Goal: Task Accomplishment & Management: Manage account settings

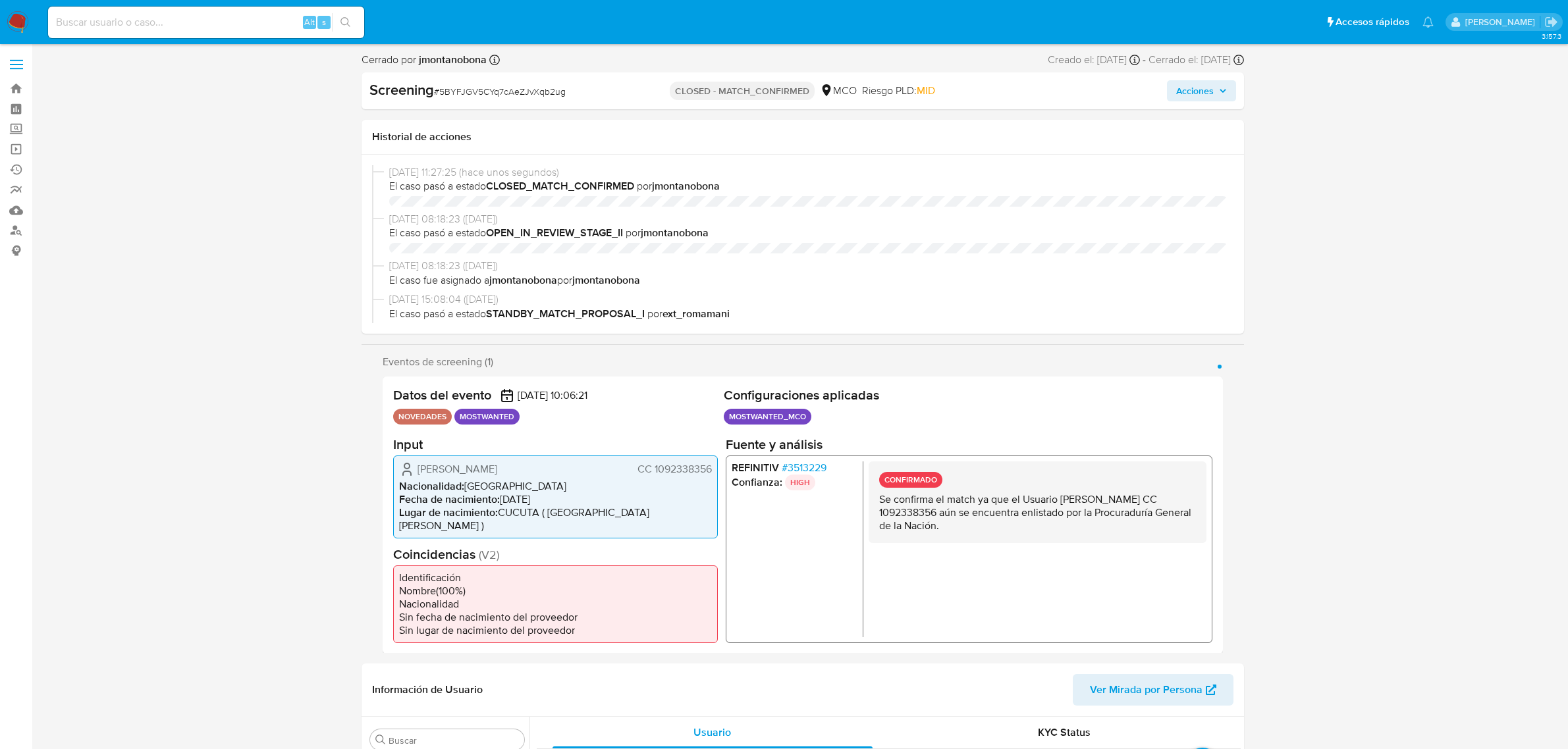
select select "10"
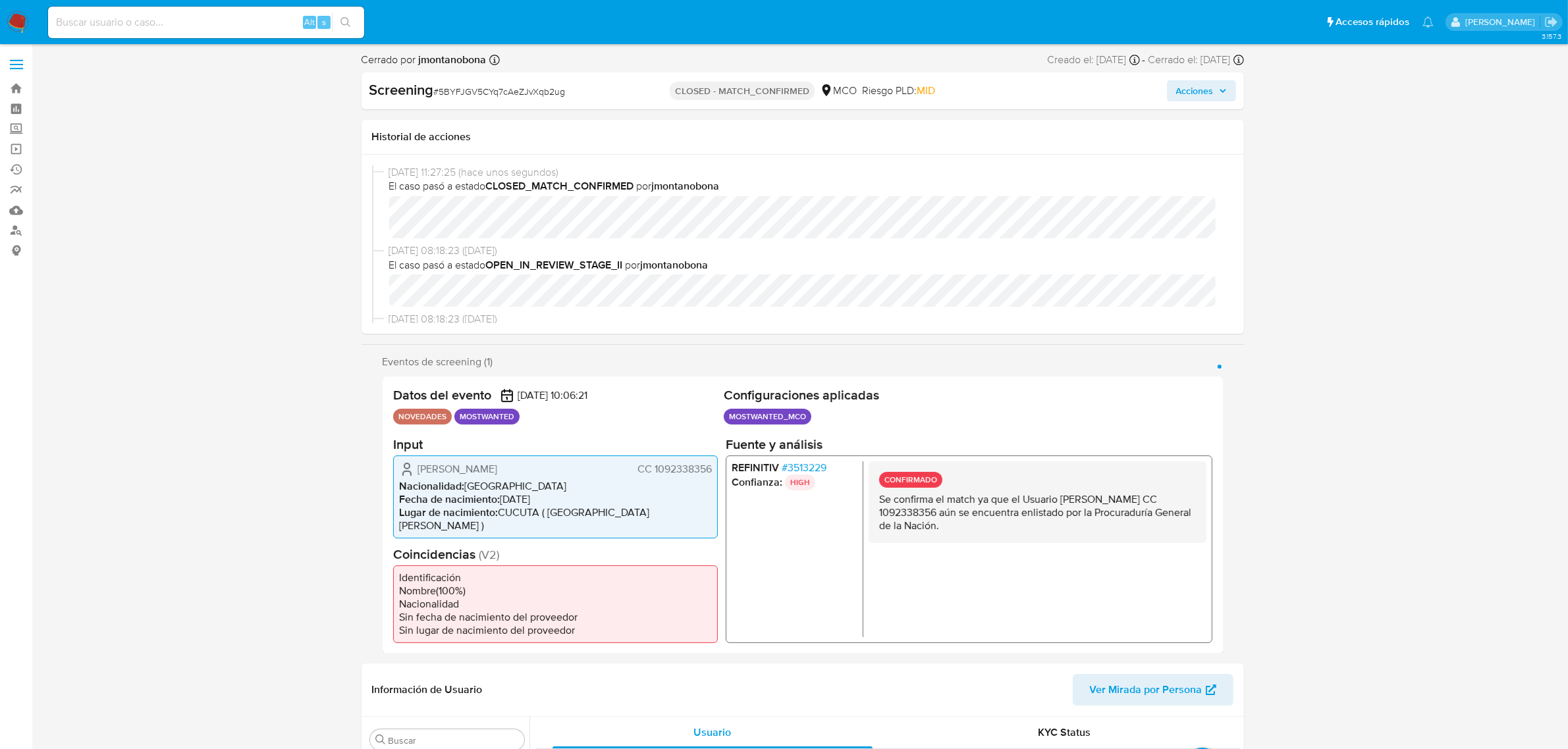
scroll to position [555, 0]
click at [199, 20] on input at bounding box center [206, 22] width 316 height 17
paste input "fPt9uLQPTupcBnk4ru10MPYv"
type input "fPt9uLQPTupcBnk4ru10MPYv"
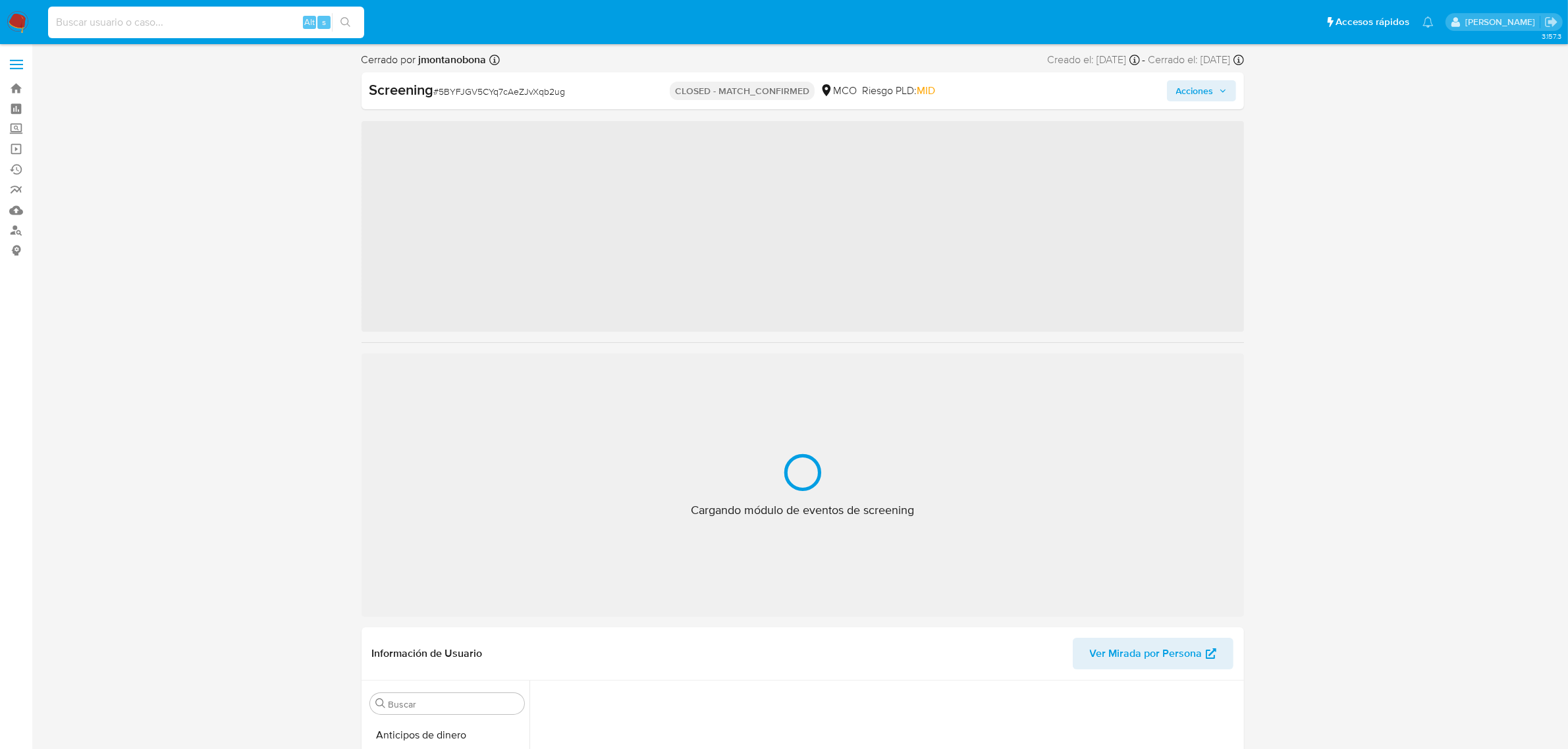
scroll to position [555, 0]
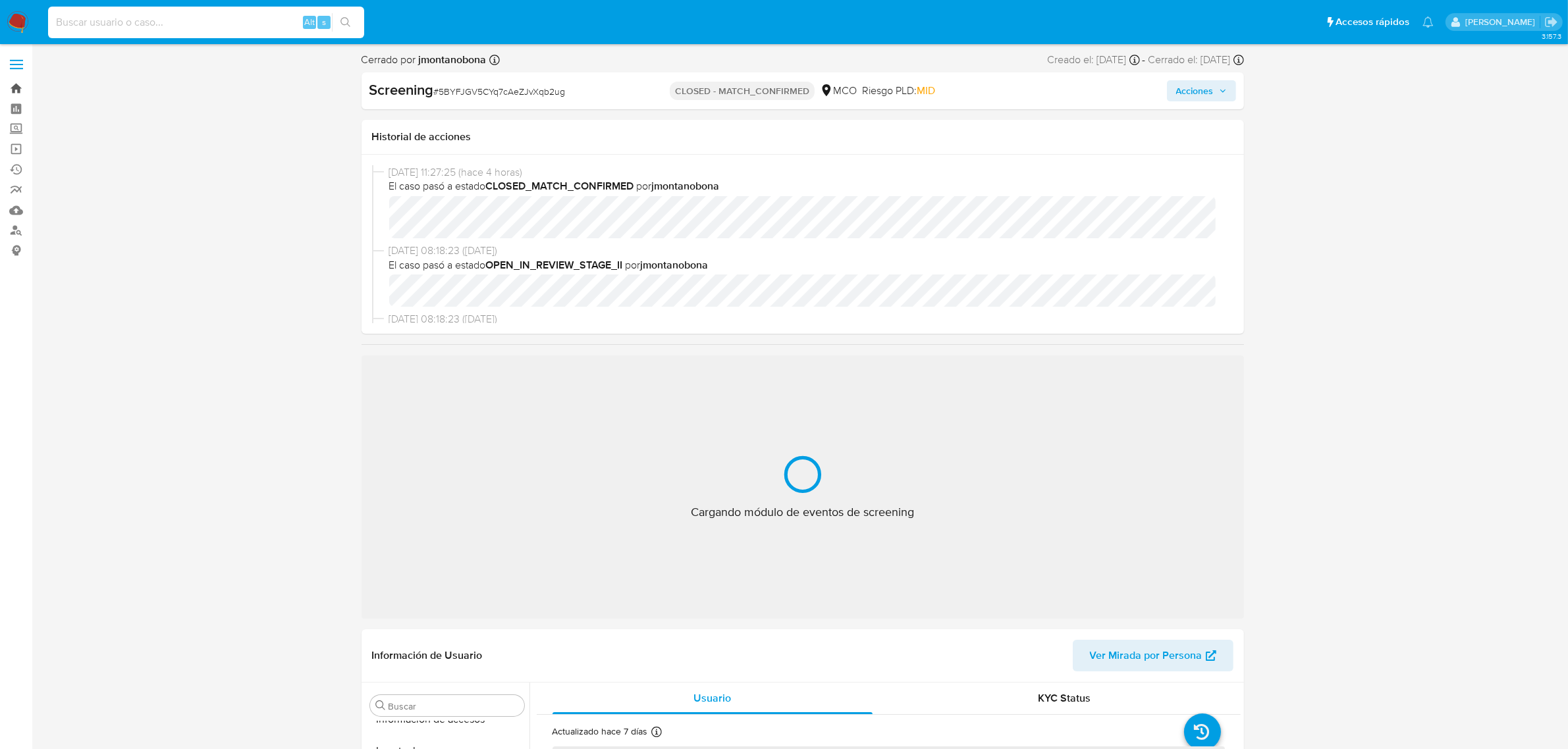
click at [20, 79] on link "Bandeja" at bounding box center [78, 89] width 157 height 20
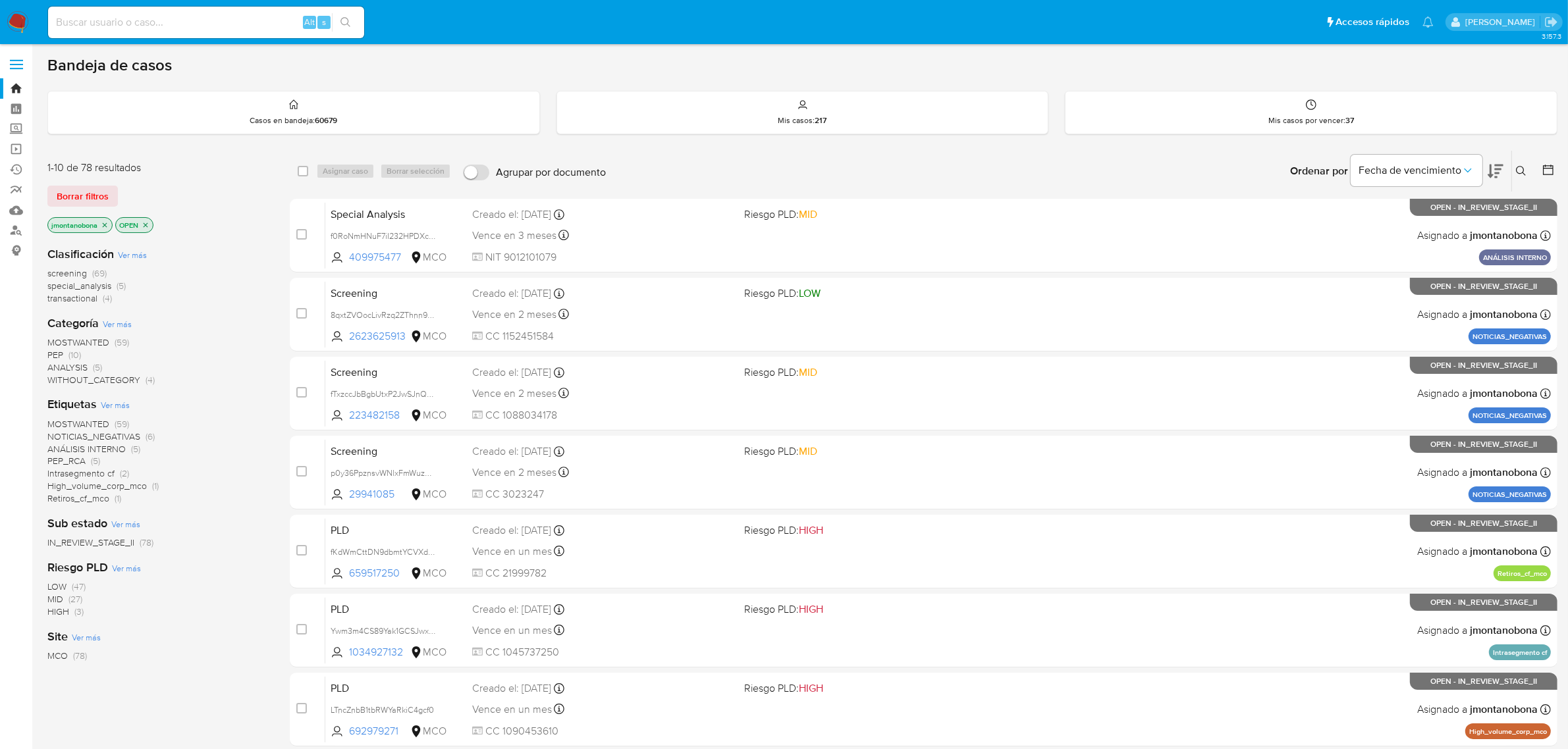
click at [1519, 168] on icon at bounding box center [1521, 171] width 11 height 11
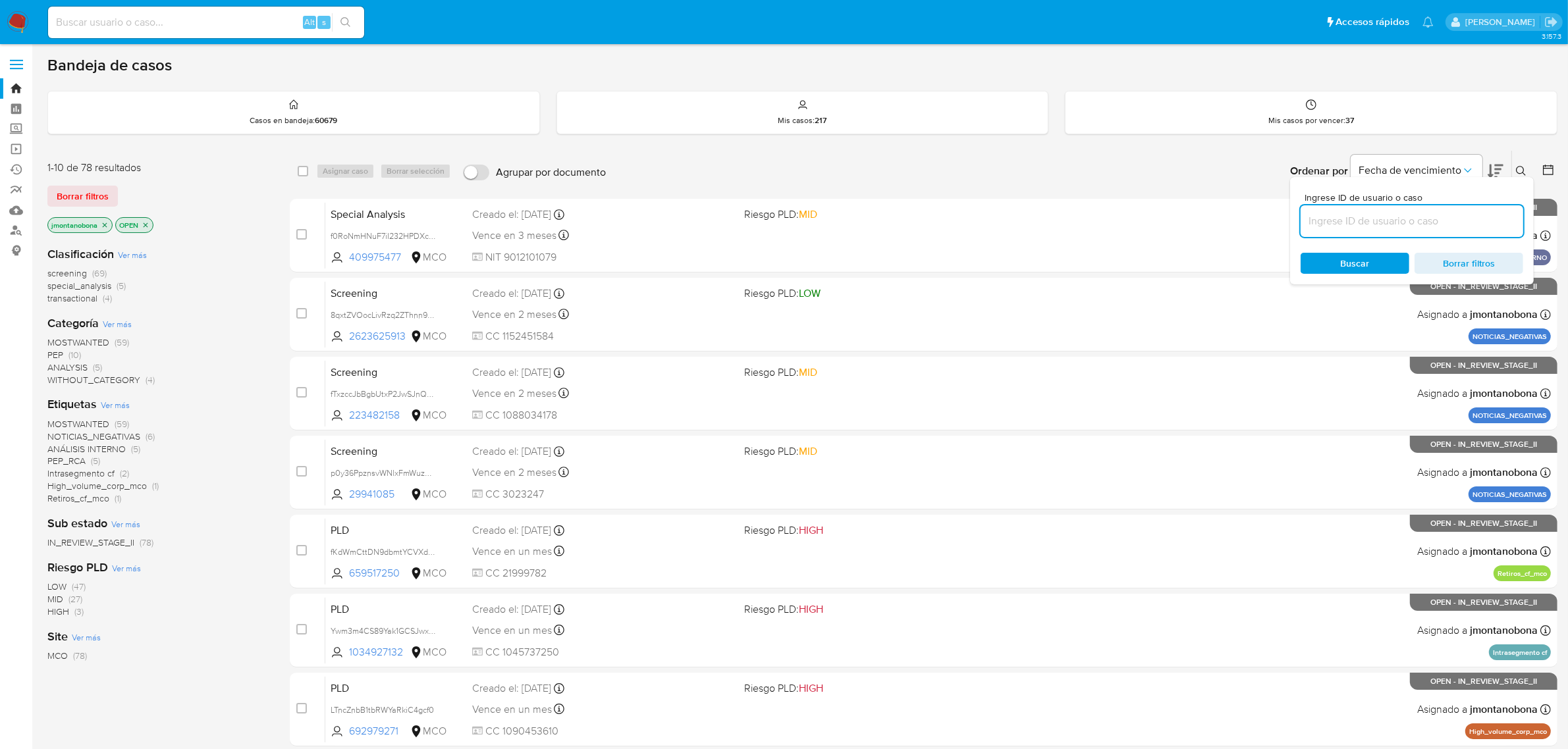
click at [1430, 219] on input at bounding box center [1411, 221] width 223 height 17
type input "fPt9uLQPTupcBnk4ru10MPYv"
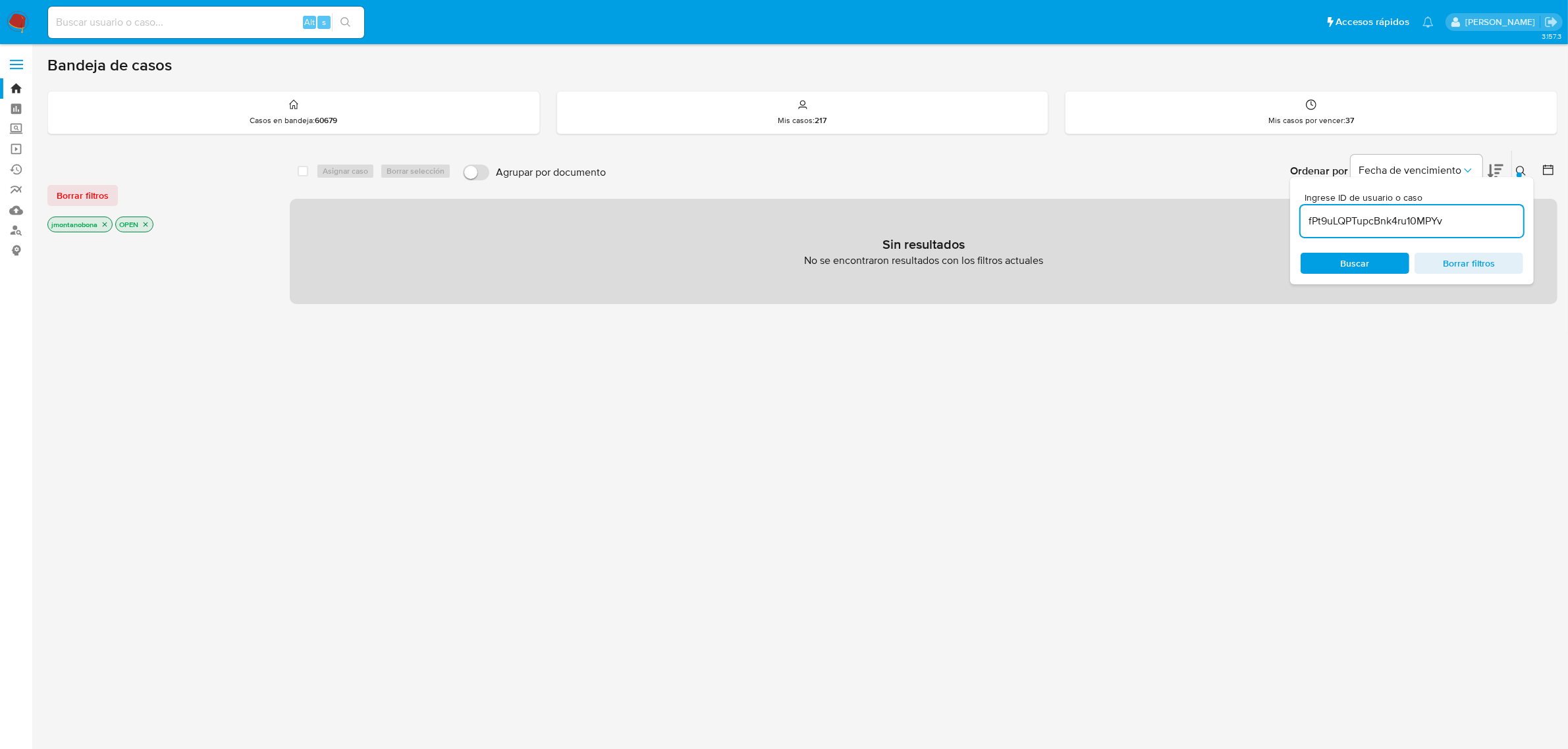
click at [102, 225] on icon "close-filter" at bounding box center [104, 225] width 8 height 8
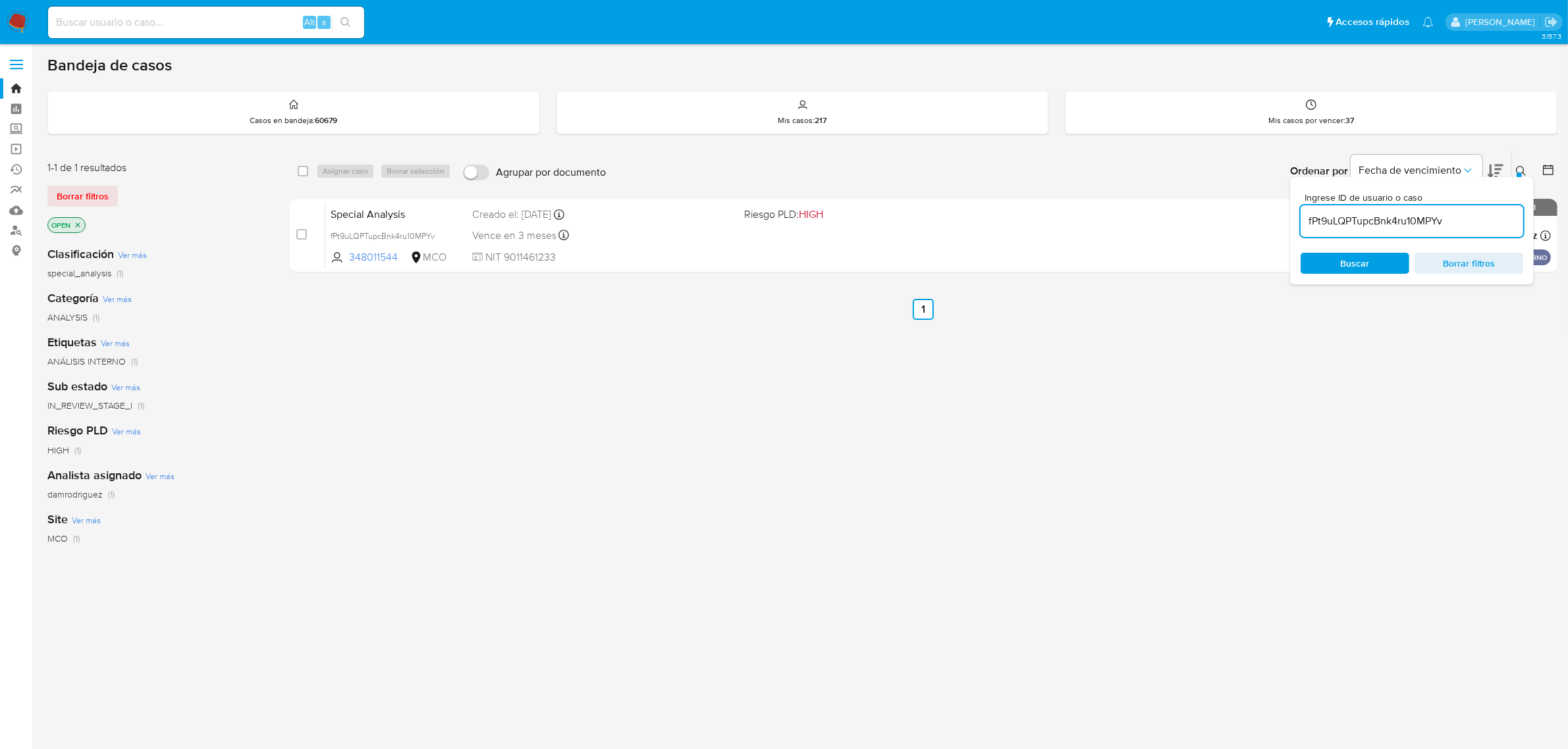
click at [79, 225] on icon "close-filter" at bounding box center [78, 225] width 8 height 8
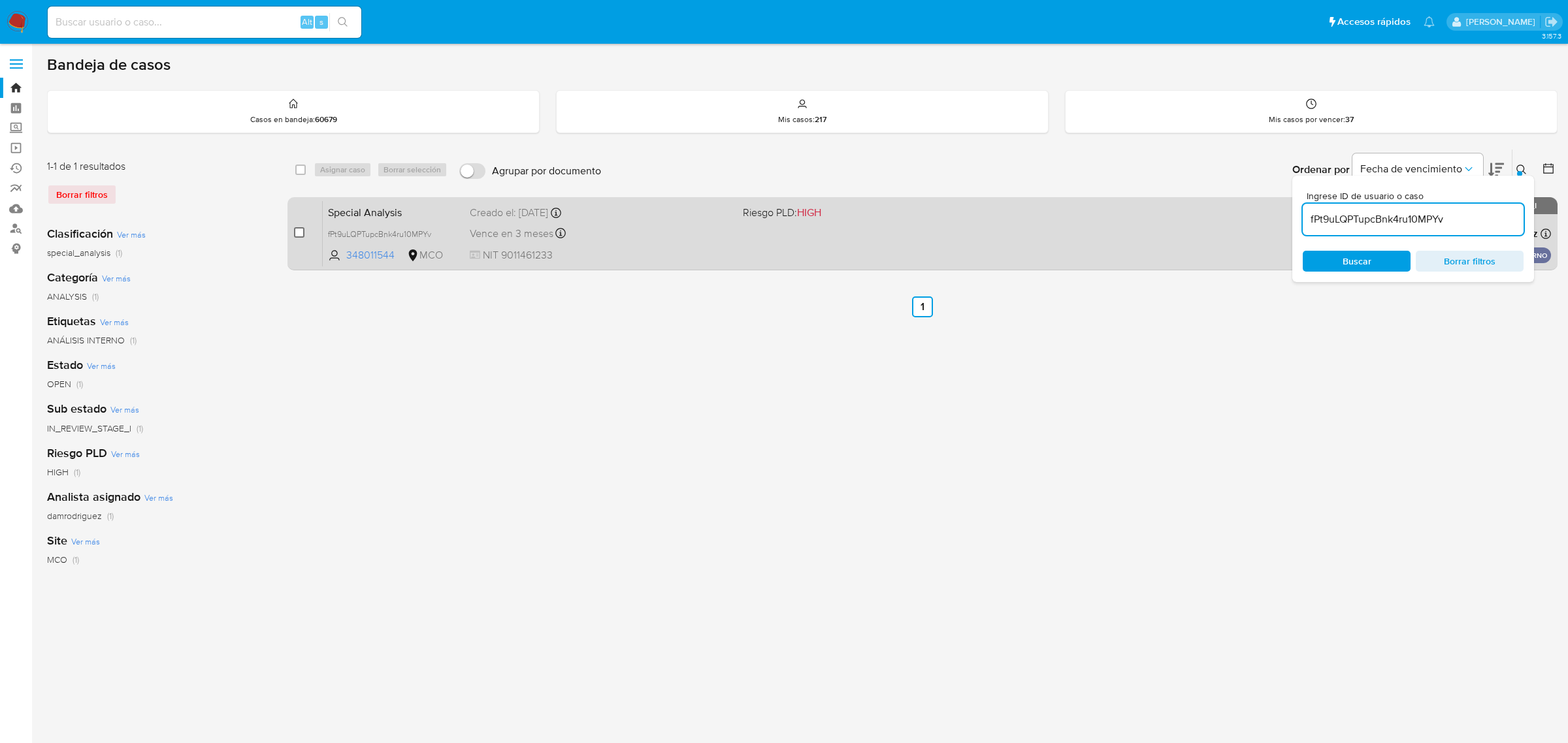
click at [300, 234] on input "checkbox" at bounding box center [299, 233] width 10 height 10
checkbox input "true"
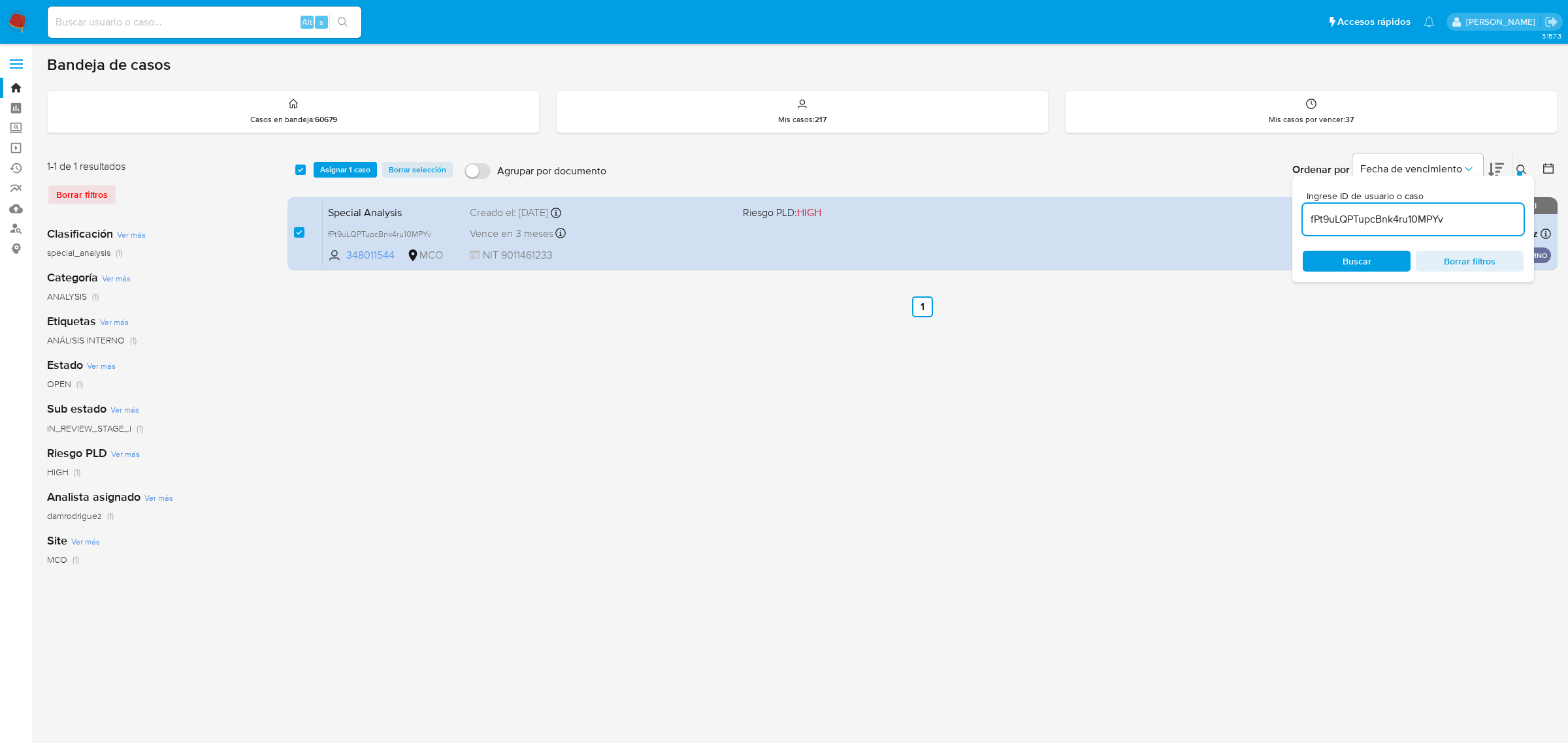
click at [1506, 149] on div "Ordenar por Fecha de vencimiento" at bounding box center [1396, 170] width 230 height 41
click at [1521, 164] on icon at bounding box center [1521, 169] width 10 height 10
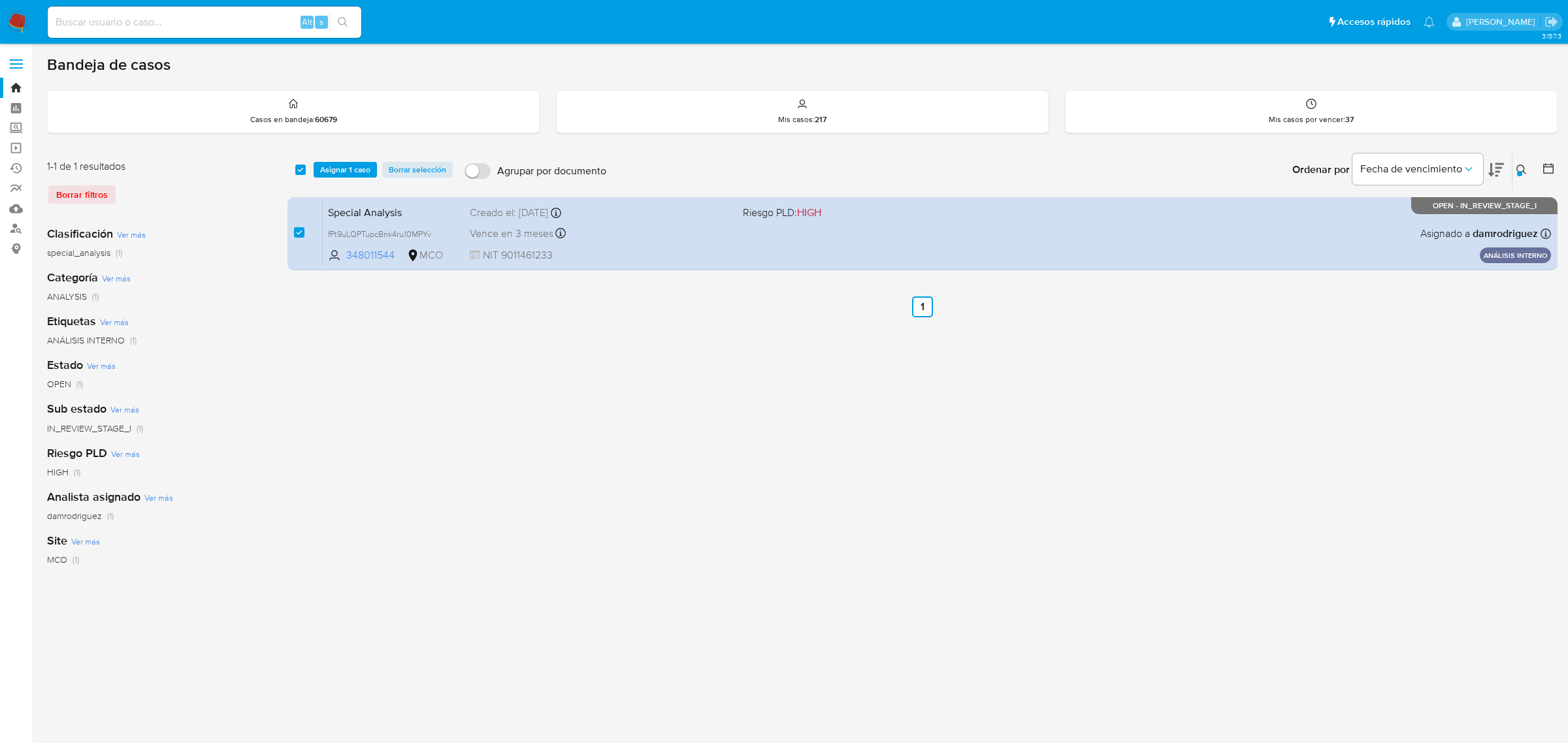
click at [1524, 164] on icon at bounding box center [1521, 170] width 10 height 10
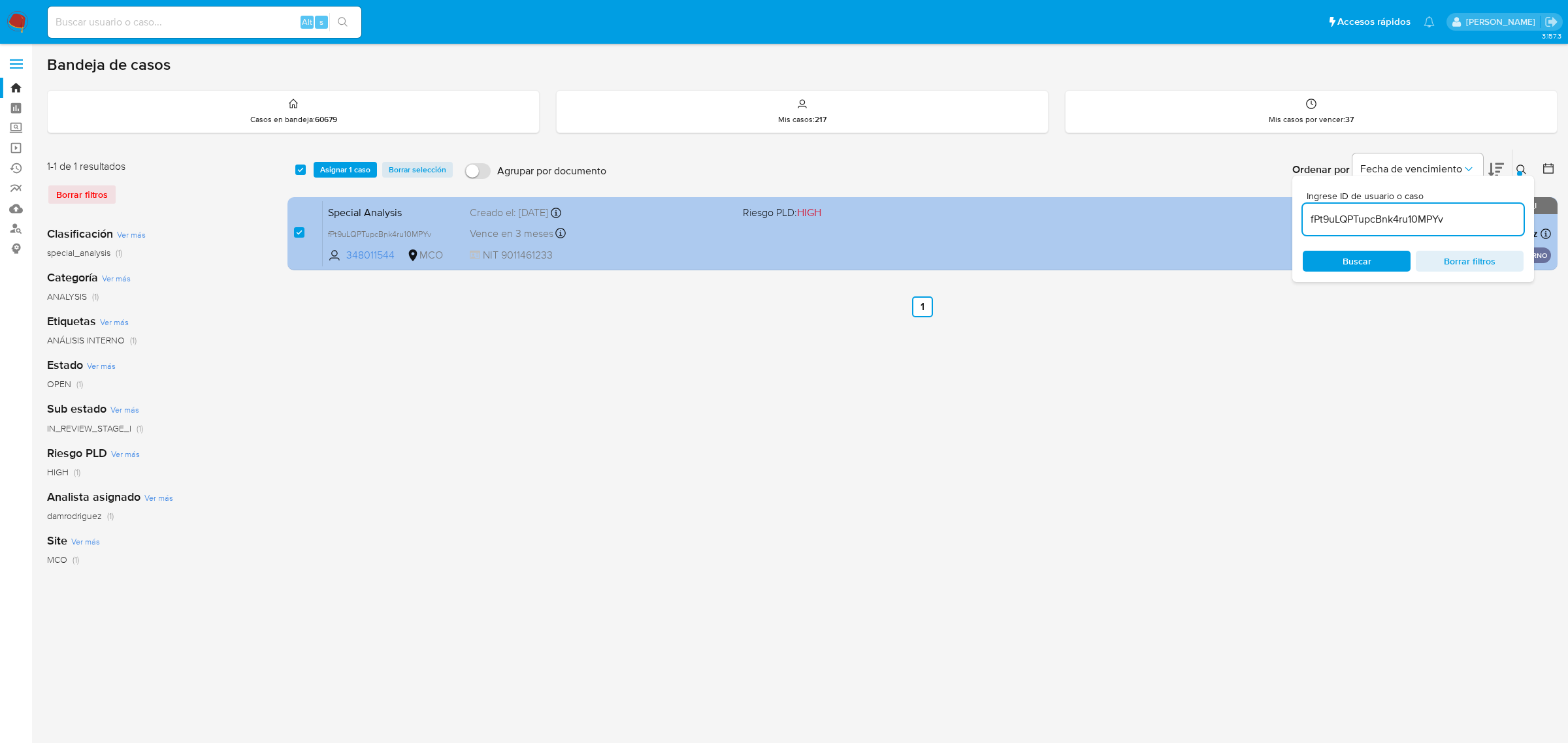
drag, startPoint x: 1470, startPoint y: 219, endPoint x: 1221, endPoint y: 213, distance: 249.1
click at [1223, 213] on div "select-all-cases-checkbox Asignar 1 caso Borrar selección Agrupar por documento…" at bounding box center [922, 212] width 1270 height 126
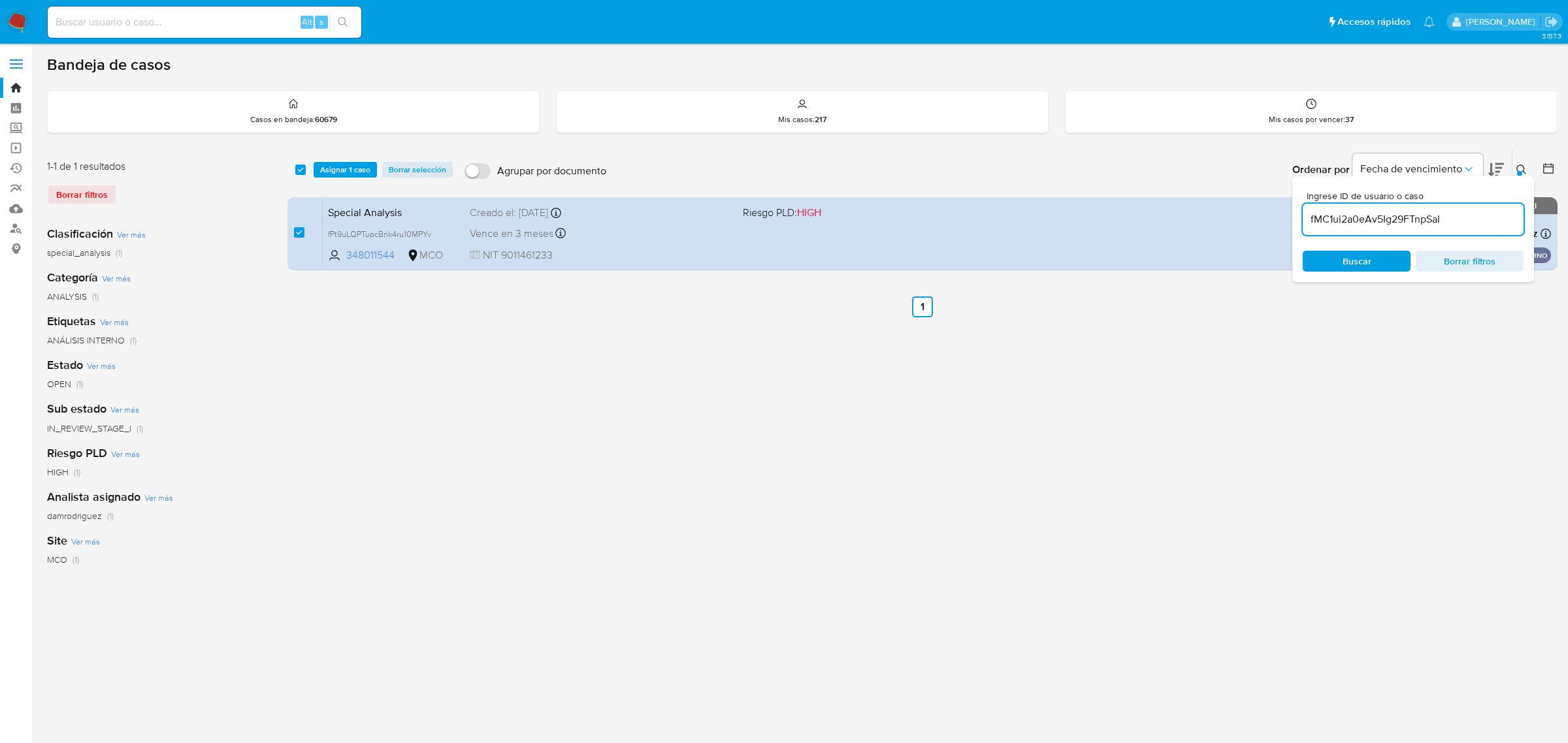
type input "fMC1ui2a0eAv5Ig29FTnpSaI"
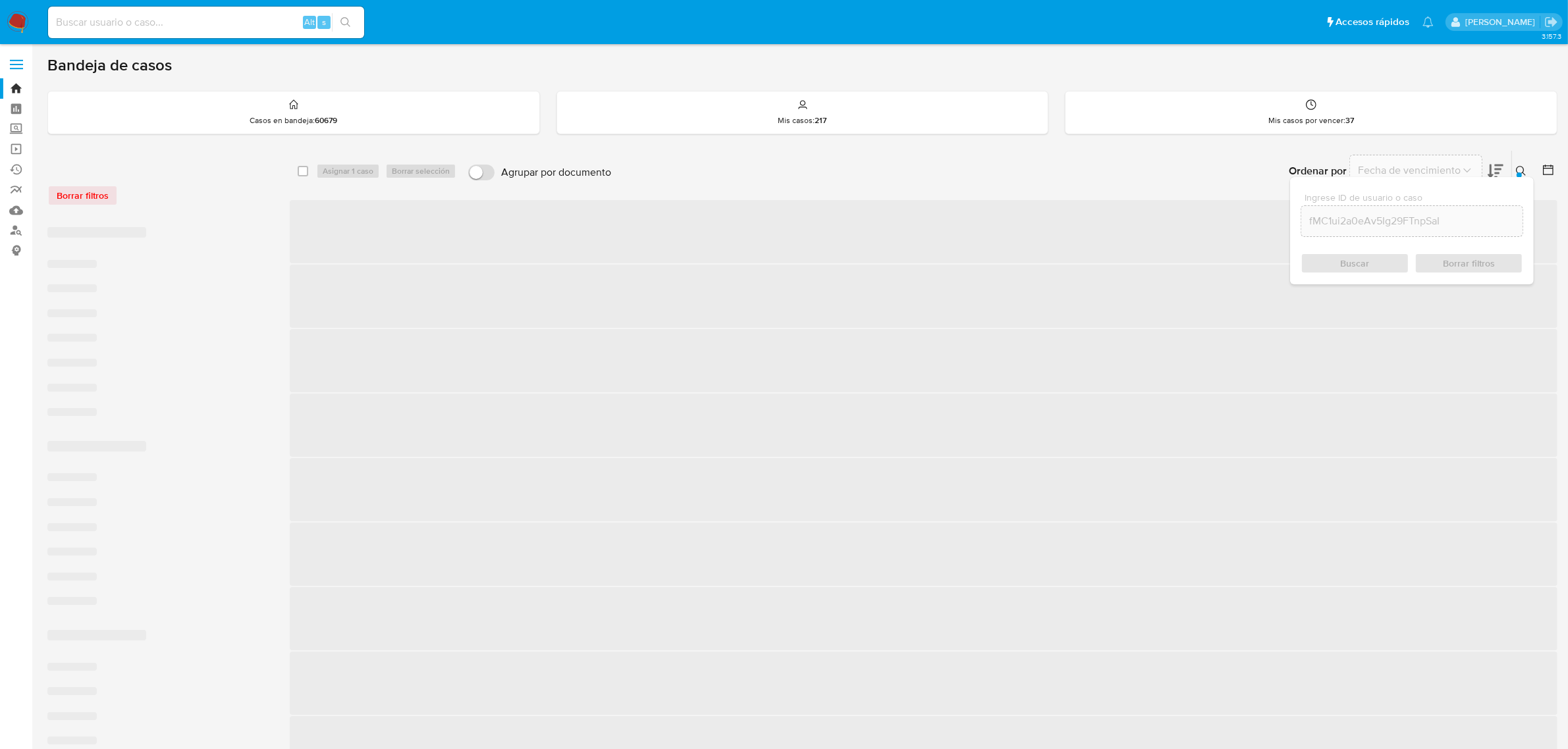
checkbox input "false"
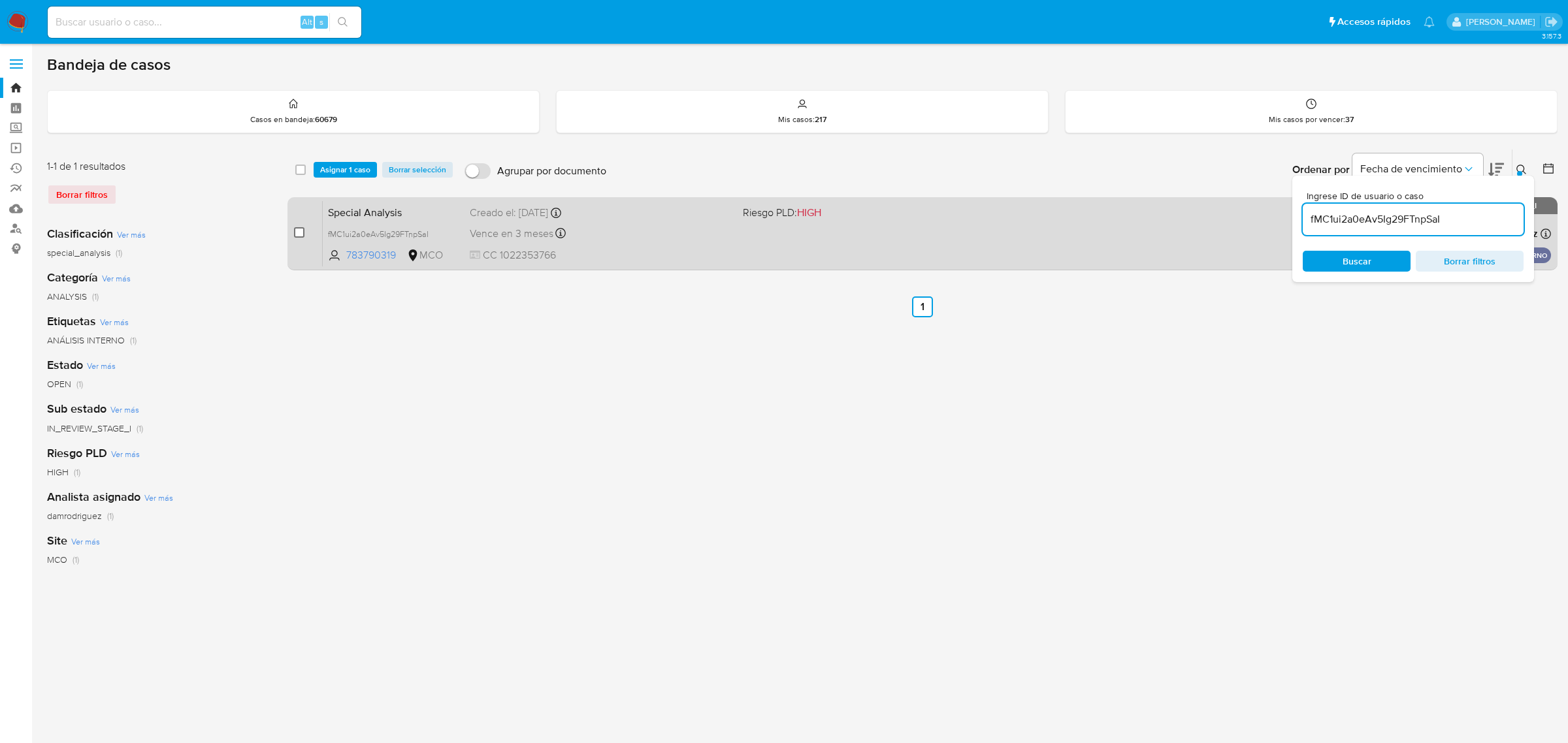
click at [301, 231] on input "checkbox" at bounding box center [299, 233] width 10 height 10
checkbox input "true"
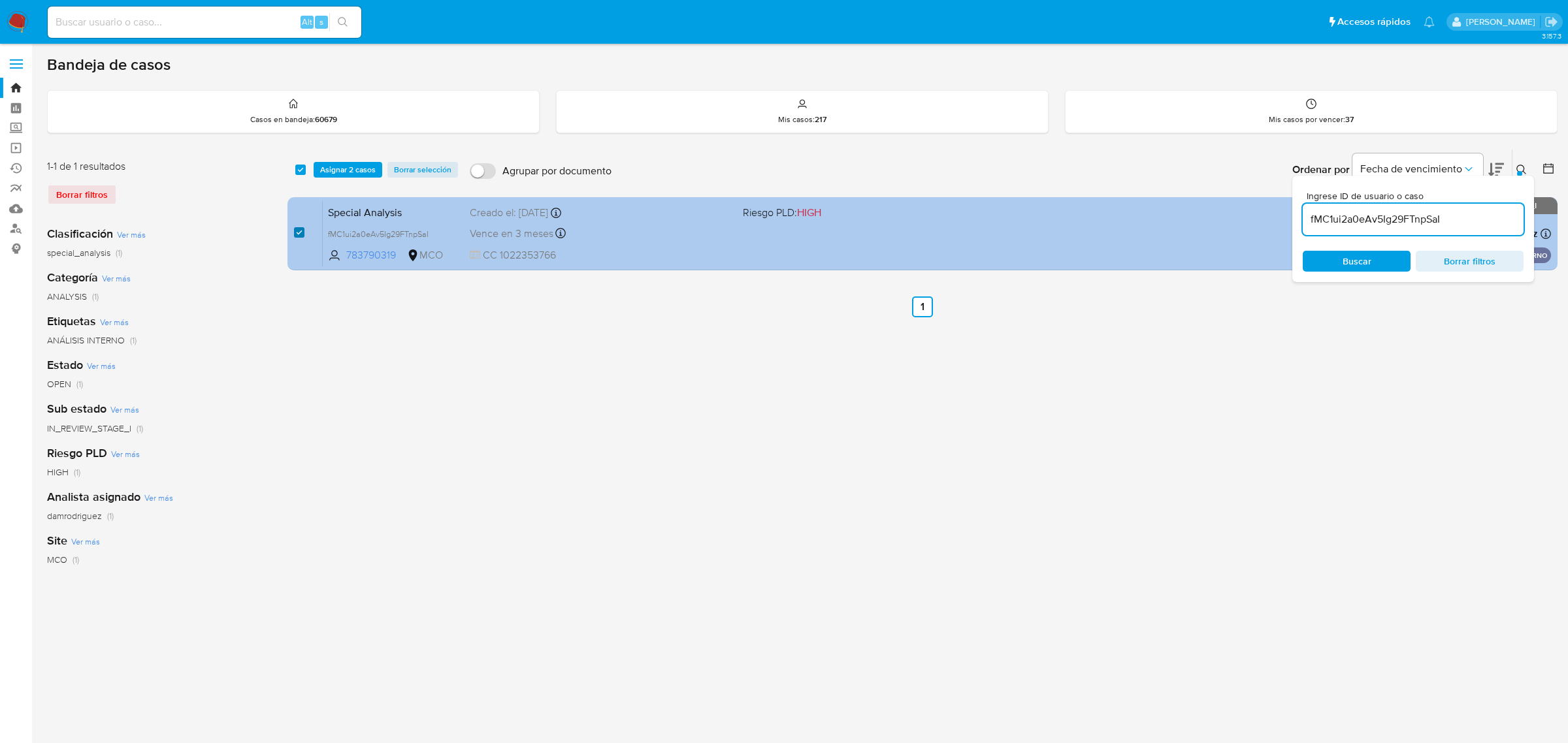
checkbox input "true"
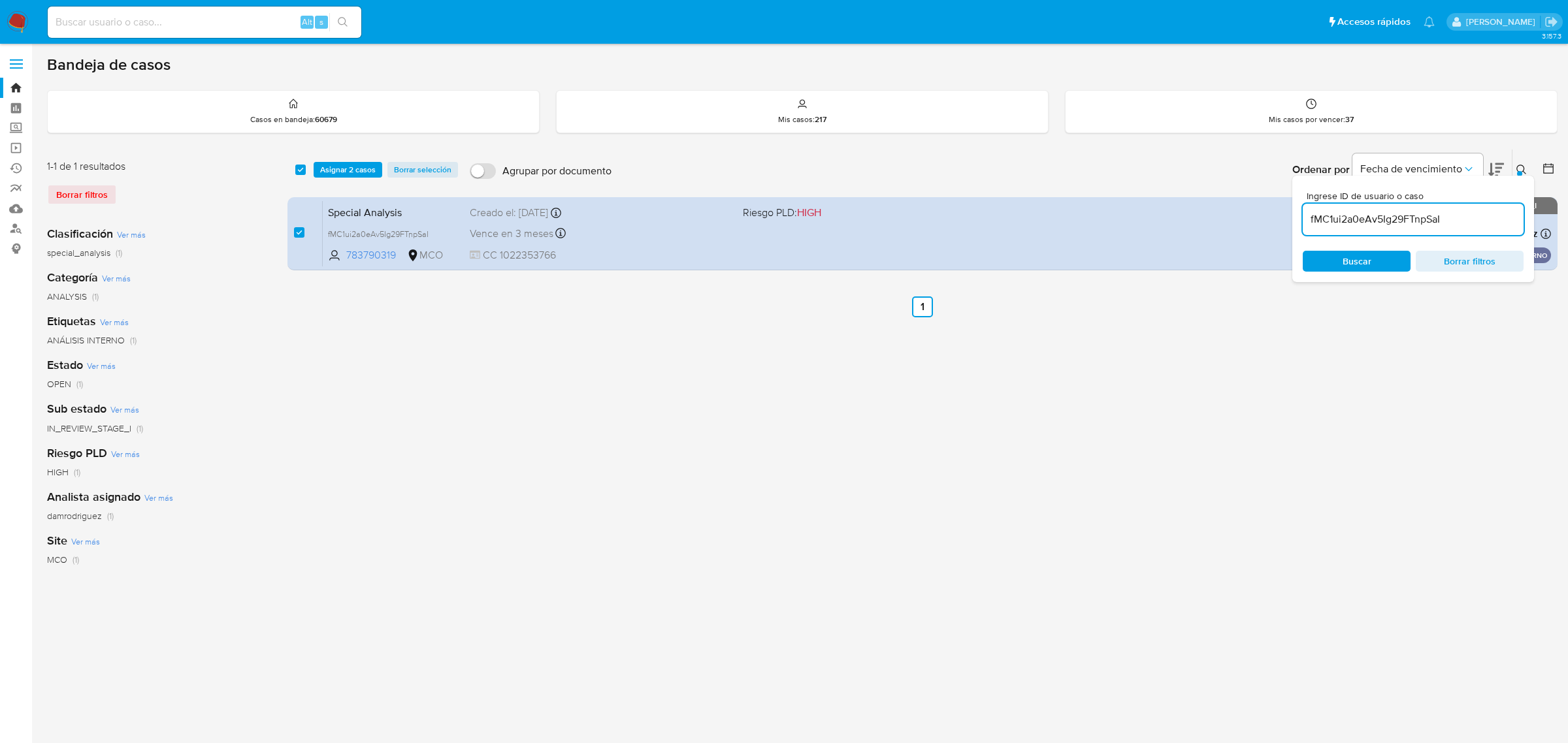
click at [1523, 162] on button at bounding box center [1523, 170] width 22 height 16
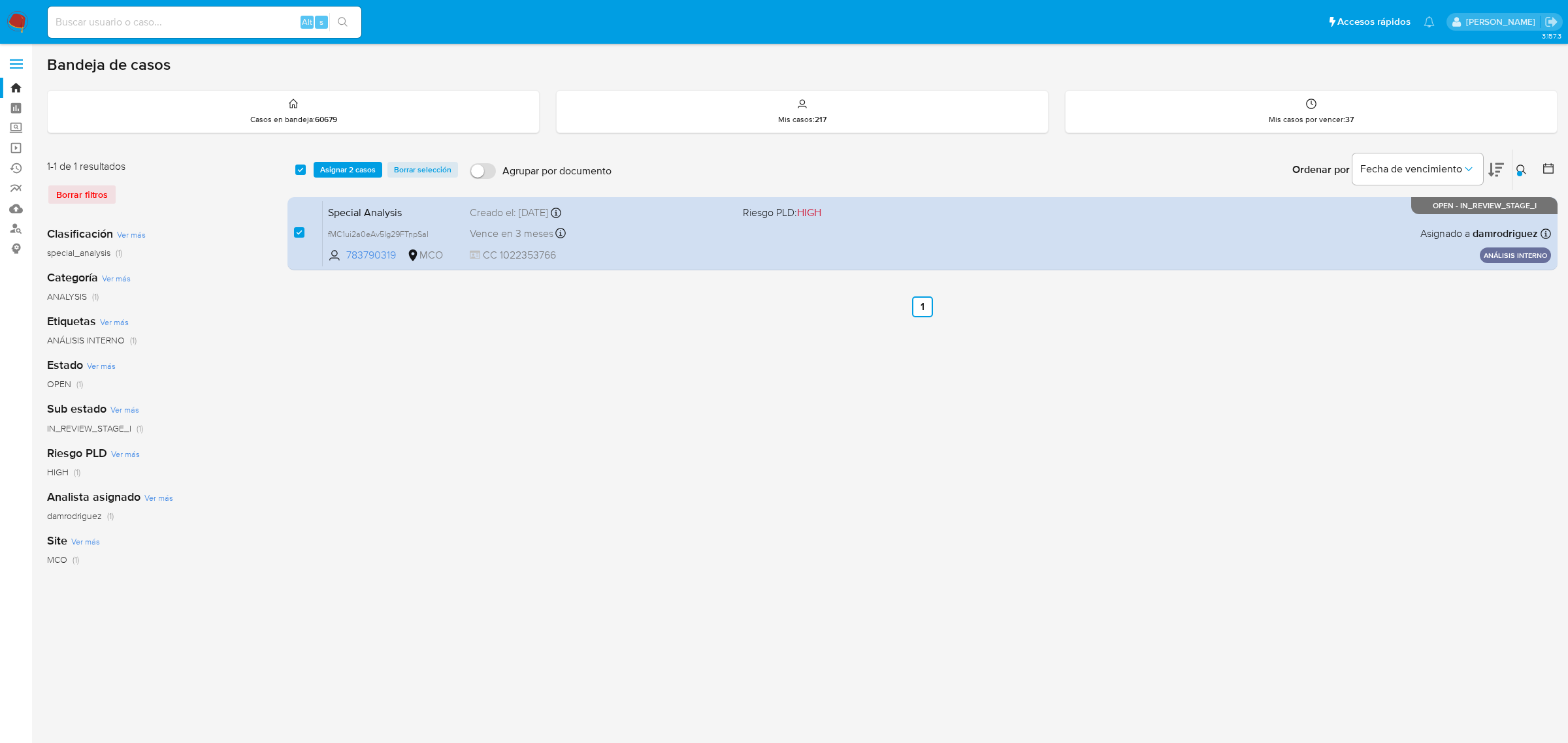
click at [1519, 170] on icon at bounding box center [1521, 170] width 10 height 10
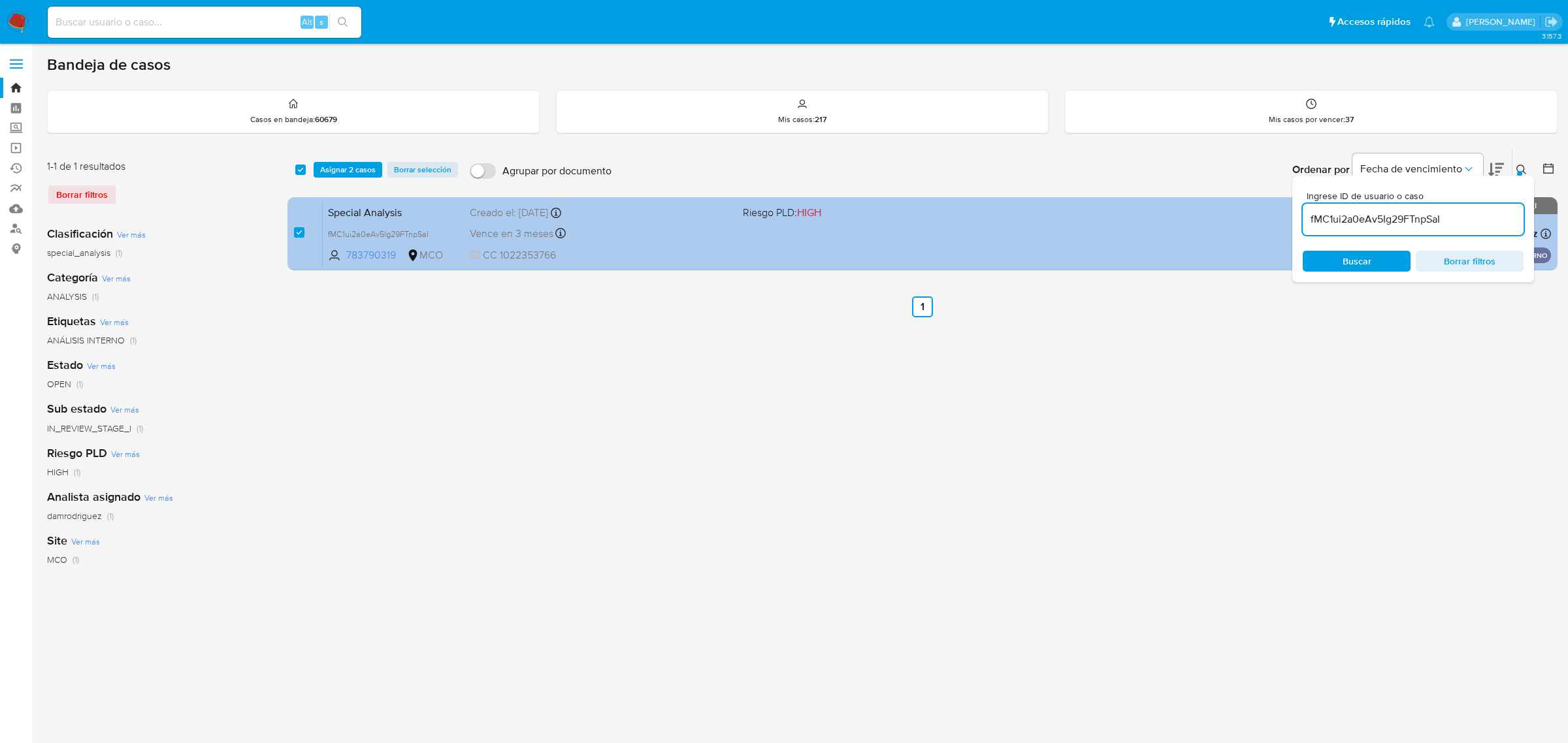
drag, startPoint x: 1453, startPoint y: 219, endPoint x: 1265, endPoint y: 219, distance: 188.0
click at [1269, 219] on div "select-all-cases-checkbox Asignar 2 casos Borrar selección Agrupar por document…" at bounding box center [922, 212] width 1270 height 126
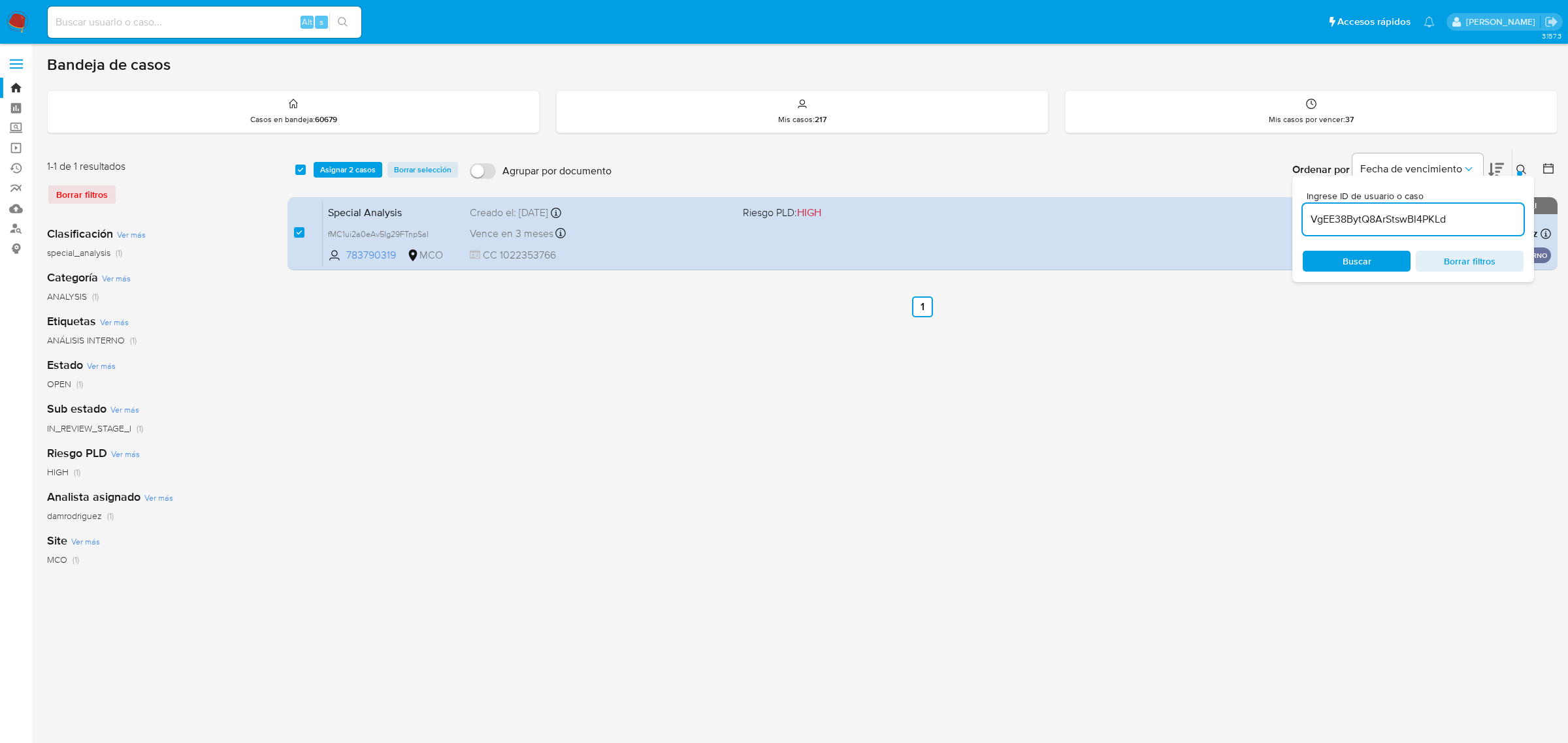
type input "VgEE38BytQ8ArStswBl4PKLd"
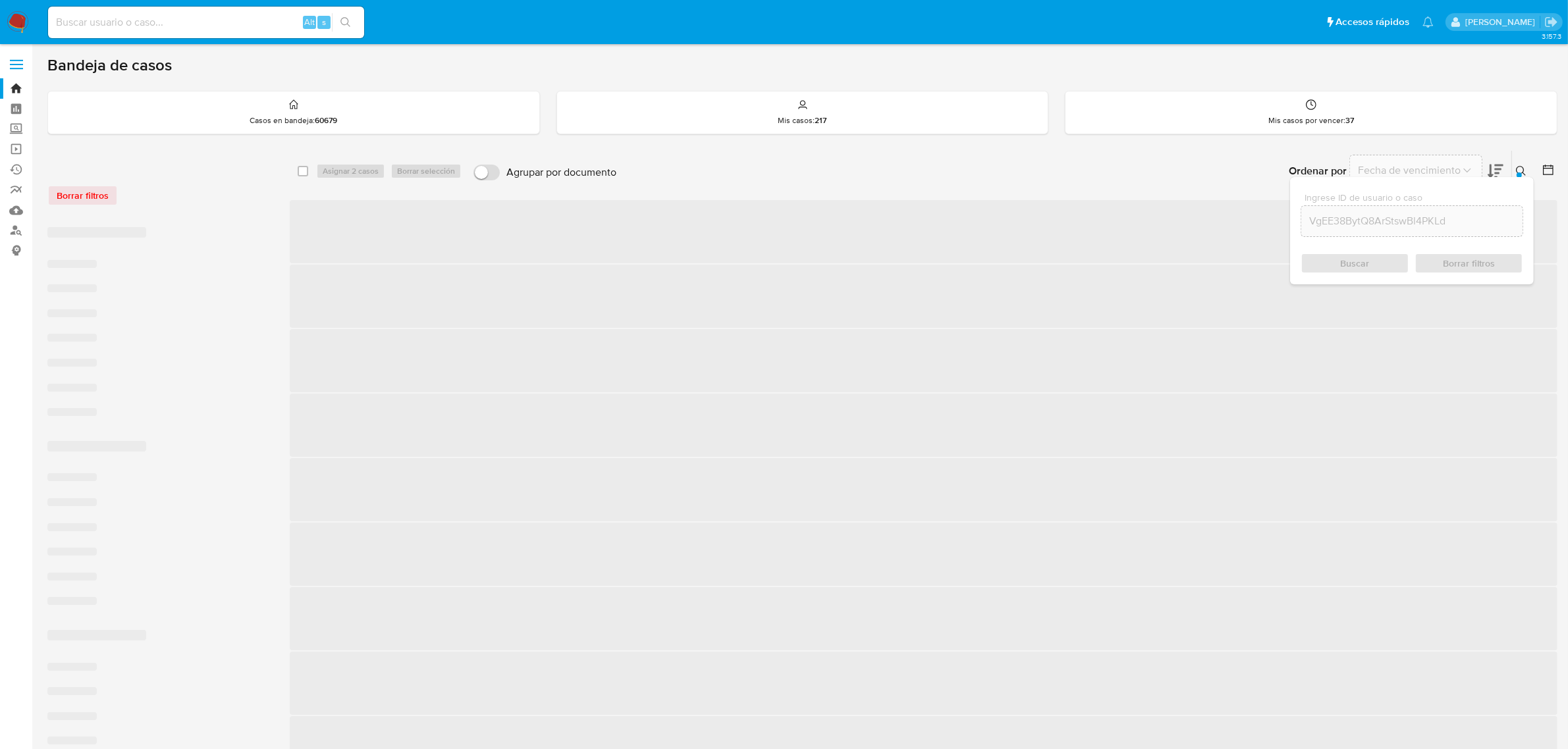
checkbox input "false"
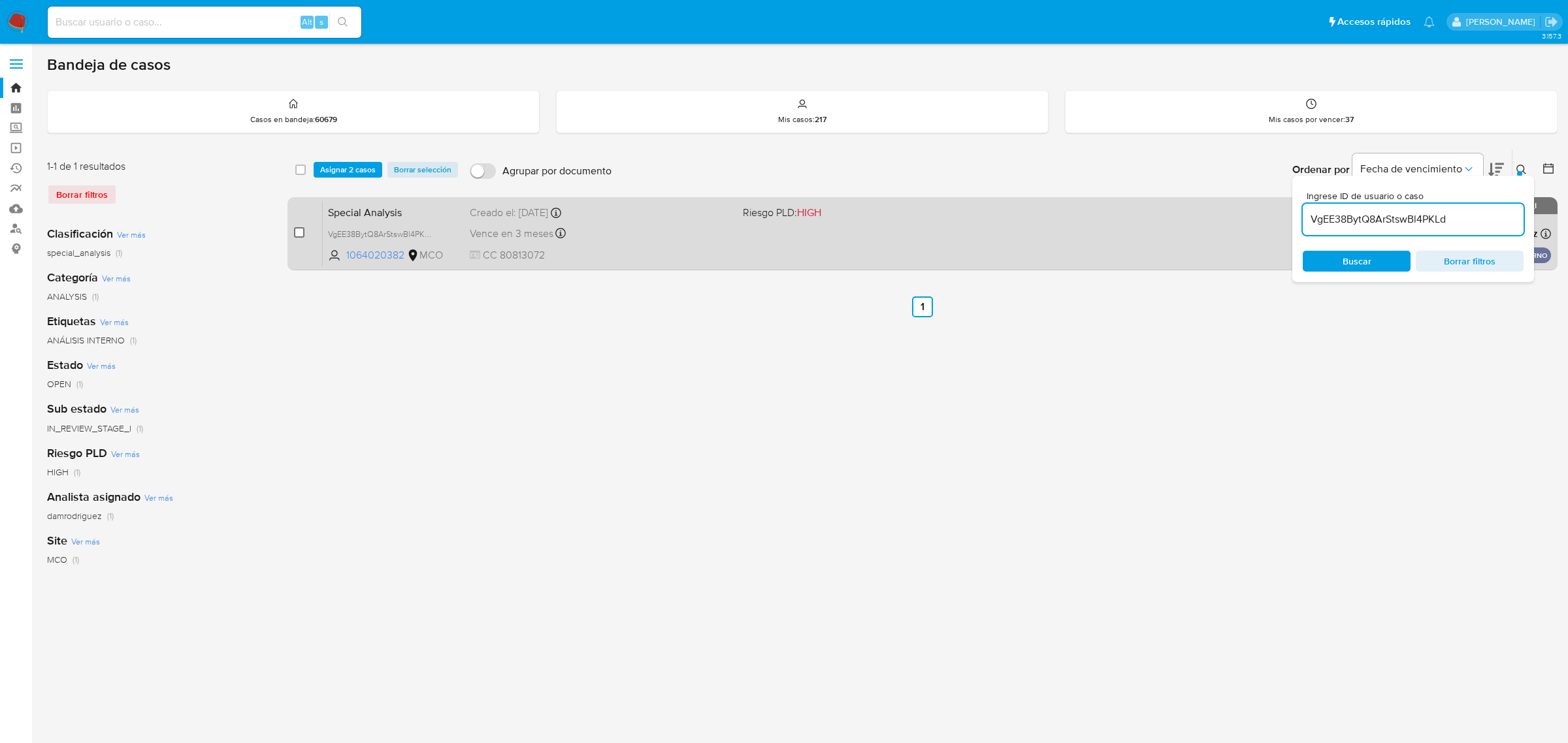
click at [302, 232] on input "checkbox" at bounding box center [299, 233] width 10 height 10
checkbox input "true"
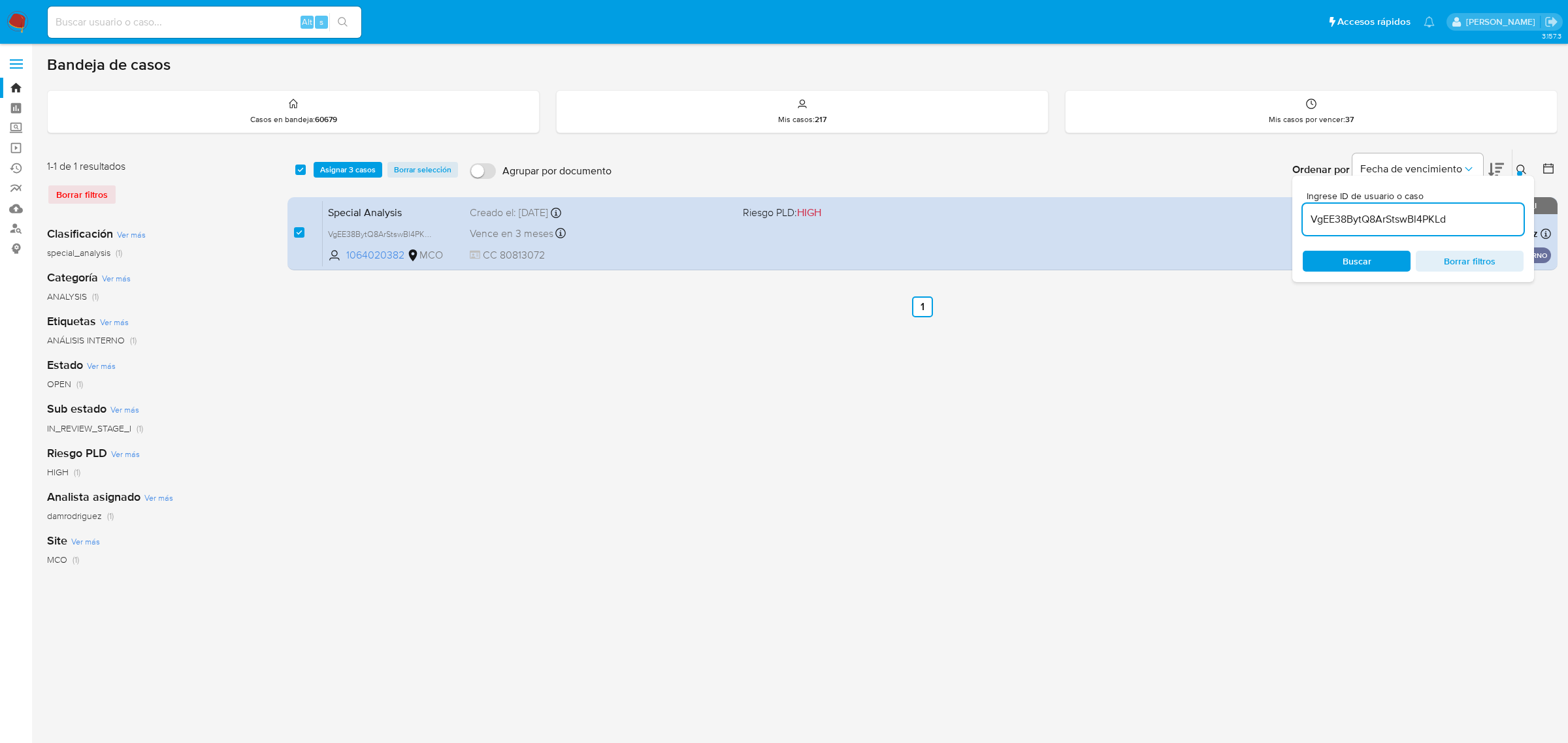
click at [1457, 218] on input "VgEE38BytQ8ArStswBl4PKLd" at bounding box center [1413, 219] width 221 height 17
drag, startPoint x: 1474, startPoint y: 218, endPoint x: 1299, endPoint y: 224, distance: 175.1
click at [1299, 224] on div "Ingrese ID de usuario o caso VgEE38BytQ8ArStswBl4PKLd Buscar Borrar filtros" at bounding box center [1413, 229] width 242 height 106
type input "Y4sa91lkL3oGYyHCJcQxqozw"
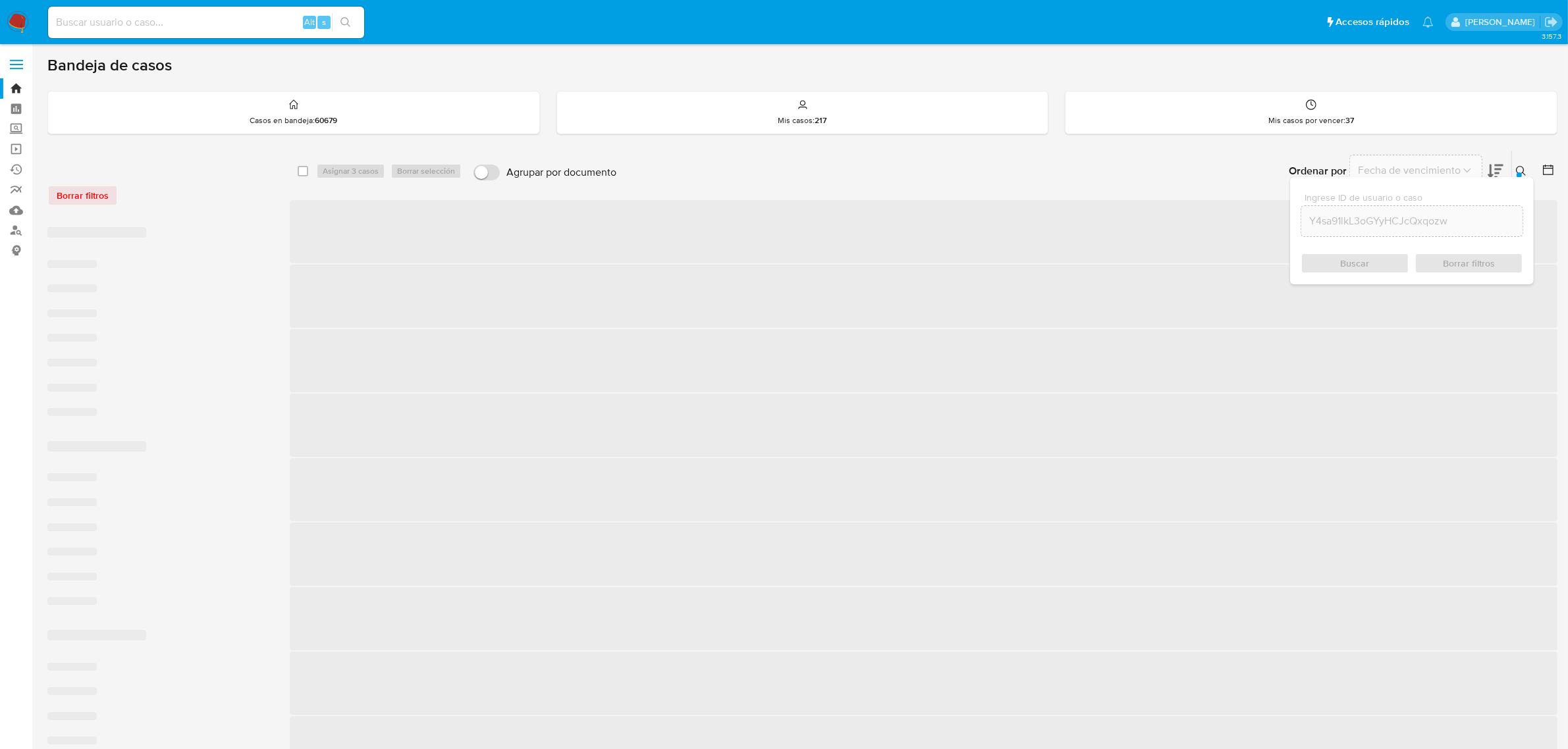
checkbox input "false"
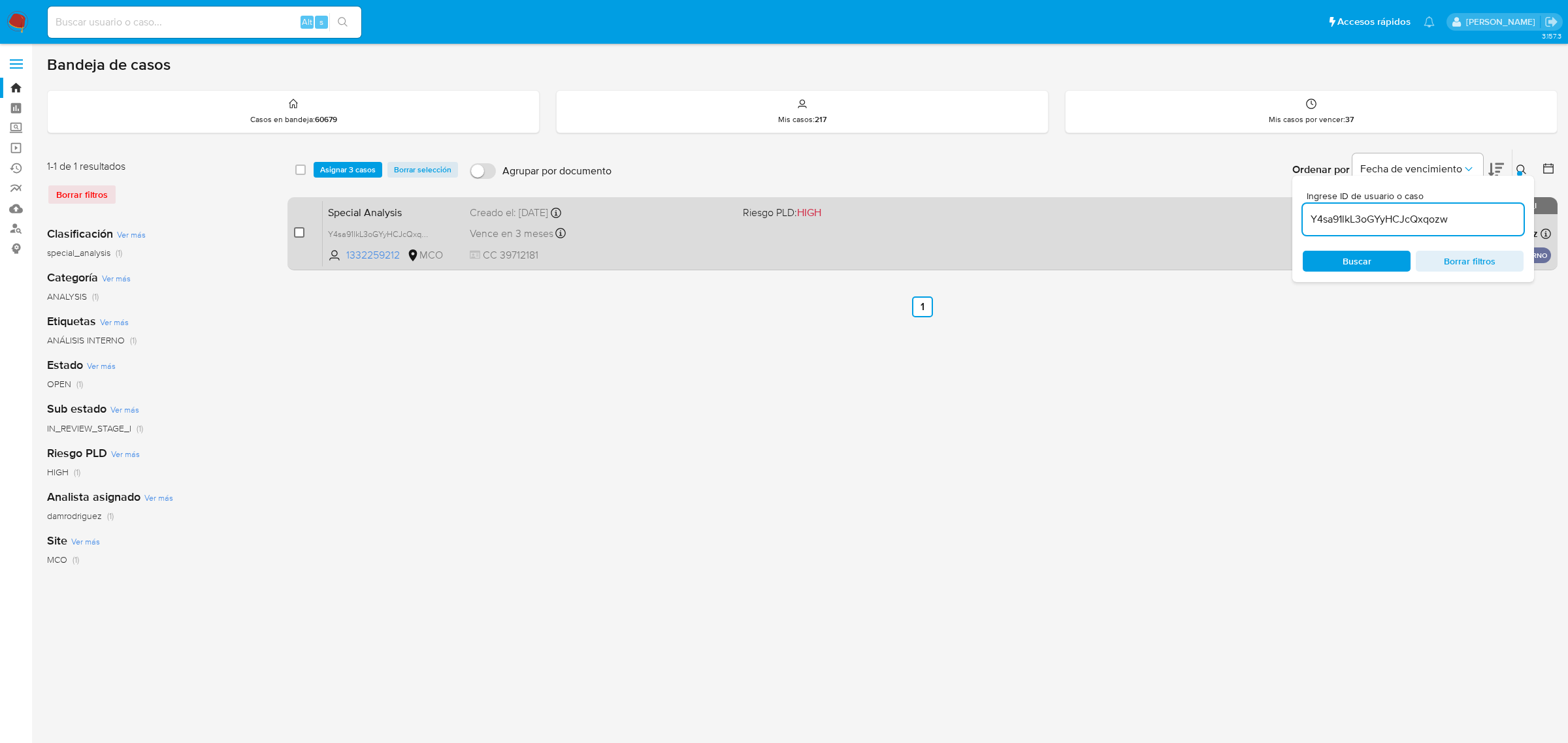
click at [294, 230] on div "case-item-checkbox No es posible asignar el caso Special Analysis Y4sa91lkL3oGY…" at bounding box center [922, 234] width 1270 height 73
click at [298, 232] on input "checkbox" at bounding box center [299, 233] width 10 height 10
checkbox input "true"
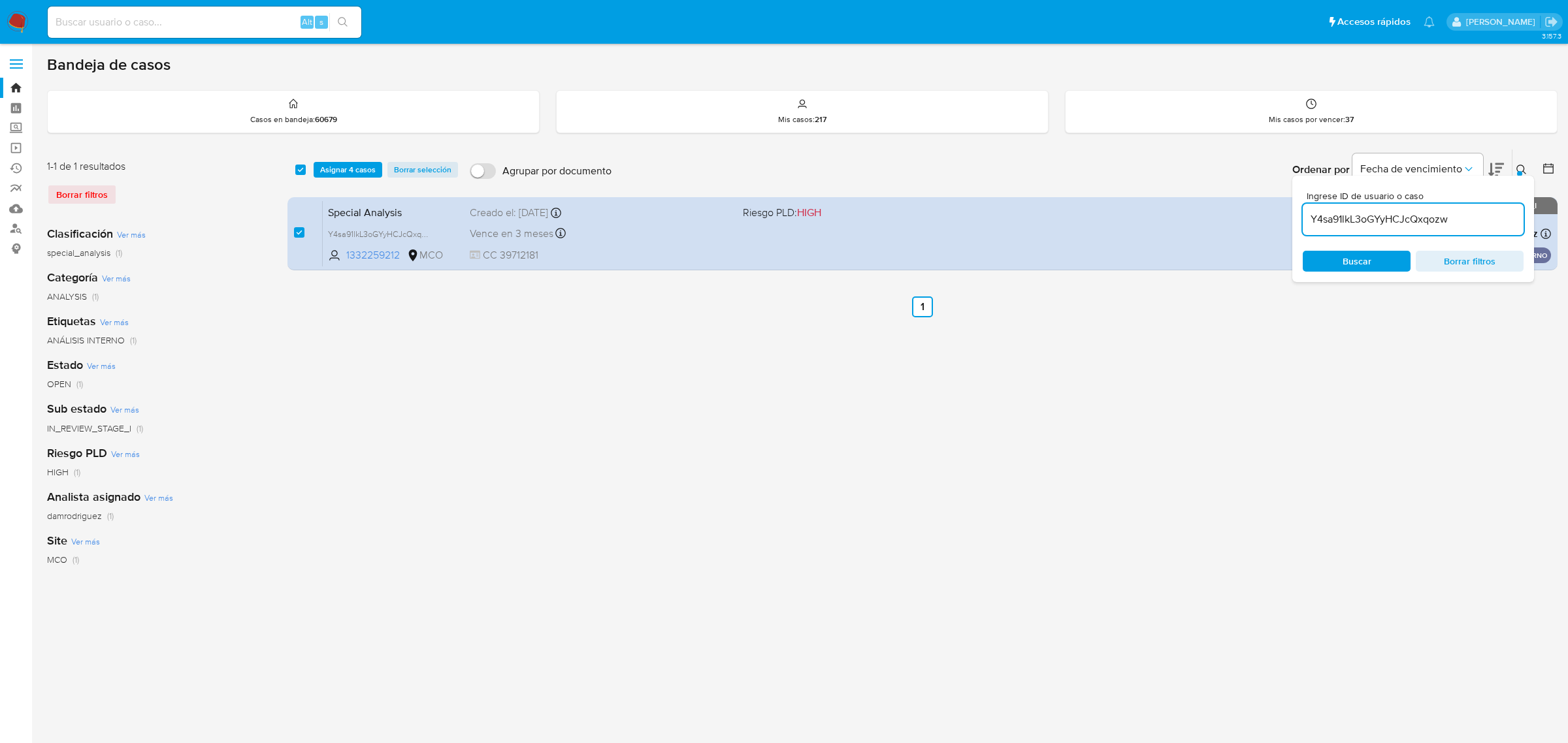
click at [1520, 164] on icon at bounding box center [1521, 170] width 10 height 10
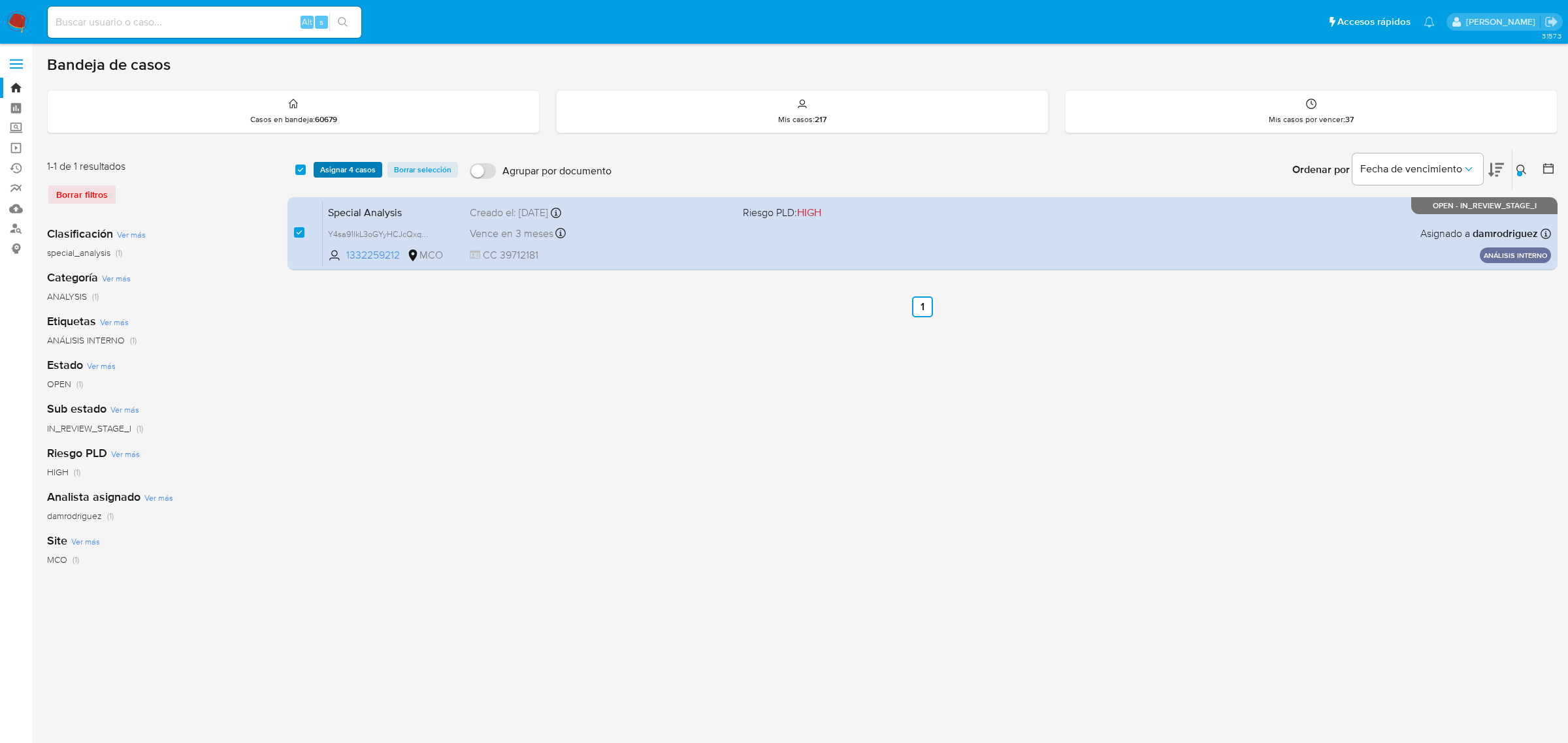
click at [351, 171] on span "Asignar 4 casos" at bounding box center [347, 170] width 56 height 13
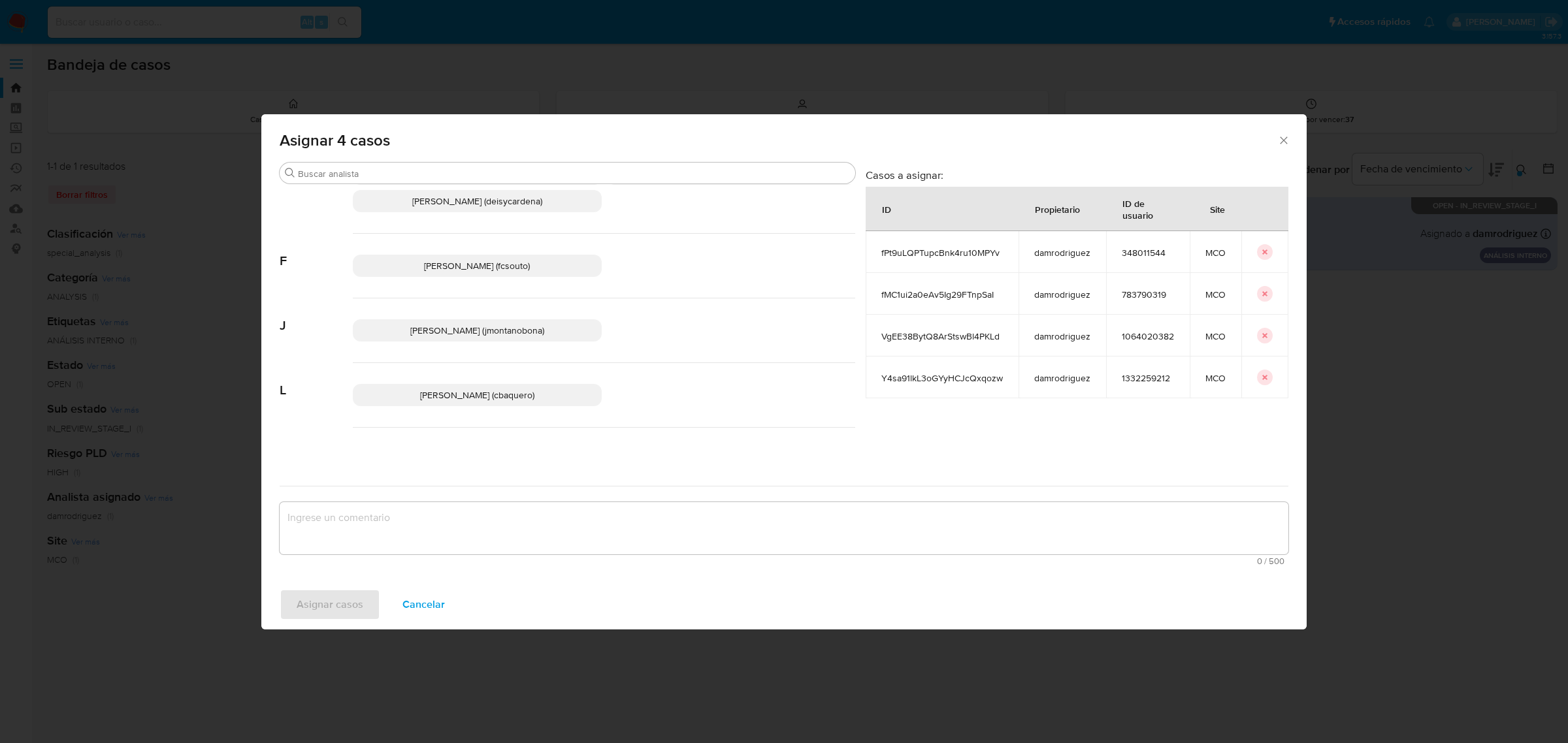
scroll to position [82, 0]
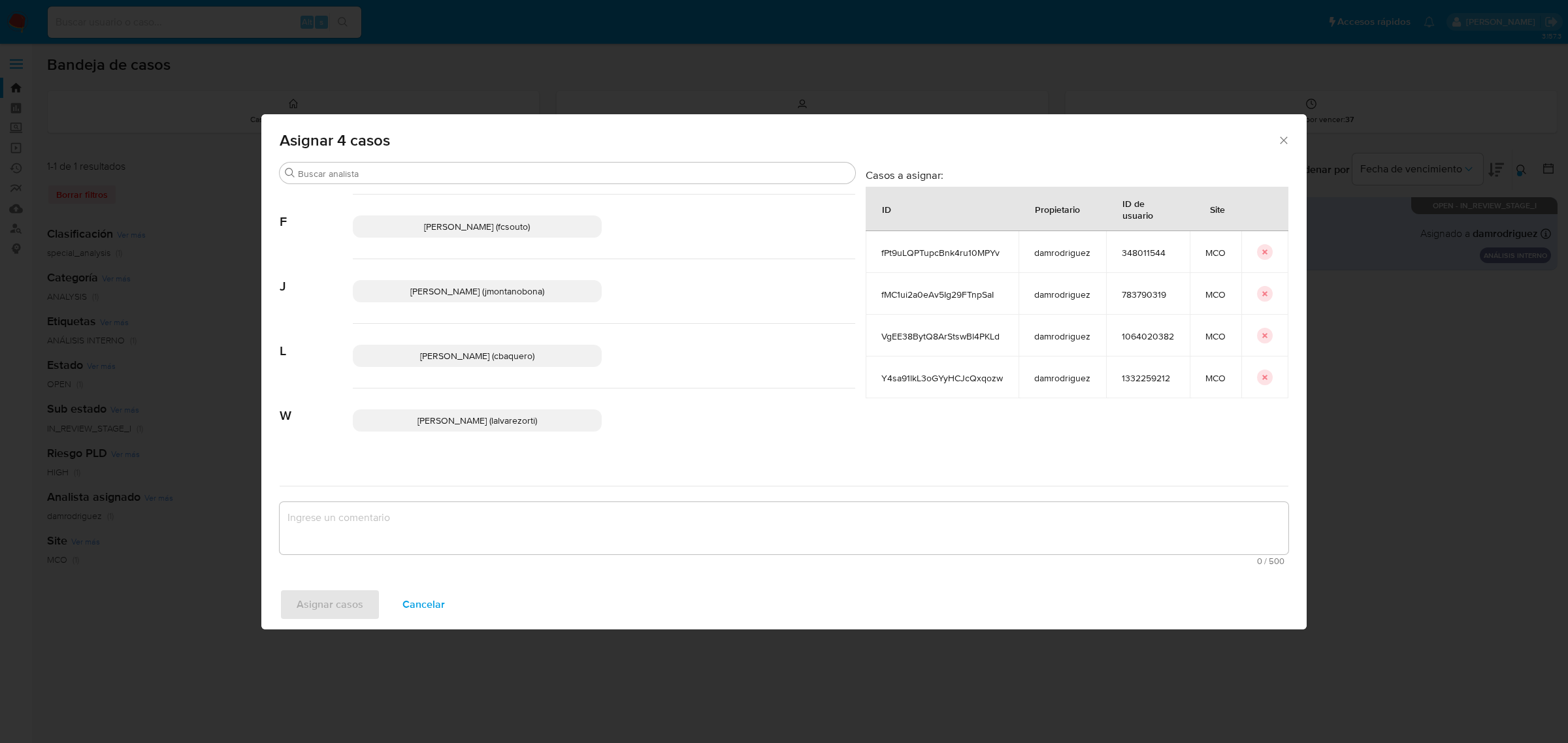
click at [472, 292] on span "Juan Pablo Montano Obonaga (jmontanobona)" at bounding box center [477, 292] width 134 height 13
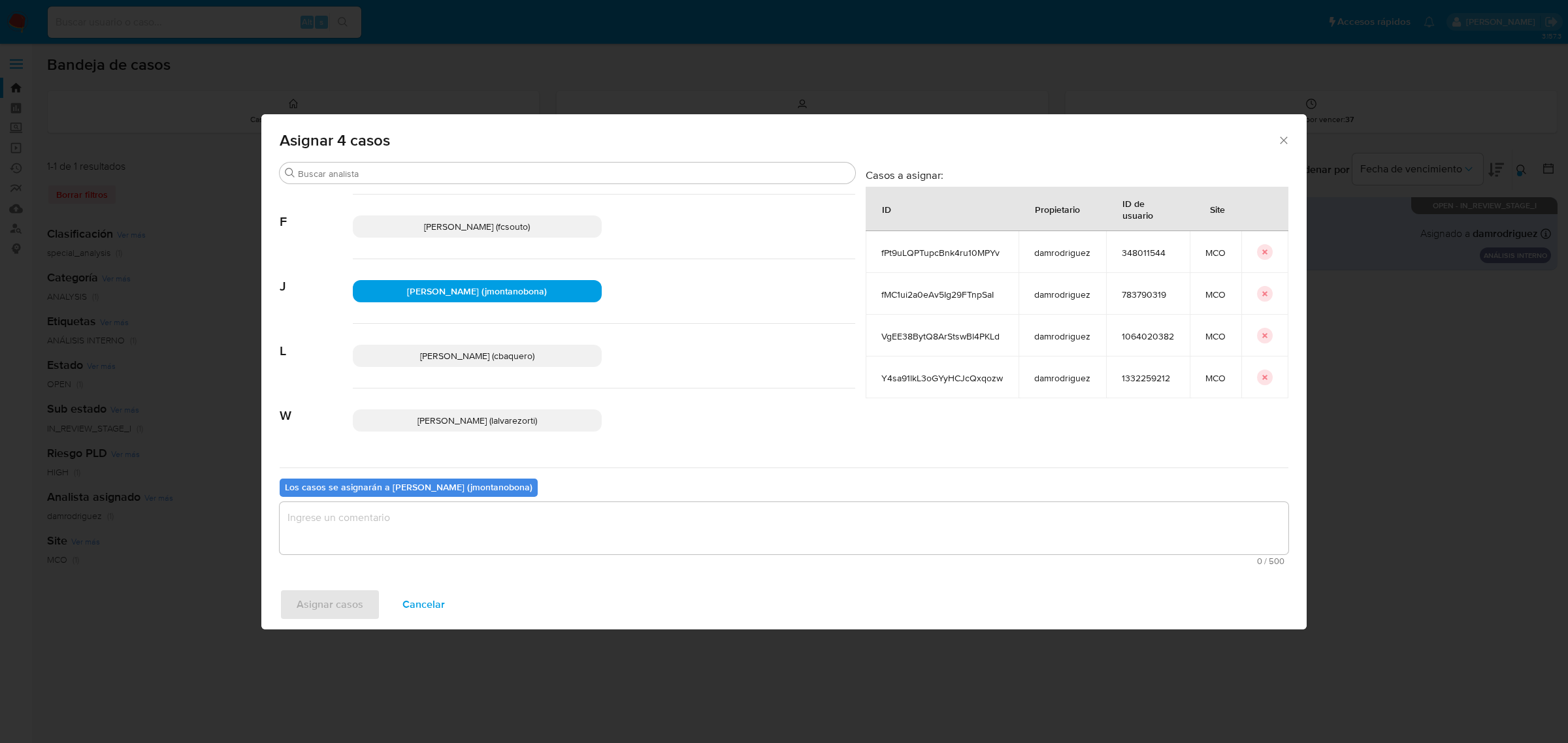
click at [387, 533] on textarea "assign-modal" at bounding box center [784, 528] width 1009 height 52
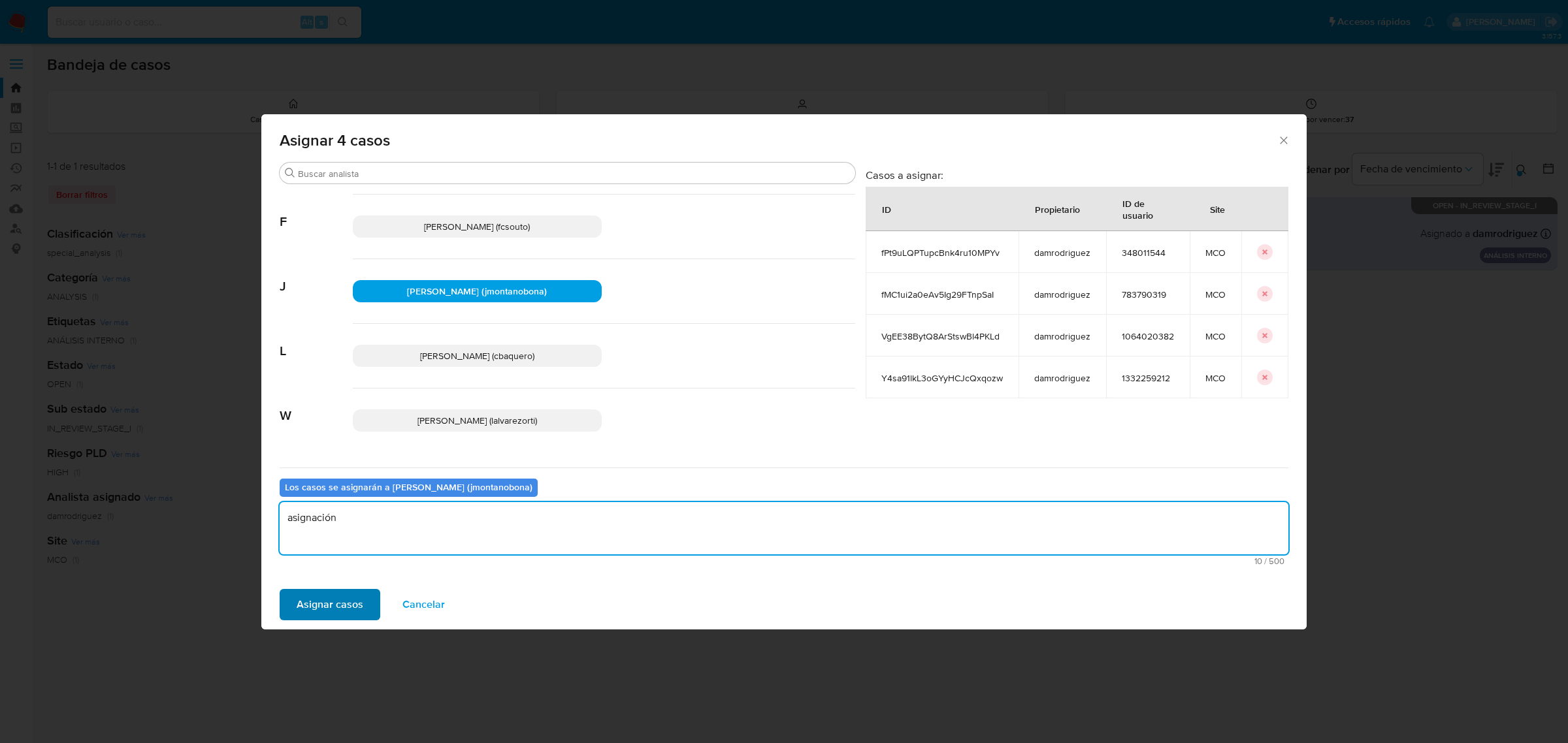
type textarea "asignación"
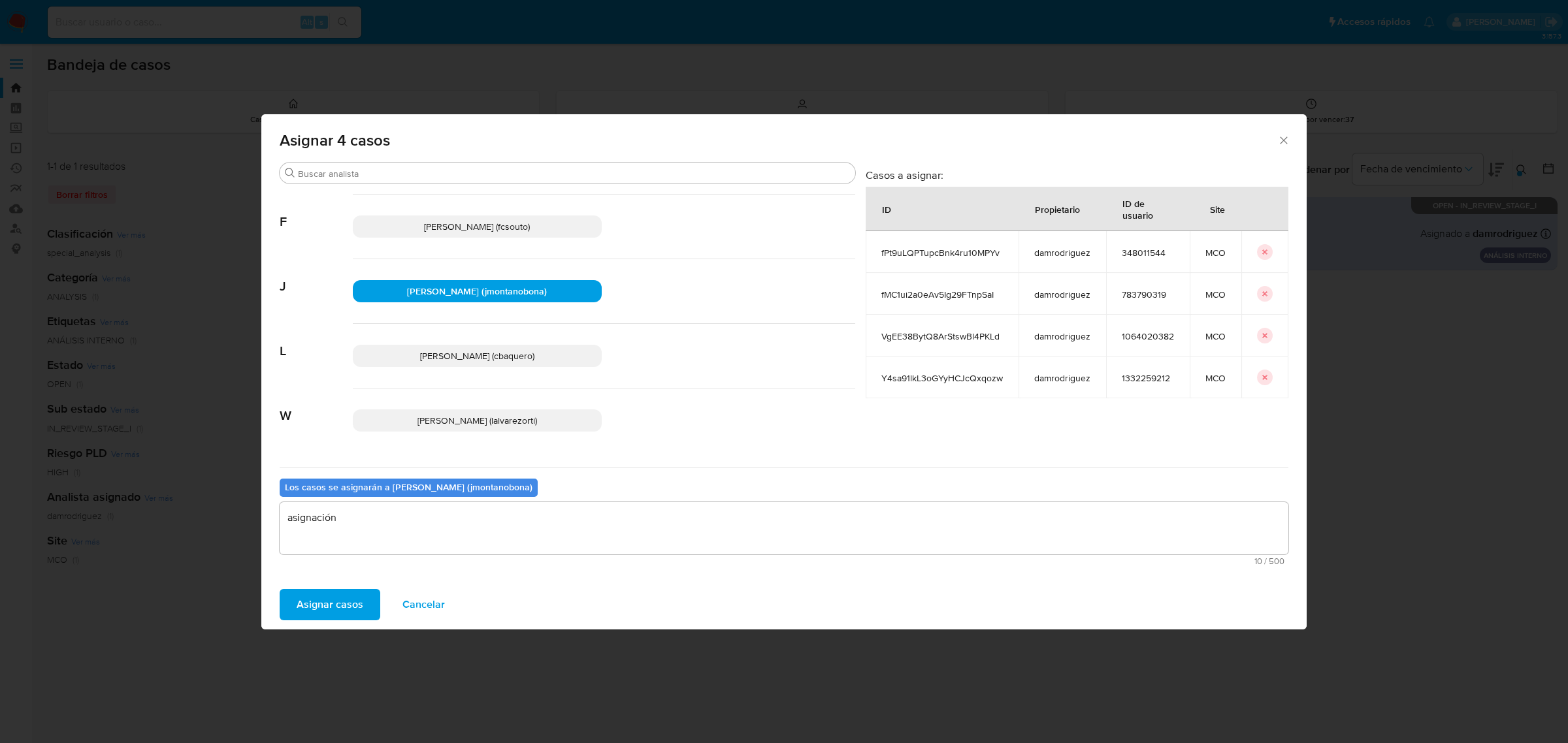
click at [334, 605] on span "Asignar casos" at bounding box center [330, 605] width 67 height 29
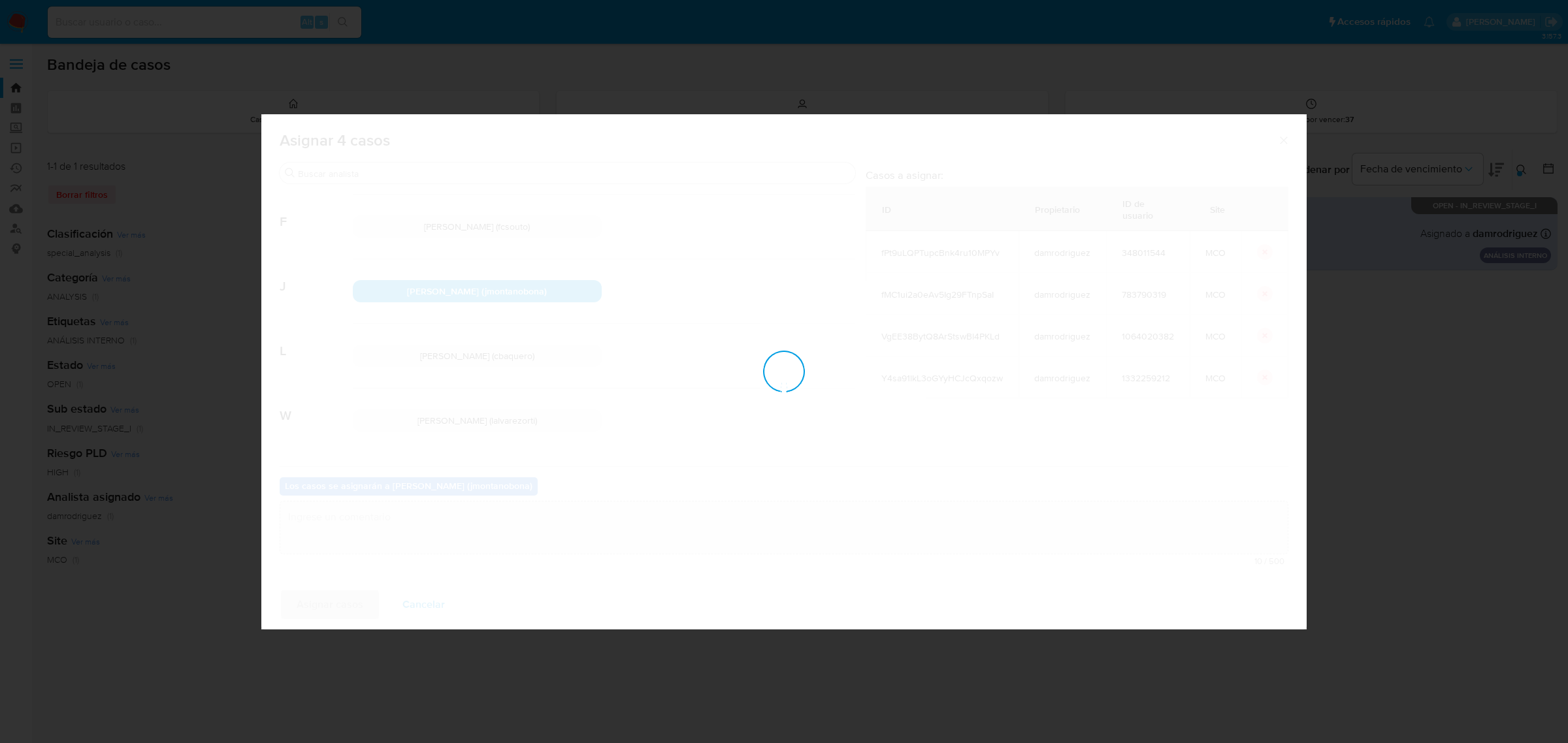
checkbox input "false"
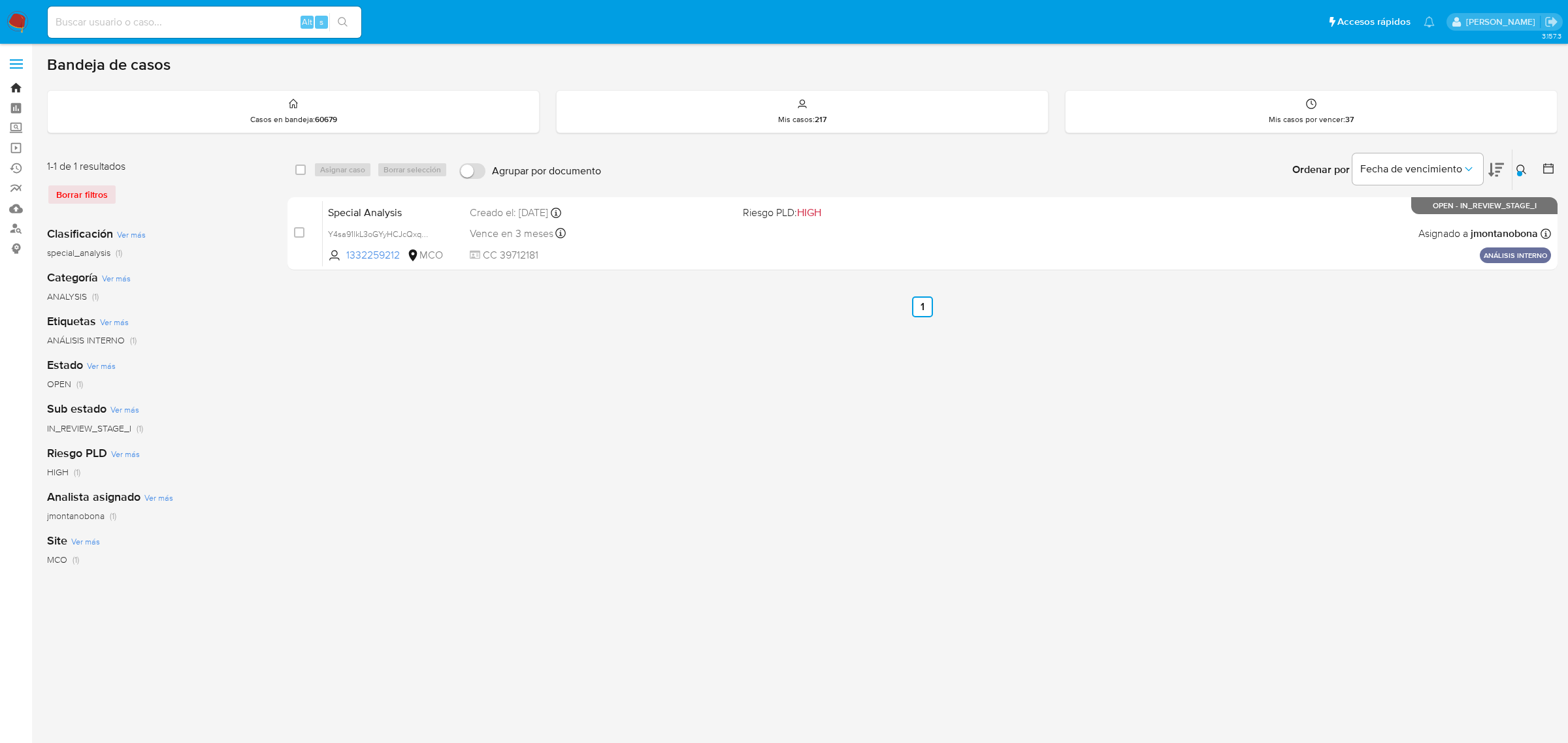
click at [16, 86] on link "Bandeja" at bounding box center [77, 88] width 155 height 20
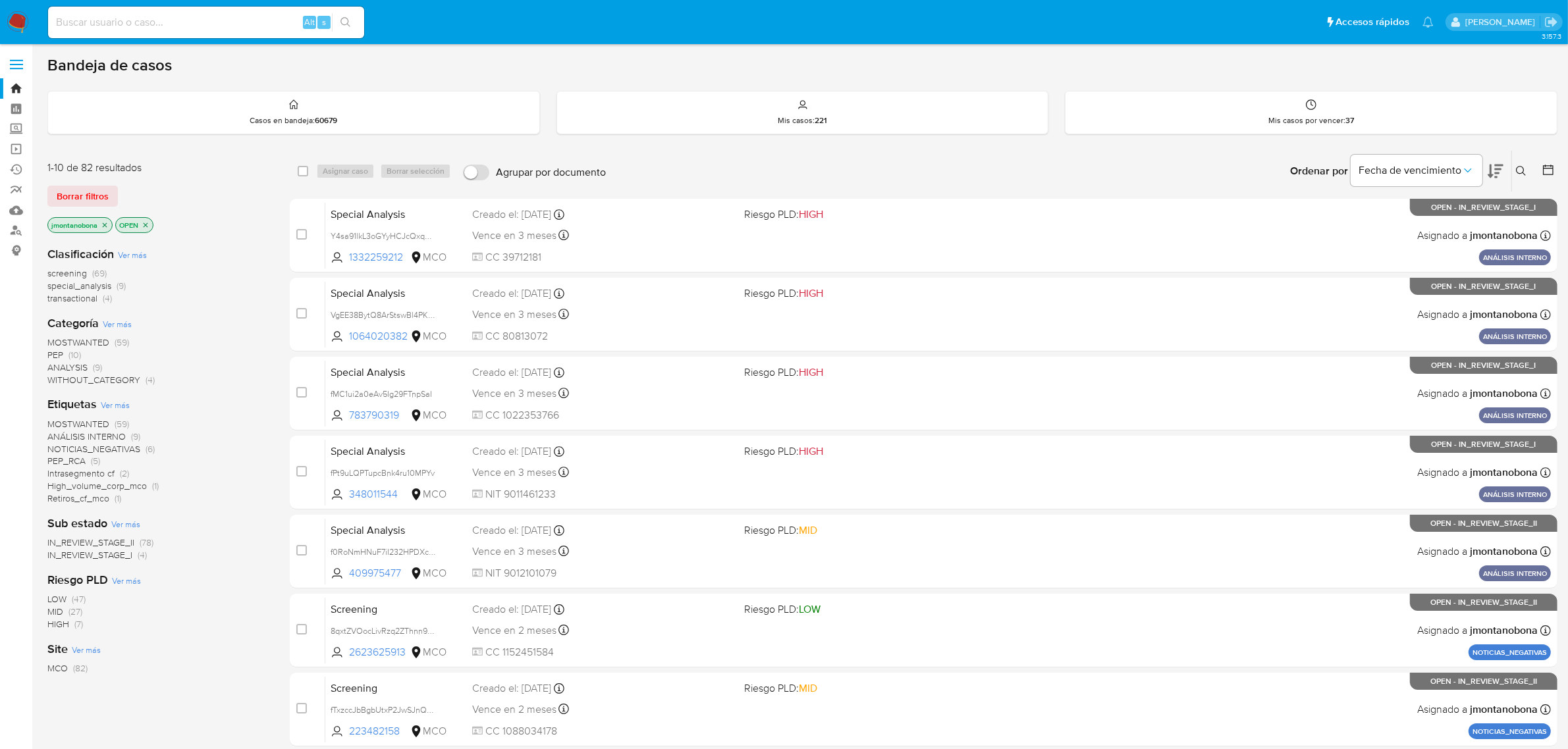
click at [239, 12] on div "Alt s" at bounding box center [206, 22] width 316 height 32
drag, startPoint x: 244, startPoint y: 17, endPoint x: 250, endPoint y: 21, distance: 7.2
click at [245, 17] on input at bounding box center [206, 22] width 316 height 17
paste input "Y4sa91lkL3oGYyHCJcQxqozw"
type input "Y4sa91lkL3oGYyHCJcQxqozw"
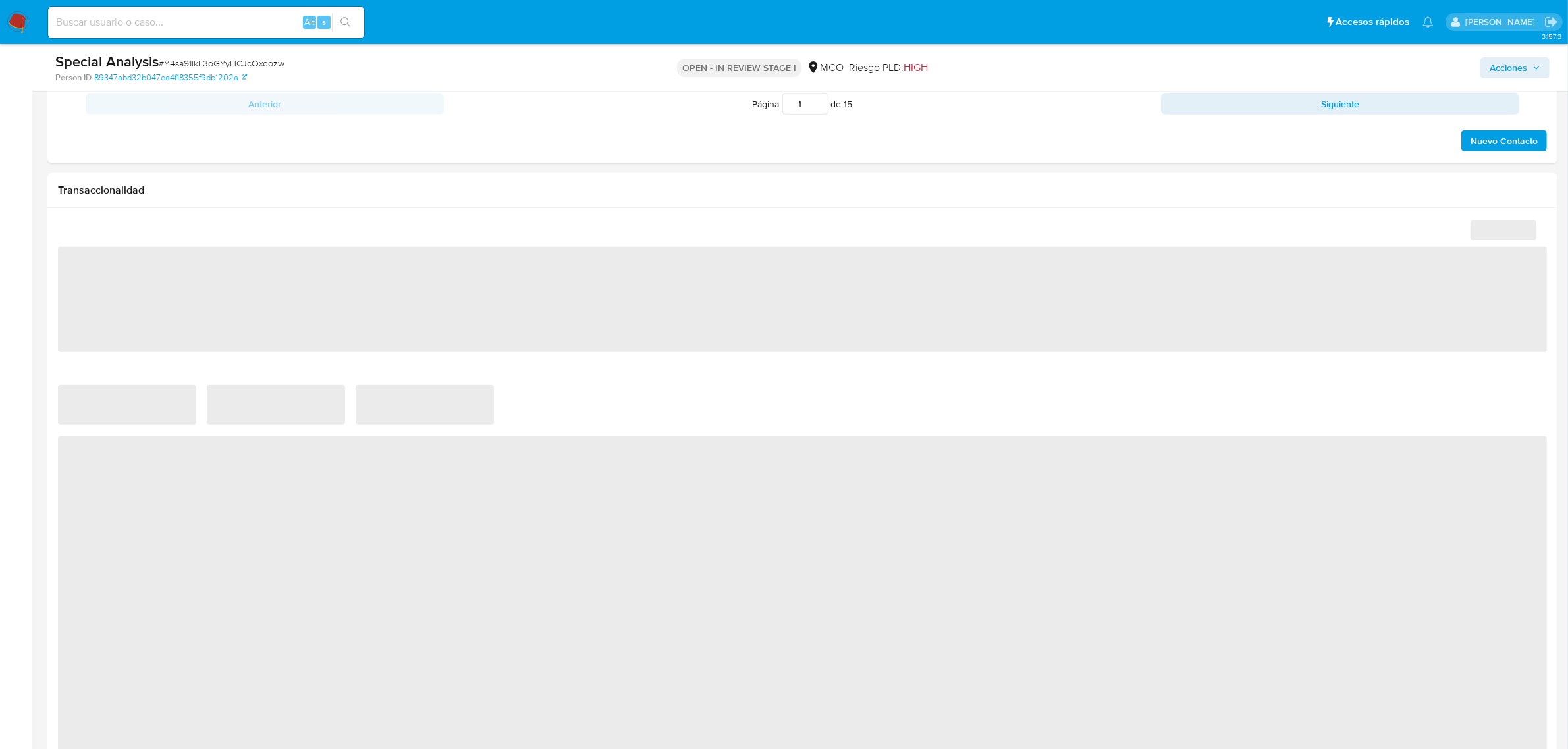
scroll to position [656, 0]
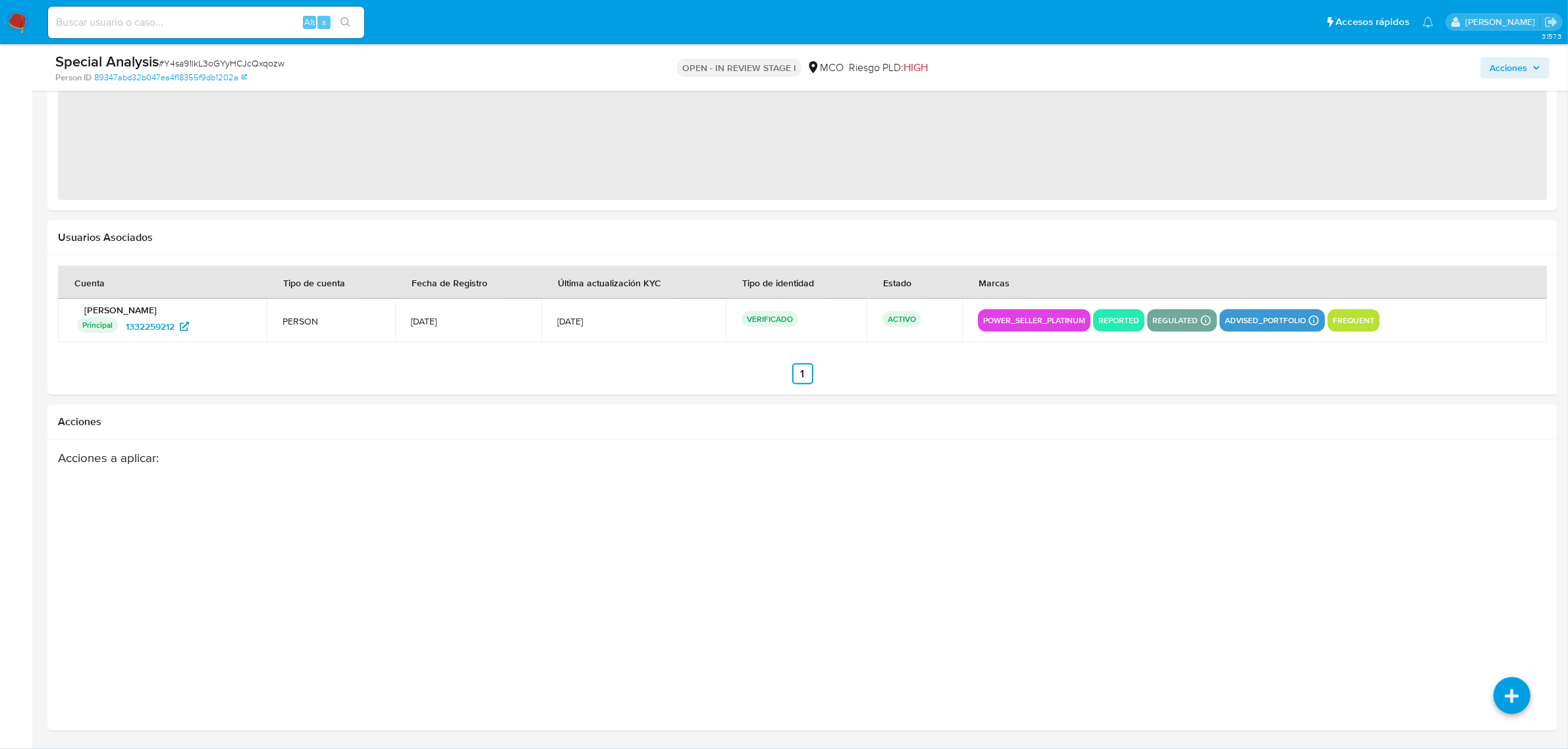
select select "10"
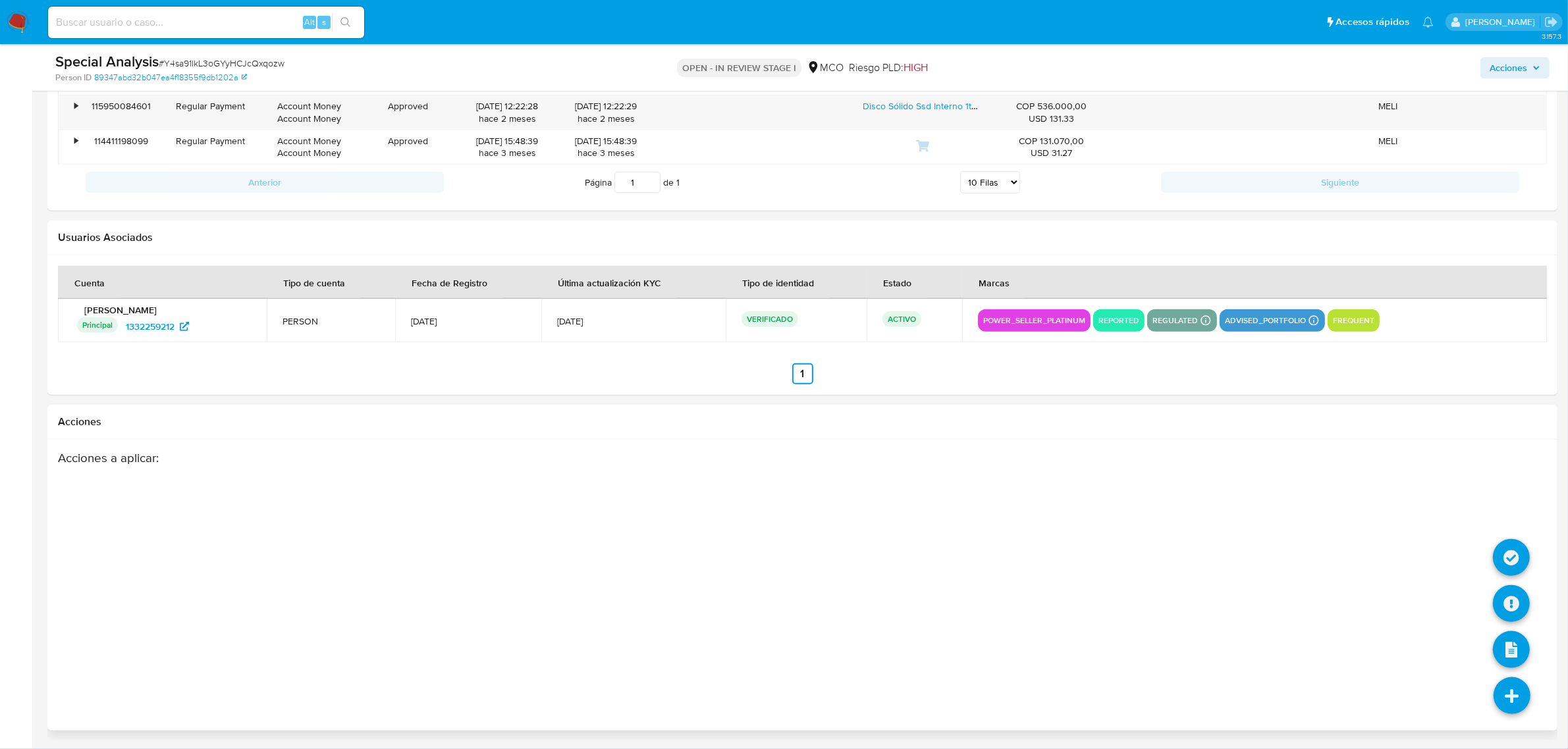
click at [1490, 683] on li at bounding box center [1512, 698] width 70 height 74
click at [1511, 557] on icon at bounding box center [1511, 557] width 37 height 37
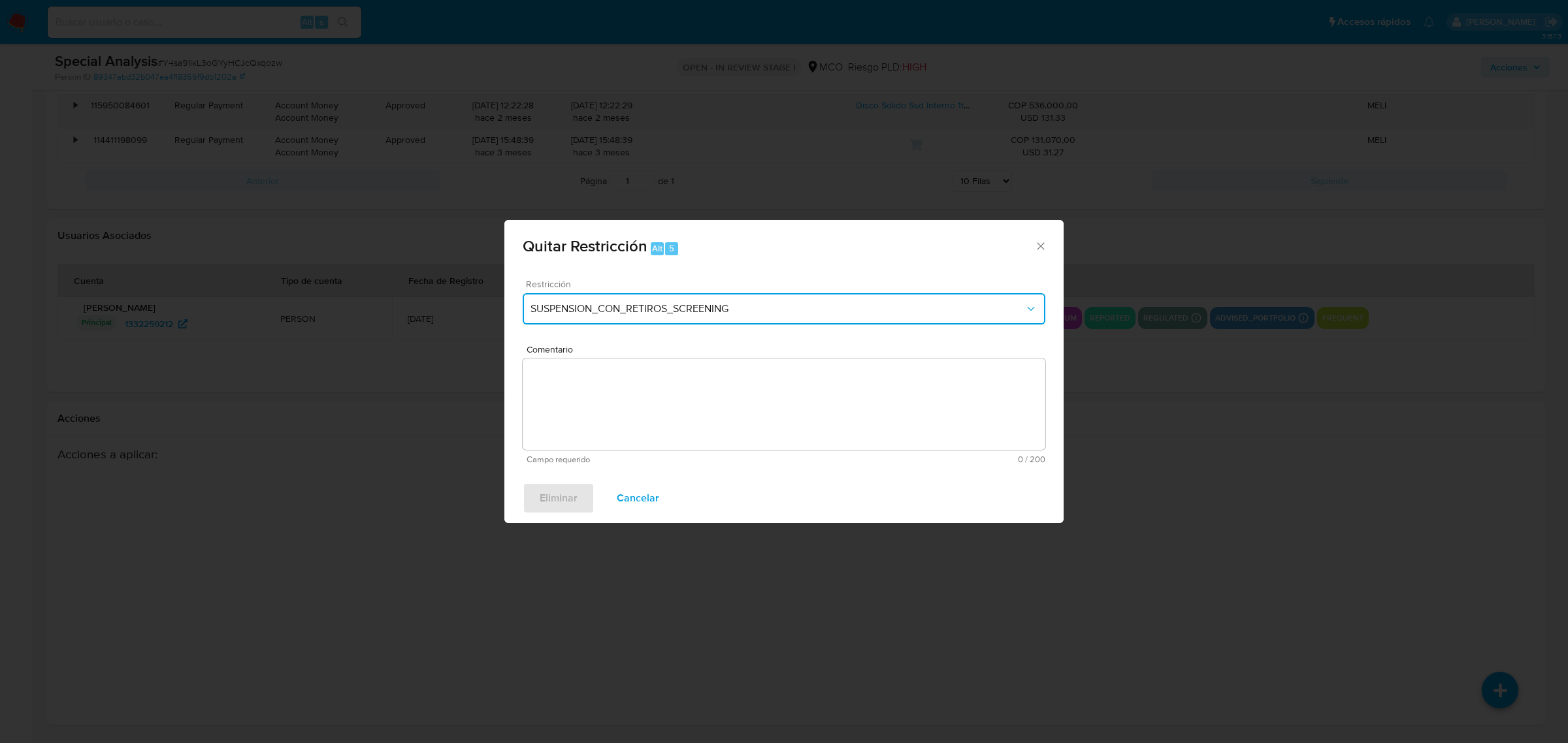
click at [713, 311] on span "SUSPENSION_CON_RETIROS_SCREENING" at bounding box center [777, 309] width 494 height 13
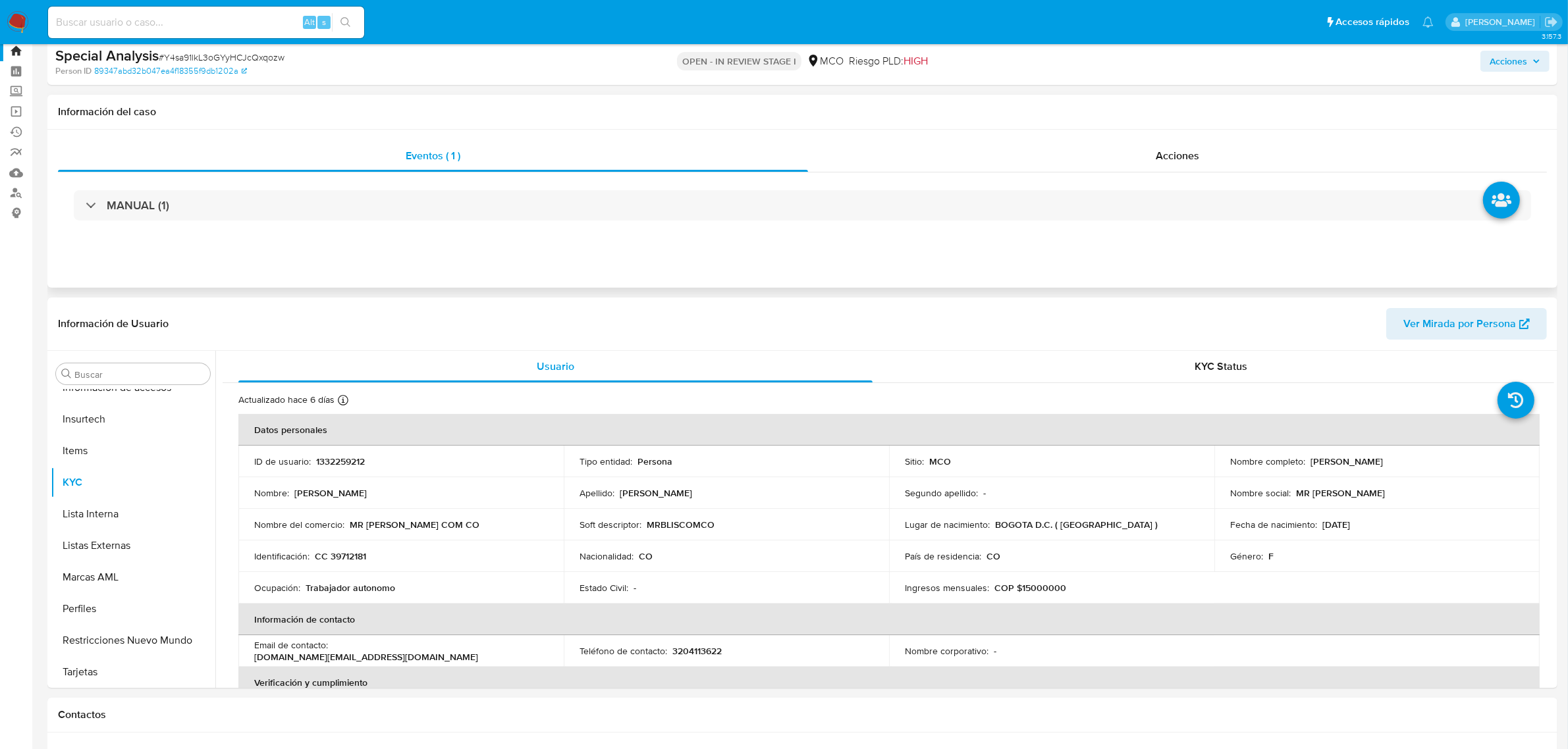
scroll to position [0, 0]
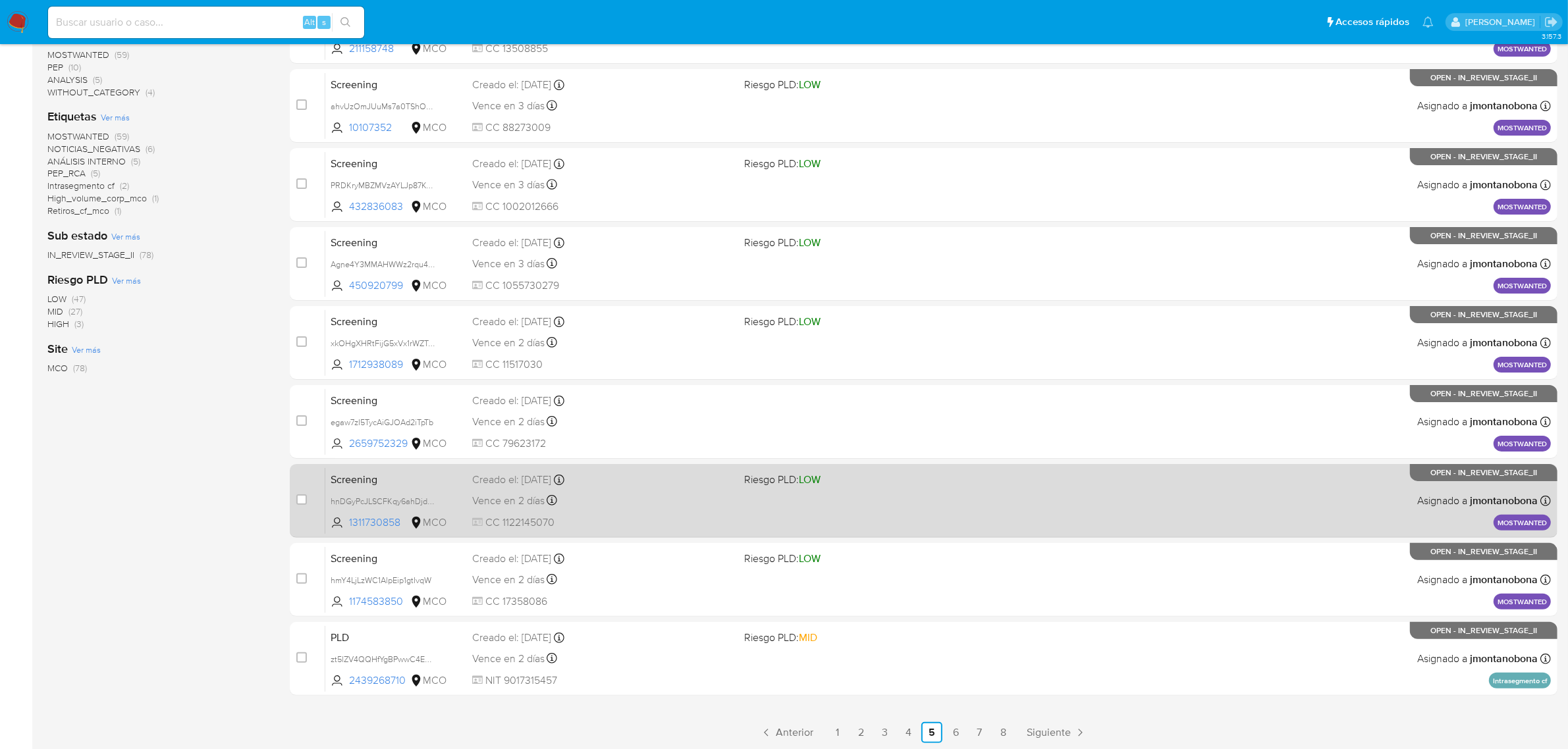
scroll to position [289, 0]
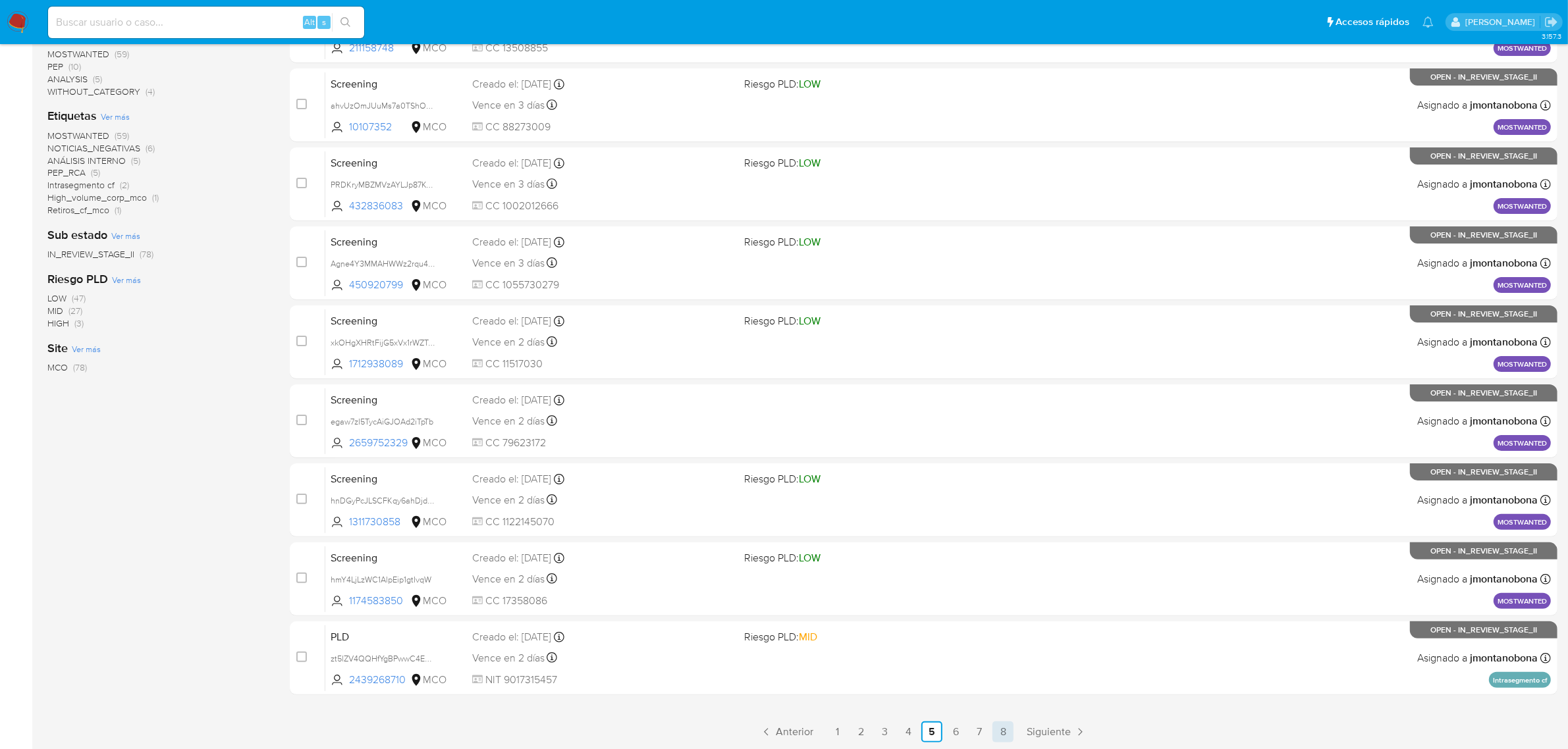
click at [998, 723] on link "8" at bounding box center [1003, 732] width 21 height 21
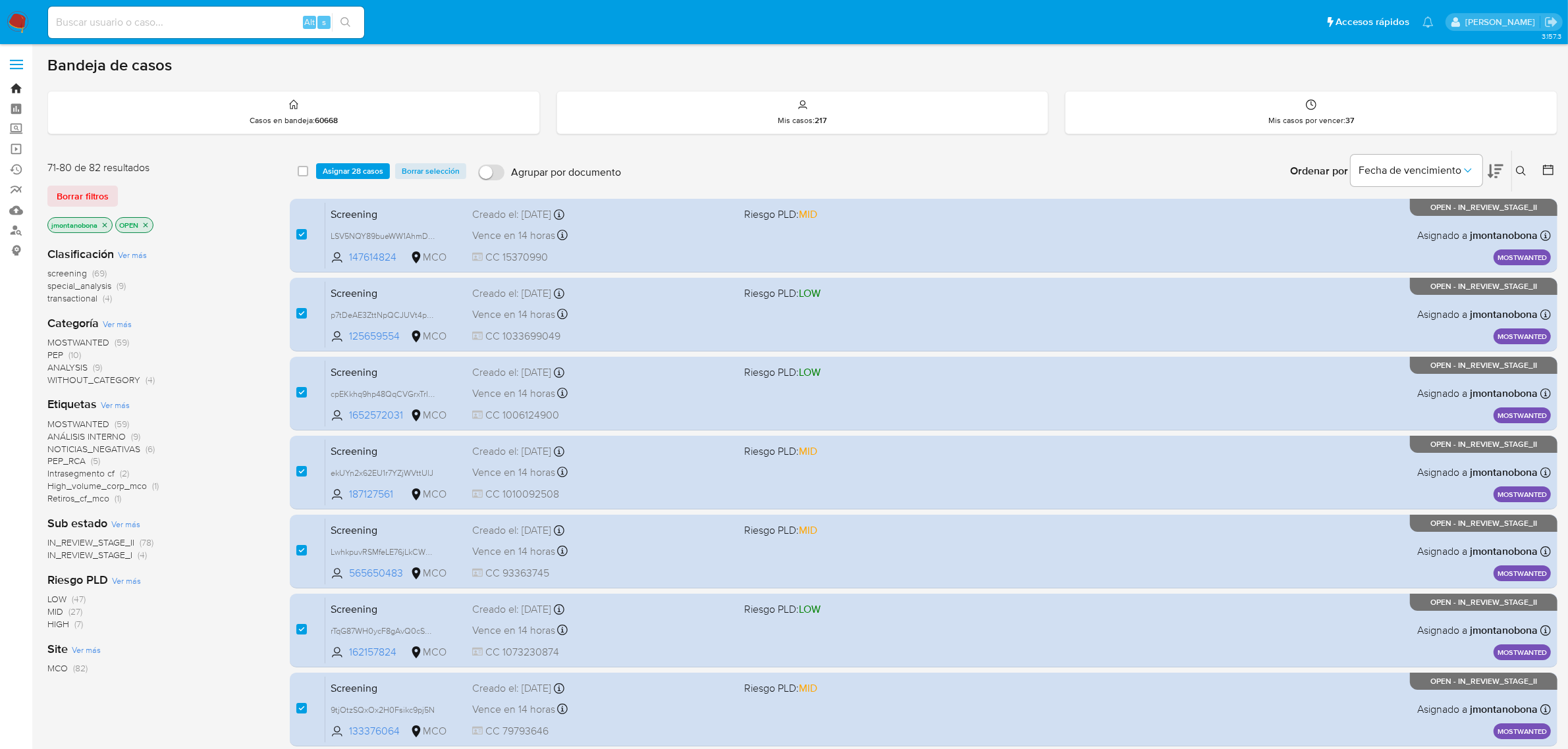
click at [17, 87] on link "Bandeja" at bounding box center [78, 89] width 157 height 20
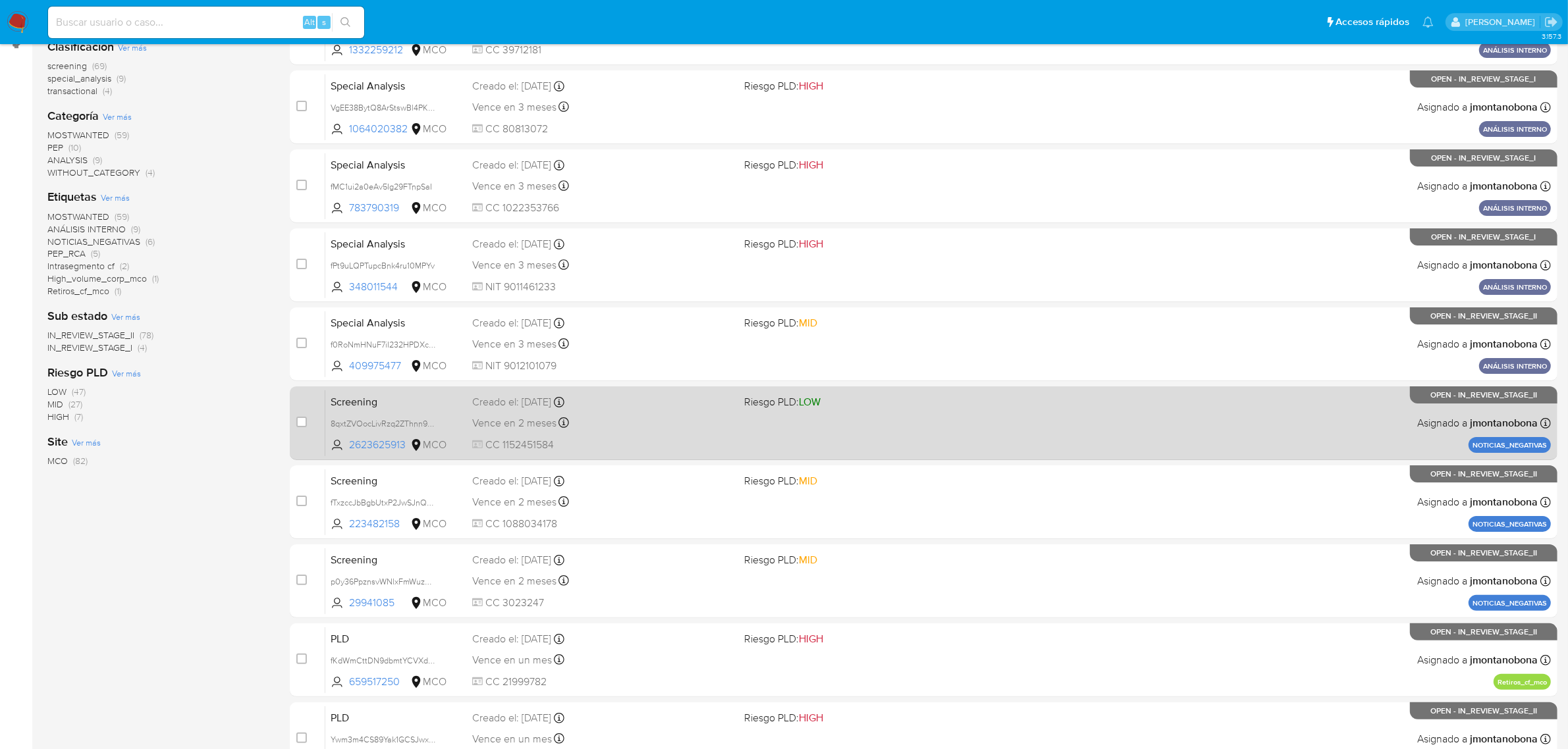
scroll to position [289, 0]
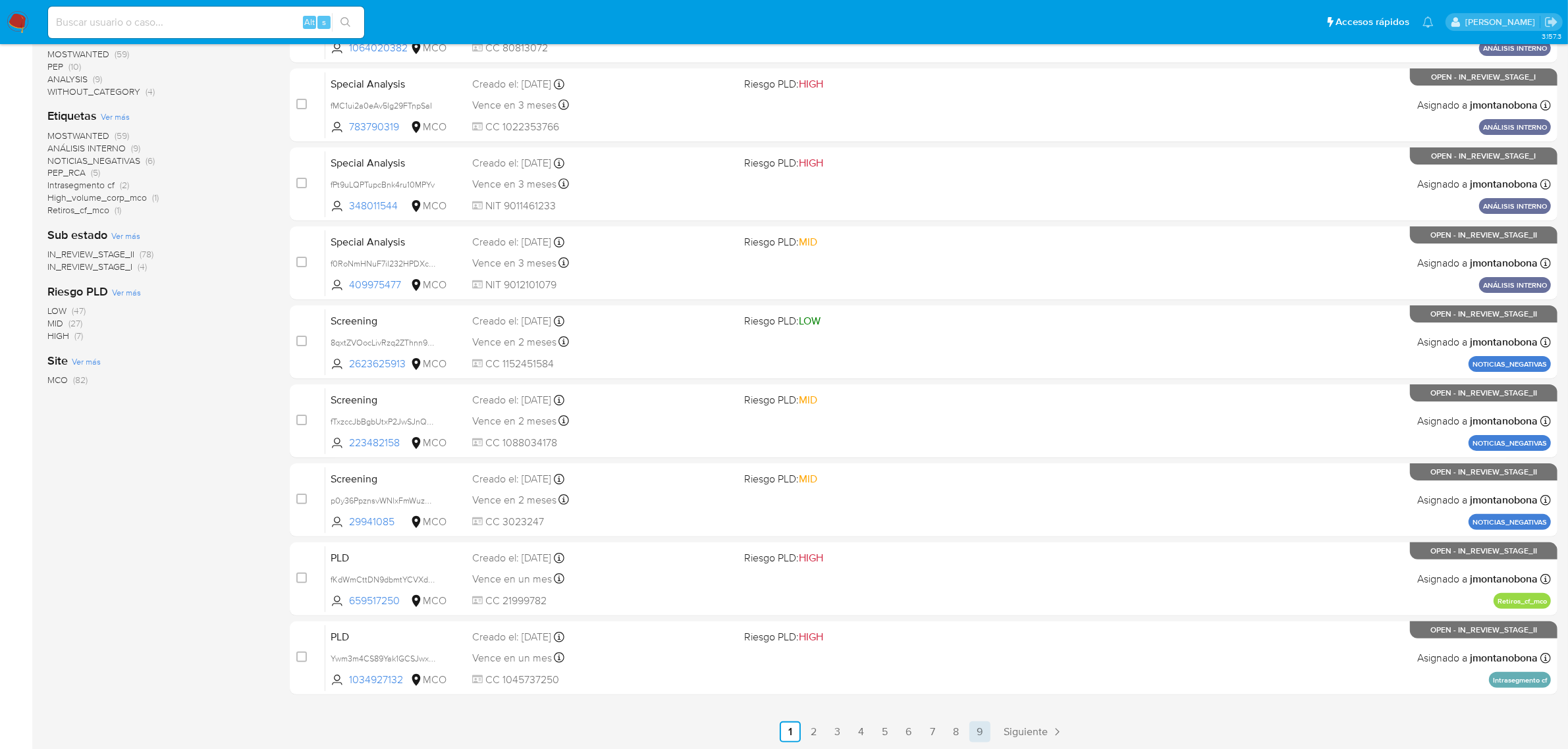
click at [983, 734] on link "9" at bounding box center [980, 732] width 21 height 21
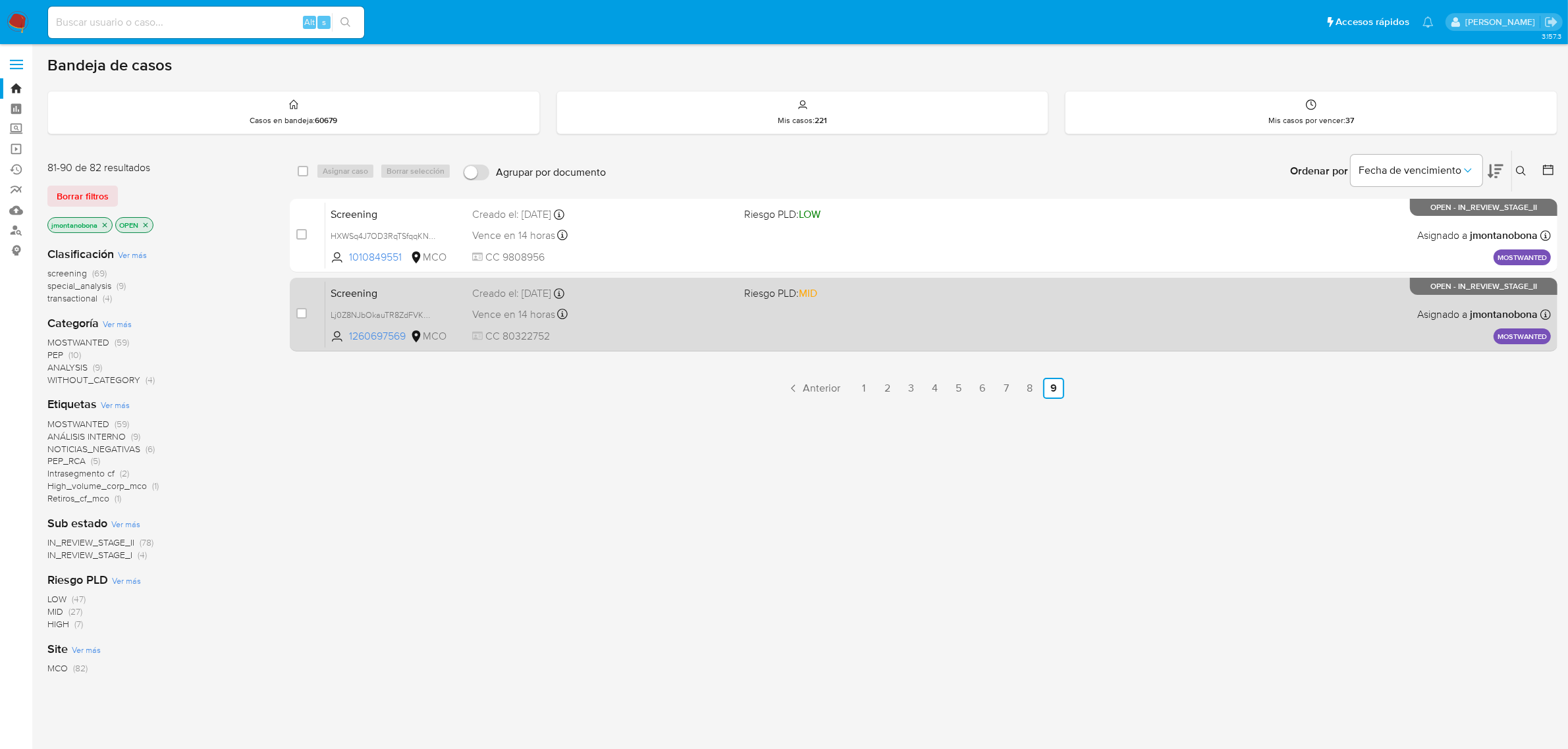
click at [431, 288] on span "Screening" at bounding box center [396, 293] width 131 height 17
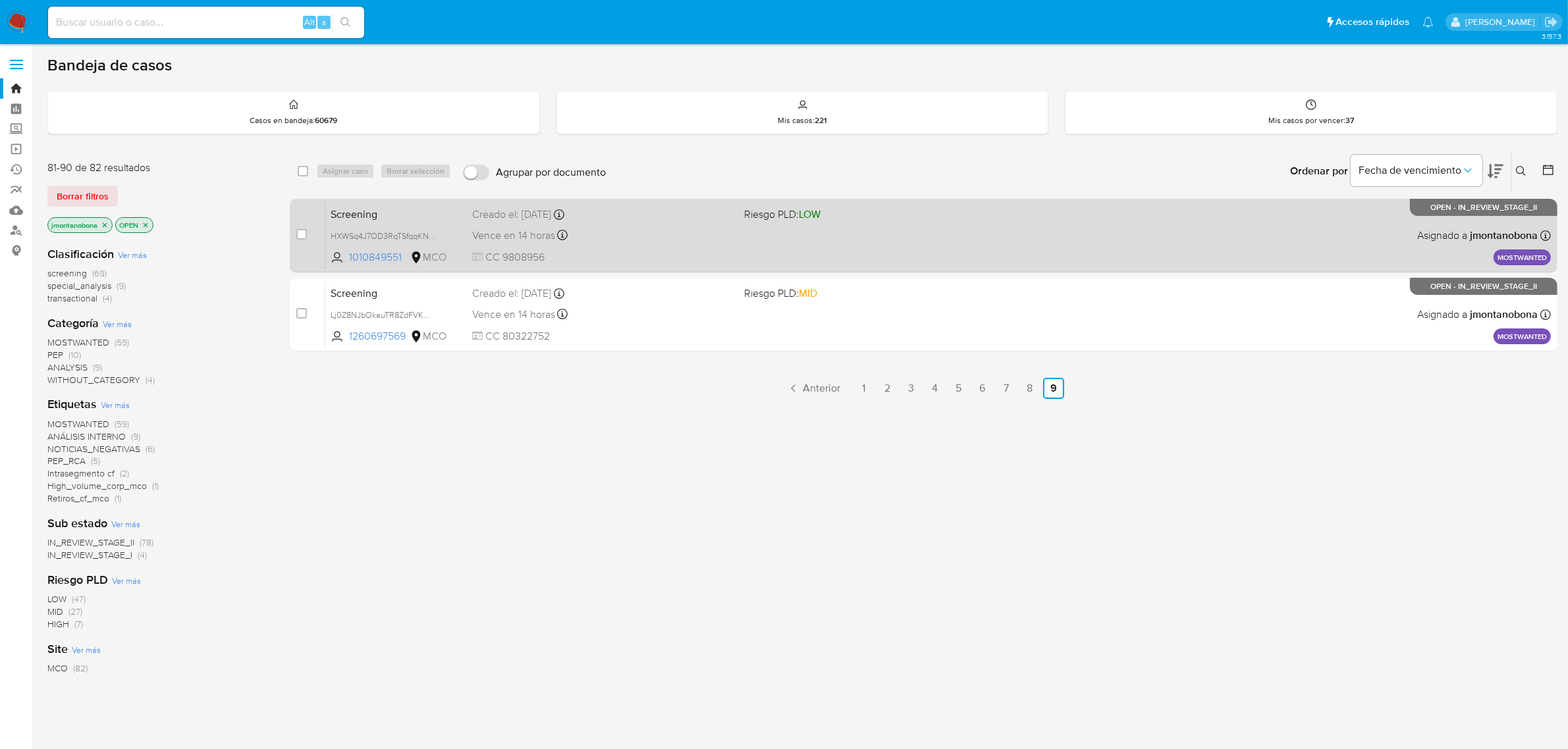
click at [416, 213] on span "Screening" at bounding box center [396, 213] width 131 height 17
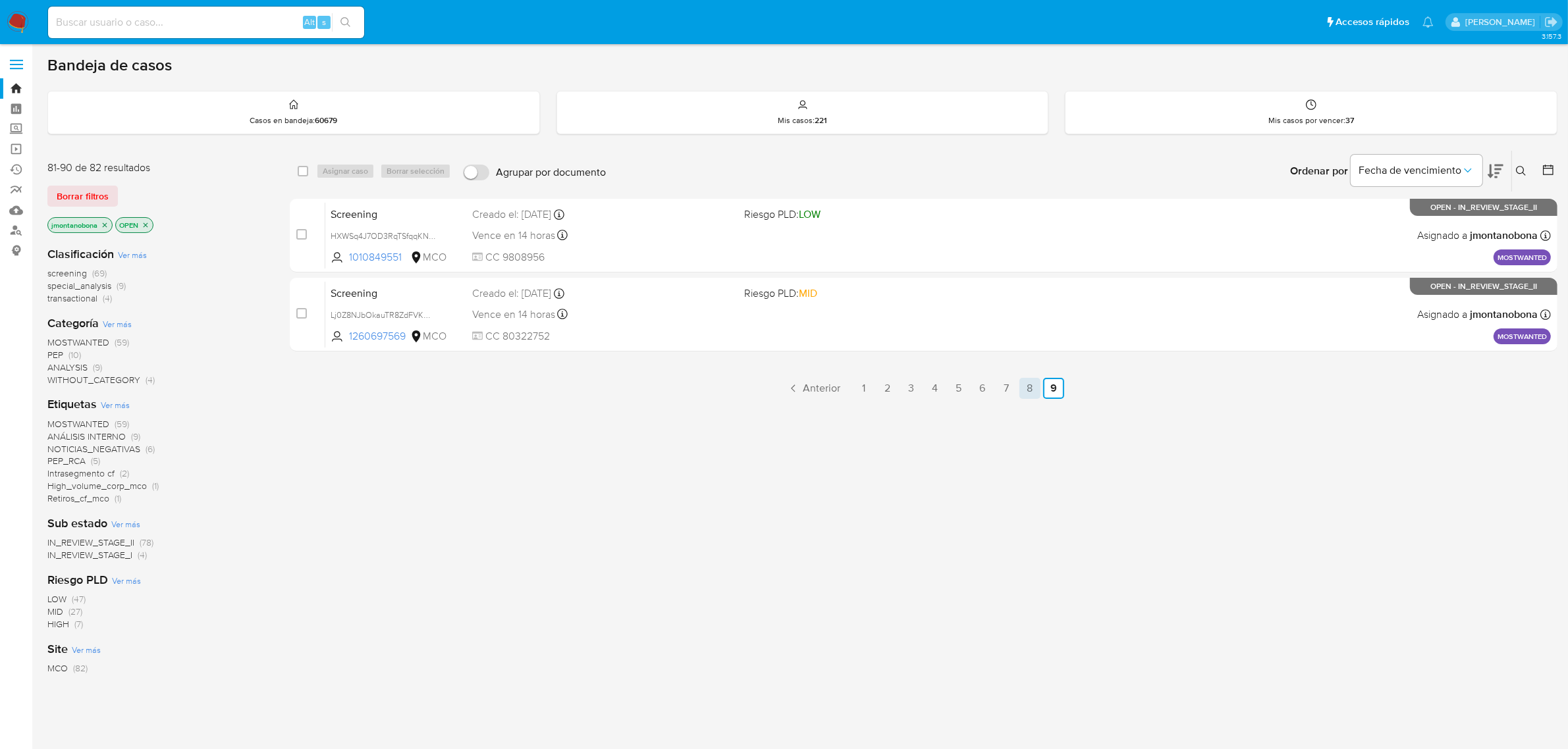
click at [1033, 387] on link "8" at bounding box center [1030, 388] width 21 height 21
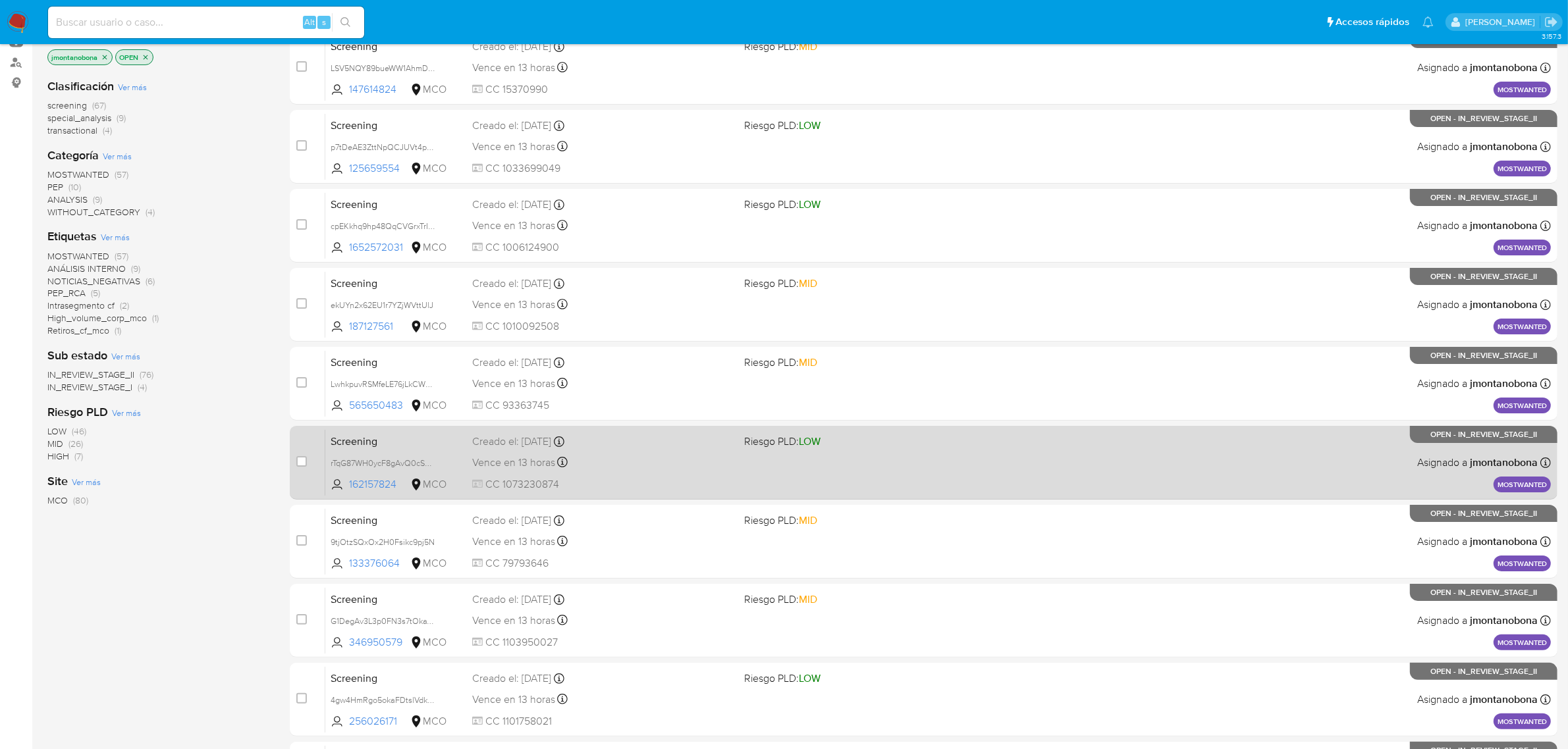
scroll to position [289, 0]
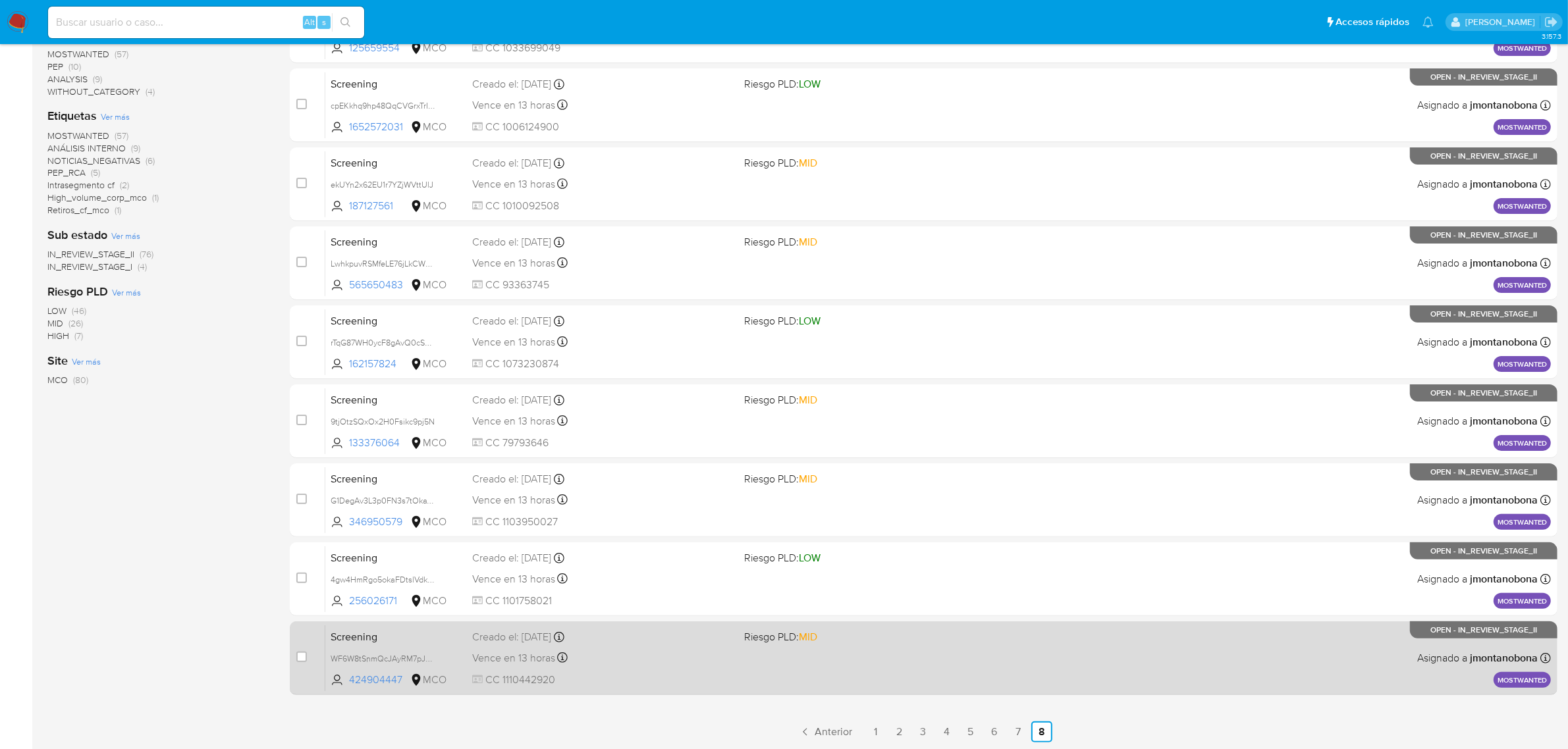
click at [449, 637] on span "Screening" at bounding box center [396, 636] width 131 height 17
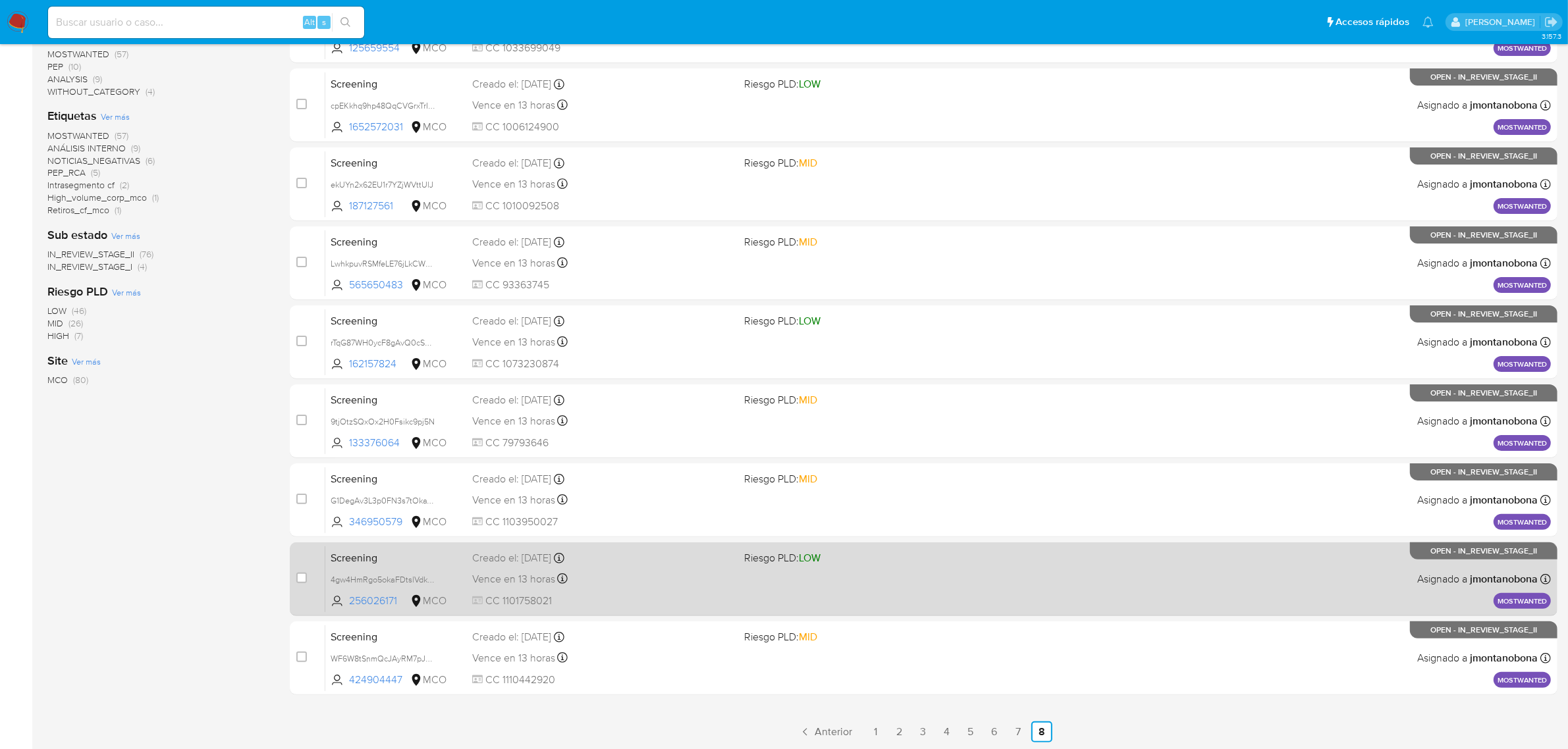
click at [415, 566] on div "Screening 4gw4HmRgo5okaFDtslVdkmyf 256026171 MCO Riesgo PLD: LOW Creado el: 30/…" at bounding box center [938, 579] width 1226 height 67
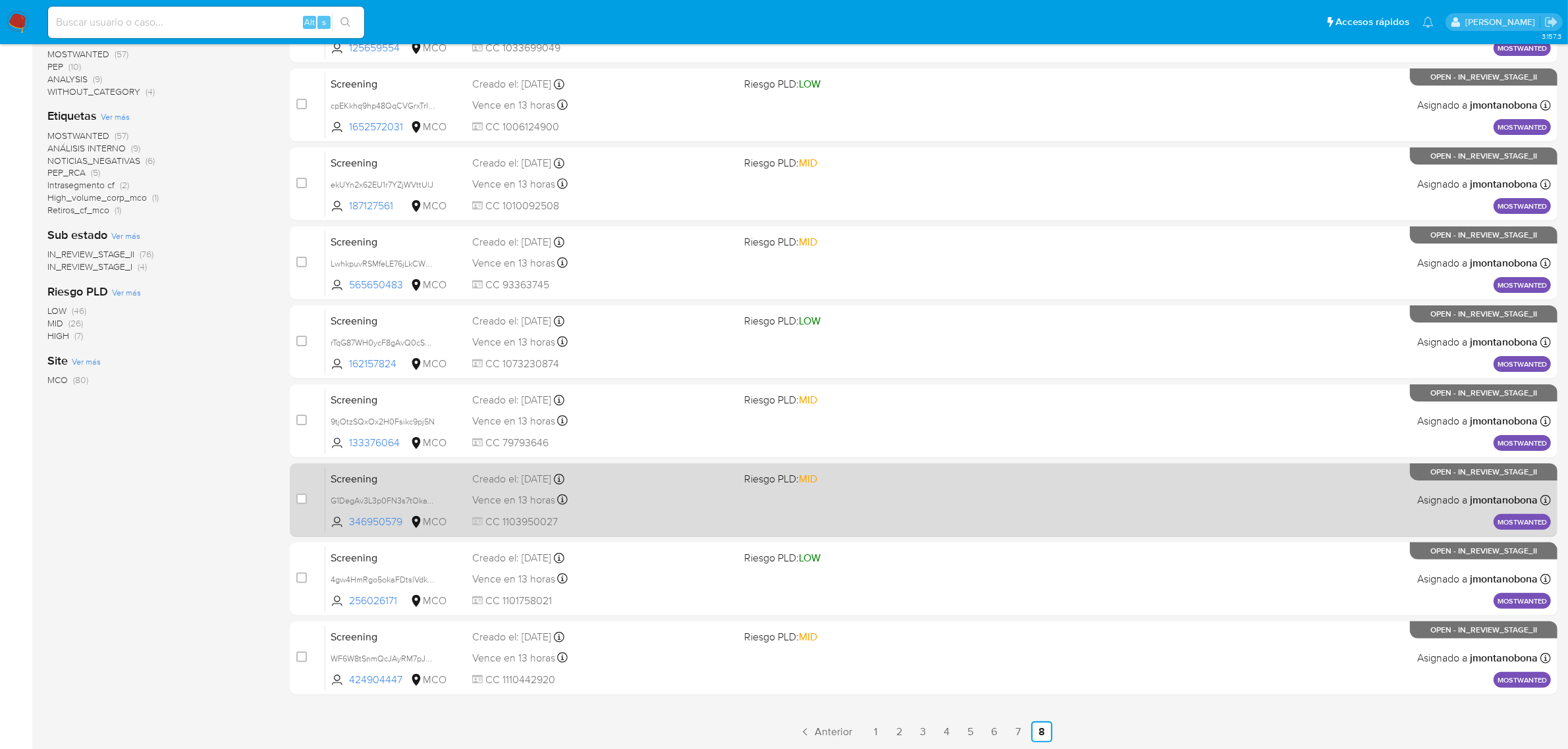
click at [405, 478] on span "Screening" at bounding box center [396, 478] width 131 height 17
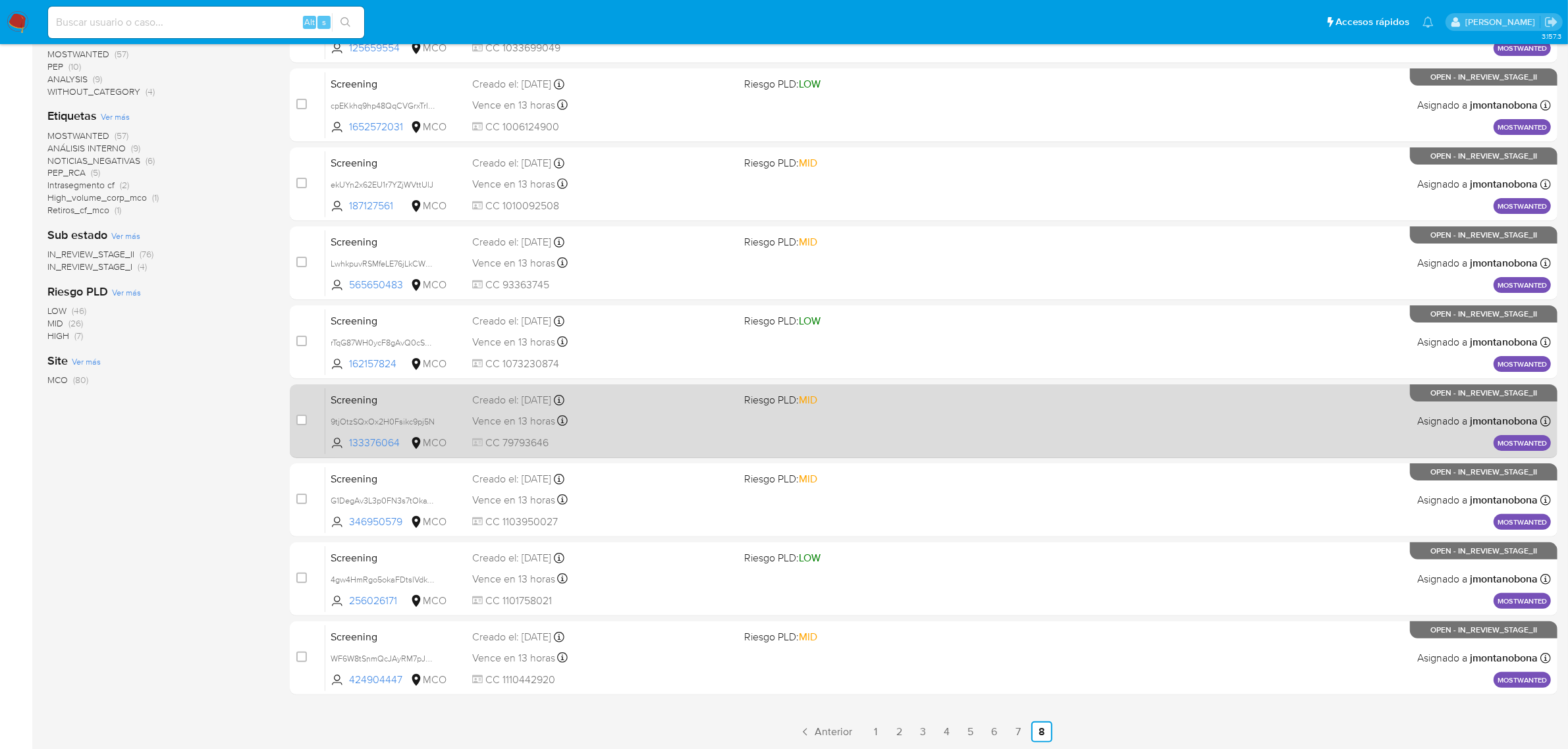
click at [417, 396] on span "Screening" at bounding box center [396, 399] width 131 height 17
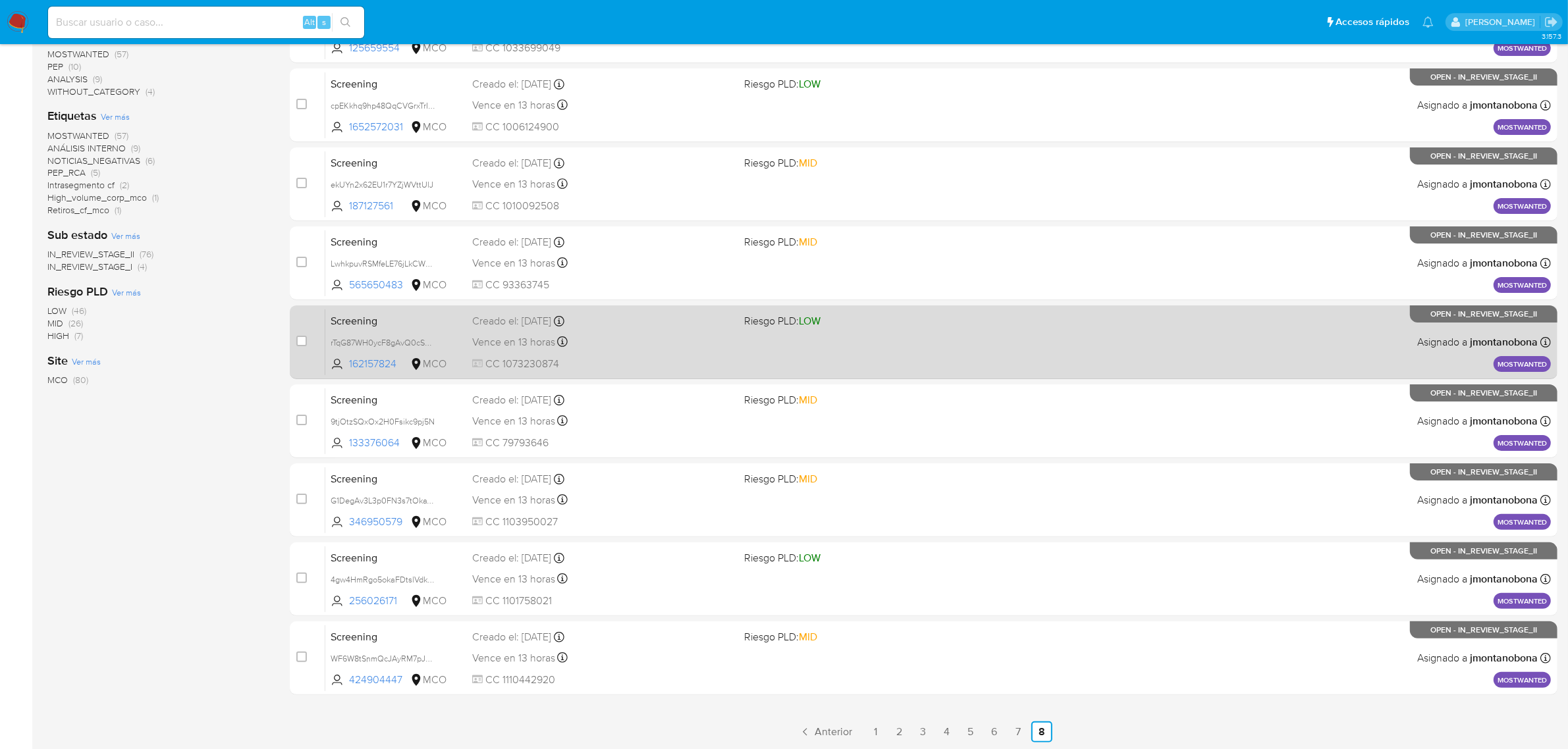
click at [403, 320] on span "Screening" at bounding box center [396, 320] width 131 height 17
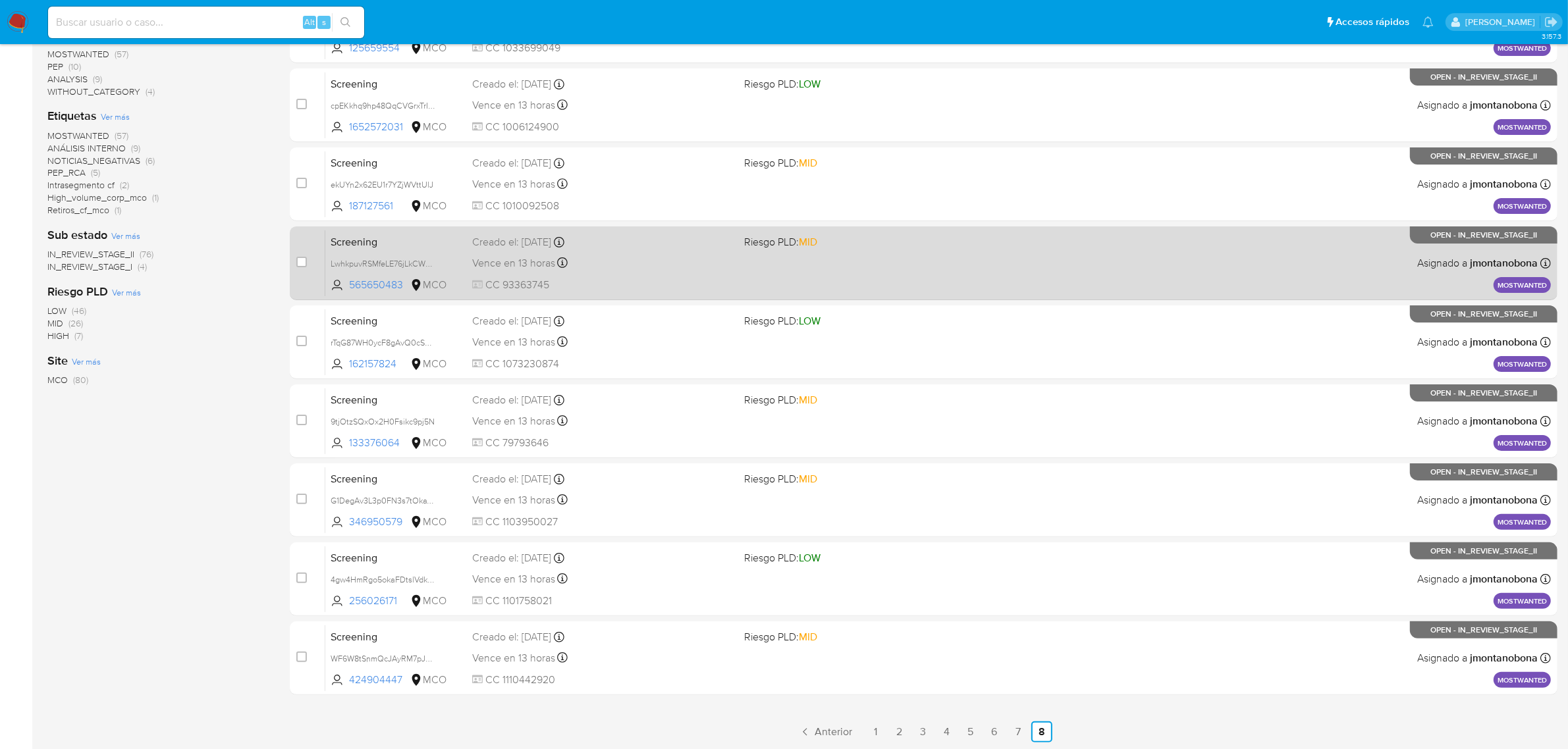
click at [400, 250] on div "Screening LwhkpuvRSMfeLE76jLkCWWSh 565650483 MCO Riesgo PLD: MID Creado el: 30/…" at bounding box center [938, 263] width 1226 height 67
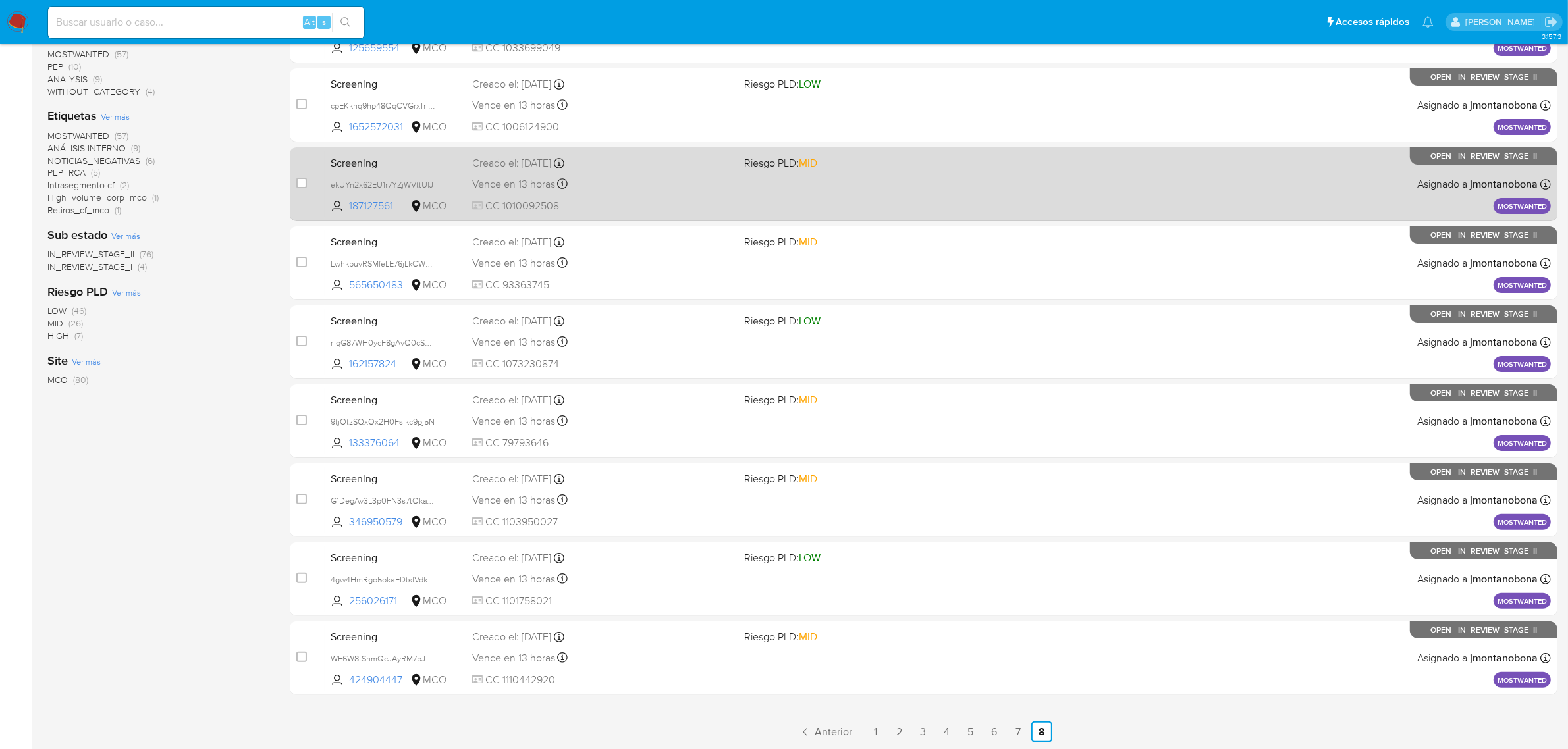
click at [406, 162] on span "Screening" at bounding box center [396, 162] width 131 height 17
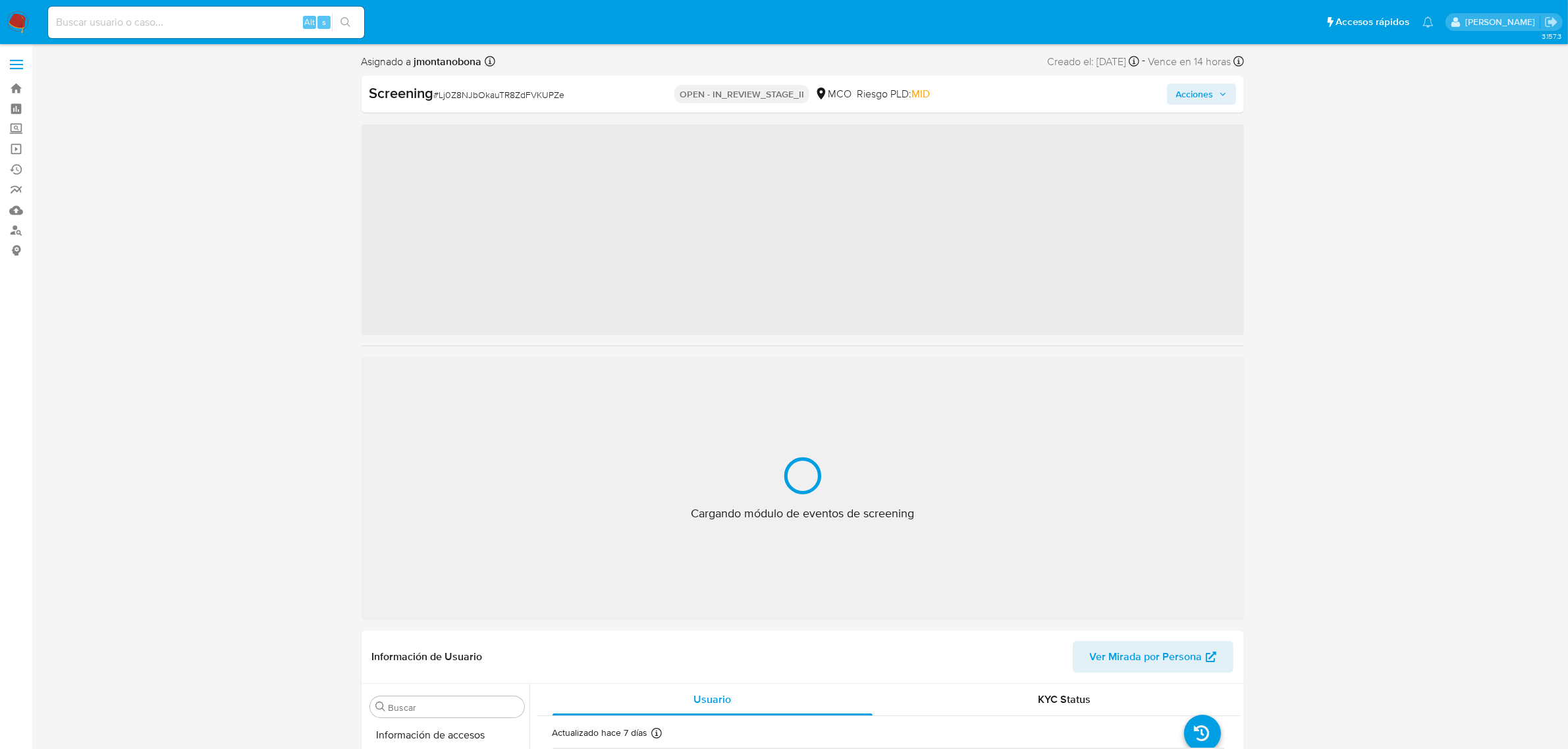
scroll to position [555, 0]
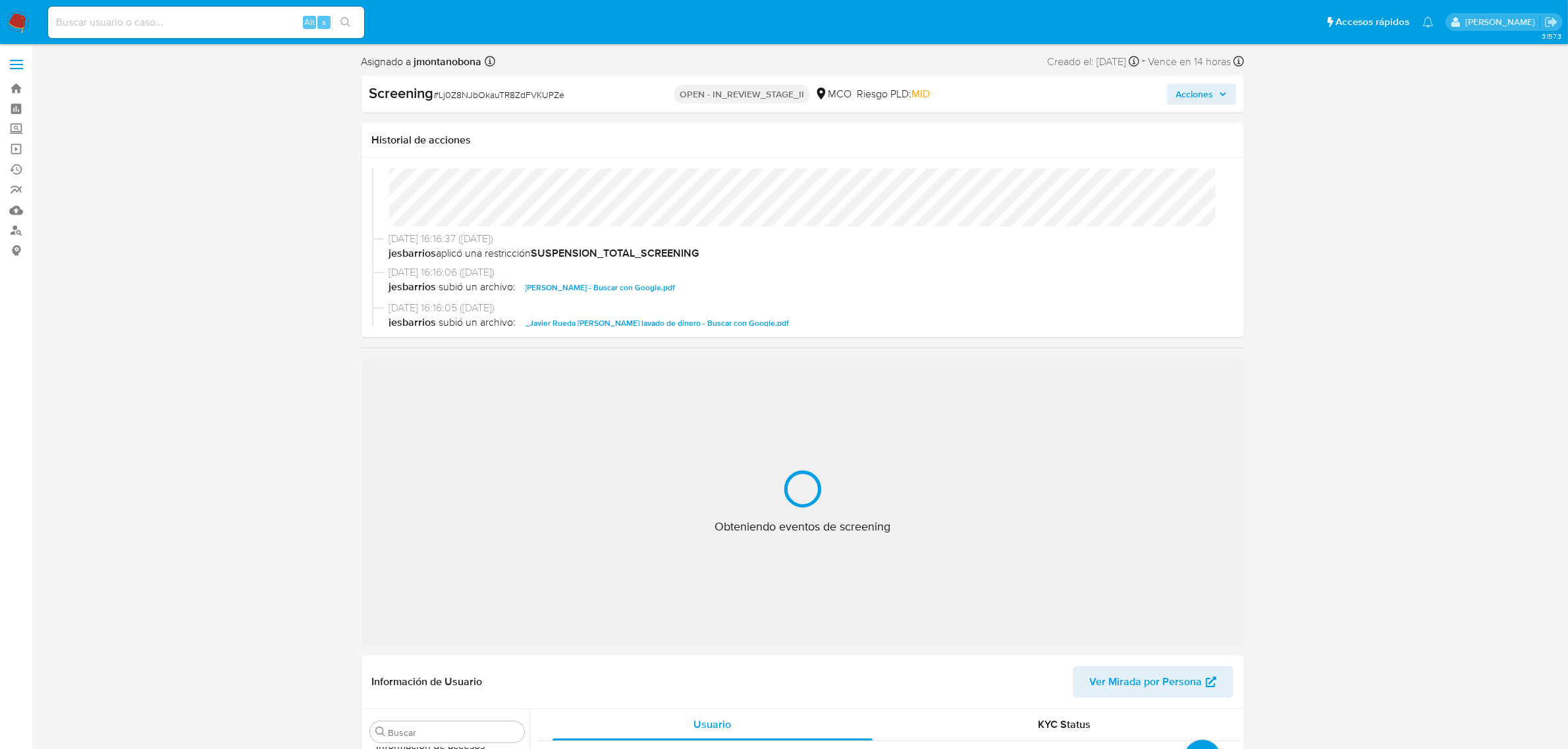
select select "10"
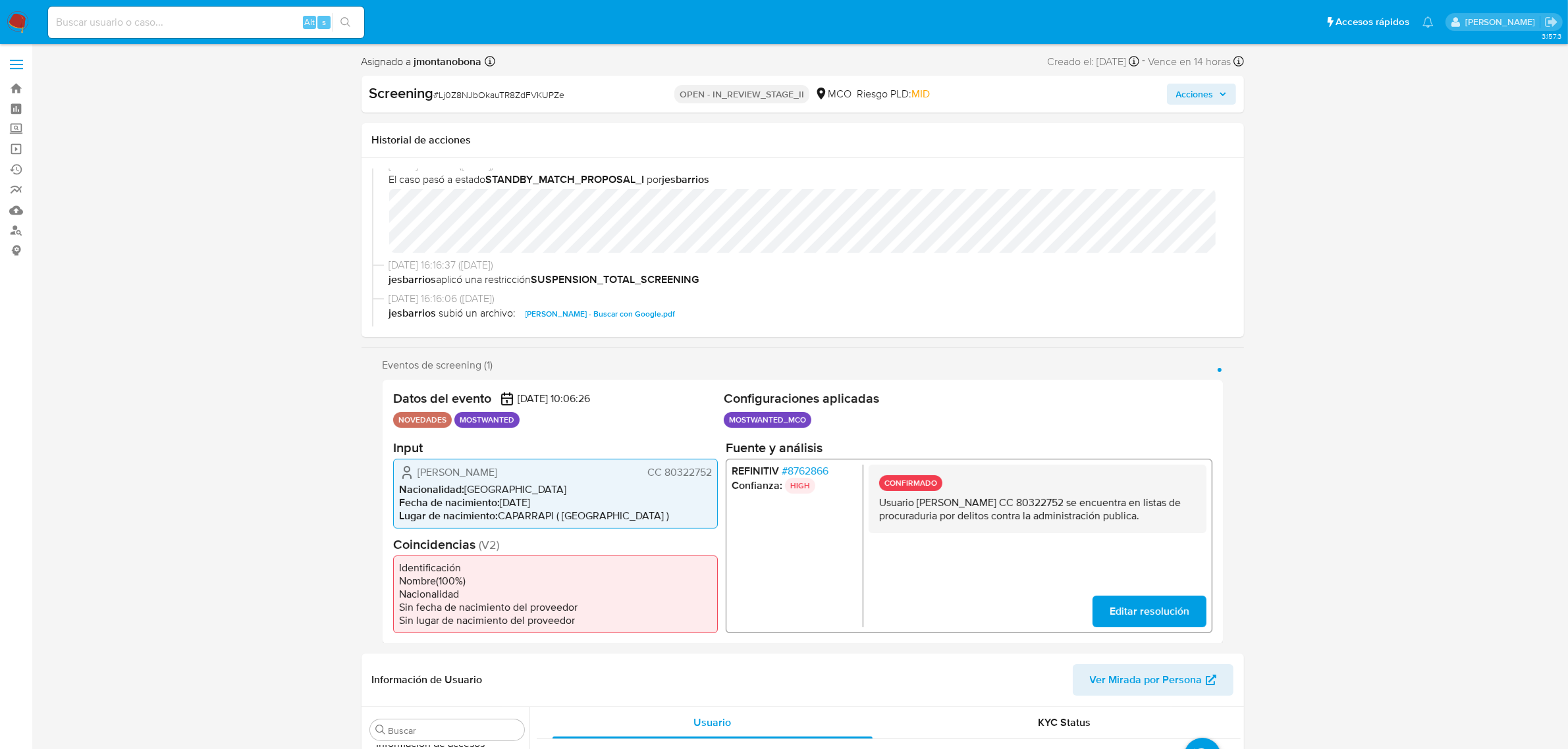
scroll to position [83, 0]
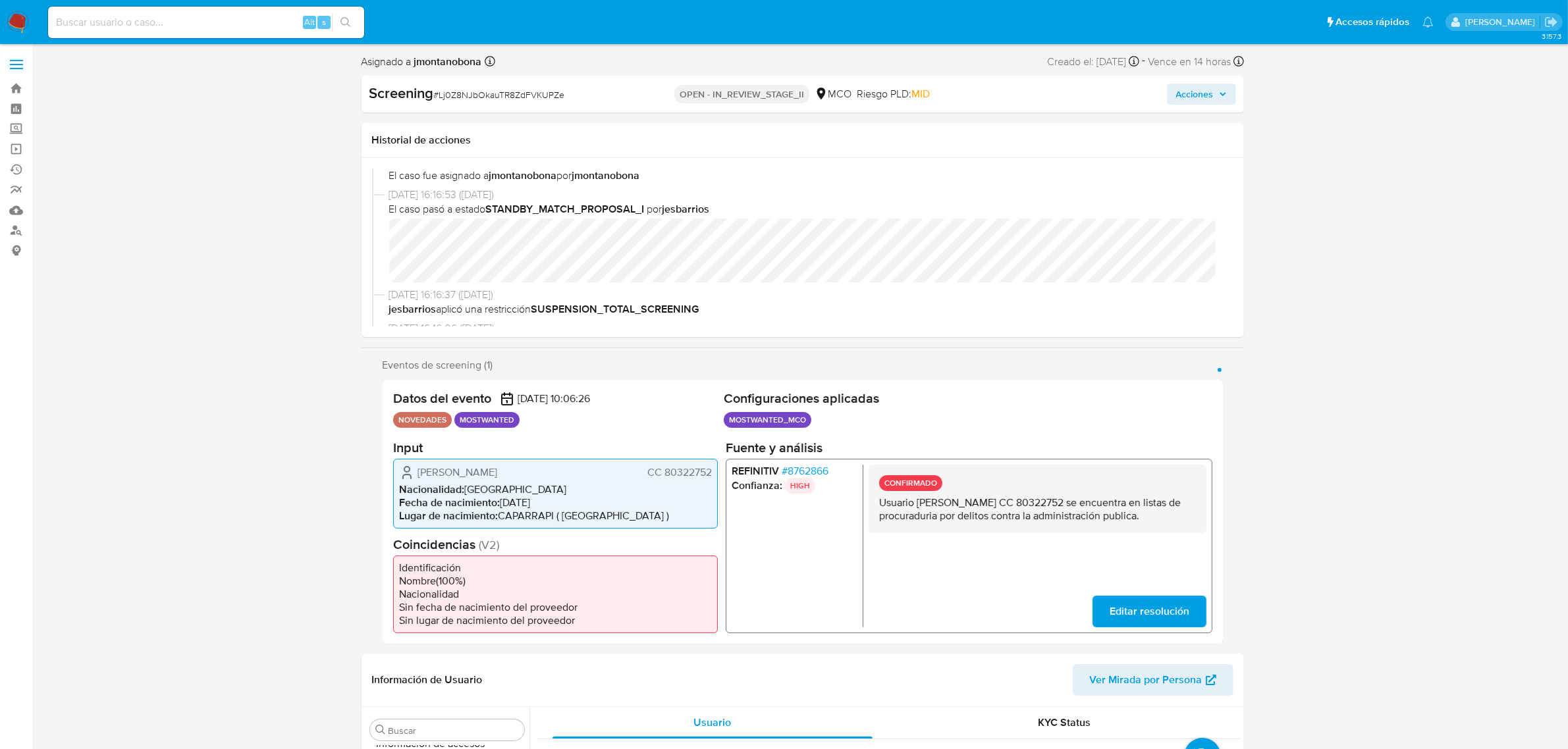
drag, startPoint x: 918, startPoint y: 503, endPoint x: 1013, endPoint y: 507, distance: 95.1
click at [1013, 507] on p "Usuario Javier Rueda Donato CC 80322752 se encuentra en listas de procuraduria …" at bounding box center [1037, 509] width 317 height 26
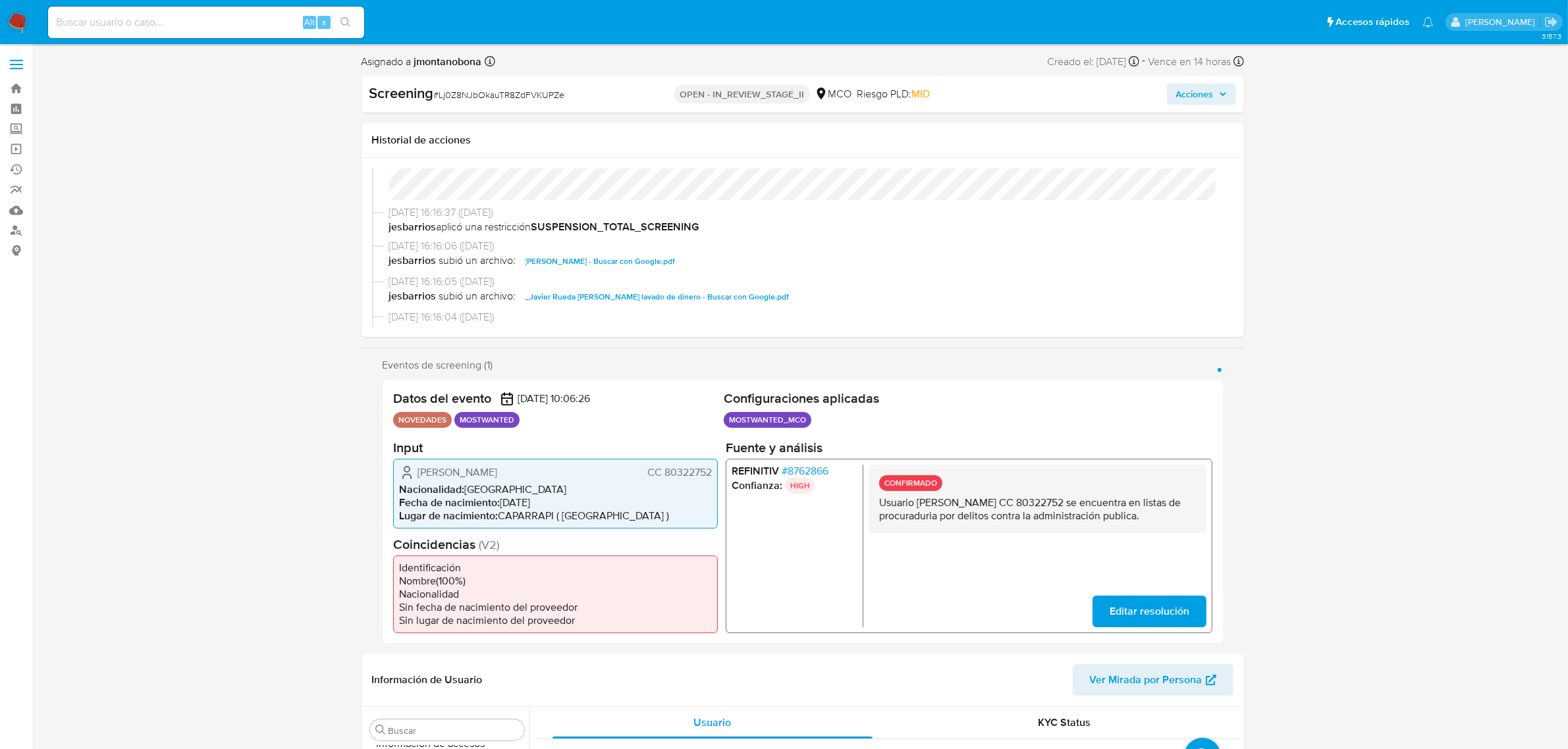
scroll to position [247, 0]
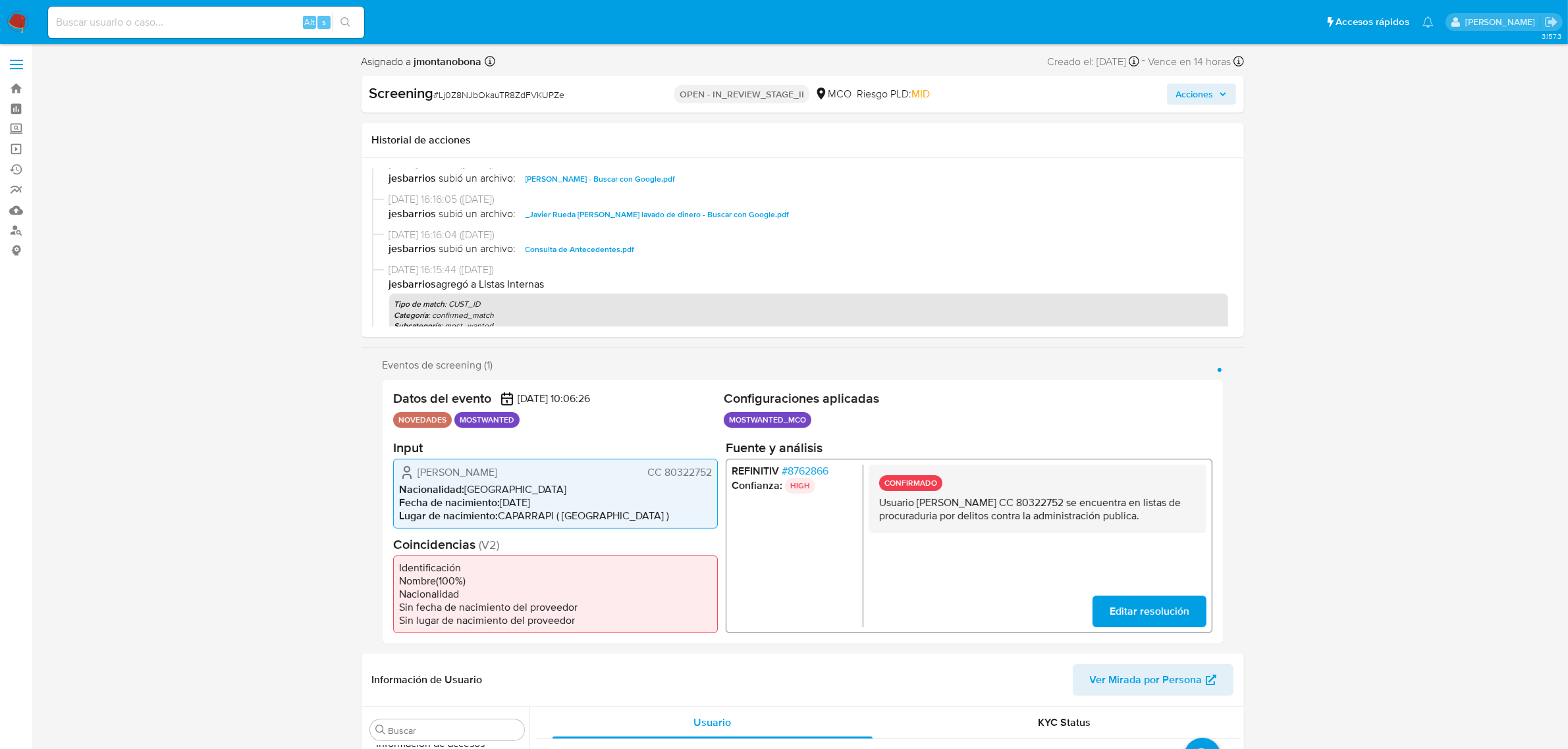
click at [600, 242] on span "Consulta de Antecedentes.pdf" at bounding box center [579, 250] width 109 height 16
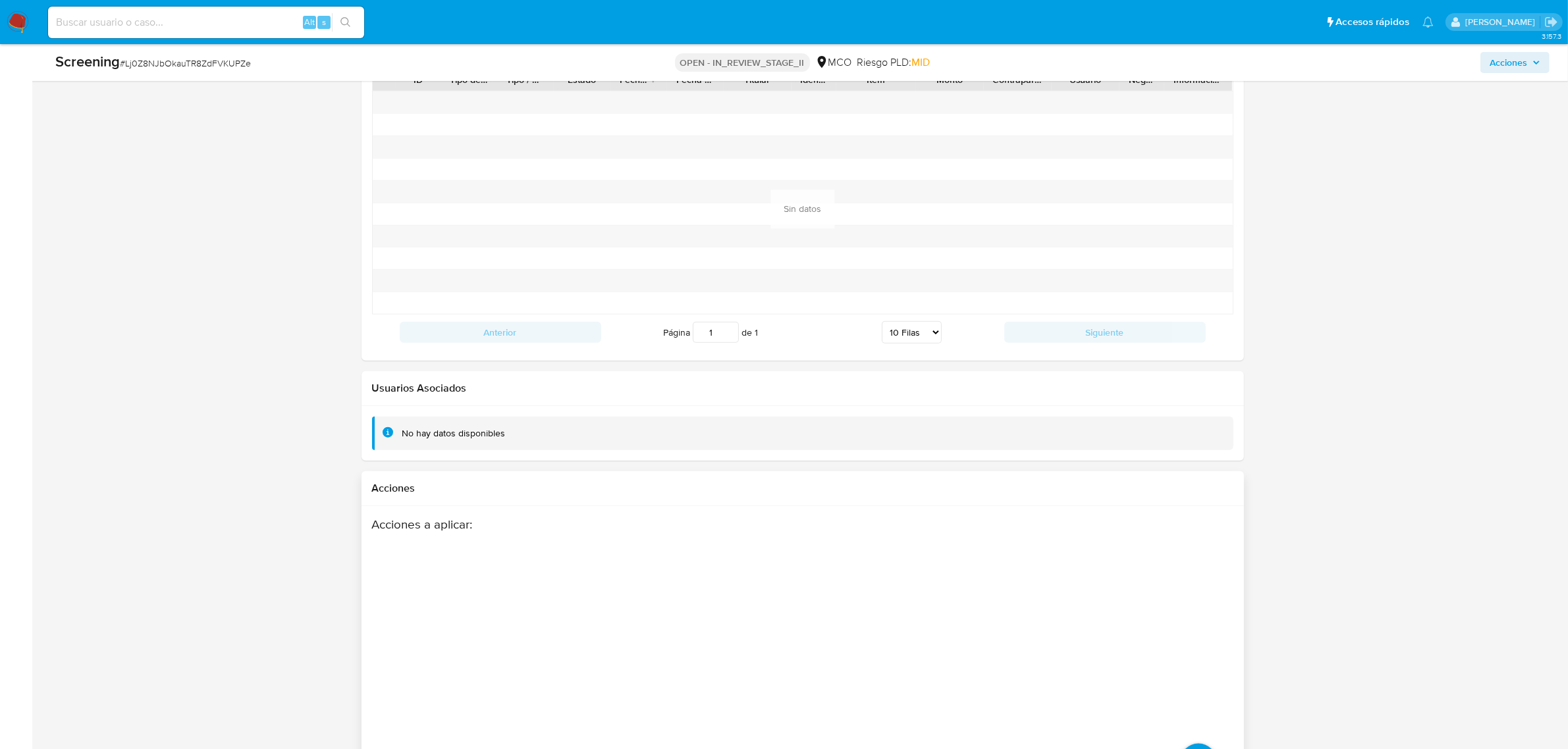
scroll to position [1785, 0]
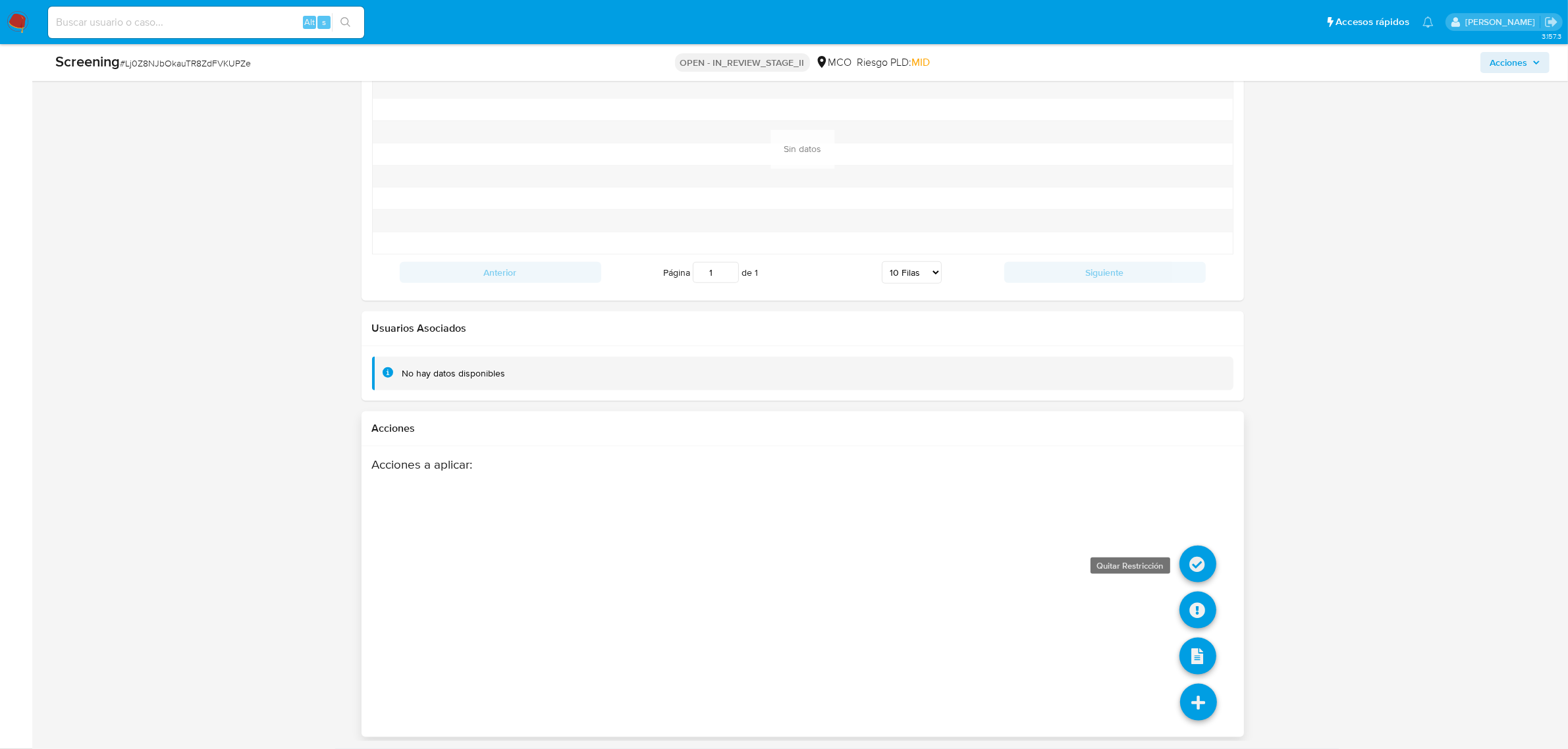
click at [1206, 553] on icon at bounding box center [1198, 564] width 37 height 37
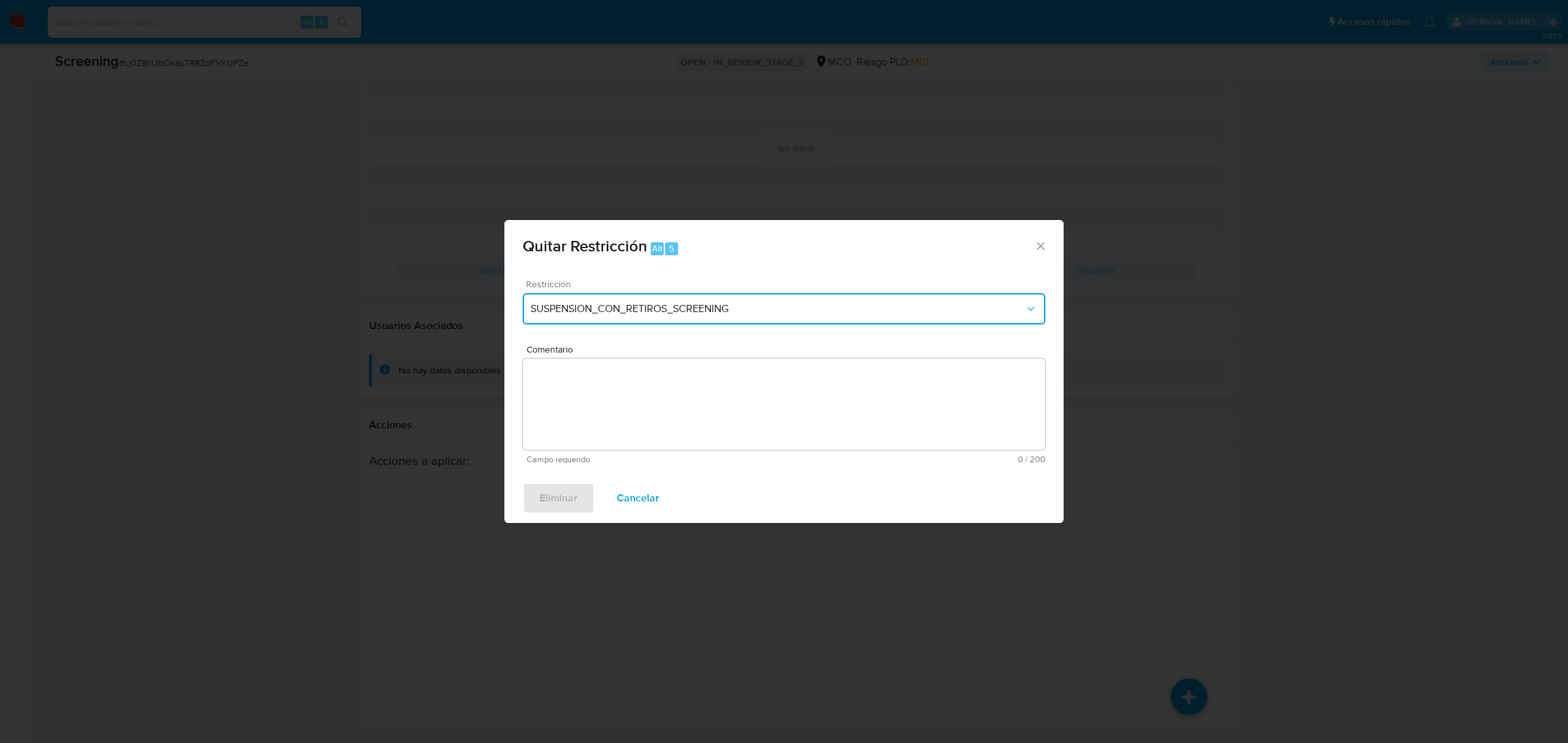
click at [848, 315] on button "SUSPENSION_CON_RETIROS_SCREENING" at bounding box center [783, 309] width 522 height 31
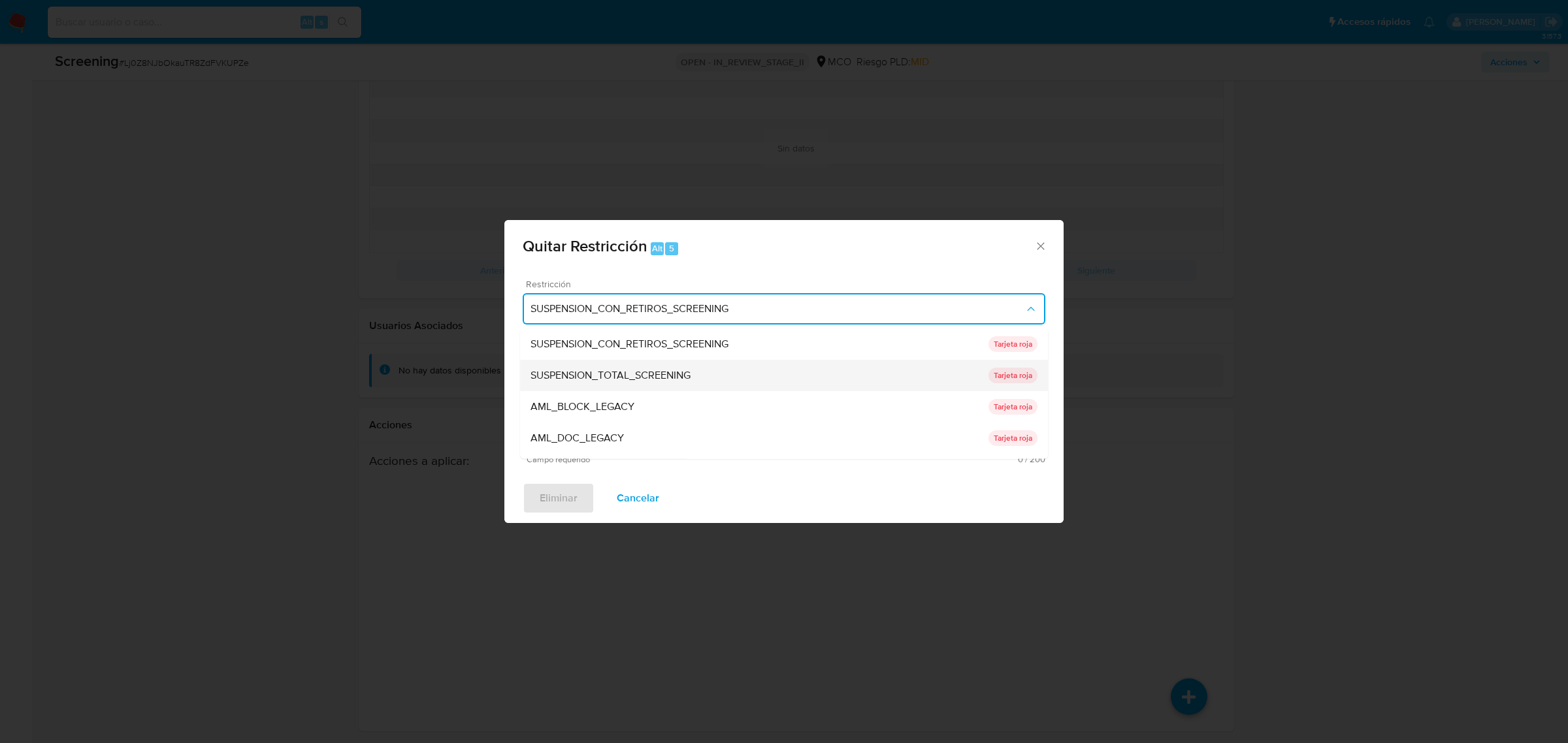
click at [755, 368] on div "SUSPENSION_TOTAL_SCREENING" at bounding box center [759, 375] width 458 height 31
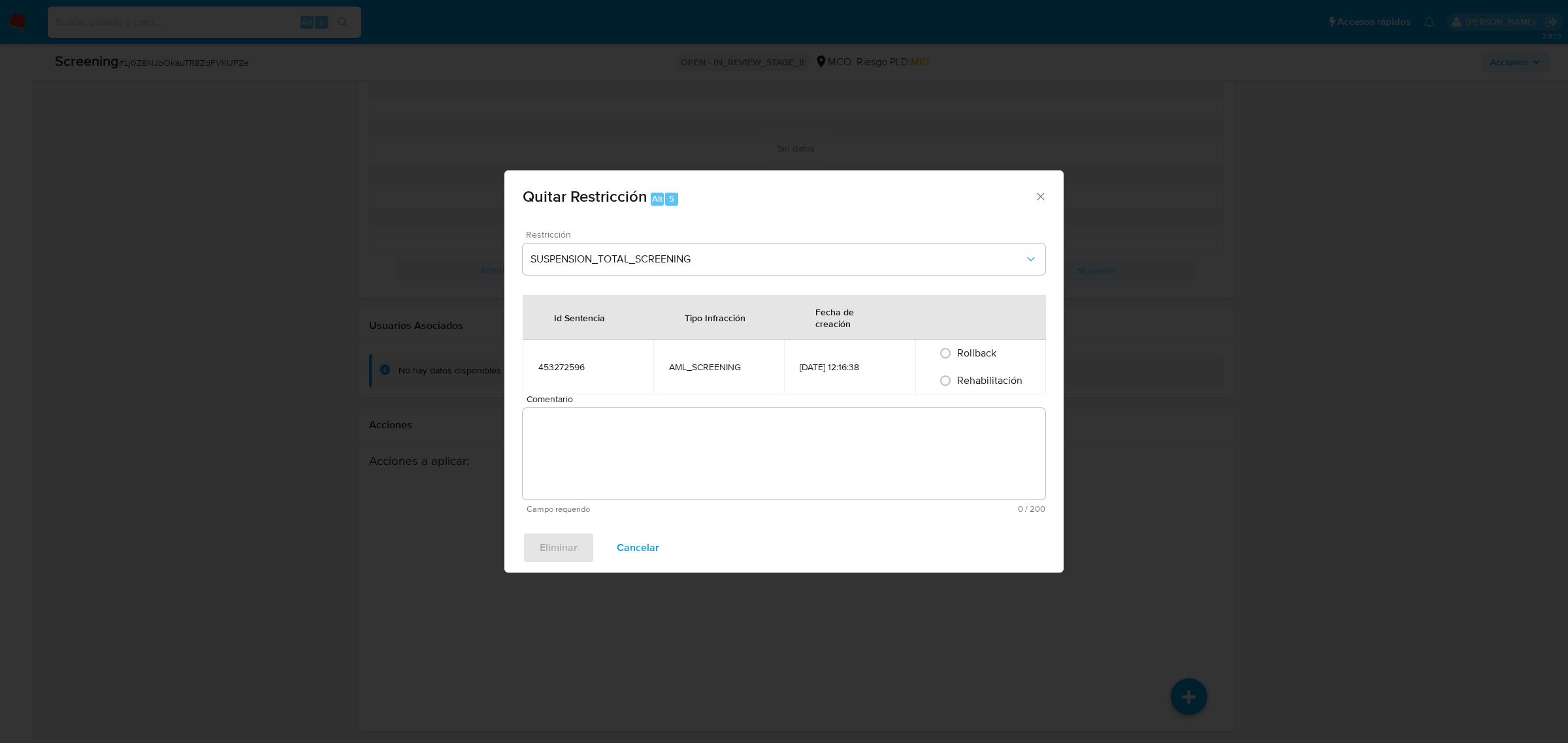
click at [676, 425] on textarea "Comentario" at bounding box center [783, 454] width 522 height 92
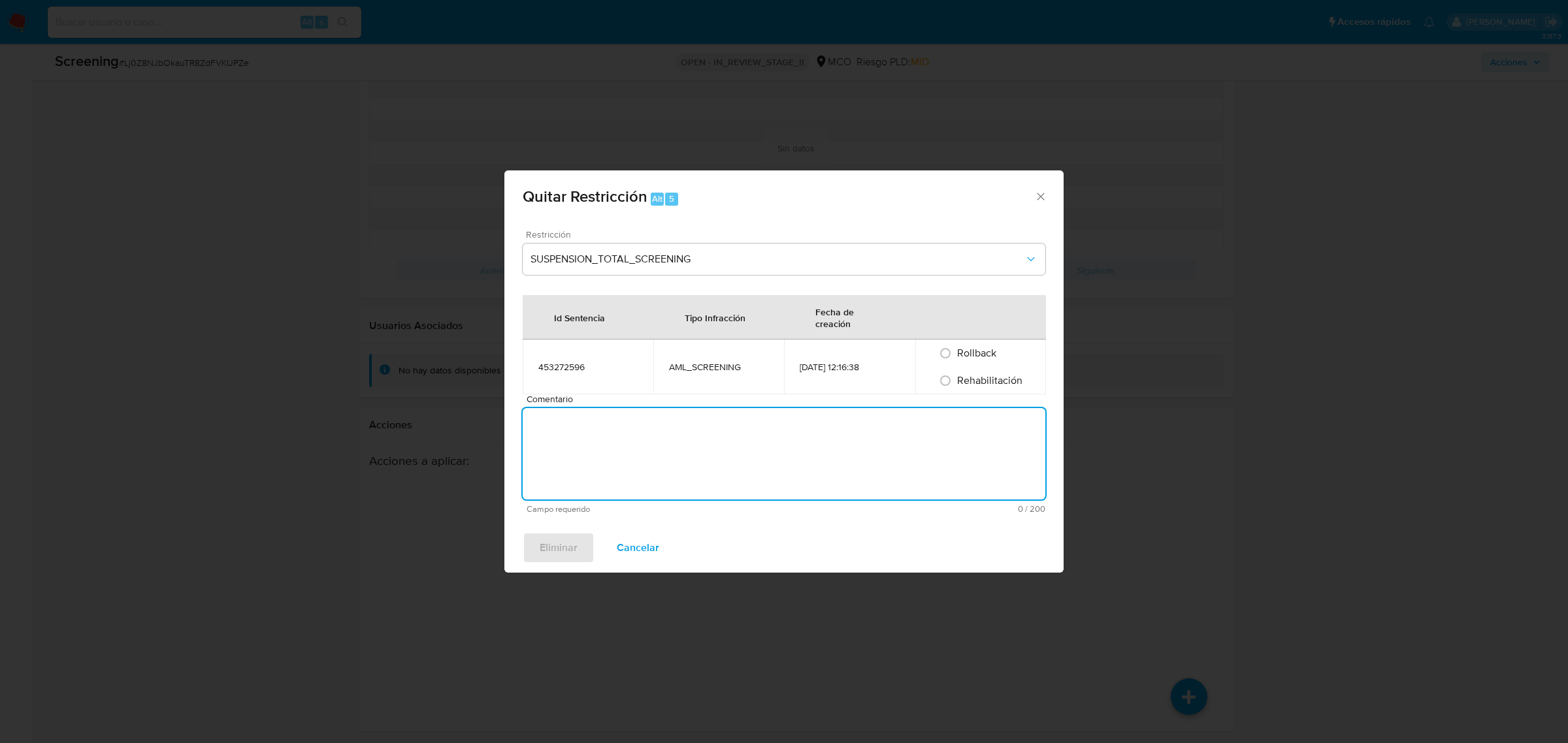
paste textarea "No se encuentran evidencias de delitos LAFT asociados a las inhabilidades regis…"
type textarea "No se encuentran evidencias de delitos LAFT asociados a las inhabilidades regis…"
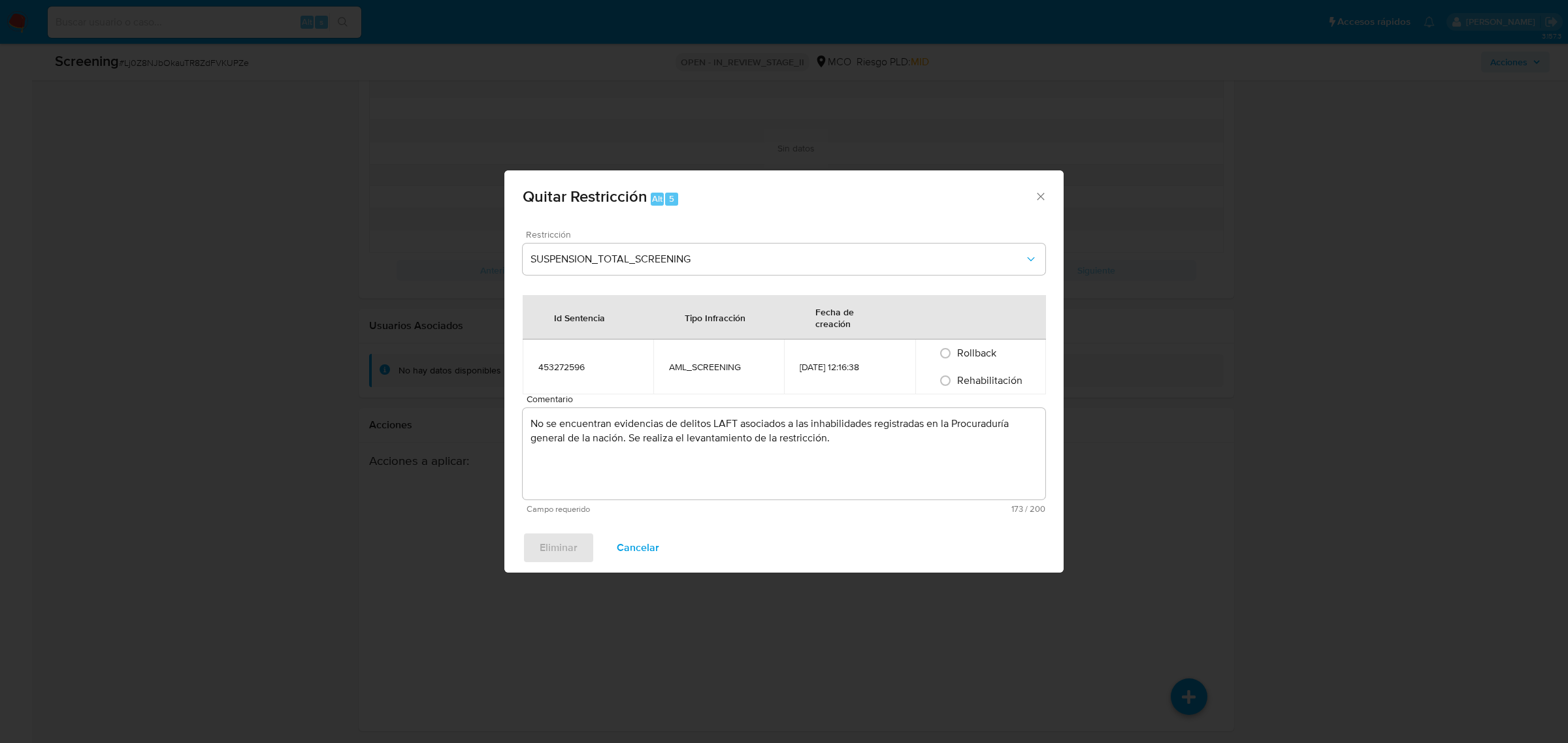
click at [971, 375] on span "Rehabilitación" at bounding box center [990, 380] width 66 height 15
click at [956, 375] on input "Rehabilitación" at bounding box center [945, 381] width 21 height 21
radio input "true"
click at [570, 543] on span "Eliminar" at bounding box center [559, 548] width 38 height 29
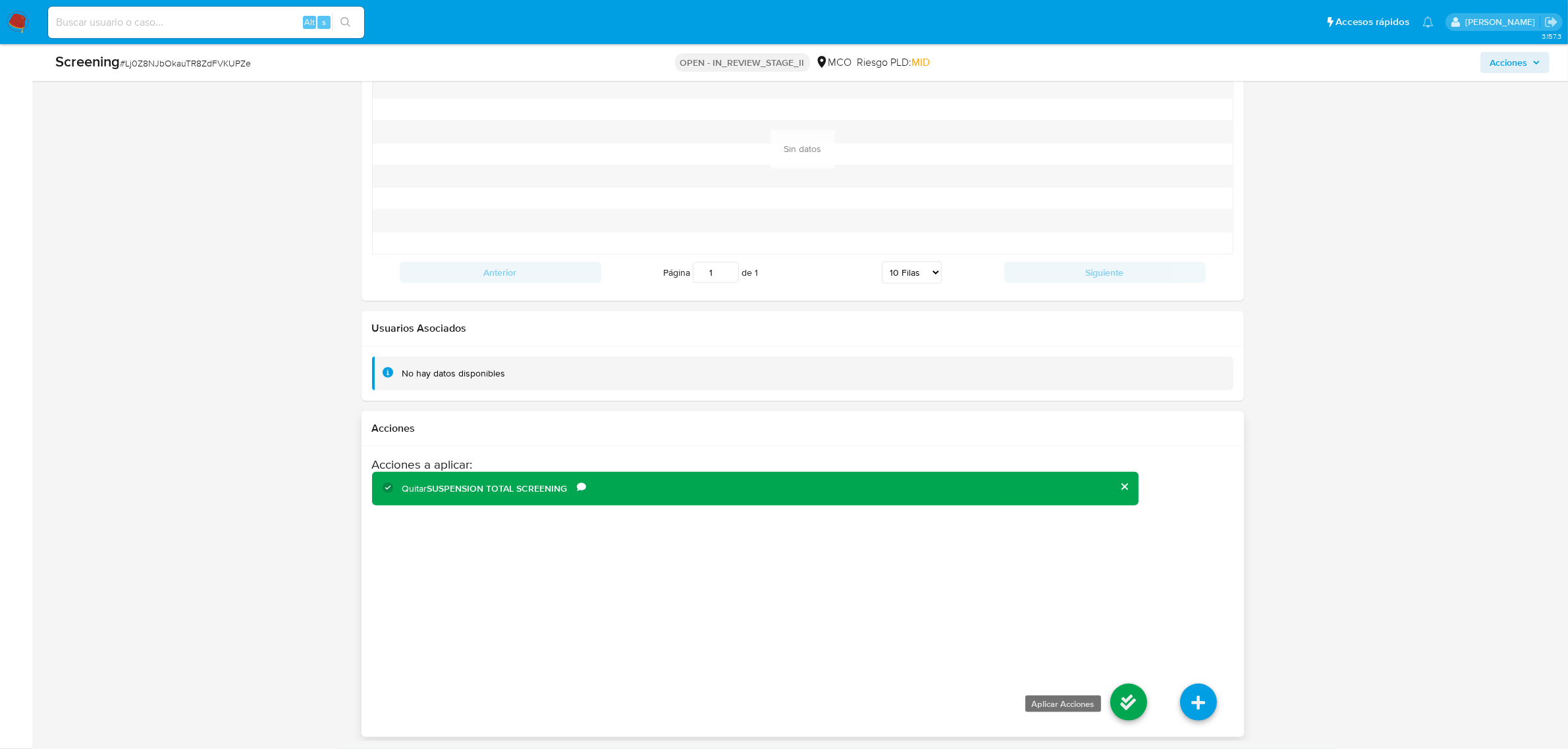
click at [1117, 694] on icon at bounding box center [1129, 703] width 37 height 37
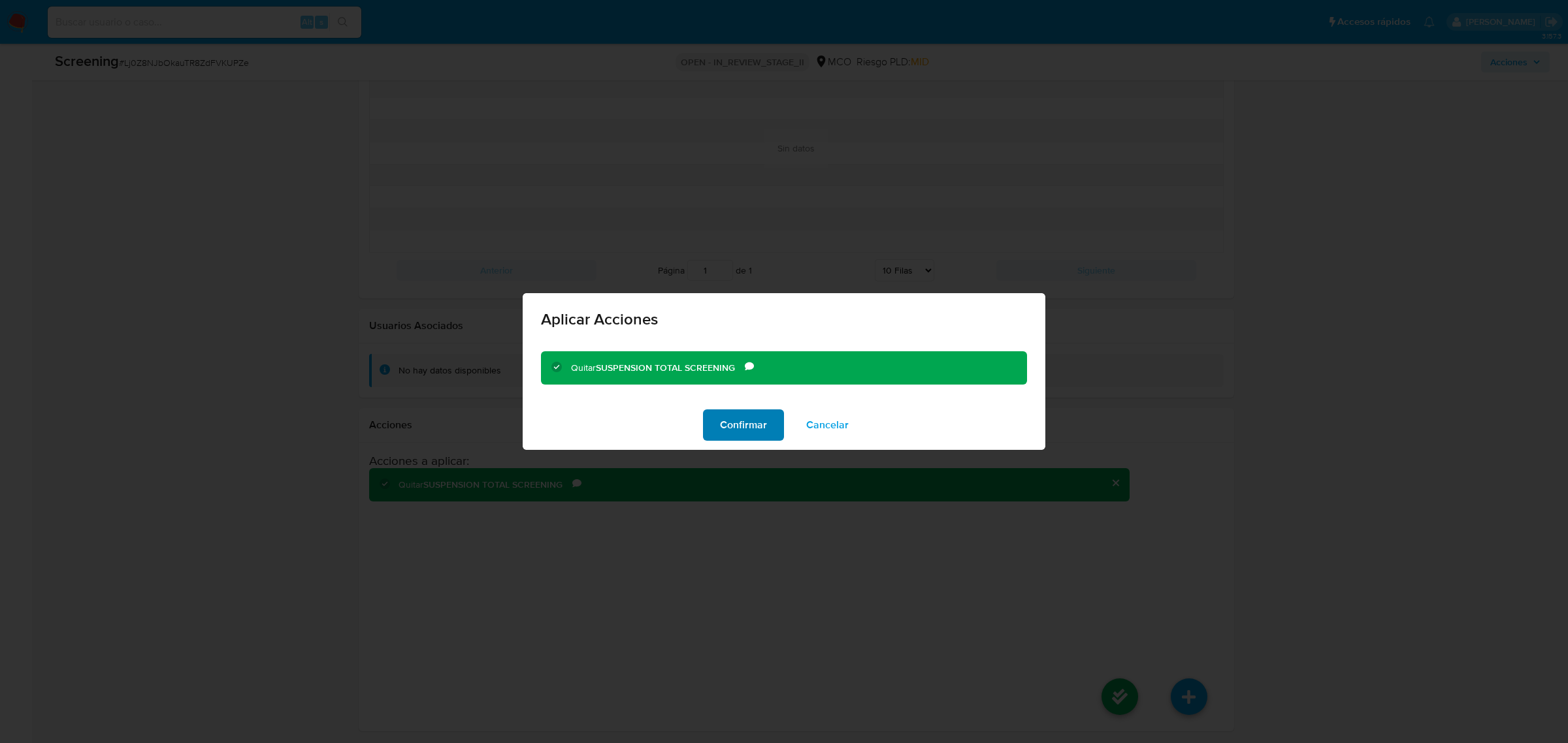
click at [743, 429] on span "Confirmar" at bounding box center [743, 425] width 47 height 29
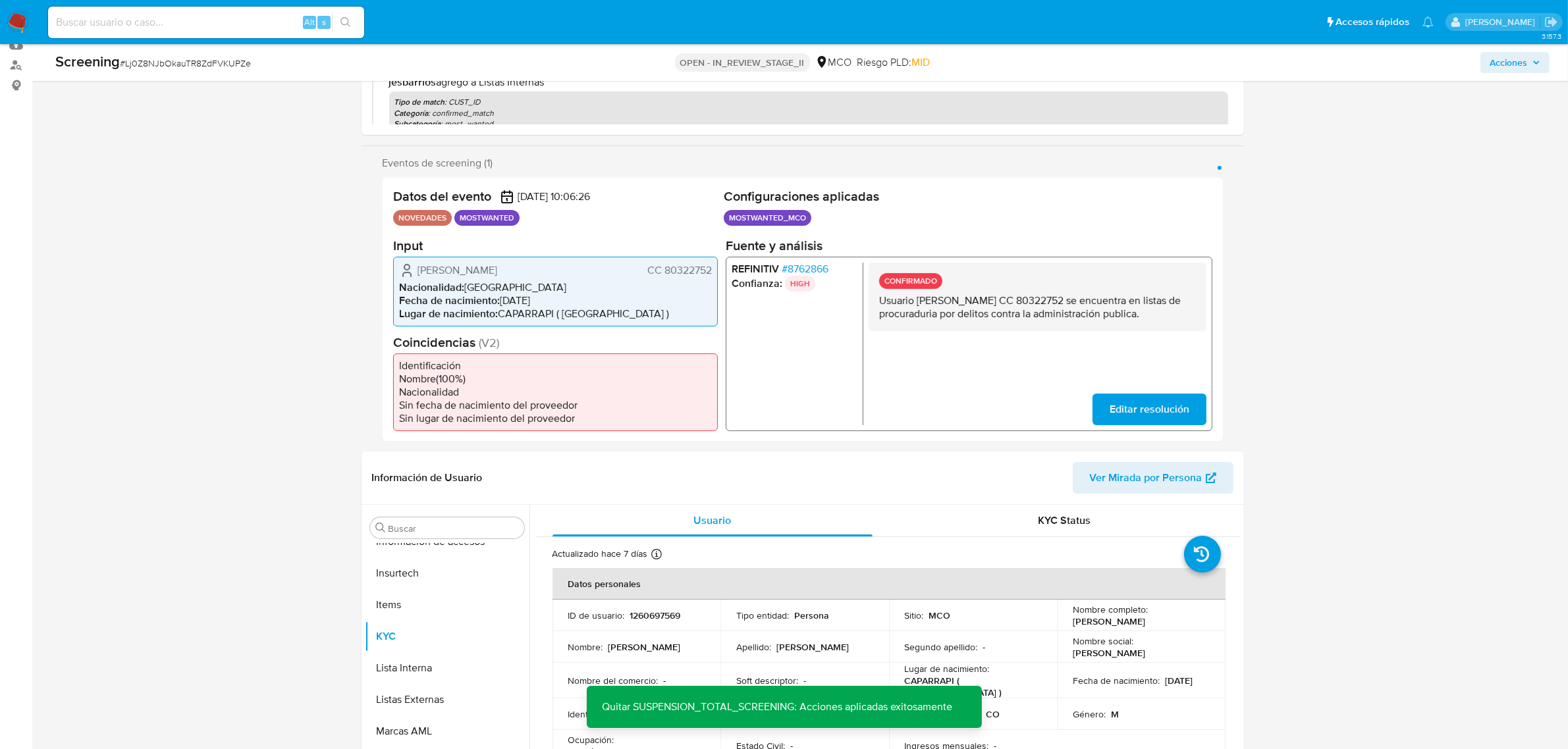
scroll to position [0, 0]
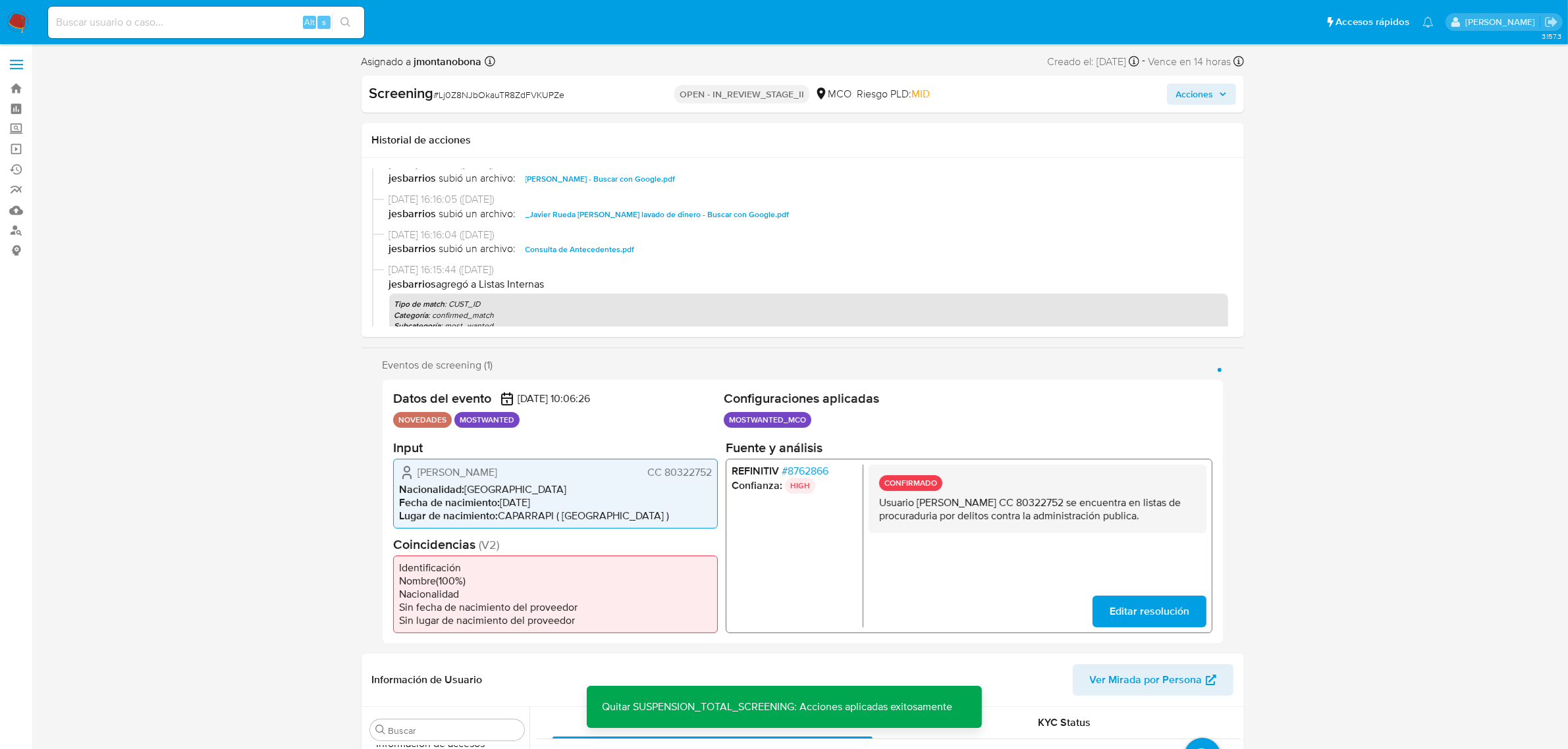
click at [1216, 93] on span "Acciones" at bounding box center [1201, 94] width 51 height 18
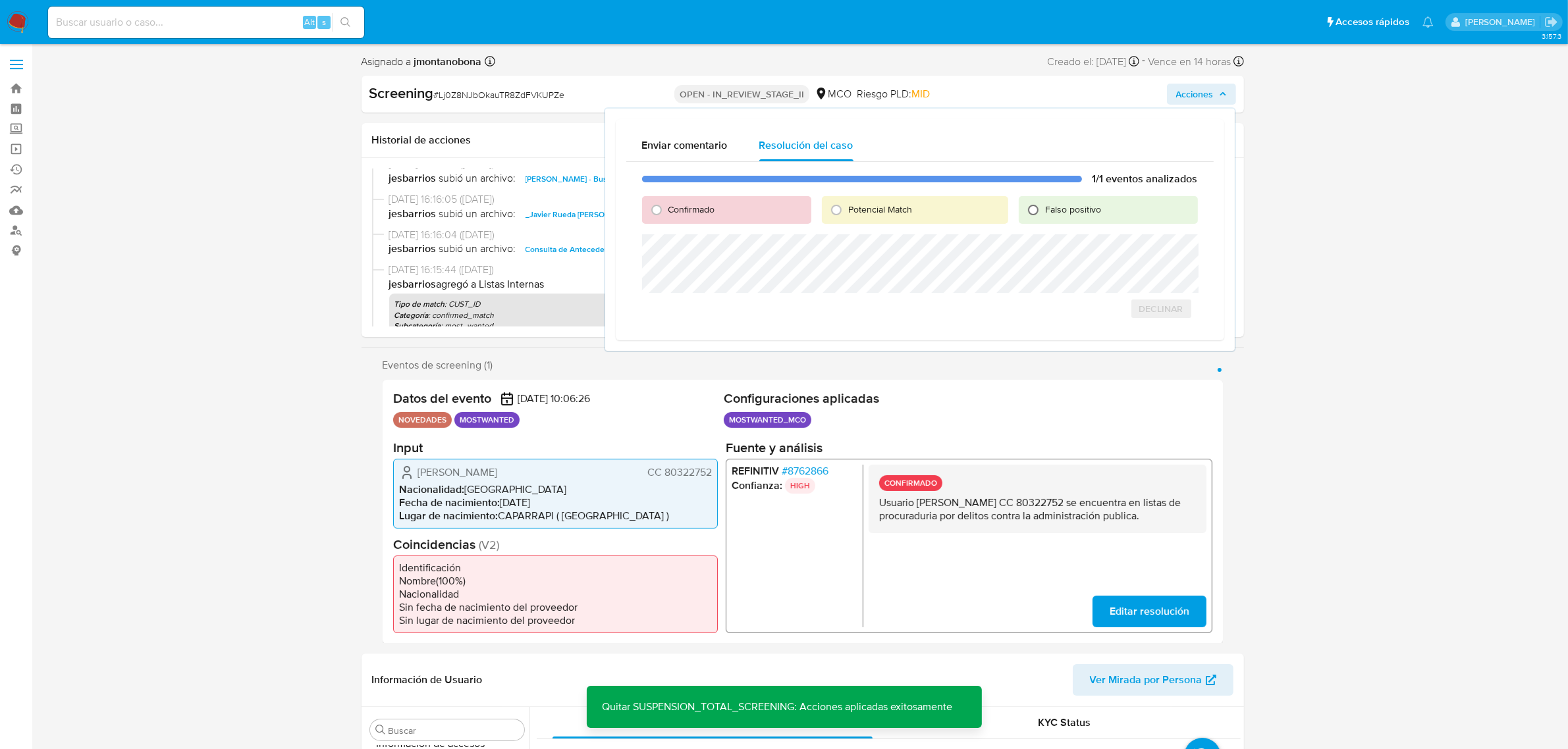
click at [1041, 209] on input "Falso positivo" at bounding box center [1033, 210] width 21 height 21
radio input "true"
click at [1150, 324] on span "Cerrar Caso" at bounding box center [1152, 323] width 63 height 18
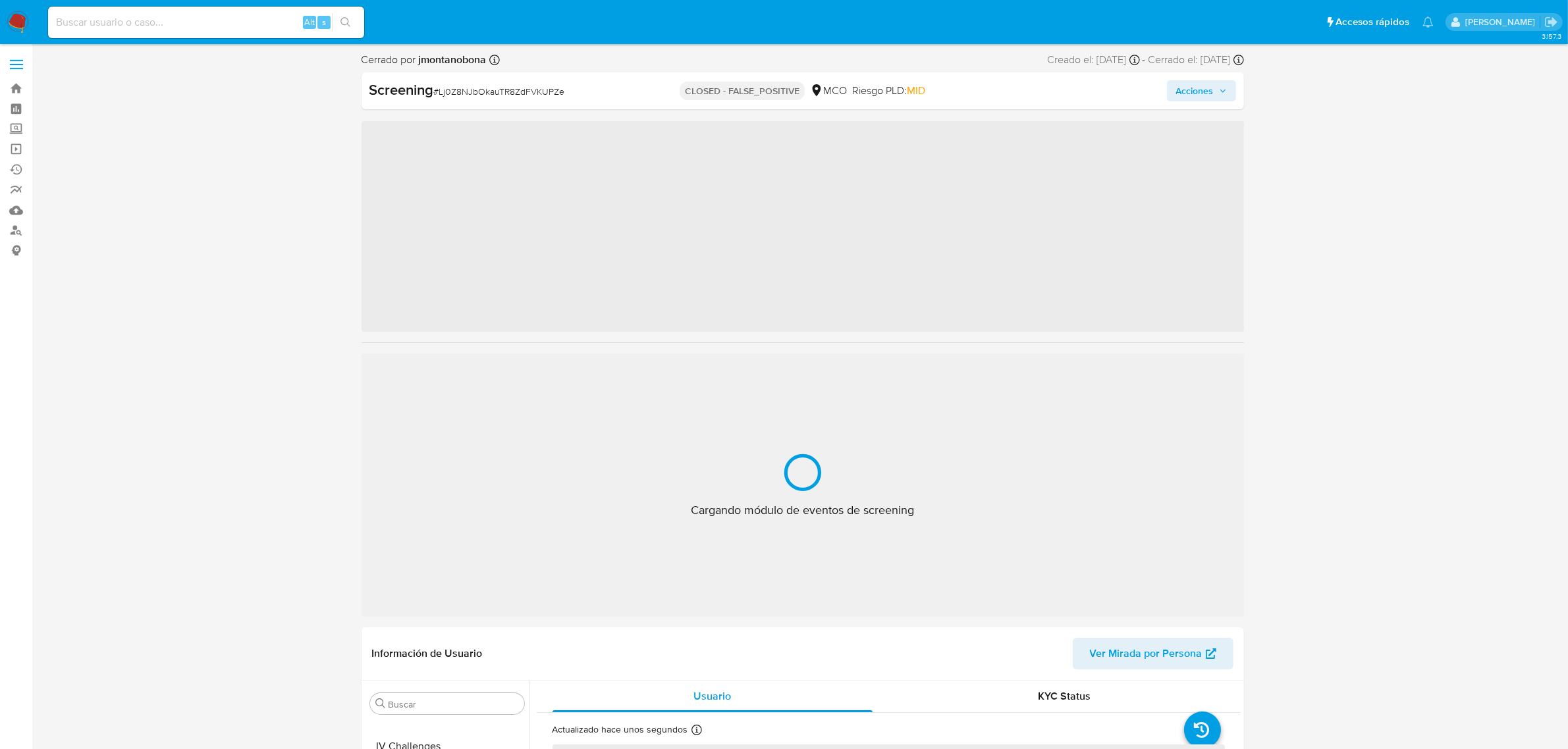
scroll to position [555, 0]
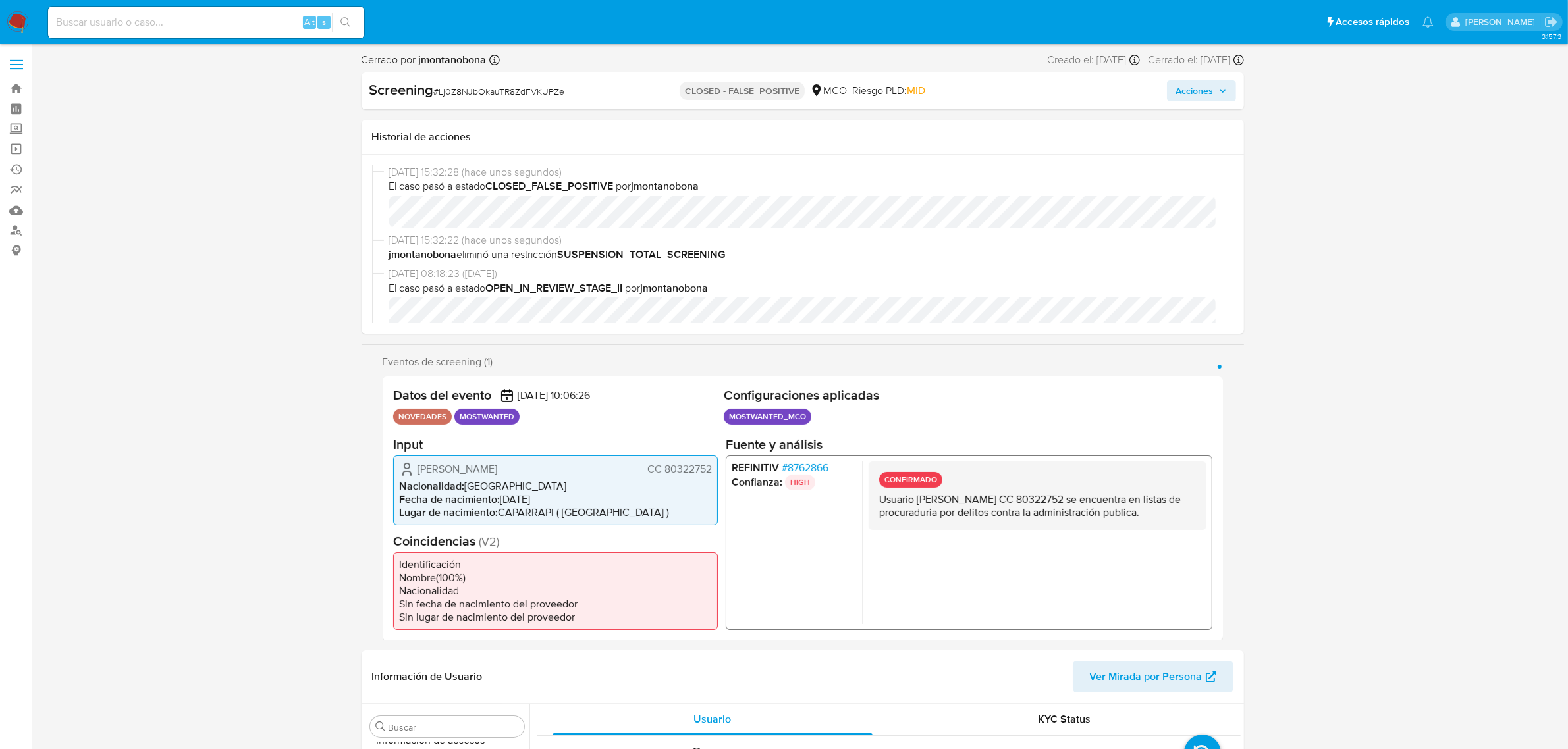
select select "10"
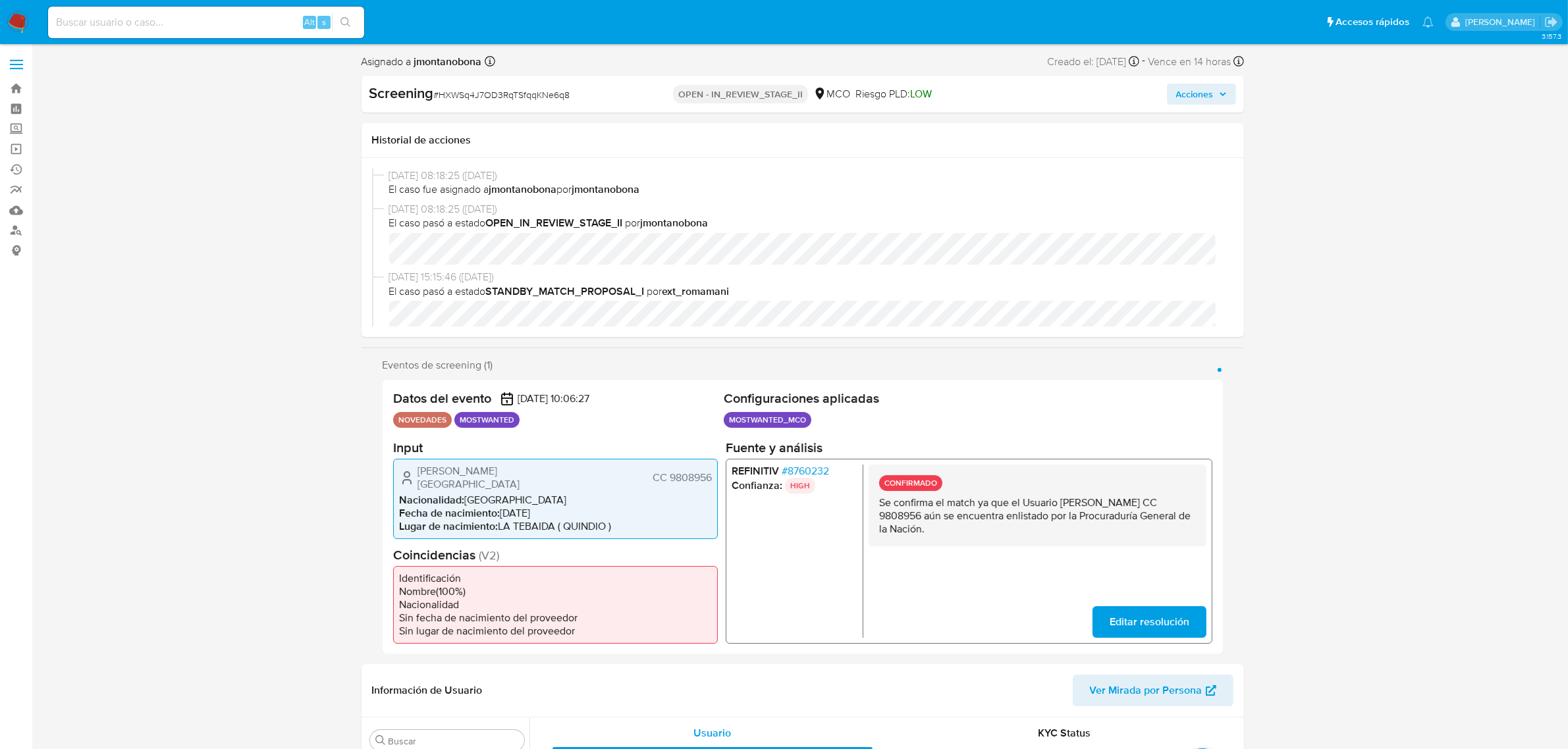
scroll to position [83, 0]
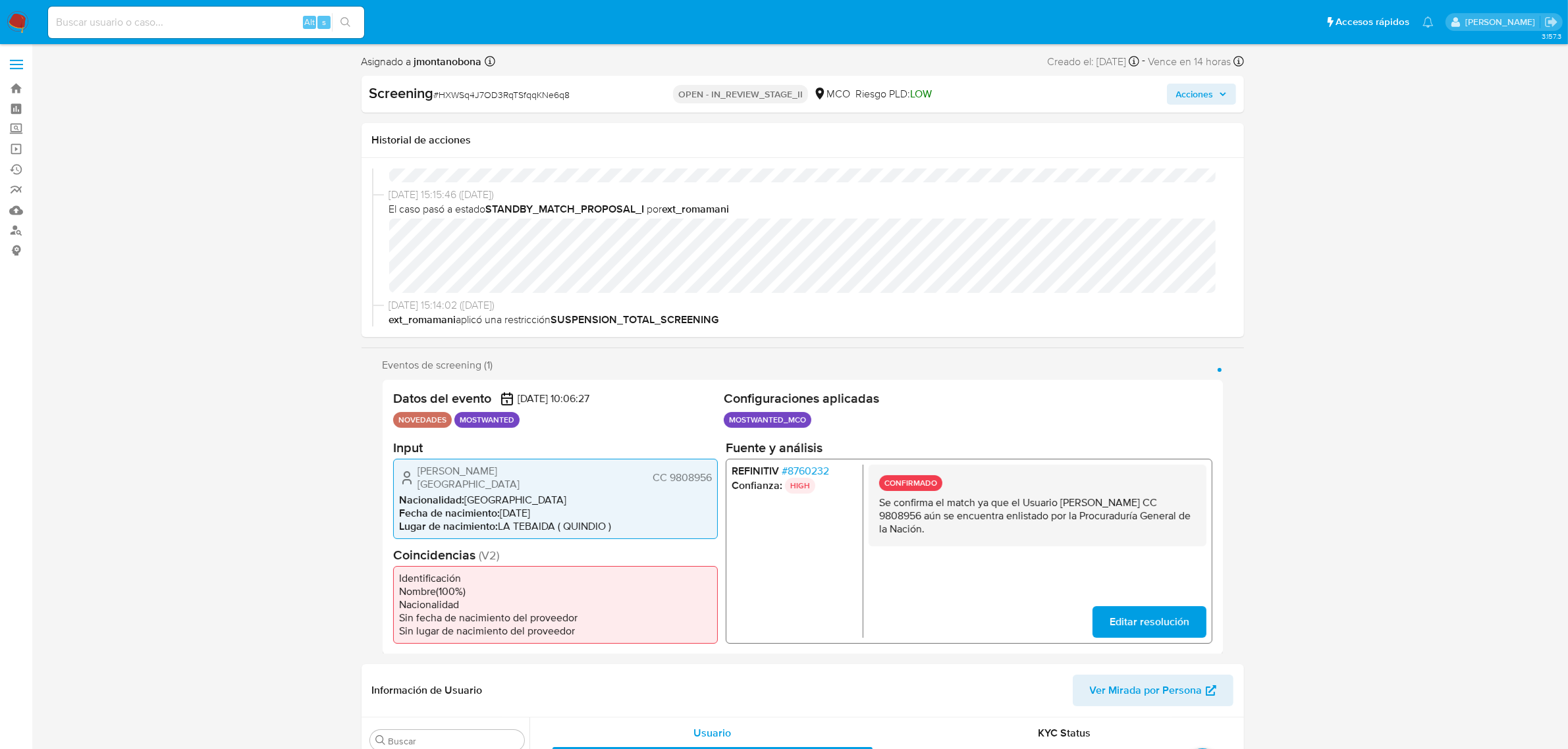
select select "10"
drag, startPoint x: 1061, startPoint y: 500, endPoint x: 1164, endPoint y: 501, distance: 103.0
click at [1164, 501] on p "Se confirma el match ya que el Usuario [PERSON_NAME] CC 9808956 aún se encuentr…" at bounding box center [1037, 515] width 317 height 40
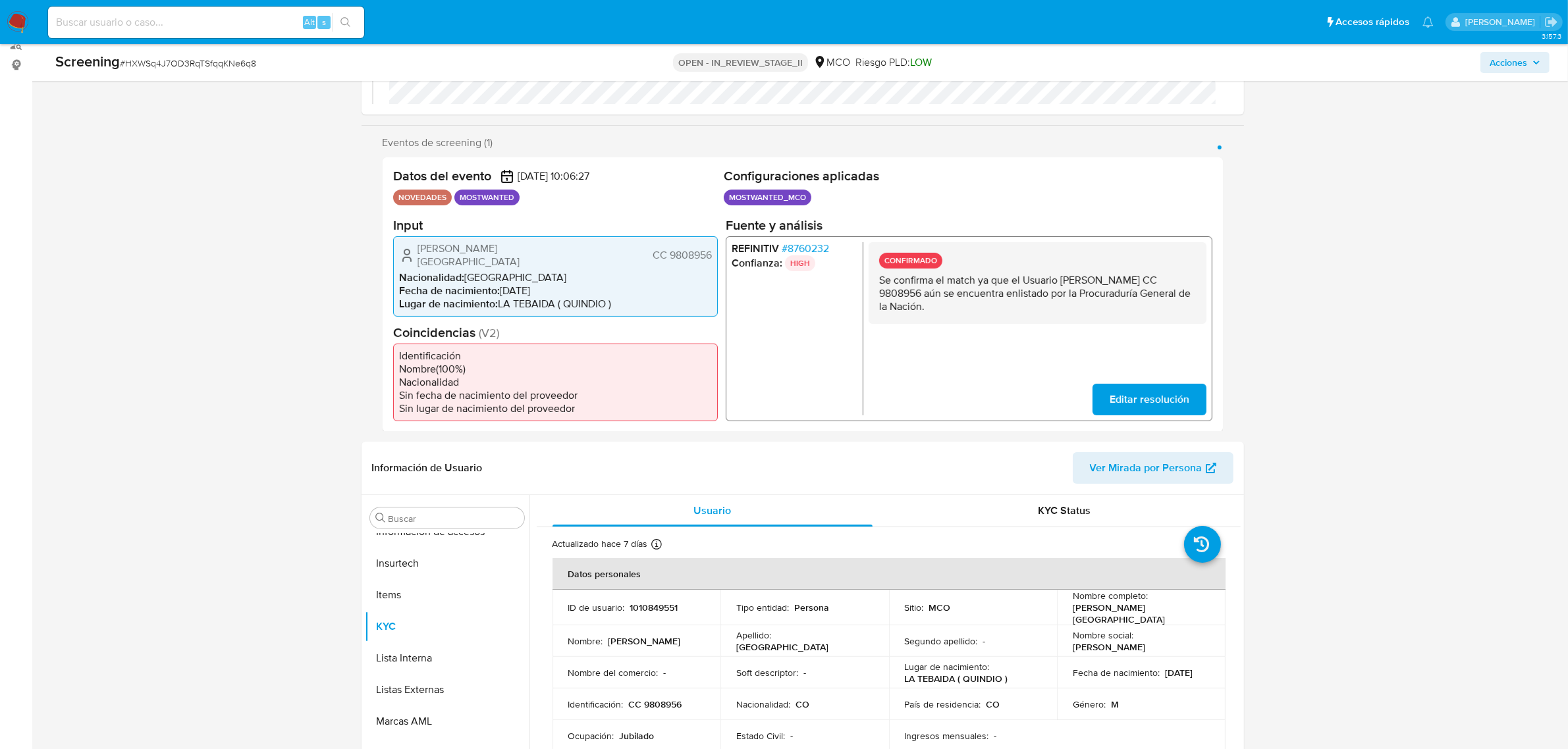
scroll to position [0, 0]
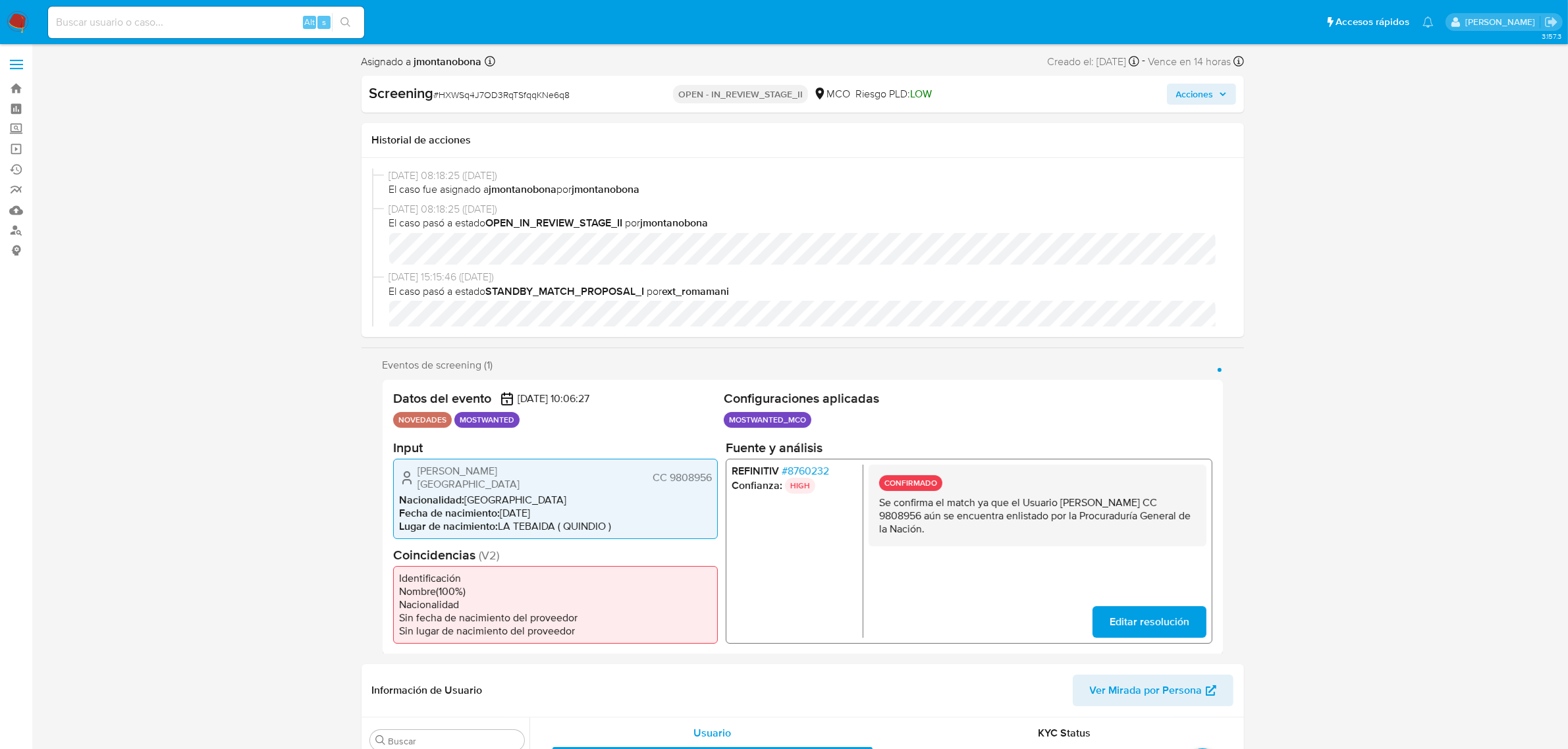
click at [1216, 87] on span "Acciones" at bounding box center [1201, 94] width 51 height 18
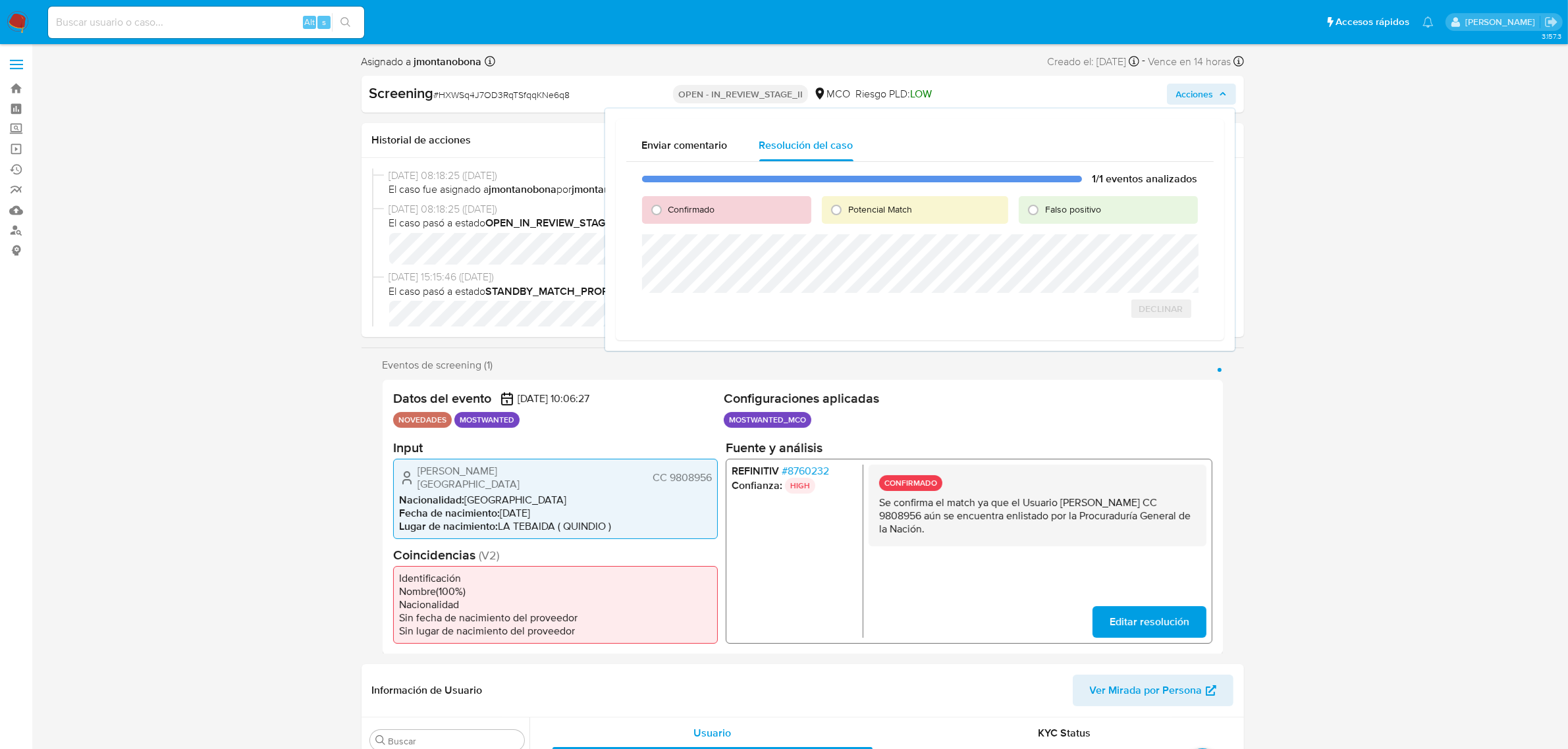
click at [691, 208] on span "Confirmado" at bounding box center [692, 209] width 47 height 13
click at [667, 208] on input "Confirmado" at bounding box center [657, 210] width 21 height 21
radio input "true"
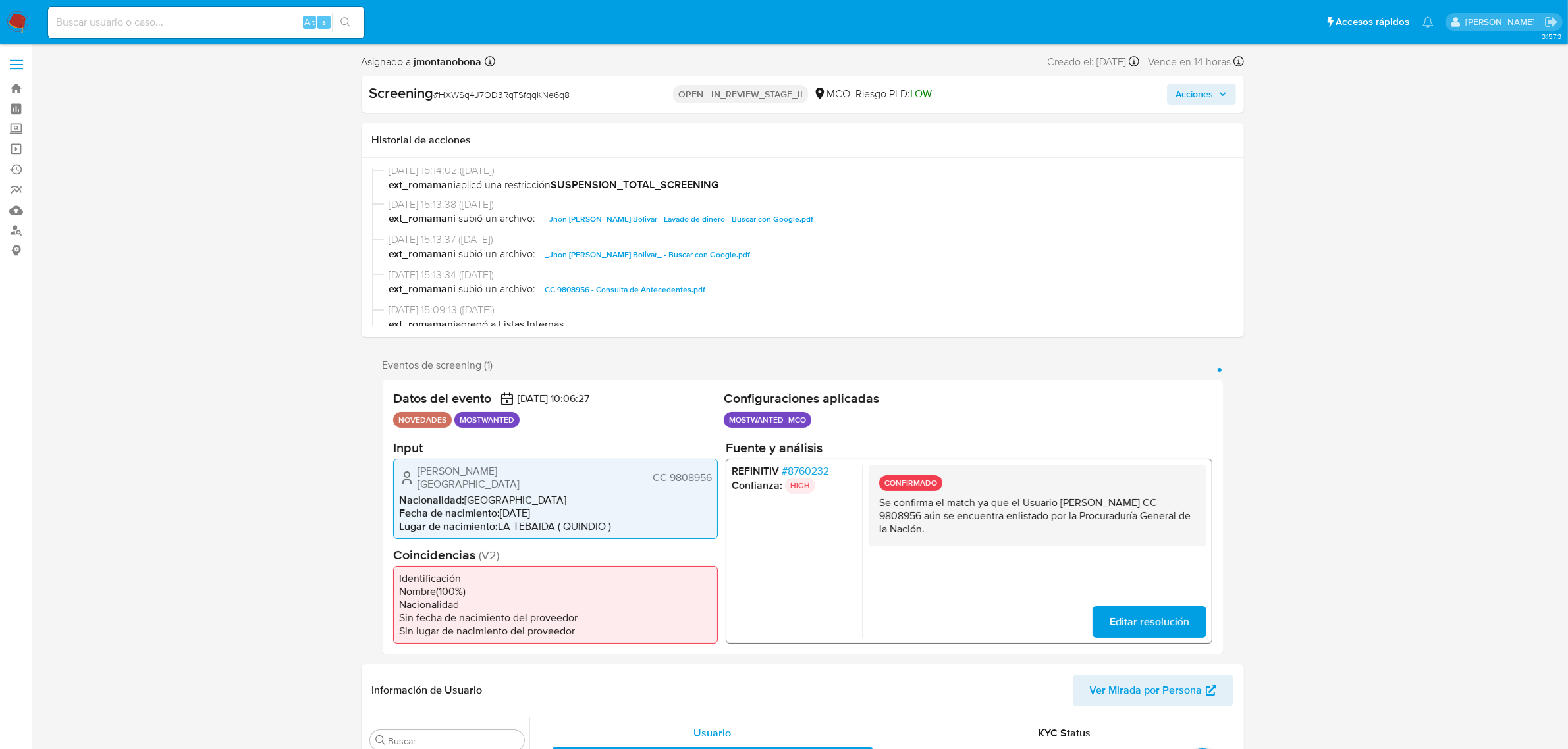
scroll to position [247, 0]
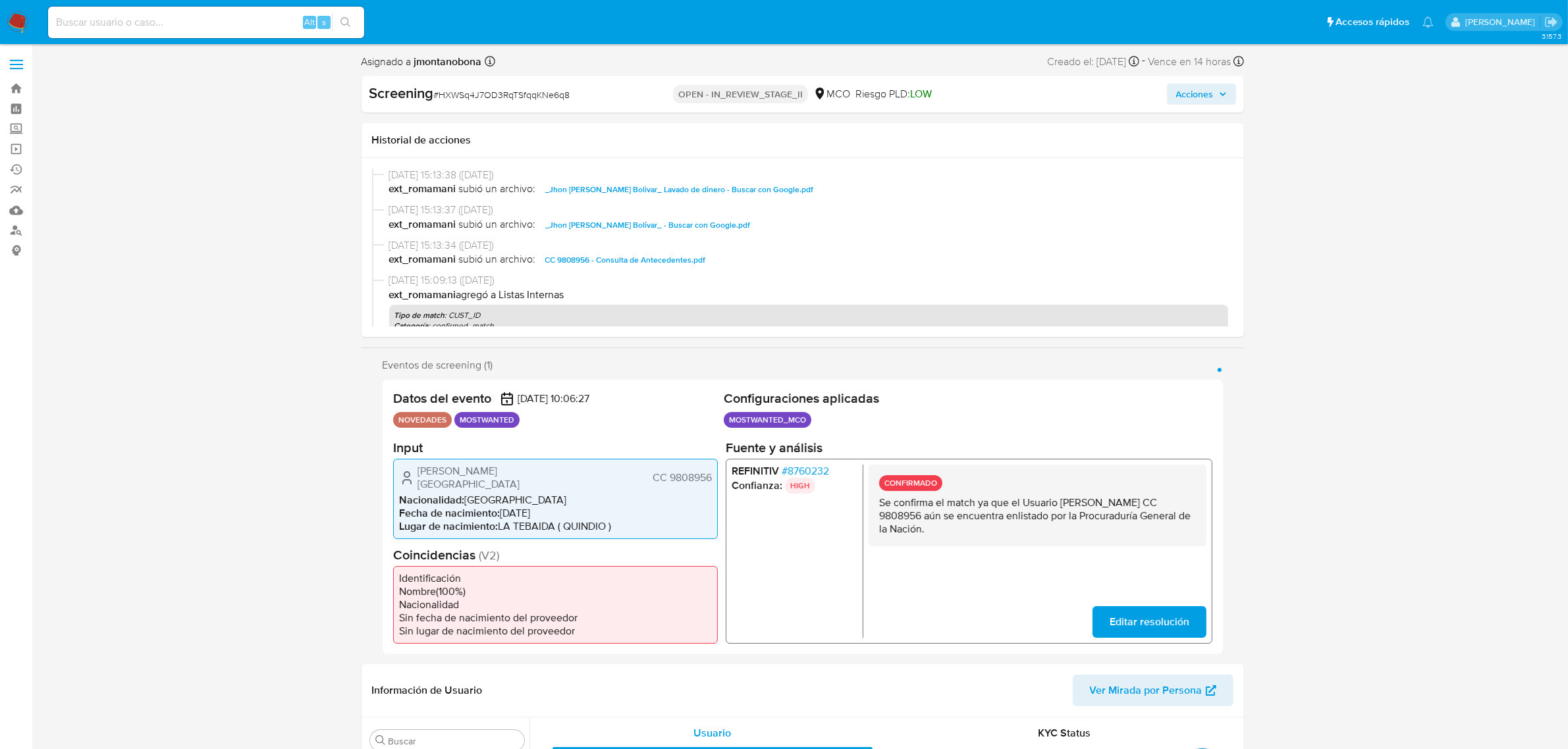
click at [644, 260] on span "CC 9808956 - Consulta de Antecedentes.pdf" at bounding box center [625, 260] width 161 height 16
click at [1200, 92] on span "Acciones" at bounding box center [1195, 94] width 38 height 21
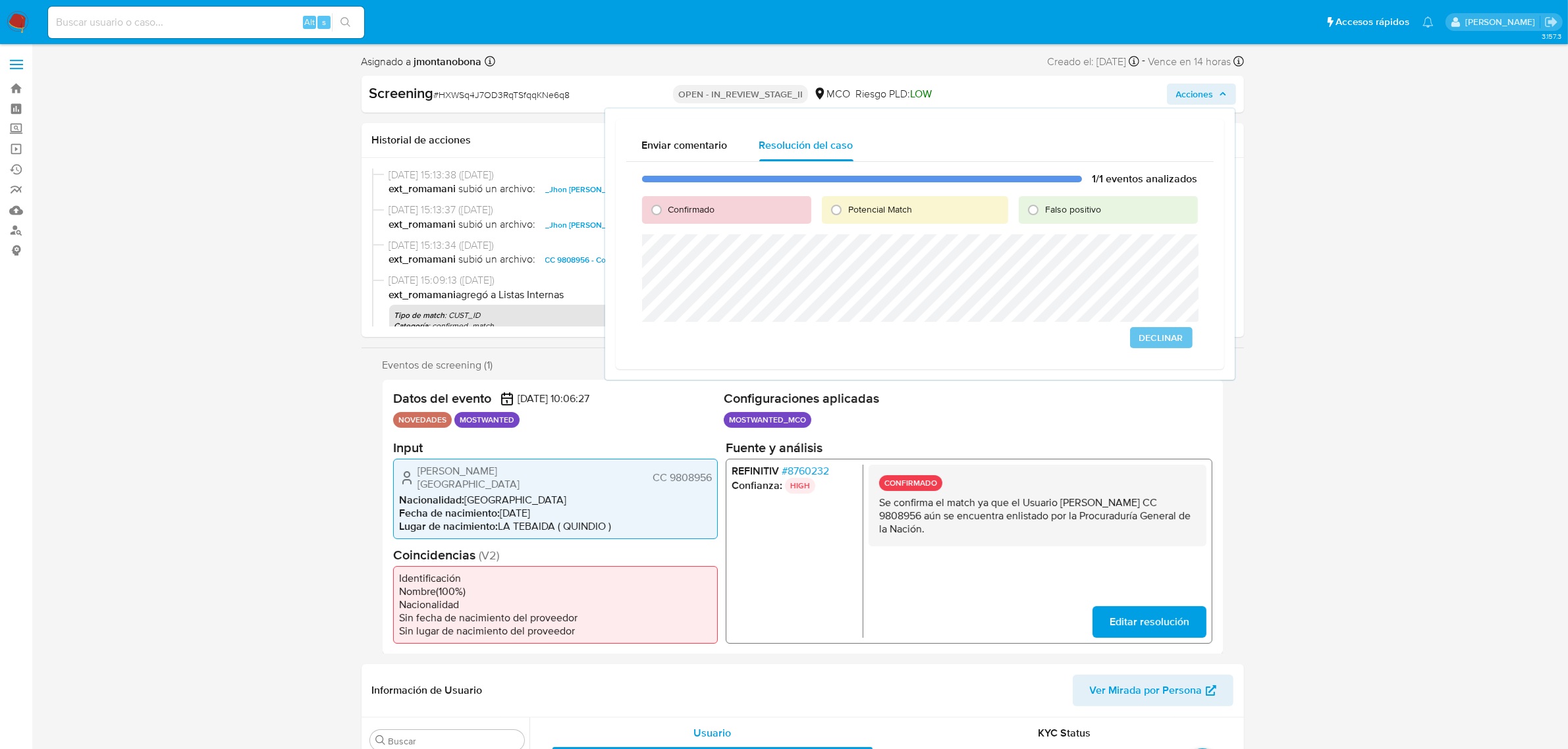
click at [692, 206] on span "Confirmado" at bounding box center [692, 209] width 47 height 13
click at [667, 206] on input "Confirmado" at bounding box center [657, 210] width 21 height 21
radio input "true"
click at [1154, 334] on span "Cerrar Caso" at bounding box center [1152, 338] width 63 height 18
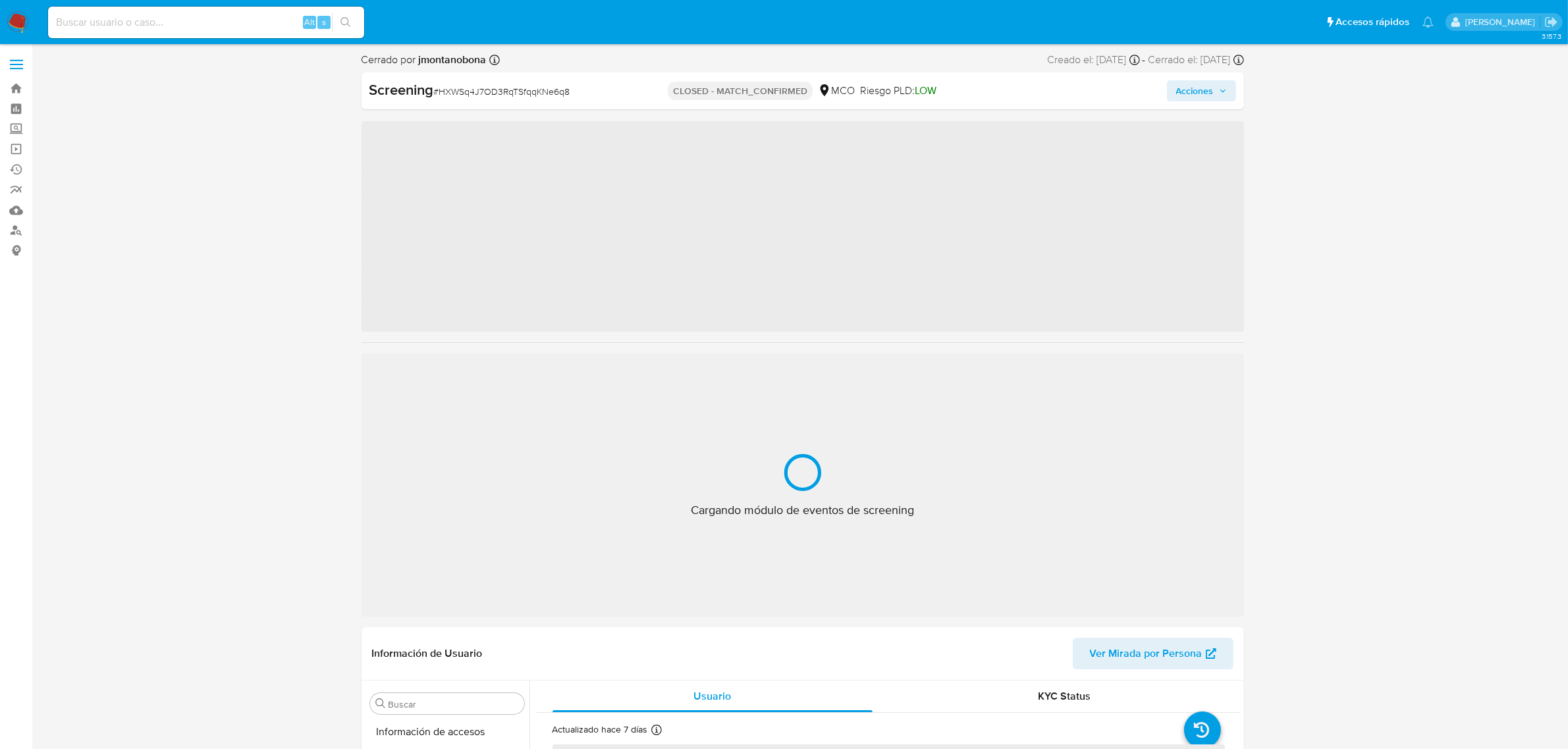
scroll to position [555, 0]
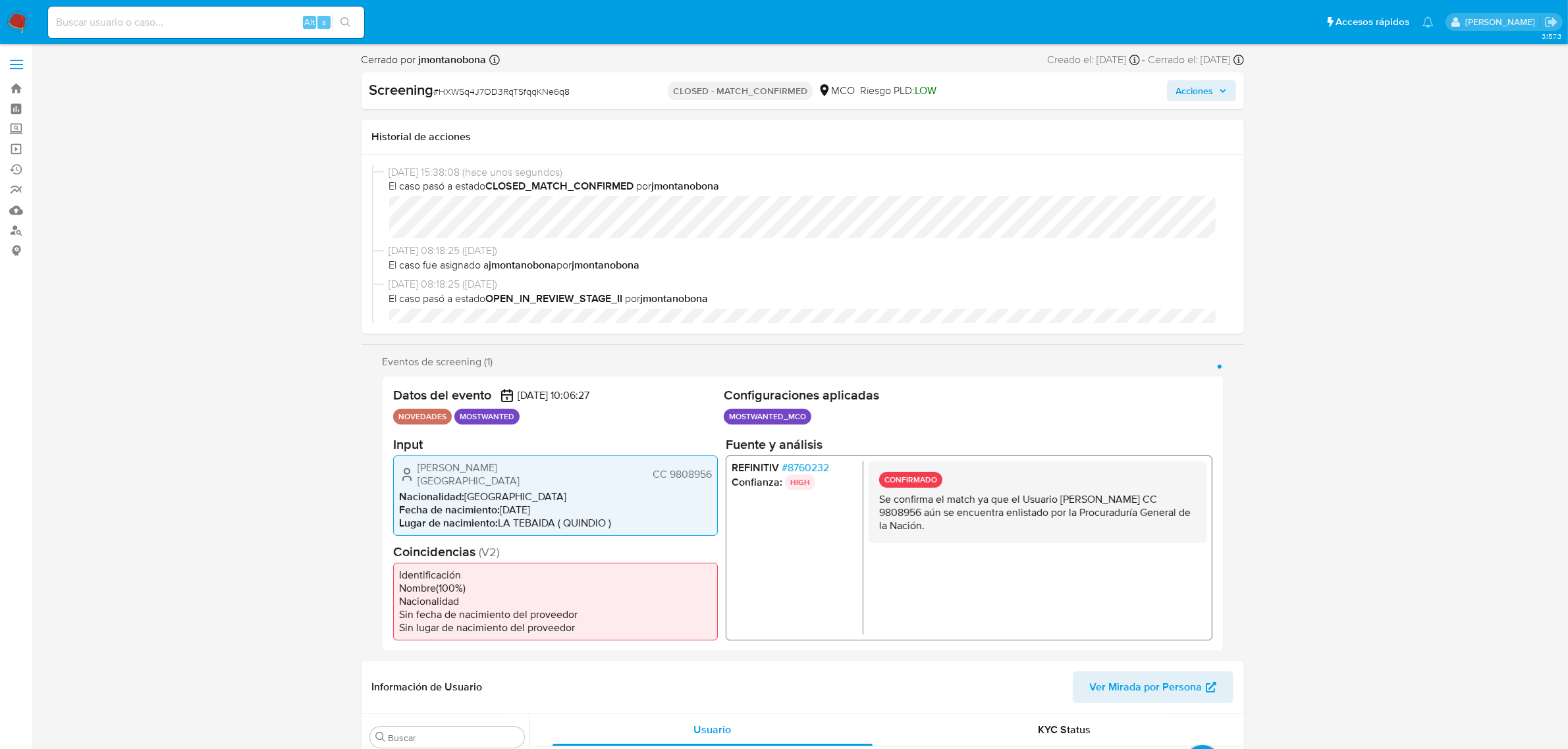
select select "10"
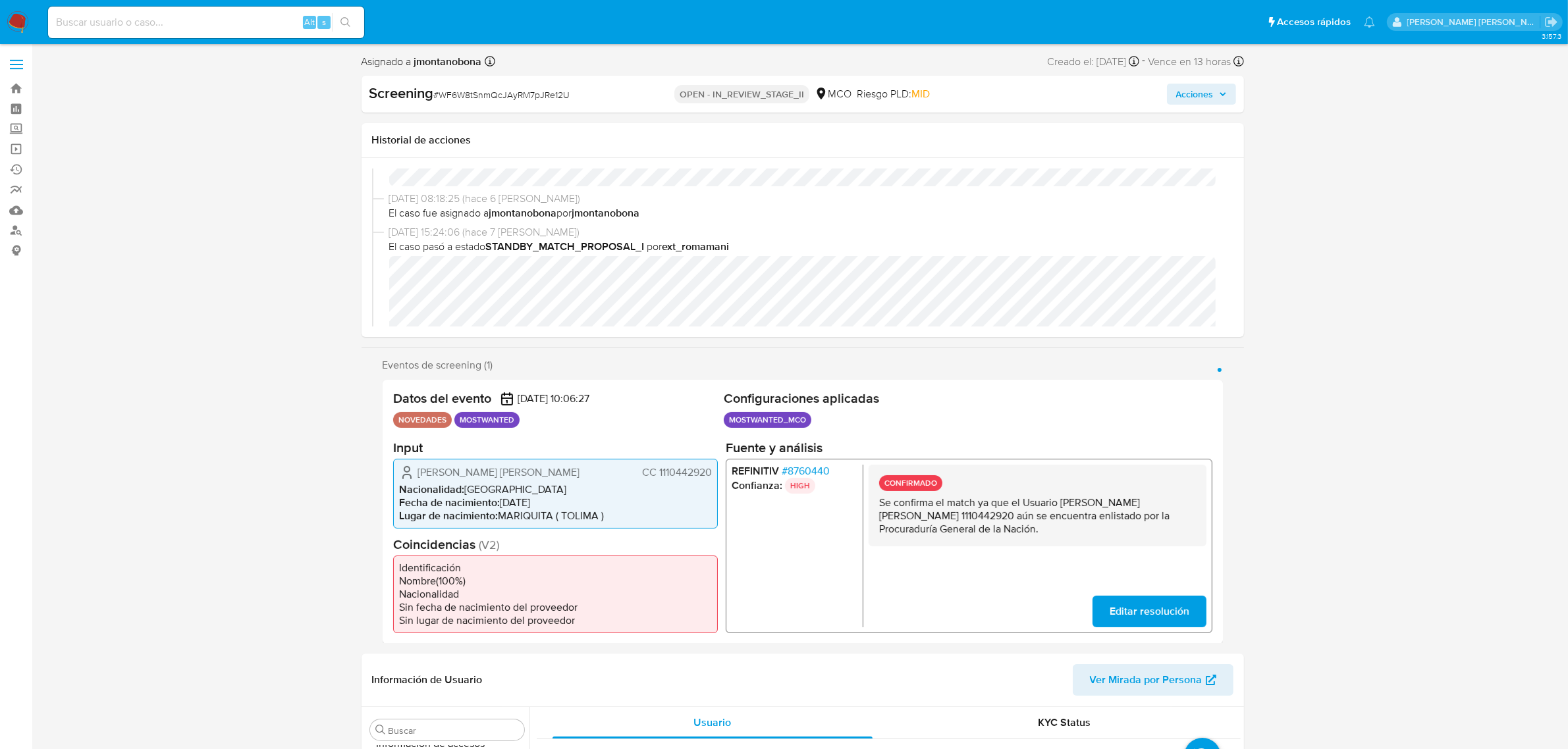
scroll to position [83, 0]
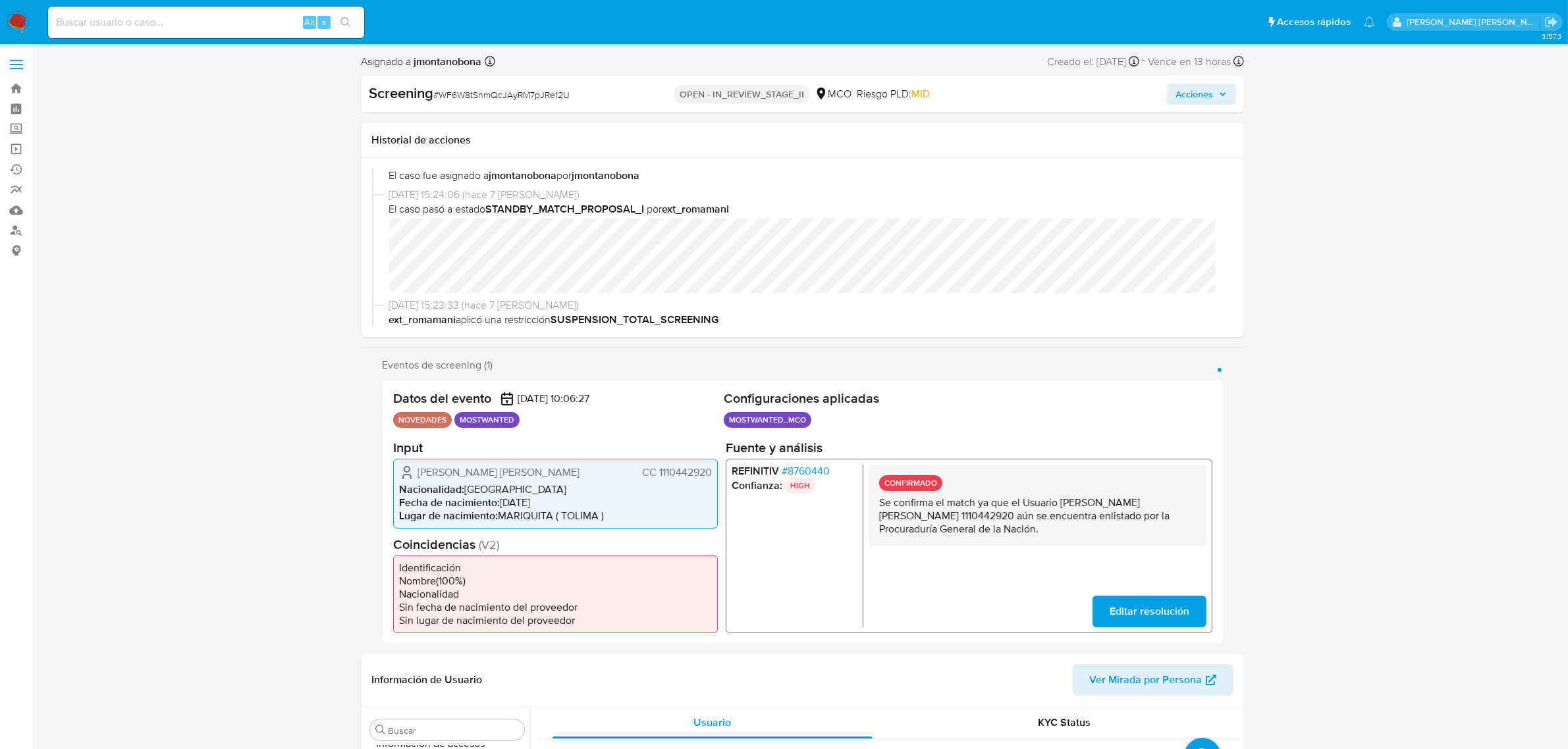
select select "10"
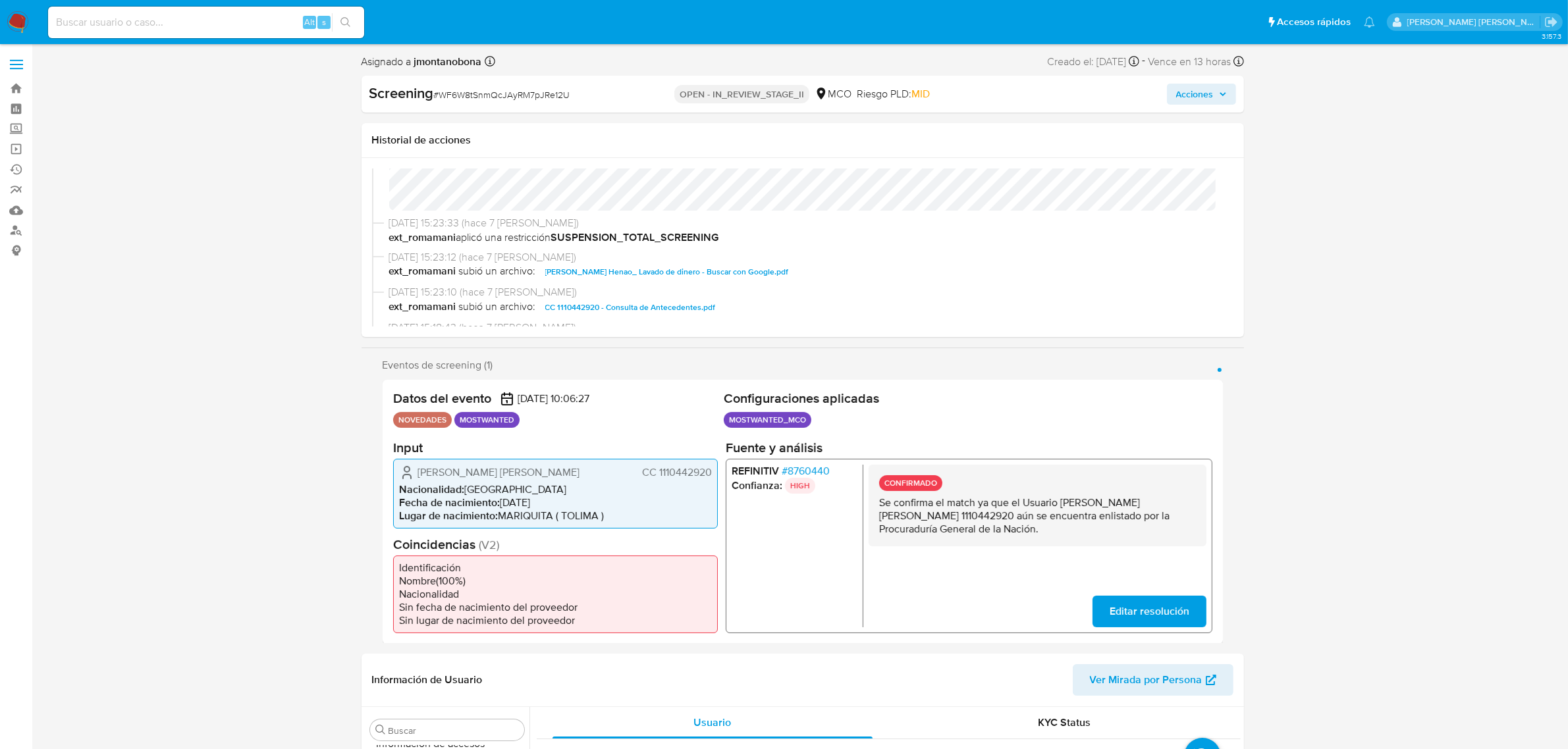
scroll to position [247, 0]
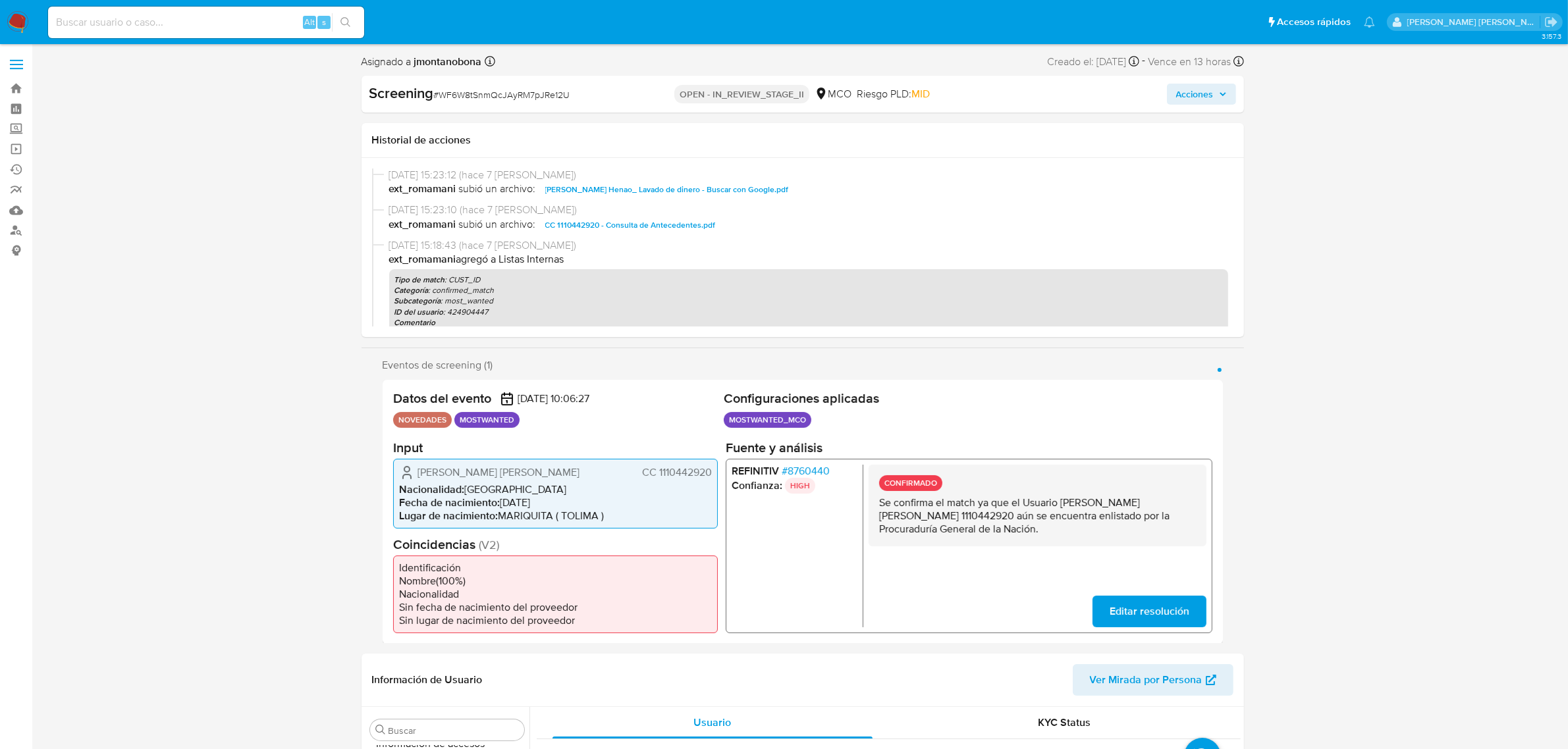
click at [666, 221] on span "CC 1110442920 - Consulta de Antecedentes.pdf" at bounding box center [630, 225] width 170 height 16
drag, startPoint x: 1061, startPoint y: 501, endPoint x: 1174, endPoint y: 503, distance: 113.0
click at [1174, 503] on p "Se confirma el match ya que el Usuario [PERSON_NAME] [PERSON_NAME] 1110442920 a…" at bounding box center [1037, 515] width 317 height 40
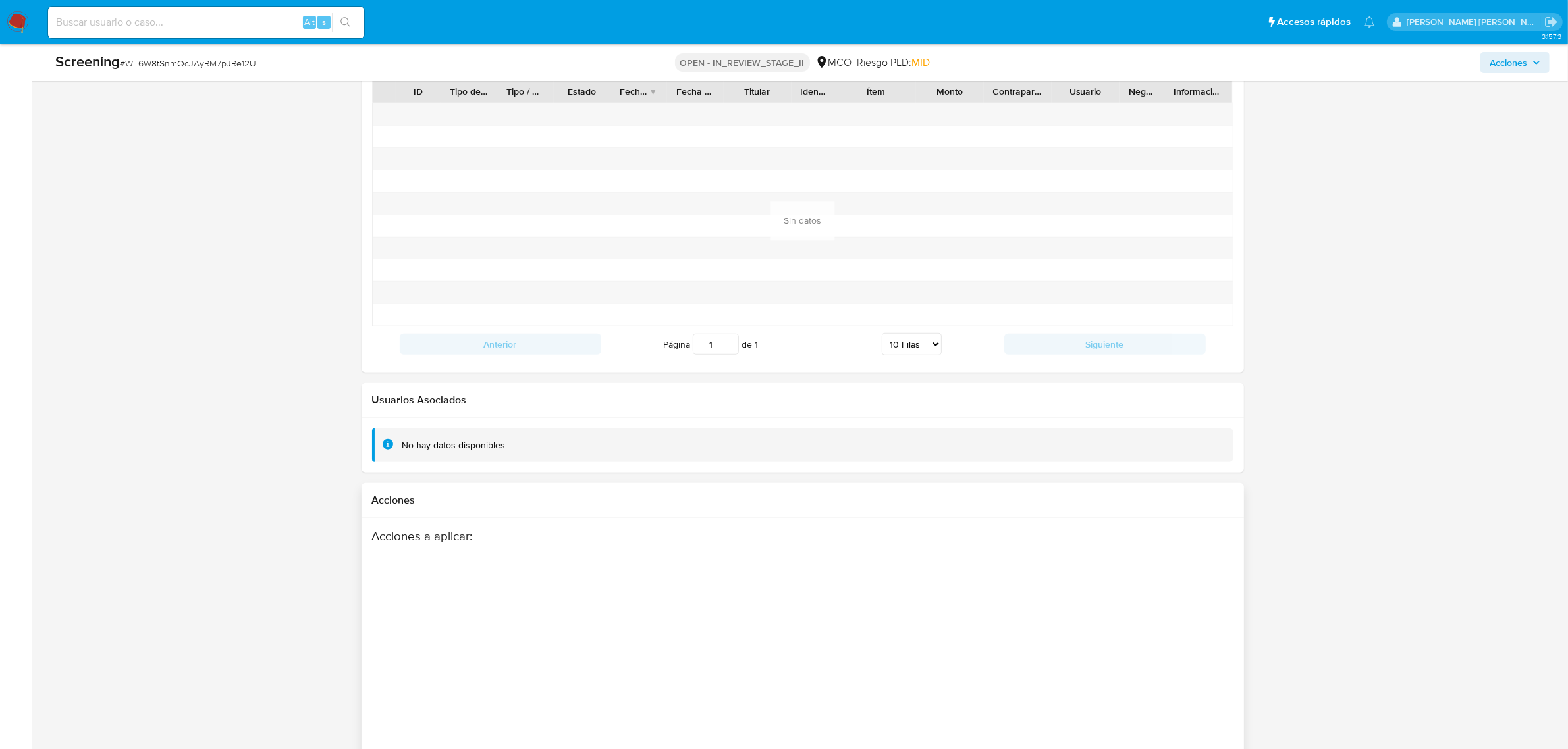
scroll to position [1785, 0]
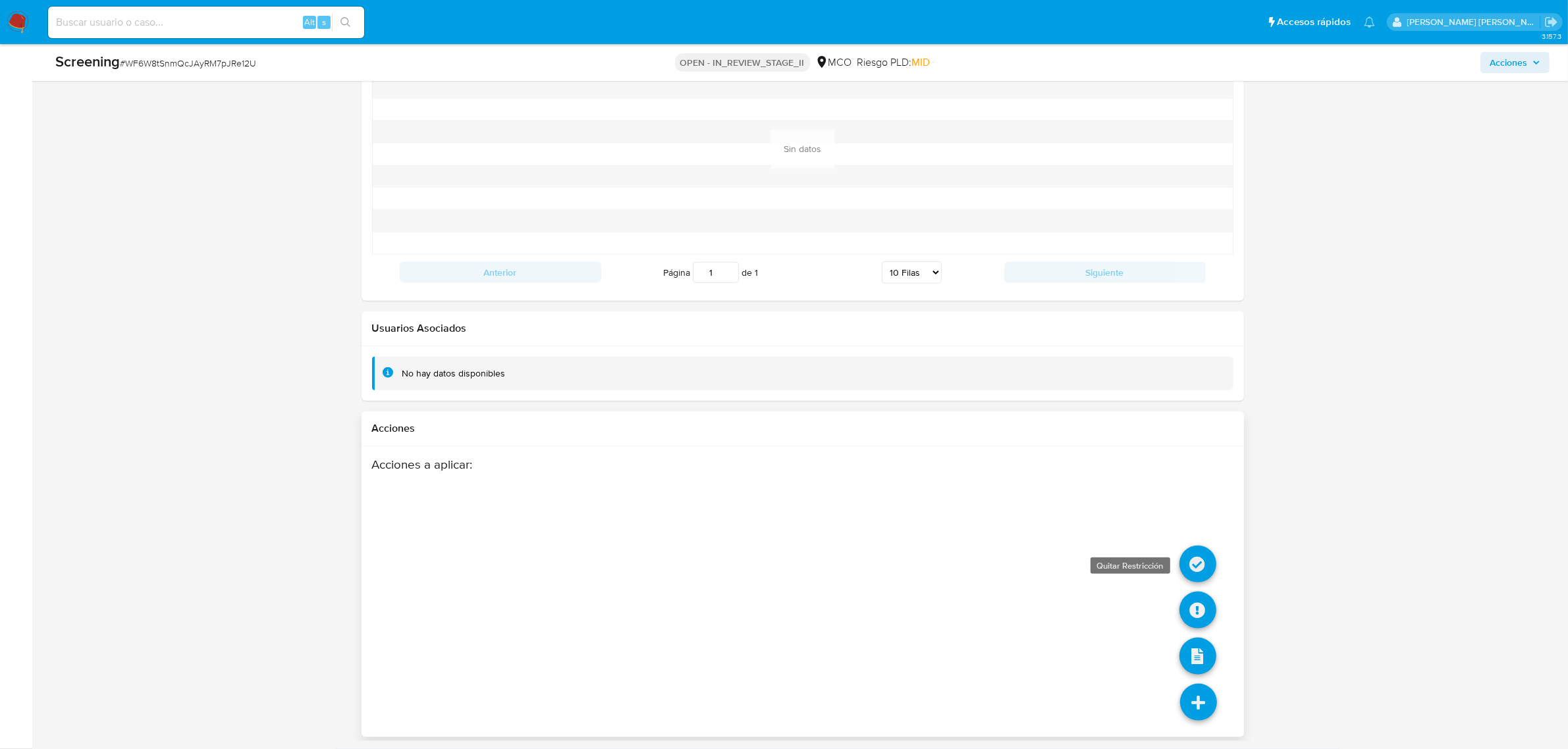
click at [1201, 557] on icon at bounding box center [1198, 564] width 37 height 37
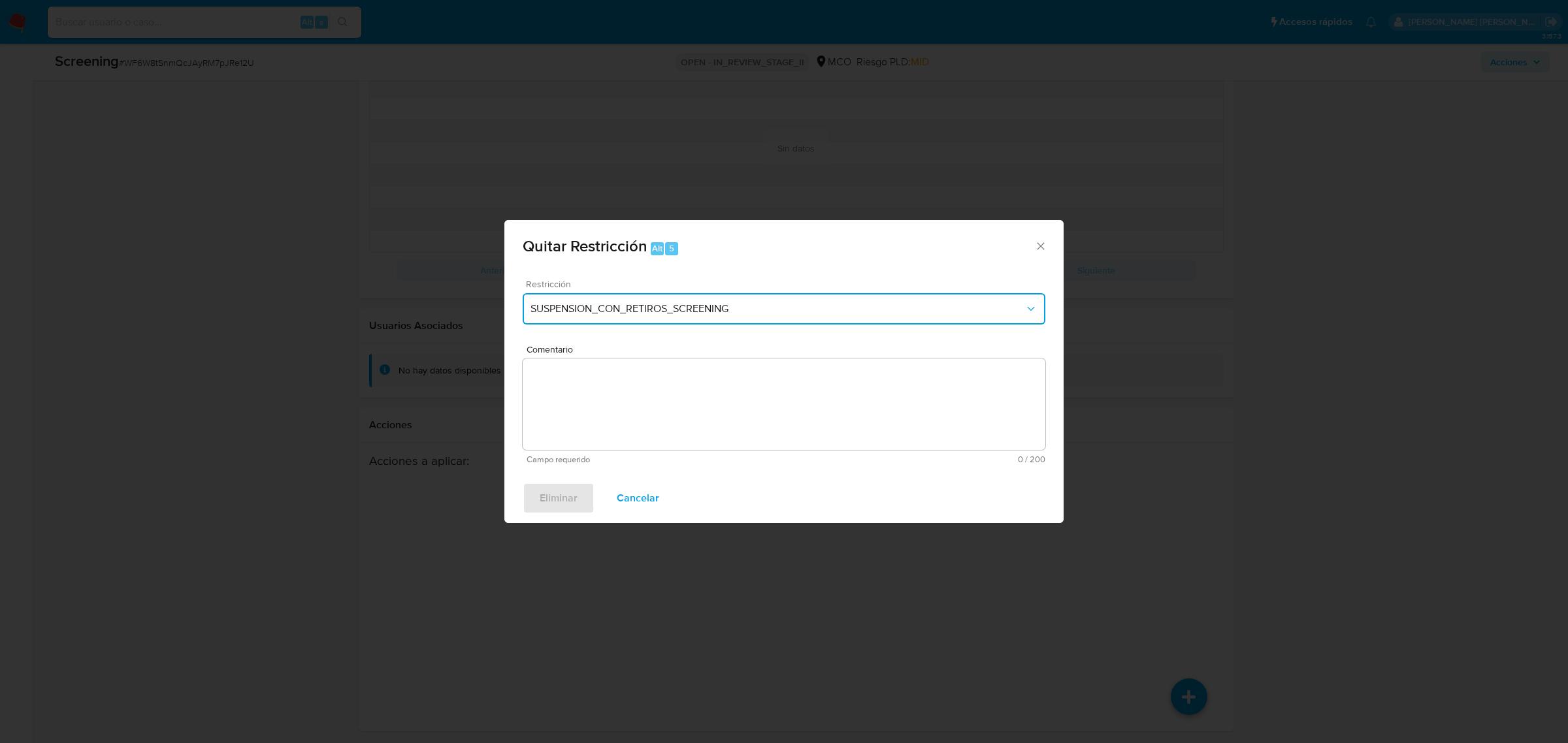
click at [745, 318] on button "SUSPENSION_CON_RETIROS_SCREENING" at bounding box center [783, 309] width 522 height 31
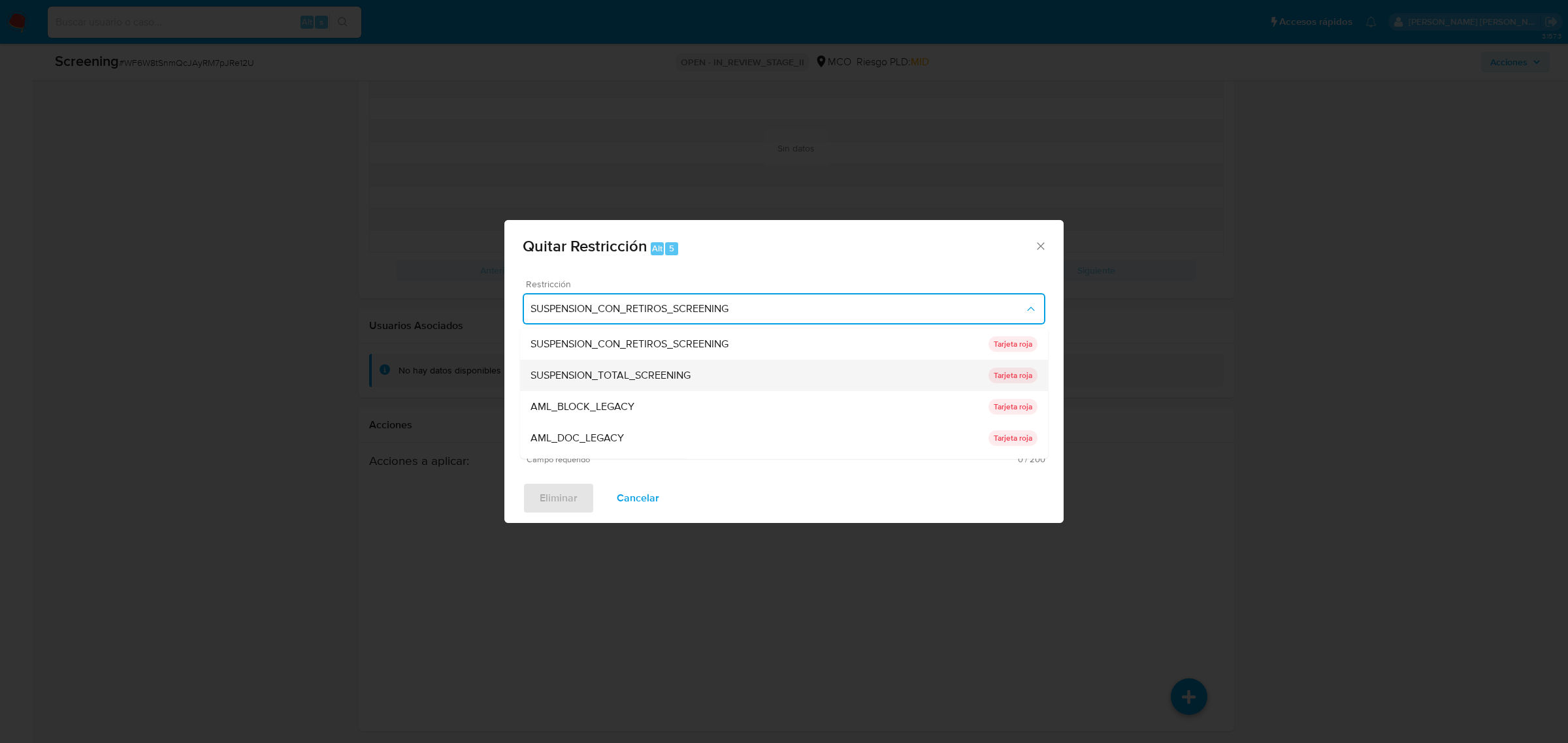
click at [694, 368] on div "SUSPENSION_TOTAL_SCREENING" at bounding box center [759, 375] width 458 height 31
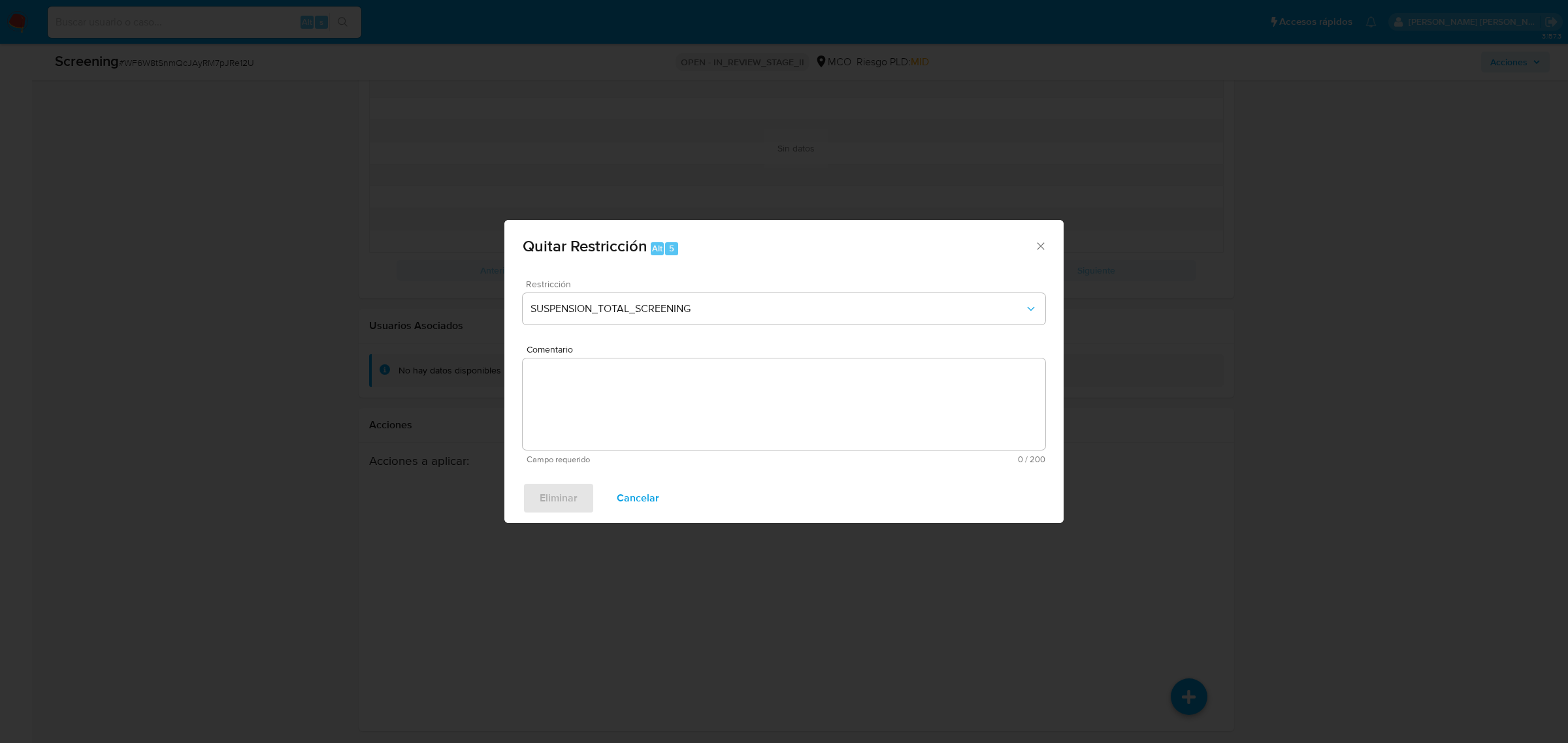
click at [675, 410] on textarea "Comentario" at bounding box center [783, 404] width 522 height 92
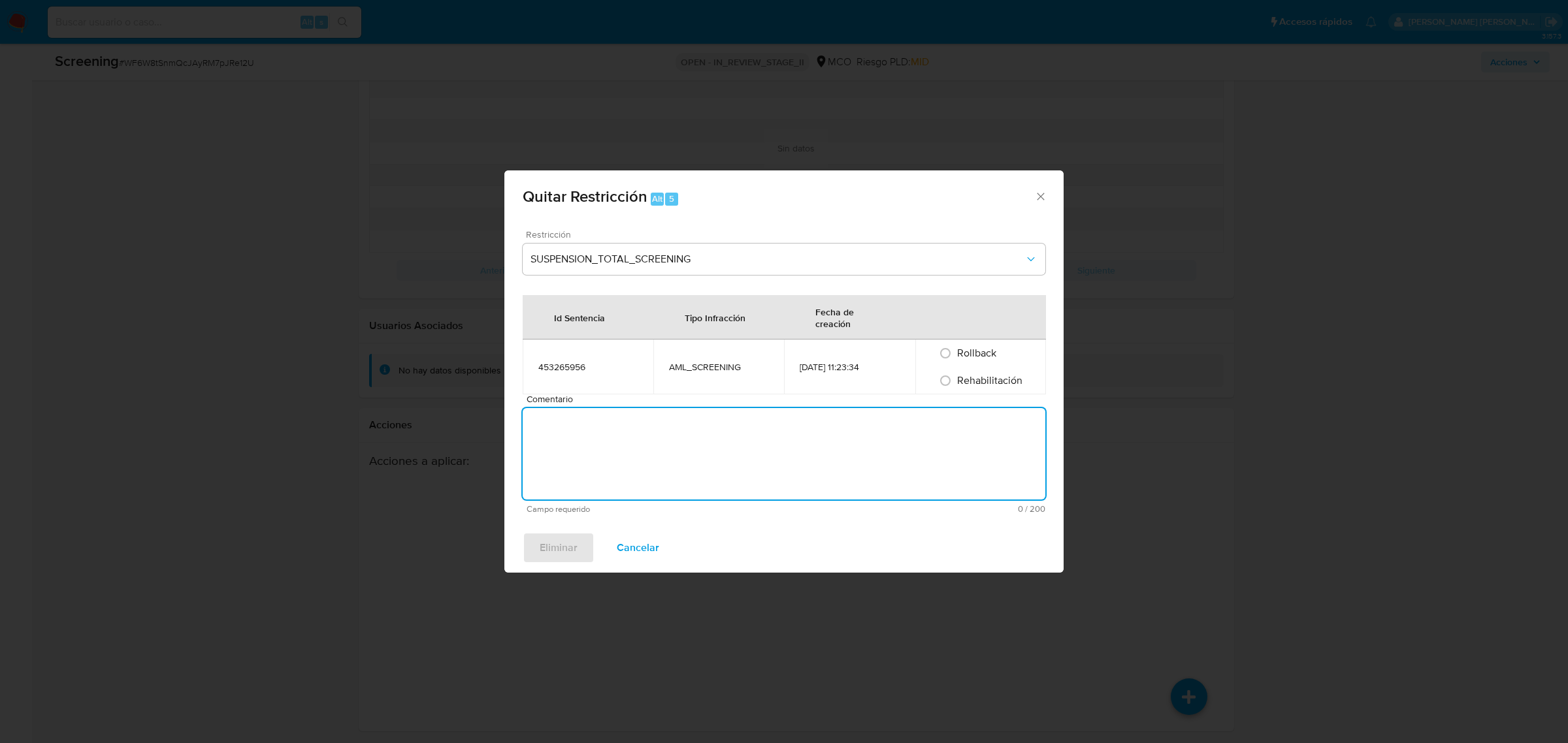
paste textarea "No se encuentran evidencias de delitos LAFT asociados a las inhabilidades regis…"
type textarea "No se encuentran evidencias de delitos LAFT asociados a las inhabilidades regis…"
click at [987, 374] on span "Rehabilitación" at bounding box center [990, 380] width 66 height 15
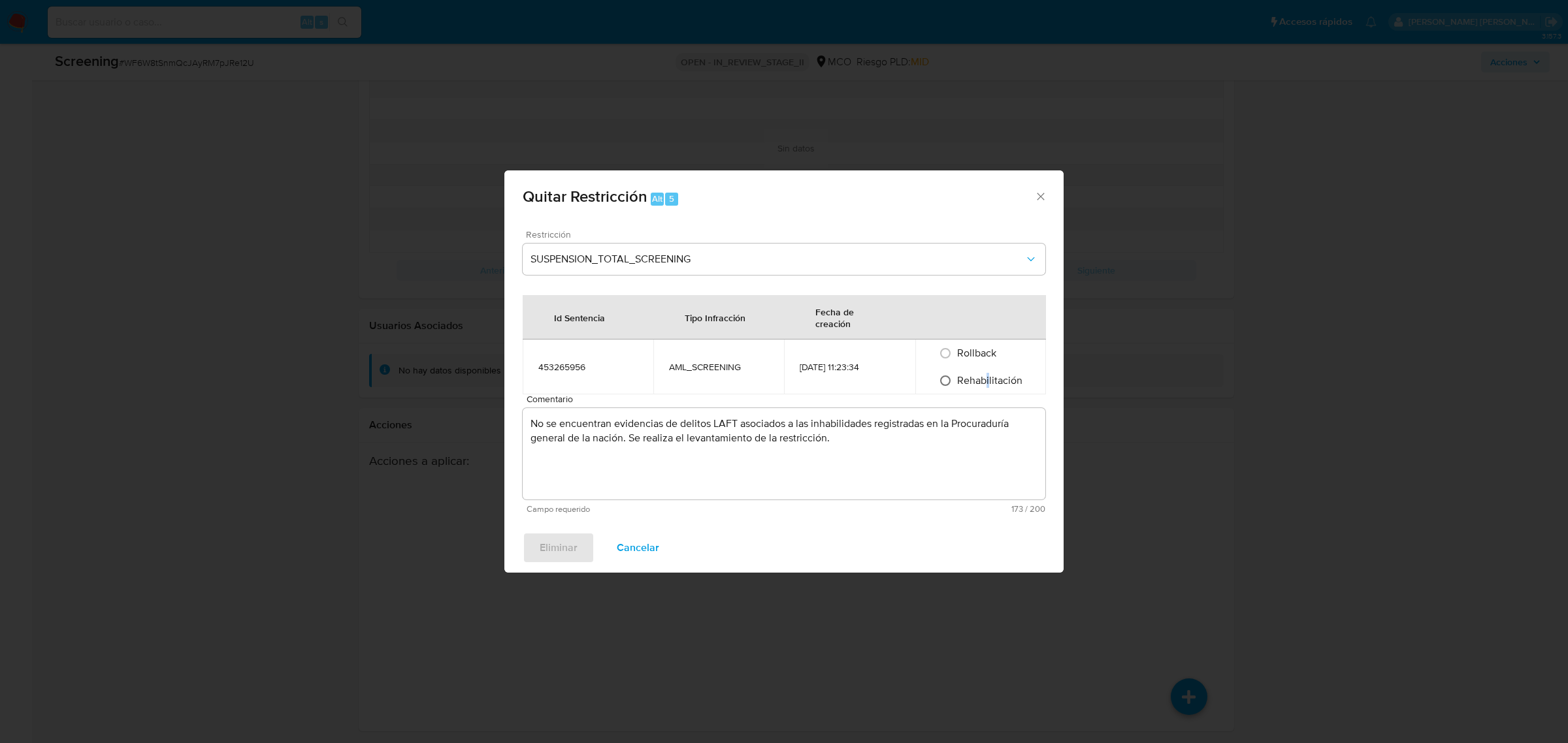
click at [949, 382] on input "Rehabilitación" at bounding box center [945, 381] width 21 height 21
radio input "true"
click at [572, 542] on span "Eliminar" at bounding box center [559, 548] width 38 height 29
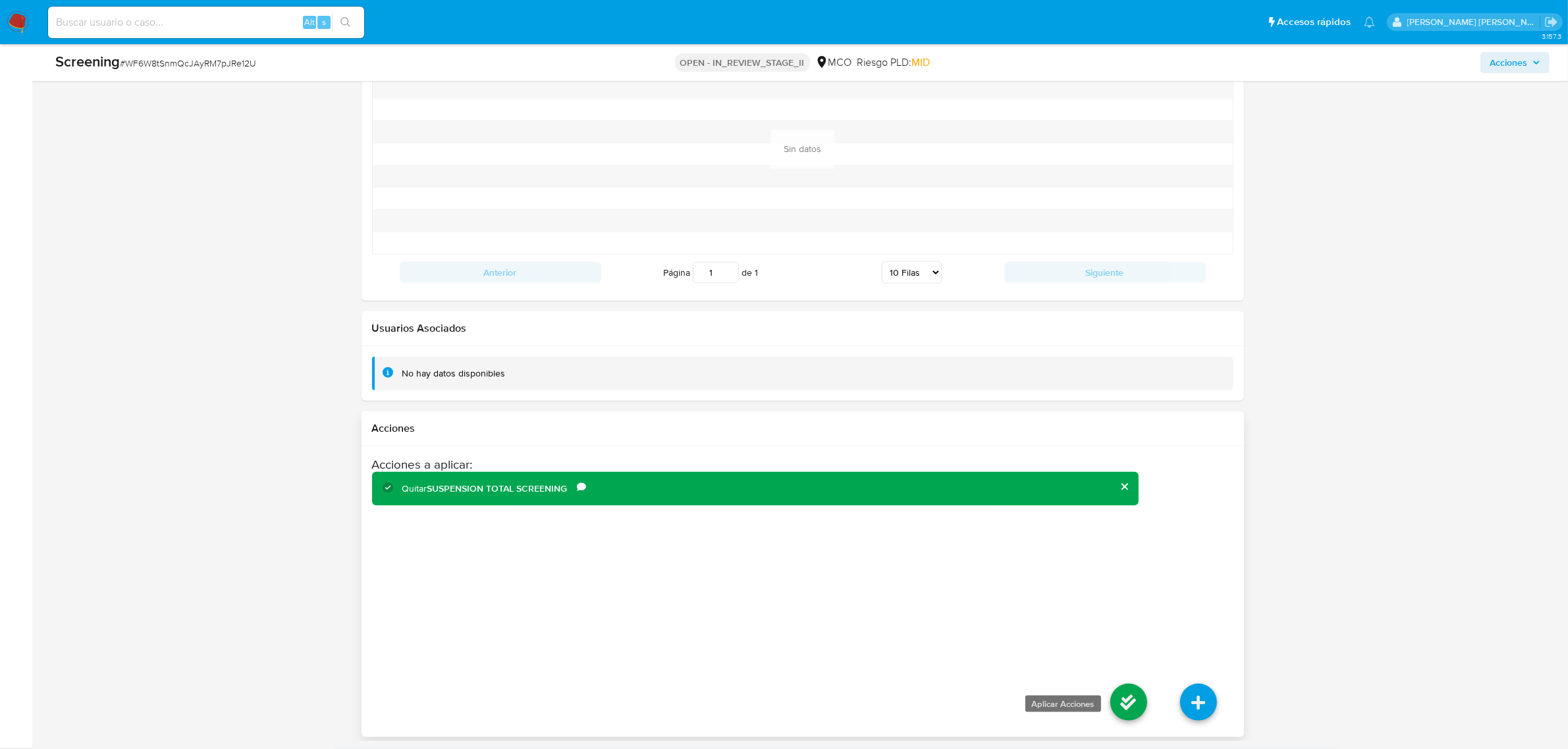
click at [1123, 702] on icon at bounding box center [1129, 703] width 37 height 37
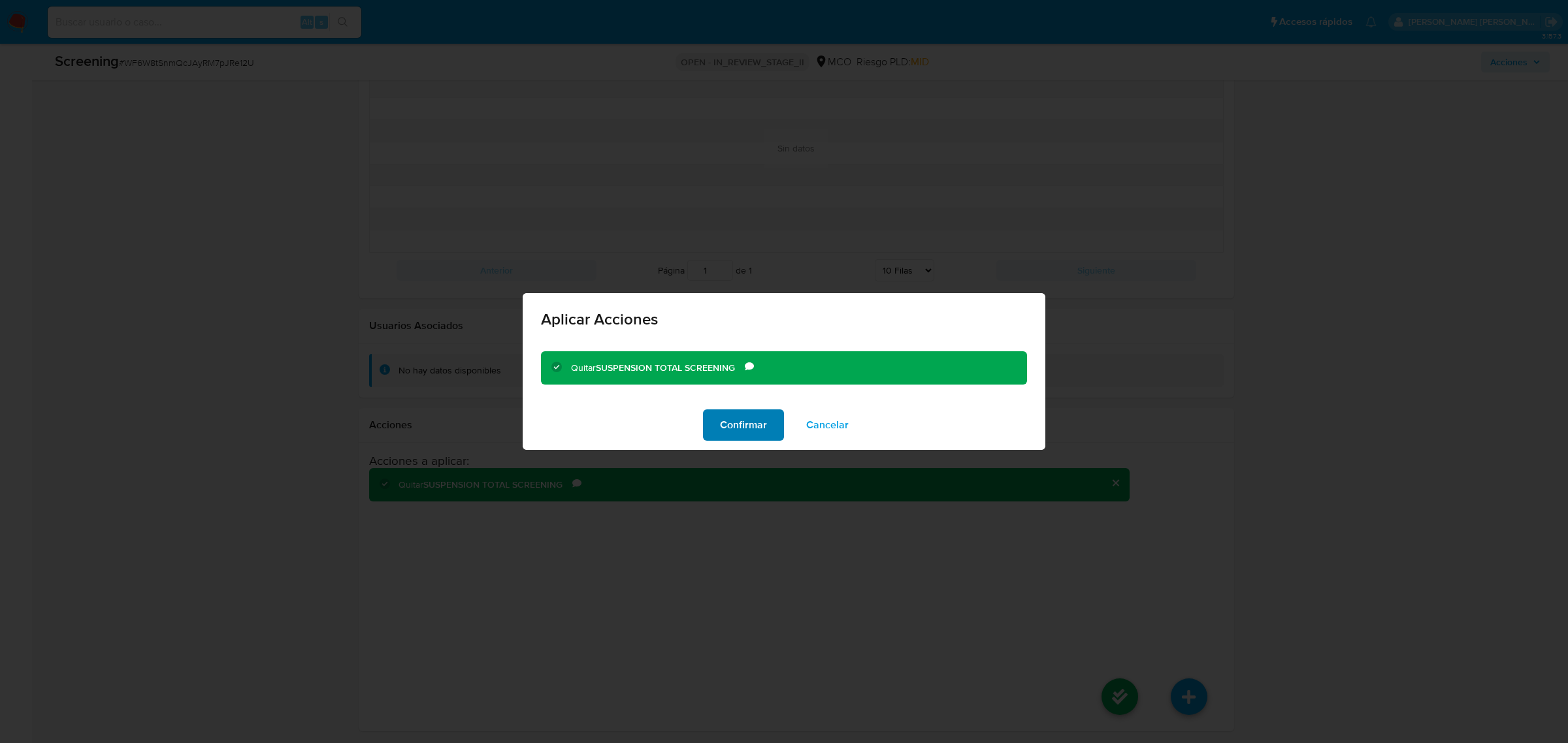
click at [743, 427] on span "Confirmar" at bounding box center [743, 425] width 47 height 29
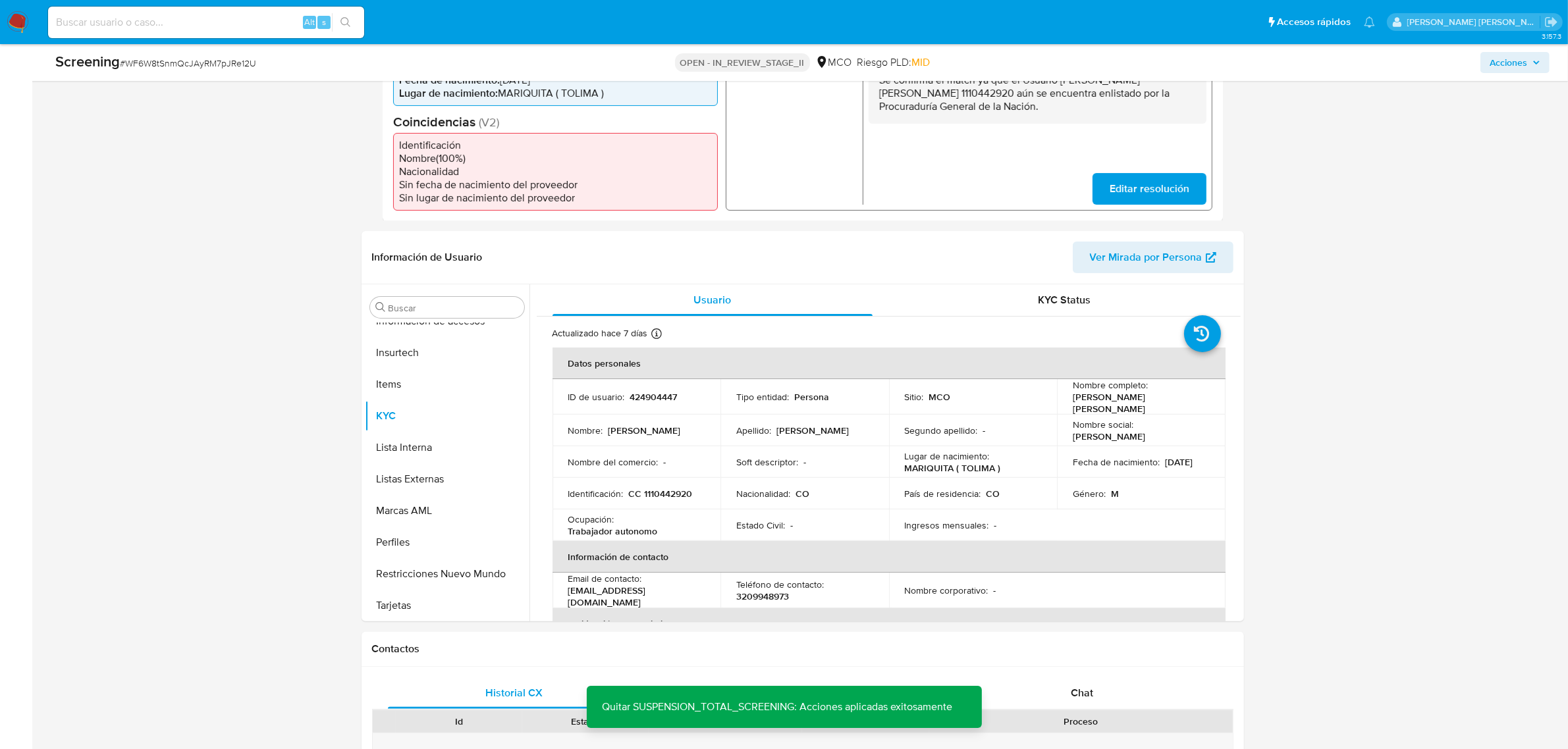
scroll to position [0, 0]
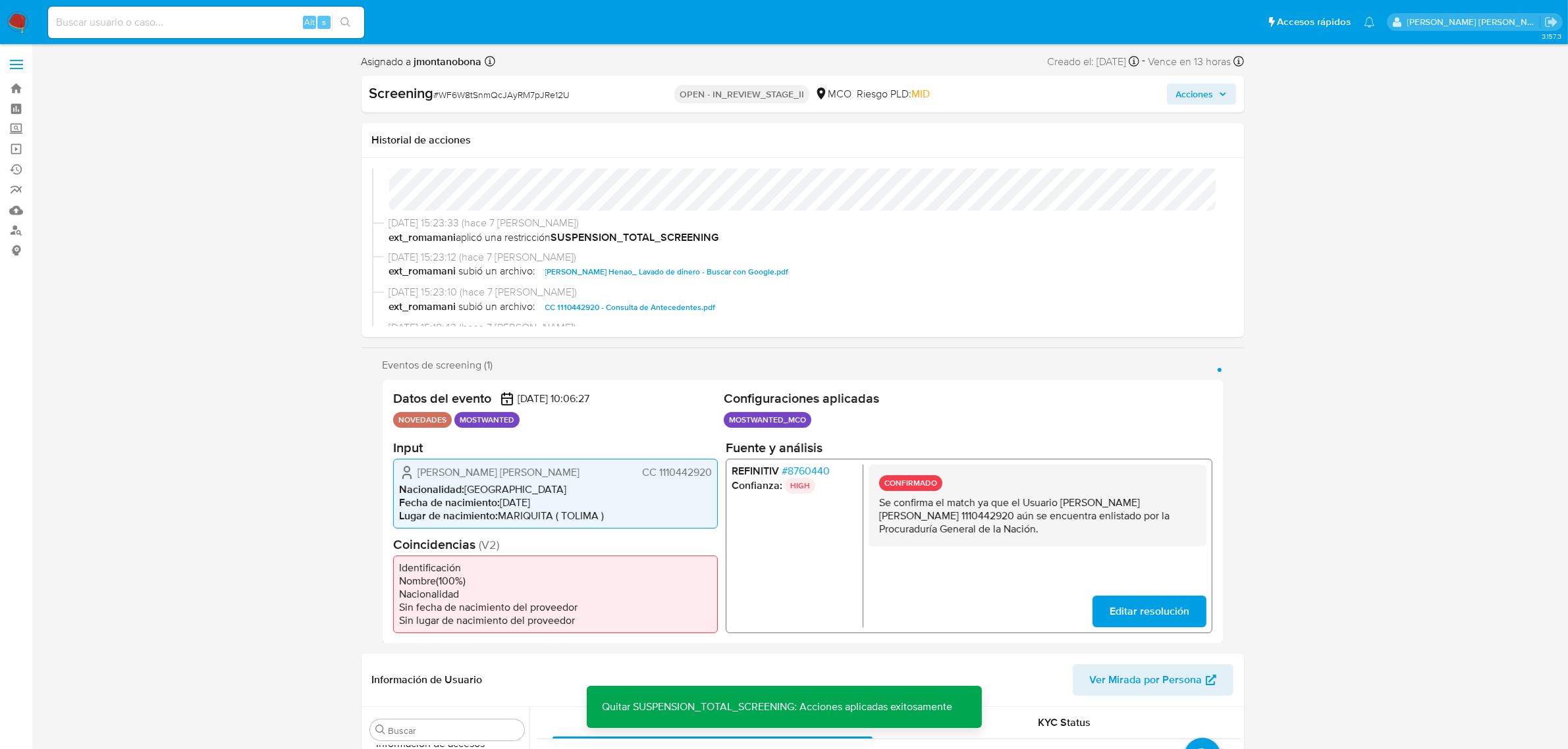
click at [1203, 91] on span "Acciones" at bounding box center [1195, 94] width 38 height 21
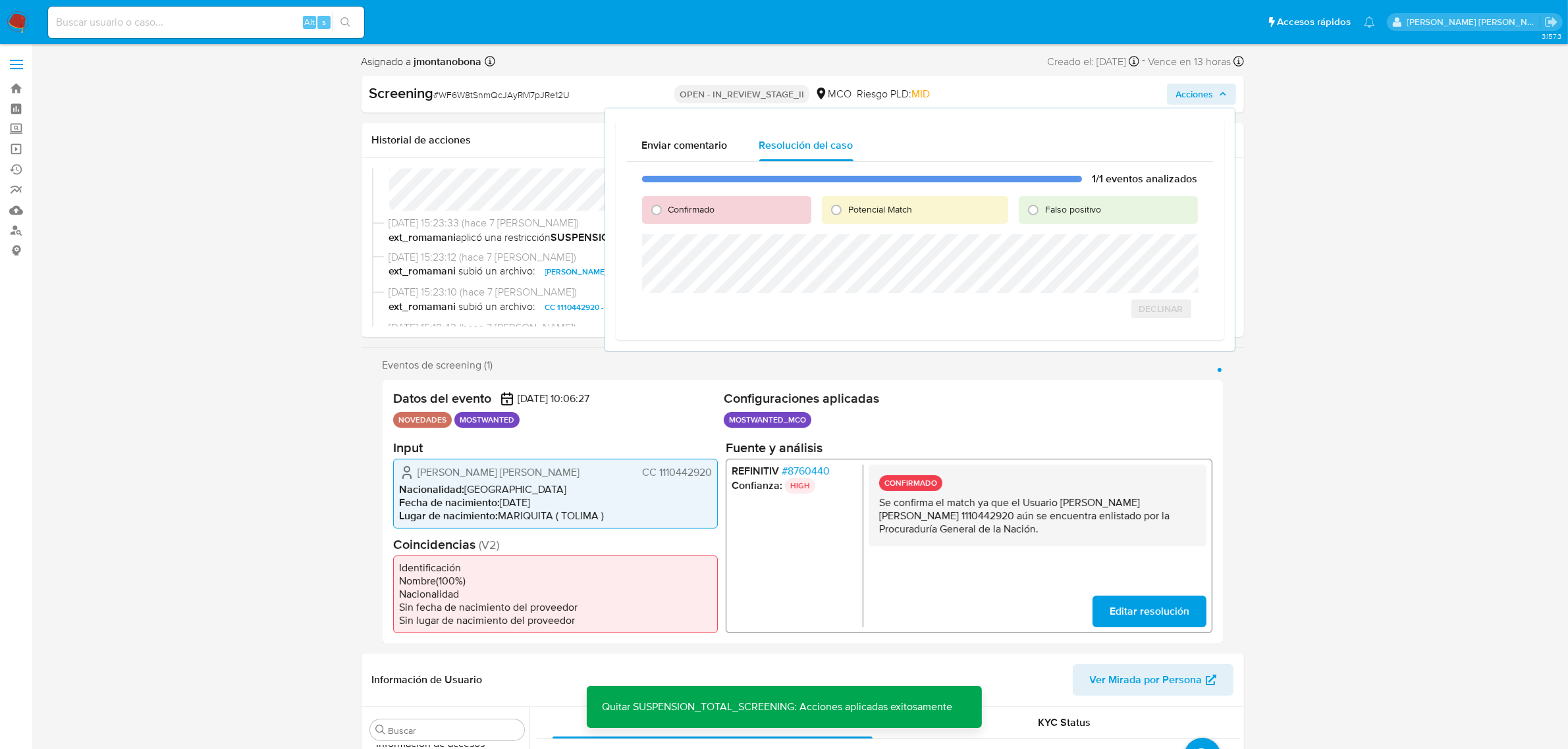
click at [1068, 205] on span "Falso positivo" at bounding box center [1073, 209] width 56 height 13
click at [1044, 205] on input "Falso positivo" at bounding box center [1033, 210] width 21 height 21
radio input "true"
click at [1160, 324] on span "Cerrar Caso" at bounding box center [1152, 323] width 63 height 18
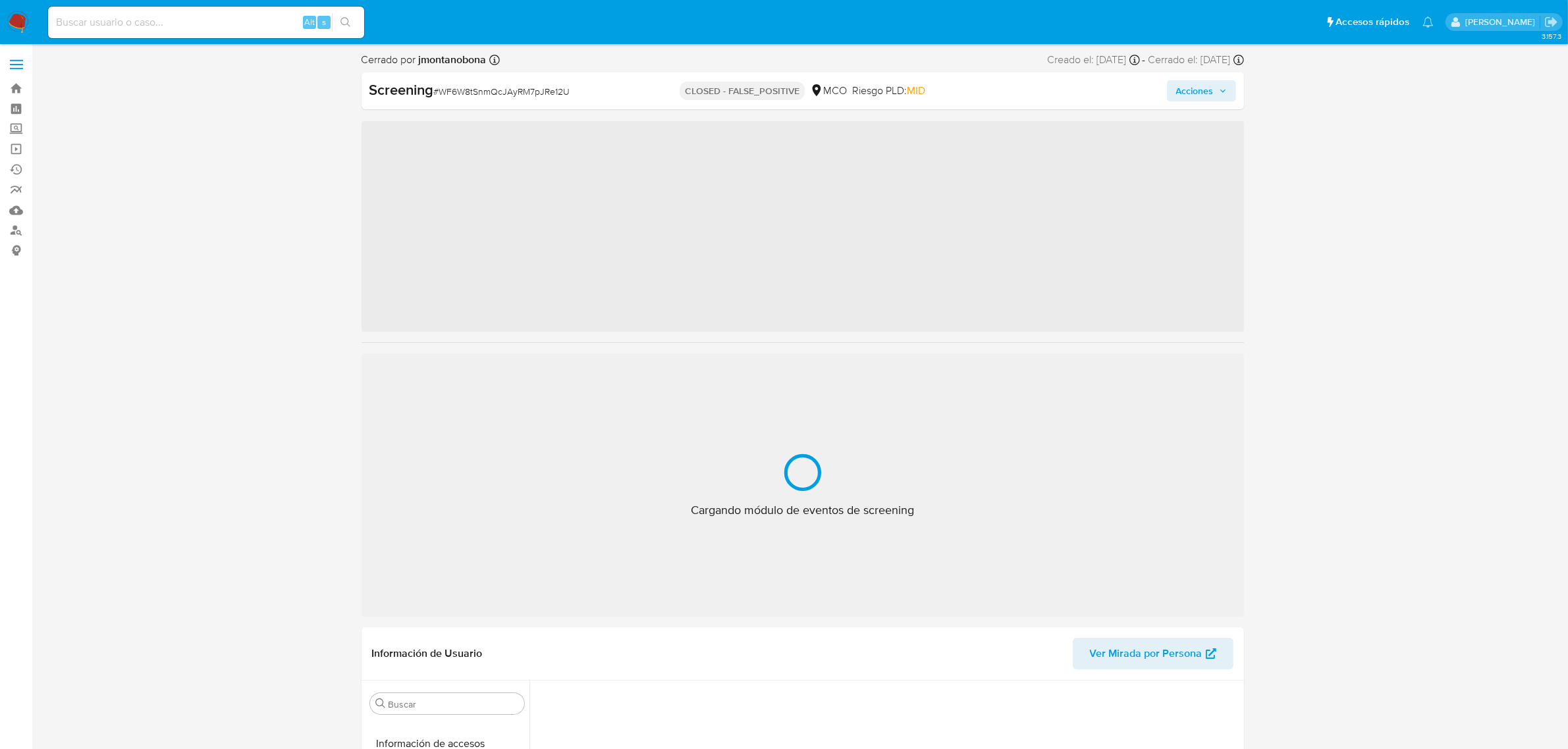
scroll to position [555, 0]
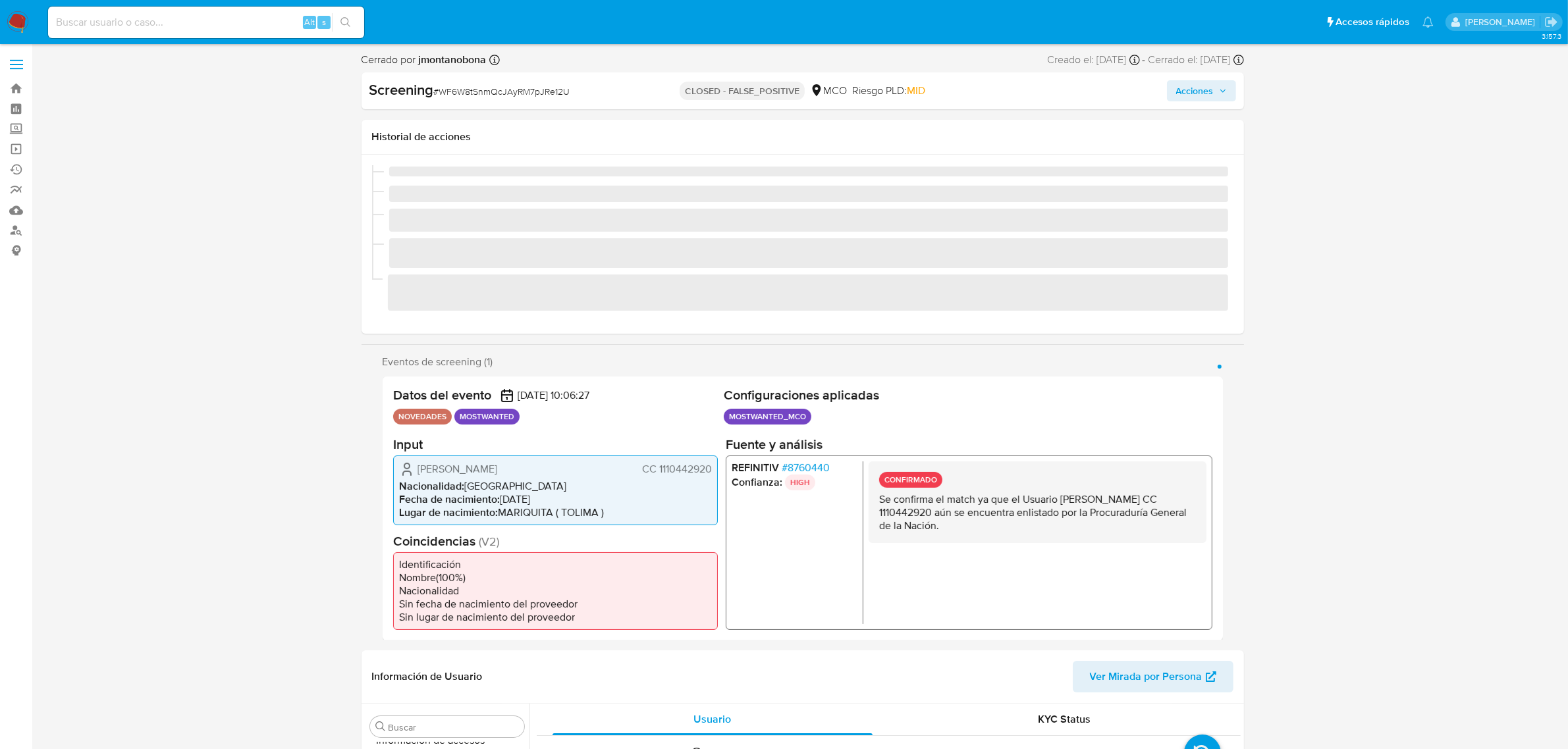
select select "10"
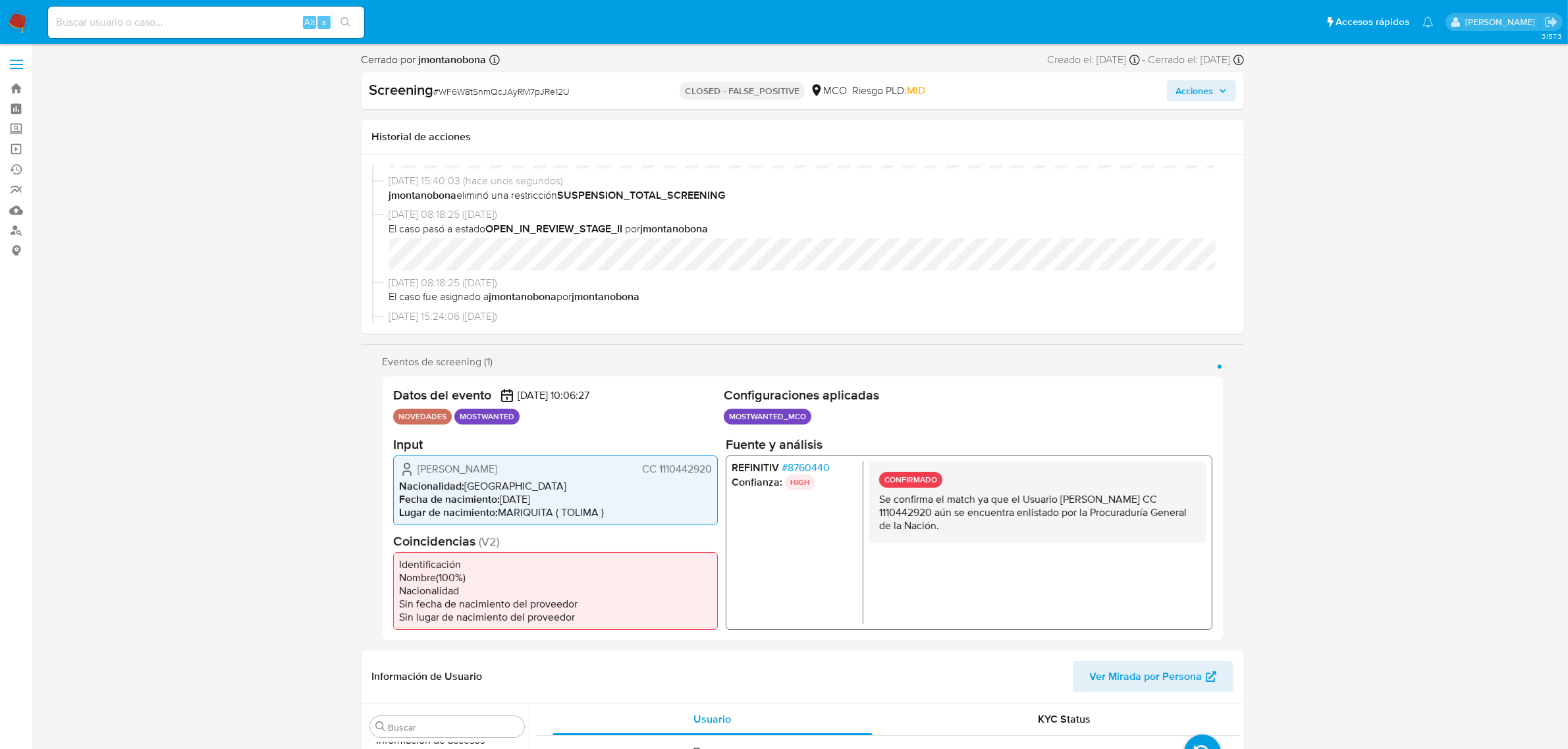
scroll to position [0, 0]
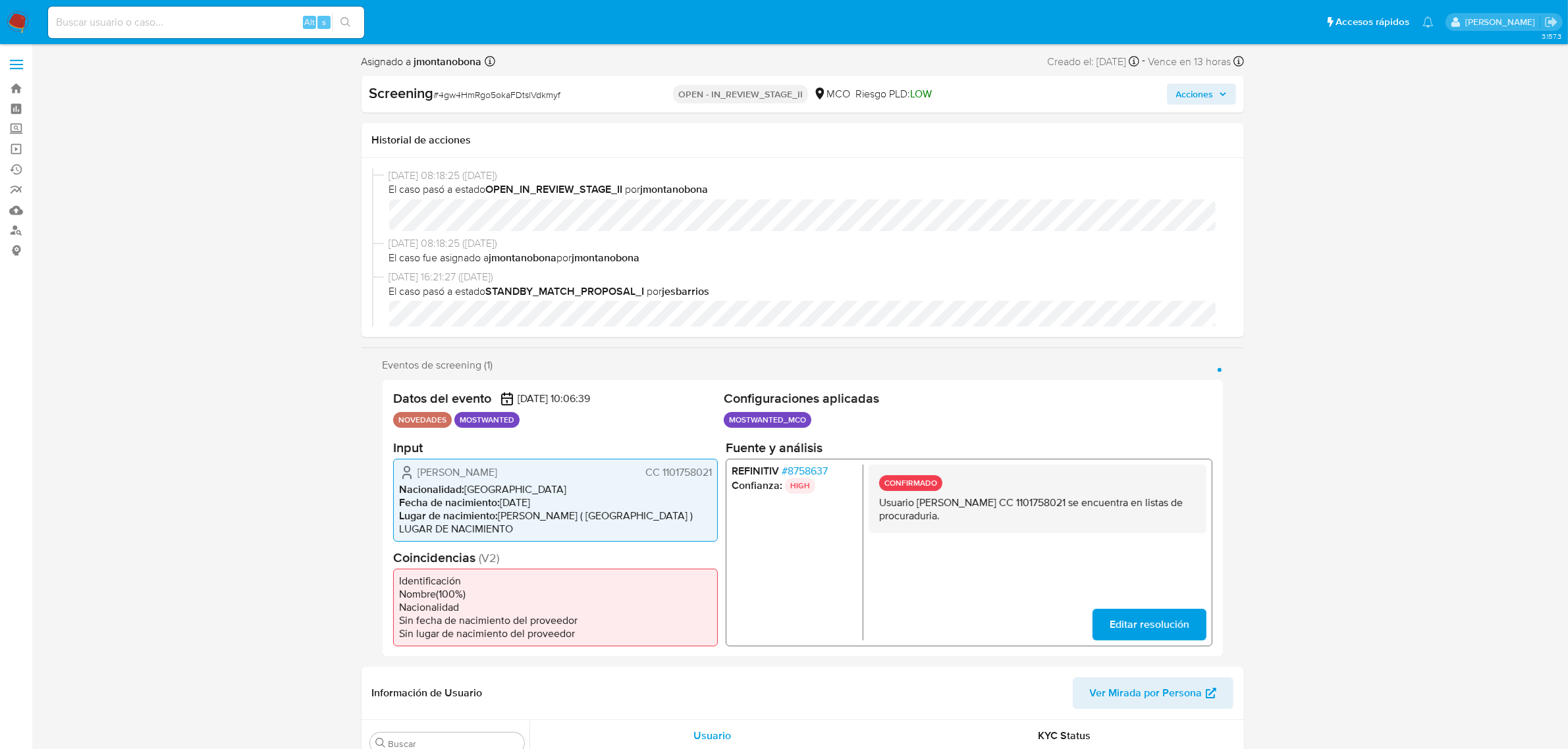
select select "10"
drag, startPoint x: 917, startPoint y: 501, endPoint x: 1055, endPoint y: 507, distance: 138.1
click at [1055, 507] on p "Usuario [PERSON_NAME] [PERSON_NAME] 1101758021 se encuentra en listas de procur…" at bounding box center [1037, 509] width 317 height 26
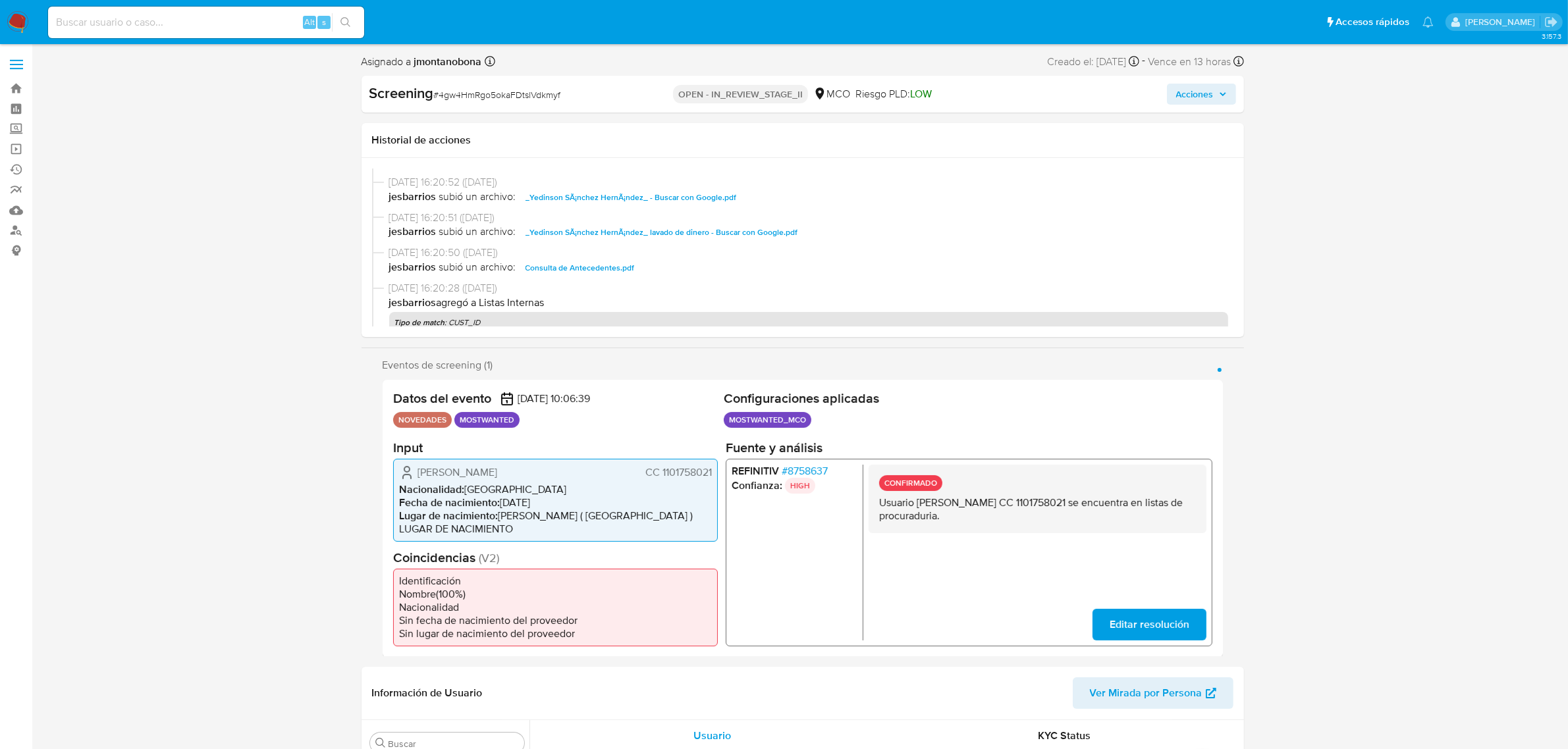
scroll to position [247, 0]
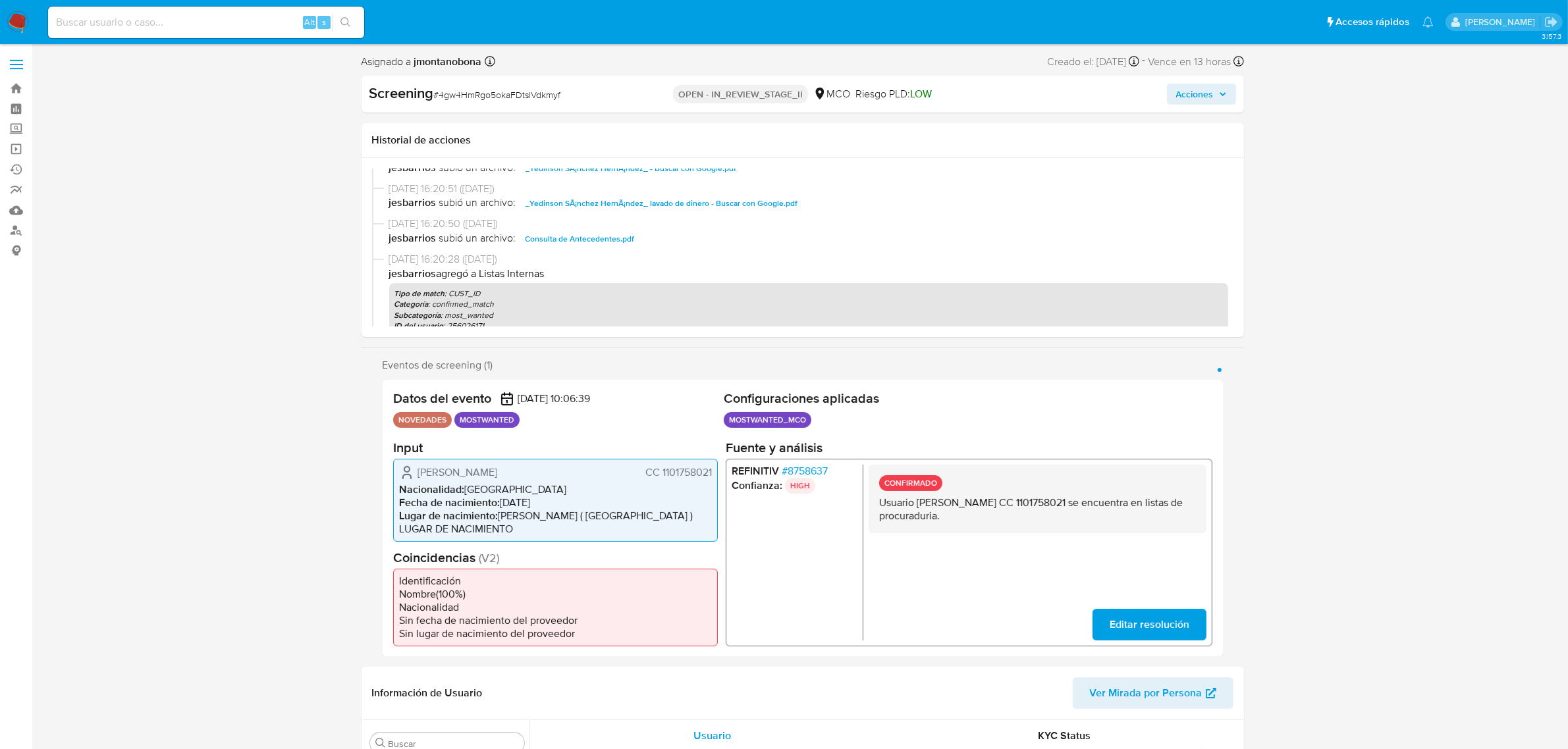
click at [597, 239] on span "Consulta de Antecedentes.pdf" at bounding box center [579, 239] width 109 height 16
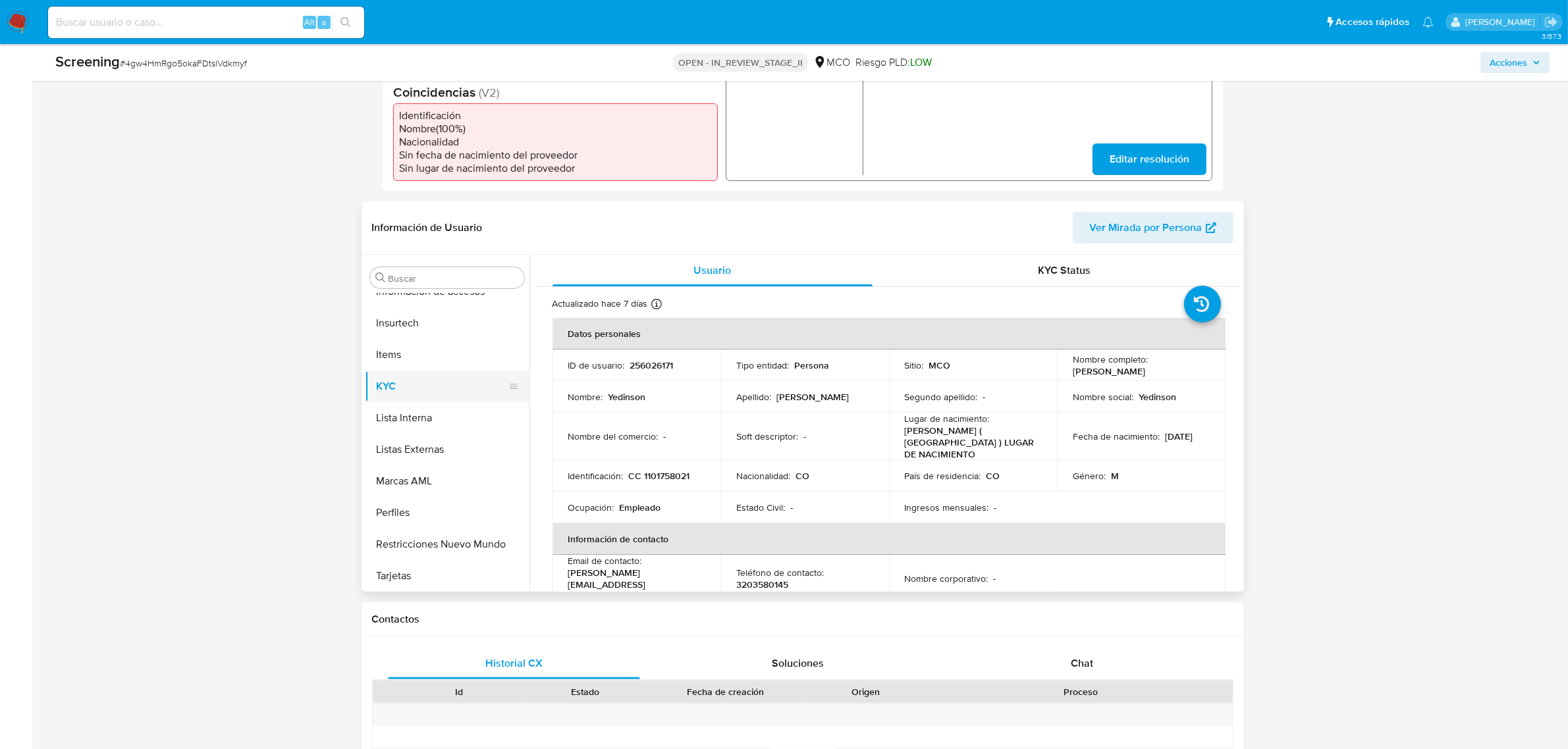
scroll to position [411, 0]
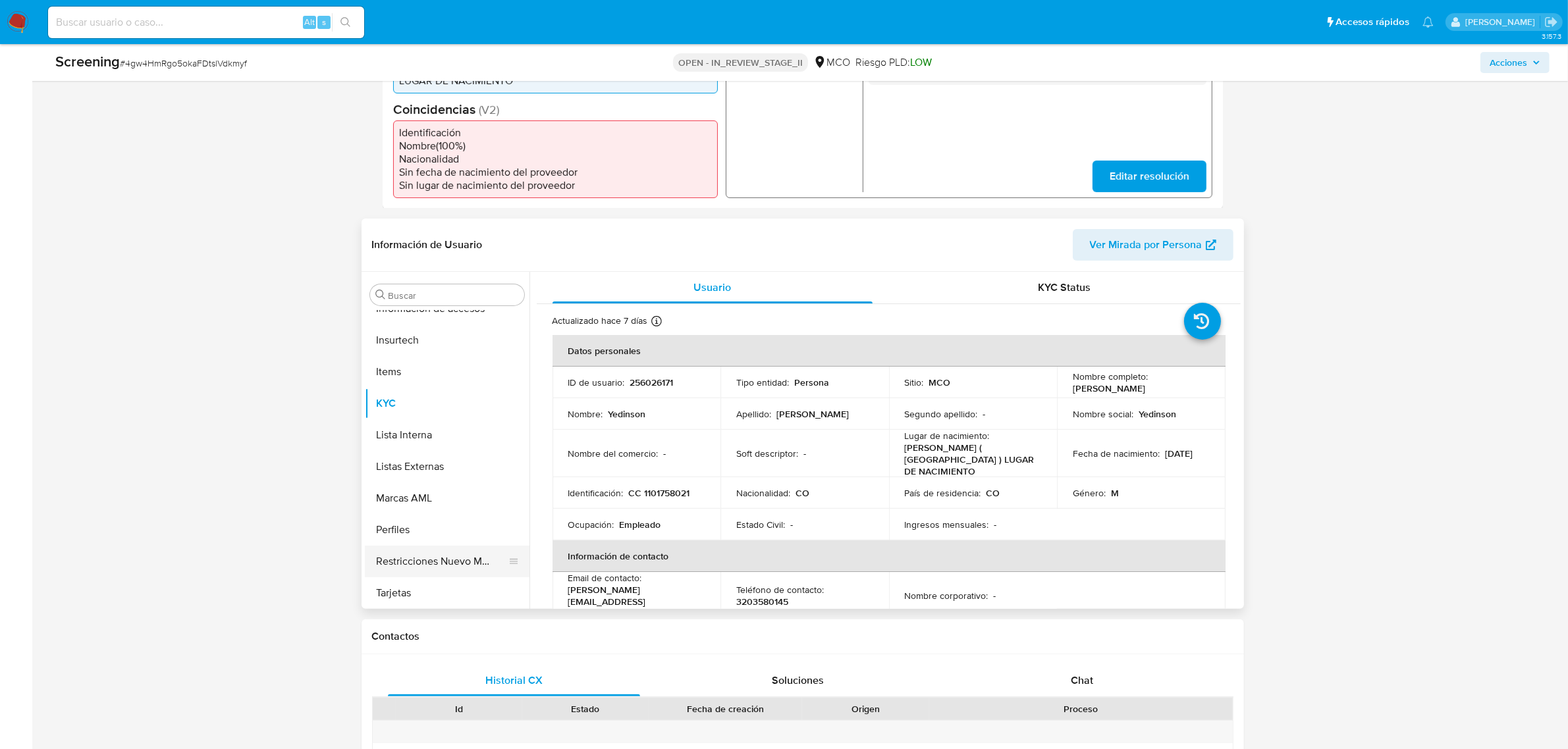
click at [442, 563] on button "Restricciones Nuevo Mundo" at bounding box center [441, 561] width 154 height 32
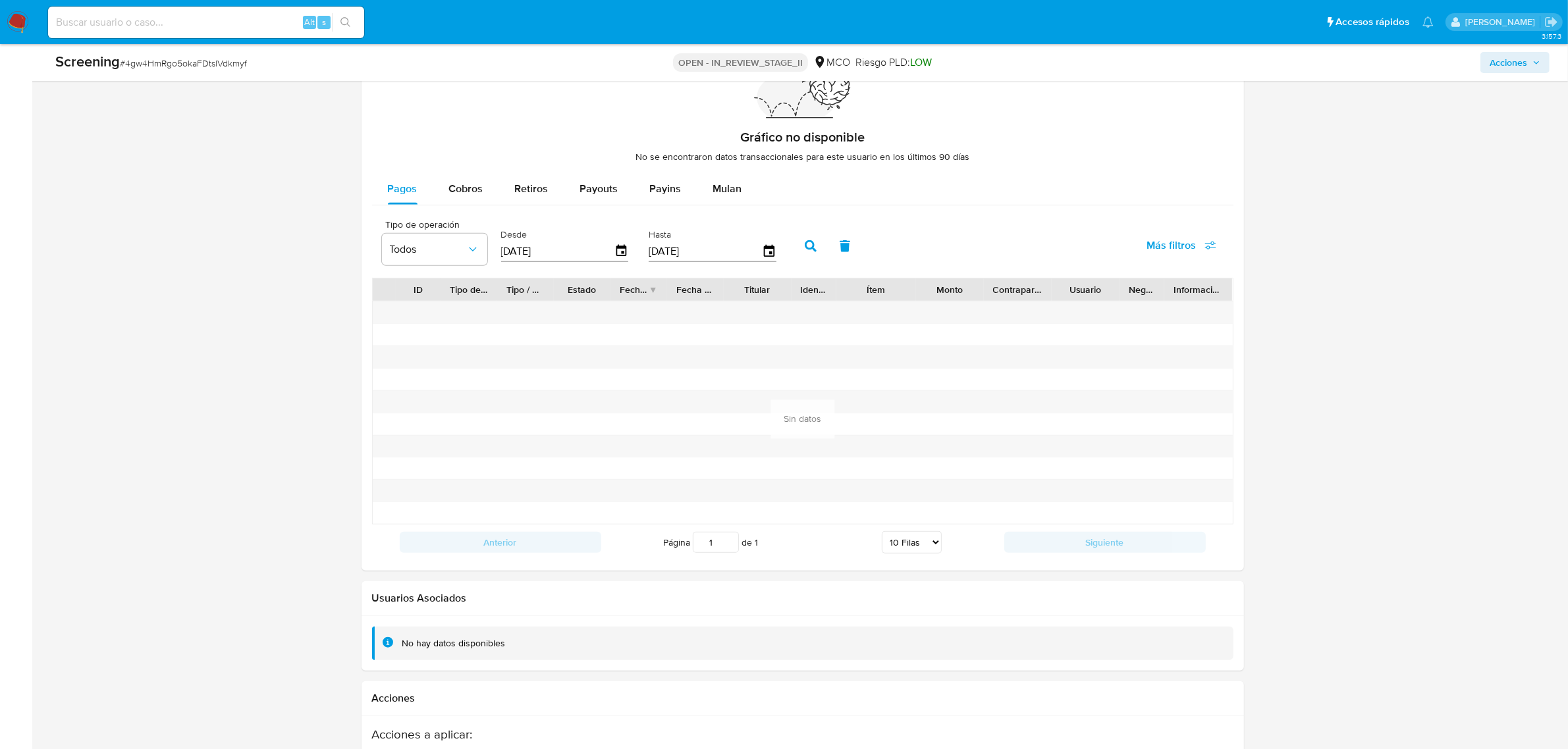
scroll to position [1798, 0]
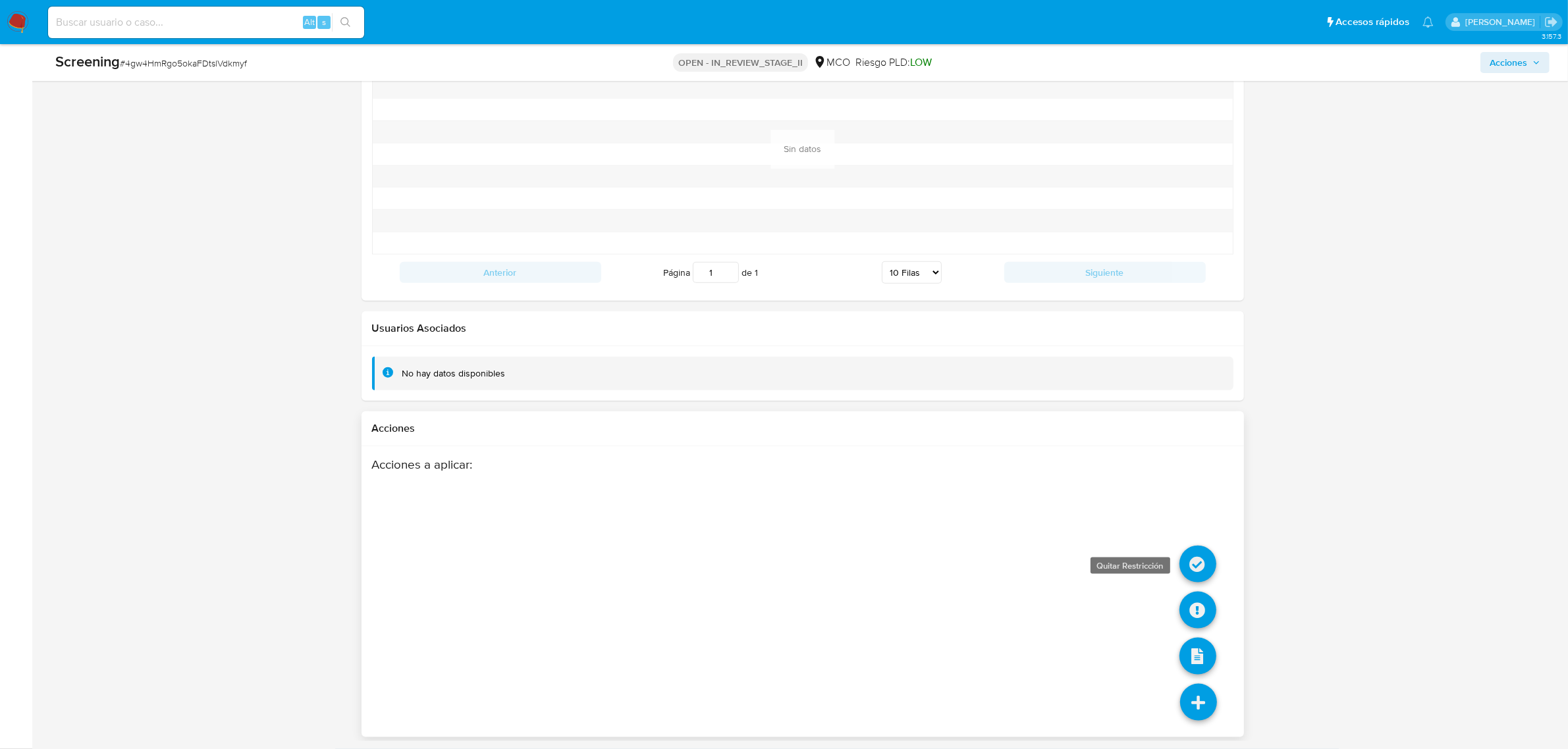
click at [1192, 548] on icon at bounding box center [1198, 564] width 37 height 37
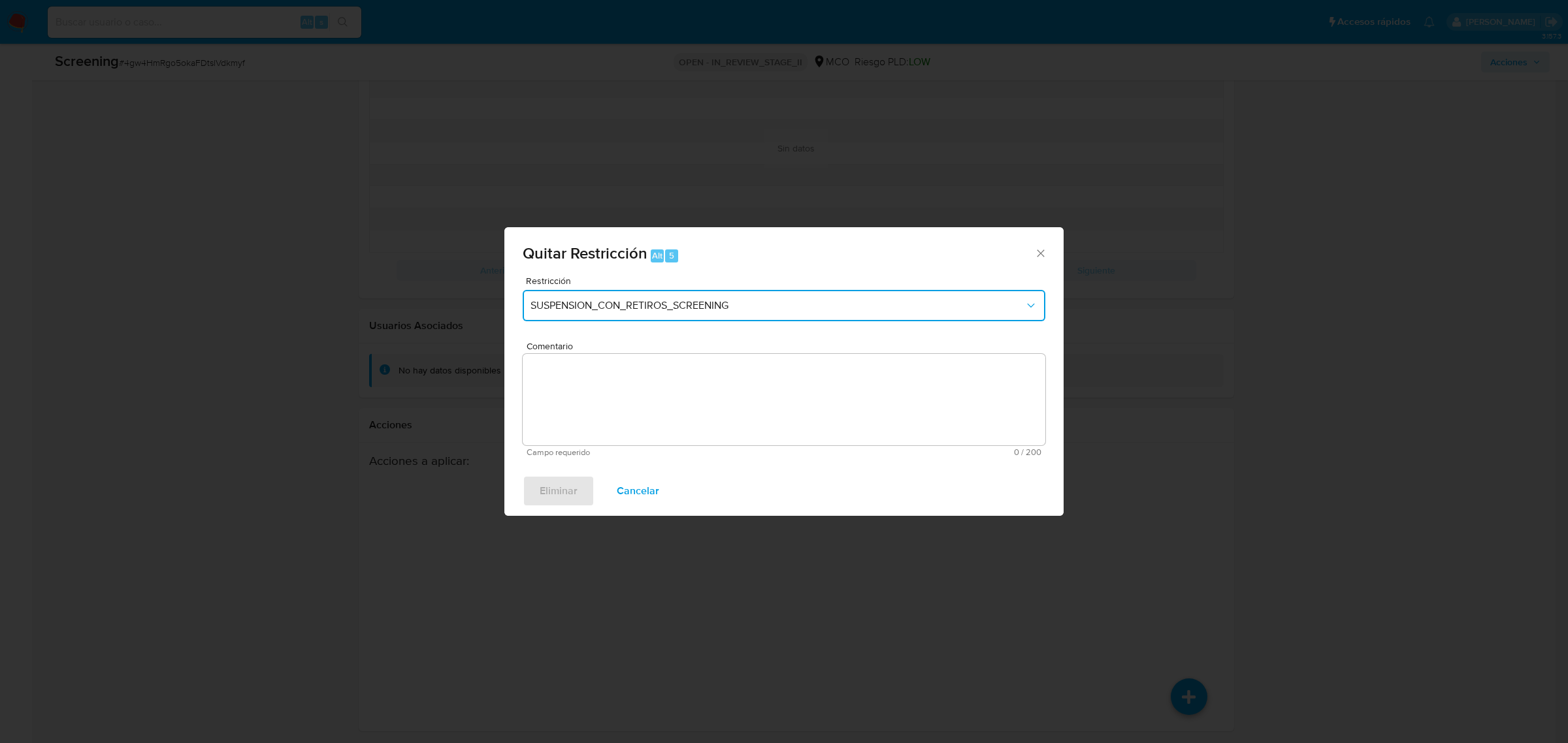
click at [636, 310] on span "SUSPENSION_CON_RETIROS_SCREENING" at bounding box center [777, 305] width 494 height 13
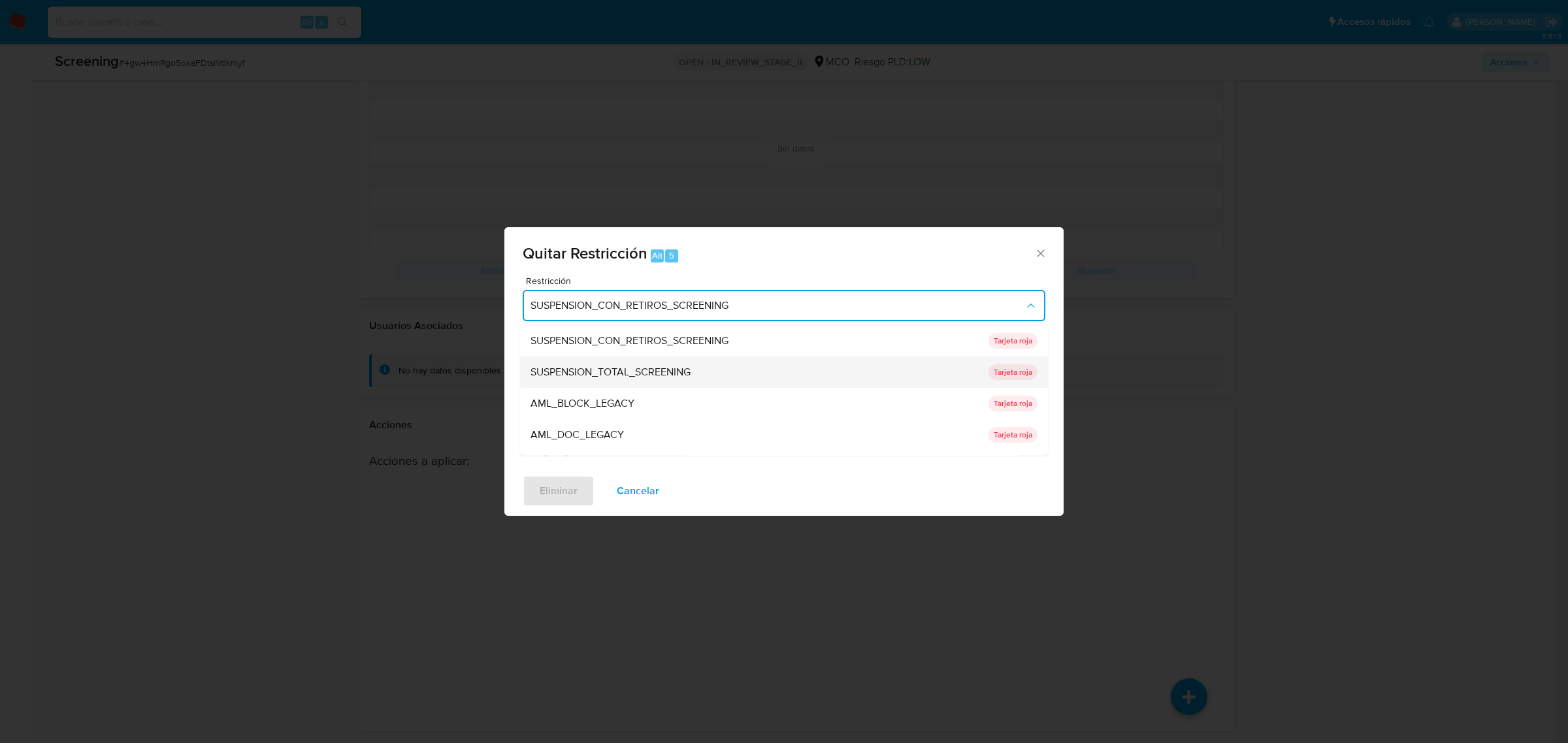
click at [667, 373] on span "SUSPENSION_TOTAL_SCREENING" at bounding box center [610, 372] width 160 height 13
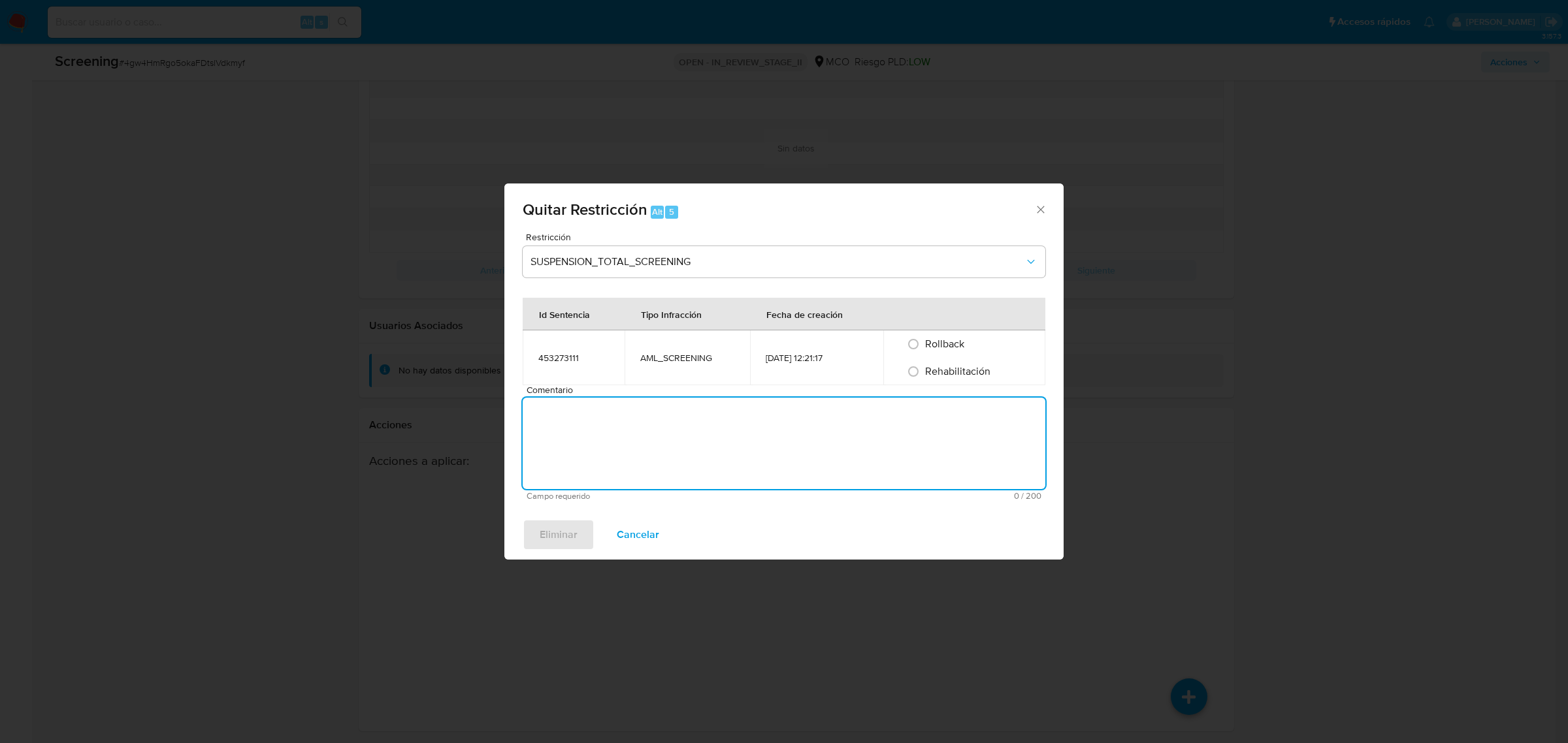
click at [642, 413] on textarea "Comentario" at bounding box center [783, 444] width 522 height 92
click at [923, 362] on input "Rehabilitación" at bounding box center [913, 372] width 21 height 21
radio input "true"
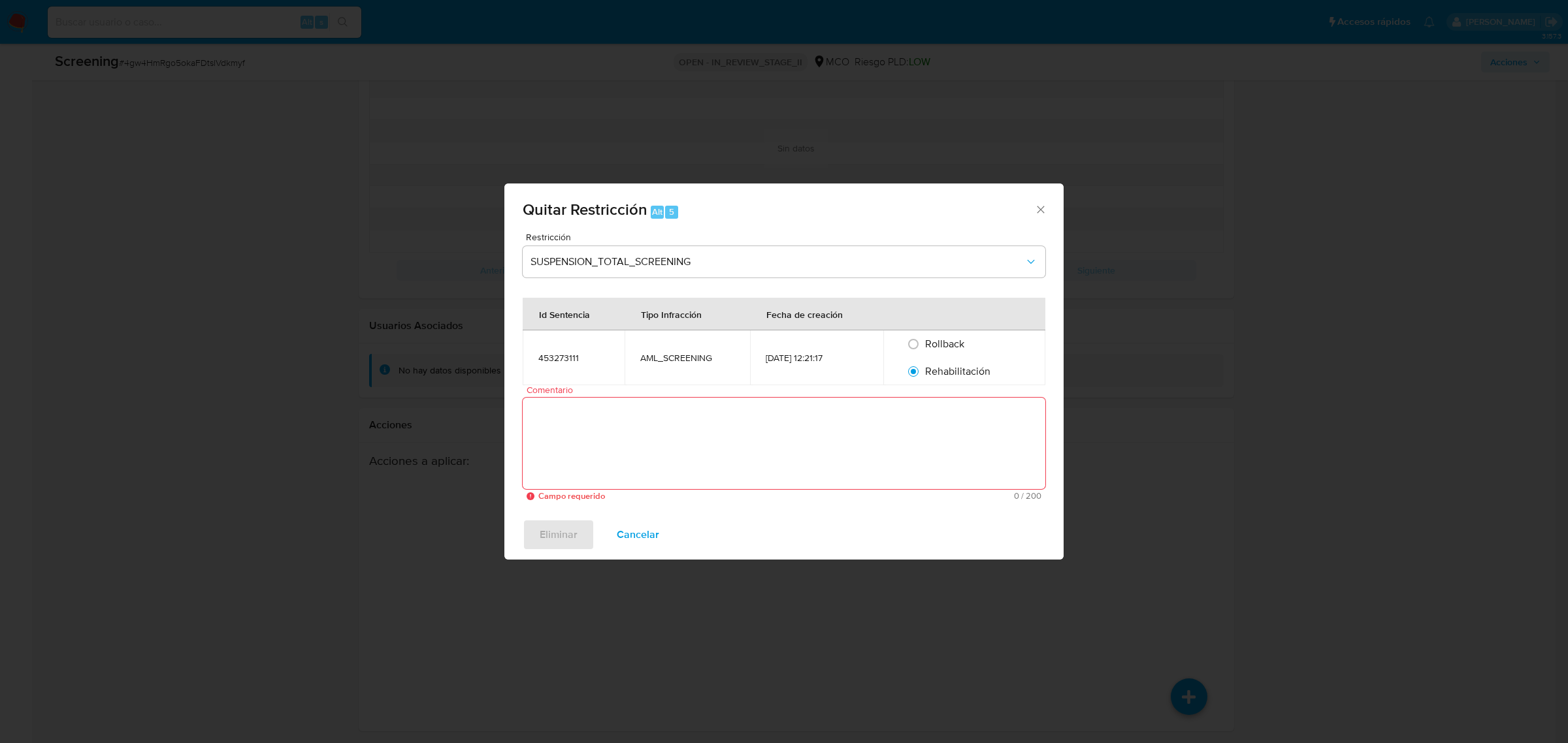
click at [808, 448] on textarea "Comentario" at bounding box center [783, 444] width 522 height 92
paste textarea "No se encuentran evidencias de delitos LAFT asociados a las inhabilidades regis…"
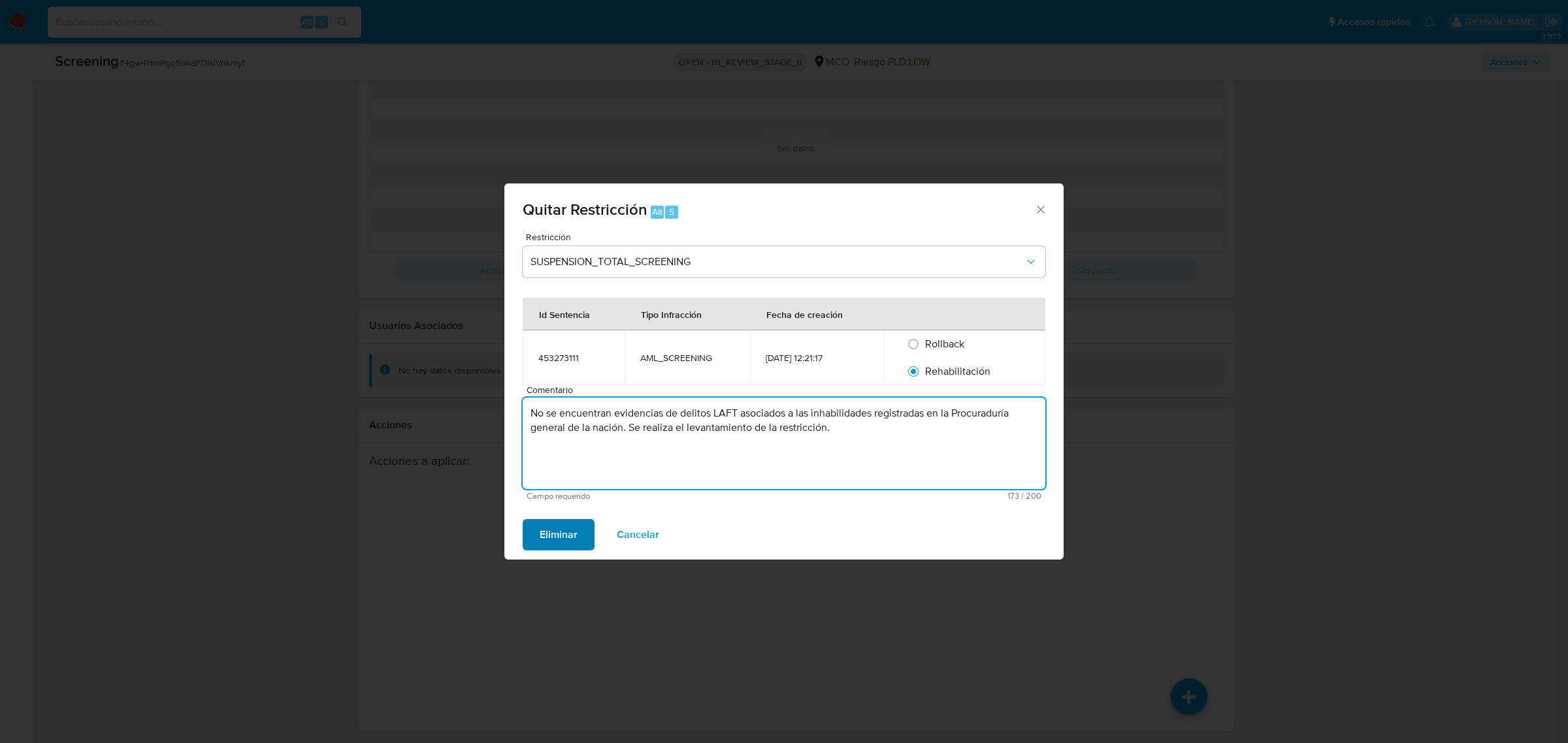
type textarea "No se encuentran evidencias de delitos LAFT asociados a las inhabilidades regis…"
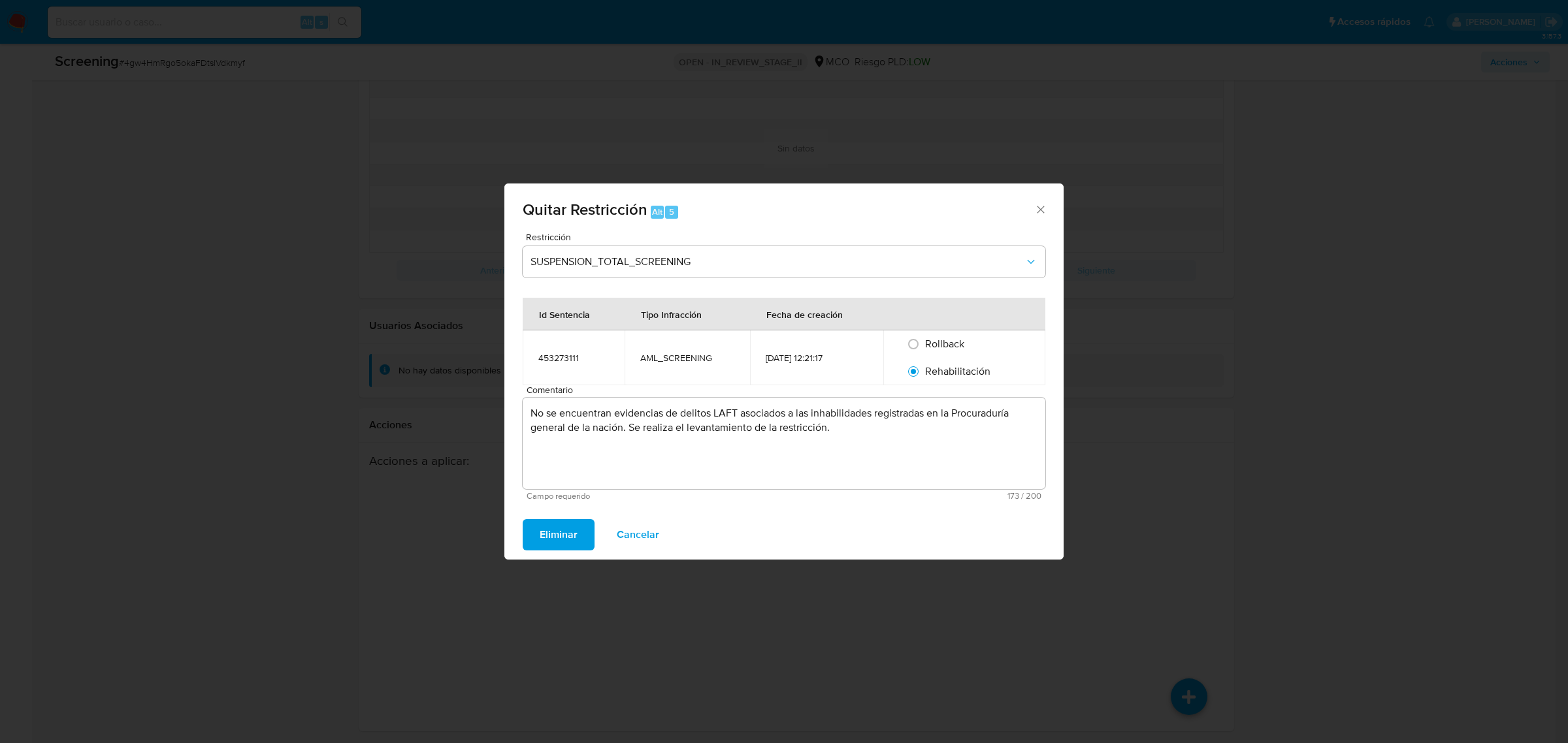
click at [570, 539] on span "Eliminar" at bounding box center [559, 535] width 38 height 29
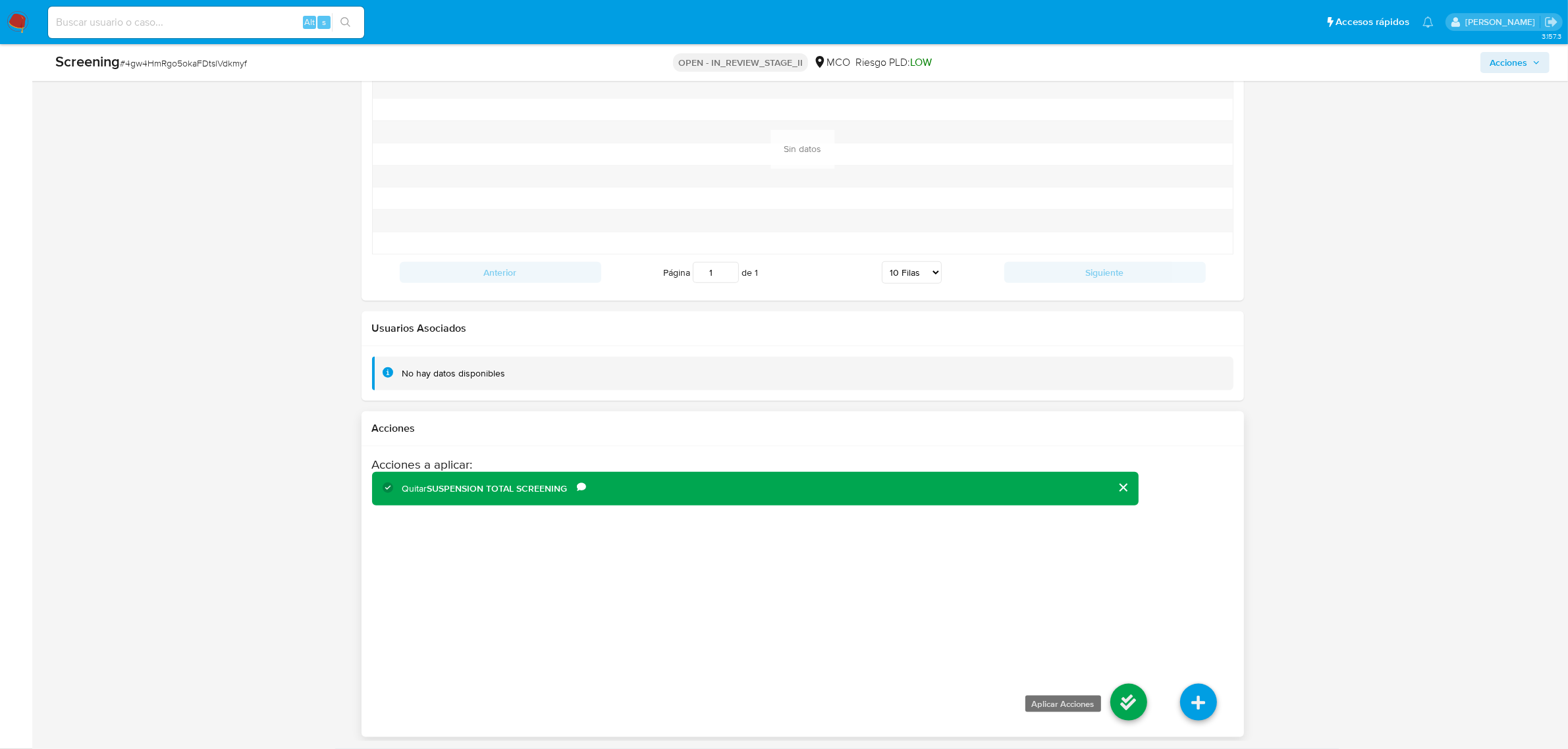
click at [1124, 599] on icon at bounding box center [1129, 703] width 37 height 37
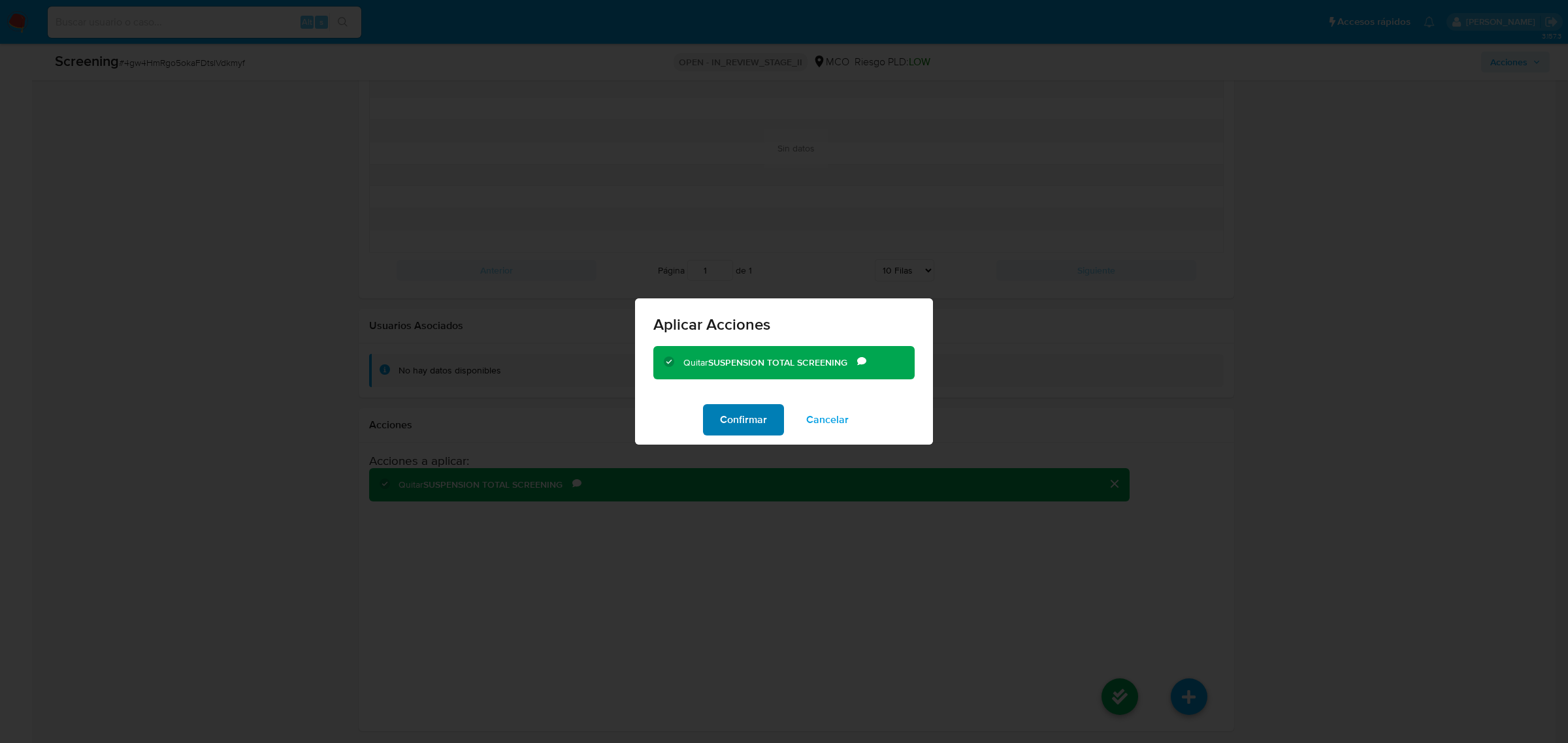
click at [752, 425] on span "Confirmar" at bounding box center [743, 420] width 47 height 29
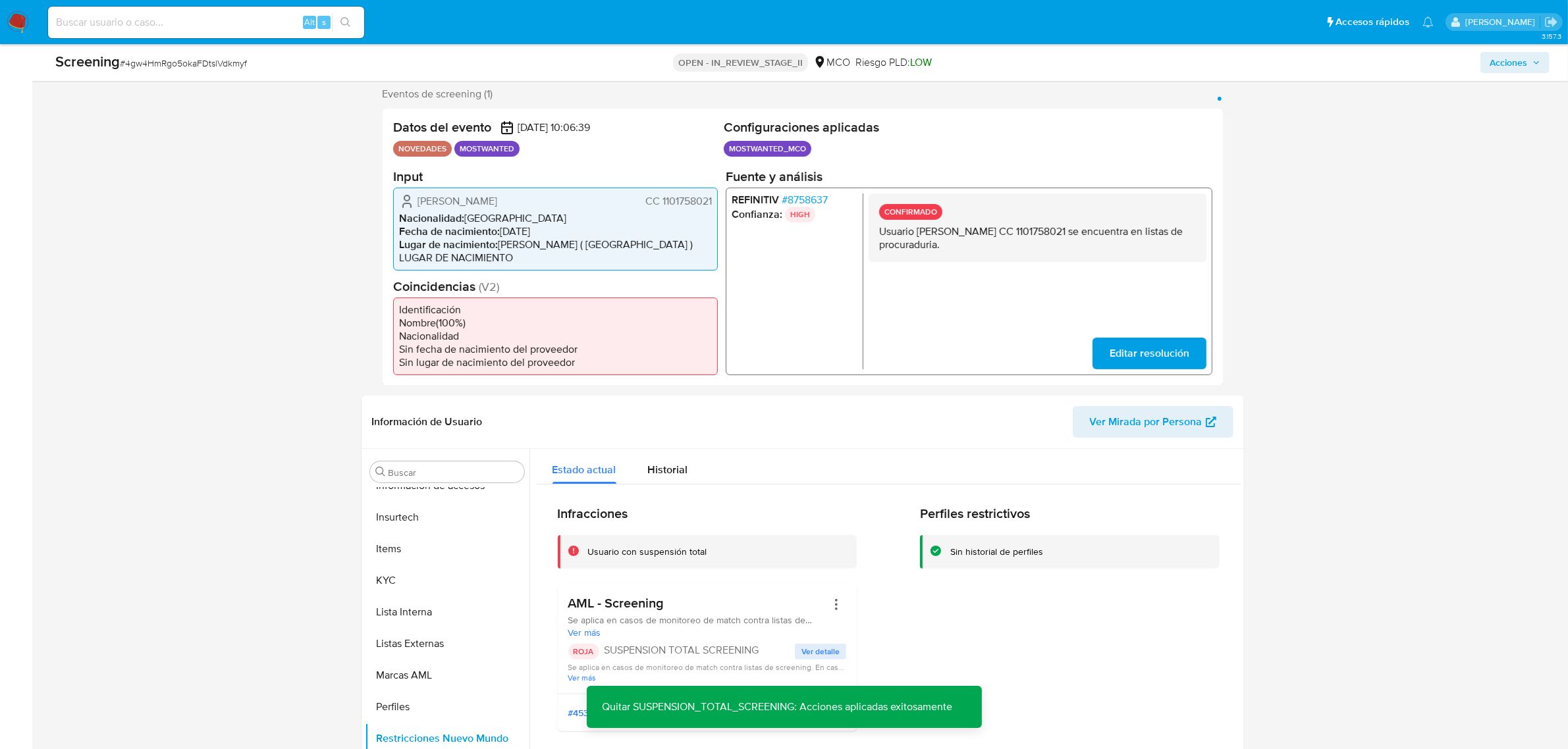
scroll to position [0, 0]
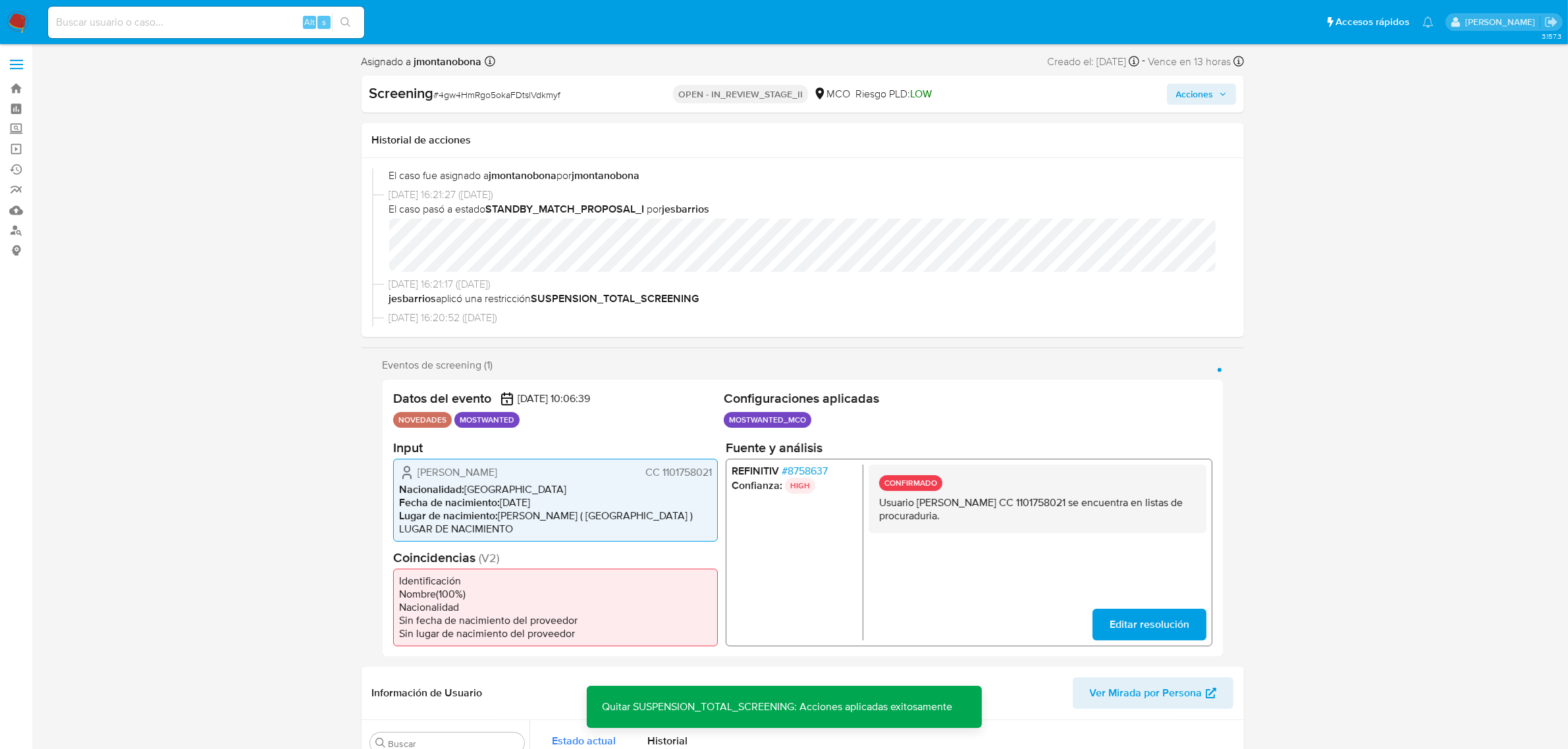
click at [1233, 85] on button "Acciones" at bounding box center [1201, 94] width 69 height 21
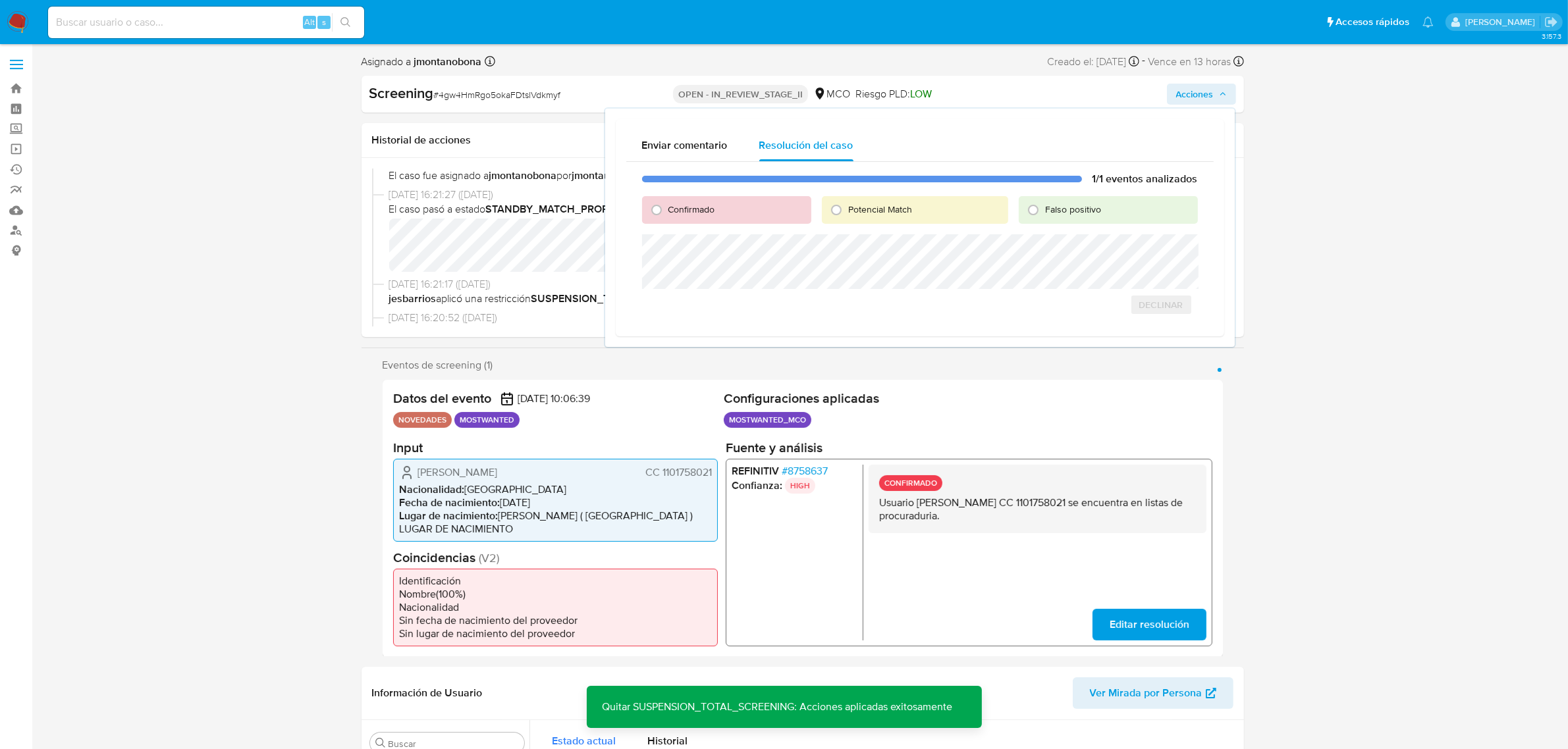
click at [1076, 206] on span "Falso positivo" at bounding box center [1073, 209] width 56 height 13
click at [1044, 206] on input "Falso positivo" at bounding box center [1033, 210] width 21 height 21
radio input "true"
click at [1163, 323] on span "Cerrar Caso" at bounding box center [1152, 319] width 63 height 18
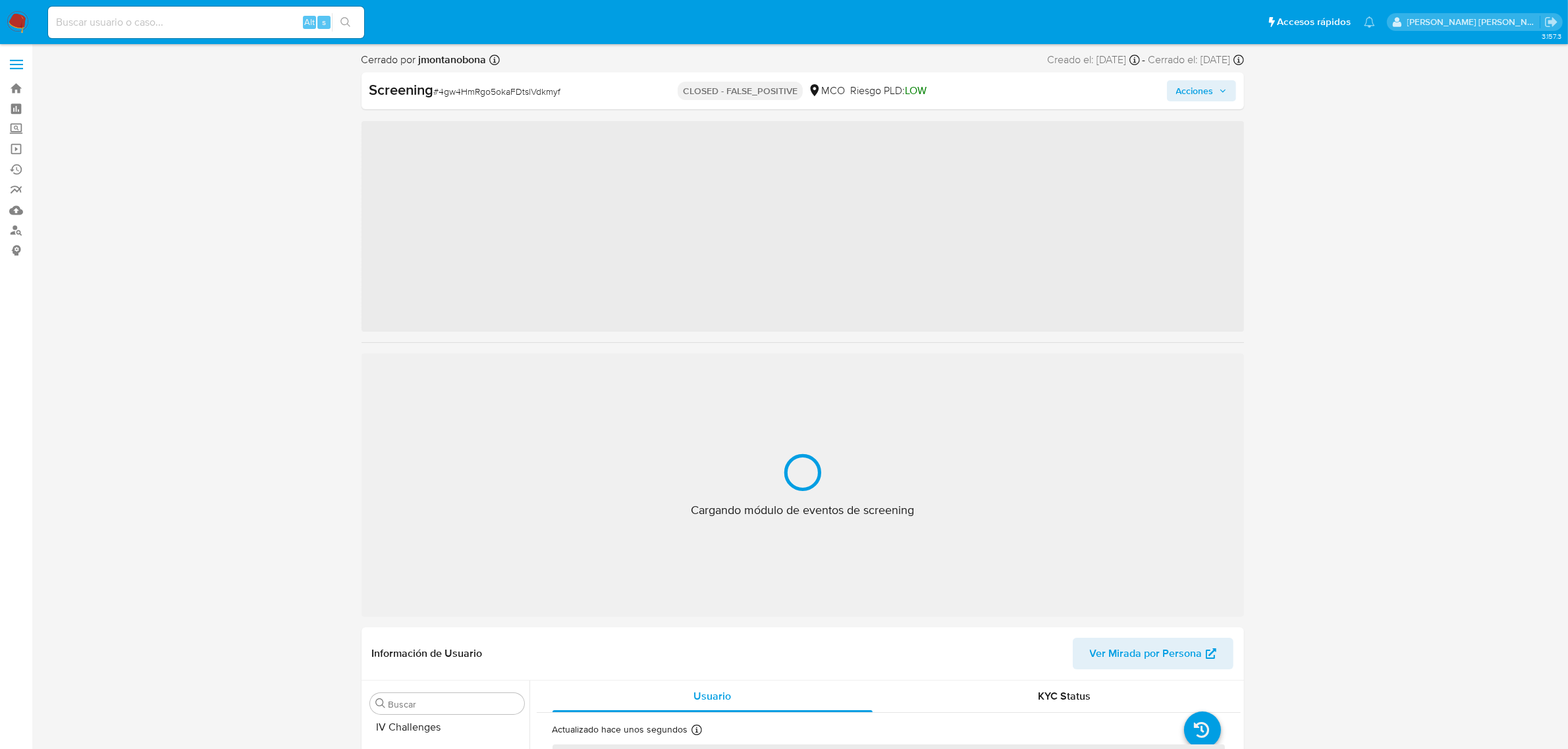
scroll to position [555, 0]
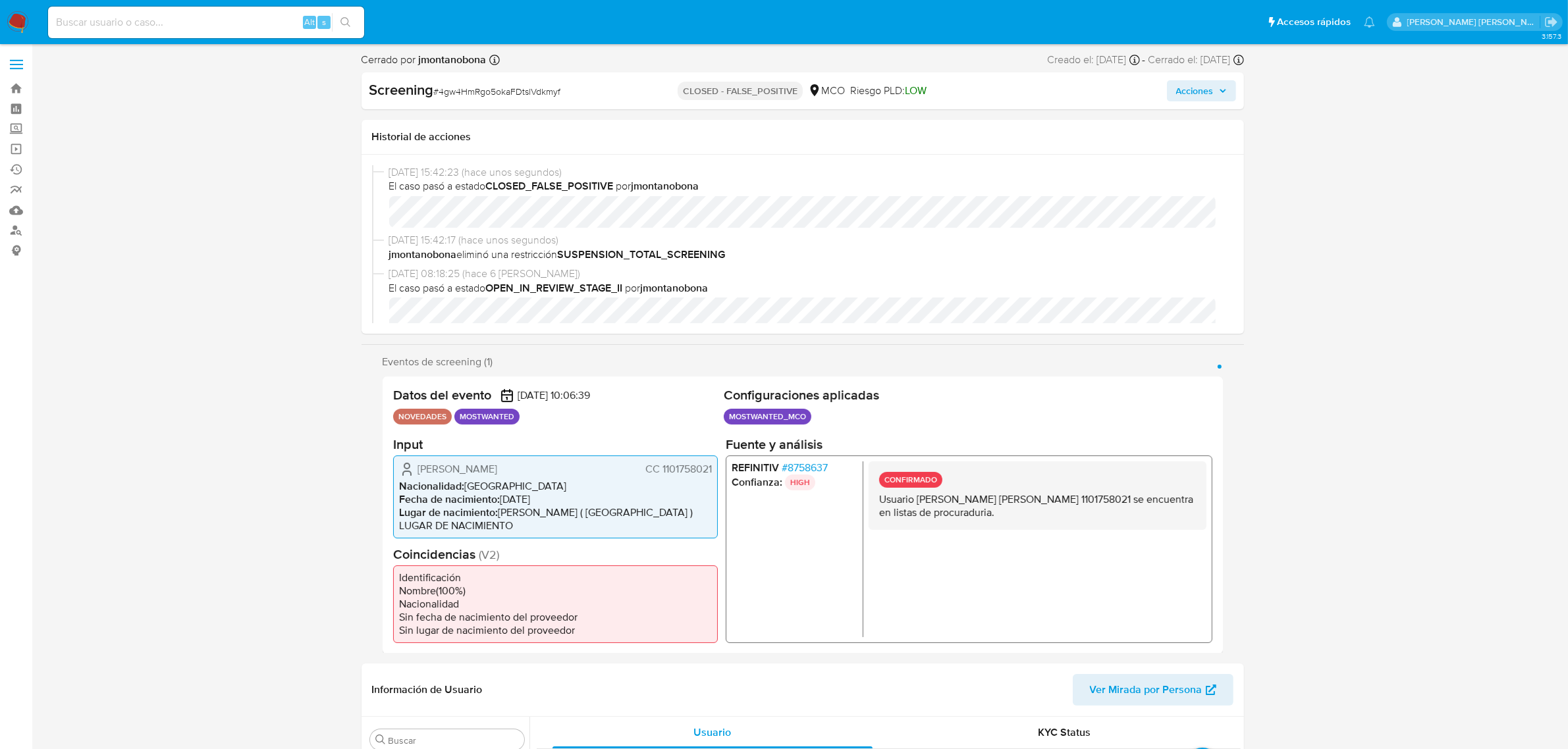
select select "10"
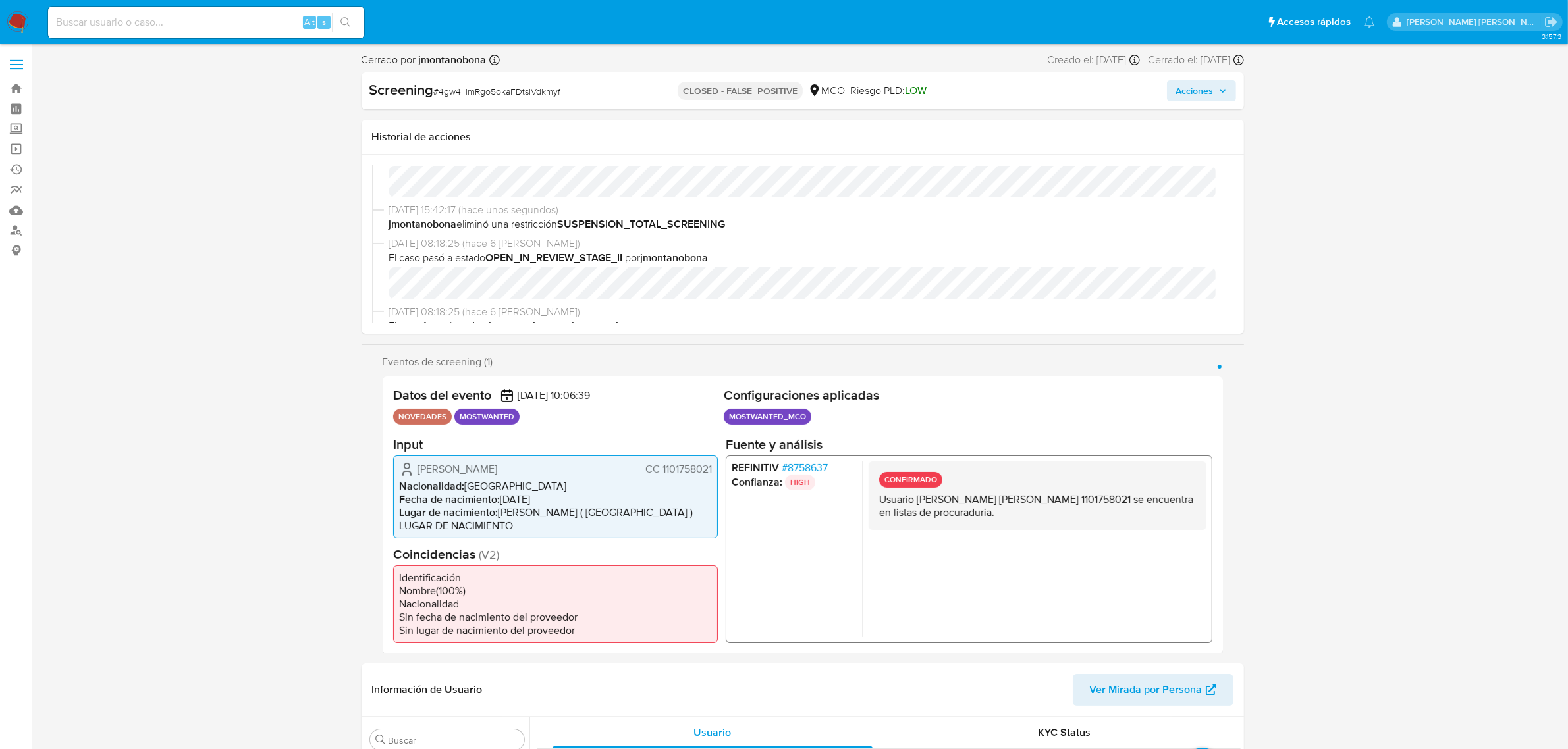
scroll to position [0, 0]
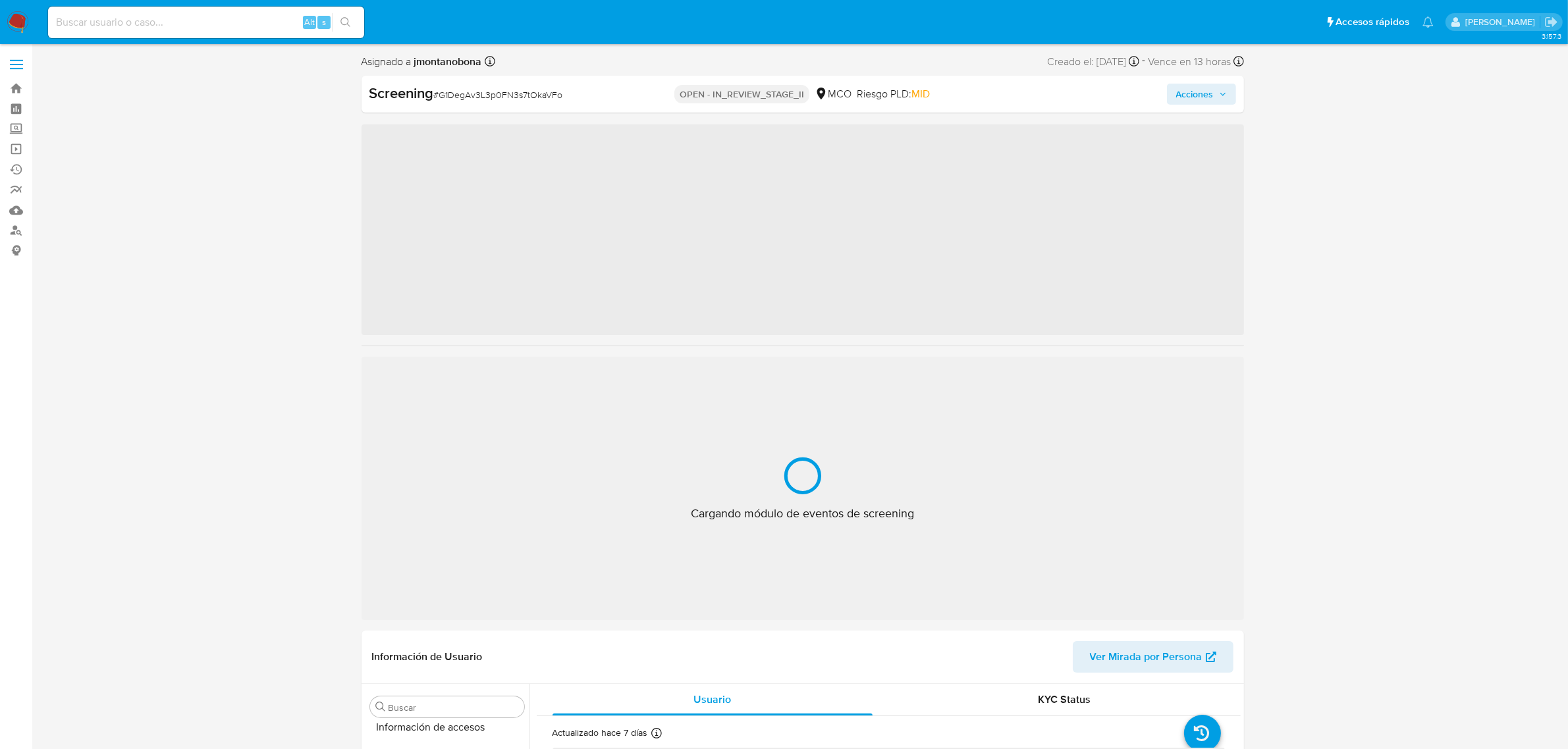
scroll to position [555, 0]
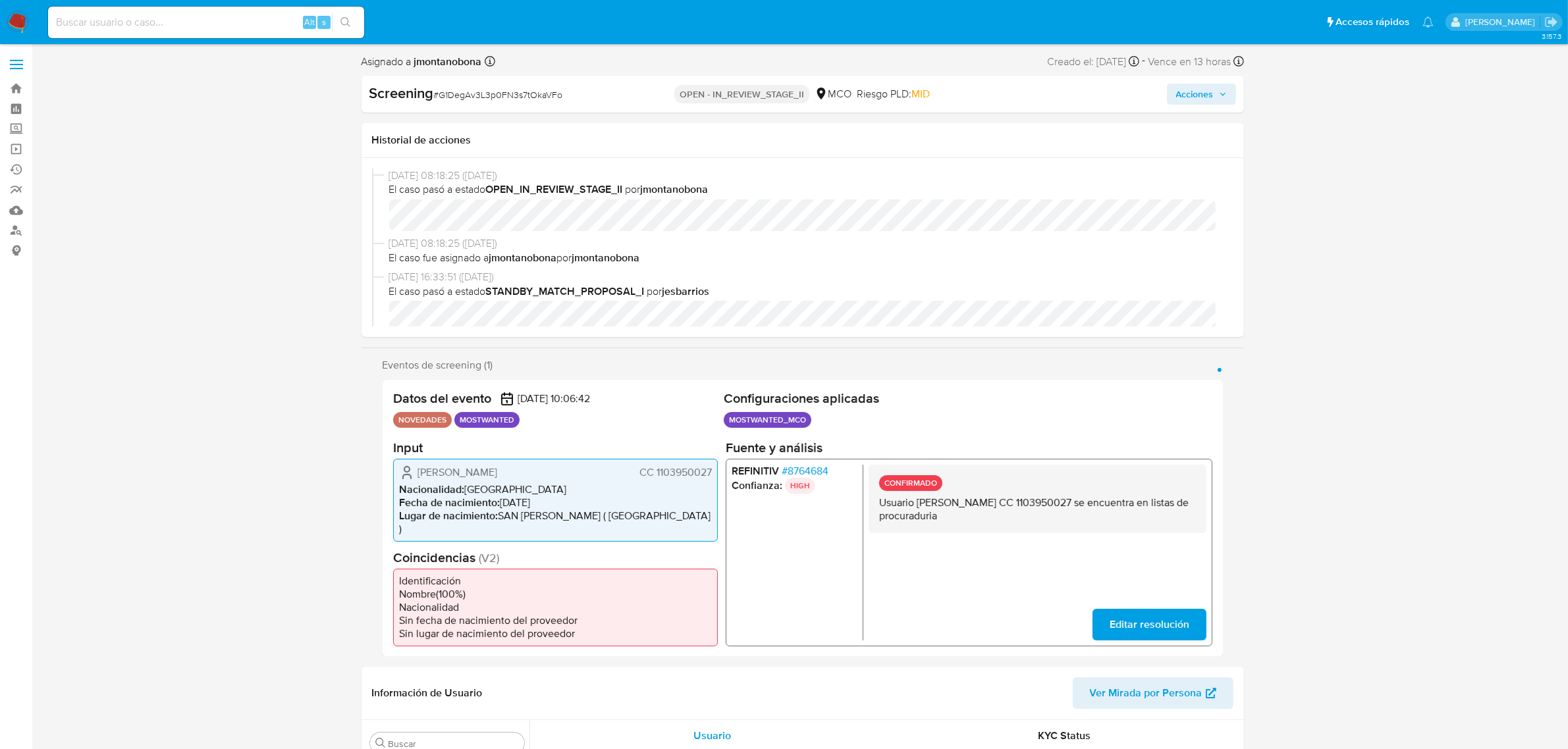
select select "10"
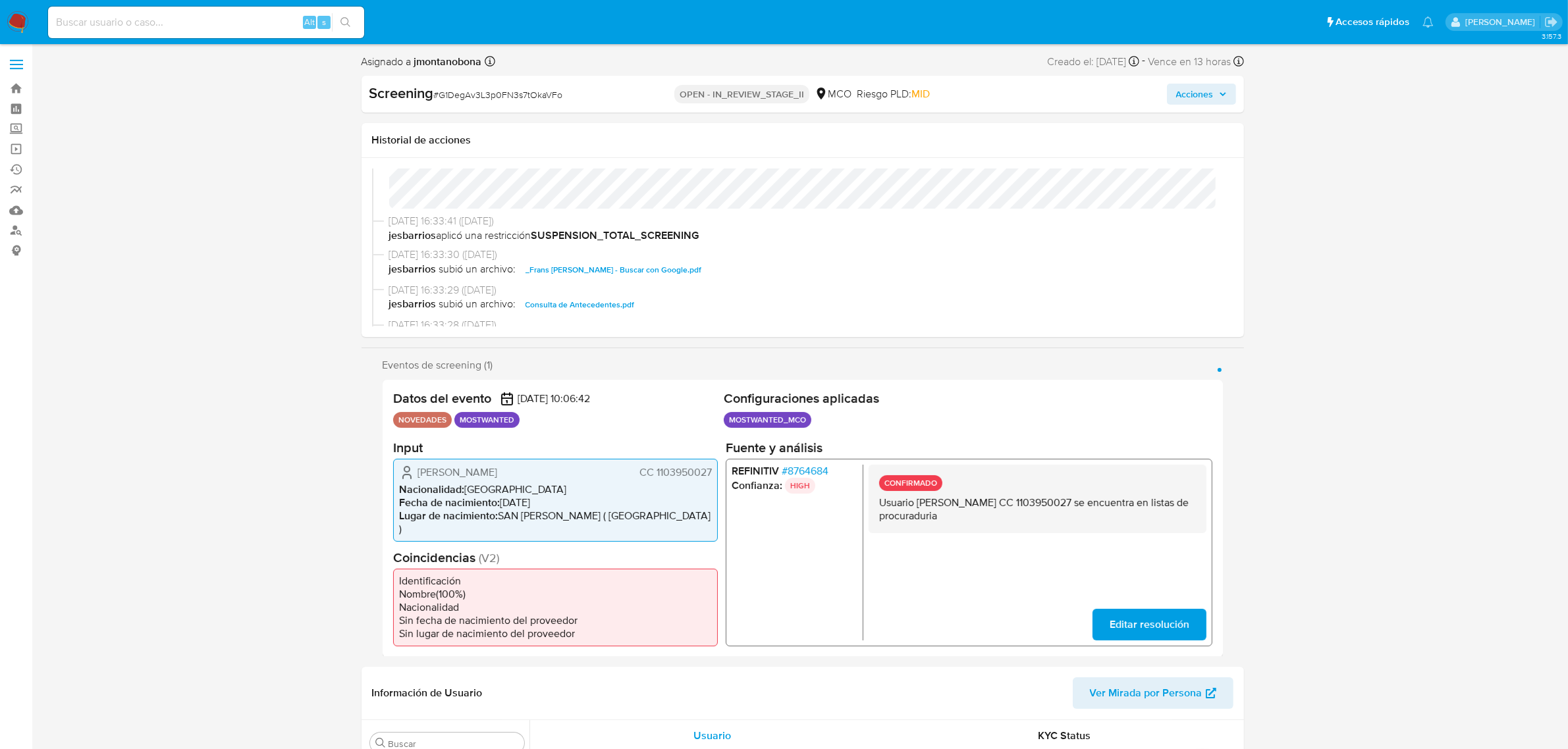
scroll to position [164, 0]
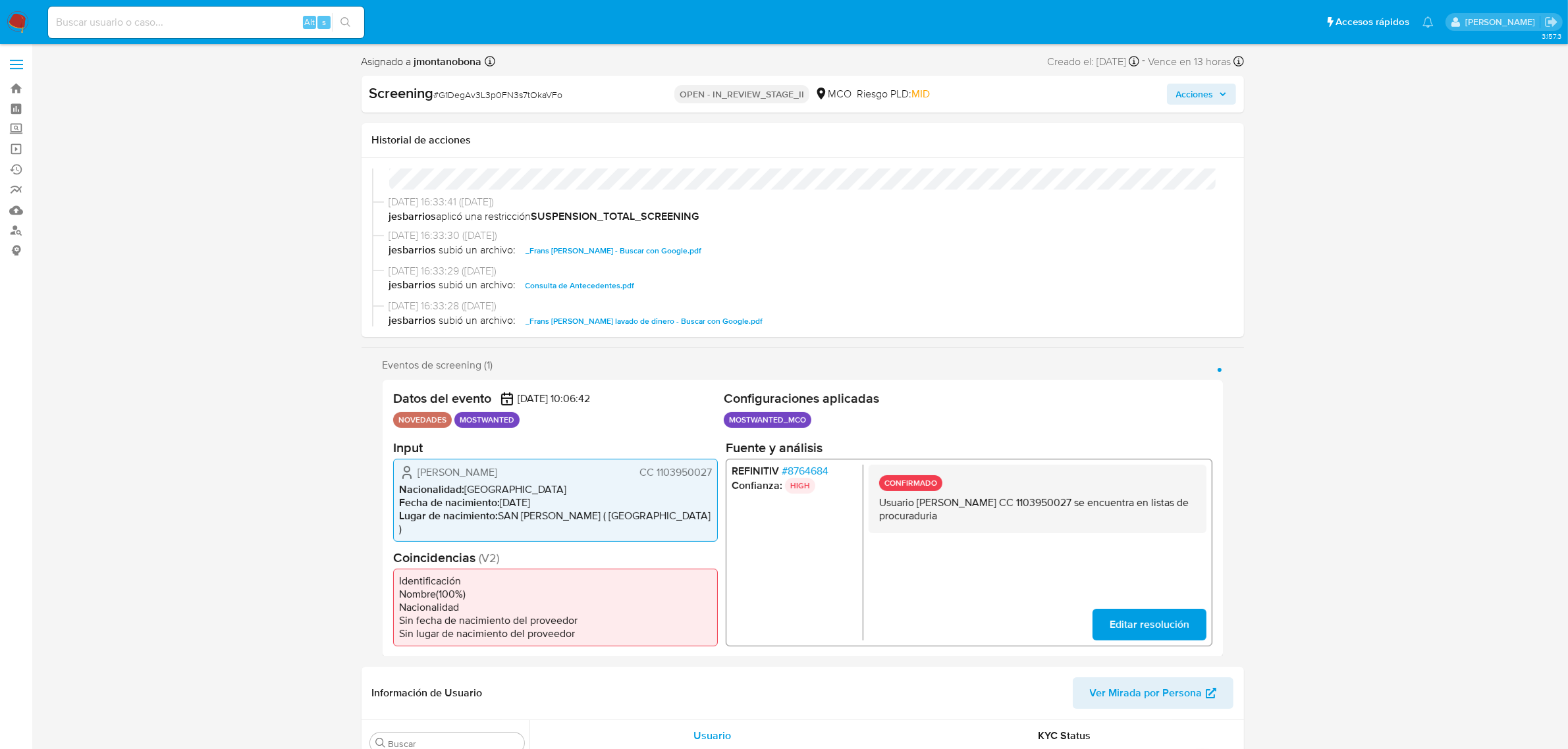
drag, startPoint x: 918, startPoint y: 503, endPoint x: 1049, endPoint y: 503, distance: 131.0
click at [1049, 503] on p "Usuario [PERSON_NAME] CC 1103950027 se encuentra en listas de procuraduria" at bounding box center [1037, 509] width 317 height 26
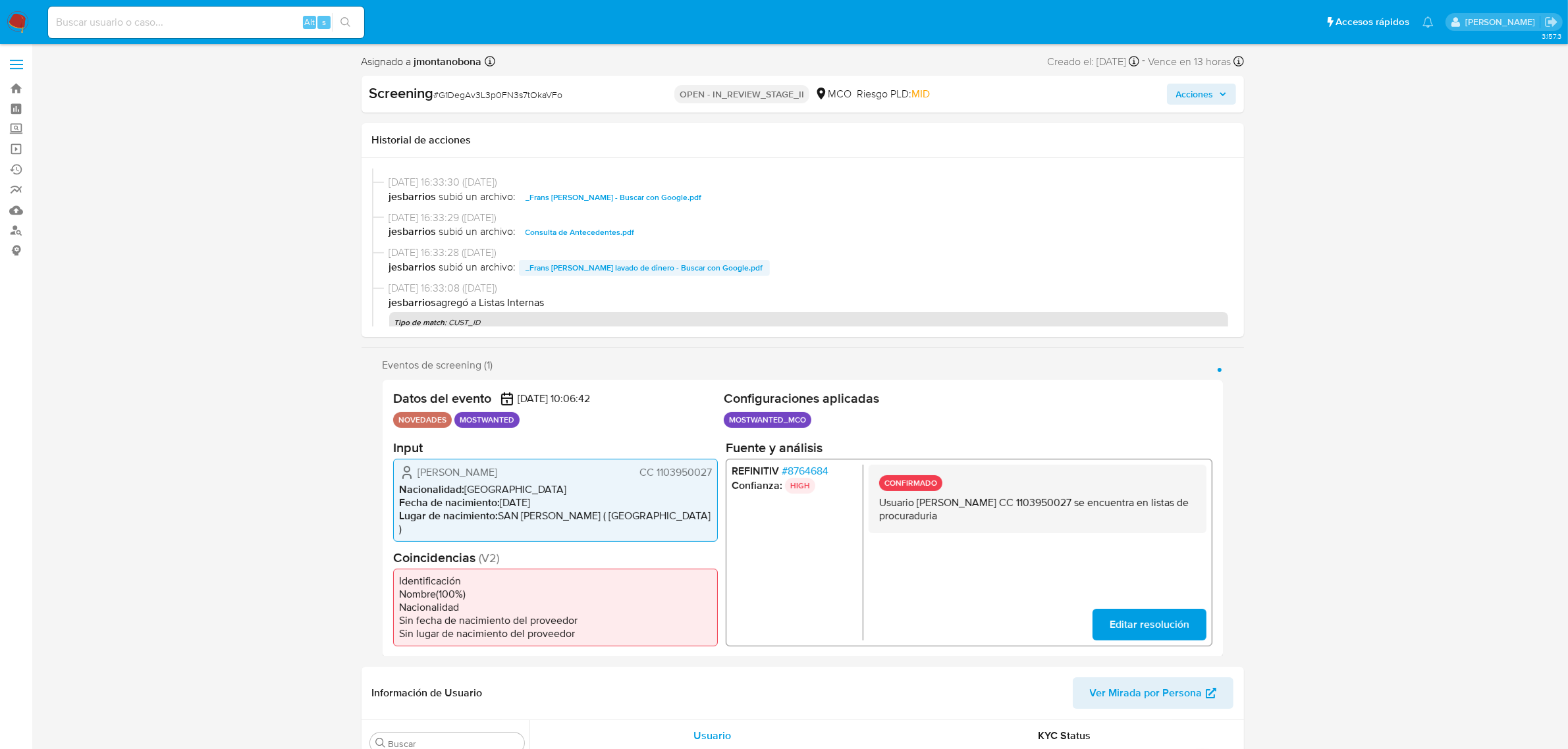
scroll to position [247, 0]
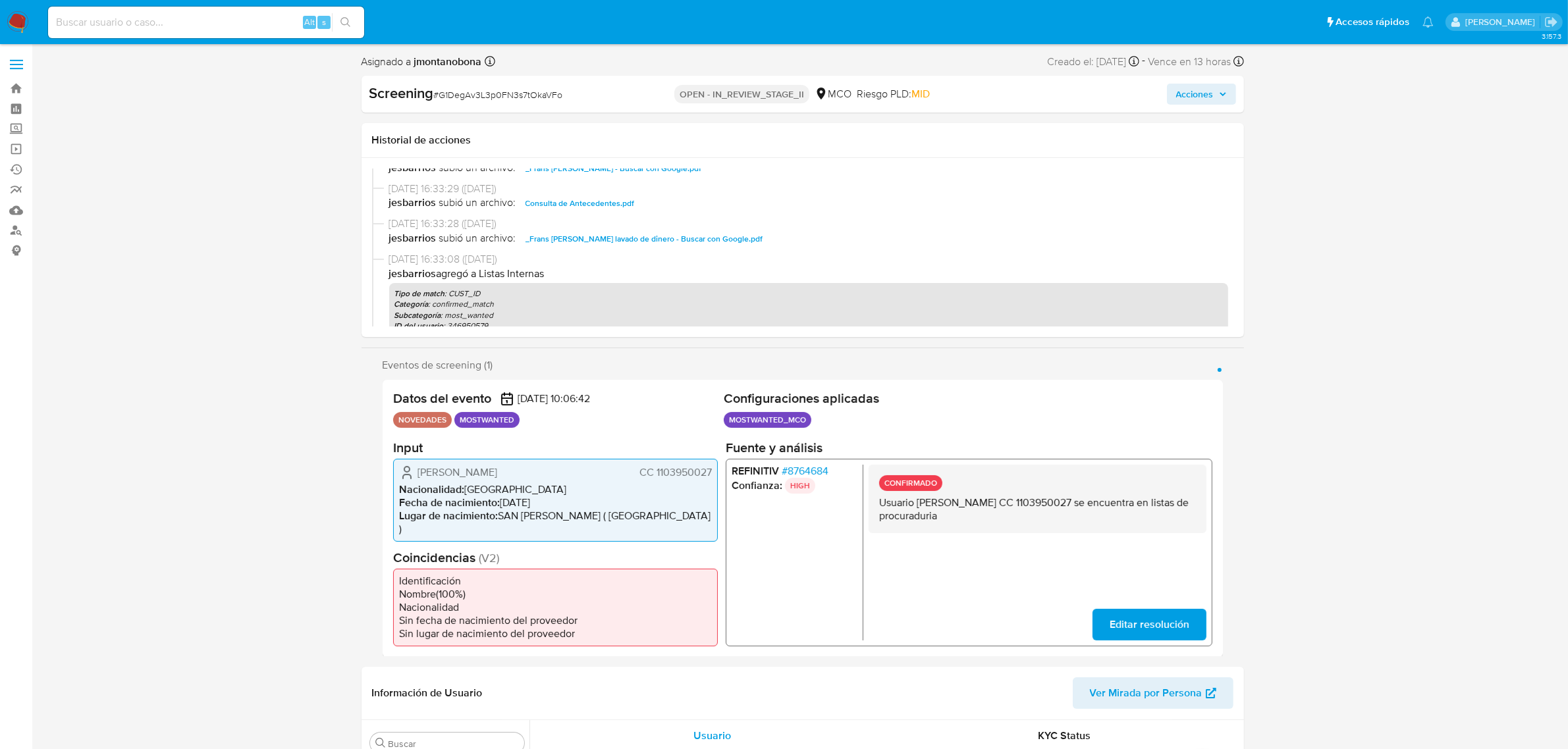
click at [699, 239] on span "_Frans [PERSON_NAME] [PERSON_NAME] de dinero - Buscar con Google.pdf" at bounding box center [644, 239] width 238 height 16
click at [590, 202] on span "Consulta de Antecedentes.pdf" at bounding box center [579, 203] width 109 height 16
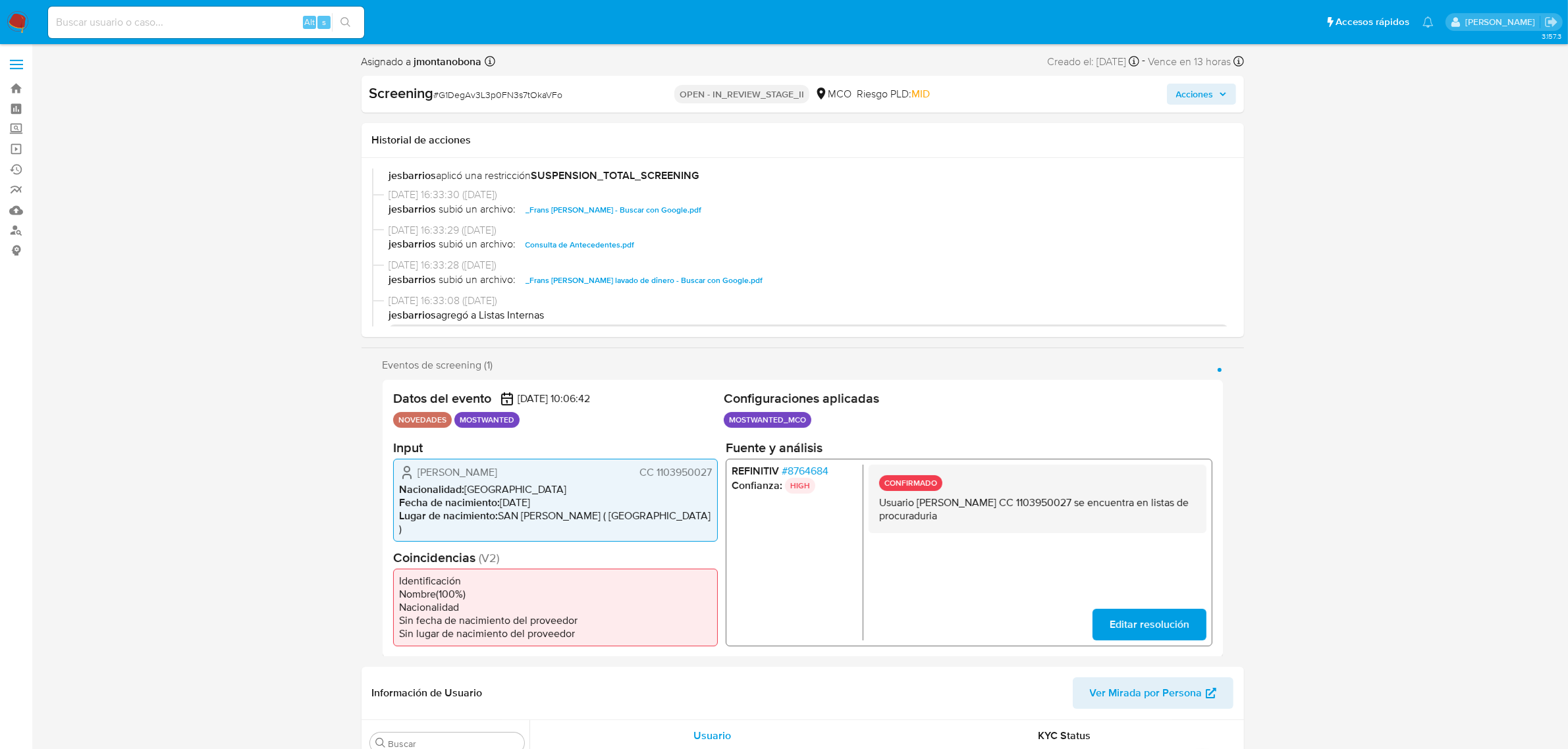
scroll to position [164, 0]
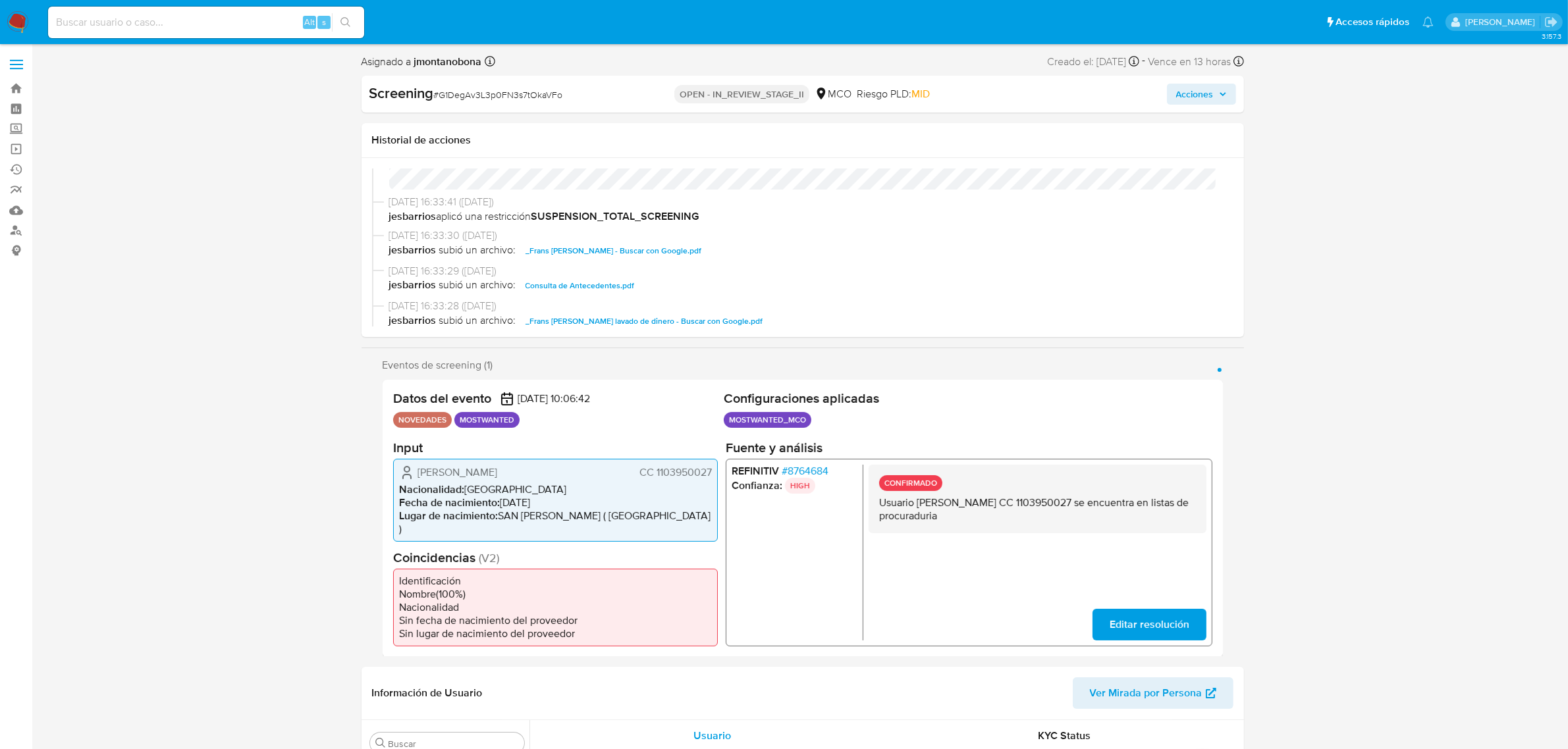
click at [649, 252] on span "_Frans Dawin Marchan Hoyos_ - Buscar con Google.pdf" at bounding box center [613, 251] width 176 height 16
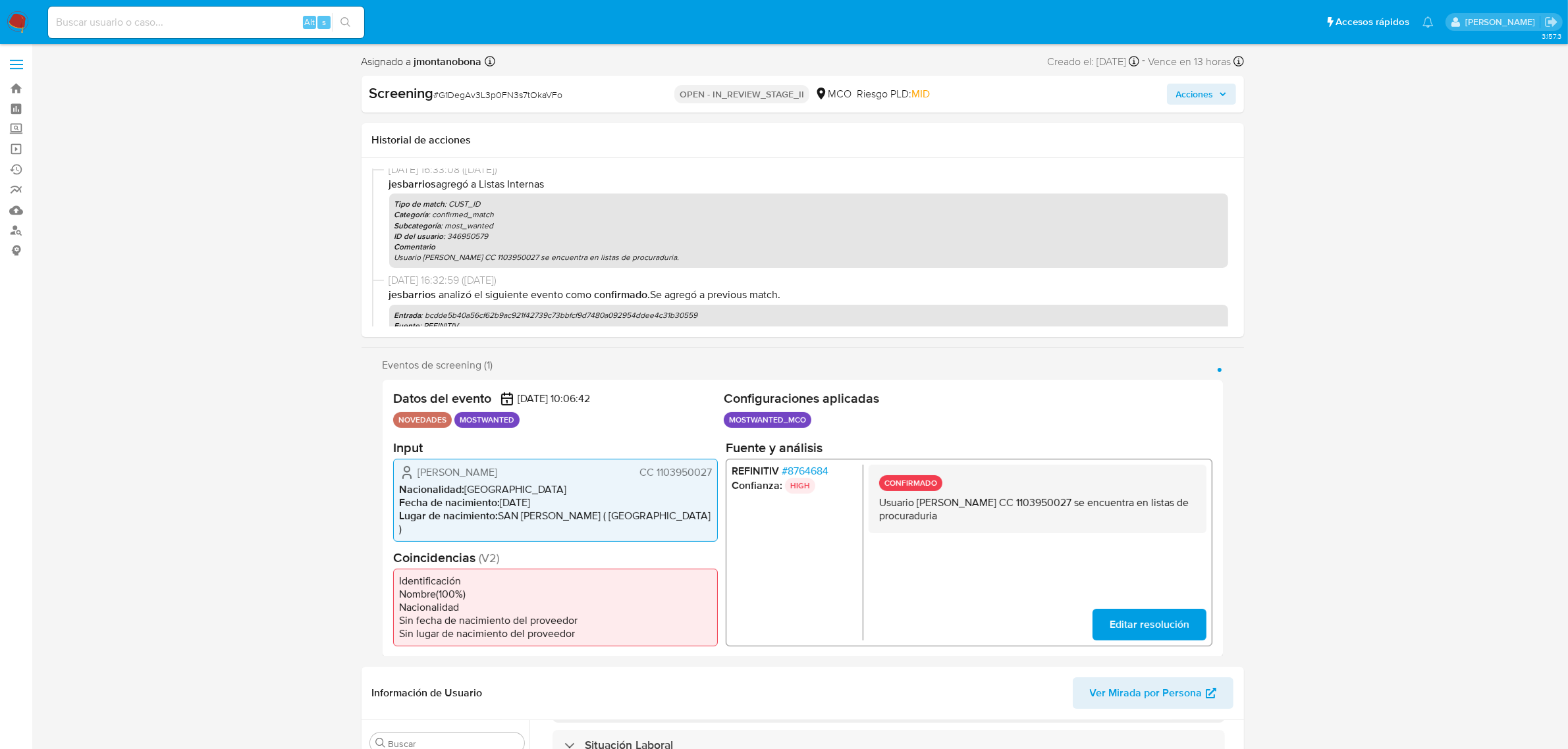
scroll to position [0, 0]
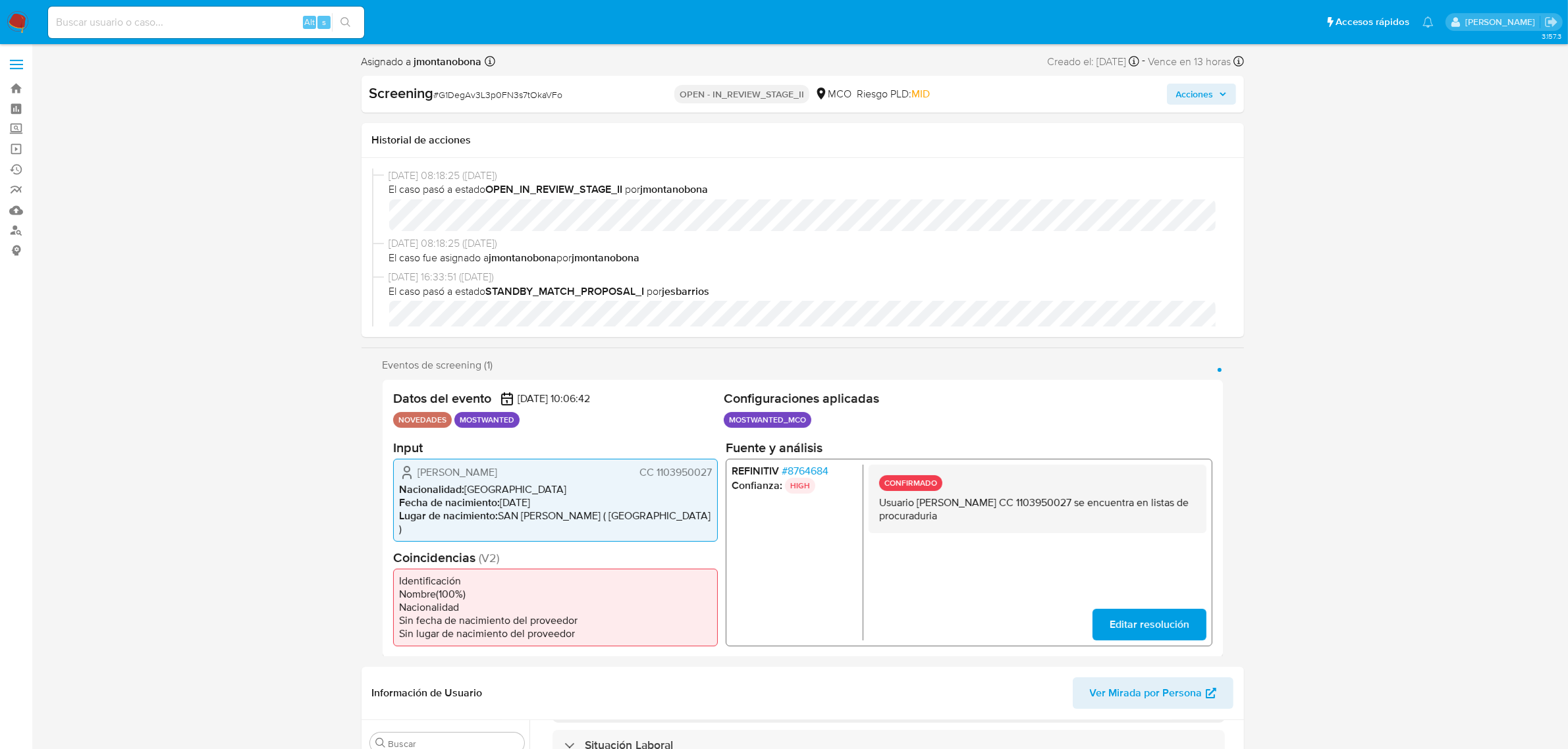
click at [1199, 89] on span "Acciones" at bounding box center [1195, 94] width 38 height 21
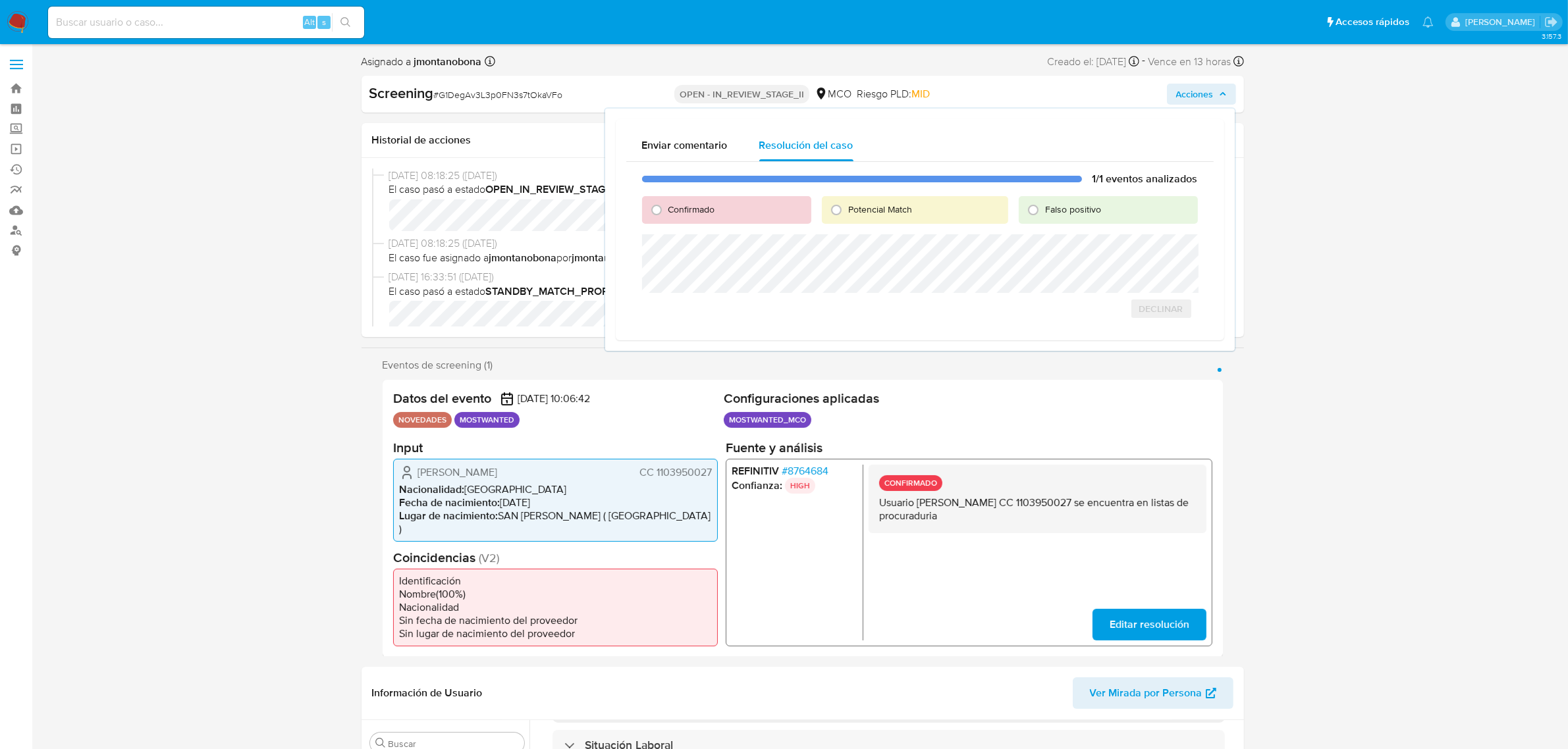
click at [694, 204] on span "Confirmado" at bounding box center [692, 209] width 47 height 13
click at [667, 204] on input "Confirmado" at bounding box center [657, 210] width 21 height 21
radio input "true"
click at [1170, 324] on span "Cerrar Caso" at bounding box center [1152, 323] width 63 height 18
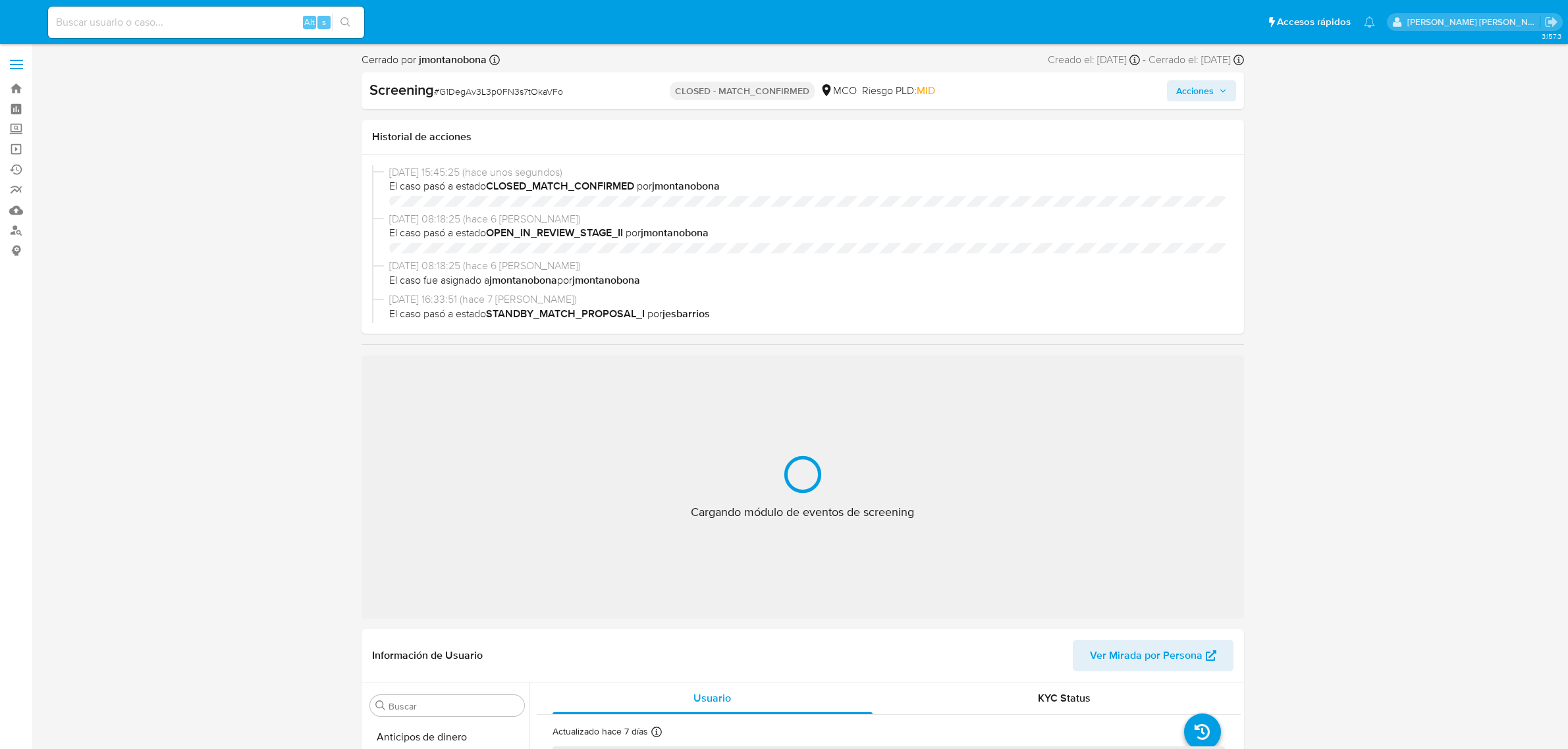
select select "10"
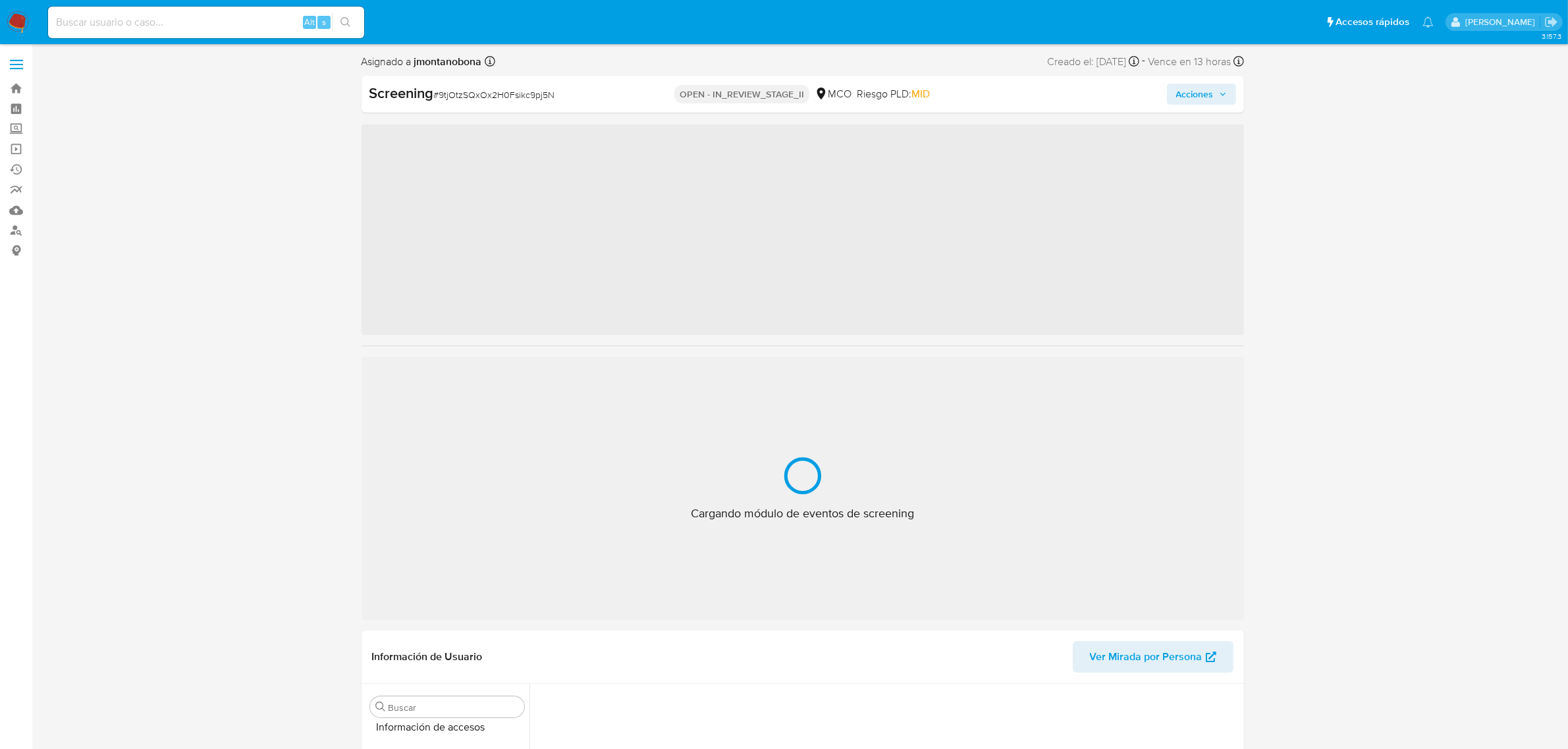
scroll to position [555, 0]
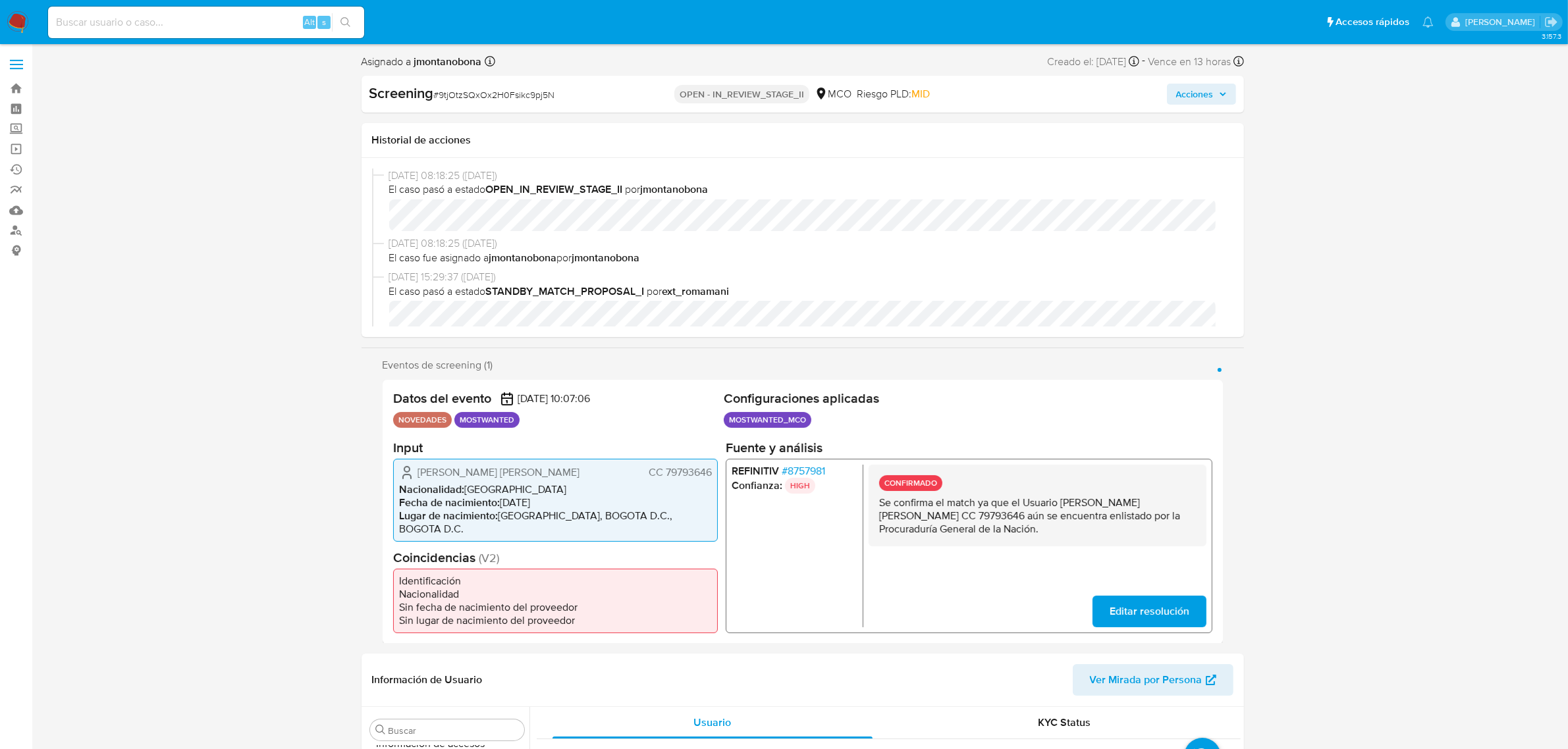
select select "10"
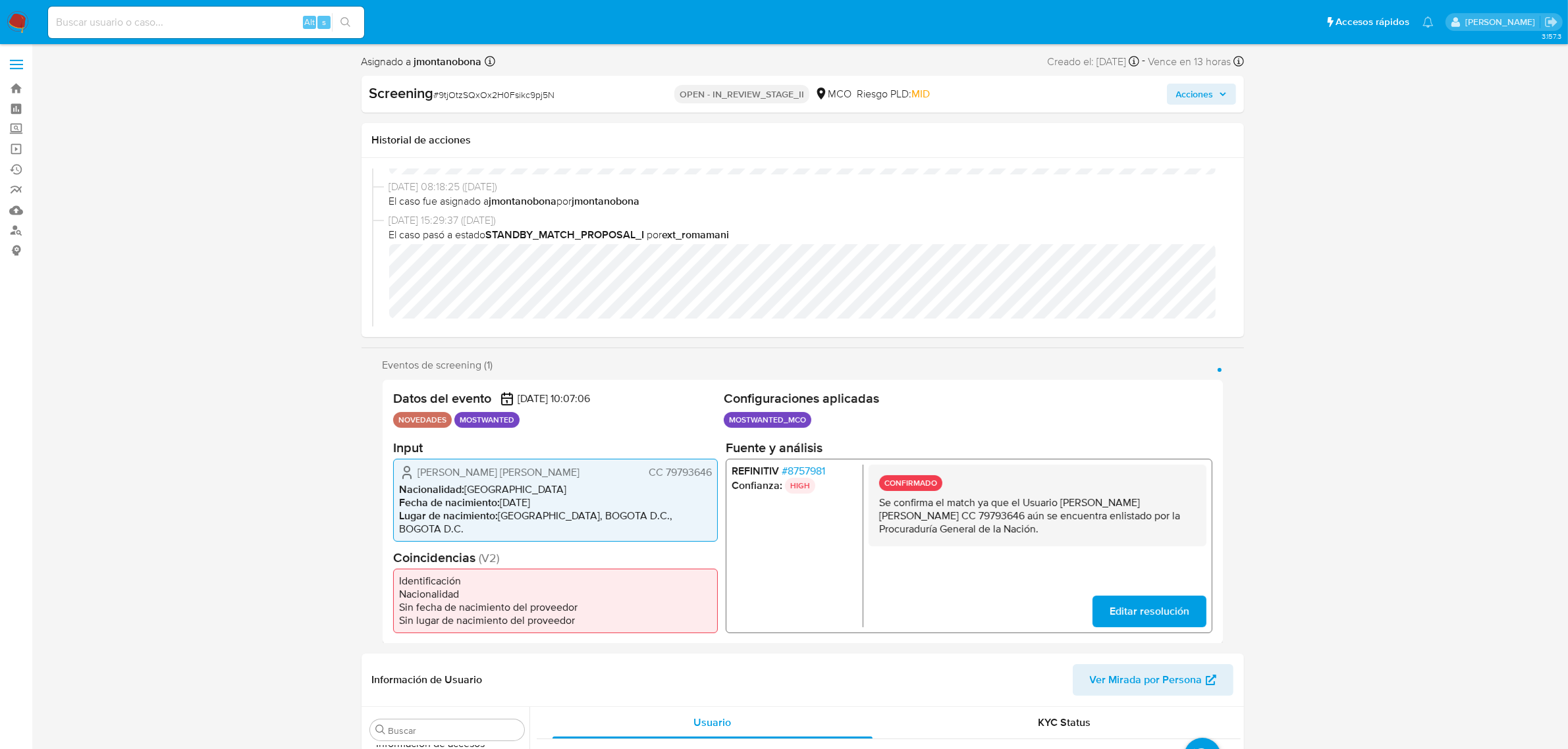
scroll to position [83, 0]
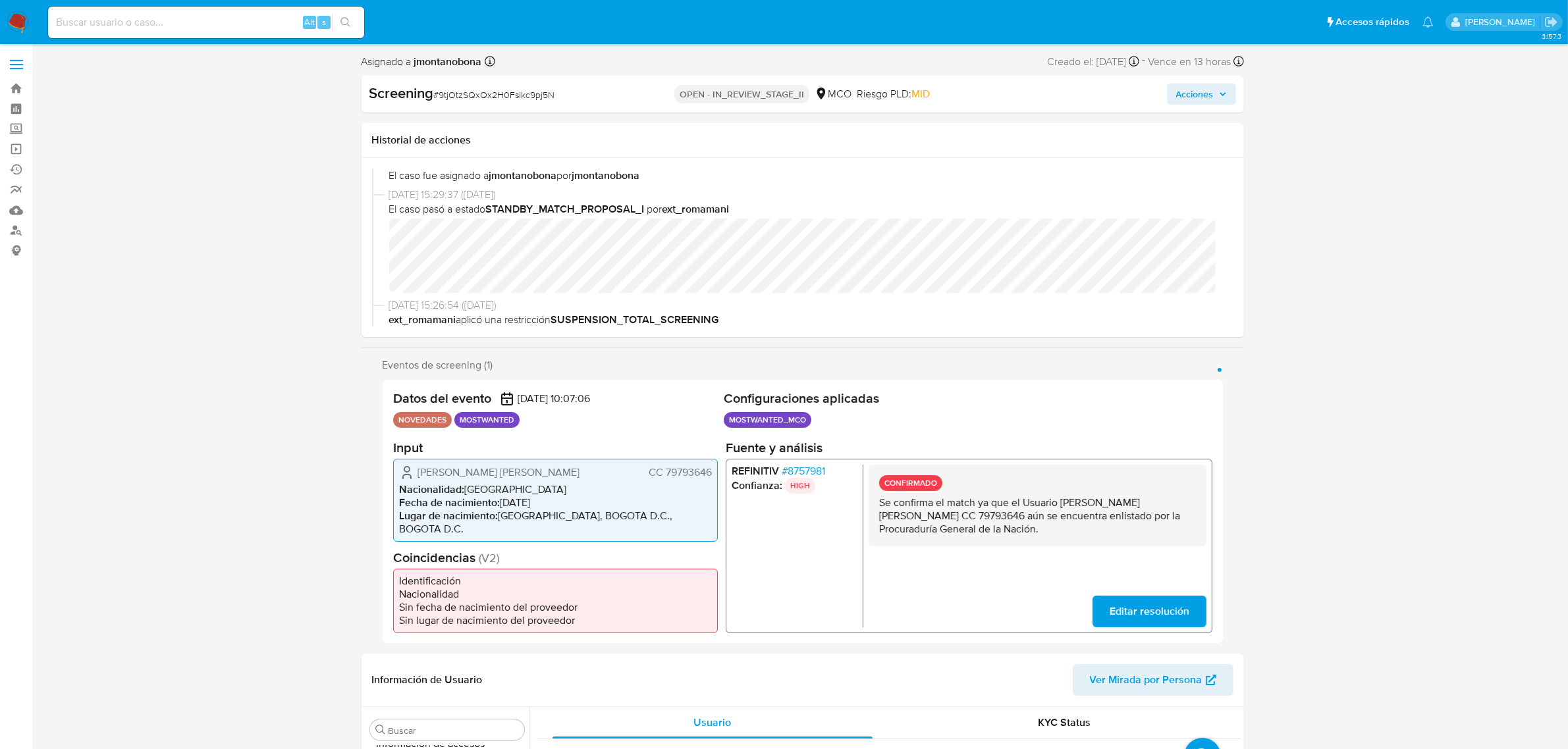
drag, startPoint x: 1061, startPoint y: 505, endPoint x: 920, endPoint y: 518, distance: 141.6
click at [920, 518] on p "Se confirma el match ya que el Usuario Solorzano Lopez Jaime Alejandro CC 79793…" at bounding box center [1037, 515] width 317 height 40
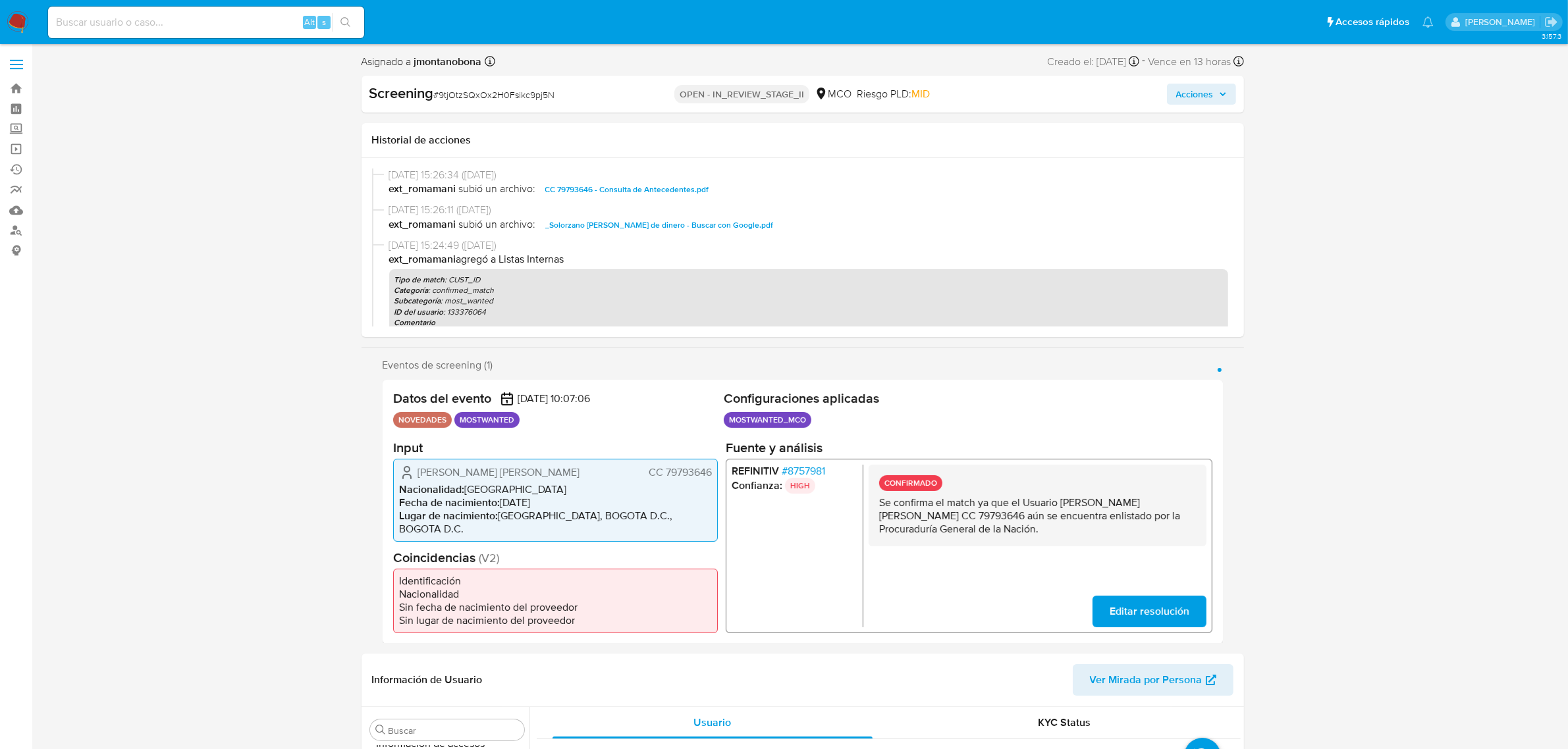
scroll to position [164, 0]
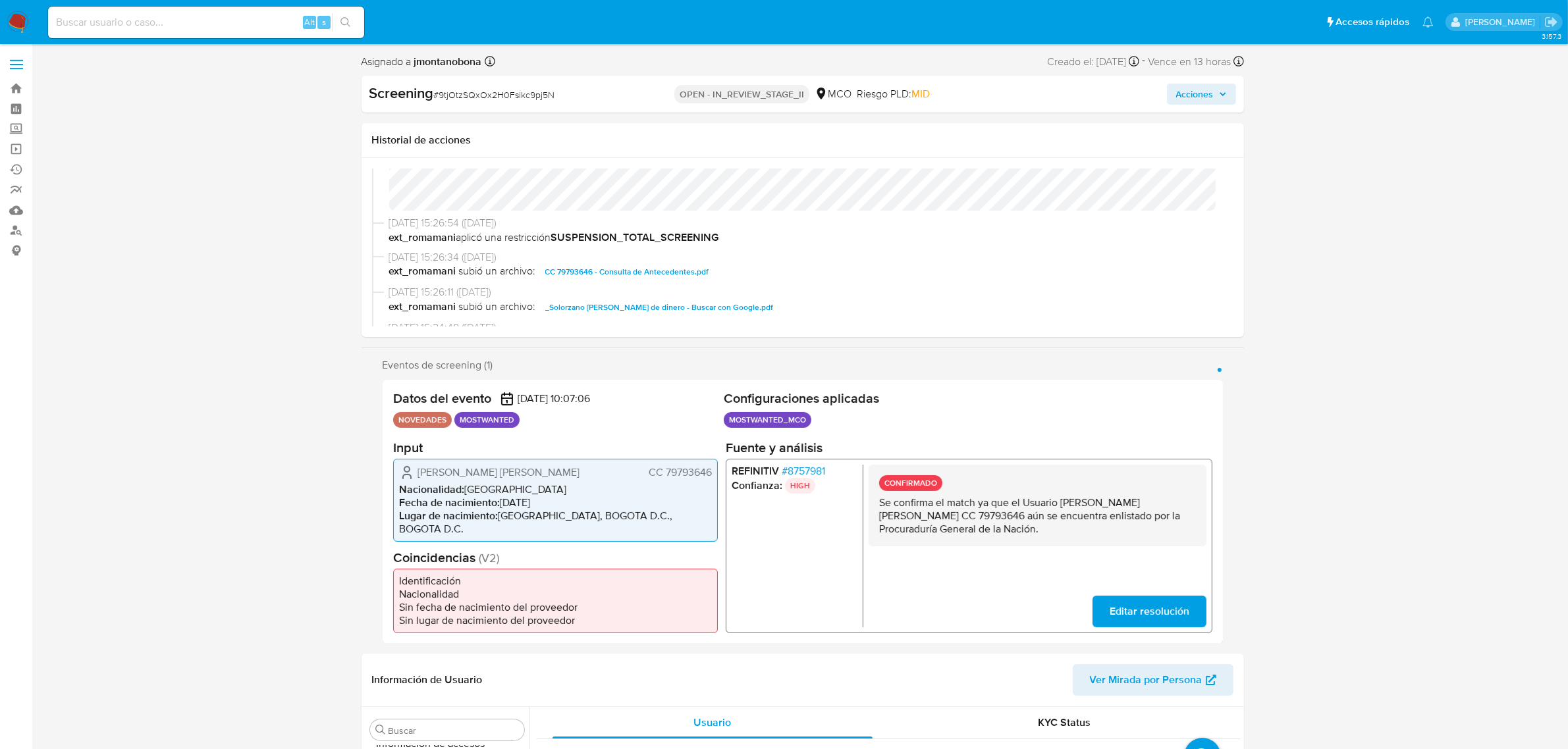
click at [638, 269] on span "CC 79793646 - Consulta de Antecedentes.pdf" at bounding box center [627, 272] width 164 height 16
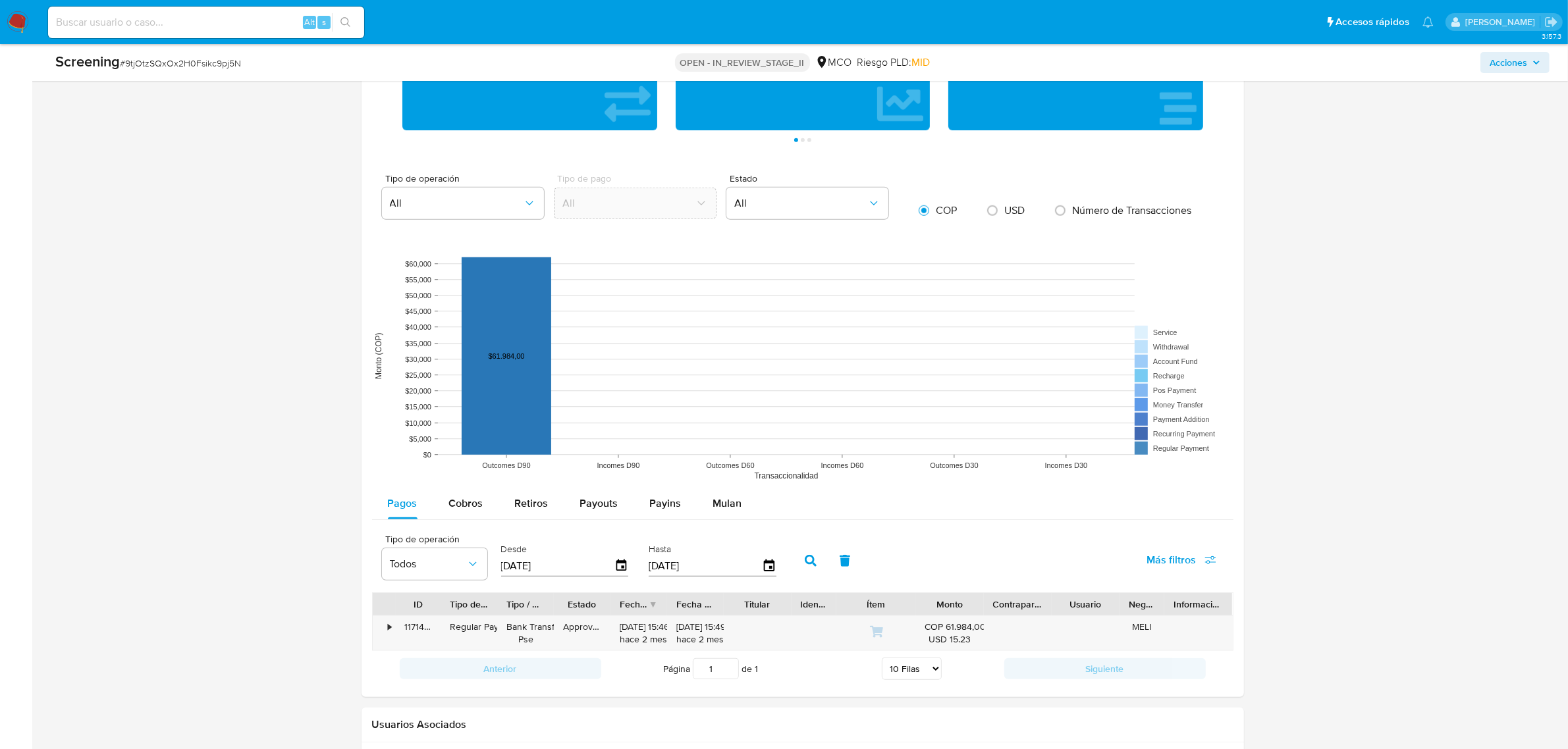
scroll to position [1796, 0]
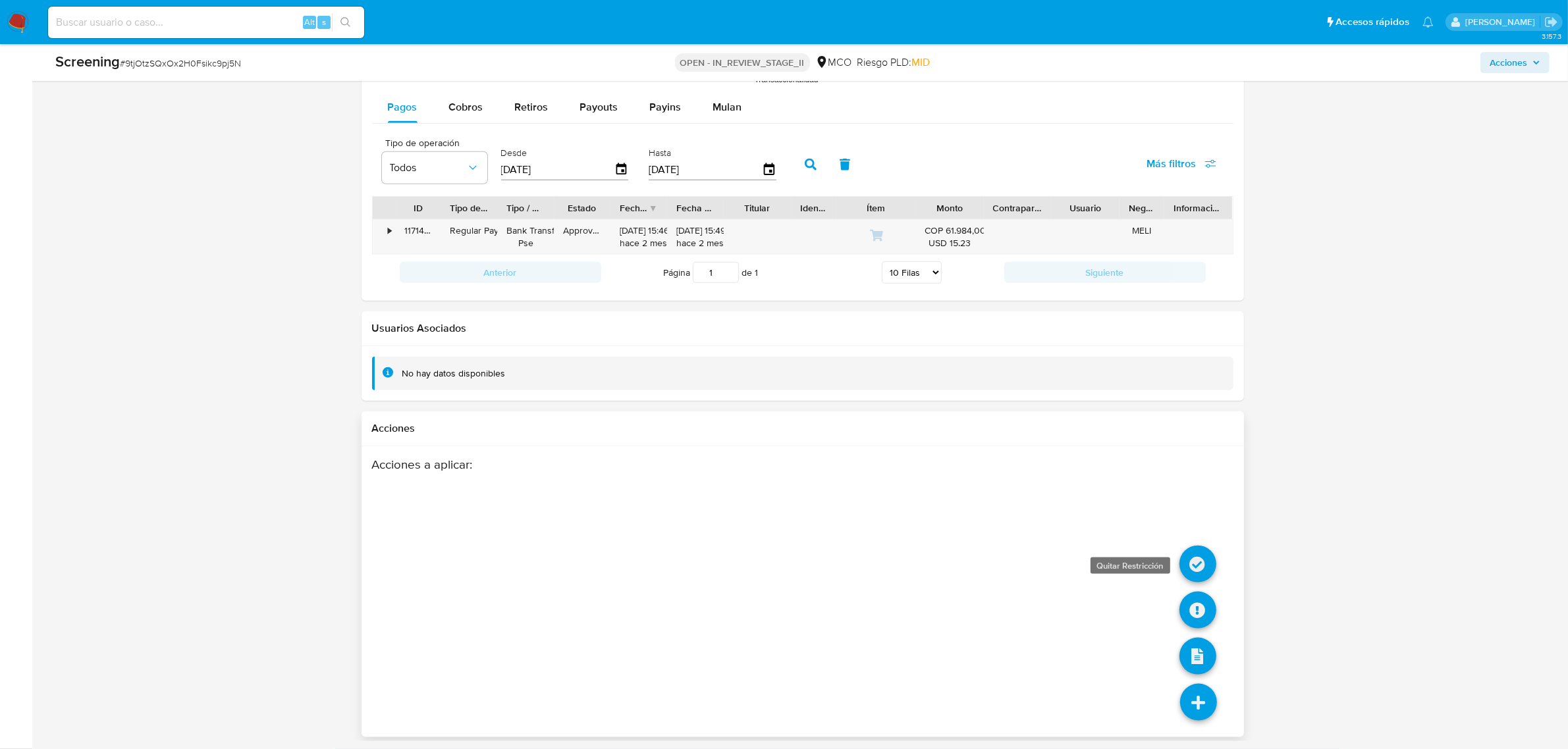
click at [1197, 556] on icon at bounding box center [1198, 564] width 37 height 37
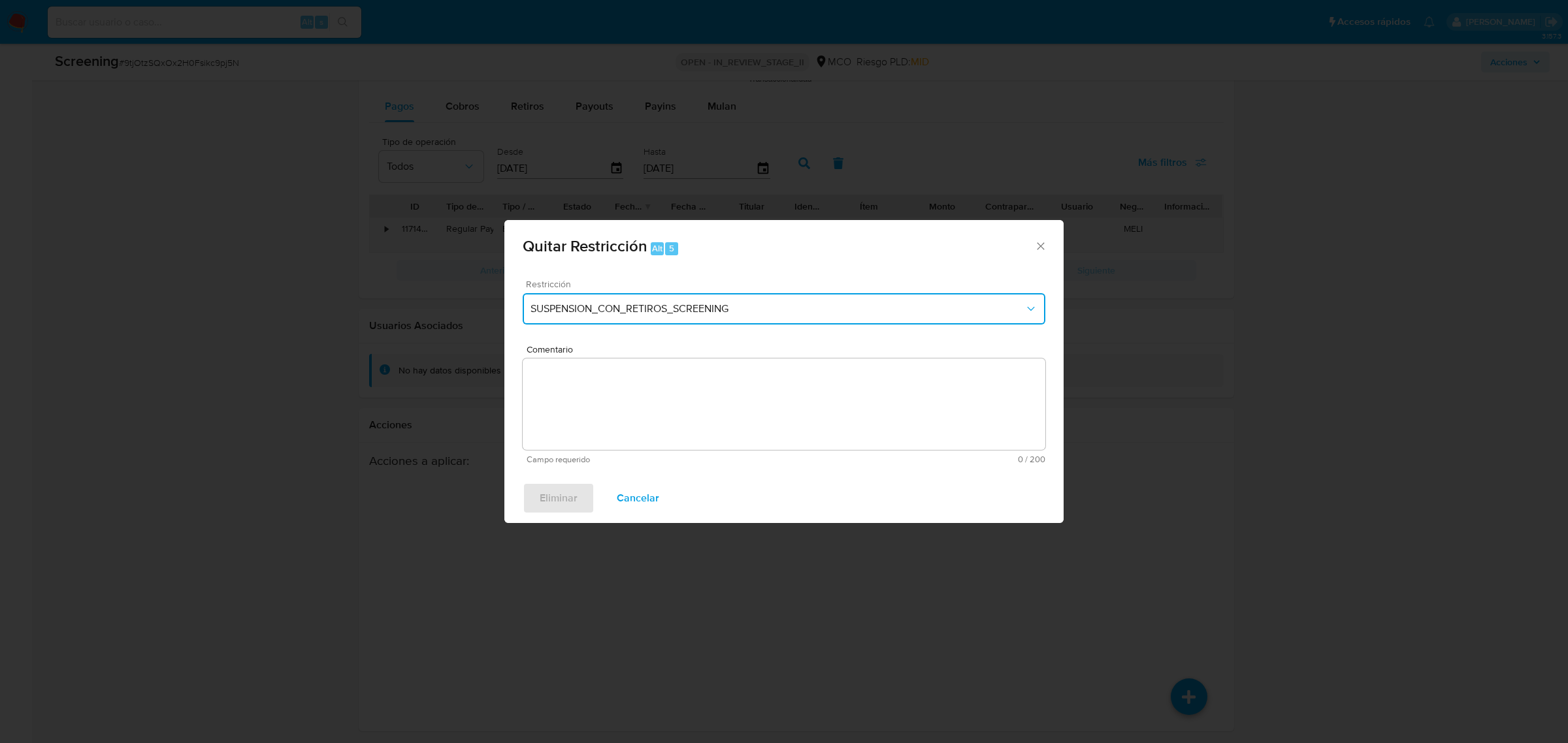
click at [703, 309] on span "SUSPENSION_CON_RETIROS_SCREENING" at bounding box center [777, 309] width 494 height 13
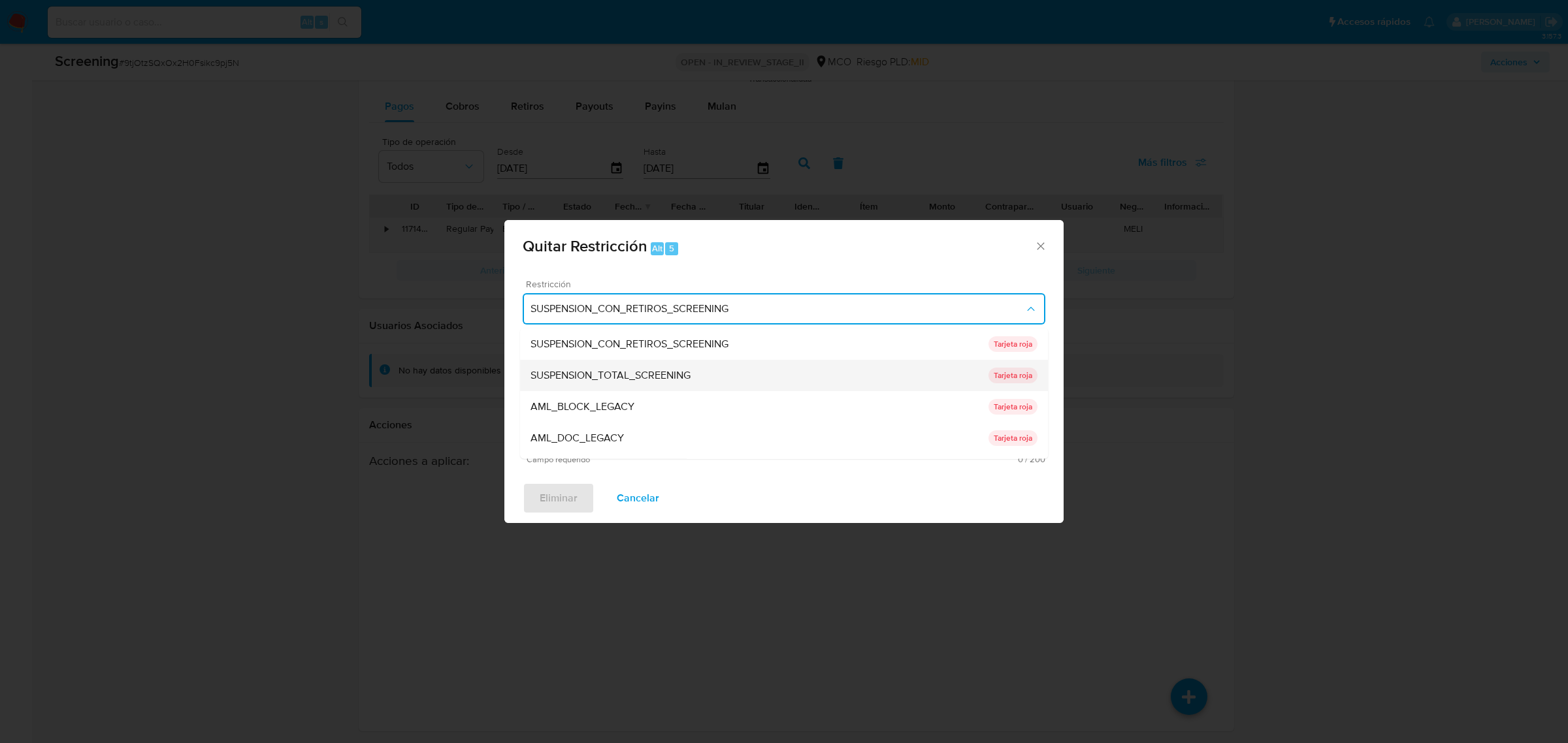
click at [654, 381] on span "SUSPENSION_TOTAL_SCREENING" at bounding box center [610, 375] width 160 height 13
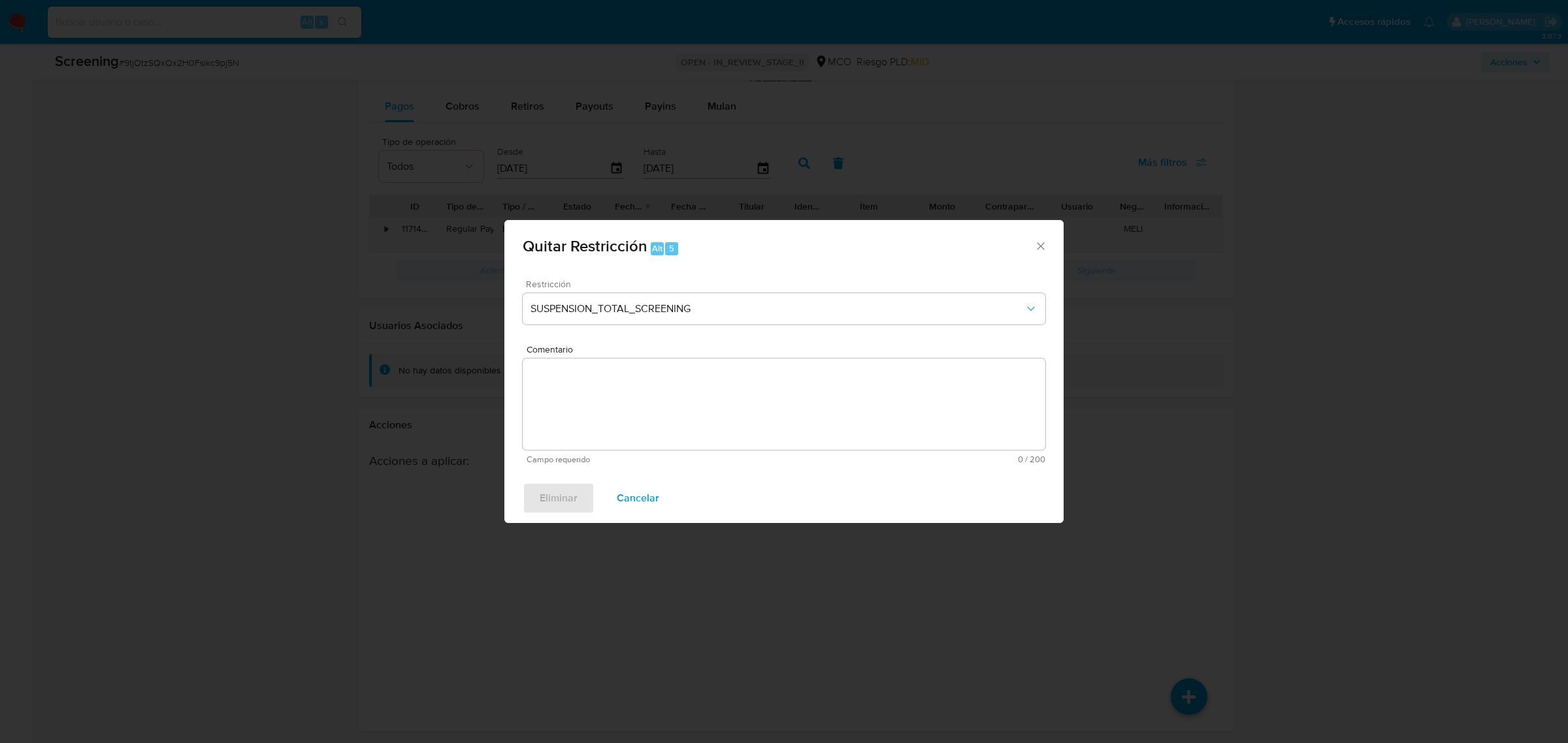
click at [716, 392] on form "Restricción SUSPENSION_TOTAL_SCREENING Comentario Campo requerido 0 / 200 200 c…" at bounding box center [783, 372] width 522 height 185
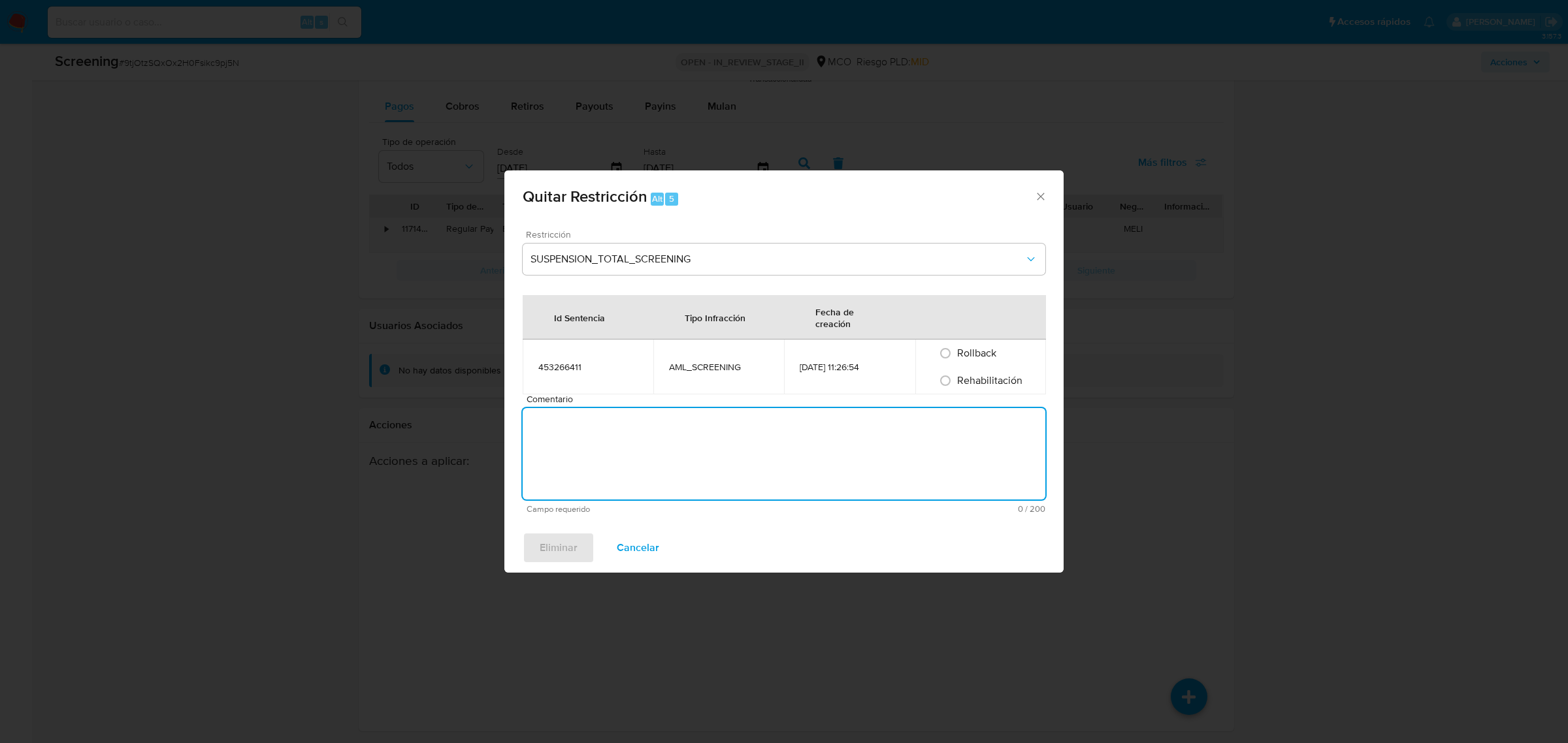
paste textarea "No se encuentran evidencias de delitos LAFT asociados a las inhabilidades regis…"
type textarea "No se encuentran evidencias de delitos LAFT asociados a las inhabilidades regis…"
click at [958, 377] on span "Rehabilitación" at bounding box center [990, 380] width 66 height 15
click at [956, 377] on input "Rehabilitación" at bounding box center [945, 381] width 21 height 21
radio input "true"
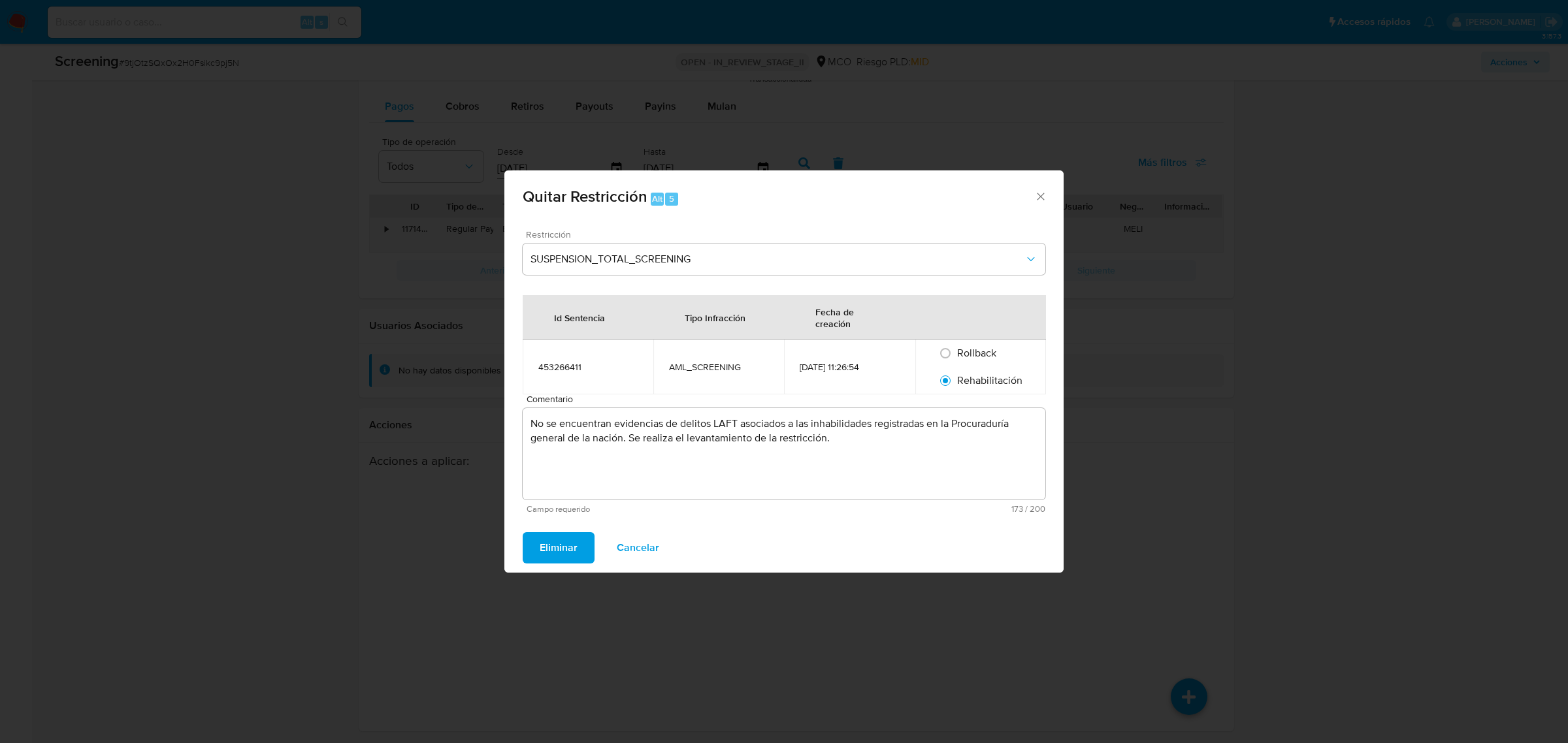
click at [560, 546] on span "Eliminar" at bounding box center [559, 548] width 38 height 29
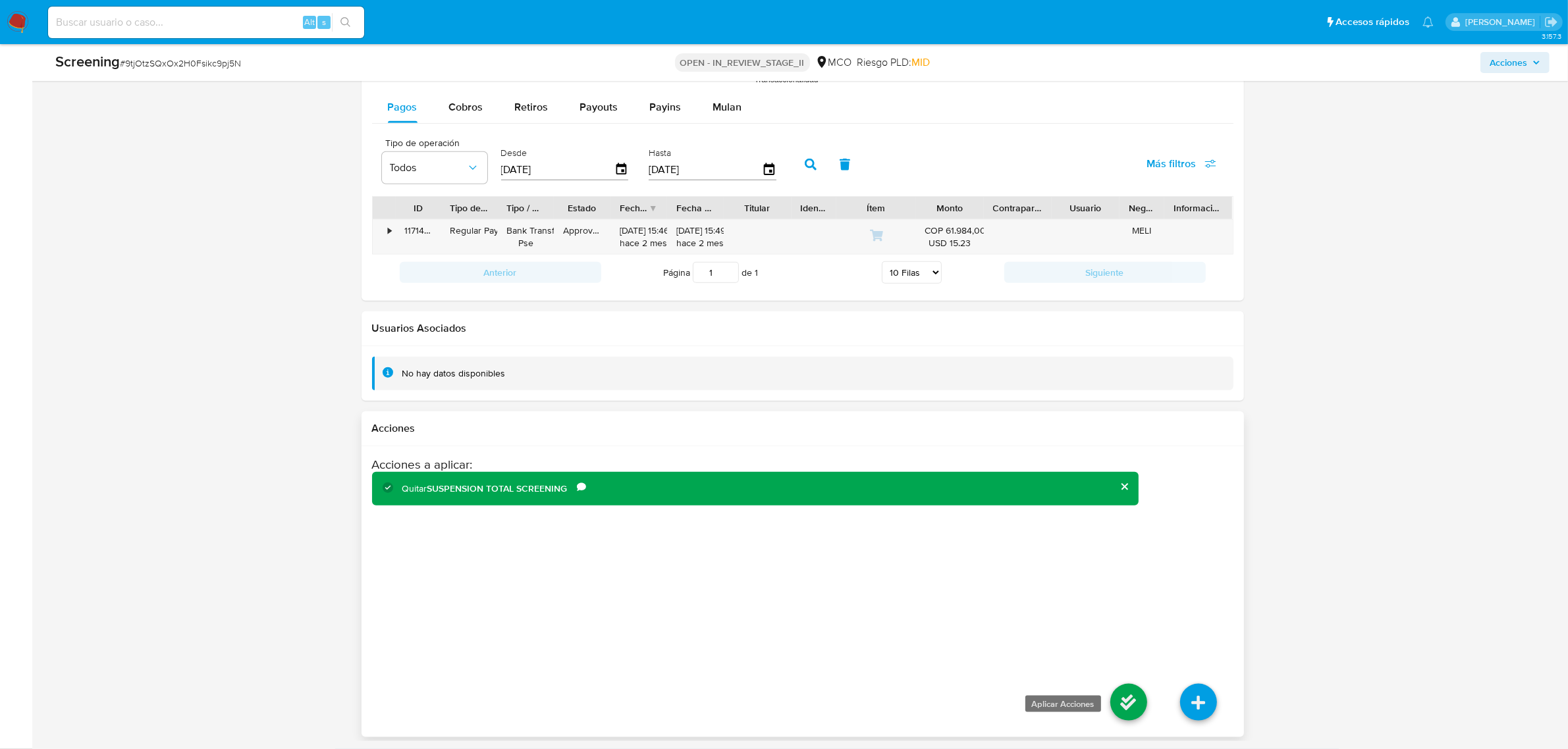
click at [1125, 695] on icon at bounding box center [1129, 703] width 37 height 37
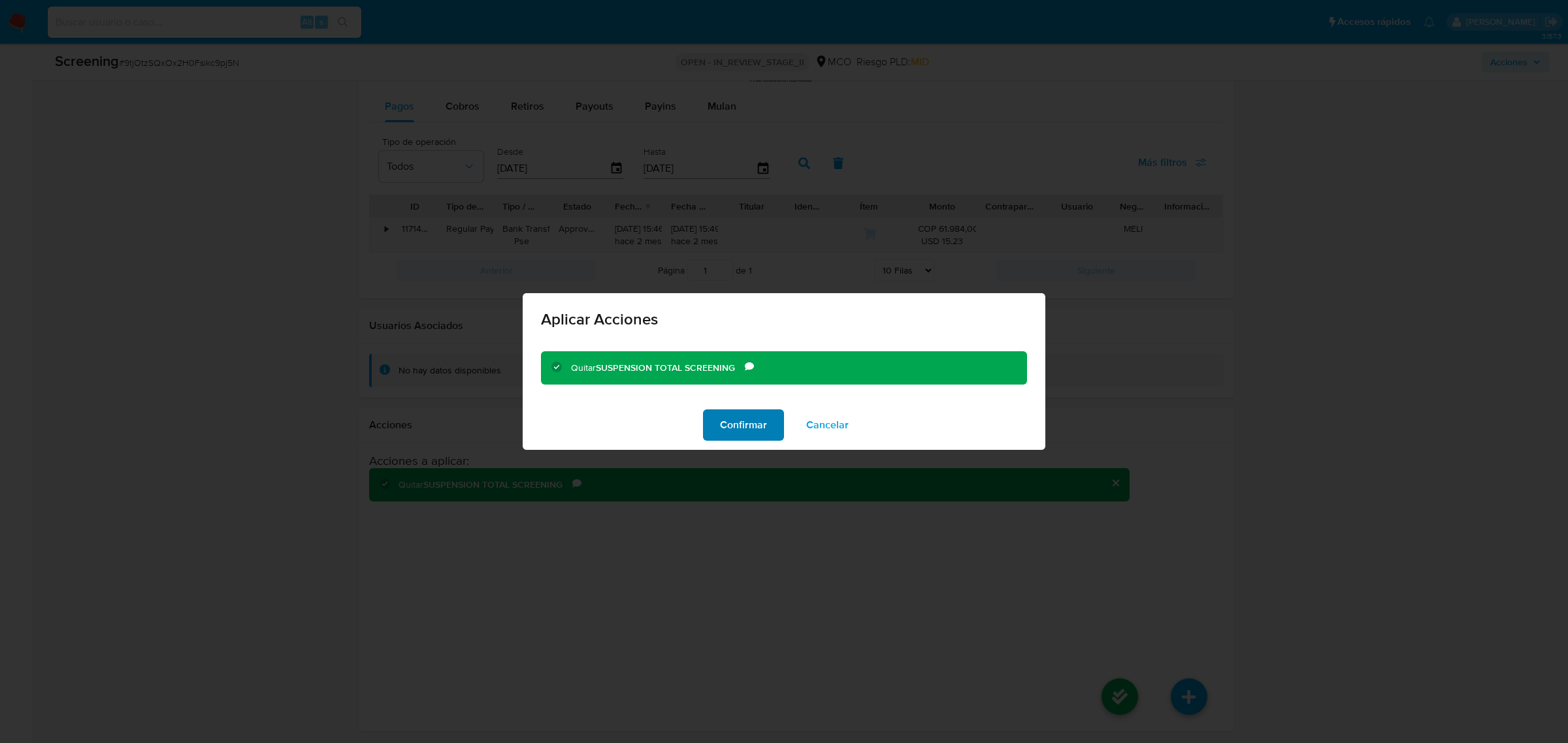
click at [738, 432] on span "Confirmar" at bounding box center [743, 425] width 47 height 29
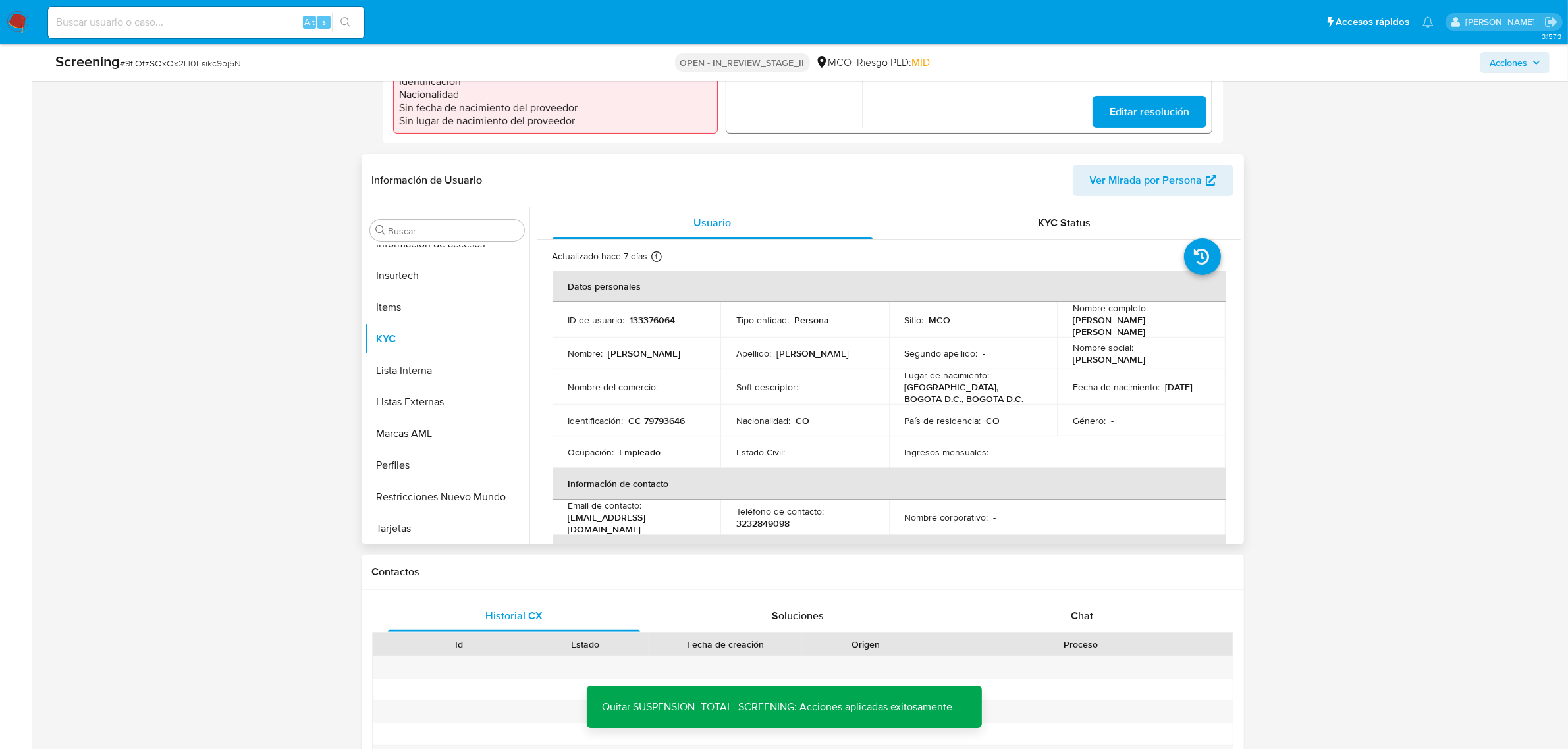
scroll to position [0, 0]
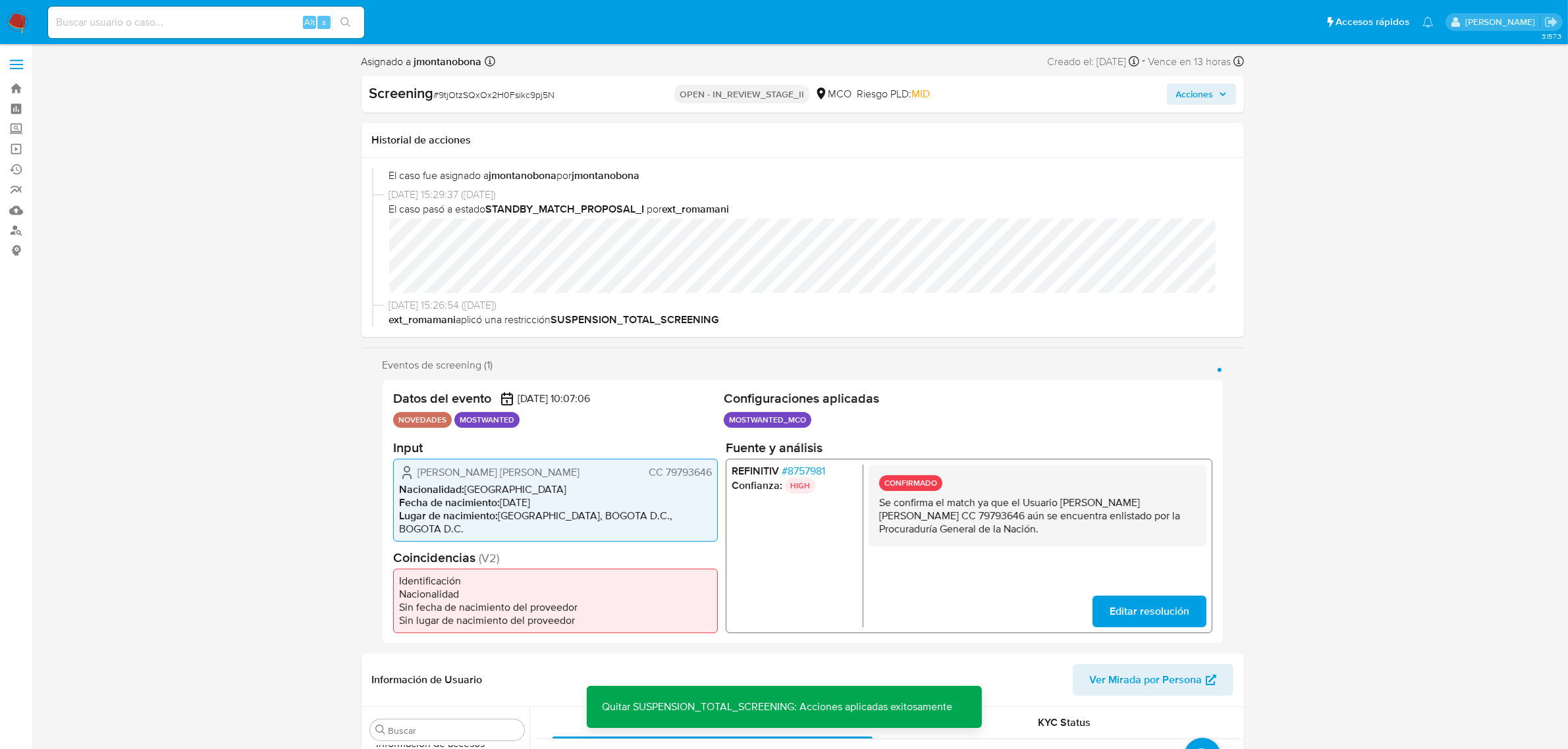
click at [1214, 93] on span "Acciones" at bounding box center [1201, 94] width 51 height 18
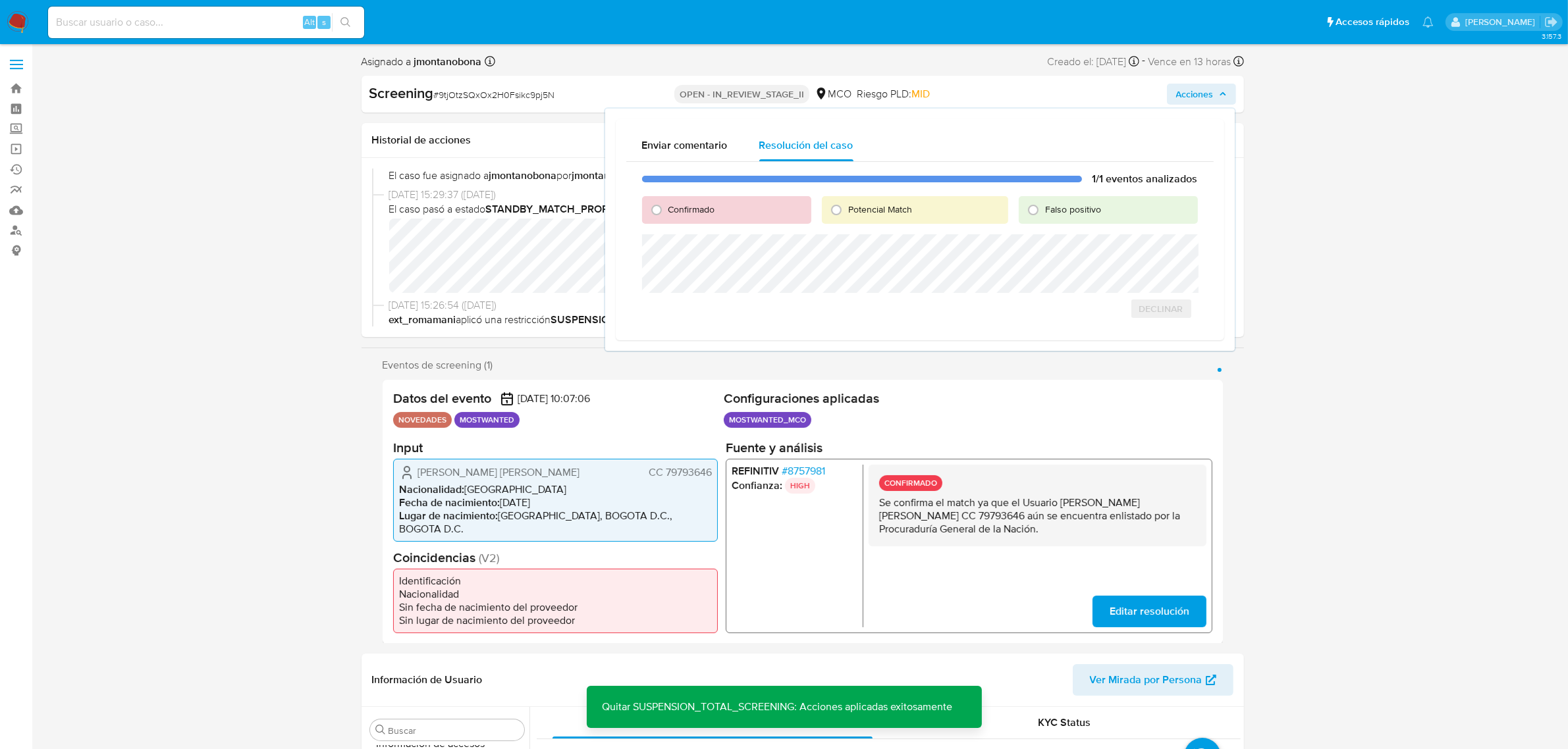
click at [1067, 204] on span "Falso positivo" at bounding box center [1073, 209] width 56 height 13
click at [1044, 204] on input "Falso positivo" at bounding box center [1033, 210] width 21 height 21
radio input "true"
click at [1147, 324] on span "Cerrar Caso" at bounding box center [1152, 323] width 63 height 18
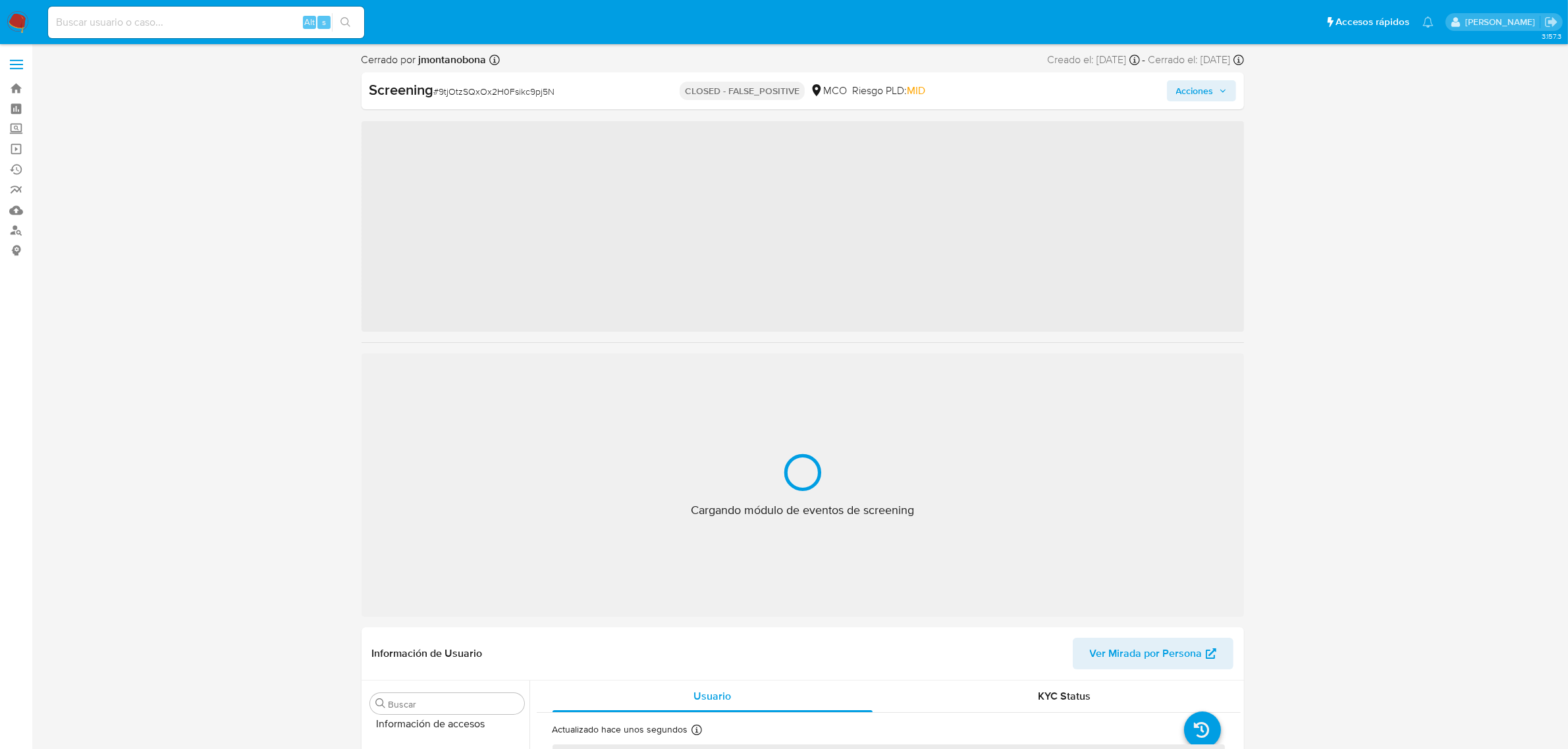
scroll to position [555, 0]
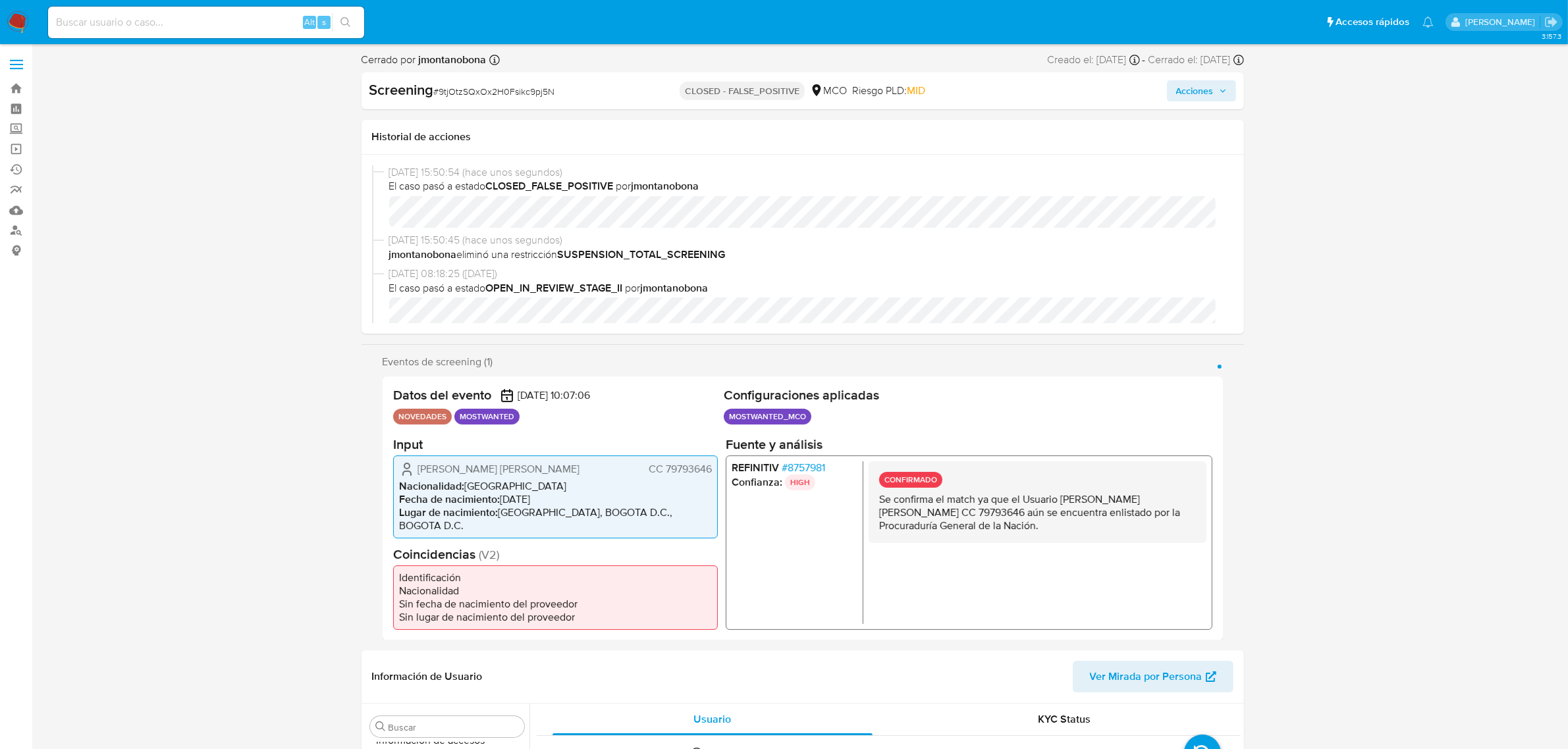
select select "10"
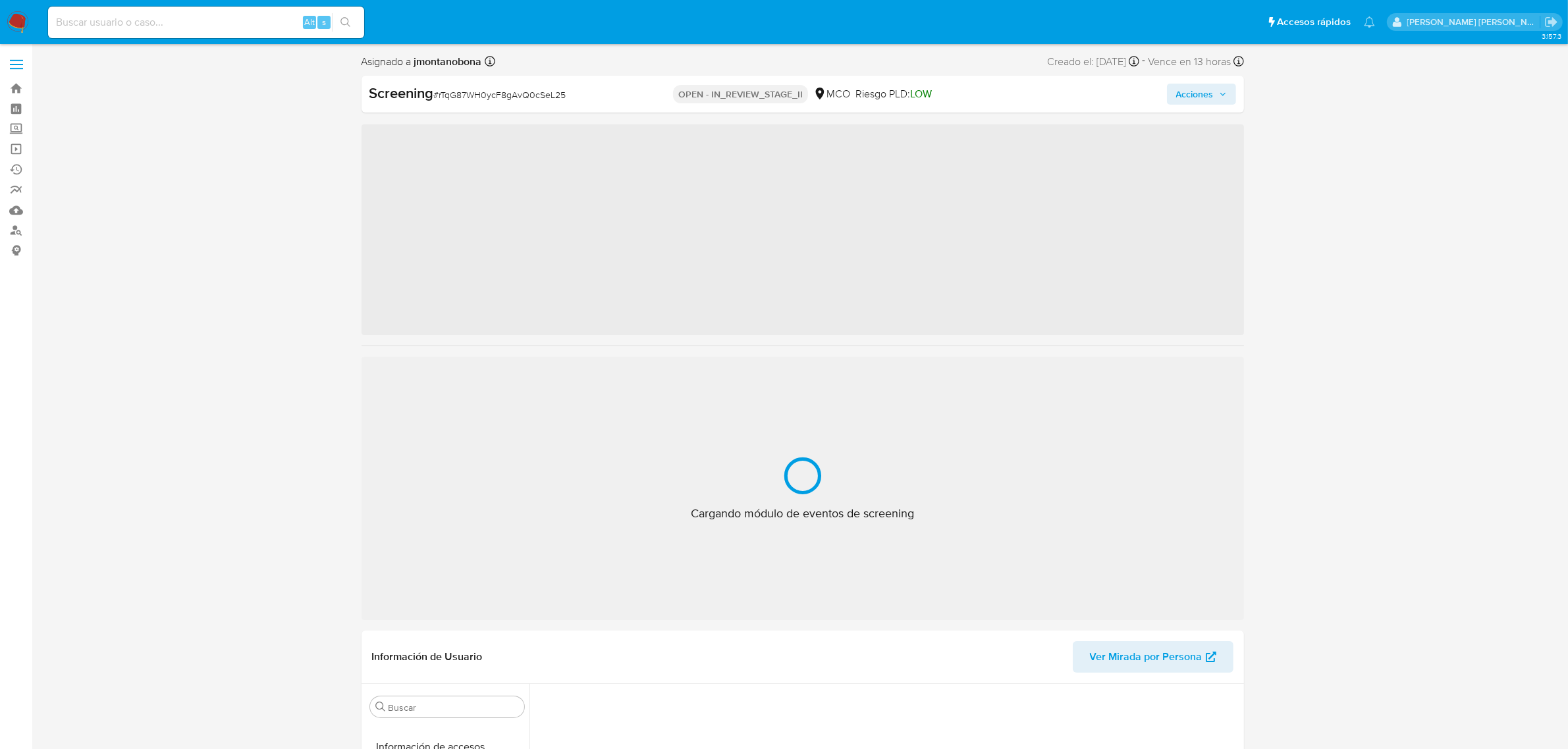
scroll to position [555, 0]
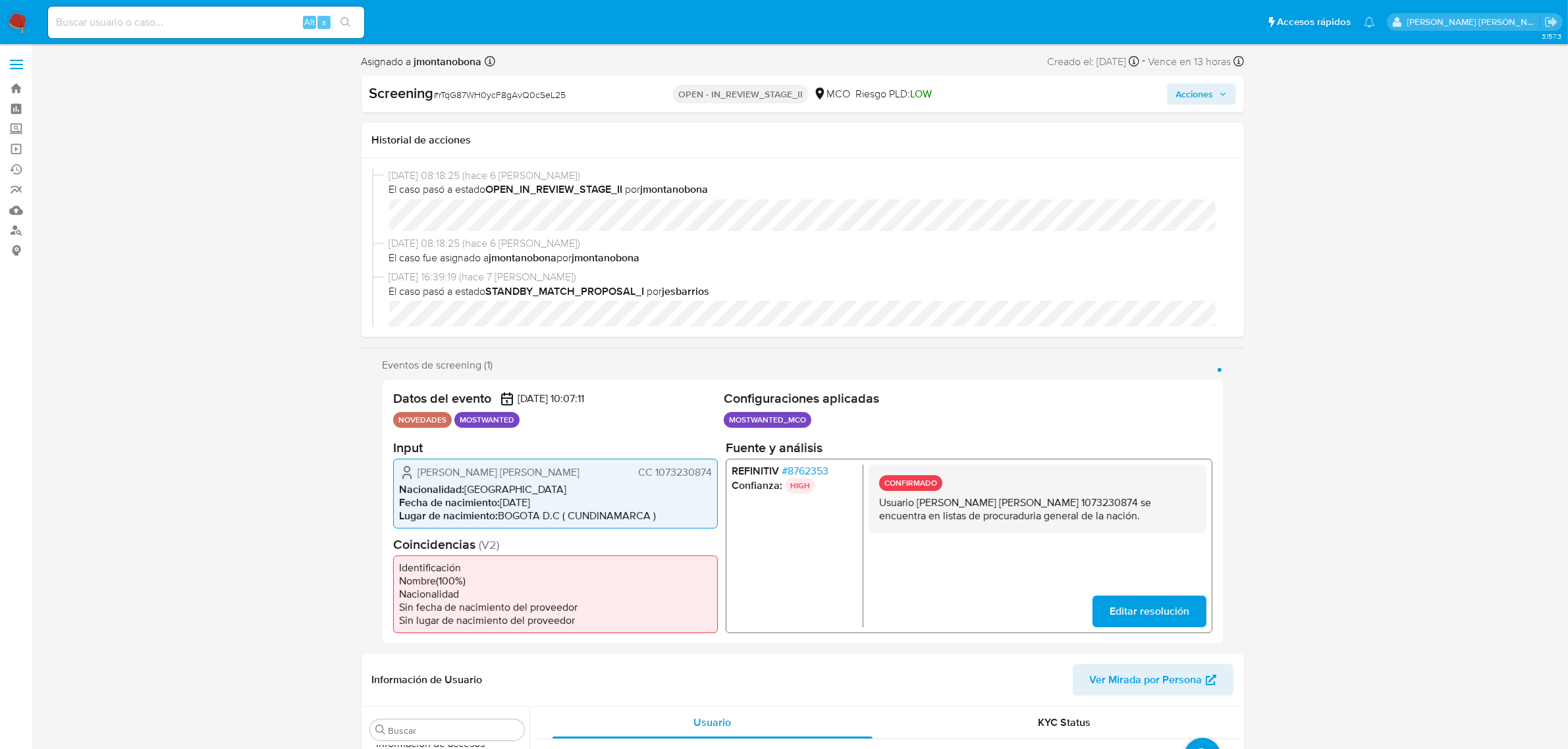
select select "10"
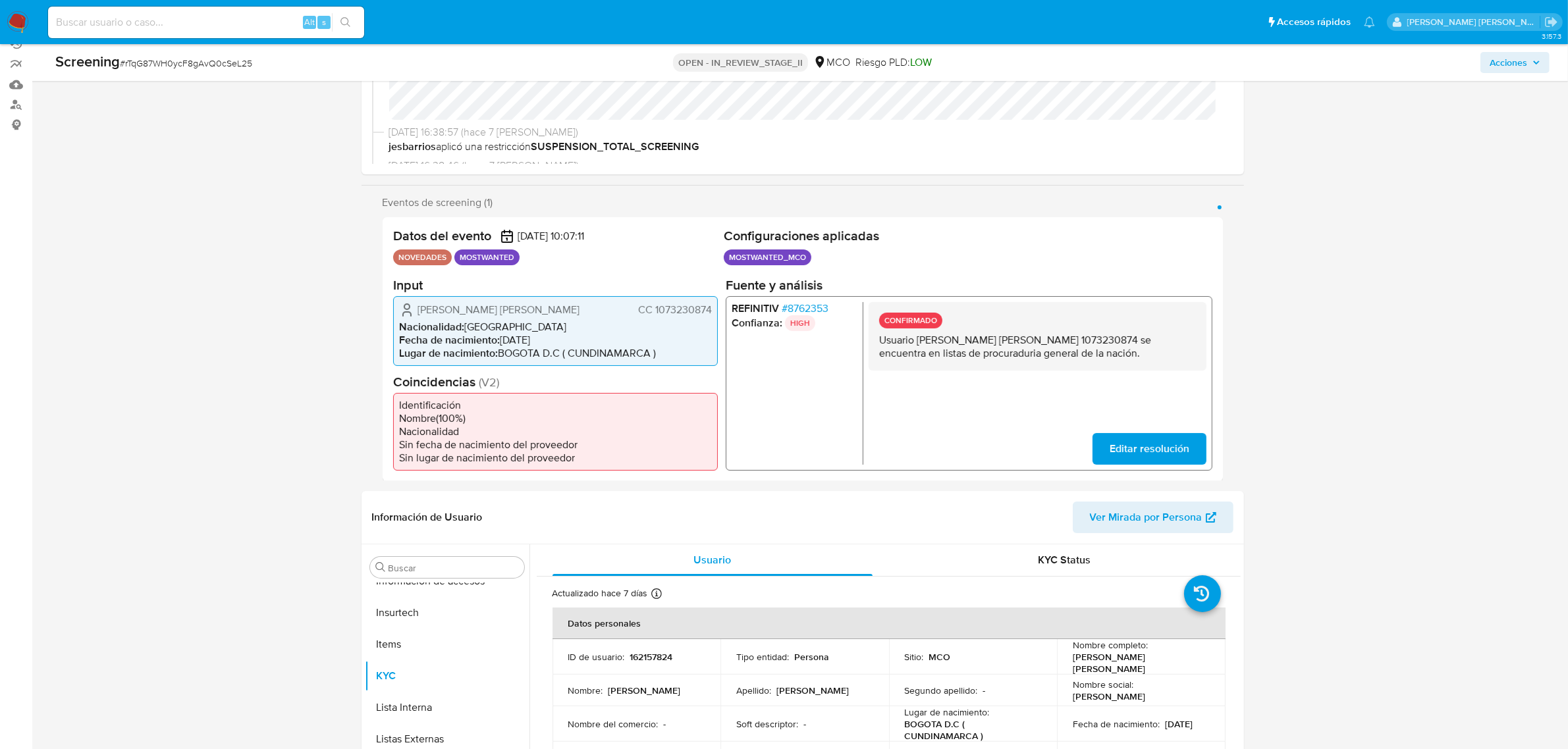
scroll to position [164, 0]
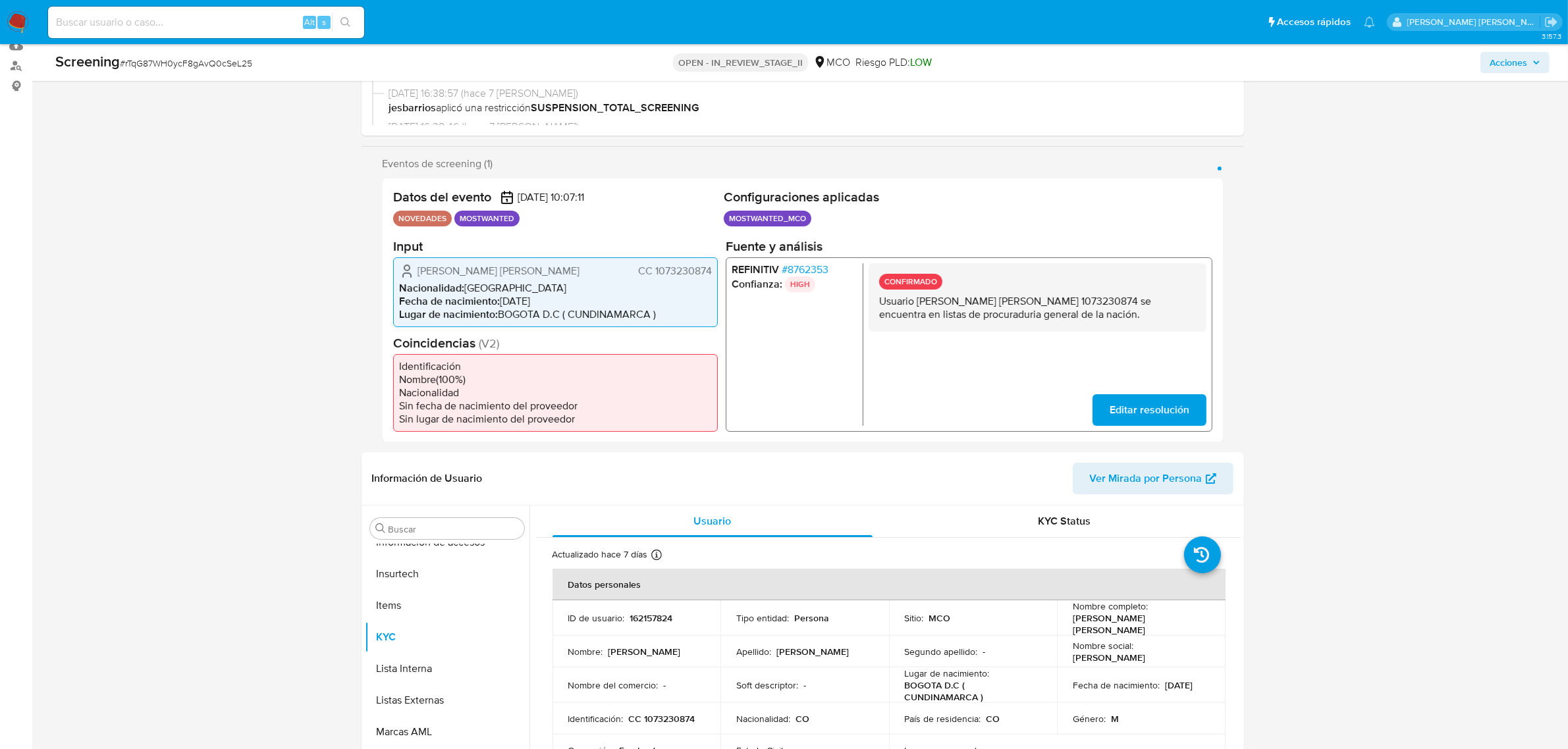
drag, startPoint x: 916, startPoint y: 301, endPoint x: 1045, endPoint y: 304, distance: 129.0
click at [1045, 304] on p "Usuario Cesar Augusto Amaya Parra CC 1073230874 se encuentra en listas de procu…" at bounding box center [1037, 307] width 317 height 26
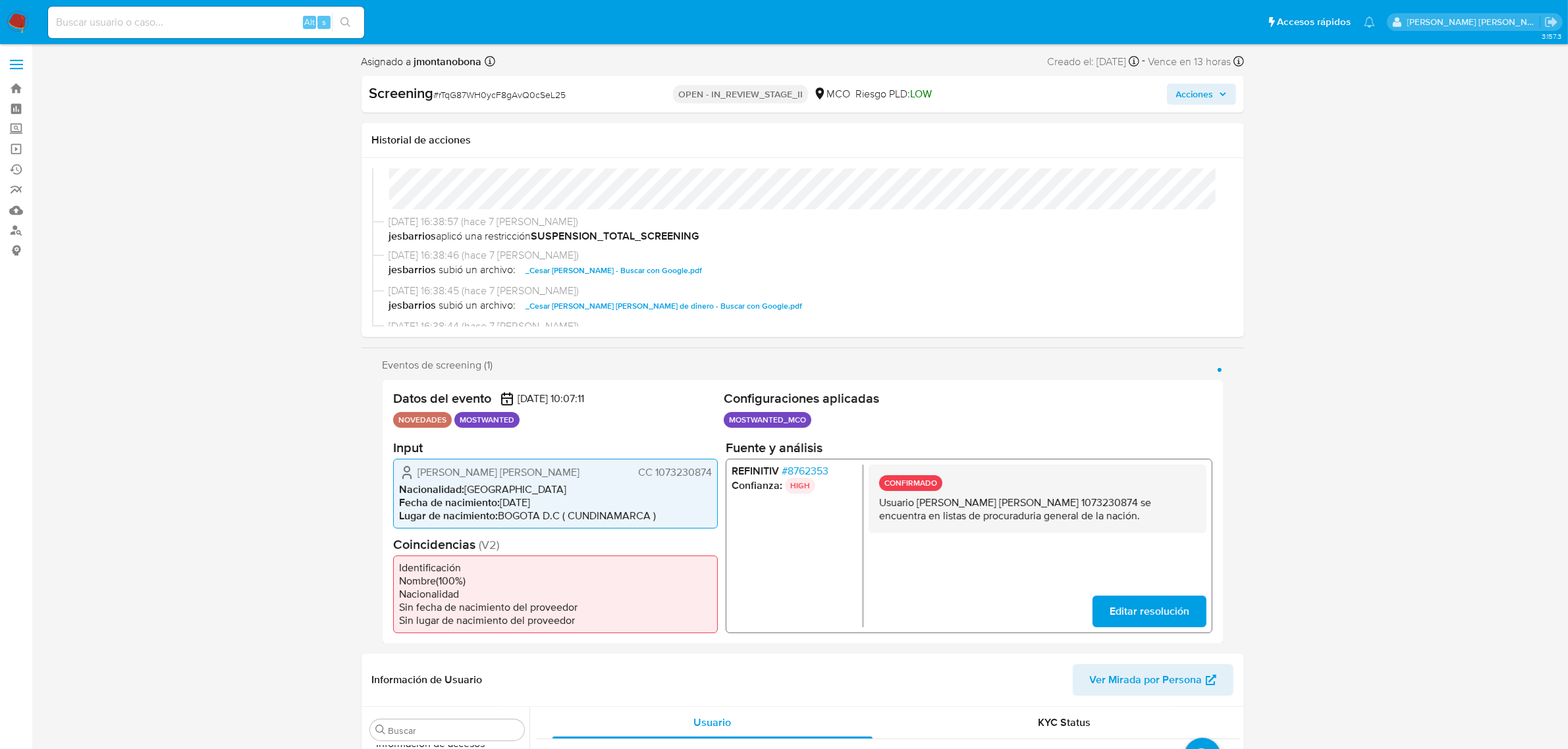
scroll to position [247, 0]
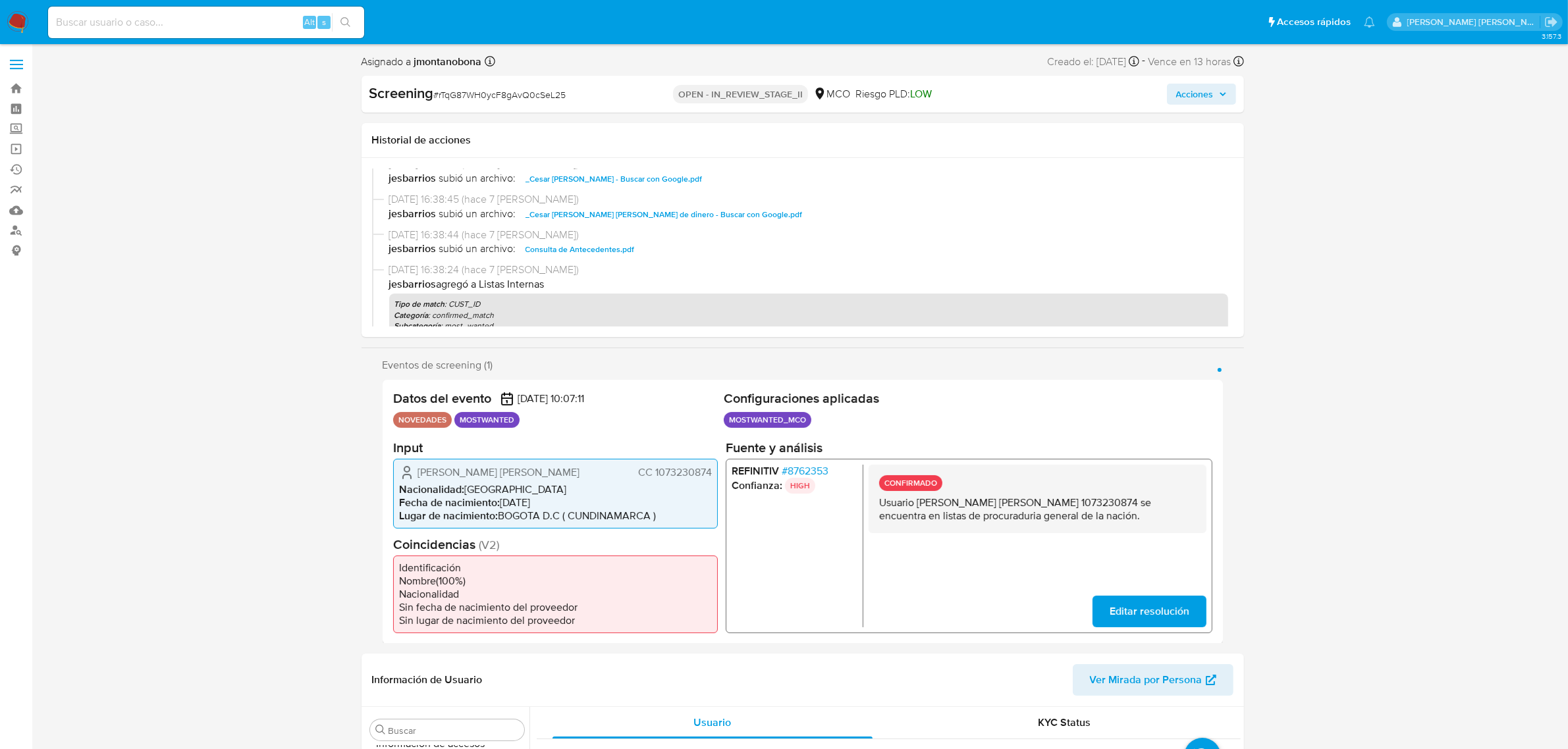
click at [580, 252] on span "Consulta de Antecedentes.pdf" at bounding box center [579, 250] width 109 height 16
drag, startPoint x: 578, startPoint y: 94, endPoint x: 440, endPoint y: 100, distance: 138.1
click at [440, 100] on div "Screening # rTqG87WH0ycF8gAvQ0cSeL25" at bounding box center [511, 94] width 284 height 20
copy span "rTqG87WH0ycF8gAvQ0cSeL25"
drag, startPoint x: 920, startPoint y: 501, endPoint x: 1044, endPoint y: 501, distance: 124.0
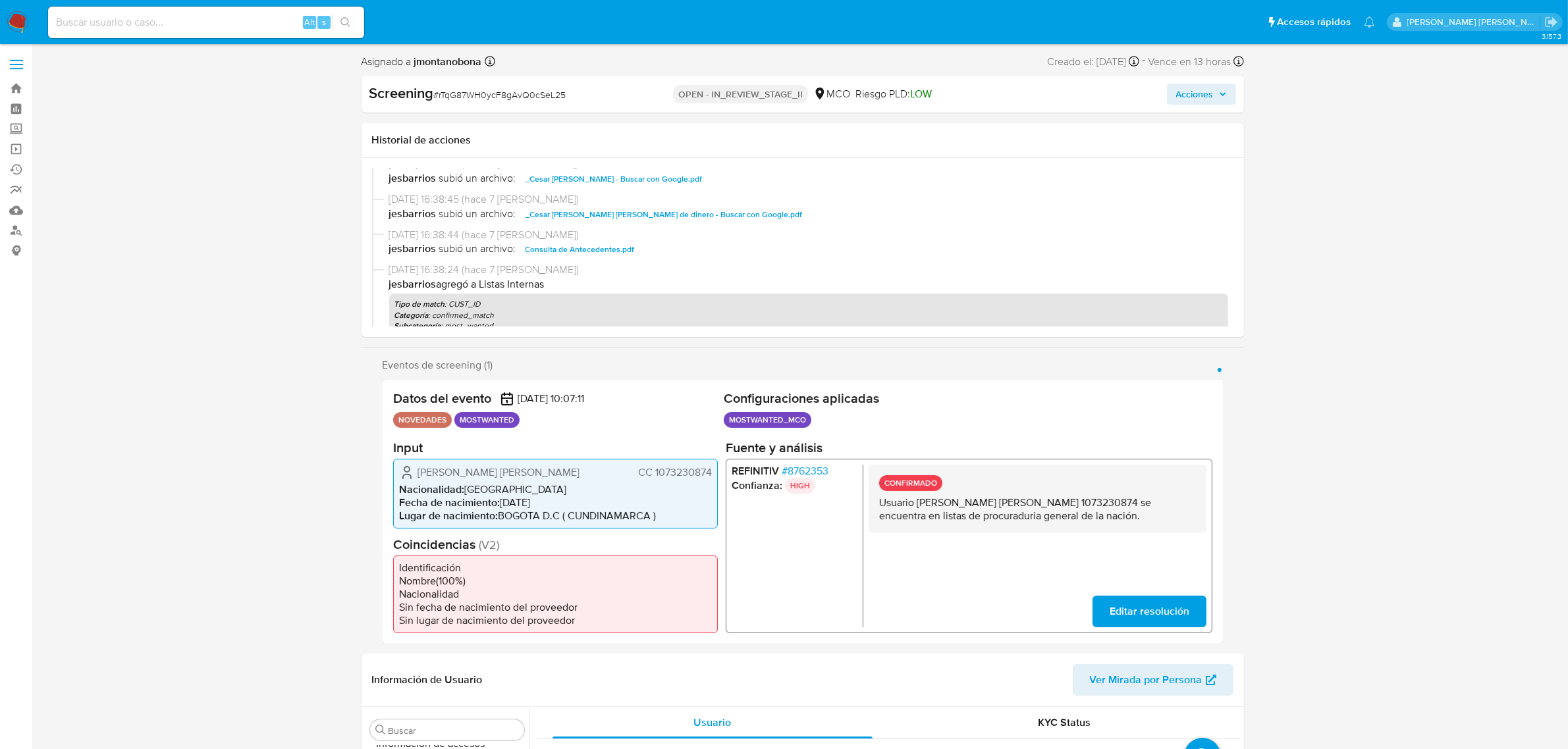
click at [1044, 501] on p "Usuario Cesar Augusto Amaya Parra CC 1073230874 se encuentra en listas de procu…" at bounding box center [1037, 509] width 317 height 26
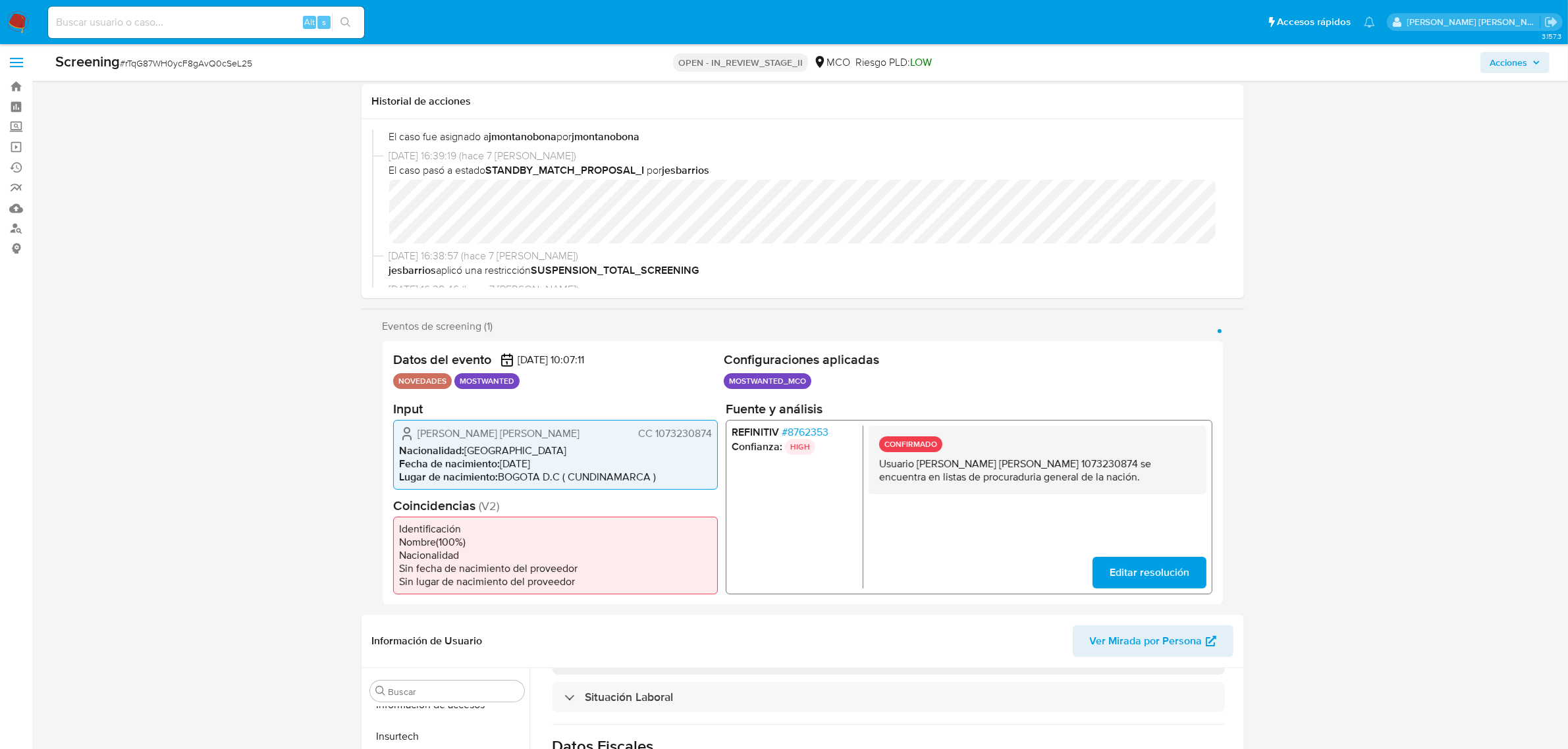
scroll to position [0, 0]
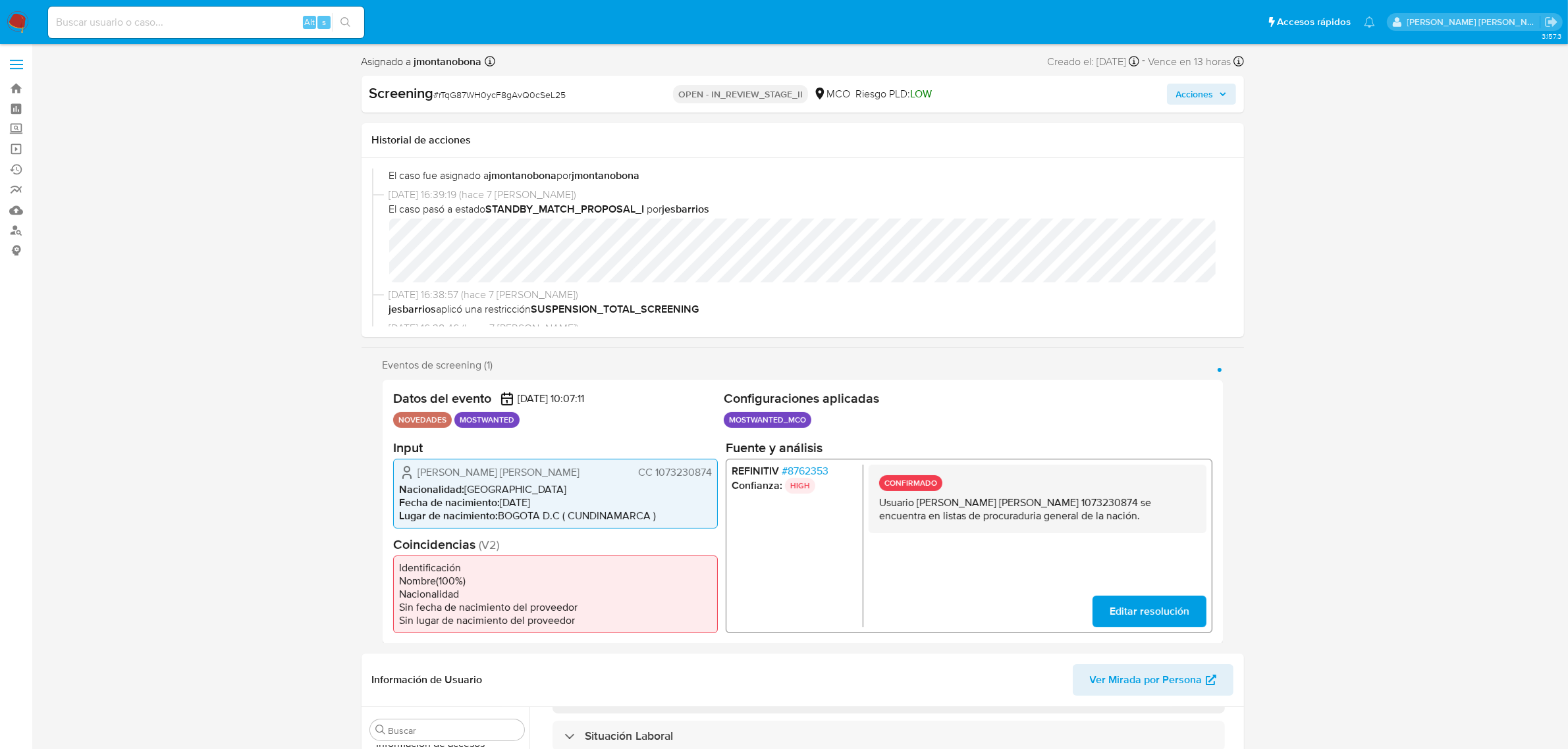
click at [1212, 98] on span "Acciones" at bounding box center [1195, 94] width 38 height 21
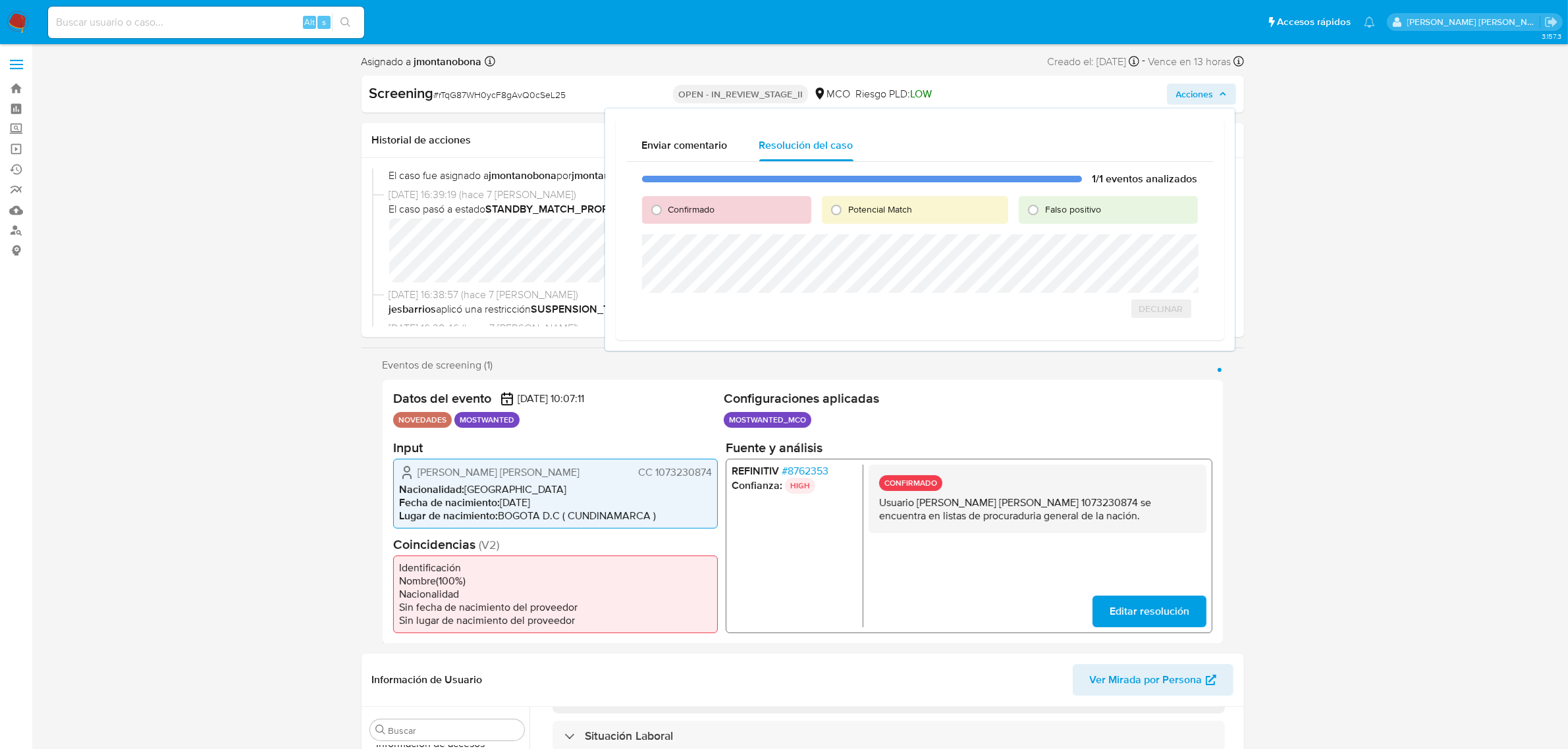
click at [718, 209] on div "Confirmado" at bounding box center [727, 210] width 169 height 28
click at [683, 209] on span "Confirmado" at bounding box center [692, 209] width 47 height 13
click at [667, 209] on input "Confirmado" at bounding box center [657, 210] width 21 height 21
radio input "true"
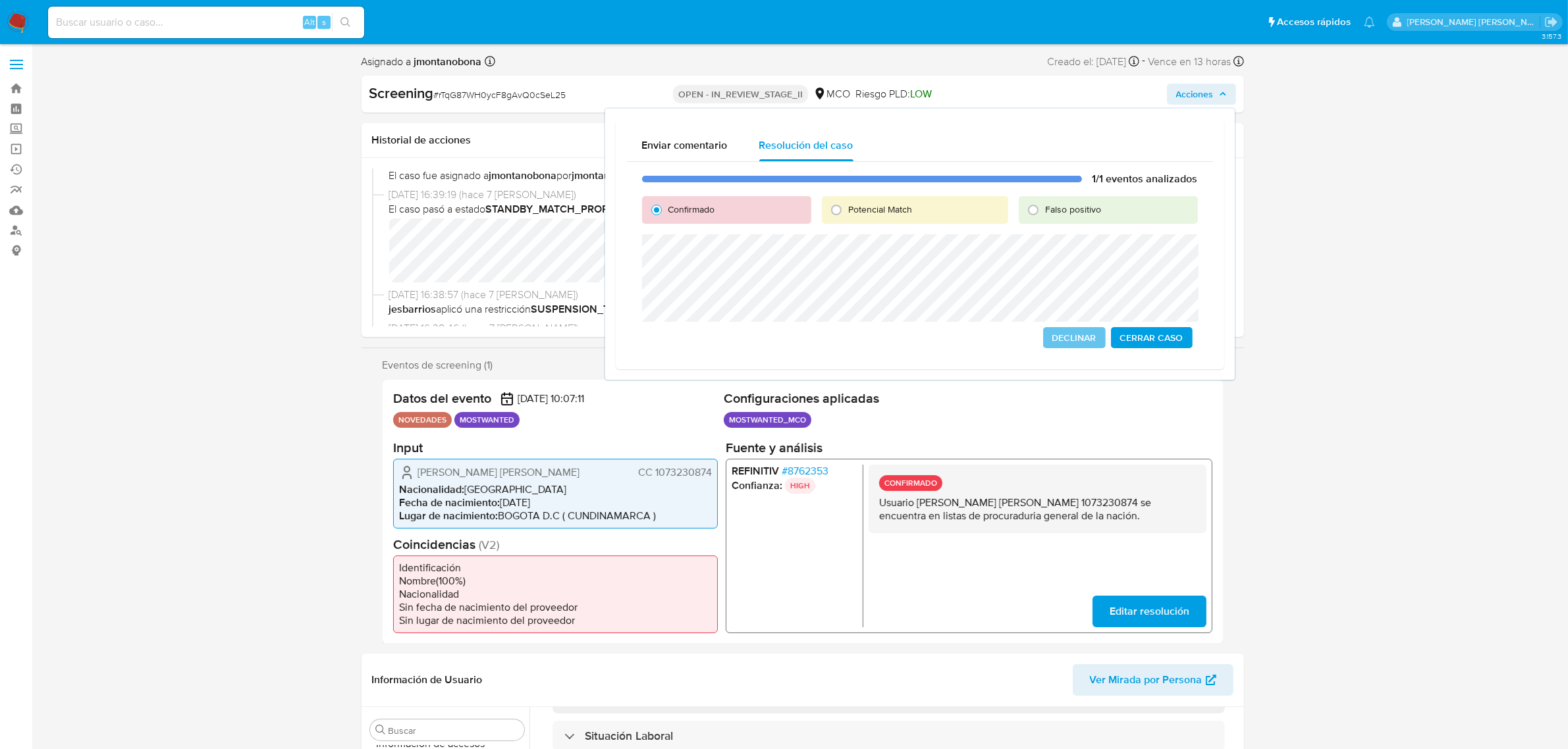
click at [1174, 331] on span "Cerrar Caso" at bounding box center [1152, 338] width 63 height 18
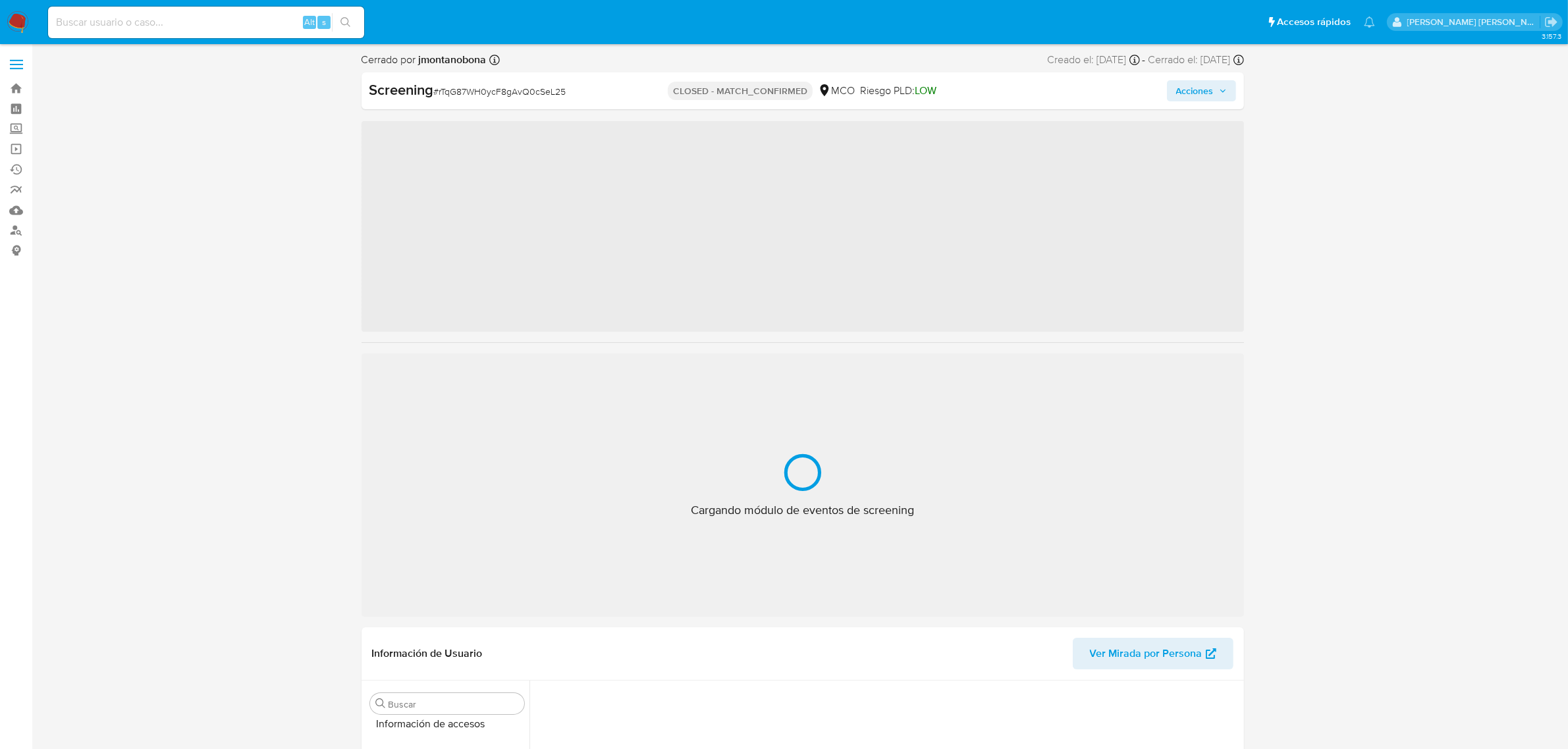
scroll to position [555, 0]
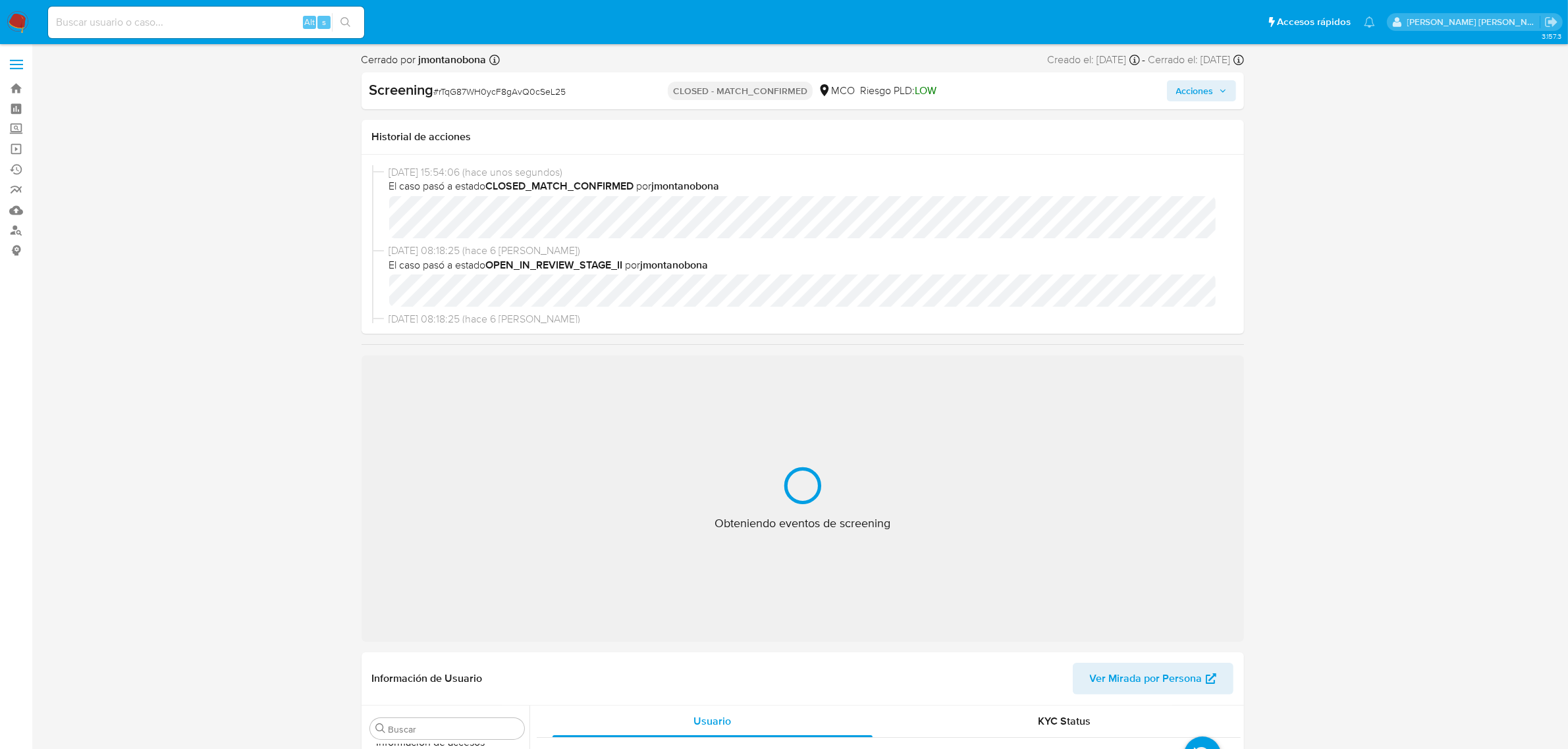
select select "10"
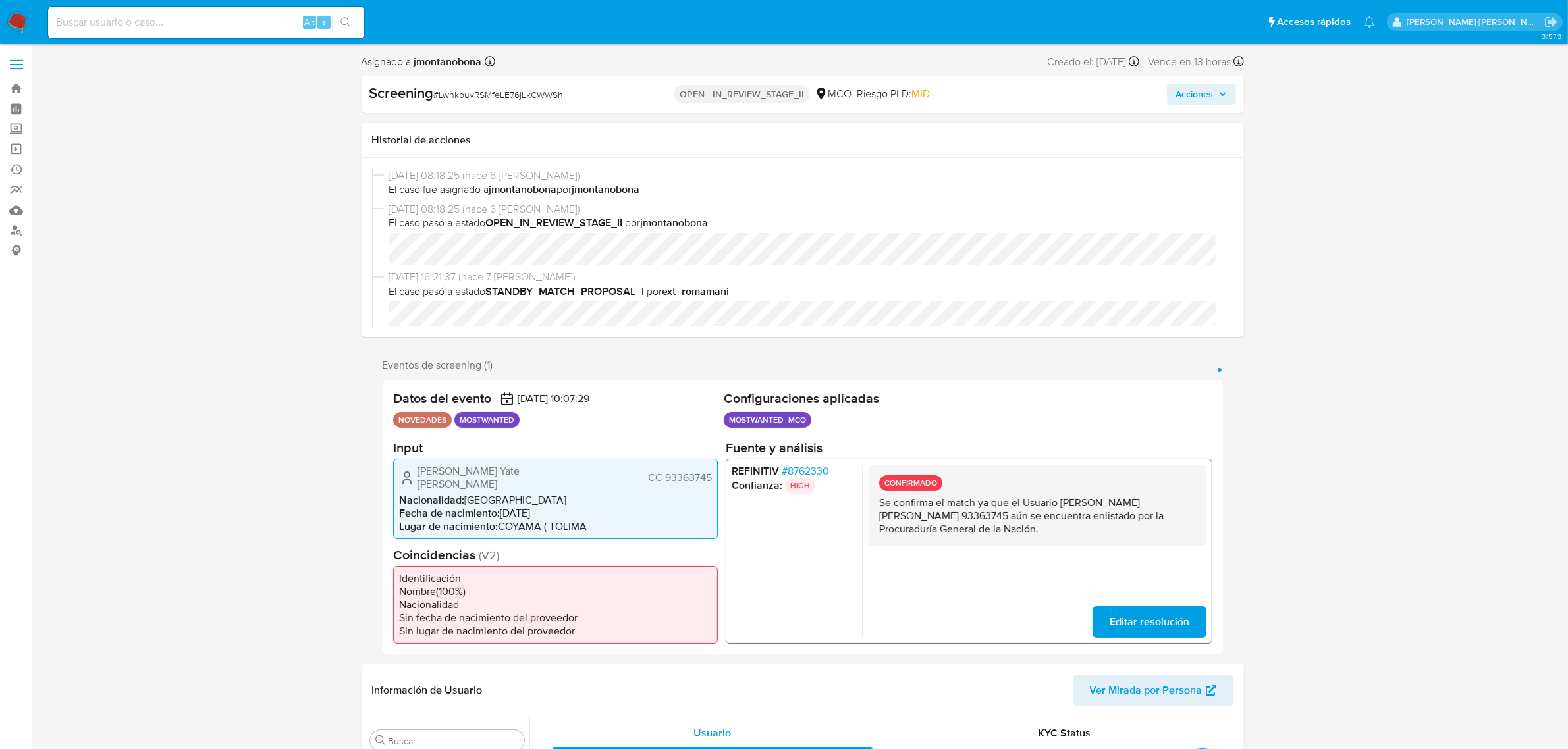
select select "10"
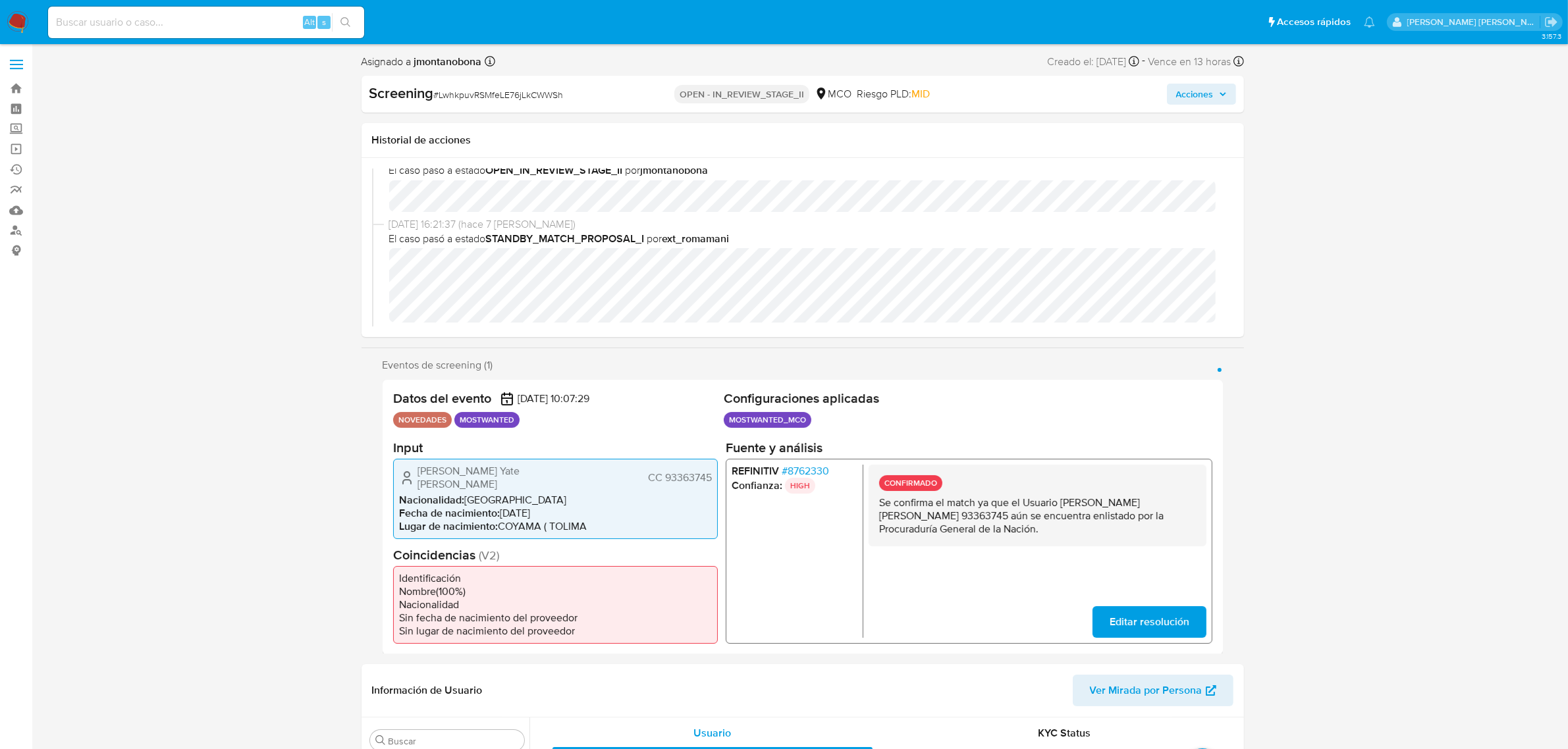
scroll to position [83, 0]
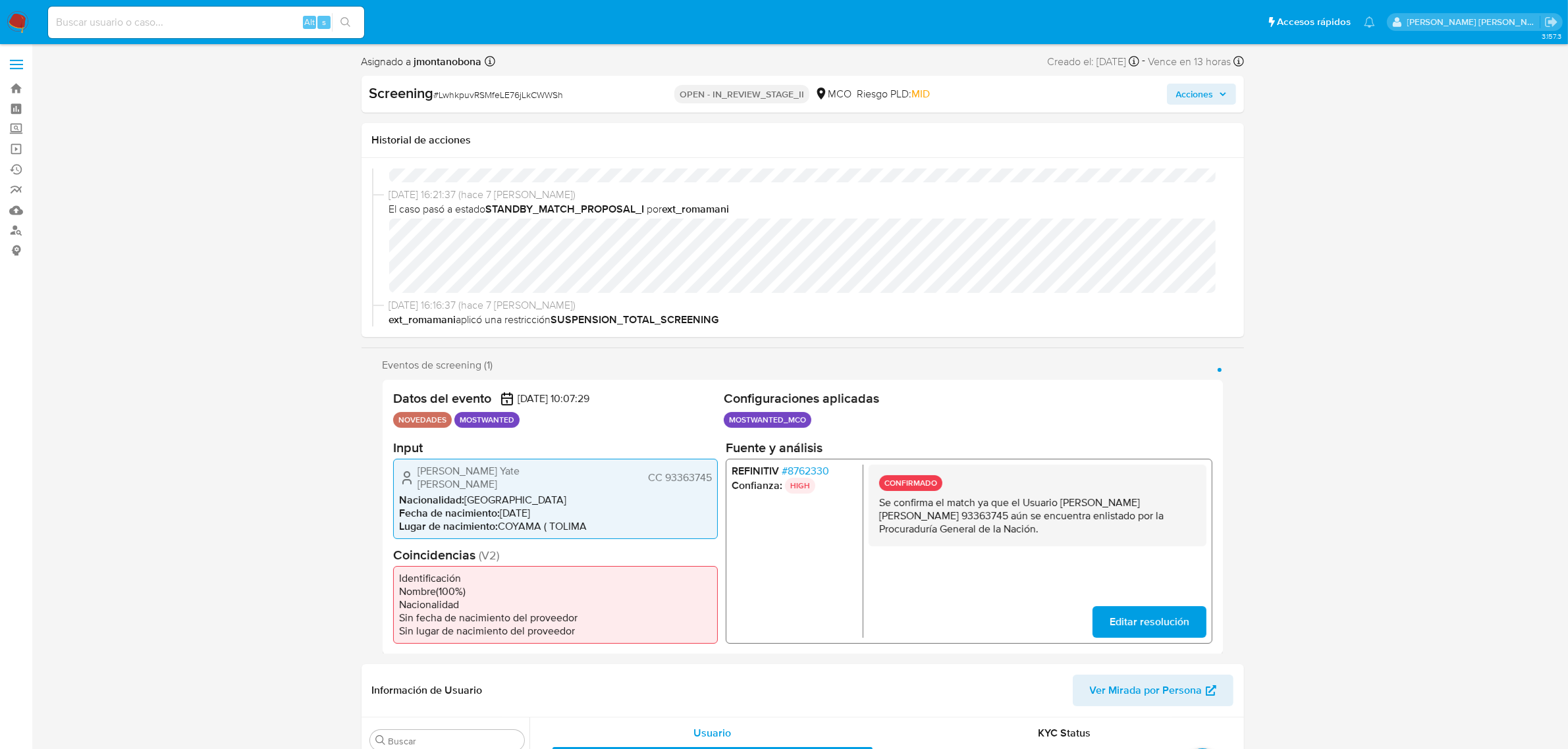
drag, startPoint x: 880, startPoint y: 514, endPoint x: 932, endPoint y: 518, distance: 52.2
click at [932, 518] on p "Se confirma el match ya que el Usuario [PERSON_NAME] [PERSON_NAME] CC 93363745 …" at bounding box center [1037, 515] width 317 height 40
click at [1035, 509] on p "Se confirma el match ya que el Usuario Tito Yate Aroca CC 93363745 aún se encue…" at bounding box center [1037, 515] width 317 height 40
drag, startPoint x: 1063, startPoint y: 499, endPoint x: 1129, endPoint y: 503, distance: 66.1
click at [1129, 503] on p "Se confirma el match ya que el Usuario Tito Yate Aroca CC 93363745 aún se encue…" at bounding box center [1037, 515] width 317 height 40
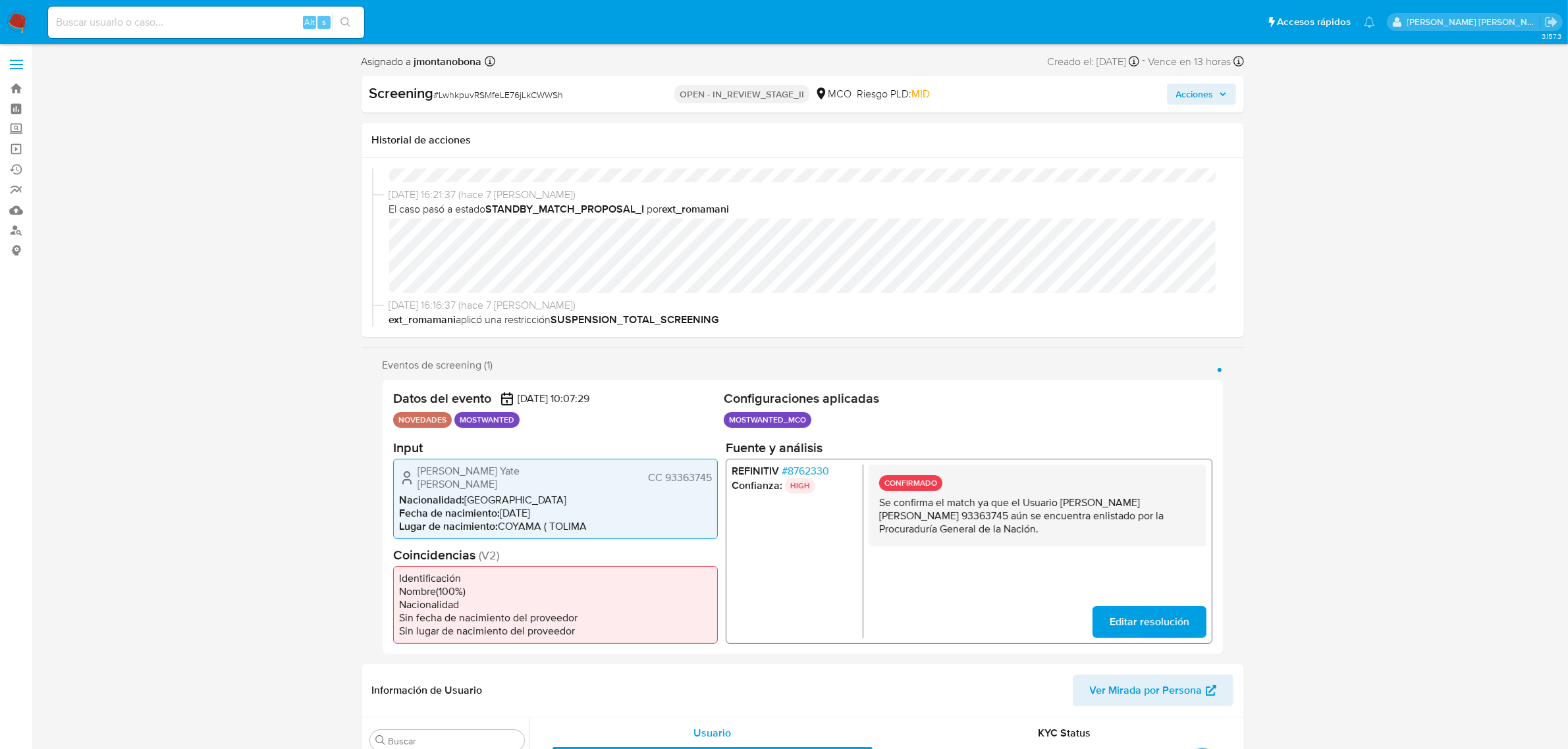
click at [1064, 504] on p "Se confirma el match ya que el Usuario Tito Yate Aroca CC 93363745 aún se encue…" at bounding box center [1037, 515] width 317 height 40
drag, startPoint x: 1062, startPoint y: 500, endPoint x: 1130, endPoint y: 501, distance: 68.0
click at [1130, 501] on p "Se confirma el match ya que el Usuario Tito Yate Aroca CC 93363745 aún se encue…" at bounding box center [1037, 515] width 317 height 40
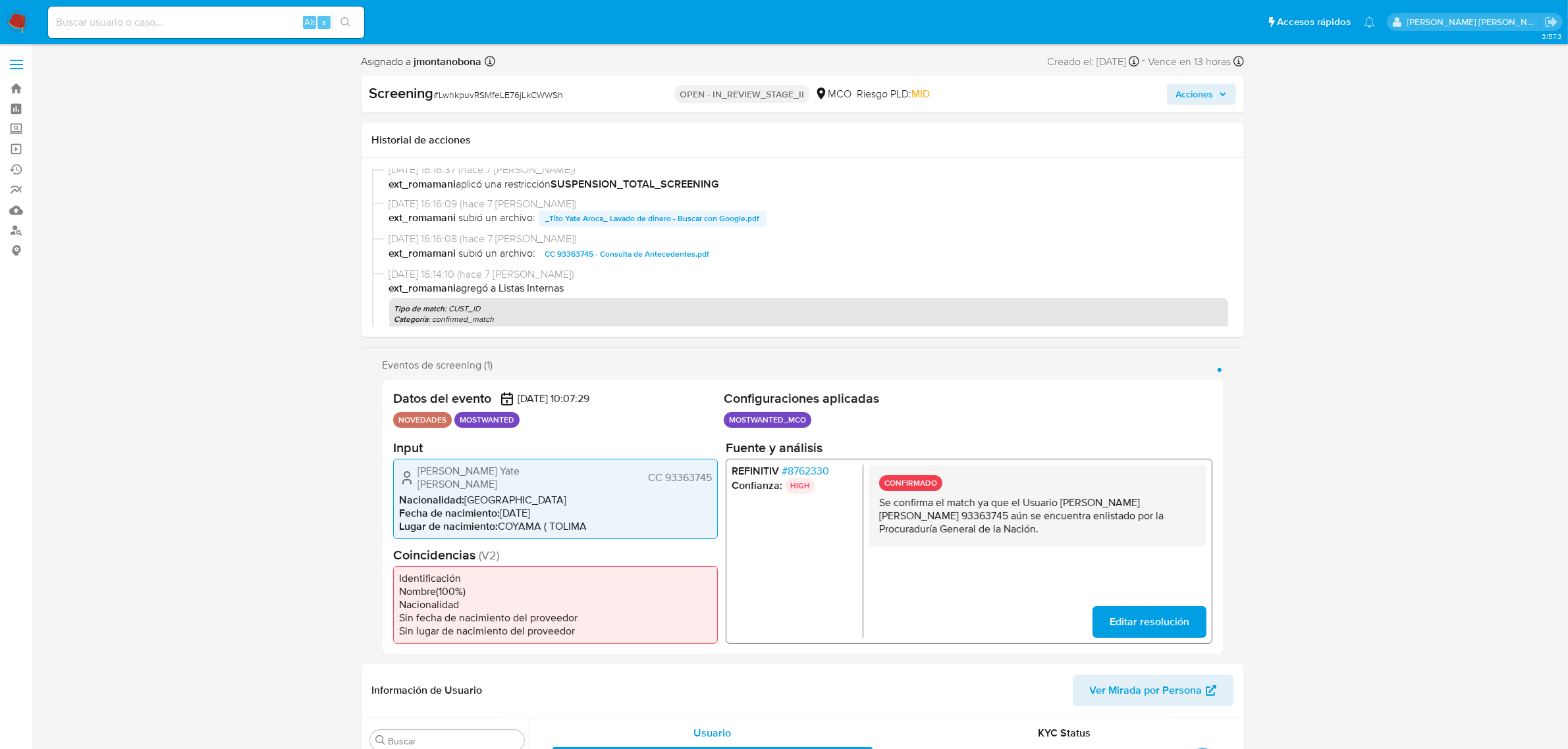
scroll to position [247, 0]
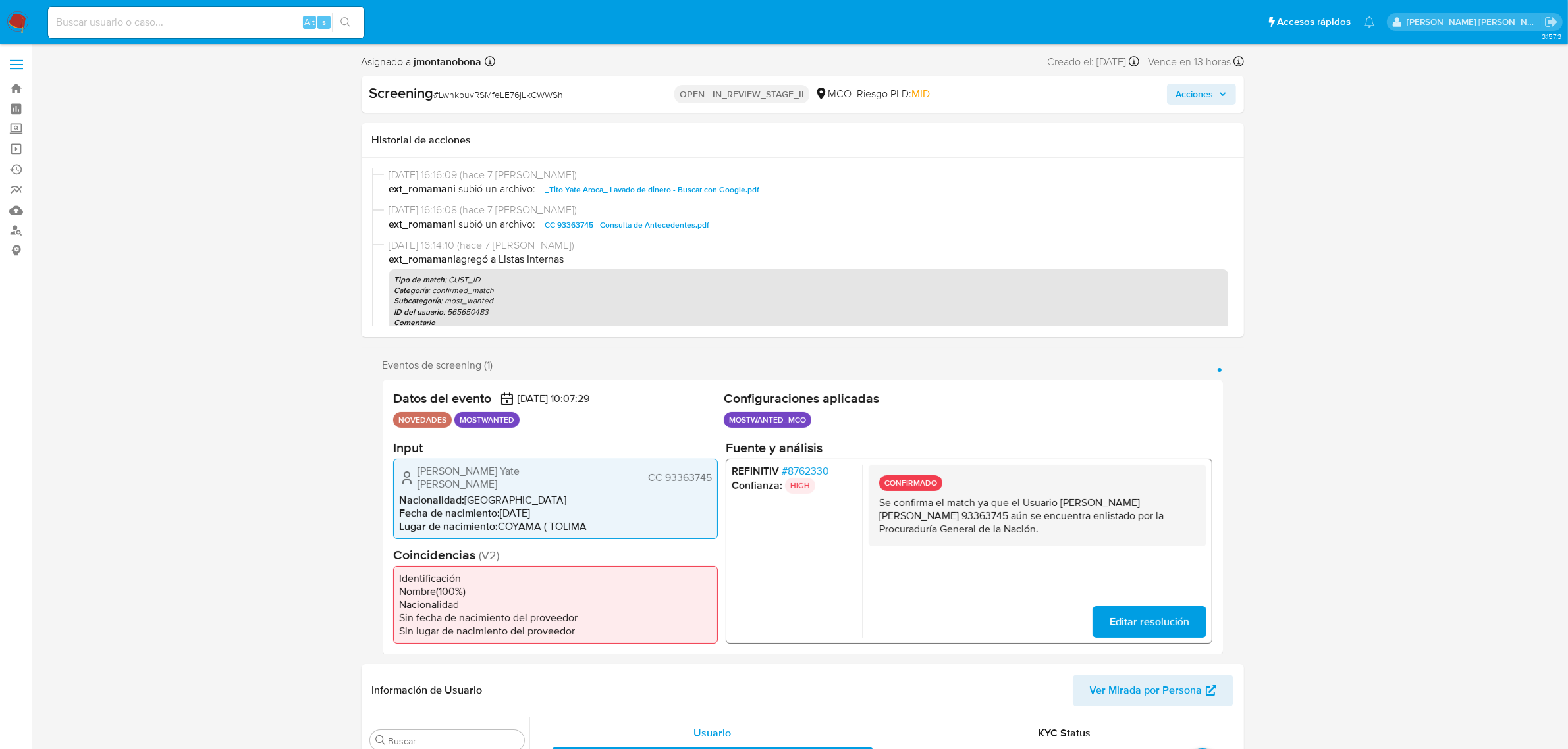
click at [653, 219] on span "CC 93363745 - Consulta de Antecedentes.pdf" at bounding box center [627, 225] width 165 height 16
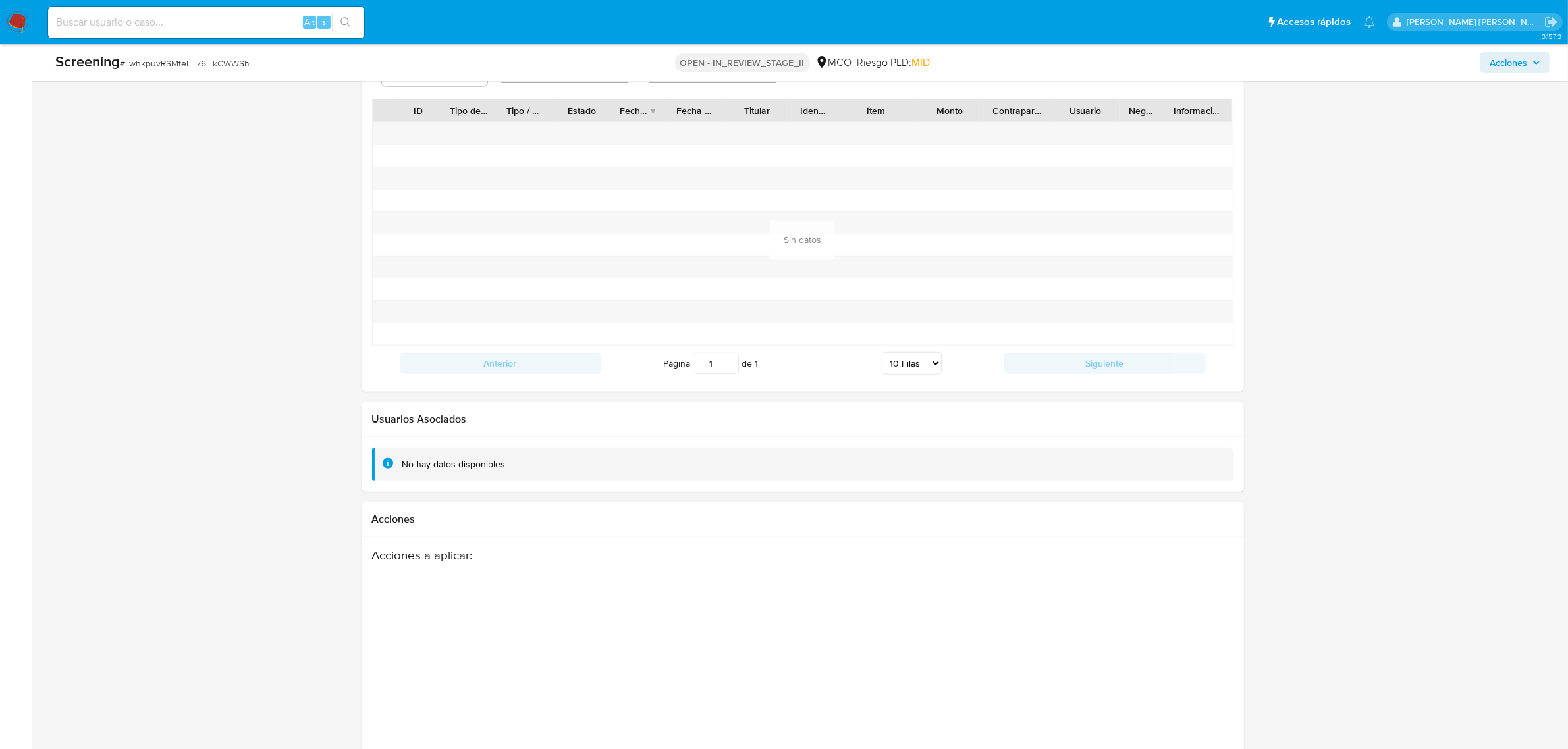
scroll to position [1785, 0]
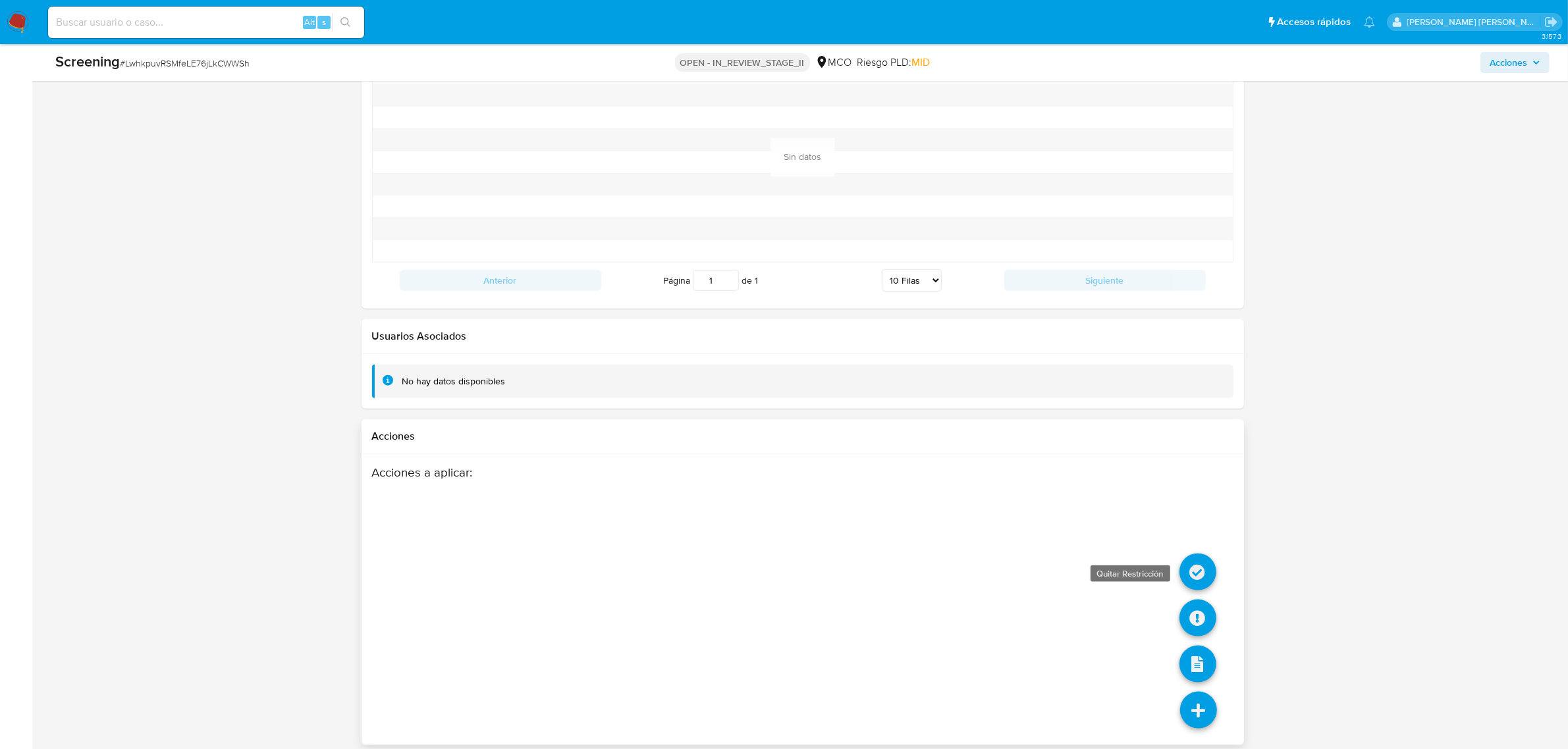
click at [1207, 564] on icon at bounding box center [1198, 572] width 37 height 37
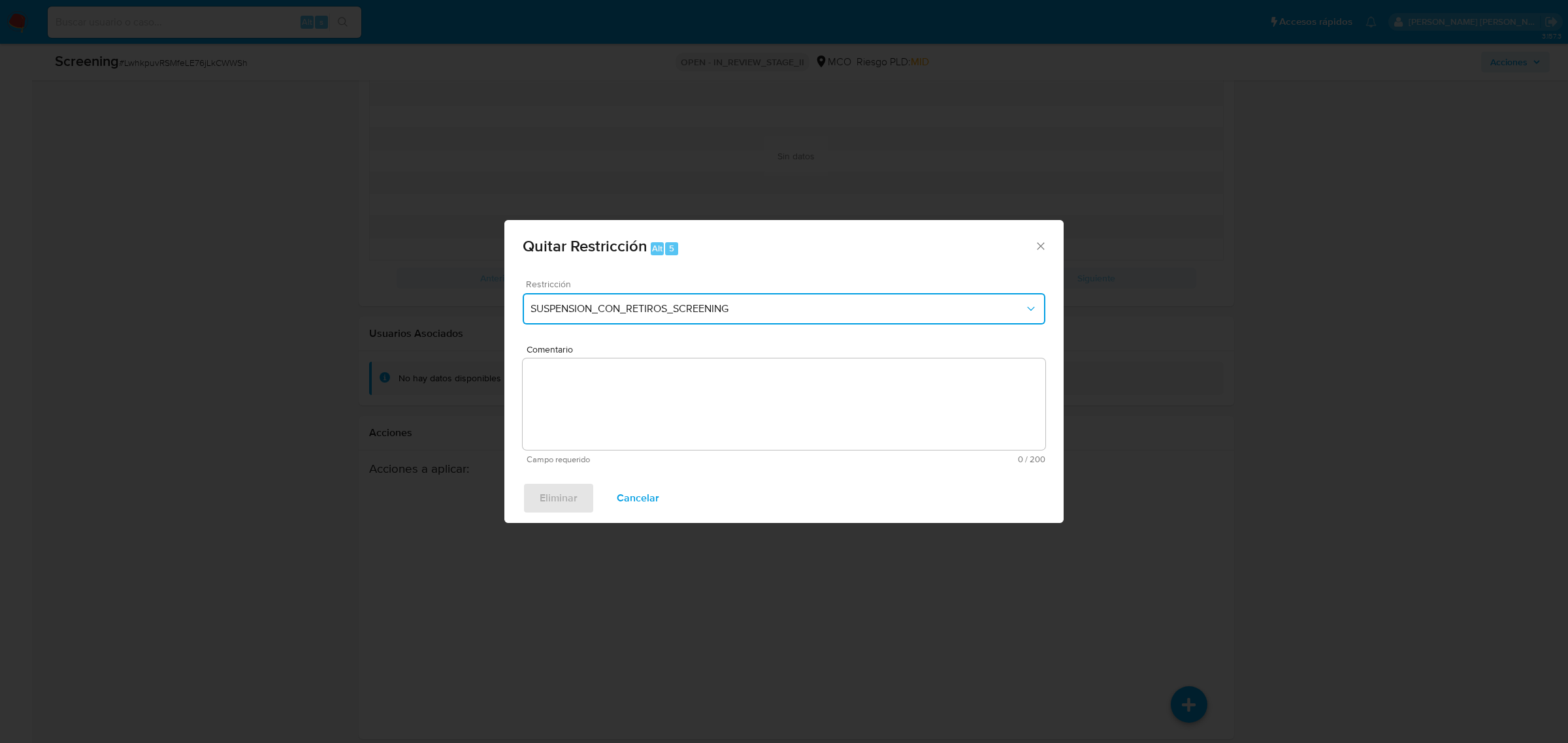
click at [736, 298] on button "SUSPENSION_CON_RETIROS_SCREENING" at bounding box center [783, 309] width 522 height 31
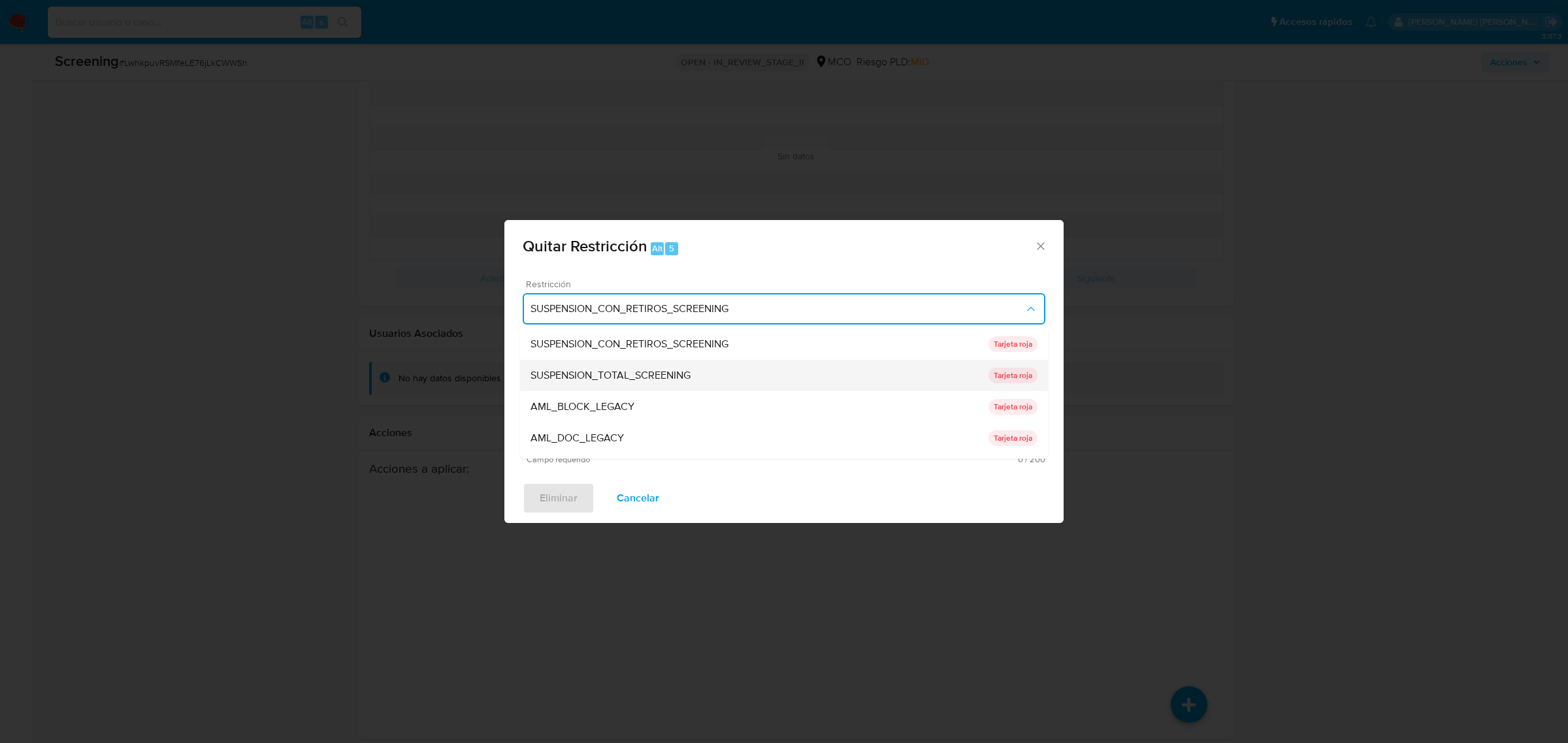
click at [649, 368] on span "SUSPENSION_TOTAL_SCREENING" at bounding box center [610, 375] width 160 height 13
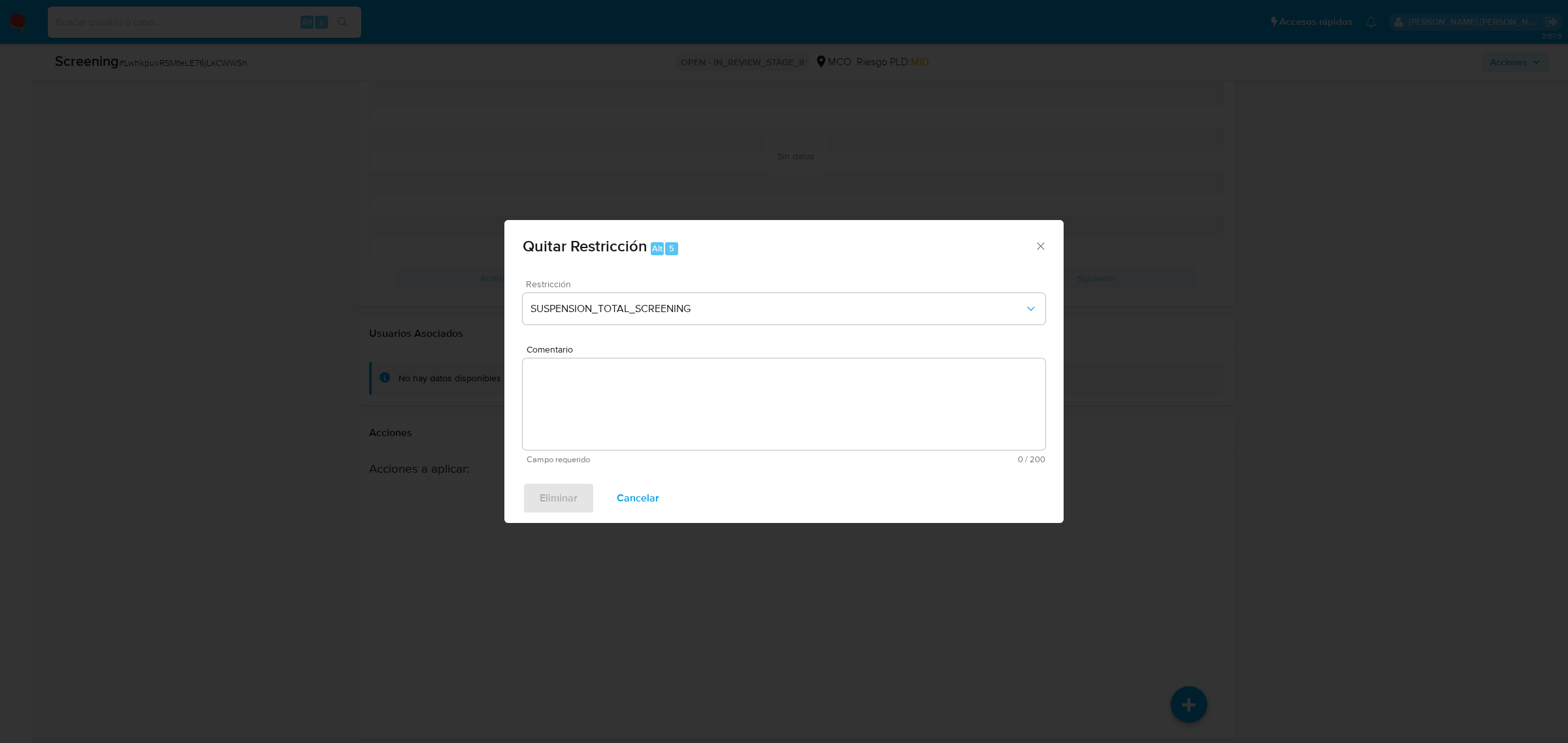
click at [727, 395] on textarea "Comentario" at bounding box center [783, 404] width 522 height 92
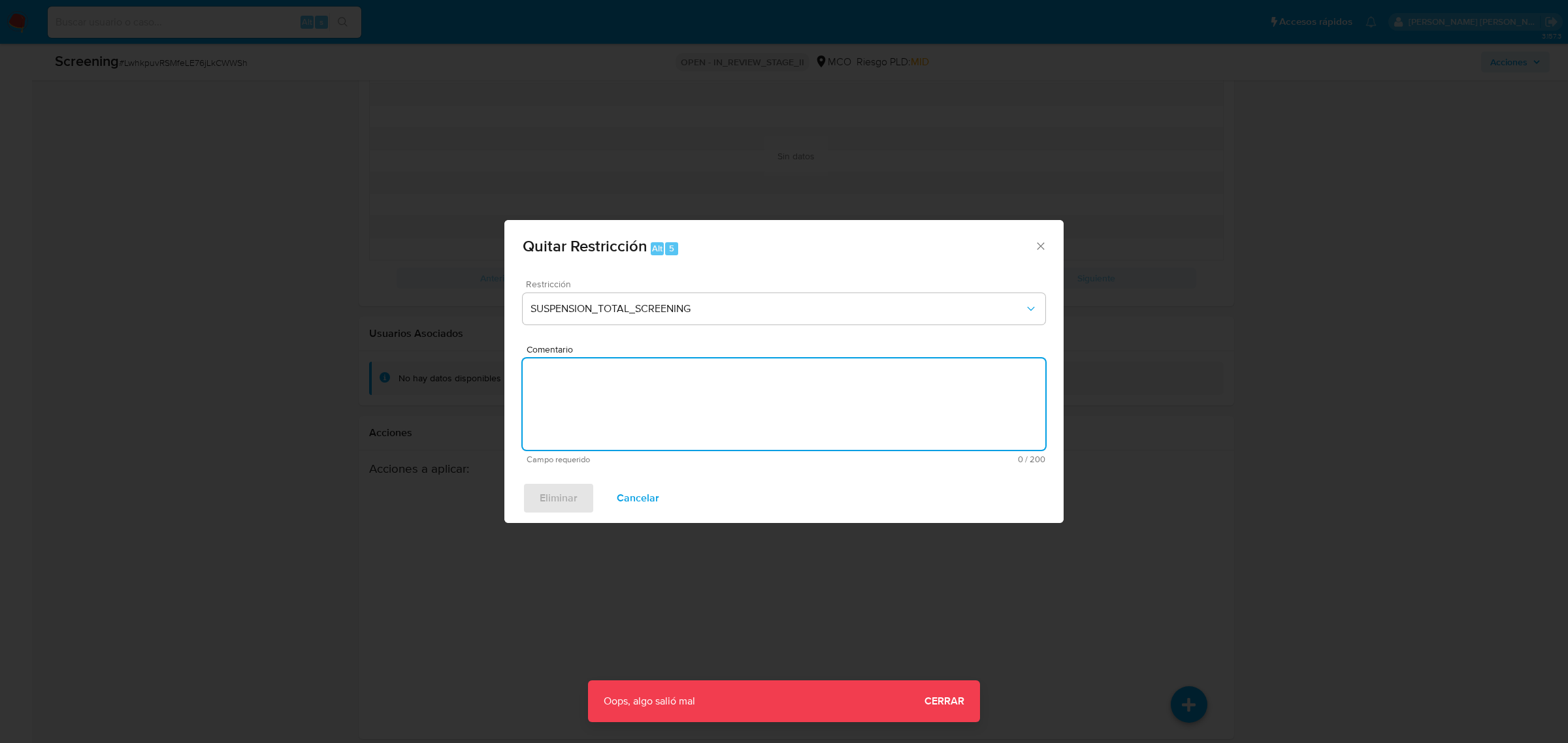
click at [1039, 243] on icon "Cerrar ventana" at bounding box center [1041, 246] width 13 height 13
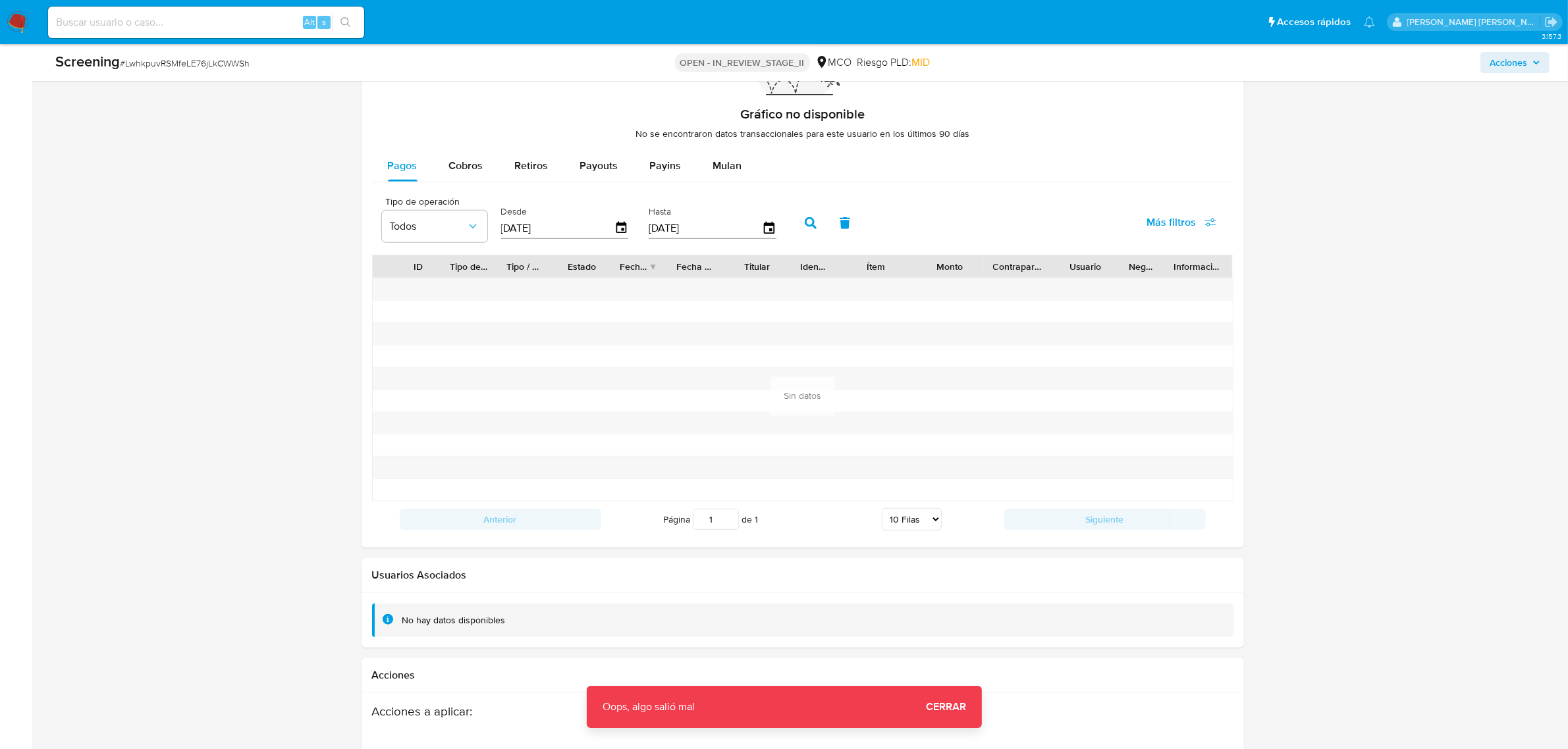
scroll to position [1291, 0]
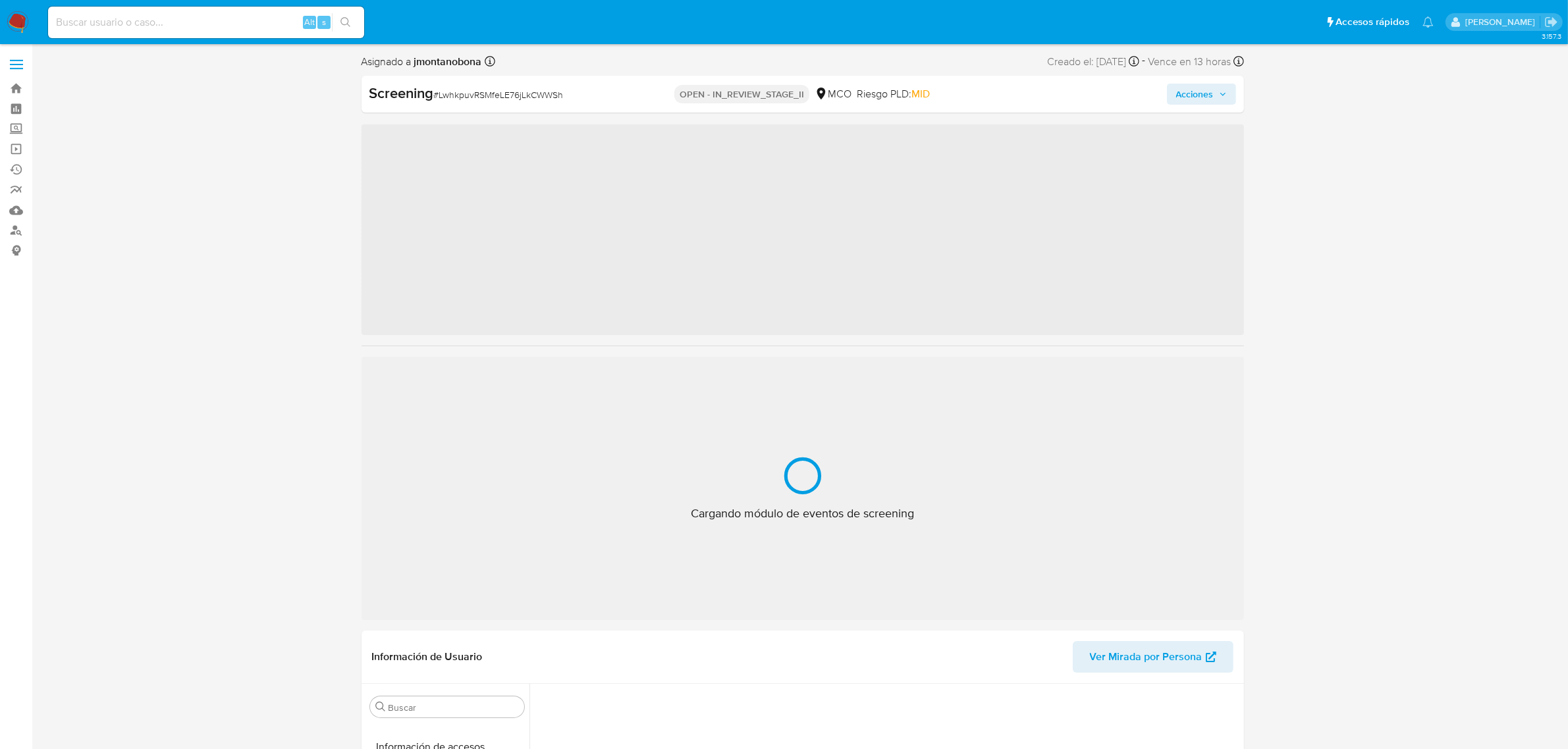
scroll to position [555, 0]
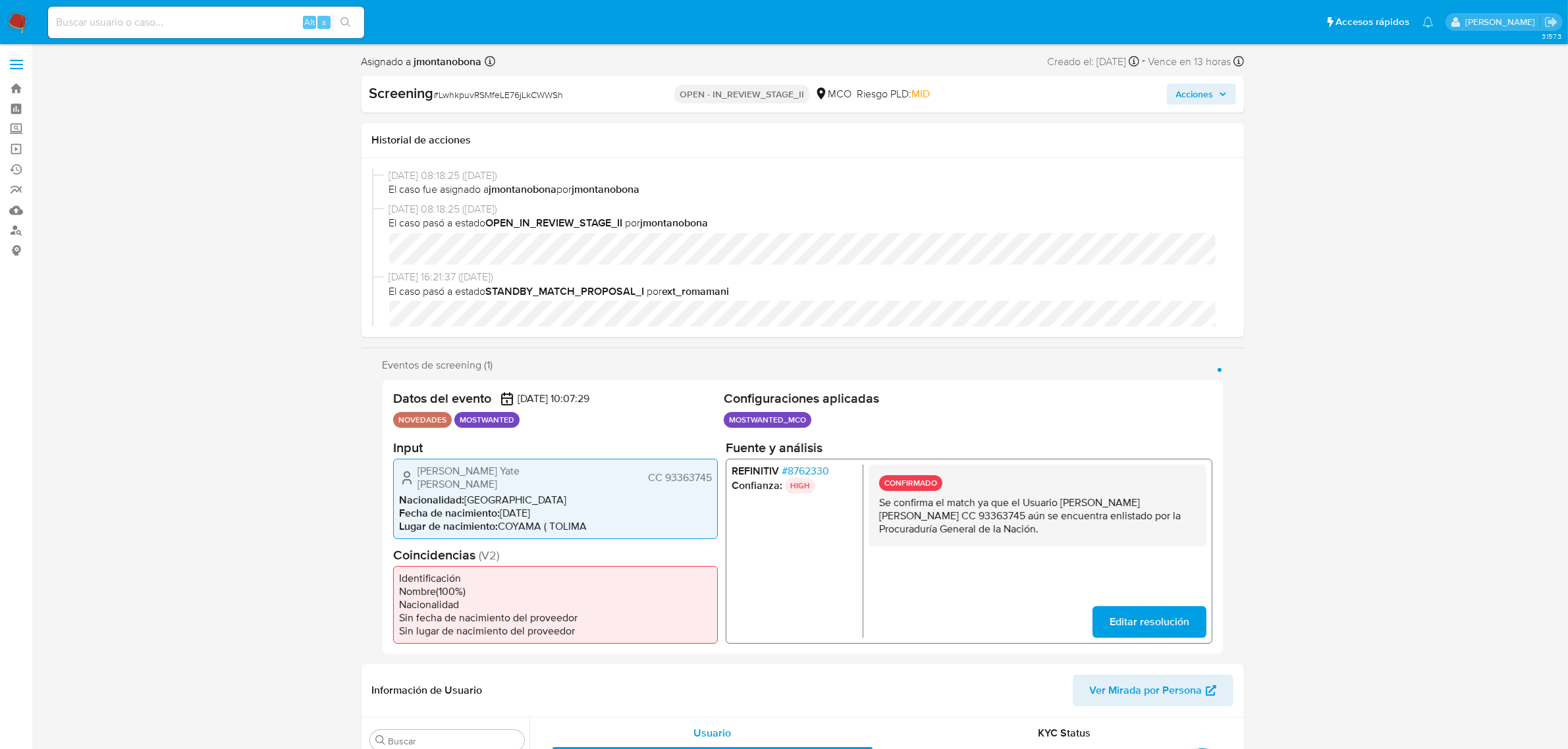
select select "10"
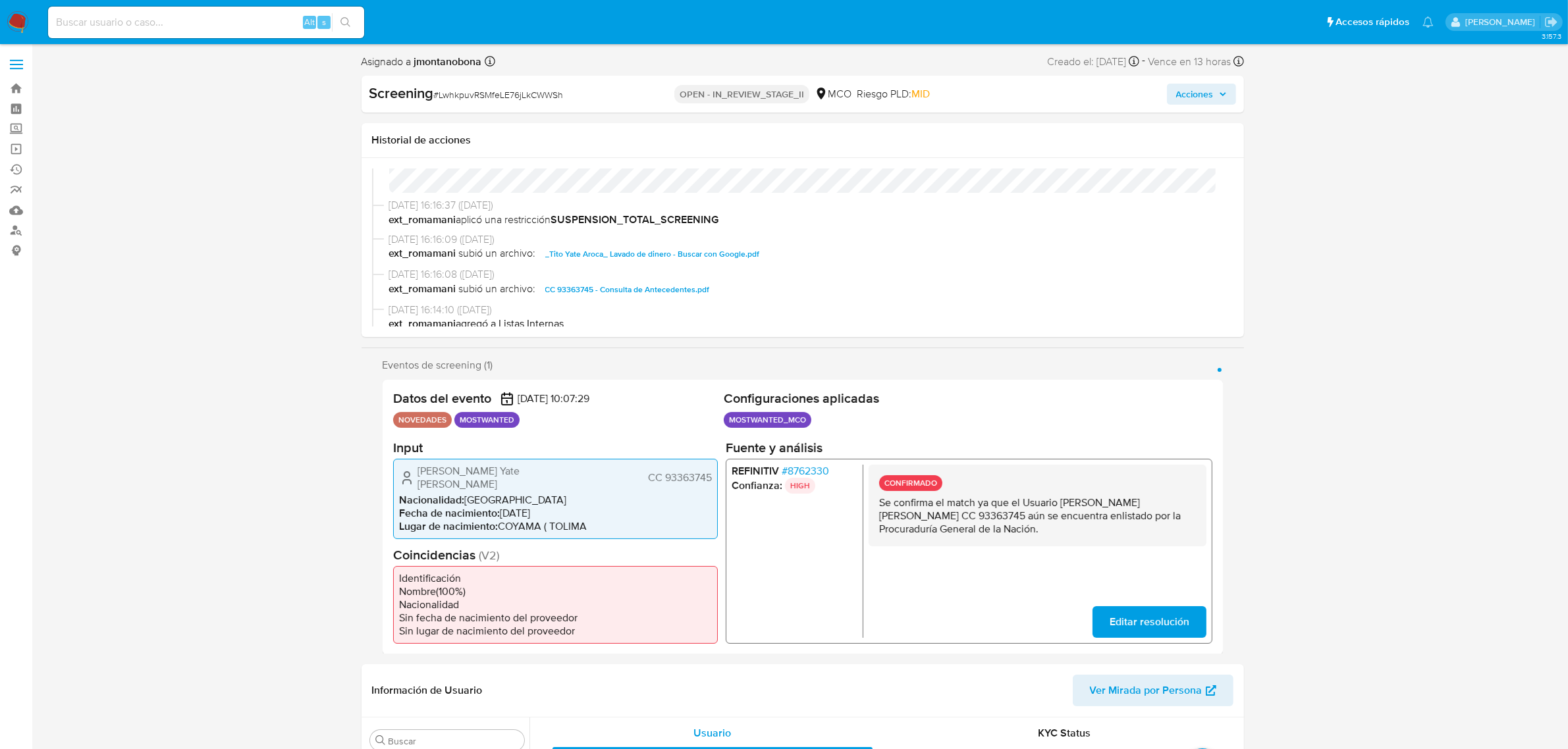
scroll to position [224, 0]
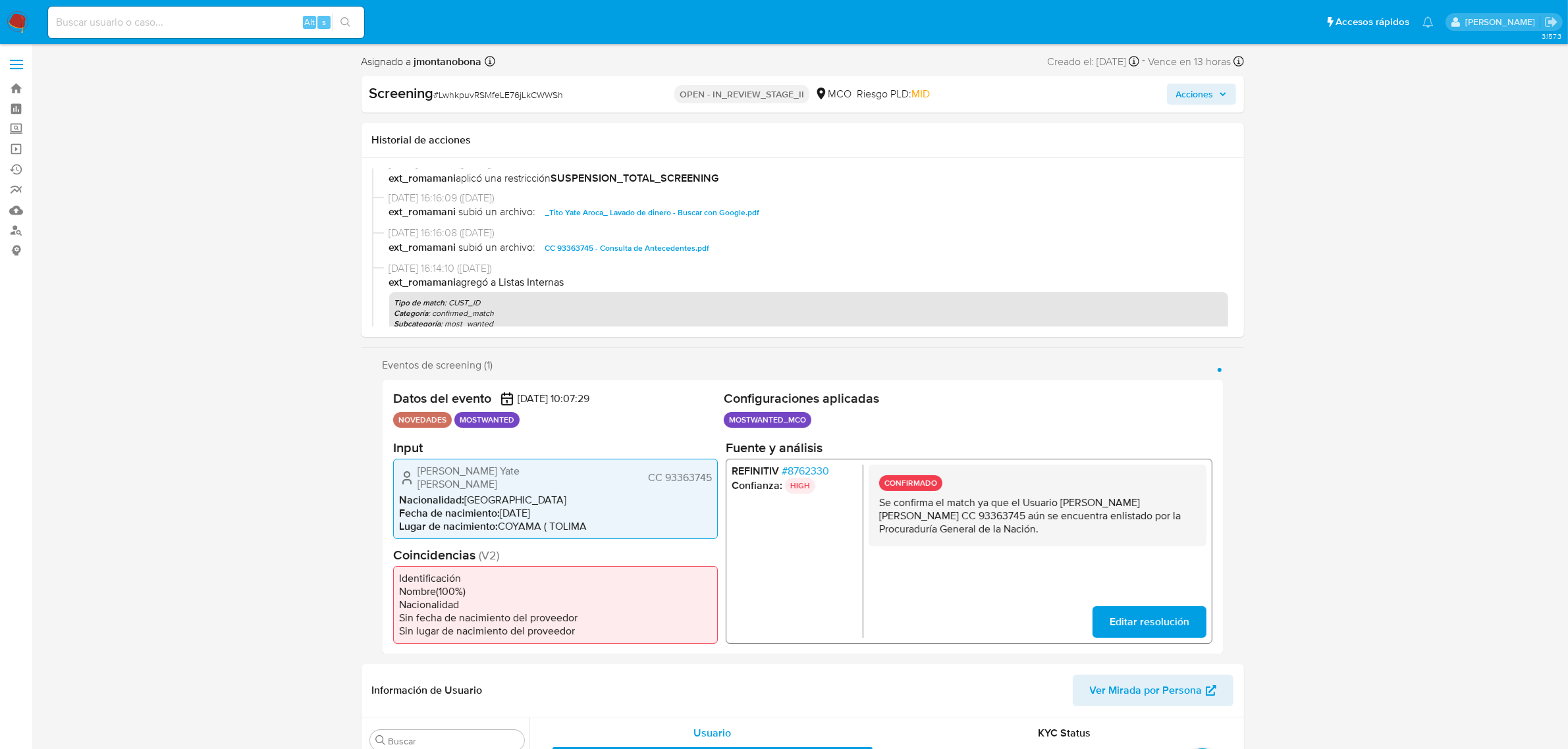
click at [644, 248] on span "CC 93363745 - Consulta de Antecedentes.pdf" at bounding box center [627, 248] width 165 height 16
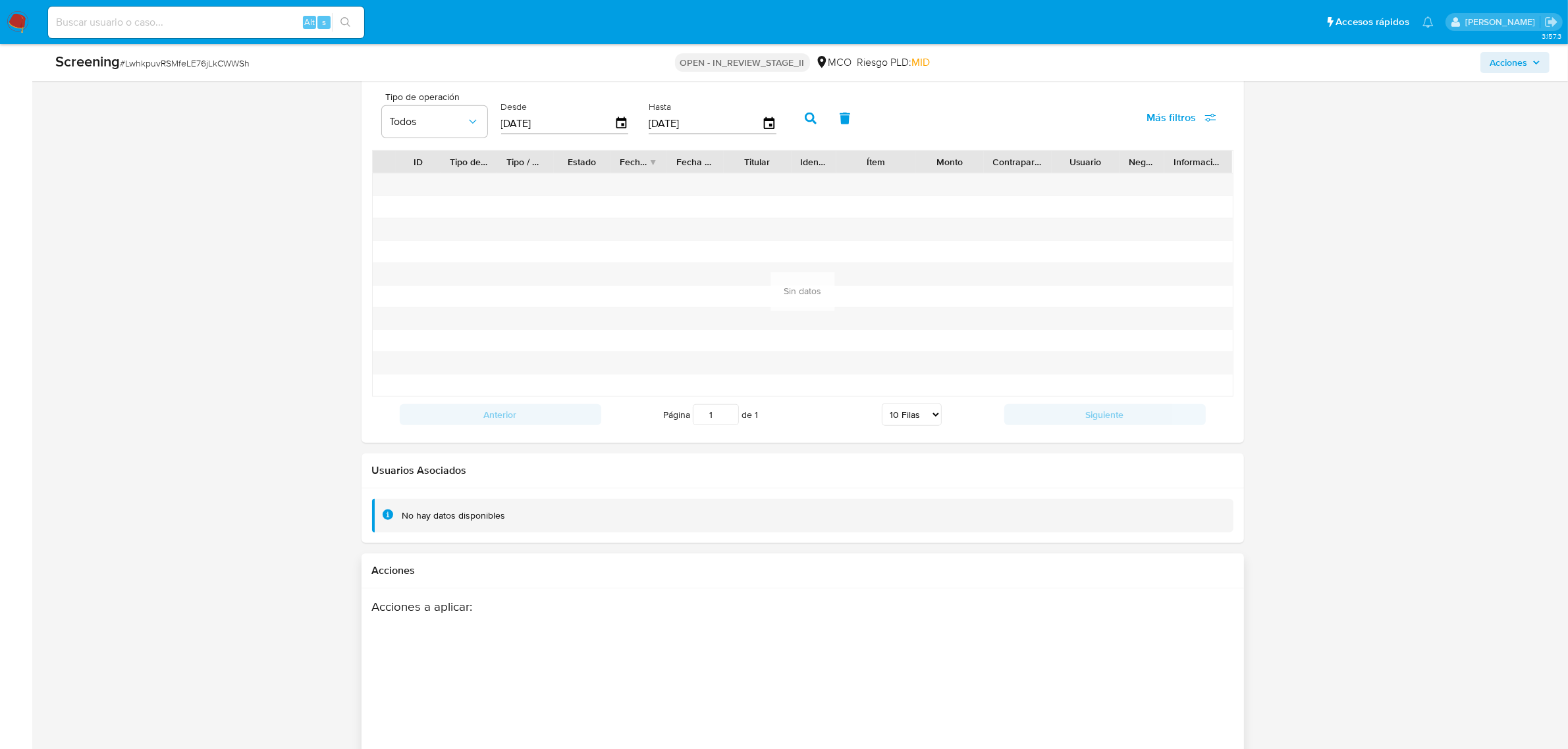
scroll to position [1785, 0]
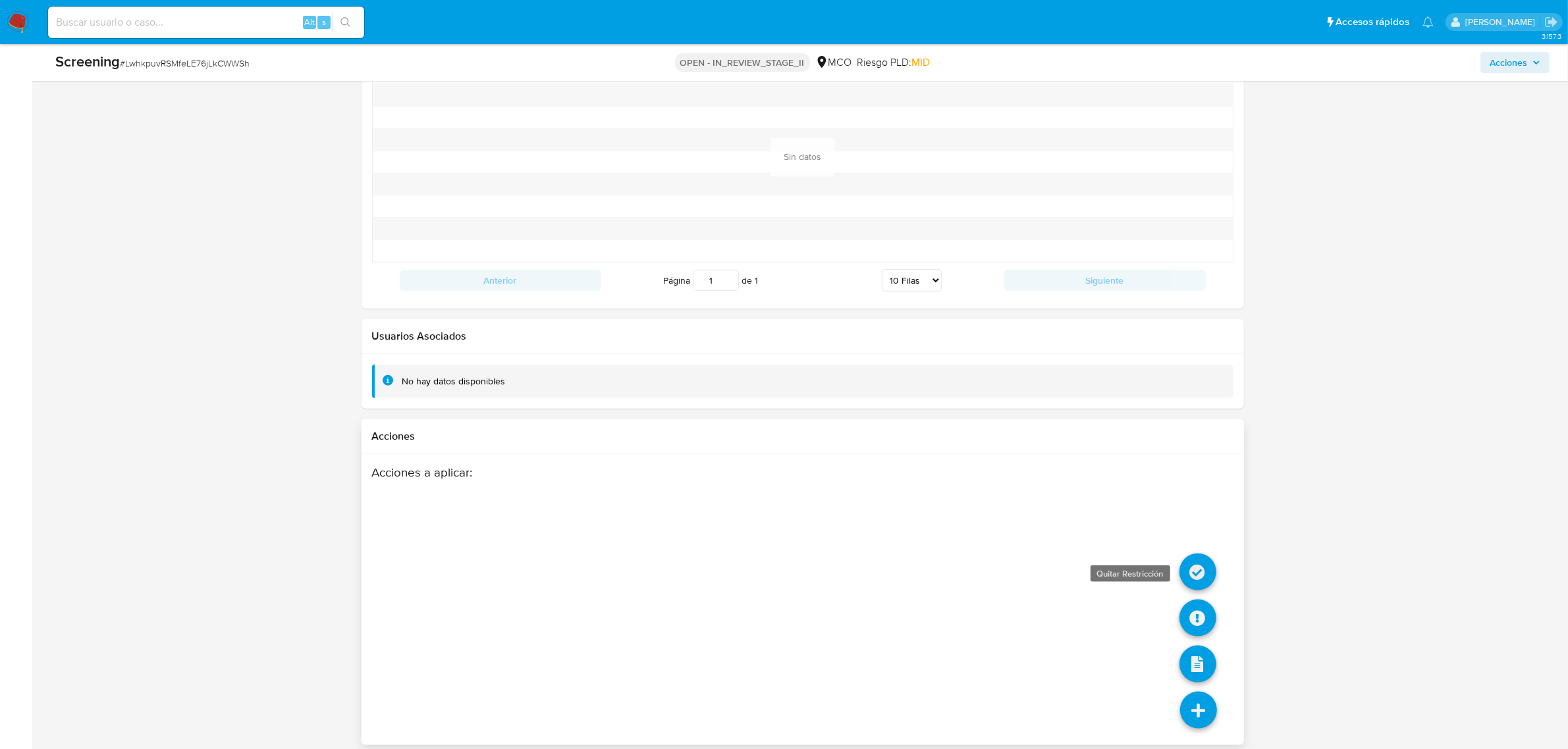
click at [1189, 563] on icon at bounding box center [1198, 572] width 37 height 37
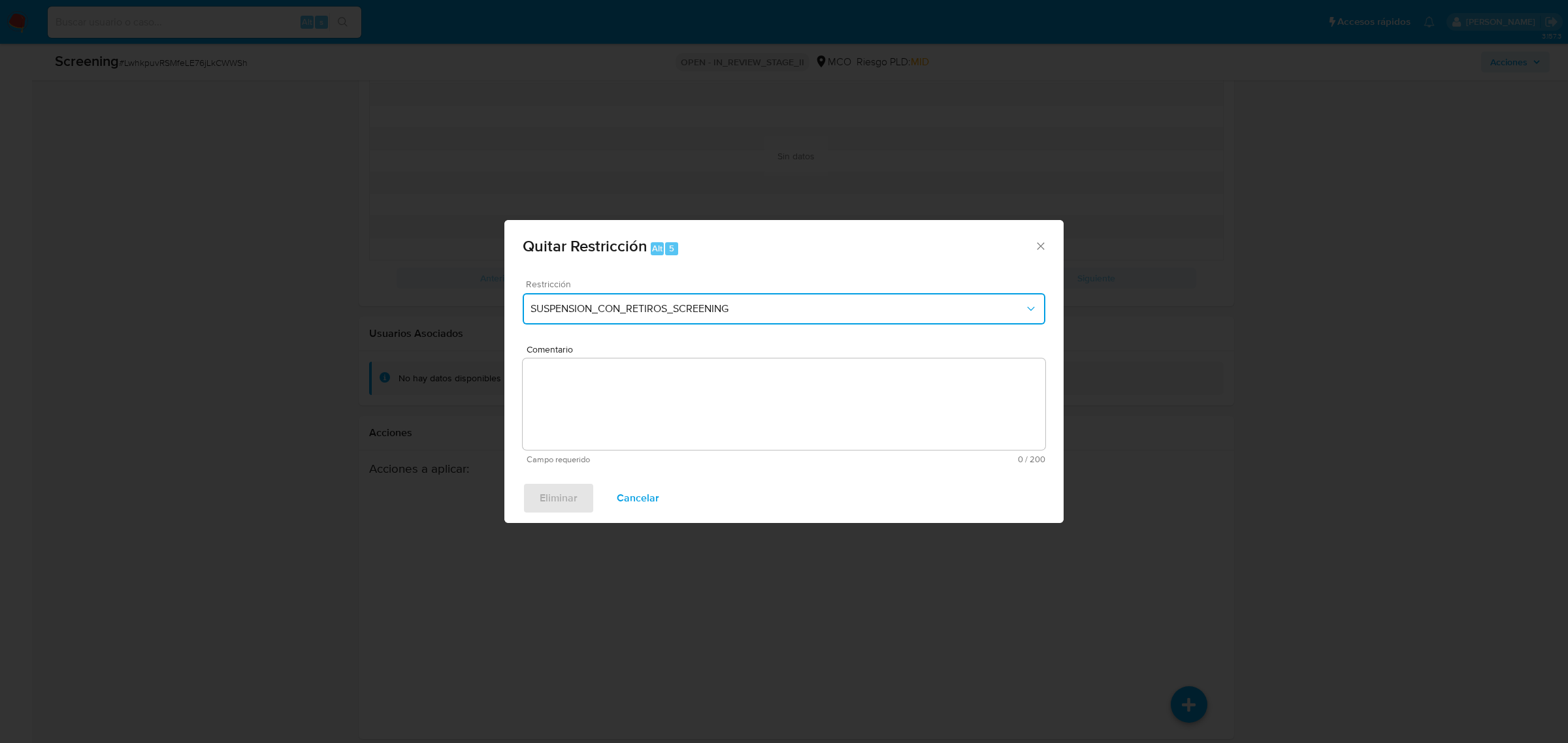
click at [598, 305] on span "SUSPENSION_CON_RETIROS_SCREENING" at bounding box center [777, 309] width 494 height 13
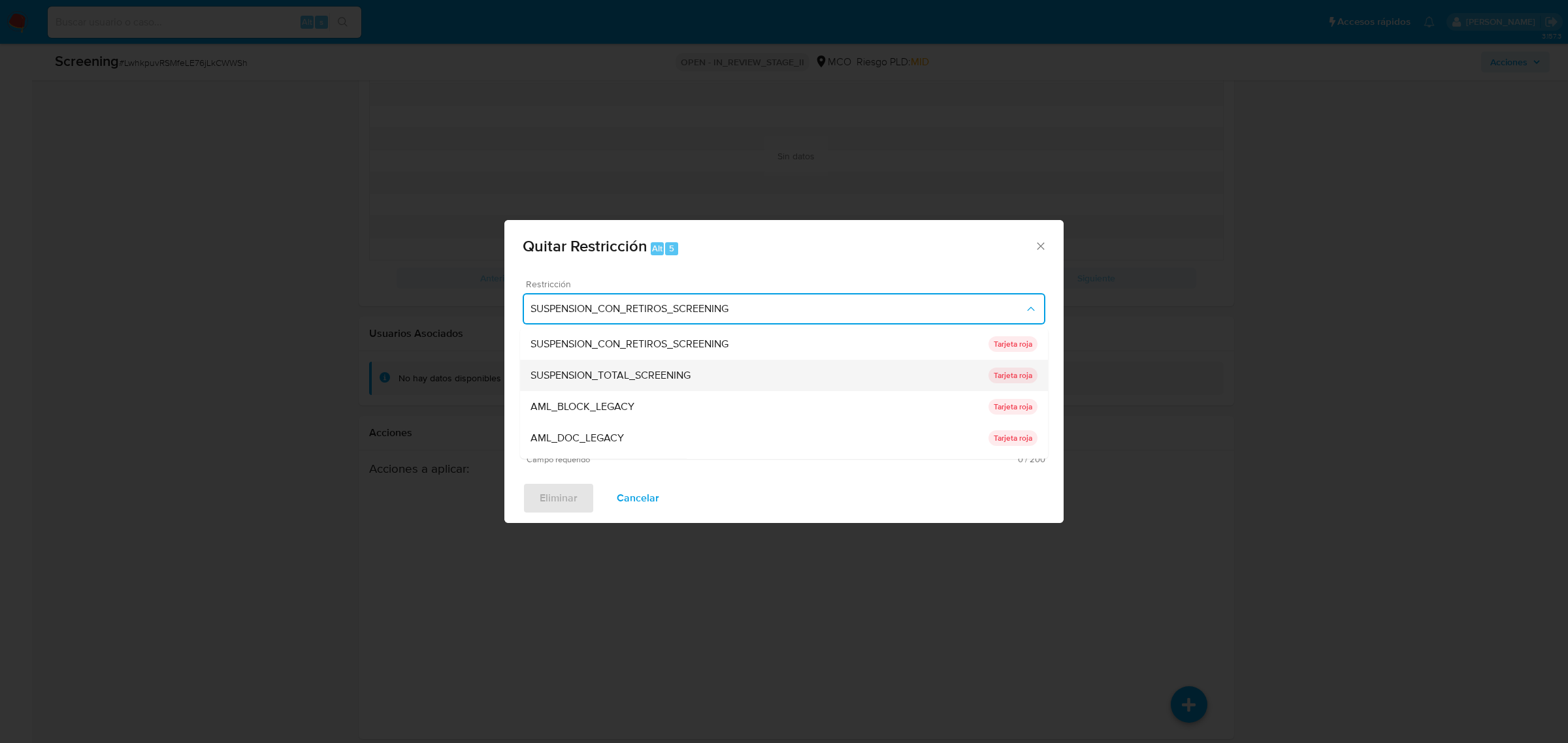
click at [597, 371] on span "SUSPENSION_TOTAL_SCREENING" at bounding box center [610, 375] width 160 height 13
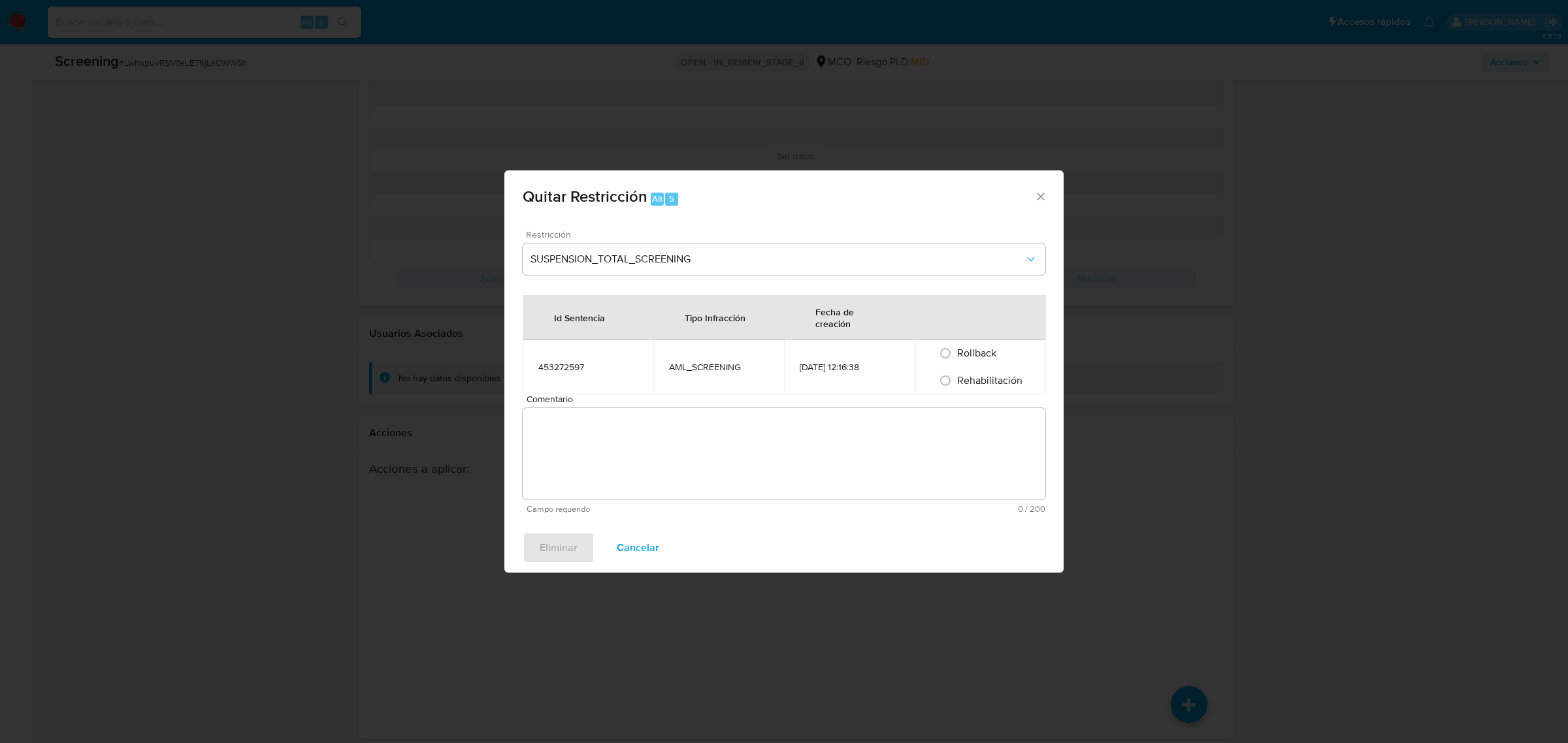
click at [958, 376] on span "Rehabilitación" at bounding box center [990, 380] width 66 height 15
click at [956, 376] on input "Rehabilitación" at bounding box center [945, 381] width 21 height 21
radio input "true"
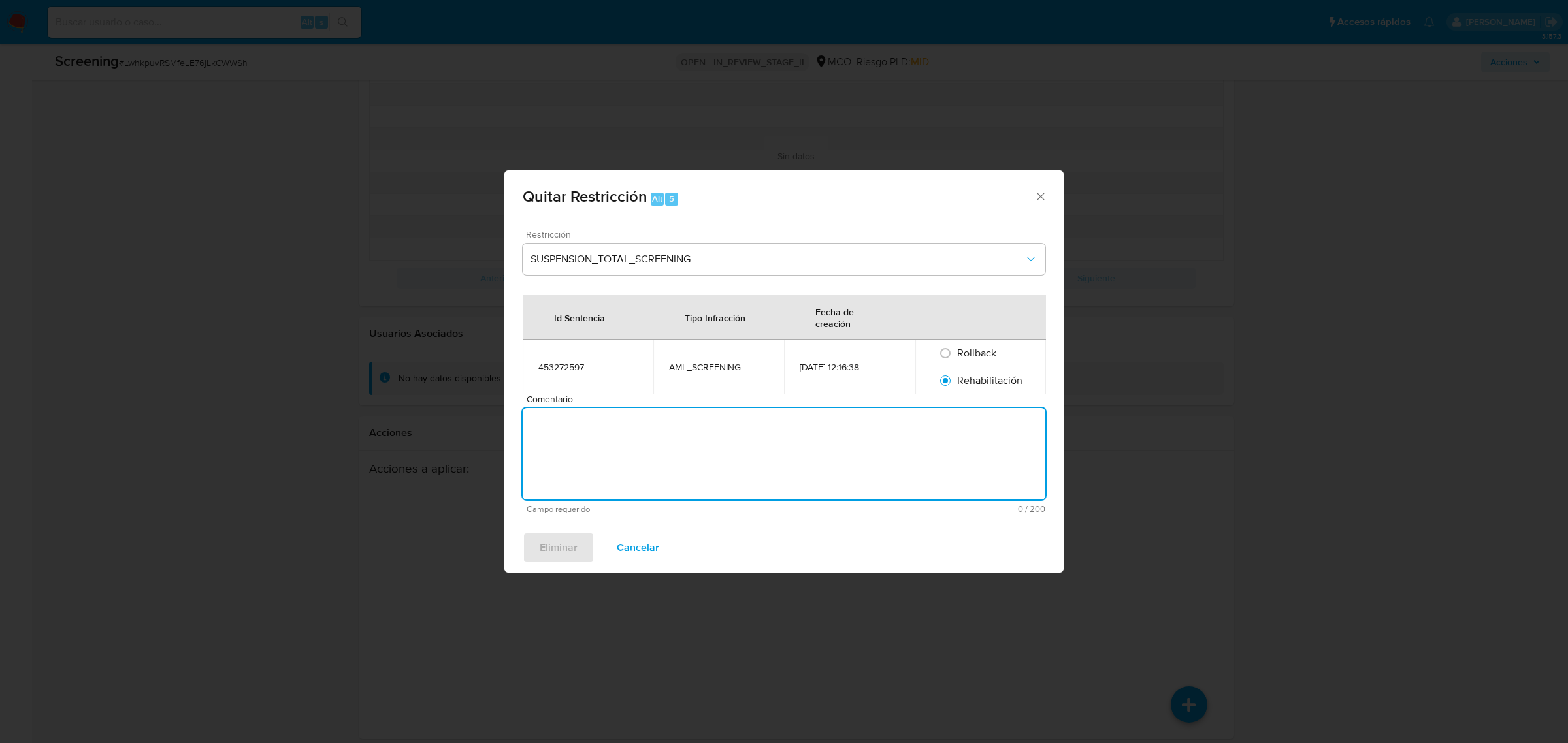
click at [747, 431] on textarea "Comentario" at bounding box center [783, 454] width 522 height 92
paste textarea "No se encuentran evidencias de delitos LAFT asociados a las inhabilidades regis…"
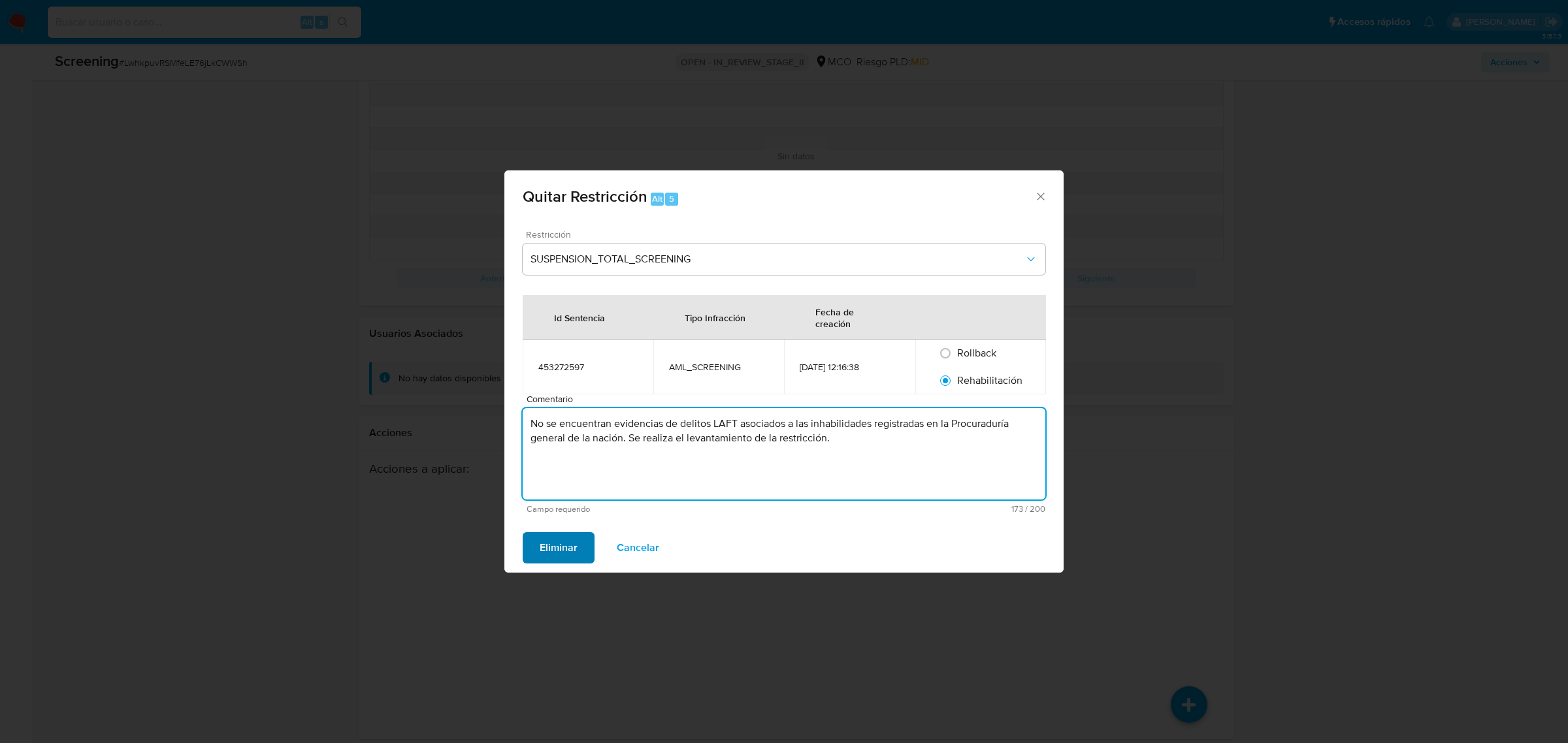
type textarea "No se encuentran evidencias de delitos LAFT asociados a las inhabilidades regis…"
click at [549, 550] on span "Eliminar" at bounding box center [559, 548] width 38 height 29
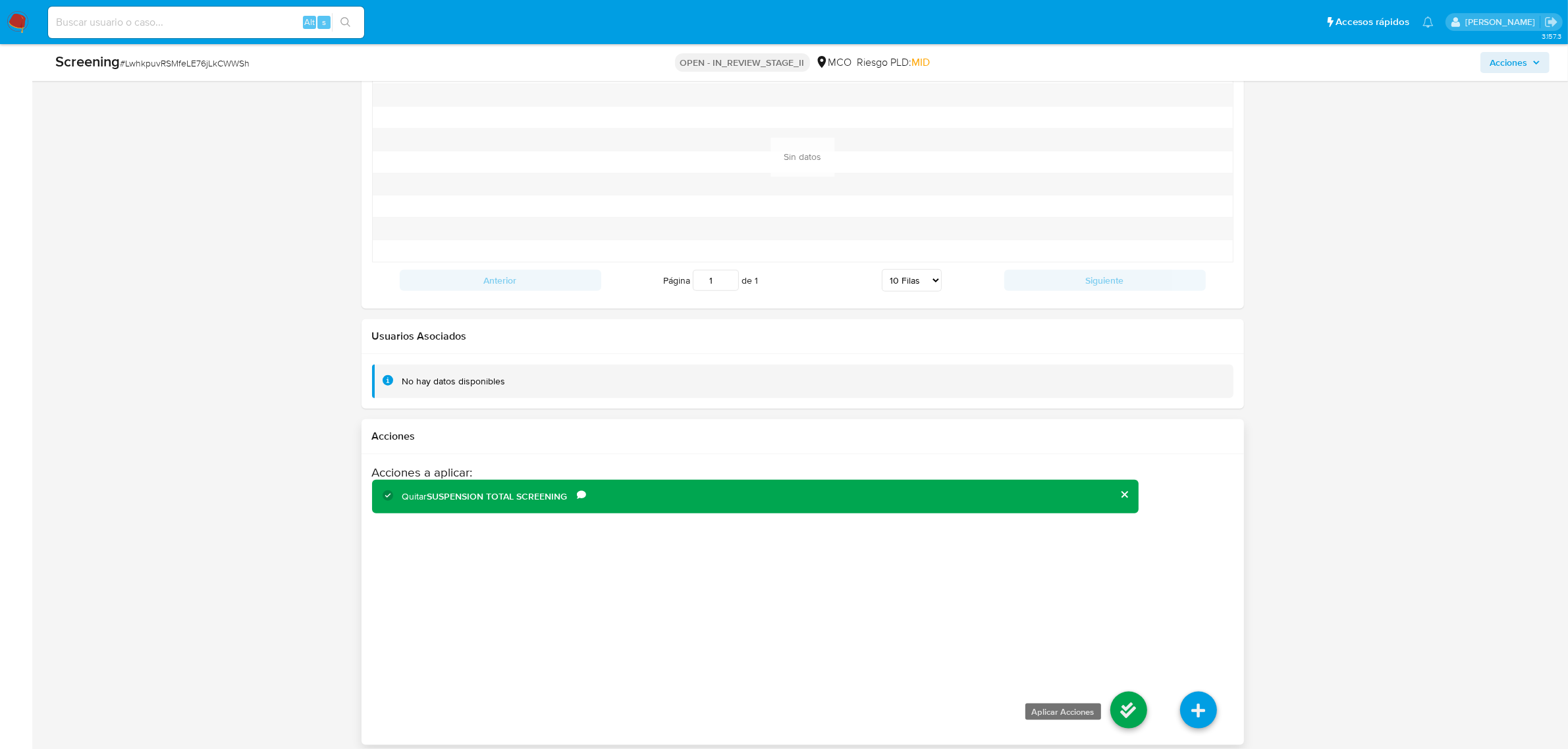
click at [1123, 698] on icon at bounding box center [1129, 710] width 37 height 37
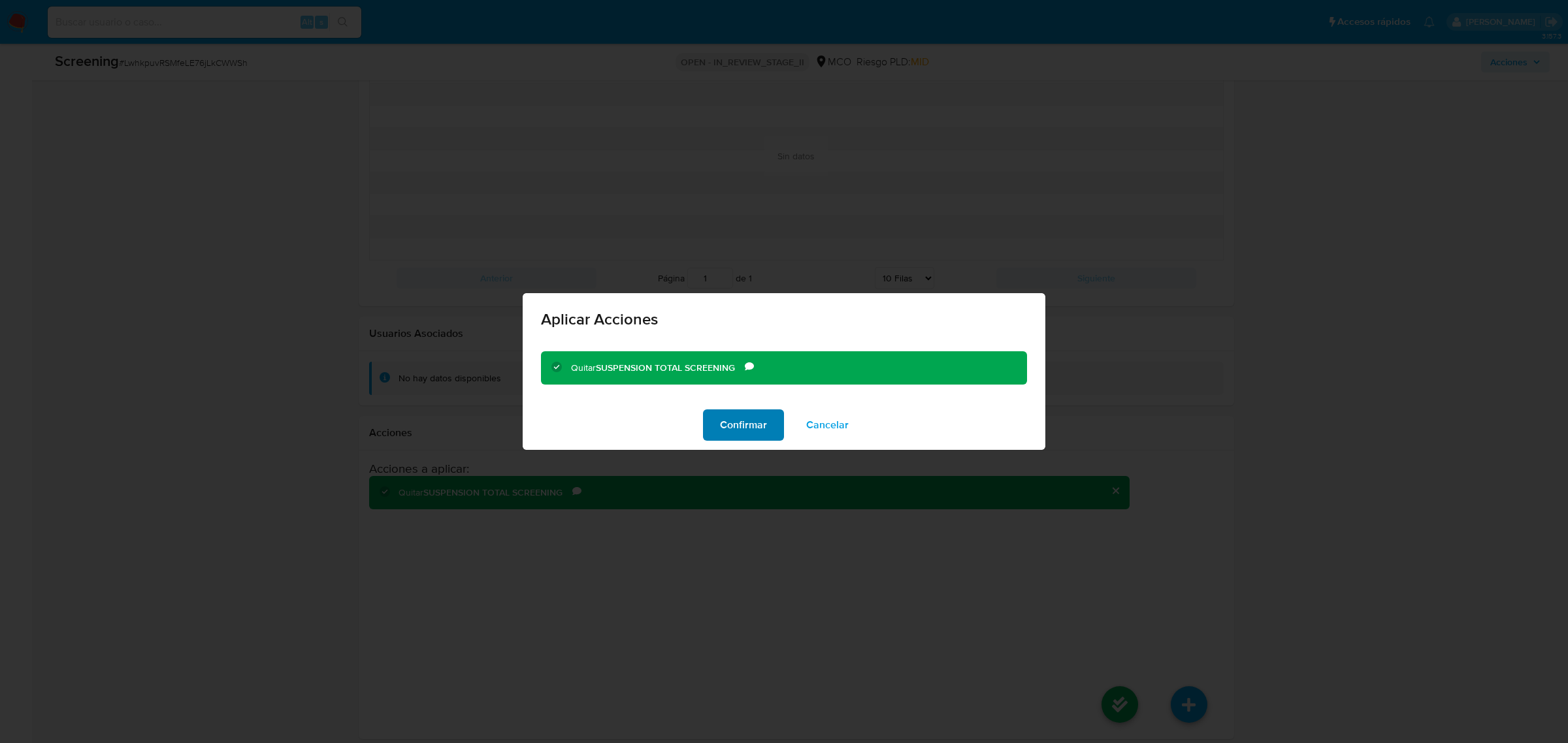
click at [733, 411] on span "Confirmar" at bounding box center [743, 425] width 47 height 29
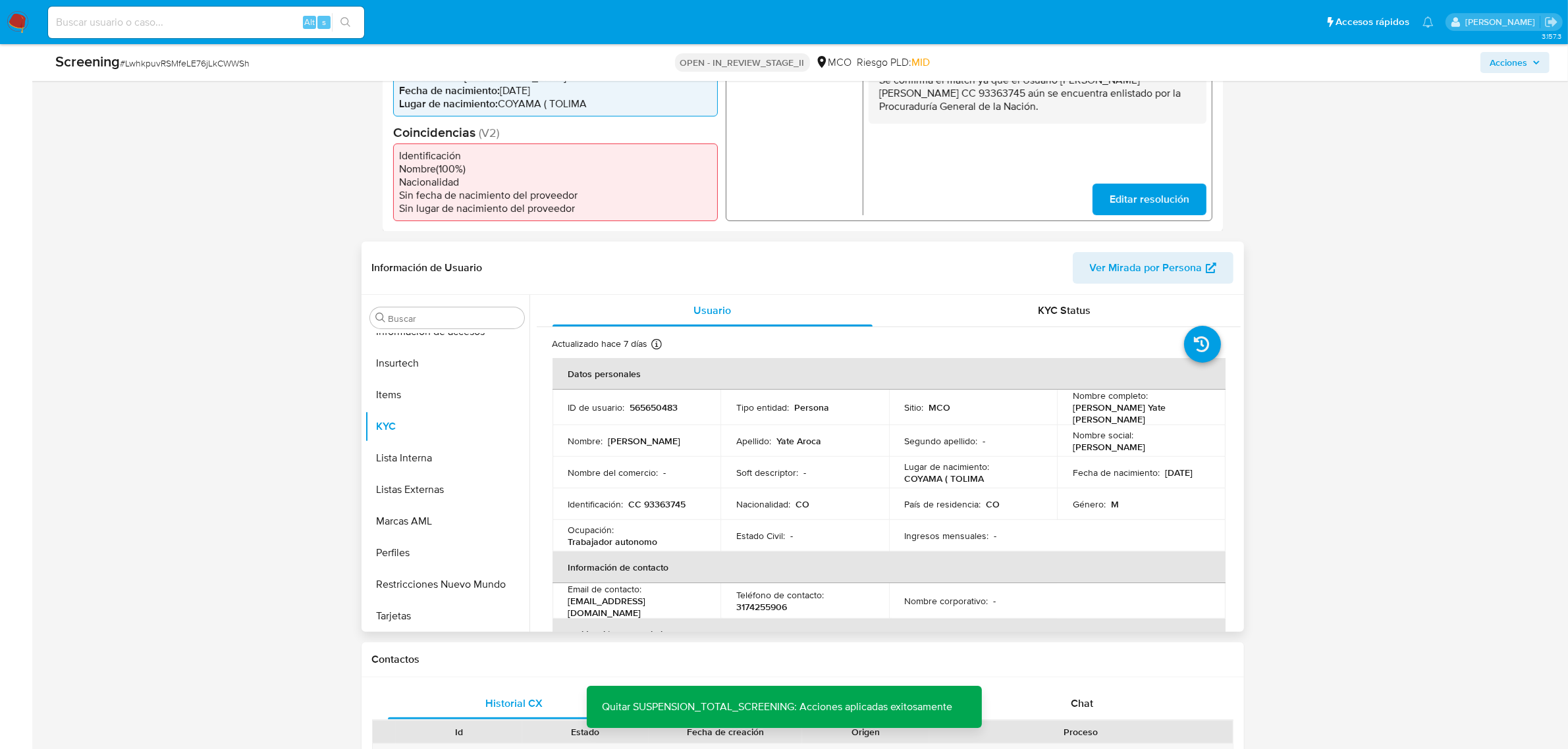
scroll to position [0, 0]
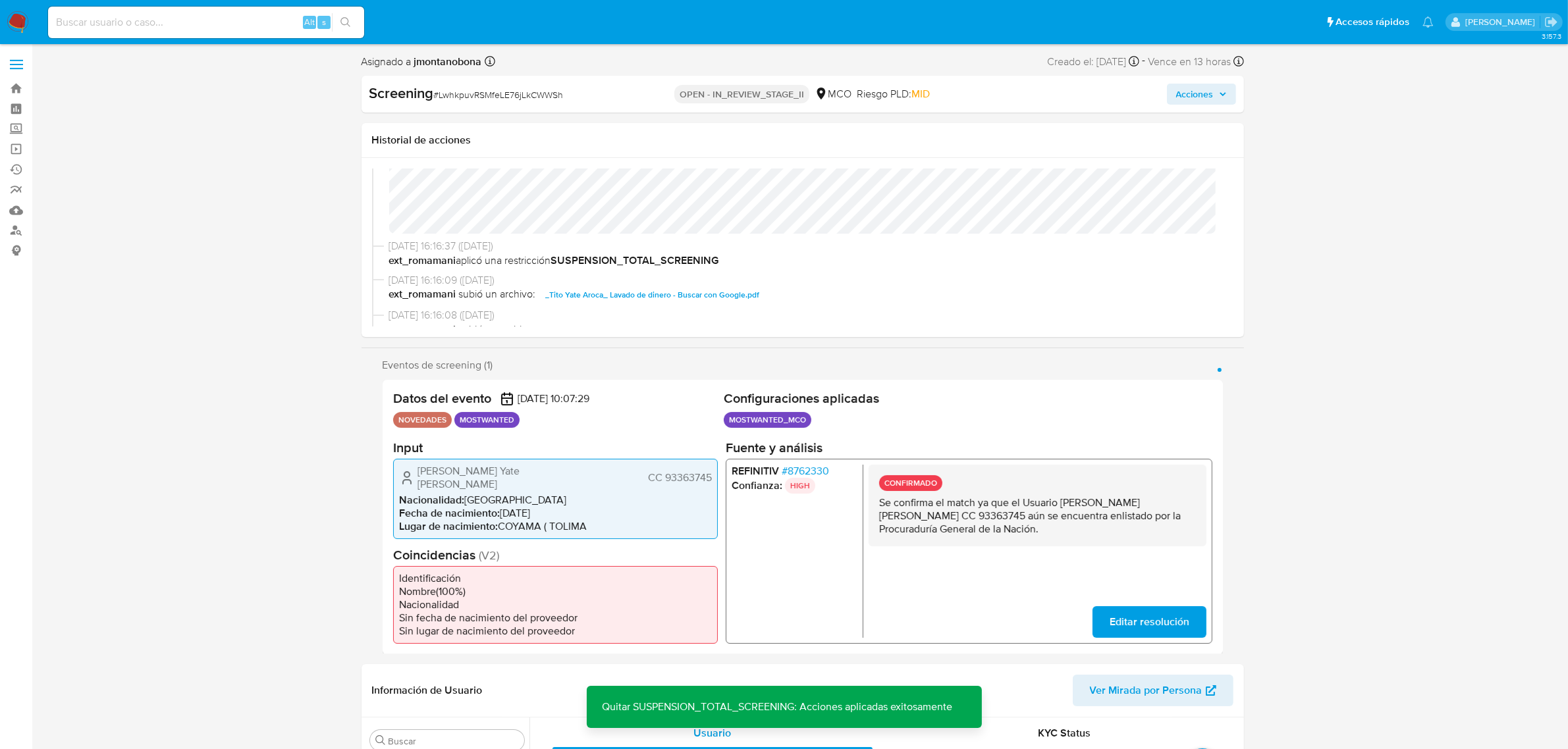
click at [1199, 98] on span "Acciones" at bounding box center [1195, 94] width 38 height 21
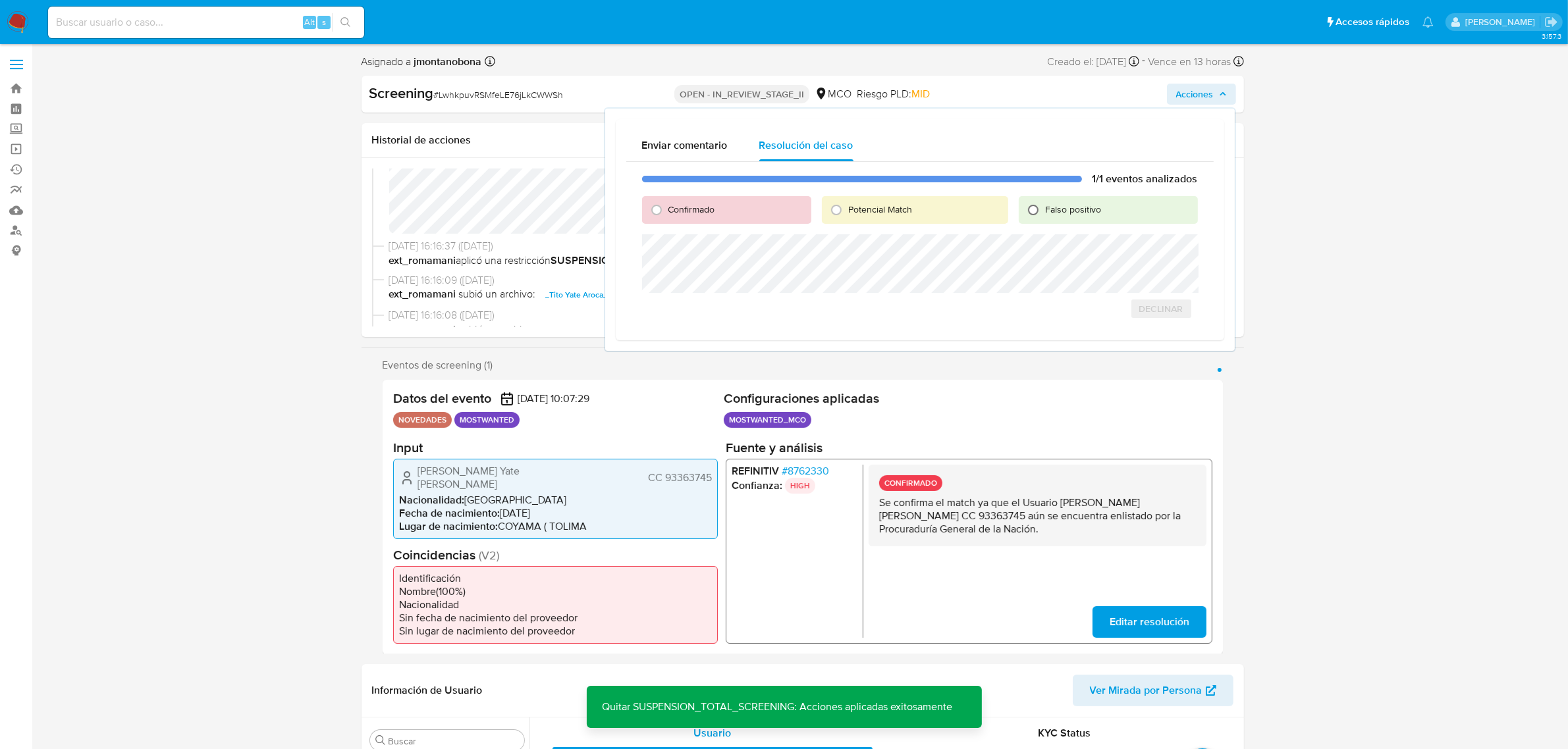
click at [1039, 208] on input "Falso positivo" at bounding box center [1033, 210] width 21 height 21
radio input "true"
click at [1161, 330] on span "Cerrar Caso" at bounding box center [1152, 323] width 63 height 18
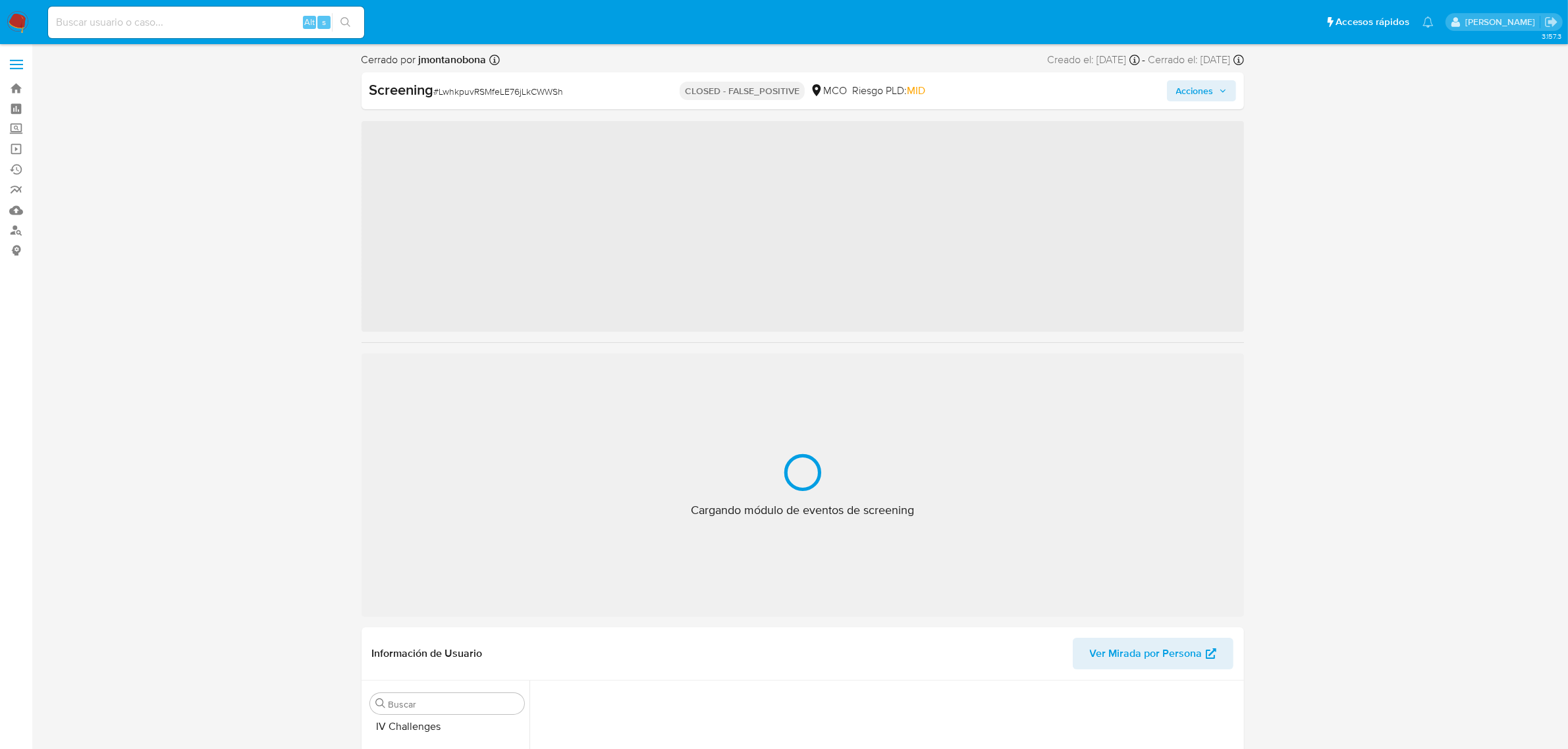
scroll to position [555, 0]
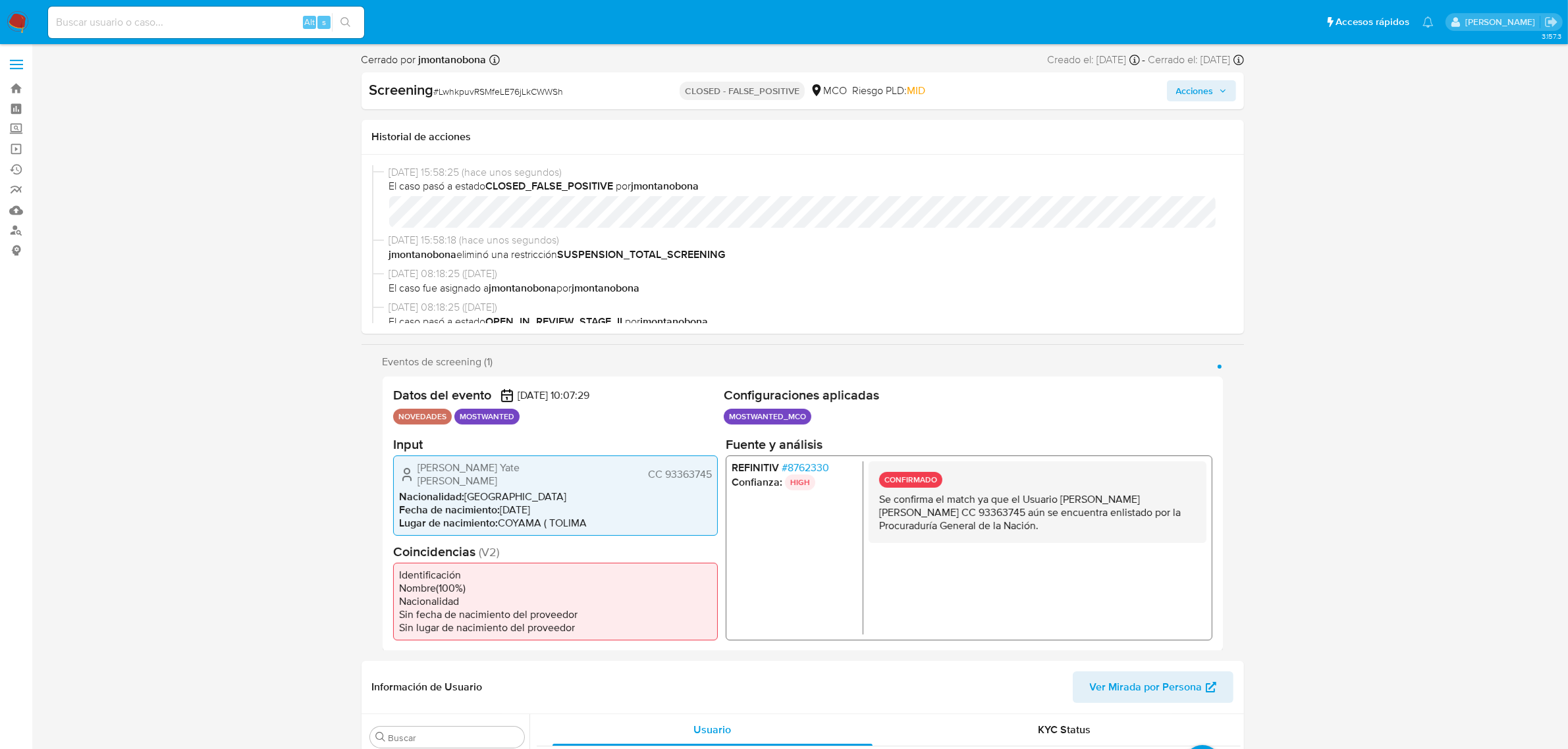
select select "10"
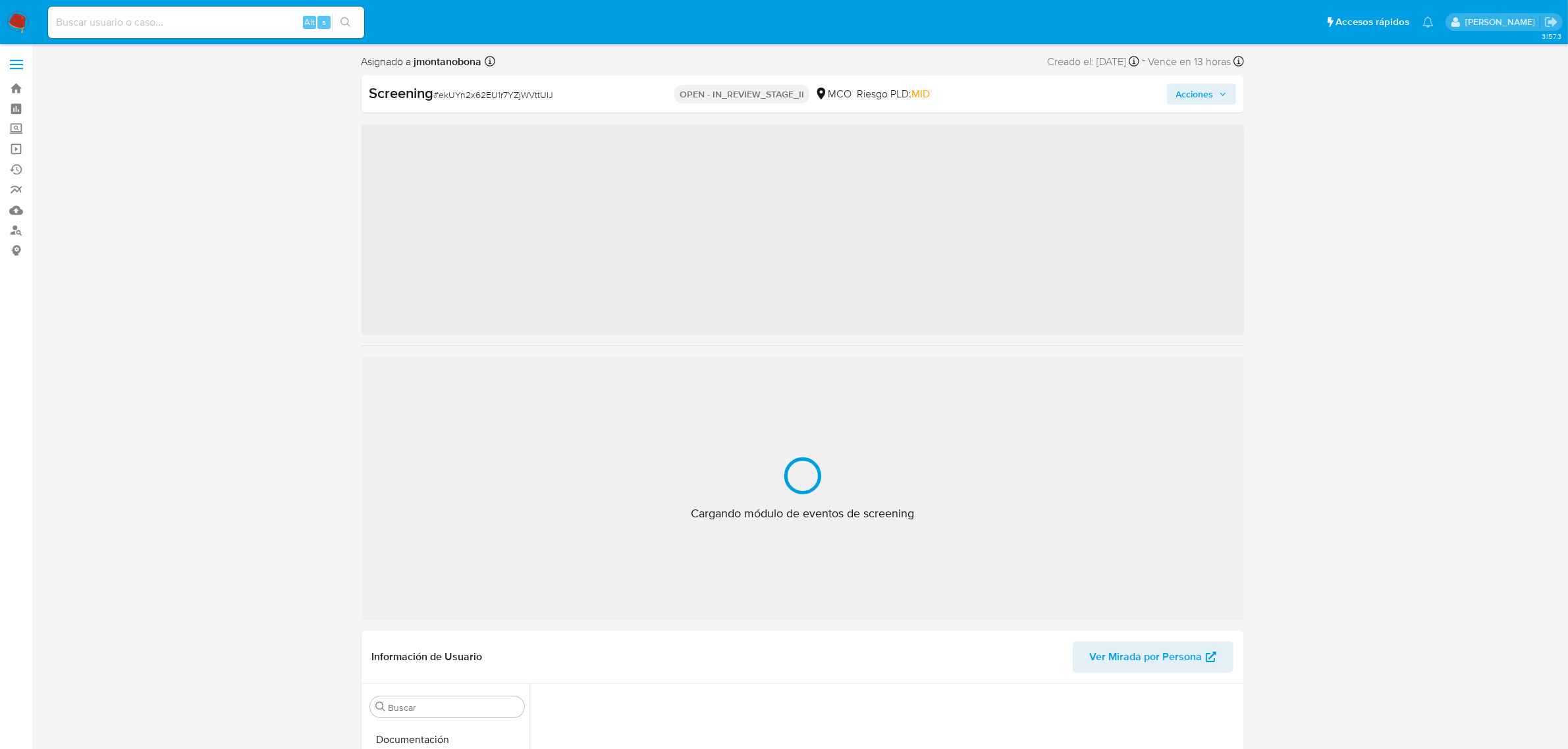
scroll to position [555, 0]
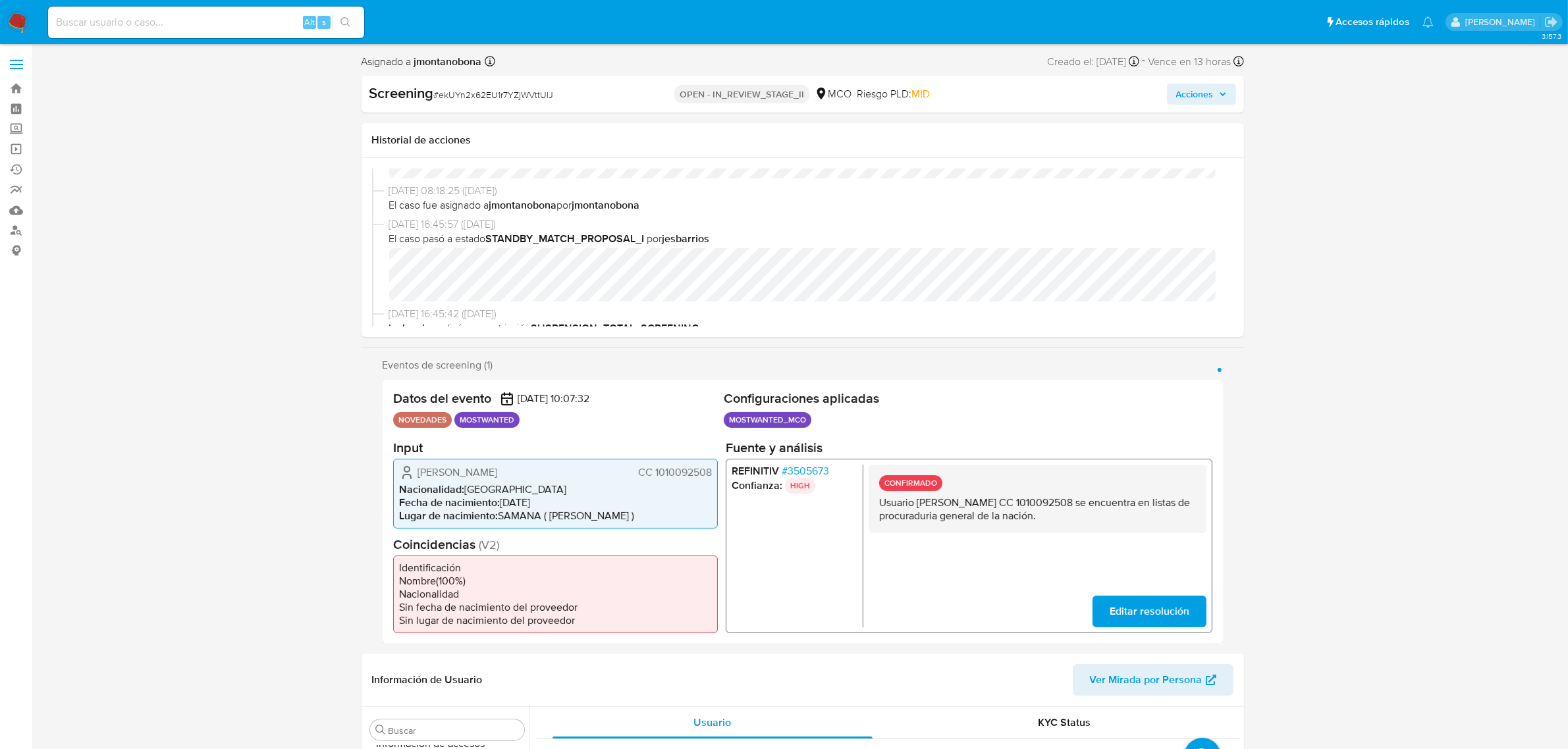
select select "10"
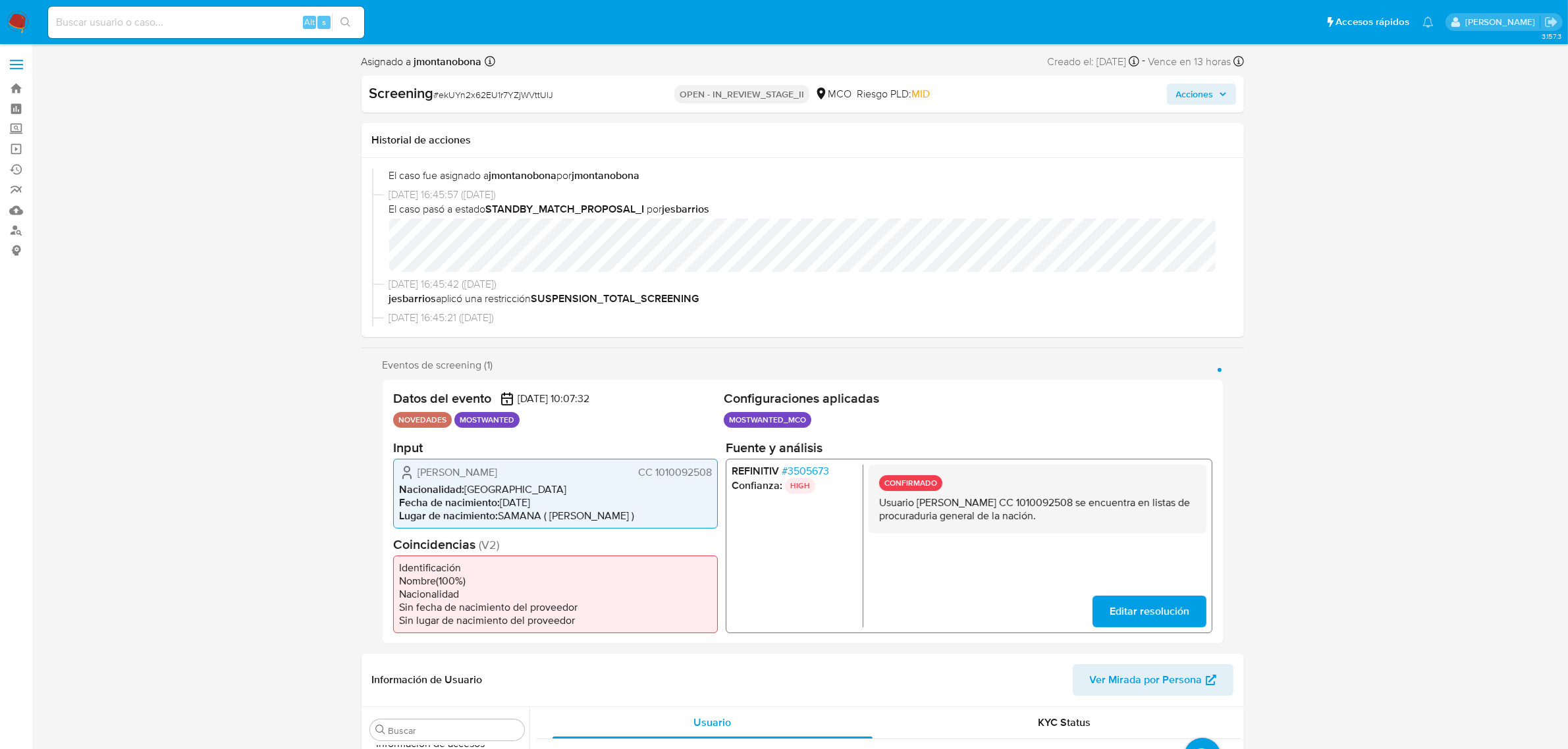
drag, startPoint x: 917, startPoint y: 501, endPoint x: 1031, endPoint y: 497, distance: 114.1
click at [1031, 497] on p "Usuario Julio Cesar Romero Diaz CC 1010092508 se encuentra en listas de procura…" at bounding box center [1037, 509] width 317 height 26
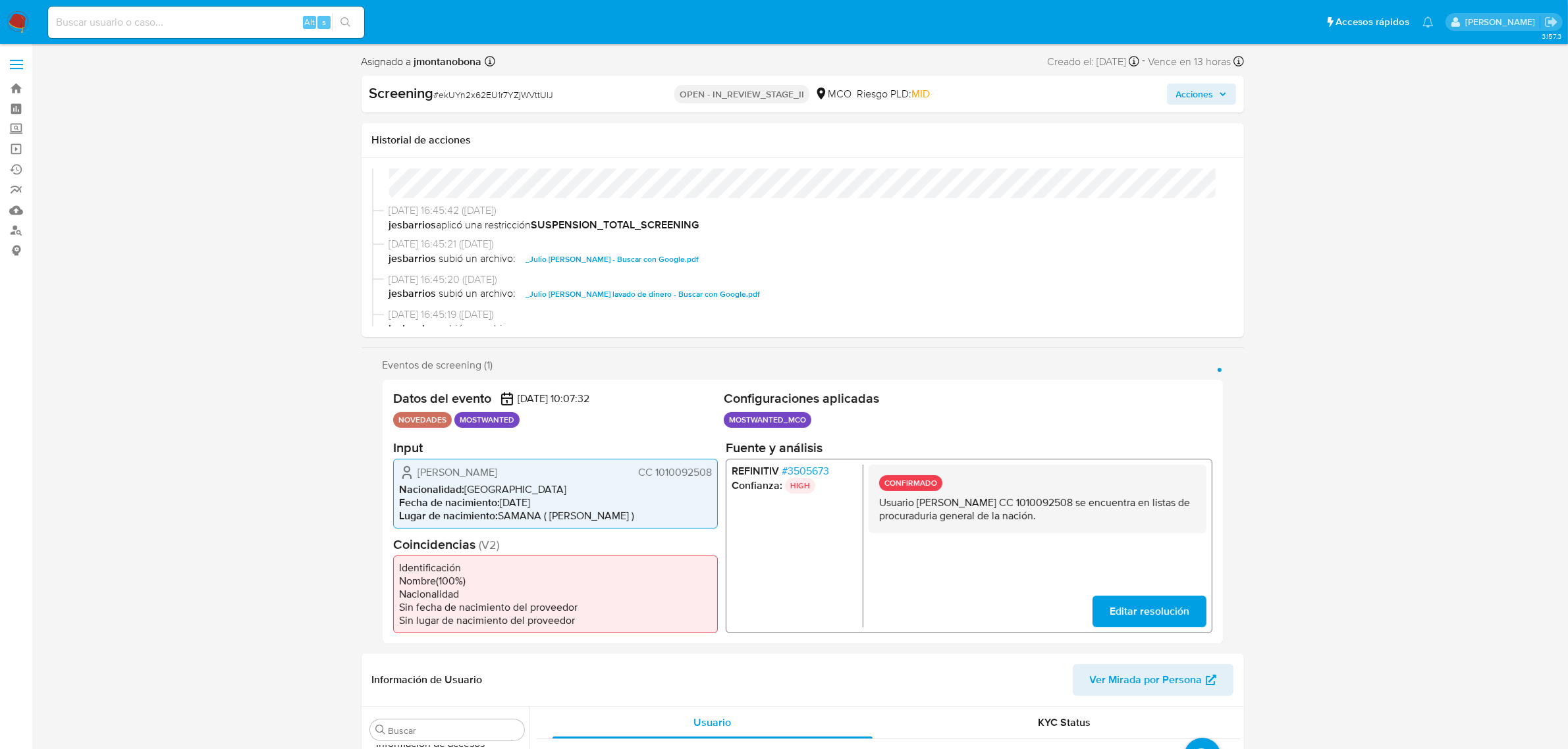
scroll to position [247, 0]
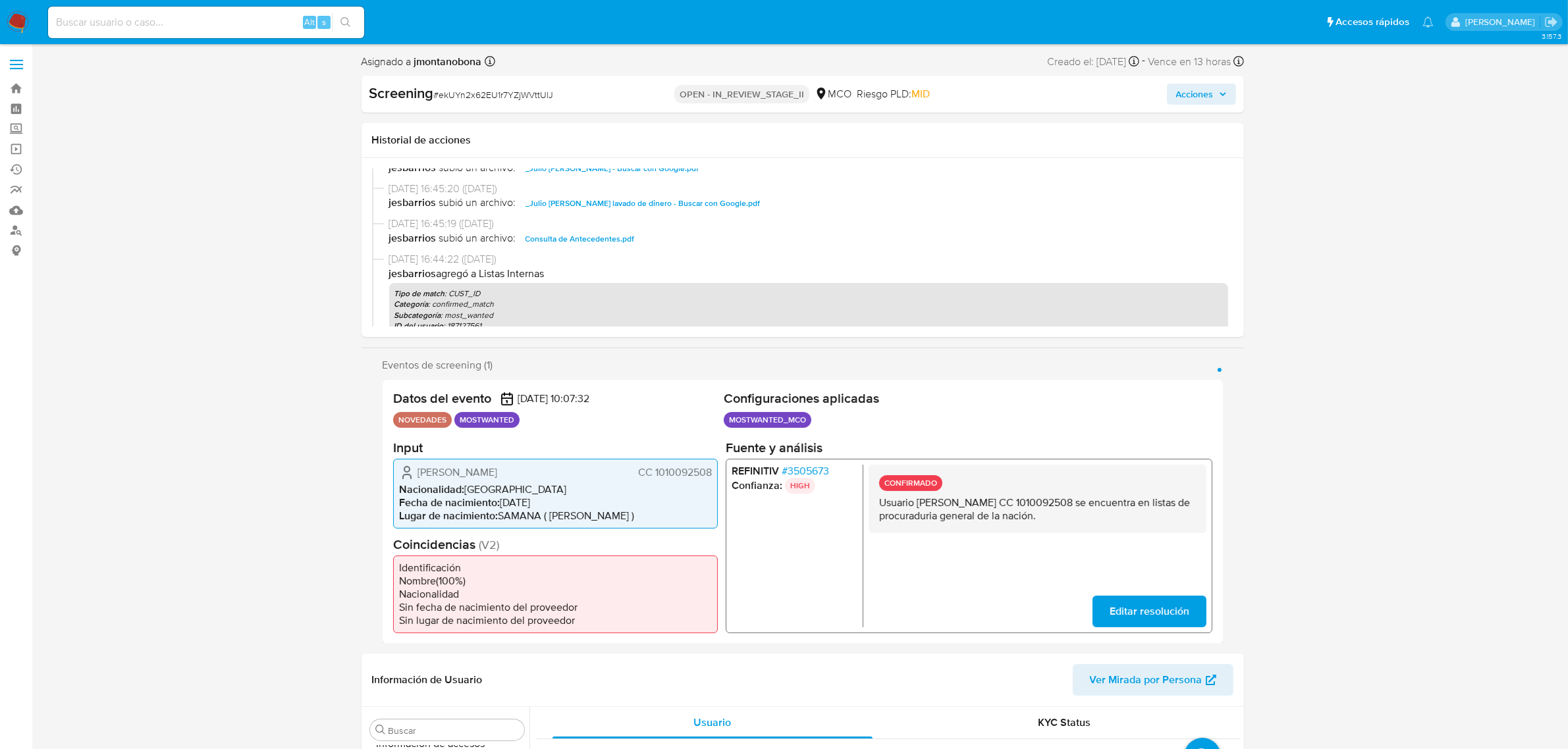
click at [596, 235] on span "Consulta de Antecedentes.pdf" at bounding box center [579, 239] width 109 height 16
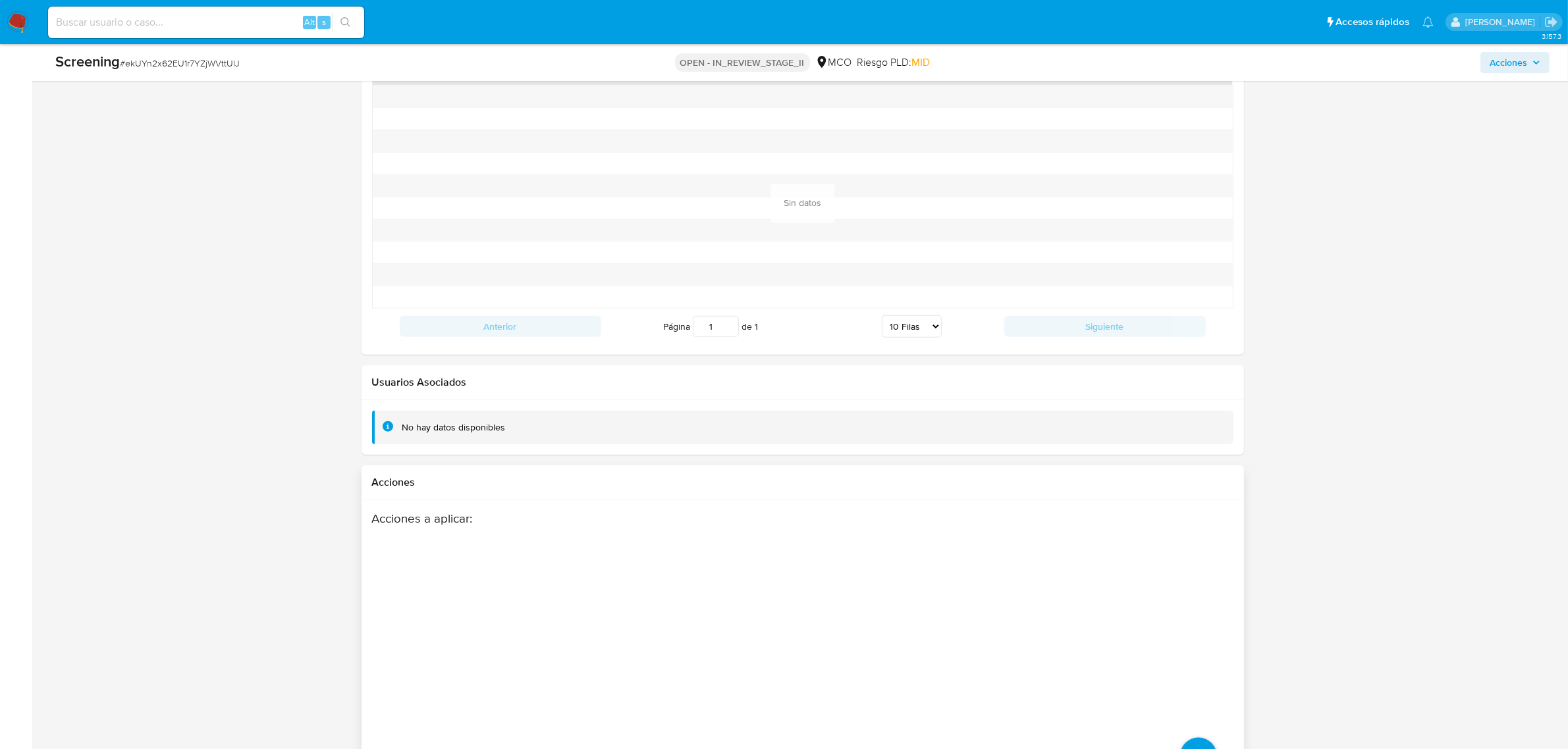
scroll to position [1785, 0]
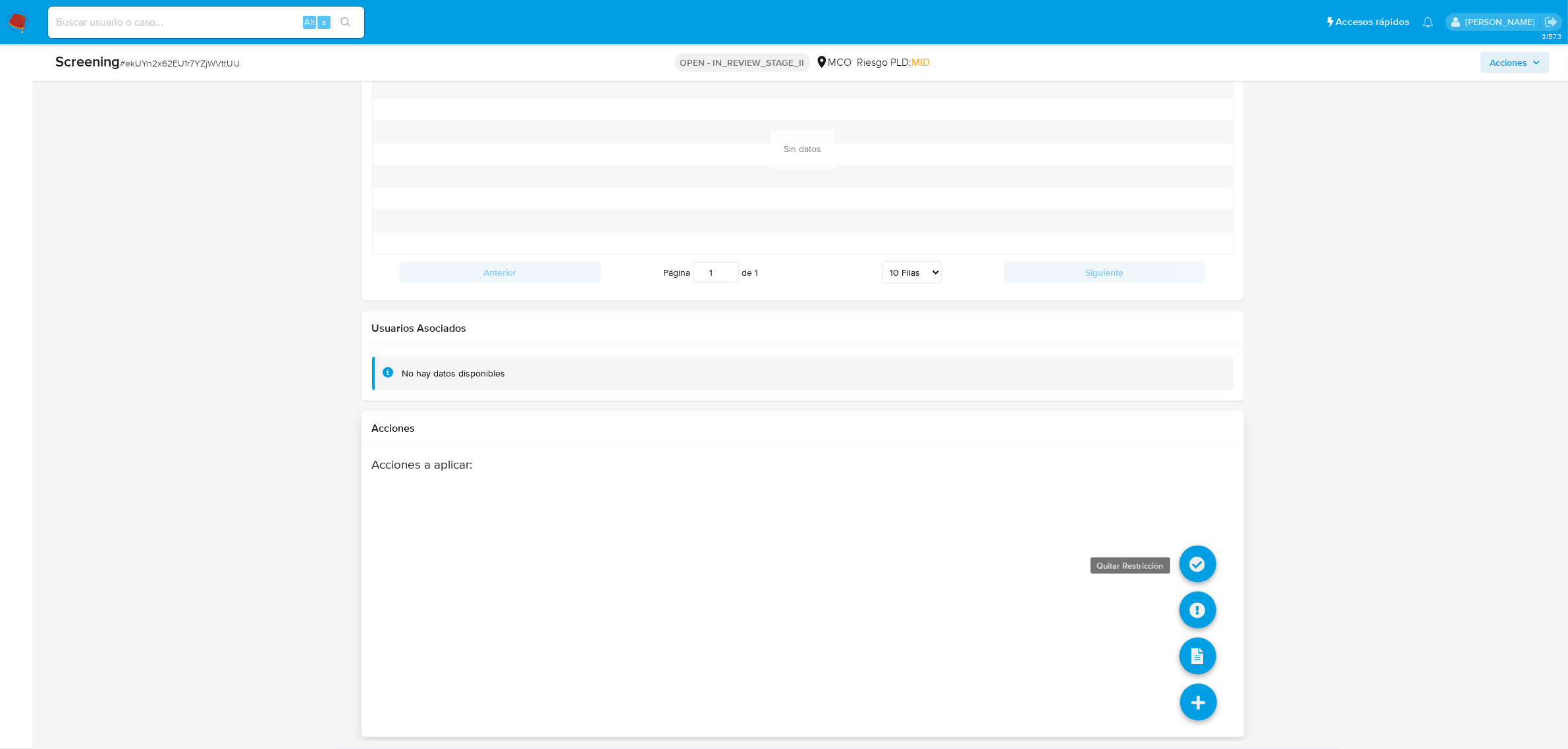
click at [1197, 554] on icon at bounding box center [1198, 564] width 37 height 37
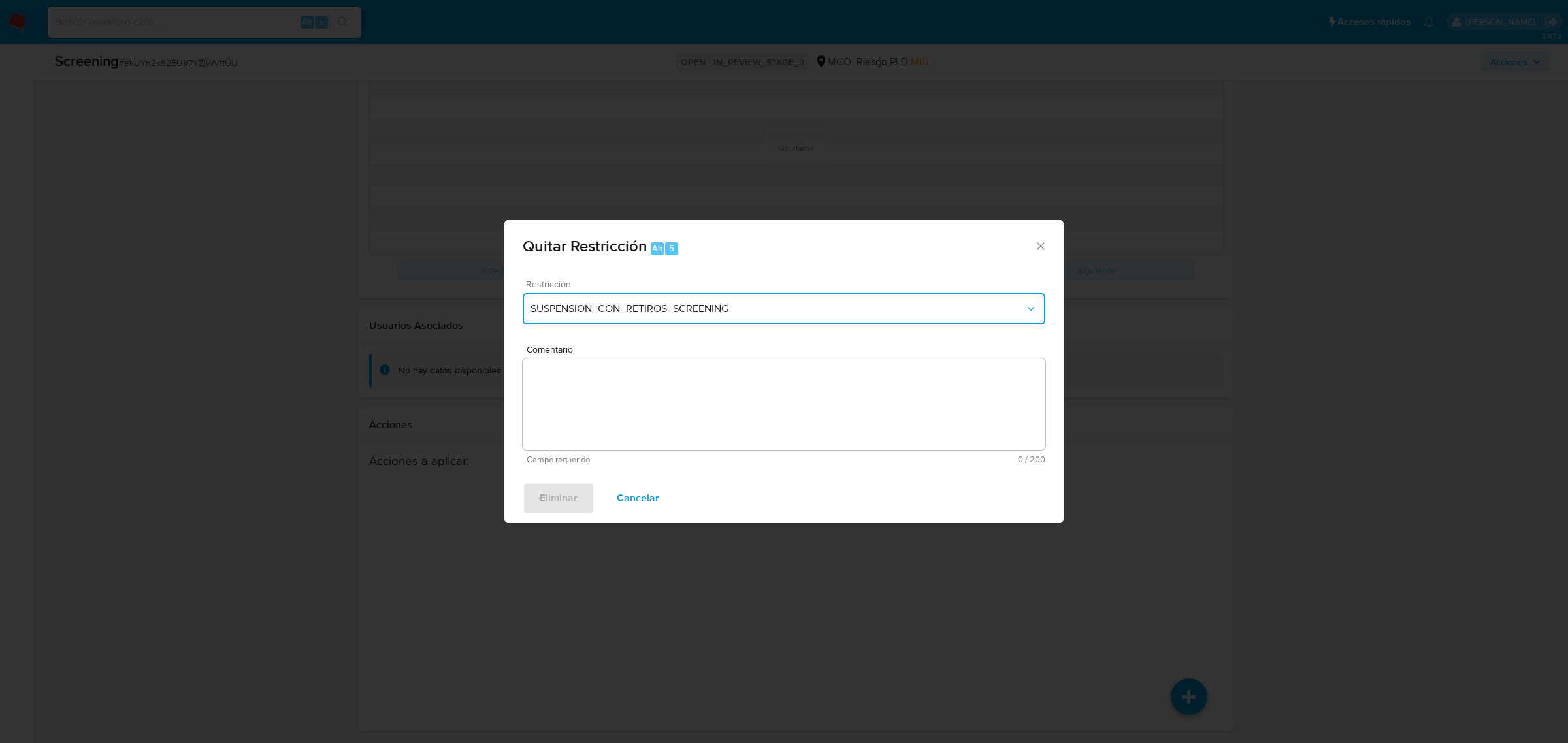
click at [675, 310] on span "SUSPENSION_CON_RETIROS_SCREENING" at bounding box center [777, 309] width 494 height 13
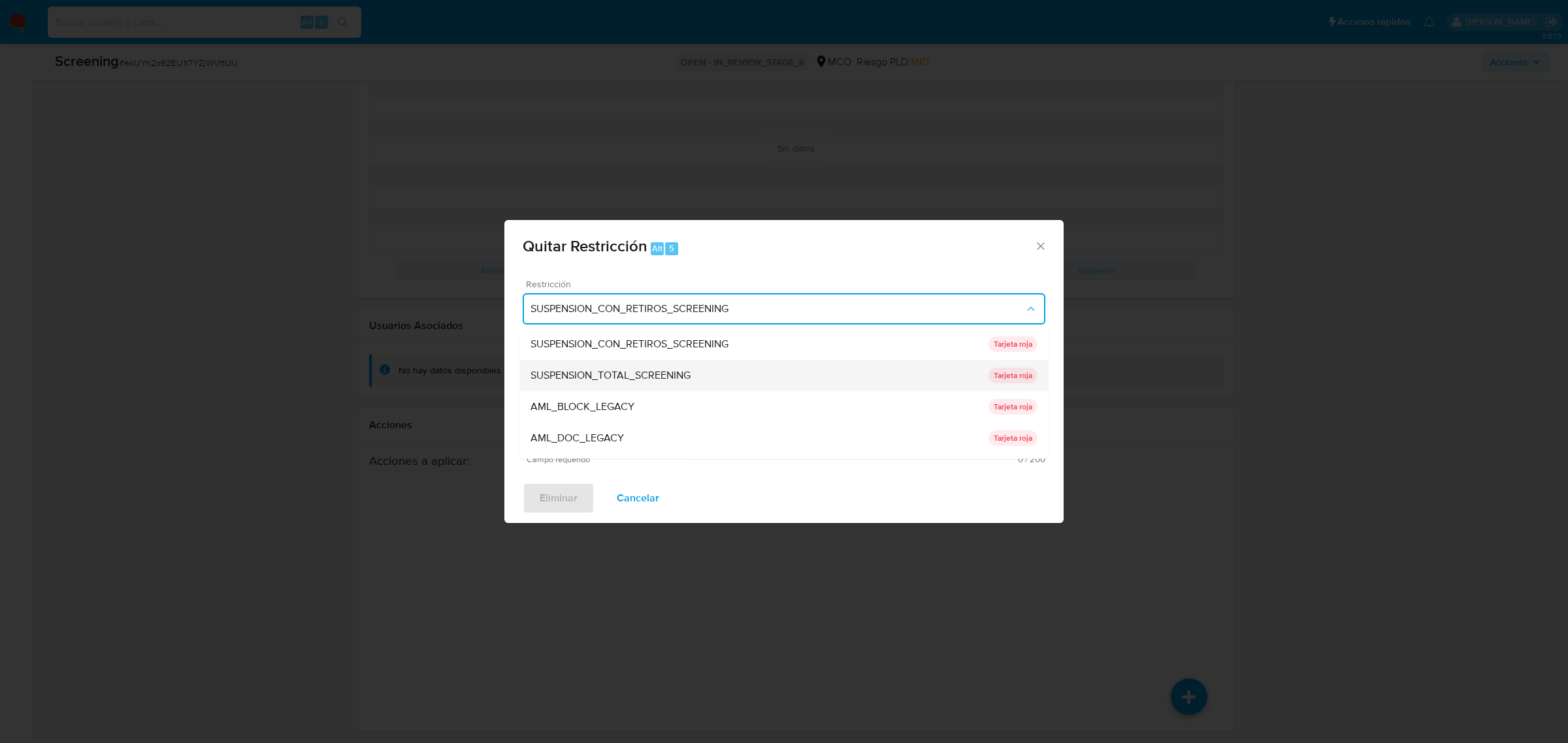
click at [608, 379] on span "SUSPENSION_TOTAL_SCREENING" at bounding box center [610, 375] width 160 height 13
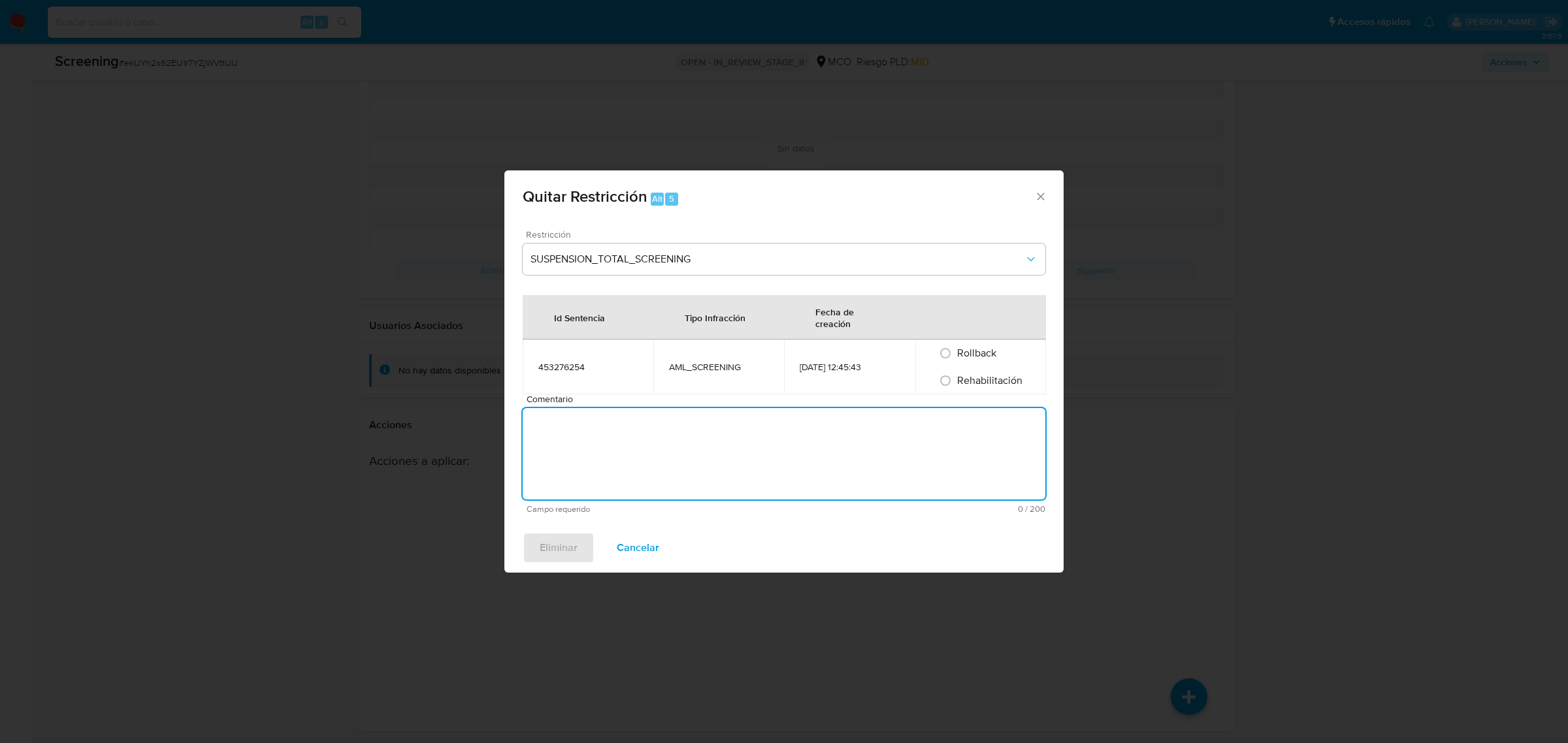
click at [699, 374] on form "Restricción SUSPENSION_TOTAL_SCREENING Id Sentencia Tipo Infracción Fecha de cr…" at bounding box center [783, 372] width 522 height 284
paste textarea "No se encuentran evidencias de delitos LAFT asociados a las inhabilidades regis…"
type textarea "No se encuentran evidencias de delitos LAFT asociados a las inhabilidades regis…"
click at [1008, 379] on span "Rehabilitación" at bounding box center [990, 380] width 66 height 15
click at [956, 379] on input "Rehabilitación" at bounding box center [945, 381] width 21 height 21
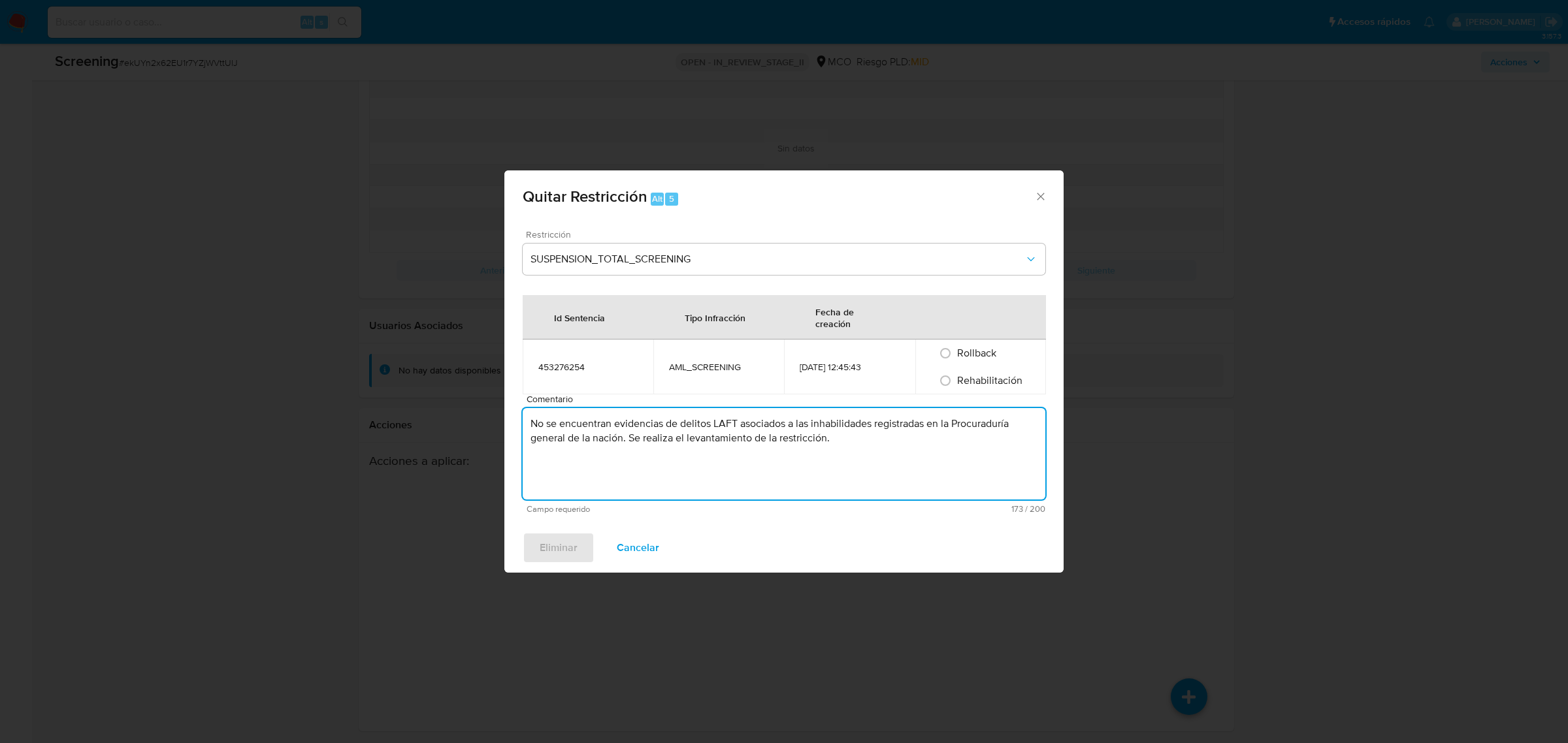
radio input "true"
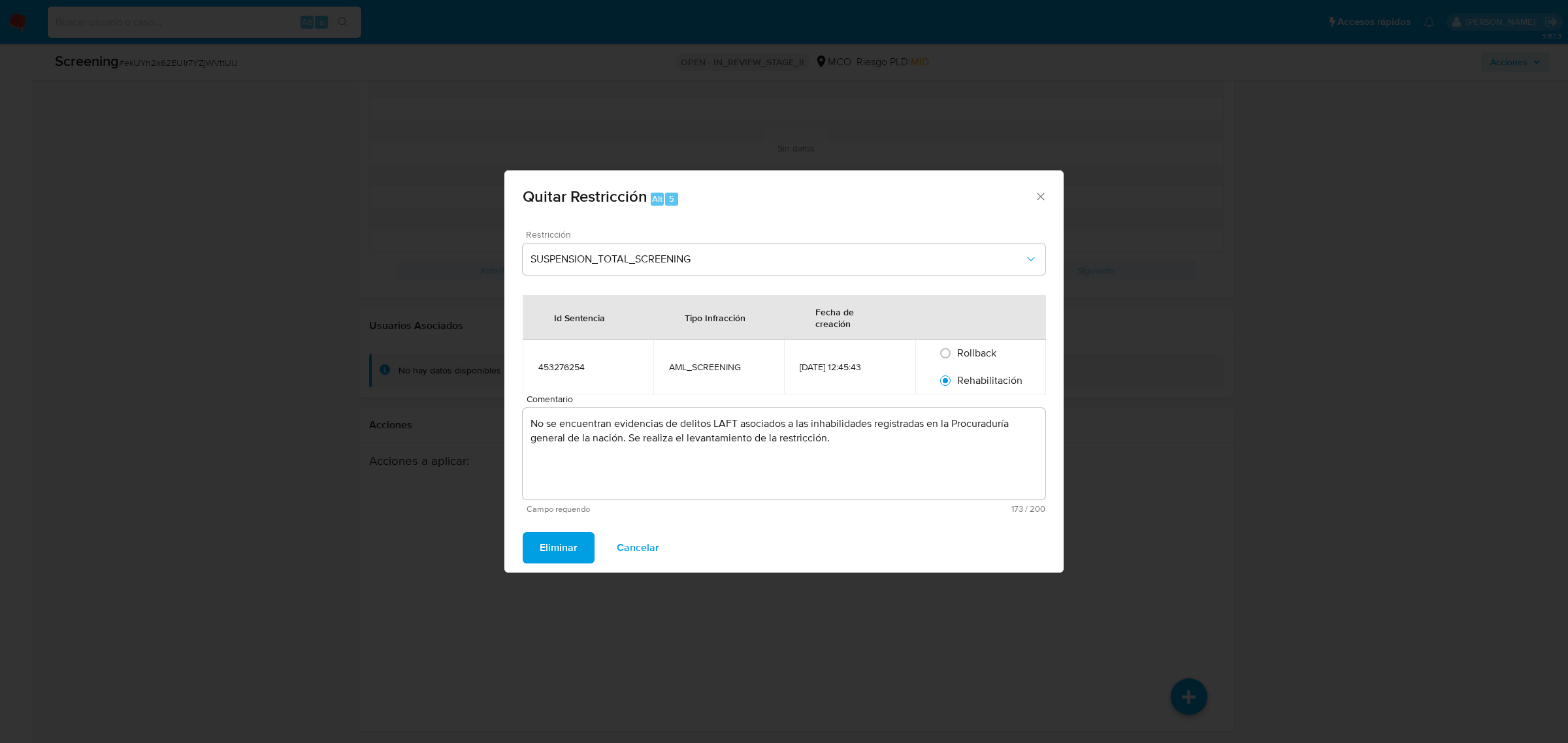
click at [566, 552] on span "Eliminar" at bounding box center [559, 548] width 38 height 29
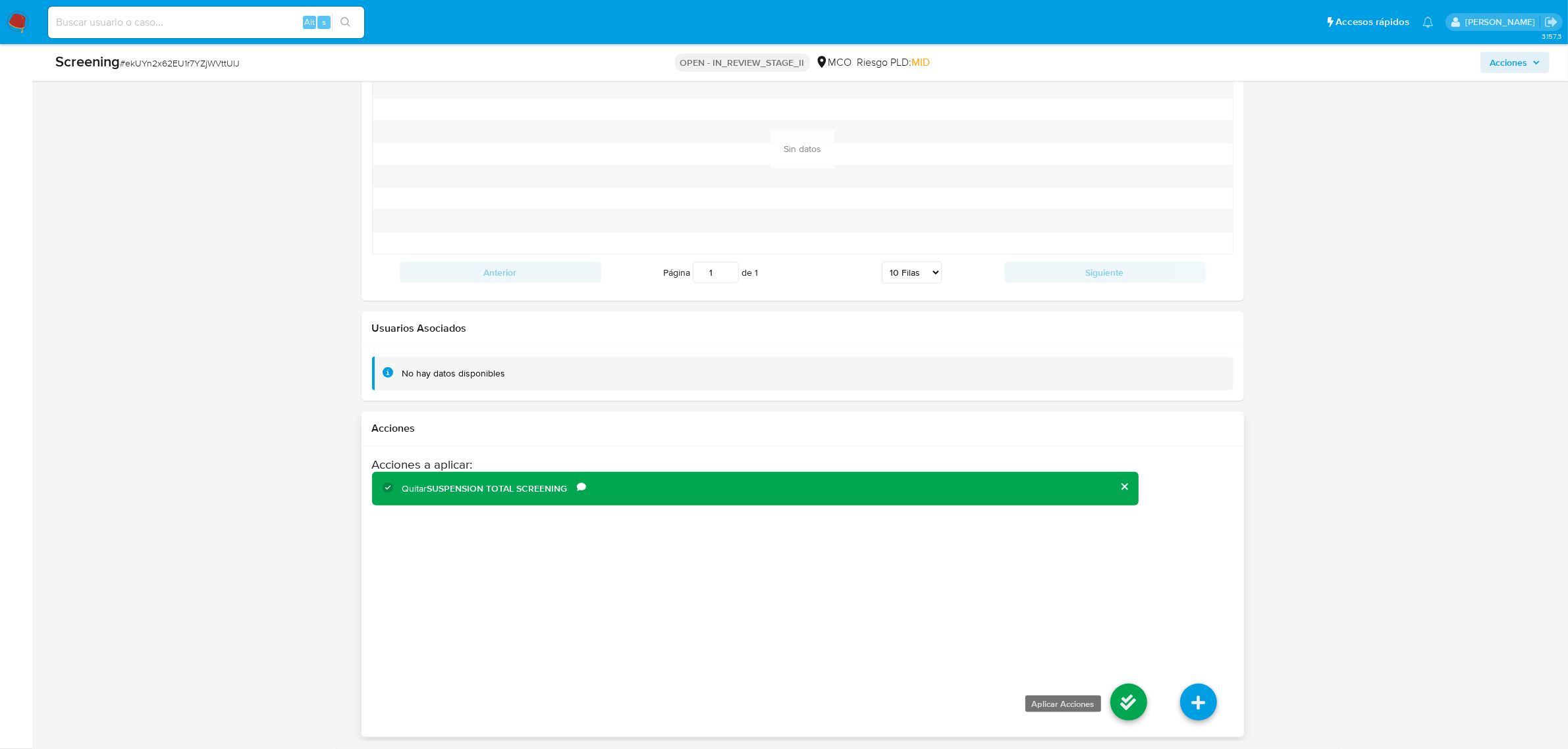
click at [1115, 695] on icon at bounding box center [1129, 703] width 37 height 37
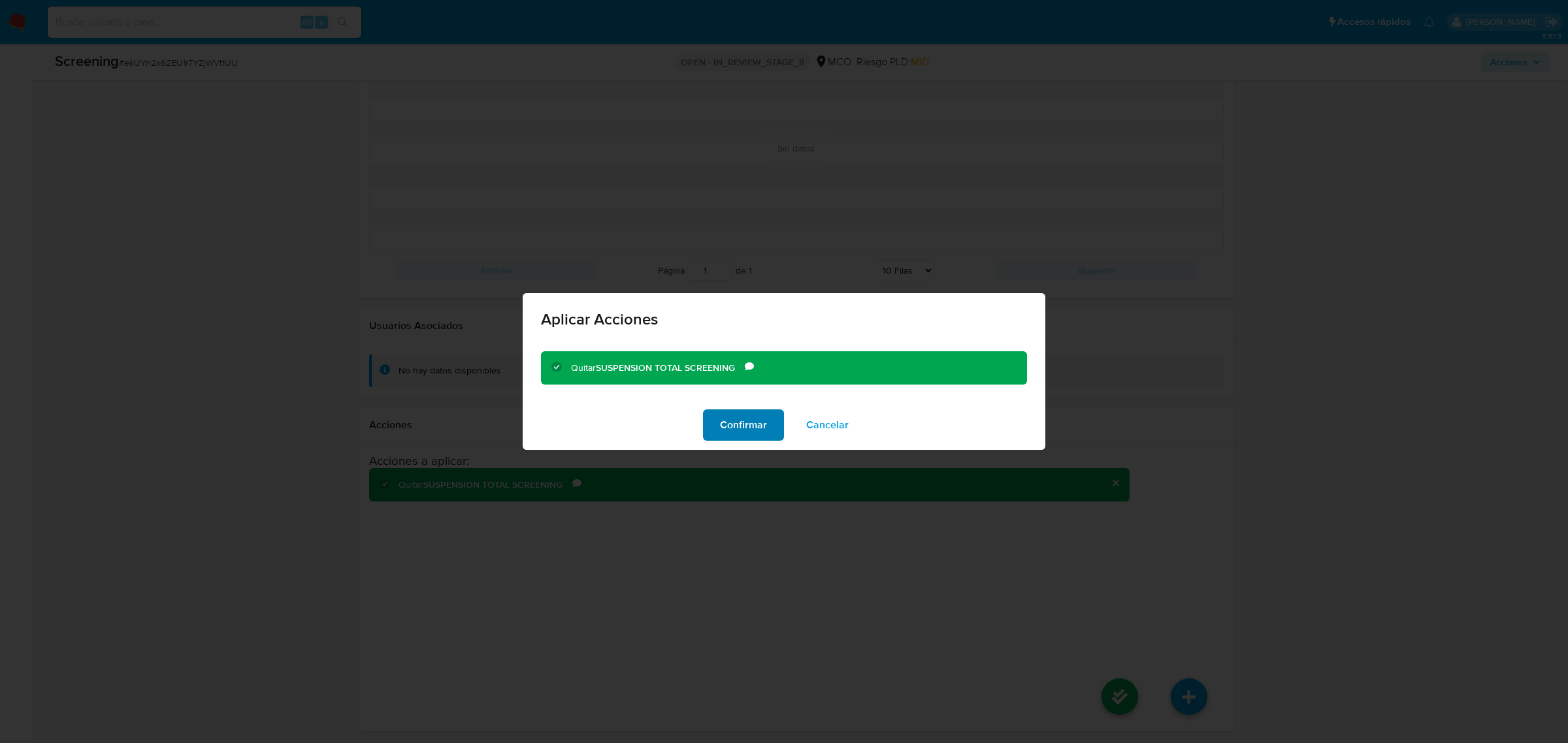
click at [743, 415] on span "Confirmar" at bounding box center [743, 425] width 47 height 29
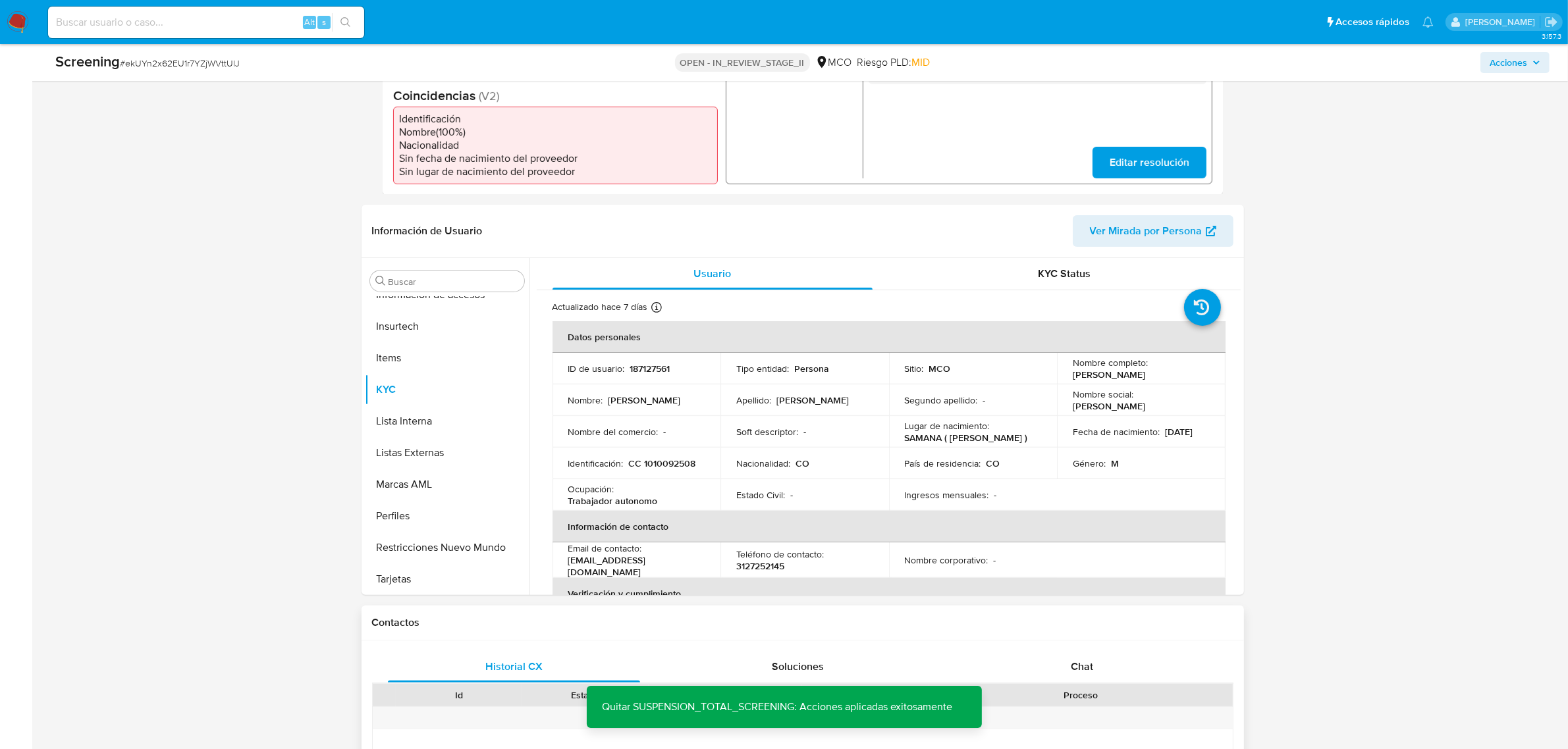
scroll to position [0, 0]
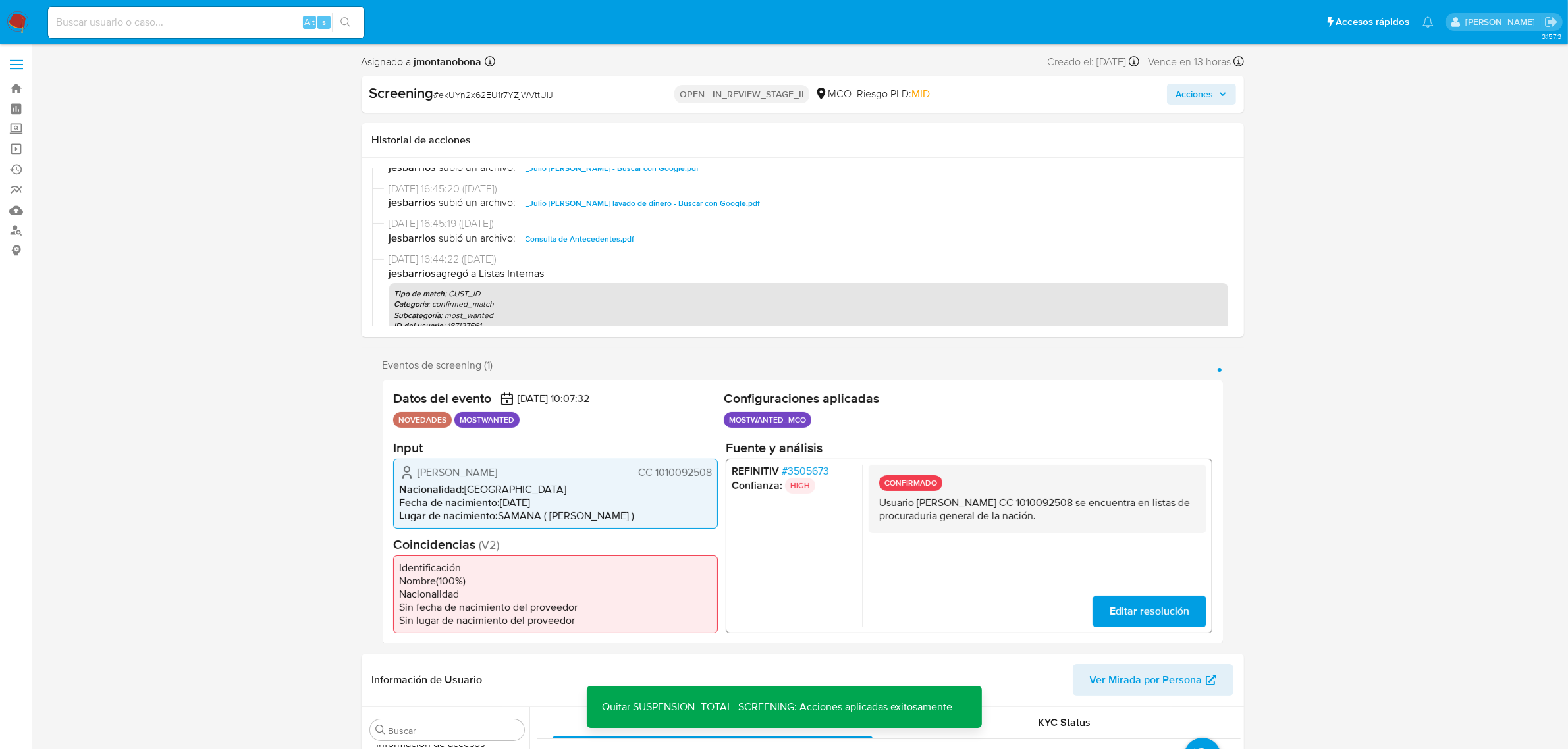
click at [1207, 94] on span "Acciones" at bounding box center [1195, 94] width 38 height 21
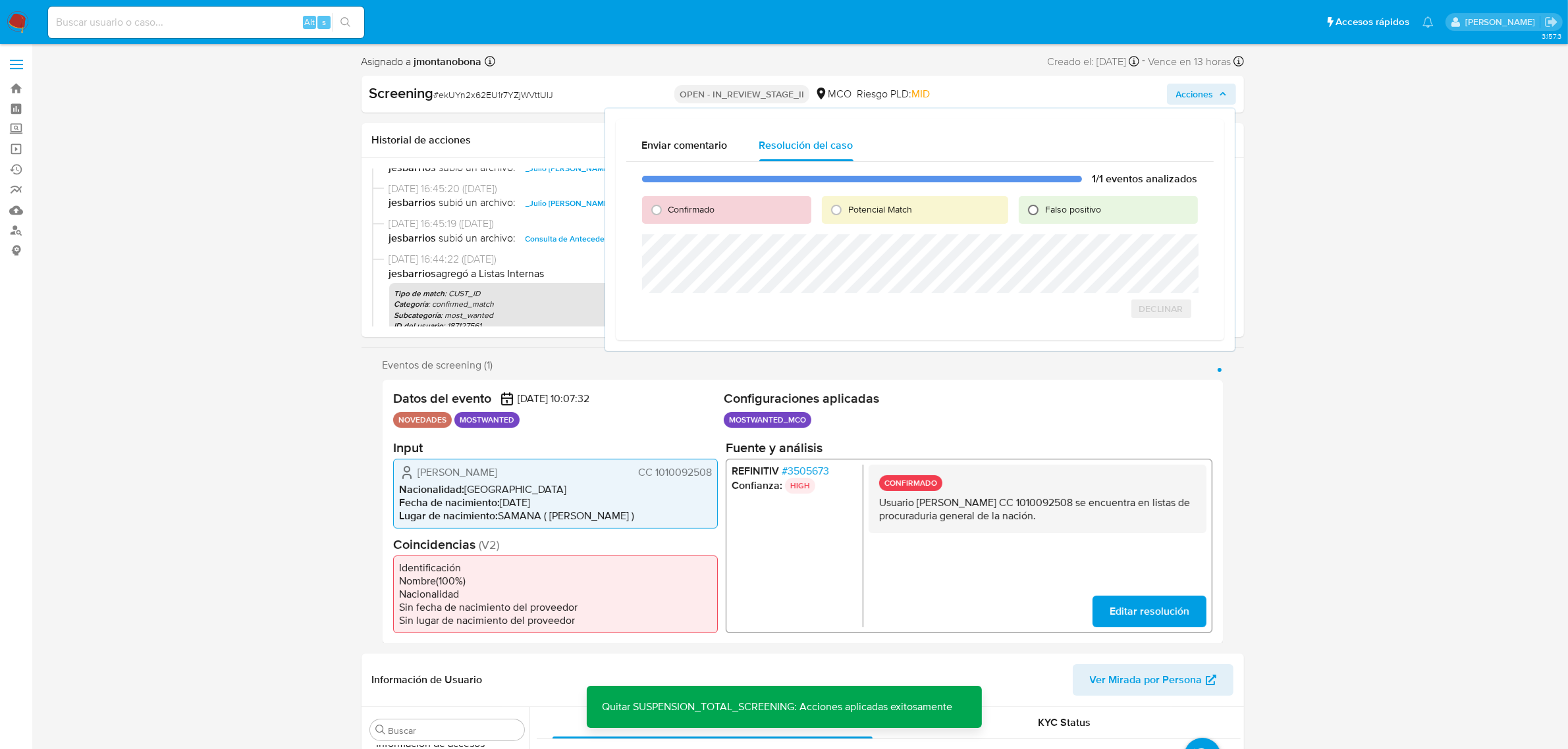
click at [1043, 203] on input "Falso positivo" at bounding box center [1033, 210] width 21 height 21
radio input "true"
click at [1147, 321] on span "Cerrar Caso" at bounding box center [1152, 323] width 63 height 18
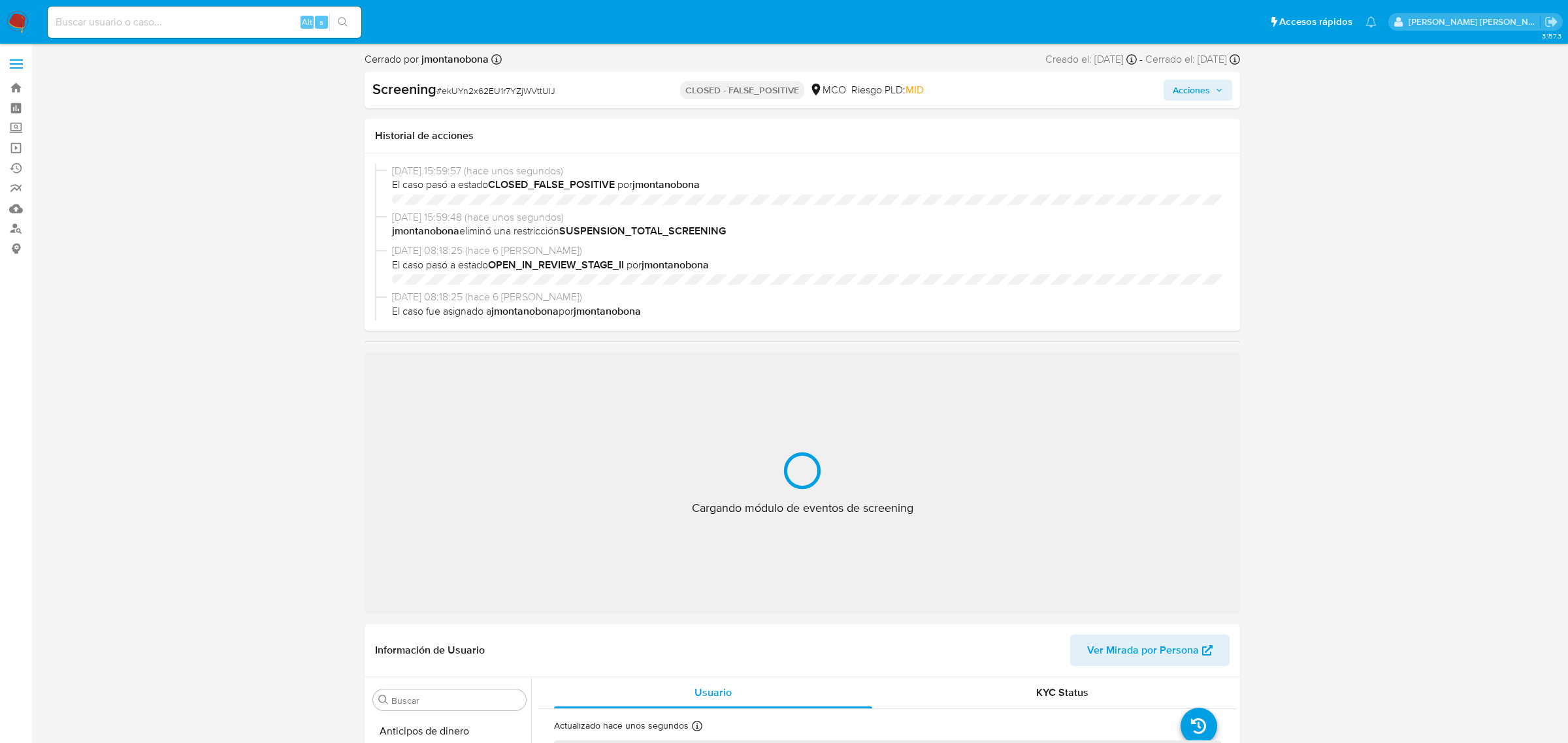
select select "10"
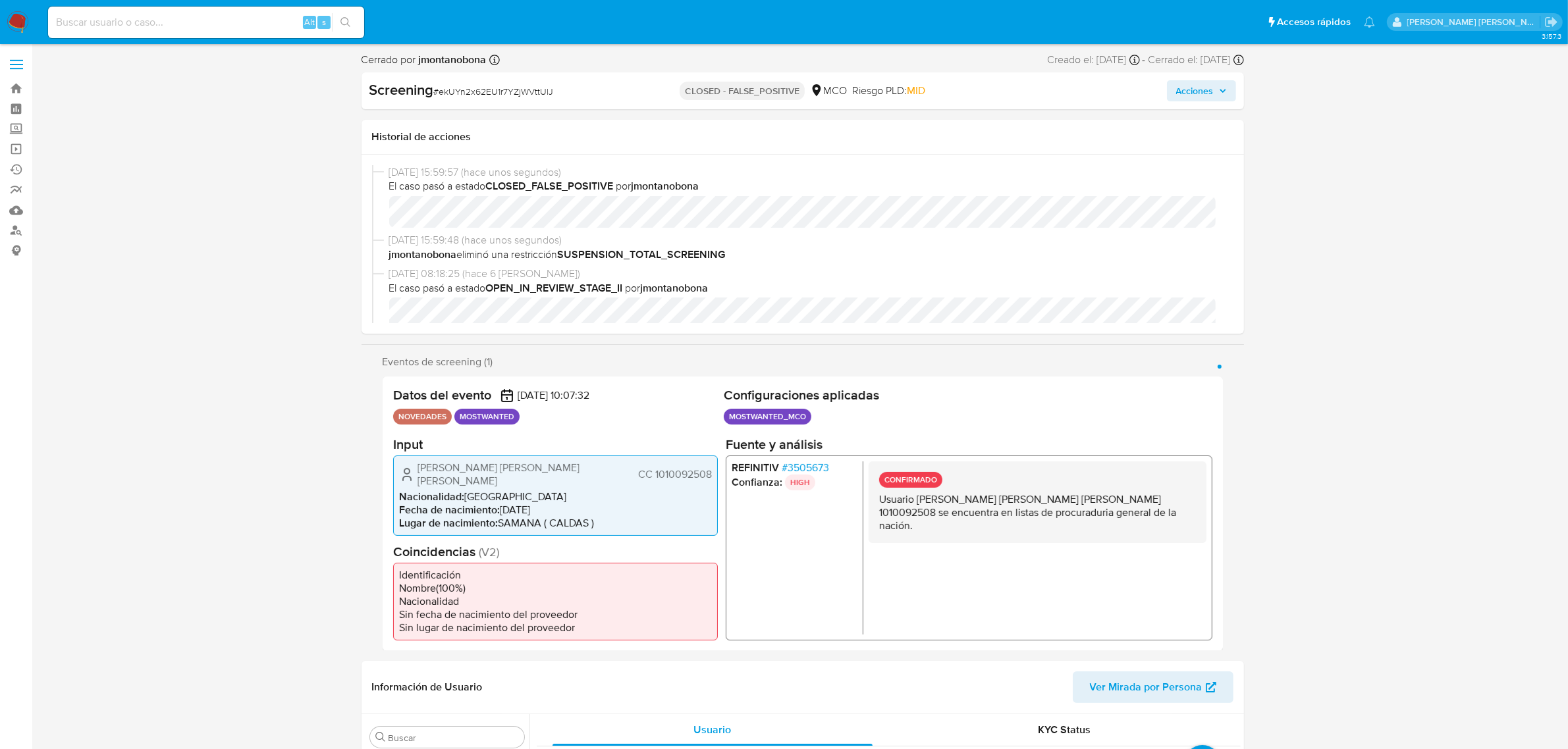
scroll to position [555, 0]
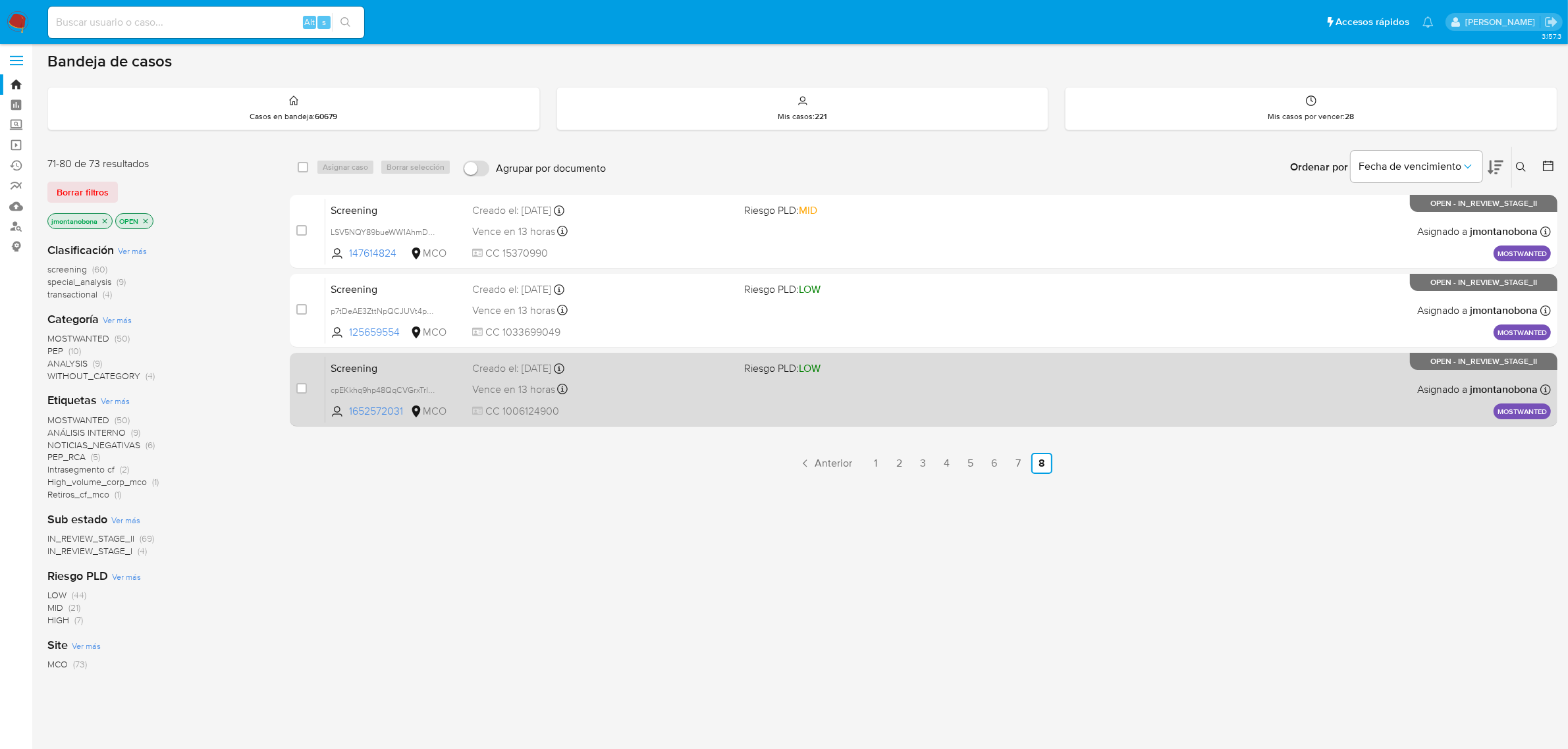
scroll to position [5, 0]
click at [422, 355] on div "Screening cpEKkhq9hp48QqCVGrxTrImR 1652572031 MCO Riesgo PLD: LOW Creado el: [D…" at bounding box center [938, 388] width 1226 height 67
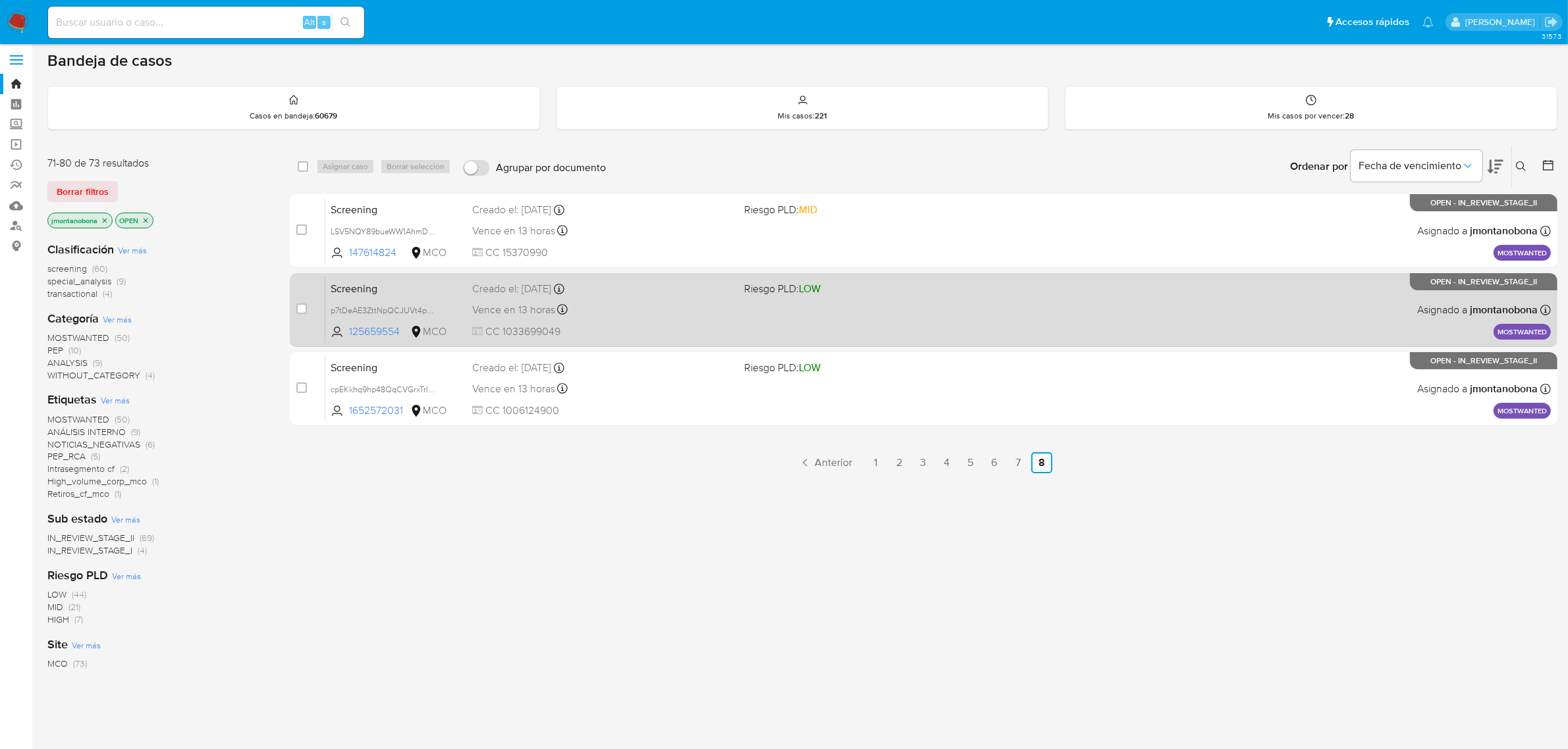
click at [391, 297] on div "Screening p7tDeAE3ZttNpQCJUVt4pdkm 125659554 MCO Riesgo PLD: LOW Creado el: [DA…" at bounding box center [938, 310] width 1226 height 67
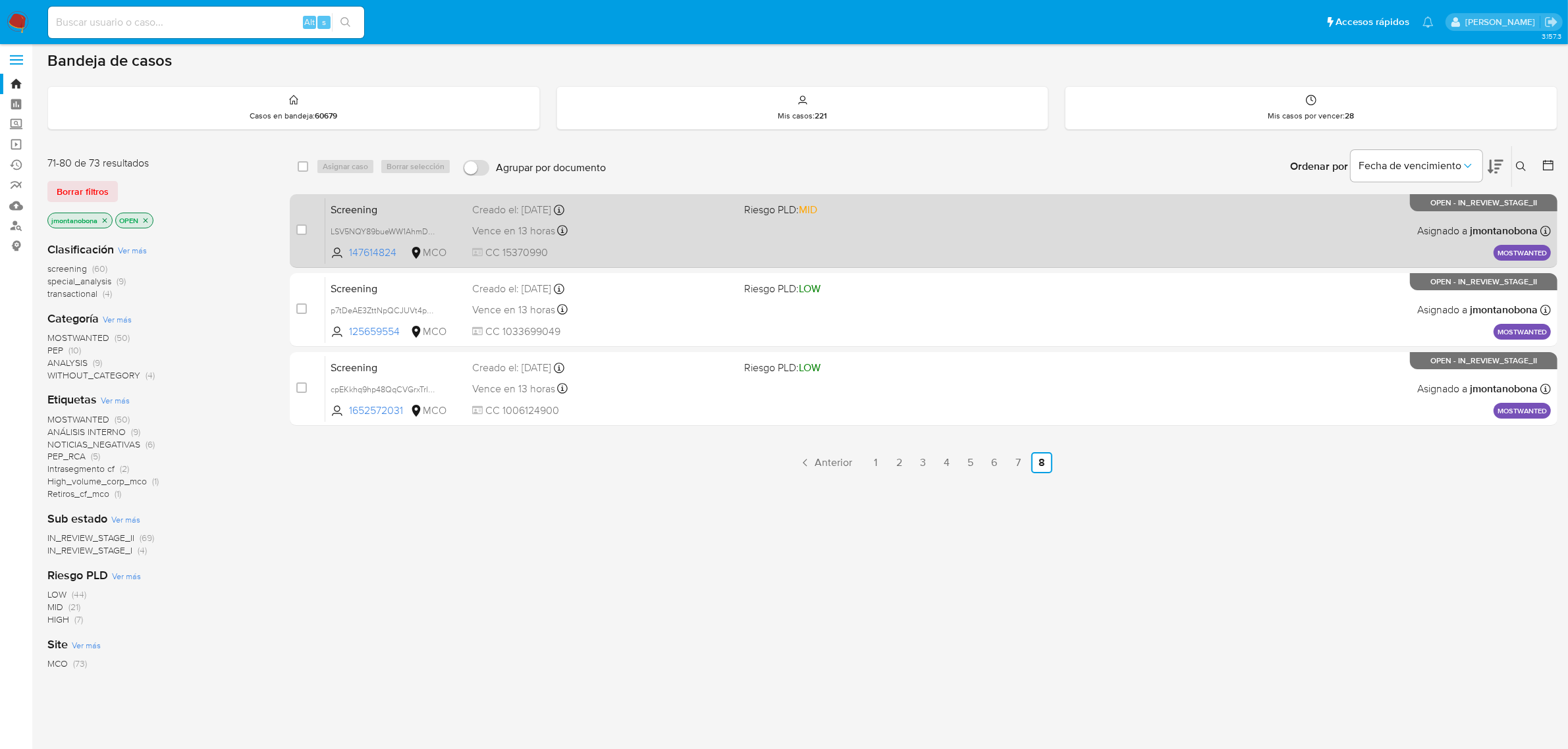
click at [406, 205] on span "Screening" at bounding box center [396, 209] width 131 height 17
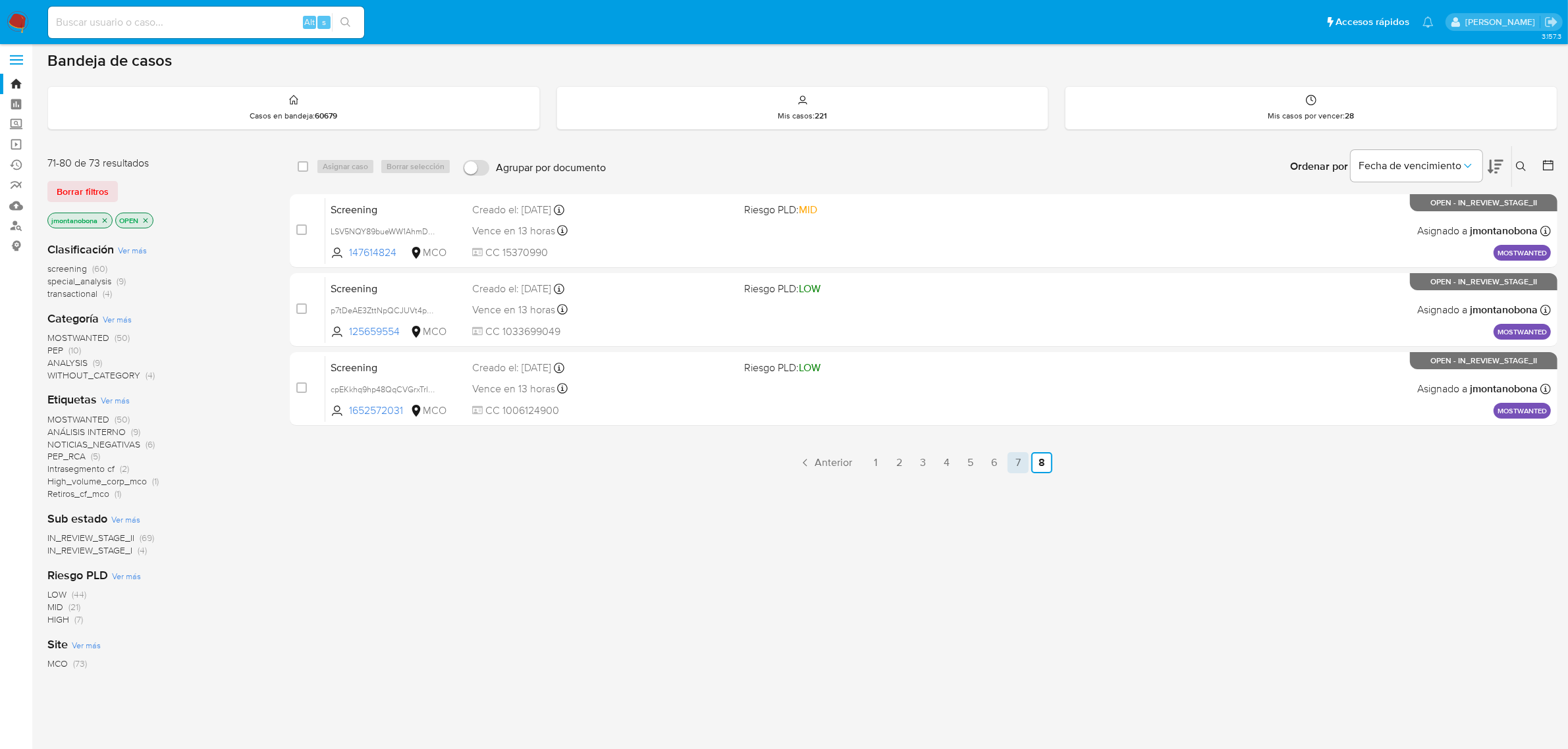
click at [1022, 462] on link "7" at bounding box center [1018, 463] width 21 height 21
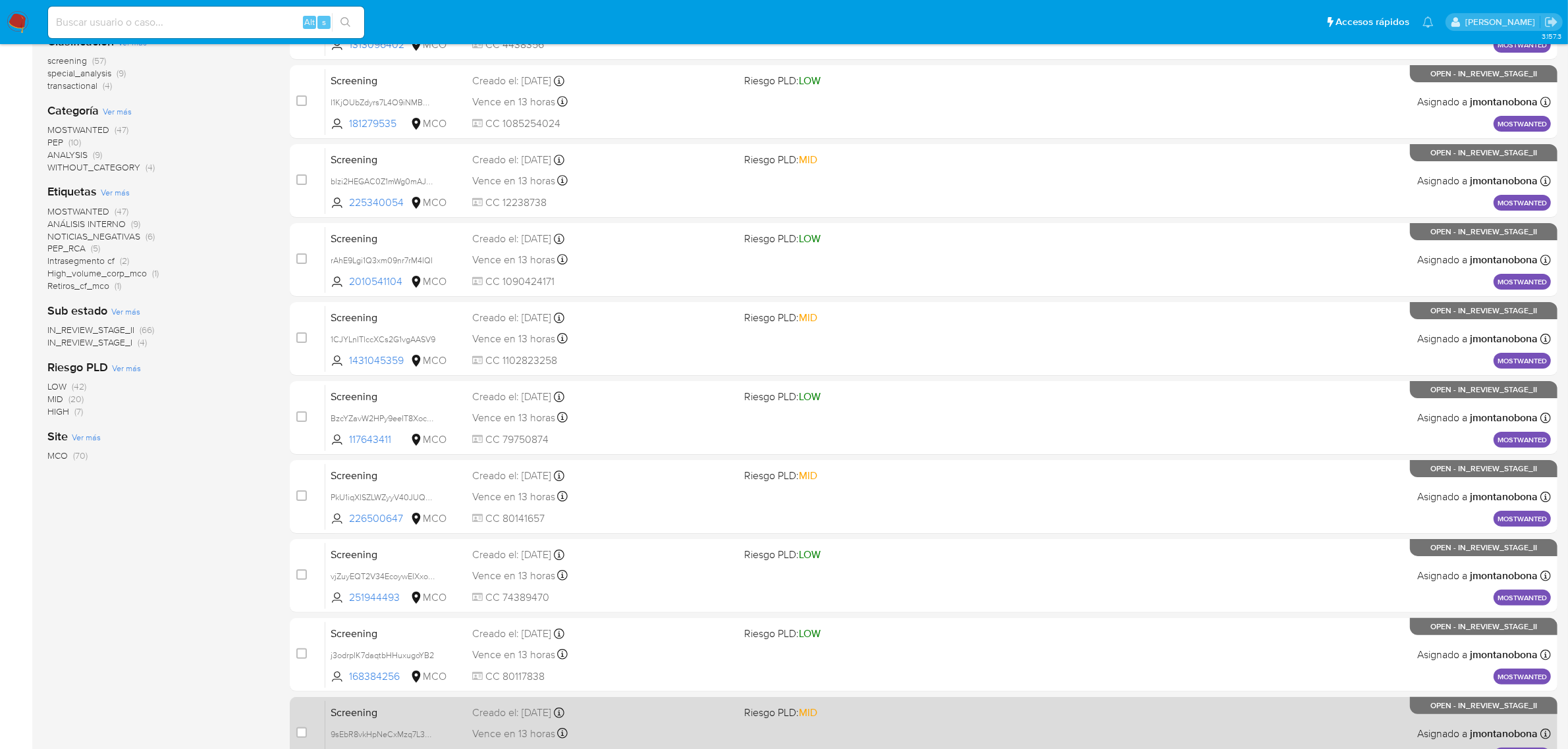
scroll to position [289, 0]
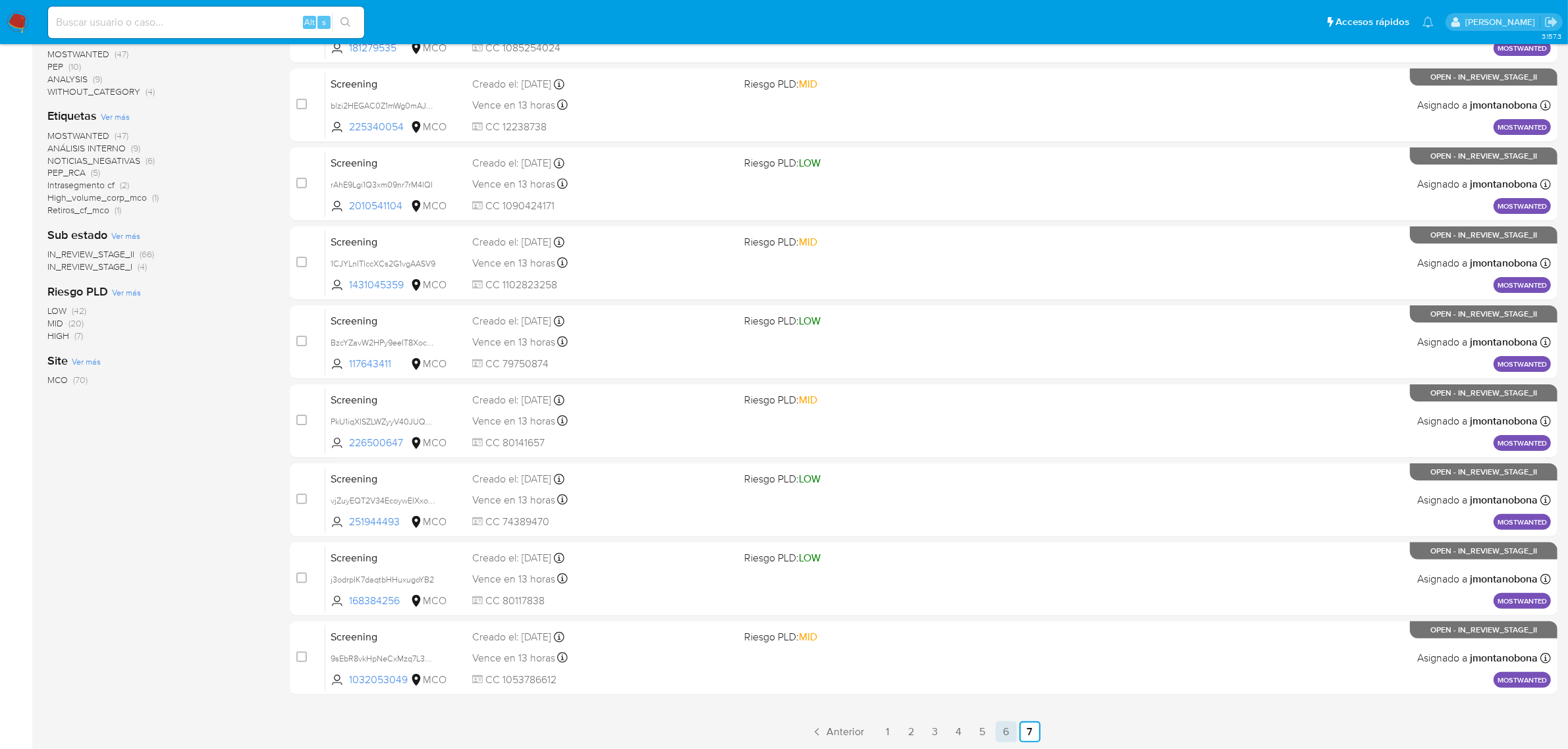
click at [1004, 726] on link "6" at bounding box center [1006, 732] width 21 height 21
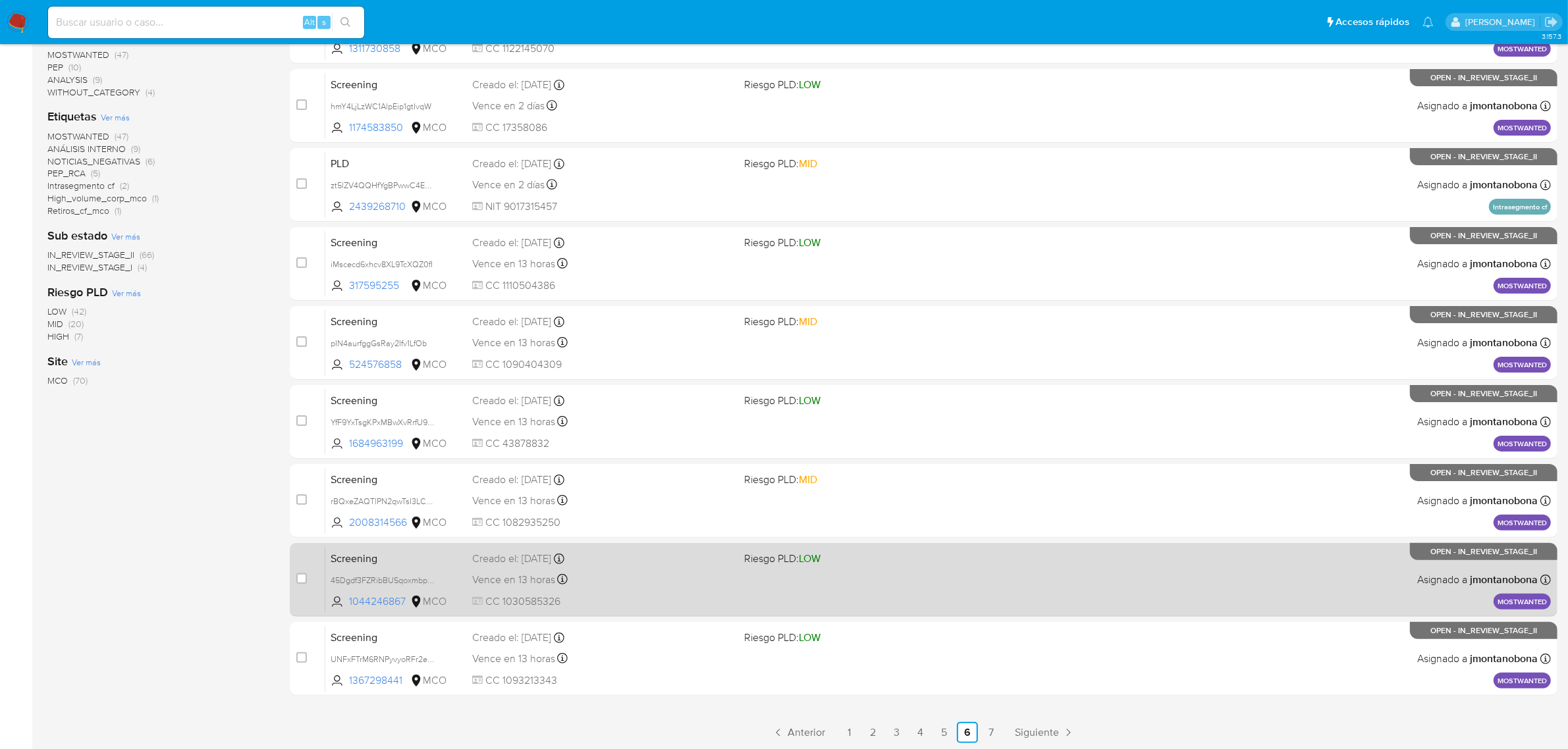
scroll to position [289, 0]
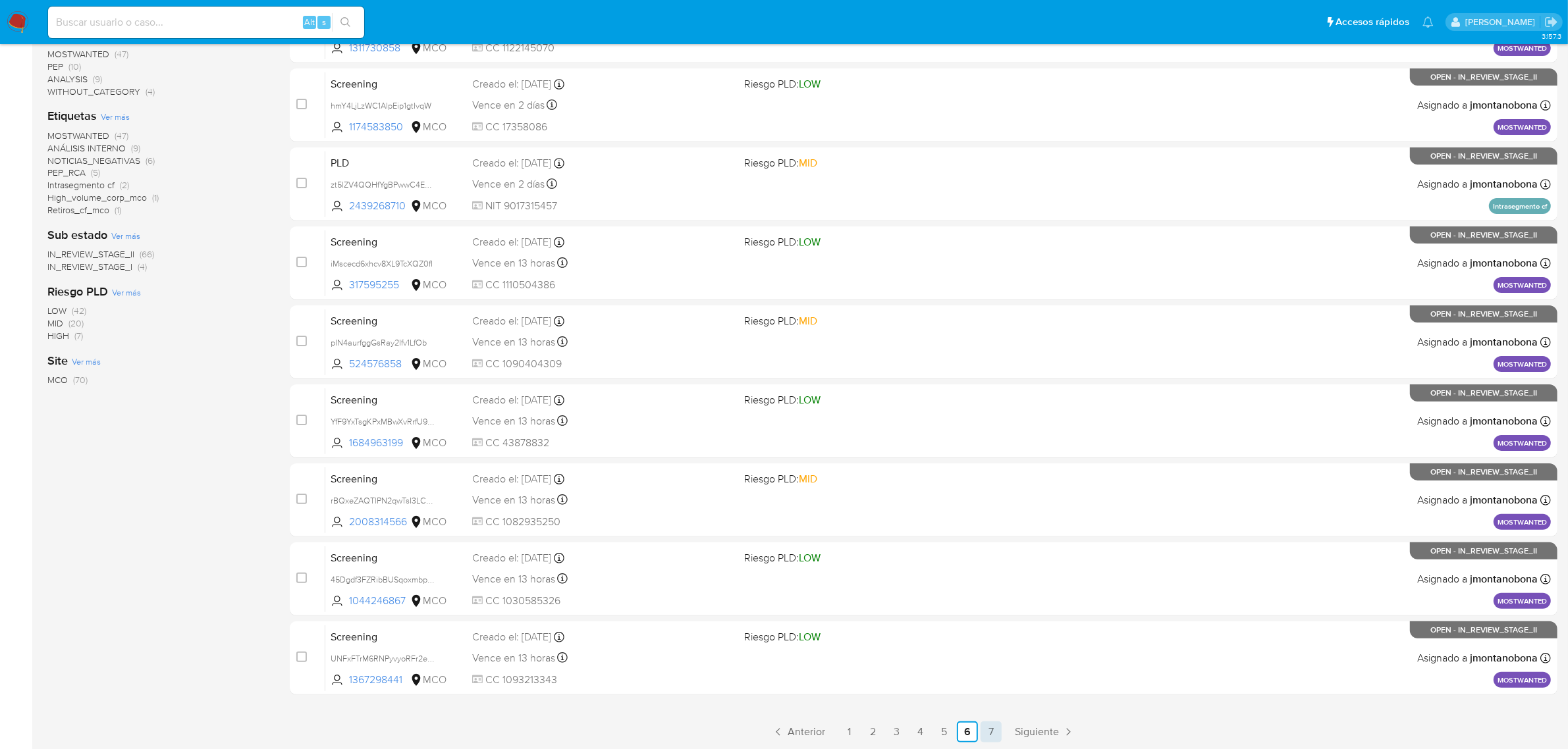
click at [986, 729] on link "7" at bounding box center [991, 732] width 21 height 21
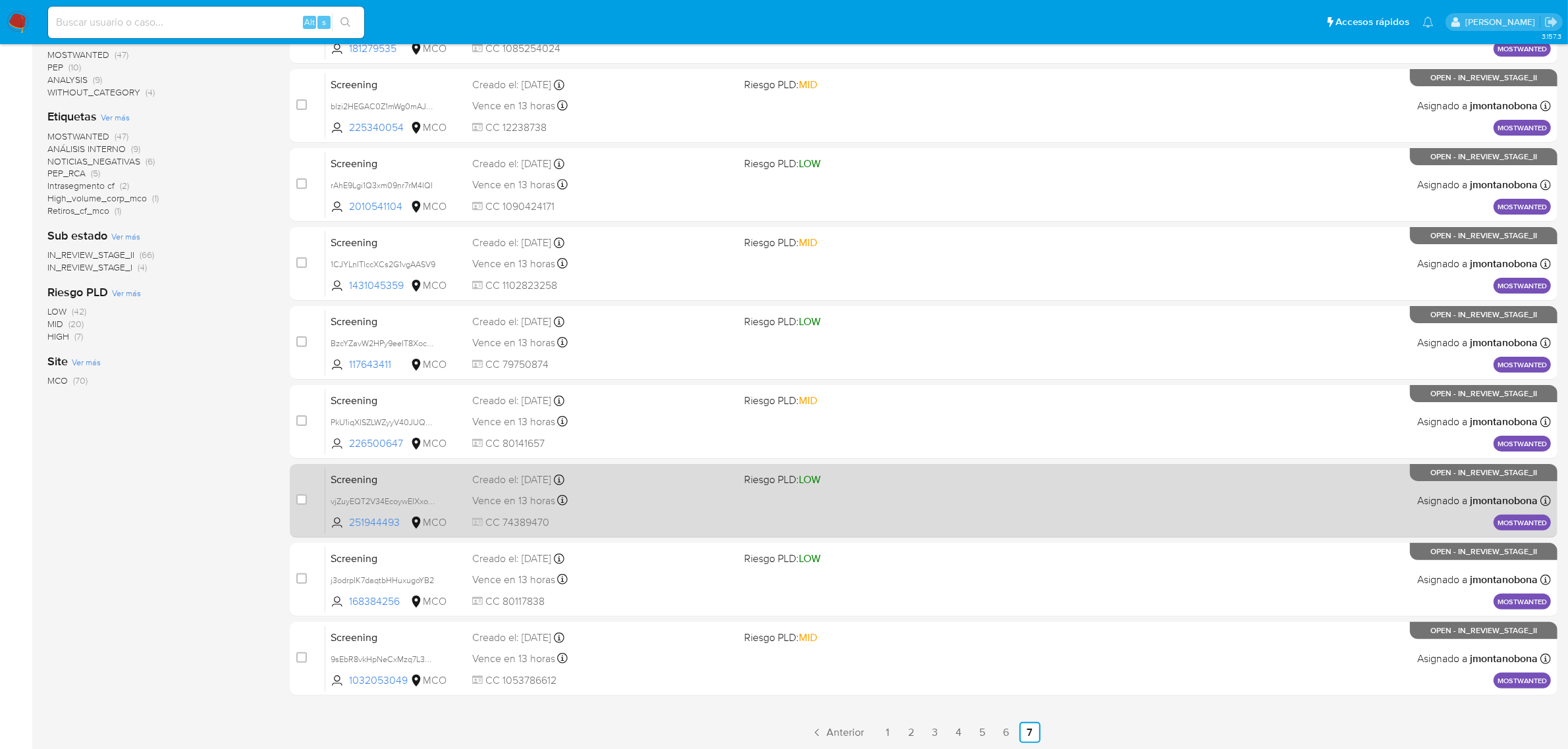
scroll to position [289, 0]
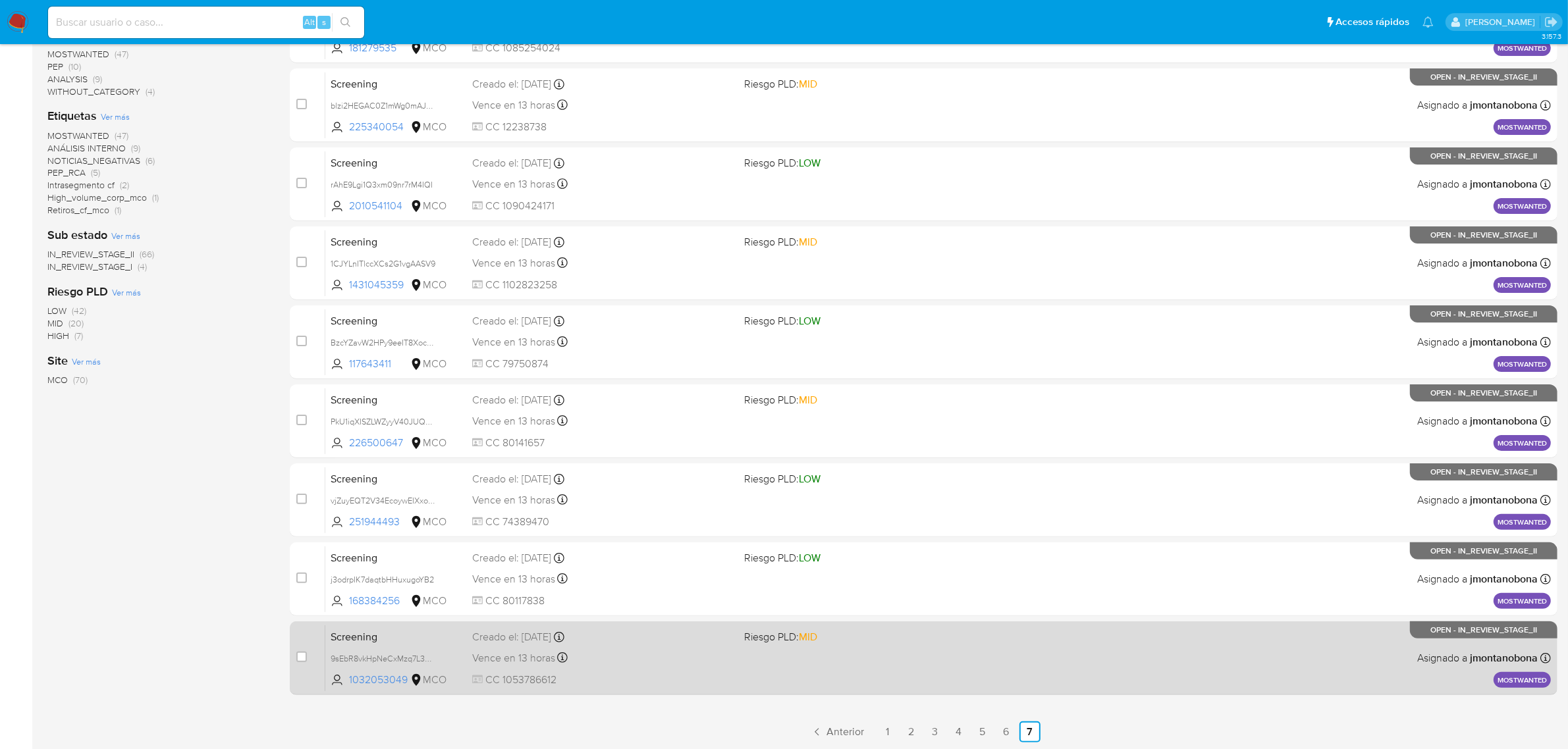
click at [426, 627] on span "Screening" at bounding box center [396, 636] width 131 height 17
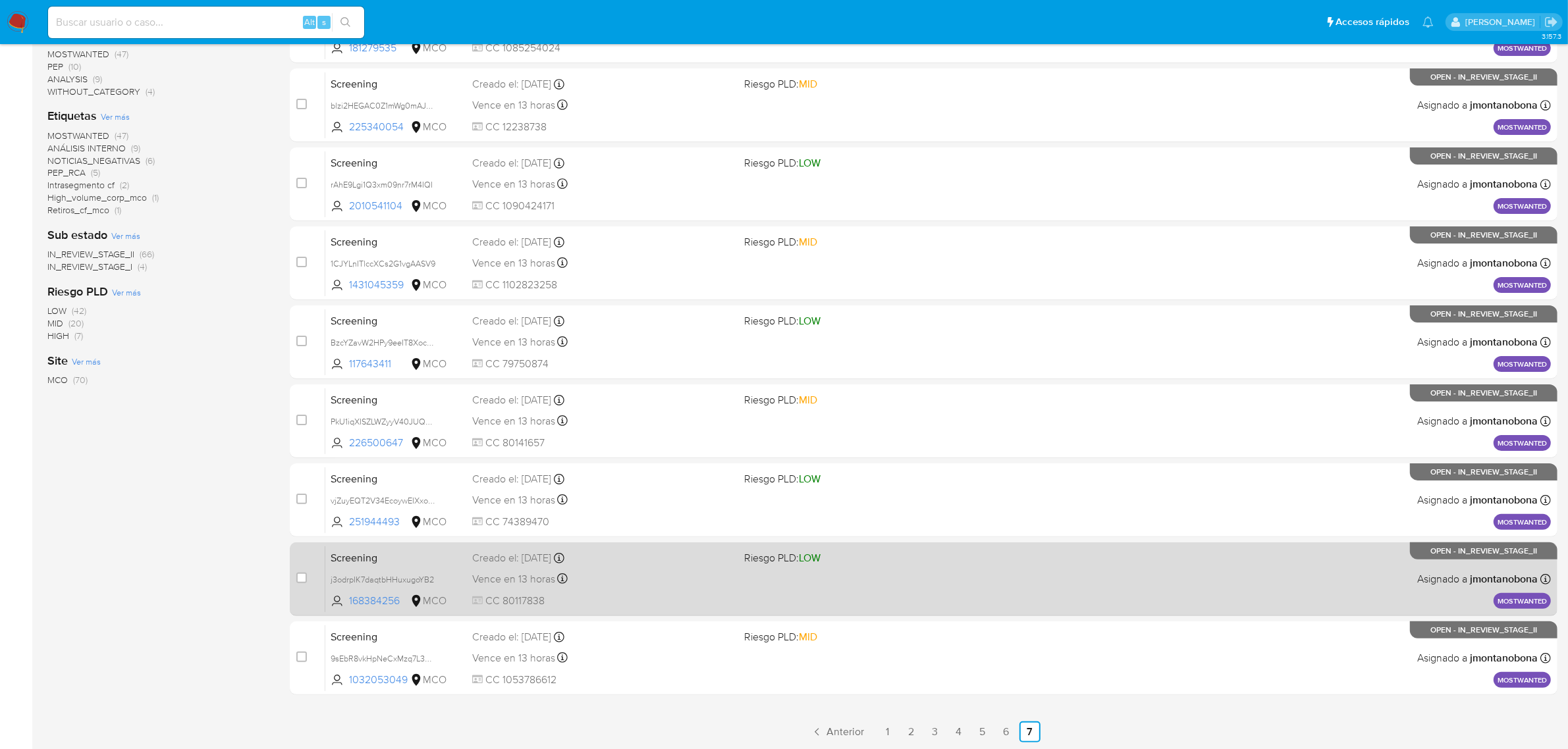
click at [391, 561] on span "Screening" at bounding box center [396, 557] width 131 height 17
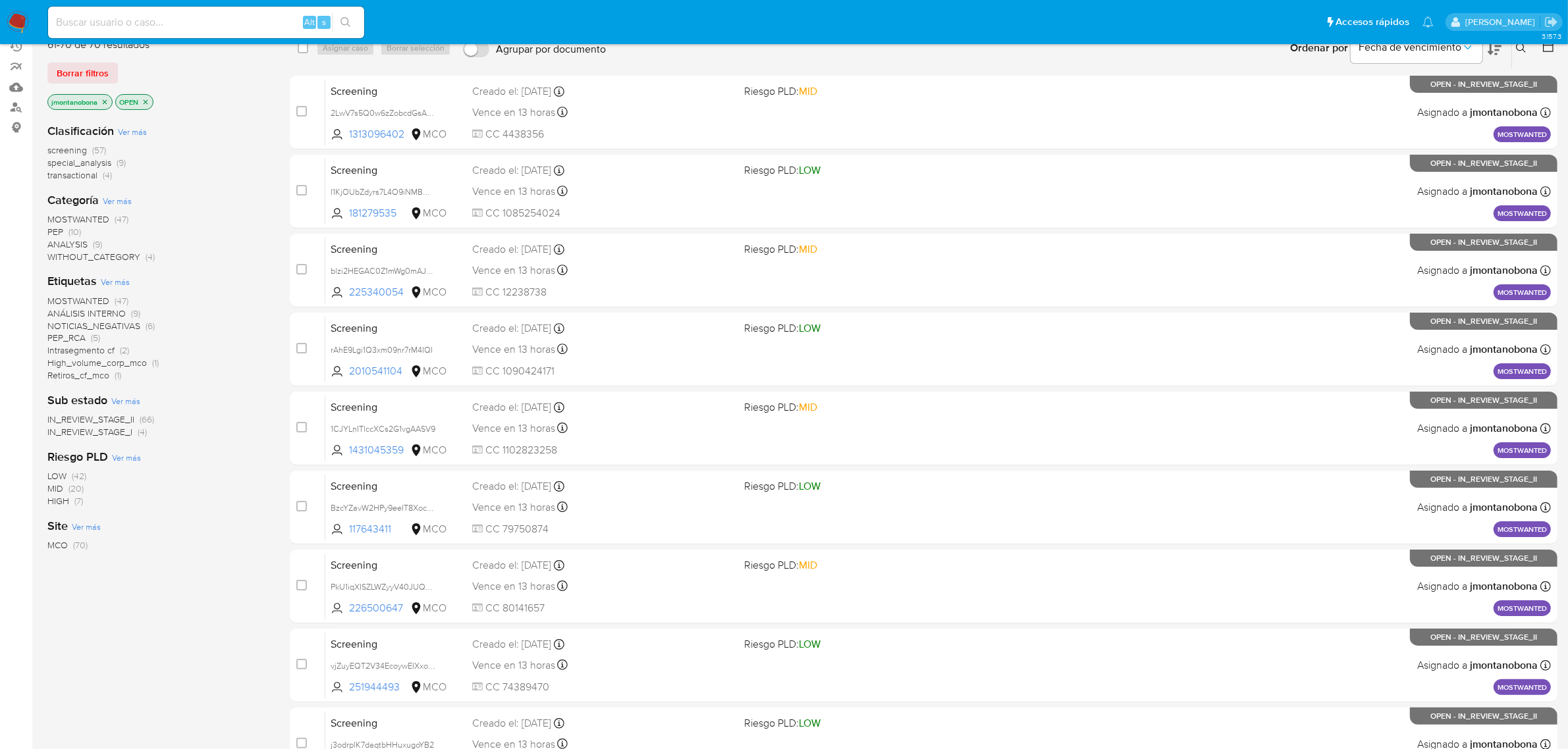
scroll to position [0, 0]
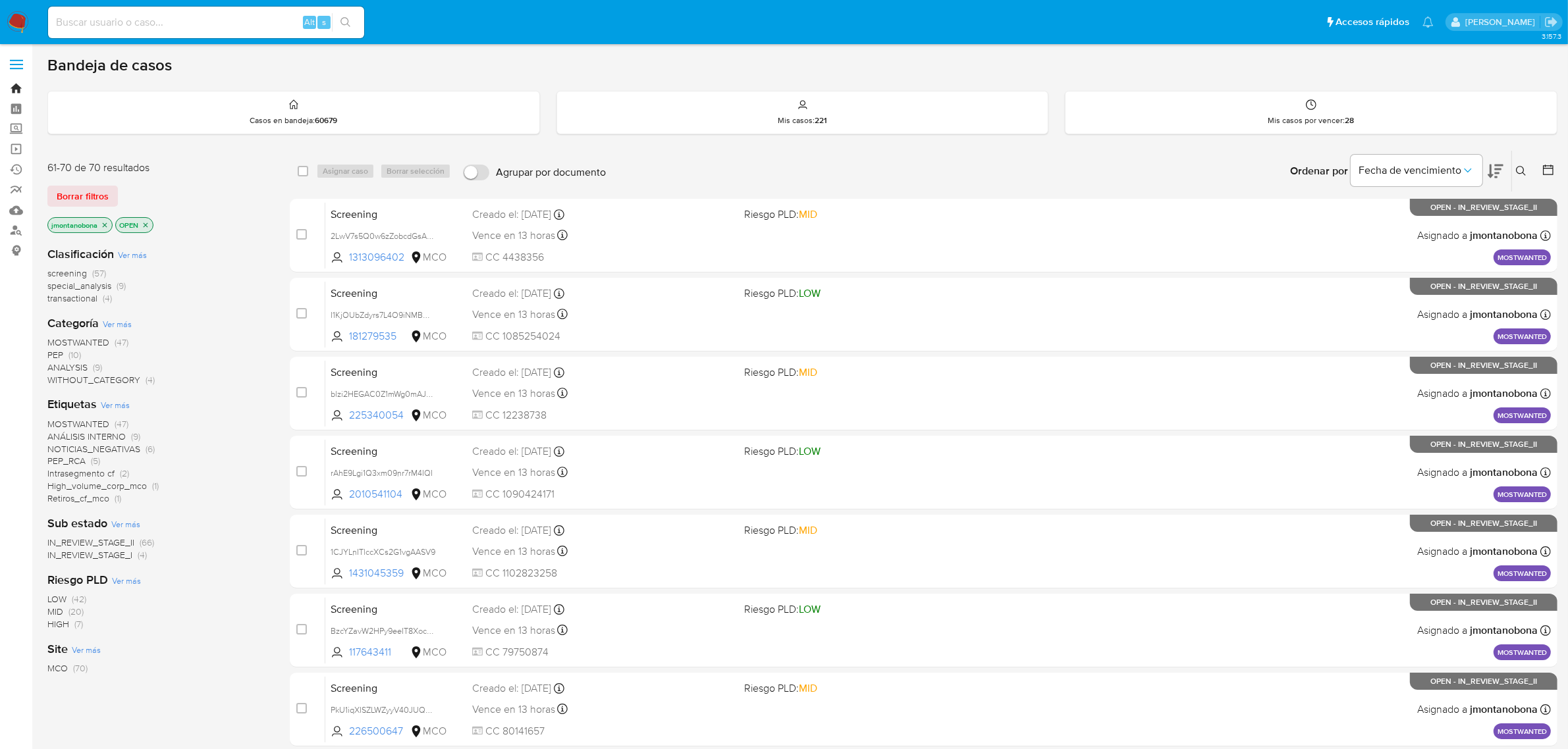
click at [17, 87] on link "Bandeja" at bounding box center [78, 89] width 157 height 20
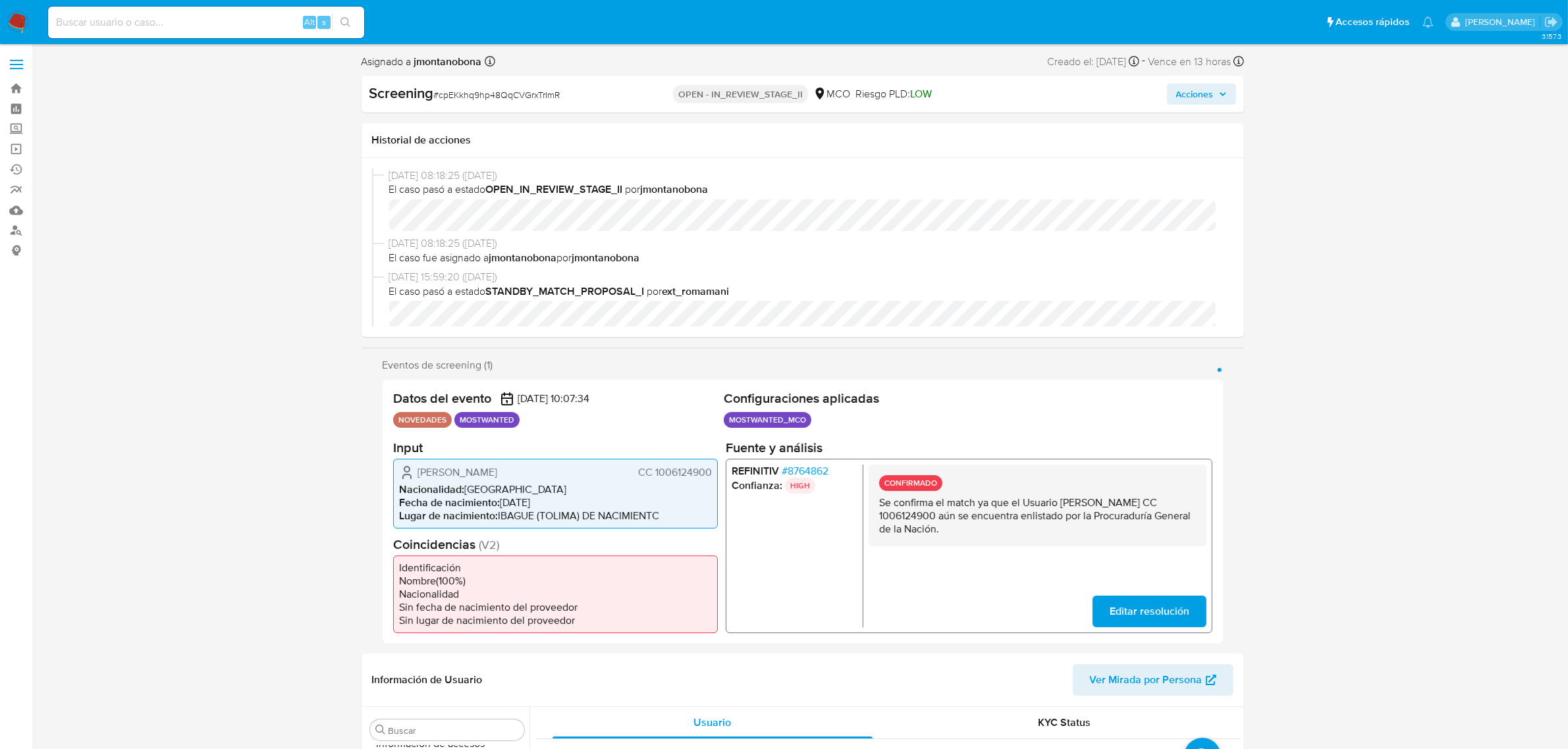
scroll to position [83, 0]
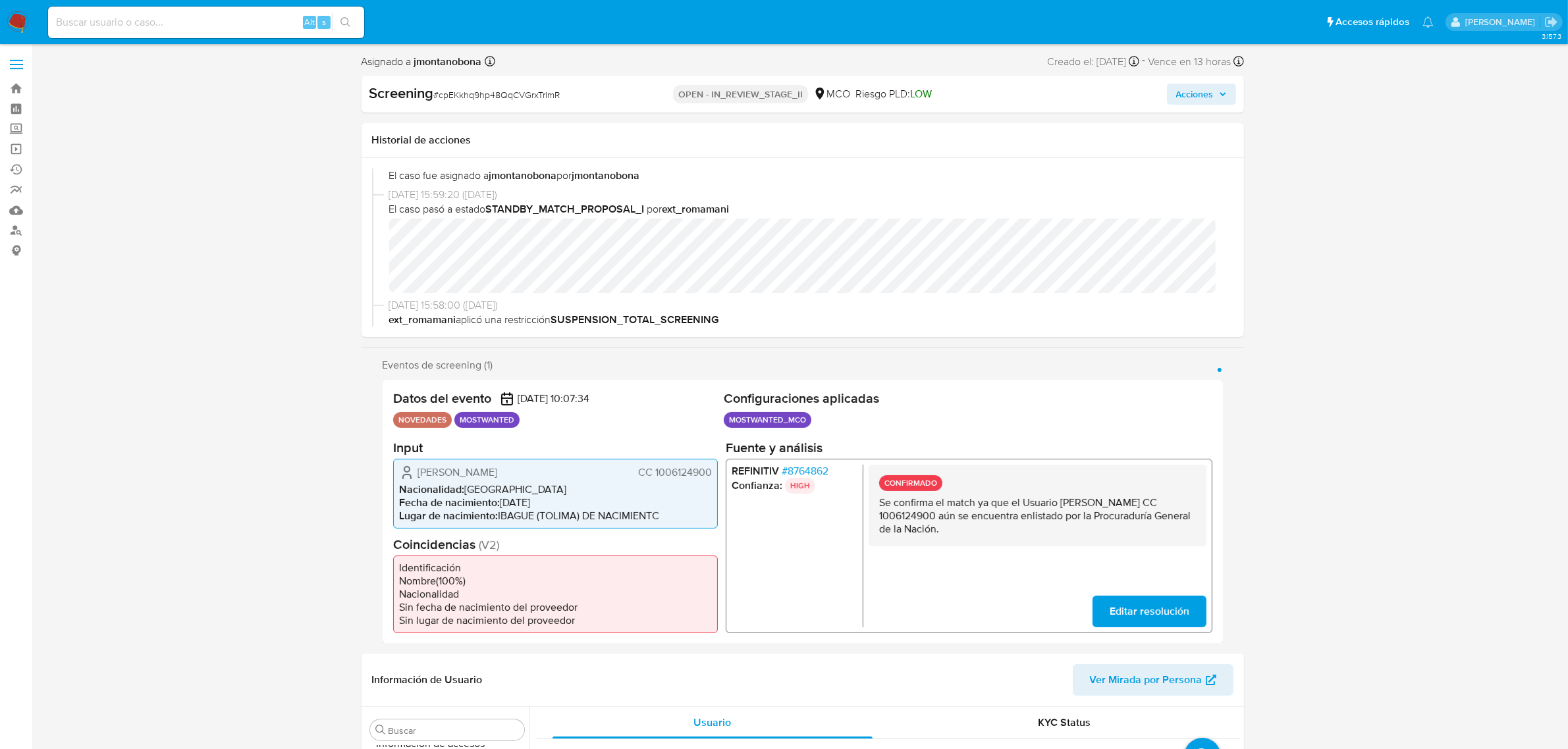
select select "10"
drag, startPoint x: 1061, startPoint y: 500, endPoint x: 1179, endPoint y: 505, distance: 118.1
click at [1179, 505] on p "Se confirma el match ya que el Usuario [PERSON_NAME] CC 1006124900 aún se encue…" at bounding box center [1037, 515] width 317 height 40
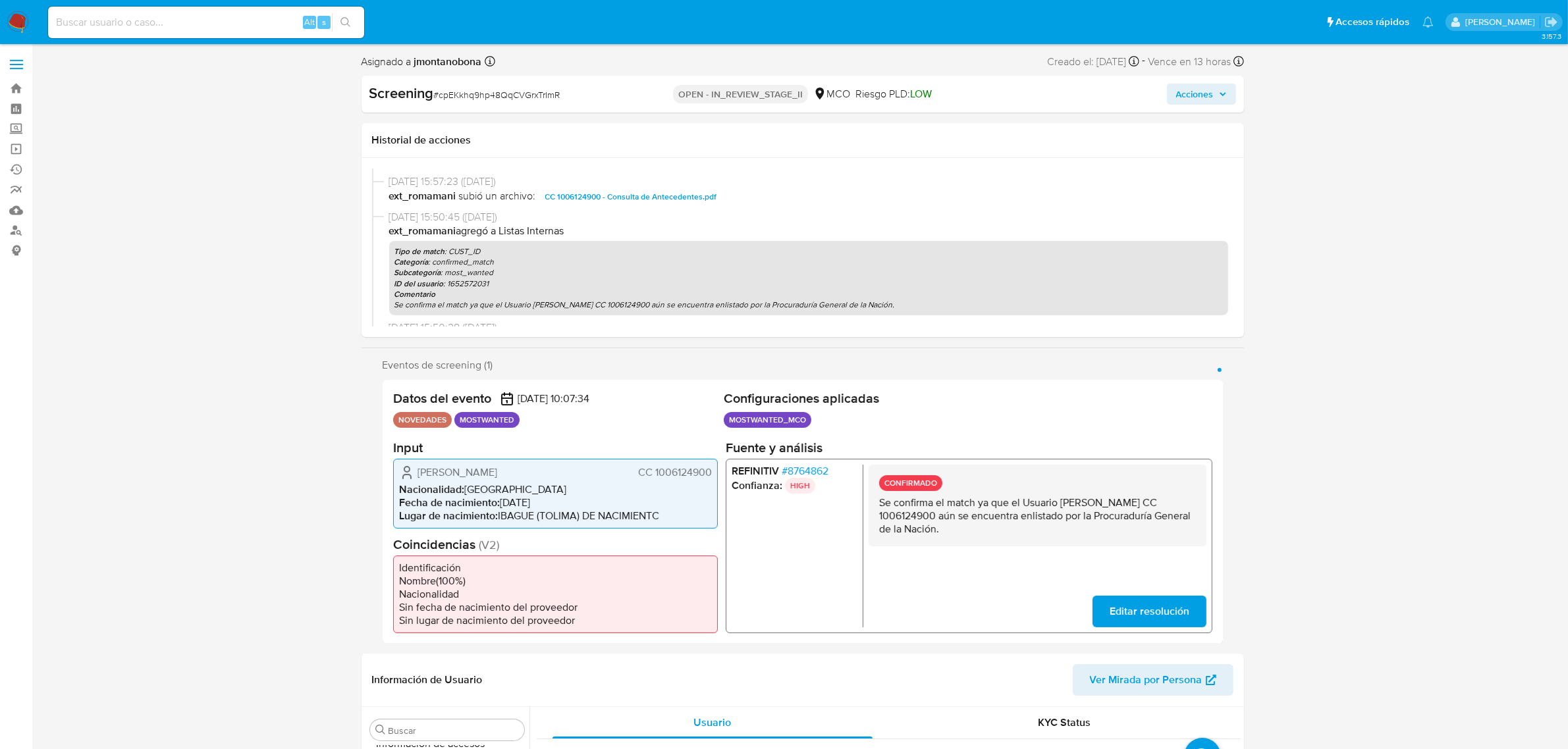
scroll to position [247, 0]
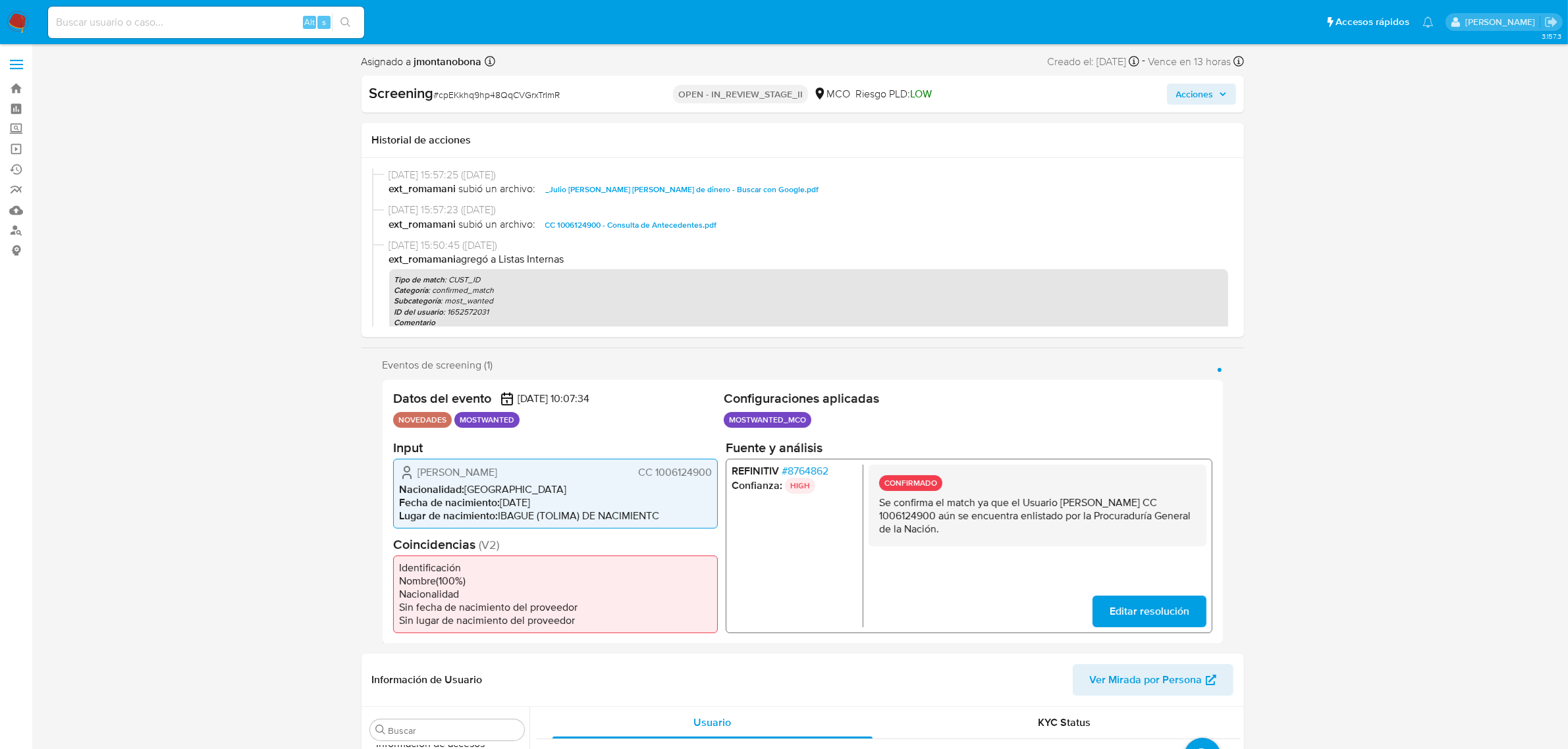
click at [628, 226] on span "CC 1006124900 - Consulta de Antecedentes.pdf" at bounding box center [631, 225] width 172 height 16
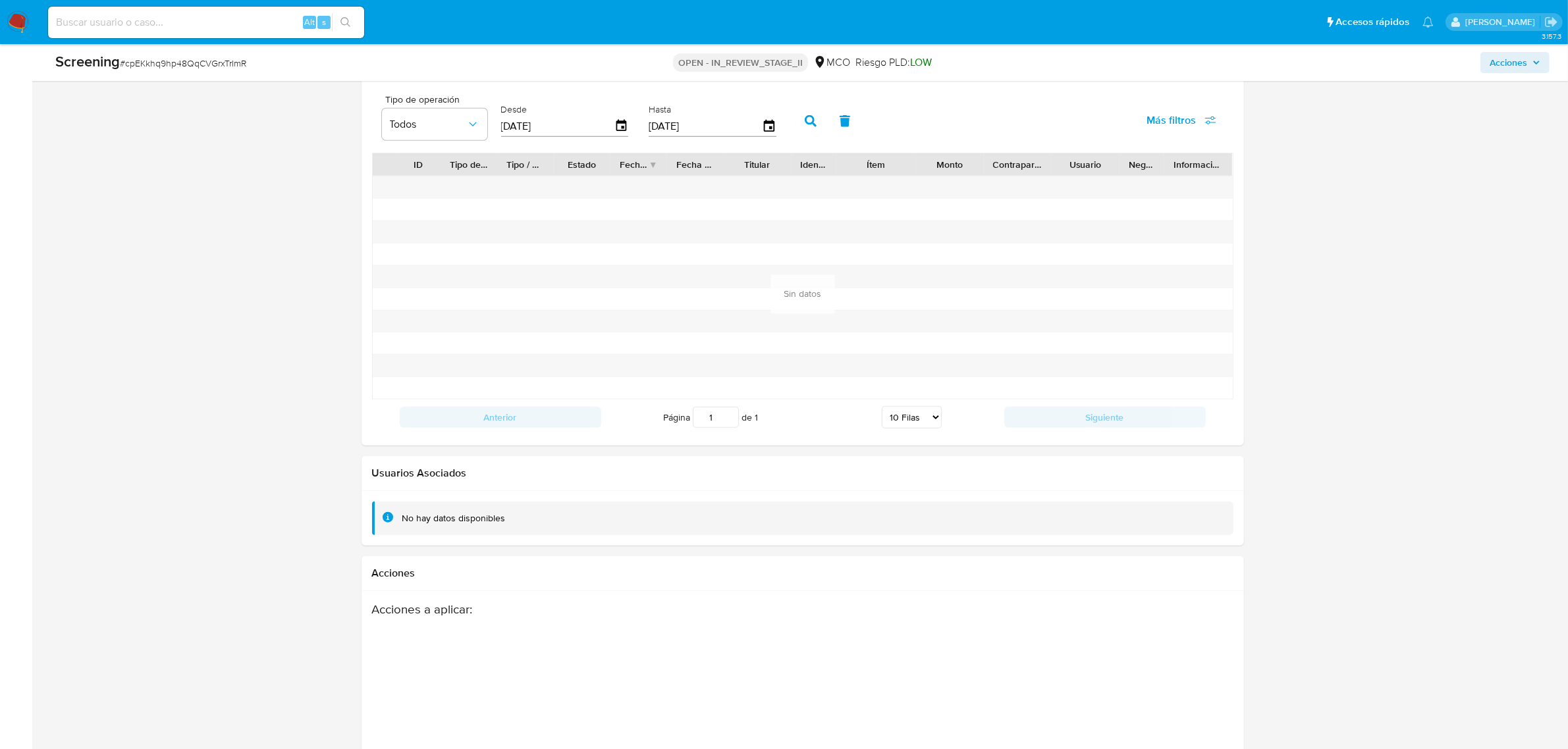
scroll to position [1785, 0]
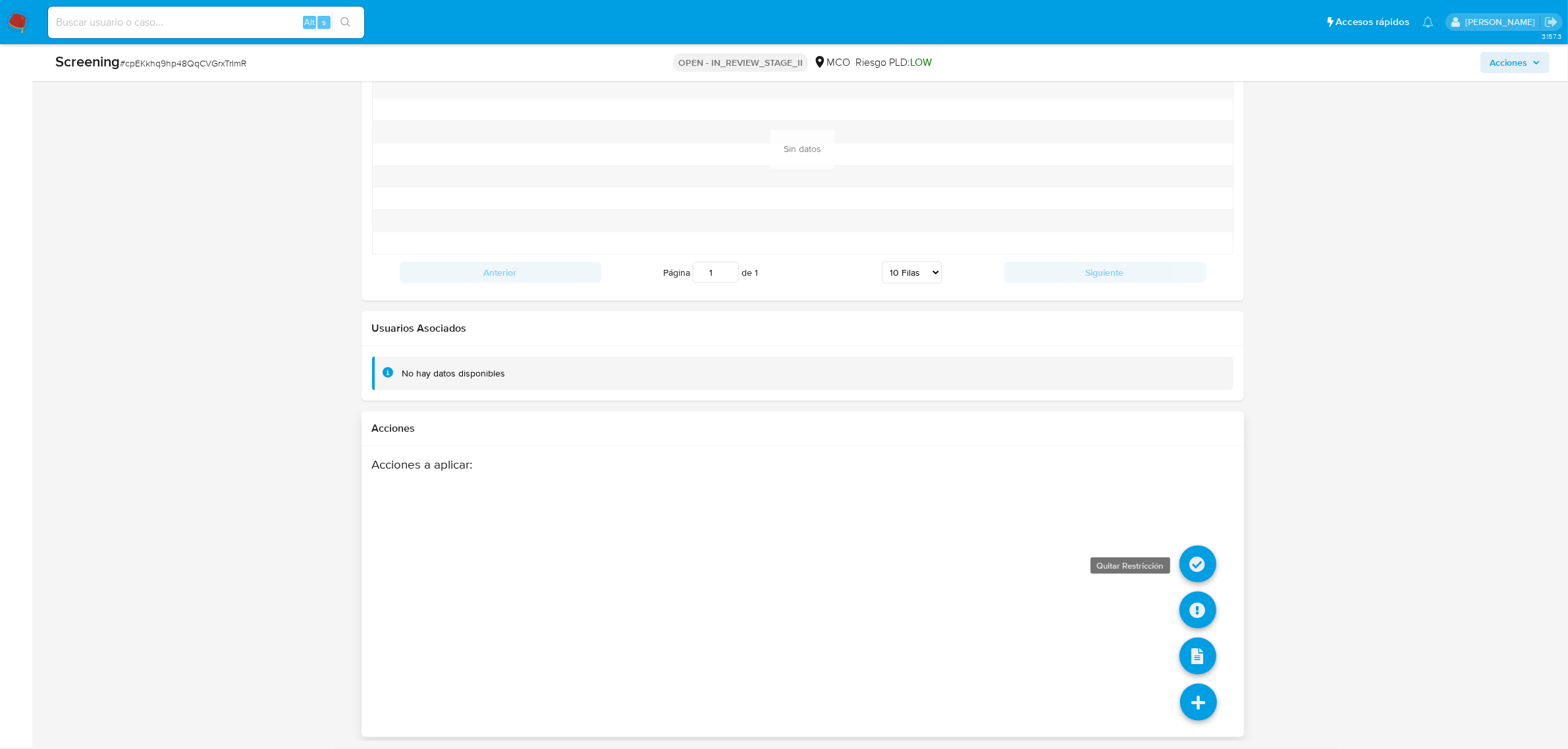
click at [1192, 561] on icon at bounding box center [1198, 564] width 37 height 37
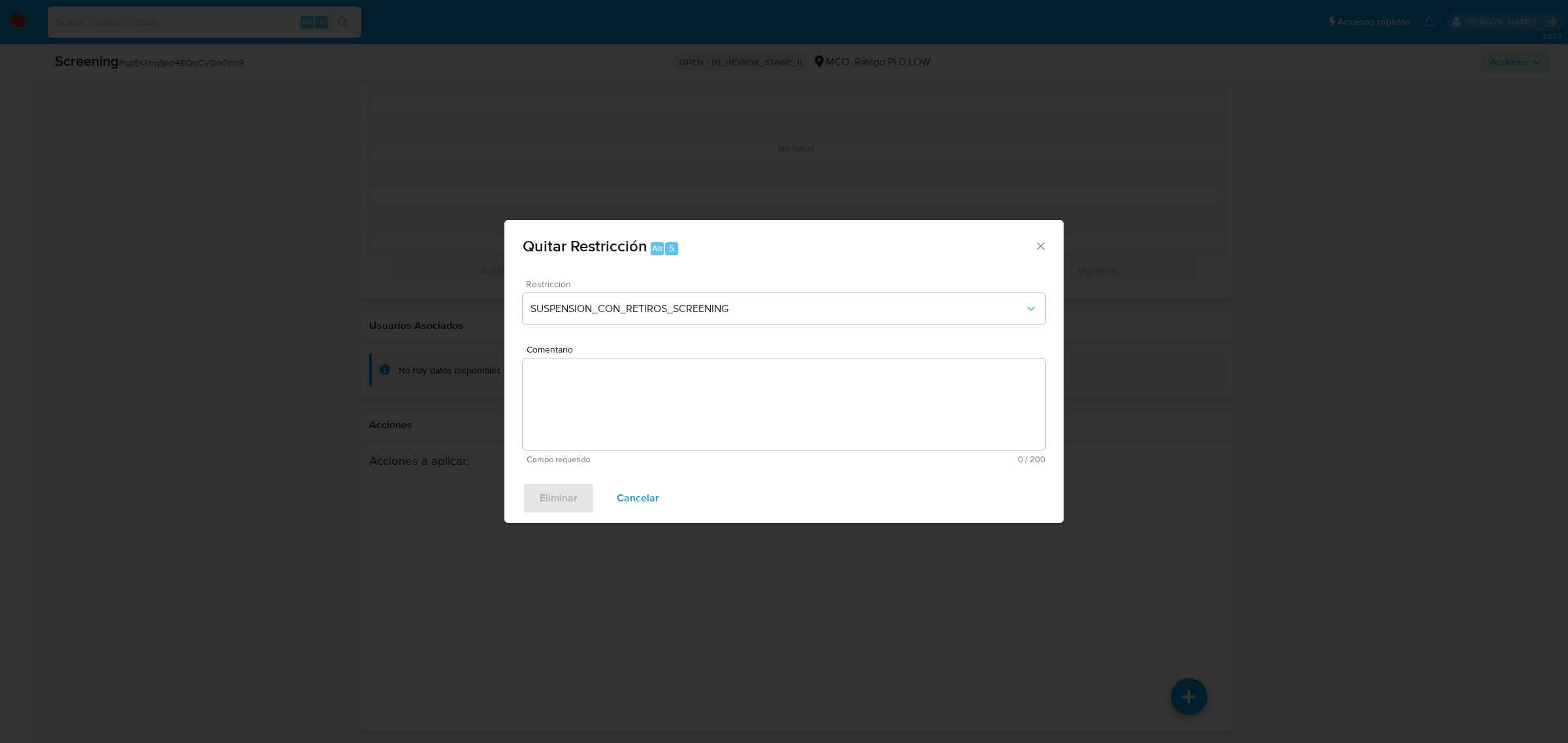
click at [704, 289] on div "Restricción SUSPENSION_CON_RETIROS_SCREENING" at bounding box center [783, 311] width 522 height 62
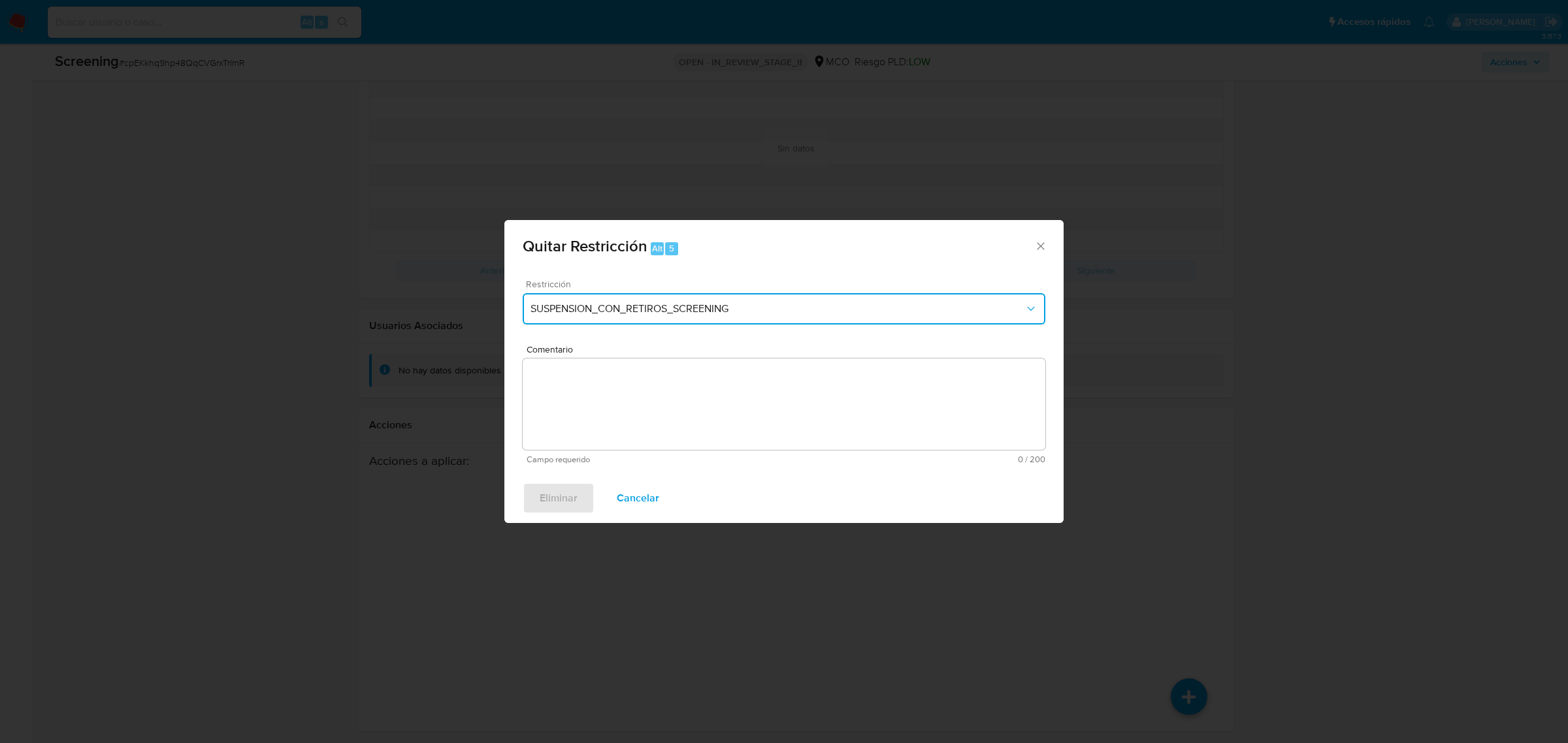
click at [699, 305] on span "SUSPENSION_CON_RETIROS_SCREENING" at bounding box center [777, 309] width 494 height 13
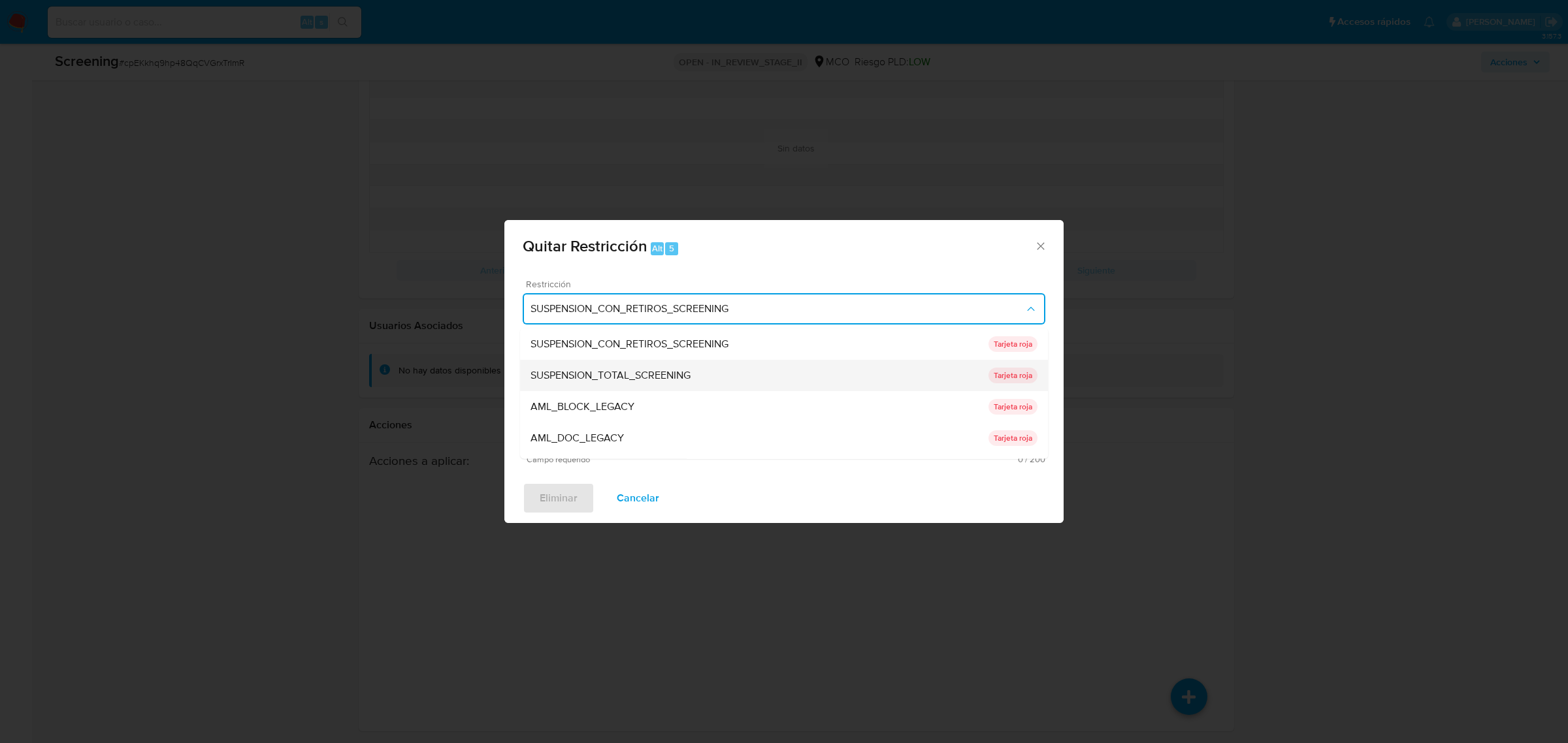
click at [647, 368] on span "SUSPENSION_TOTAL_SCREENING" at bounding box center [610, 375] width 160 height 13
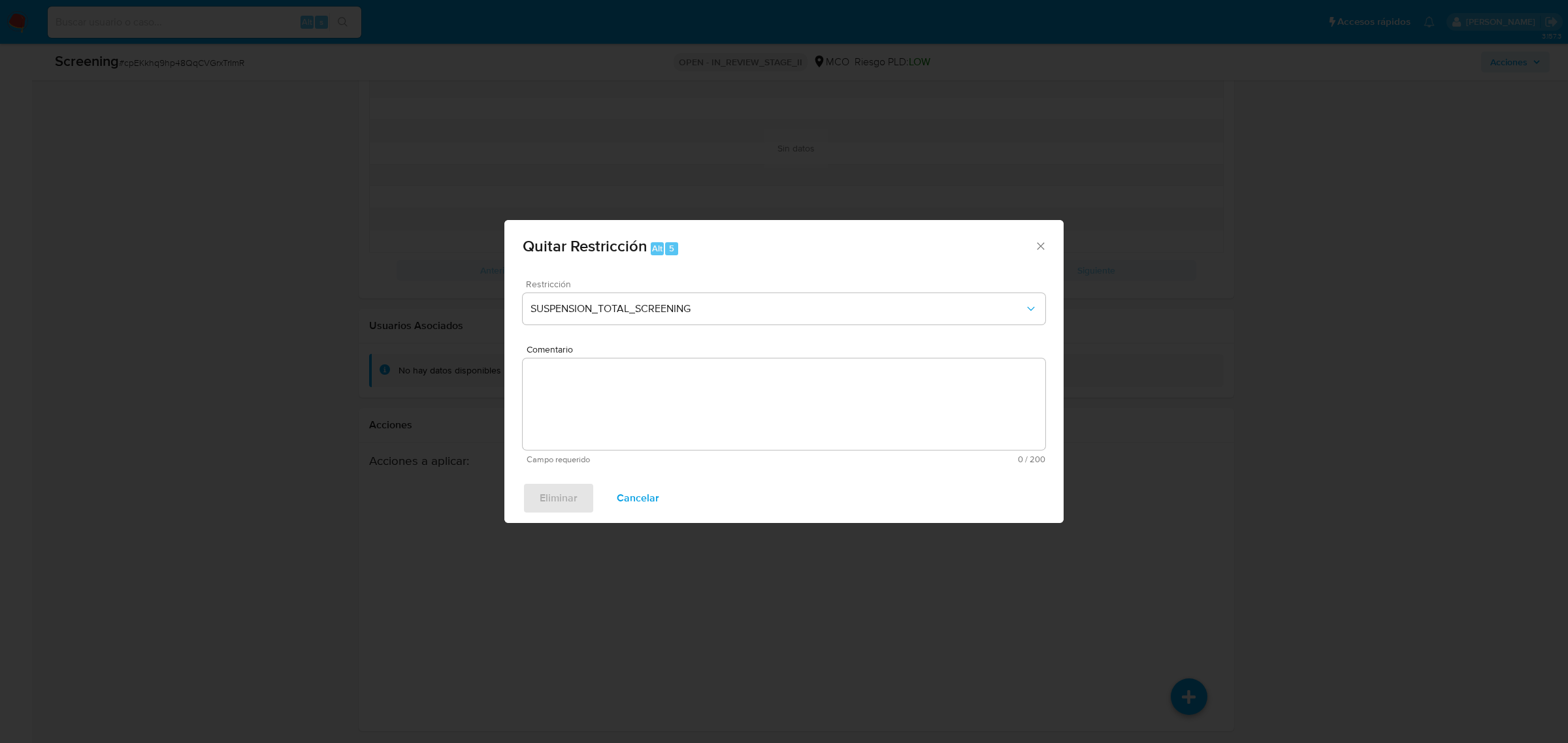
click at [730, 396] on textarea "Comentario" at bounding box center [783, 404] width 522 height 92
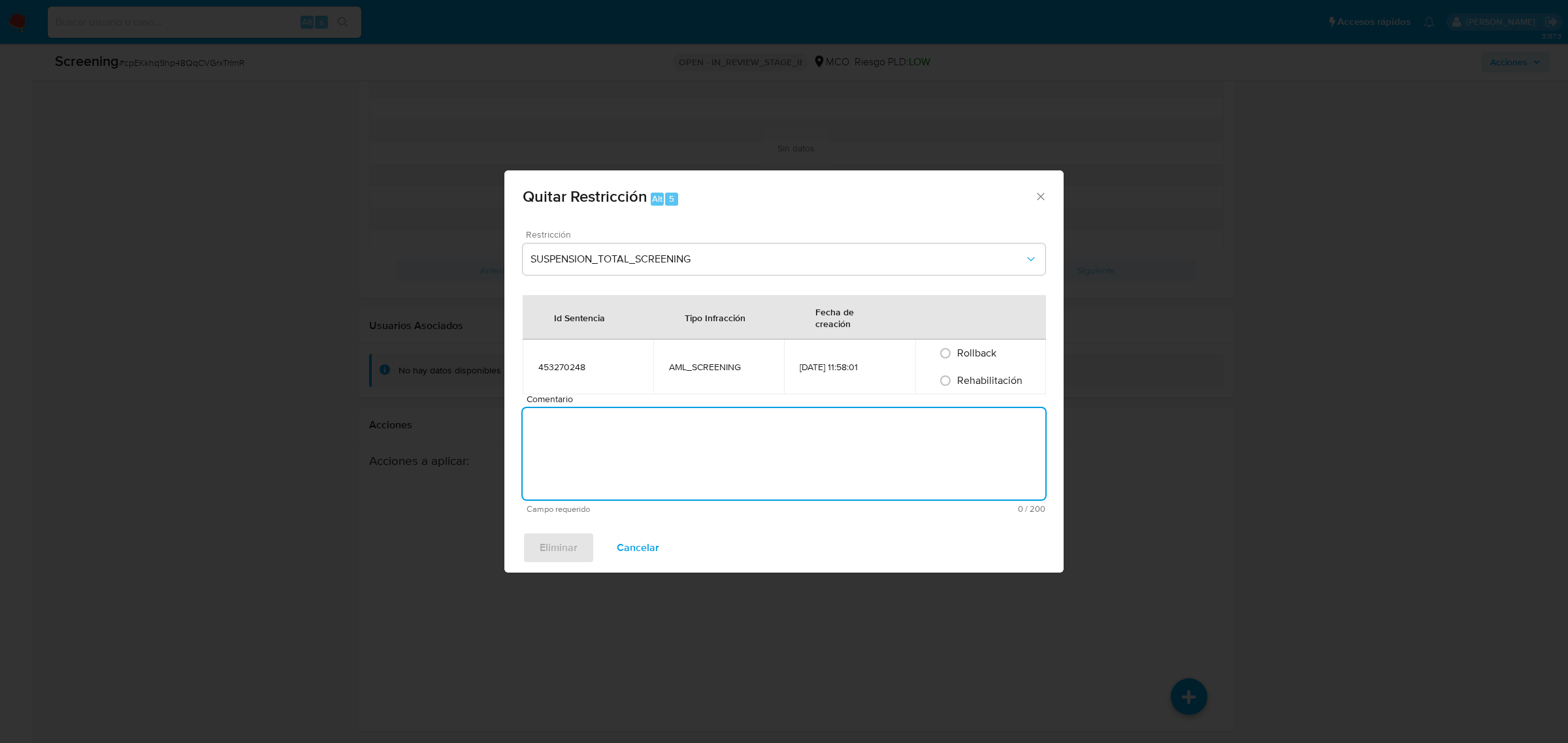
paste textarea "No se encuentran evidencias de delitos LAFT asociados a las inhabilidades regis…"
type textarea "No se encuentran evidencias de delitos LAFT asociados a las inhabilidades regis…"
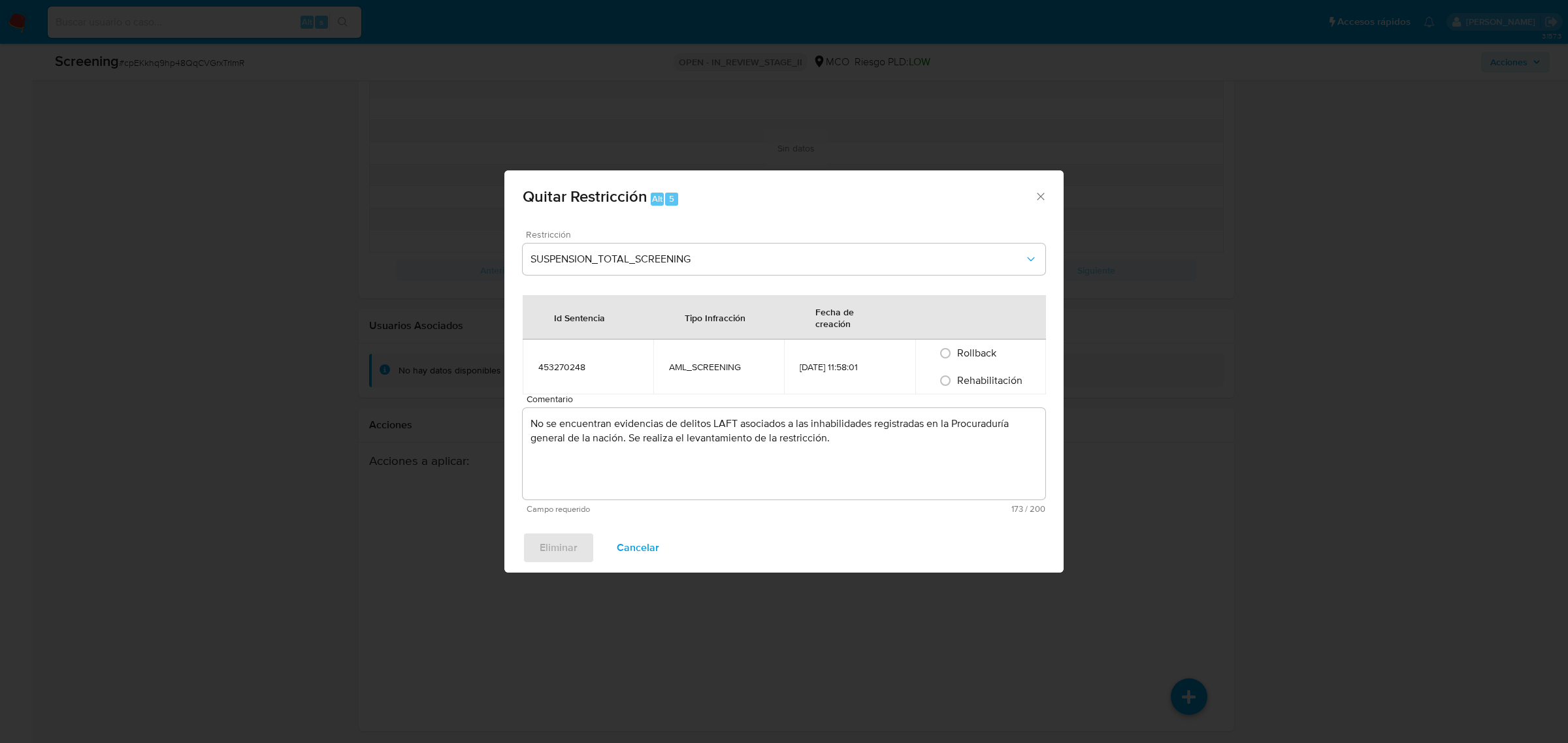
click at [968, 379] on span "Rehabilitación" at bounding box center [990, 380] width 66 height 15
click at [956, 379] on input "Rehabilitación" at bounding box center [945, 381] width 21 height 21
radio input "true"
click at [563, 545] on span "Eliminar" at bounding box center [559, 548] width 38 height 29
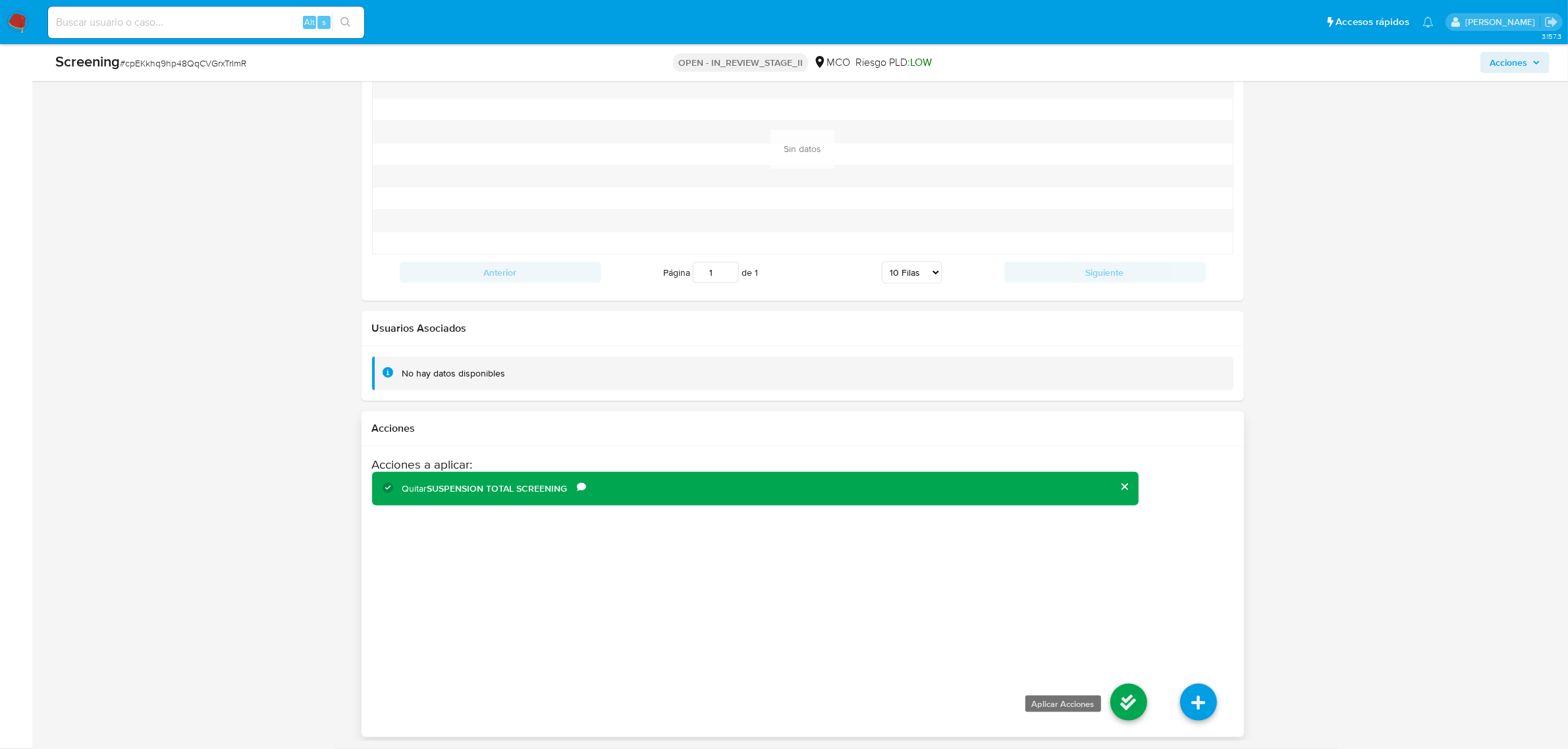
click at [1125, 689] on icon at bounding box center [1129, 703] width 37 height 37
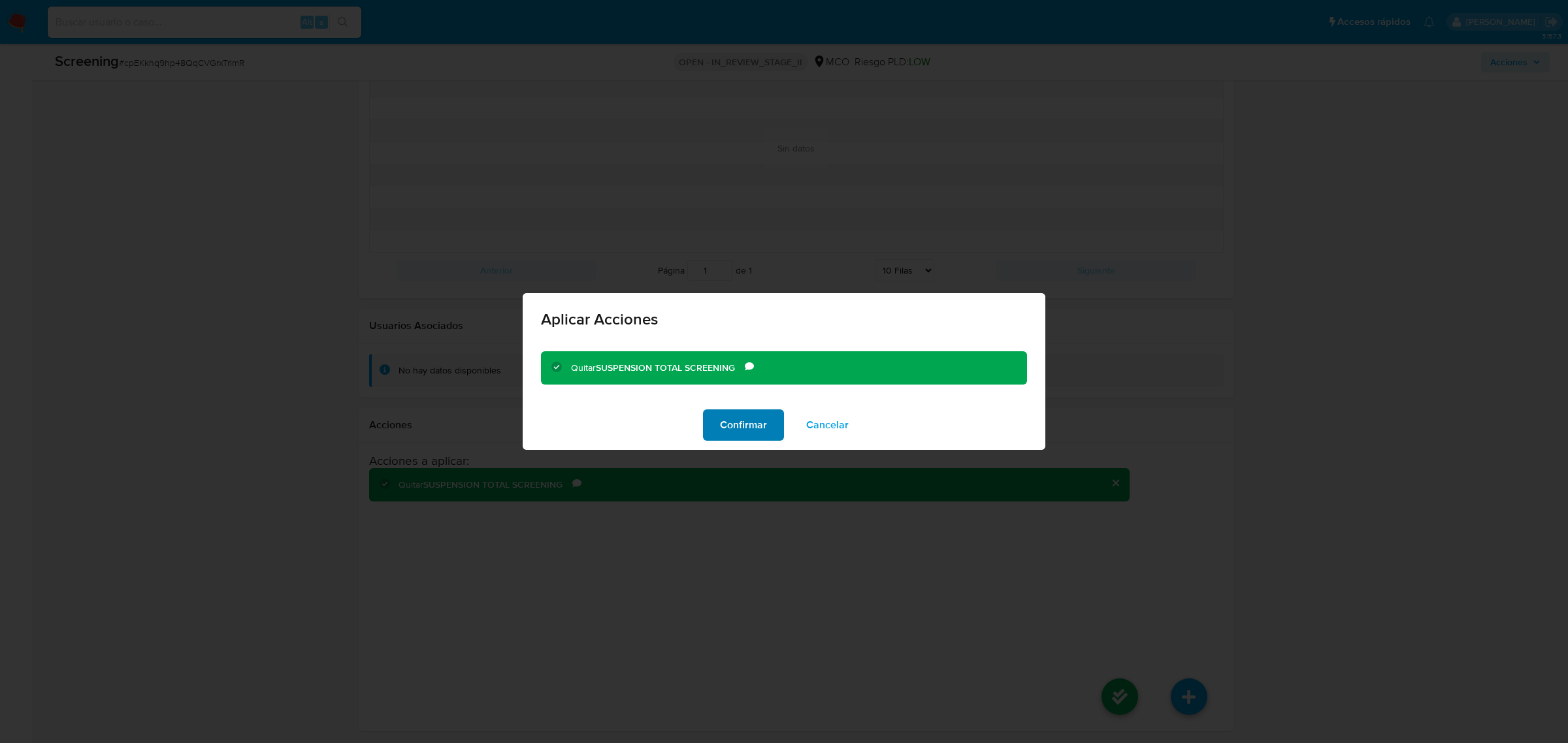
click at [726, 430] on span "Confirmar" at bounding box center [743, 425] width 47 height 29
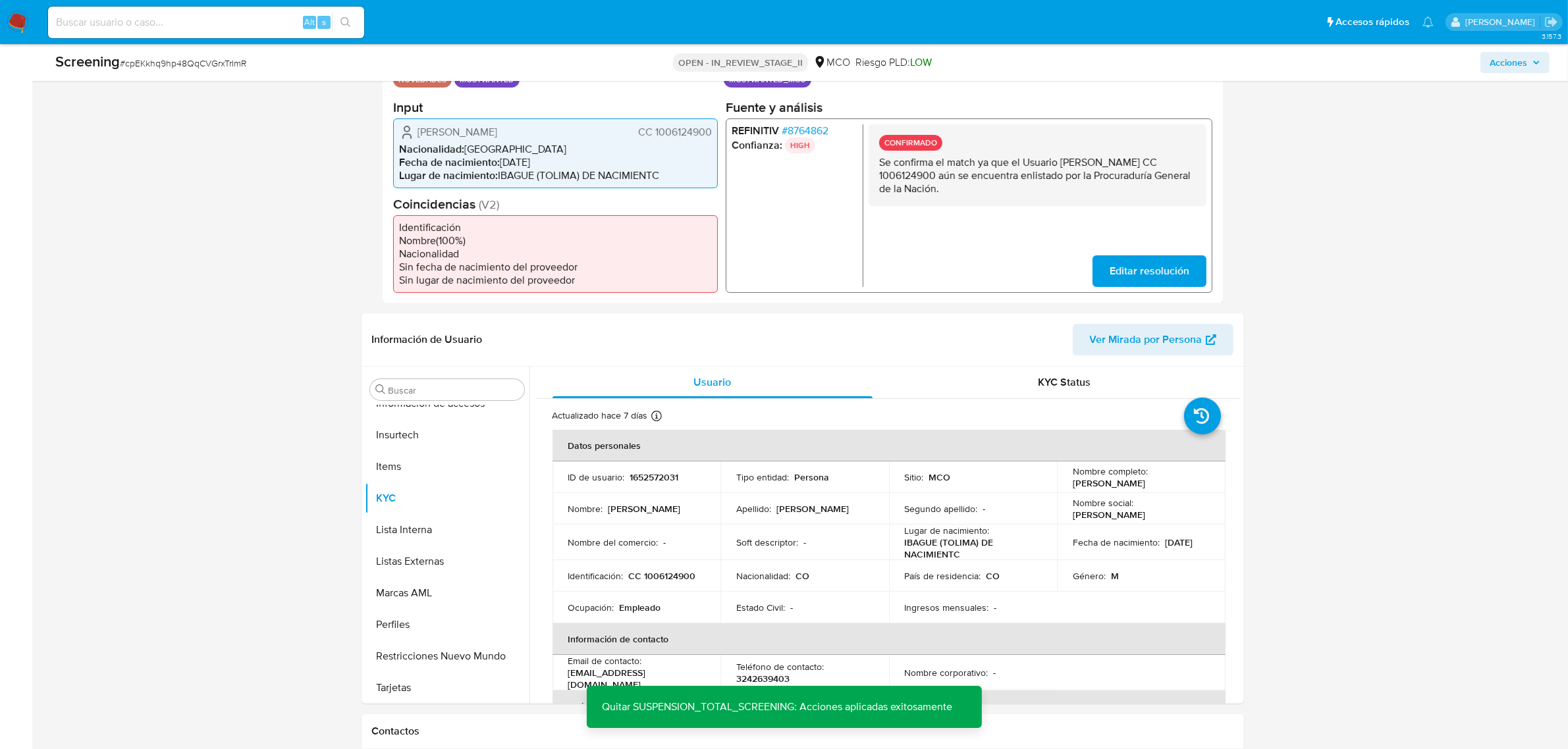
scroll to position [0, 0]
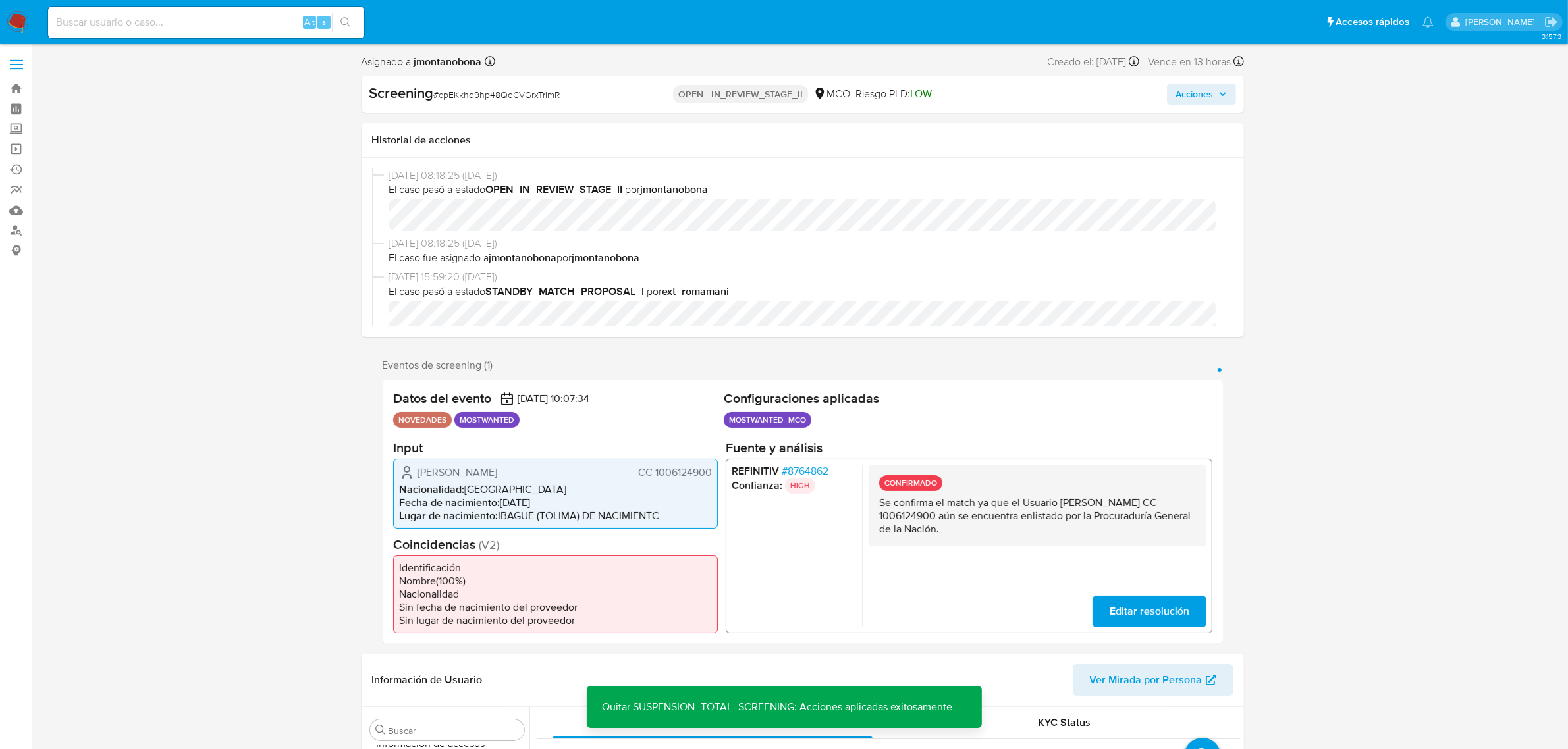
click at [1210, 88] on span "Acciones" at bounding box center [1195, 94] width 38 height 21
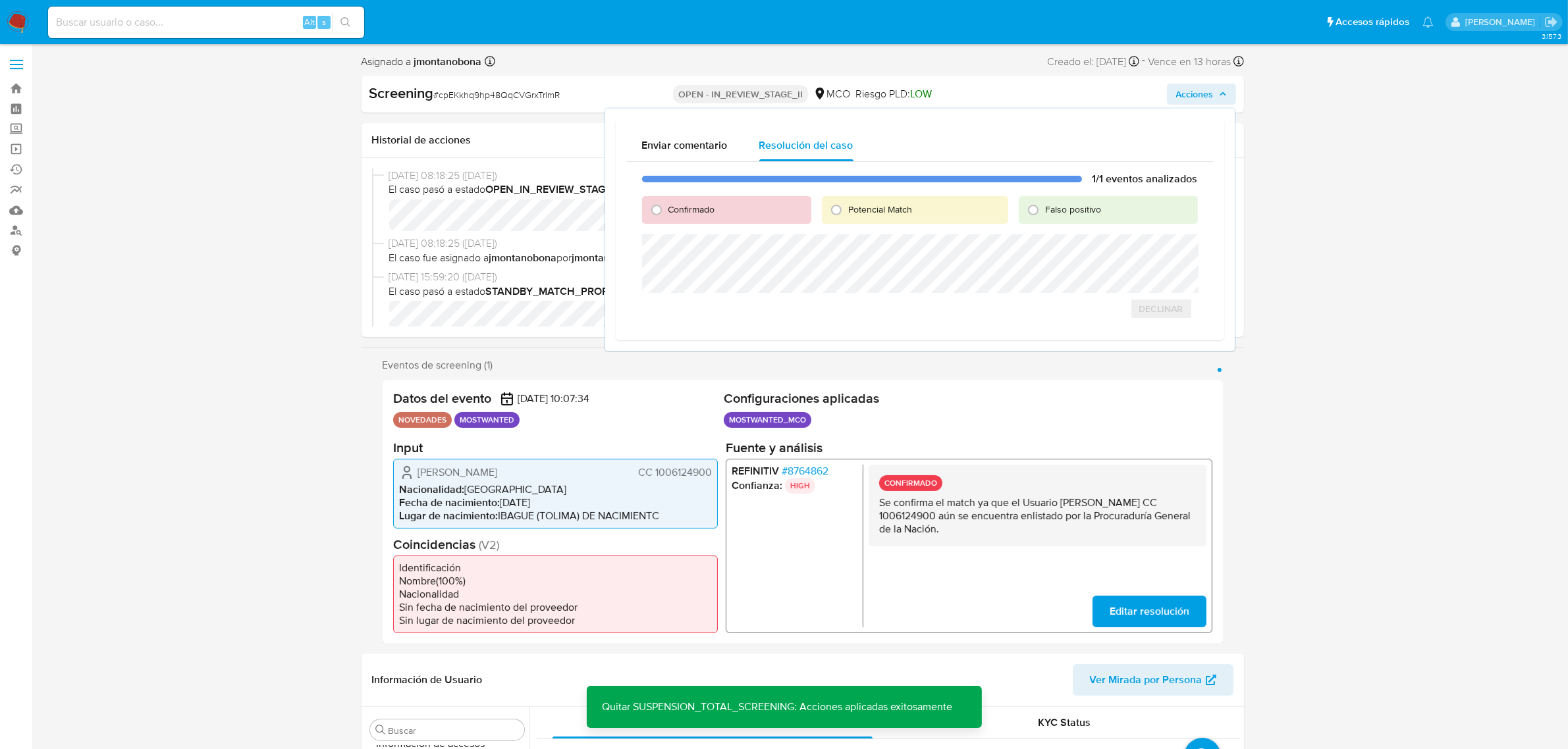
click at [1078, 207] on span "Falso positivo" at bounding box center [1073, 209] width 56 height 13
click at [1044, 207] on input "Falso positivo" at bounding box center [1033, 210] width 21 height 21
radio input "true"
click at [1164, 326] on span "Cerrar Caso" at bounding box center [1152, 323] width 63 height 18
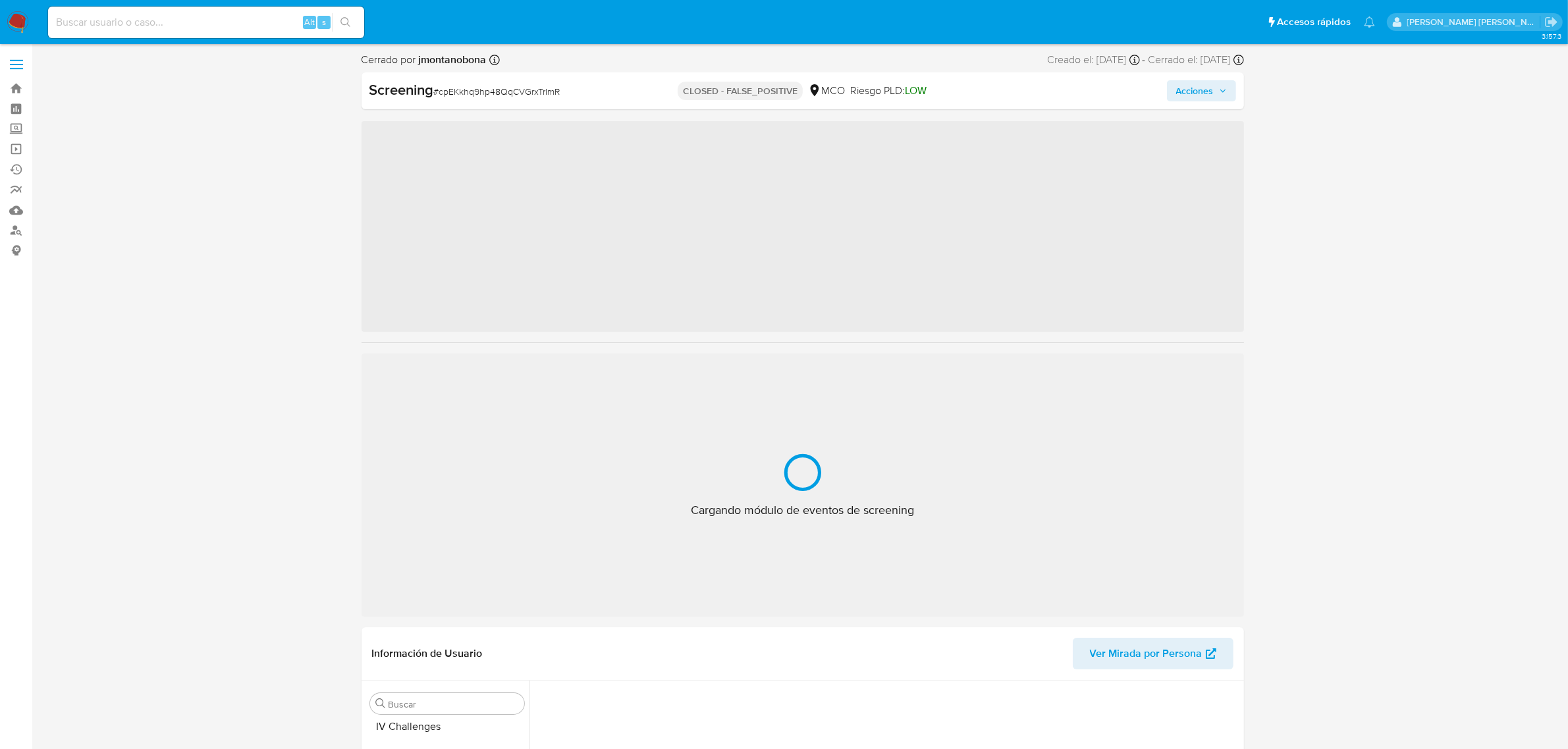
scroll to position [555, 0]
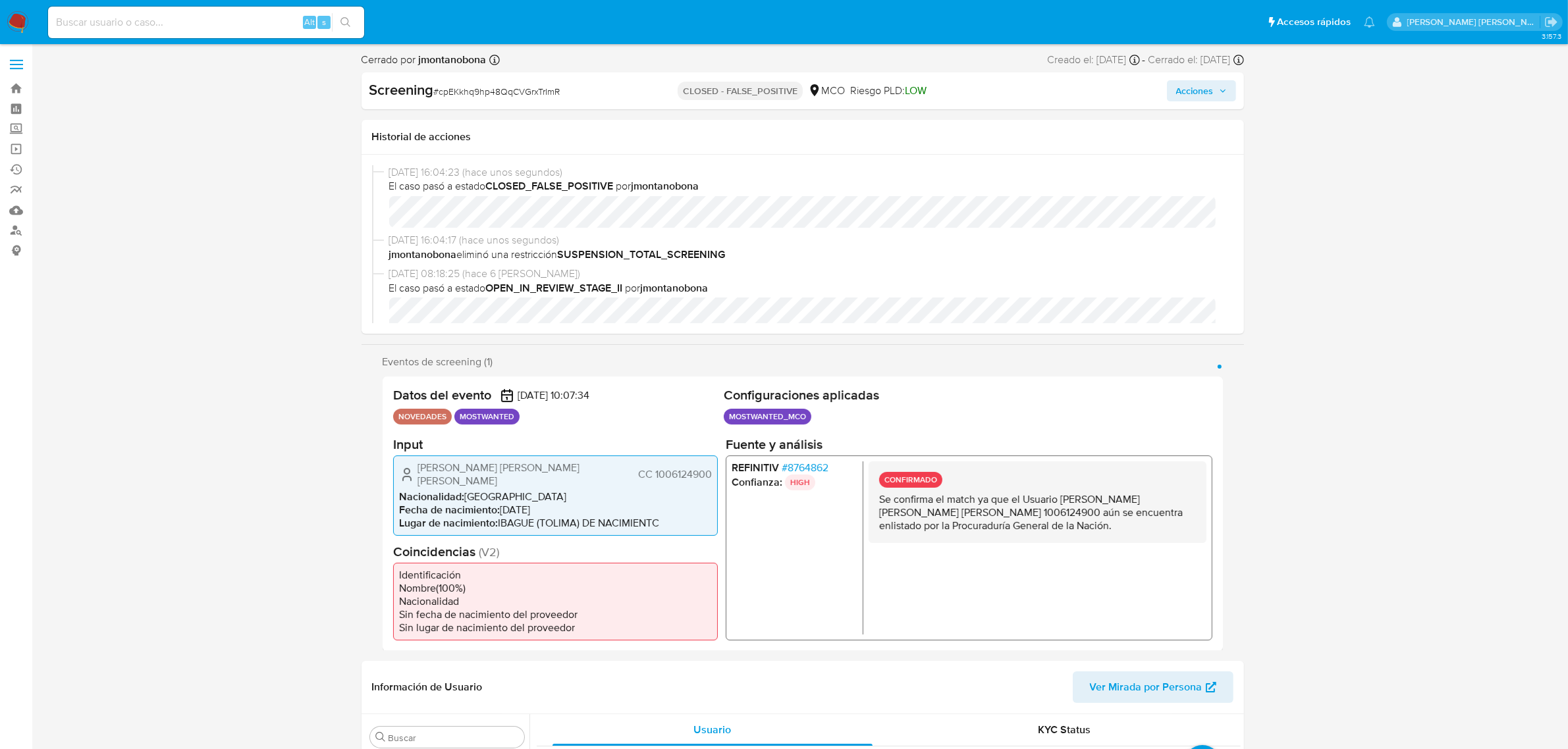
select select "10"
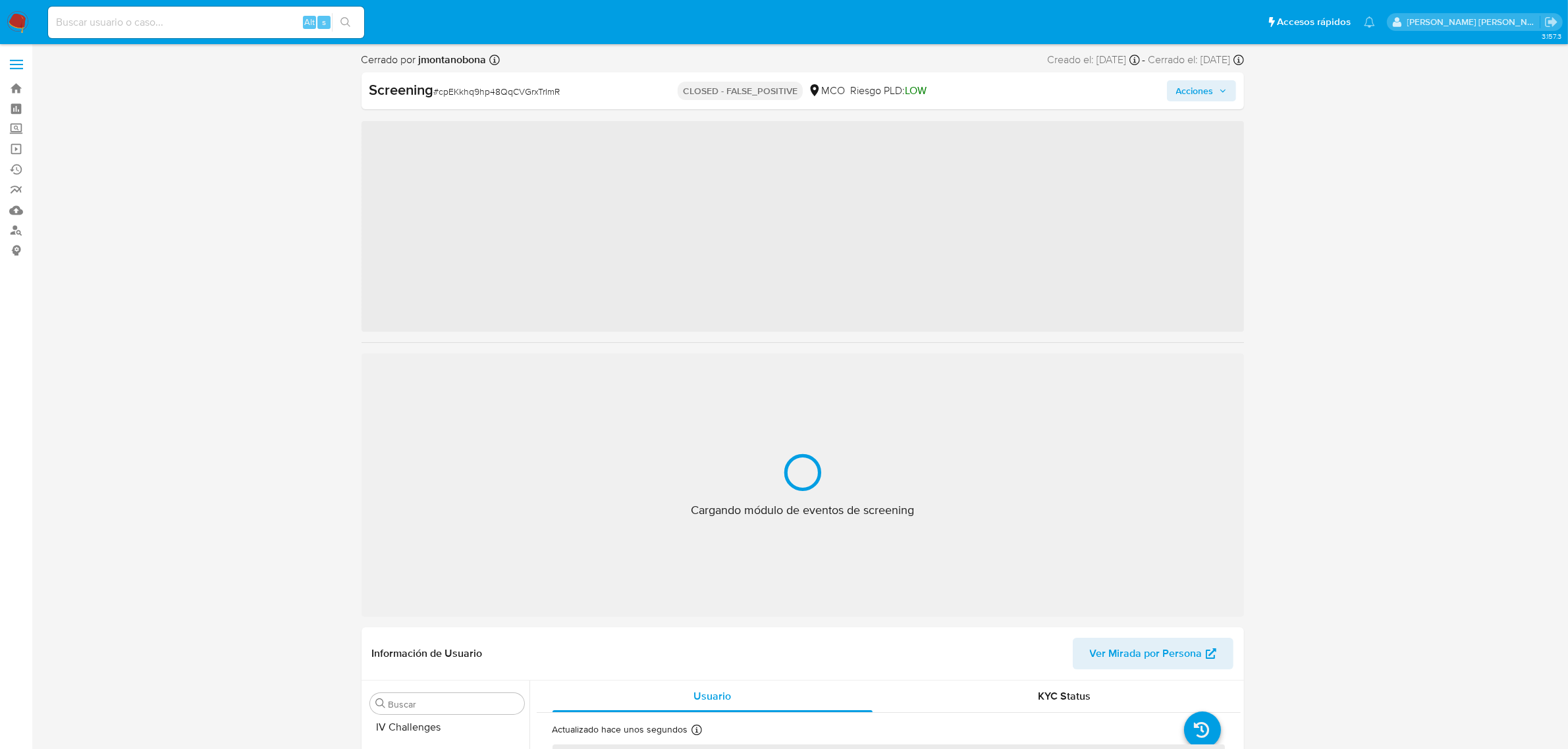
scroll to position [555, 0]
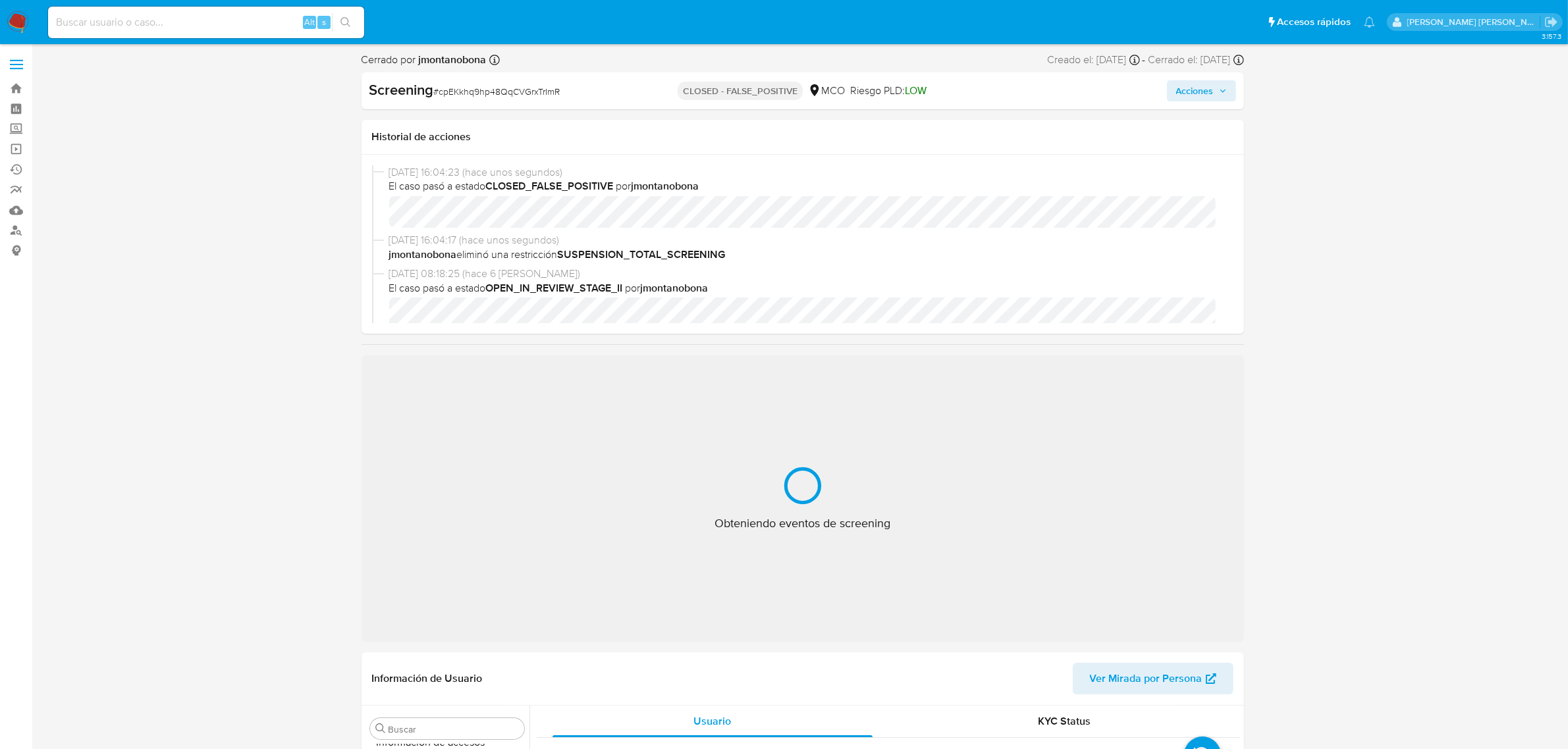
select select "10"
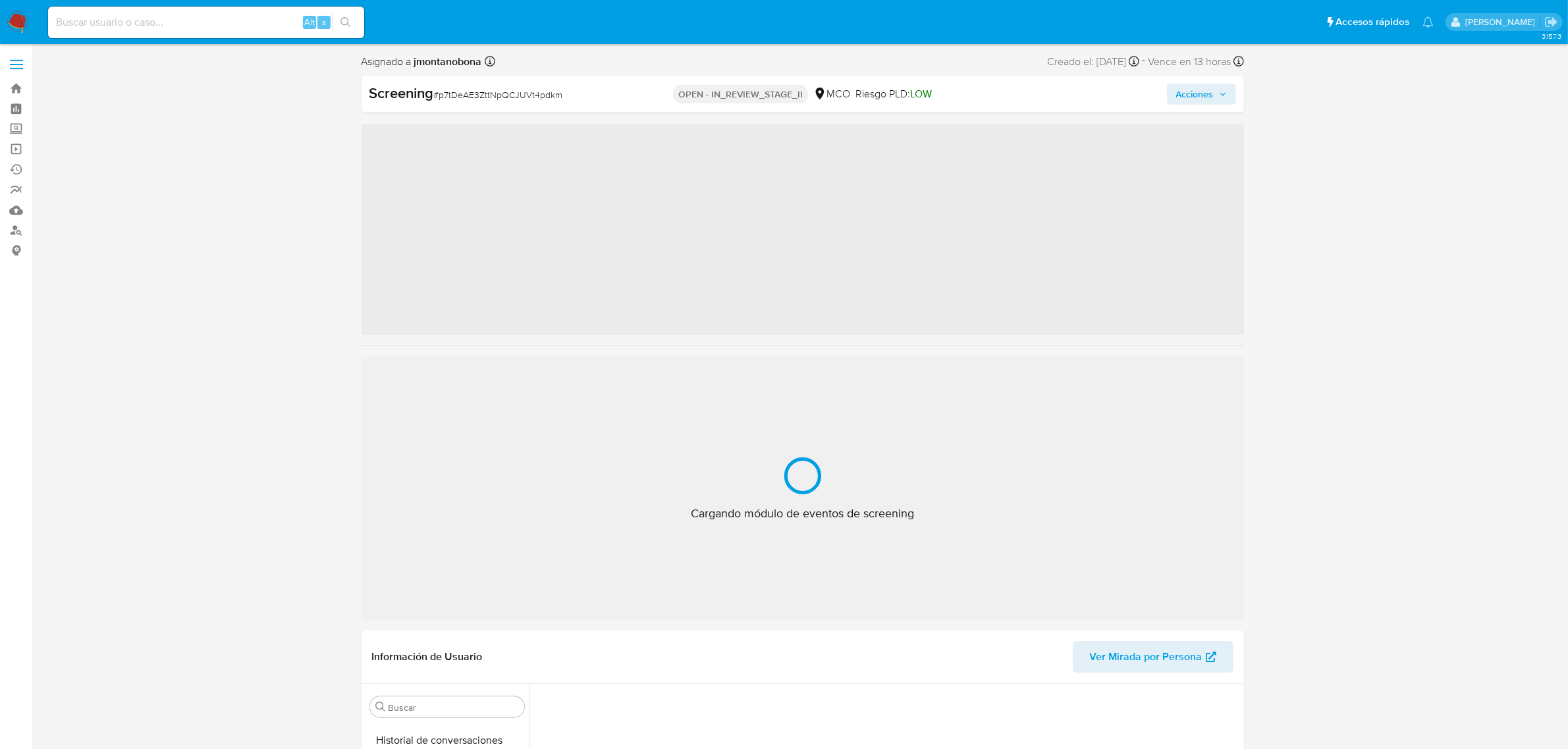
scroll to position [555, 0]
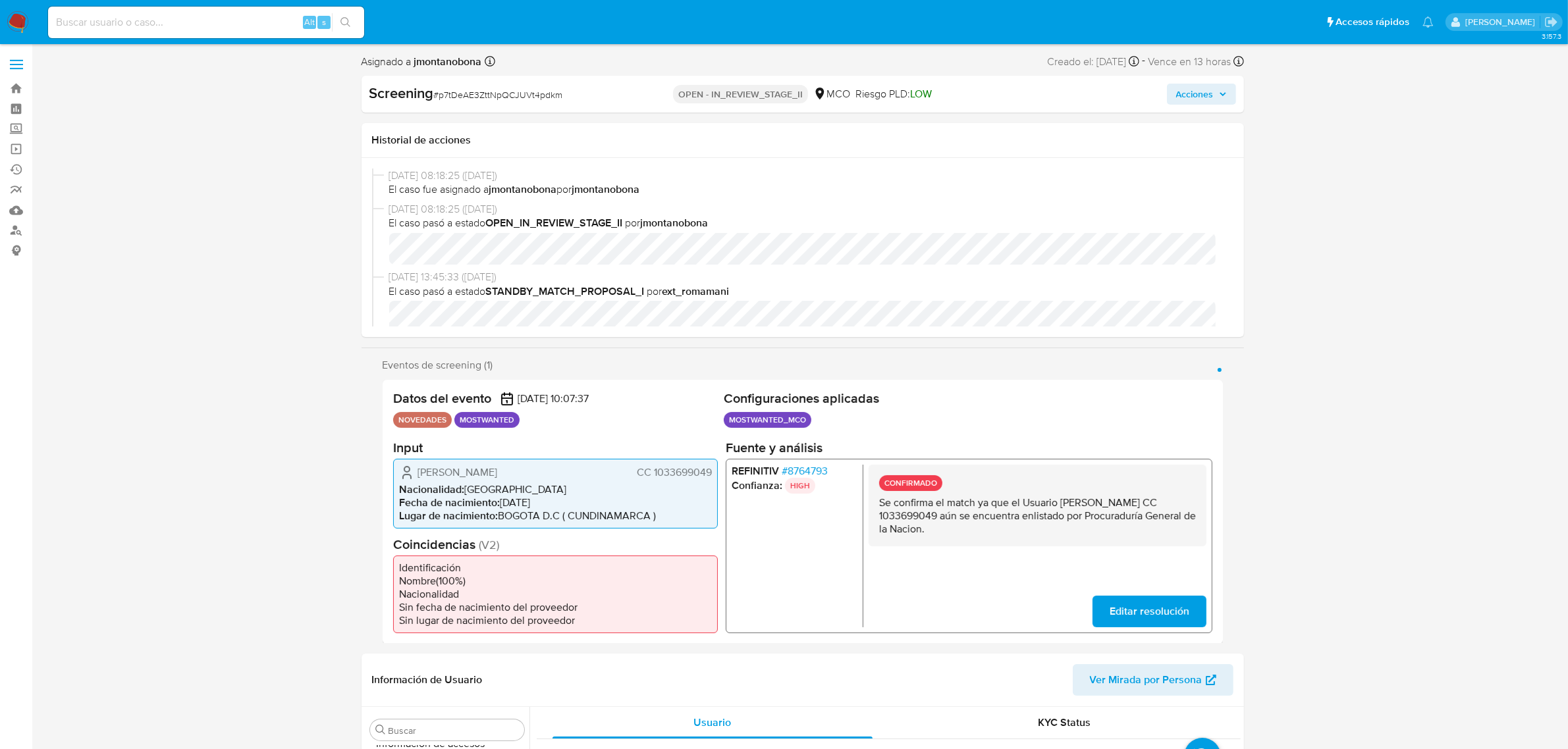
select select "10"
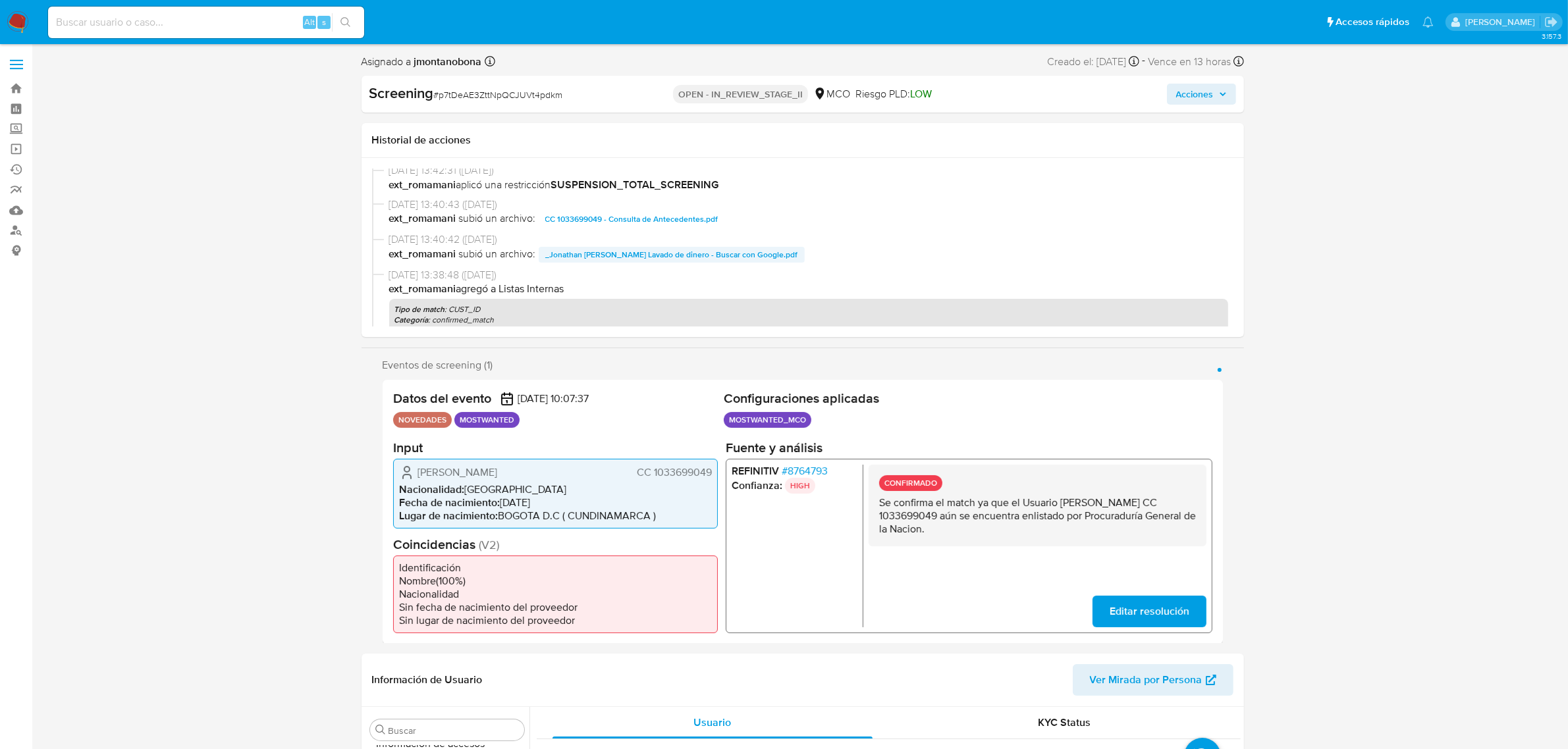
scroll to position [247, 0]
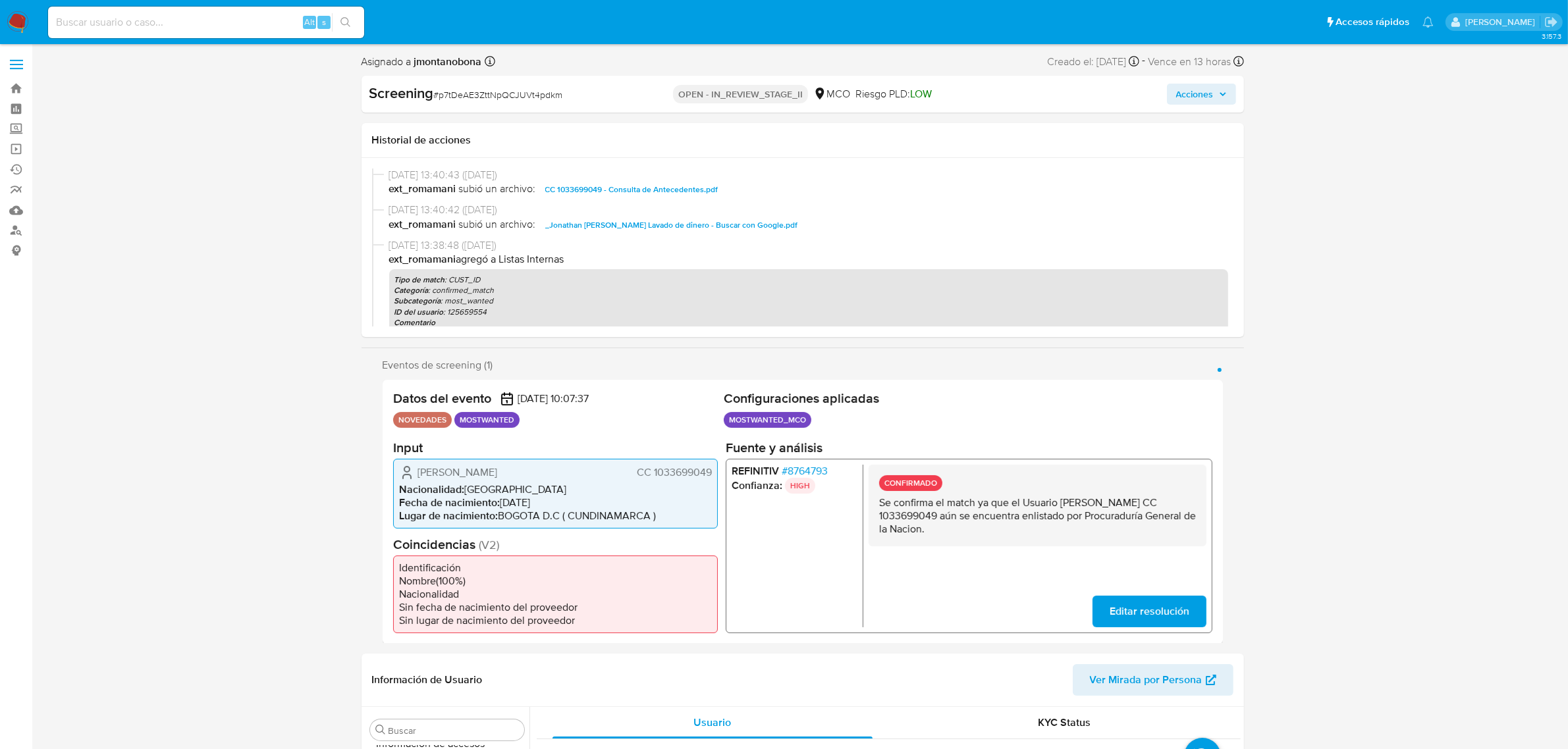
click at [657, 189] on span "CC 1033699049 - Consulta de Antecedentes.pdf" at bounding box center [632, 190] width 173 height 16
drag, startPoint x: 1063, startPoint y: 501, endPoint x: 914, endPoint y: 517, distance: 149.9
click at [914, 517] on p "Se confirma el match ya que el Usuario Jonathan Fernando Martinez Parrado CC 10…" at bounding box center [1037, 515] width 317 height 40
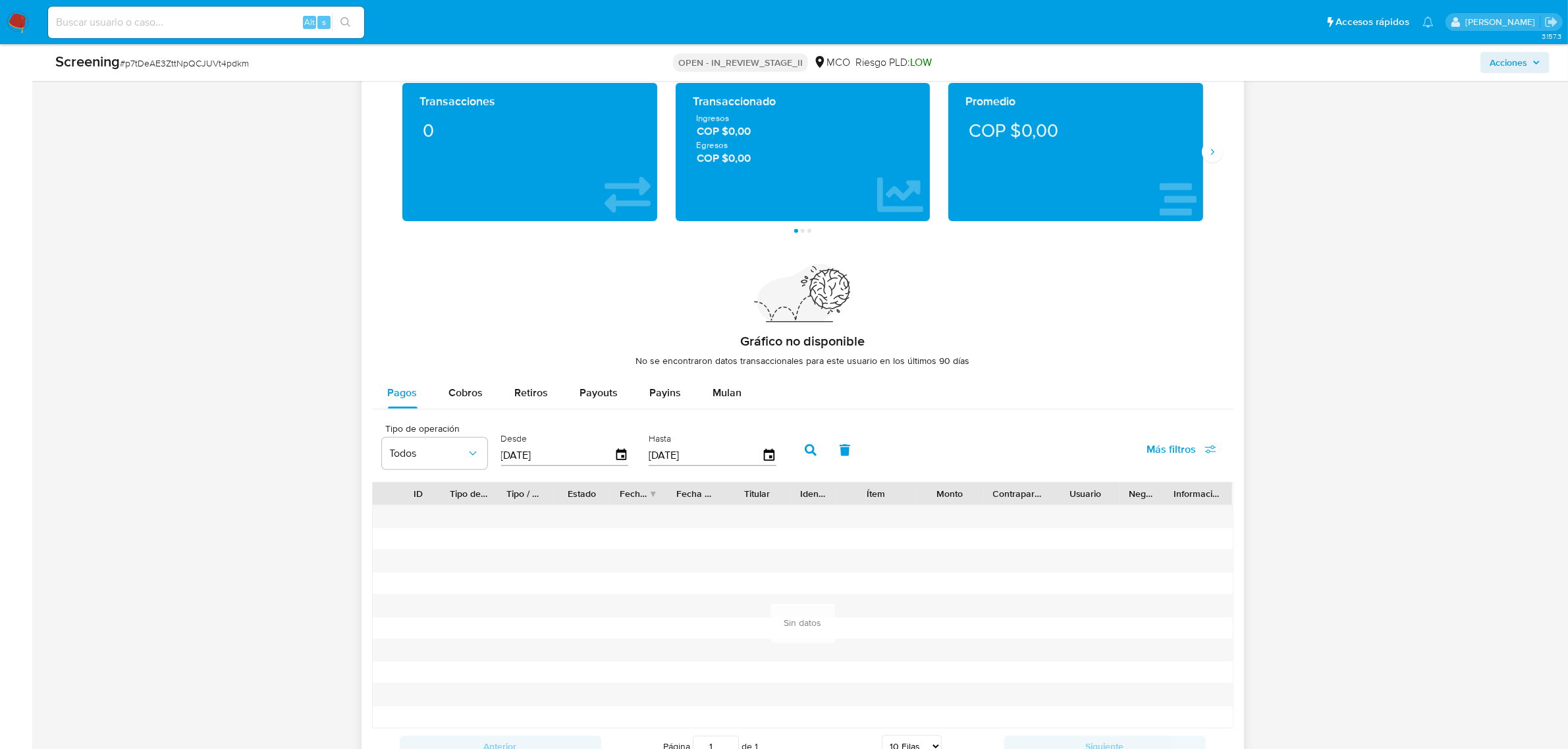
scroll to position [1795, 0]
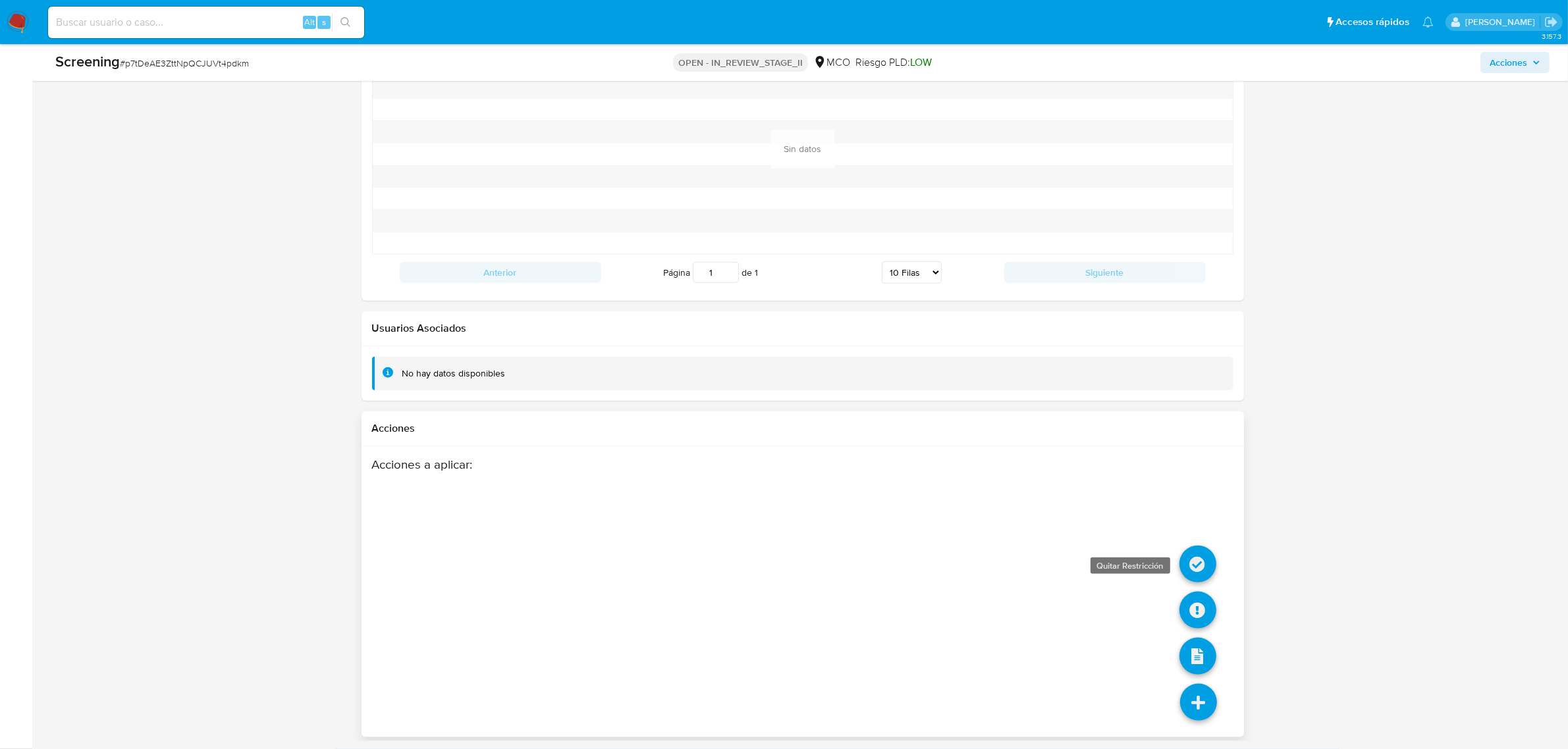
click at [1201, 558] on icon at bounding box center [1198, 564] width 37 height 37
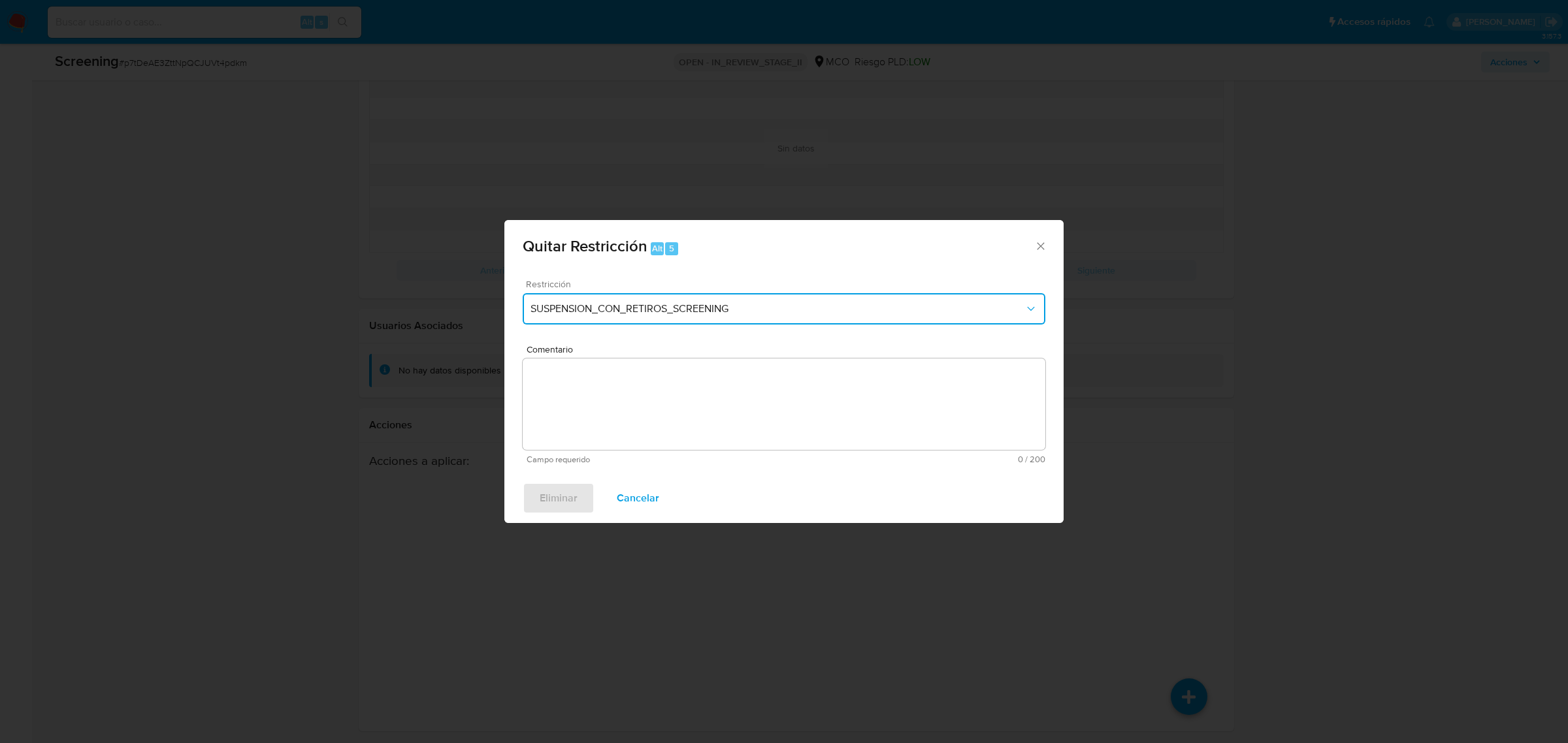
click at [749, 311] on span "SUSPENSION_CON_RETIROS_SCREENING" at bounding box center [777, 309] width 494 height 13
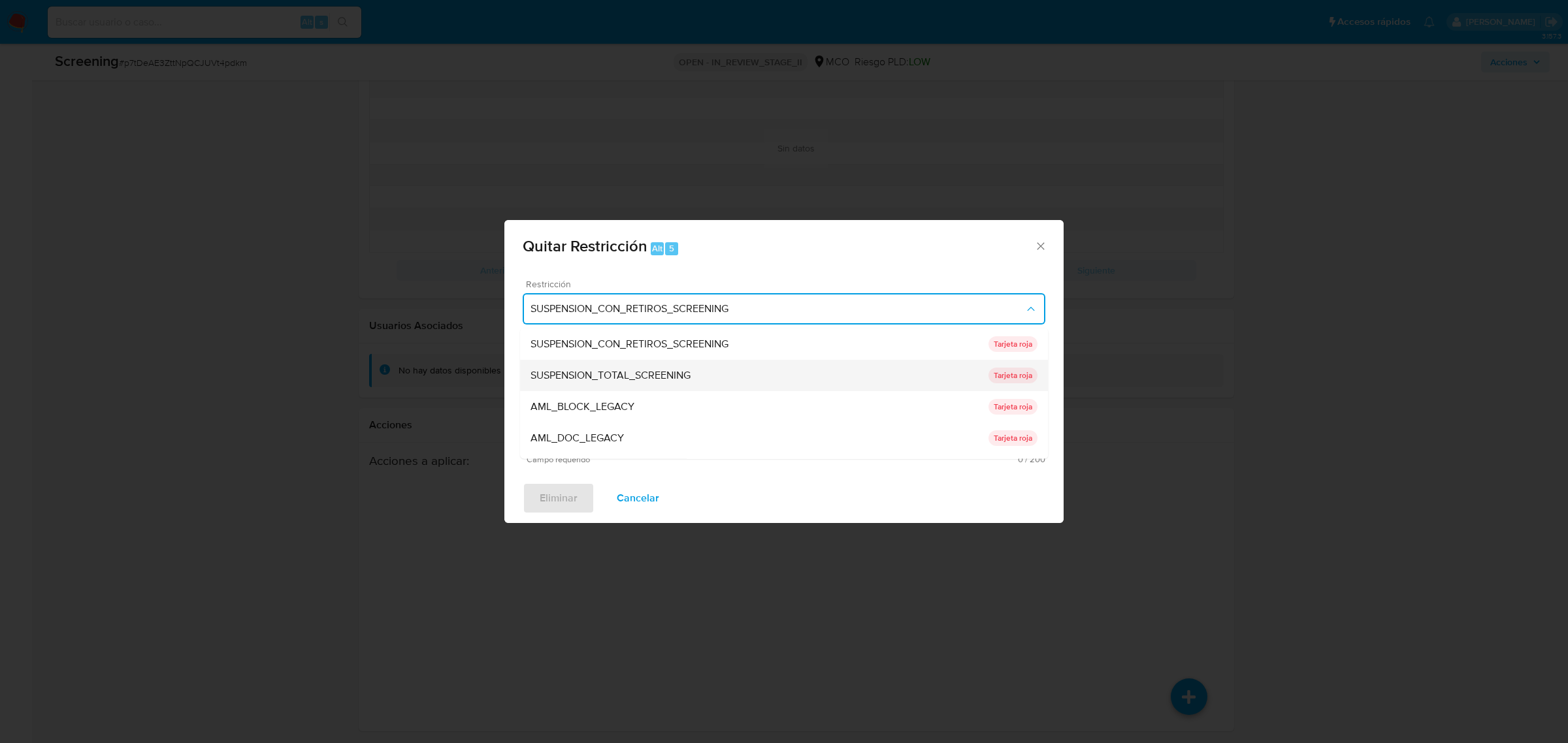
click at [696, 374] on div "SUSPENSION_TOTAL_SCREENING" at bounding box center [759, 375] width 458 height 31
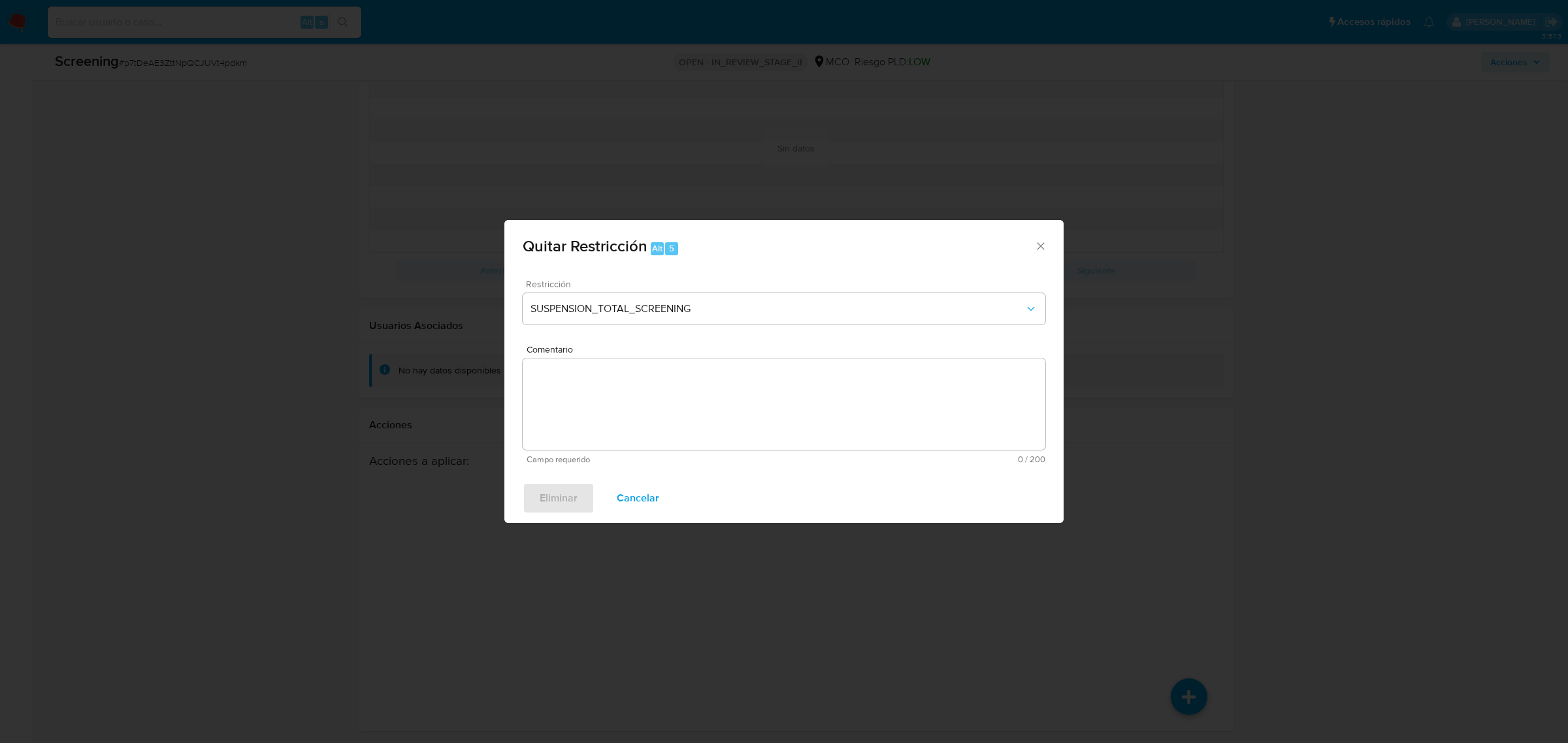
click at [753, 387] on textarea "Comentario" at bounding box center [783, 404] width 522 height 92
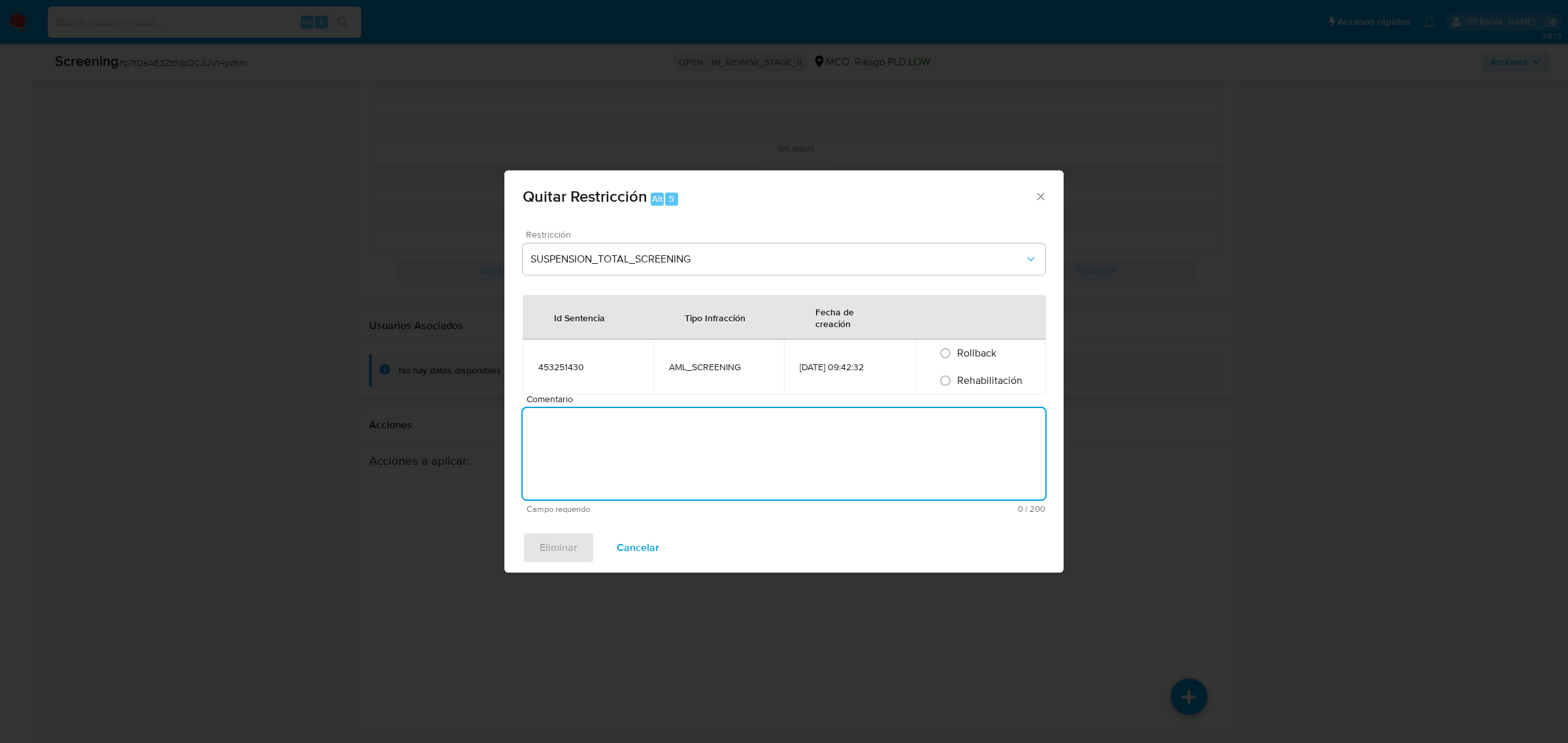
paste textarea "No se encuentran evidencias de delitos LAFT asociados a las inhabilidades regis…"
type textarea "No se encuentran evidencias de delitos LAFT asociados a las inhabilidades regis…"
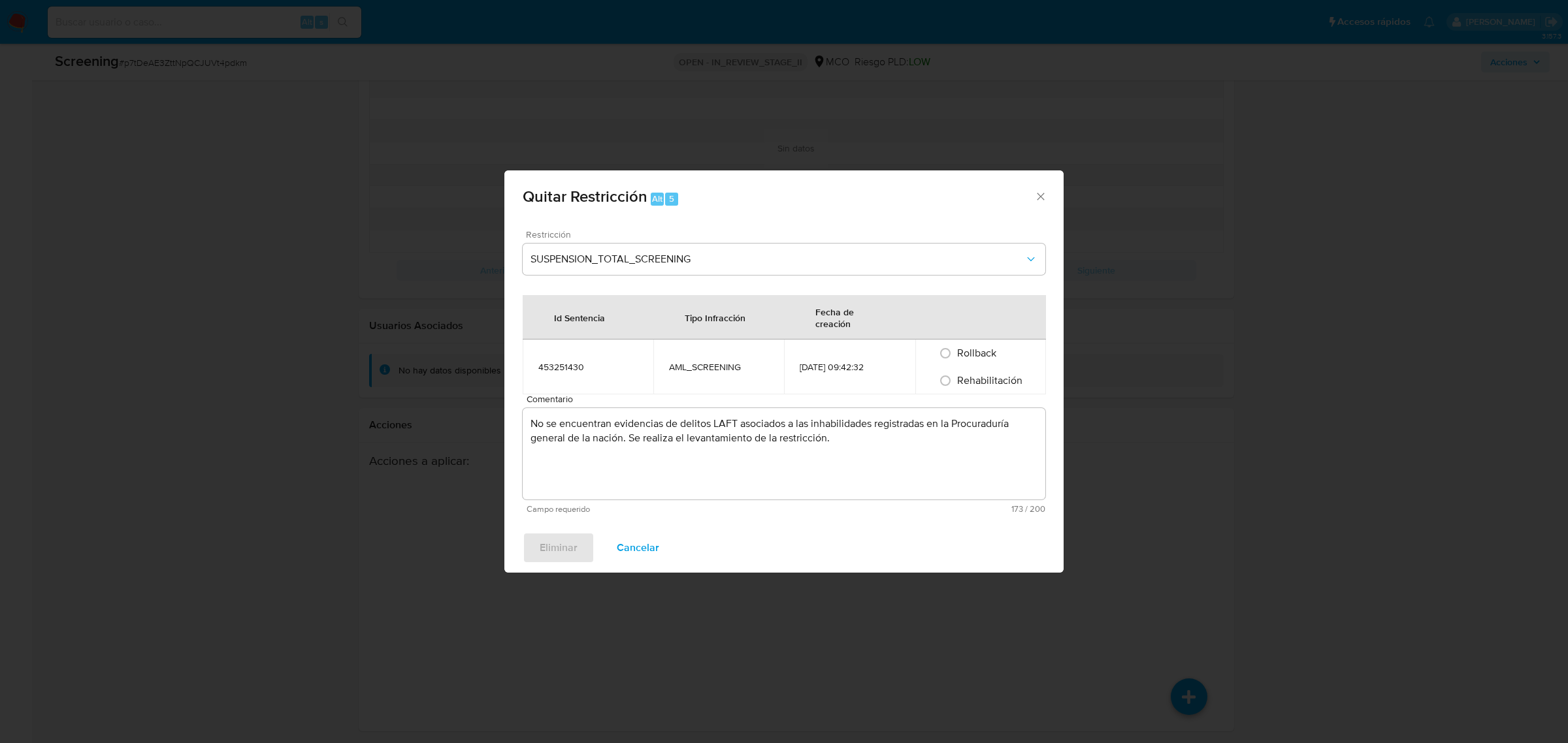
click at [971, 384] on span "Rehabilitación" at bounding box center [990, 380] width 66 height 15
click at [956, 384] on input "Rehabilitación" at bounding box center [945, 381] width 21 height 21
radio input "true"
click at [540, 552] on span "Eliminar" at bounding box center [559, 548] width 38 height 29
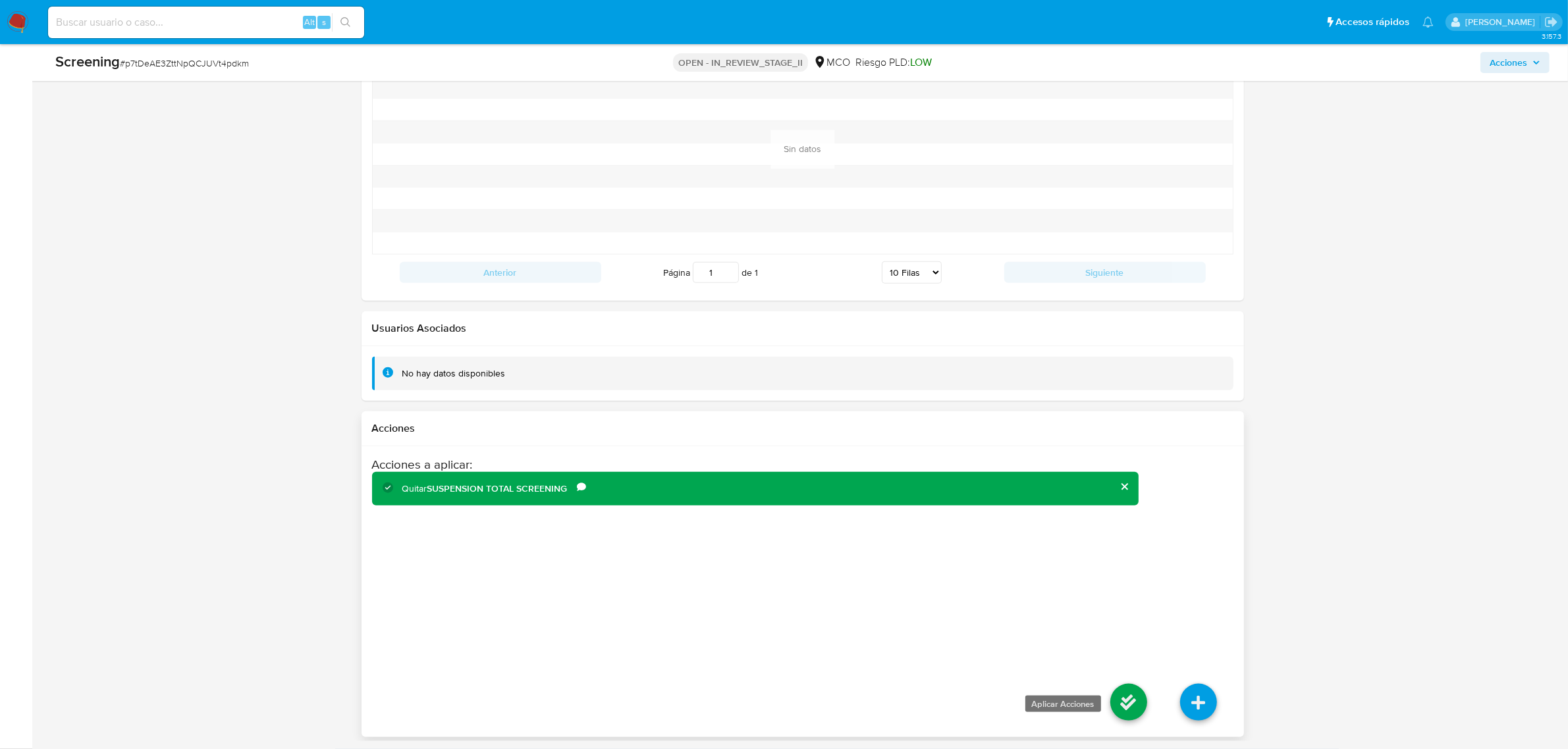
click at [1123, 697] on icon at bounding box center [1129, 703] width 37 height 37
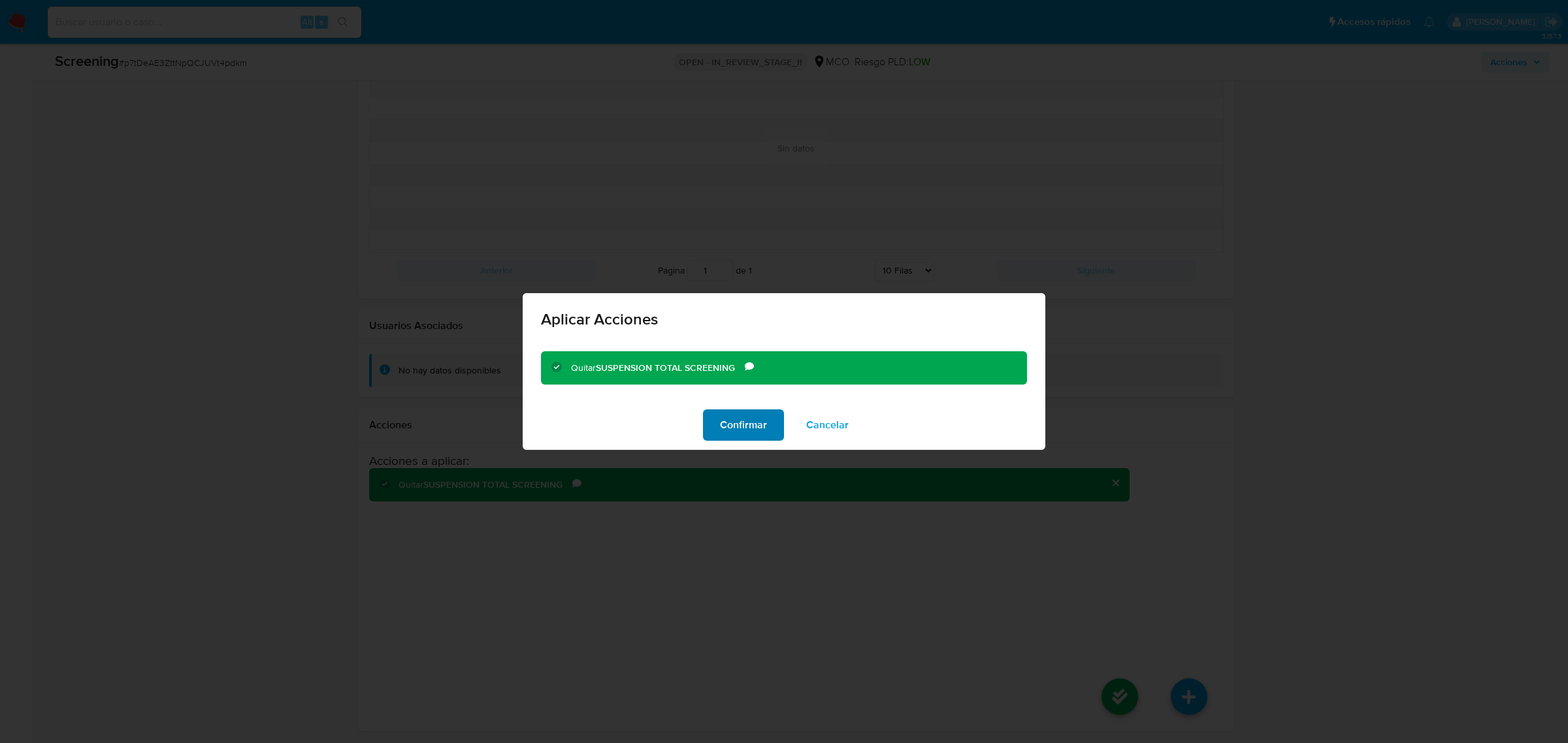
click at [748, 428] on span "Confirmar" at bounding box center [743, 425] width 47 height 29
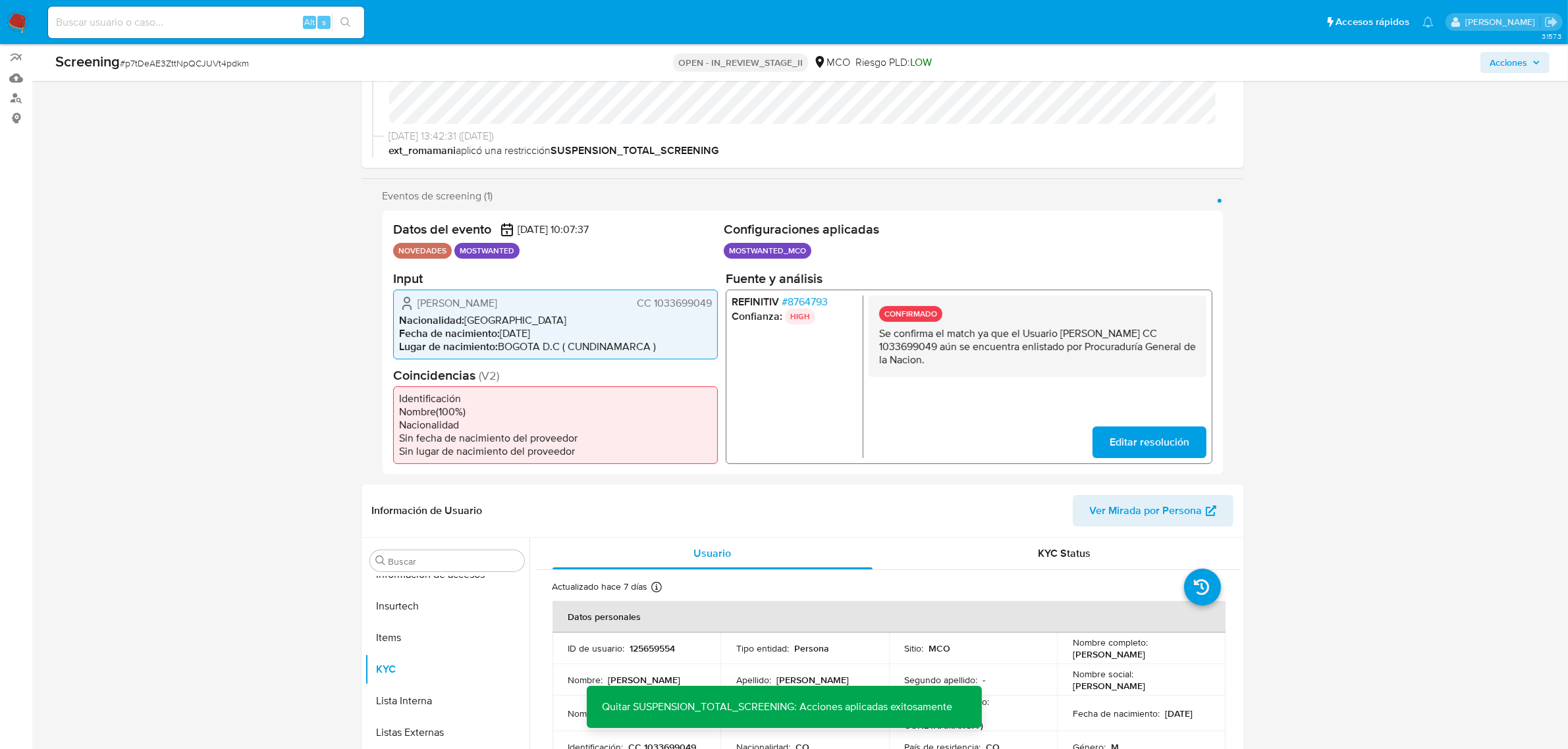
scroll to position [0, 0]
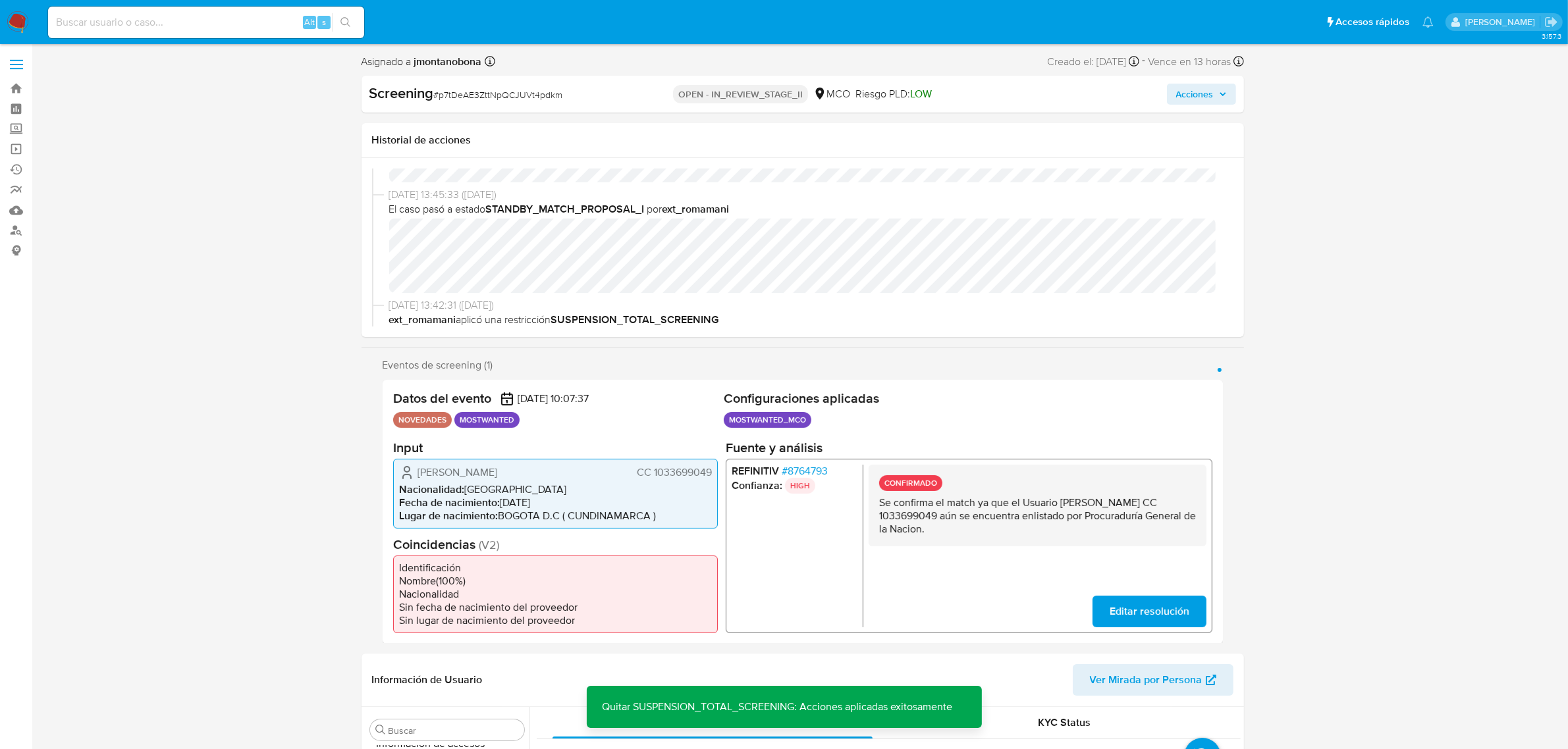
click at [1202, 91] on span "Acciones" at bounding box center [1195, 94] width 38 height 21
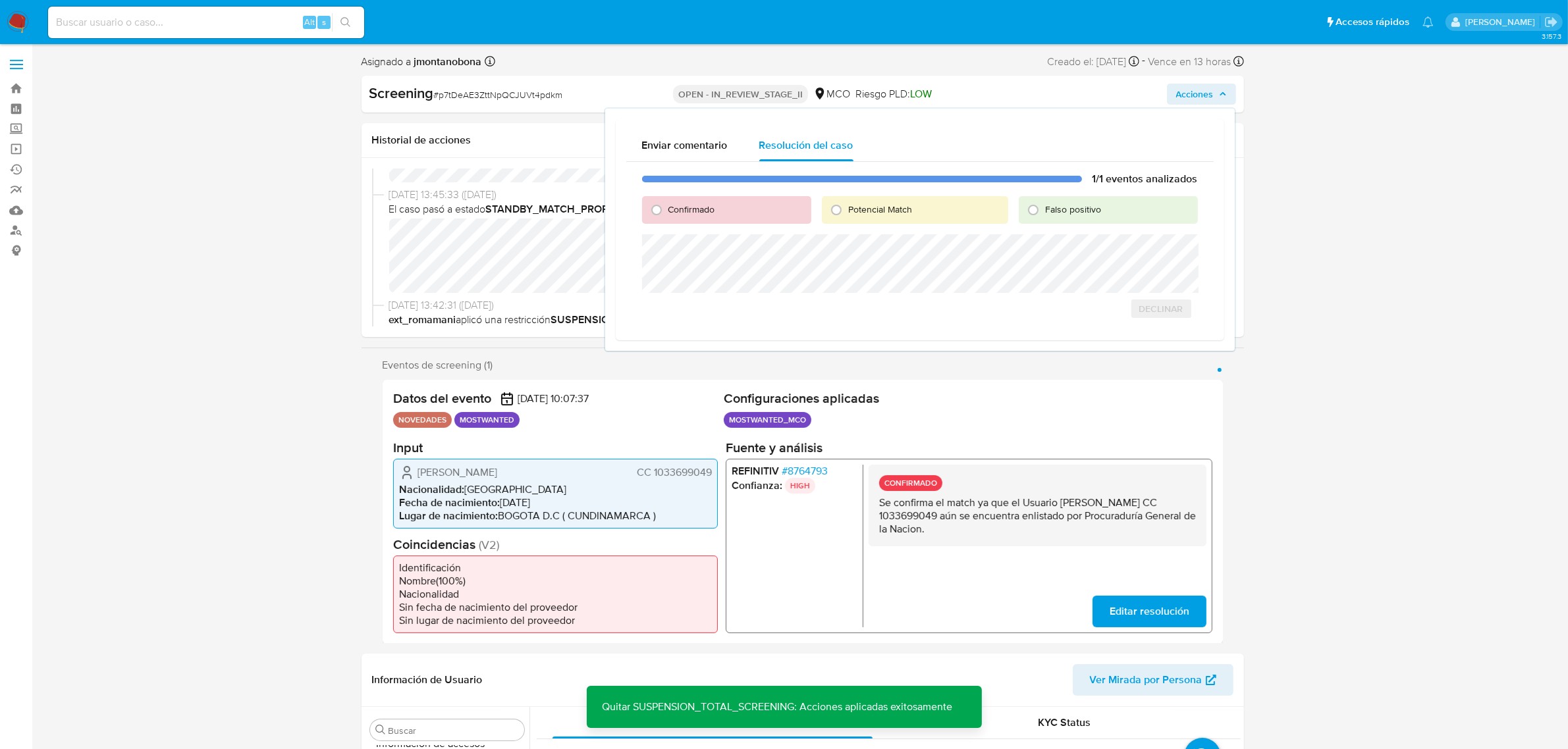
click at [1100, 208] on span "Falso positivo" at bounding box center [1073, 209] width 56 height 13
click at [1044, 208] on input "Falso positivo" at bounding box center [1033, 210] width 21 height 21
radio input "true"
click at [1150, 323] on span "Cerrar Caso" at bounding box center [1152, 323] width 63 height 18
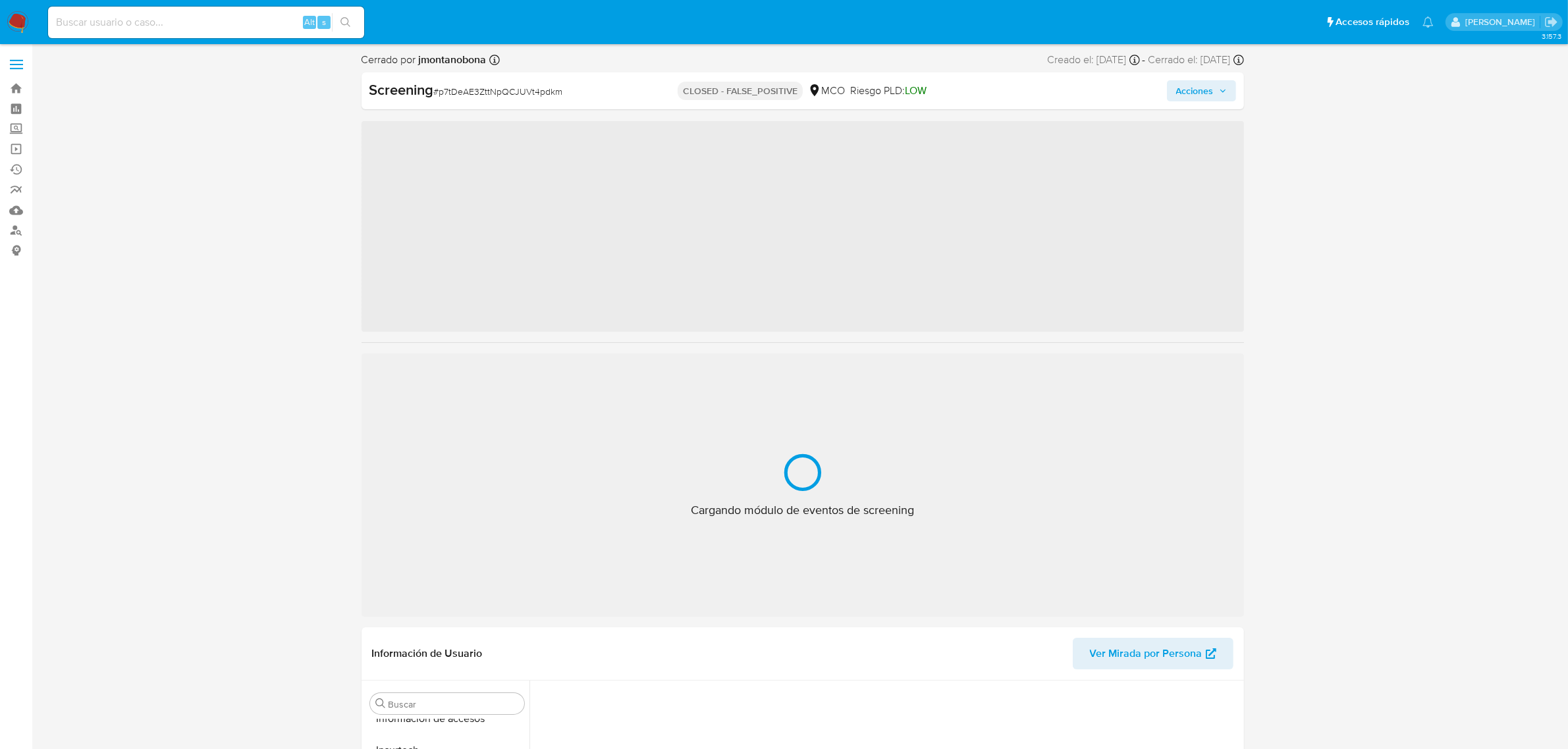
scroll to position [555, 0]
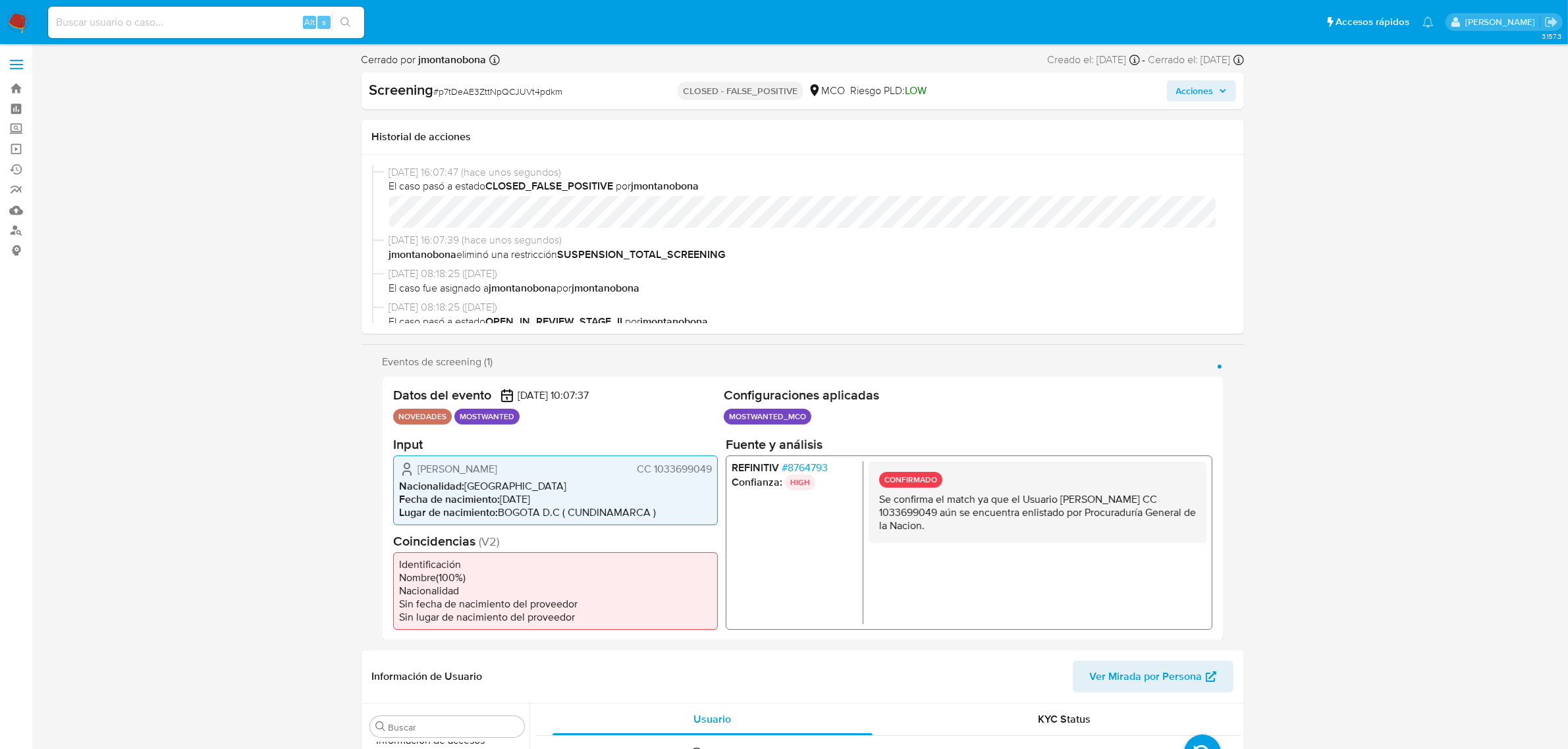
select select "10"
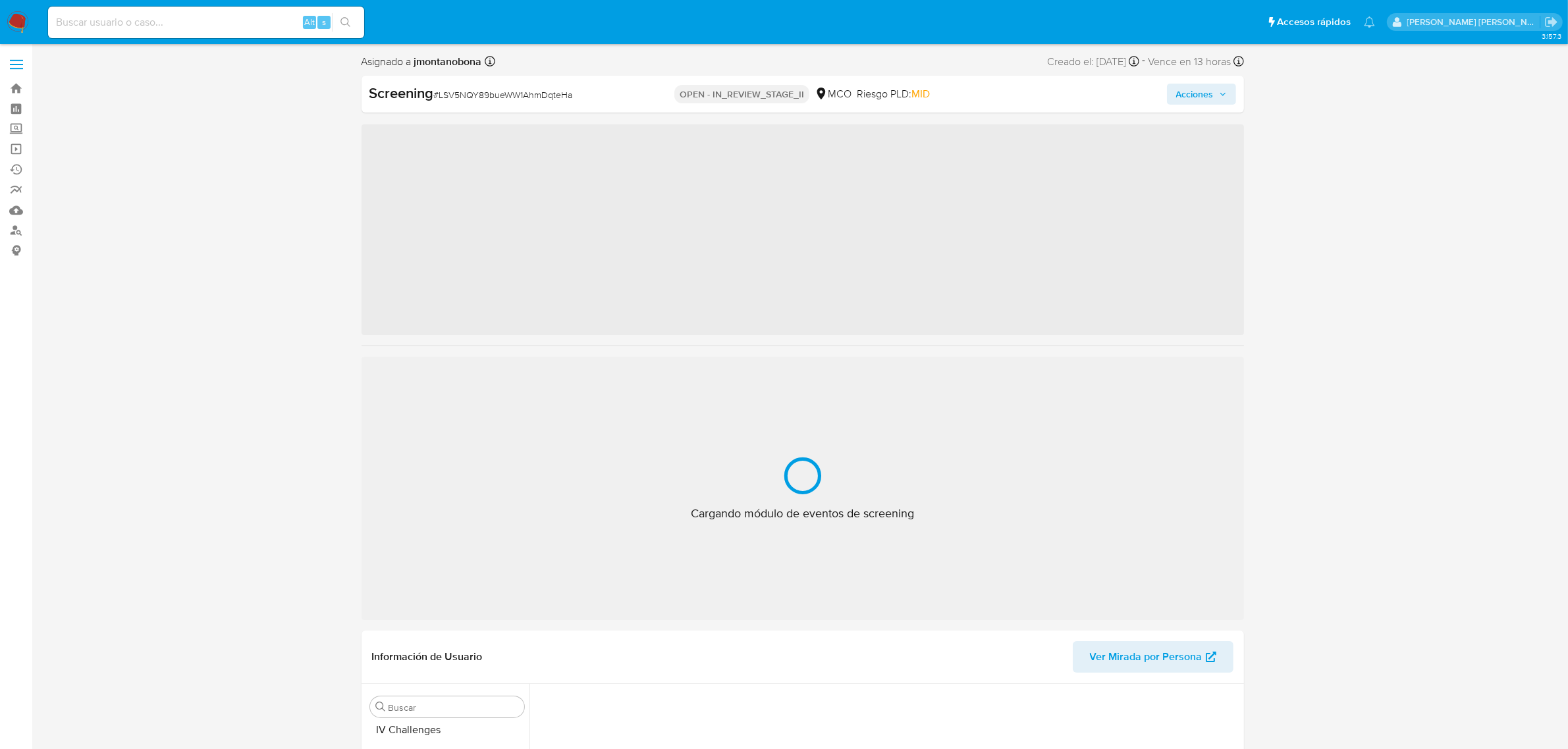
scroll to position [555, 0]
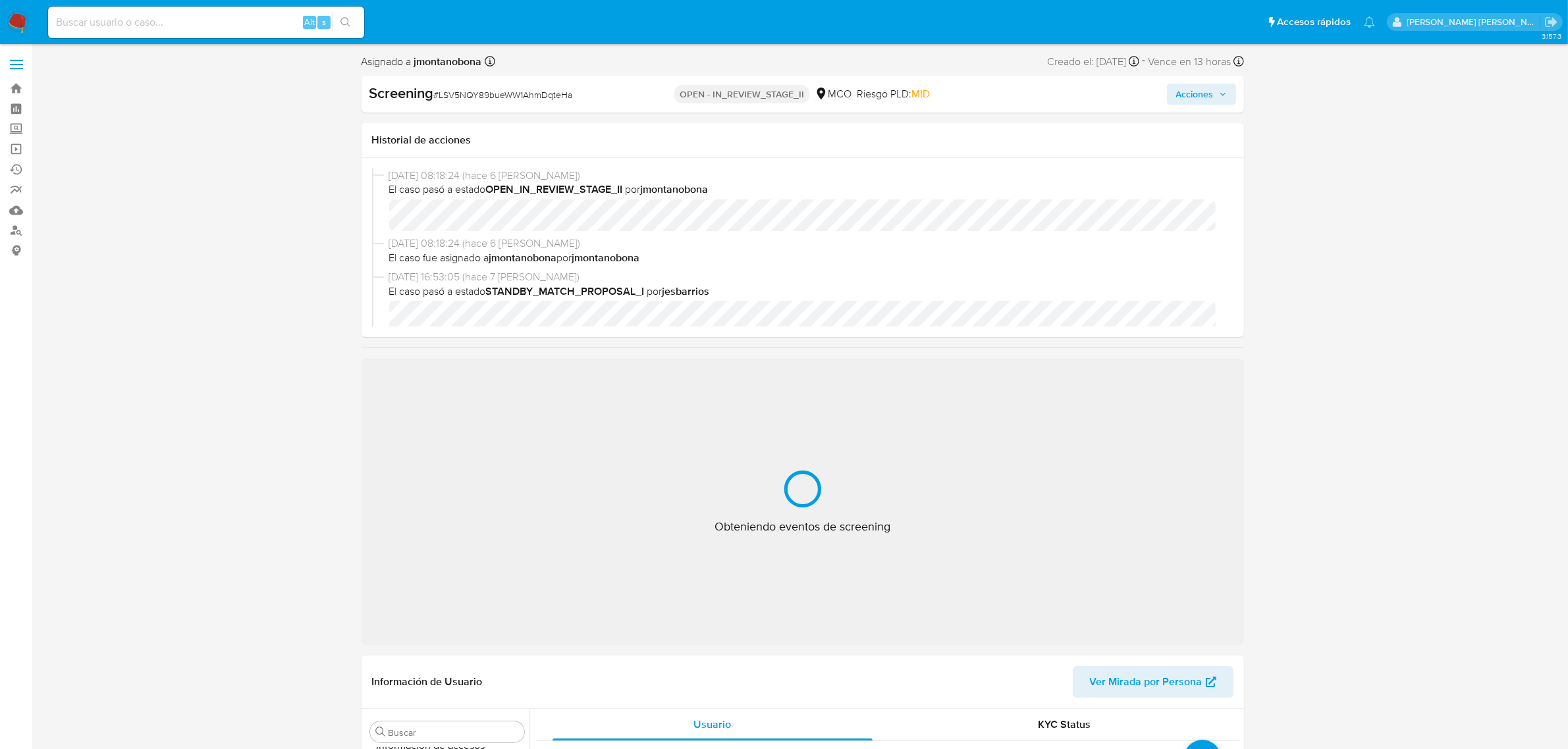
select select "10"
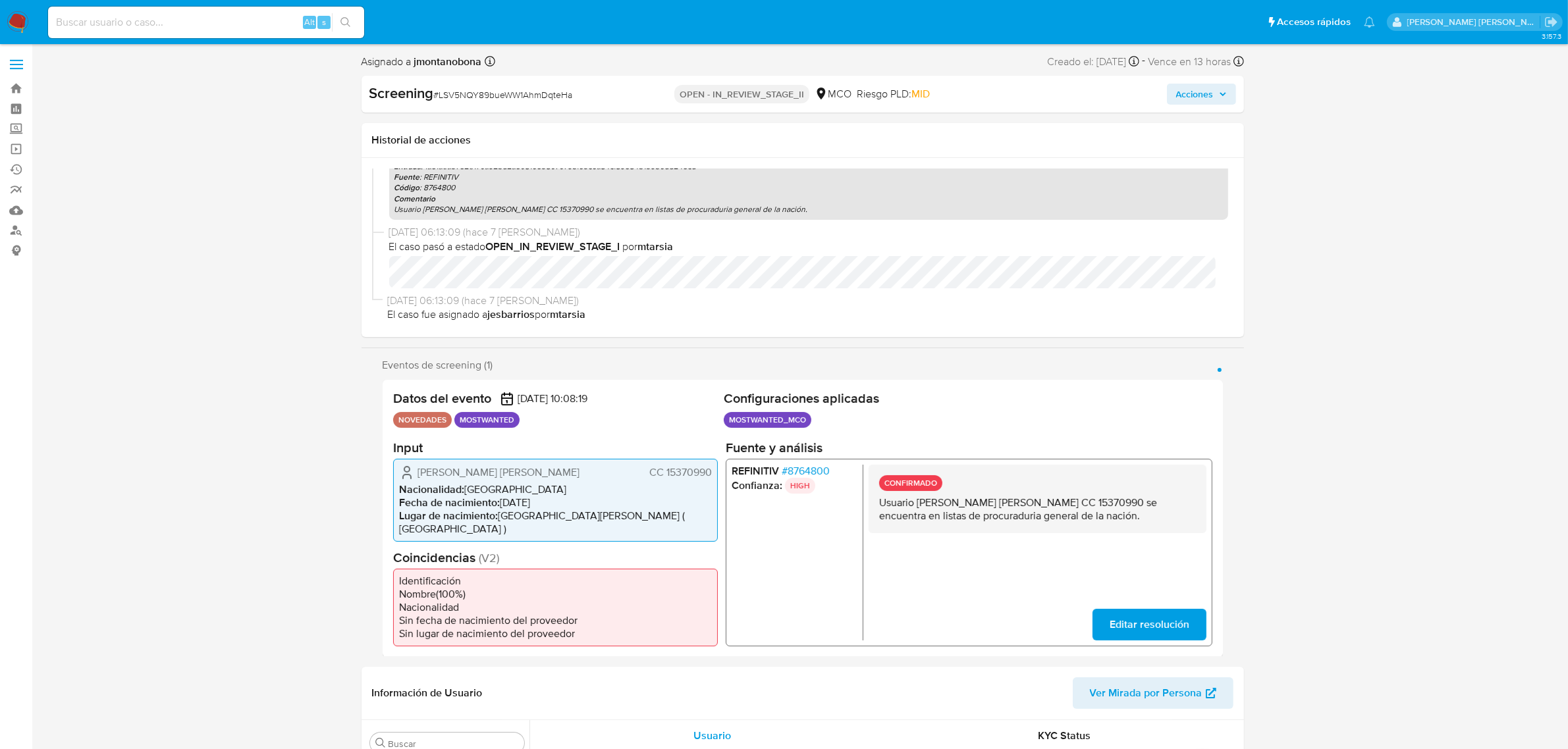
scroll to position [0, 0]
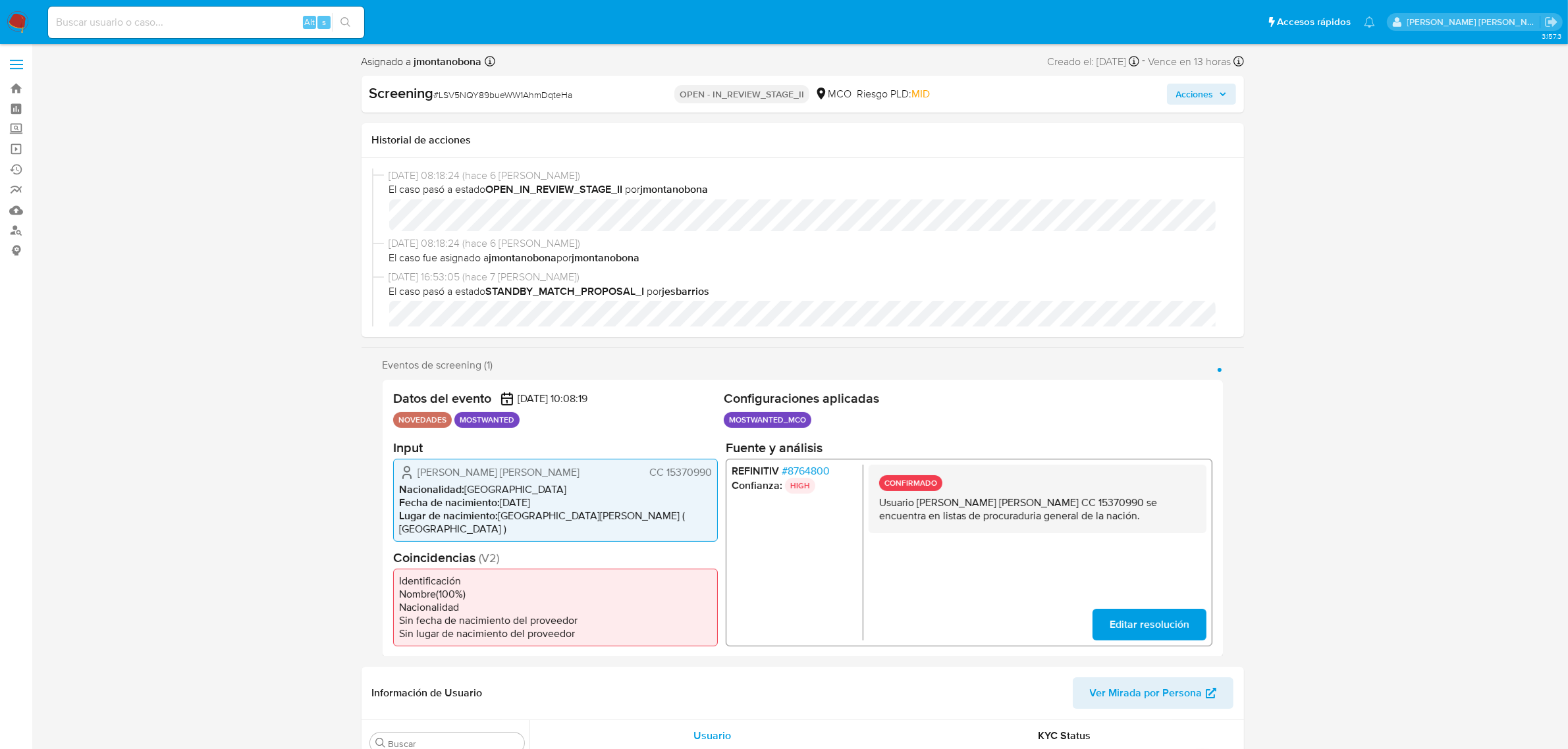
drag, startPoint x: 916, startPoint y: 498, endPoint x: 1045, endPoint y: 503, distance: 129.1
click at [1045, 503] on p "Usuario [PERSON_NAME] [PERSON_NAME] CC 15370990 se encuentra en listas de procu…" at bounding box center [1037, 509] width 317 height 26
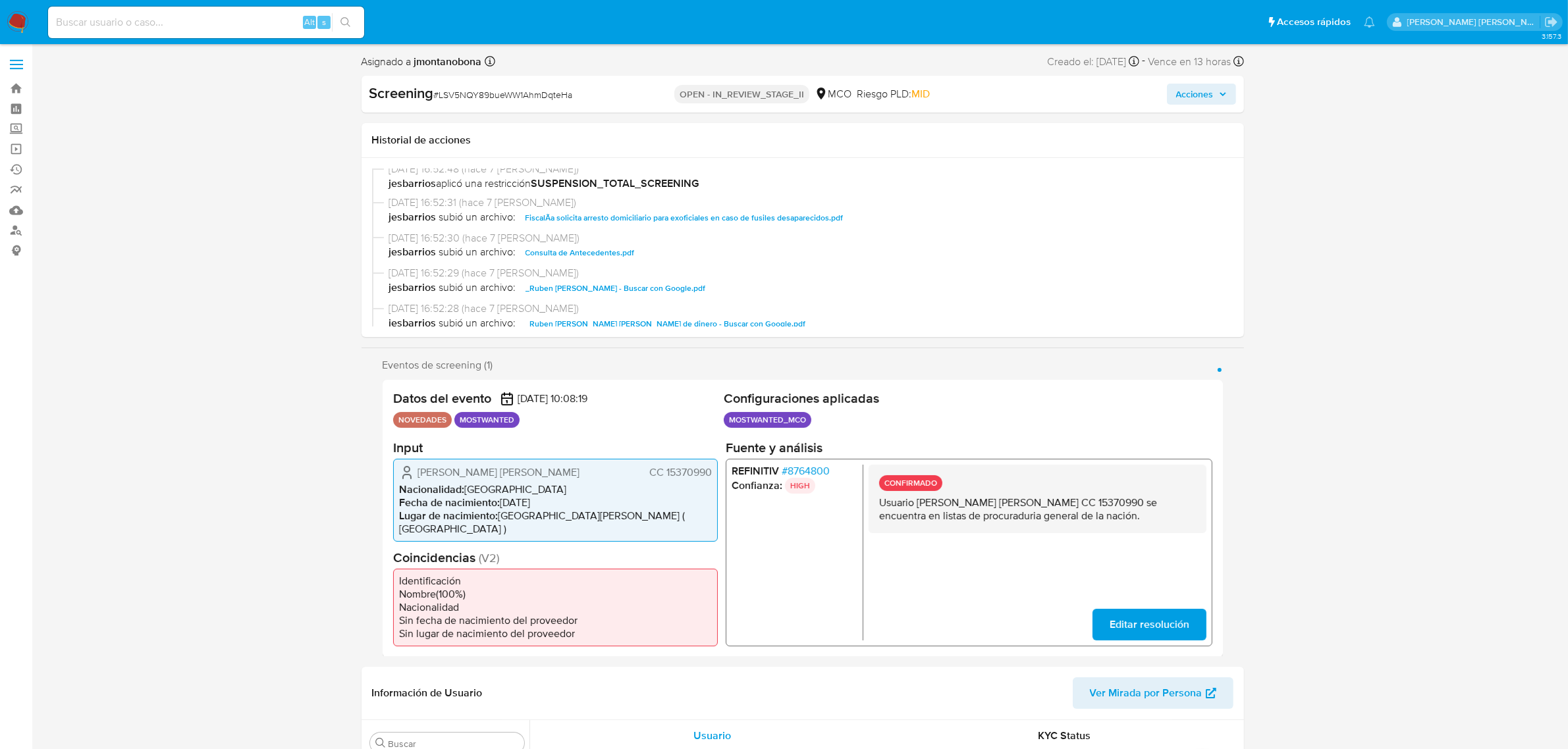
scroll to position [164, 0]
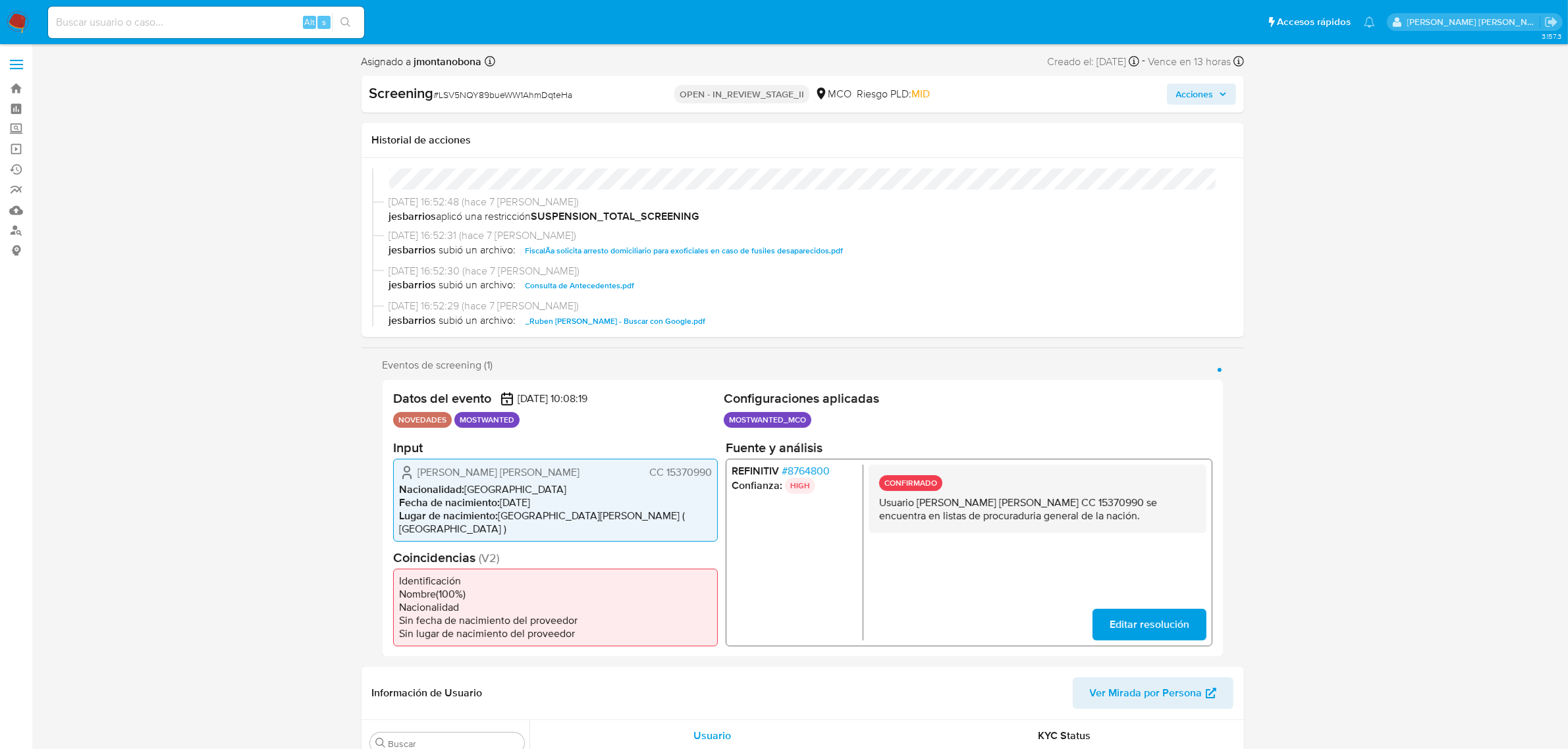
click at [575, 289] on span "Consulta de Antecedentes.pdf" at bounding box center [579, 286] width 109 height 16
click at [768, 246] on span "FiscalÃ­a solicita arresto domiciliario para exoficiales en caso de fusiles des…" at bounding box center [684, 251] width 318 height 16
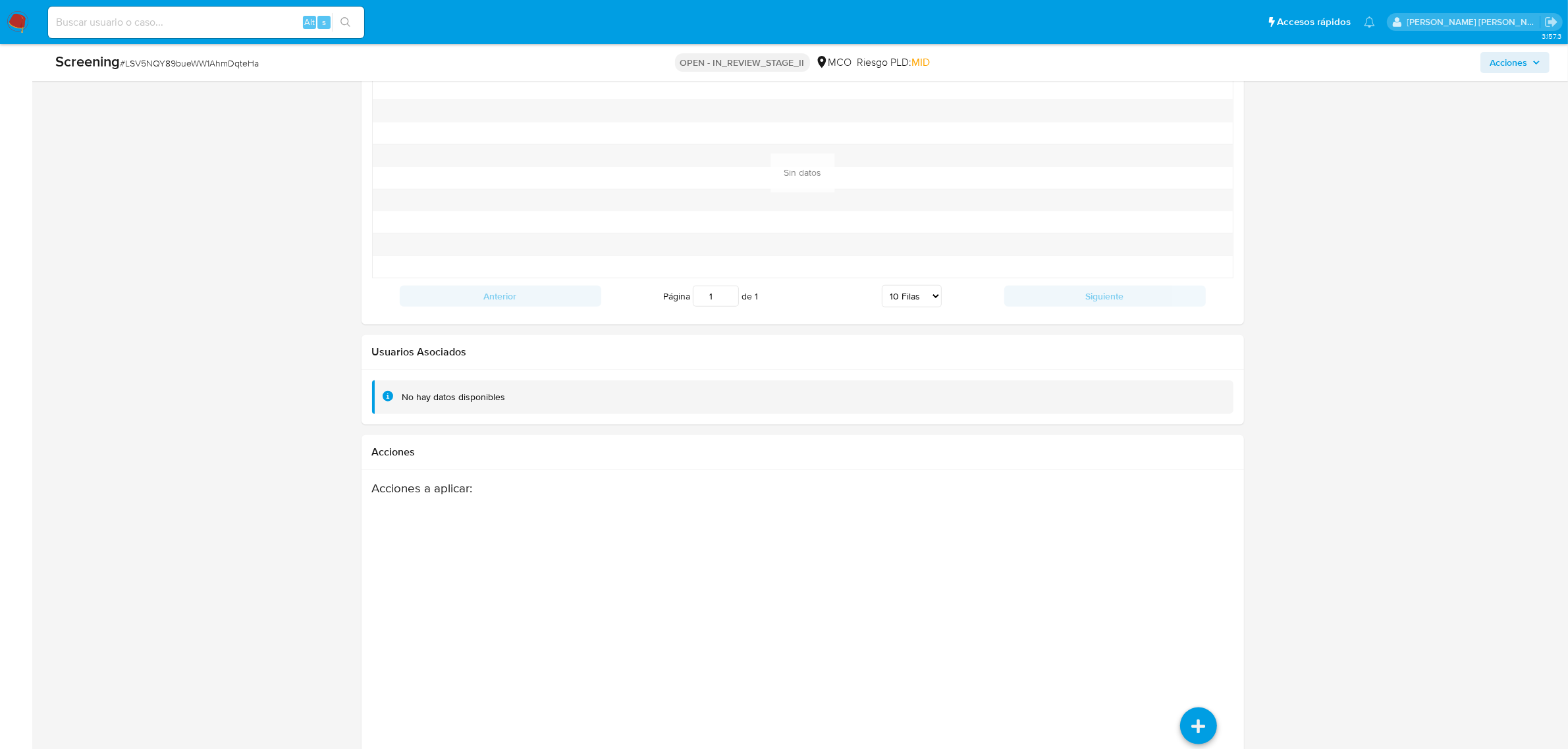
scroll to position [1785, 0]
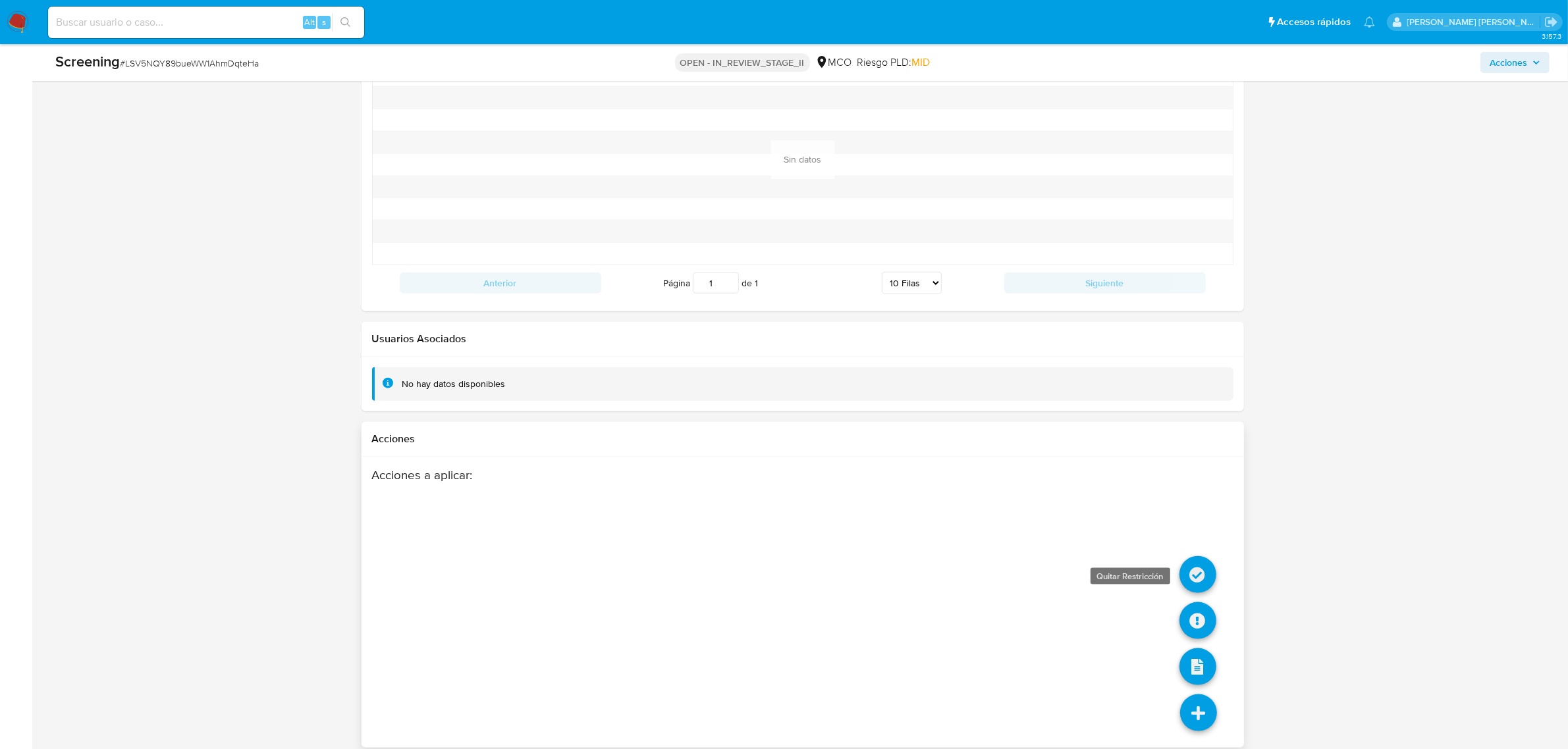
click at [1190, 566] on icon at bounding box center [1198, 575] width 37 height 37
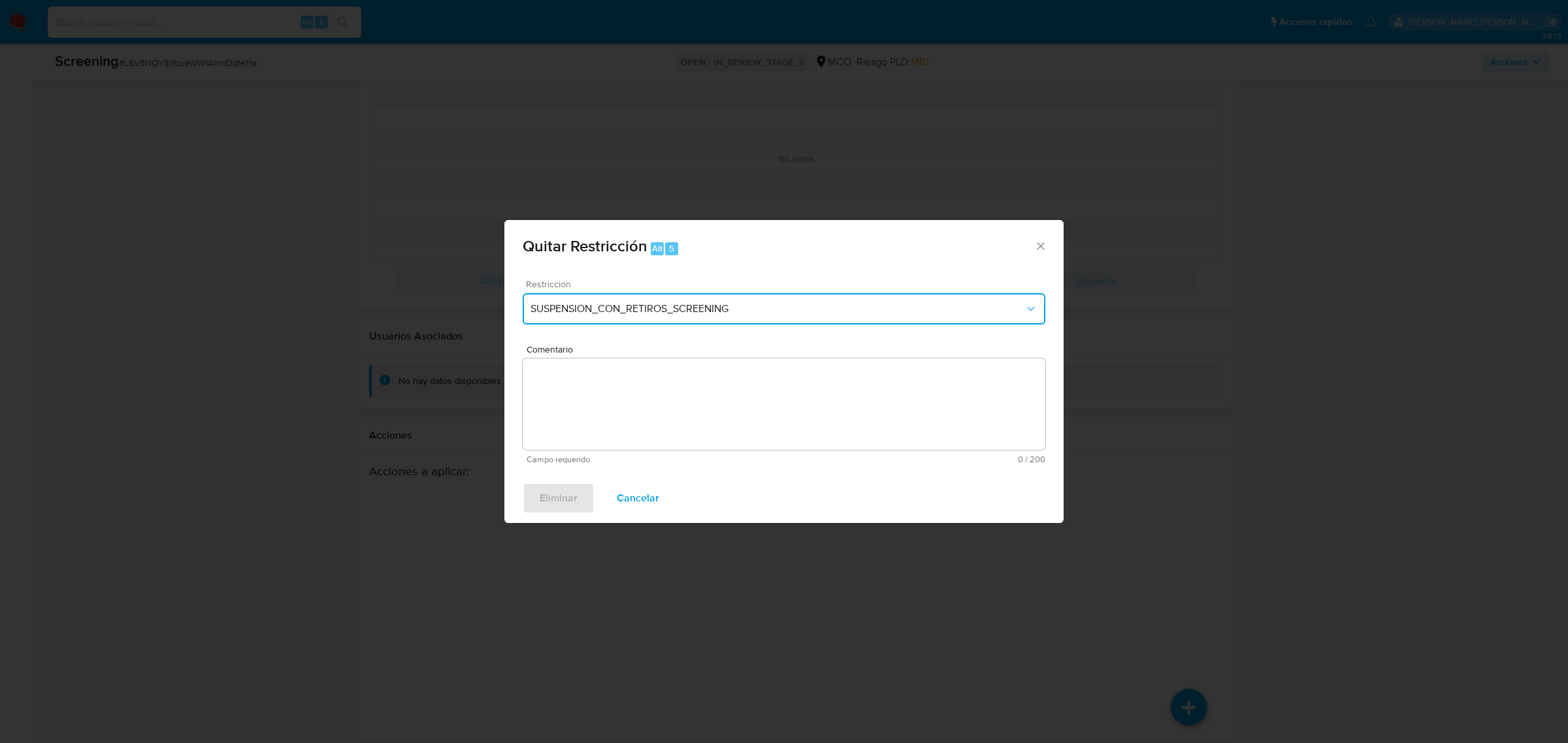
click at [798, 313] on button "SUSPENSION_CON_RETIROS_SCREENING" at bounding box center [783, 309] width 522 height 31
click at [1278, 286] on div "Quitar Restricción Alt 5 Restricción SUSPENSION_CON_RETIROS_SCREENING SUSPENSIO…" at bounding box center [784, 372] width 1568 height 743
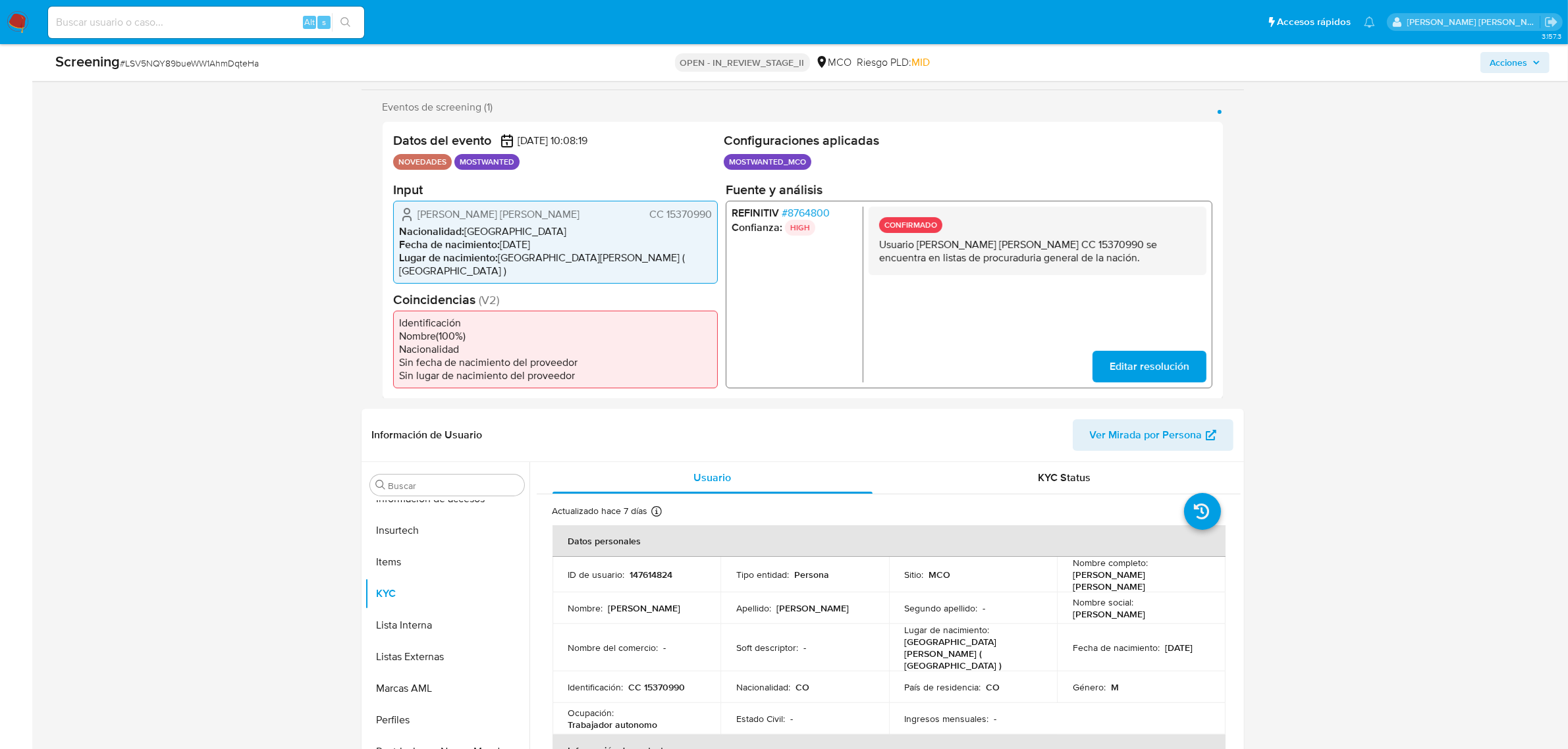
scroll to position [0, 0]
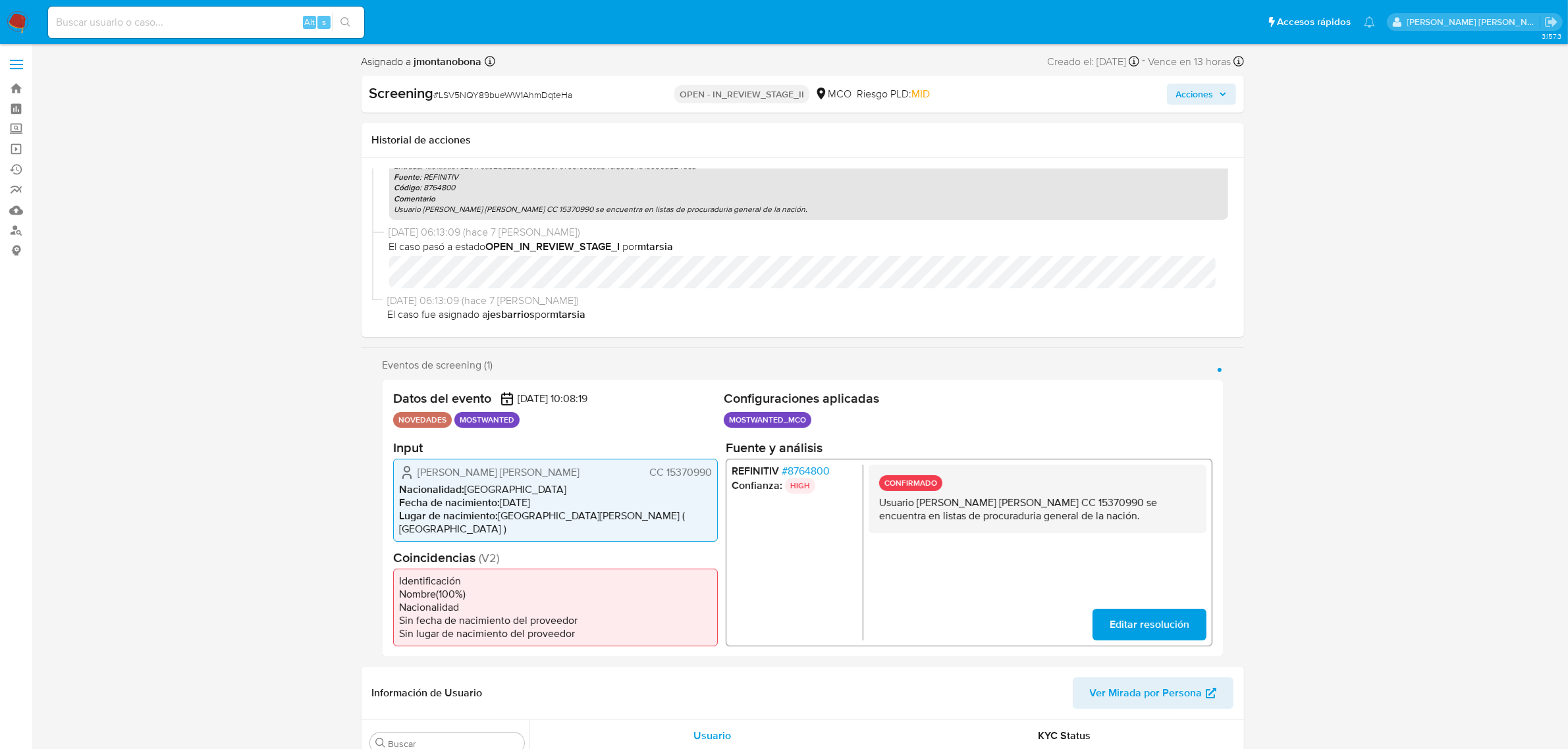
click at [1227, 98] on button "Acciones" at bounding box center [1201, 94] width 69 height 21
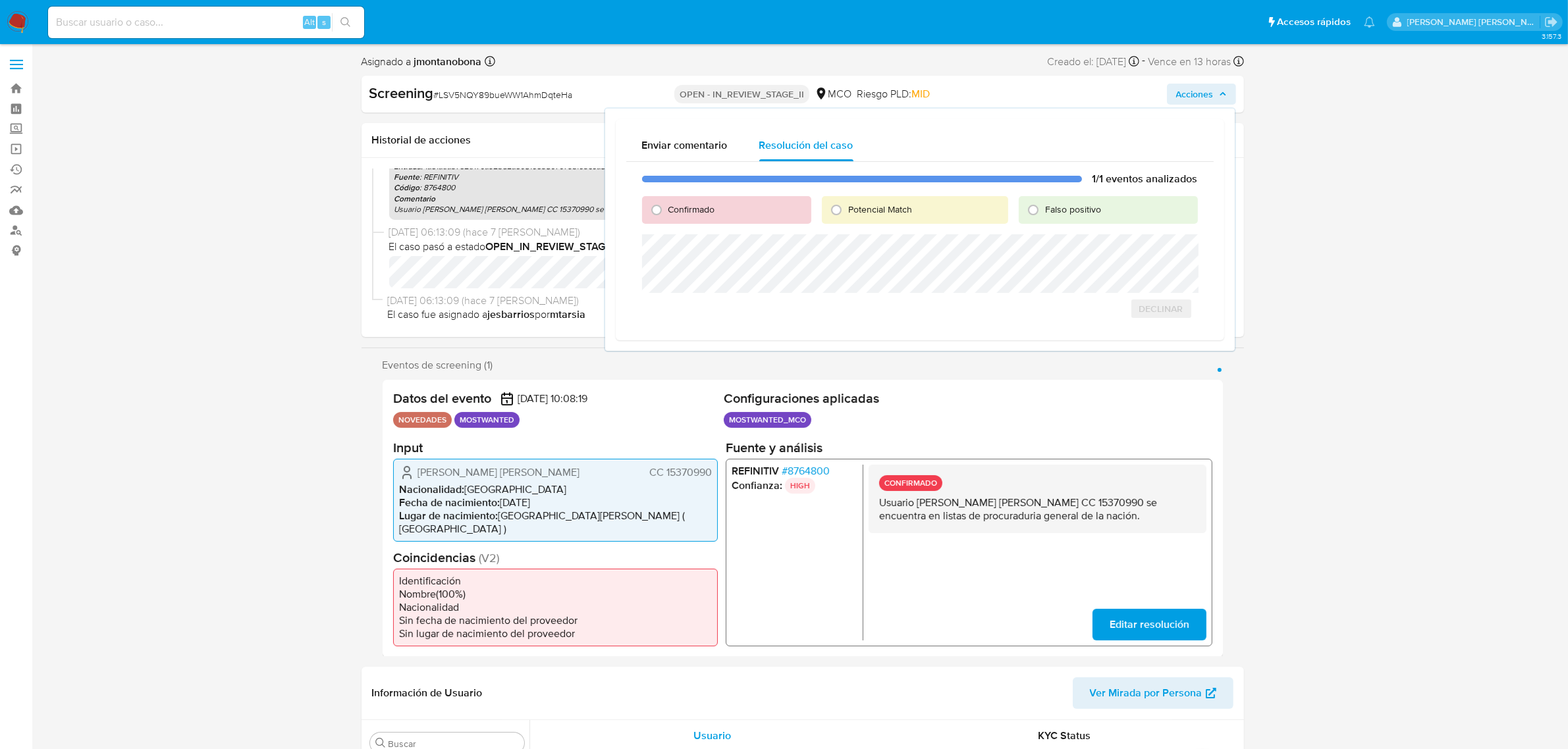
click at [714, 211] on span "Confirmado" at bounding box center [692, 209] width 47 height 13
click at [667, 211] on input "Confirmado" at bounding box center [657, 210] width 21 height 21
radio input "true"
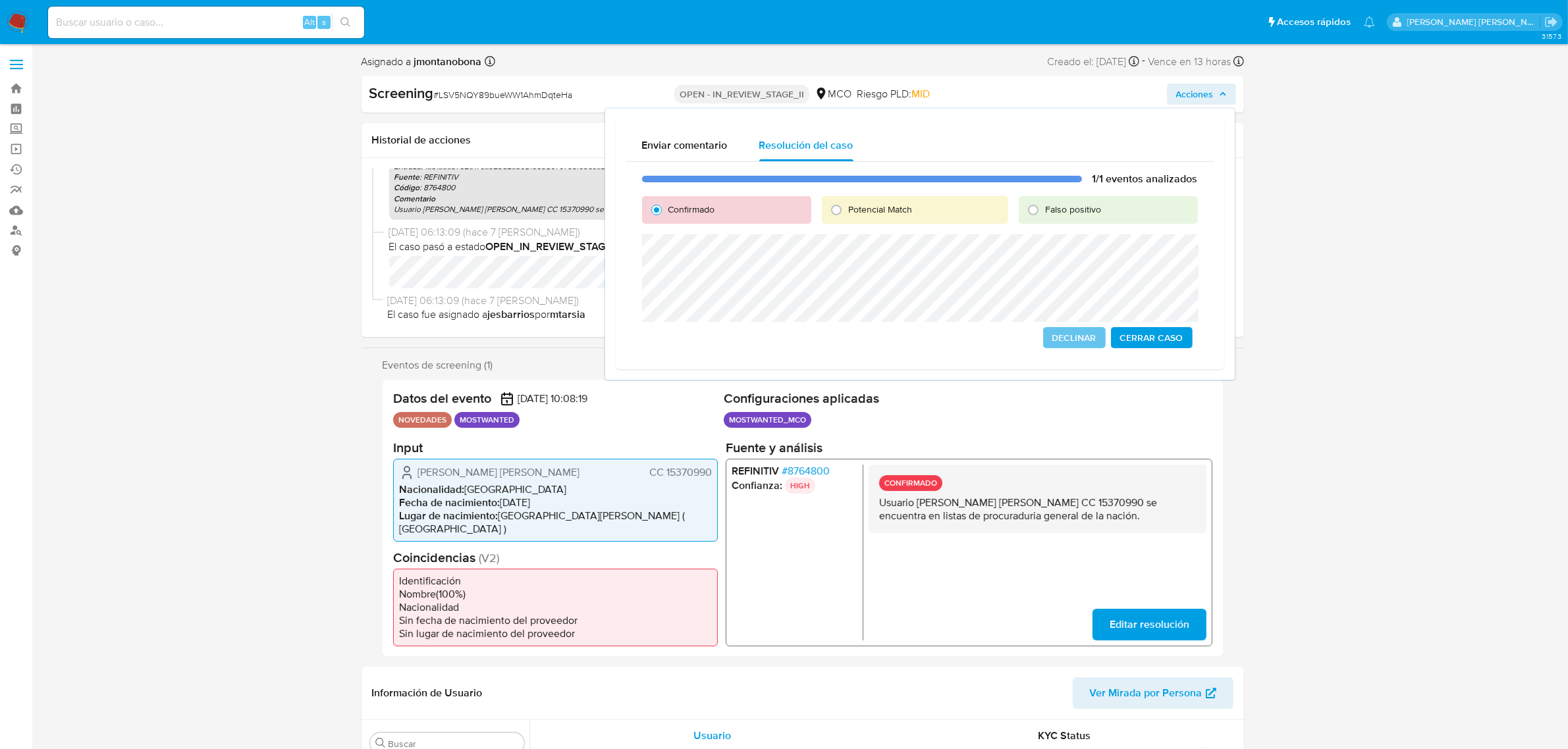
click at [1176, 337] on span "Cerrar Caso" at bounding box center [1152, 338] width 63 height 18
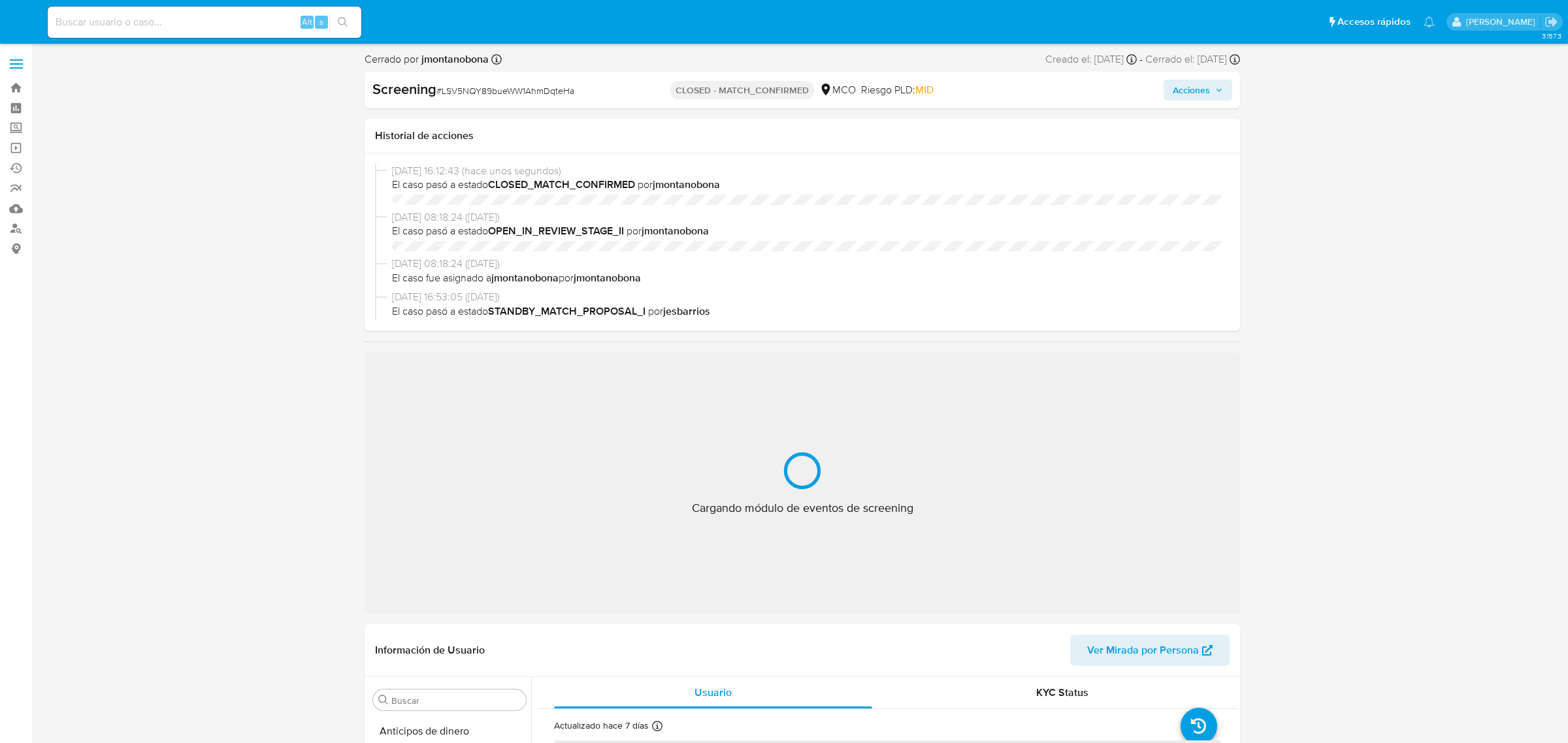
select select "10"
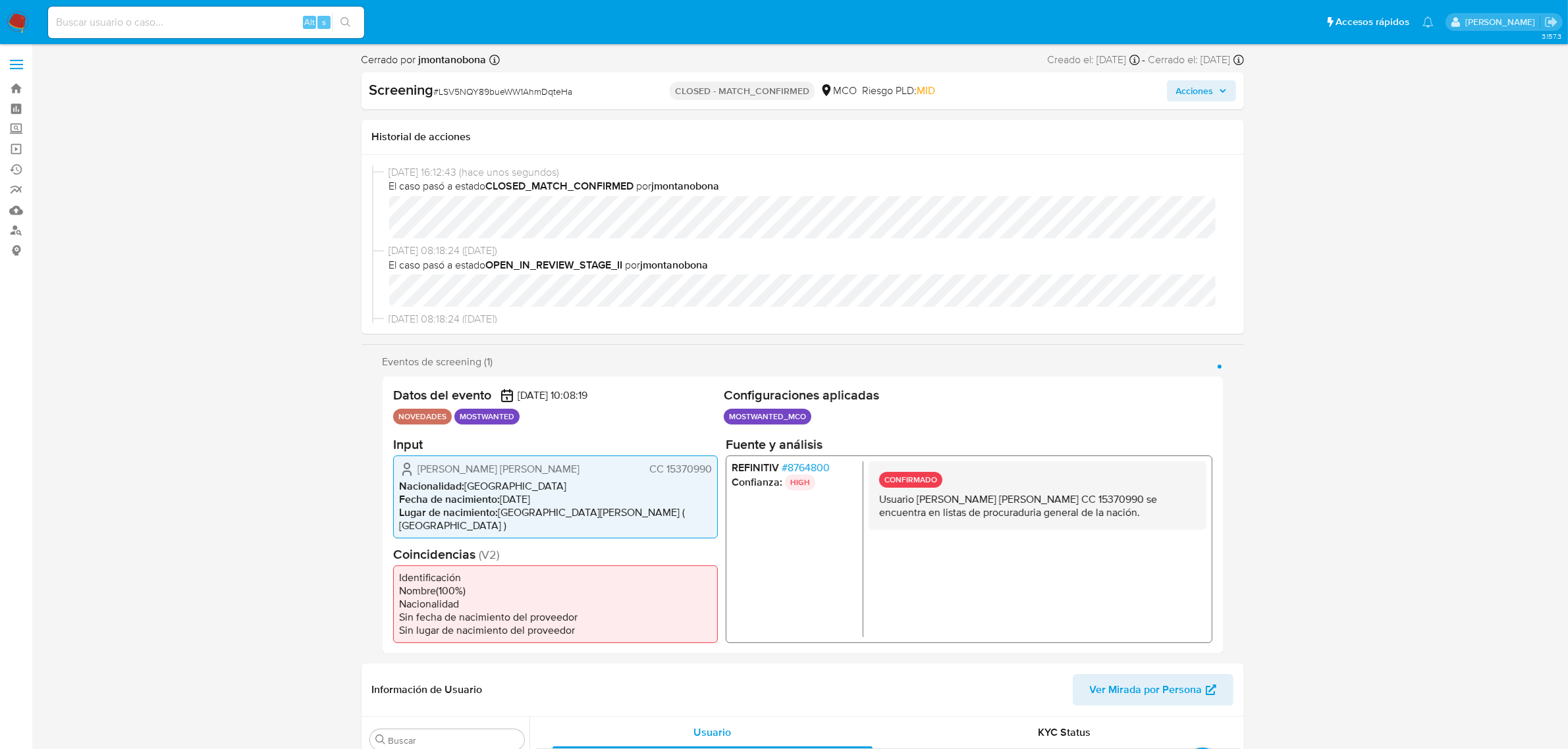
scroll to position [555, 0]
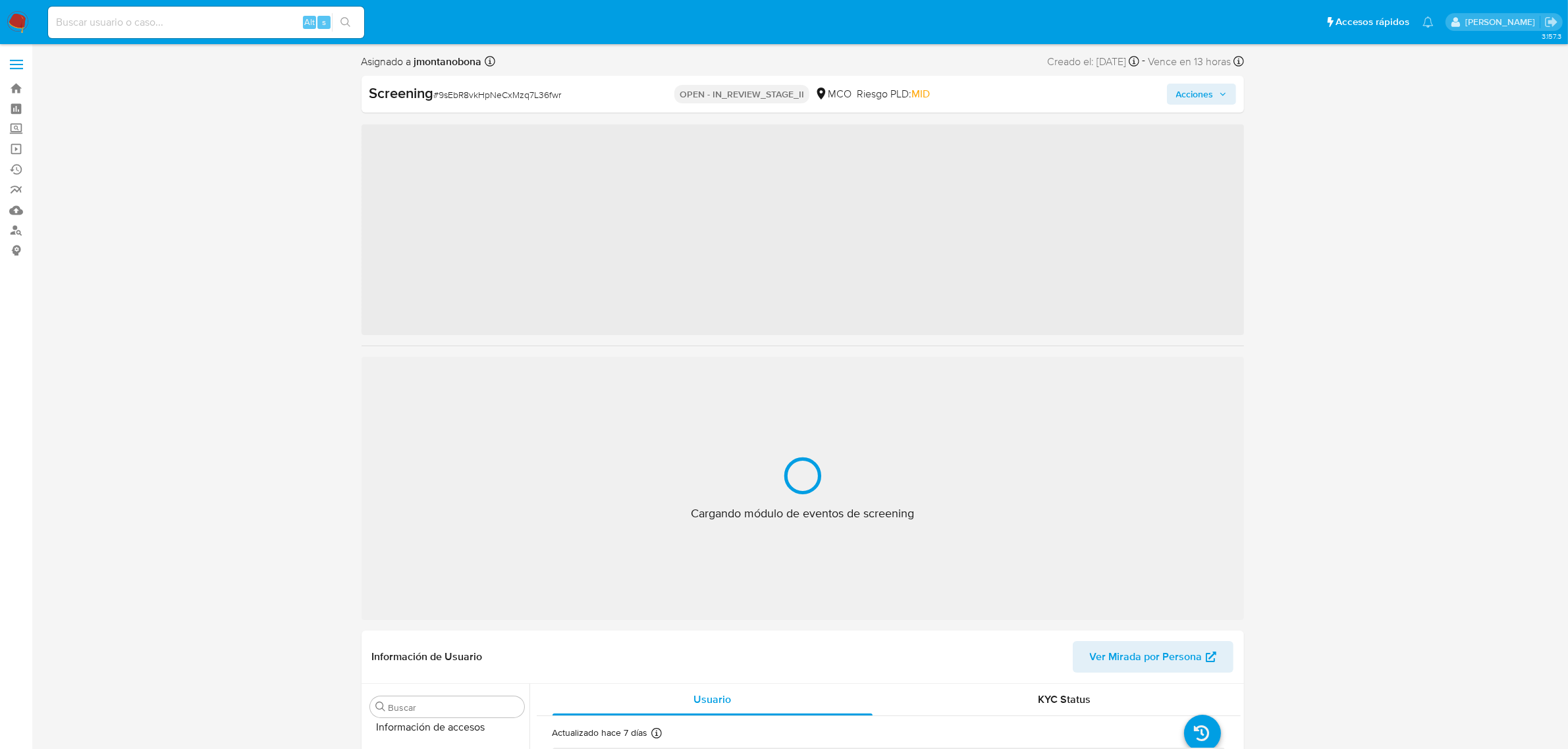
scroll to position [555, 0]
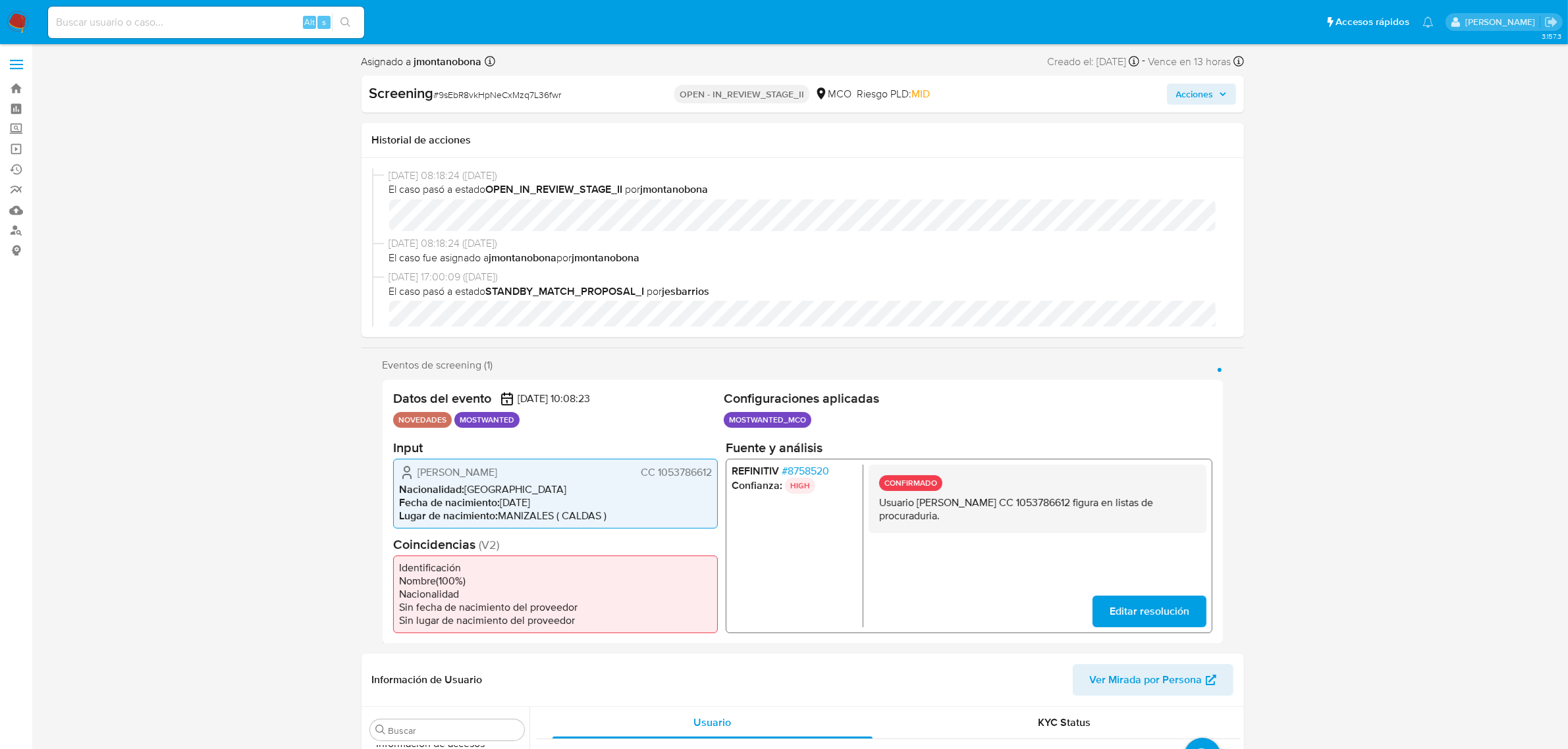
select select "10"
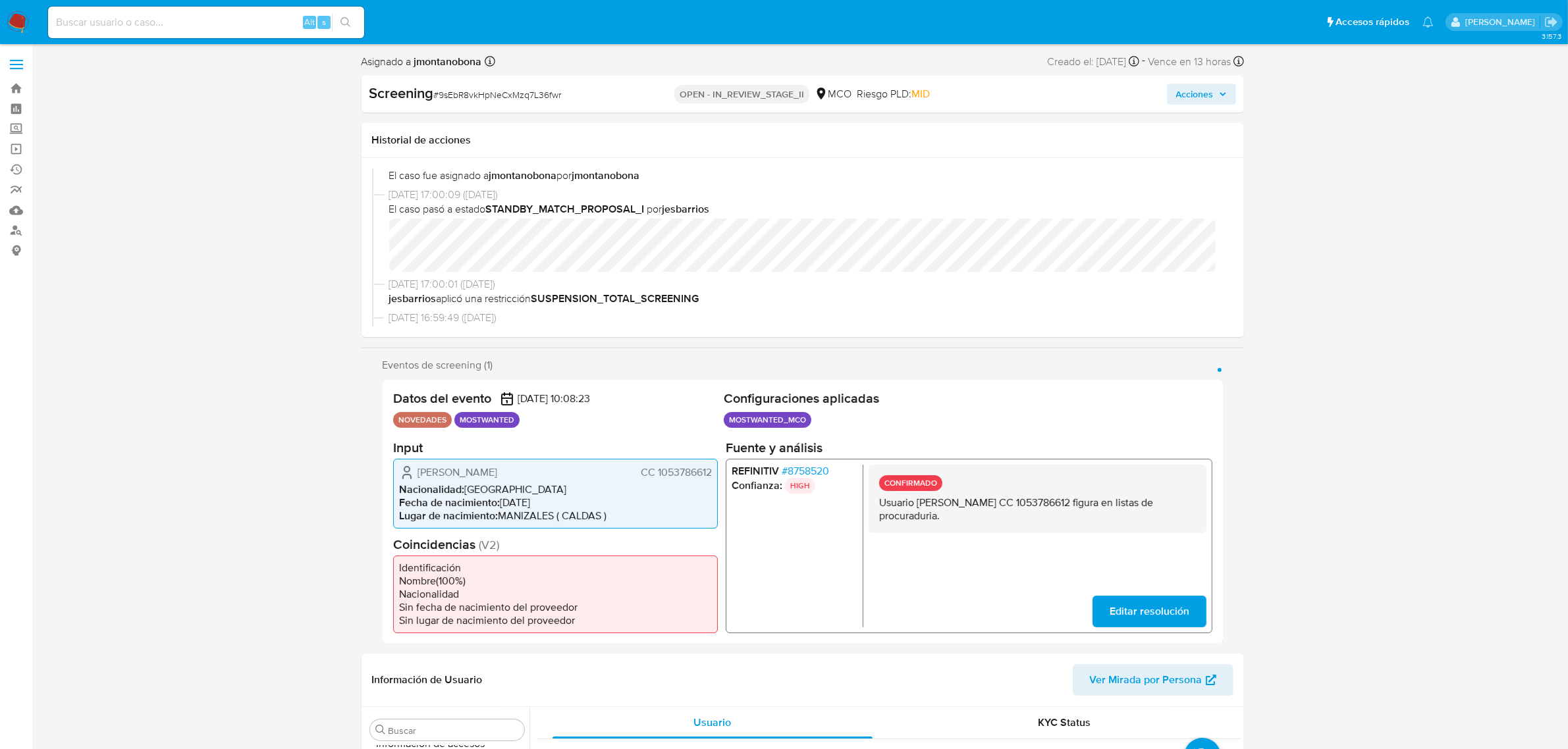
drag, startPoint x: 919, startPoint y: 501, endPoint x: 1045, endPoint y: 499, distance: 126.0
click at [1045, 499] on p "Usuario [PERSON_NAME] CC 1053786612 figura en listas de procuraduria." at bounding box center [1037, 509] width 317 height 26
click at [987, 507] on p "Usuario [PERSON_NAME] CC 1053786612 figura en listas de procuraduria." at bounding box center [1037, 509] width 317 height 26
drag, startPoint x: 916, startPoint y: 501, endPoint x: 1044, endPoint y: 502, distance: 128.0
click at [1044, 502] on p "Usuario [PERSON_NAME] CC 1053786612 figura en listas de procuraduria." at bounding box center [1037, 509] width 317 height 26
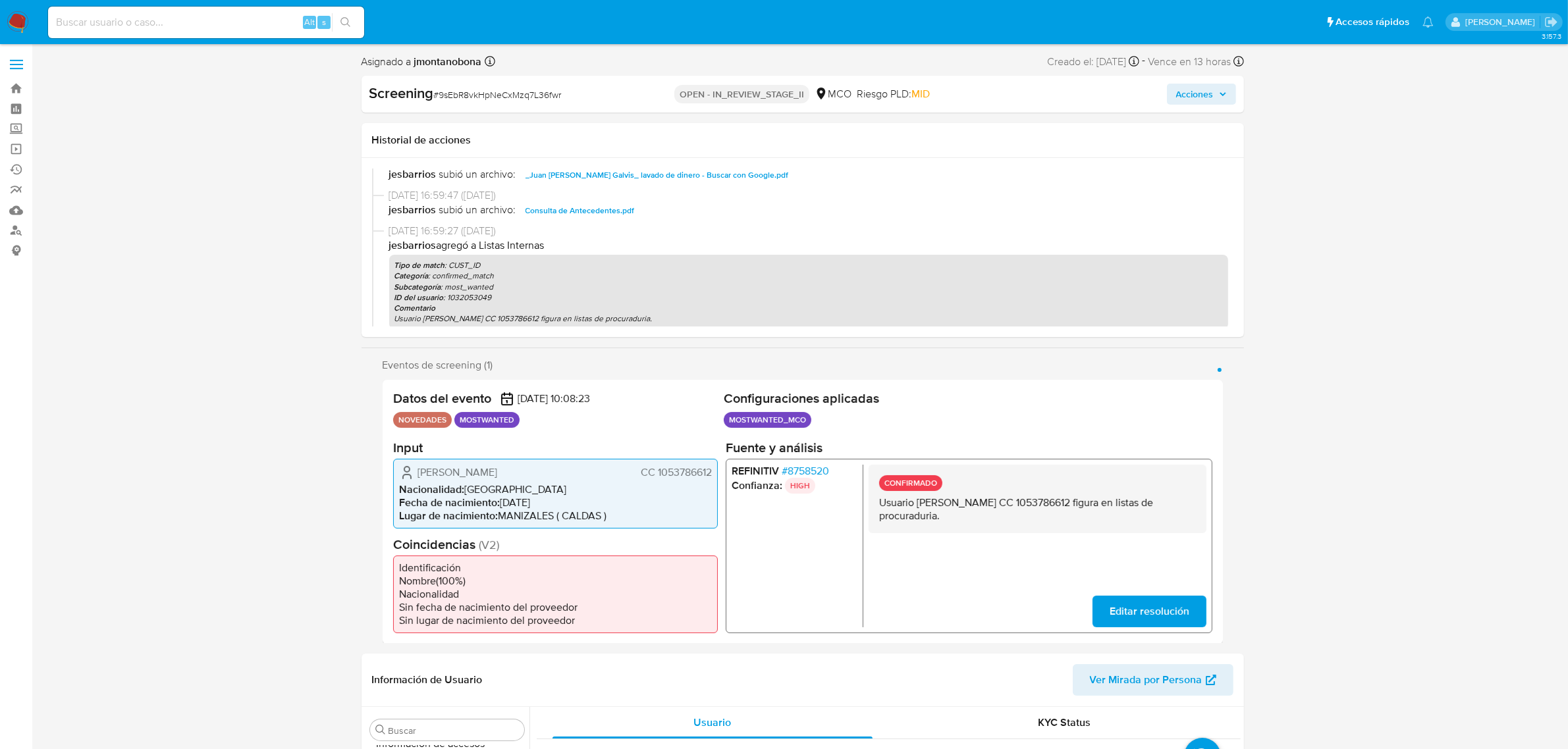
scroll to position [247, 0]
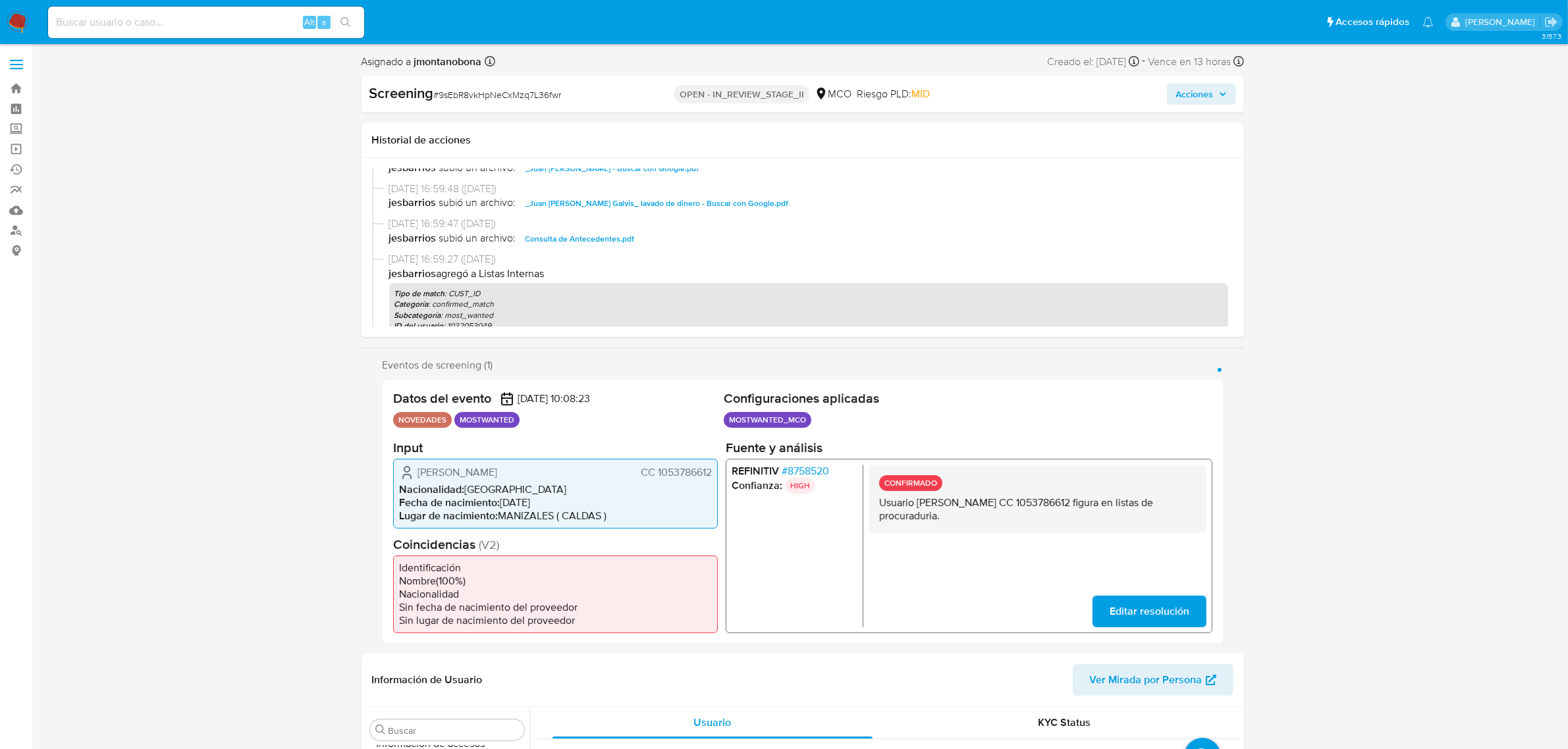
click at [593, 238] on span "Consulta de Antecedentes.pdf" at bounding box center [579, 239] width 109 height 16
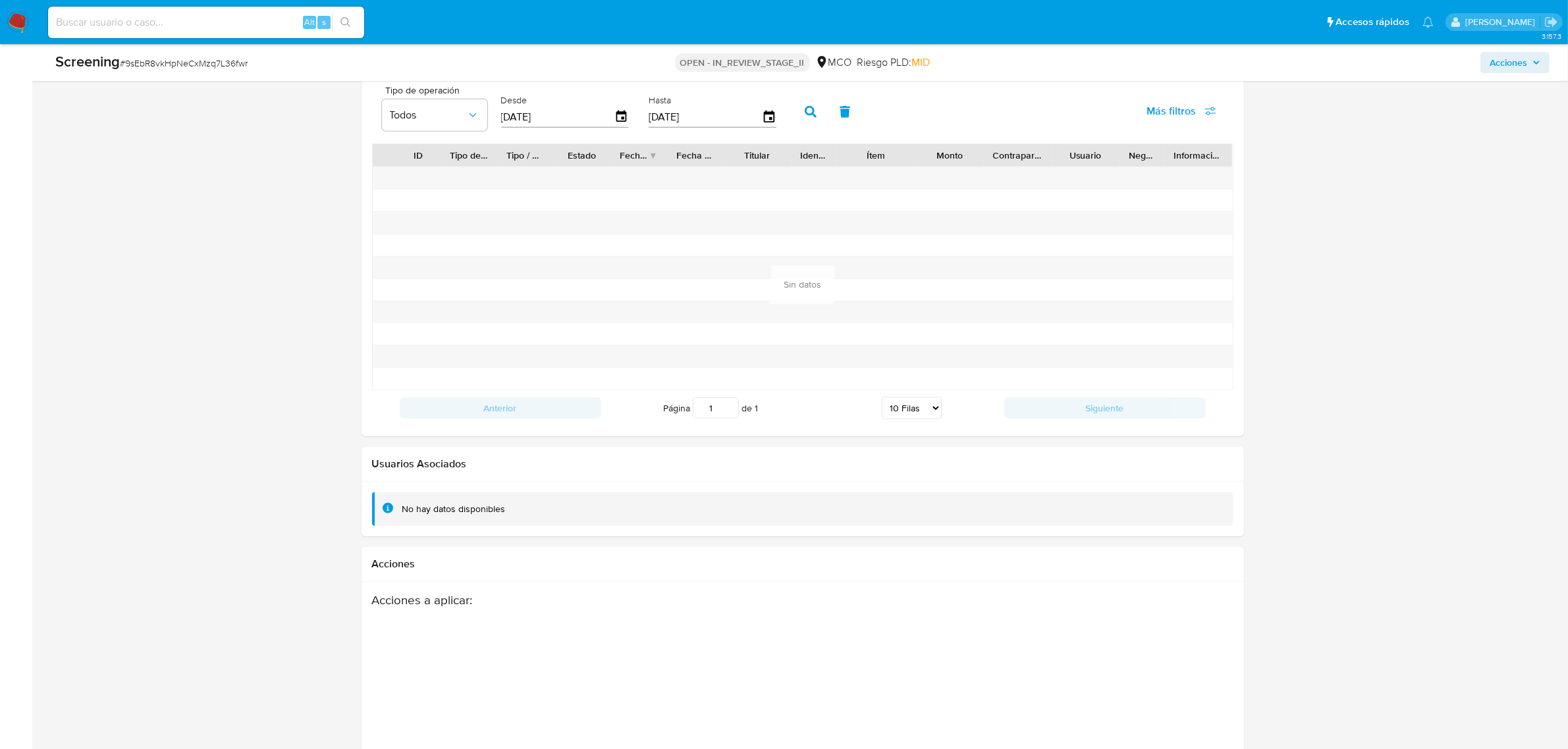
scroll to position [1785, 0]
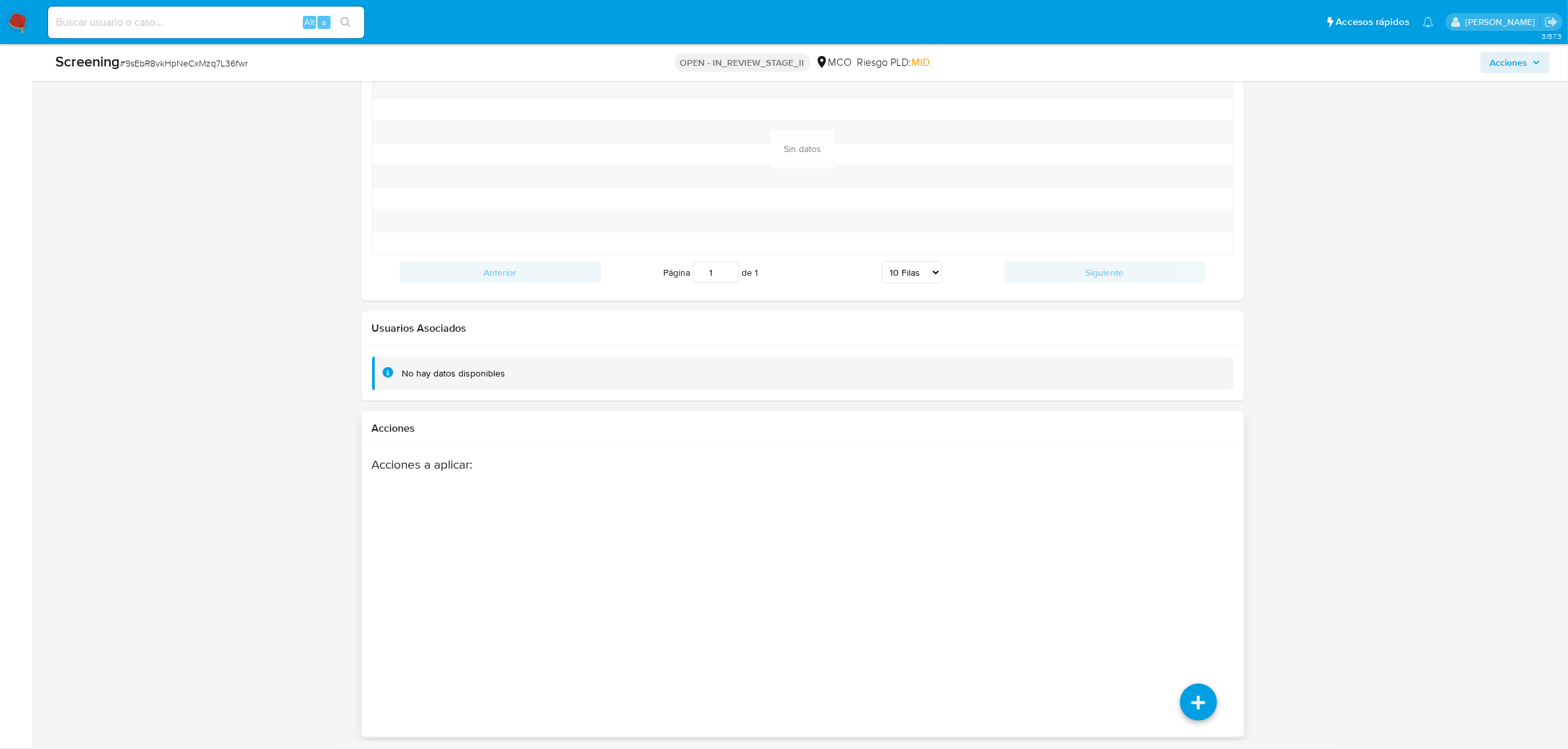
click at [1194, 553] on div "Acciones a aplicar :" at bounding box center [803, 562] width 862 height 211
click at [1199, 557] on icon at bounding box center [1198, 564] width 37 height 37
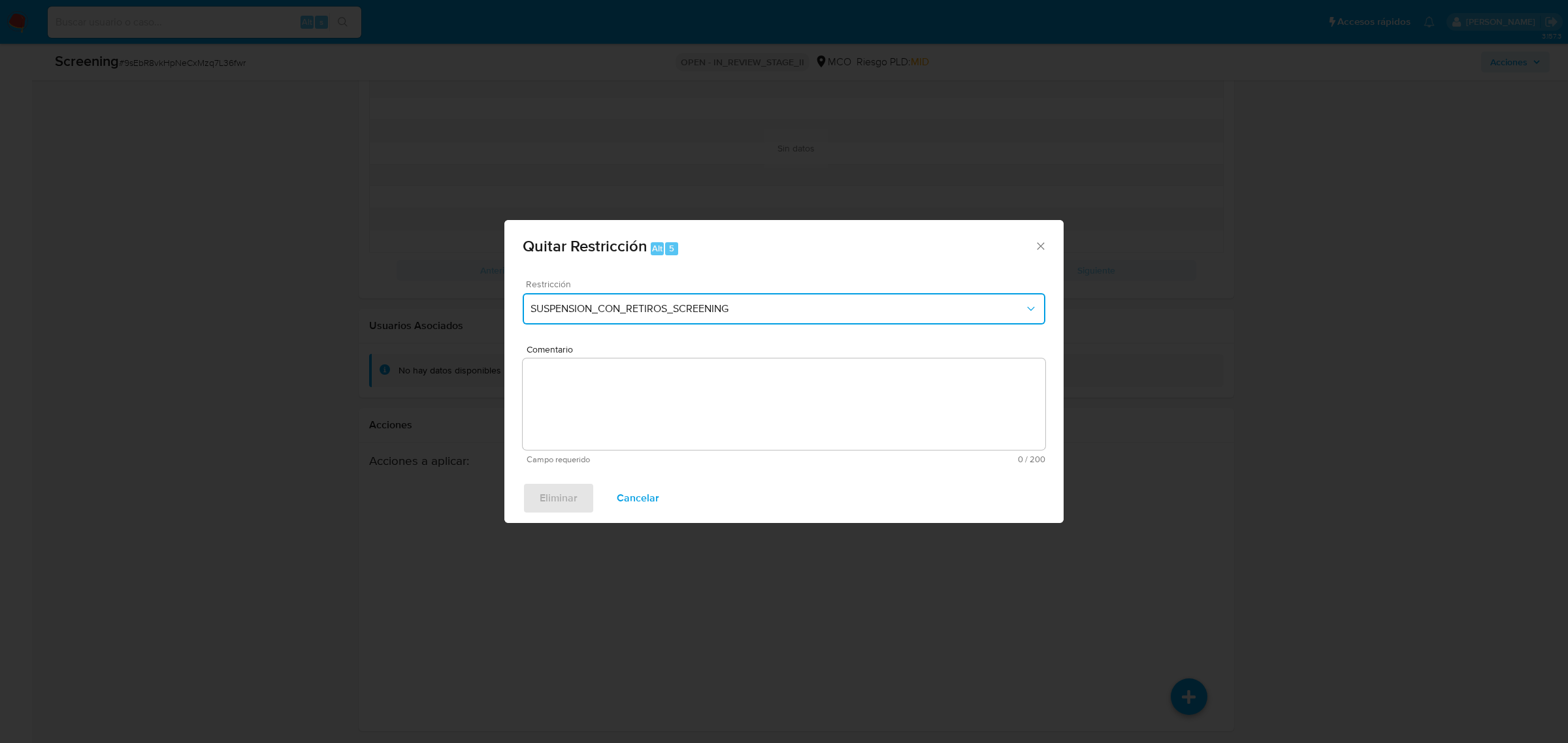
click at [659, 299] on button "SUSPENSION_CON_RETIROS_SCREENING" at bounding box center [783, 309] width 522 height 31
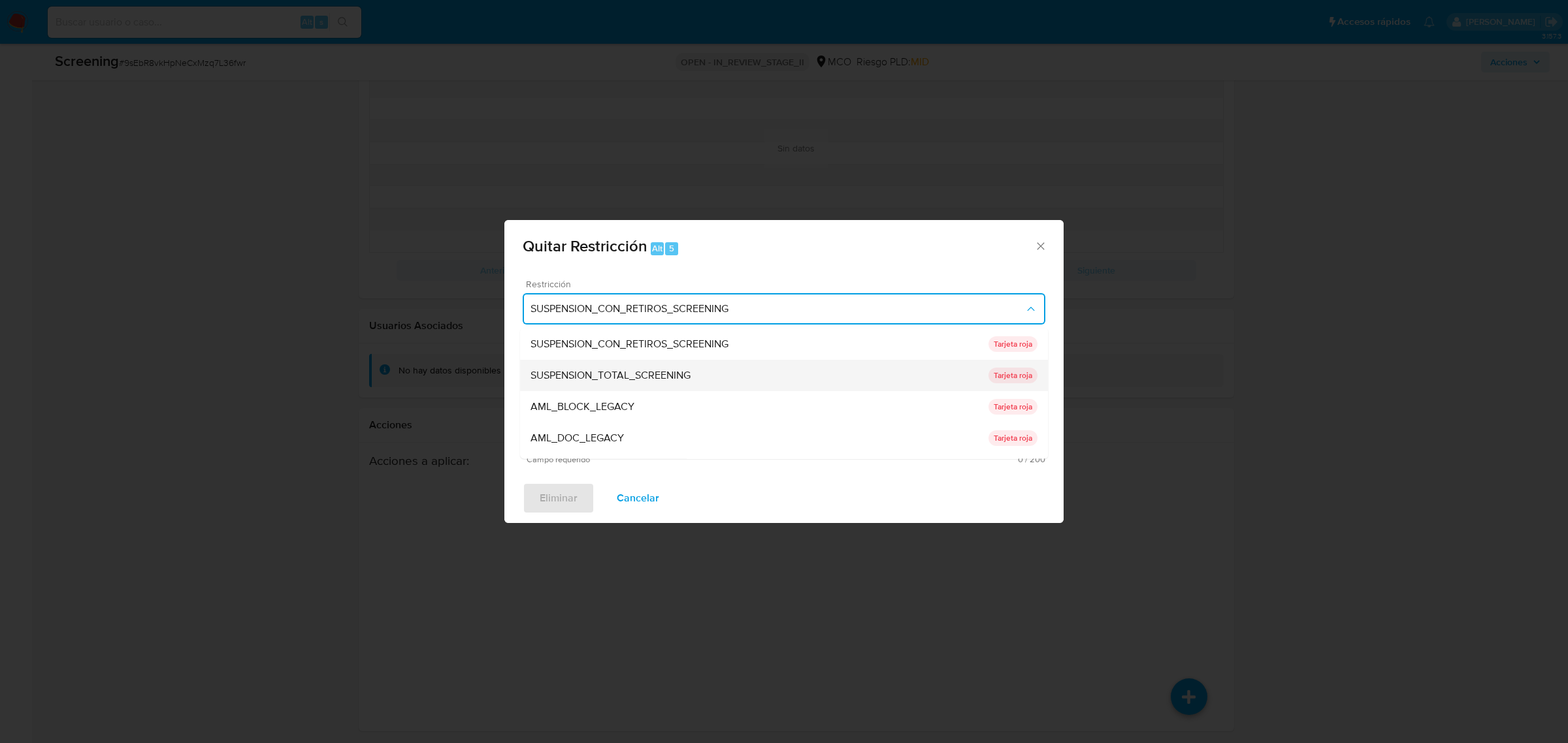
click at [623, 366] on div "SUSPENSION_TOTAL_SCREENING" at bounding box center [759, 375] width 458 height 31
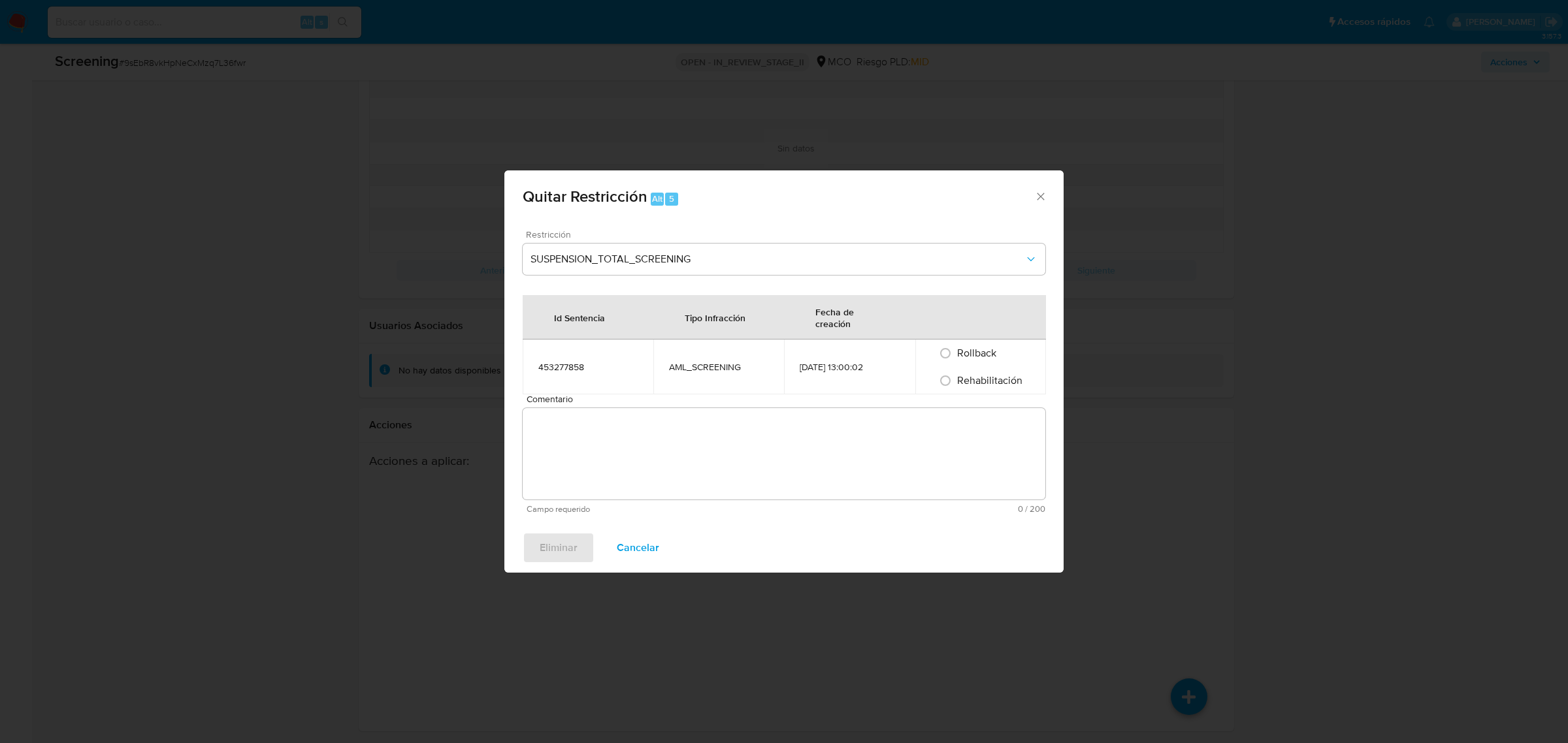
click at [697, 459] on textarea "Comentario" at bounding box center [783, 454] width 522 height 92
paste textarea "No se encuentran evidencias de delitos LAFT asociados a las inhabilidades regis…"
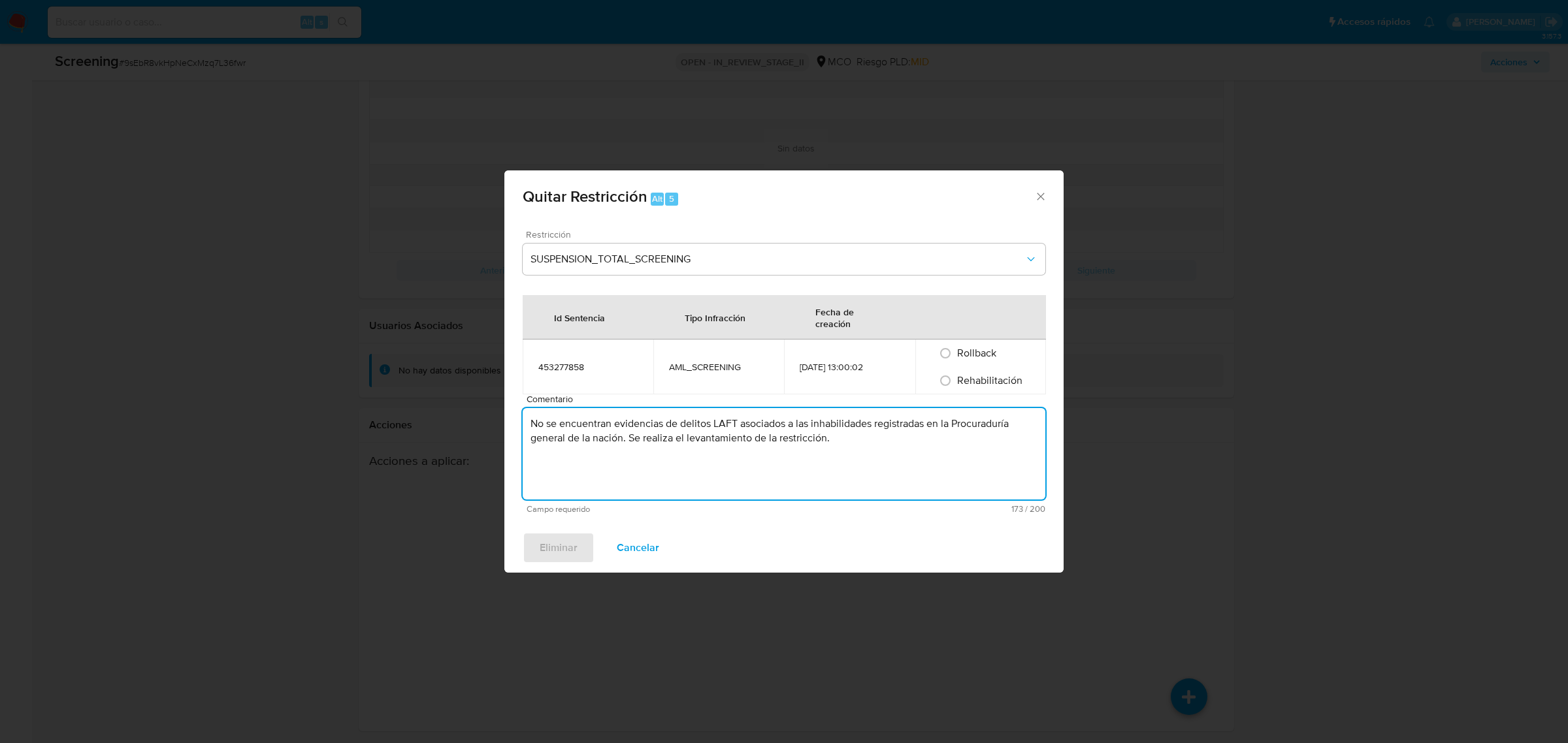
type textarea "No se encuentran evidencias de delitos LAFT asociados a las inhabilidades regis…"
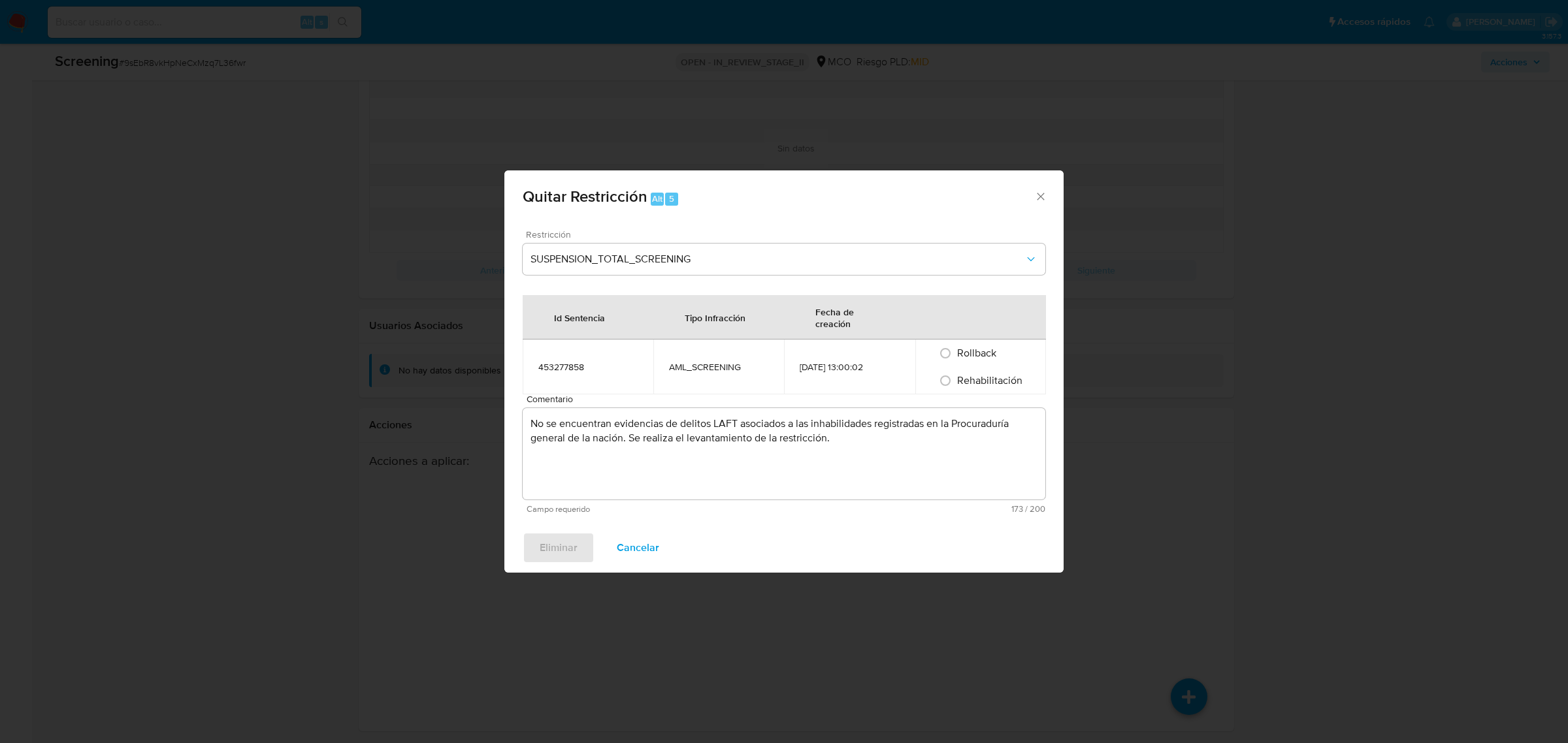
click at [962, 383] on span "Rehabilitación" at bounding box center [990, 380] width 66 height 15
click at [956, 383] on input "Rehabilitación" at bounding box center [945, 381] width 21 height 21
radio input "true"
click at [572, 543] on span "Eliminar" at bounding box center [559, 548] width 38 height 29
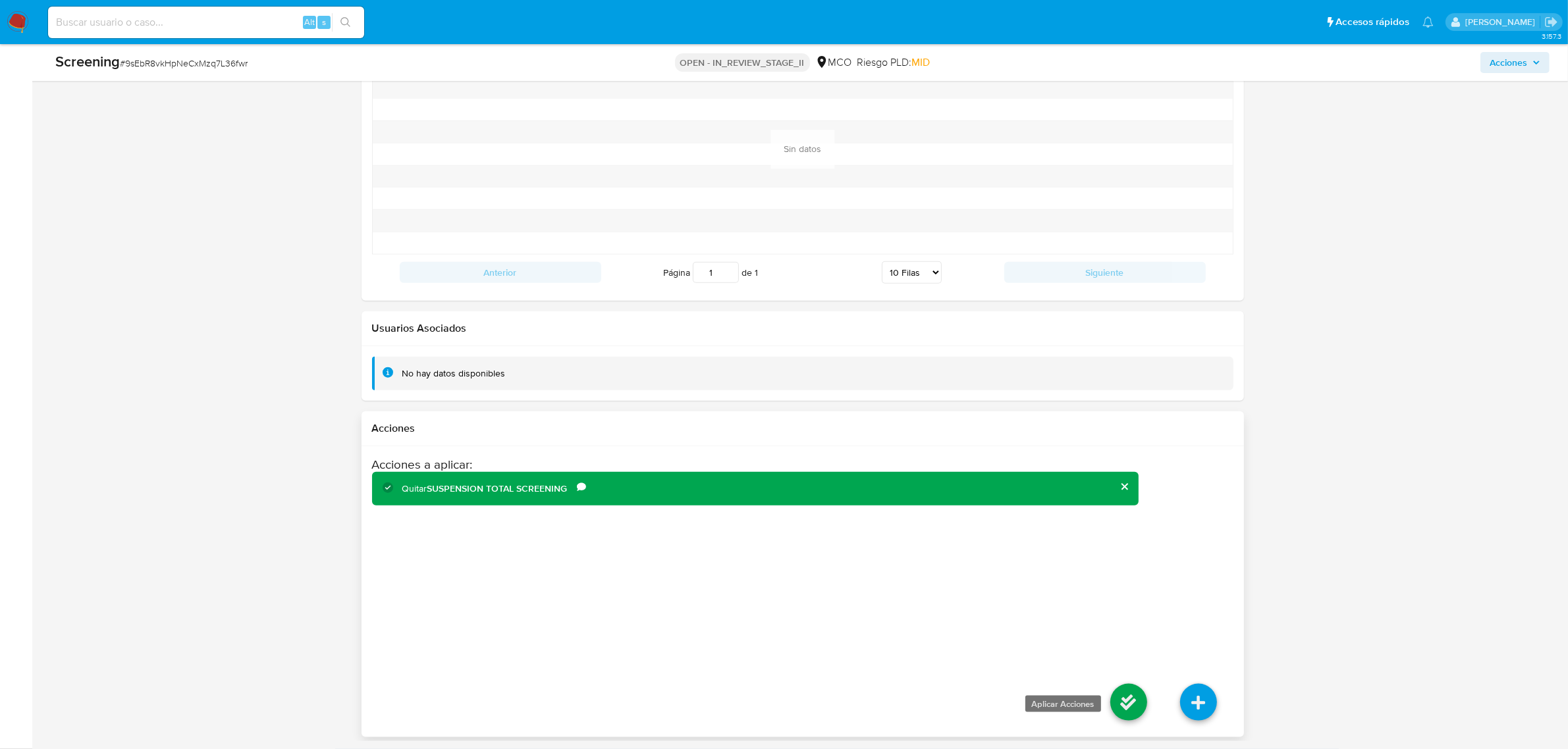
click at [1123, 697] on icon at bounding box center [1129, 703] width 37 height 37
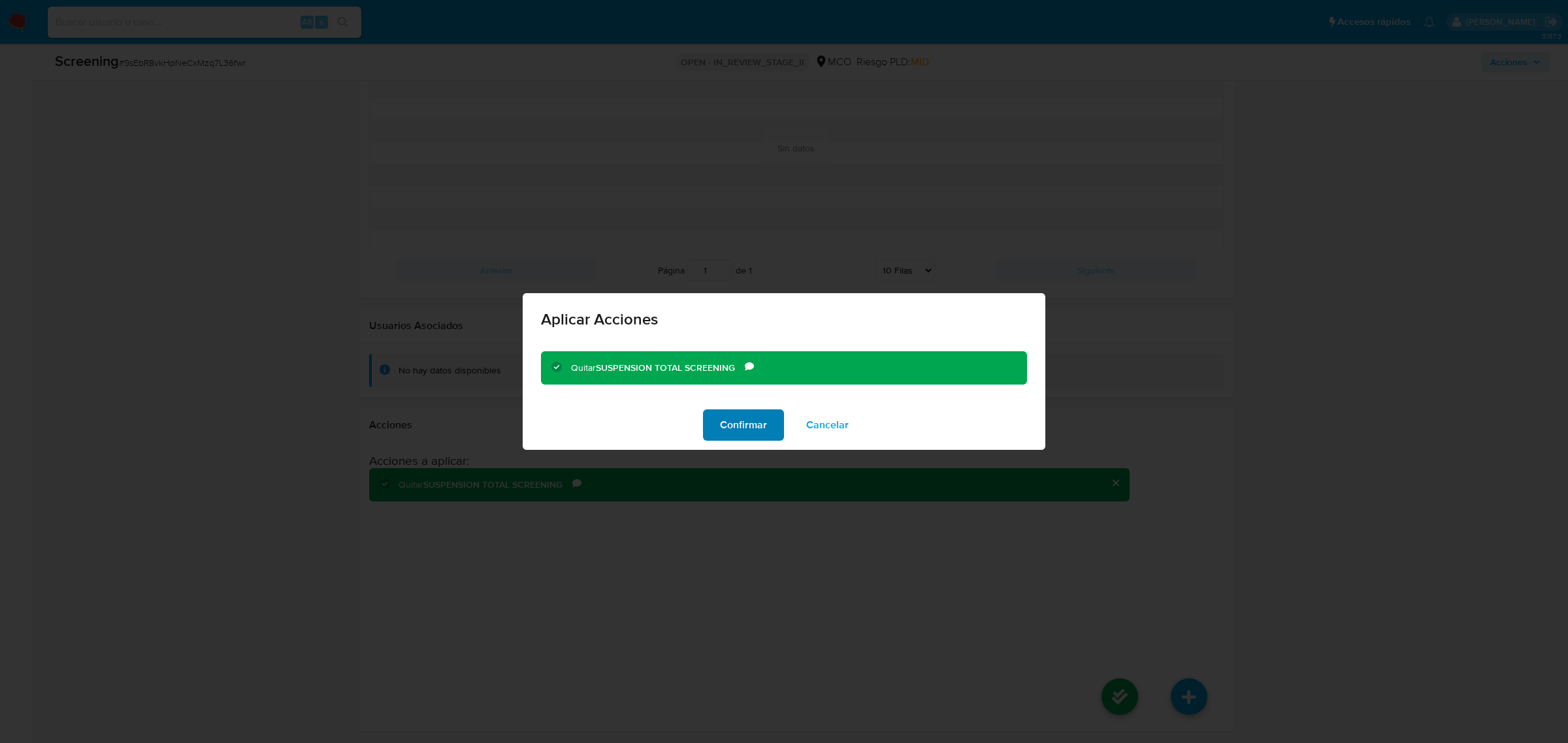
click at [751, 421] on span "Confirmar" at bounding box center [743, 425] width 47 height 29
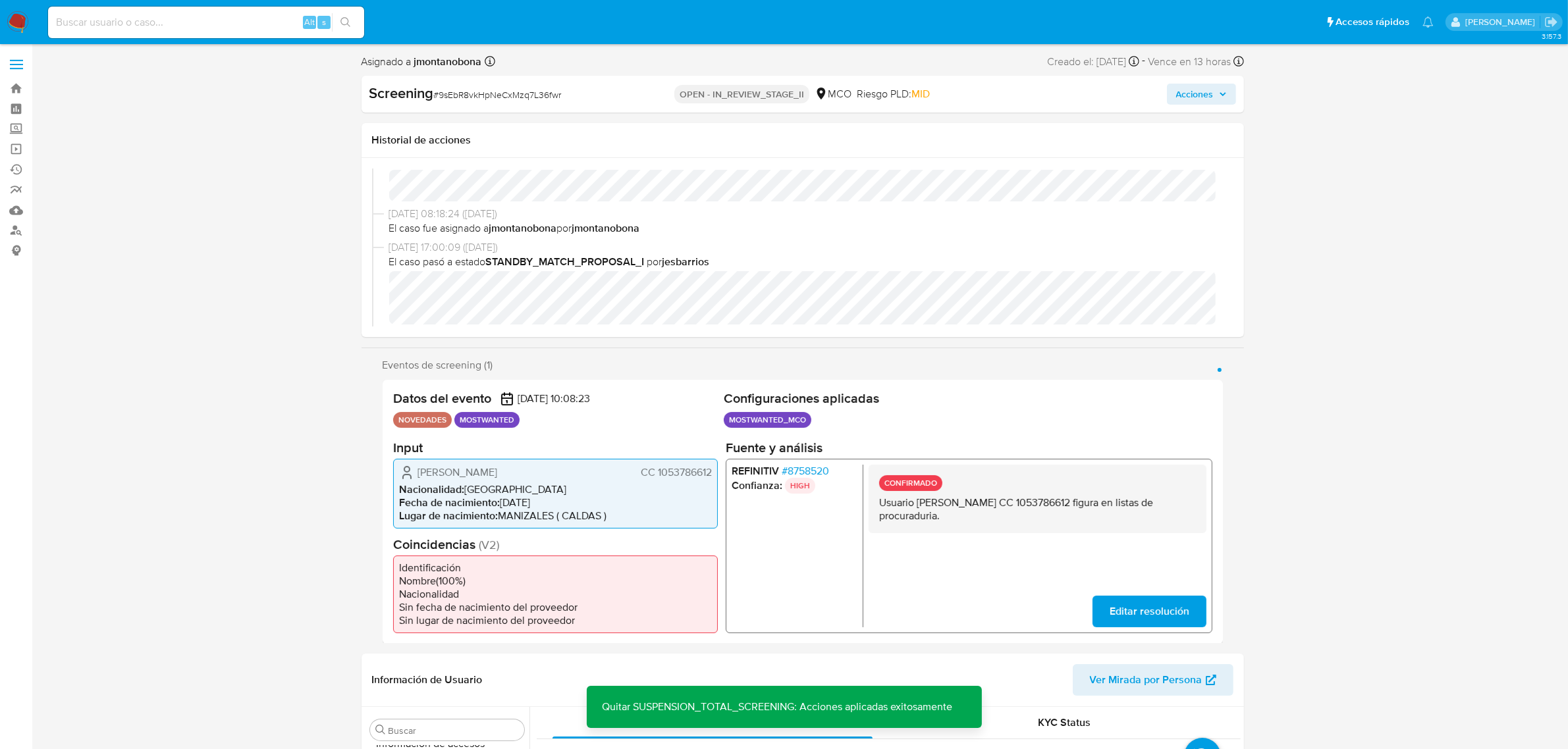
scroll to position [0, 0]
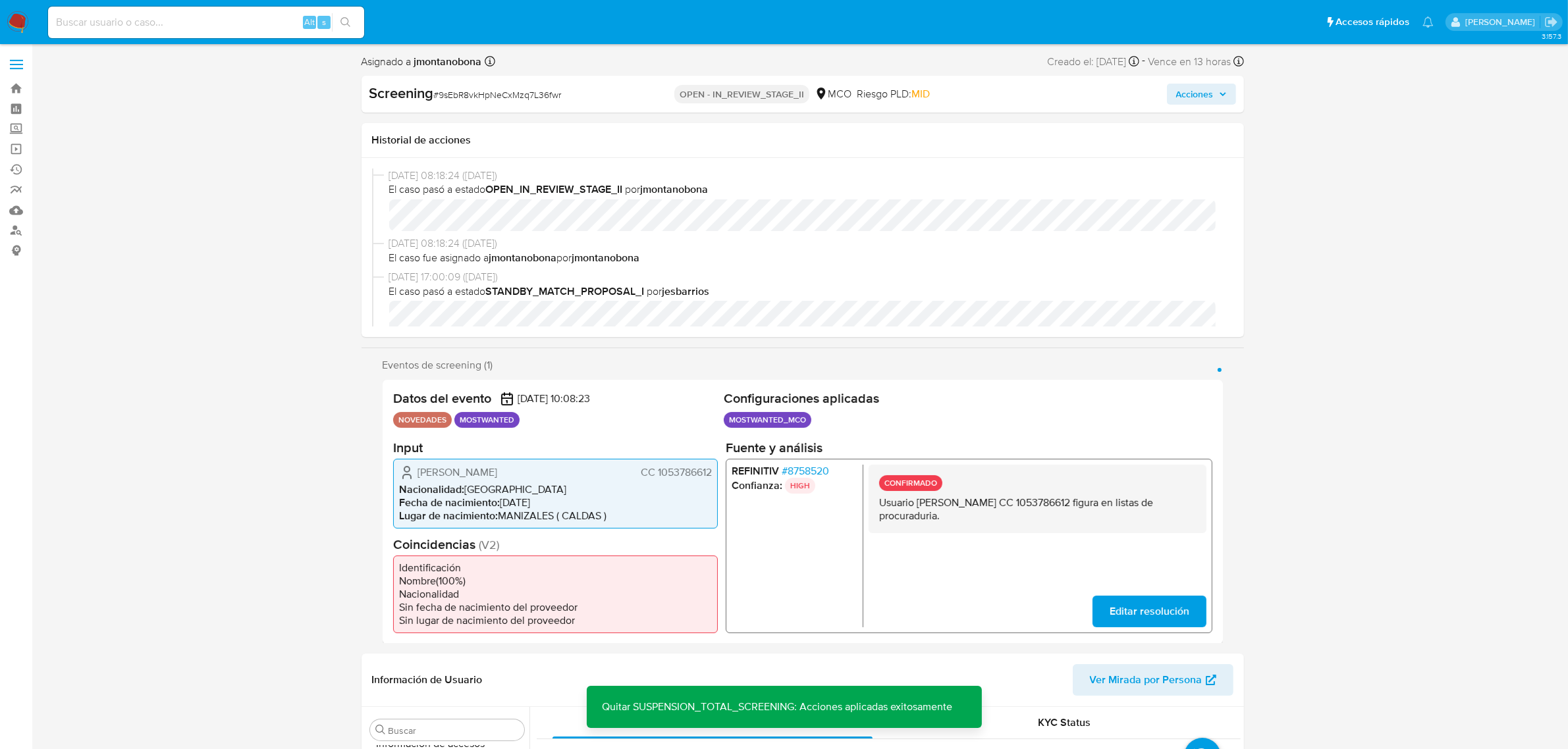
click at [1217, 99] on span "Acciones" at bounding box center [1201, 94] width 51 height 18
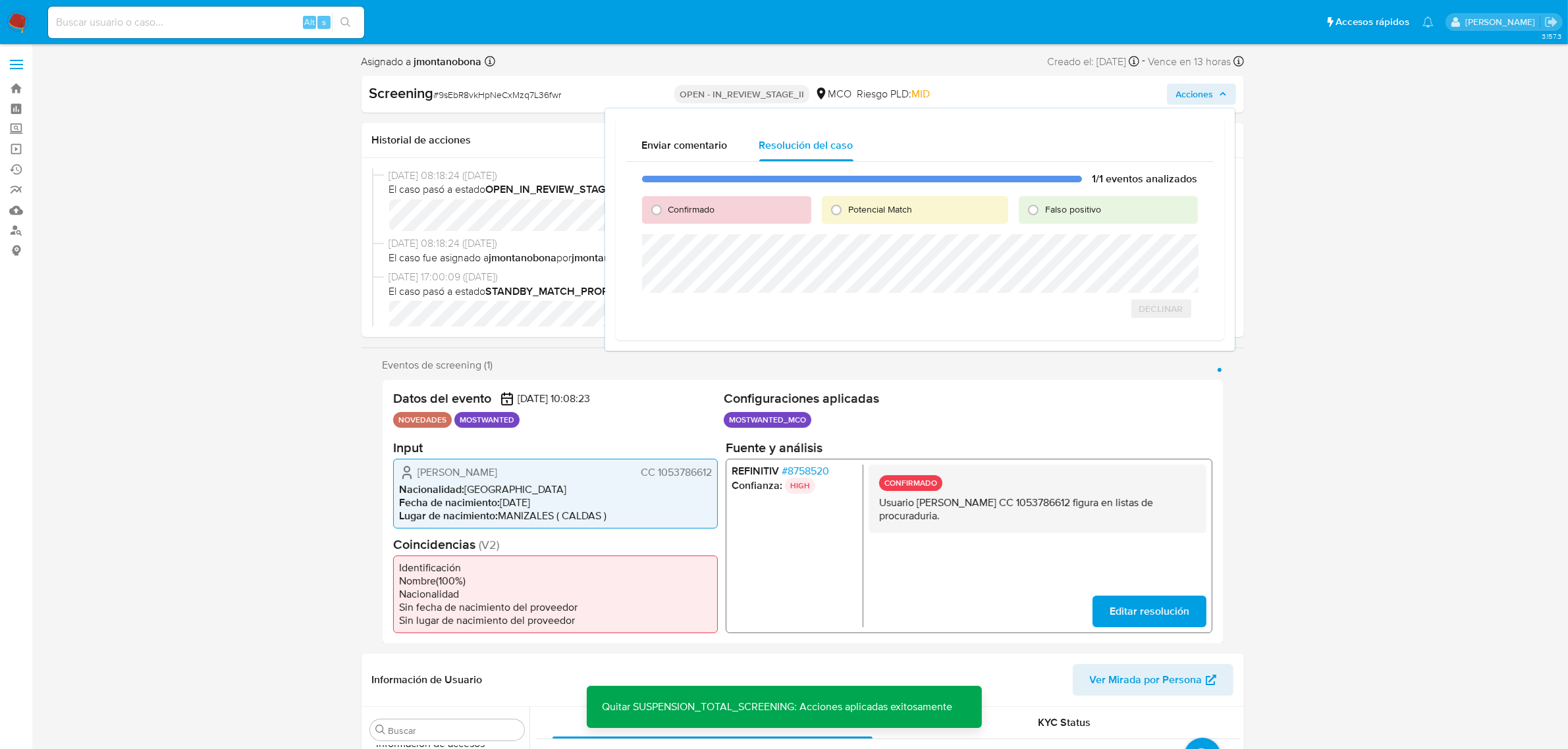
click at [1086, 207] on span "Falso positivo" at bounding box center [1073, 209] width 56 height 13
click at [1044, 207] on input "Falso positivo" at bounding box center [1033, 210] width 21 height 21
radio input "true"
click at [1149, 320] on span "Cerrar Caso" at bounding box center [1152, 323] width 63 height 18
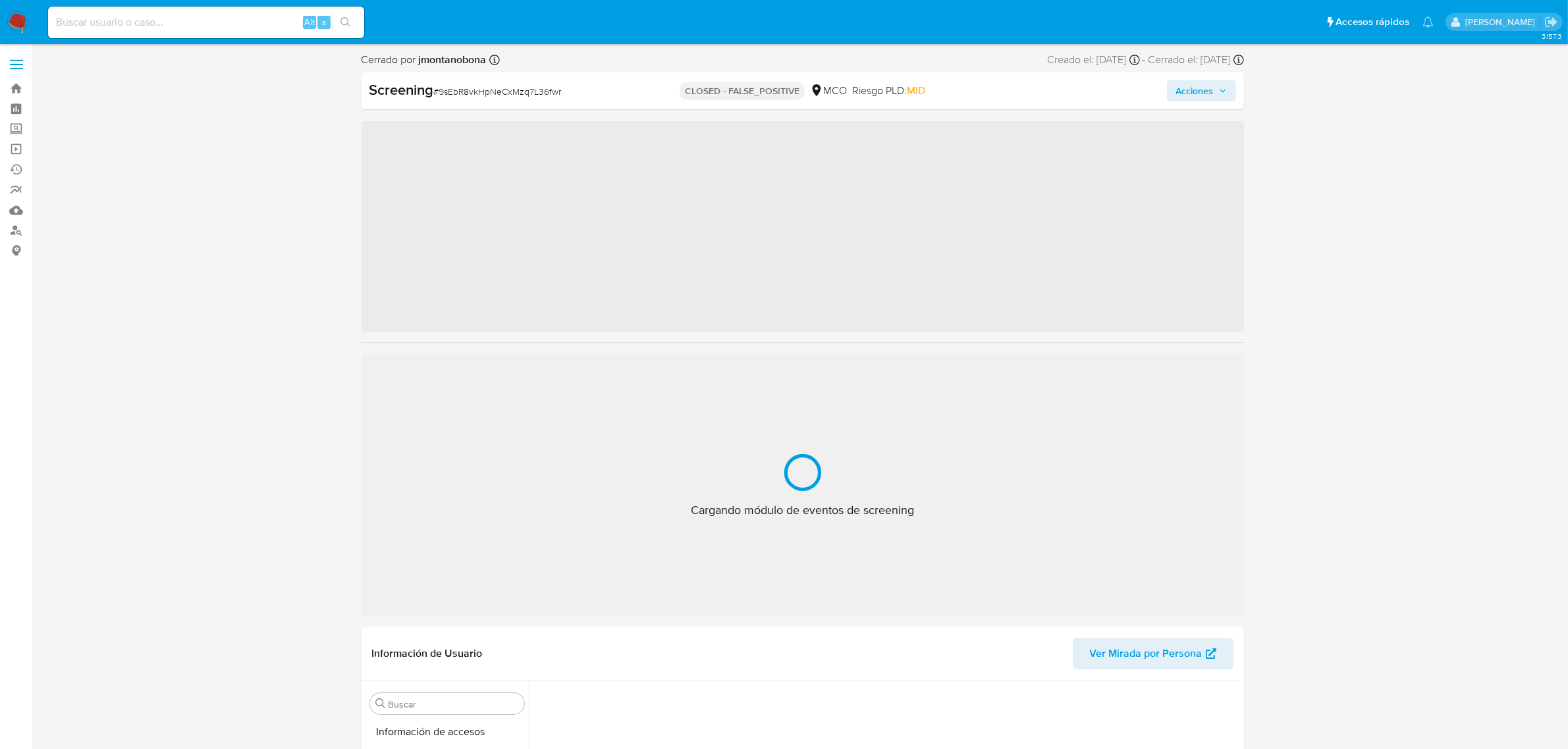
scroll to position [555, 0]
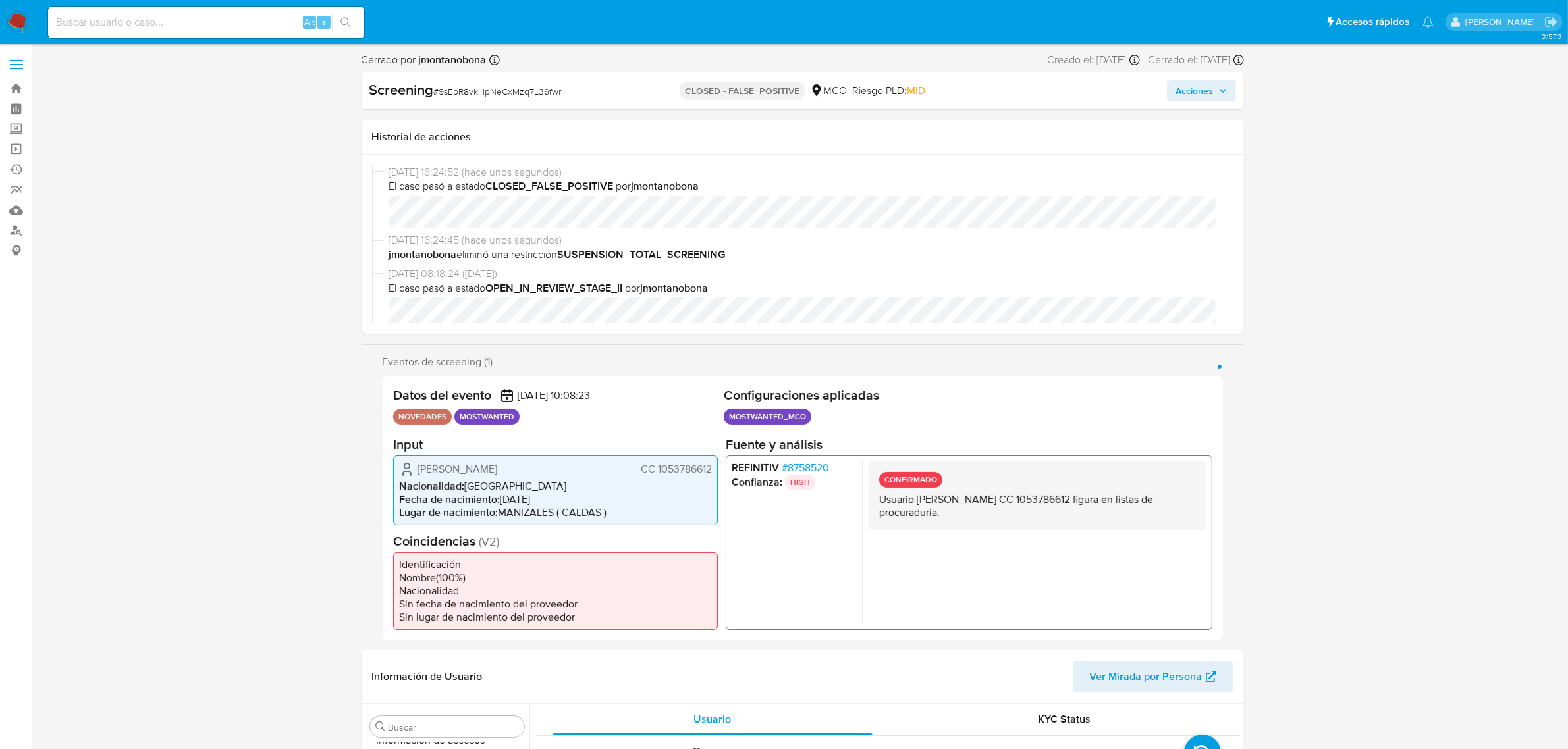
select select "10"
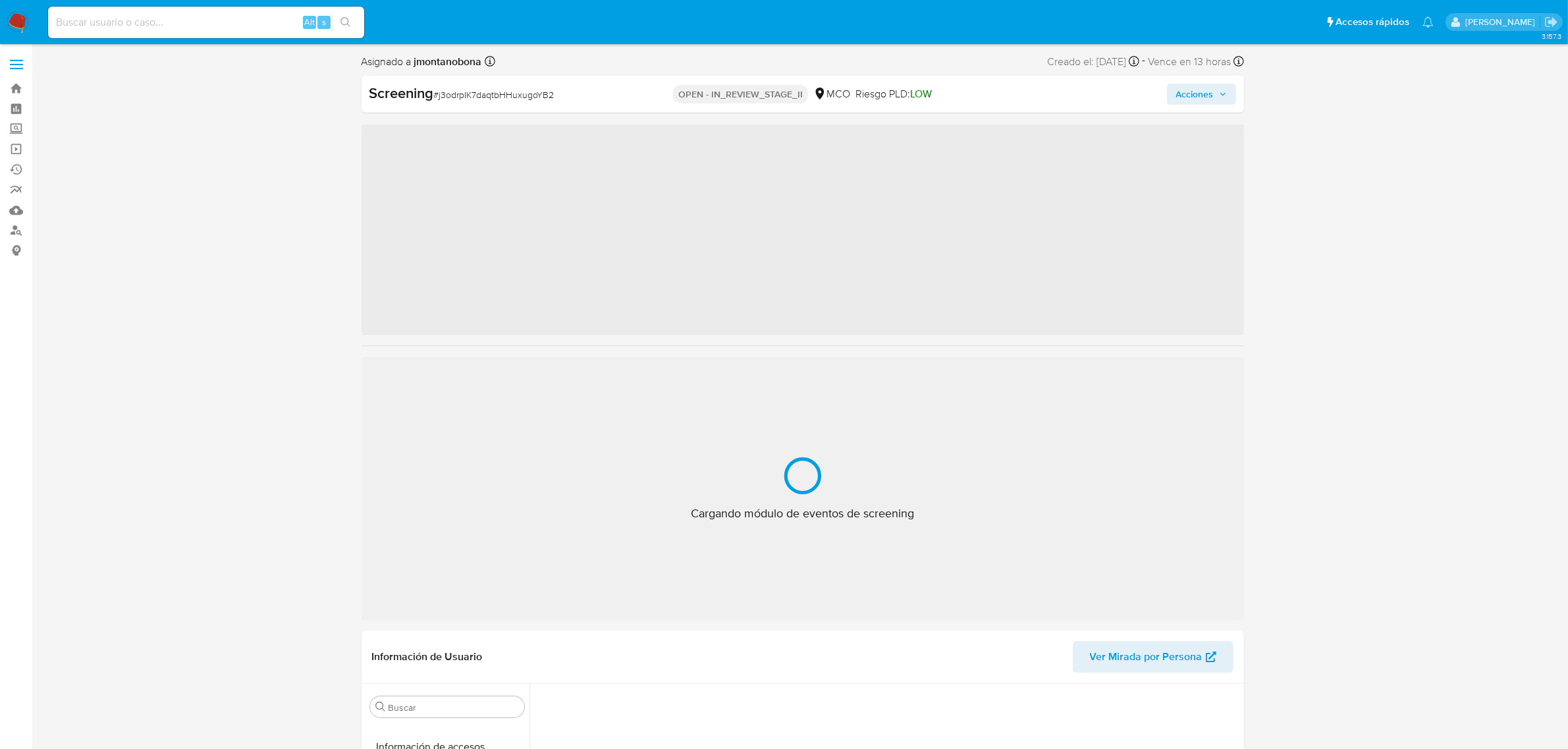
scroll to position [555, 0]
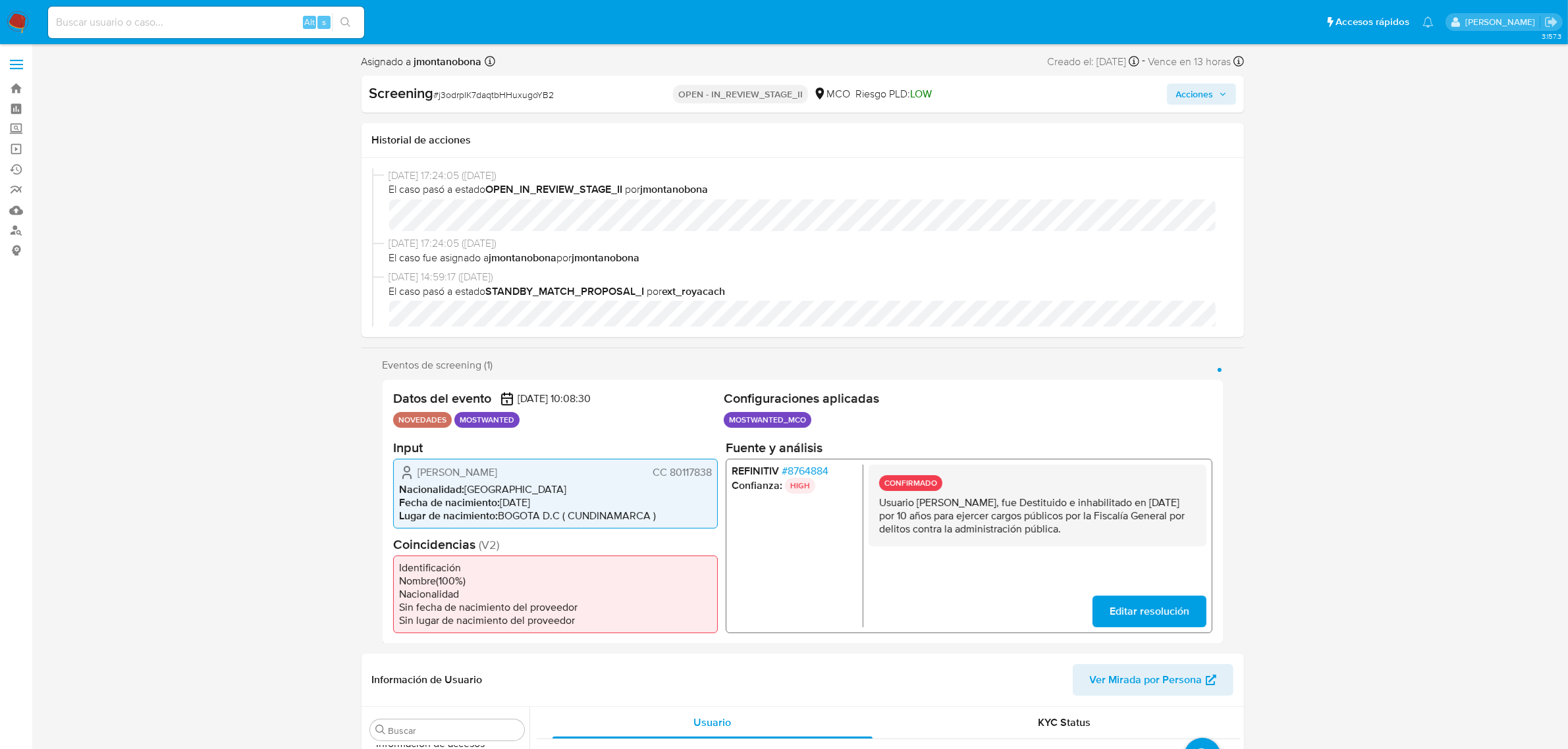
select select "10"
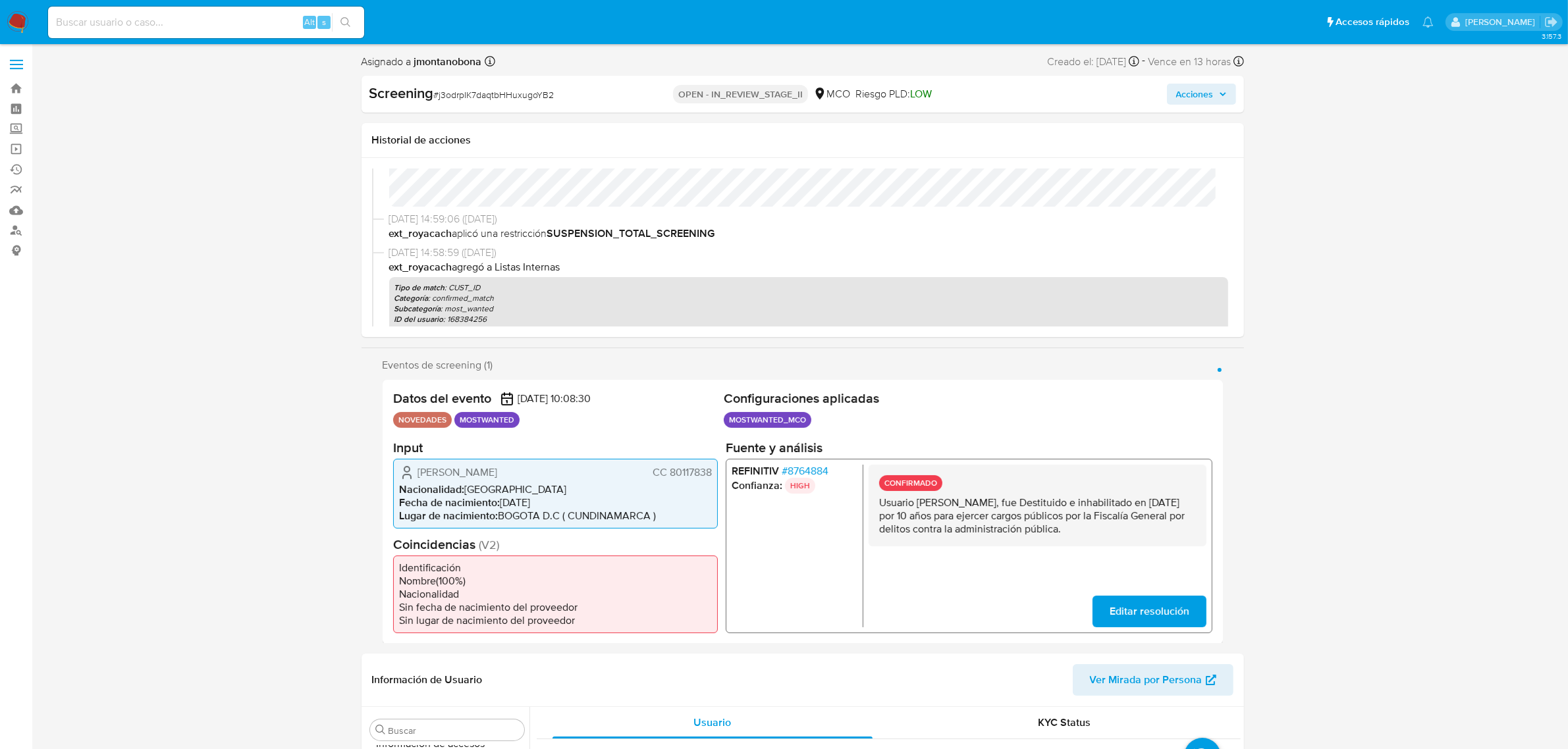
scroll to position [164, 0]
drag, startPoint x: 916, startPoint y: 501, endPoint x: 1004, endPoint y: 507, distance: 88.2
click at [1004, 507] on p "Usuario [PERSON_NAME], fue Destituido e inhabilitado en [DATE] por 10 años para…" at bounding box center [1037, 515] width 317 height 40
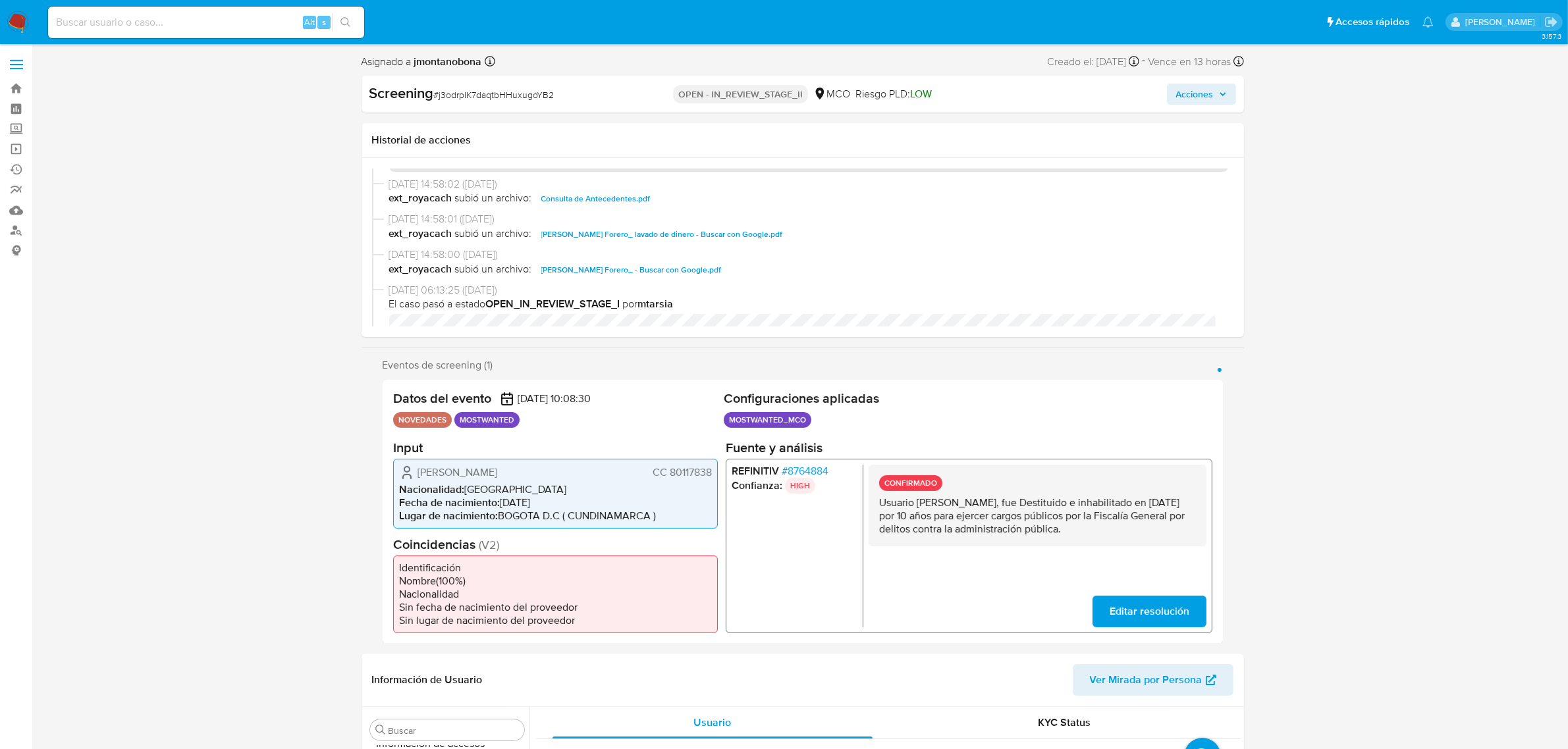
scroll to position [411, 0]
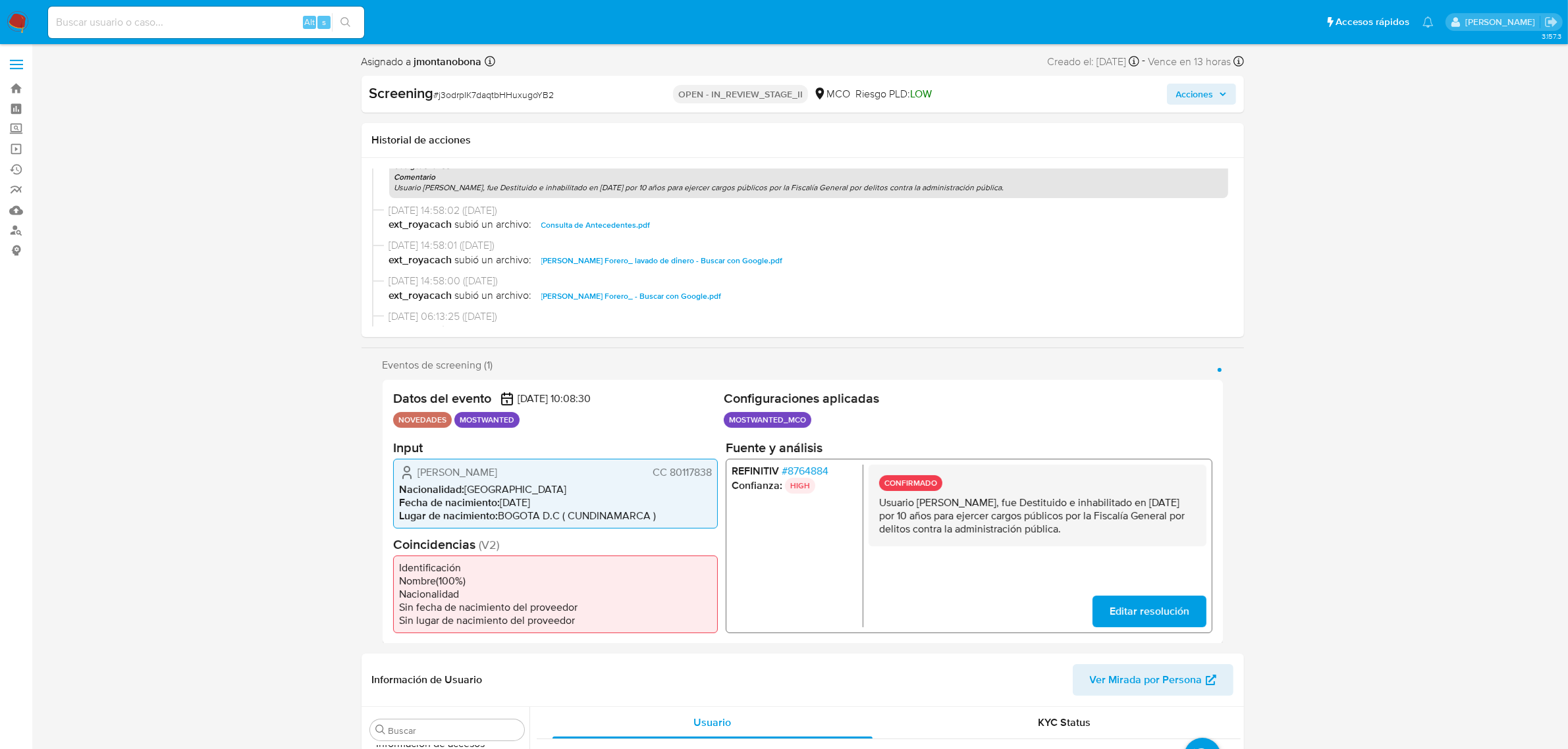
click at [604, 223] on span "Consulta de Antecedentes.pdf" at bounding box center [595, 225] width 109 height 16
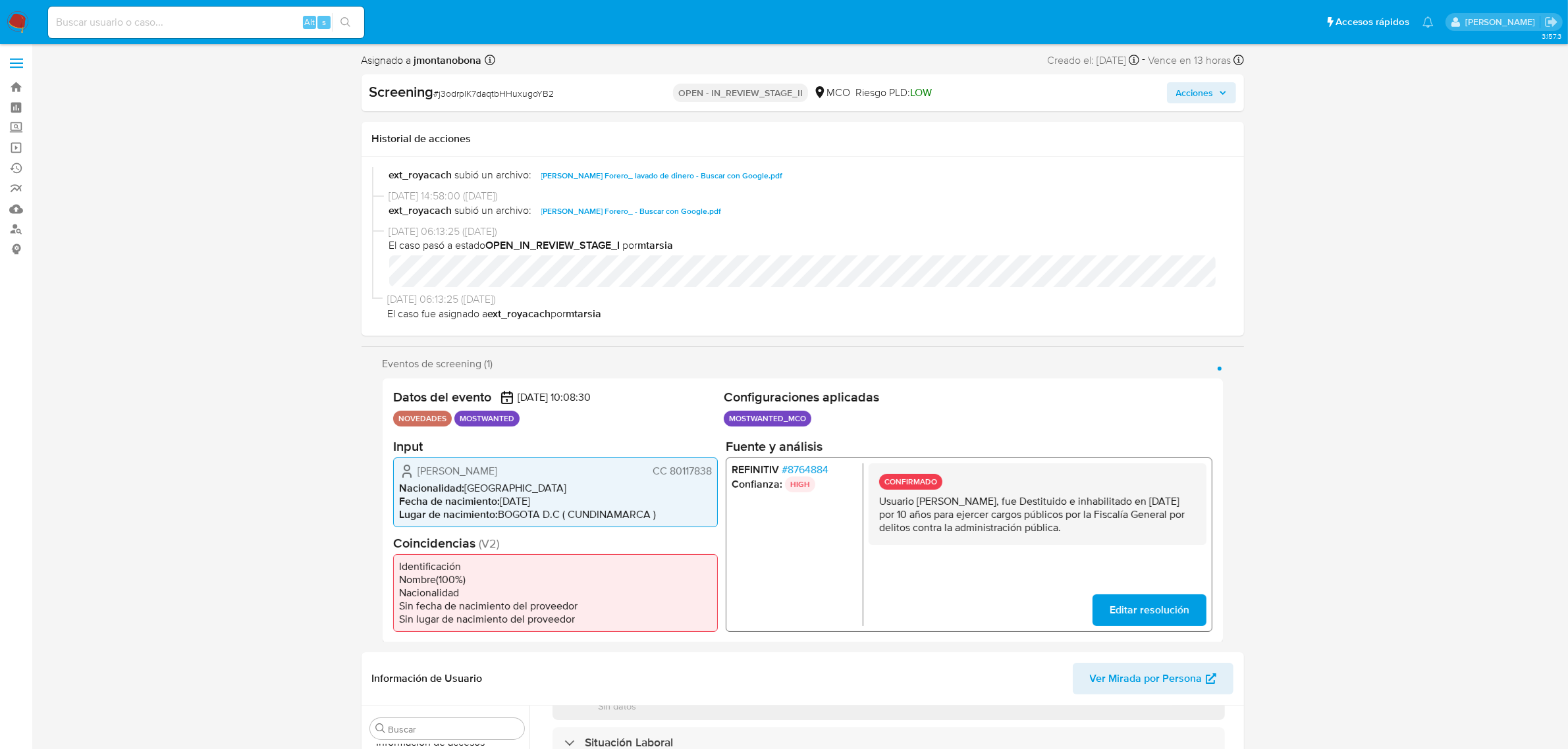
scroll to position [0, 0]
click at [1232, 97] on button "Acciones" at bounding box center [1201, 94] width 69 height 21
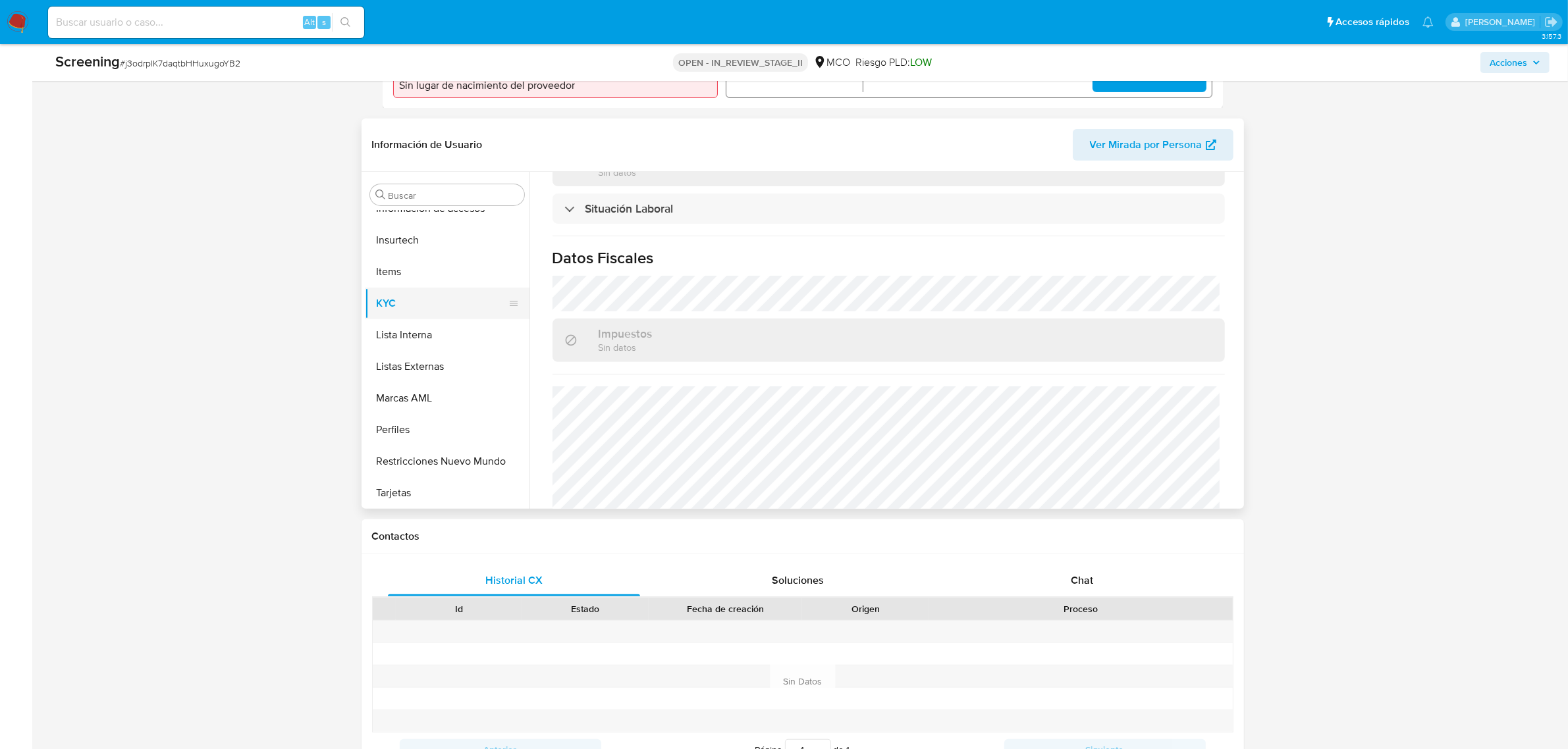
scroll to position [493, 0]
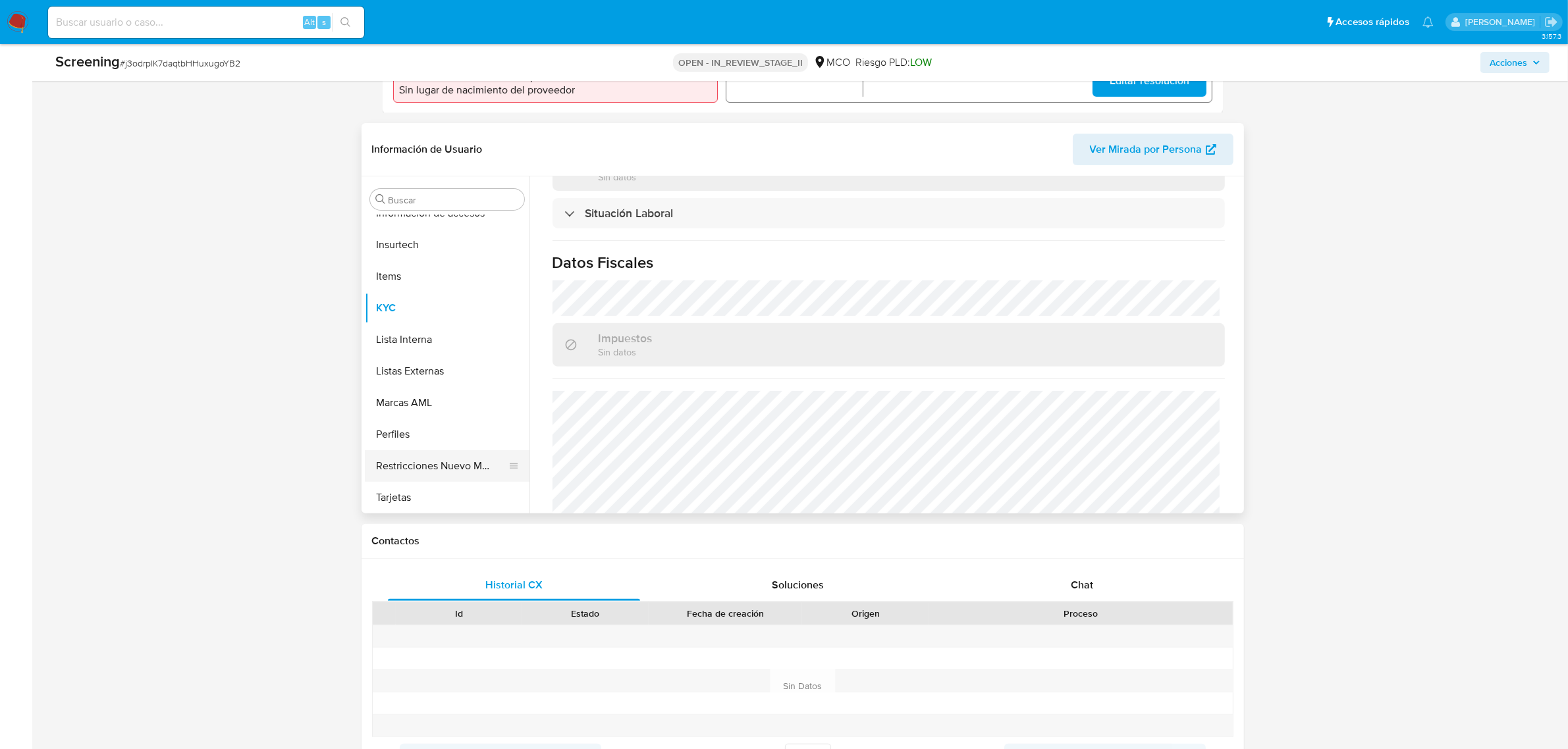
click at [404, 462] on button "Restricciones Nuevo Mundo" at bounding box center [441, 466] width 154 height 32
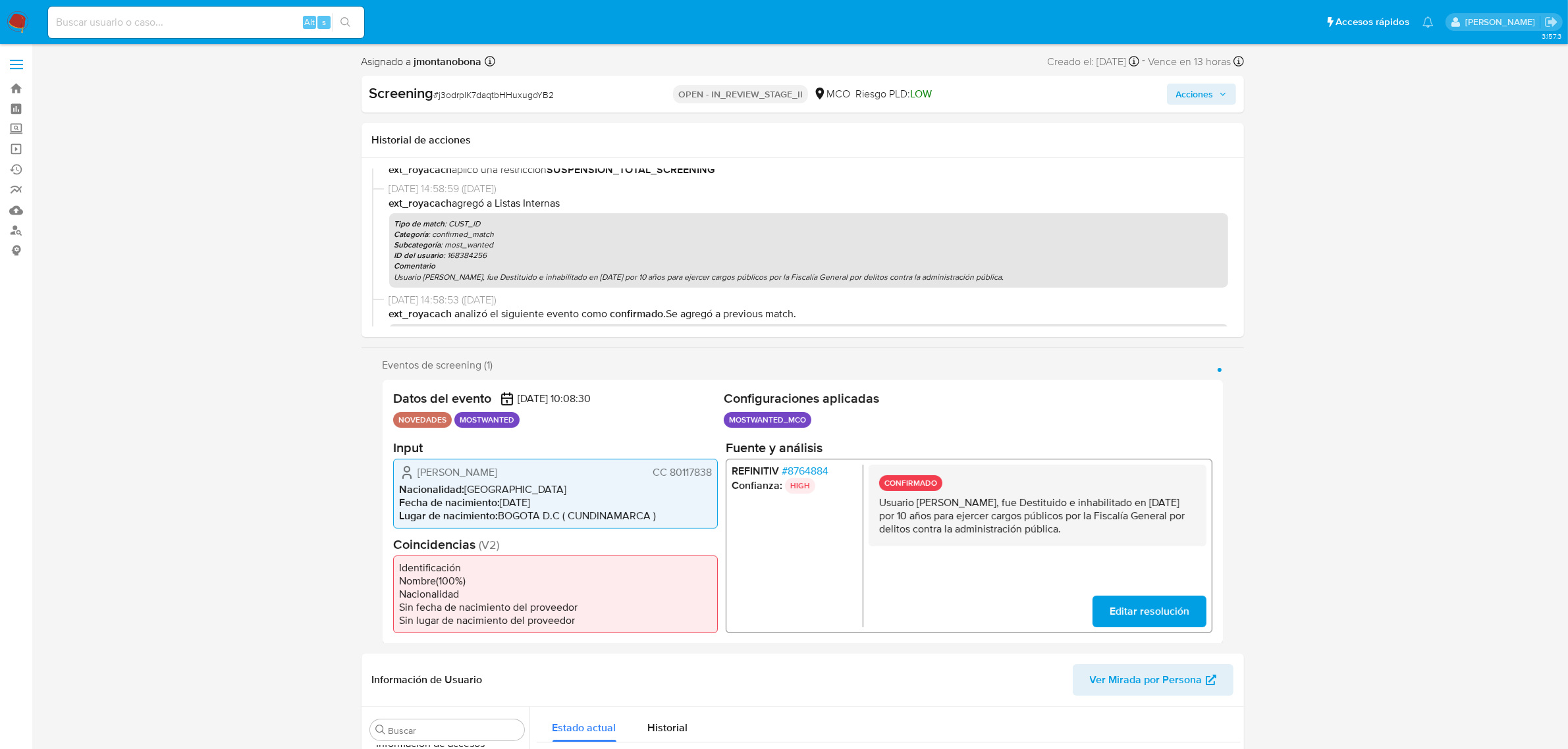
scroll to position [1, 0]
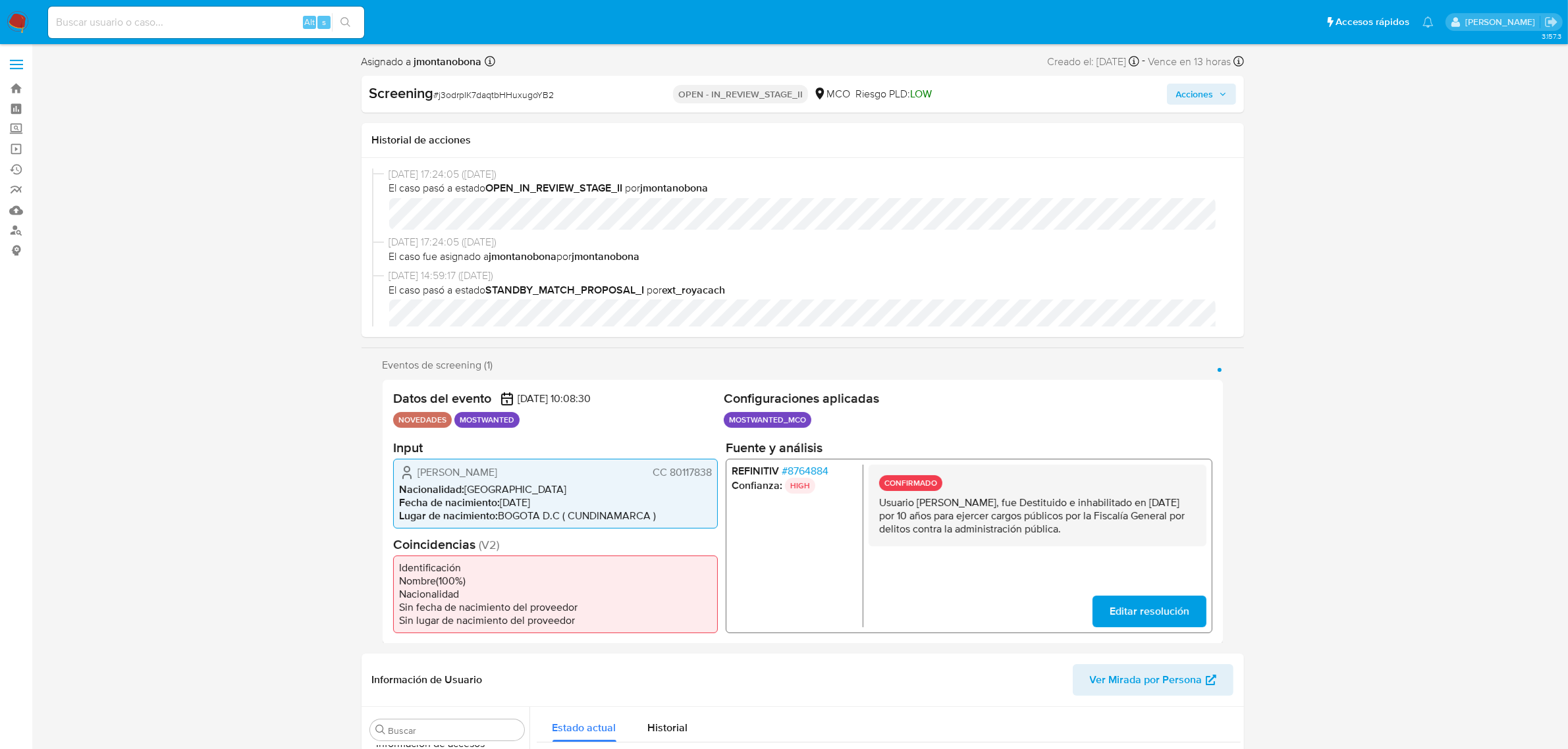
click at [1216, 100] on span "Acciones" at bounding box center [1201, 94] width 51 height 18
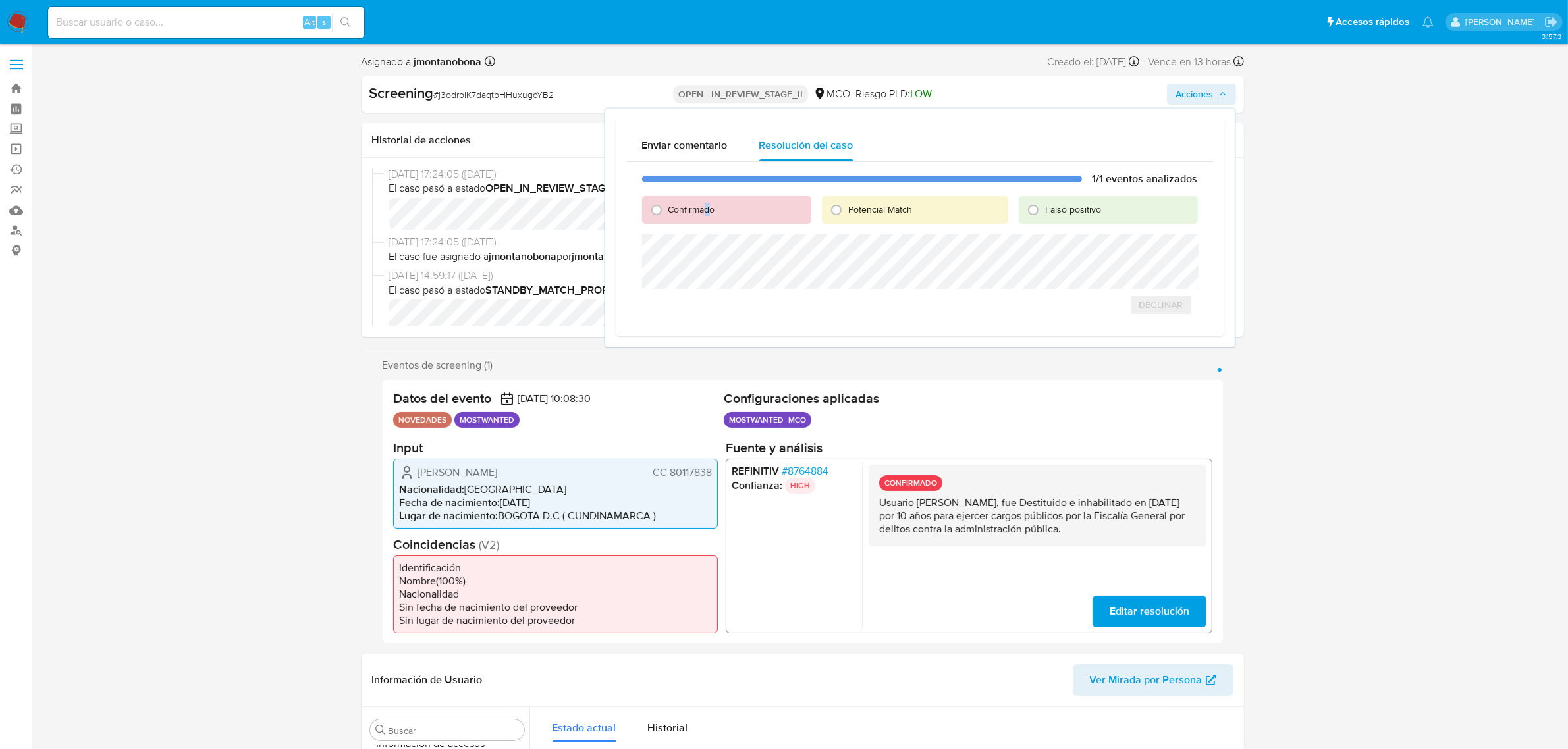
click at [706, 205] on span "Confirmado" at bounding box center [692, 209] width 47 height 13
click at [1166, 319] on span "Declinar" at bounding box center [1161, 319] width 44 height 18
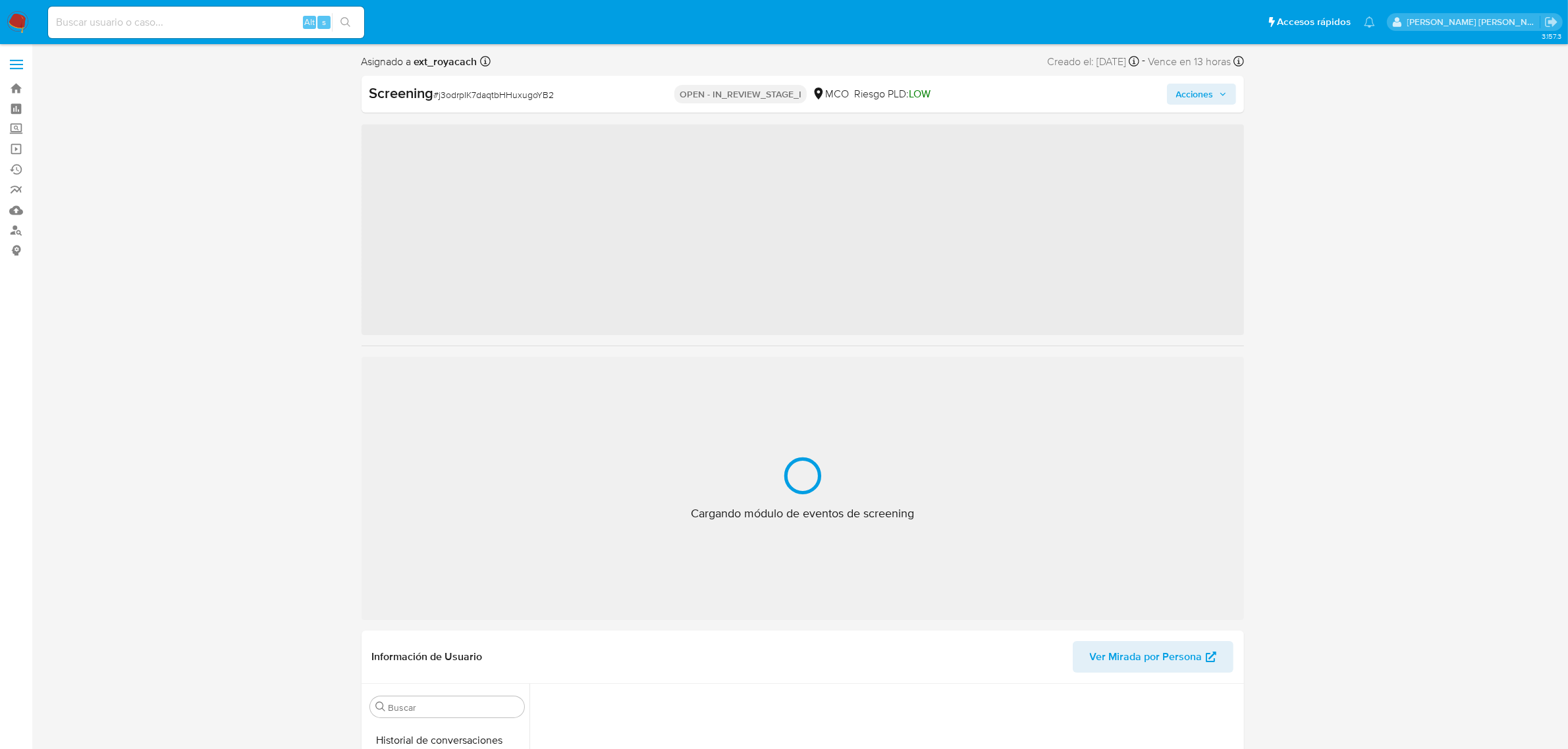
scroll to position [555, 0]
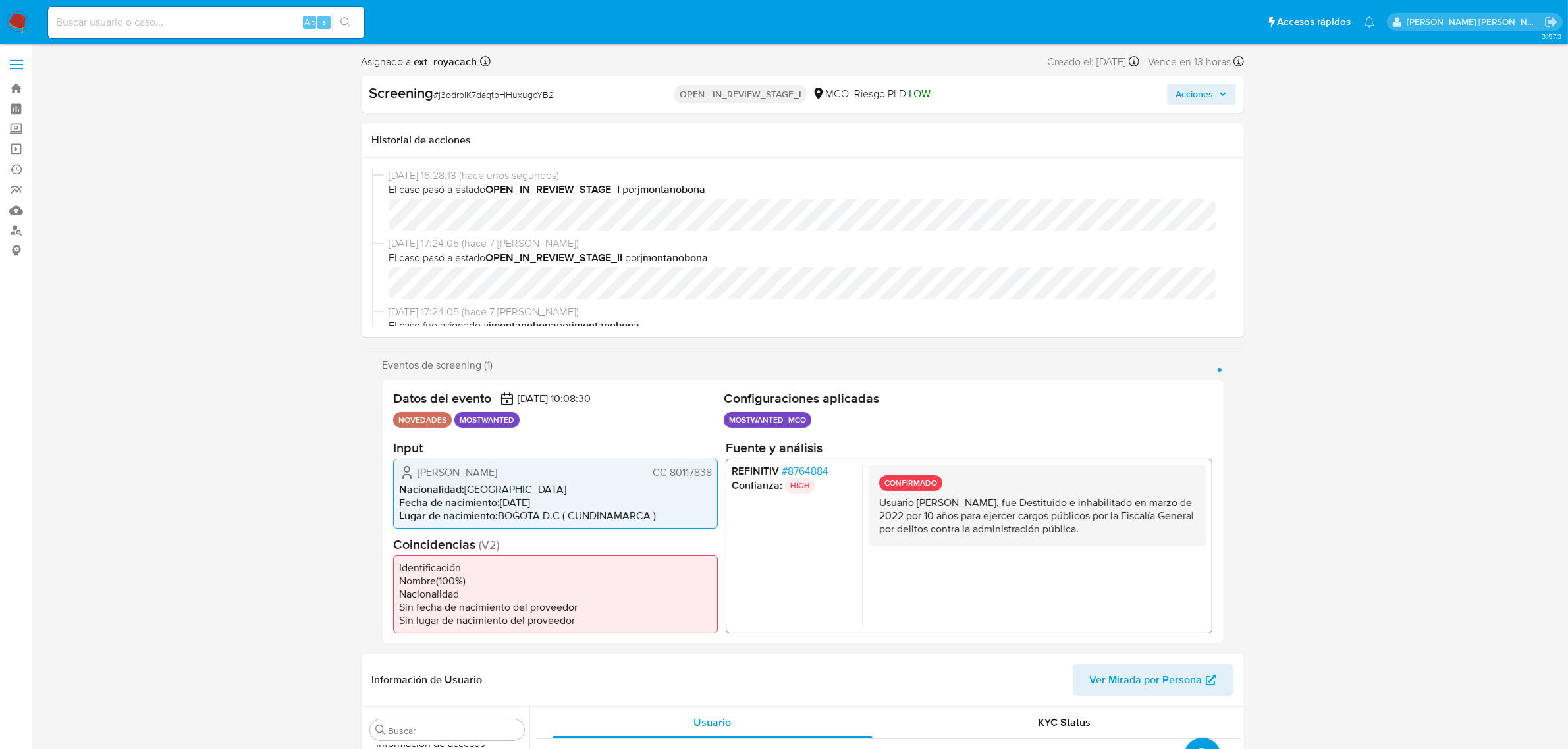
select select "10"
drag, startPoint x: 564, startPoint y: 94, endPoint x: 440, endPoint y: 99, distance: 124.1
click at [440, 99] on div "Screening # j3odrpIK7daqtbHHuxugoYB2" at bounding box center [511, 94] width 284 height 20
copy span "j3odrpIK7daqtbHHuxugoYB2"
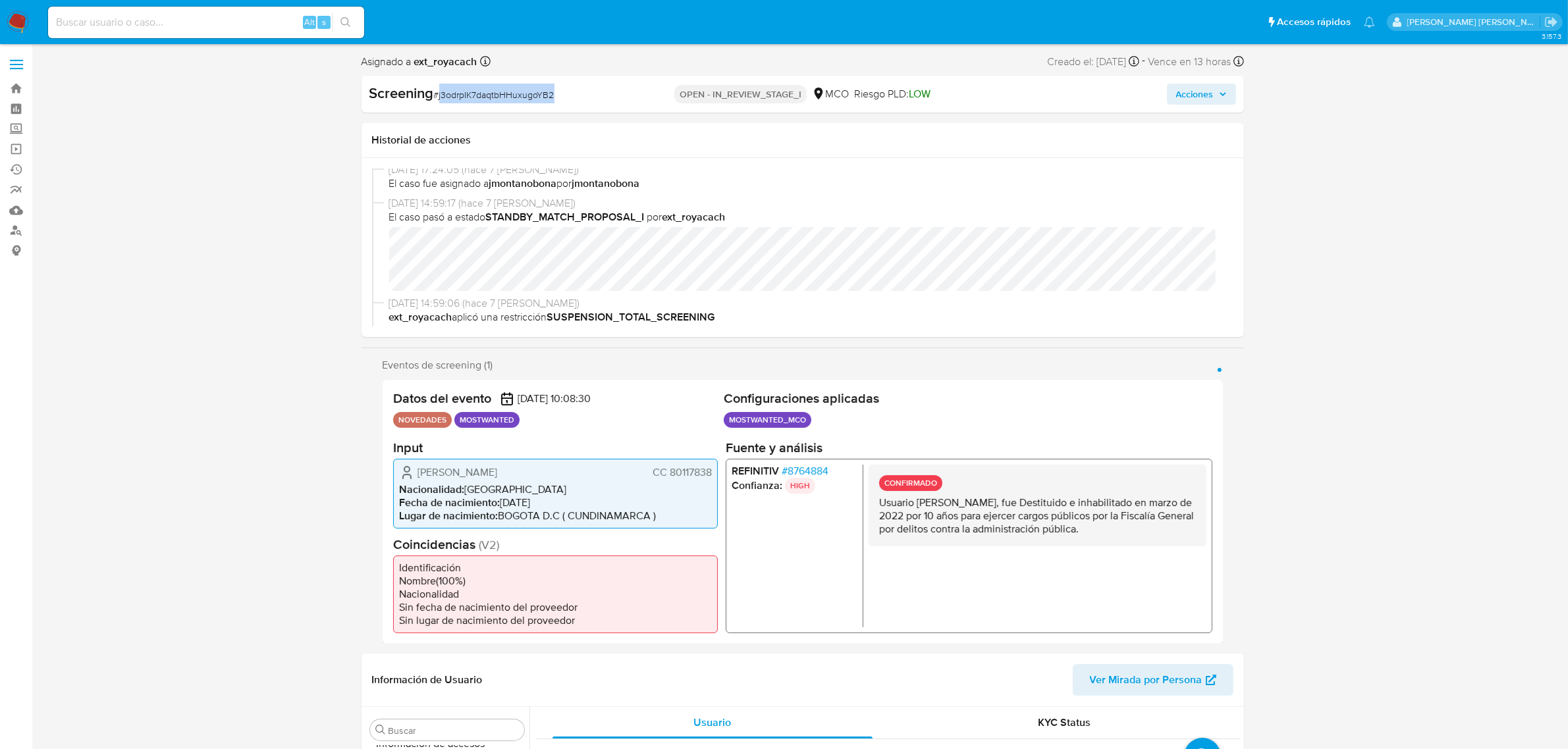
scroll to position [164, 0]
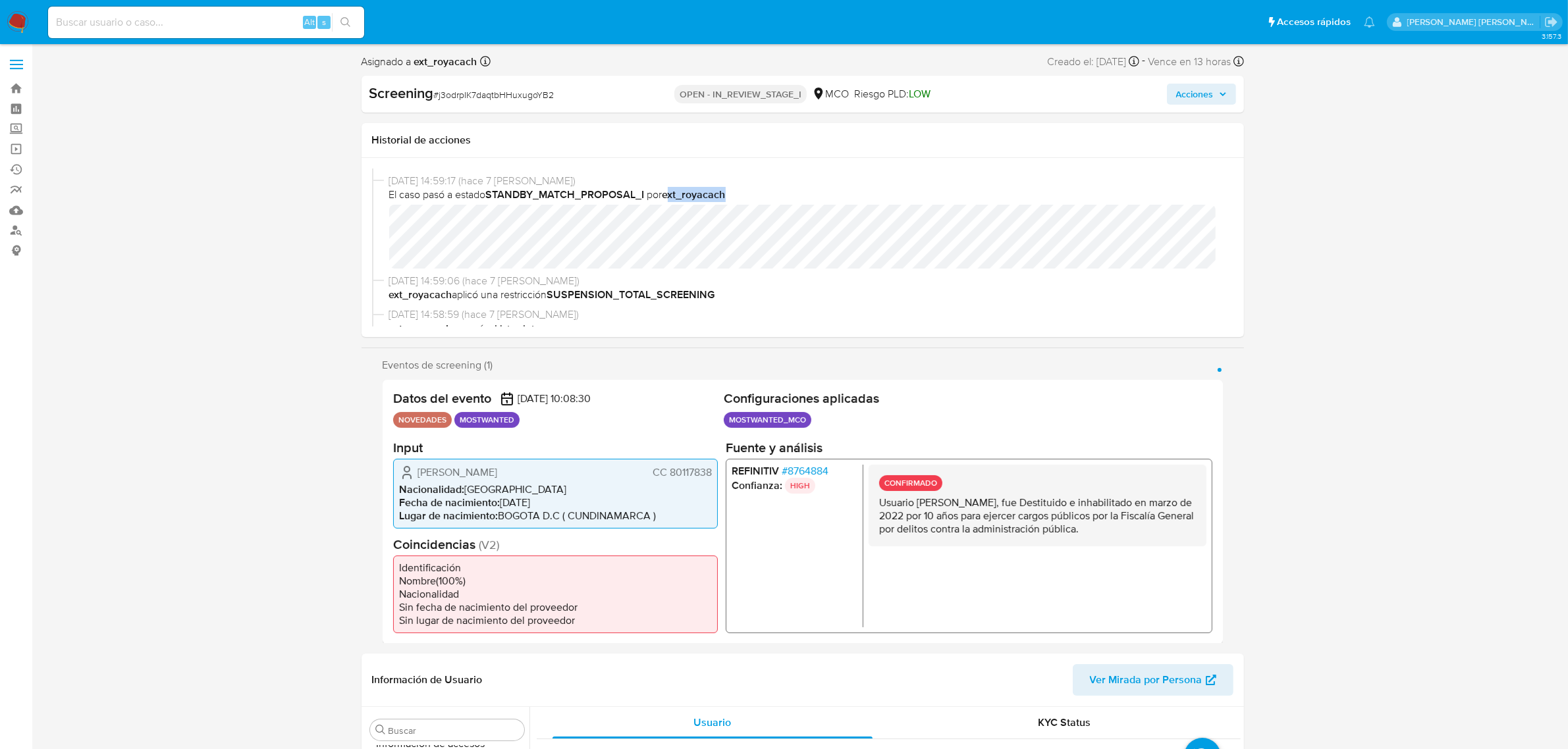
drag, startPoint x: 718, startPoint y: 190, endPoint x: 672, endPoint y: 193, distance: 46.1
click at [672, 193] on span "El caso pasó a estado STANDBY_MATCH_PROPOSAL_I por ext_royacach" at bounding box center [809, 195] width 839 height 15
drag, startPoint x: 732, startPoint y: 196, endPoint x: 667, endPoint y: 193, distance: 65.1
click at [667, 193] on span "El caso pasó a estado STANDBY_MATCH_PROPOSAL_I por ext_royacach" at bounding box center [809, 195] width 839 height 15
copy b "ext_royacach"
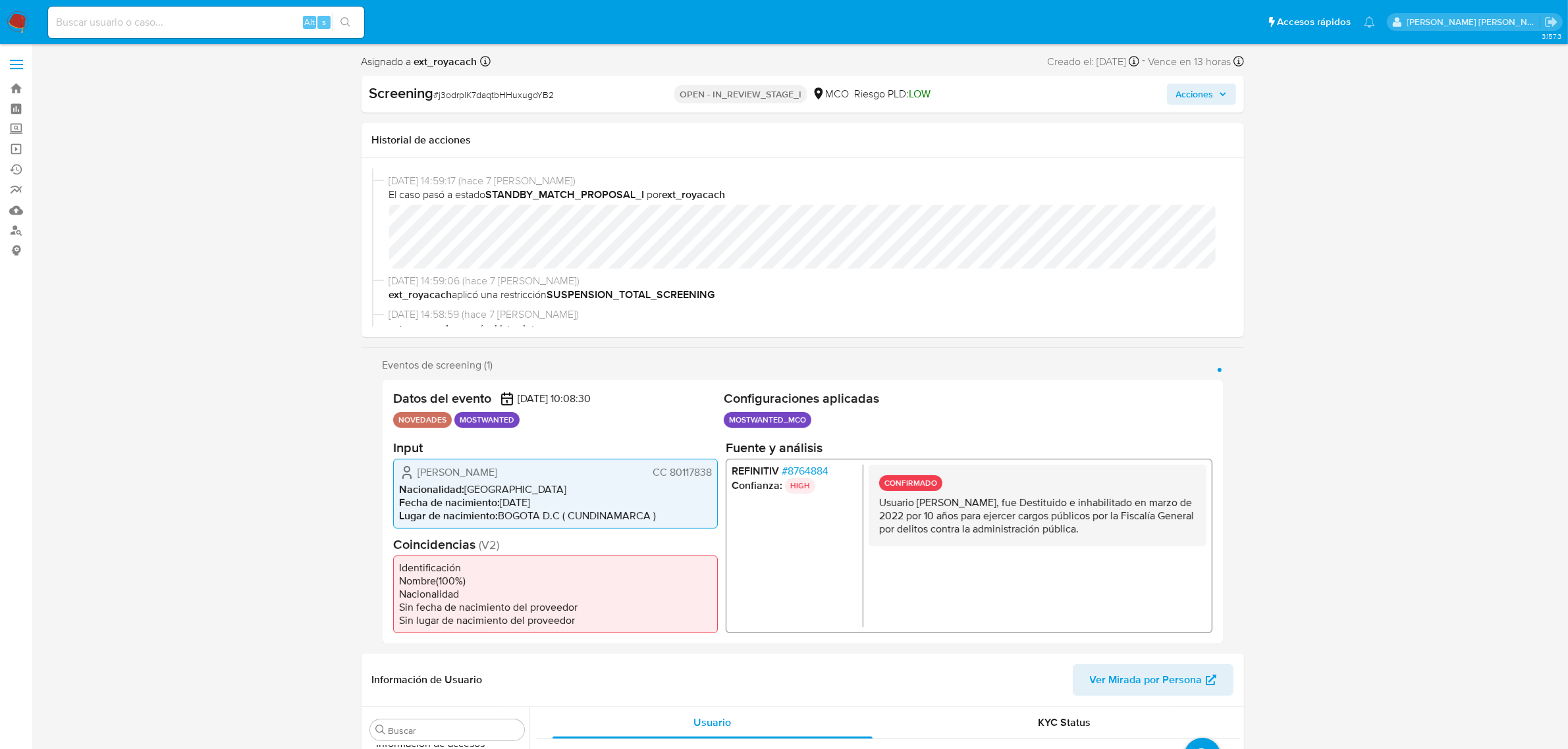
click at [622, 190] on b "STANDBY_MATCH_PROPOSAL_I" at bounding box center [566, 194] width 159 height 15
drag, startPoint x: 439, startPoint y: 93, endPoint x: 553, endPoint y: 94, distance: 114.0
click at [553, 94] on span "# j3odrpIK7daqtbHHuxugoYB2" at bounding box center [494, 95] width 120 height 13
copy span "j3odrpIK7daqtbHHuxugoYB2"
click at [18, 84] on link "Bandeja" at bounding box center [78, 89] width 157 height 20
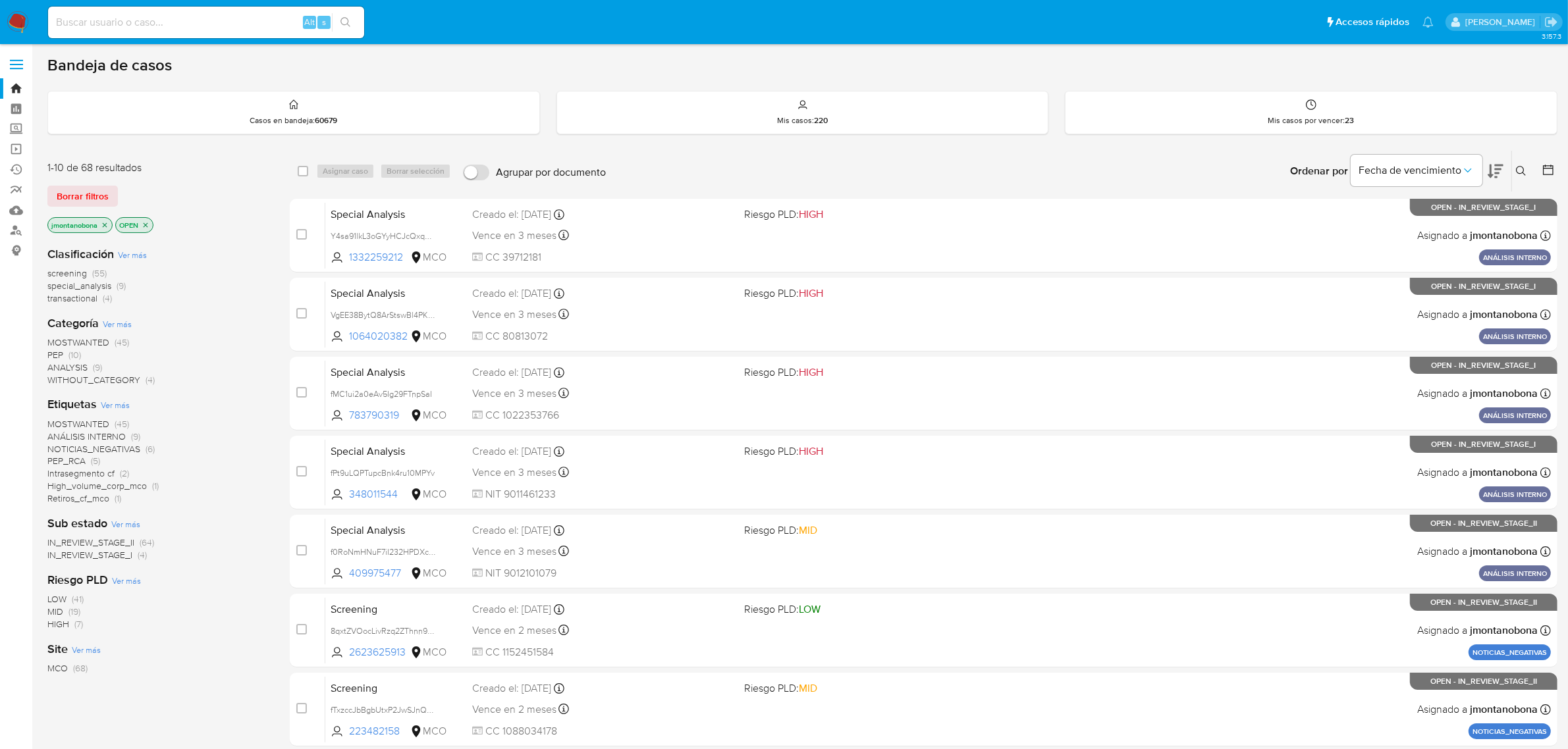
click at [106, 225] on icon "close-filter" at bounding box center [104, 225] width 5 height 5
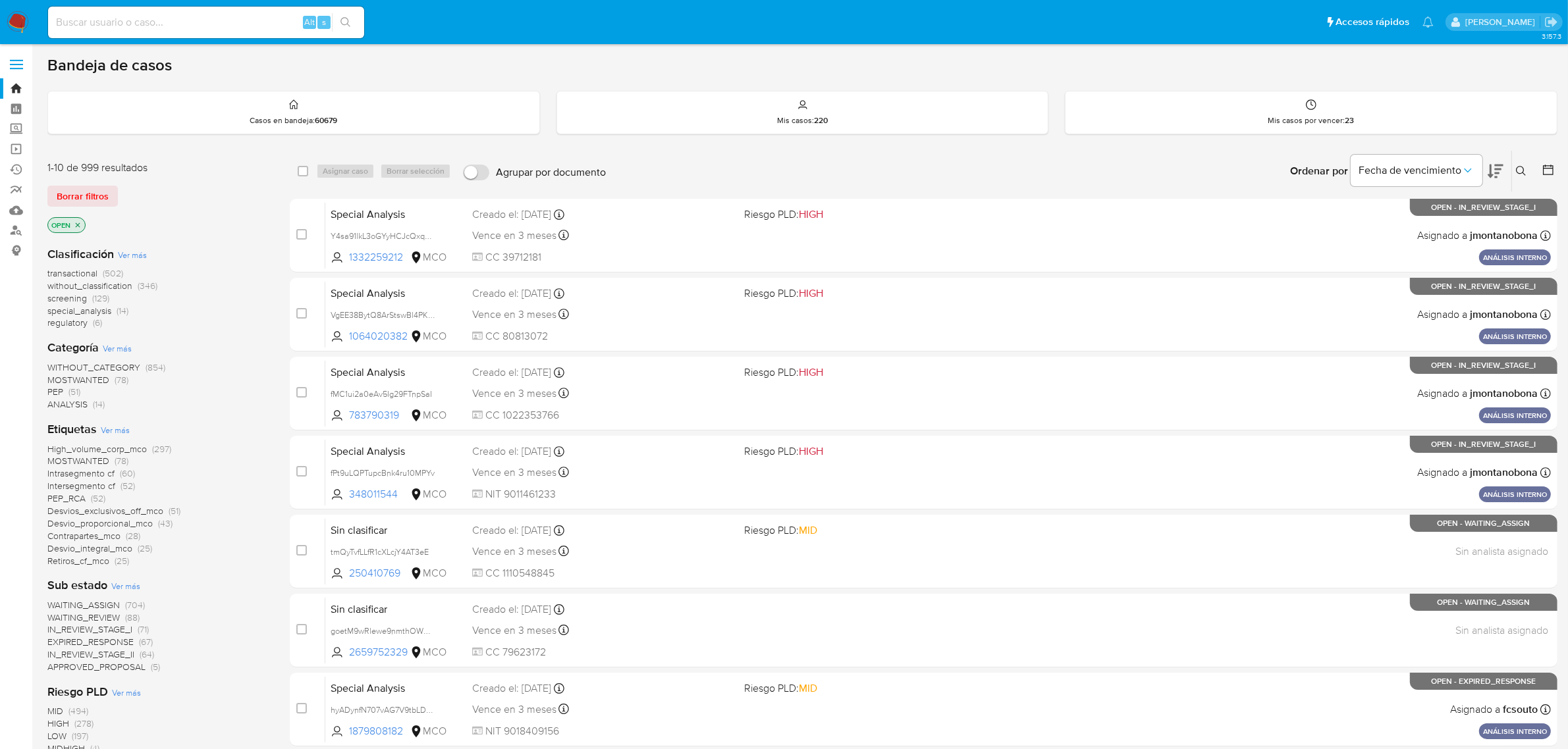
click at [78, 225] on icon "close-filter" at bounding box center [78, 225] width 5 height 5
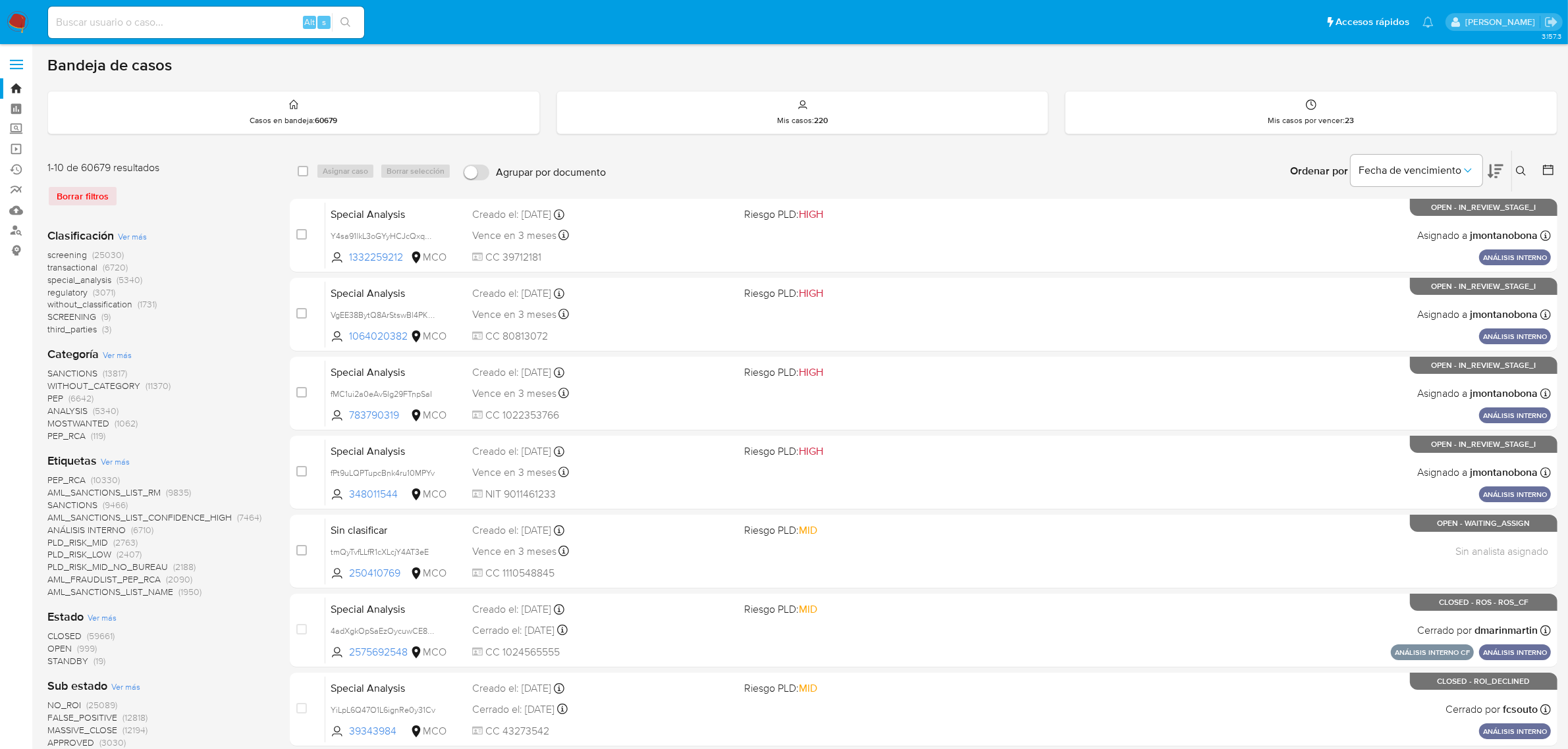
click at [1528, 164] on button at bounding box center [1522, 171] width 22 height 16
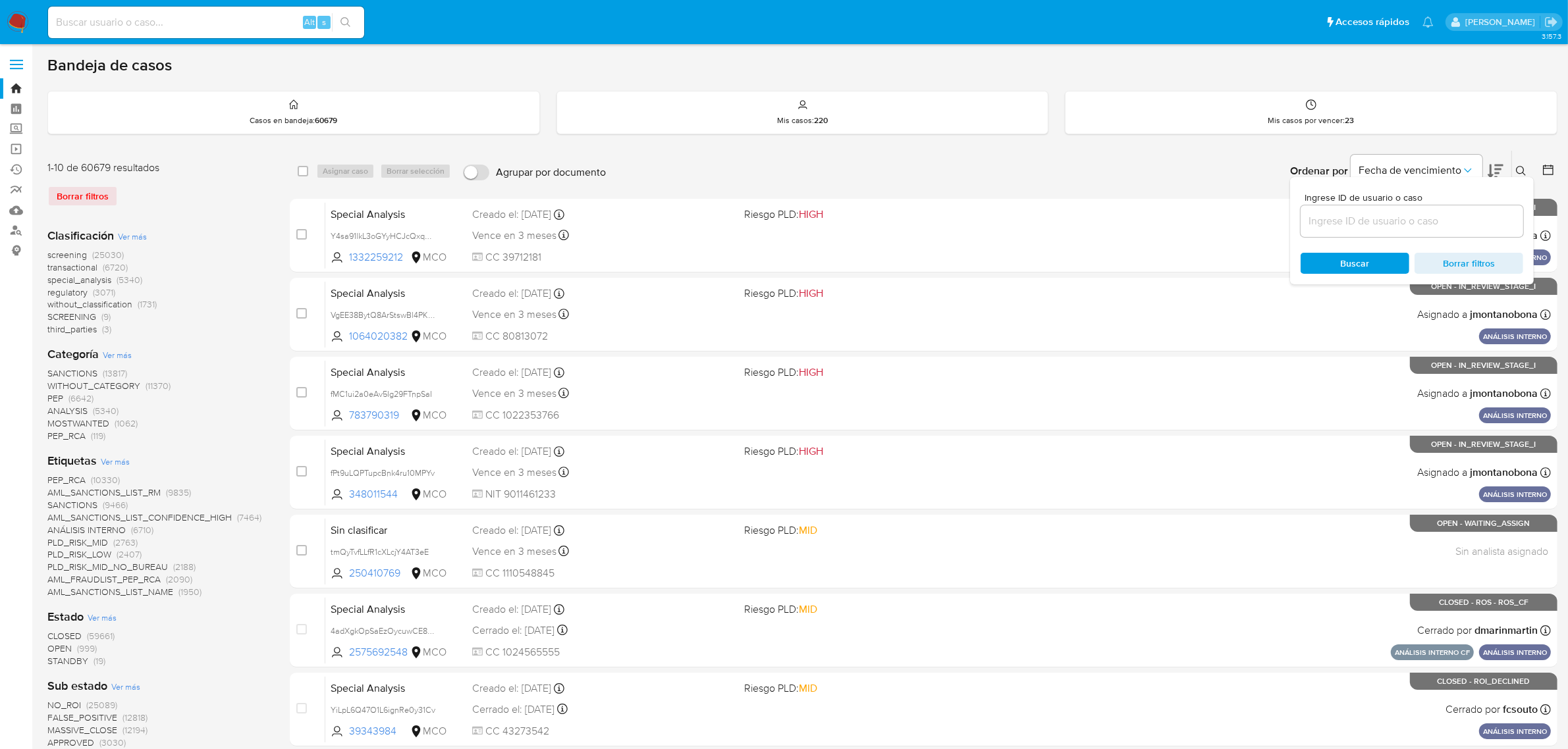
click at [1407, 214] on input at bounding box center [1411, 221] width 223 height 17
type input "j3odrpIK7daqtbHHuxugoYB2"
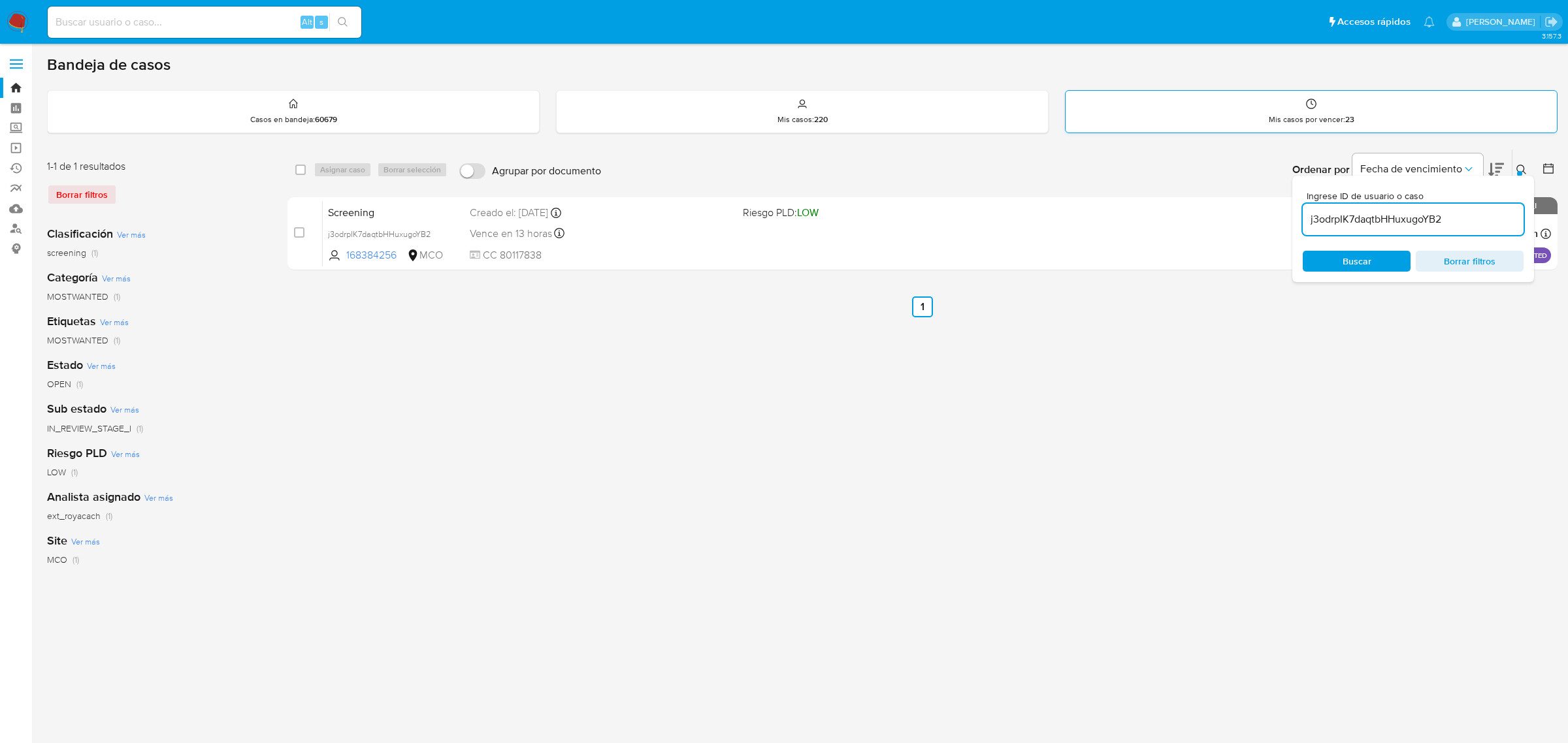
click at [1495, 124] on div "Mis casos por vencer : 23" at bounding box center [1311, 112] width 491 height 42
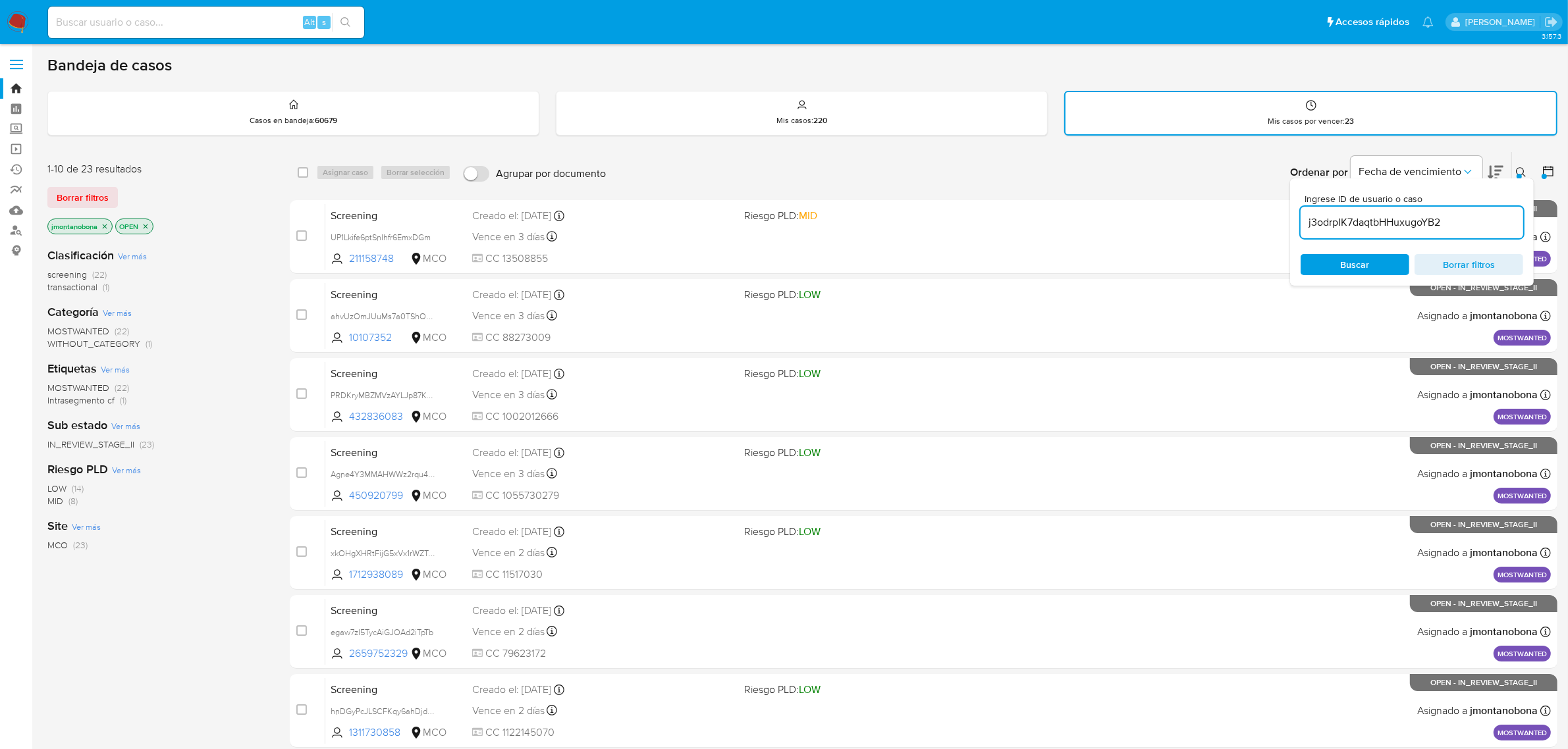
click at [103, 225] on icon "close-filter" at bounding box center [104, 227] width 8 height 8
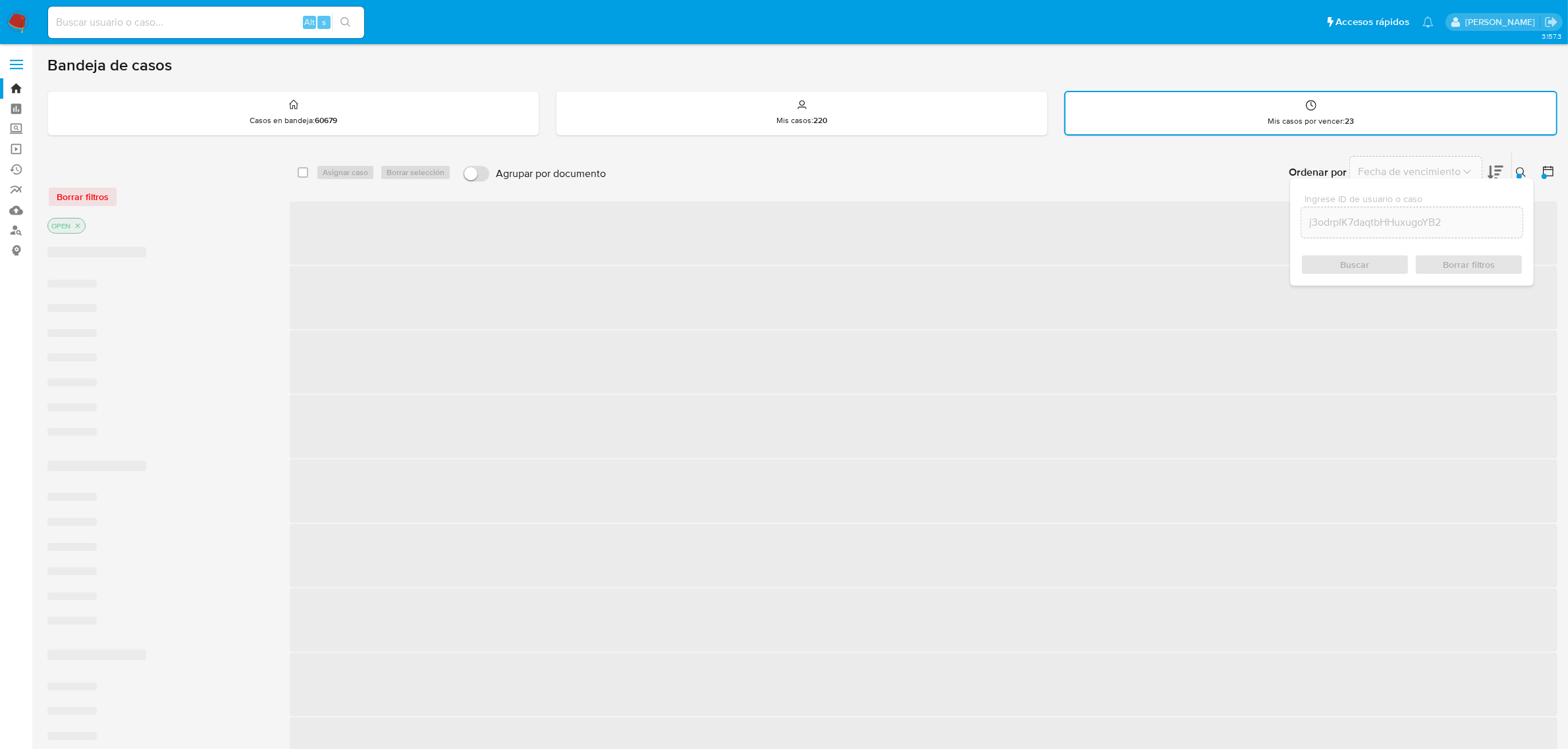
click at [73, 224] on p "OPEN" at bounding box center [67, 226] width 37 height 15
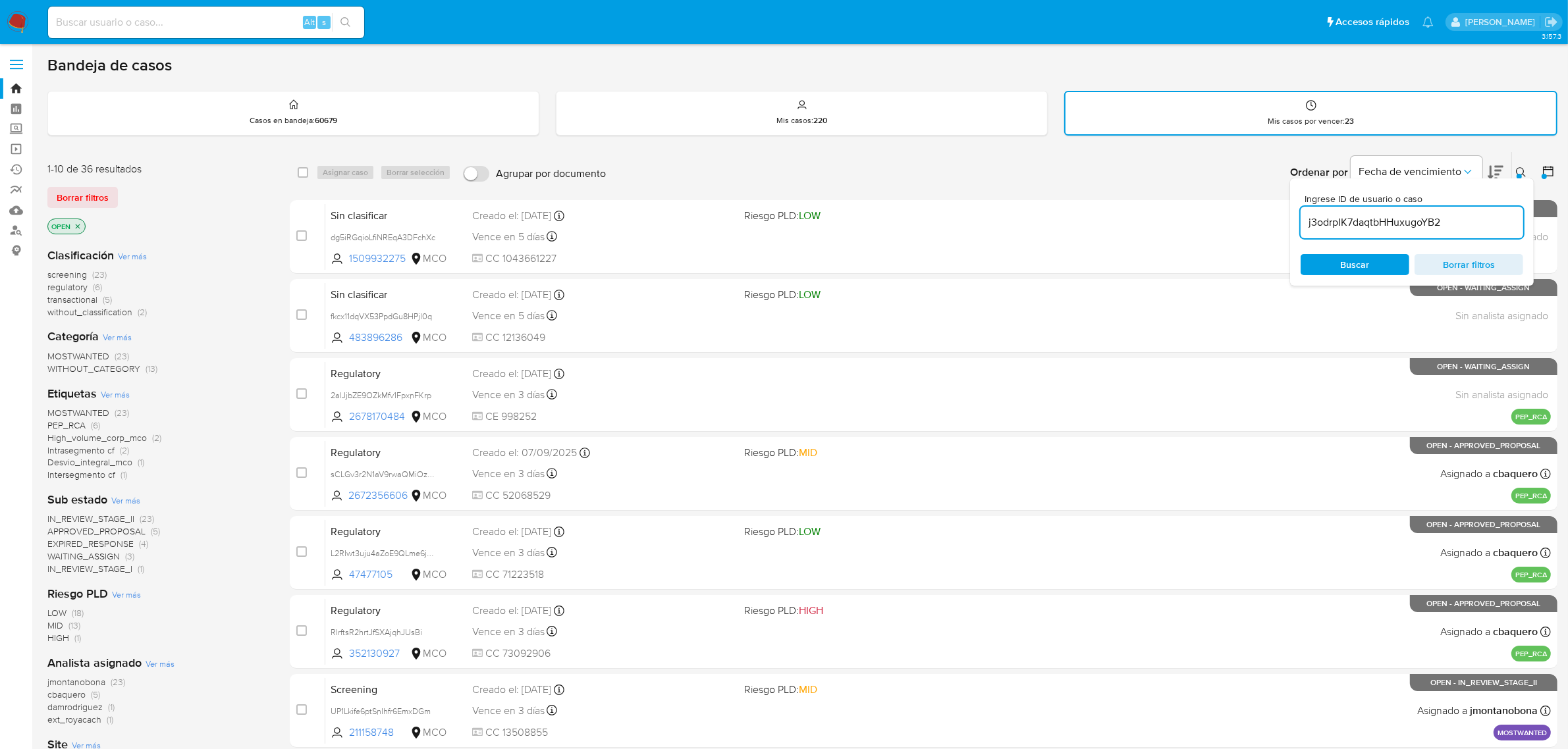
click at [73, 224] on p "OPEN" at bounding box center [67, 227] width 37 height 15
click at [77, 224] on icon "close-filter" at bounding box center [78, 227] width 8 height 8
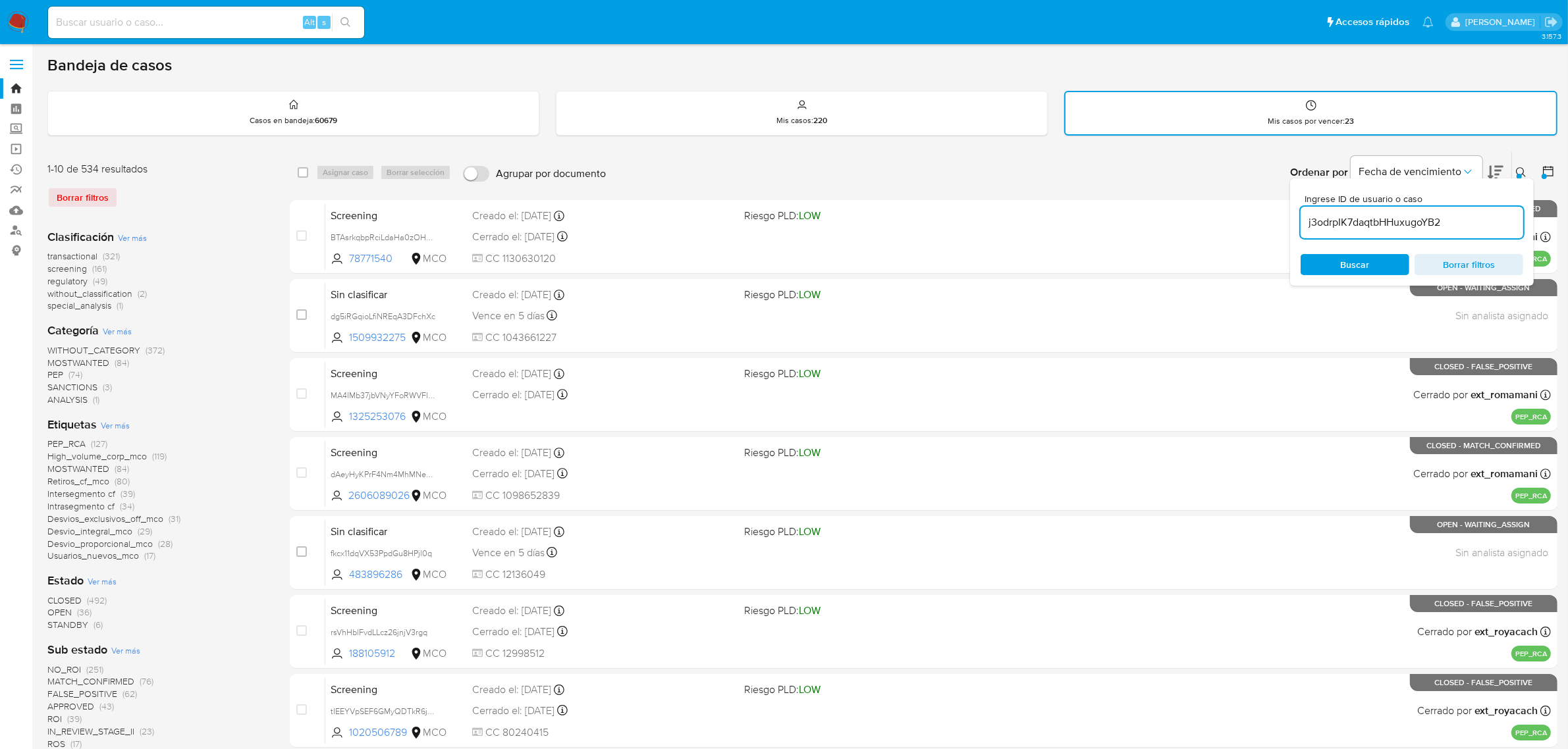
click at [1382, 262] on span "Buscar" at bounding box center [1355, 265] width 91 height 18
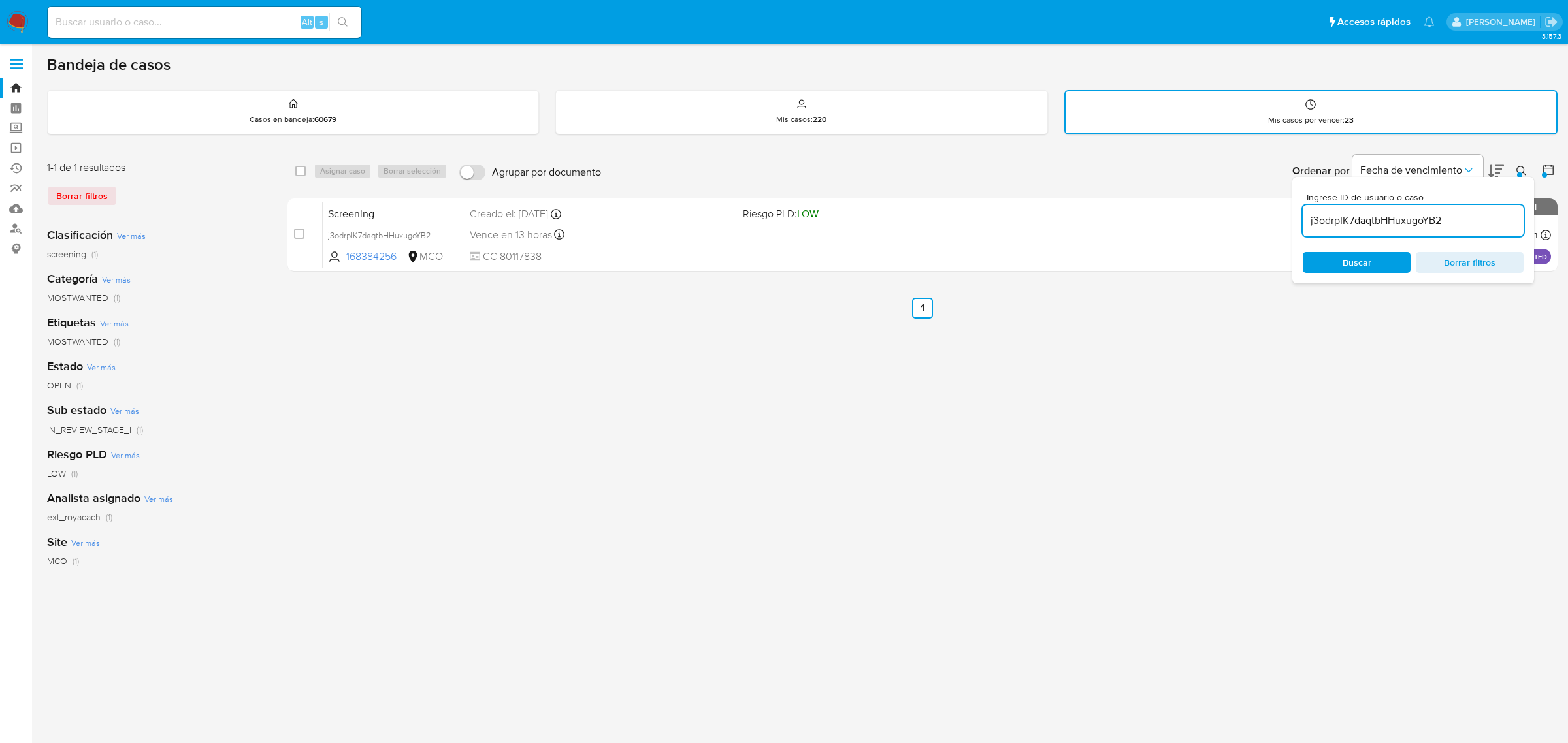
click at [1519, 166] on icon at bounding box center [1521, 171] width 10 height 10
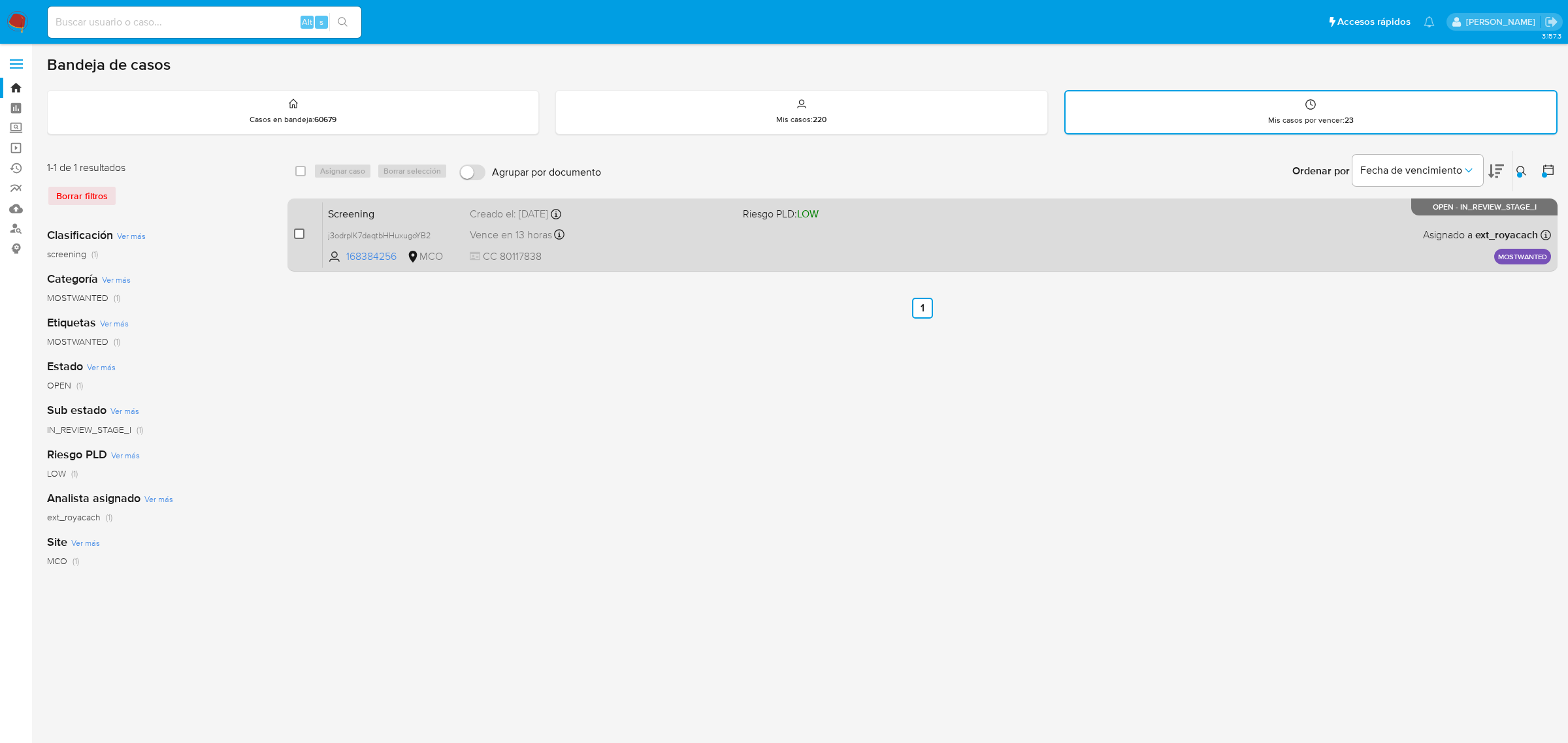
click at [298, 229] on input "checkbox" at bounding box center [299, 234] width 10 height 10
checkbox input "true"
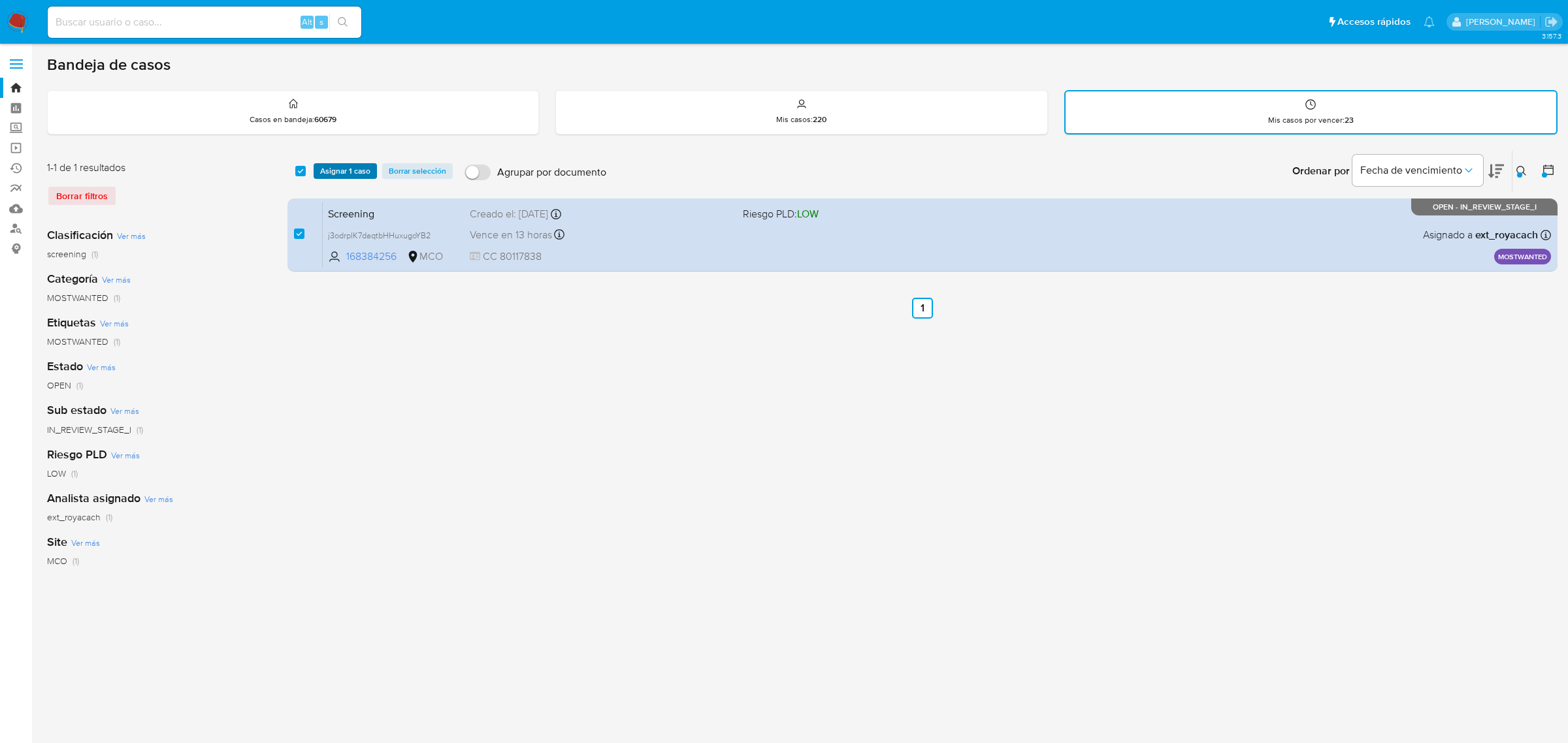
click at [343, 168] on span "Asignar 1 caso" at bounding box center [345, 171] width 50 height 13
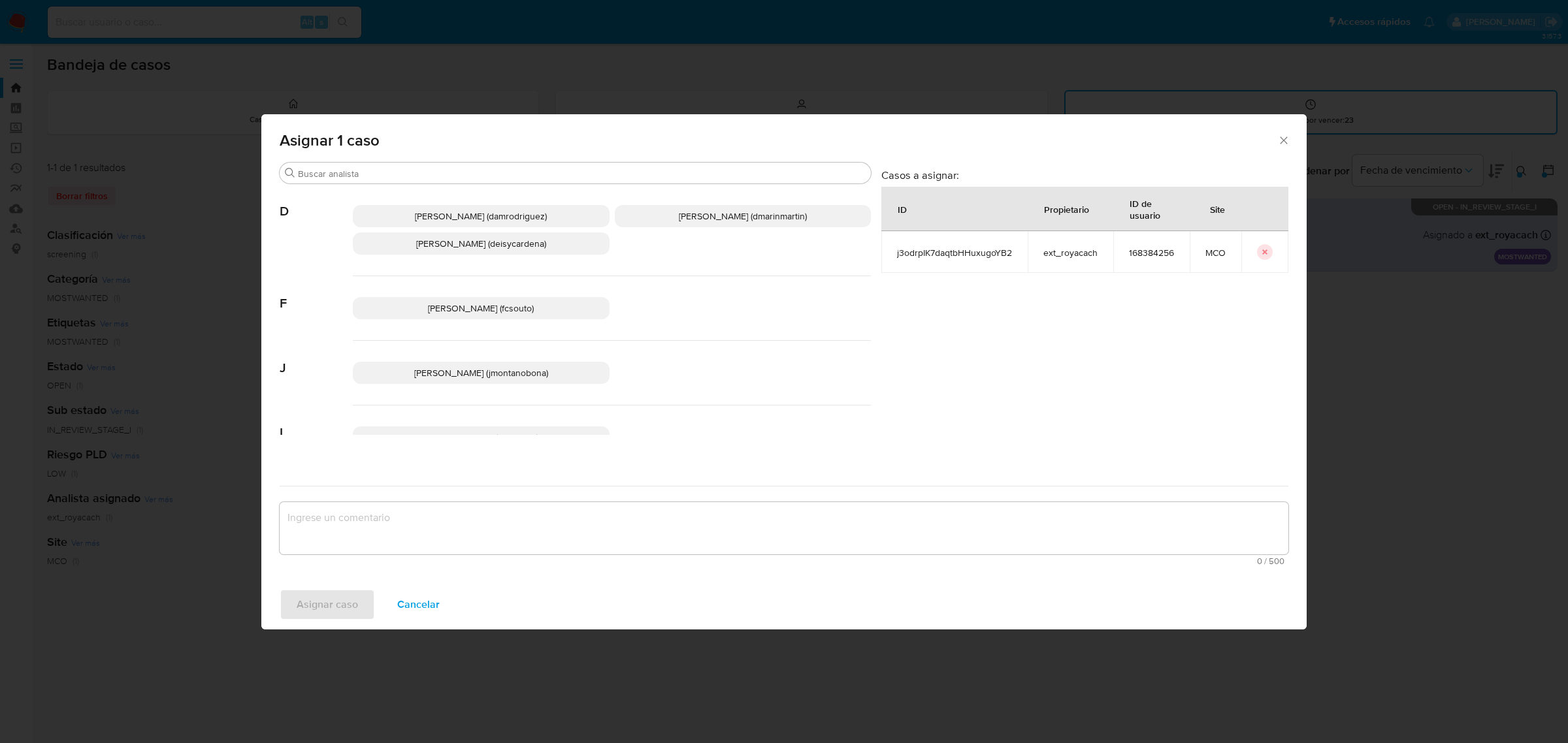
click at [472, 379] on span "Juan Pablo Montano Obonaga (jmontanobona)" at bounding box center [481, 373] width 134 height 13
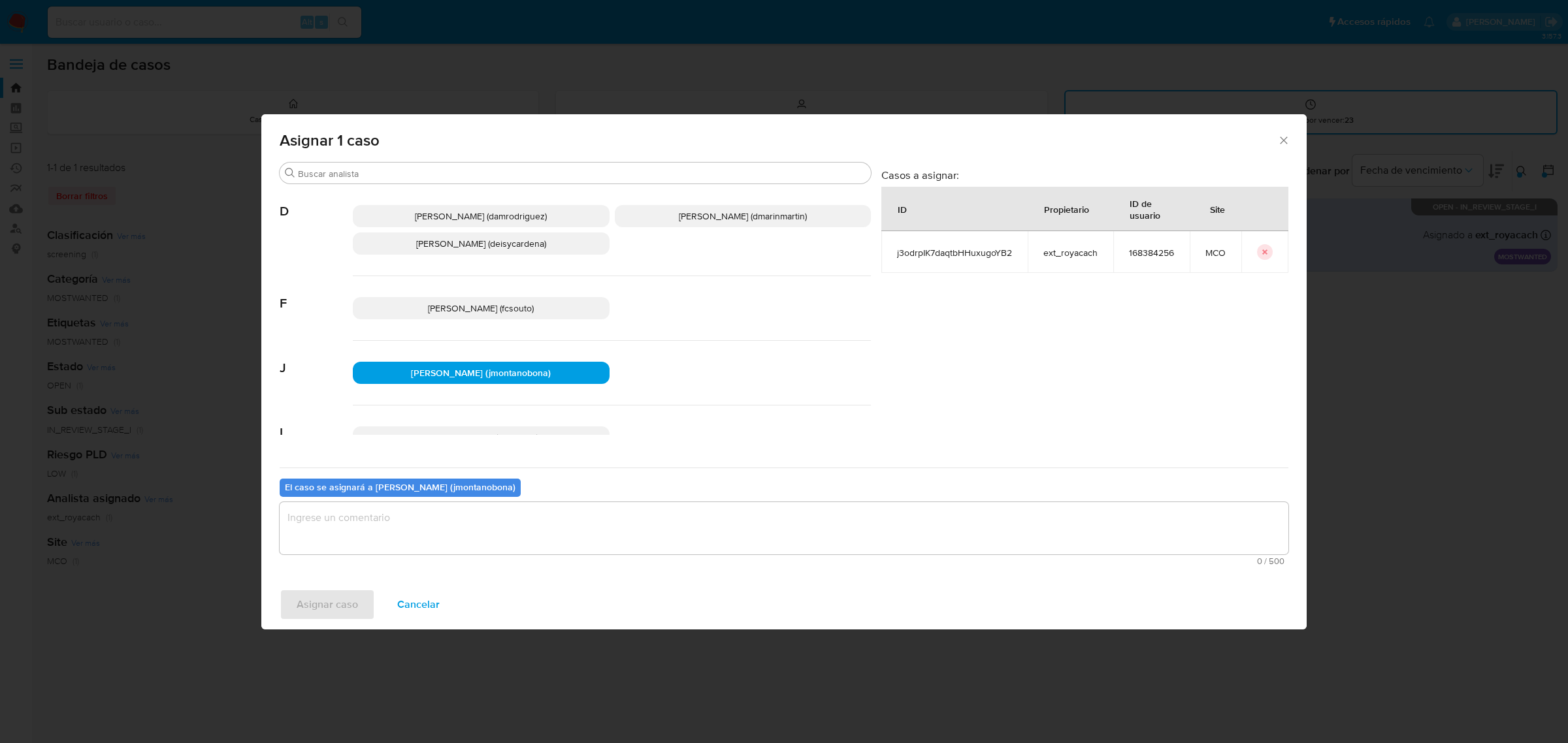
click at [445, 517] on textarea "assign-modal" at bounding box center [784, 528] width 1009 height 52
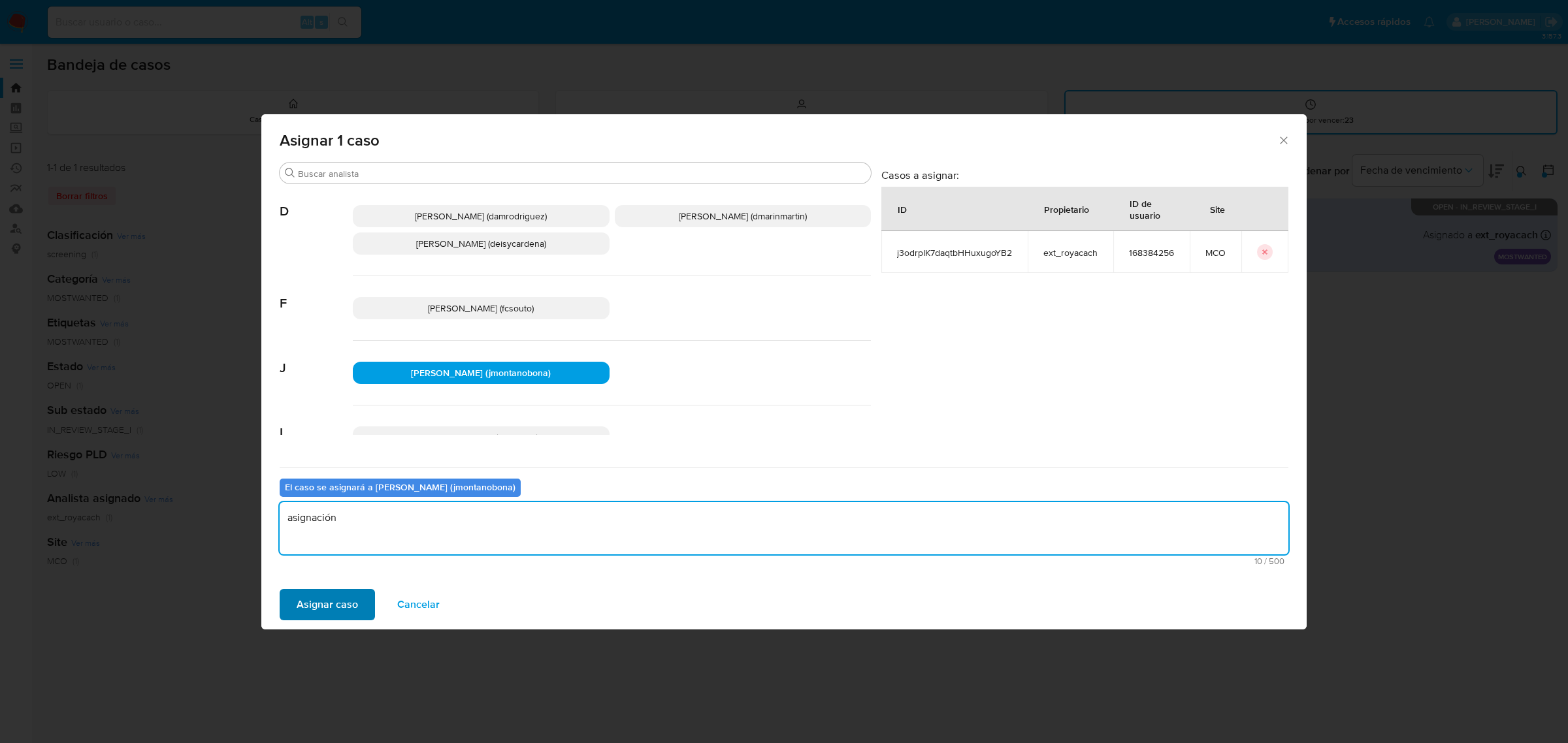
type textarea "asignación"
click at [347, 604] on span "Asignar caso" at bounding box center [327, 605] width 62 height 29
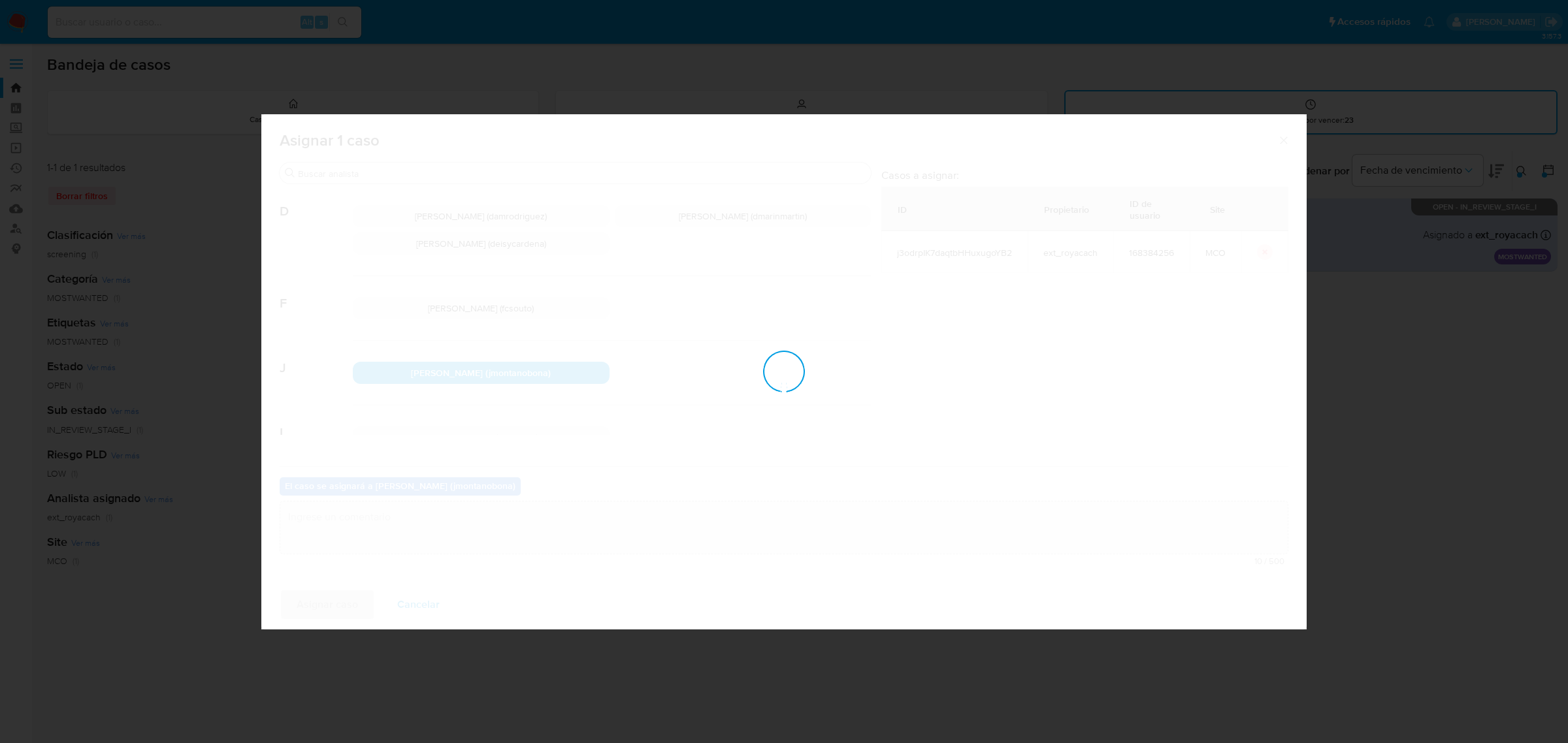
checkbox input "false"
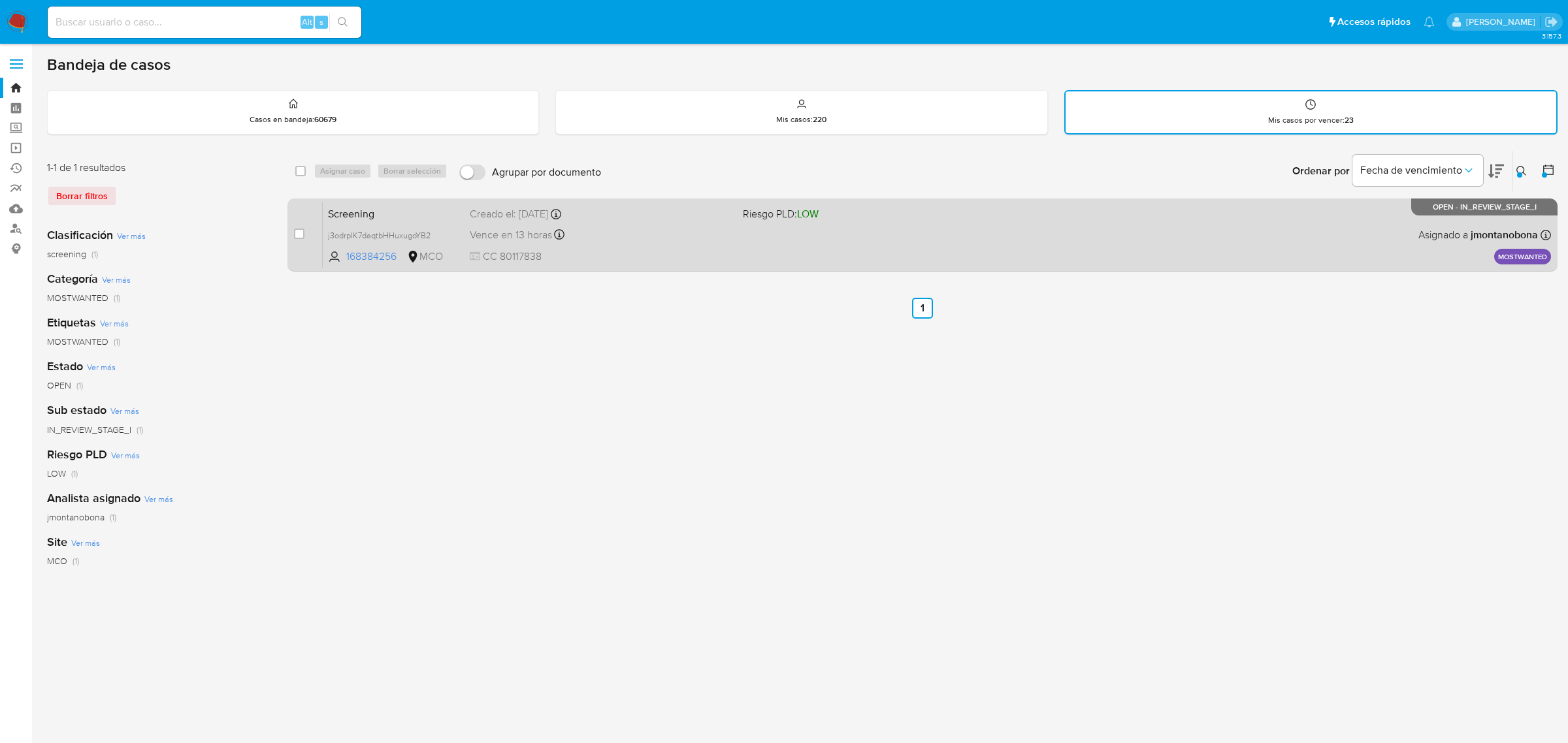
click at [418, 214] on span "Screening" at bounding box center [393, 213] width 131 height 17
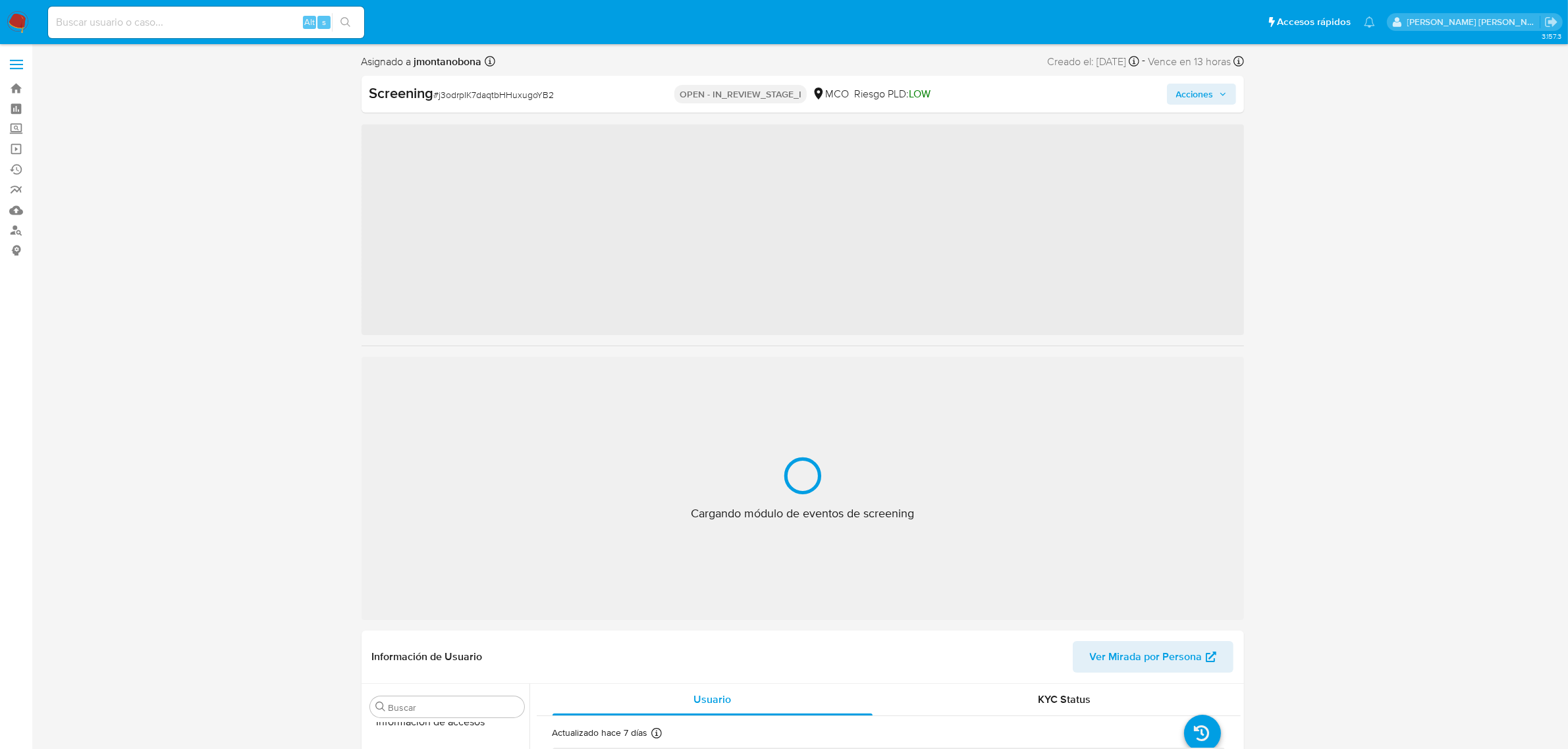
scroll to position [555, 0]
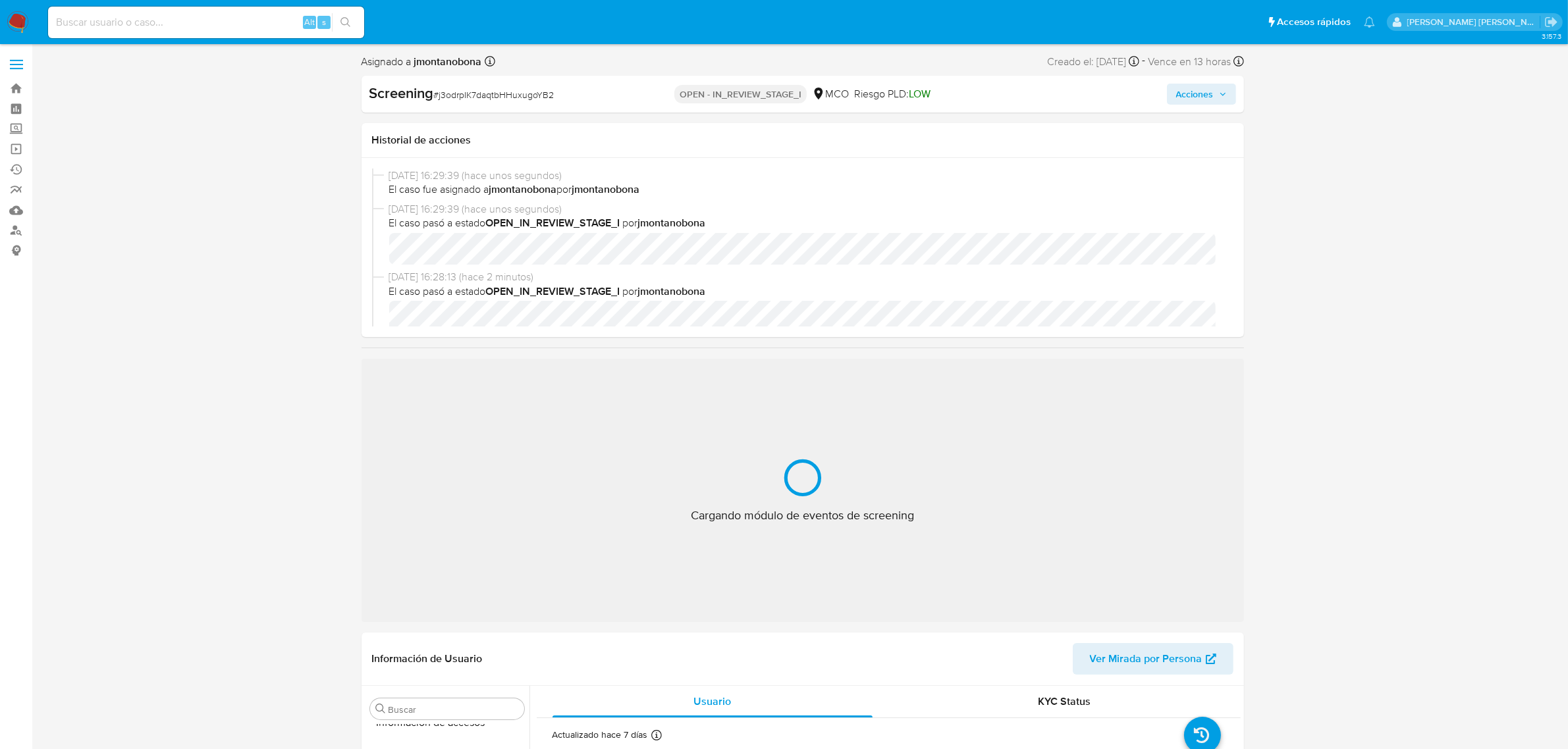
click at [1204, 100] on span "Acciones" at bounding box center [1195, 94] width 38 height 21
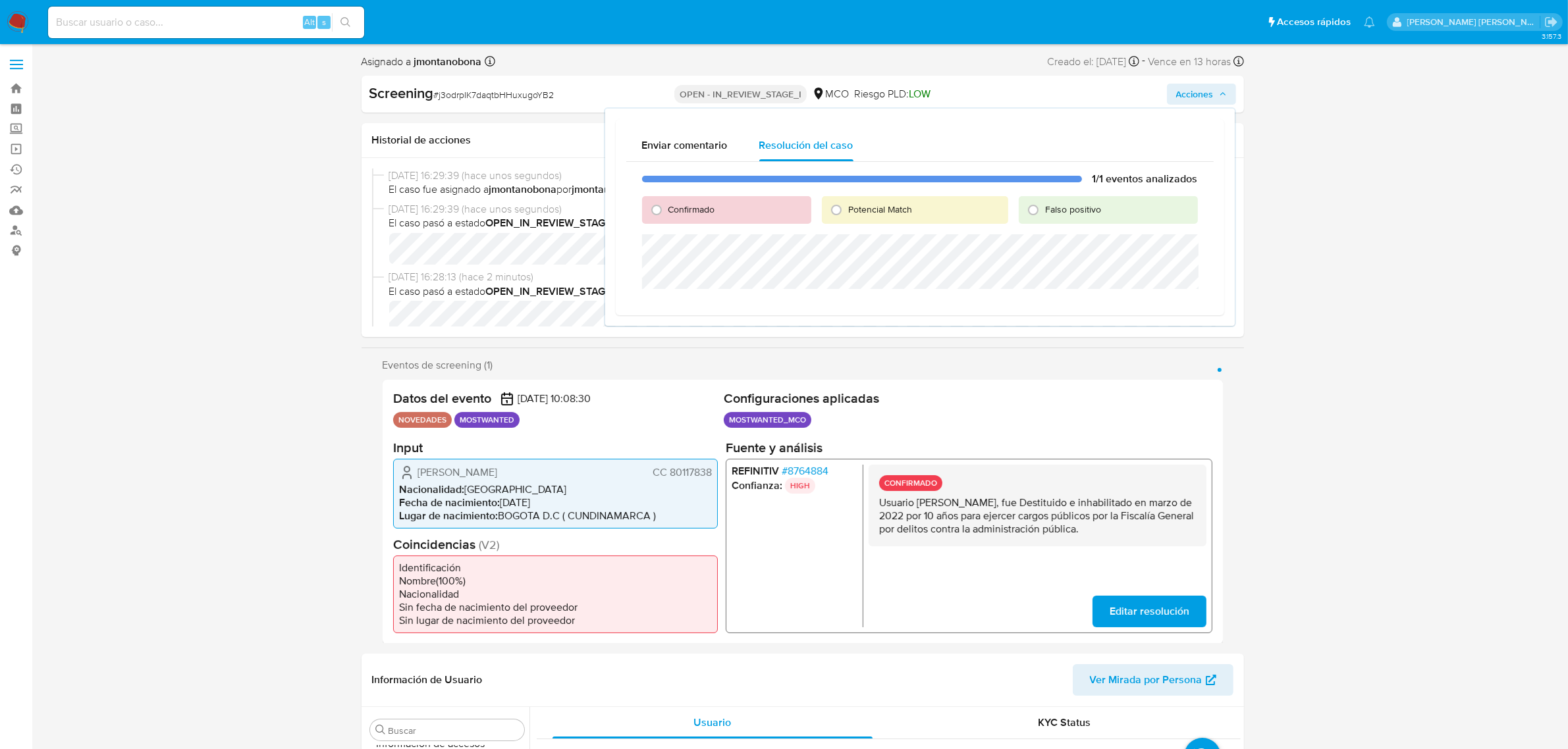
select select "10"
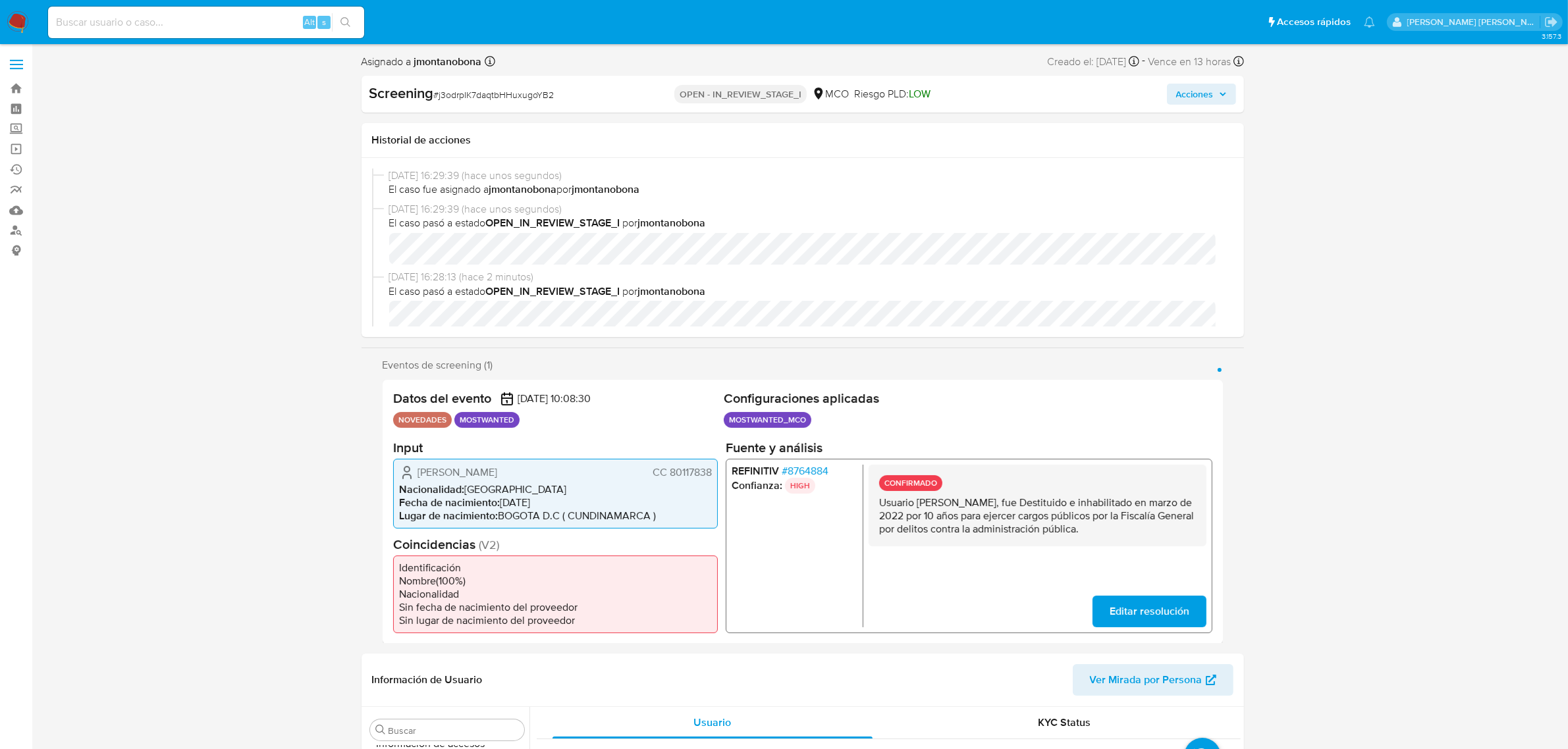
click at [1206, 96] on span "Acciones" at bounding box center [1195, 94] width 38 height 21
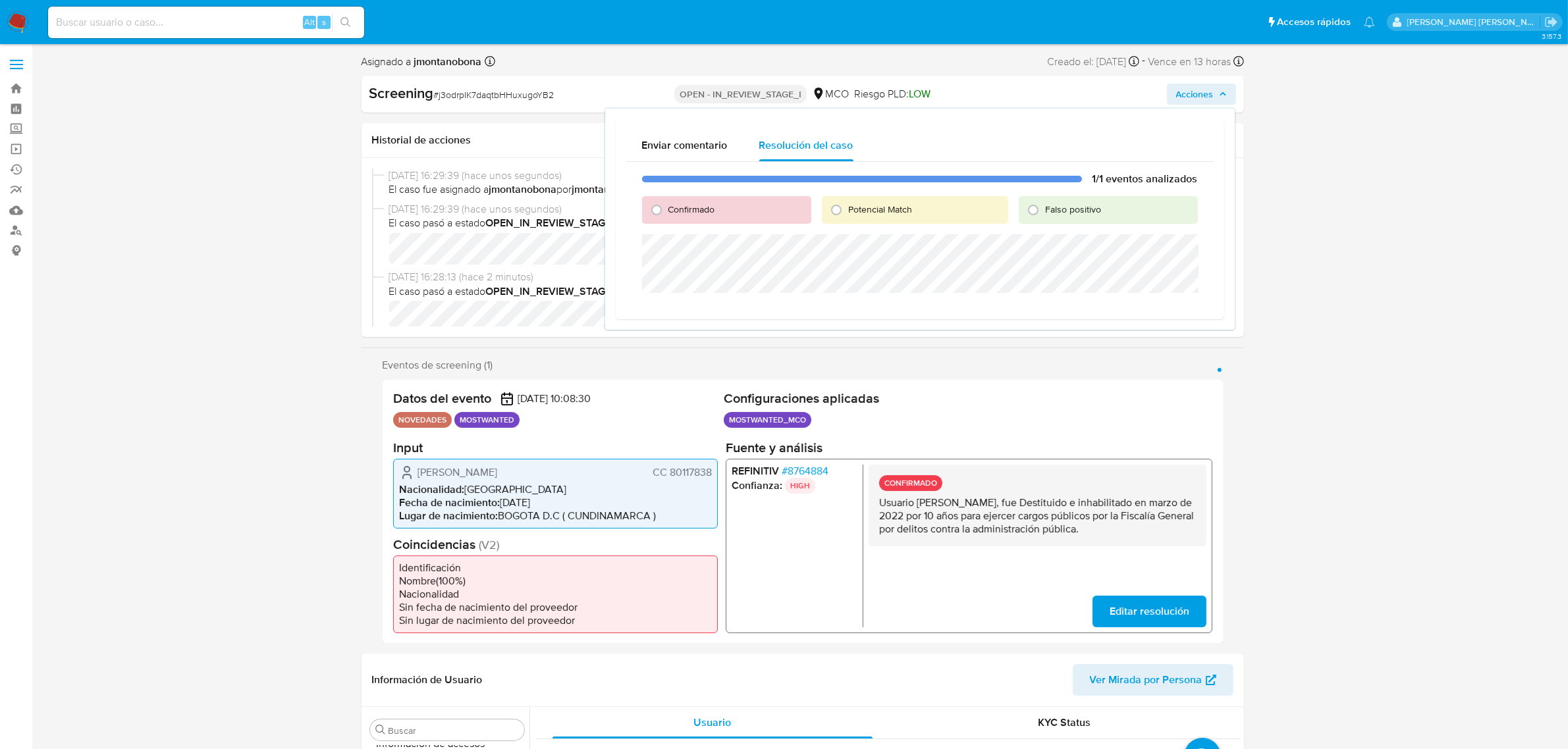
click at [685, 209] on span "Confirmado" at bounding box center [692, 209] width 47 height 13
click at [667, 209] on input "Confirmado" at bounding box center [657, 210] width 21 height 21
radio input "true"
click at [1168, 321] on span "Cerrar Caso" at bounding box center [1152, 323] width 63 height 18
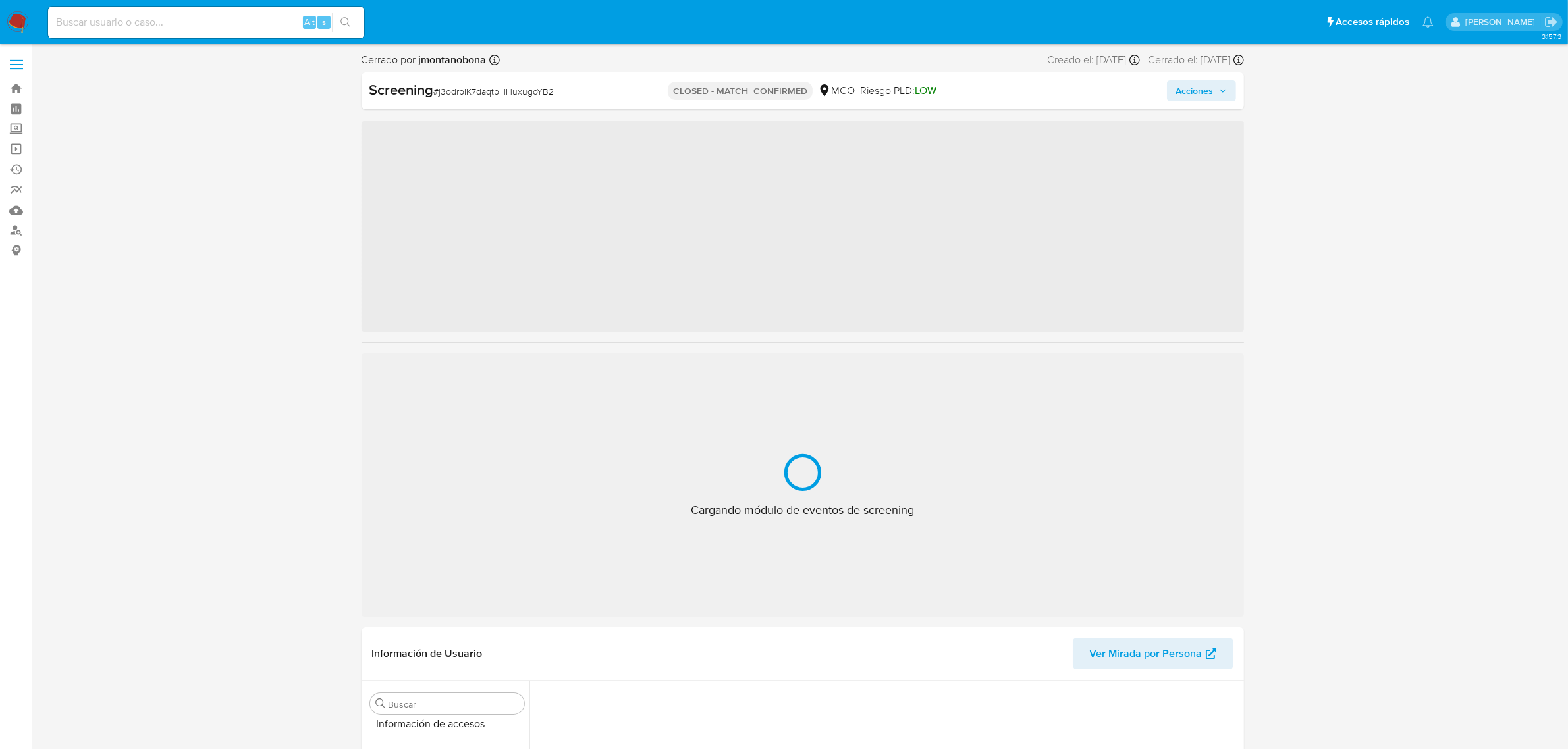
scroll to position [555, 0]
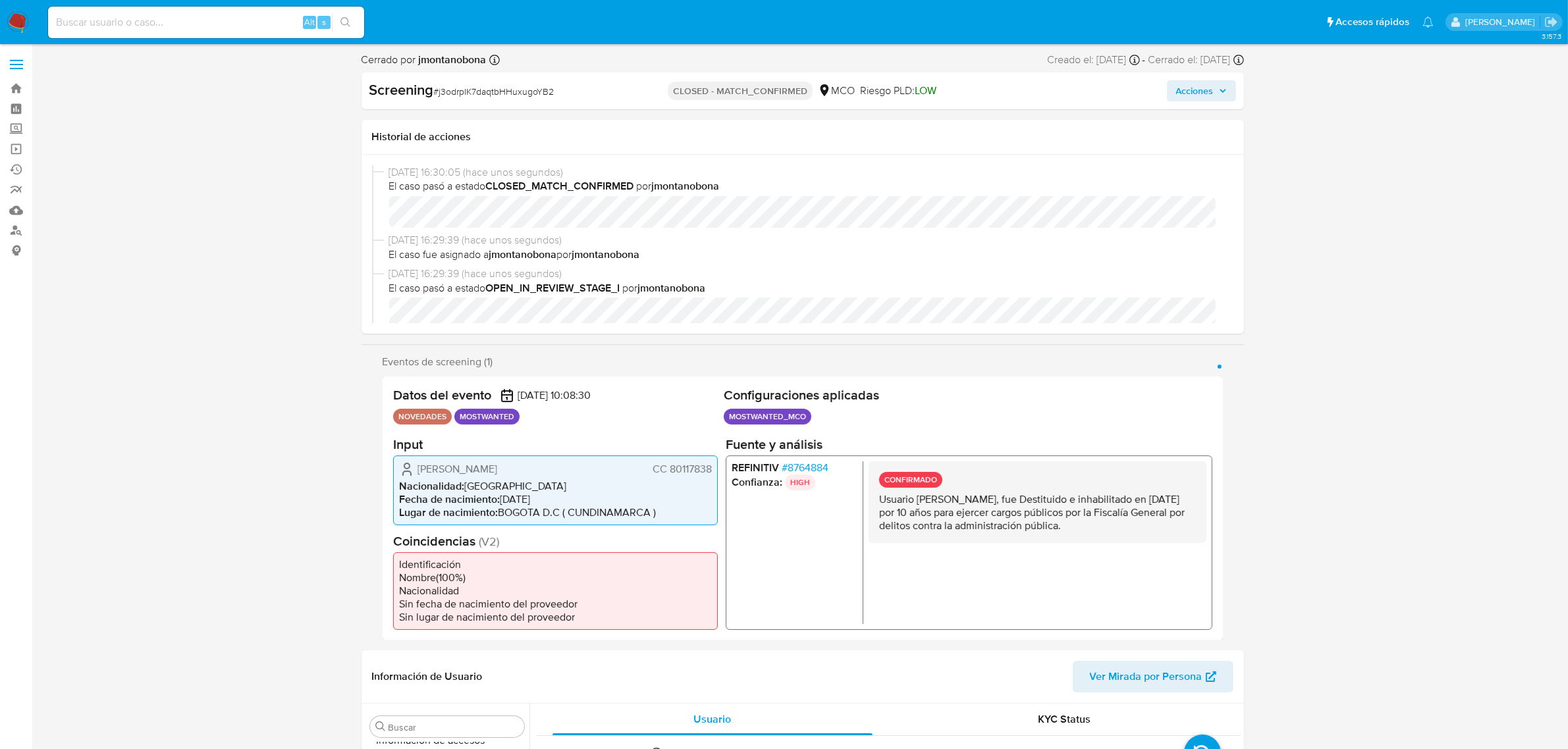
select select "10"
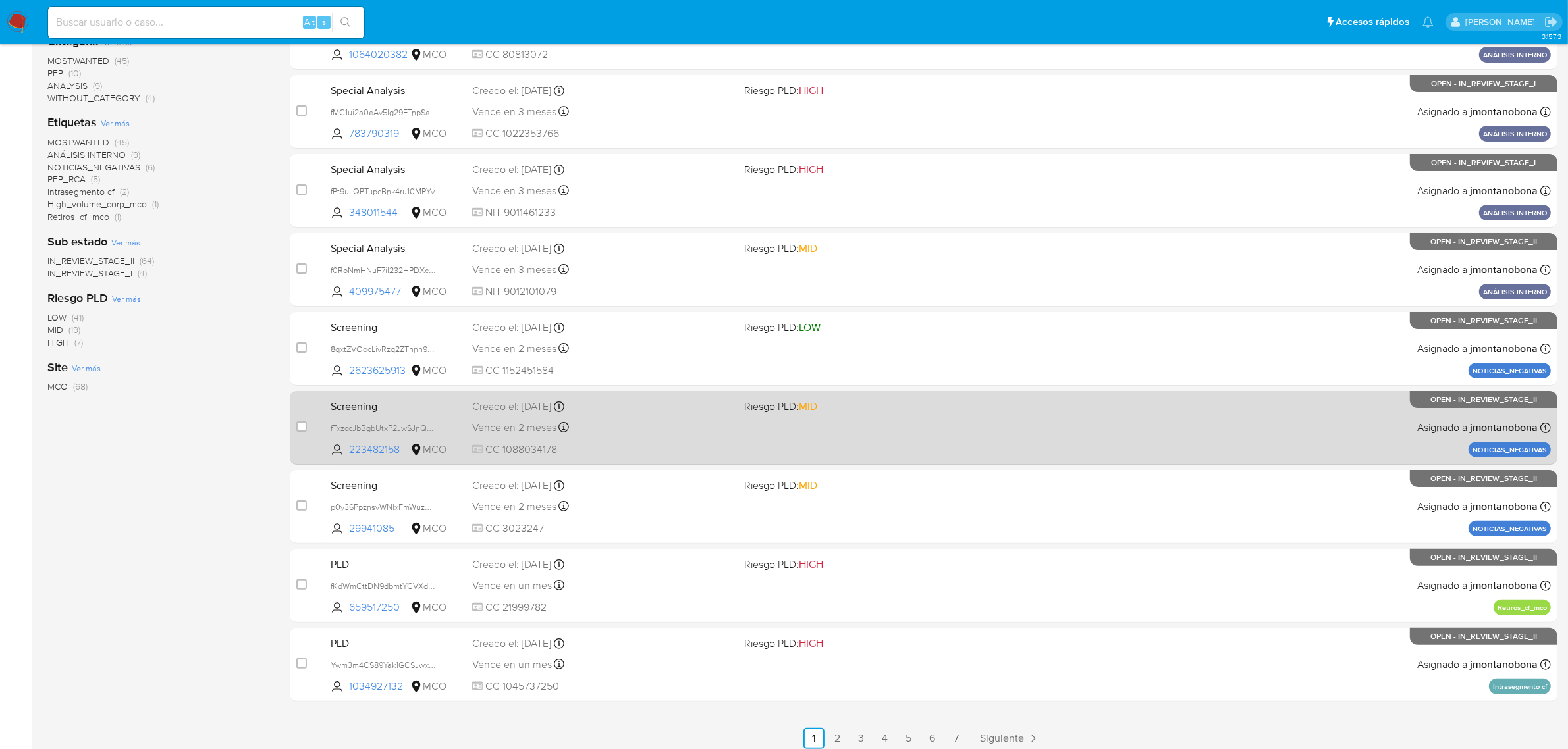
scroll to position [289, 0]
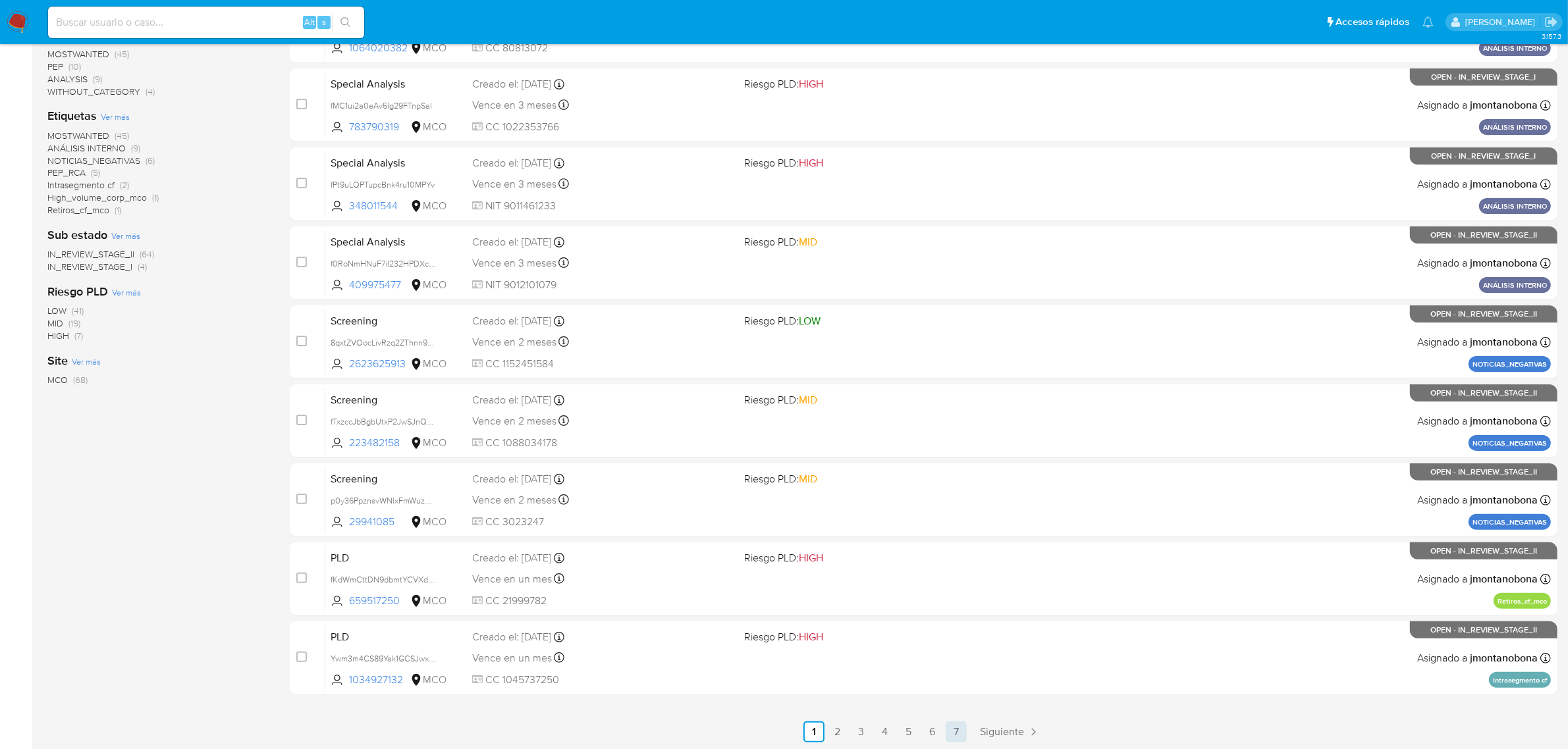
click at [950, 727] on link "7" at bounding box center [956, 732] width 21 height 21
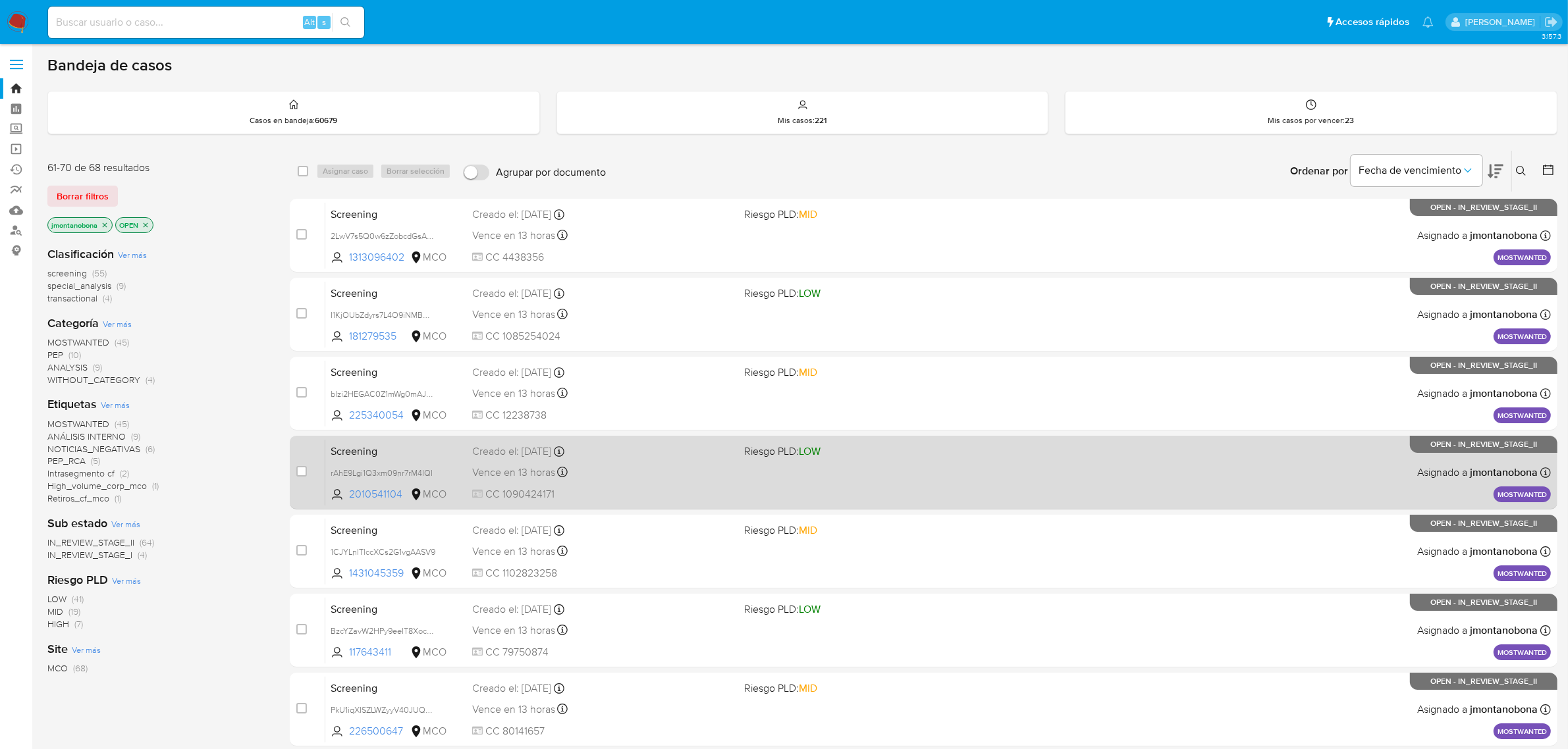
scroll to position [130, 0]
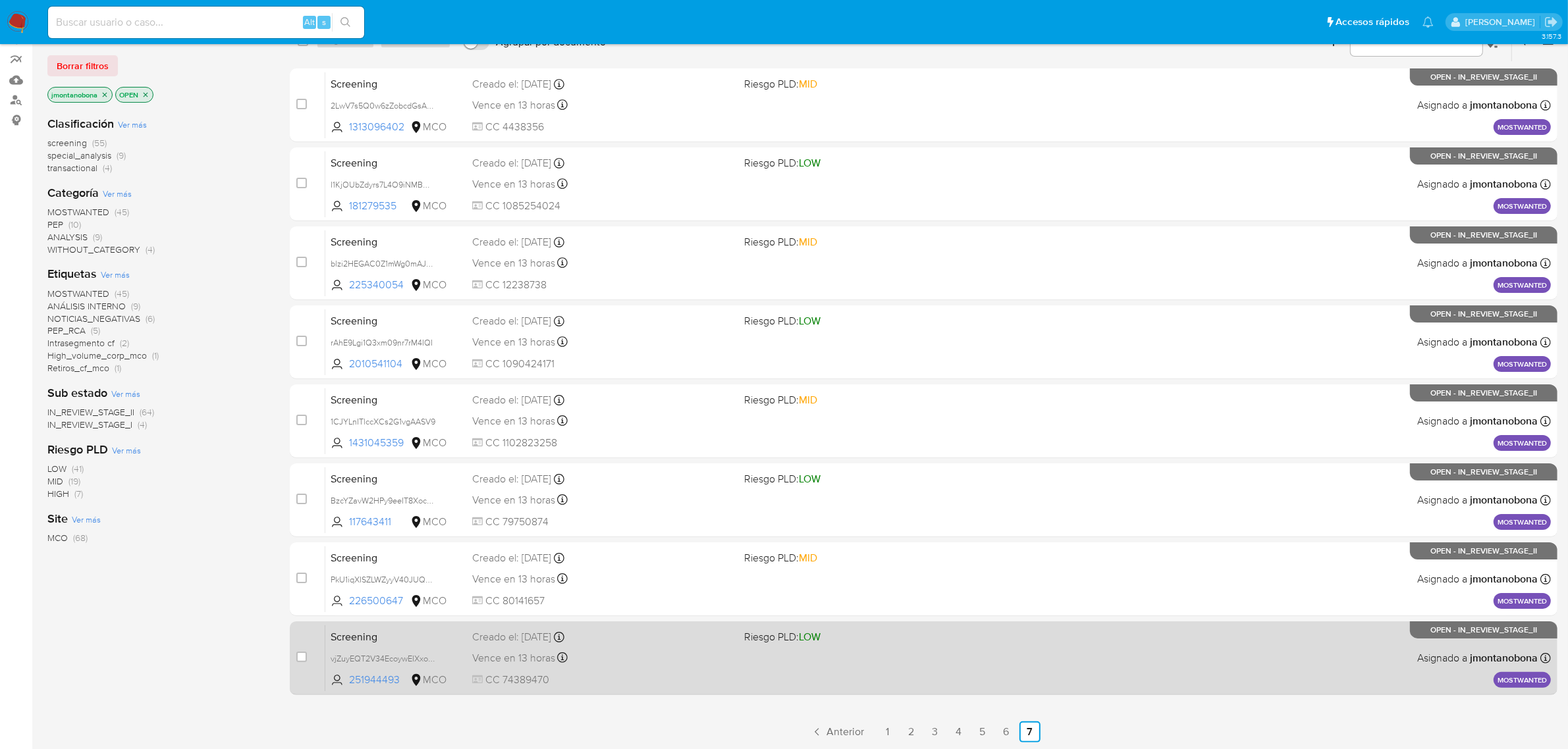
click at [441, 633] on span "Screening" at bounding box center [396, 636] width 131 height 17
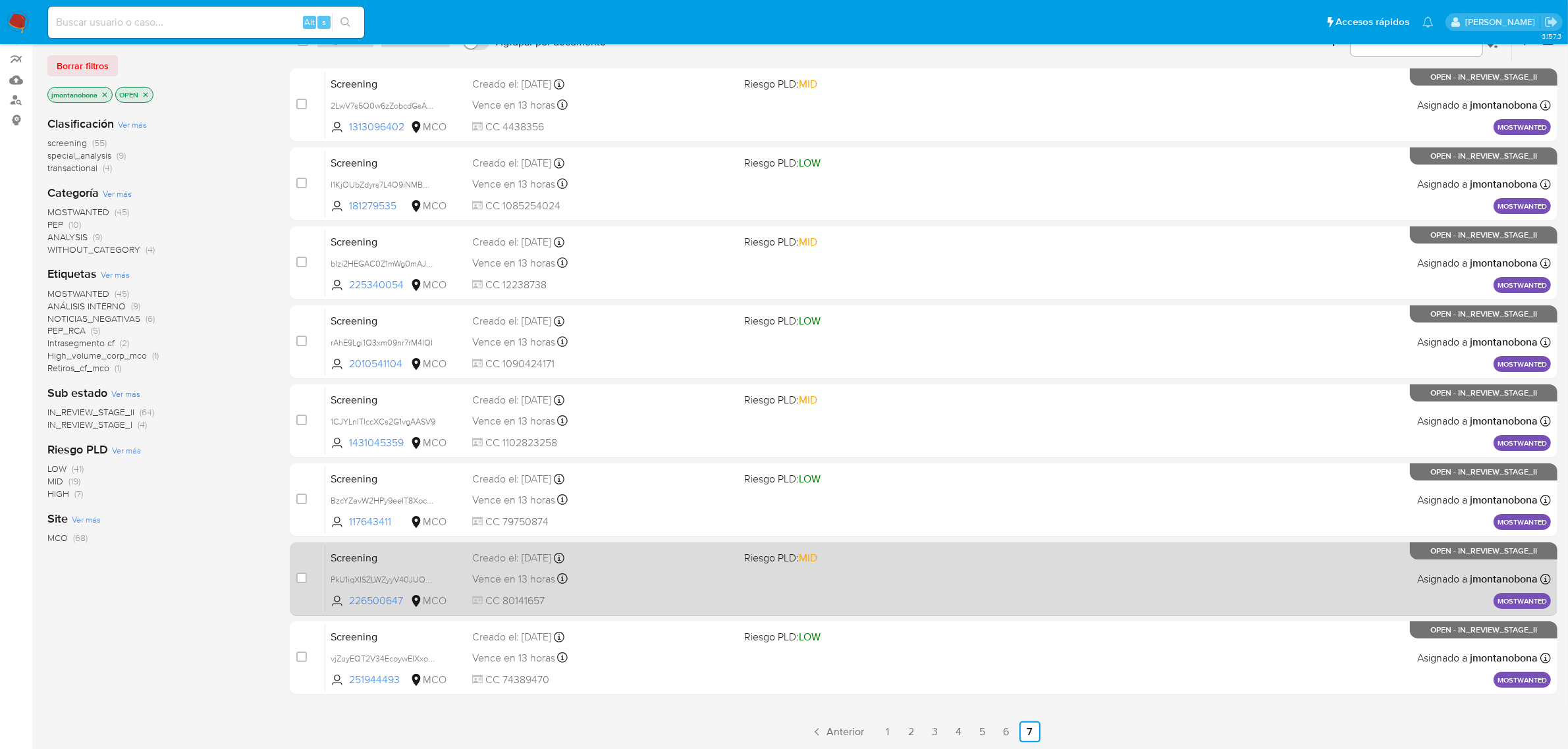
click at [364, 563] on span "Screening" at bounding box center [396, 557] width 131 height 17
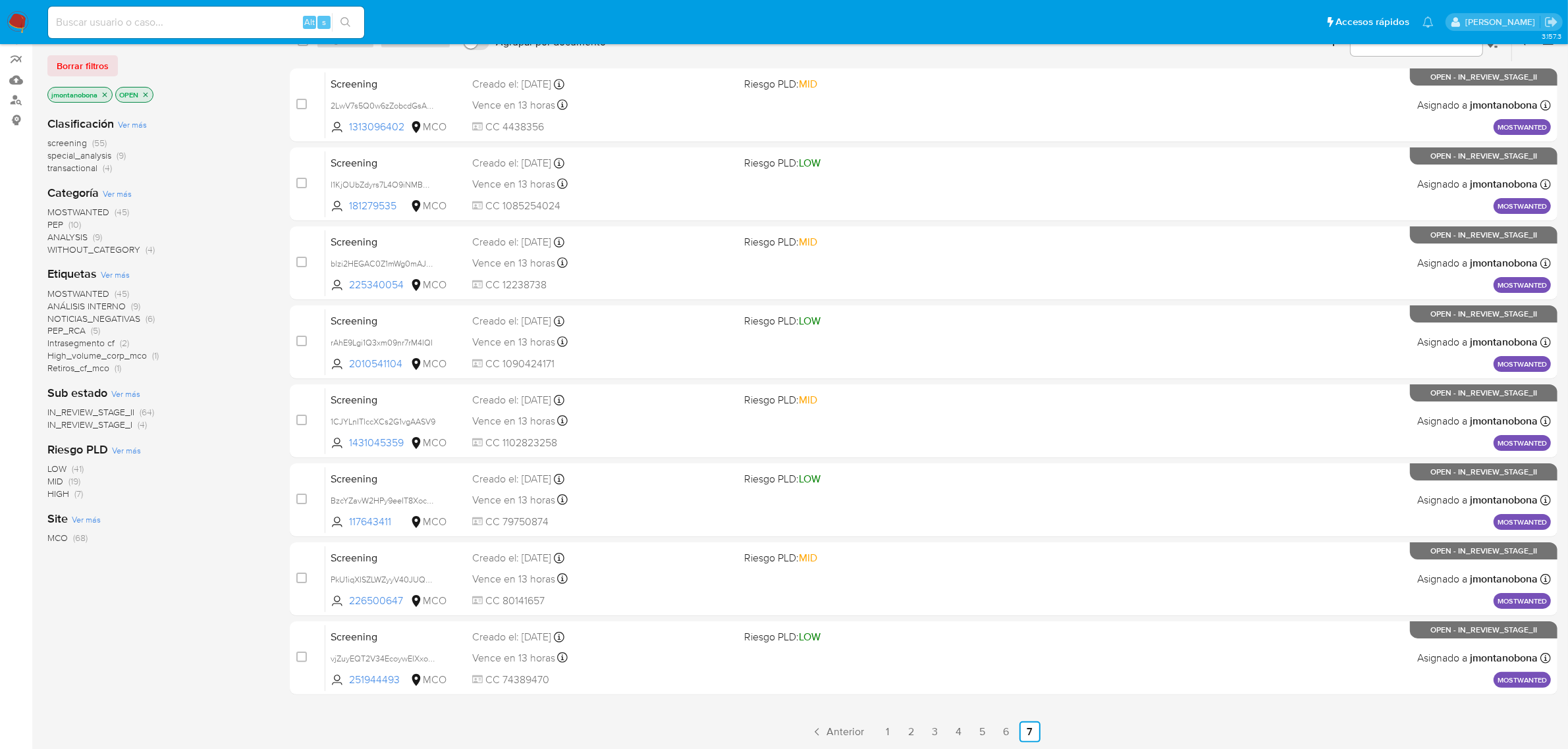
click at [156, 24] on input at bounding box center [206, 22] width 316 height 17
paste input "fPt9uLQPTupcBnk4ru10MPYv"
type input "fPt9uLQPTupcBnk4ru10MPYv"
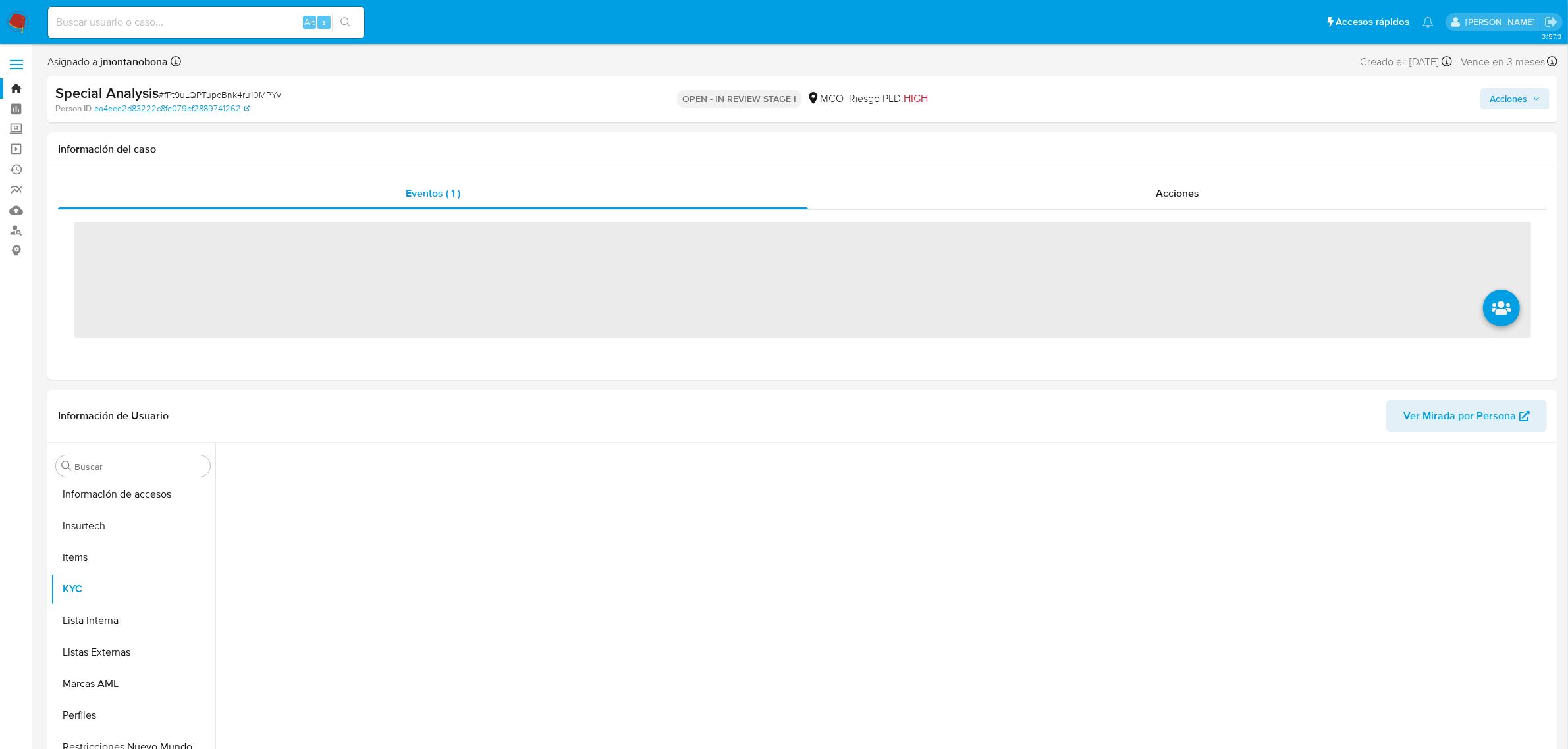
scroll to position [555, 0]
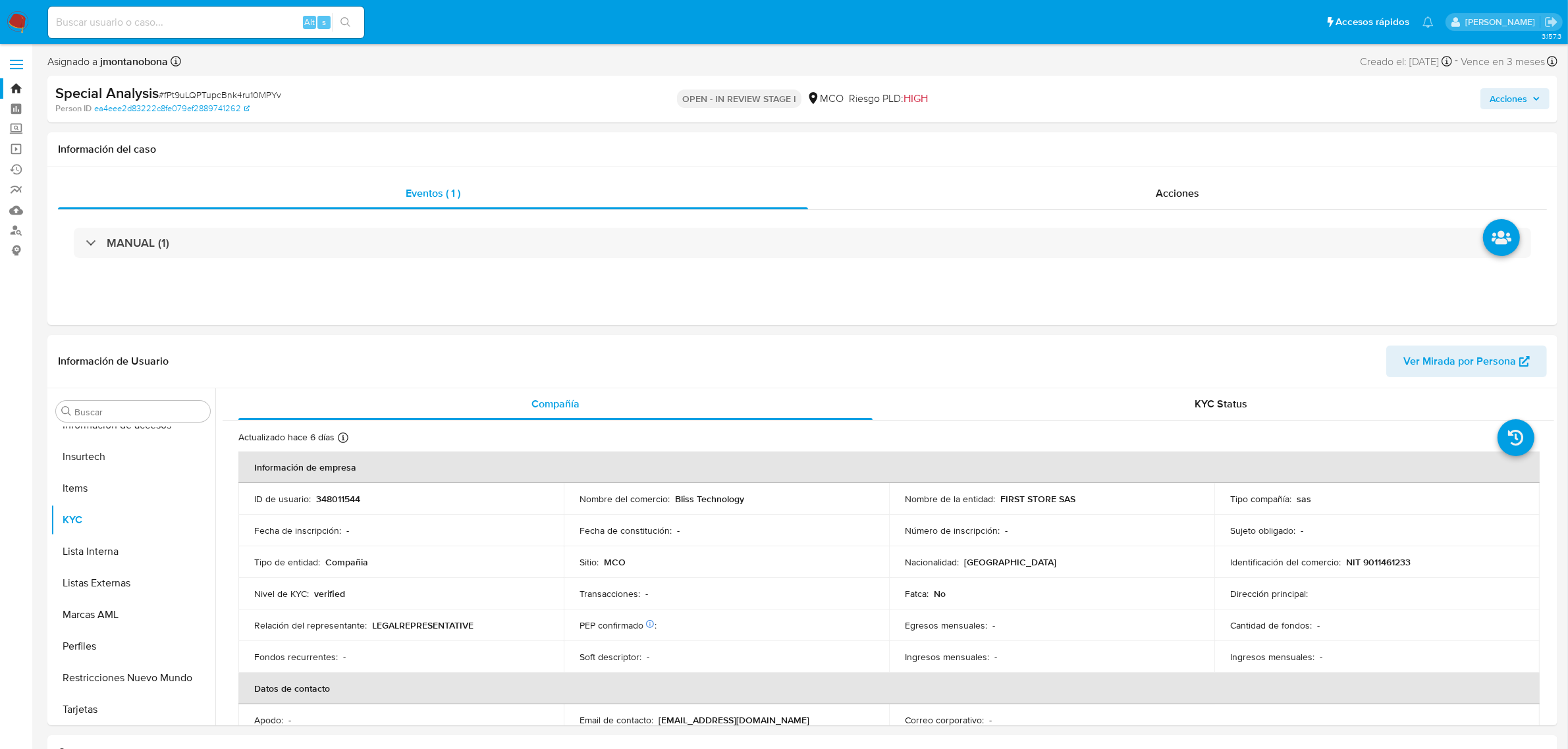
select select "10"
click at [17, 81] on link "Bandeja" at bounding box center [78, 89] width 157 height 20
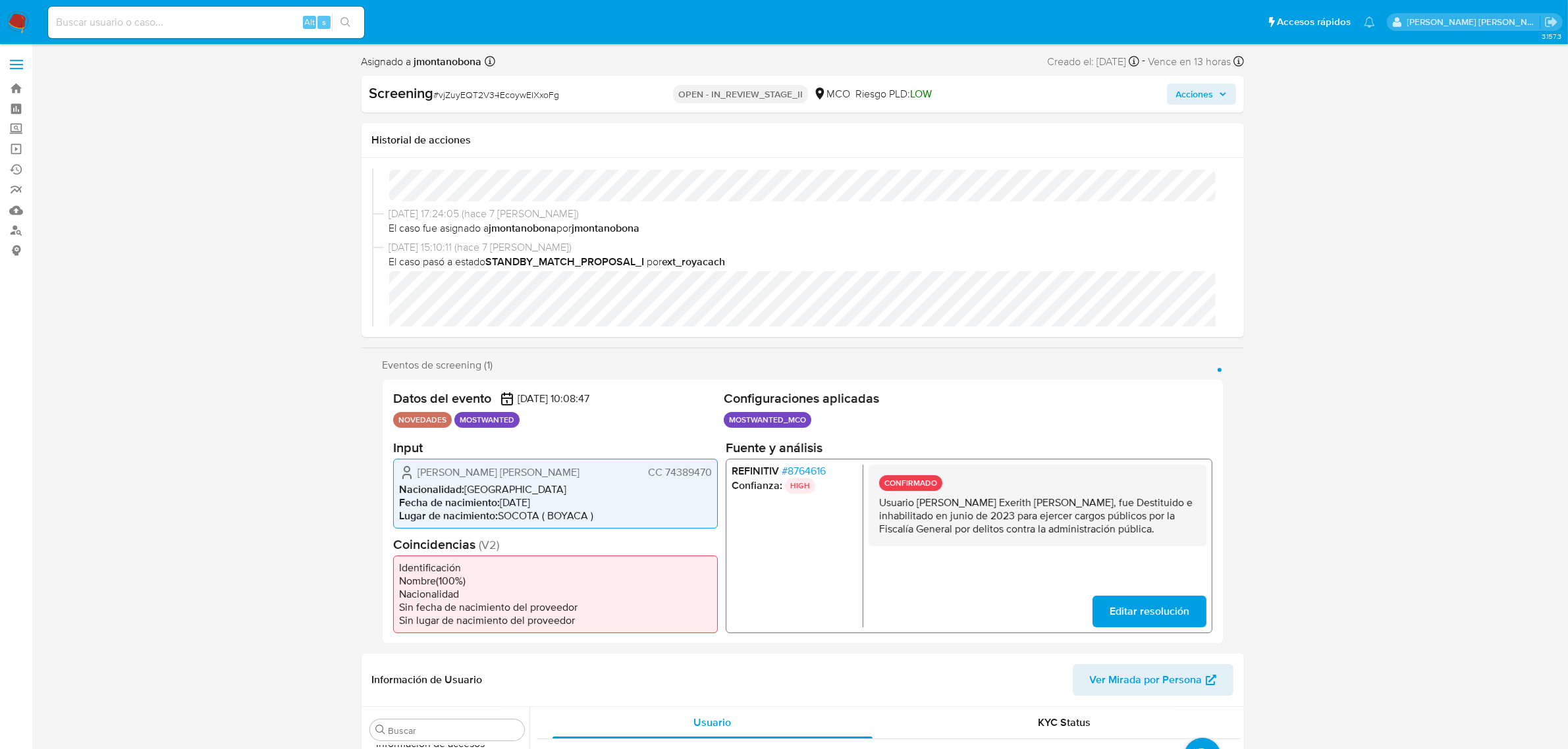
scroll to position [83, 0]
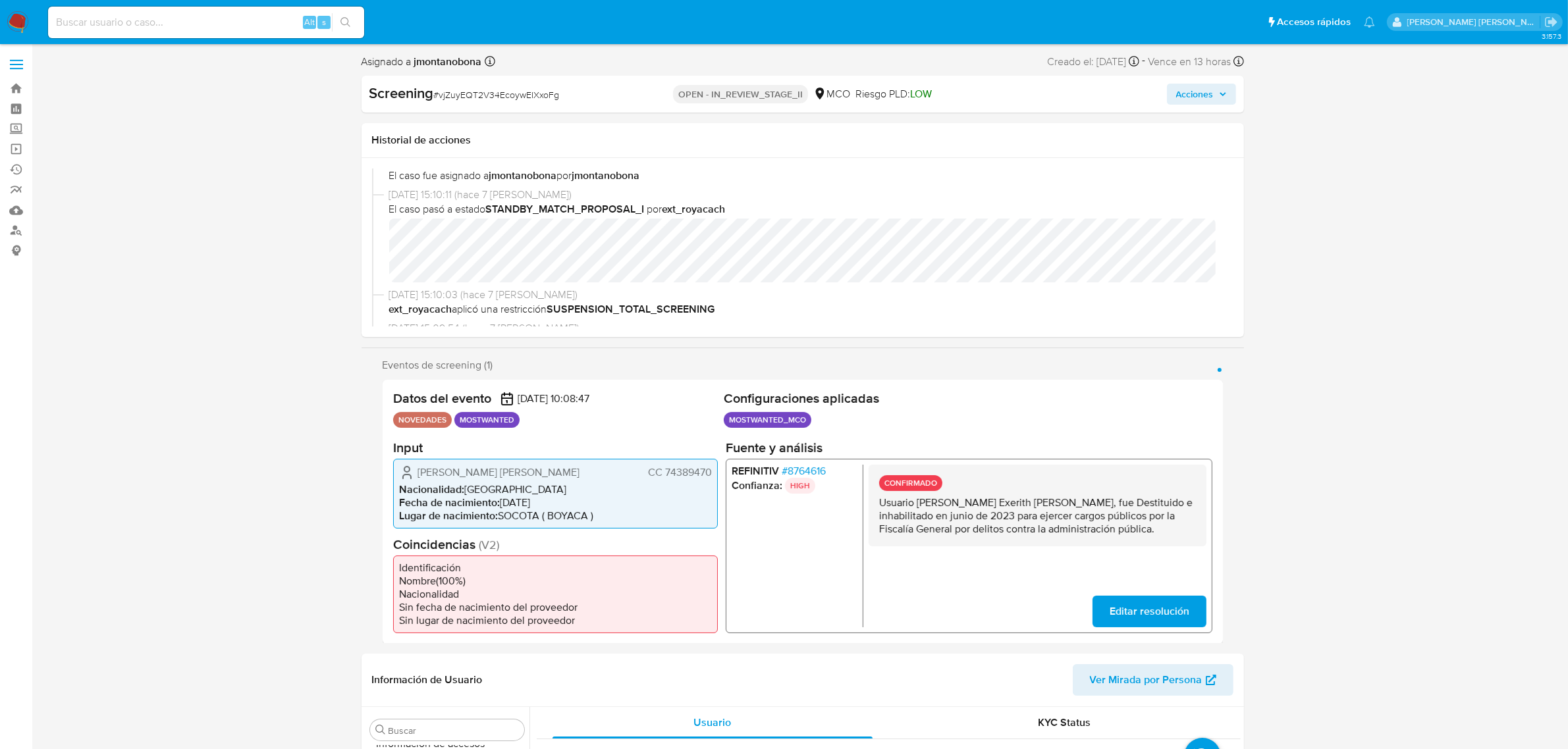
select select "10"
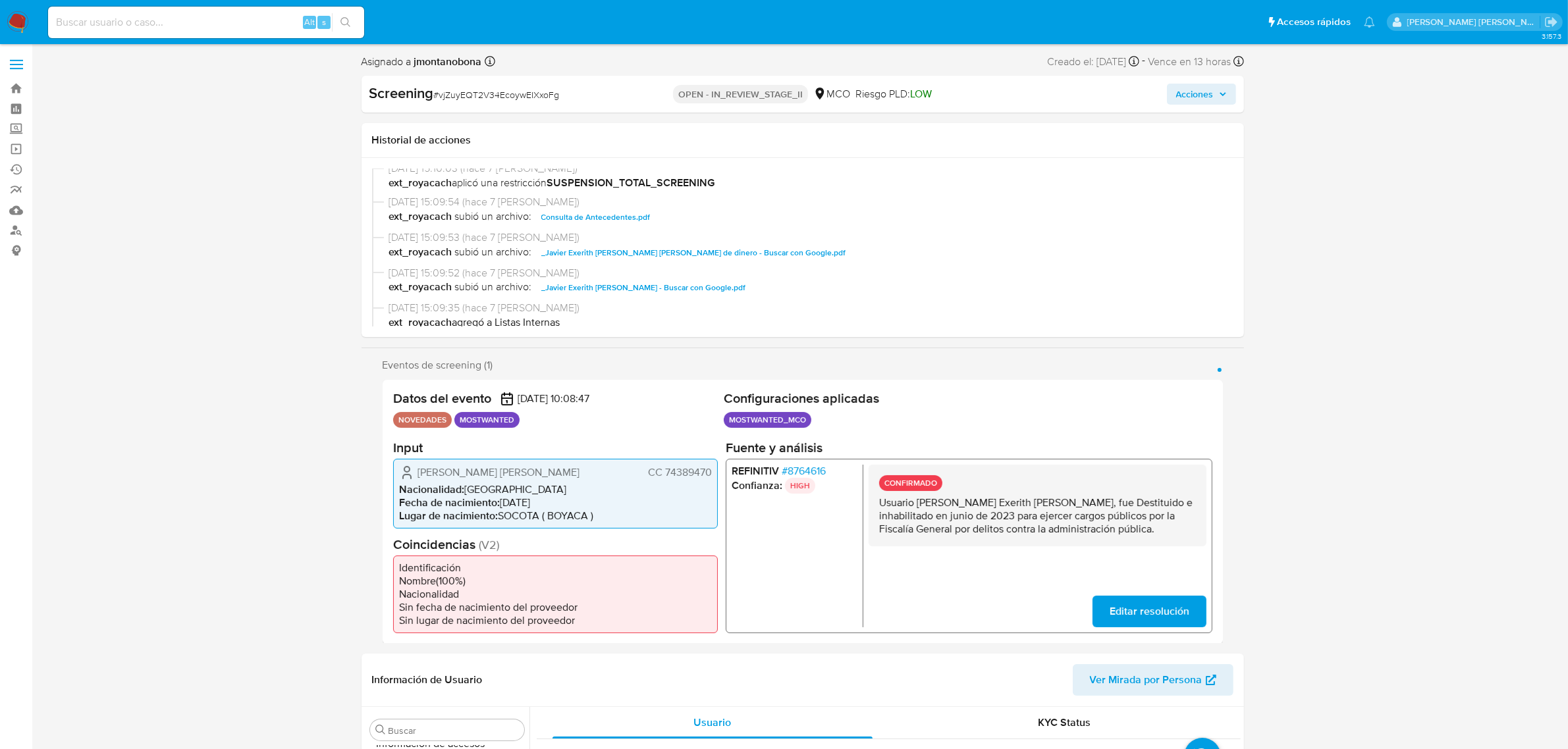
scroll to position [205, 0]
click at [610, 219] on span "Consulta de Antecedentes.pdf" at bounding box center [595, 221] width 109 height 16
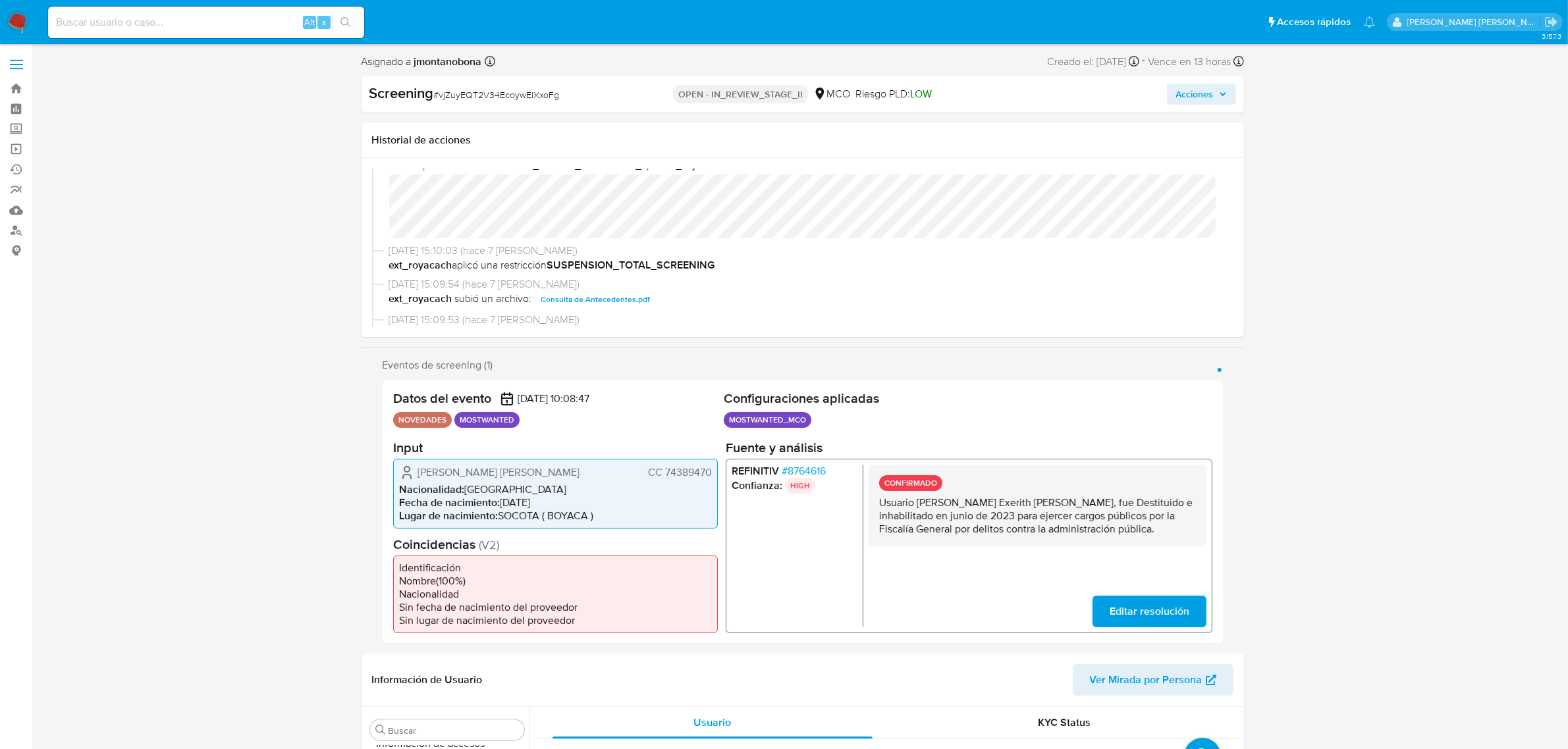
scroll to position [40, 0]
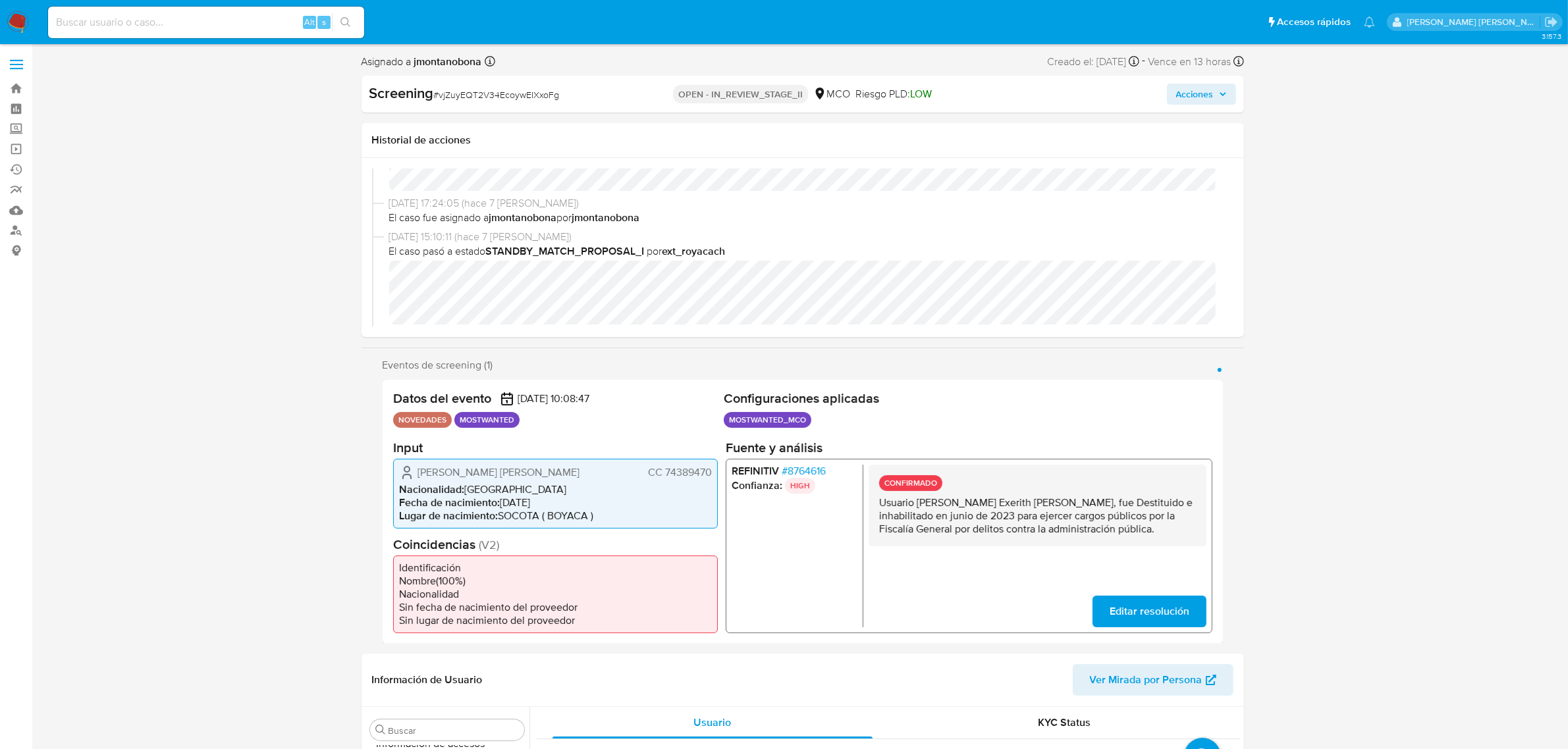
drag, startPoint x: 920, startPoint y: 497, endPoint x: 983, endPoint y: 494, distance: 63.1
click at [1039, 499] on p "Usuario [PERSON_NAME] Exerith [PERSON_NAME], fue Destituido e inhabilitado en j…" at bounding box center [1037, 515] width 317 height 40
click at [940, 495] on p "Usuario [PERSON_NAME] Exerith [PERSON_NAME], fue Destituido e inhabilitado en j…" at bounding box center [1037, 515] width 317 height 40
click at [924, 504] on p "Usuario [PERSON_NAME] Exerith [PERSON_NAME], fue Destituido e inhabilitado en j…" at bounding box center [1037, 515] width 317 height 40
drag, startPoint x: 917, startPoint y: 502, endPoint x: 1048, endPoint y: 497, distance: 131.1
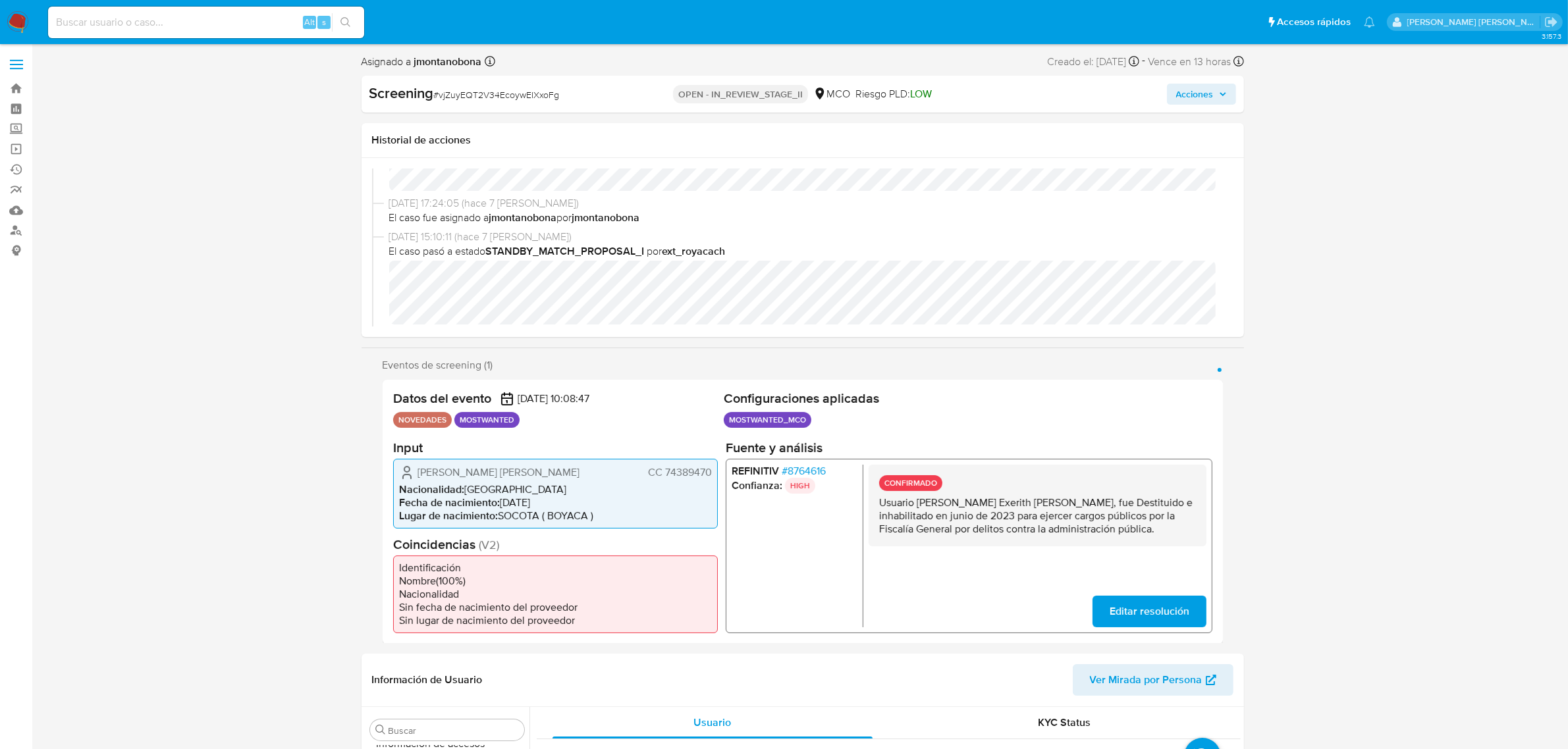
click at [1048, 497] on p "Usuario [PERSON_NAME] Exerith [PERSON_NAME], fue Destituido e inhabilitado en j…" at bounding box center [1037, 515] width 317 height 40
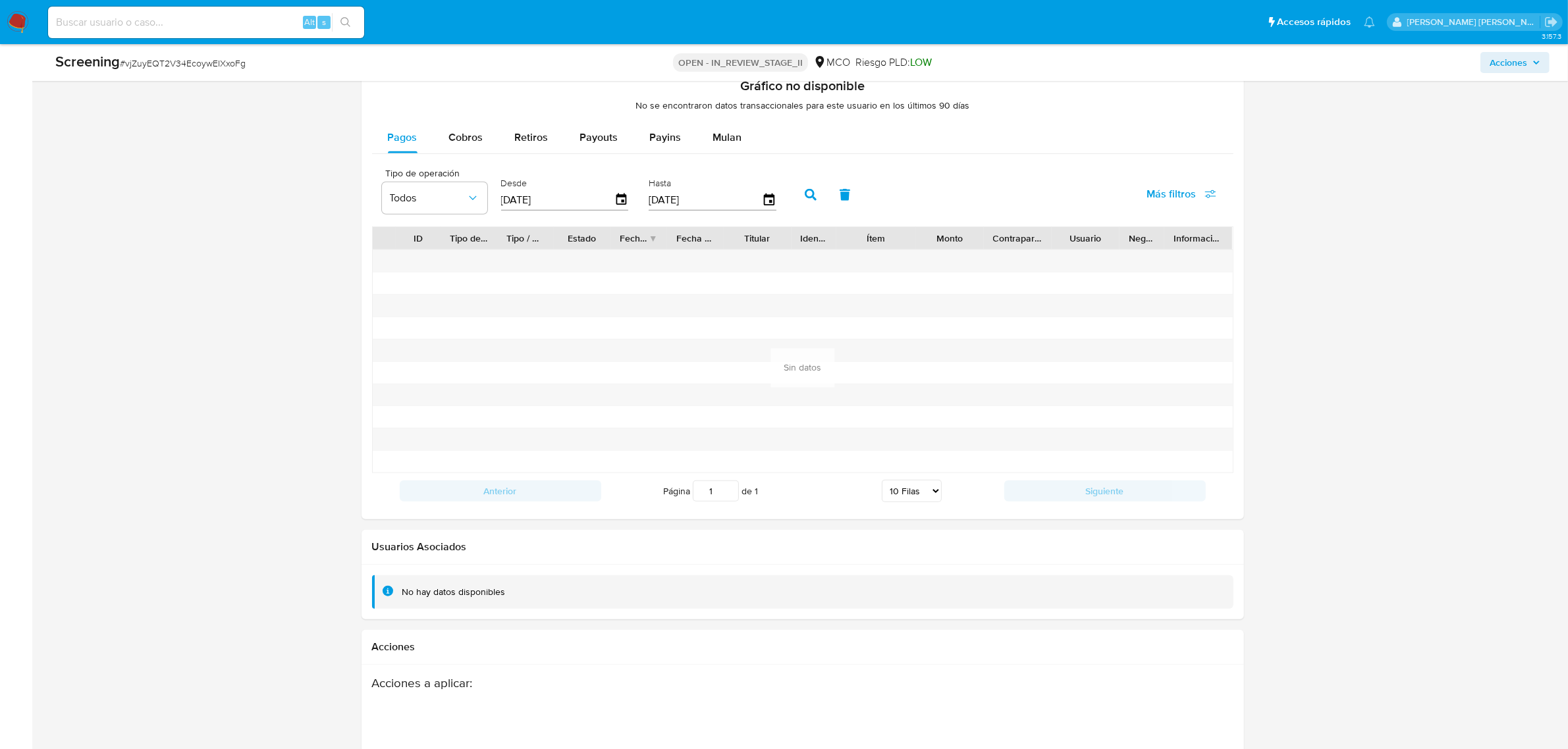
scroll to position [1785, 0]
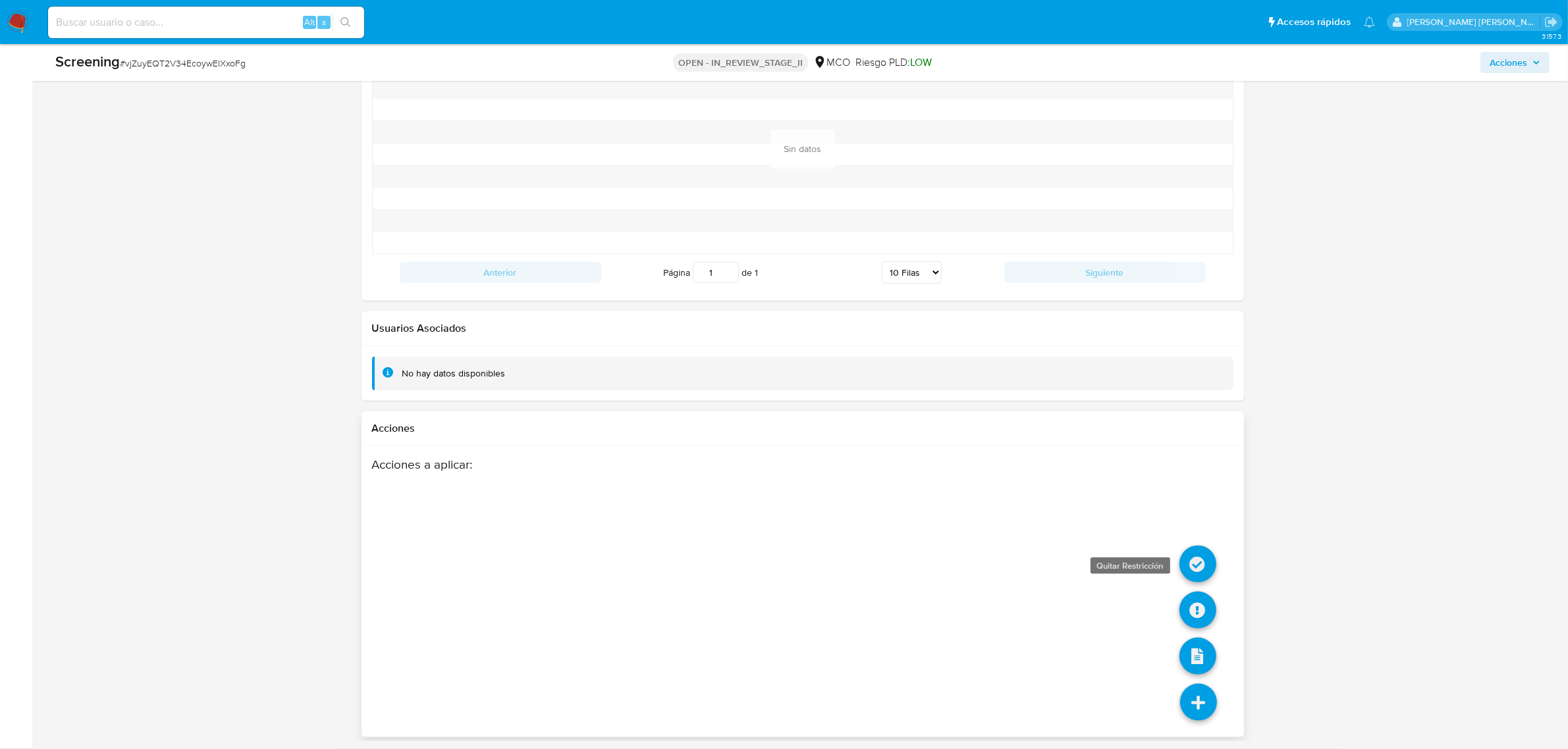
click at [1202, 568] on icon at bounding box center [1198, 564] width 37 height 37
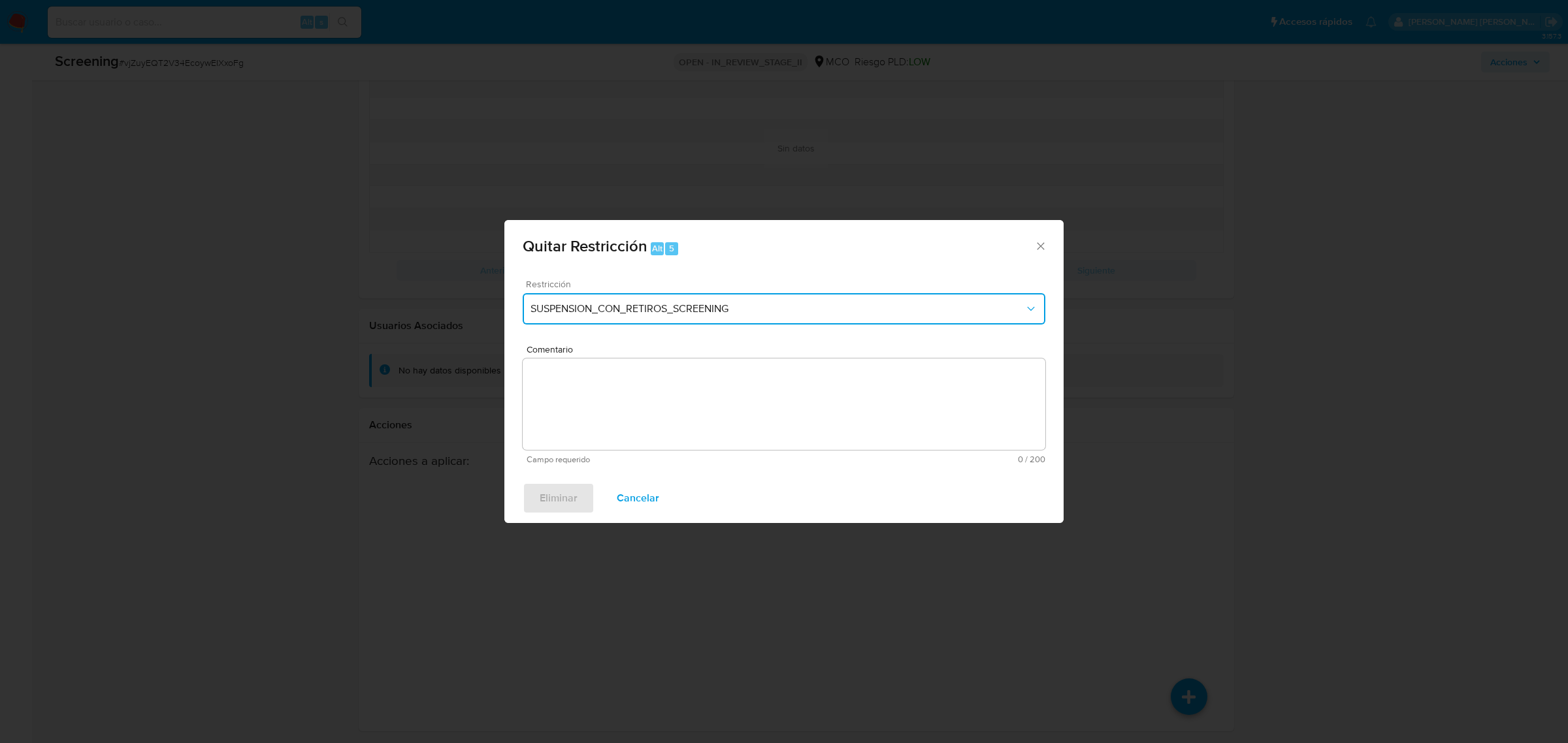
click at [752, 320] on button "SUSPENSION_CON_RETIROS_SCREENING" at bounding box center [783, 309] width 522 height 31
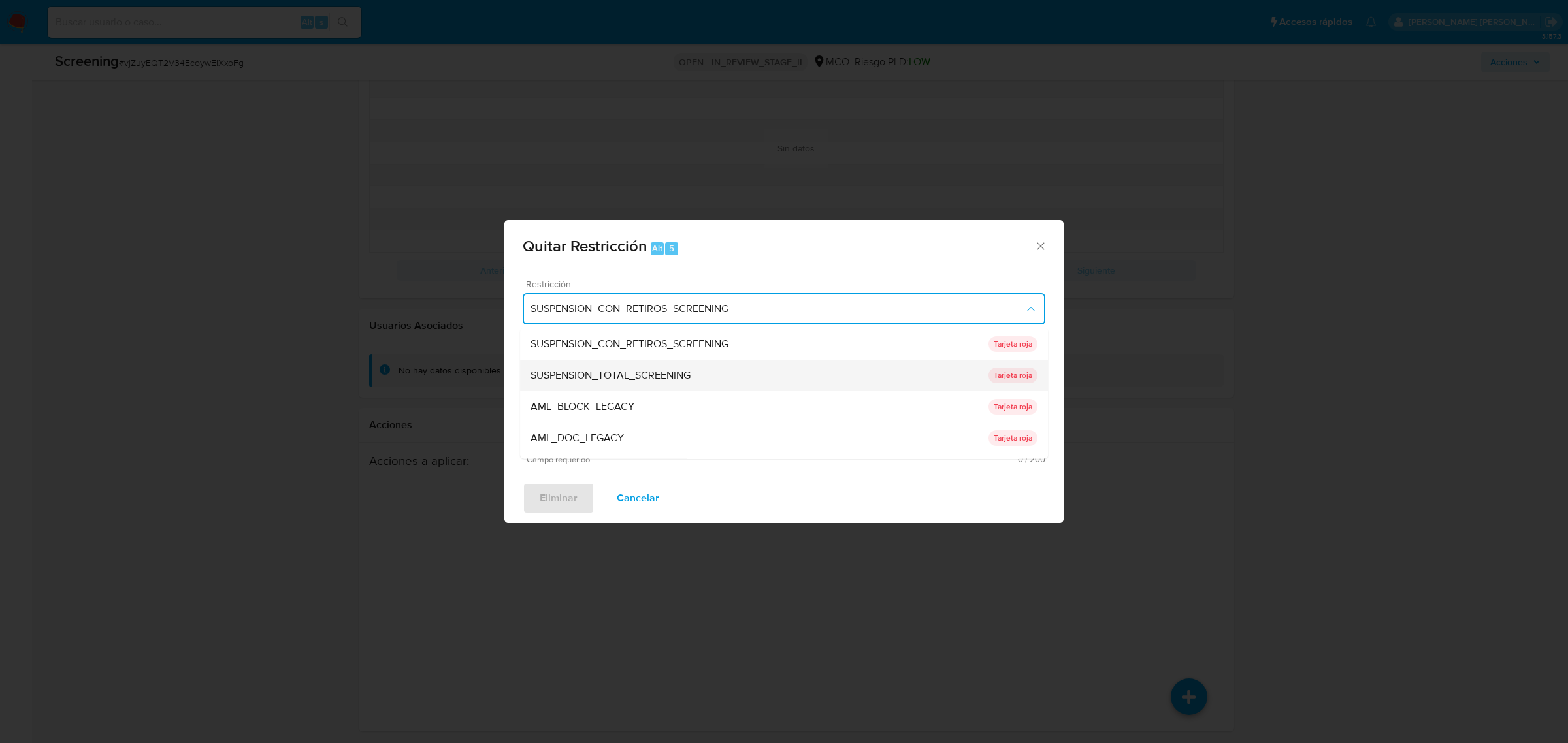
click at [664, 373] on span "SUSPENSION_TOTAL_SCREENING" at bounding box center [610, 375] width 160 height 13
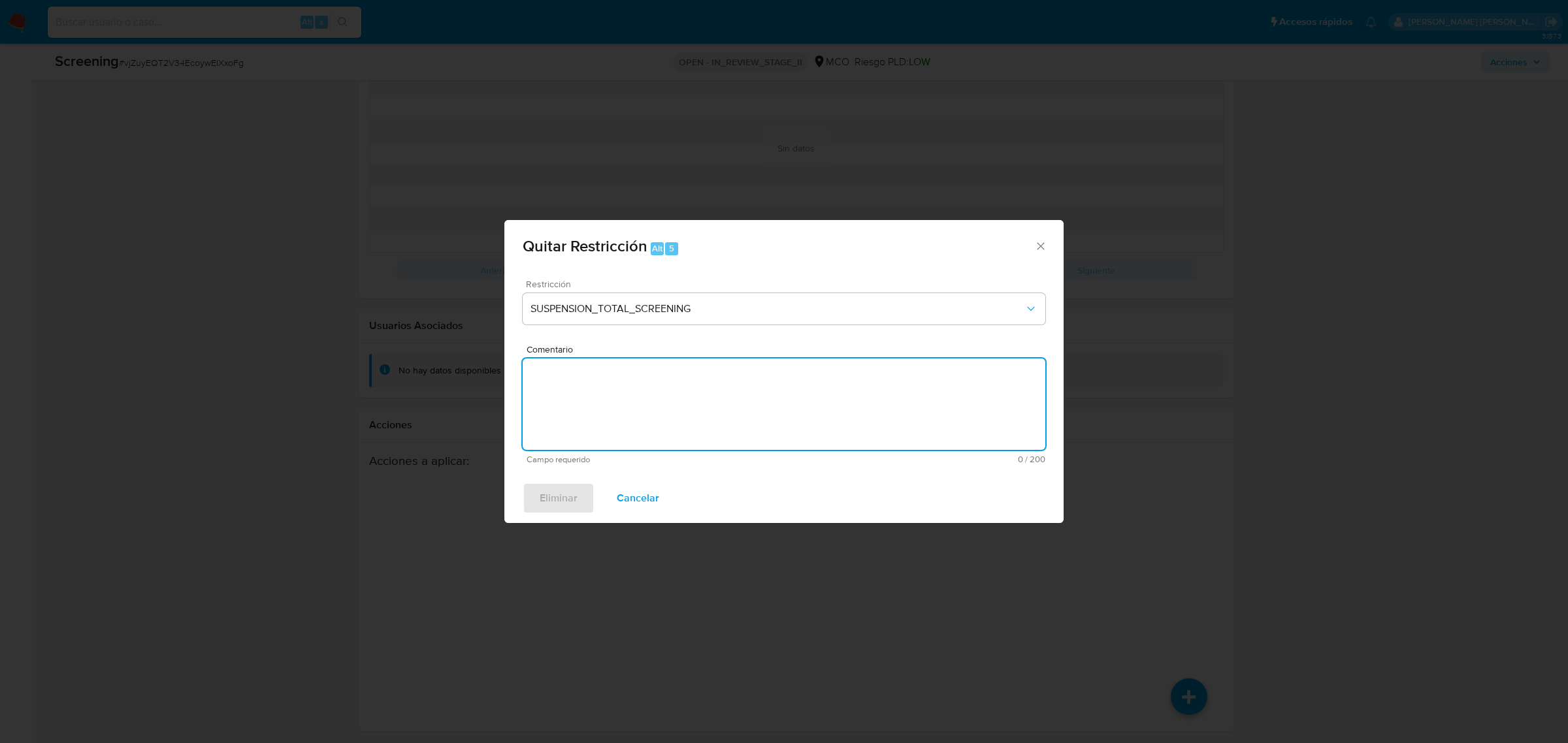
click at [701, 411] on textarea "Comentario" at bounding box center [783, 404] width 522 height 92
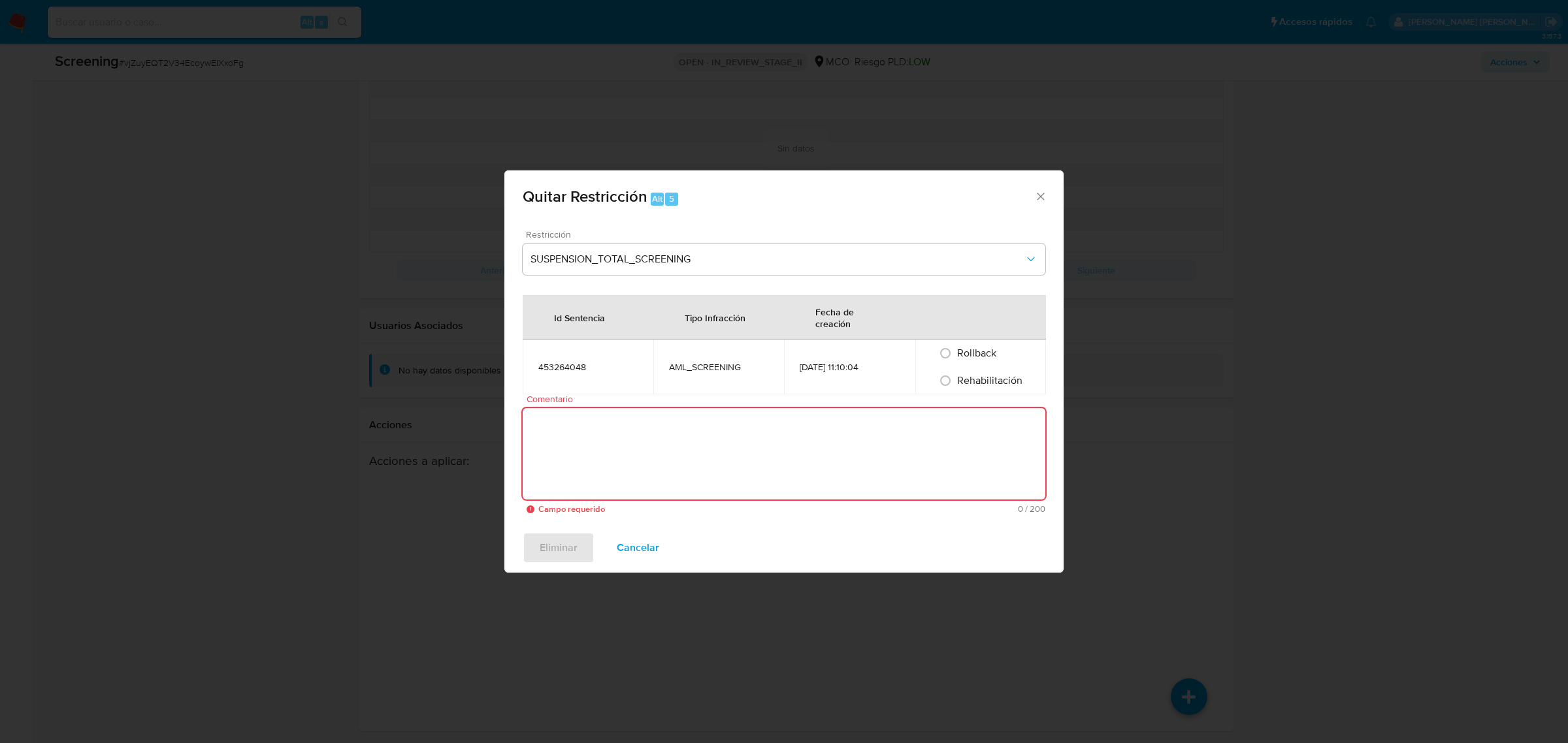
click at [741, 448] on textarea "Comentario" at bounding box center [783, 454] width 522 height 92
paste textarea "No se encuentran evidencias de delitos LAFT asociados a las inhabilidades regis…"
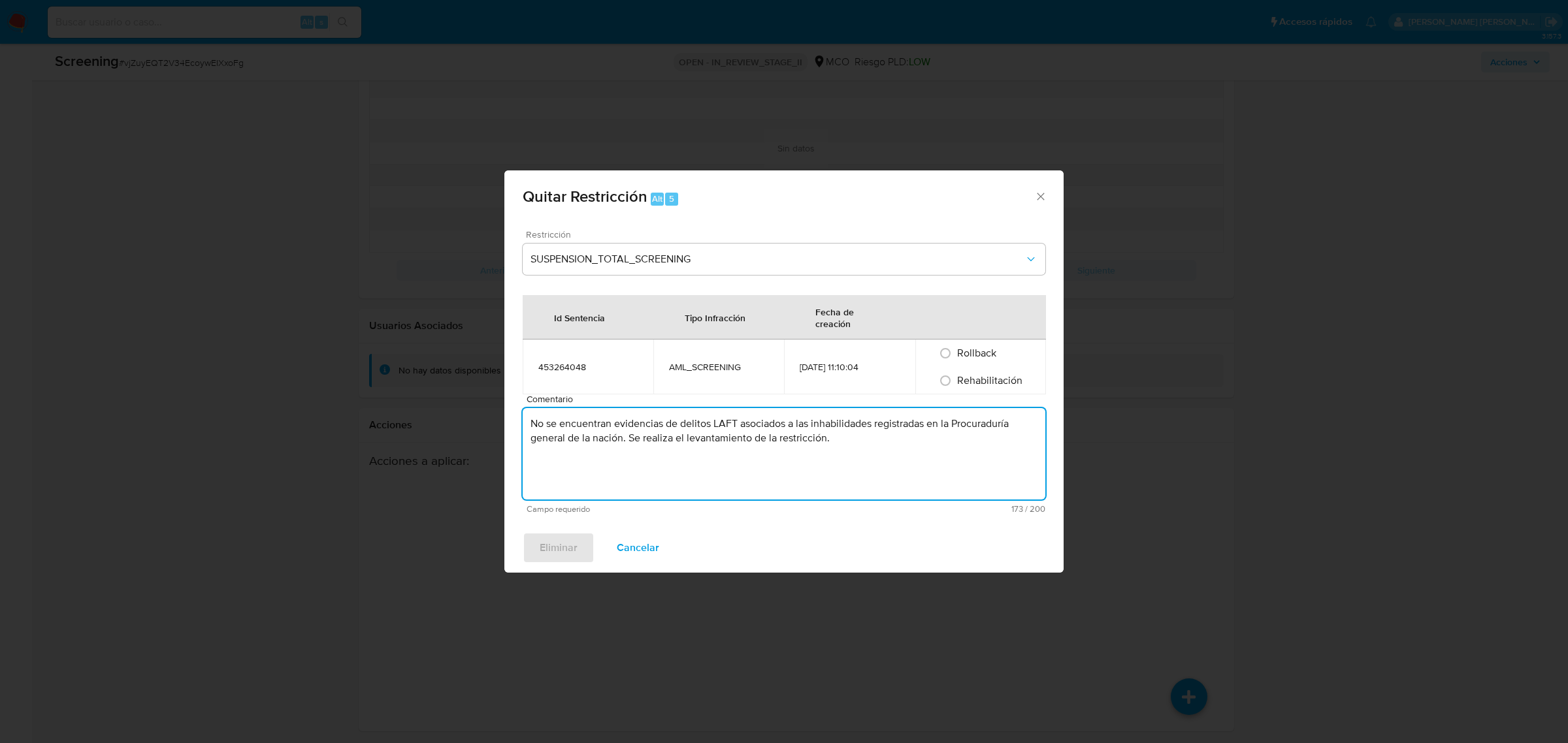
type textarea "No se encuentran evidencias de delitos LAFT asociados a las inhabilidades regis…"
click at [966, 377] on span "Rehabilitación" at bounding box center [990, 380] width 66 height 15
click at [956, 377] on input "Rehabilitación" at bounding box center [945, 381] width 21 height 21
radio input "true"
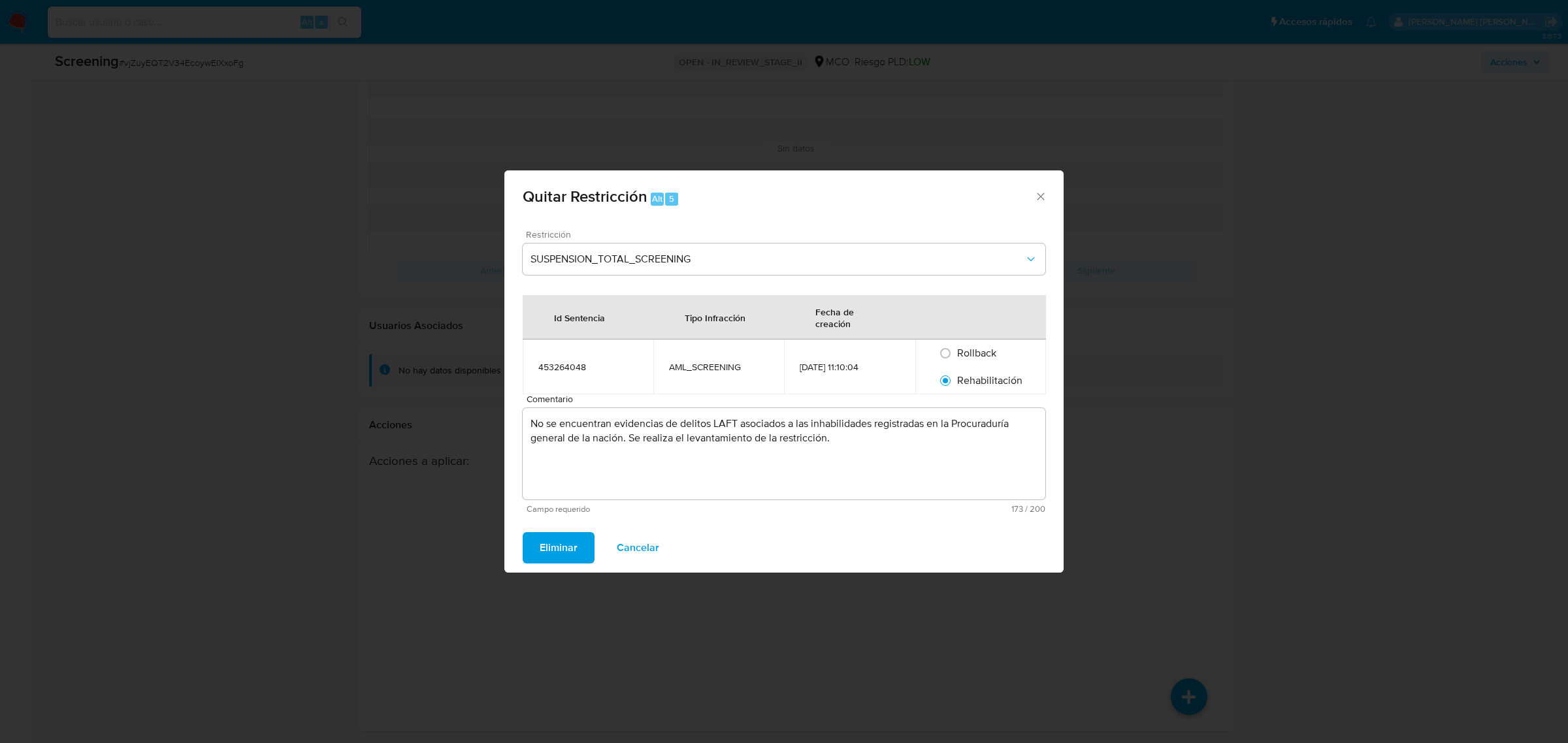
click at [552, 556] on span "Eliminar" at bounding box center [559, 548] width 38 height 29
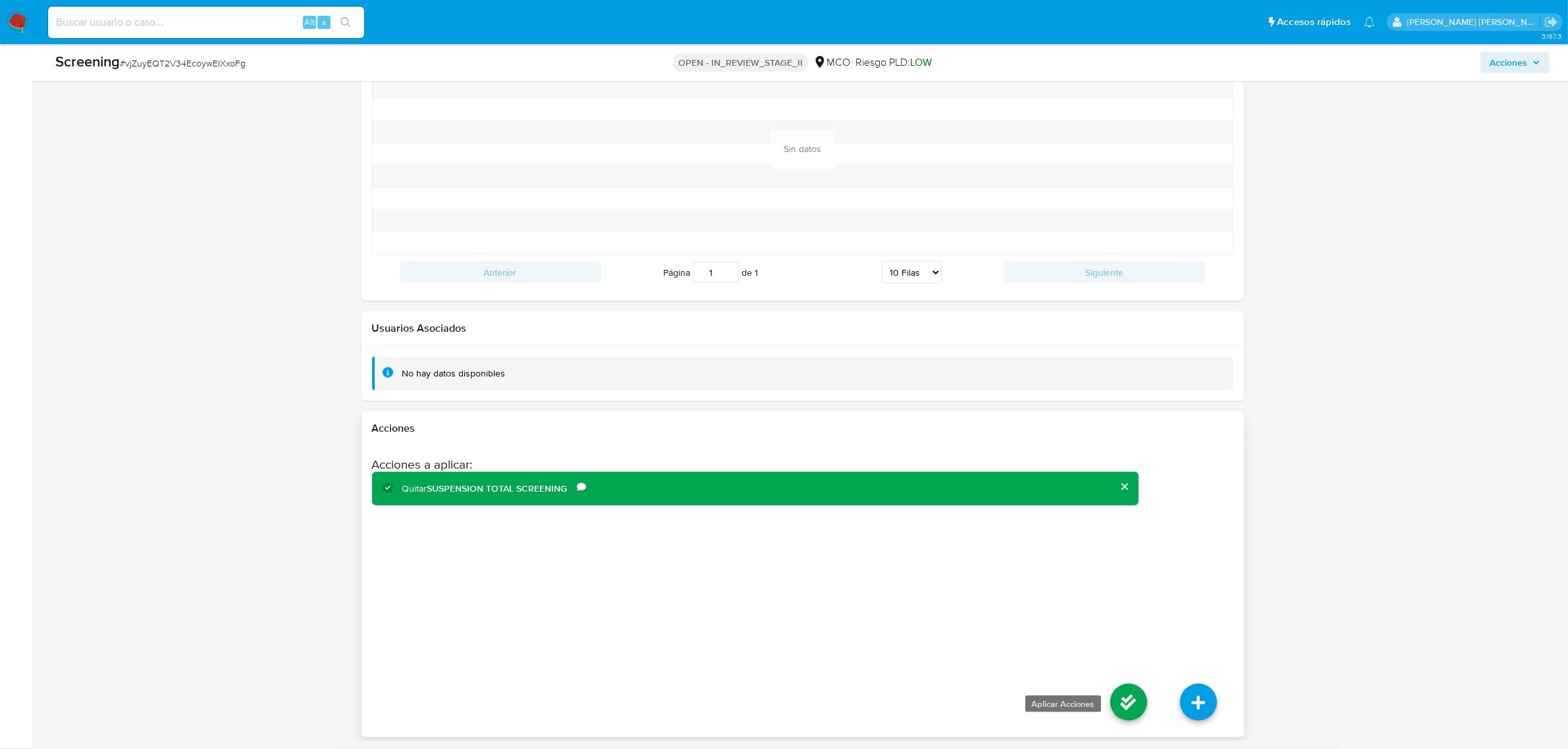
click at [1115, 693] on icon at bounding box center [1129, 703] width 37 height 37
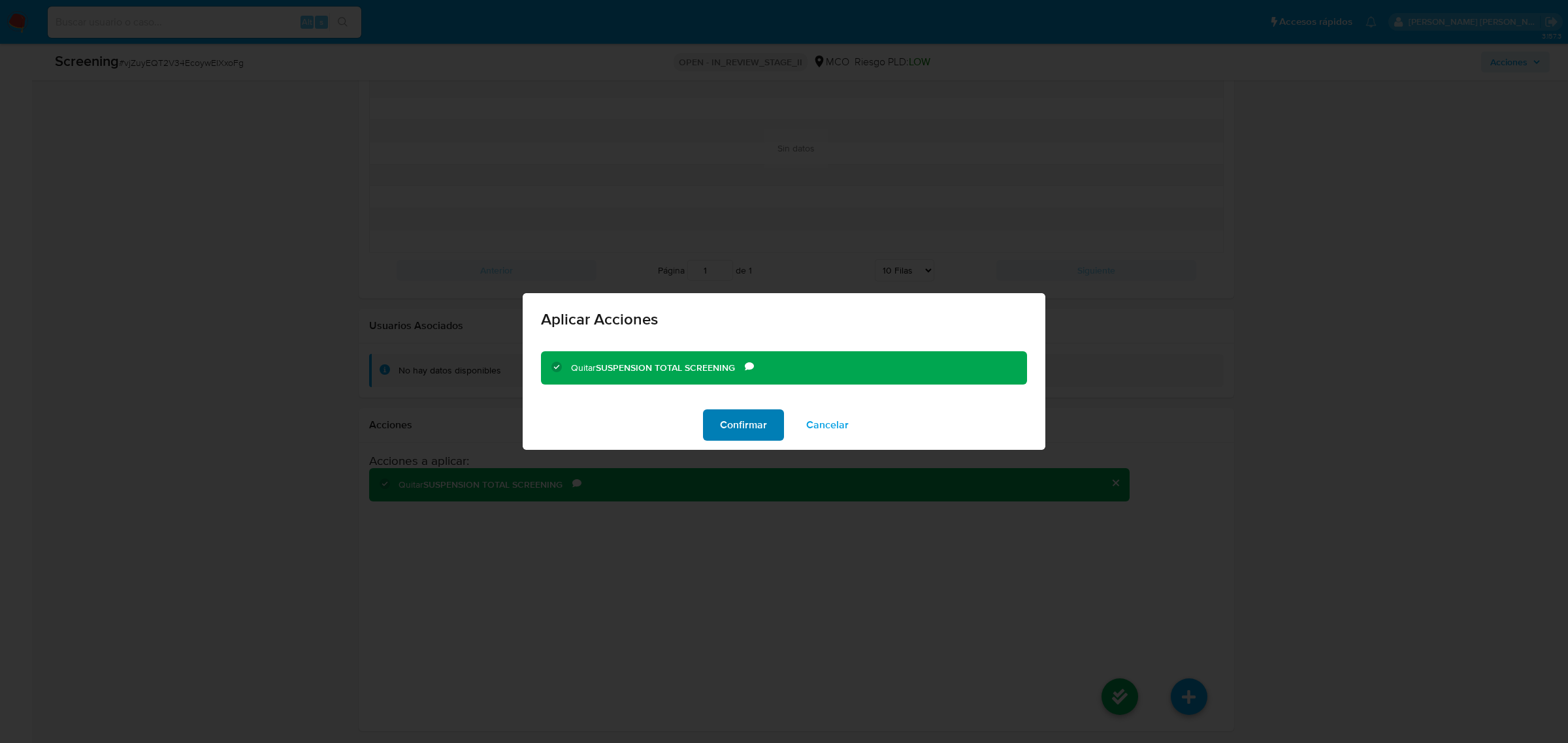
click at [739, 419] on span "Confirmar" at bounding box center [743, 425] width 47 height 29
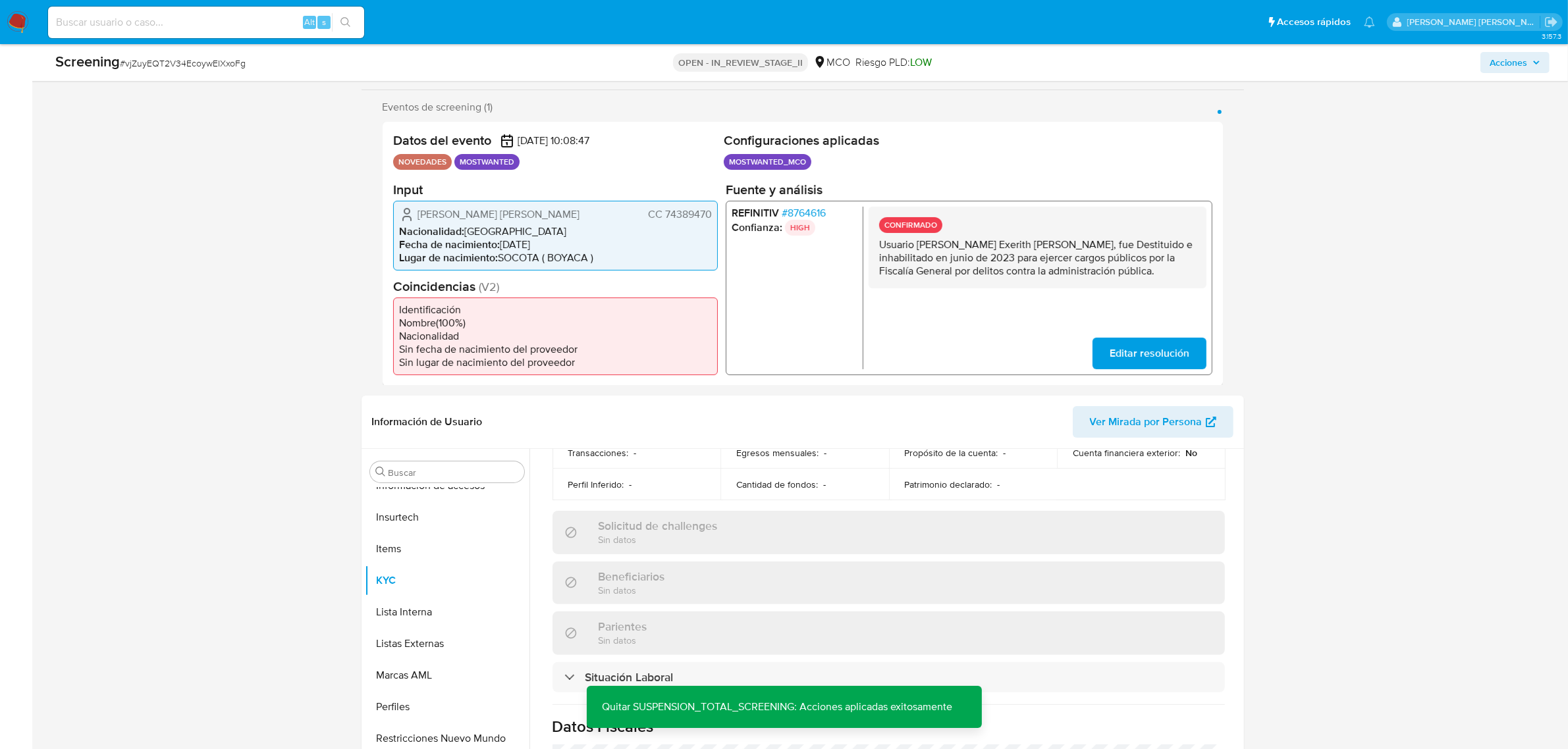
scroll to position [0, 0]
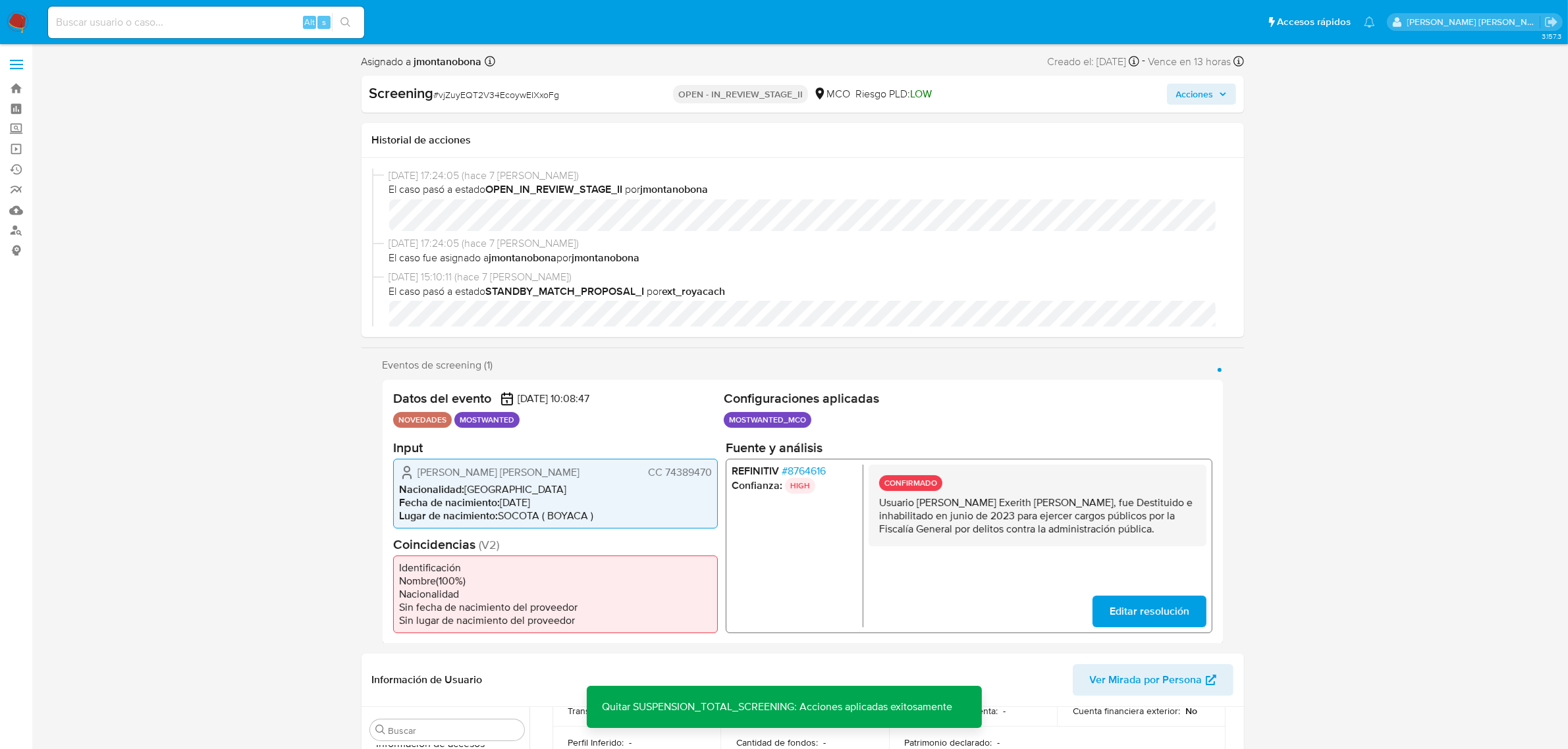
click at [1202, 92] on span "Acciones" at bounding box center [1195, 94] width 38 height 21
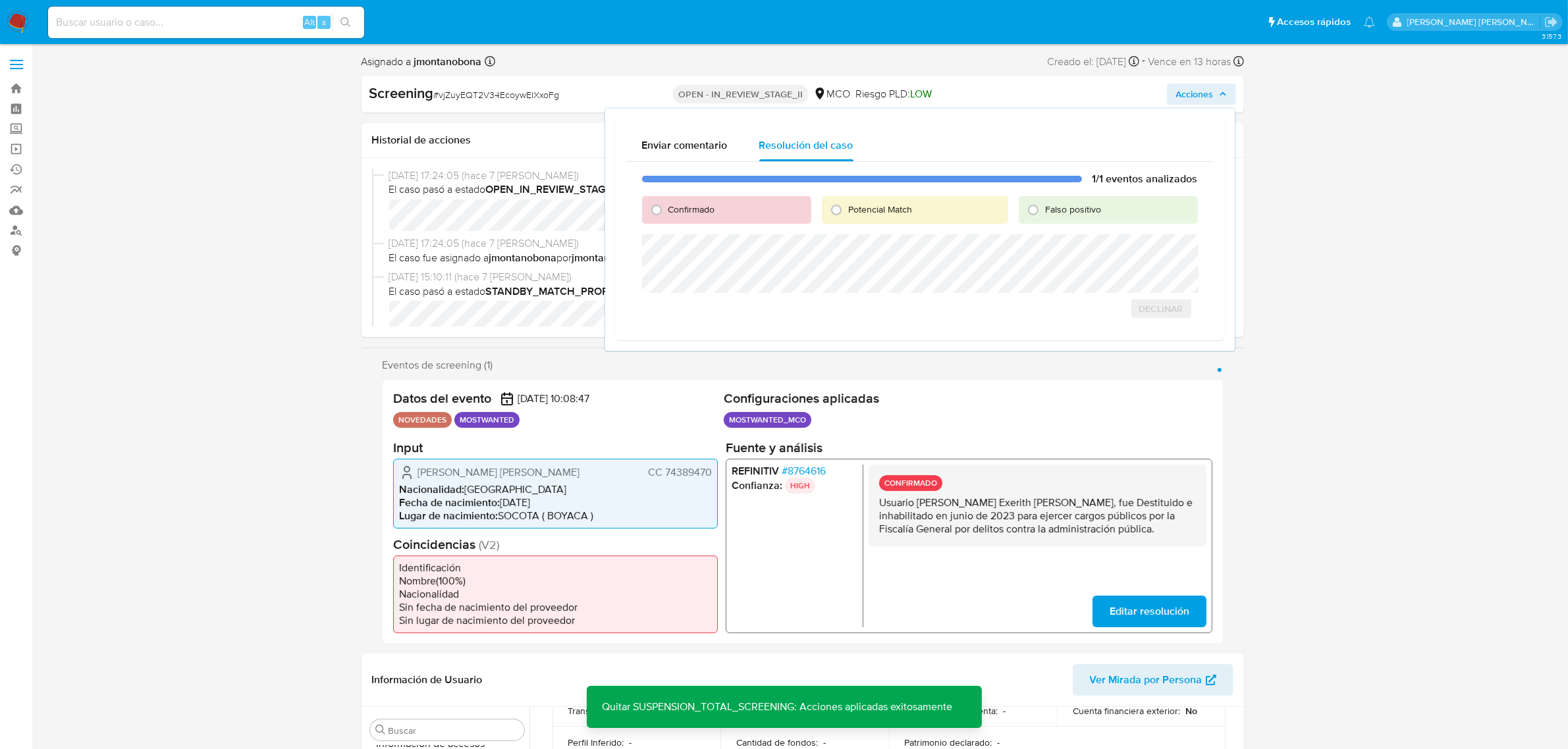
click at [1062, 211] on span "Falso positivo" at bounding box center [1073, 209] width 56 height 13
click at [1044, 211] on input "Falso positivo" at bounding box center [1033, 210] width 21 height 21
radio input "true"
click at [1158, 323] on span "Cerrar Caso" at bounding box center [1152, 323] width 63 height 18
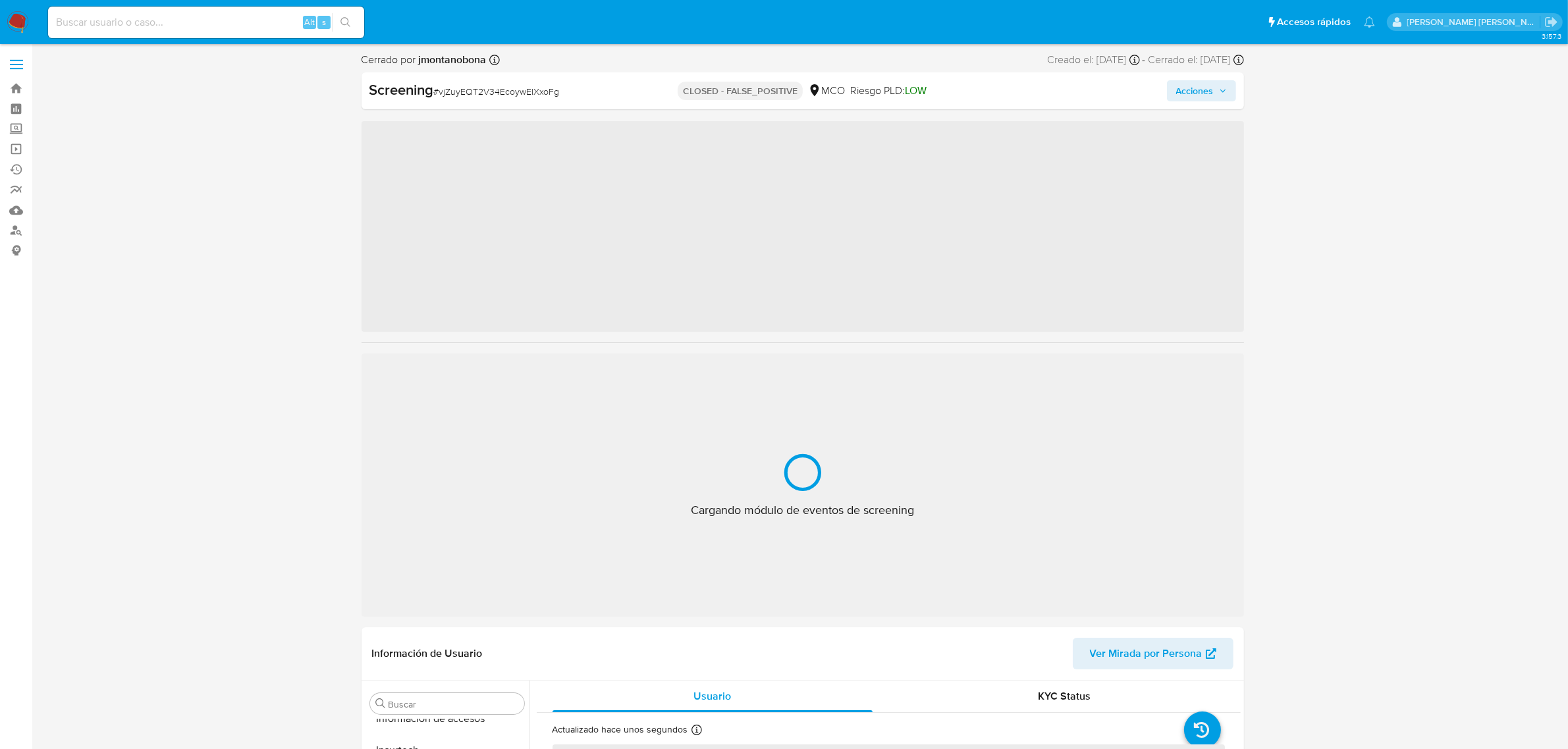
scroll to position [555, 0]
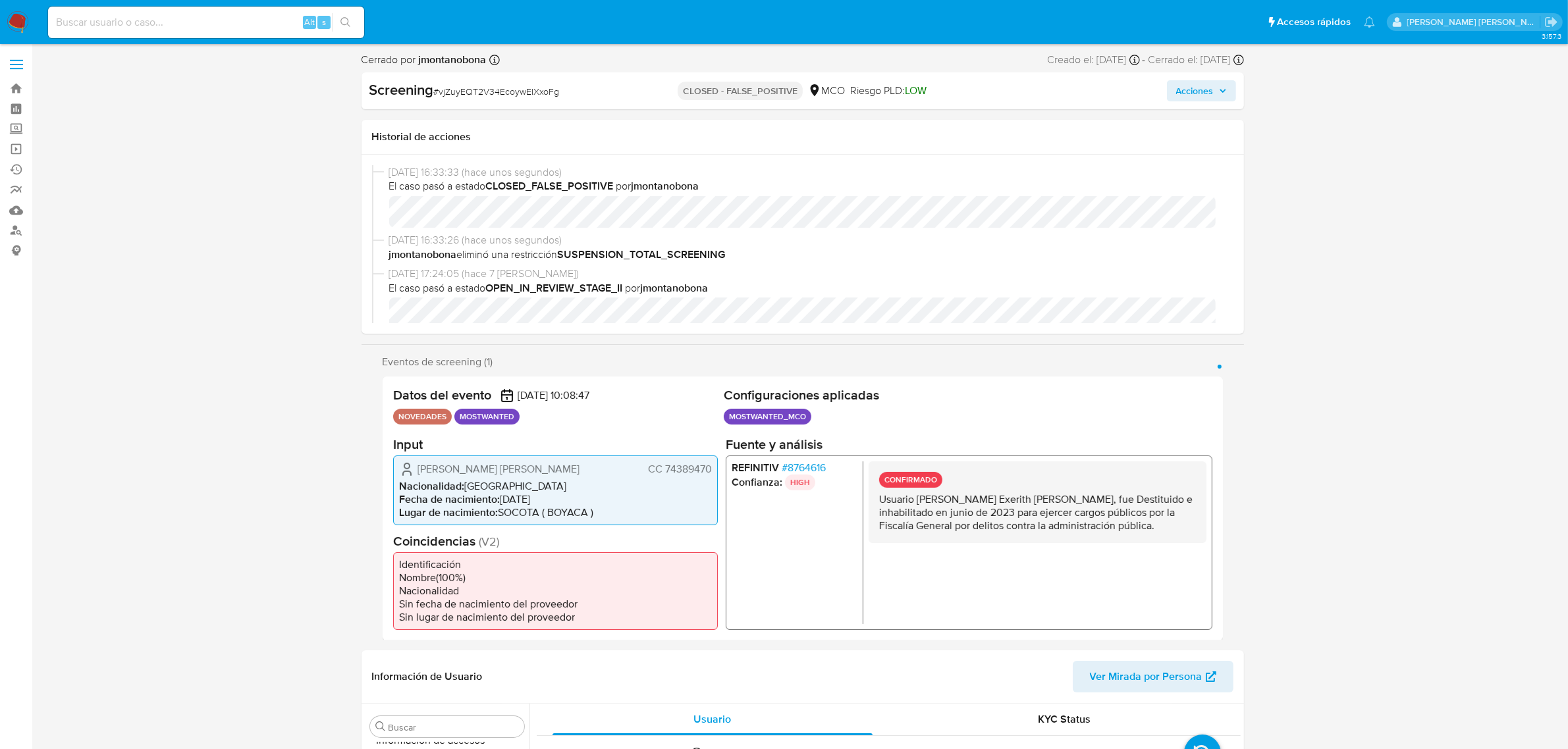
select select "10"
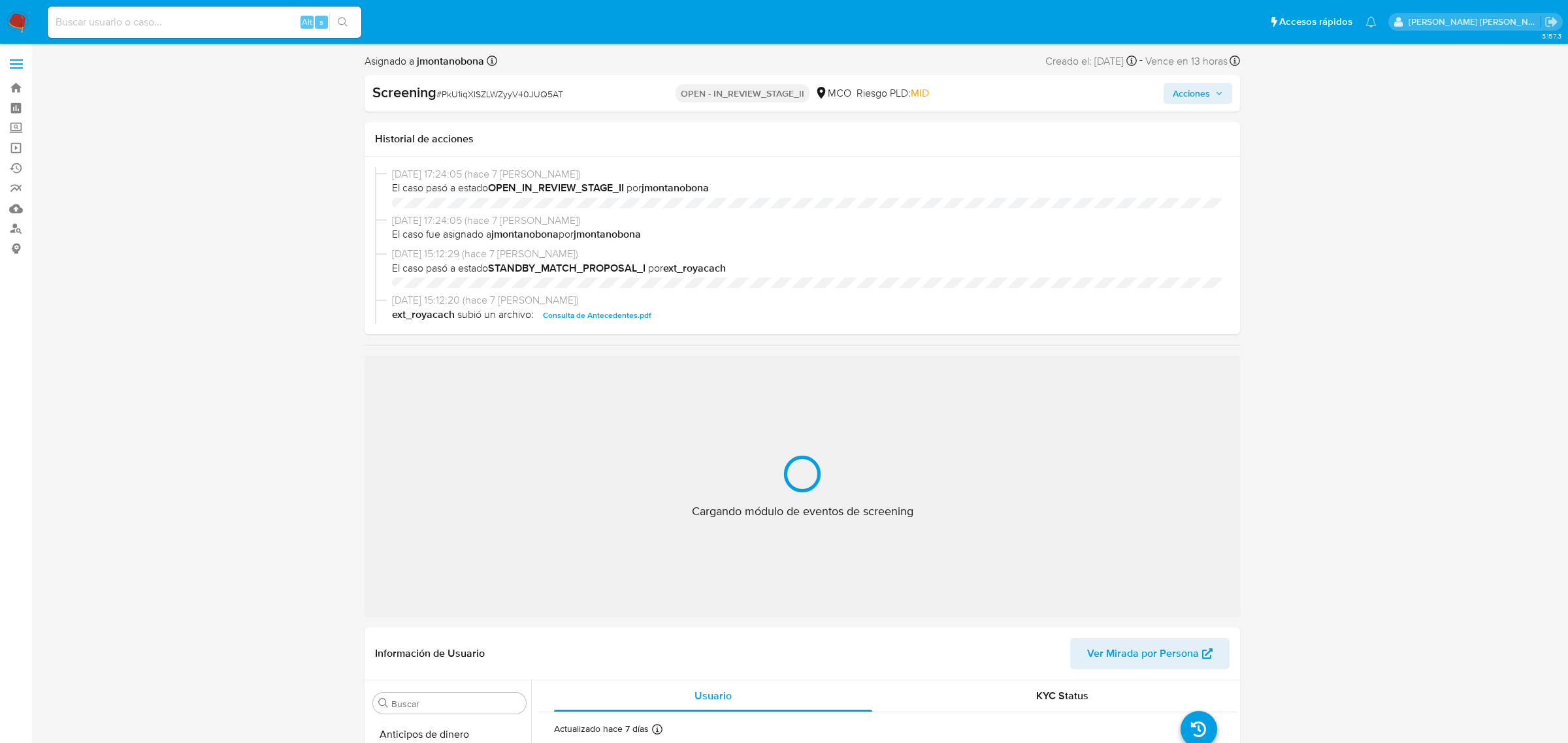
select select "10"
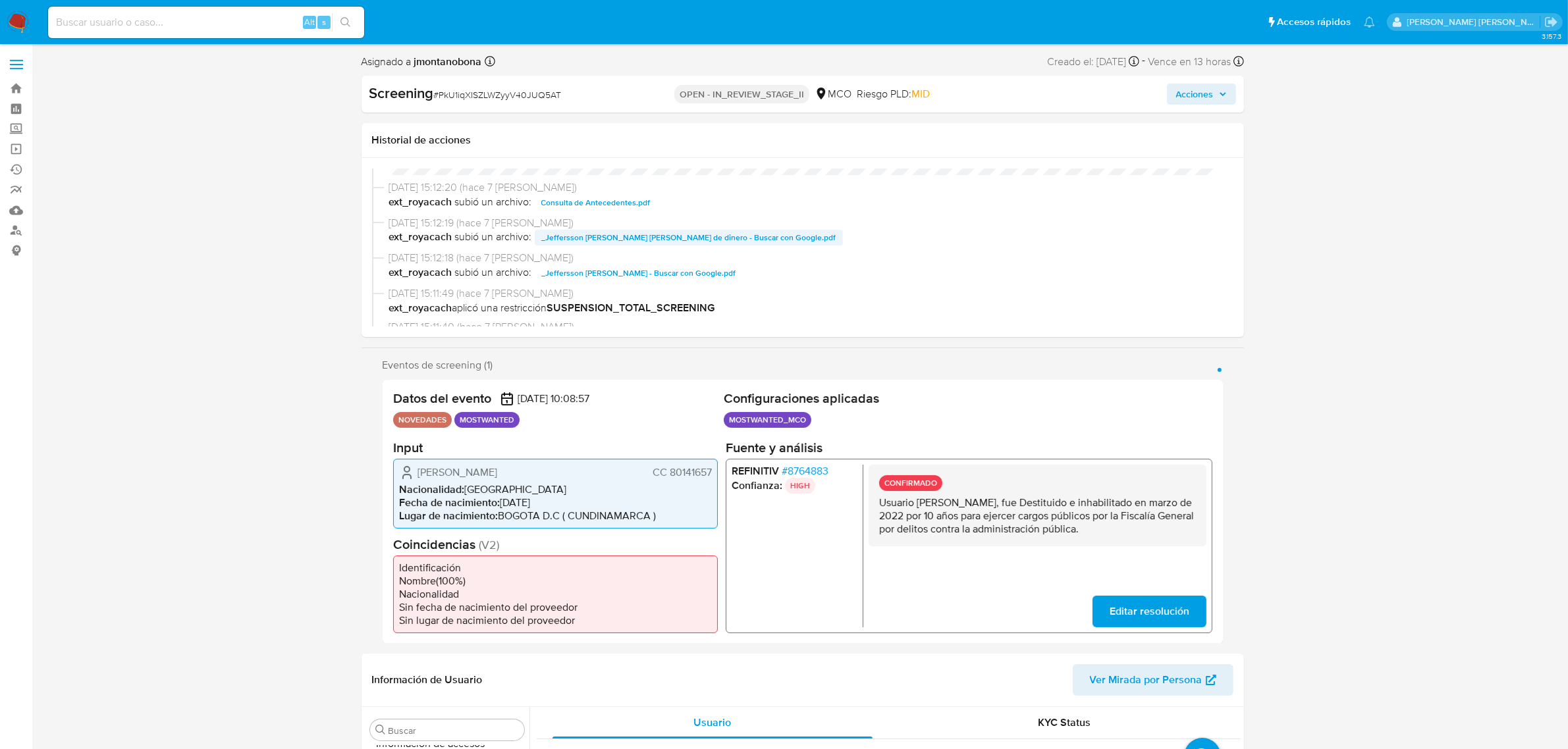
scroll to position [164, 0]
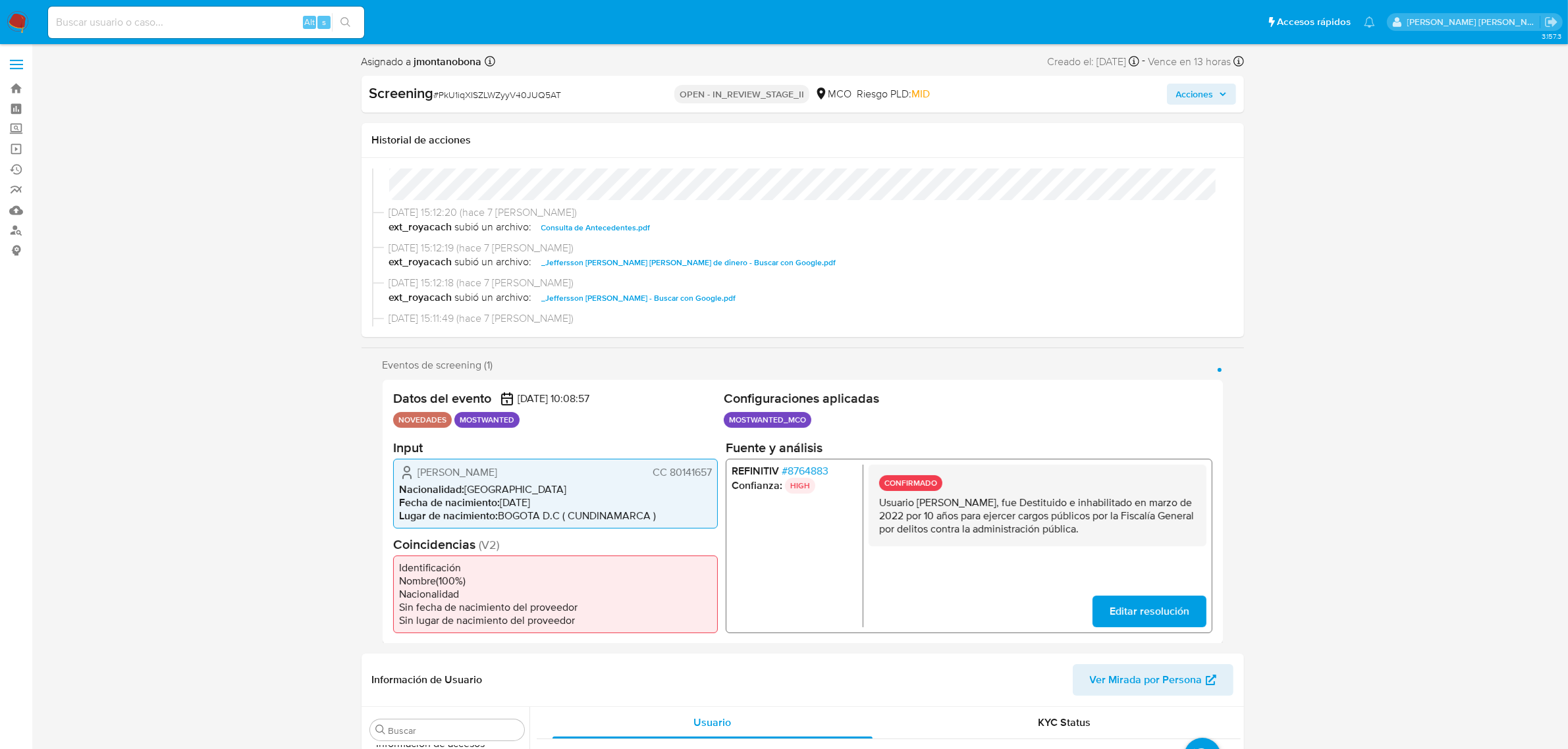
click at [603, 225] on span "Consulta de Antecedentes.pdf" at bounding box center [595, 228] width 109 height 16
drag, startPoint x: 918, startPoint y: 500, endPoint x: 1166, endPoint y: 488, distance: 248.3
click at [1041, 501] on p "Usuario [PERSON_NAME], fue Destituido e inhabilitado en marzo de 2022 por 10 añ…" at bounding box center [1037, 515] width 317 height 40
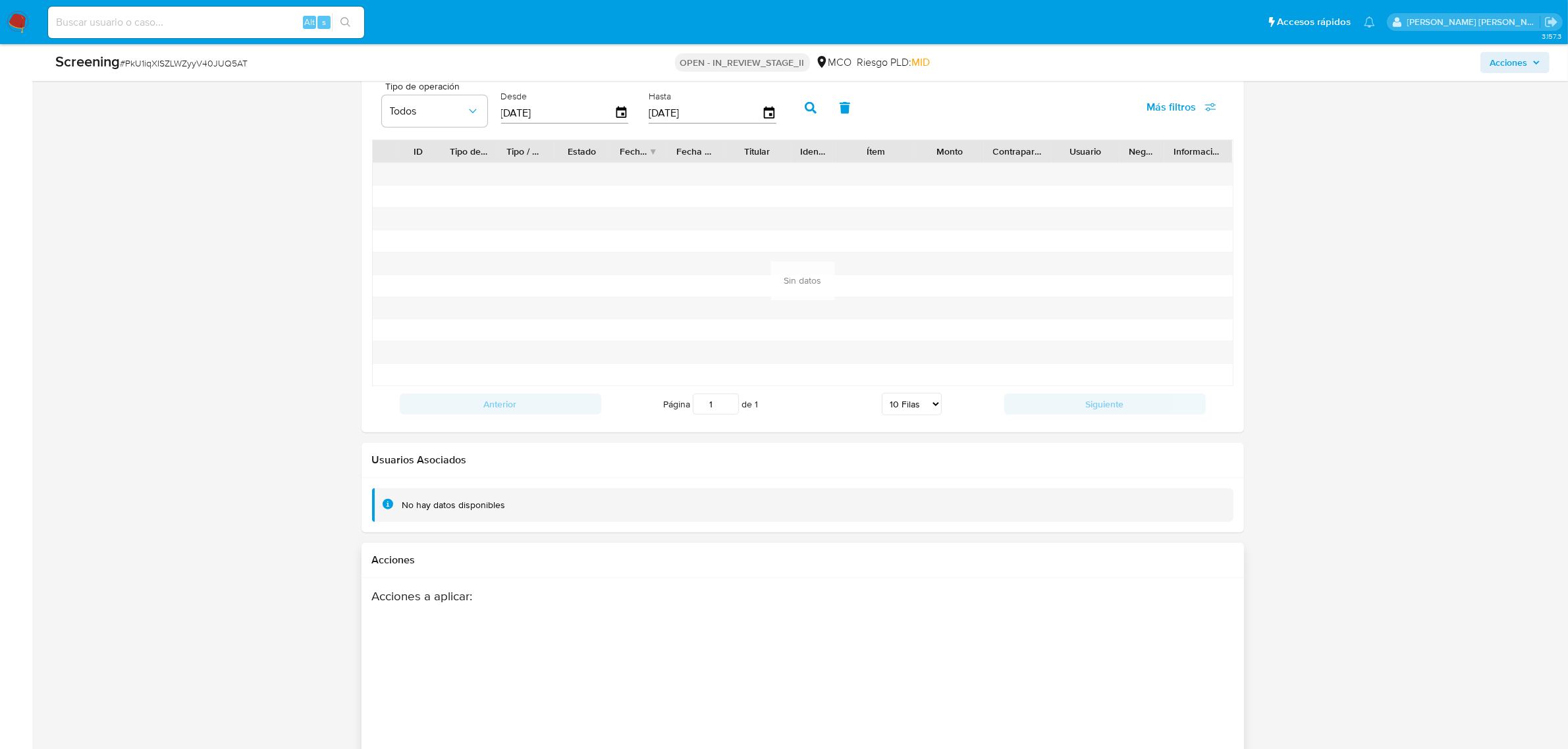
scroll to position [1785, 0]
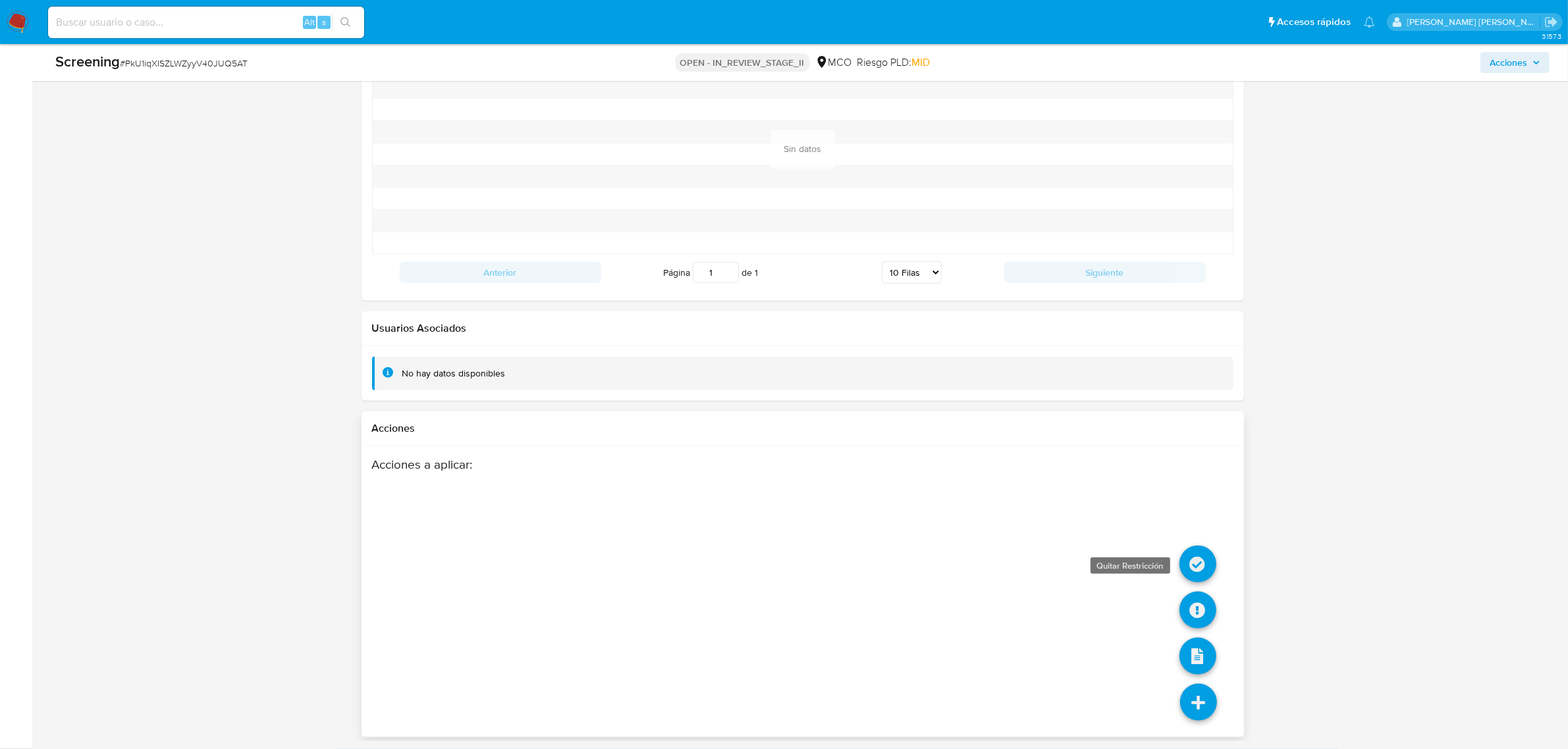
click at [1205, 573] on icon at bounding box center [1198, 564] width 37 height 37
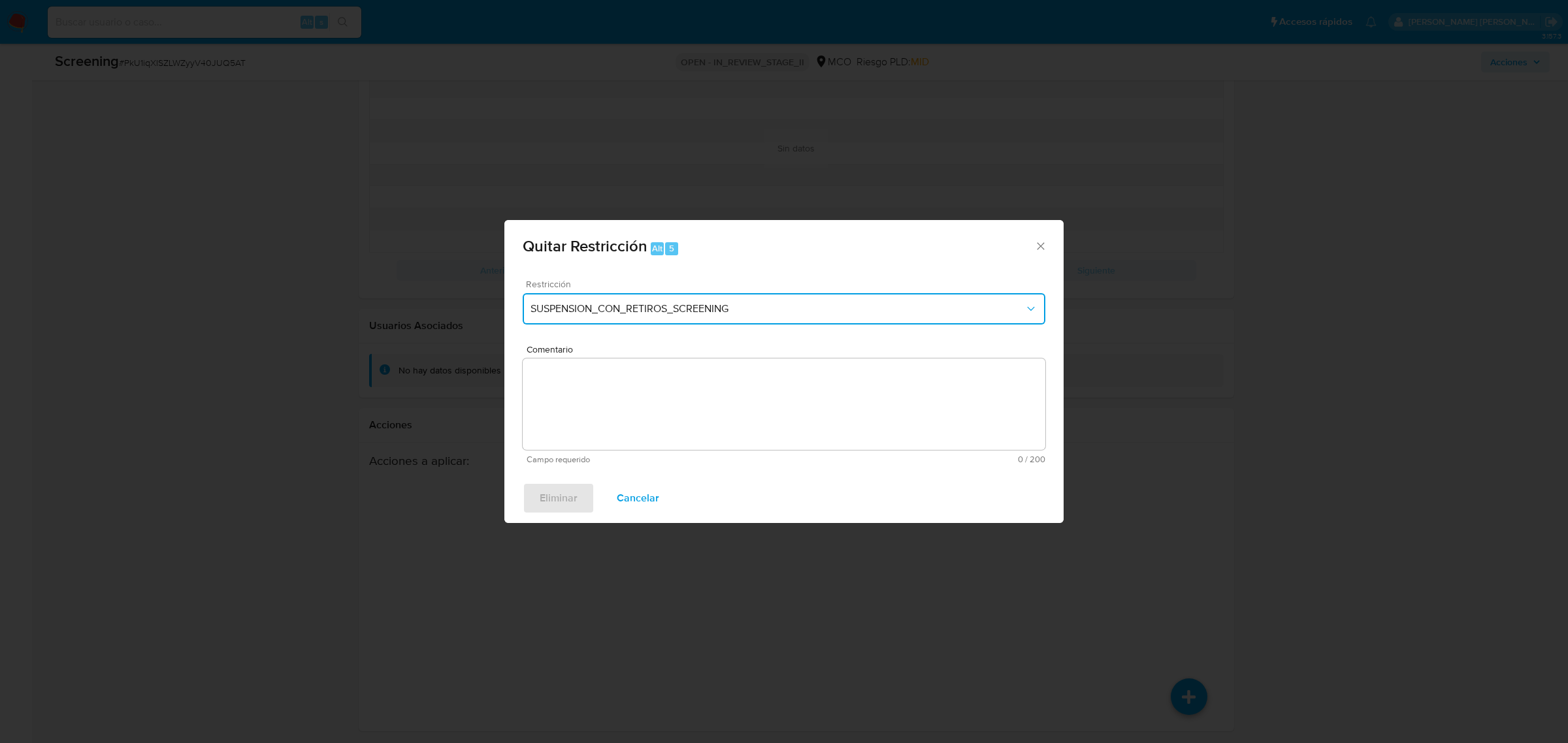
click at [696, 318] on button "SUSPENSION_CON_RETIROS_SCREENING" at bounding box center [783, 309] width 522 height 31
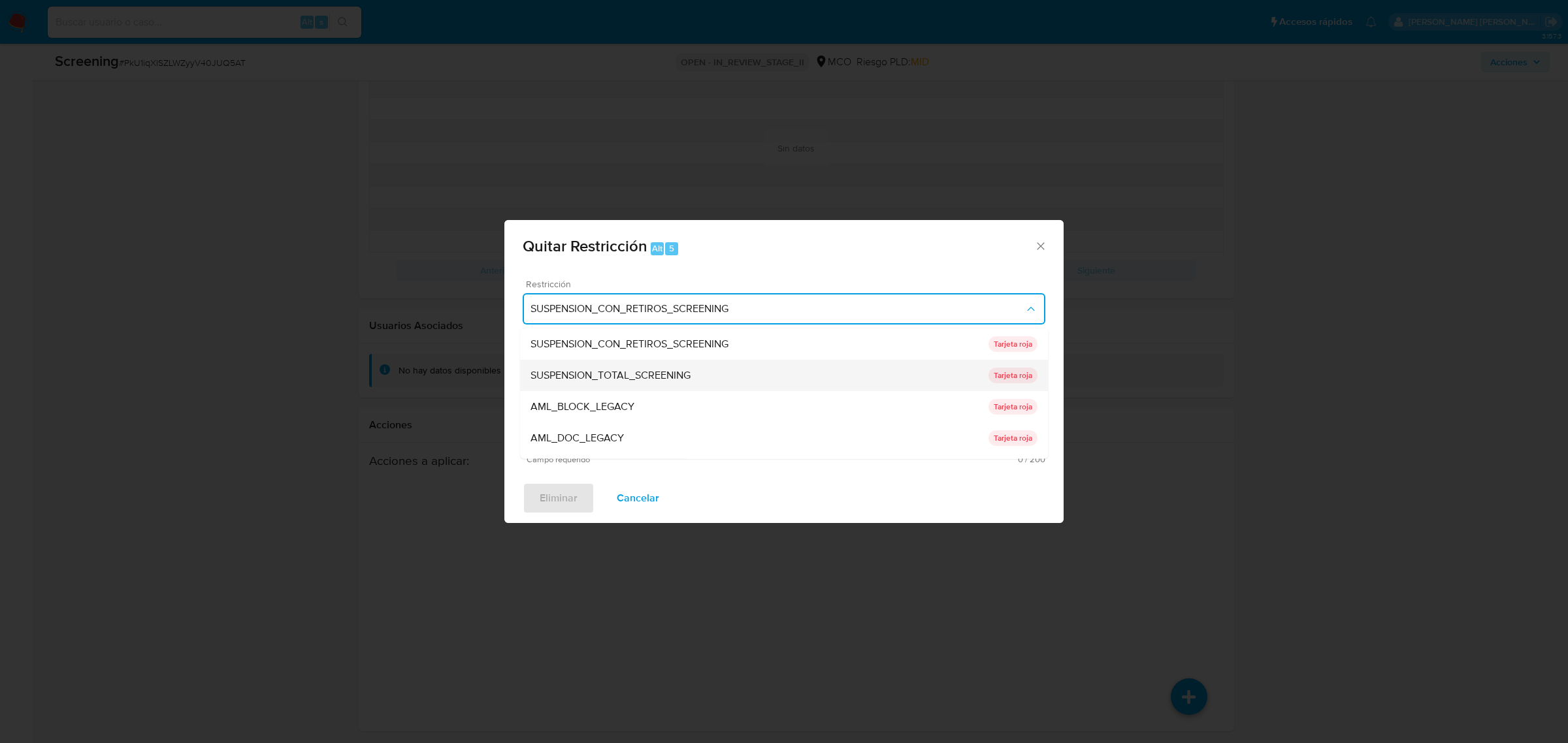
click at [671, 373] on span "SUSPENSION_TOTAL_SCREENING" at bounding box center [610, 375] width 160 height 13
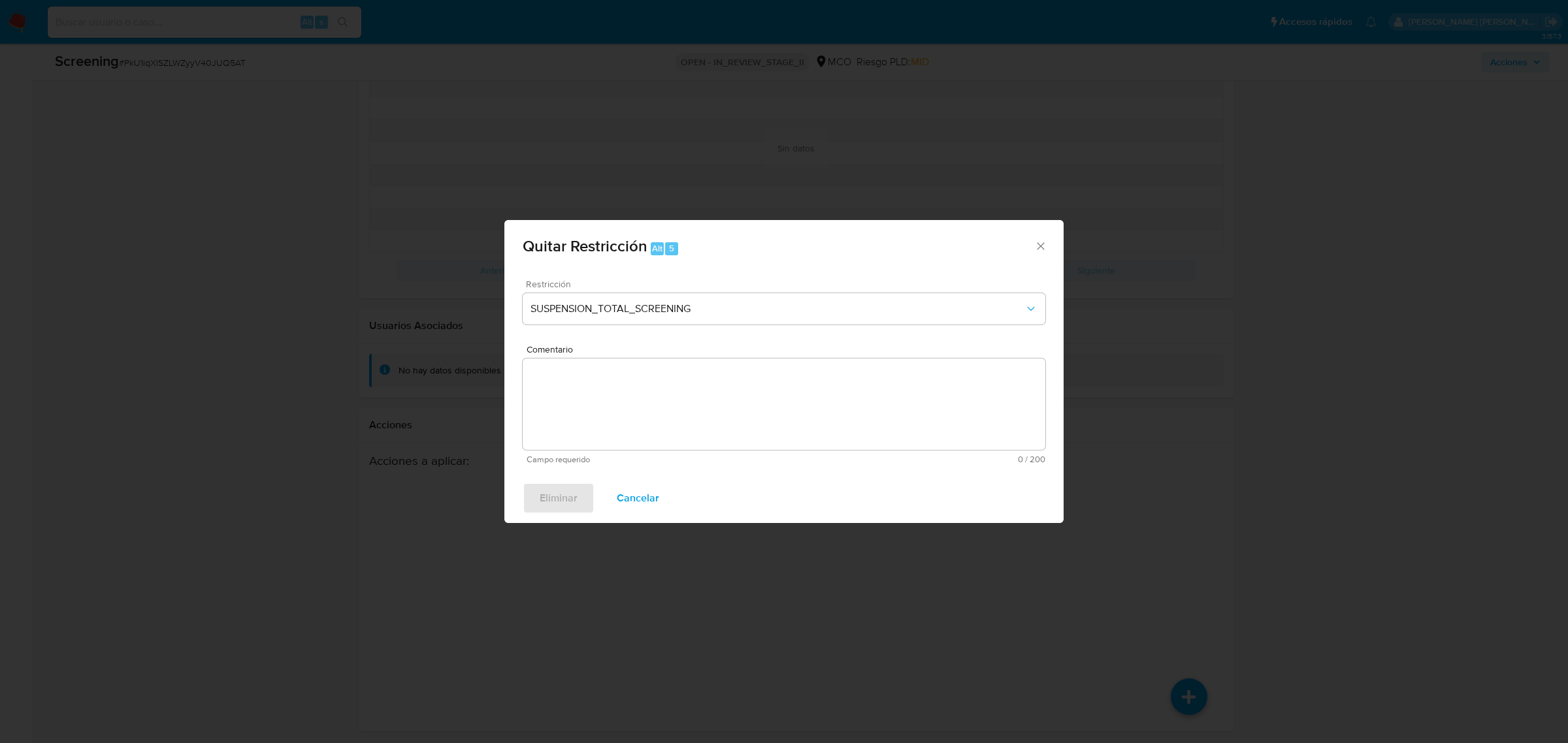
click at [680, 406] on div "Comentario Campo requerido 0 / 200 200 caracteres restantes" at bounding box center [783, 404] width 522 height 119
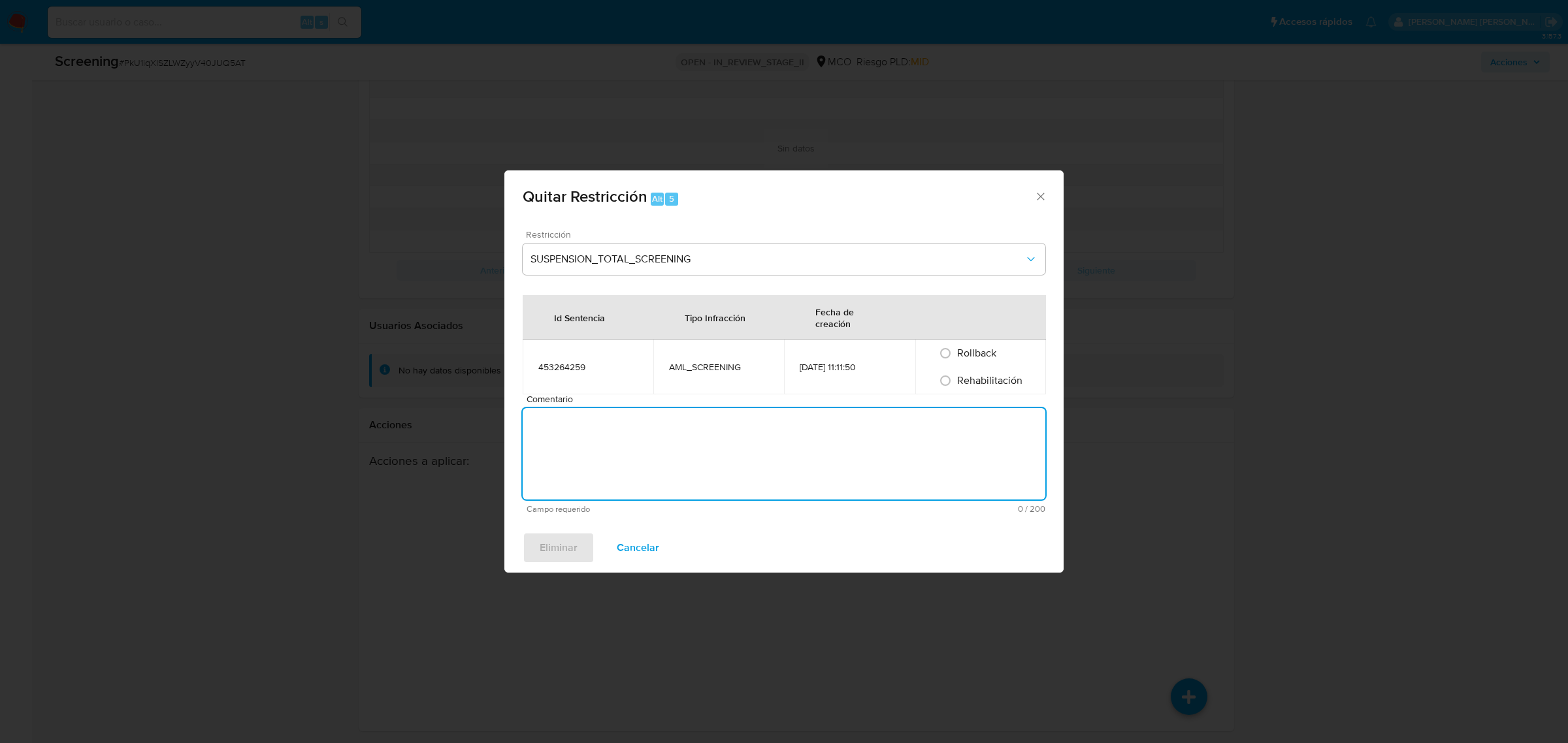
paste textarea "No se encuentran evidencias de delitos LAFT asociados a las inhabilidades regis…"
type textarea "No se encuentran evidencias de delitos LAFT asociados a las inhabilidades regis…"
click at [968, 384] on span "Rehabilitación" at bounding box center [990, 380] width 66 height 15
click at [956, 384] on input "Rehabilitación" at bounding box center [945, 381] width 21 height 21
radio input "true"
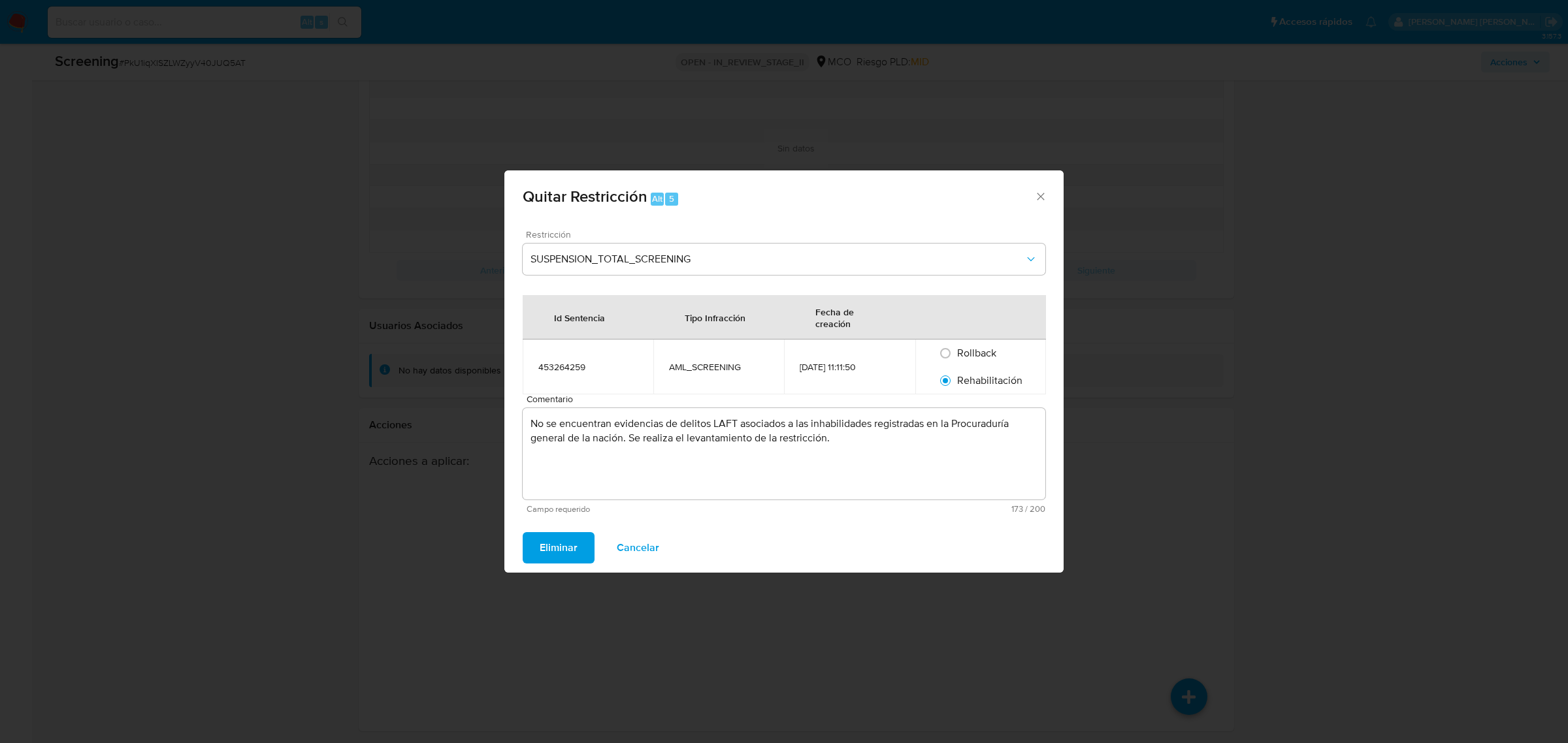
click at [559, 541] on span "Eliminar" at bounding box center [559, 548] width 38 height 29
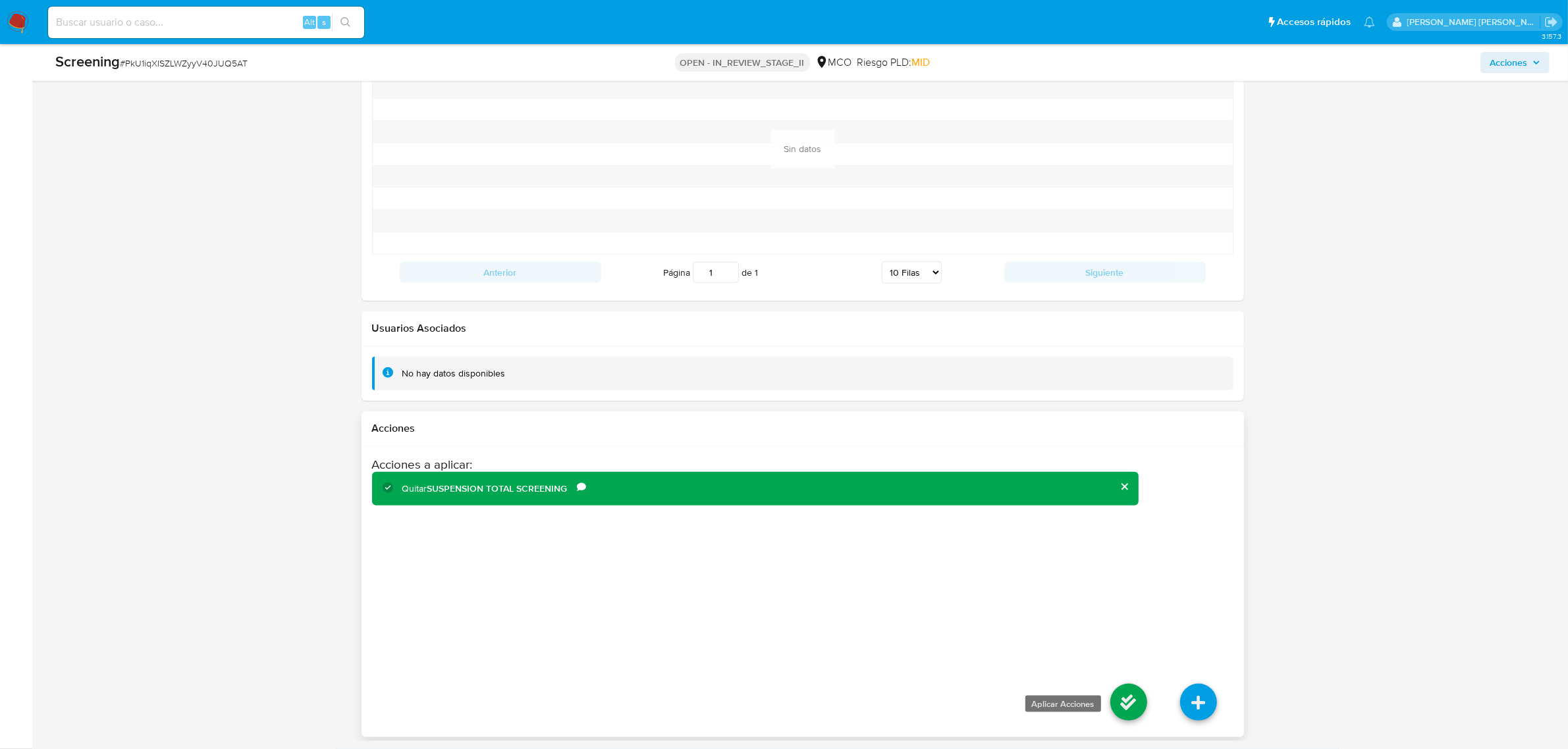
click at [1133, 702] on icon at bounding box center [1129, 703] width 37 height 37
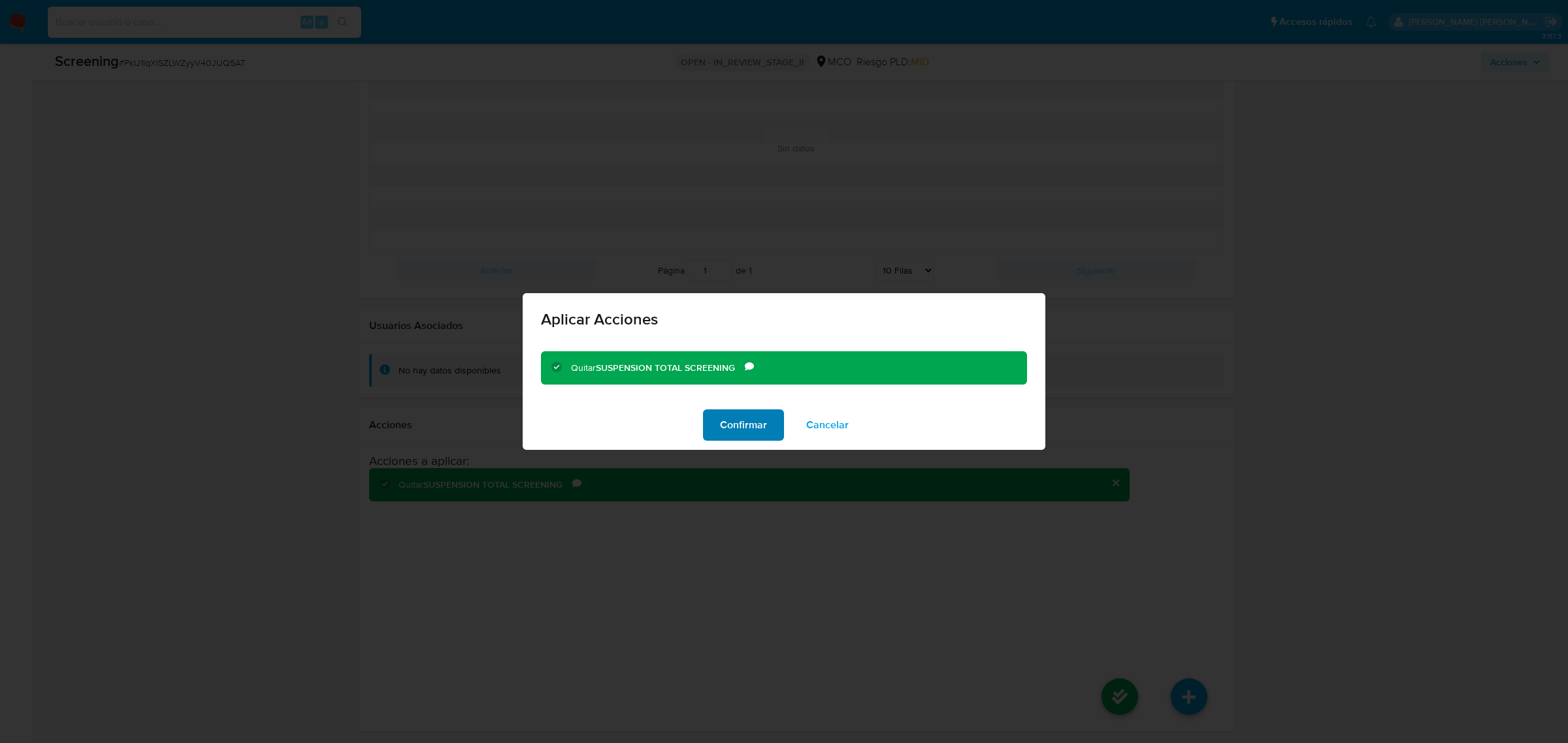
click at [726, 413] on span "Confirmar" at bounding box center [743, 425] width 47 height 29
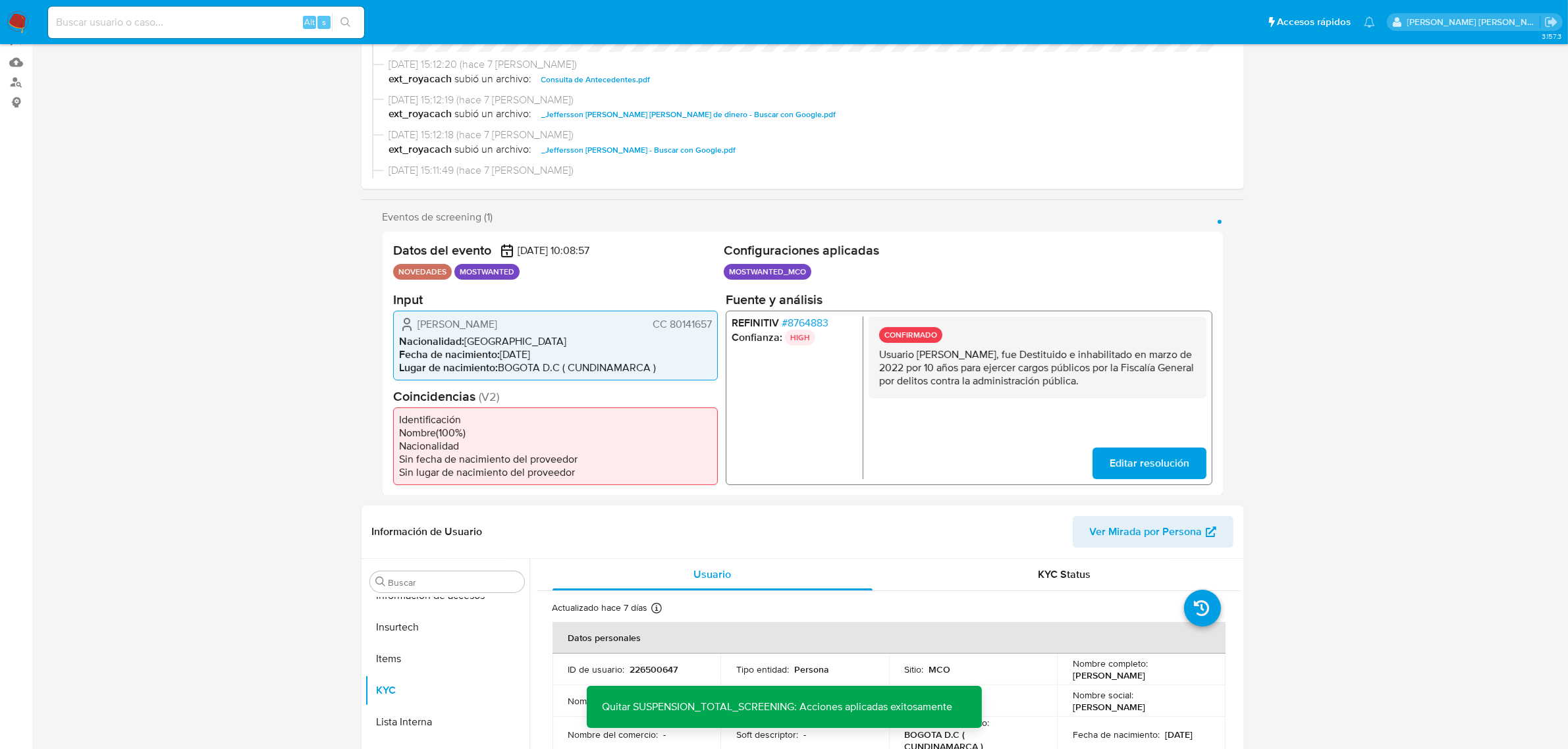
scroll to position [0, 0]
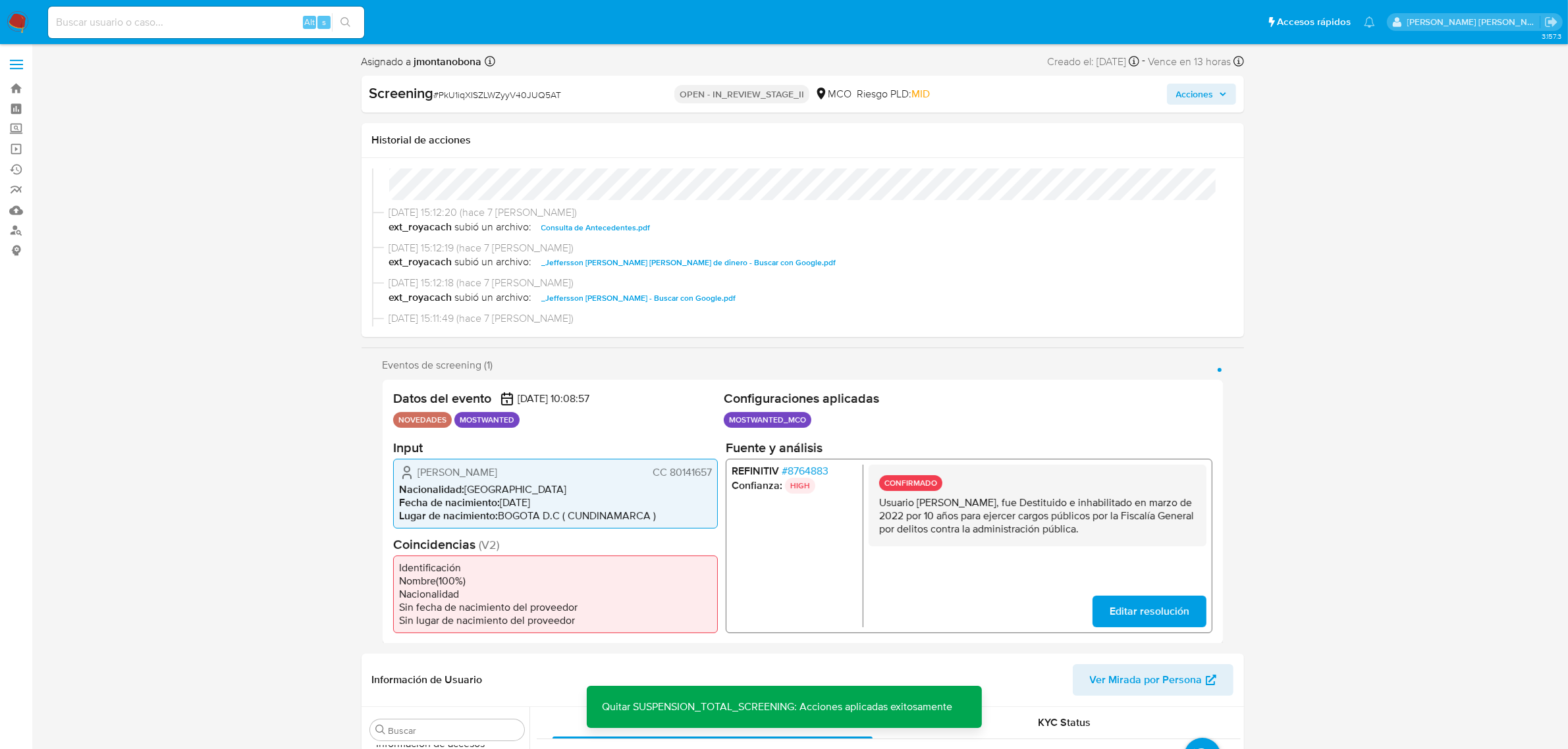
click at [1203, 96] on span "Acciones" at bounding box center [1195, 94] width 38 height 21
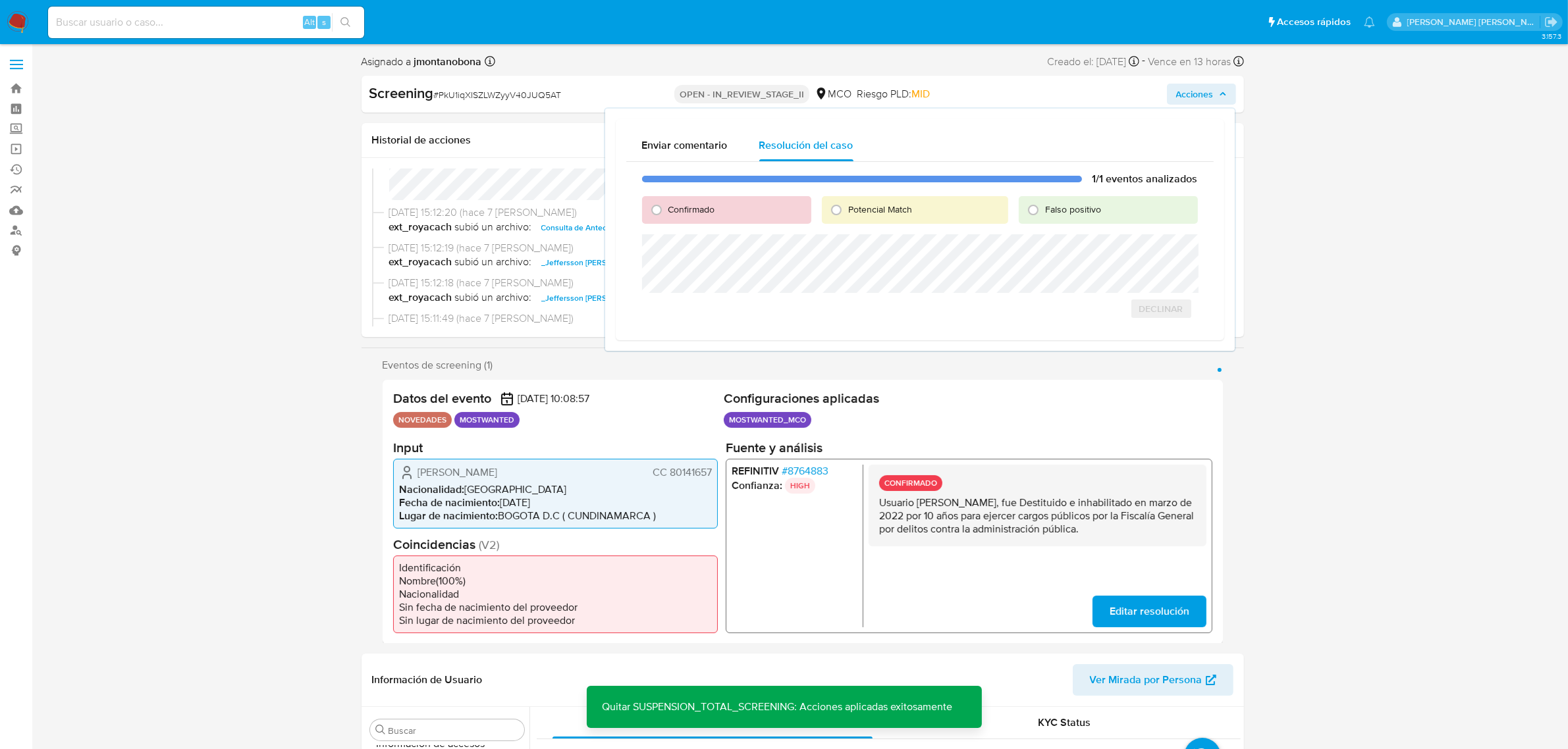
click at [1054, 205] on span "Falso positivo" at bounding box center [1073, 209] width 56 height 13
click at [1044, 205] on input "Falso positivo" at bounding box center [1033, 210] width 21 height 21
radio input "true"
click at [1164, 324] on span "Cerrar Caso" at bounding box center [1152, 323] width 63 height 18
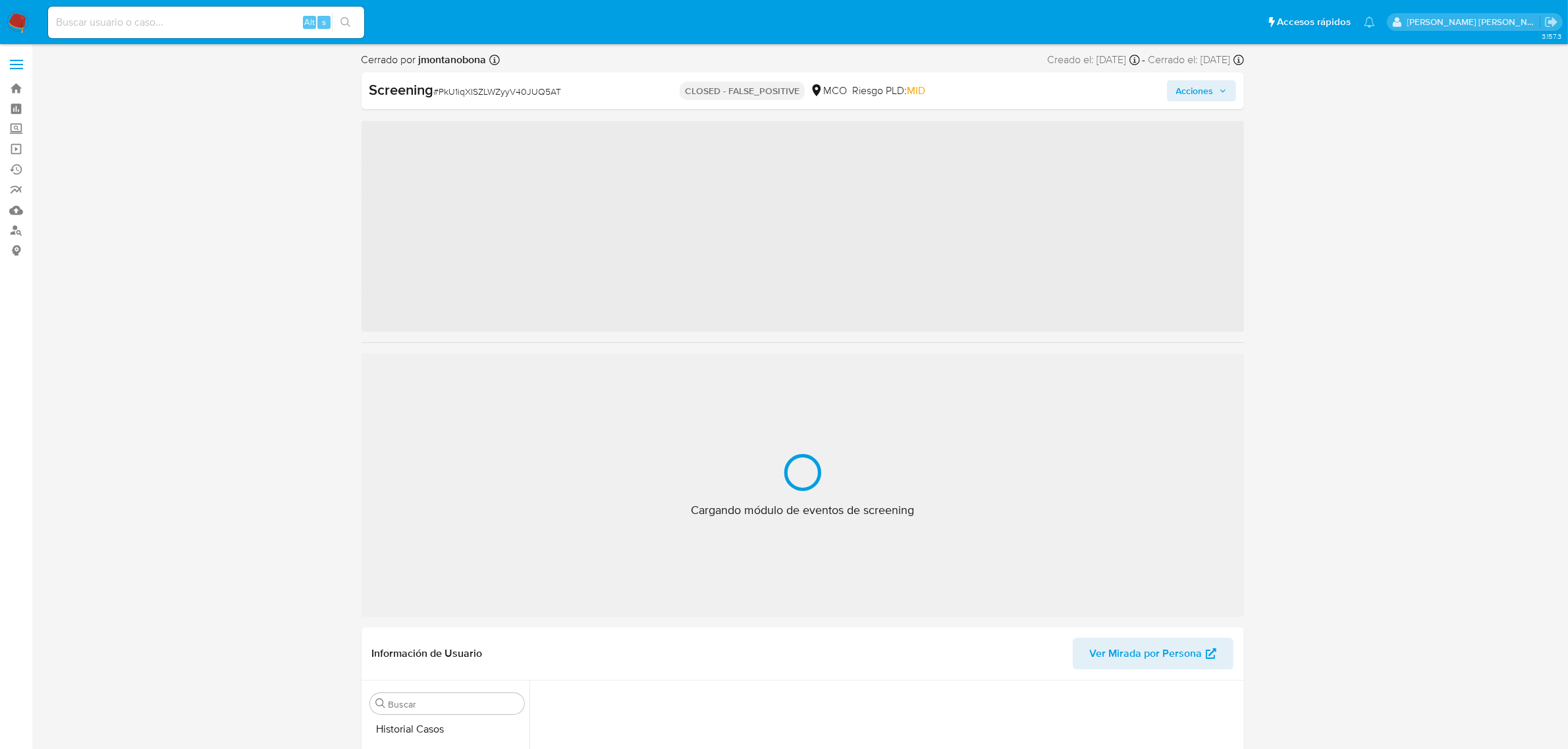
scroll to position [555, 0]
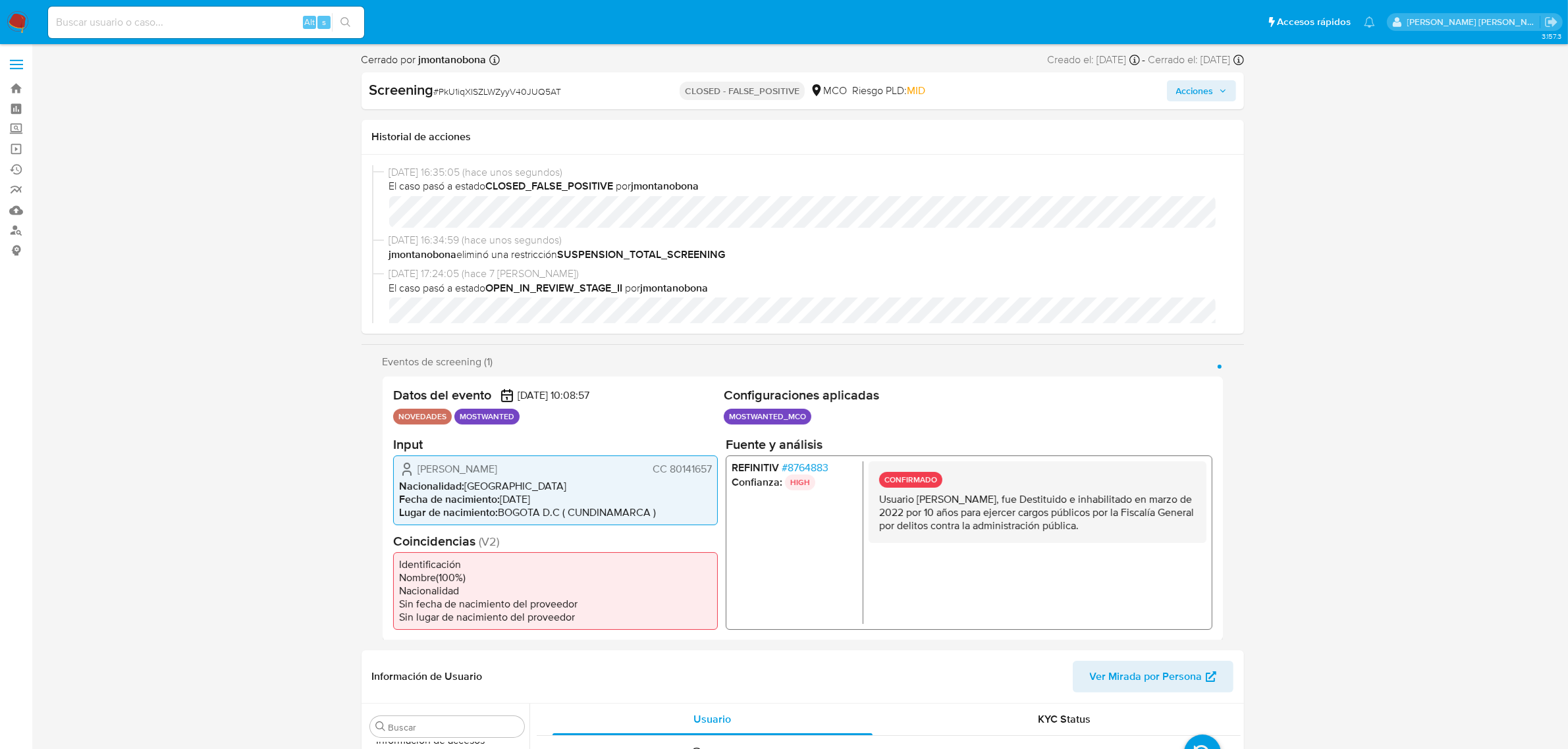
select select "10"
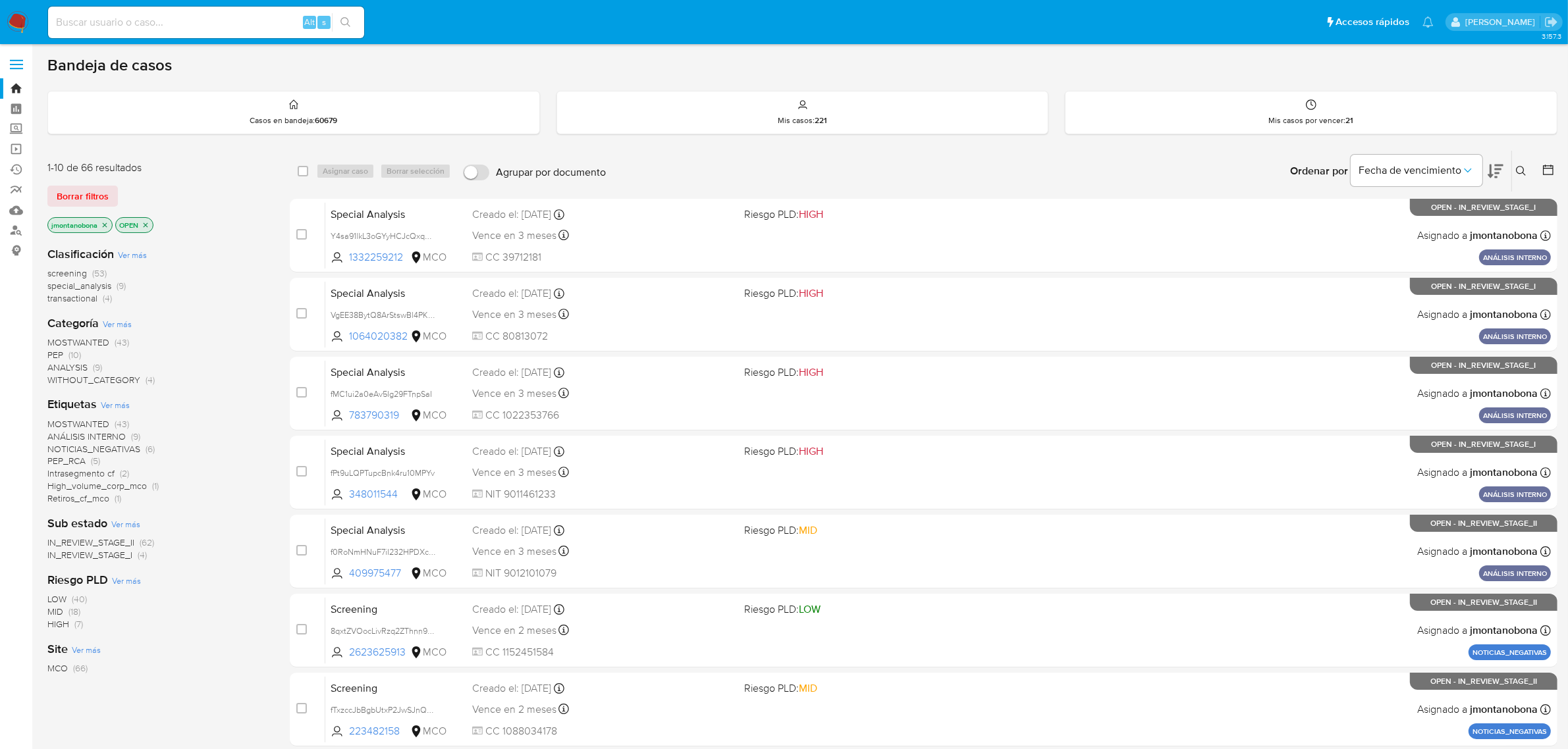
click at [1522, 168] on icon at bounding box center [1521, 171] width 11 height 11
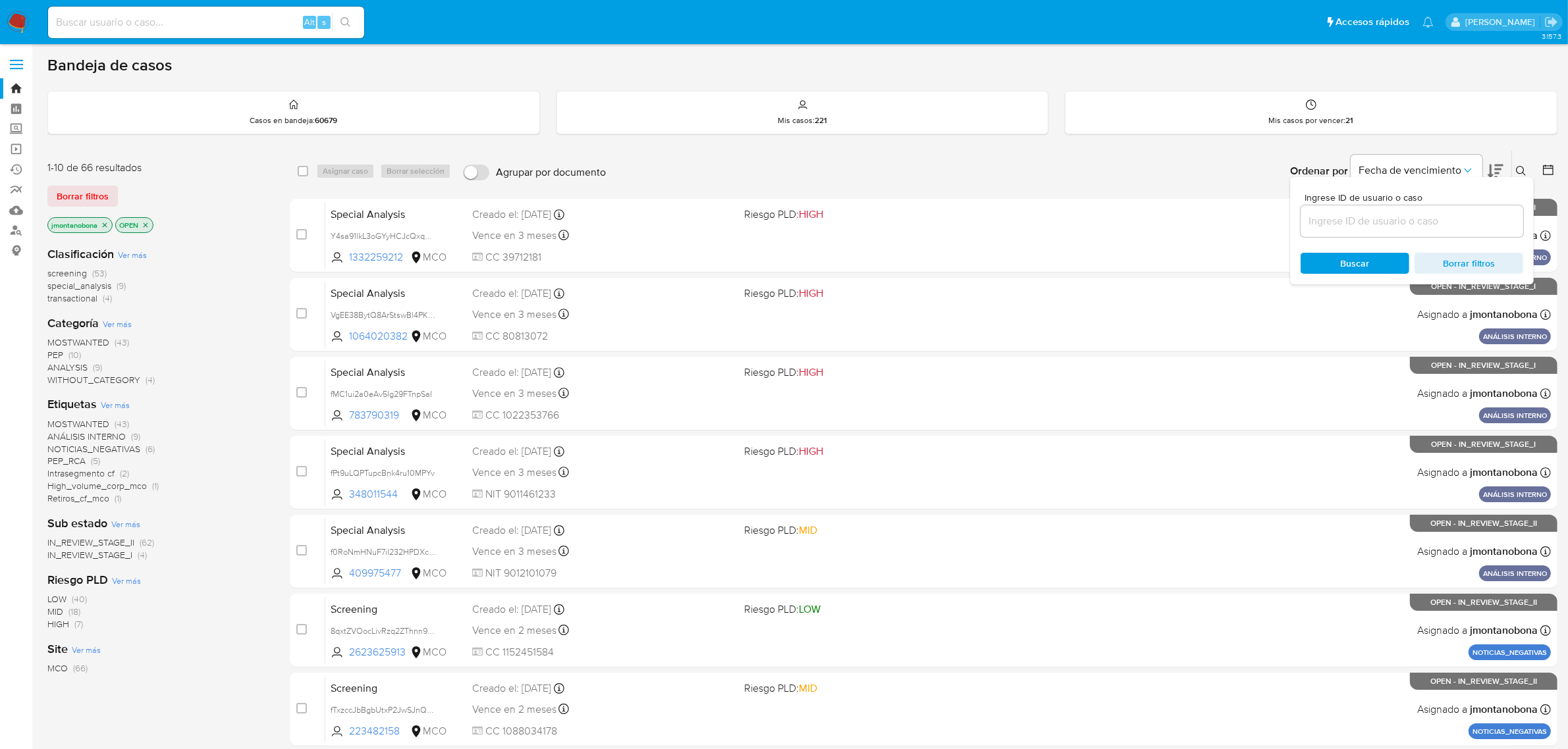
click at [1361, 232] on div at bounding box center [1411, 221] width 223 height 32
click at [1370, 226] on input at bounding box center [1411, 221] width 223 height 17
paste input "fPt9uLQPTupcBnk4ru10MPYv"
type input "fPt9uLQPTupcBnk4ru10MPYv"
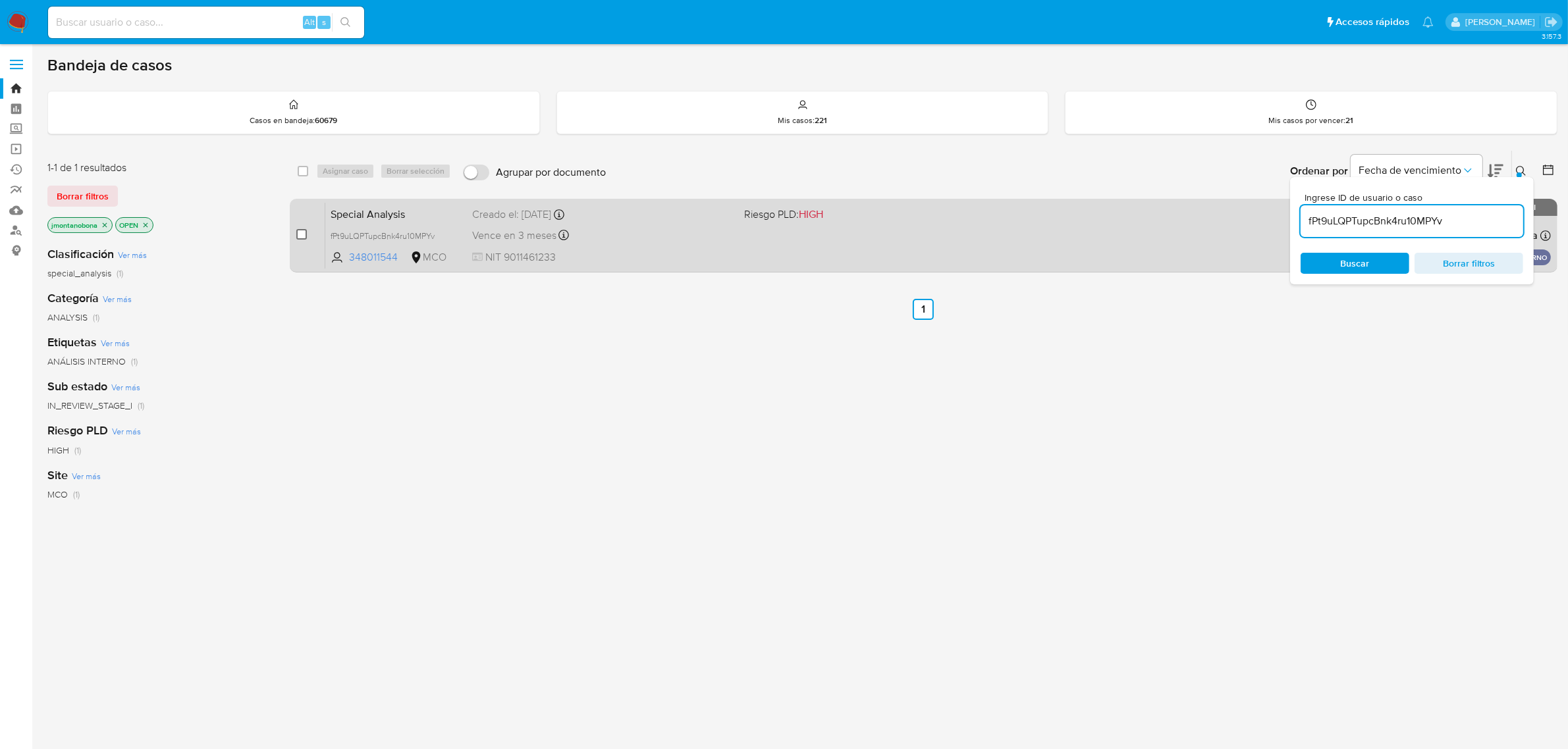
click at [299, 232] on input "checkbox" at bounding box center [301, 234] width 11 height 11
checkbox input "true"
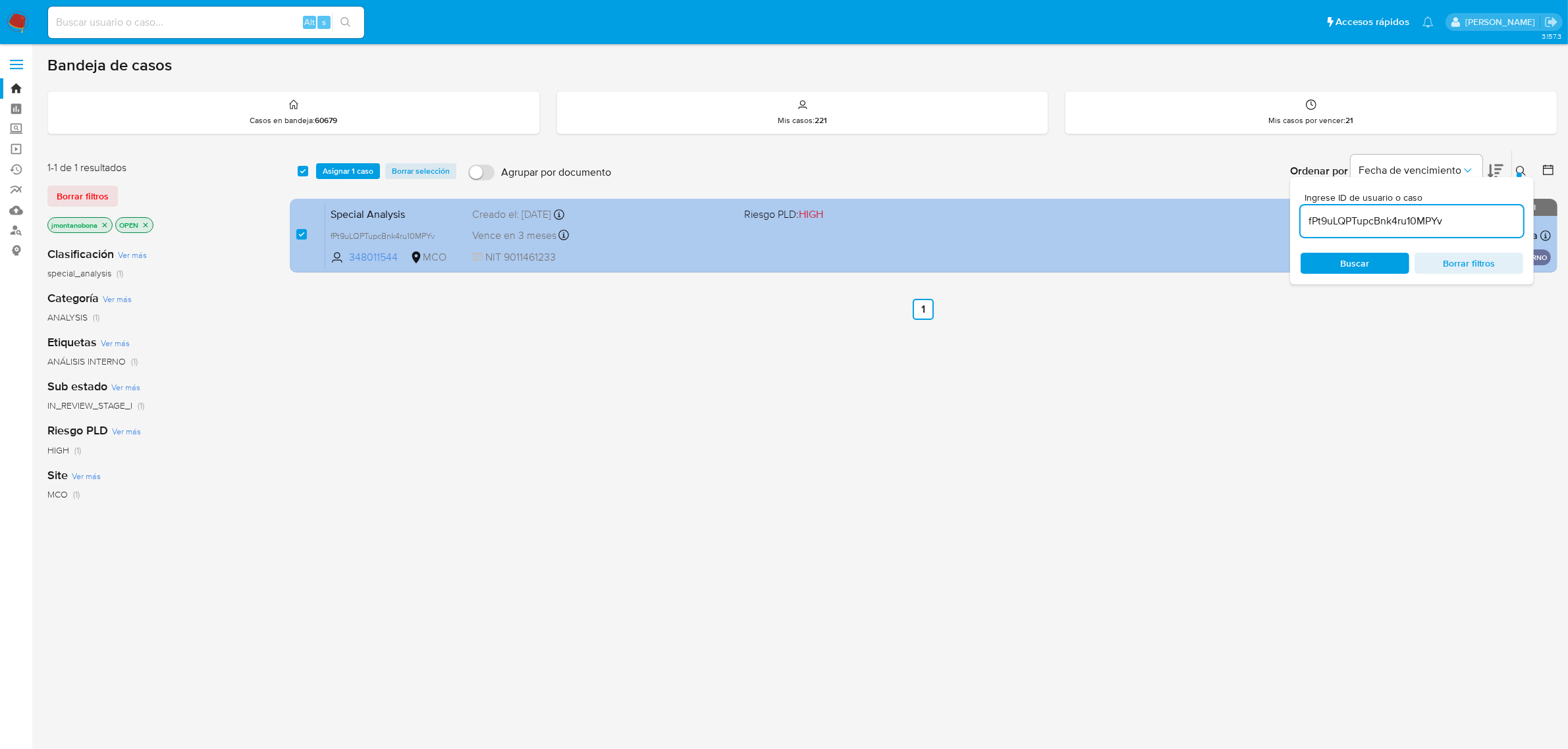
drag, startPoint x: 1468, startPoint y: 222, endPoint x: 1228, endPoint y: 219, distance: 240.0
click at [1237, 219] on div "select-all-cases-checkbox Asignar 1 caso Borrar selección Agrupar por documento…" at bounding box center [924, 213] width 1268 height 127
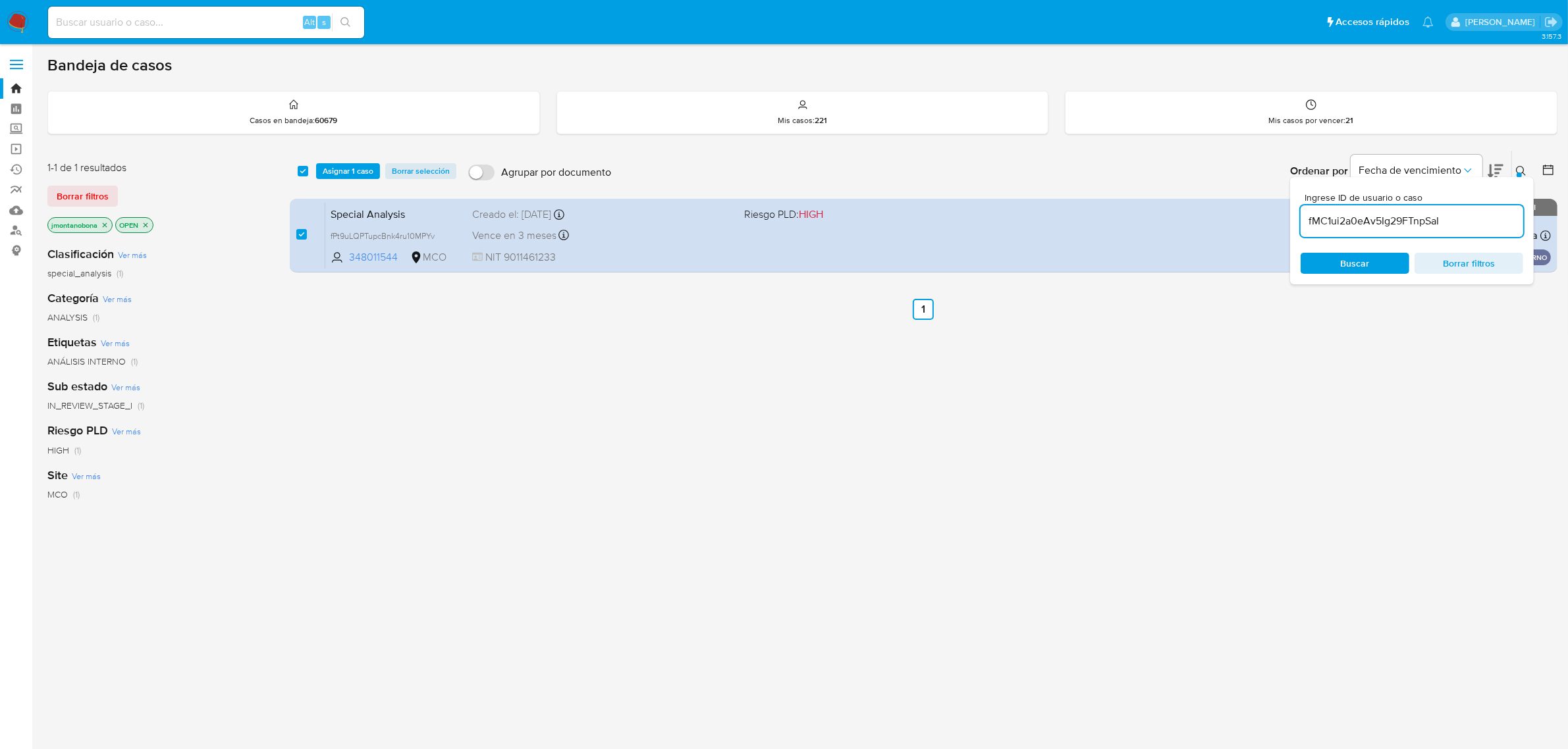
type input "fMC1ui2a0eAv5Ig29FTnpSaI"
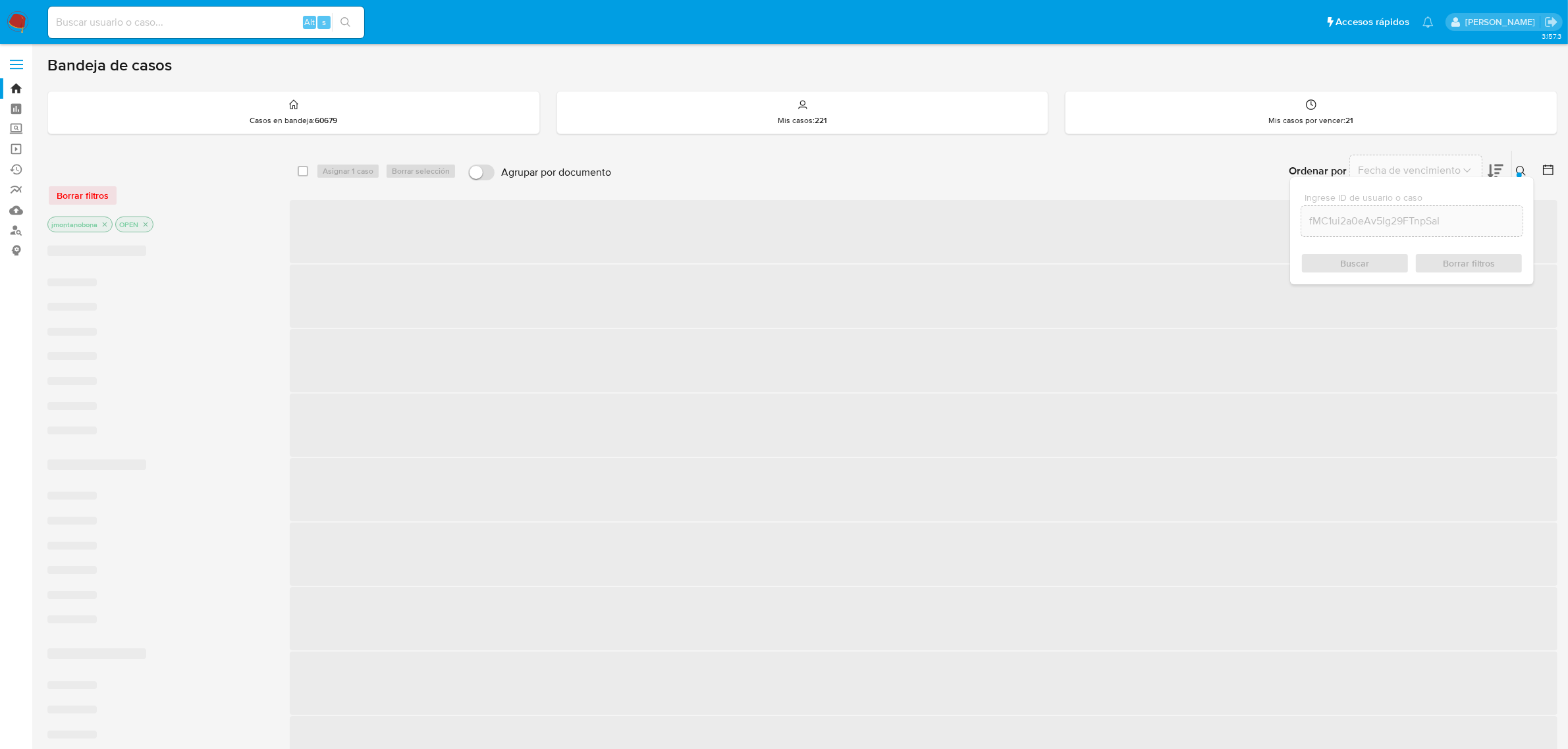
checkbox input "false"
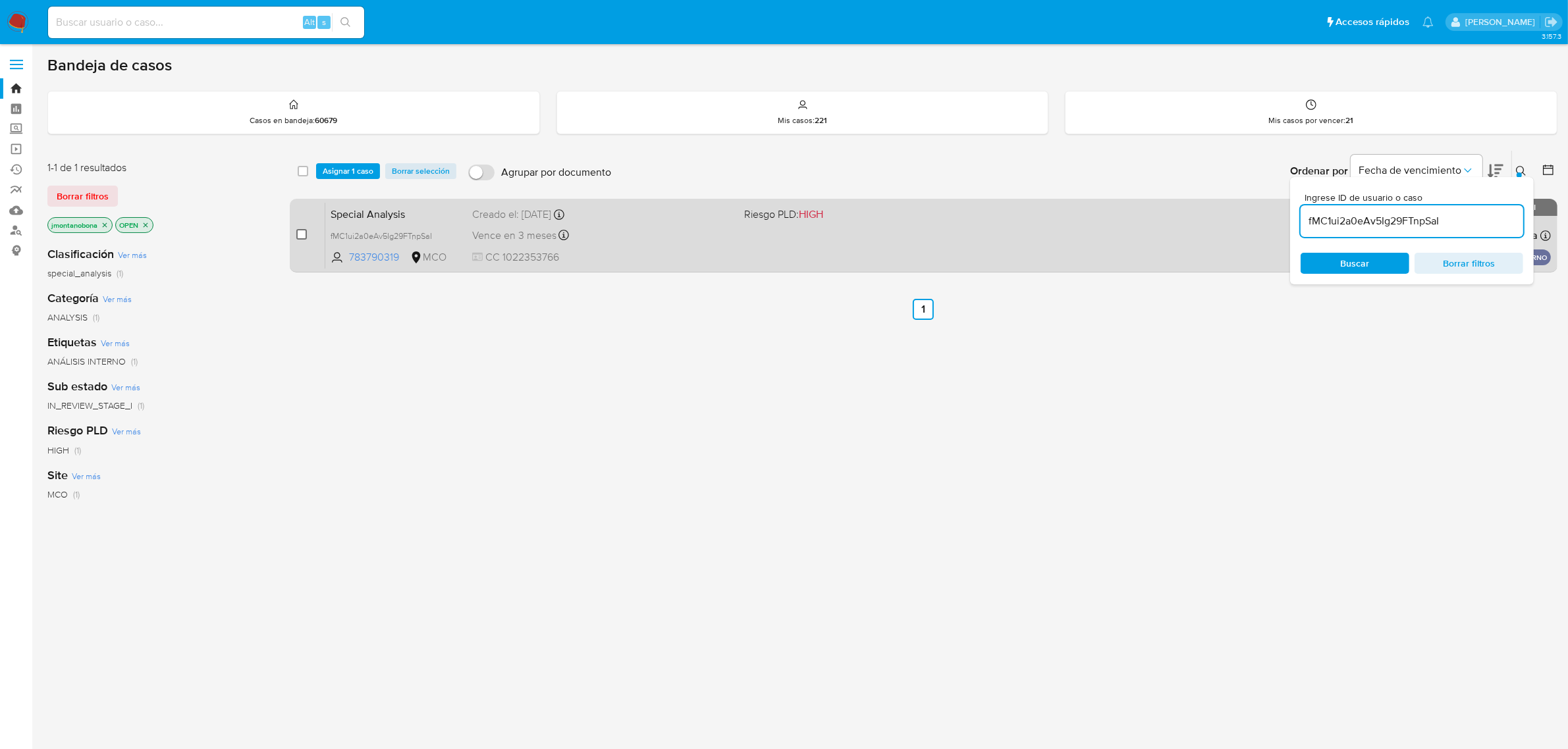
click at [301, 232] on input "checkbox" at bounding box center [301, 234] width 11 height 11
checkbox input "true"
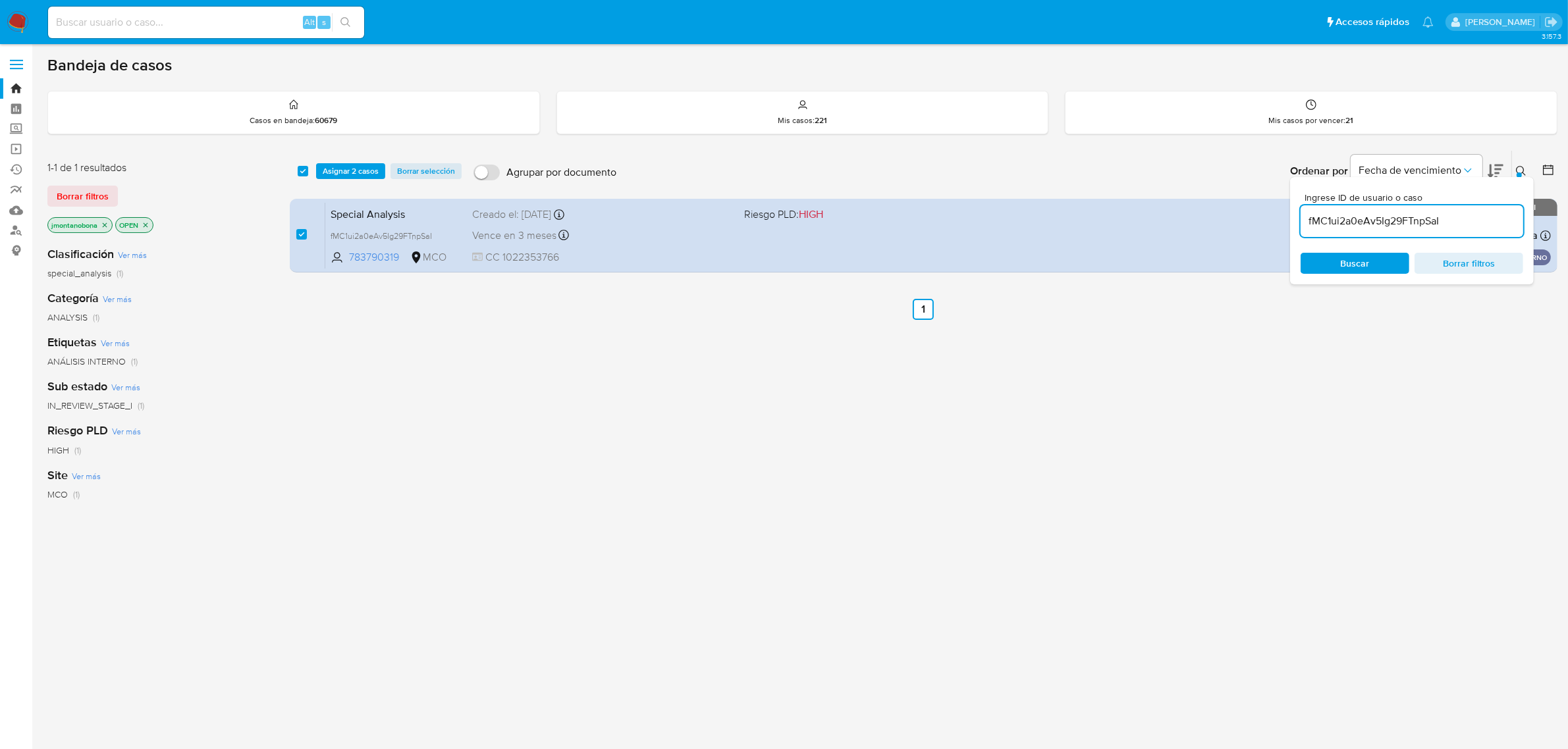
drag, startPoint x: 1458, startPoint y: 224, endPoint x: 1298, endPoint y: 219, distance: 160.1
click at [1302, 219] on input "fMC1ui2a0eAv5Ig29FTnpSaI" at bounding box center [1411, 221] width 223 height 17
type input "VgEE38BytQ8ArStswBl4PKLd"
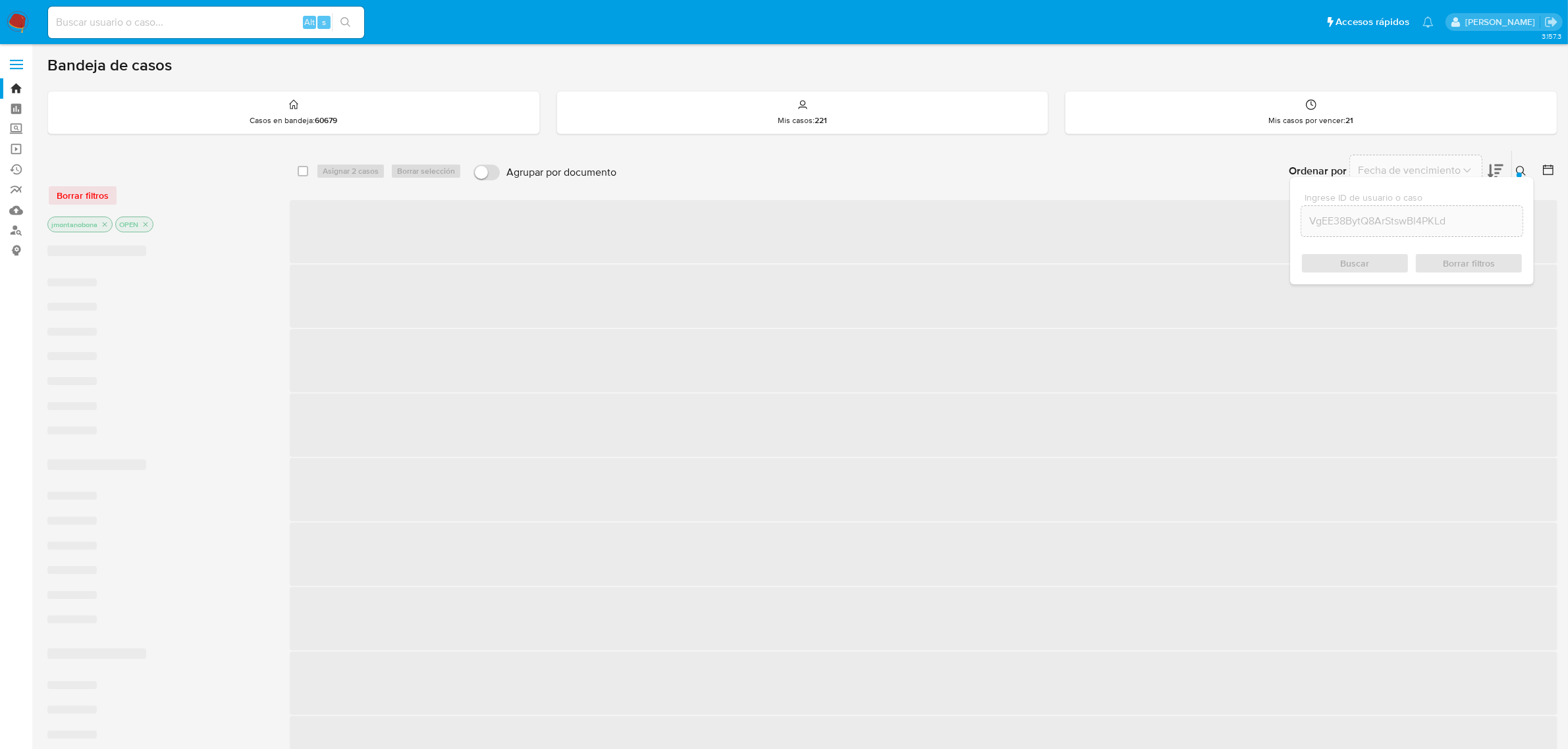
checkbox input "false"
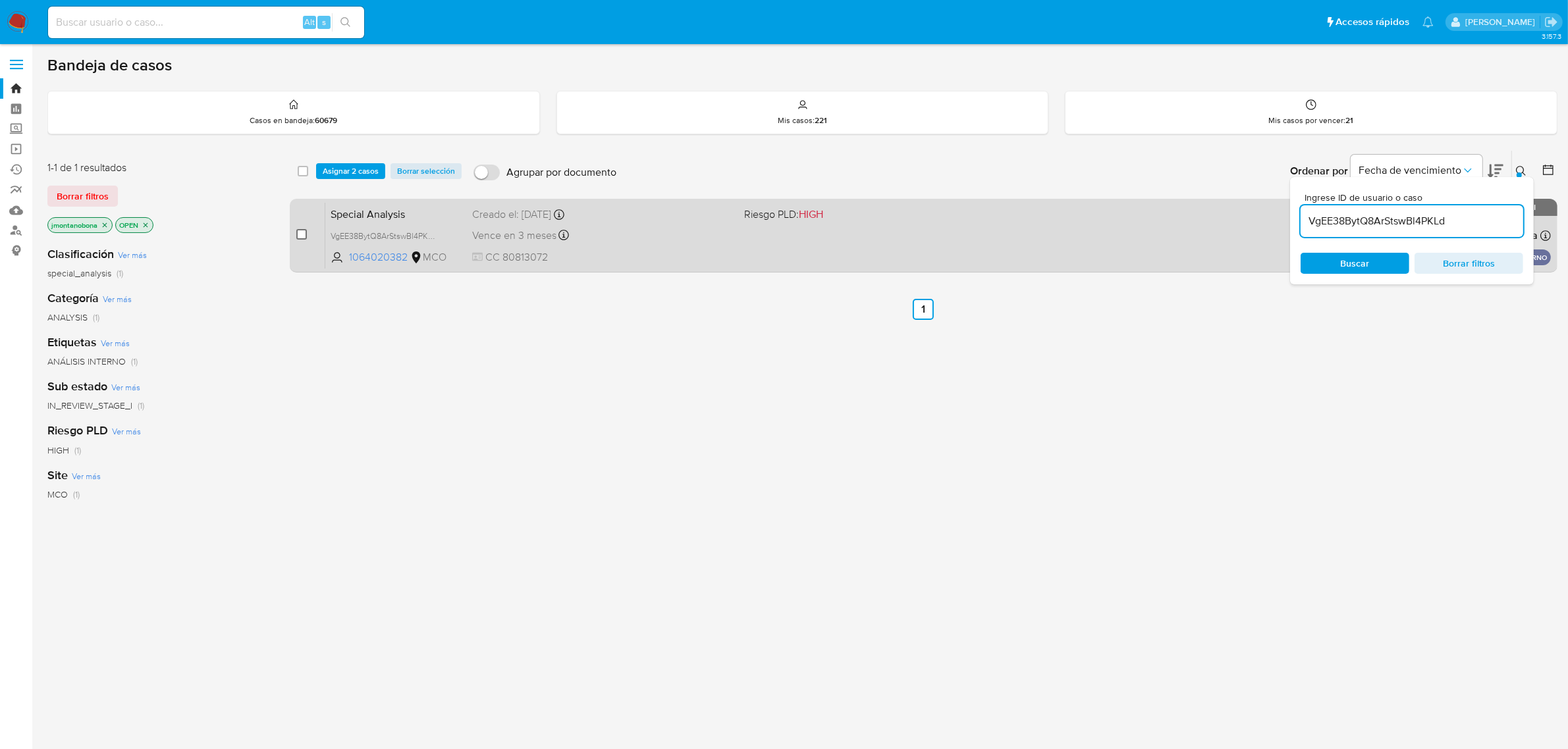
click at [299, 235] on input "checkbox" at bounding box center [301, 234] width 11 height 11
checkbox input "true"
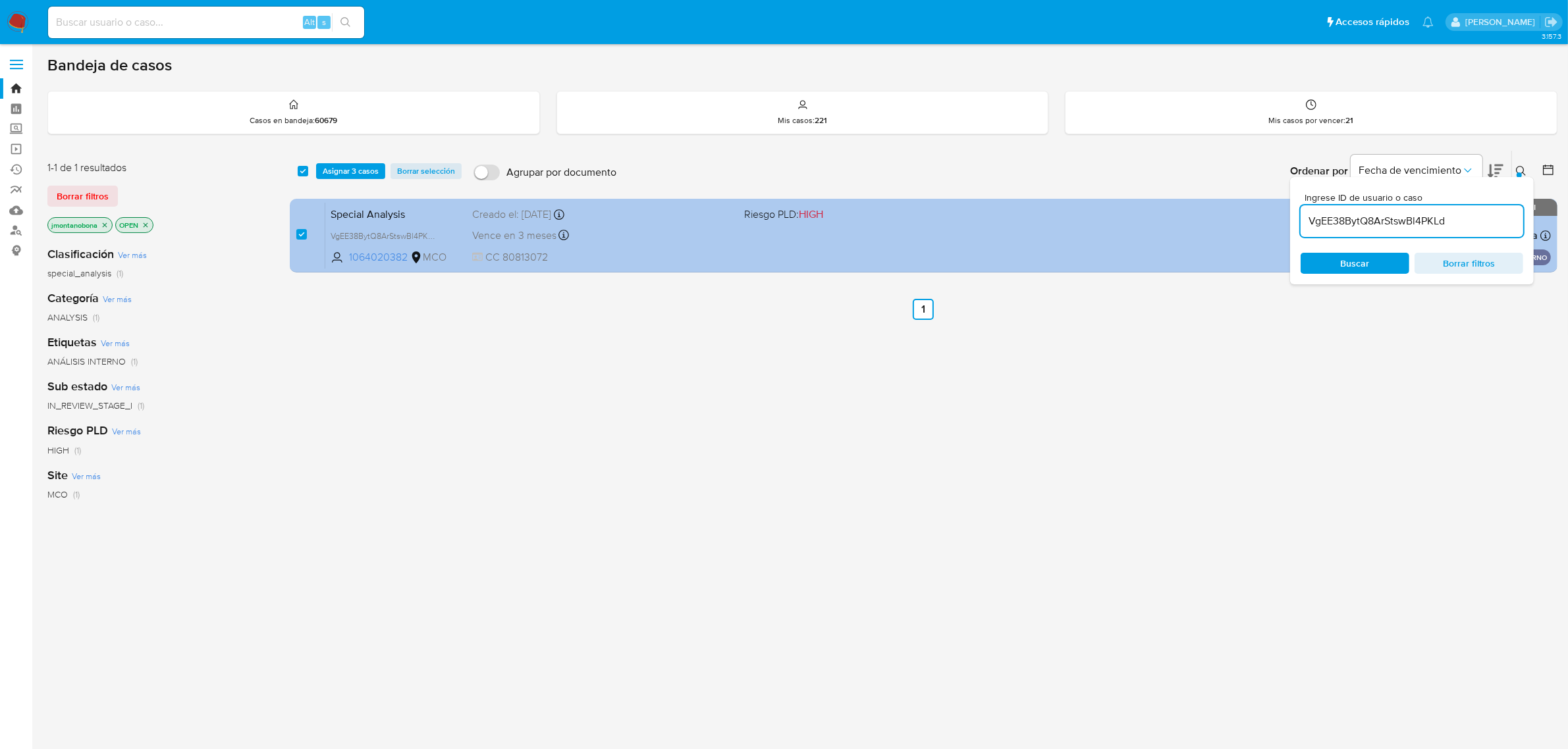
drag, startPoint x: 1482, startPoint y: 215, endPoint x: 1232, endPoint y: 209, distance: 250.1
click at [1232, 209] on div "select-all-cases-checkbox Asignar 3 casos Borrar selección Agrupar por document…" at bounding box center [924, 213] width 1268 height 127
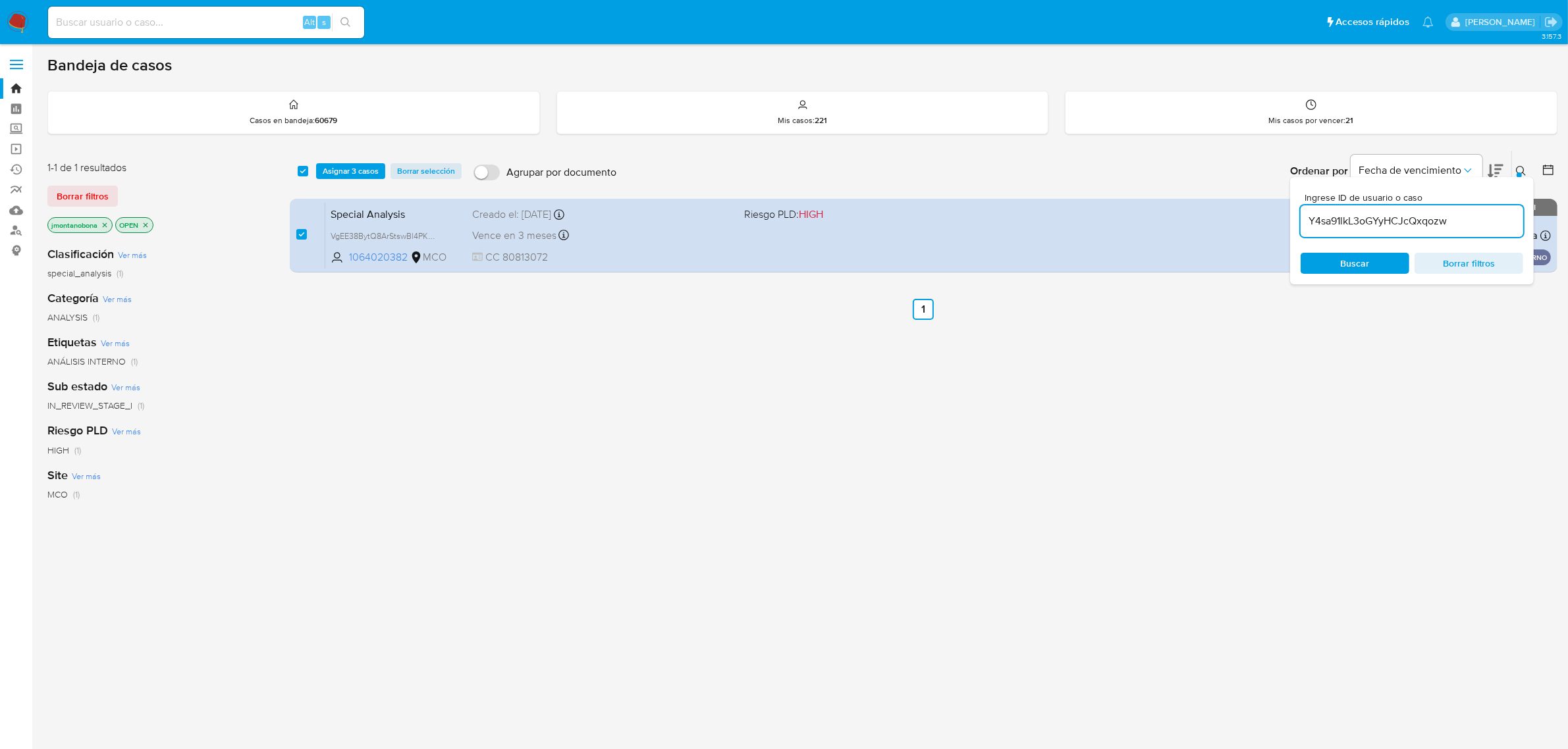
type input "Y4sa91lkL3oGYyHCJcQxqozw"
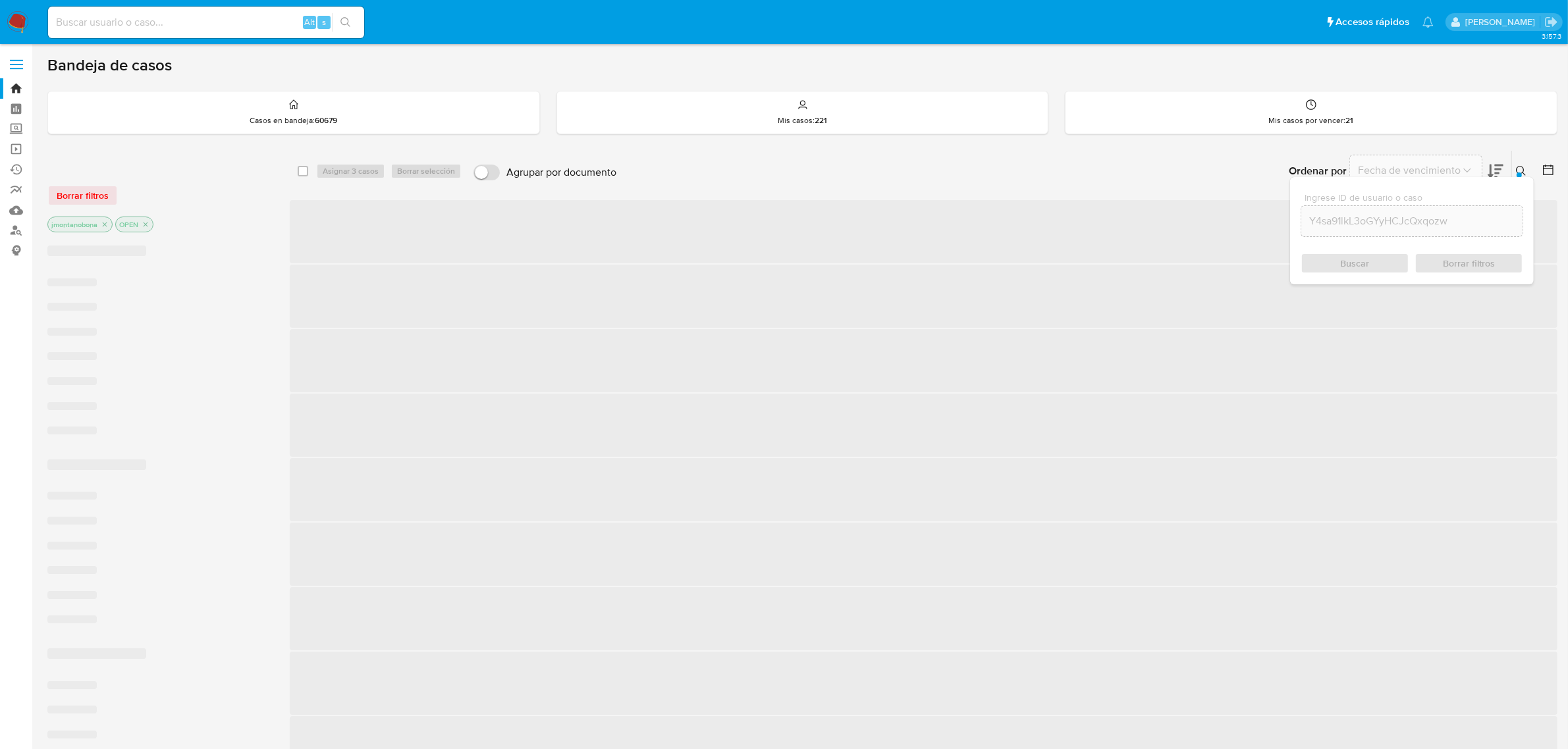
checkbox input "false"
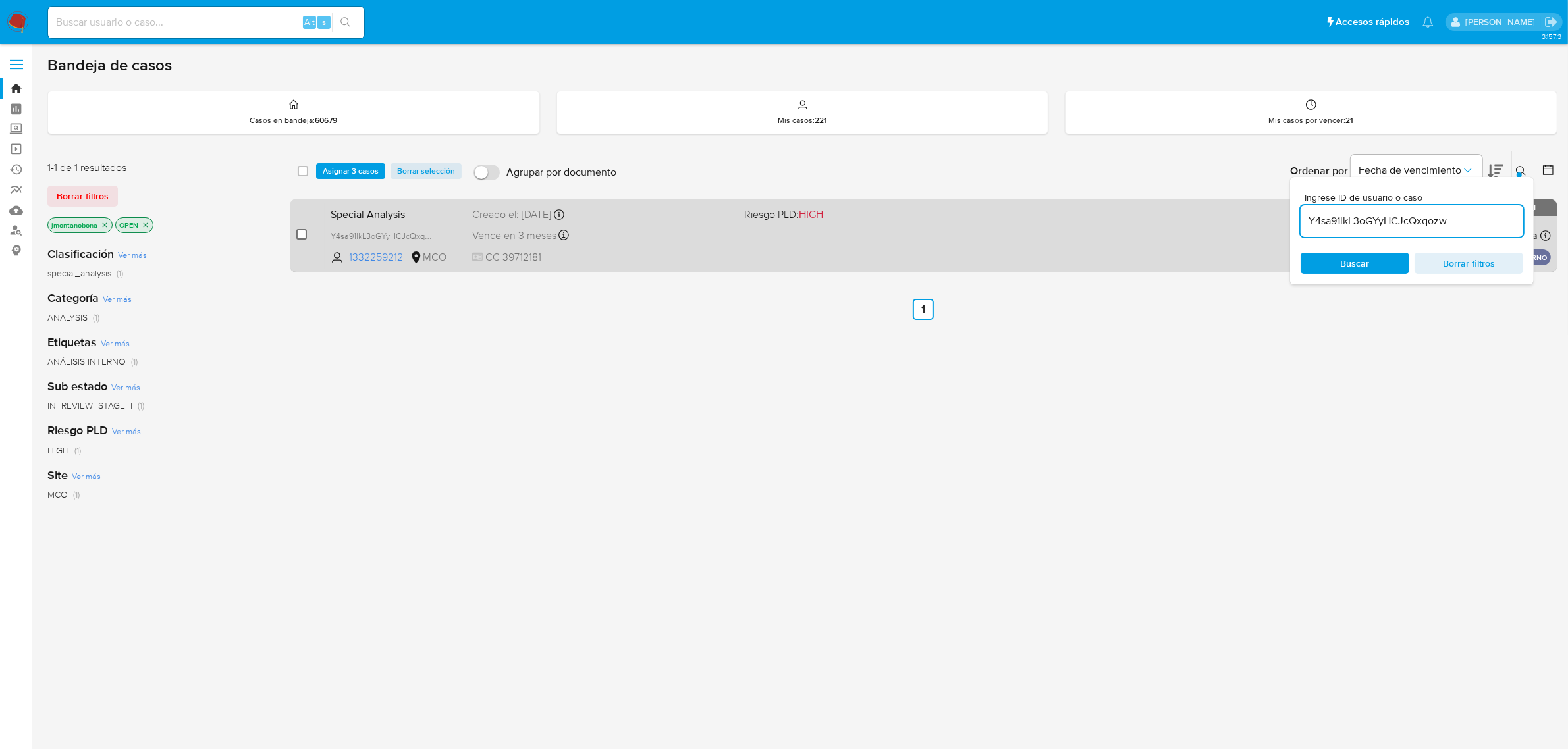
click at [304, 234] on input "checkbox" at bounding box center [301, 234] width 11 height 11
checkbox input "true"
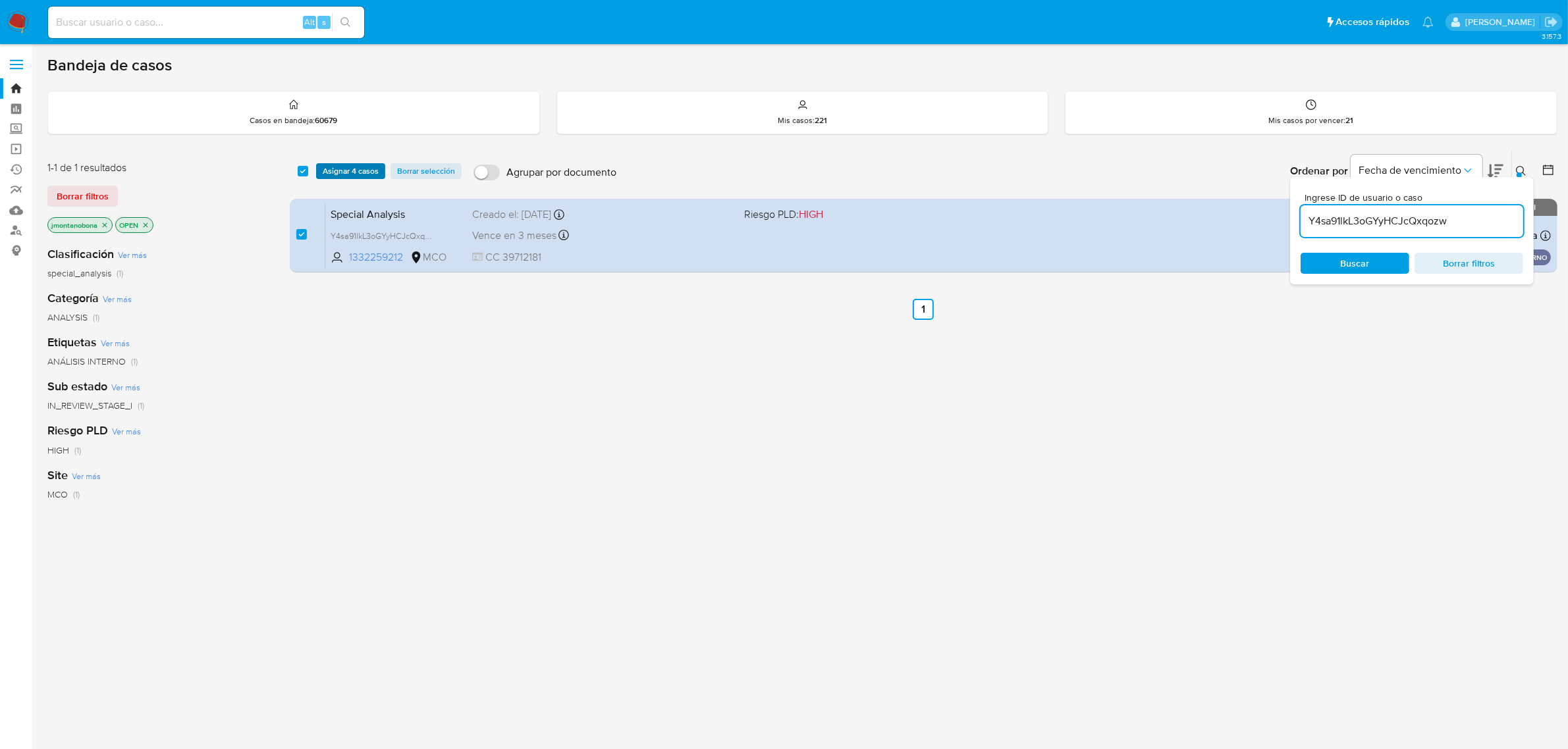
click at [370, 171] on span "Asignar 4 casos" at bounding box center [350, 171] width 56 height 13
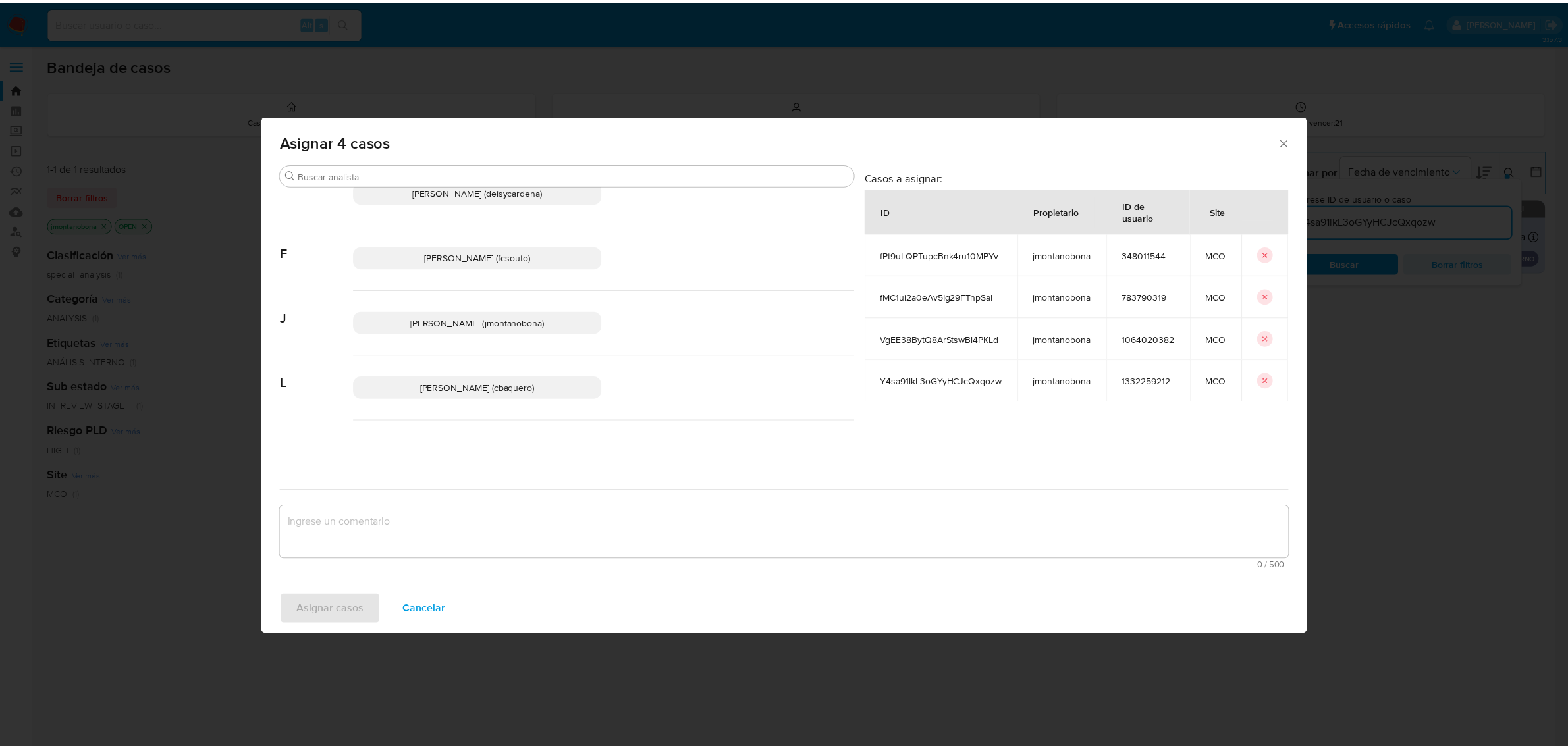
scroll to position [83, 0]
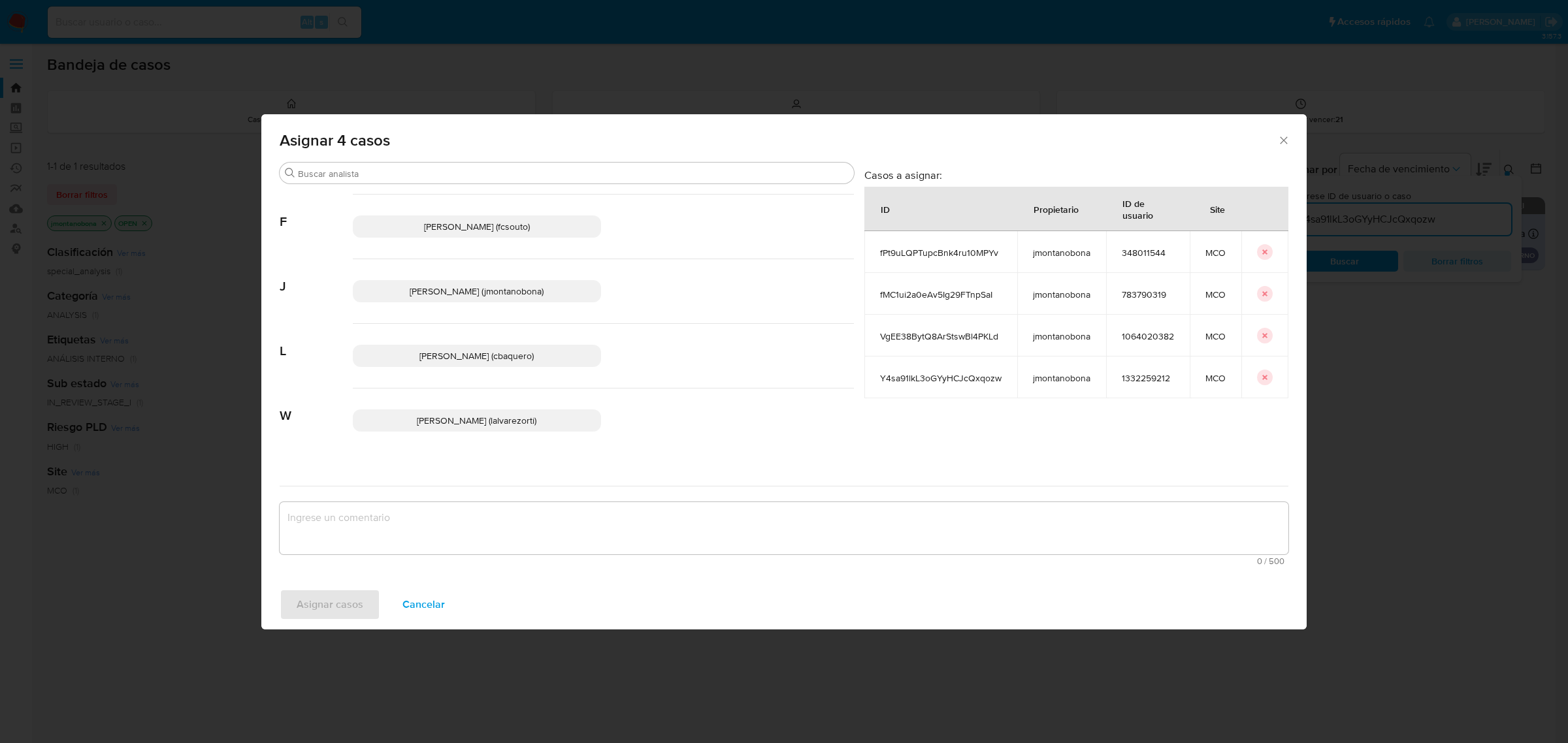
click at [490, 356] on span "Laura Camila Baquero Beltran (cbaquero)" at bounding box center [477, 356] width 114 height 13
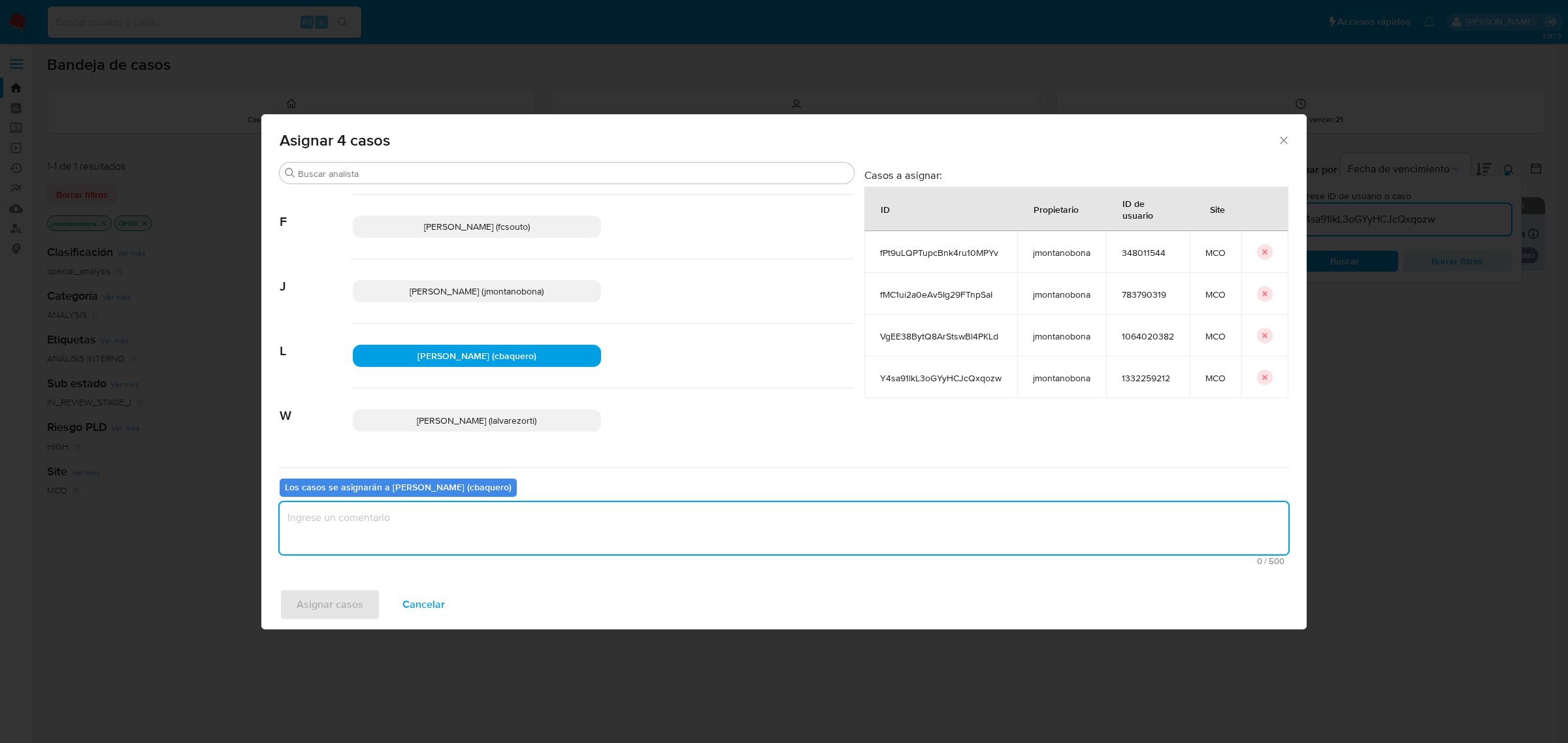
click at [468, 520] on textarea "assign-modal" at bounding box center [784, 528] width 1009 height 52
type textarea "Asignación"
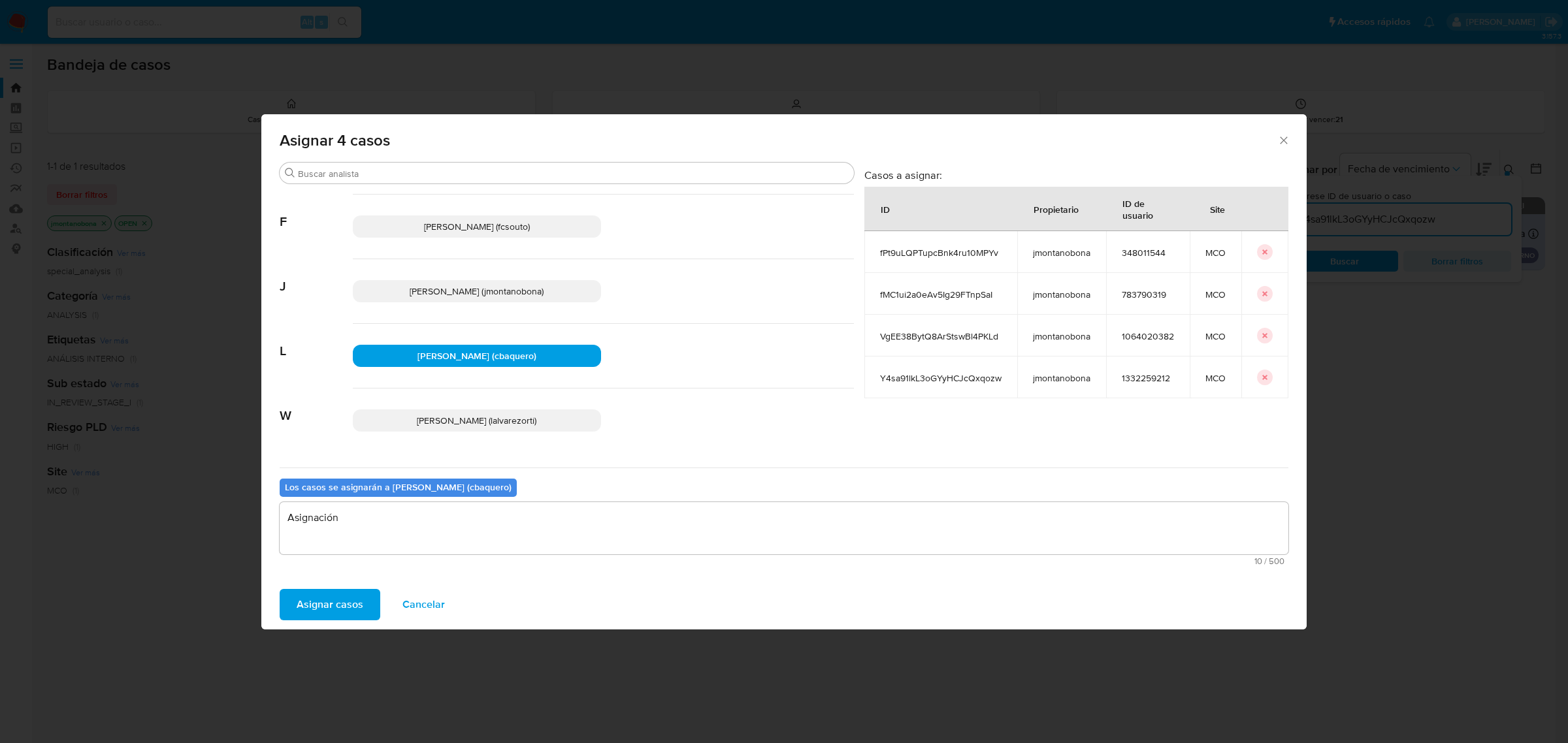
click at [353, 607] on span "Asignar casos" at bounding box center [330, 605] width 67 height 29
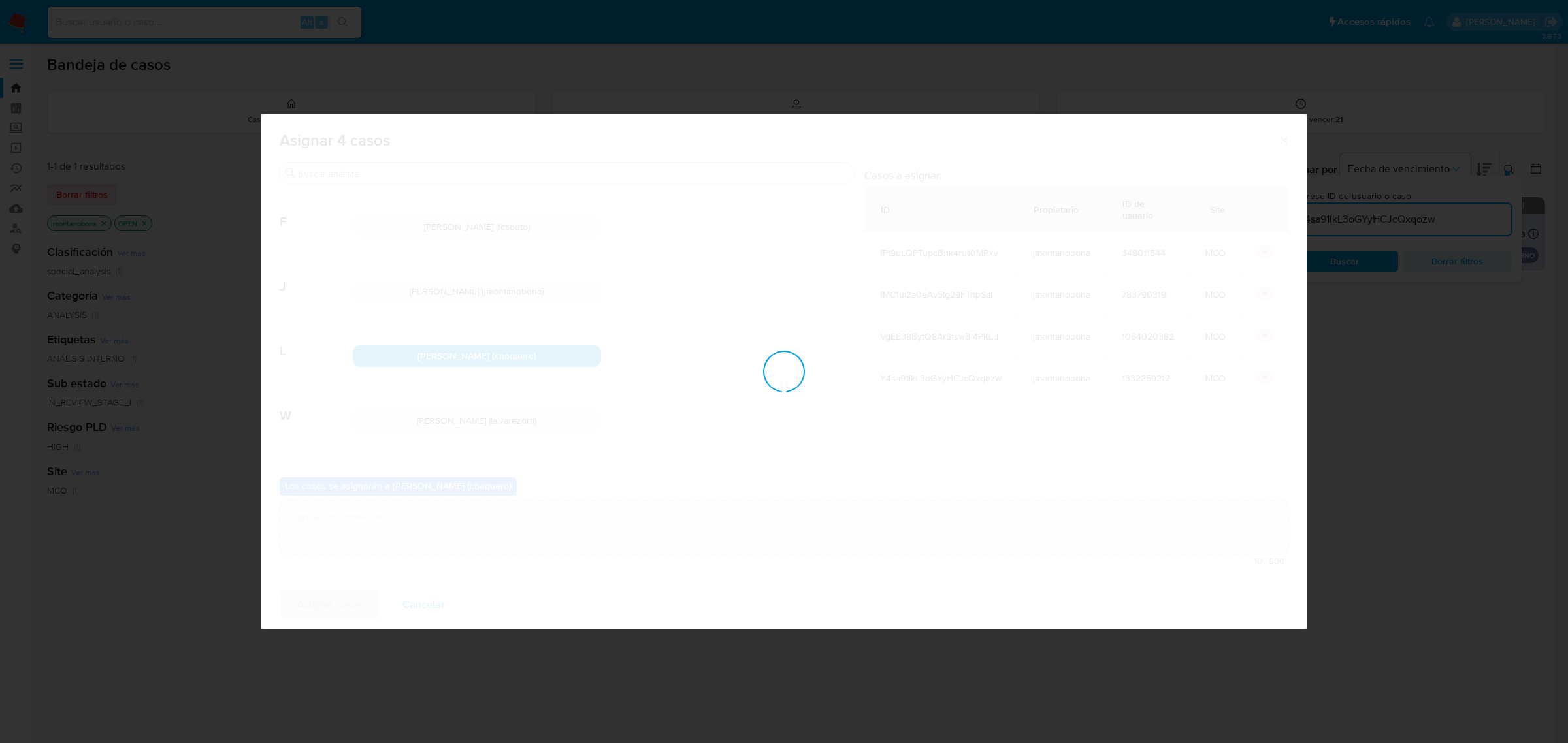
checkbox input "false"
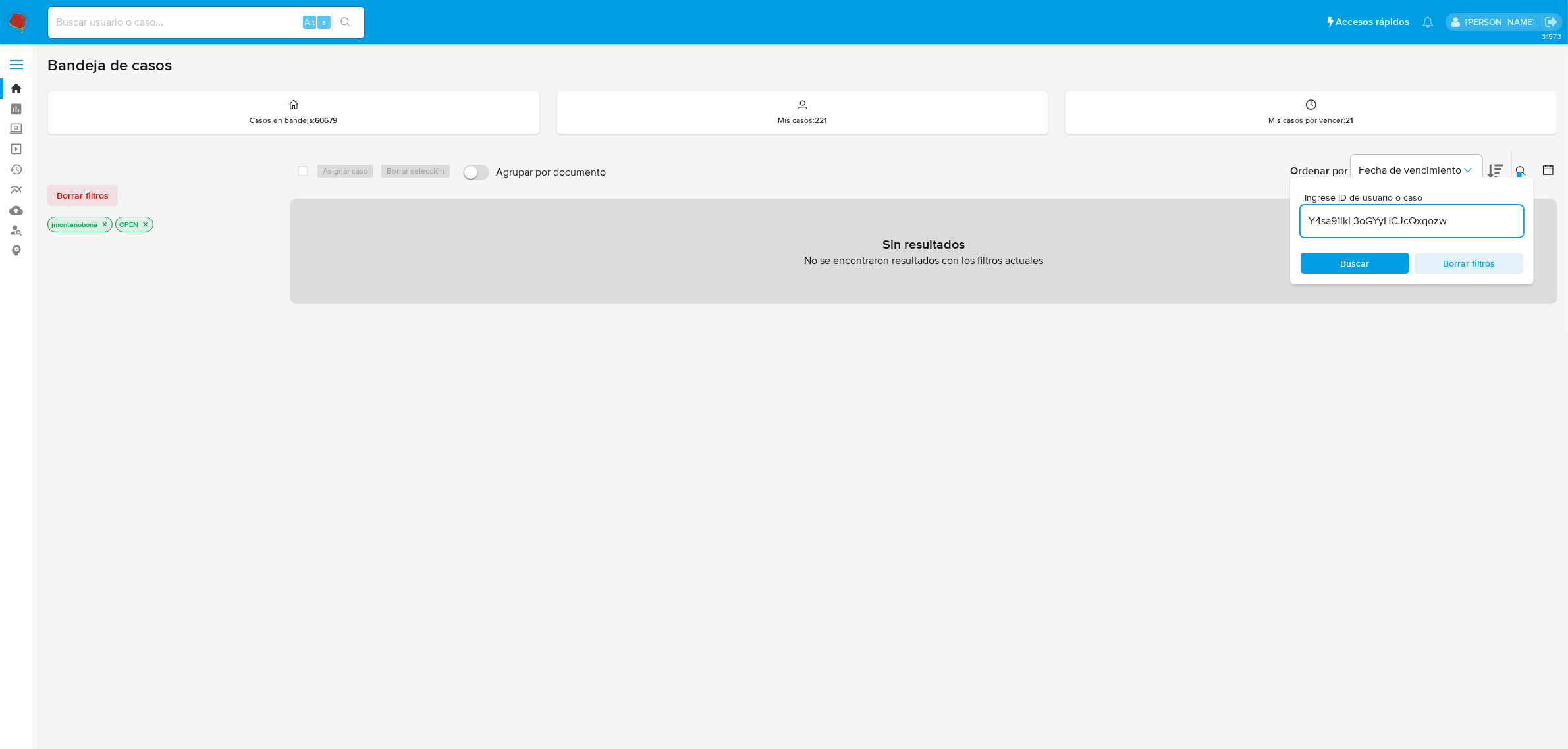
click at [1518, 170] on icon at bounding box center [1521, 171] width 11 height 11
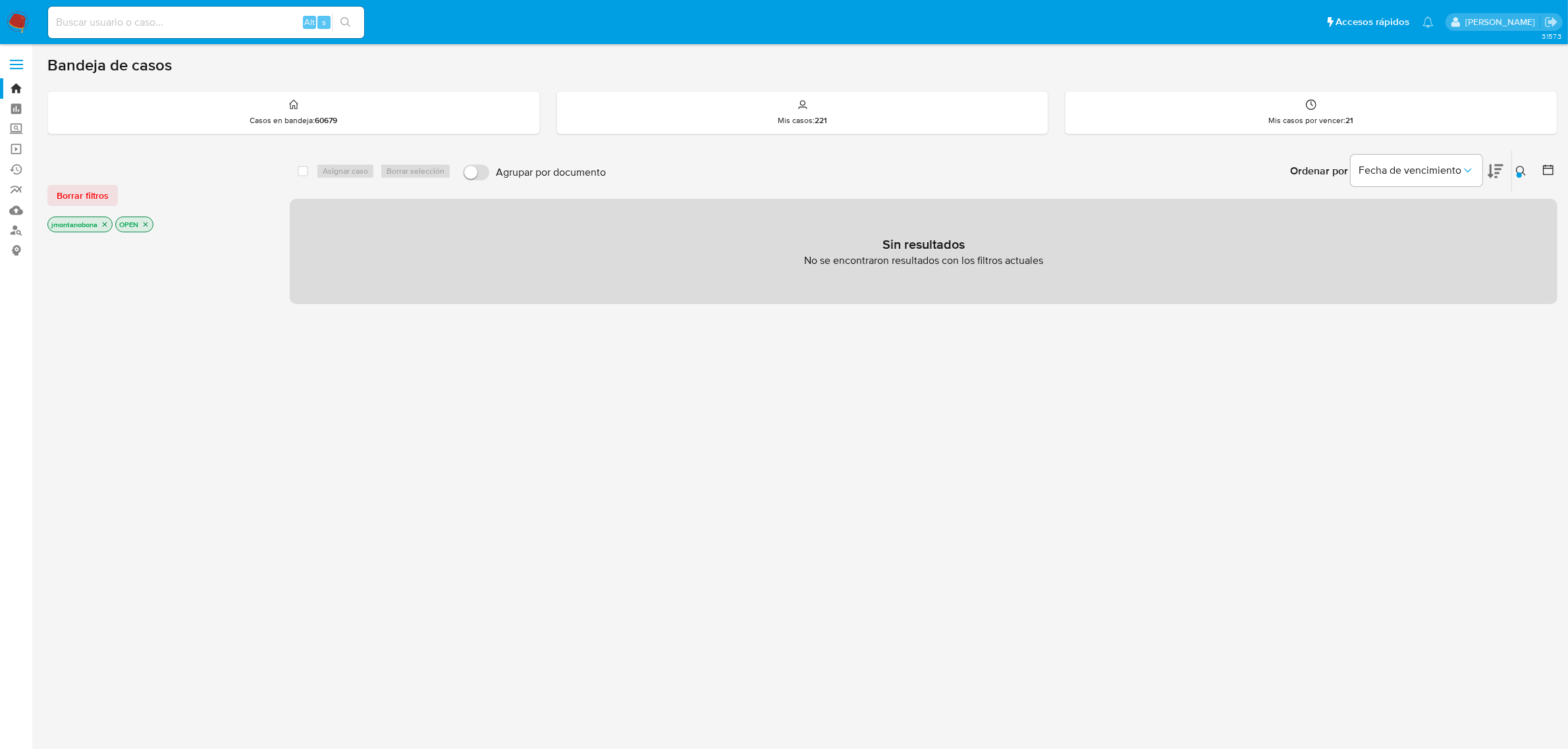
click at [235, 11] on div "Alt s" at bounding box center [206, 22] width 316 height 32
click at [223, 15] on input at bounding box center [206, 22] width 316 height 17
paste input "fPt9uLQPTupcBnk4ru10MPYv"
type input "fPt9uLQPTupcBnk4ru10MPYv"
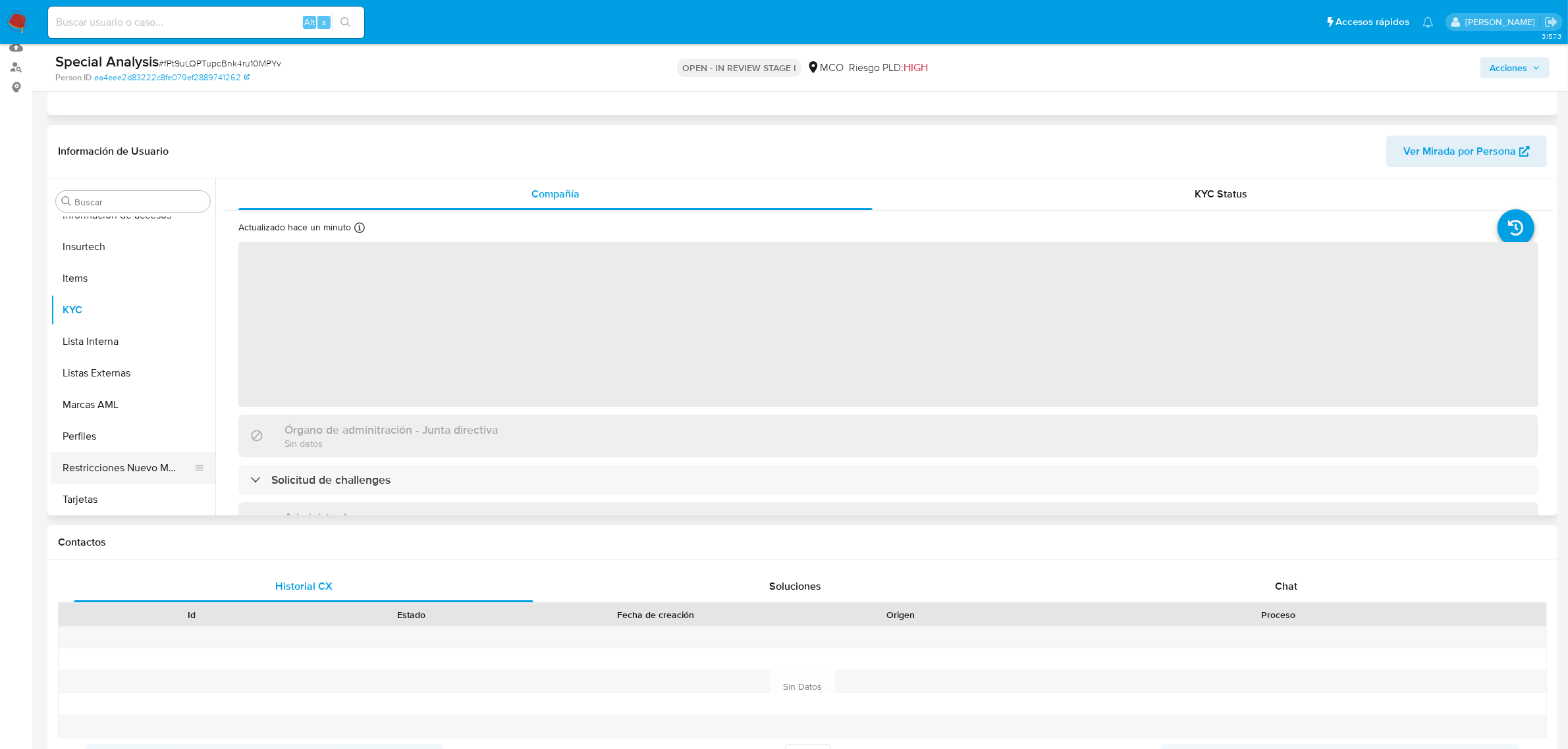
scroll to position [164, 0]
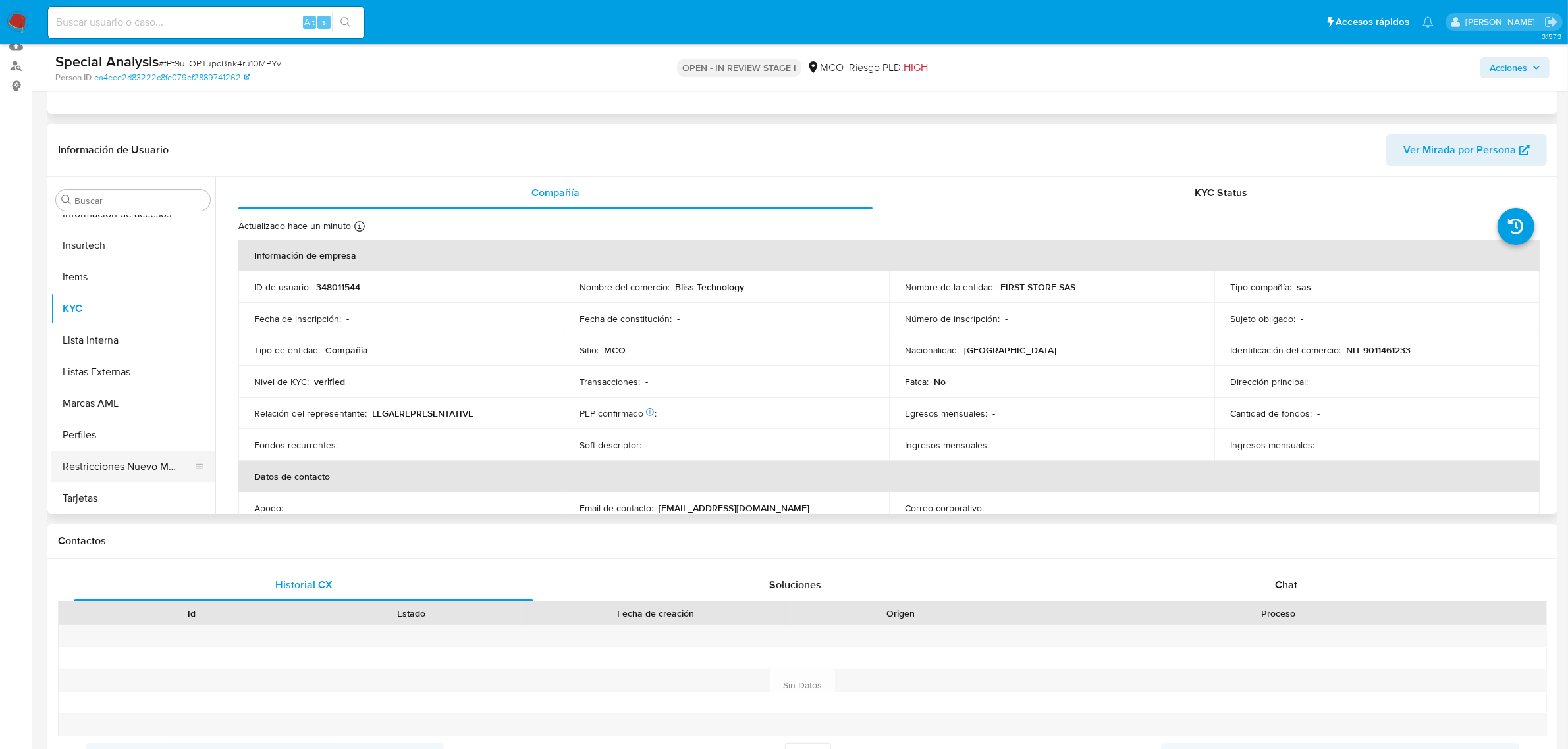
select select "10"
click at [112, 458] on button "Restricciones Nuevo Mundo" at bounding box center [128, 467] width 154 height 32
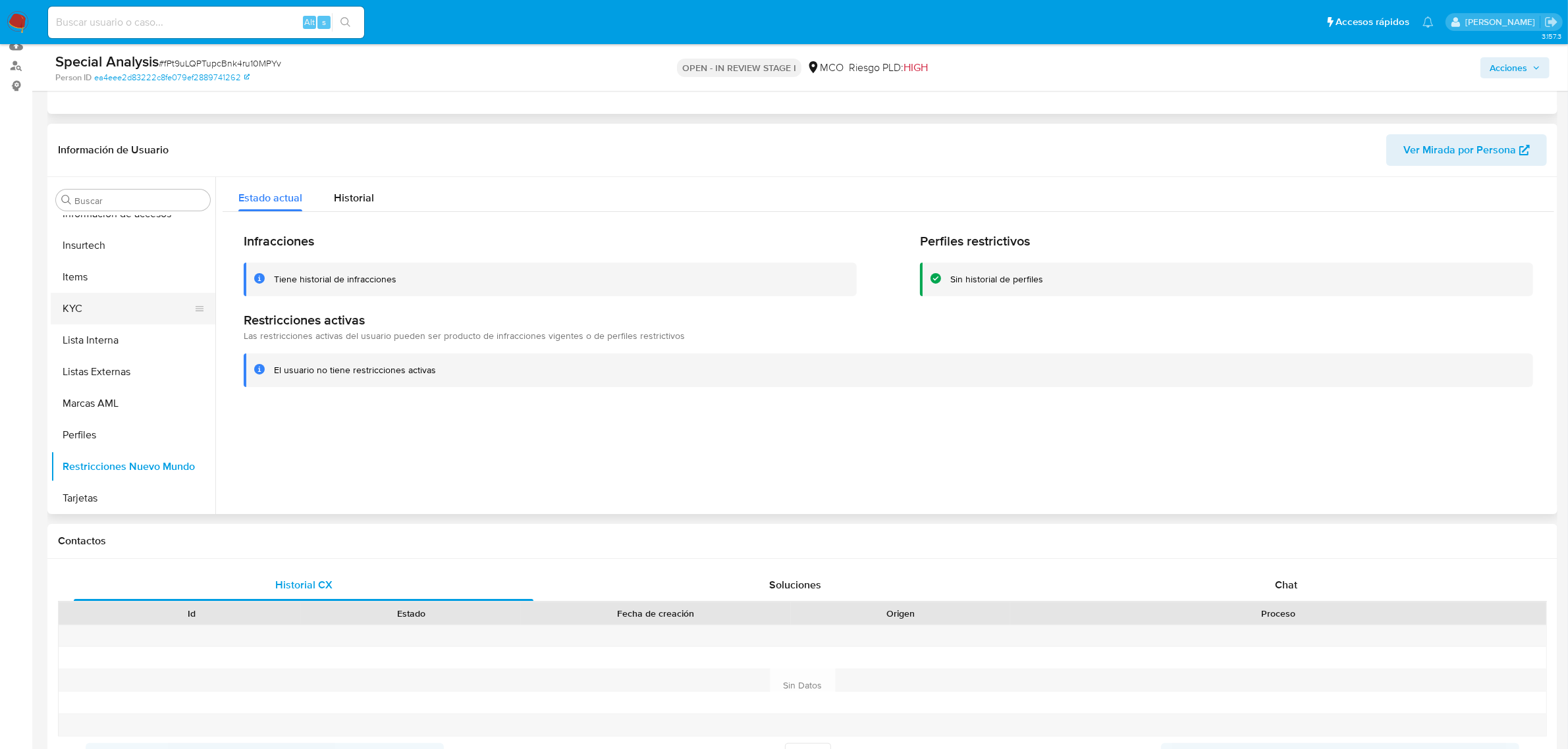
click at [90, 306] on button "KYC" at bounding box center [128, 309] width 154 height 32
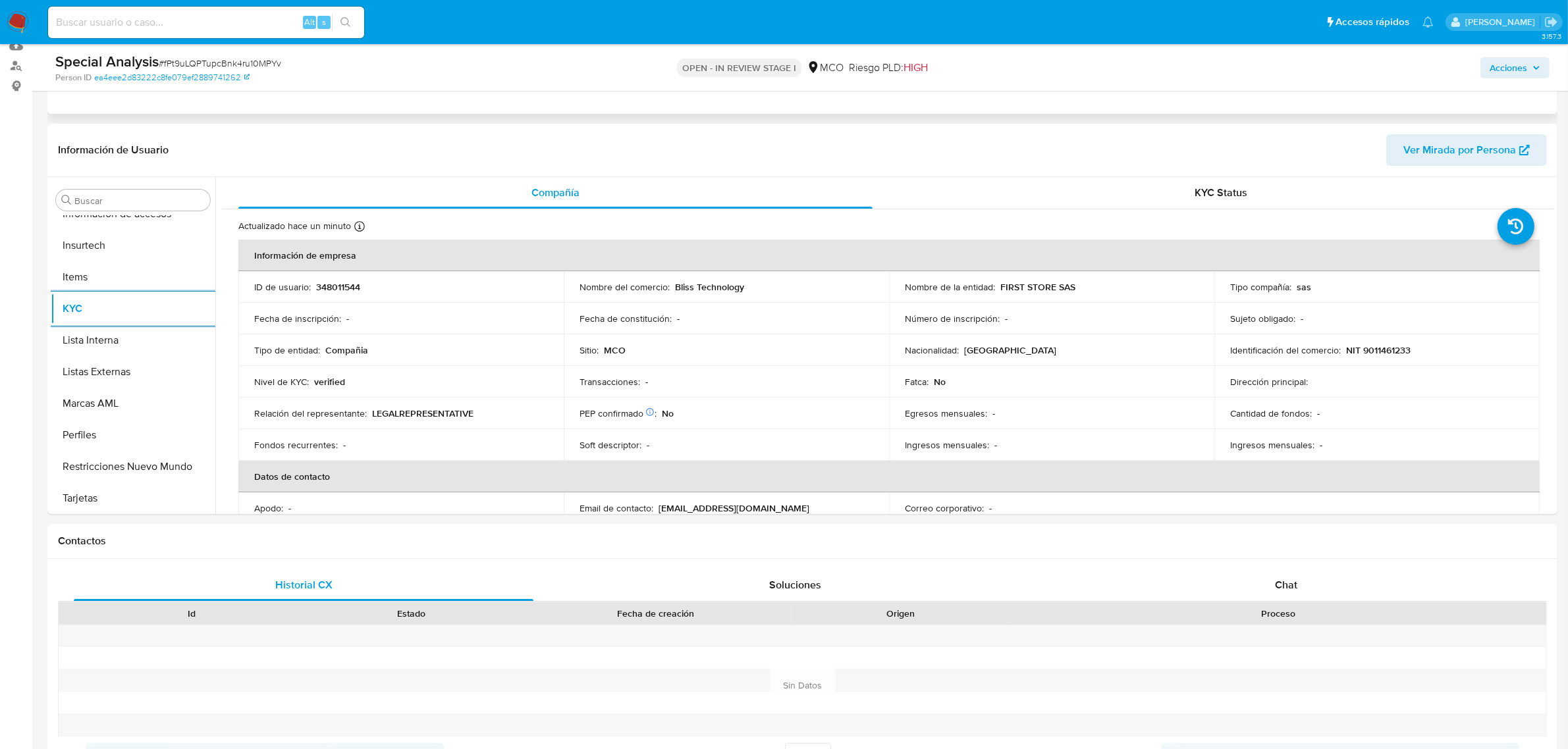
click at [217, 18] on input at bounding box center [206, 22] width 316 height 17
paste input "fMC1ui2a0eAv5Ig29FTnpSaI"
type input "fMC1ui2a0eAv5Ig29FTnpSaI"
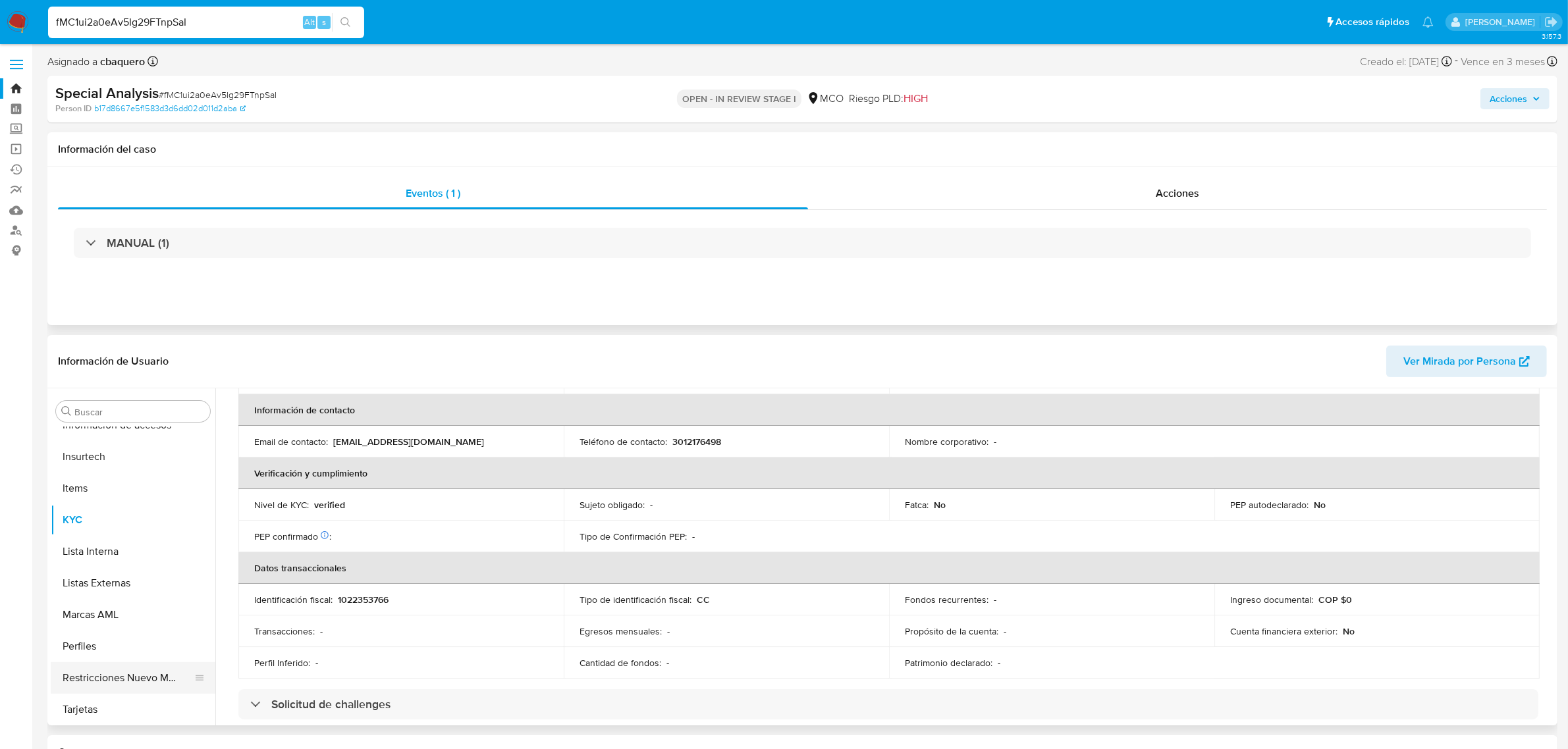
scroll to position [557, 0]
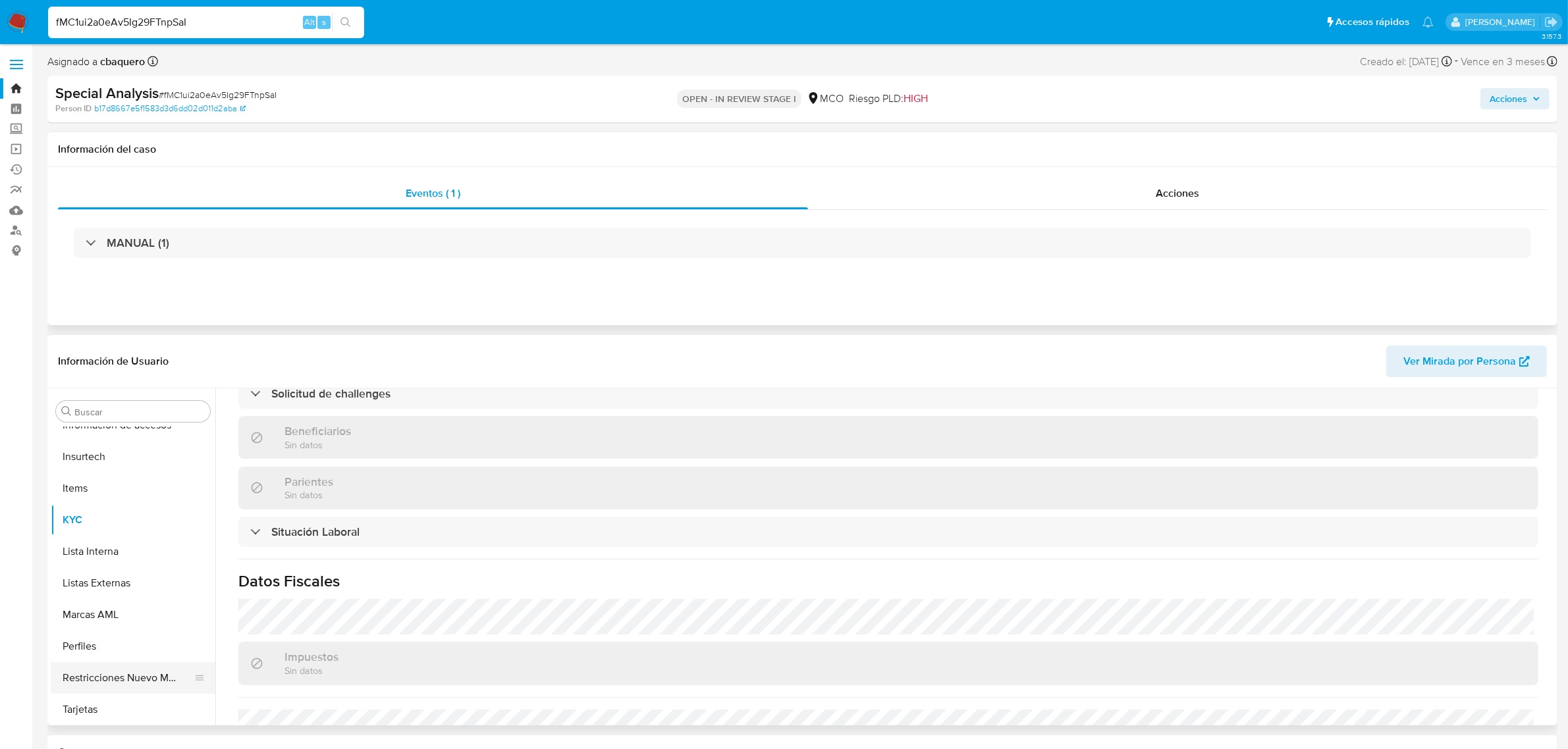
click at [145, 666] on button "Restricciones Nuevo Mundo" at bounding box center [128, 678] width 154 height 32
select select "10"
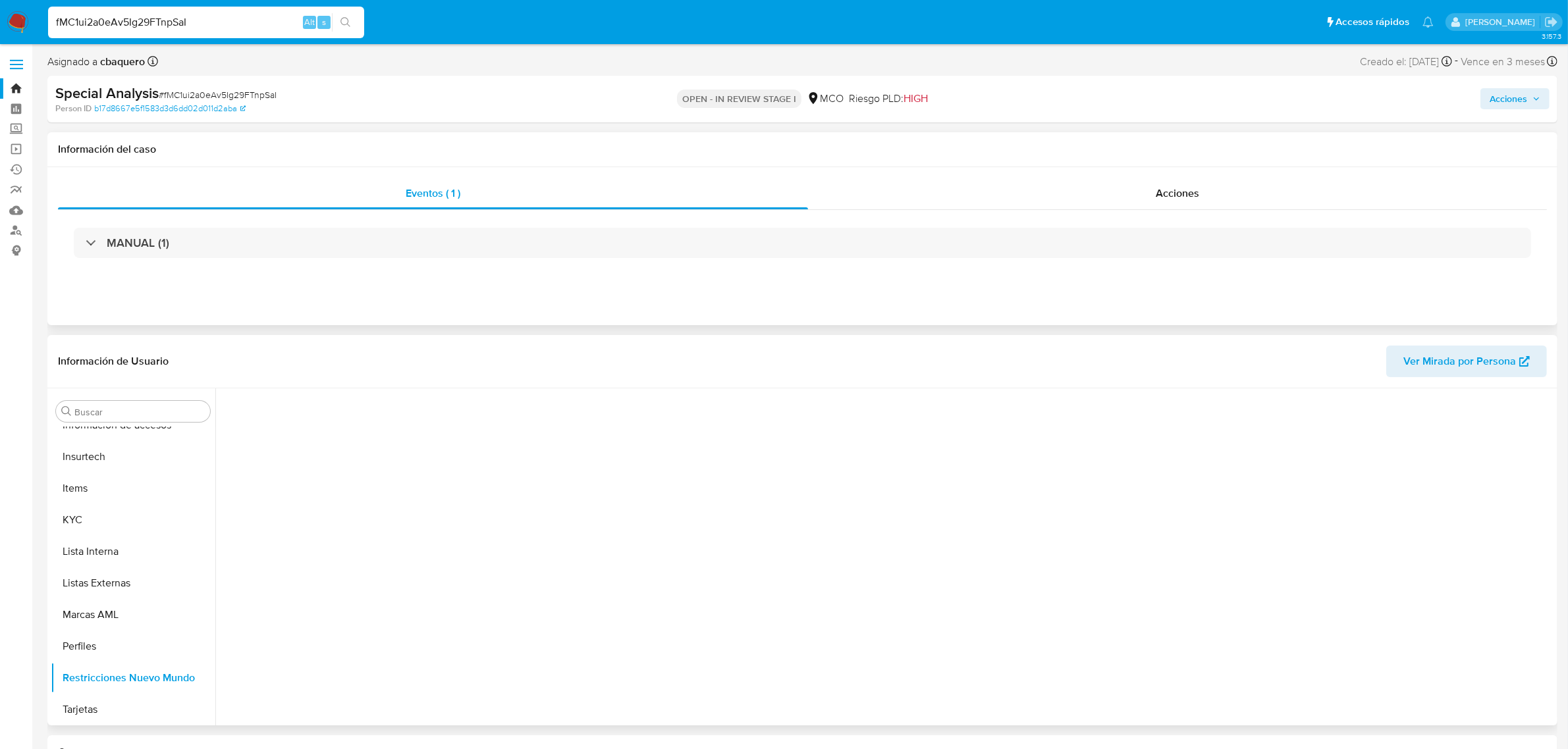
scroll to position [0, 0]
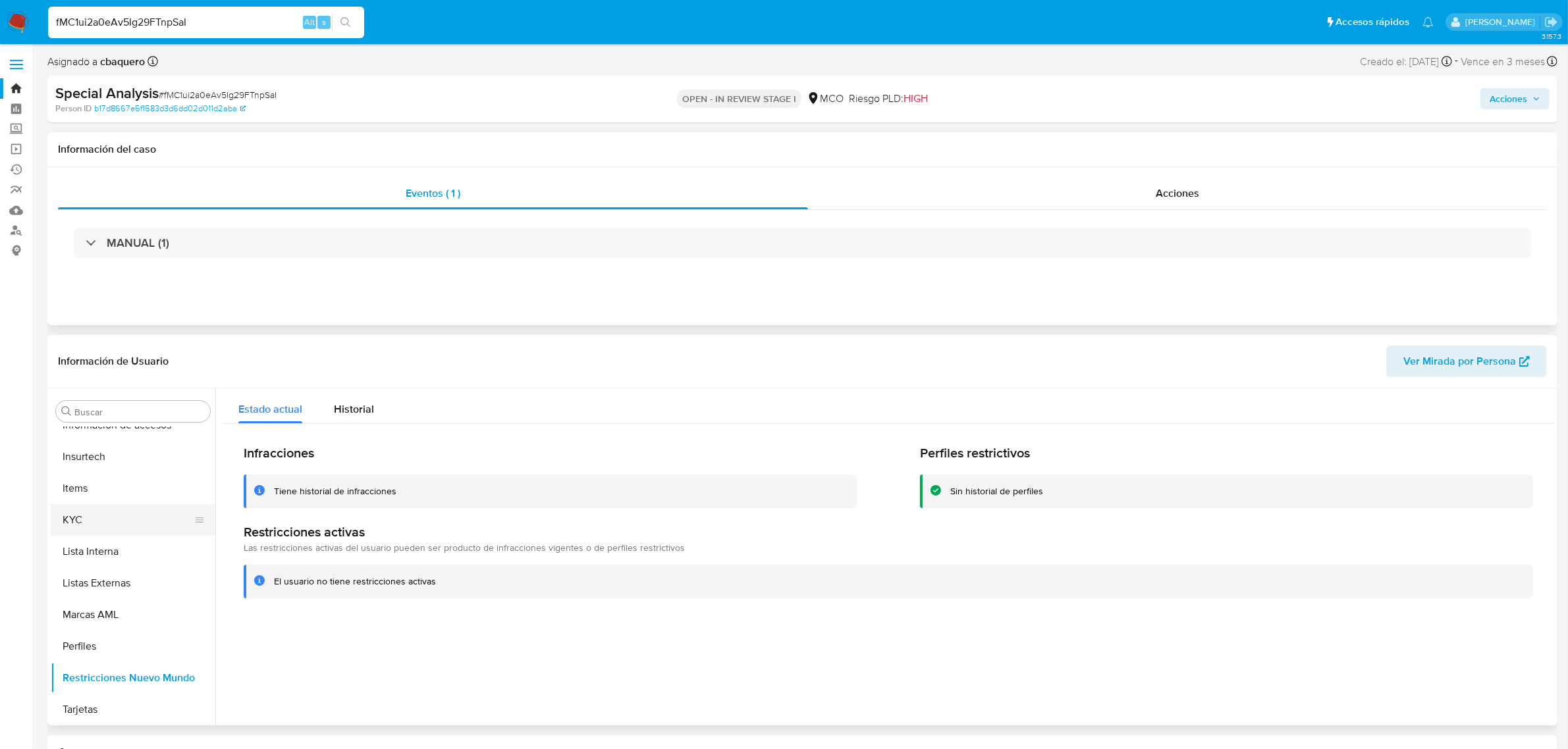
click at [98, 517] on button "KYC" at bounding box center [128, 520] width 154 height 32
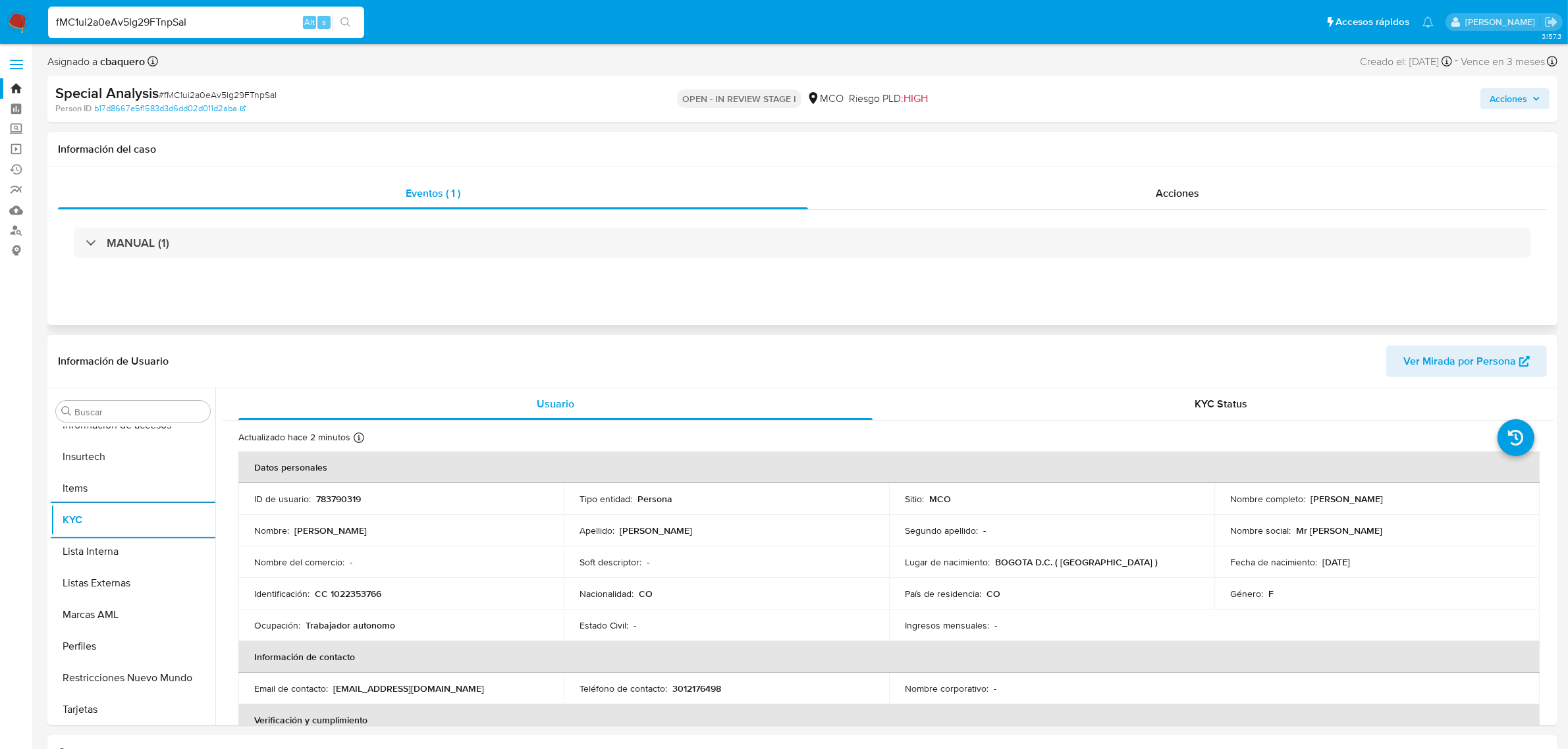
click at [236, 14] on input "fMC1ui2a0eAv5Ig29FTnpSaI" at bounding box center [206, 22] width 316 height 17
click at [254, 20] on input "fMC1ui2a0eAv5Ig29FTnpSaI" at bounding box center [206, 22] width 316 height 17
paste input "VgEE38BytQ8ArStswBl4PKLd"
type input "VgEE38BytQ8ArStswBl4PKLd"
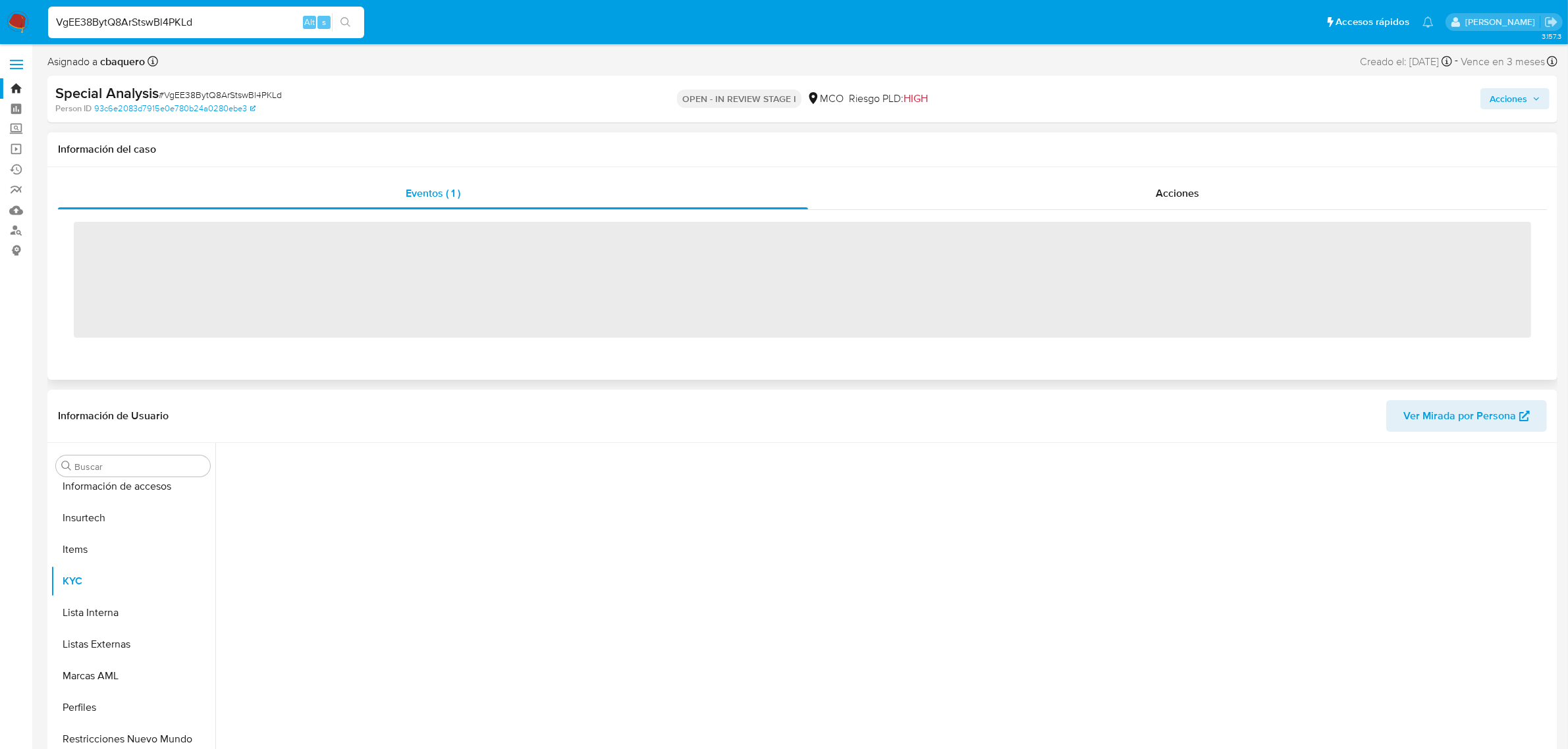
scroll to position [555, 0]
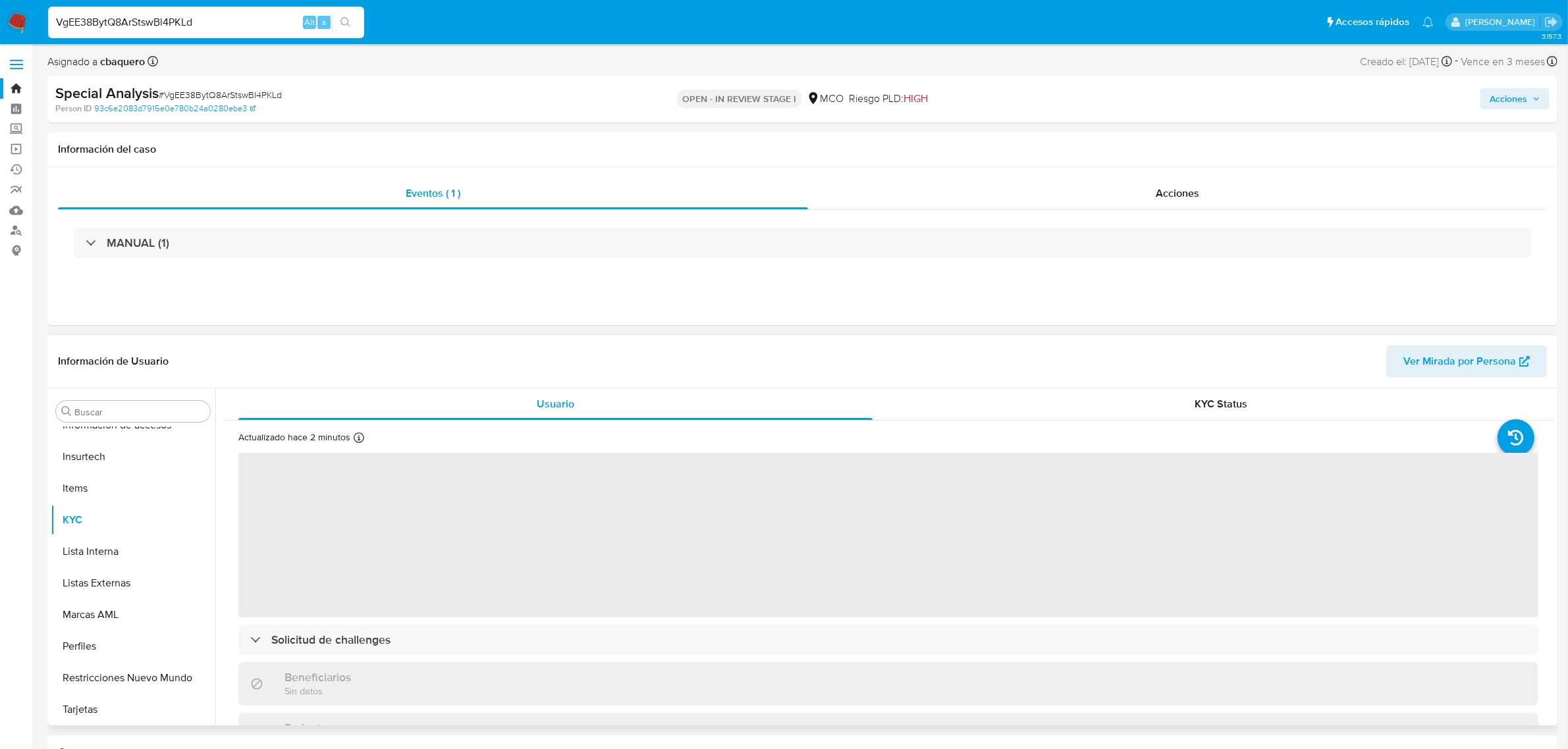
select select "10"
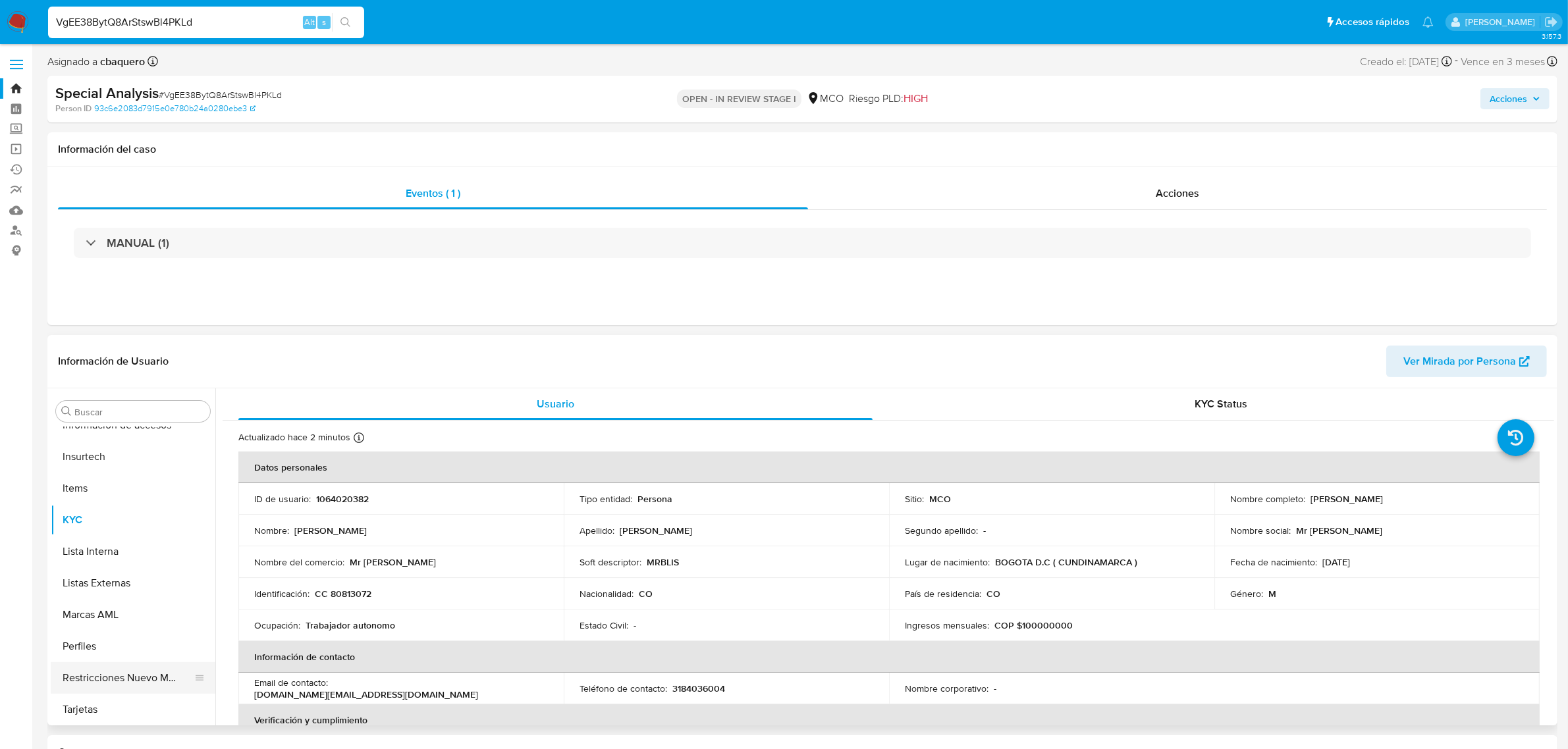
click at [133, 680] on button "Restricciones Nuevo Mundo" at bounding box center [128, 678] width 154 height 32
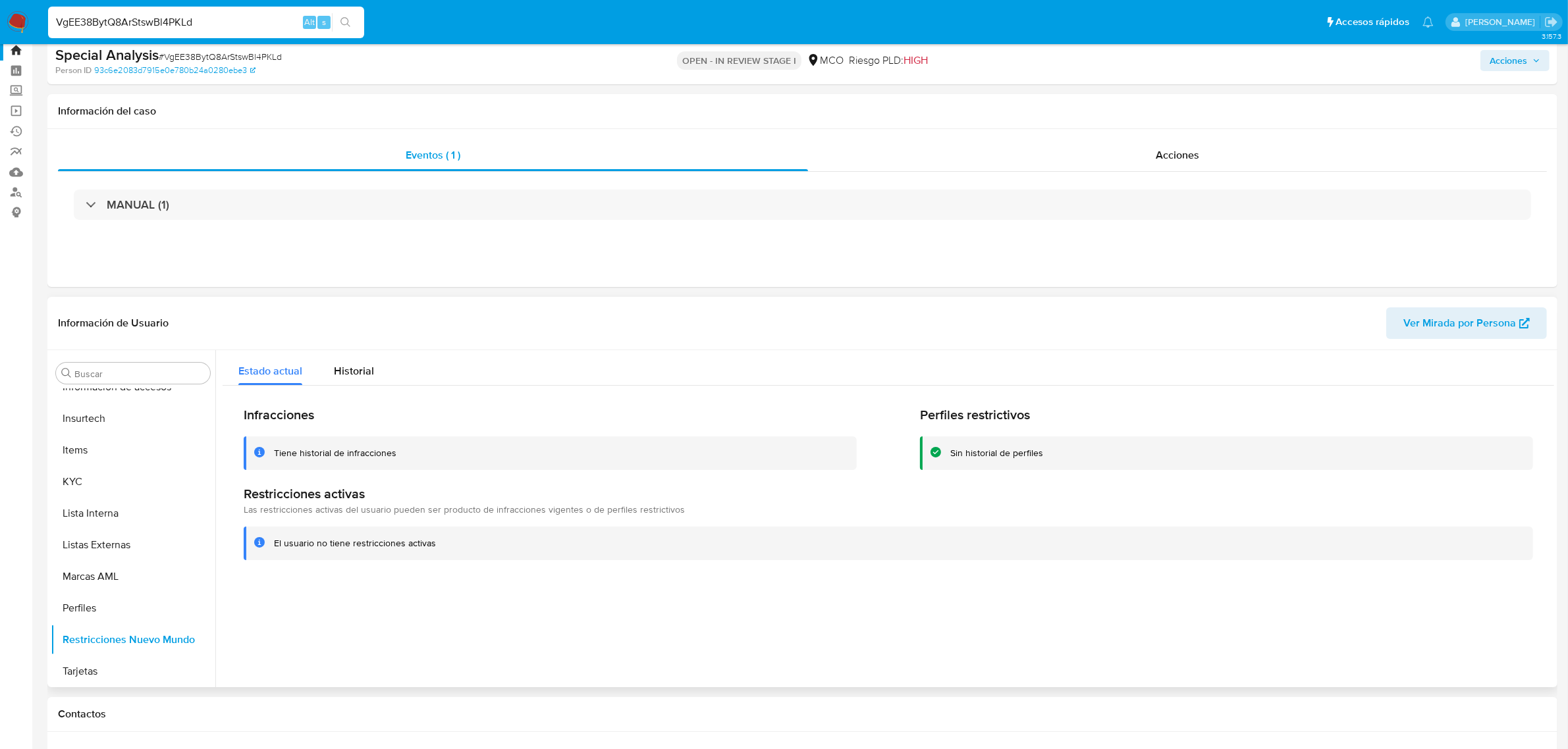
scroll to position [0, 0]
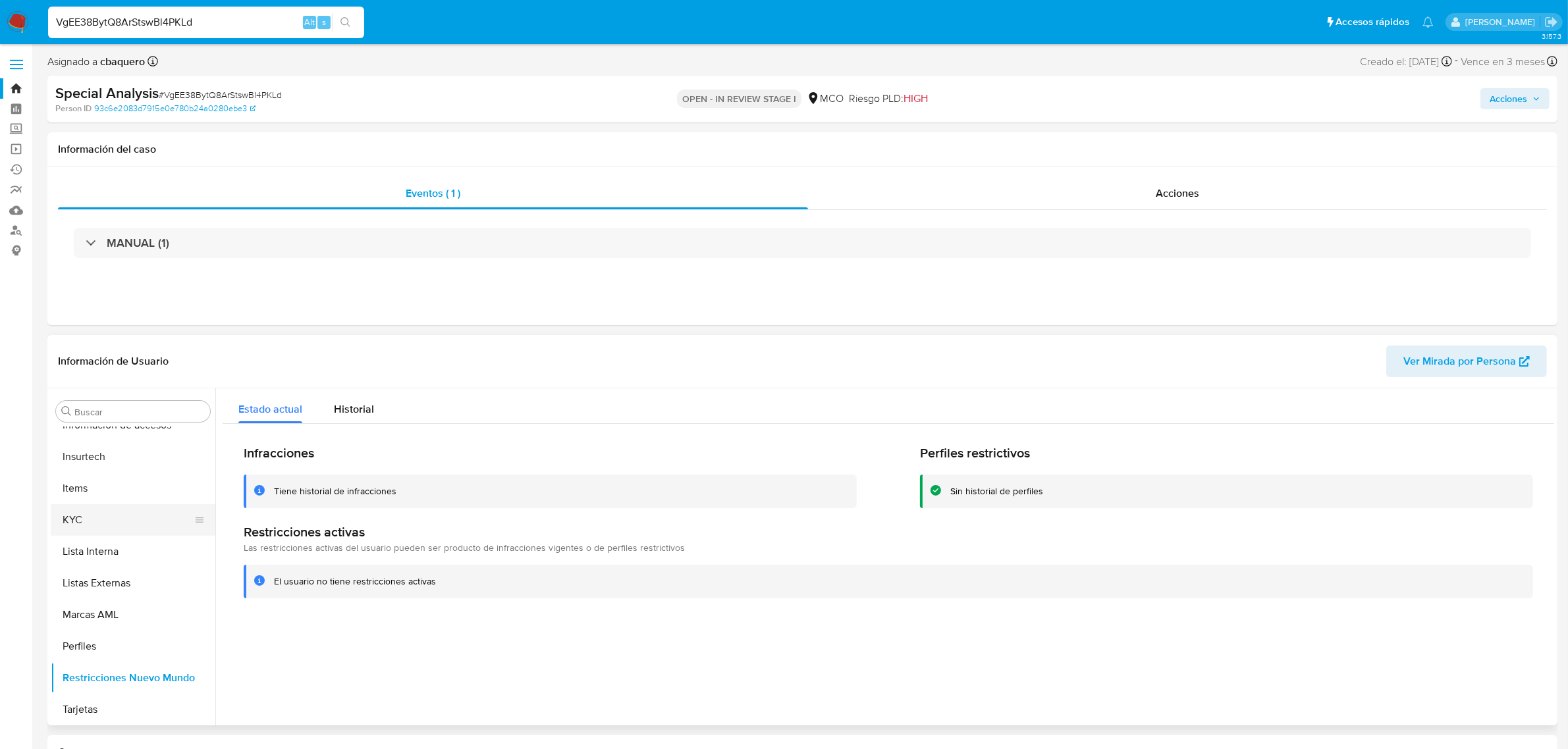
click at [78, 523] on button "KYC" at bounding box center [128, 520] width 154 height 32
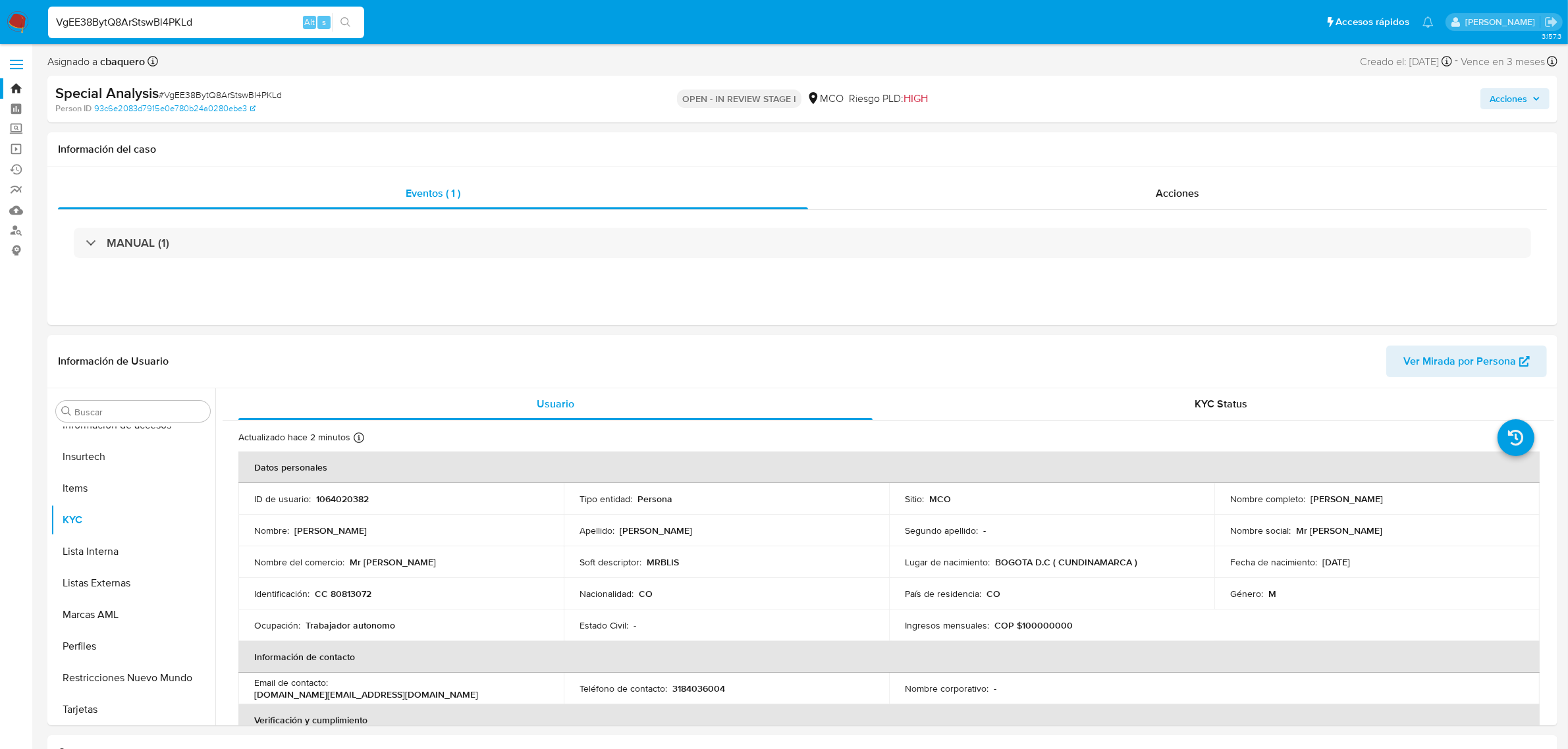
click at [209, 33] on div "VgEE38BytQ8ArStswBl4PKLd Alt s" at bounding box center [206, 22] width 316 height 32
click at [229, 21] on input "VgEE38BytQ8ArStswBl4PKLd" at bounding box center [206, 22] width 316 height 17
paste input "Y4sa91lkL3oGYyHCJcQxqozw"
type input "Y4sa91lkL3oGYyHCJcQxqozw"
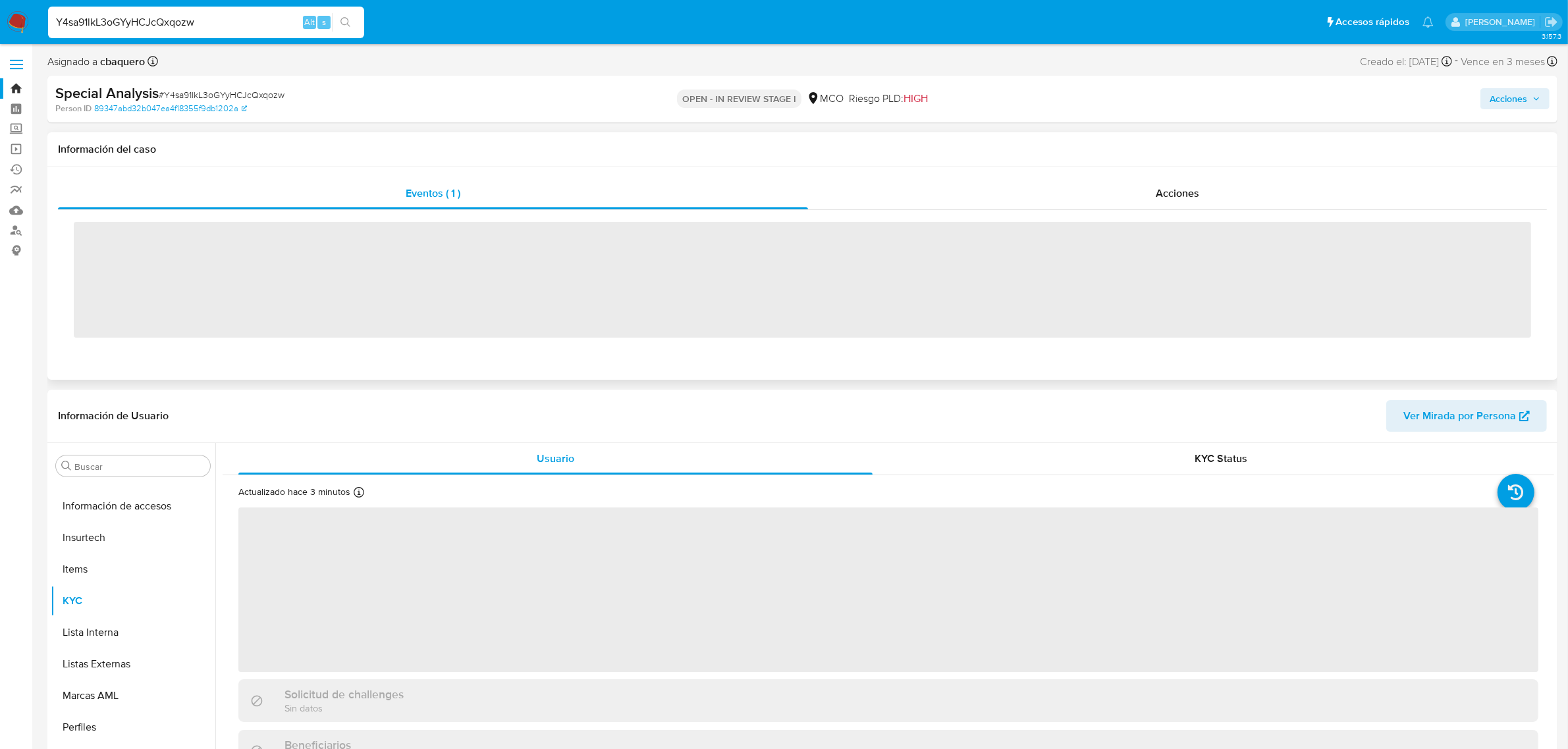
scroll to position [555, 0]
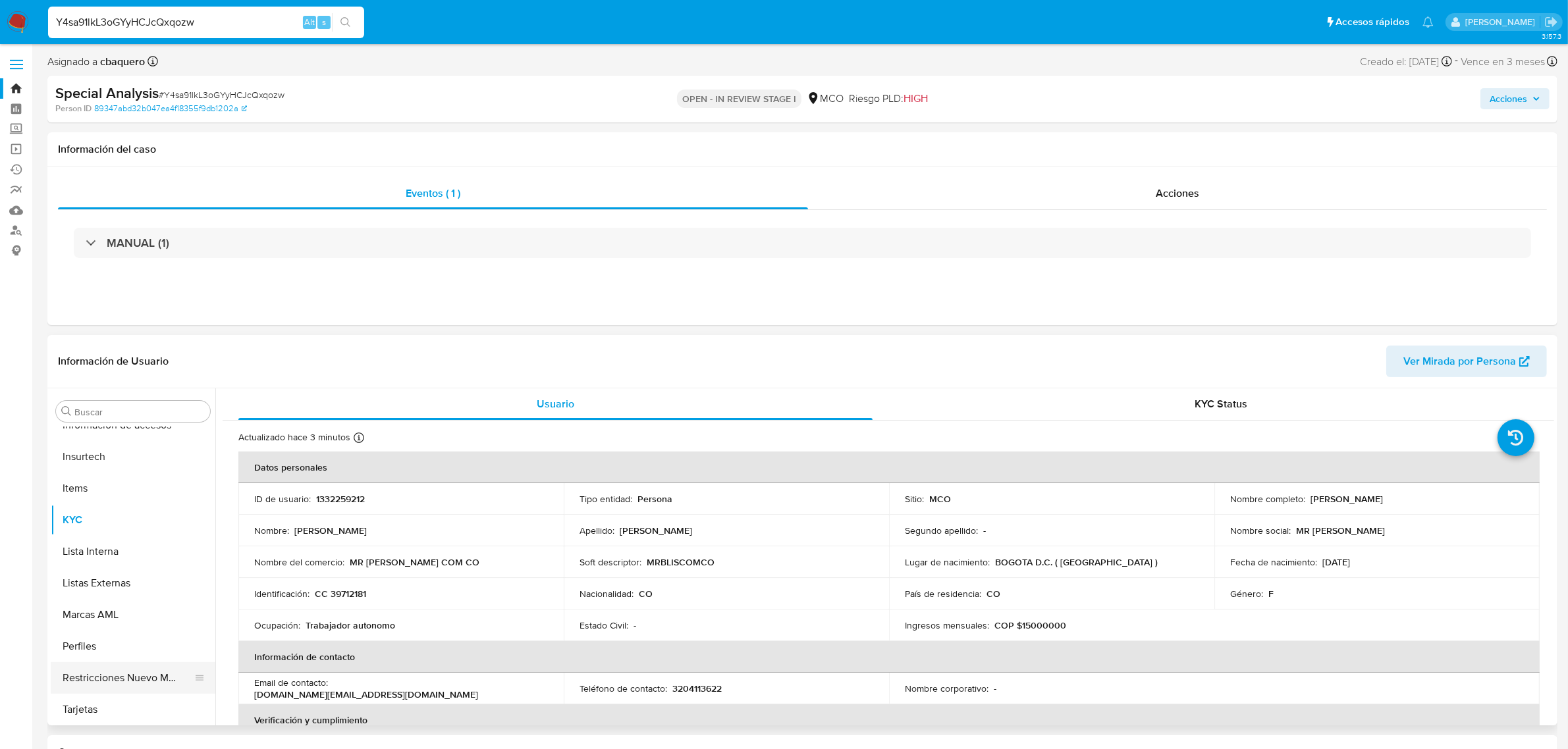
click at [137, 685] on button "Restricciones Nuevo Mundo" at bounding box center [128, 678] width 154 height 32
select select "10"
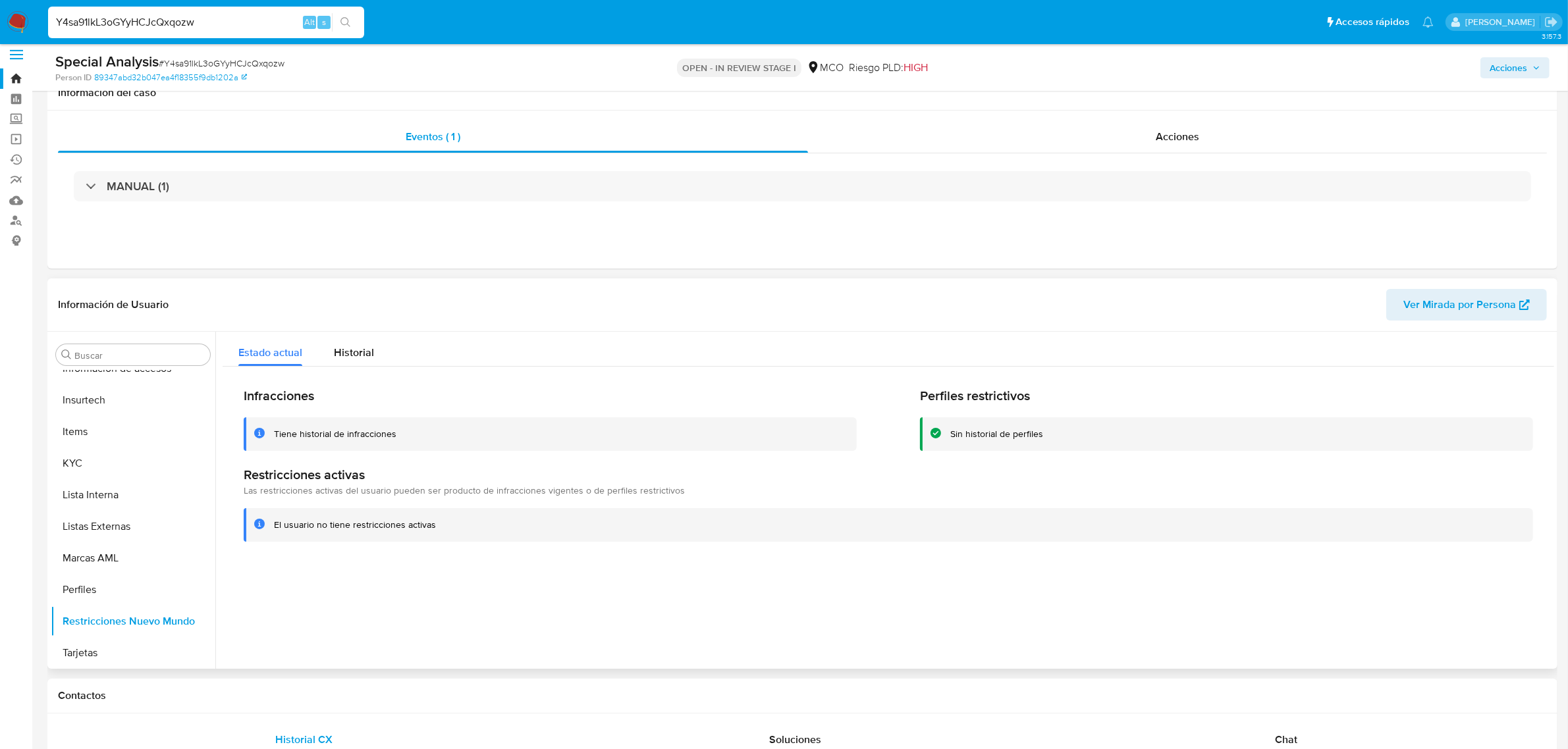
scroll to position [0, 0]
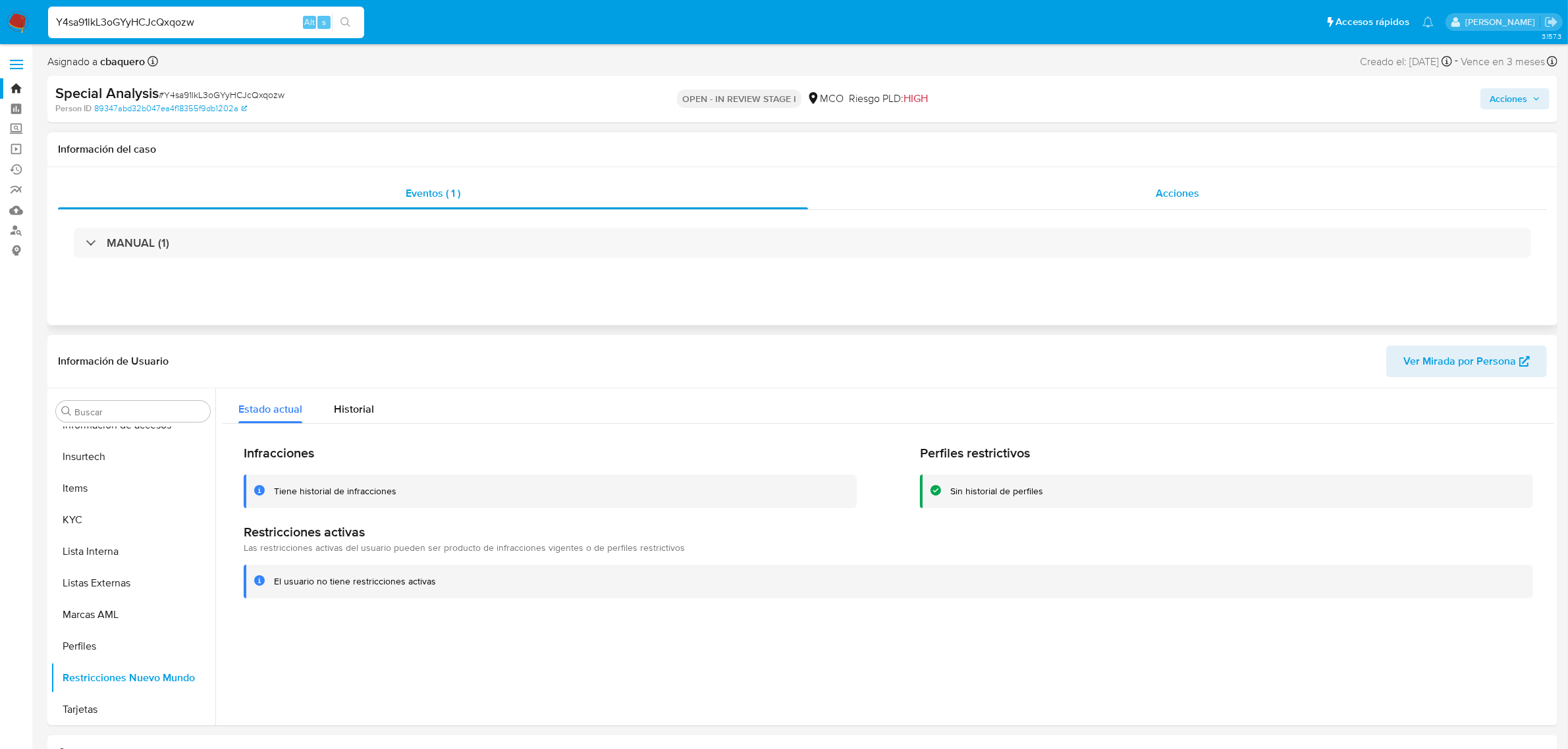
click at [1171, 186] on span "Acciones" at bounding box center [1177, 193] width 44 height 15
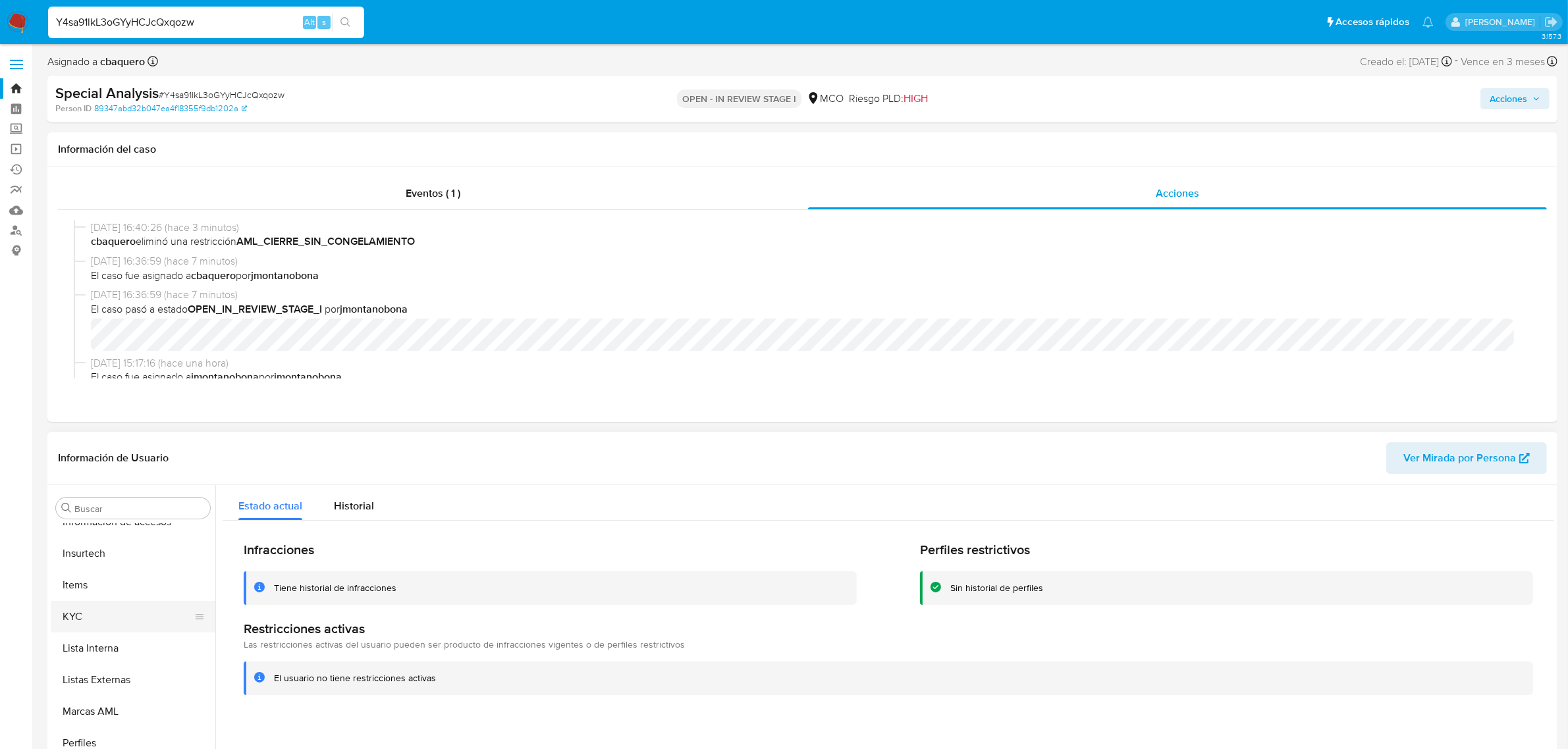
click at [91, 613] on button "KYC" at bounding box center [128, 617] width 154 height 32
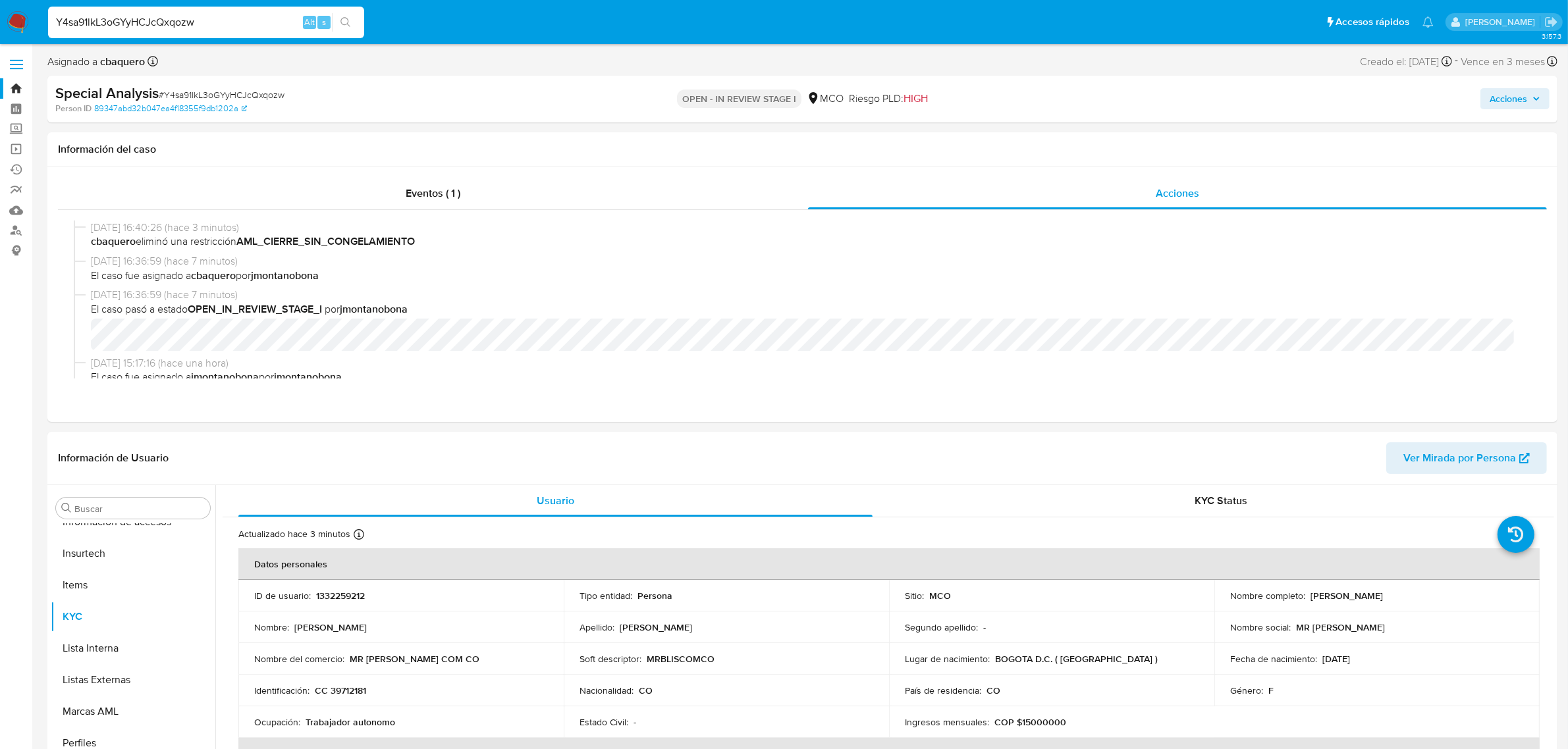
click at [17, 87] on link "Bandeja" at bounding box center [78, 89] width 157 height 20
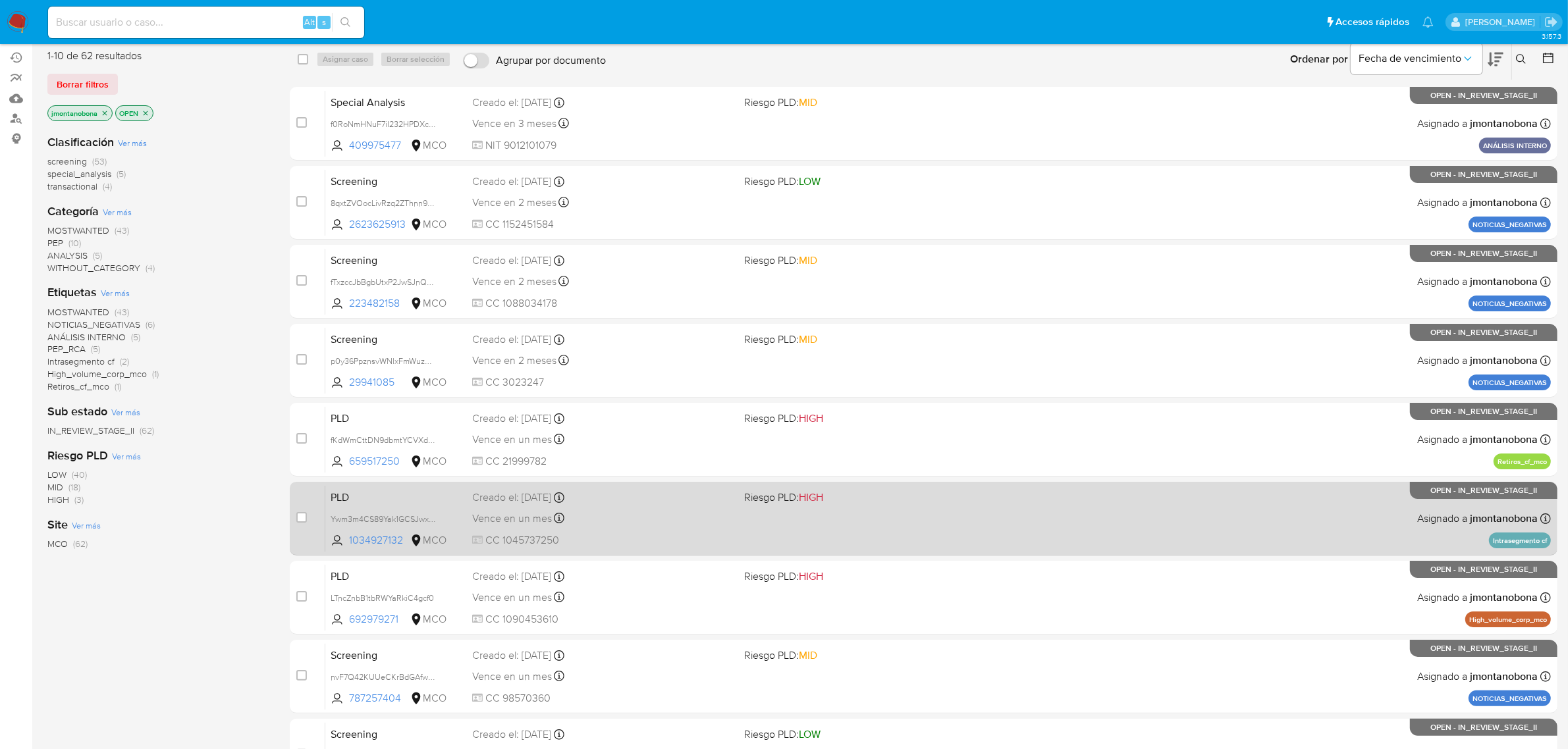
scroll to position [289, 0]
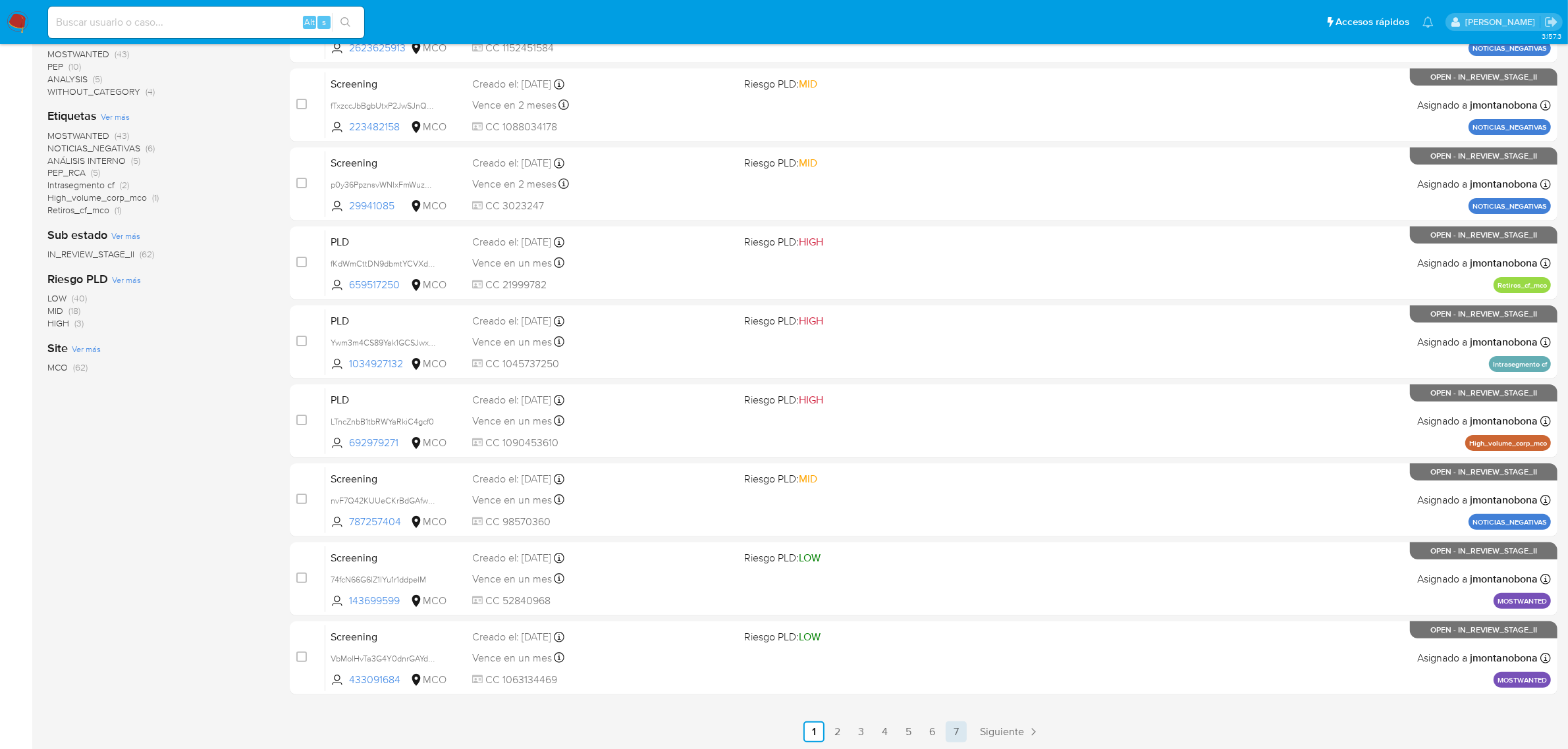
click at [962, 728] on link "7" at bounding box center [956, 732] width 21 height 21
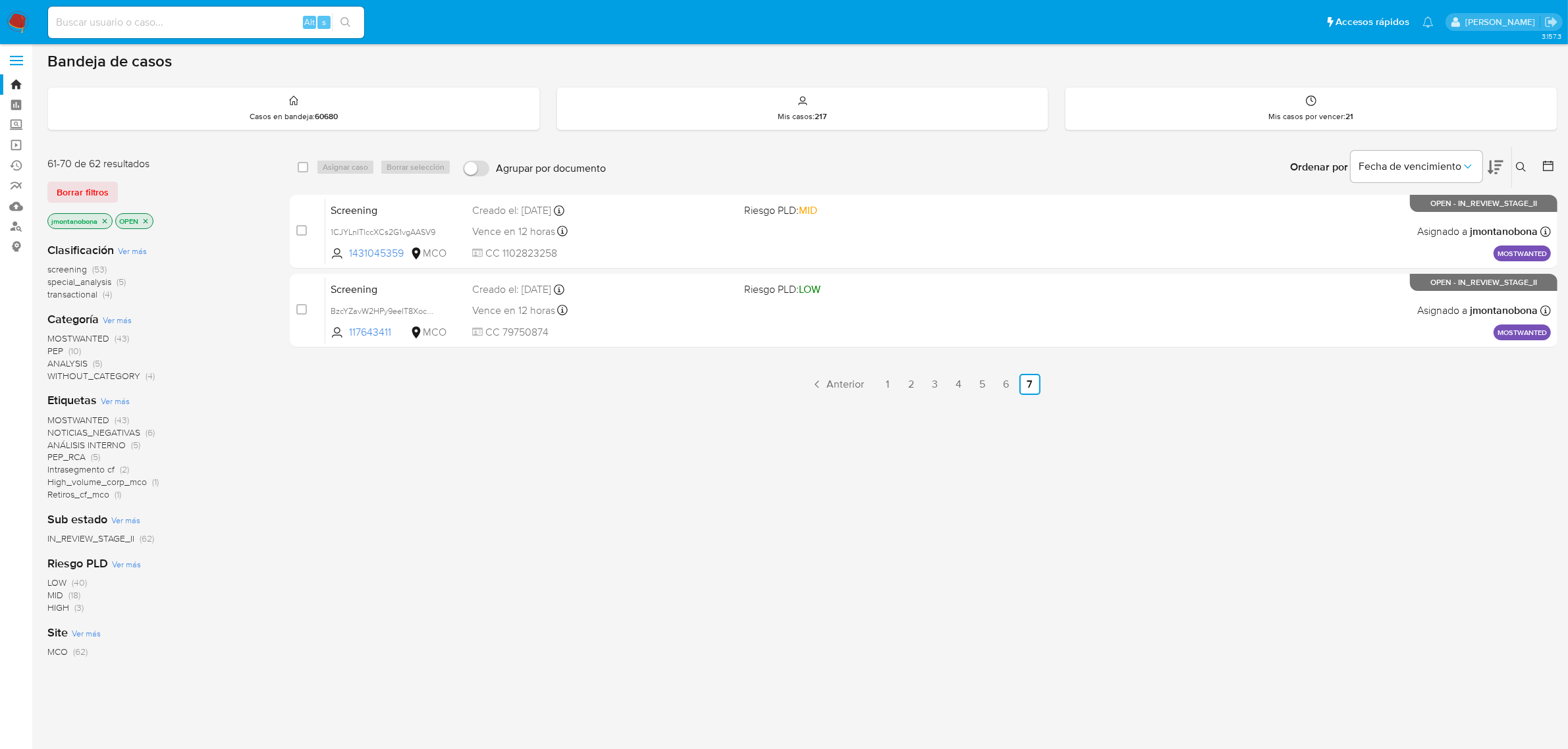
scroll to position [5, 0]
click at [1012, 382] on link "6" at bounding box center [1006, 384] width 21 height 21
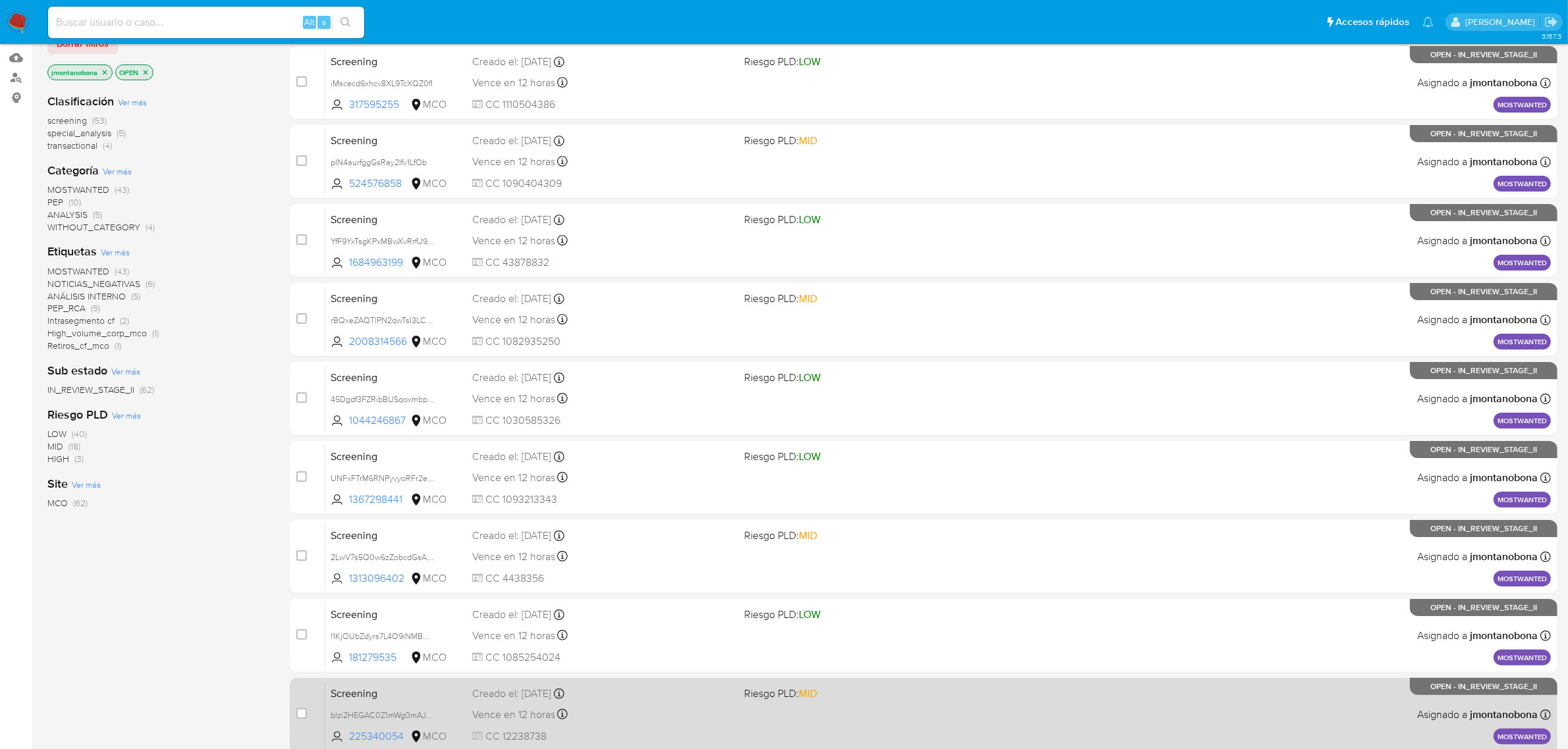
scroll to position [289, 0]
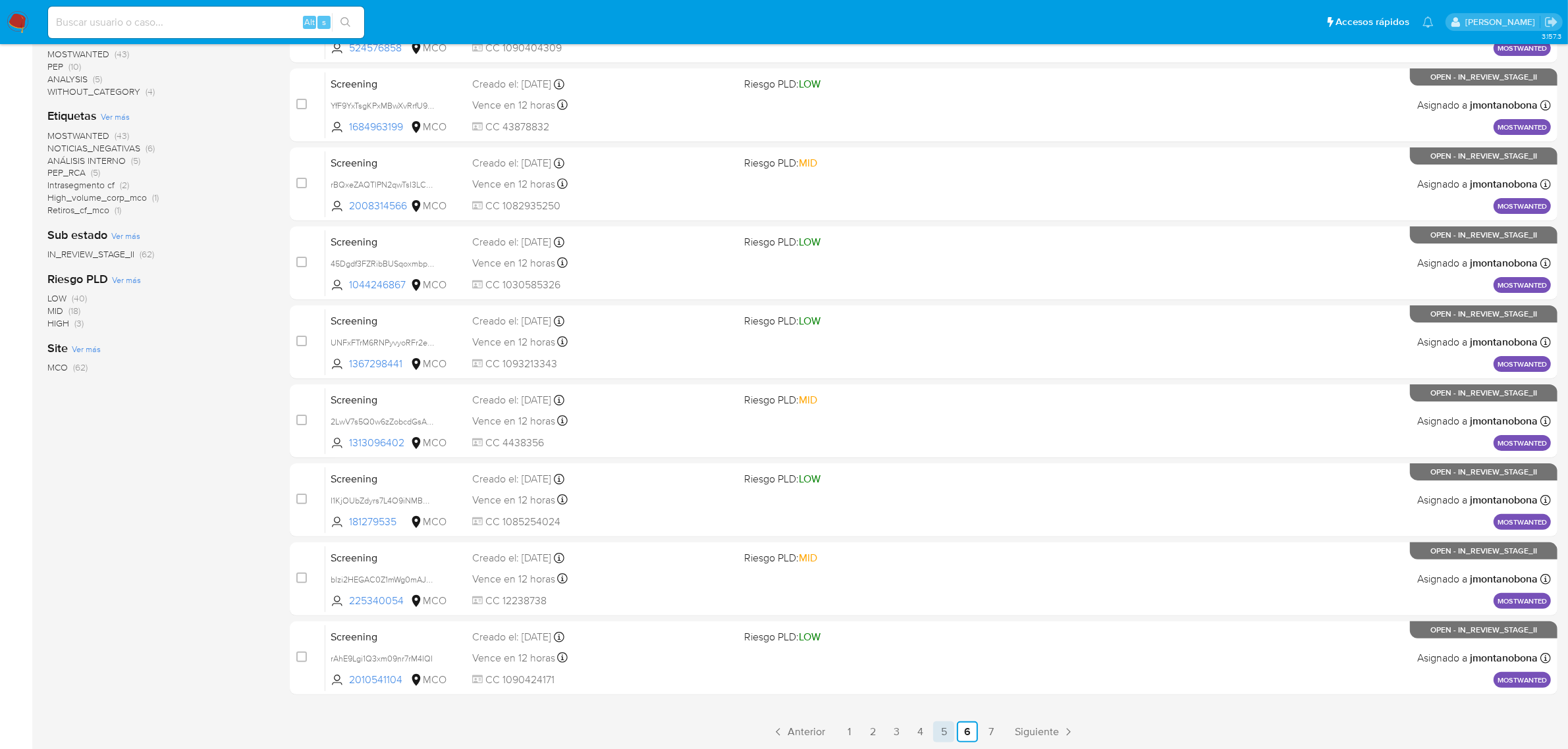
click at [942, 726] on link "5" at bounding box center [944, 732] width 21 height 21
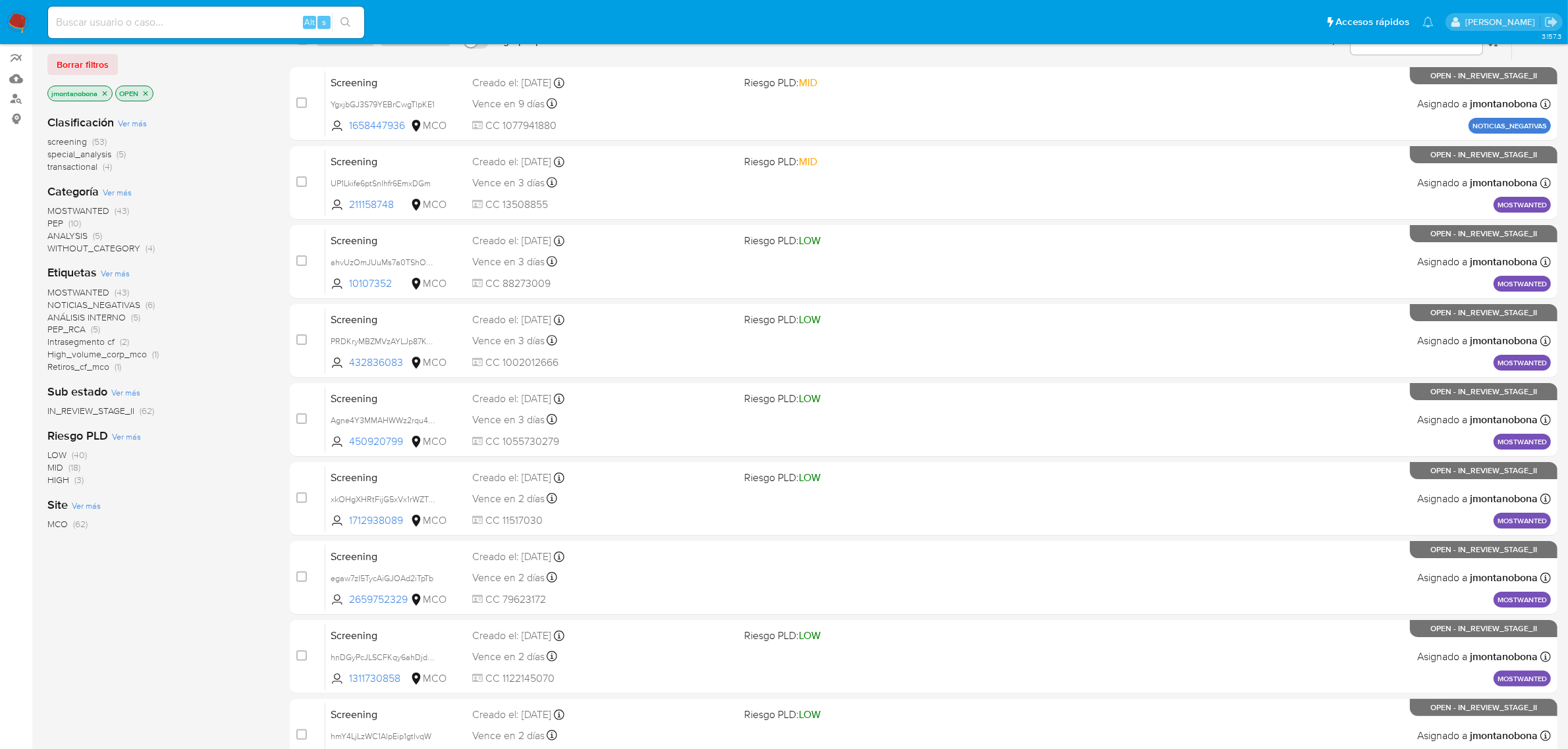
scroll to position [289, 0]
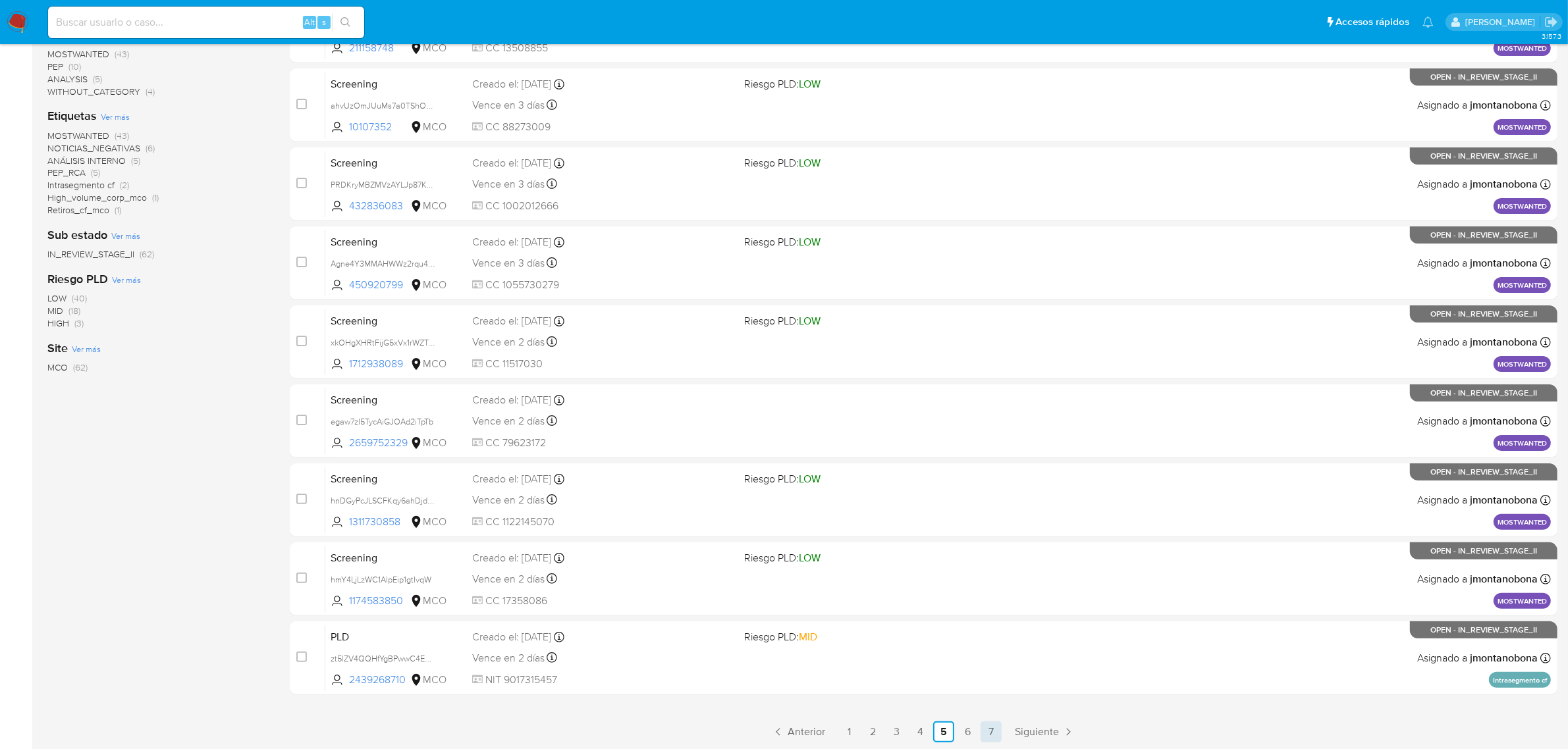
click at [986, 724] on link "7" at bounding box center [991, 732] width 21 height 21
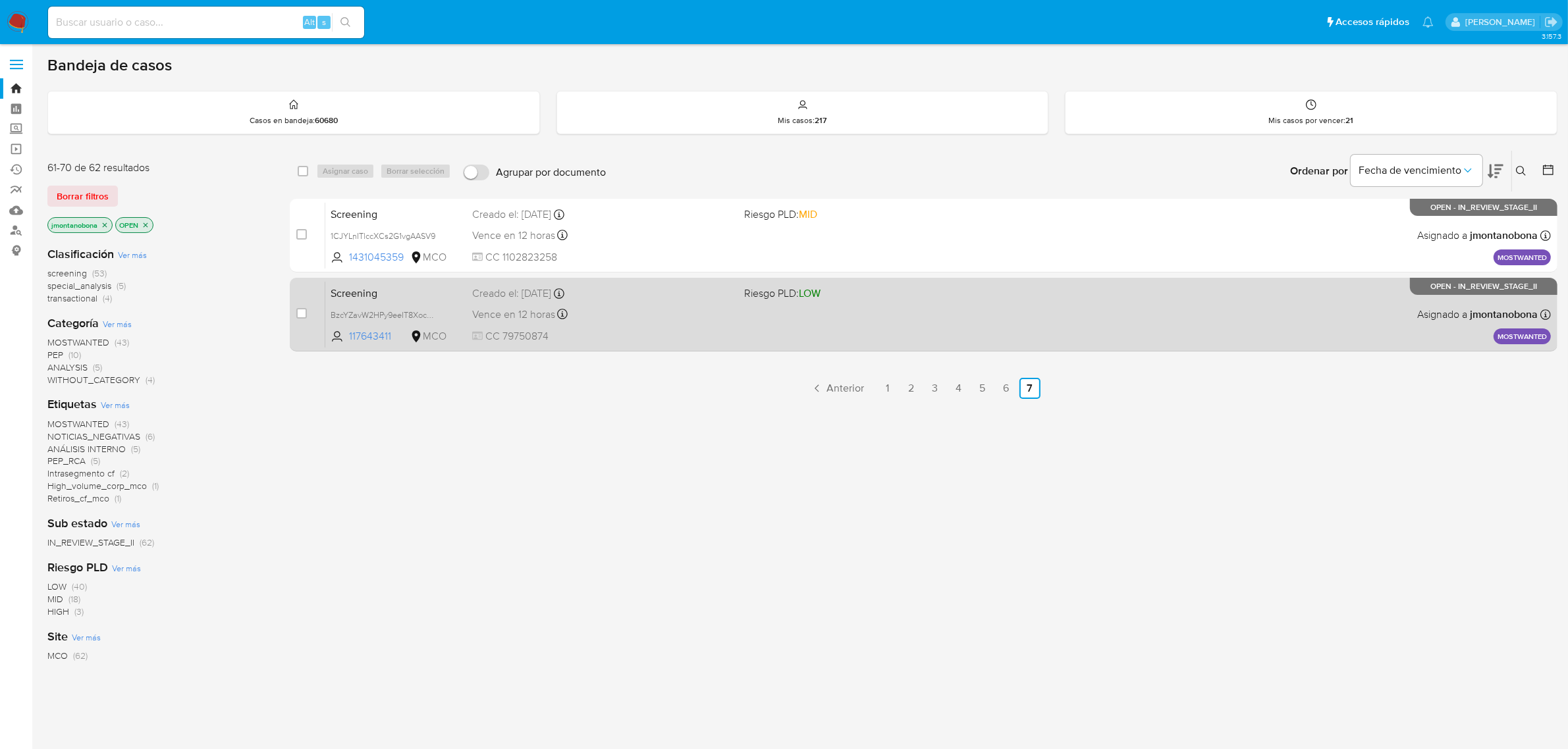
click at [418, 292] on span "Screening" at bounding box center [396, 293] width 131 height 17
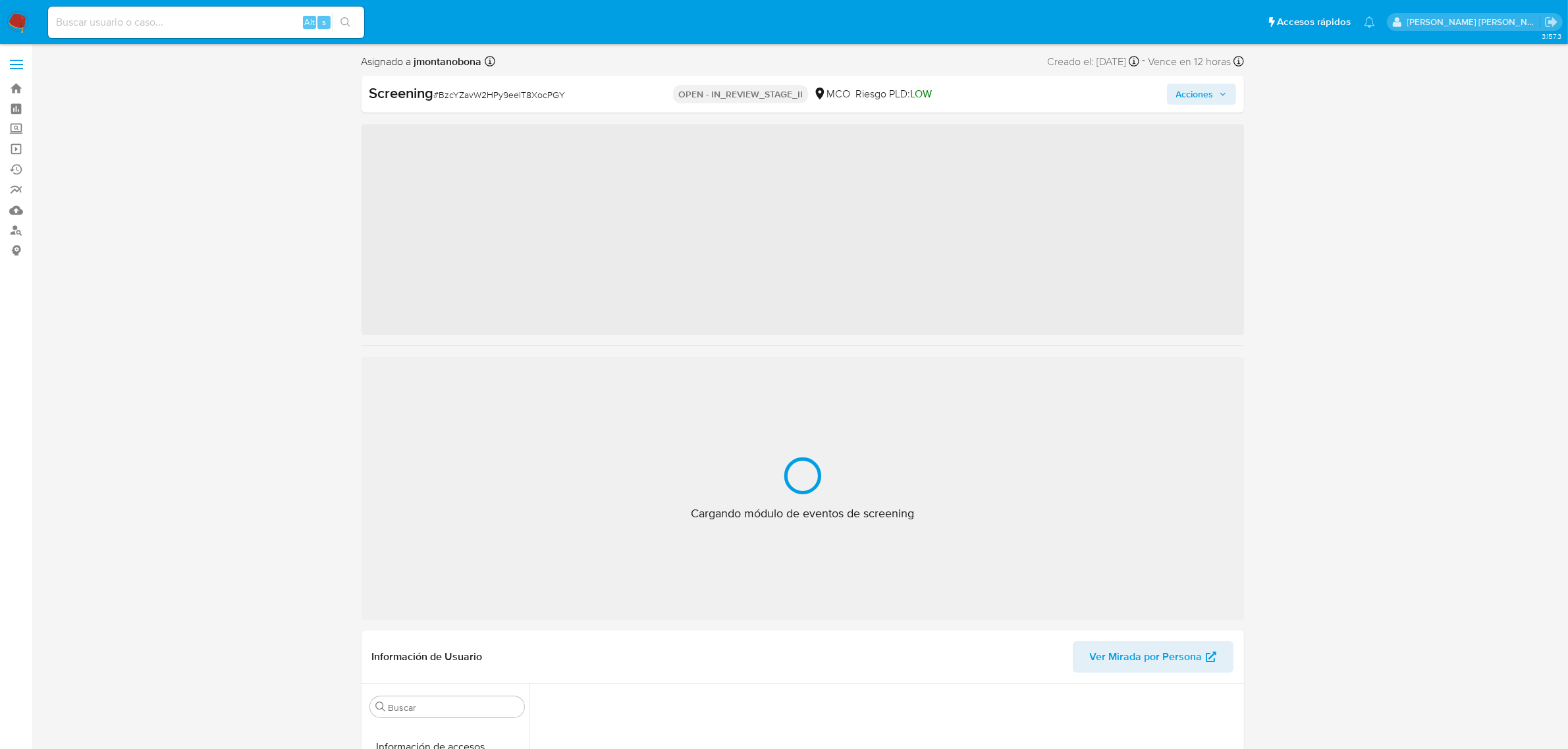
scroll to position [555, 0]
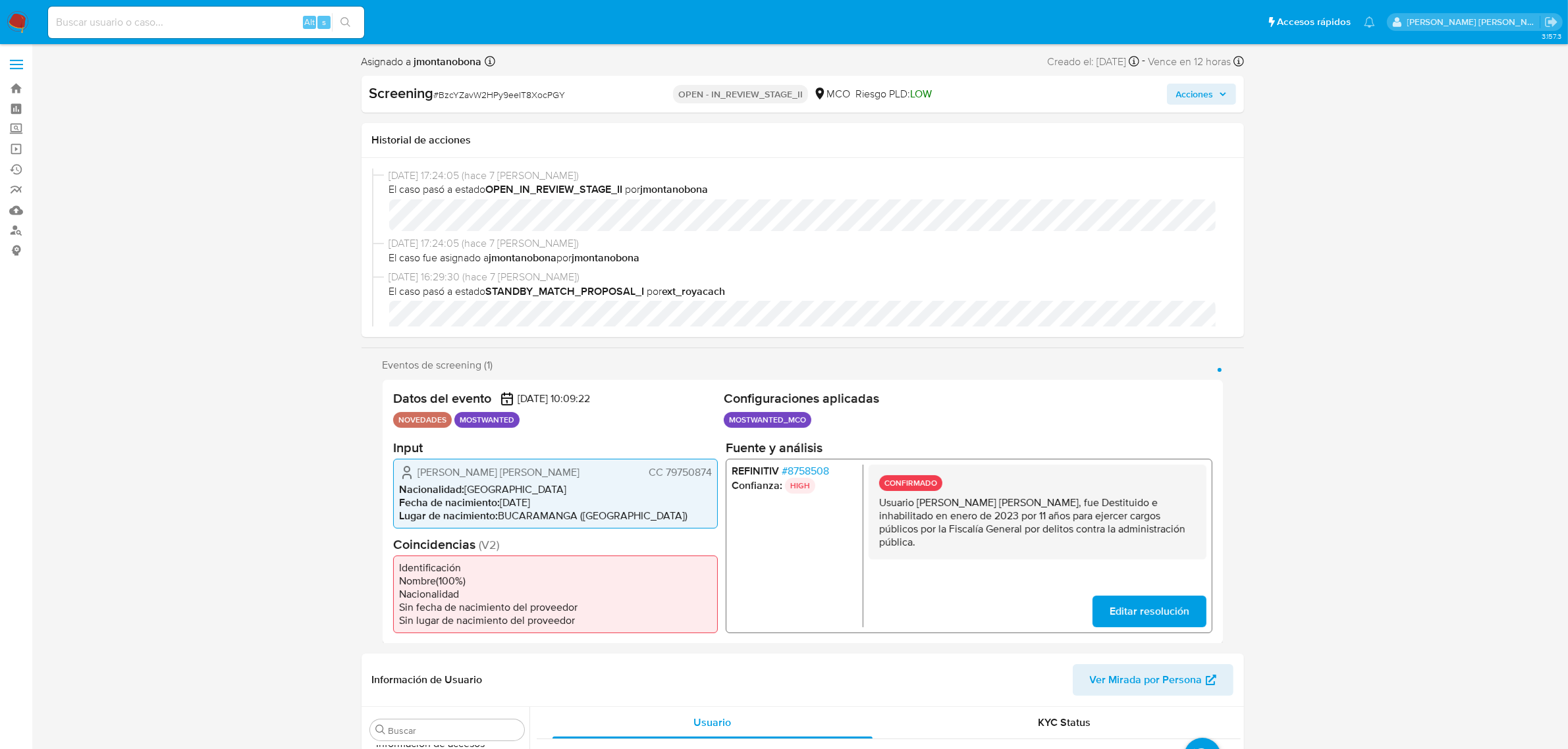
select select "10"
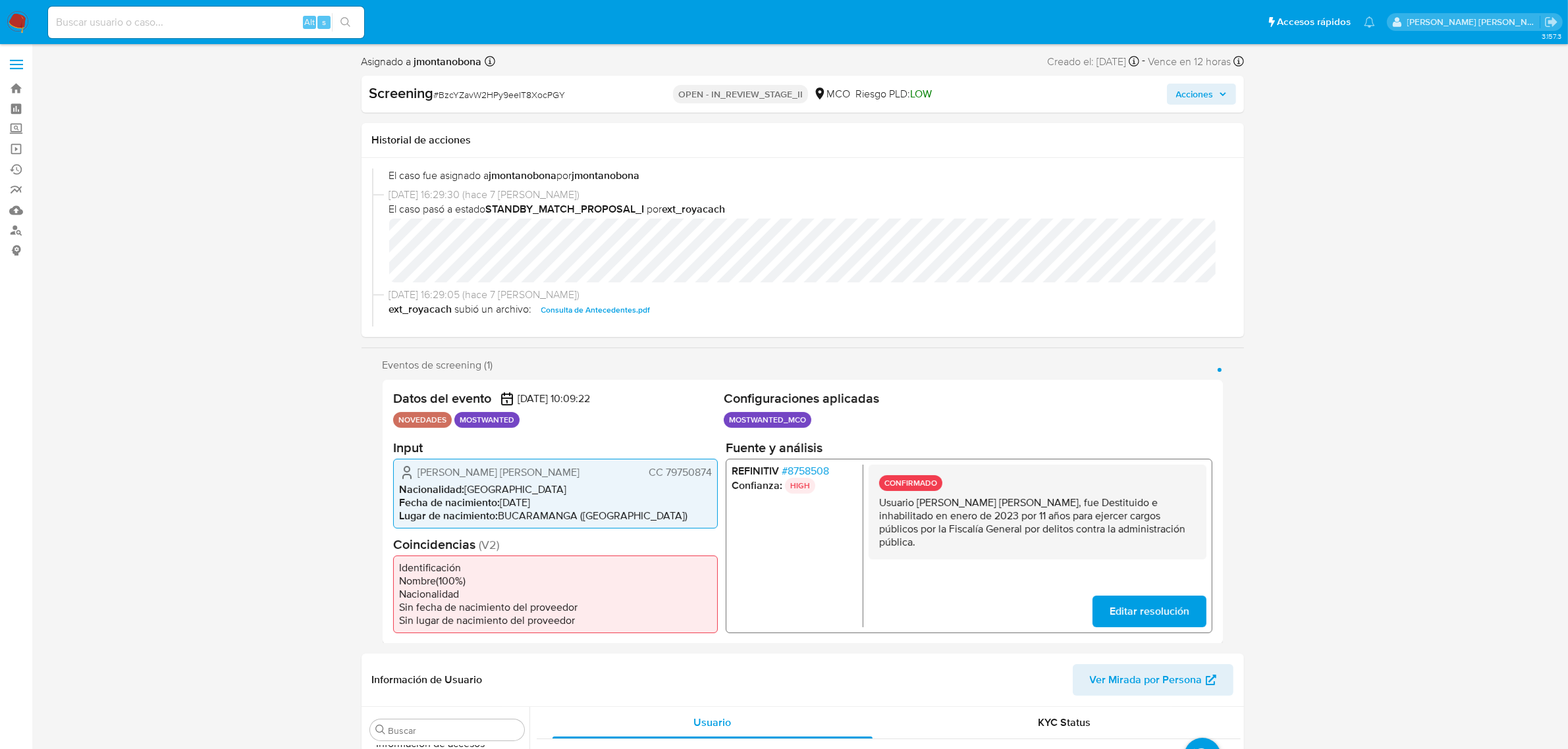
drag, startPoint x: 916, startPoint y: 502, endPoint x: 1056, endPoint y: 499, distance: 140.0
click at [1056, 499] on p "Usuario Oscar Mauricio Torres Mendez, fue Destituido e inhabilitado en enero de…" at bounding box center [1037, 522] width 317 height 53
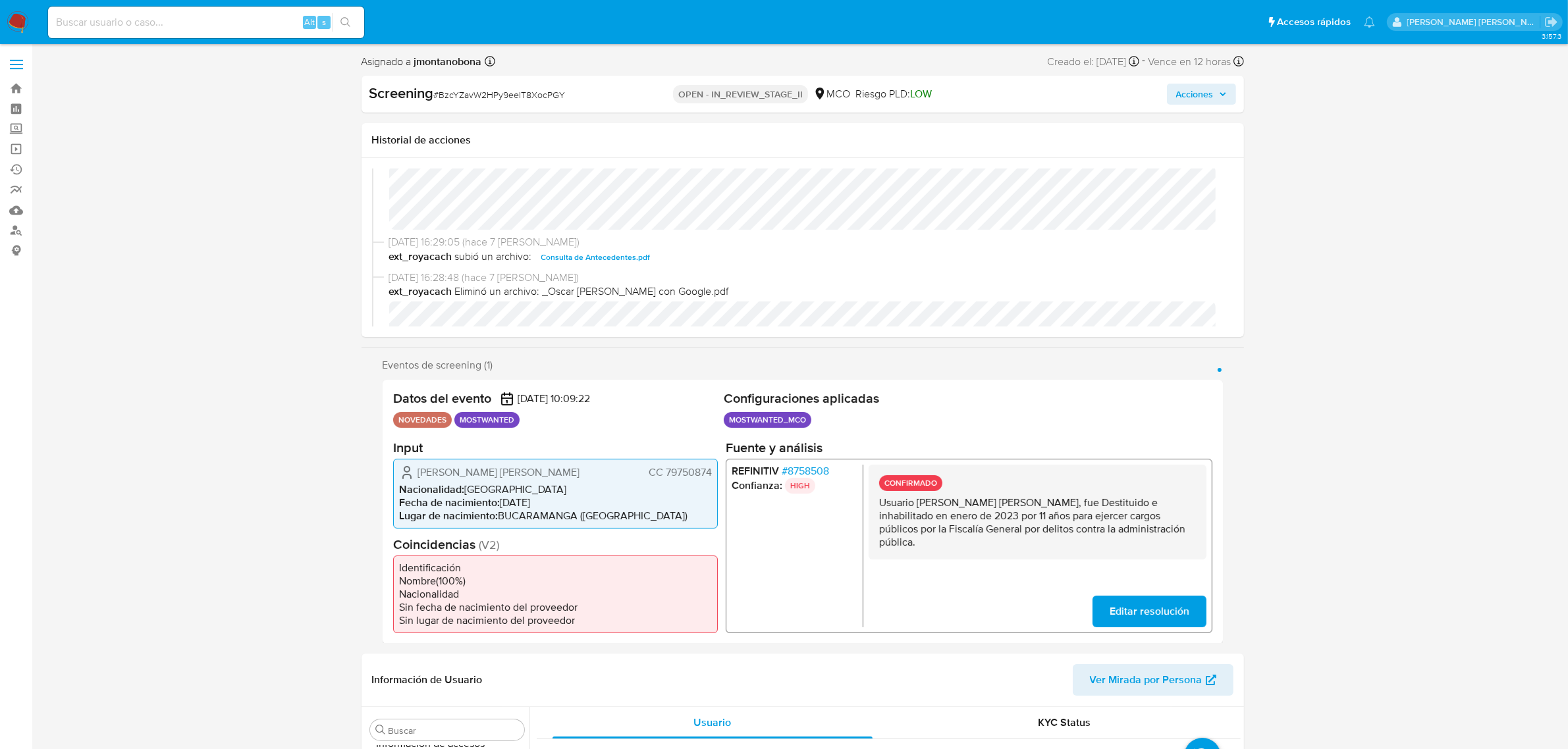
scroll to position [164, 0]
click at [599, 228] on span "Consulta de Antecedentes.pdf" at bounding box center [595, 228] width 109 height 16
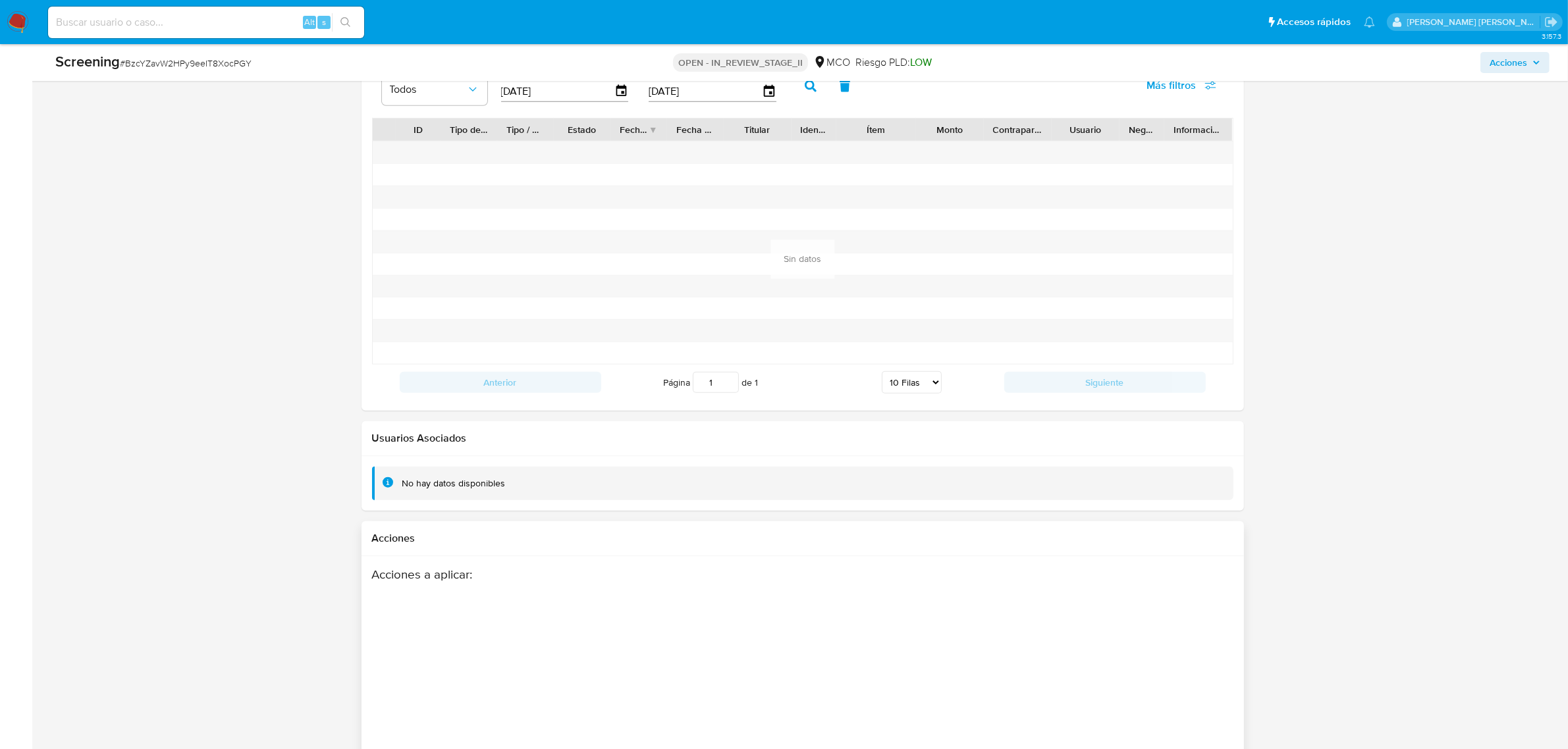
scroll to position [1785, 0]
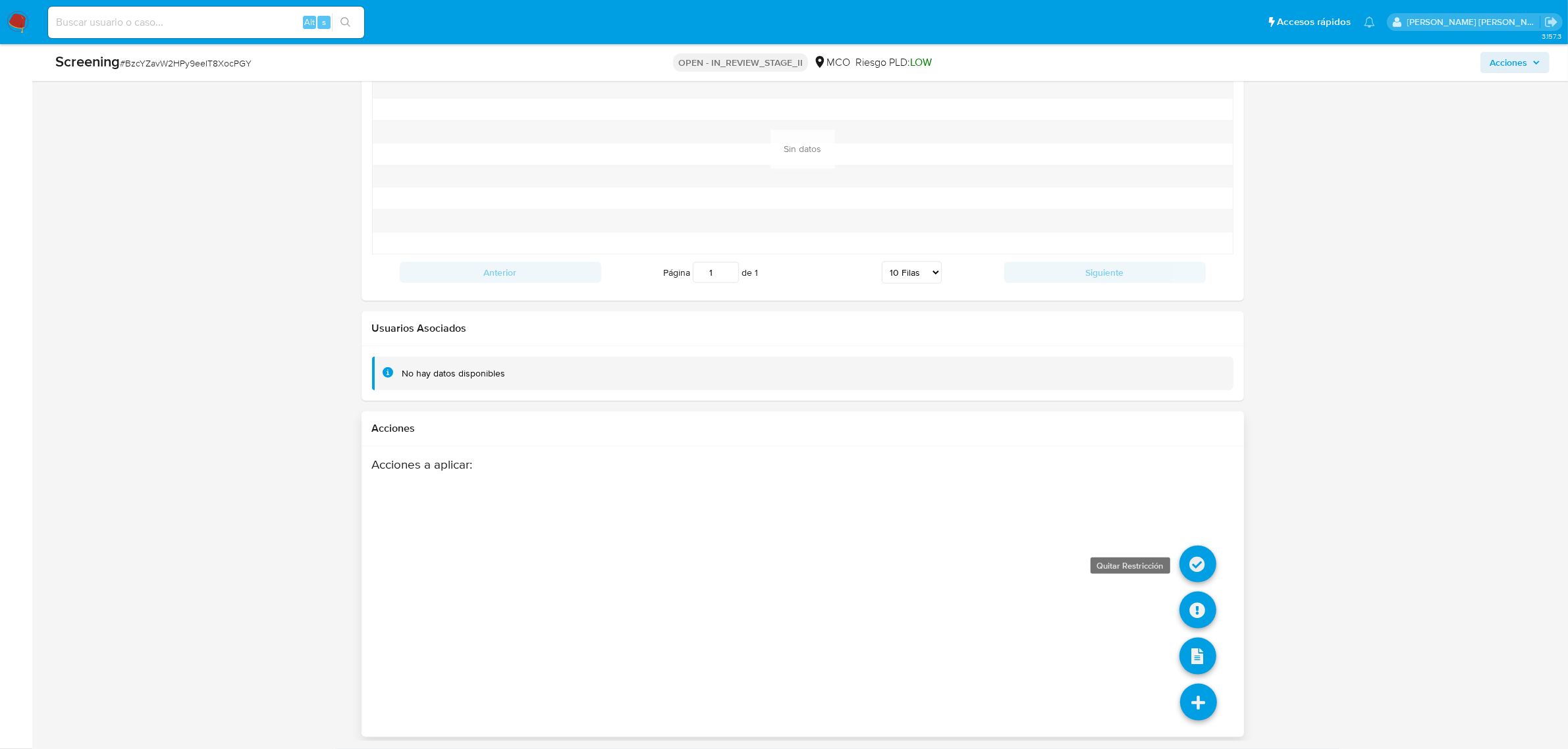
click at [1201, 563] on icon at bounding box center [1198, 564] width 37 height 37
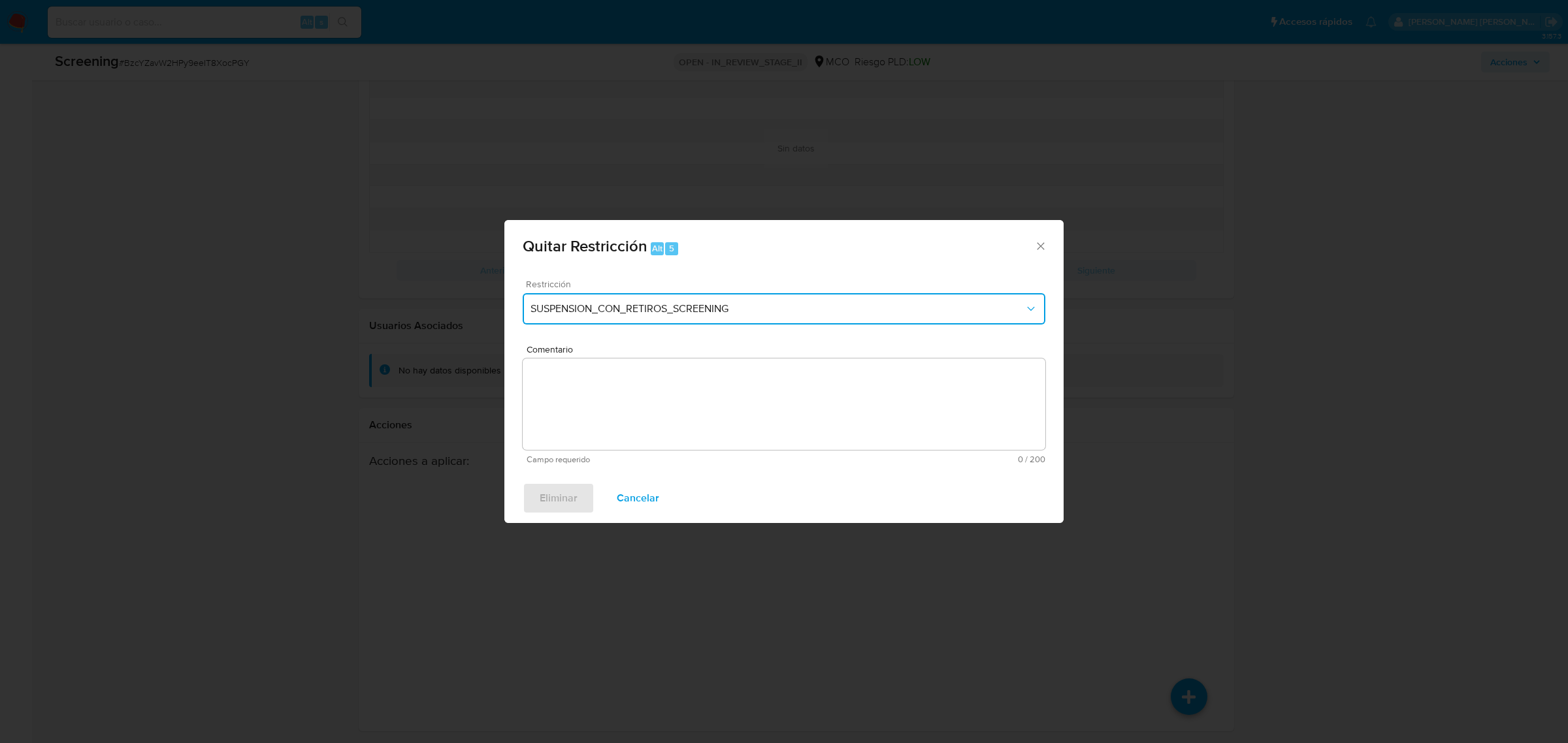
click at [764, 317] on button "SUSPENSION_CON_RETIROS_SCREENING" at bounding box center [783, 309] width 522 height 31
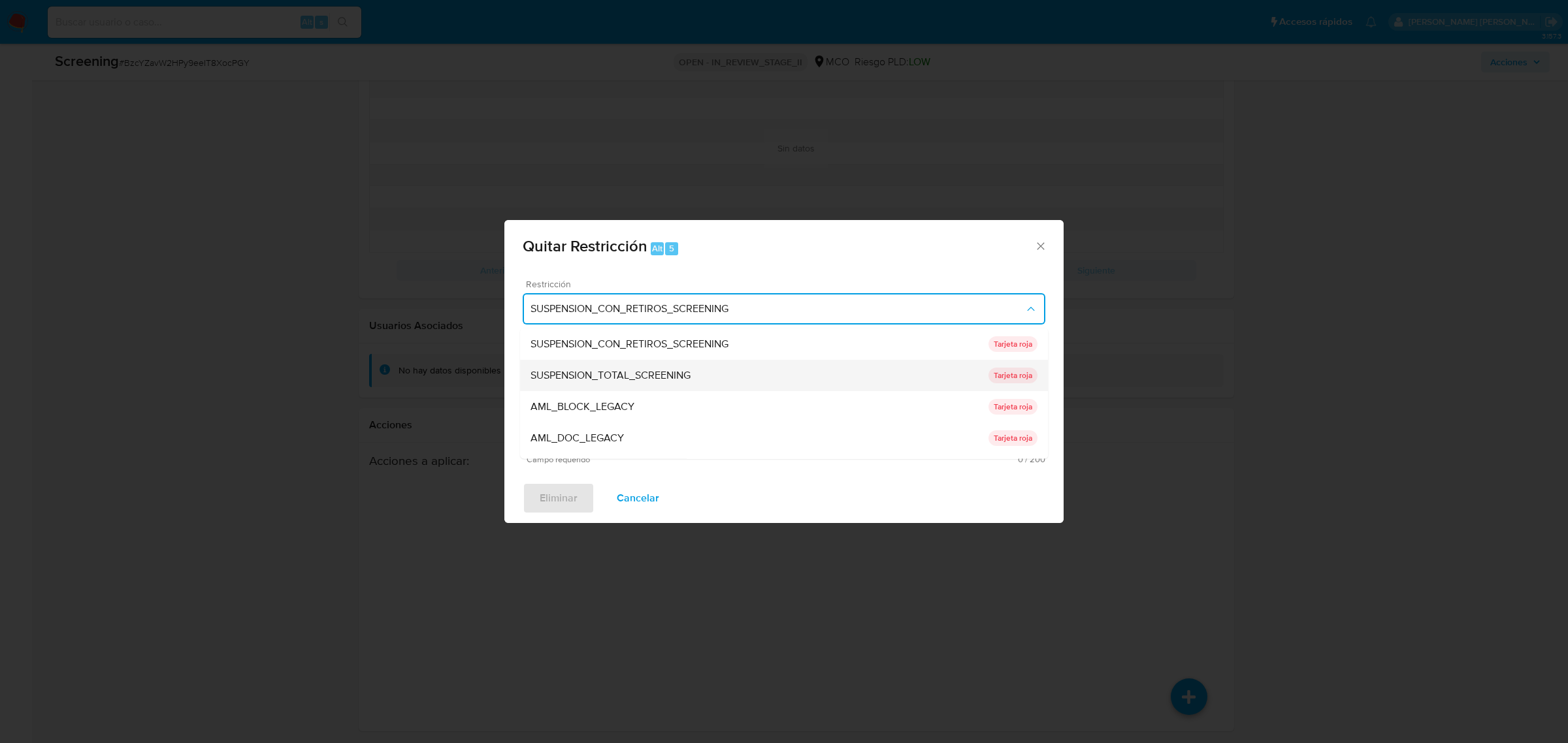
click at [686, 377] on span "SUSPENSION_TOTAL_SCREENING" at bounding box center [610, 375] width 160 height 13
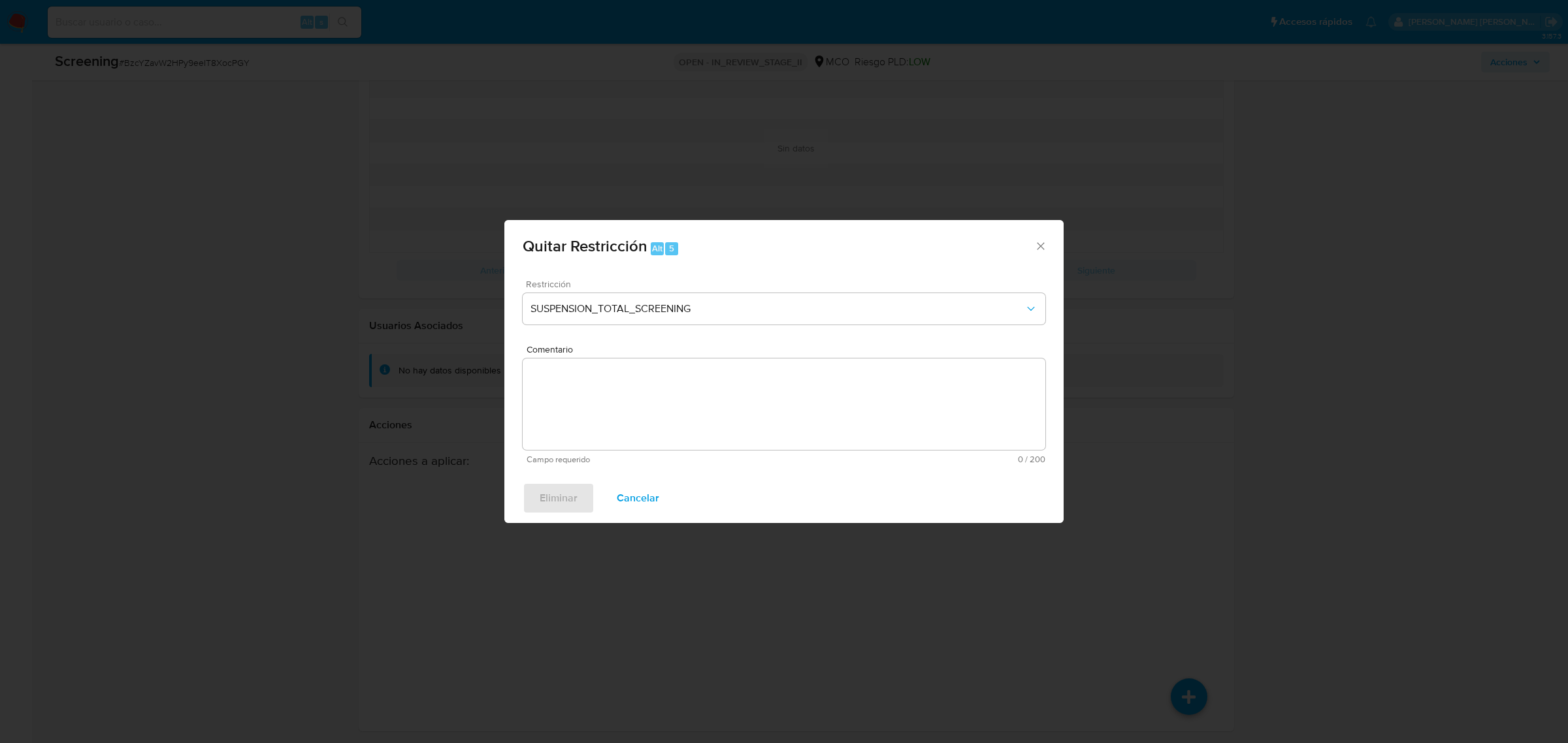
click at [696, 416] on textarea "Comentario" at bounding box center [783, 404] width 522 height 92
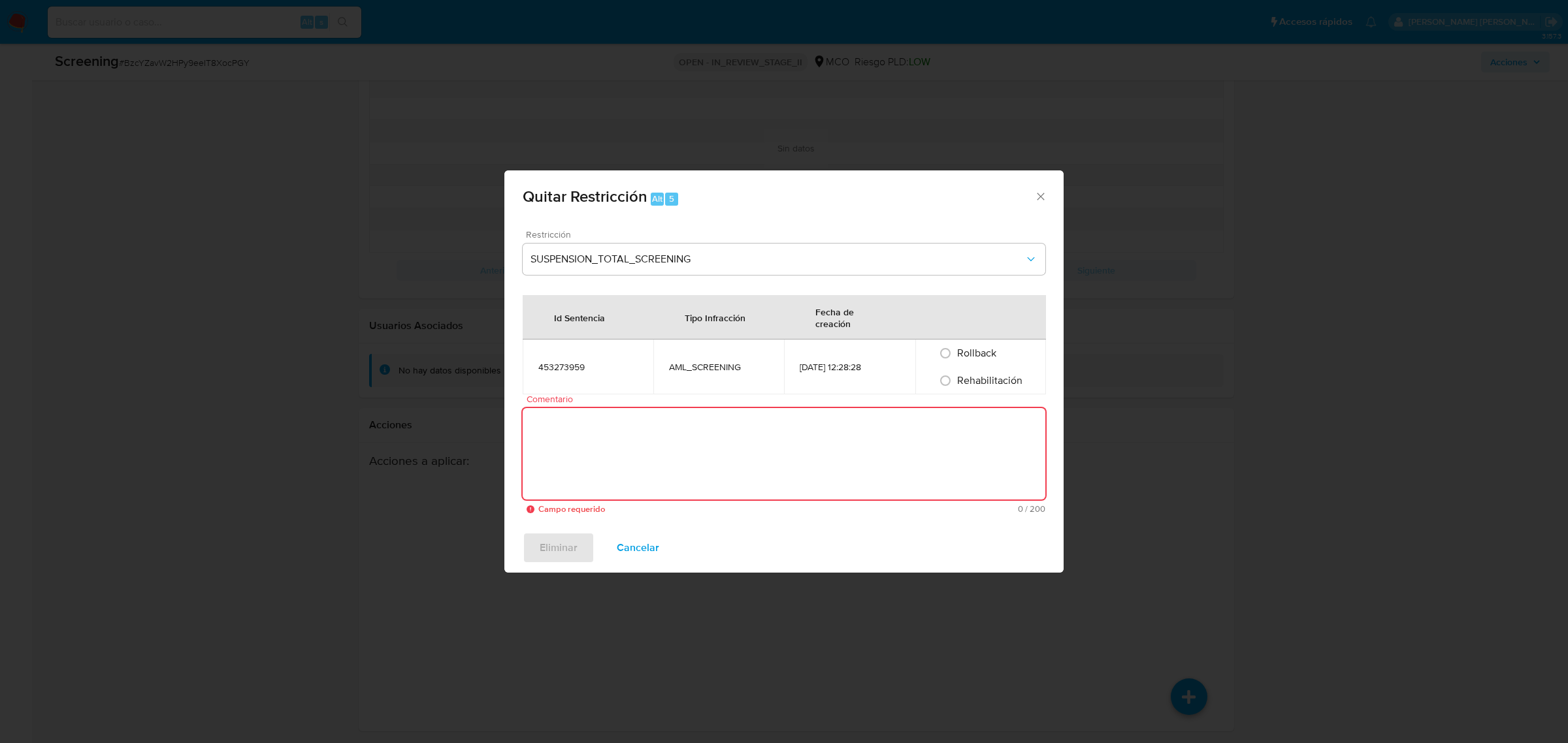
paste textarea "No se encuentran evidencias de delitos LAFT asociados a las inhabilidades regis…"
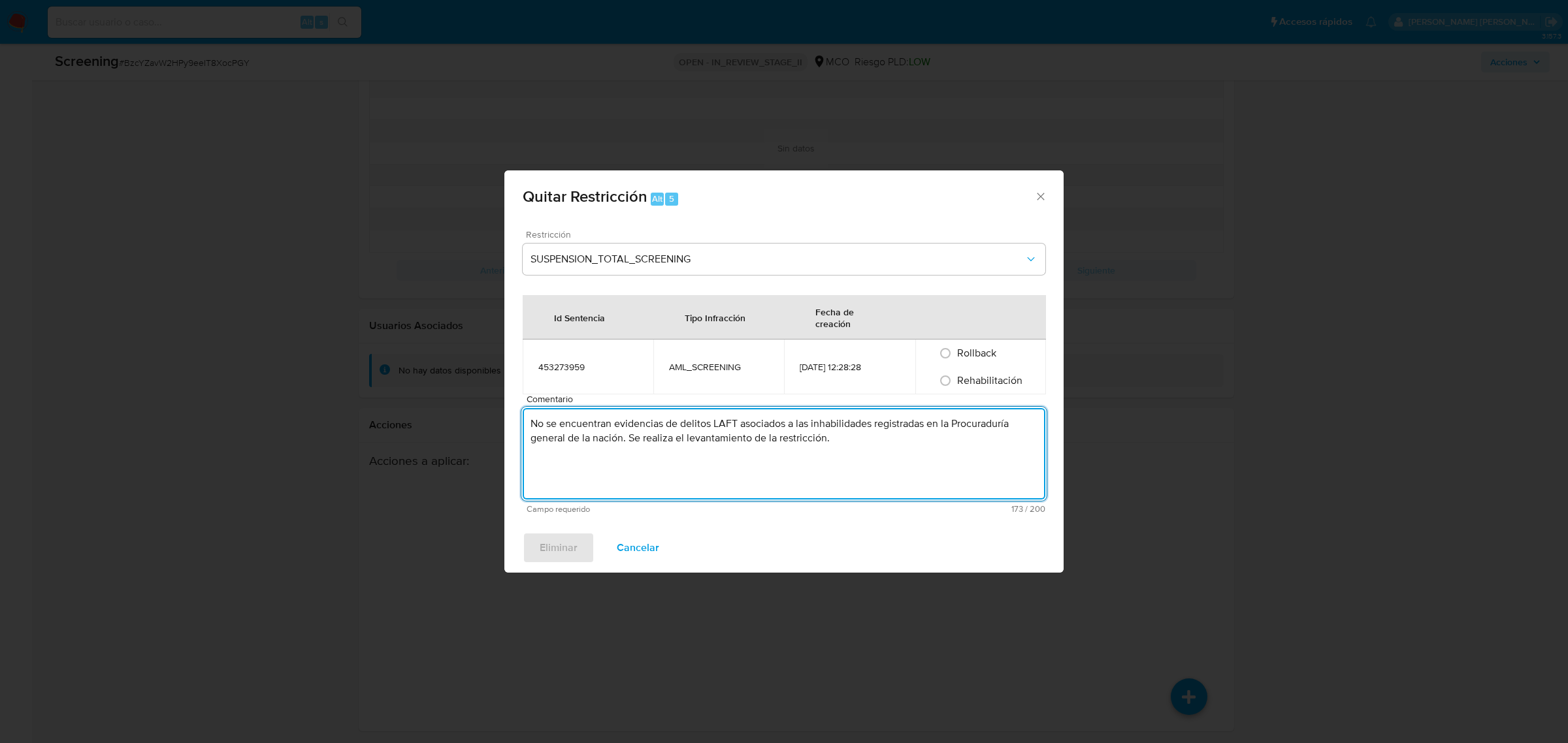
type textarea "No se encuentran evidencias de delitos LAFT asociados a las inhabilidades regis…"
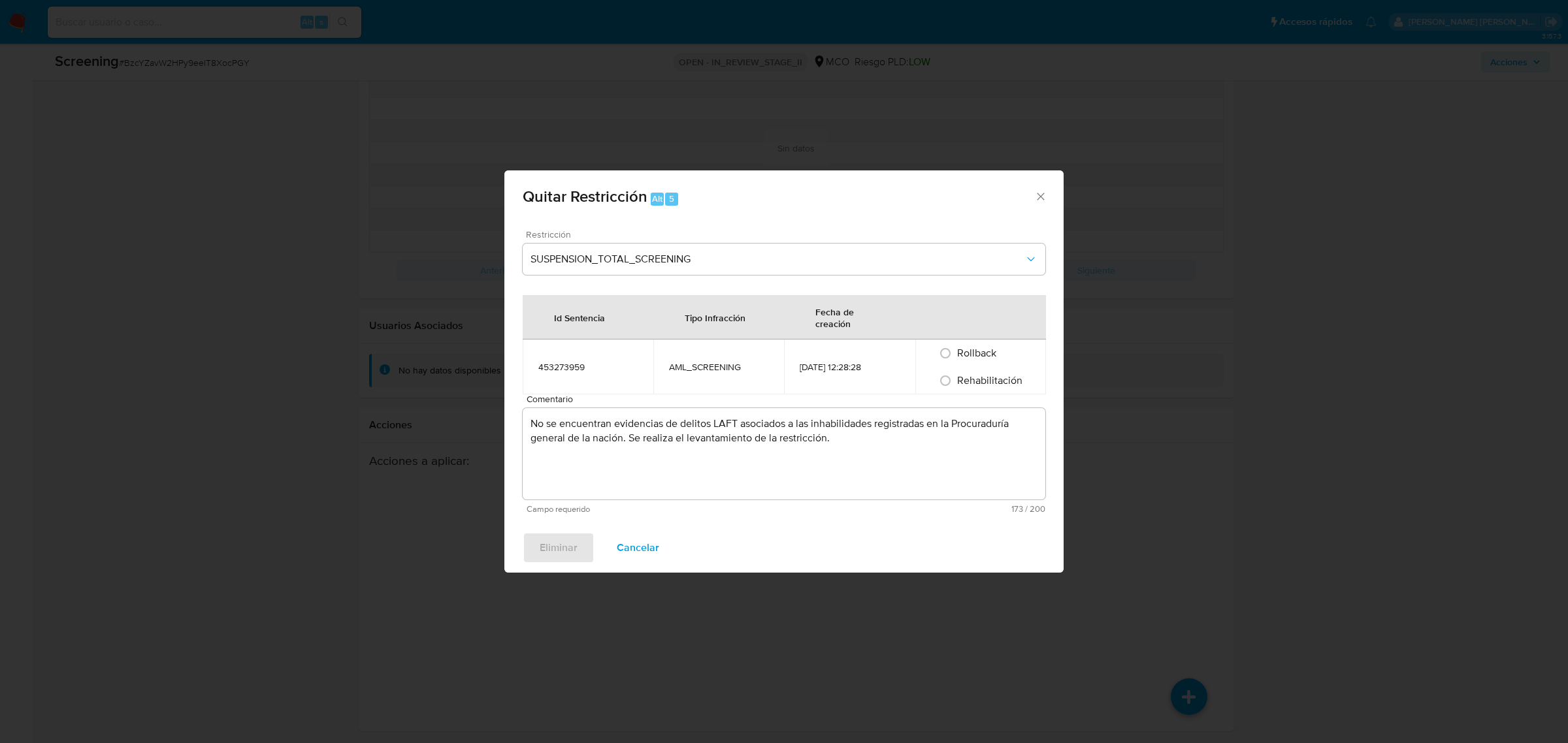
click at [977, 387] on span "Rehabilitación" at bounding box center [990, 380] width 66 height 15
click at [956, 387] on input "Rehabilitación" at bounding box center [945, 381] width 21 height 21
radio input "true"
click at [560, 548] on span "Eliminar" at bounding box center [559, 548] width 38 height 29
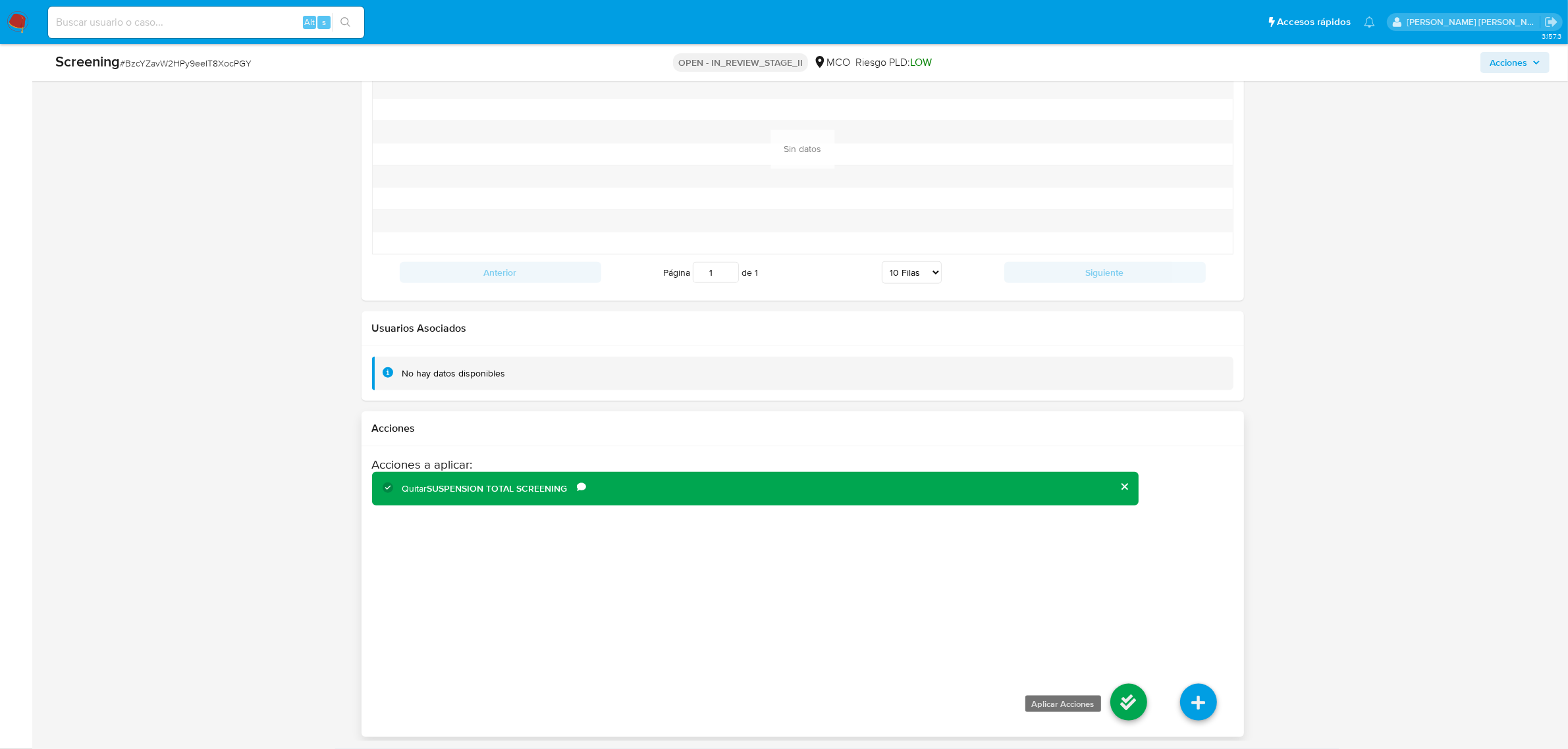
click at [1121, 698] on icon at bounding box center [1129, 703] width 37 height 37
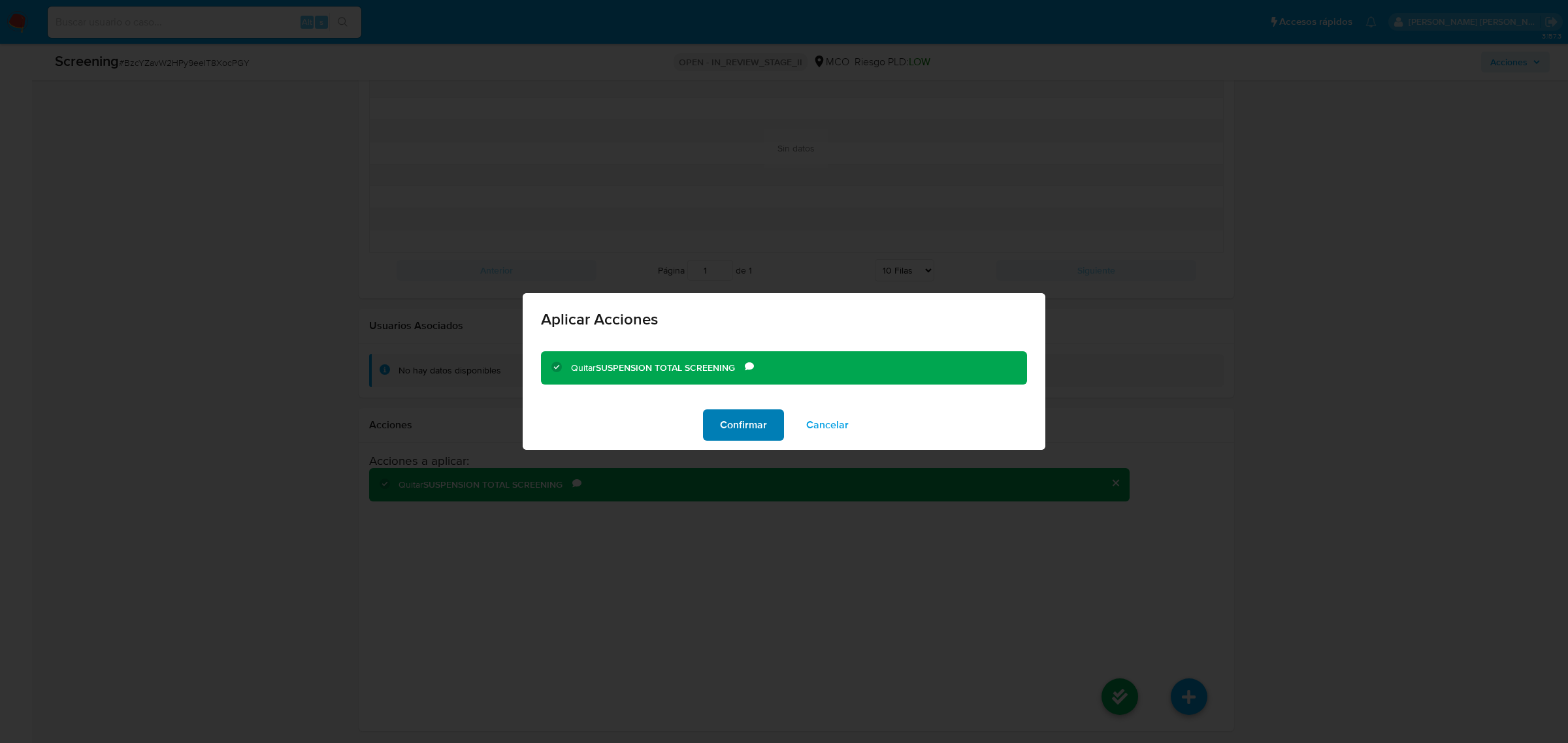
click at [746, 425] on span "Confirmar" at bounding box center [743, 425] width 47 height 29
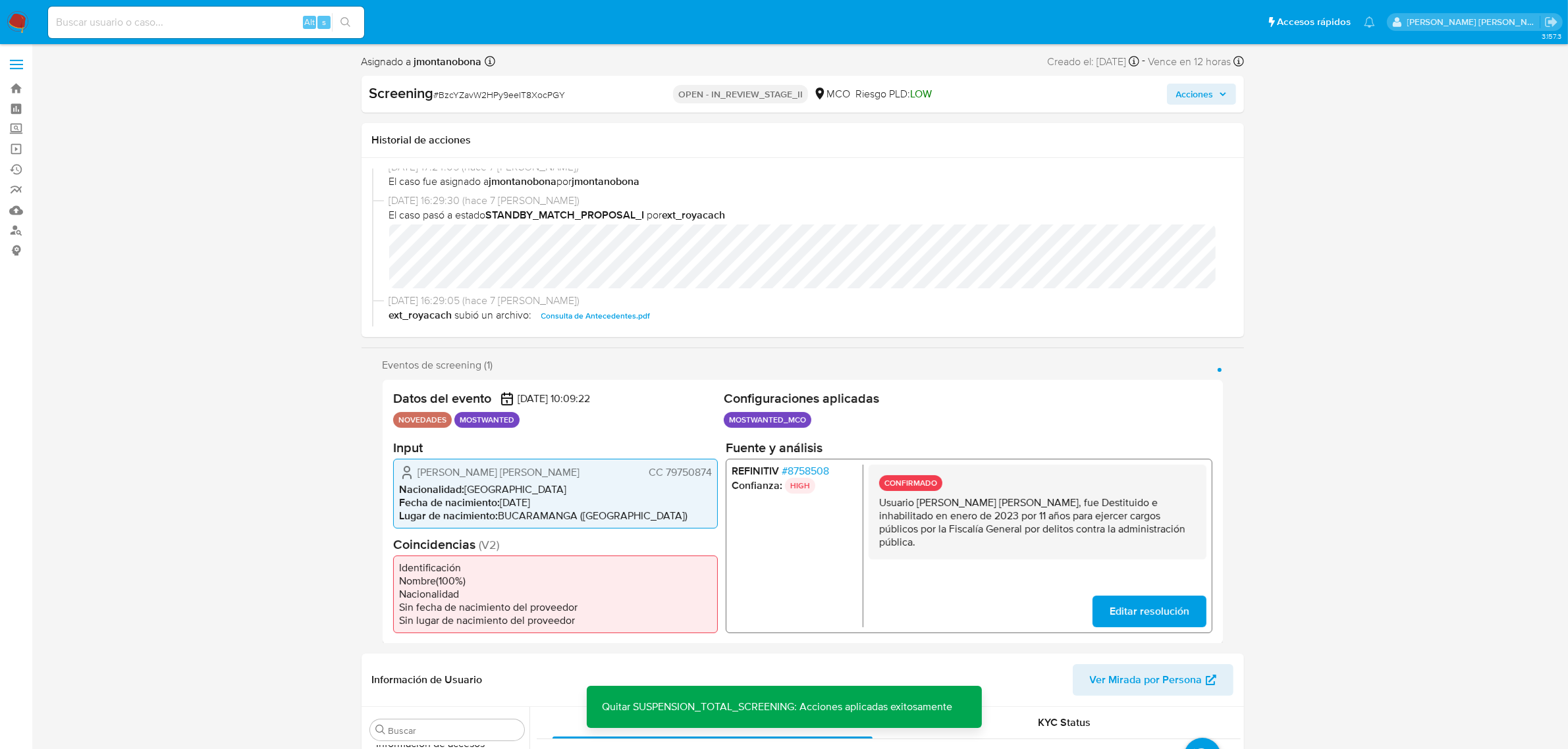
scroll to position [0, 0]
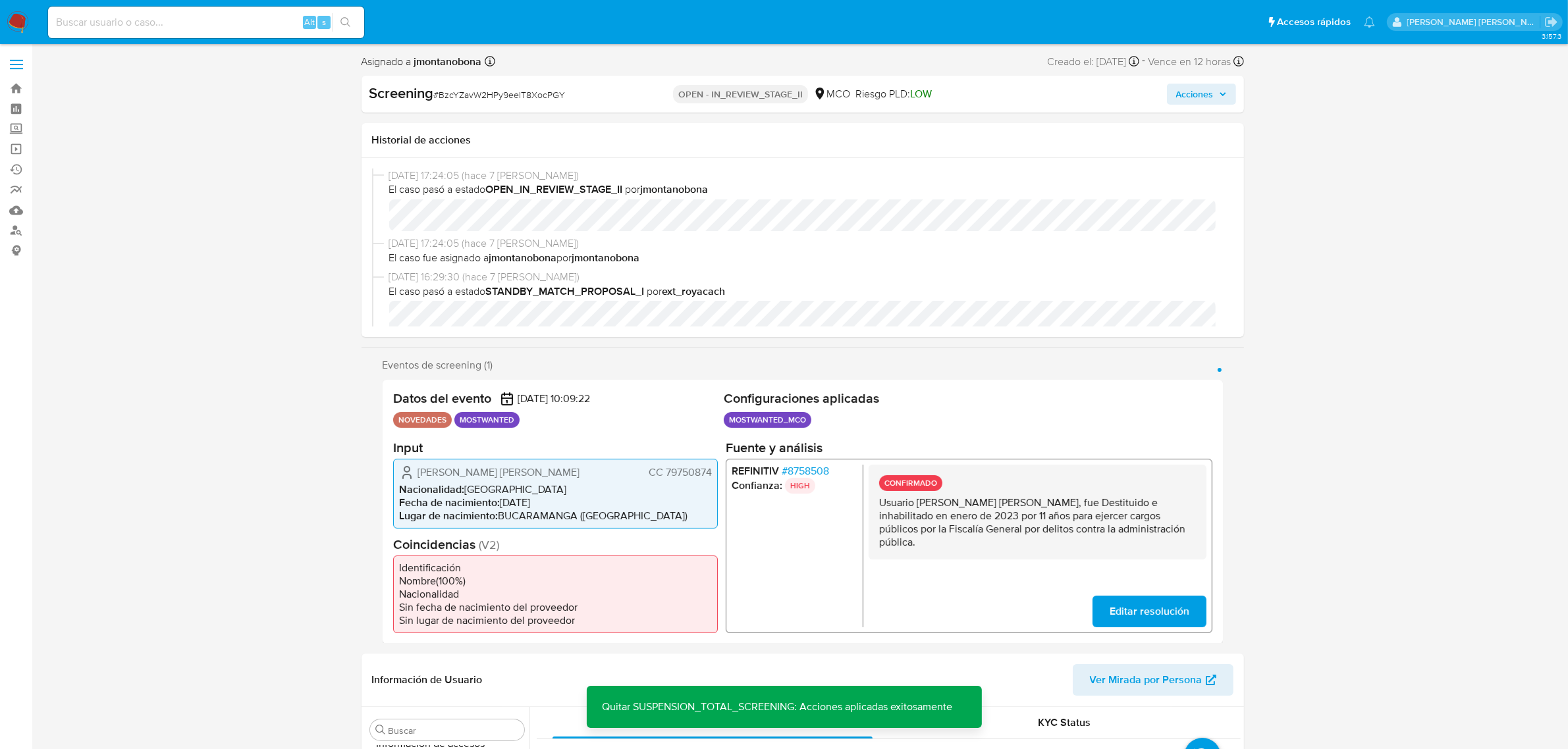
click at [1213, 97] on span "Acciones" at bounding box center [1195, 94] width 38 height 21
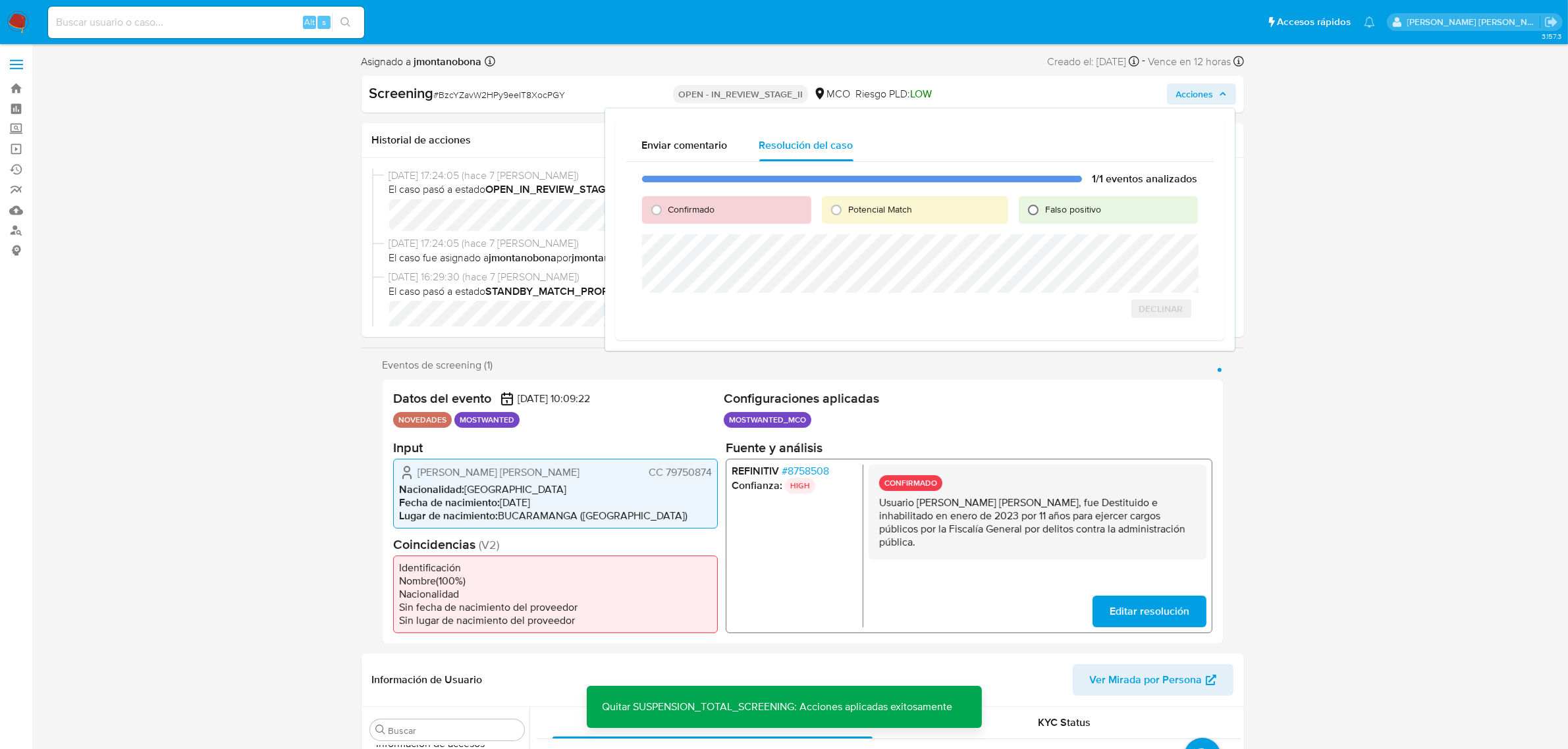
click at [1036, 208] on input "Falso positivo" at bounding box center [1033, 210] width 21 height 21
radio input "true"
click at [1154, 324] on span "Cerrar Caso" at bounding box center [1152, 323] width 63 height 18
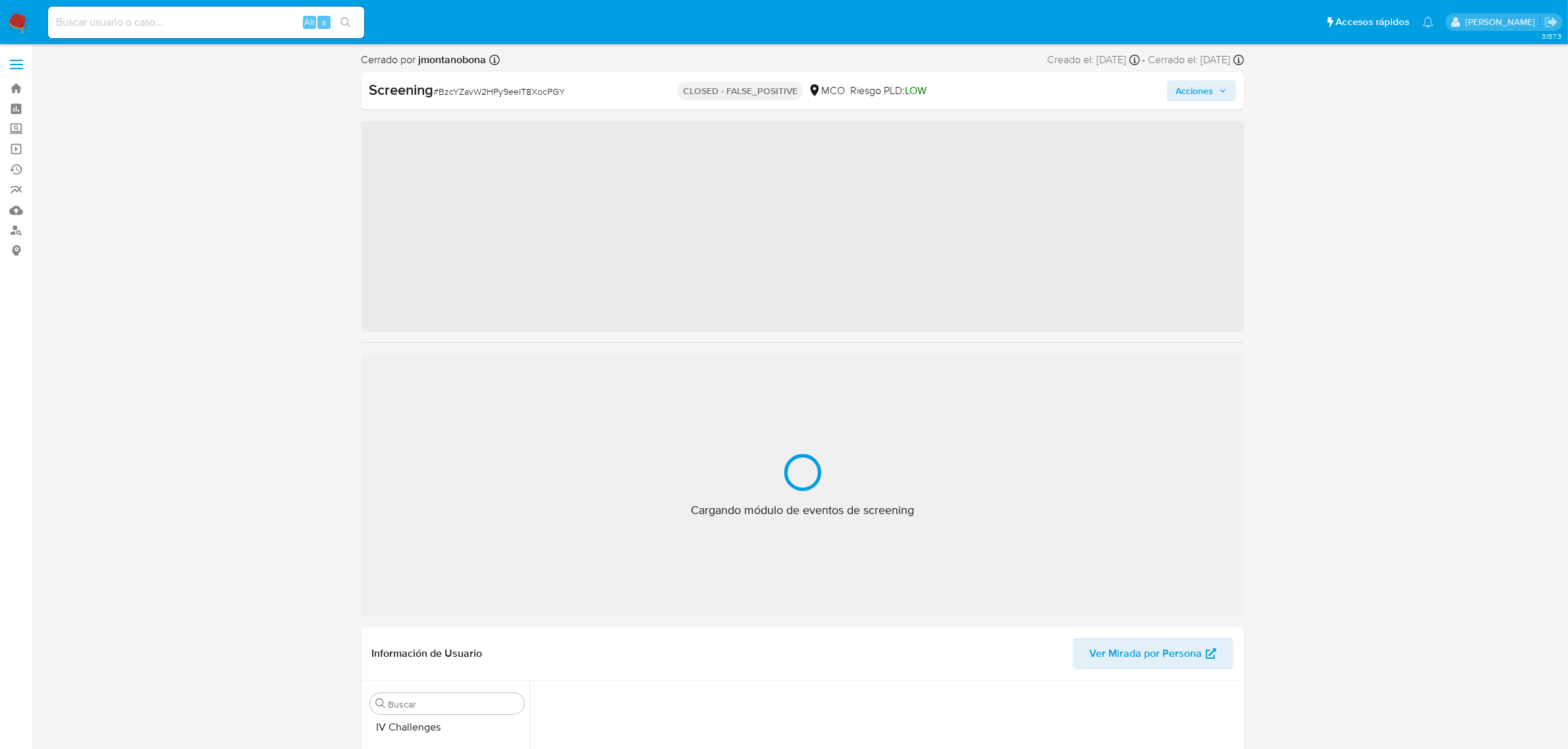
scroll to position [555, 0]
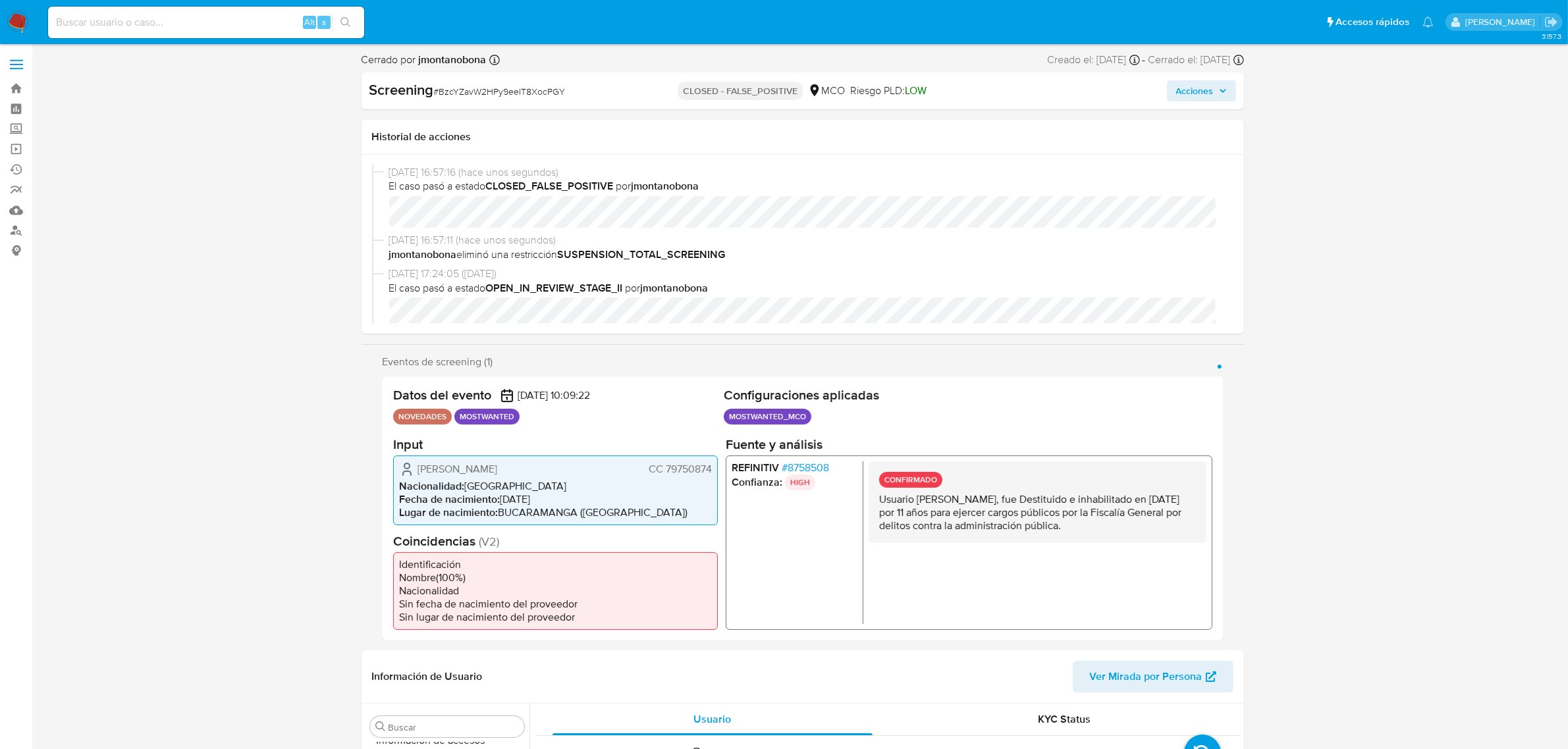
select select "10"
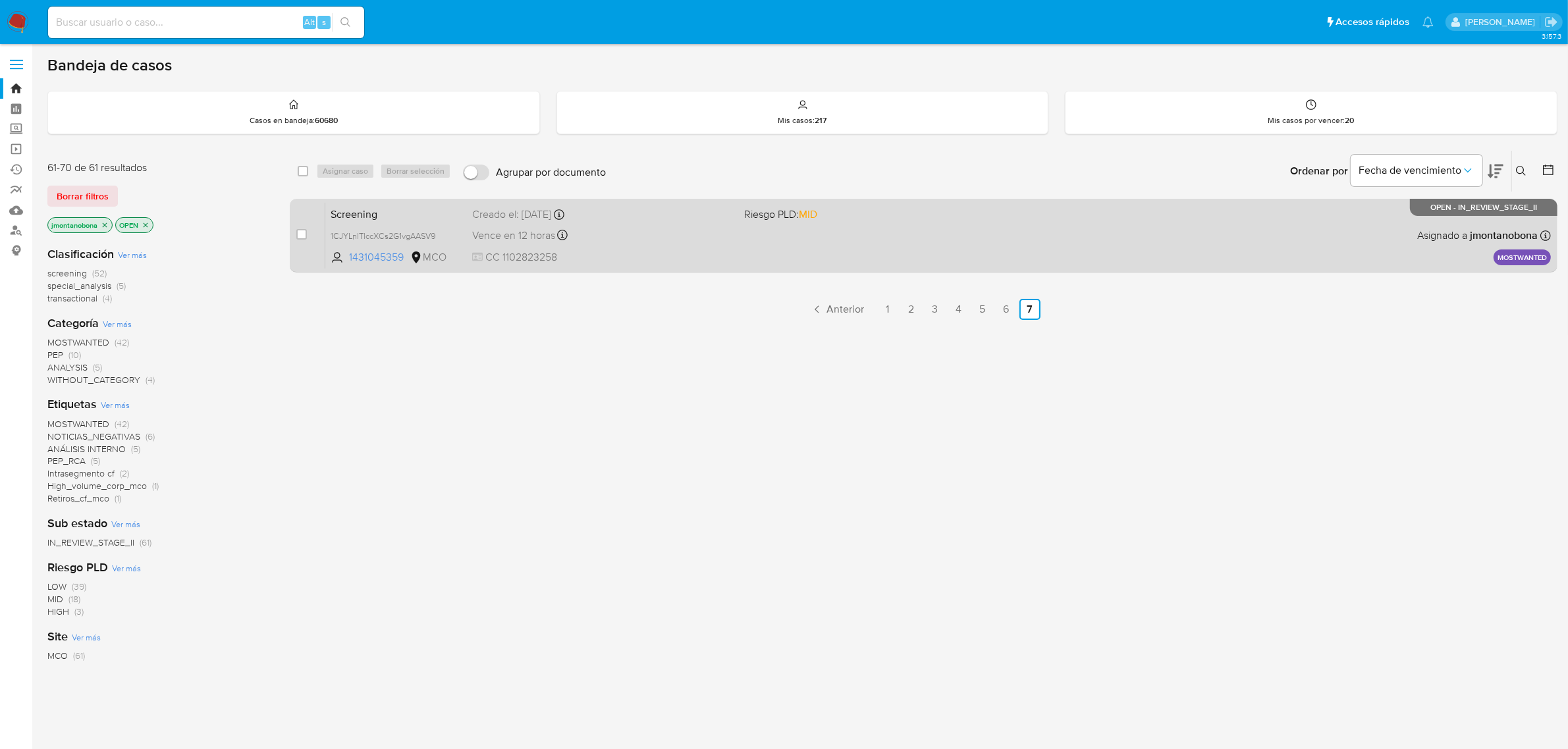
click at [422, 209] on span "Screening" at bounding box center [396, 213] width 131 height 17
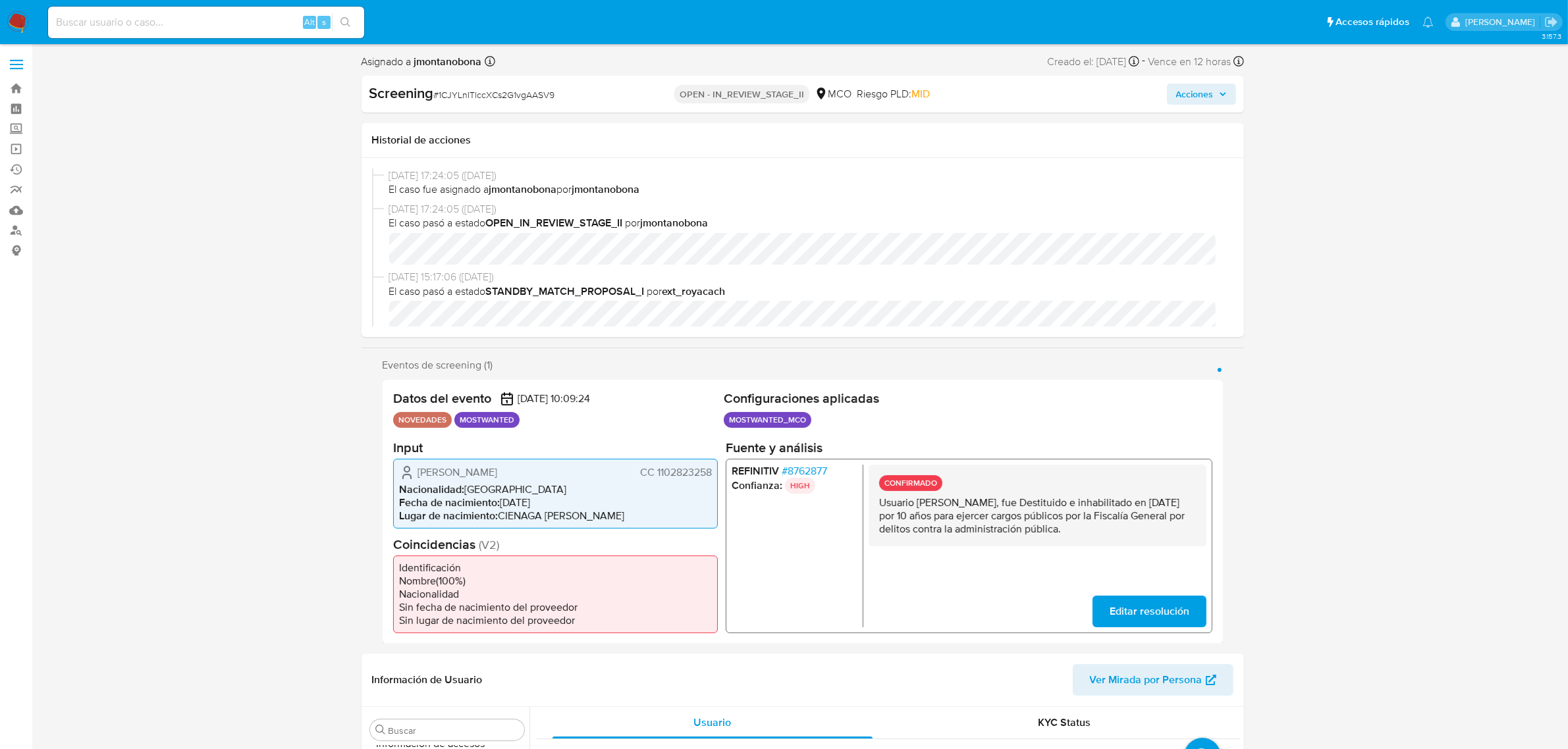
scroll to position [83, 0]
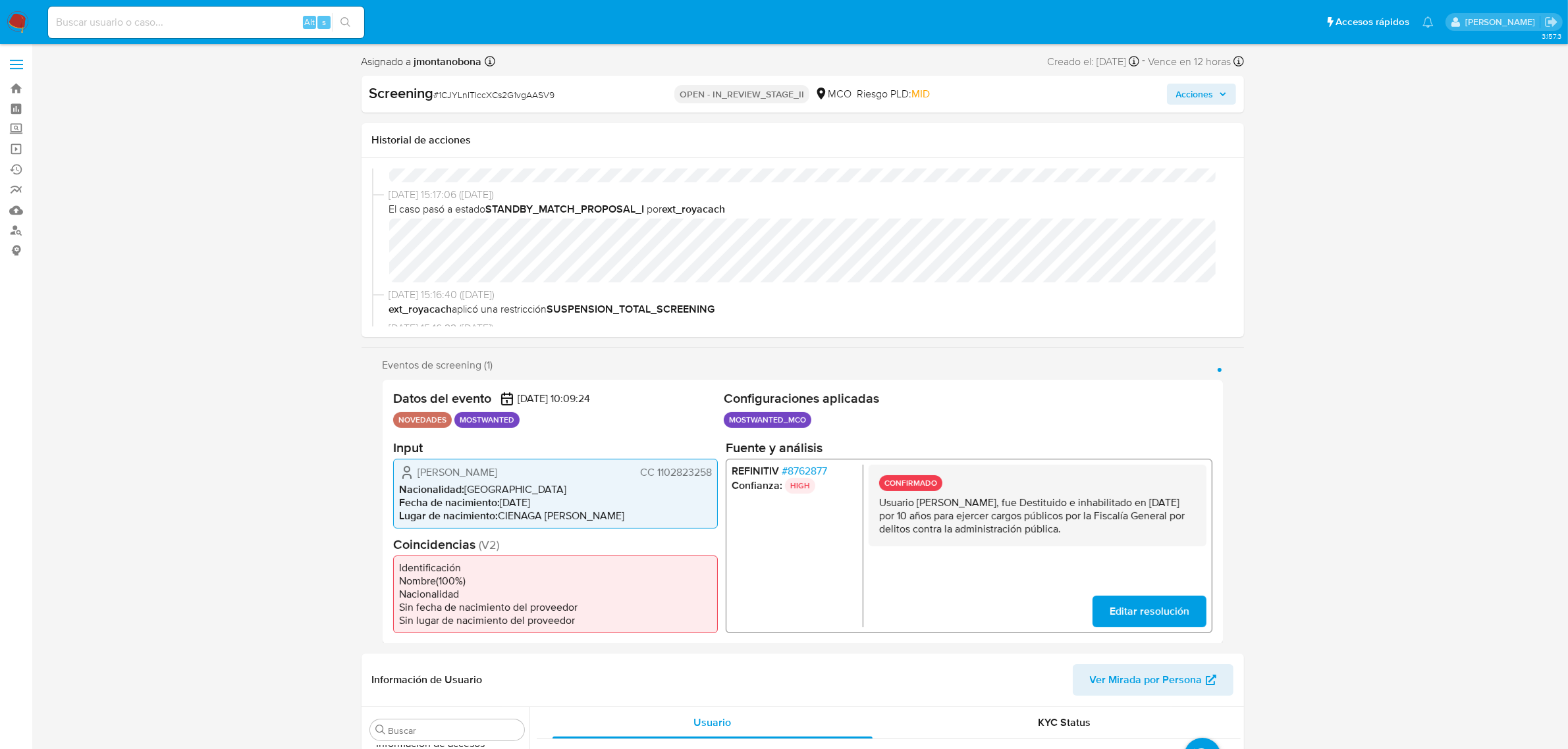
select select "10"
drag, startPoint x: 918, startPoint y: 501, endPoint x: 1061, endPoint y: 501, distance: 143.0
click at [1061, 501] on p "Usuario [PERSON_NAME], fue Destituido e inhabilitado en [DATE] por 10 años para…" at bounding box center [1037, 515] width 317 height 40
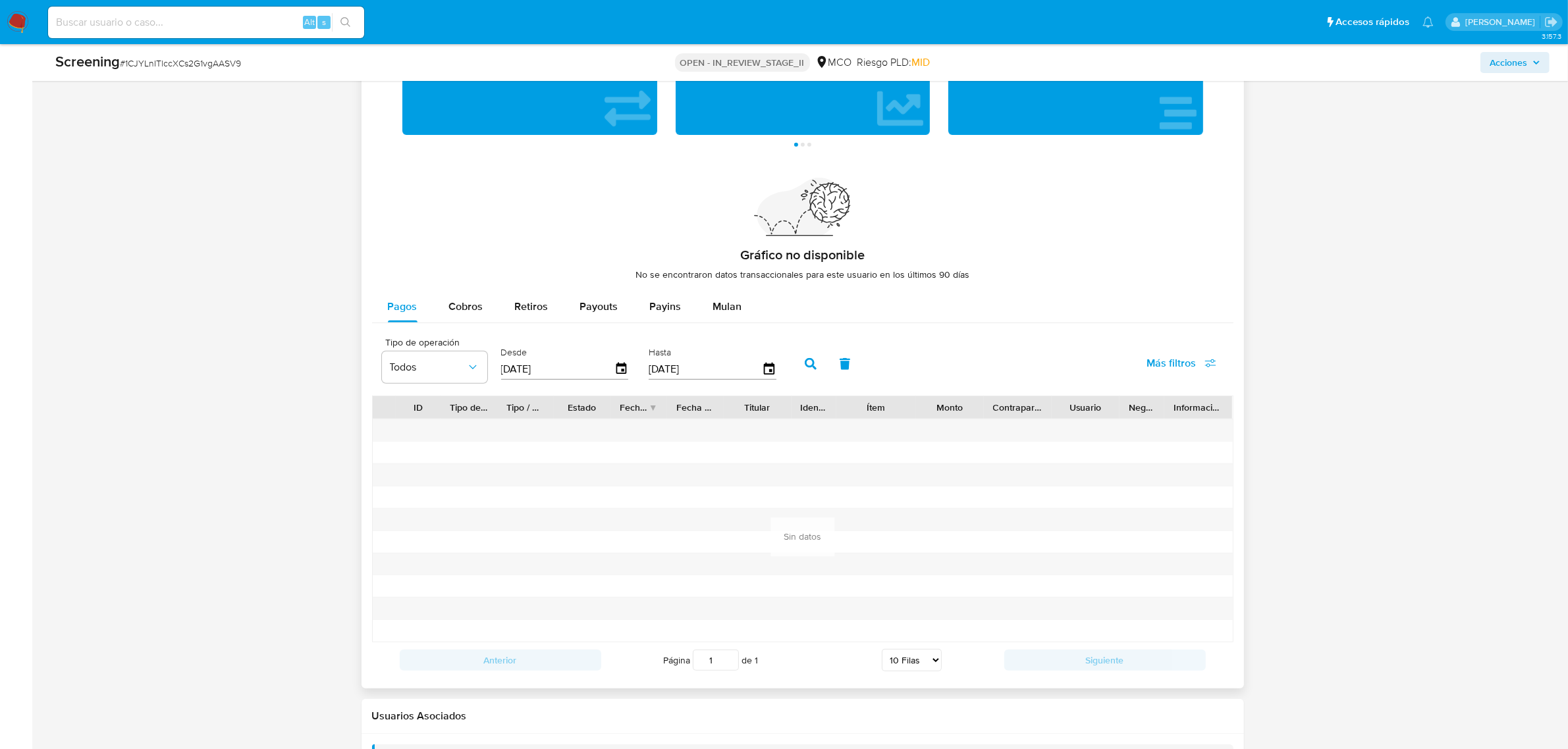
scroll to position [1785, 0]
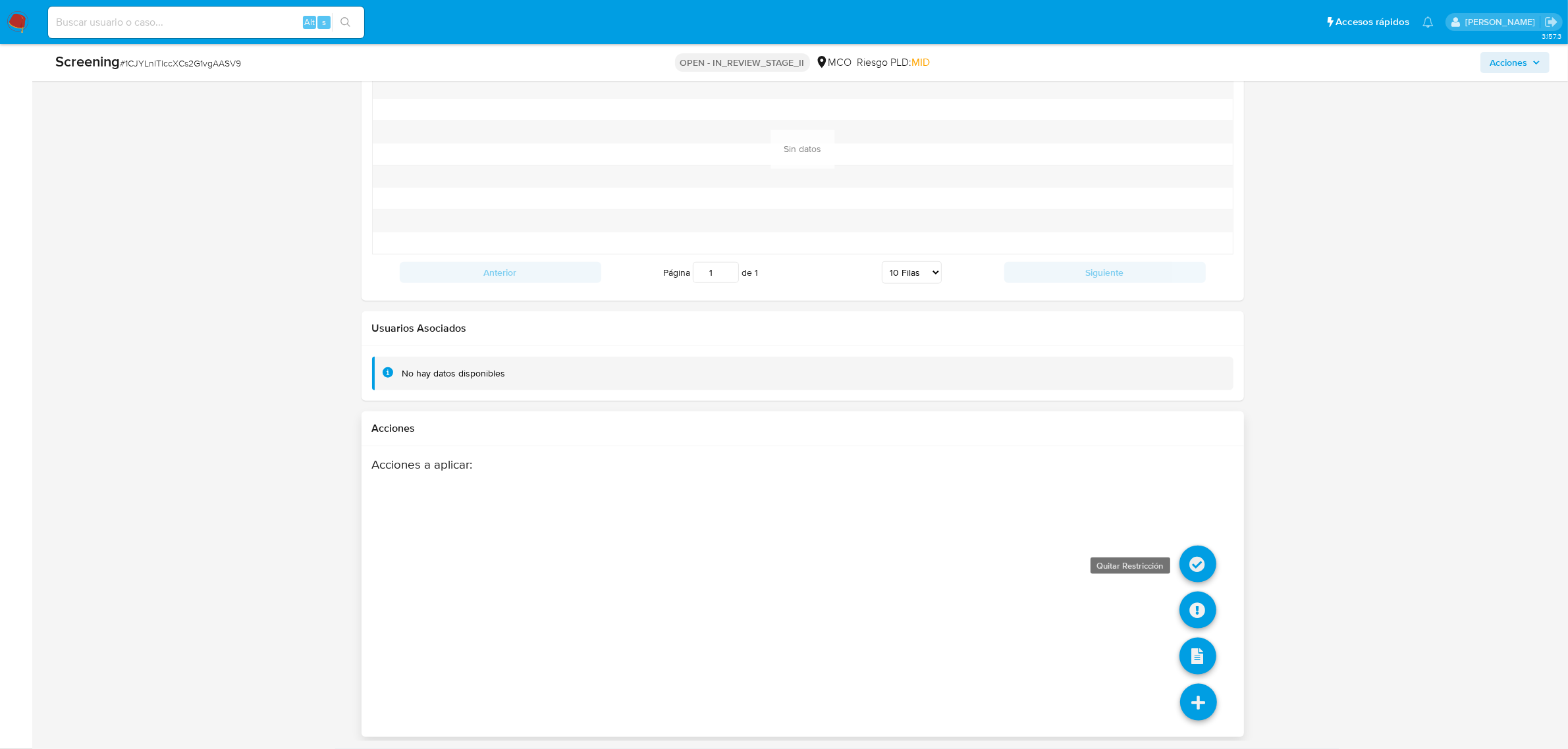
click at [1213, 554] on icon at bounding box center [1198, 564] width 37 height 37
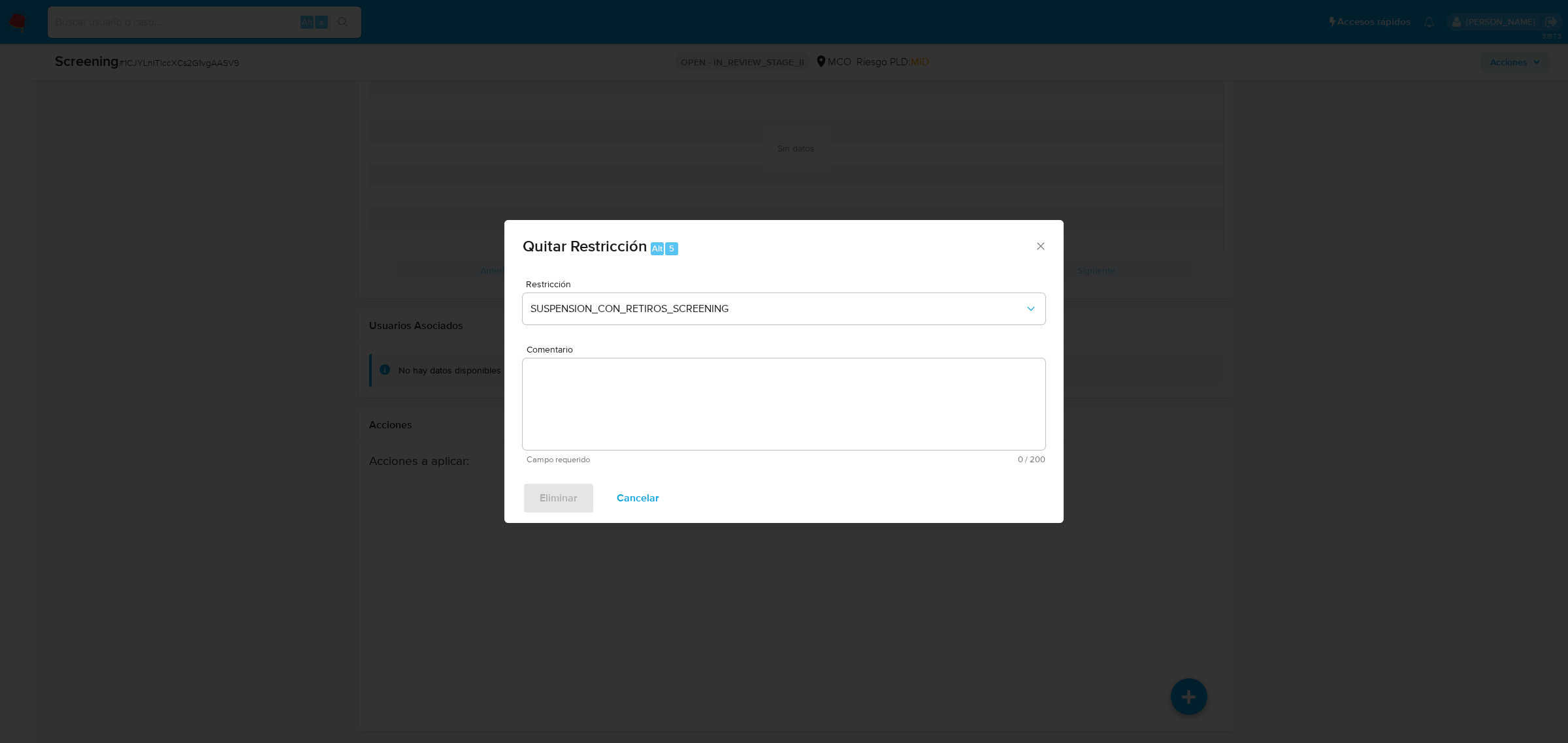
click at [1032, 242] on span "Quitar Restricción Alt 5" at bounding box center [778, 247] width 511 height 17
click at [1041, 247] on icon "Cerrar ventana" at bounding box center [1040, 246] width 7 height 7
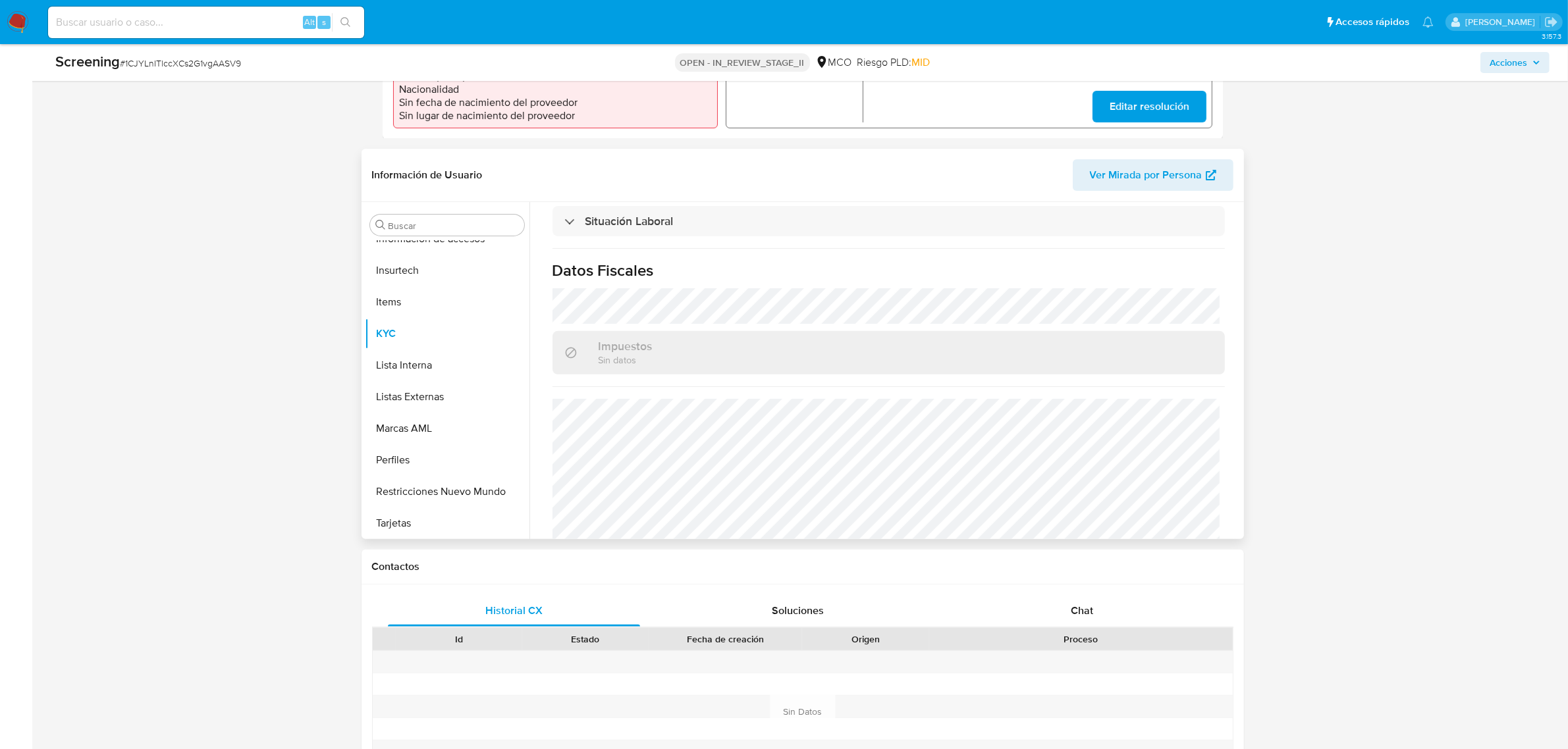
scroll to position [692, 0]
click at [440, 492] on button "Restricciones Nuevo Mundo" at bounding box center [441, 492] width 154 height 32
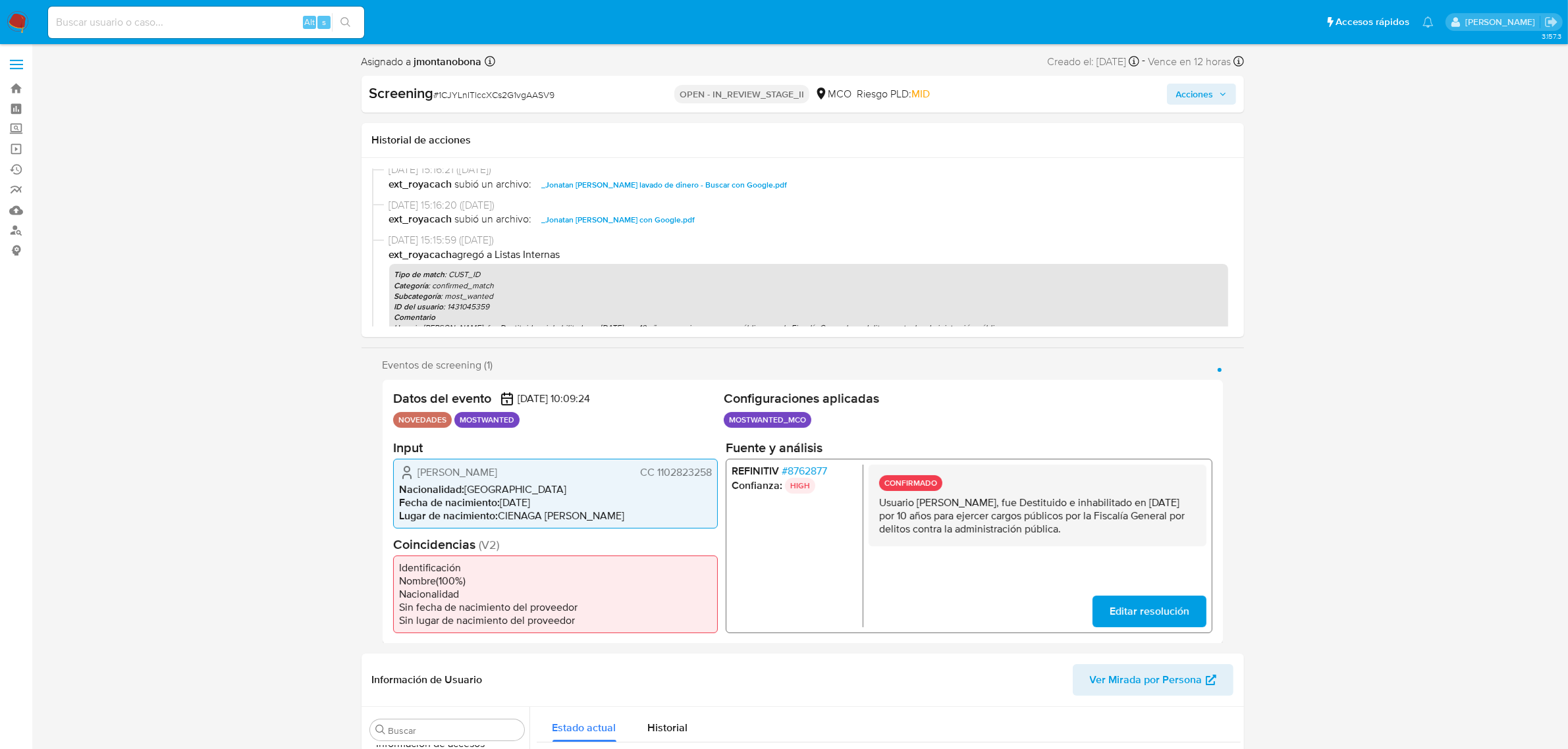
scroll to position [247, 0]
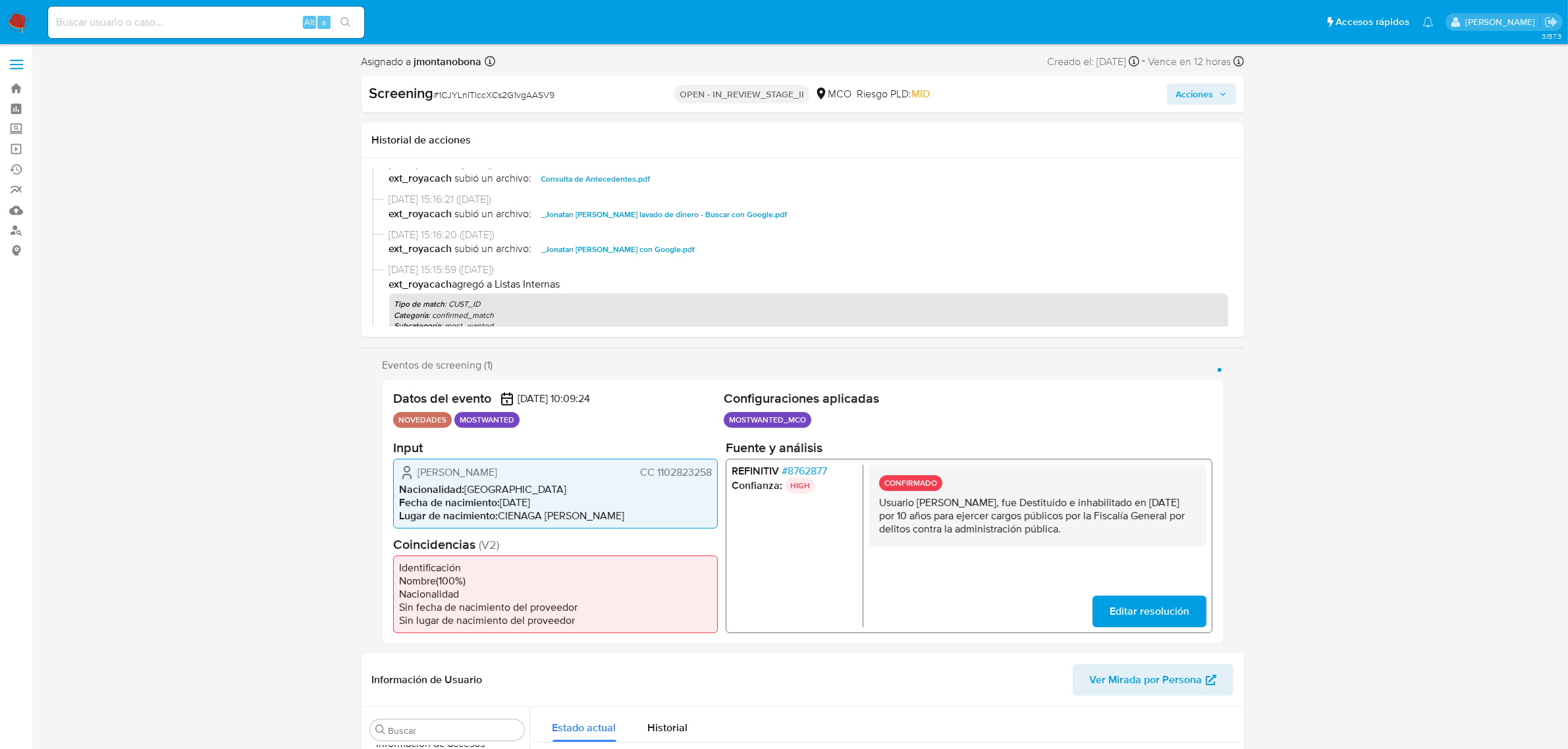
click at [609, 179] on span "Consulta de Antecedentes.pdf" at bounding box center [595, 179] width 109 height 16
drag, startPoint x: 918, startPoint y: 500, endPoint x: 1055, endPoint y: 503, distance: 137.0
click at [1055, 503] on p "Usuario Jonatan Jose Gamboa Jimenez, fue Destituido e inhabilitado en mayo de 2…" at bounding box center [1037, 515] width 317 height 40
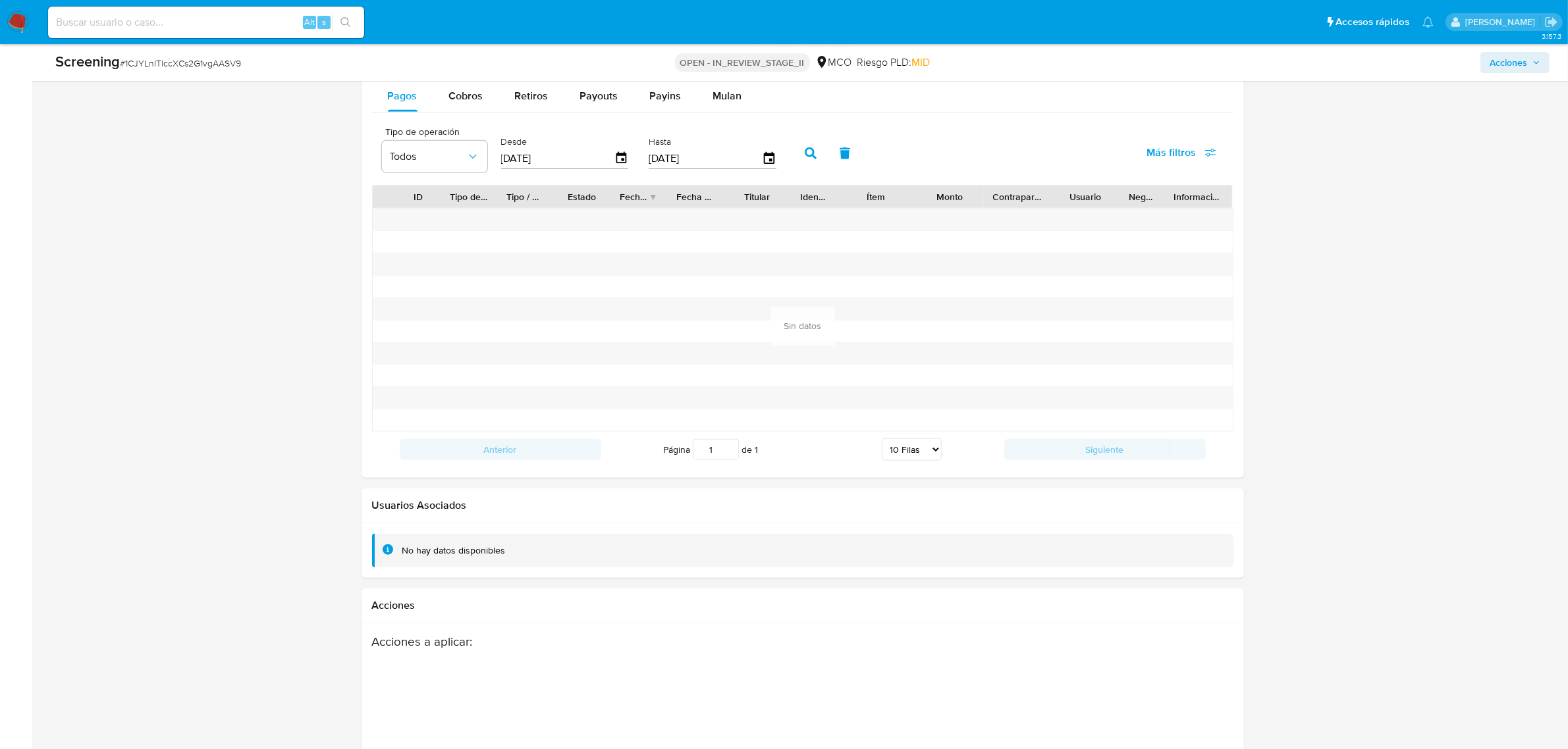
scroll to position [1785, 0]
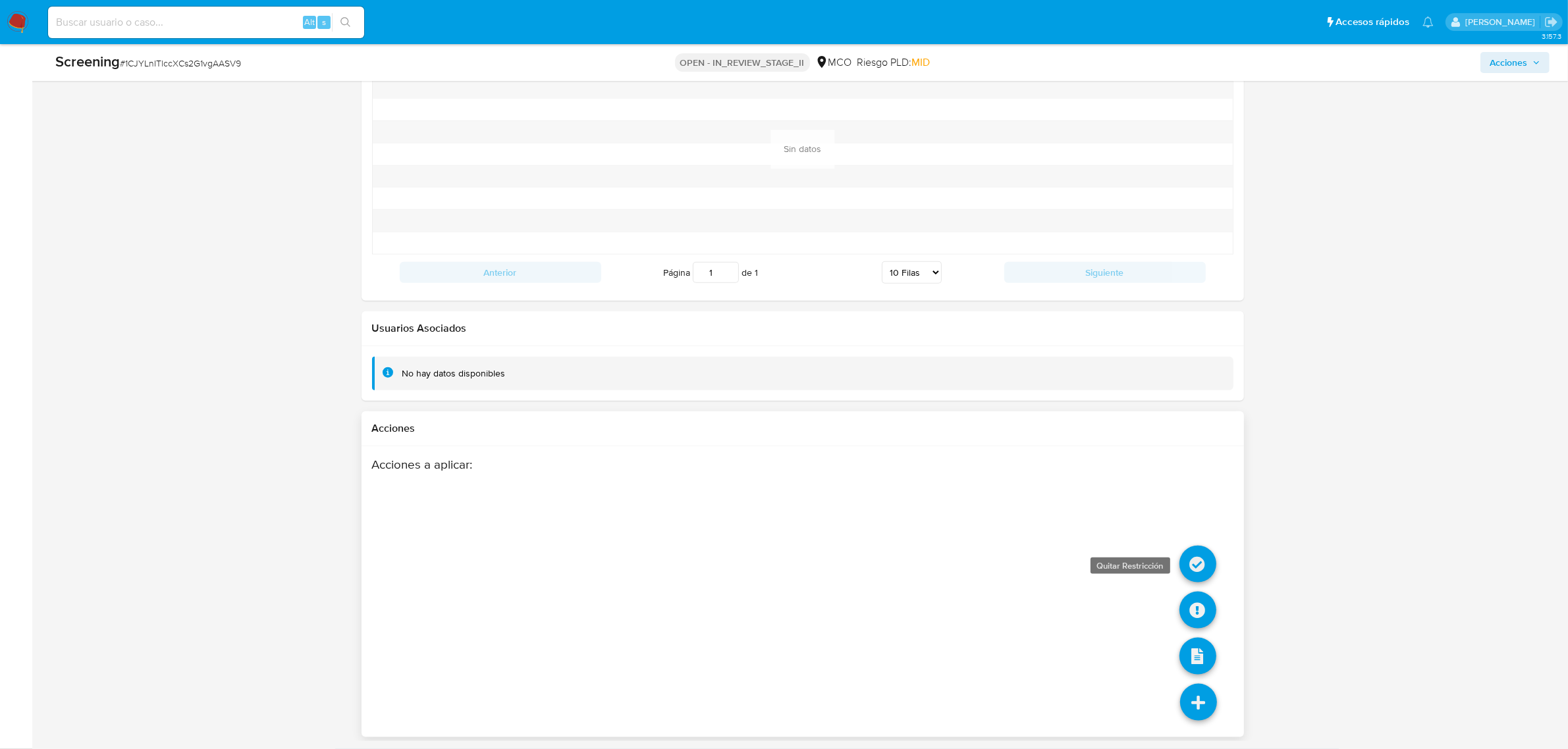
click at [1207, 557] on icon at bounding box center [1198, 564] width 37 height 37
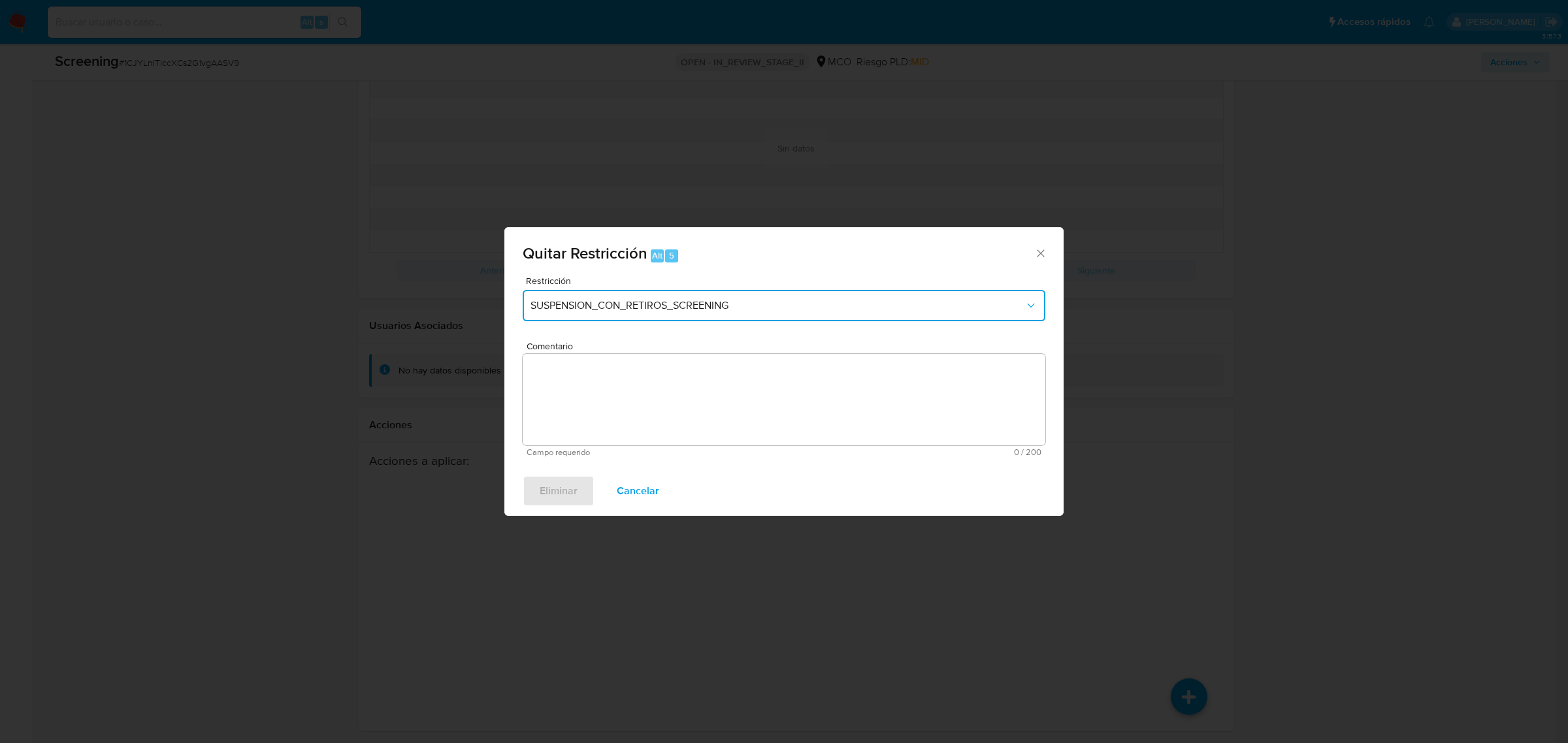
click at [716, 309] on span "SUSPENSION_CON_RETIROS_SCREENING" at bounding box center [777, 305] width 494 height 13
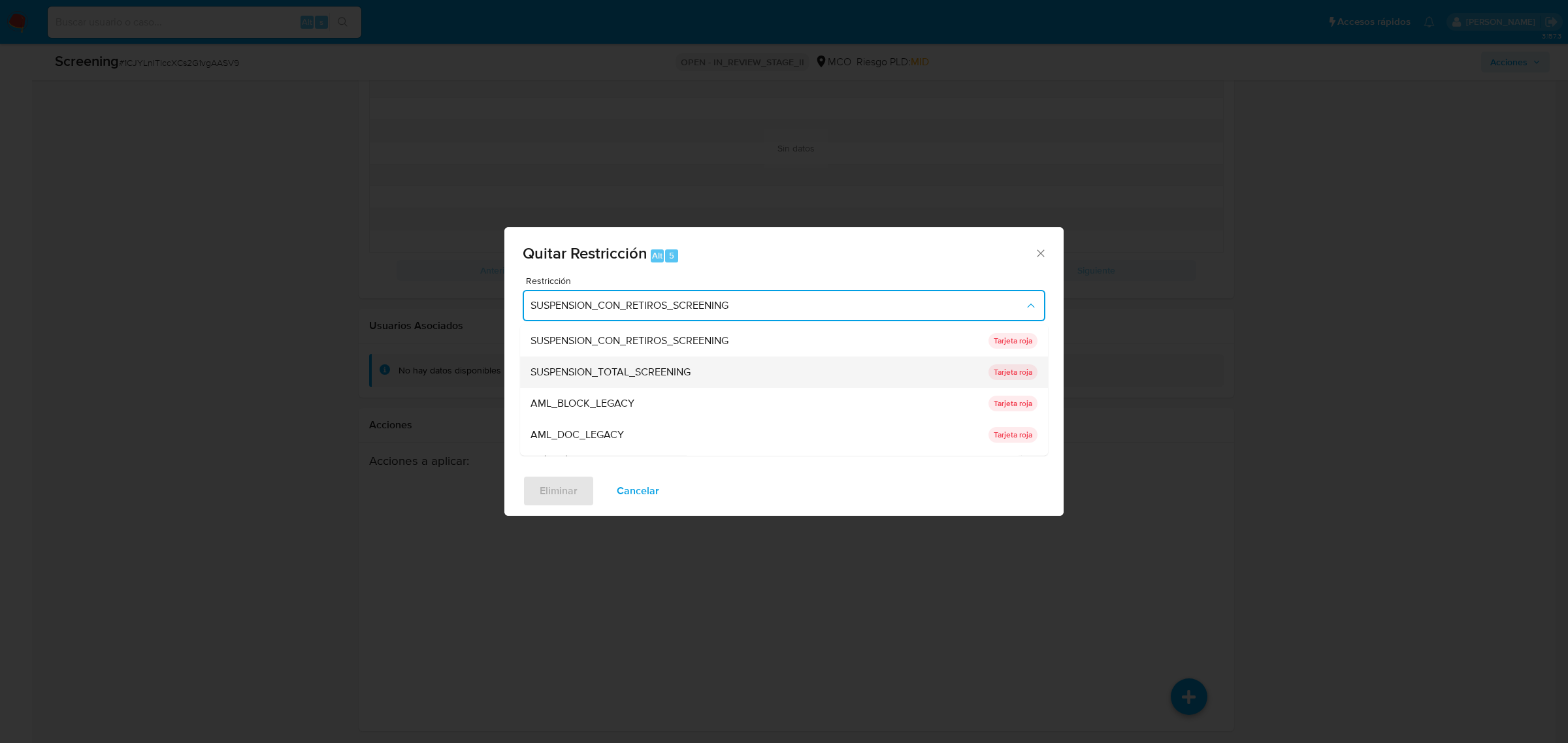
click at [677, 369] on span "SUSPENSION_TOTAL_SCREENING" at bounding box center [610, 372] width 160 height 13
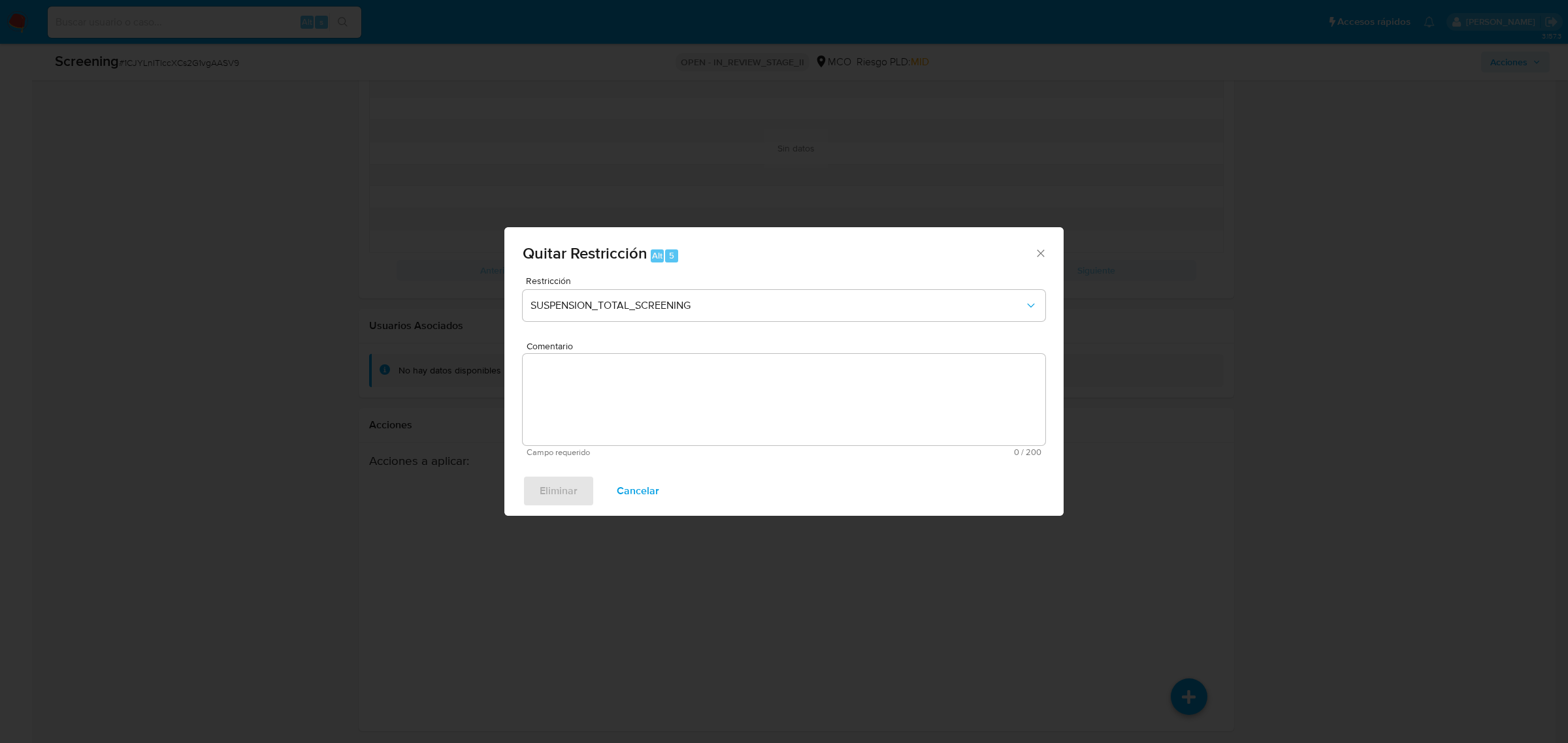
click at [704, 413] on textarea "Comentario" at bounding box center [783, 400] width 522 height 92
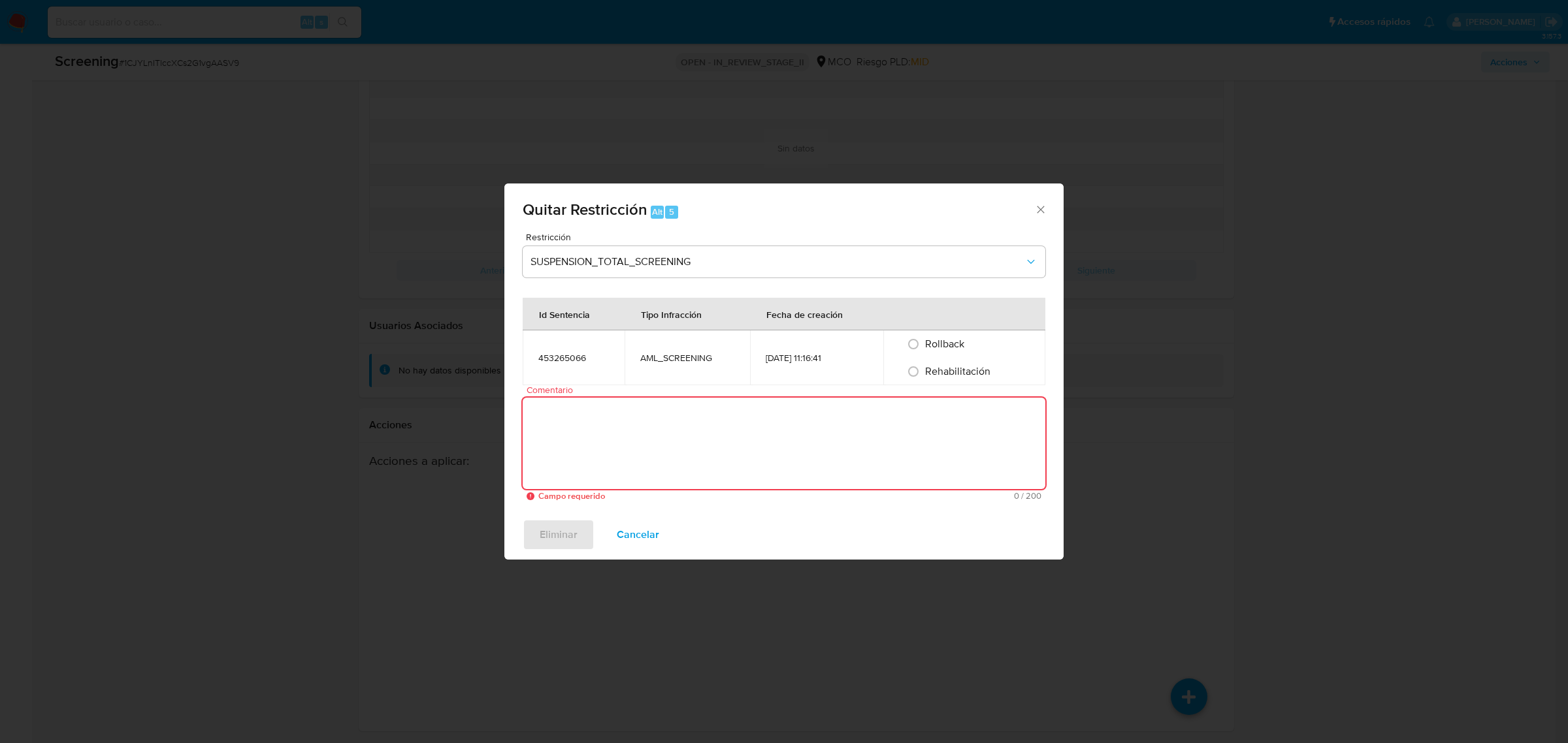
click at [804, 467] on textarea "Comentario" at bounding box center [783, 444] width 522 height 92
paste textarea "No se encuentran evidencias de delitos LAFT asociados a las inhabilidades regis…"
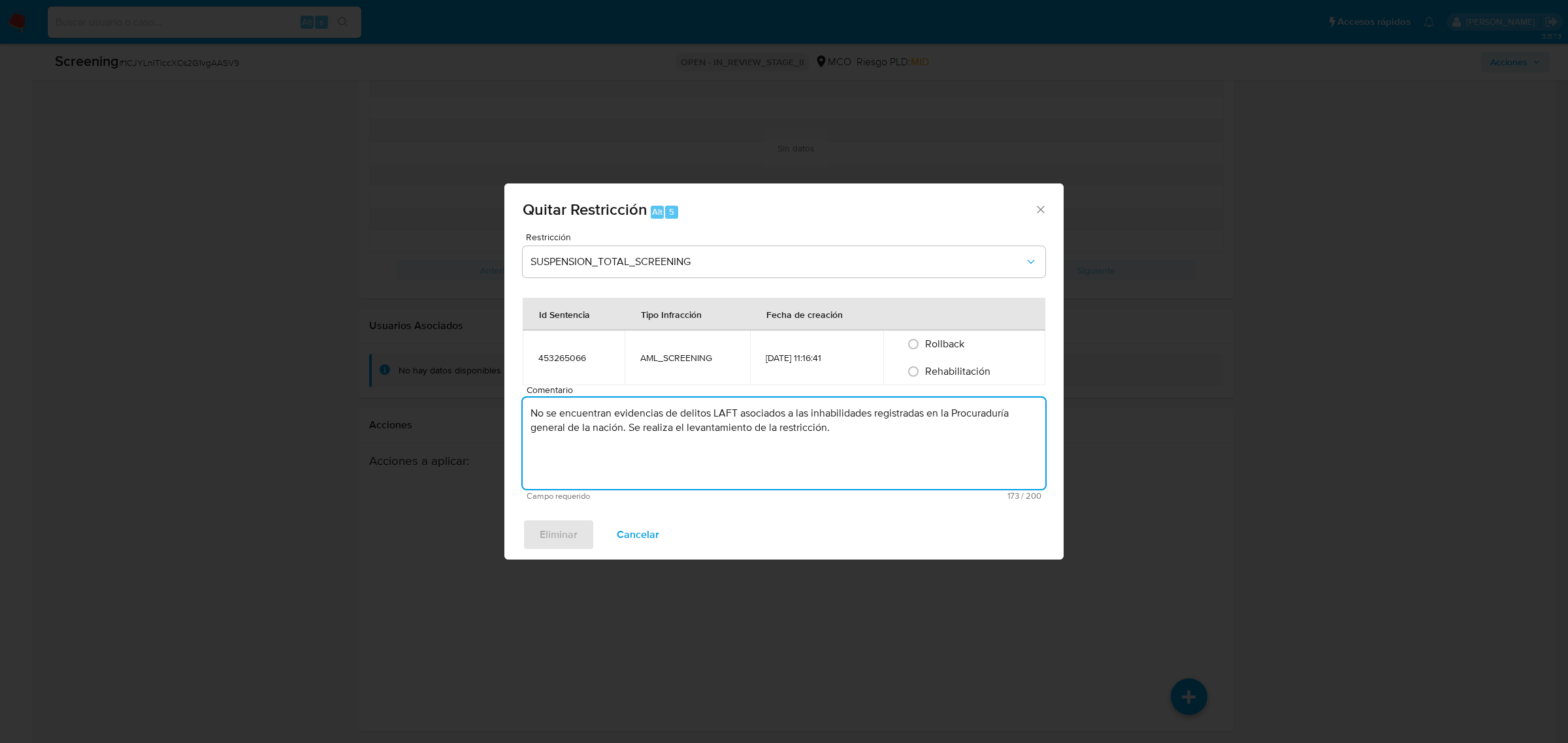
type textarea "No se encuentran evidencias de delitos LAFT asociados a las inhabilidades regis…"
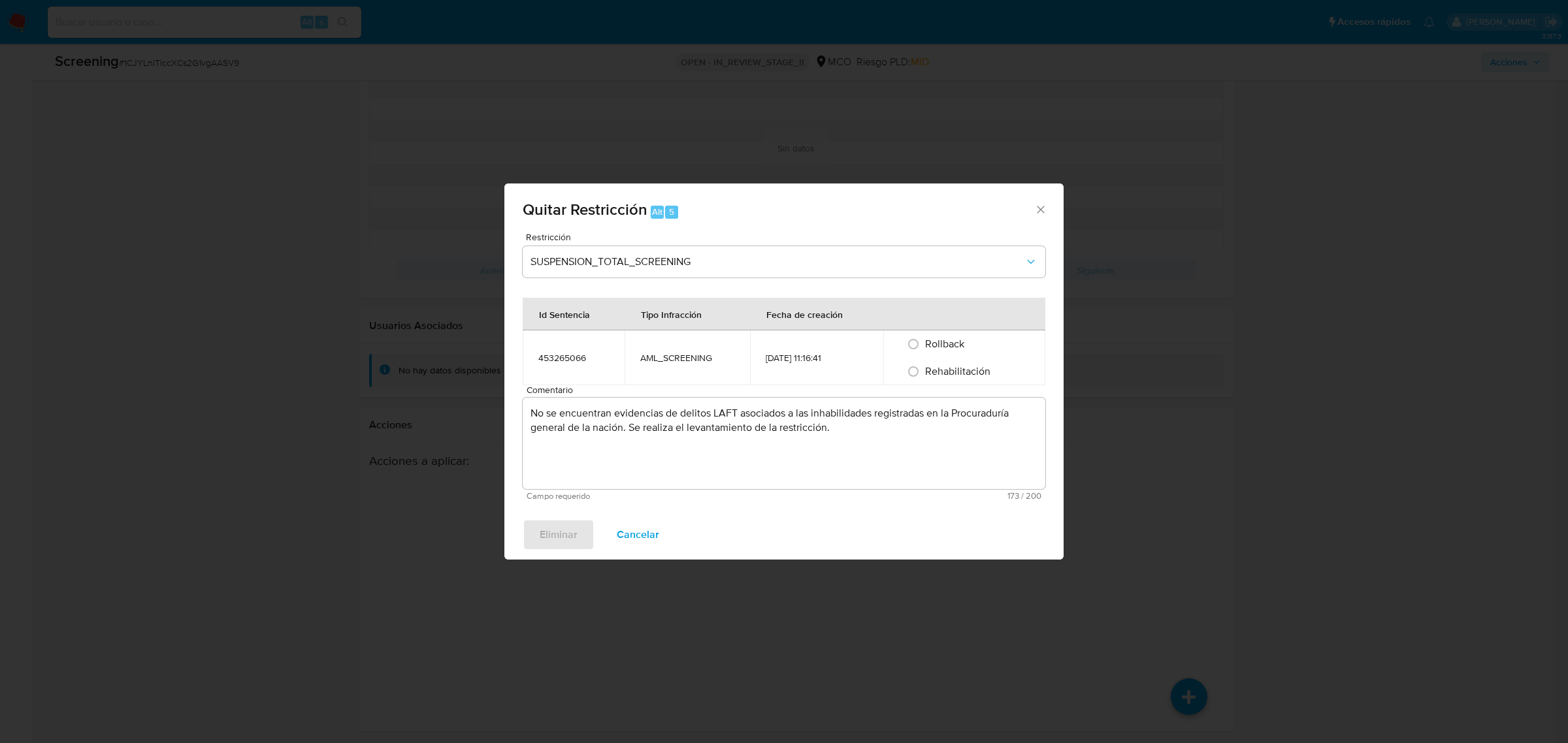
click at [924, 371] on label "Rehabilitación" at bounding box center [957, 372] width 67 height 12
click at [924, 371] on input "Rehabilitación" at bounding box center [913, 372] width 21 height 21
radio input "true"
click at [563, 533] on span "Eliminar" at bounding box center [559, 535] width 38 height 29
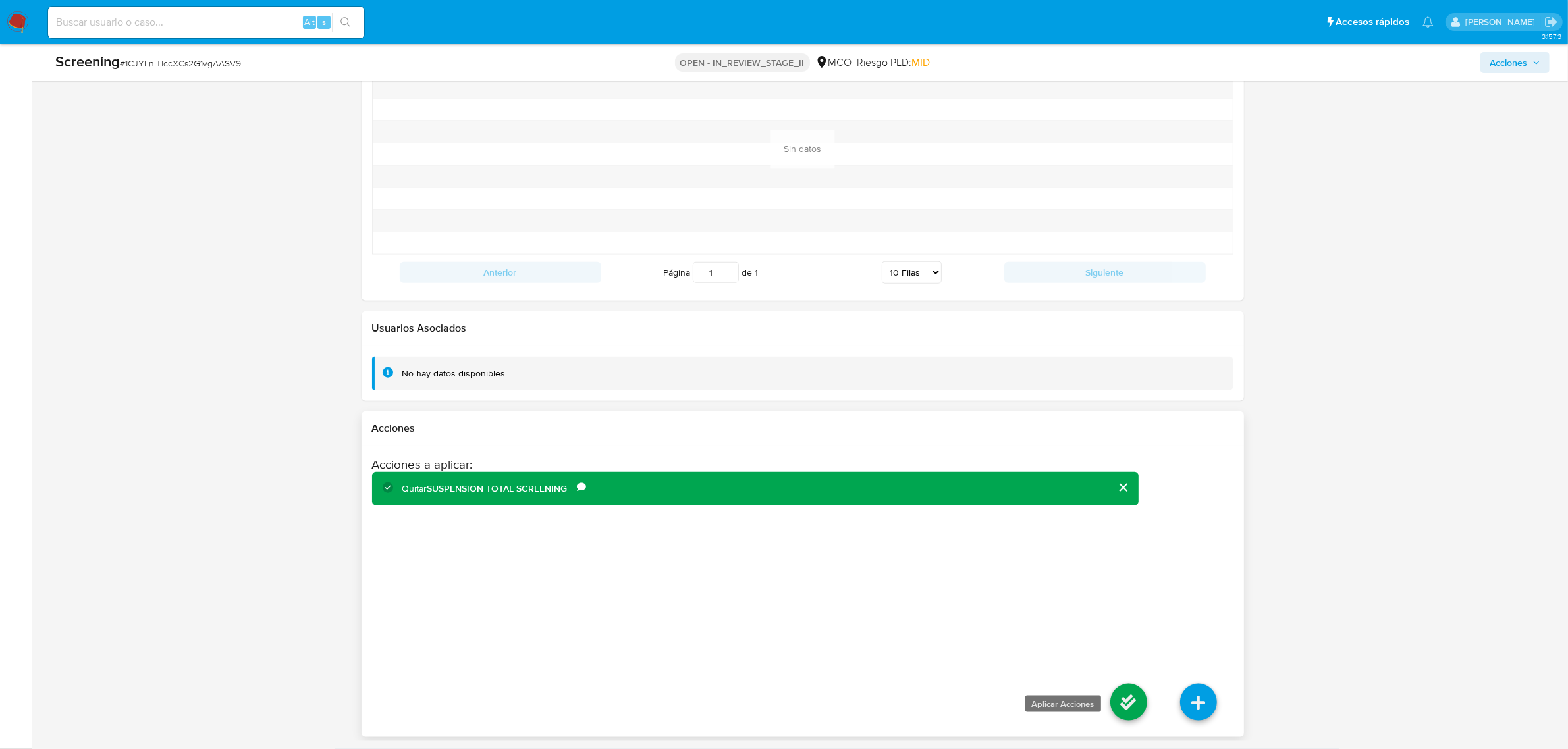
click at [1116, 696] on icon at bounding box center [1129, 703] width 37 height 37
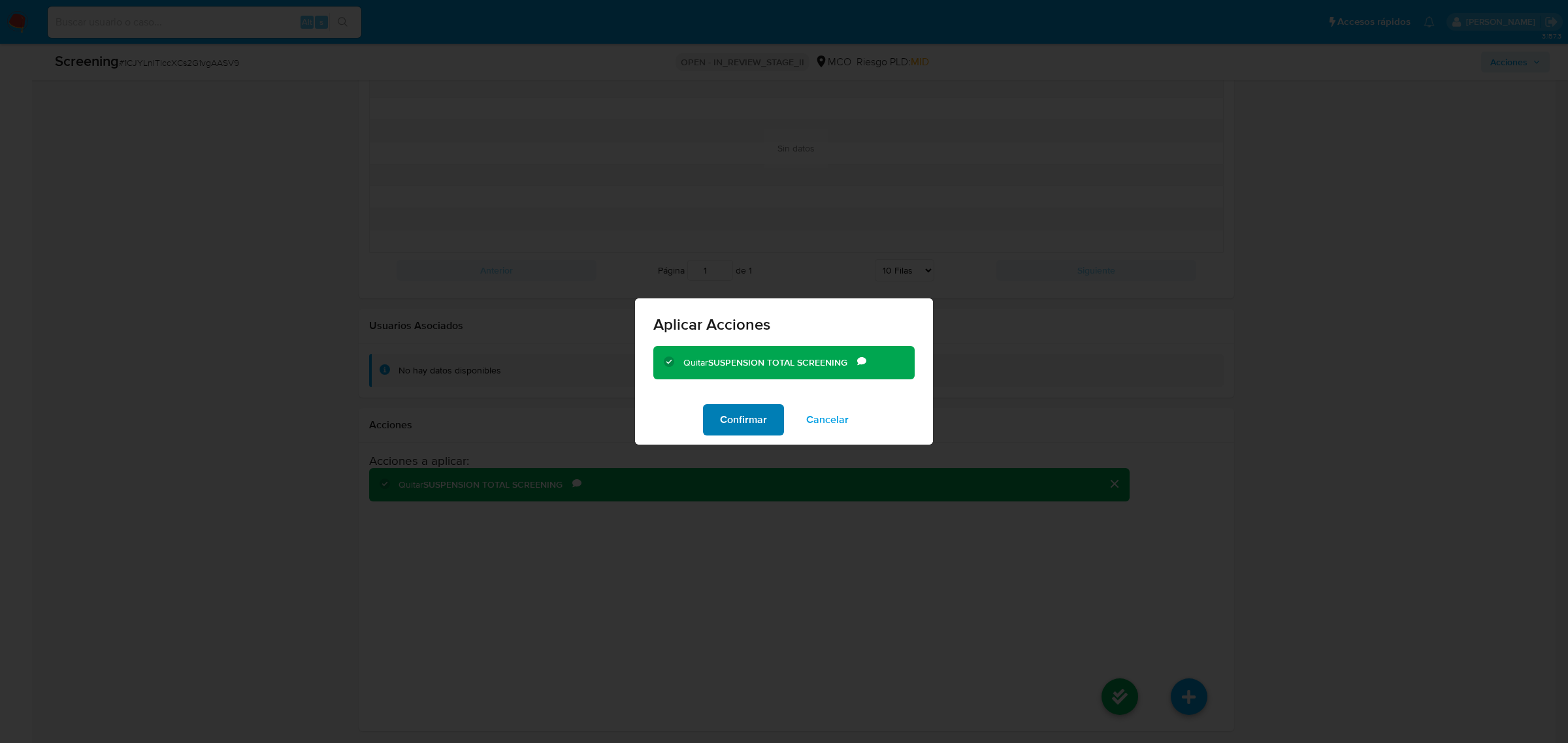
click at [703, 411] on button "Confirmar" at bounding box center [743, 420] width 81 height 31
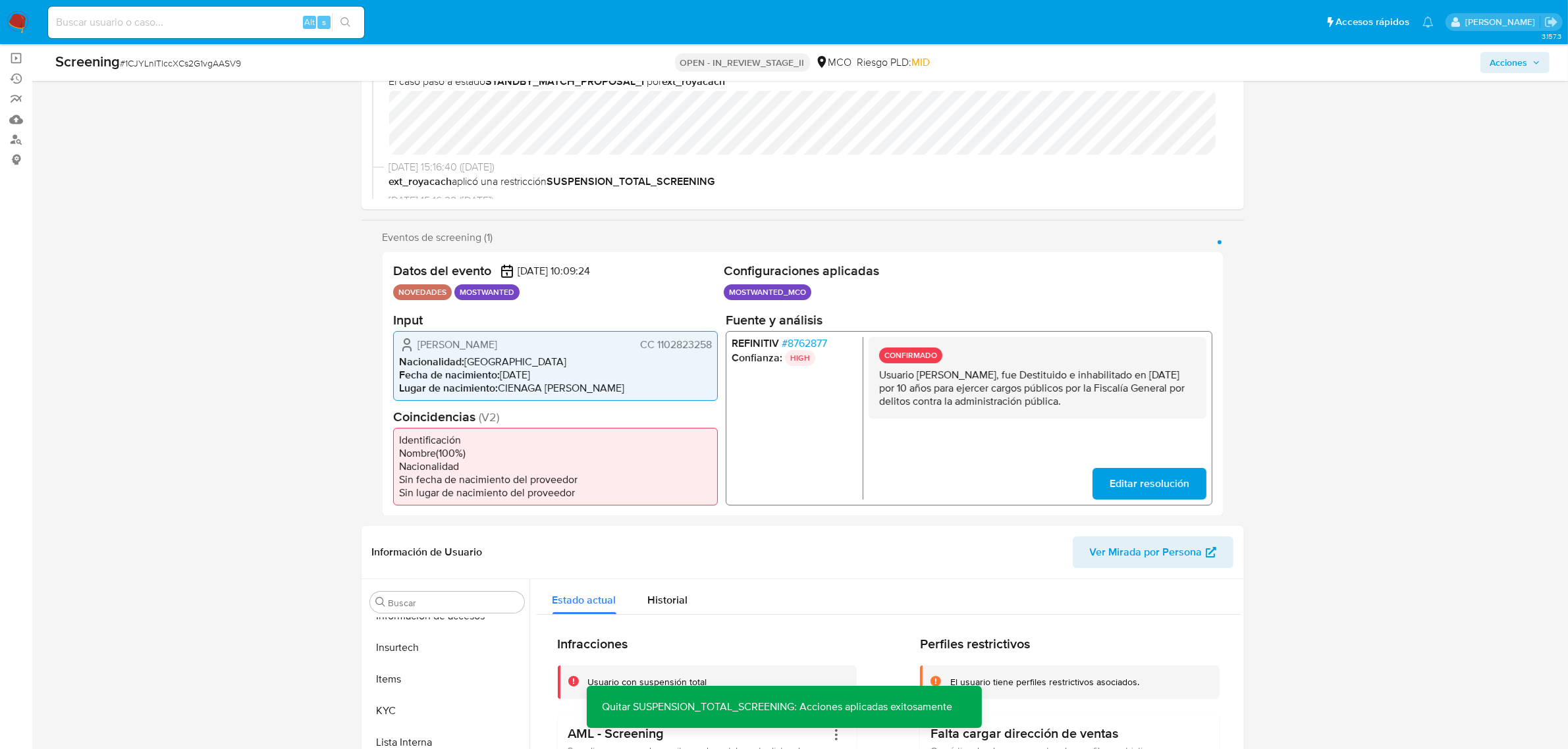
scroll to position [0, 0]
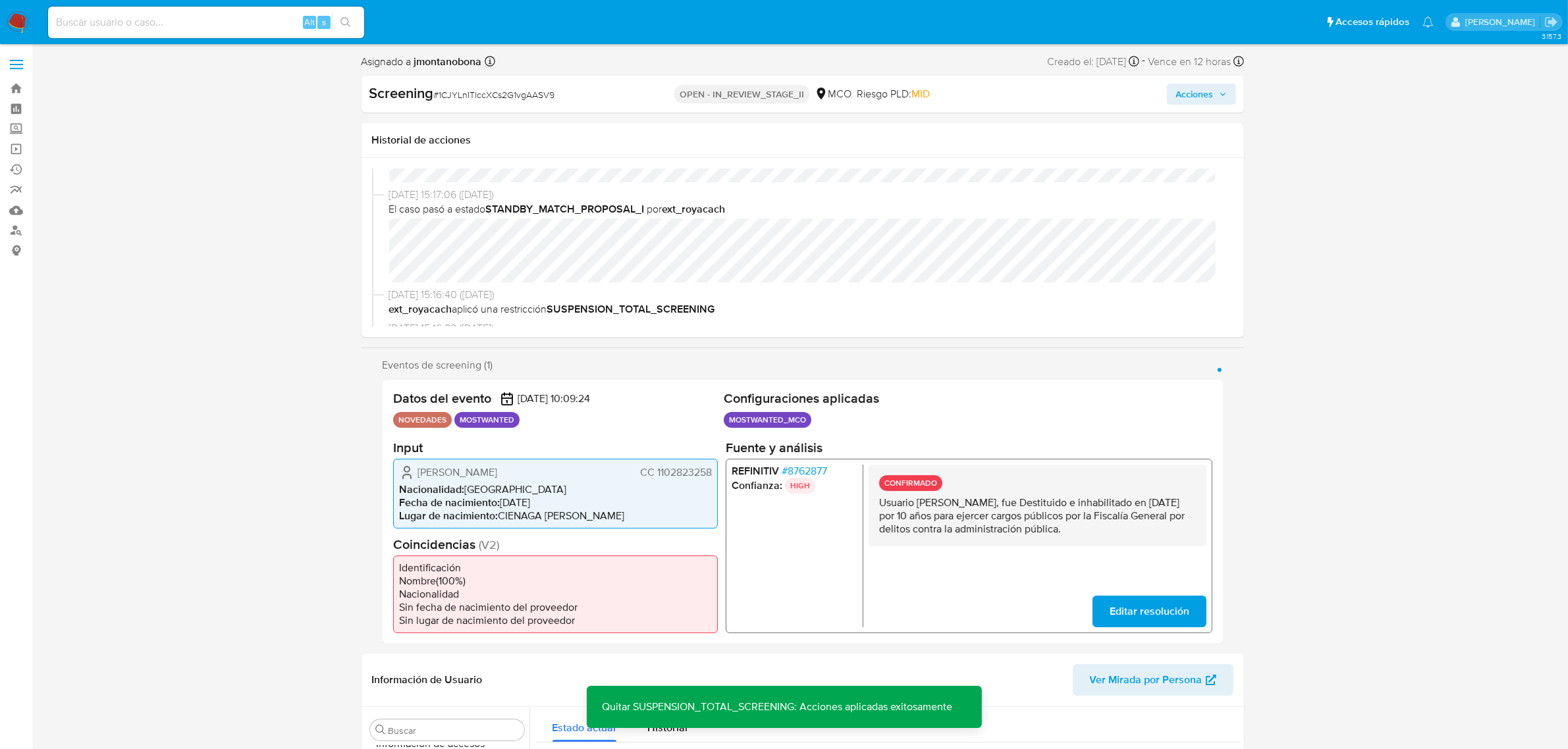
click at [1203, 98] on span "Acciones" at bounding box center [1195, 94] width 38 height 21
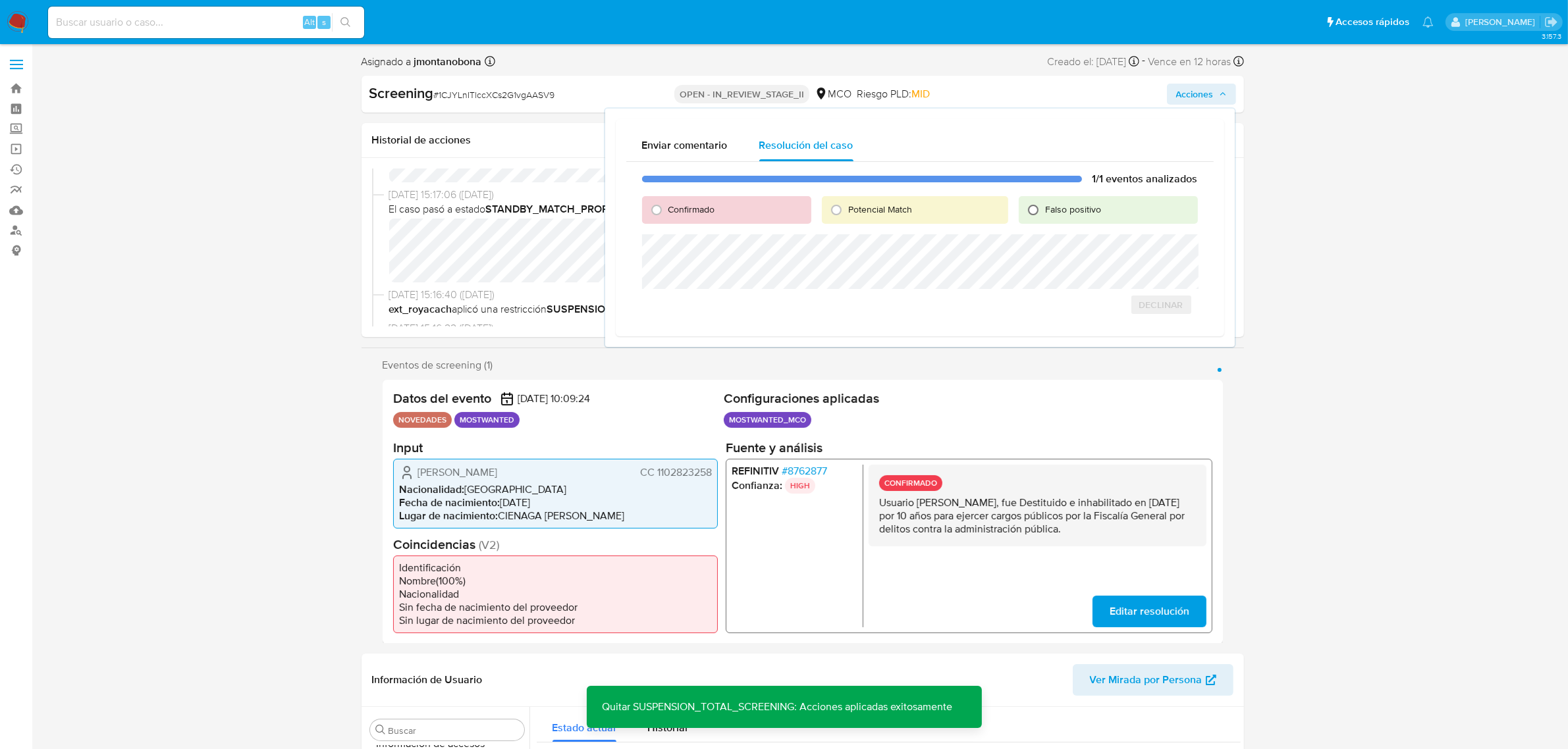
click at [1034, 214] on input "Falso positivo" at bounding box center [1033, 210] width 21 height 21
radio input "true"
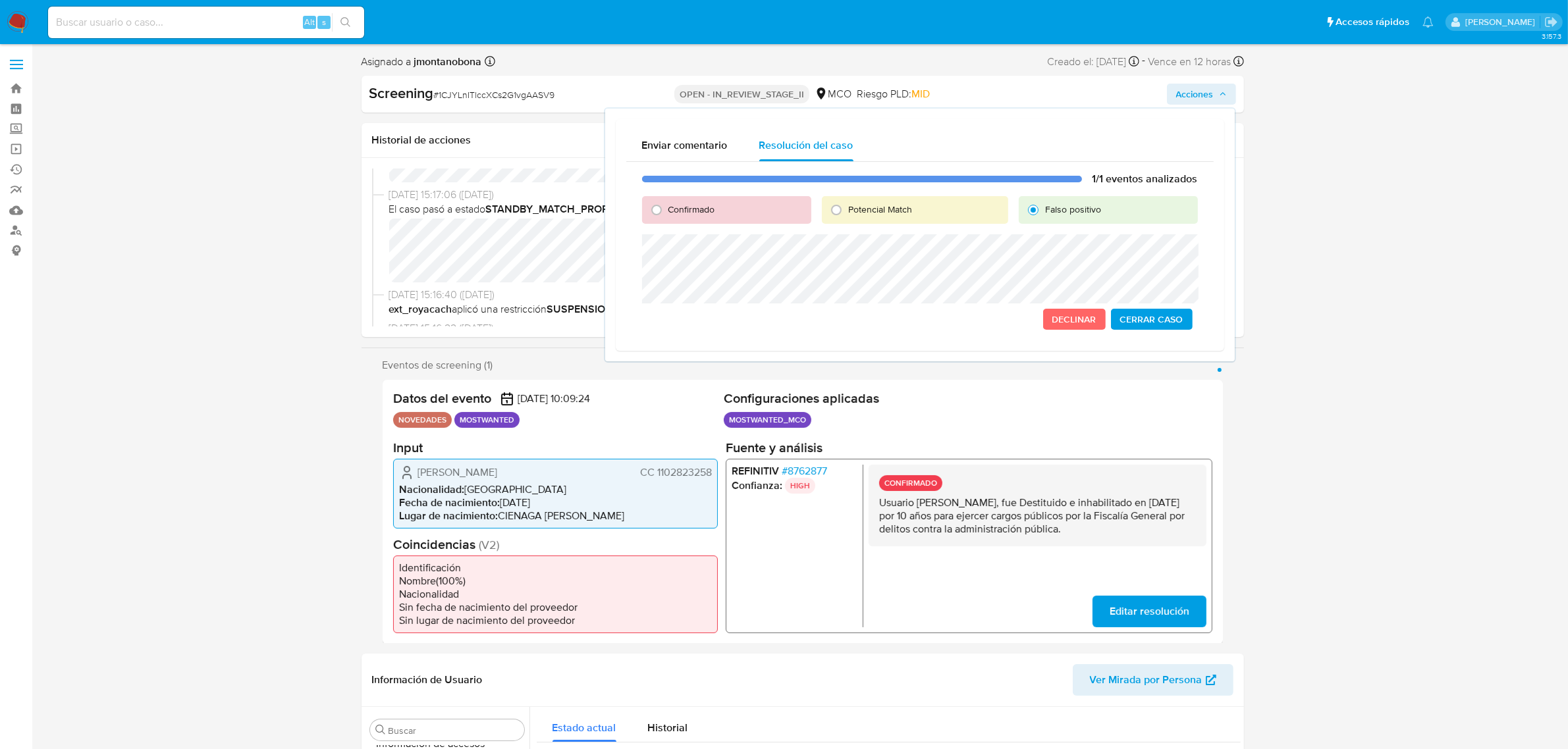
click at [1150, 322] on span "Cerrar Caso" at bounding box center [1152, 319] width 63 height 18
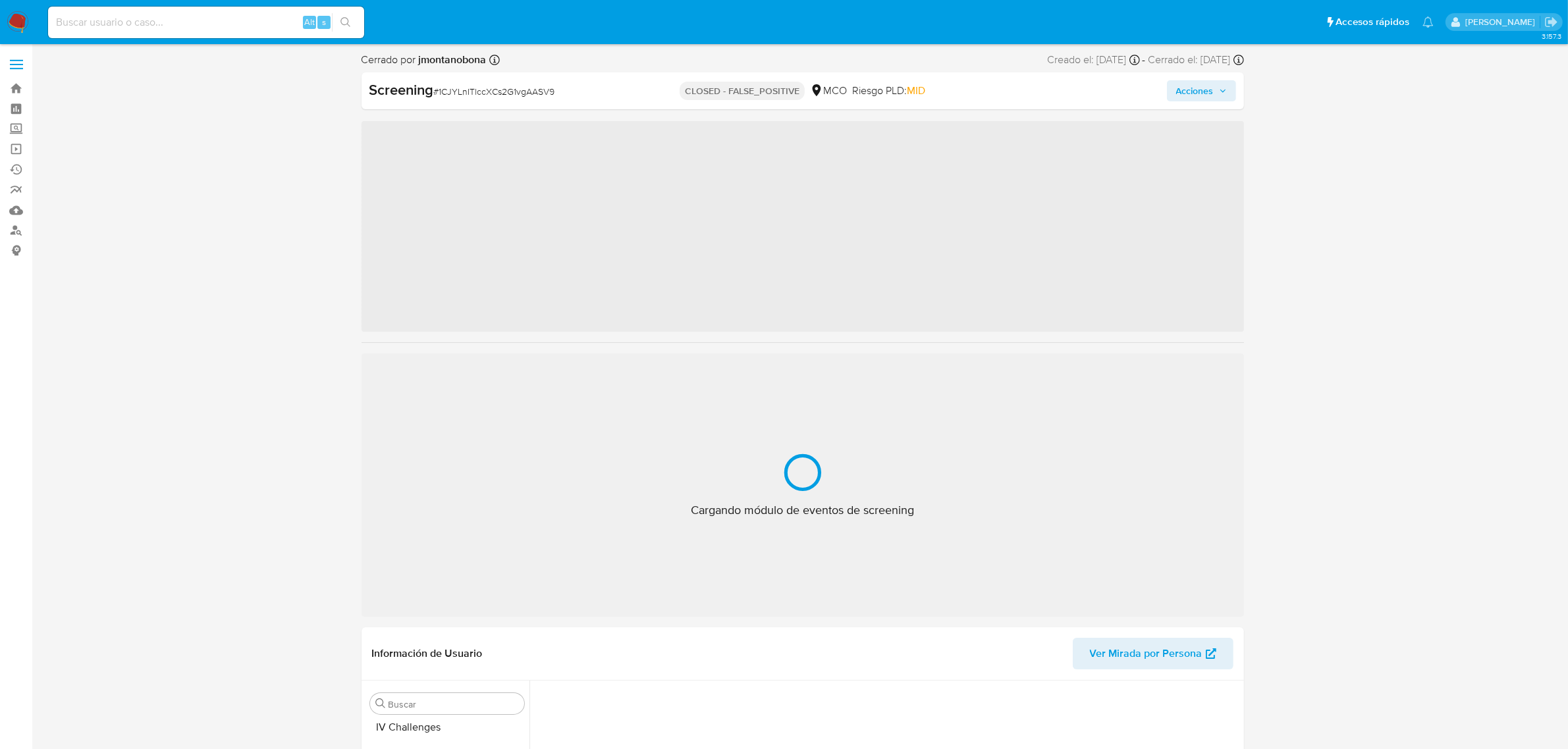
scroll to position [555, 0]
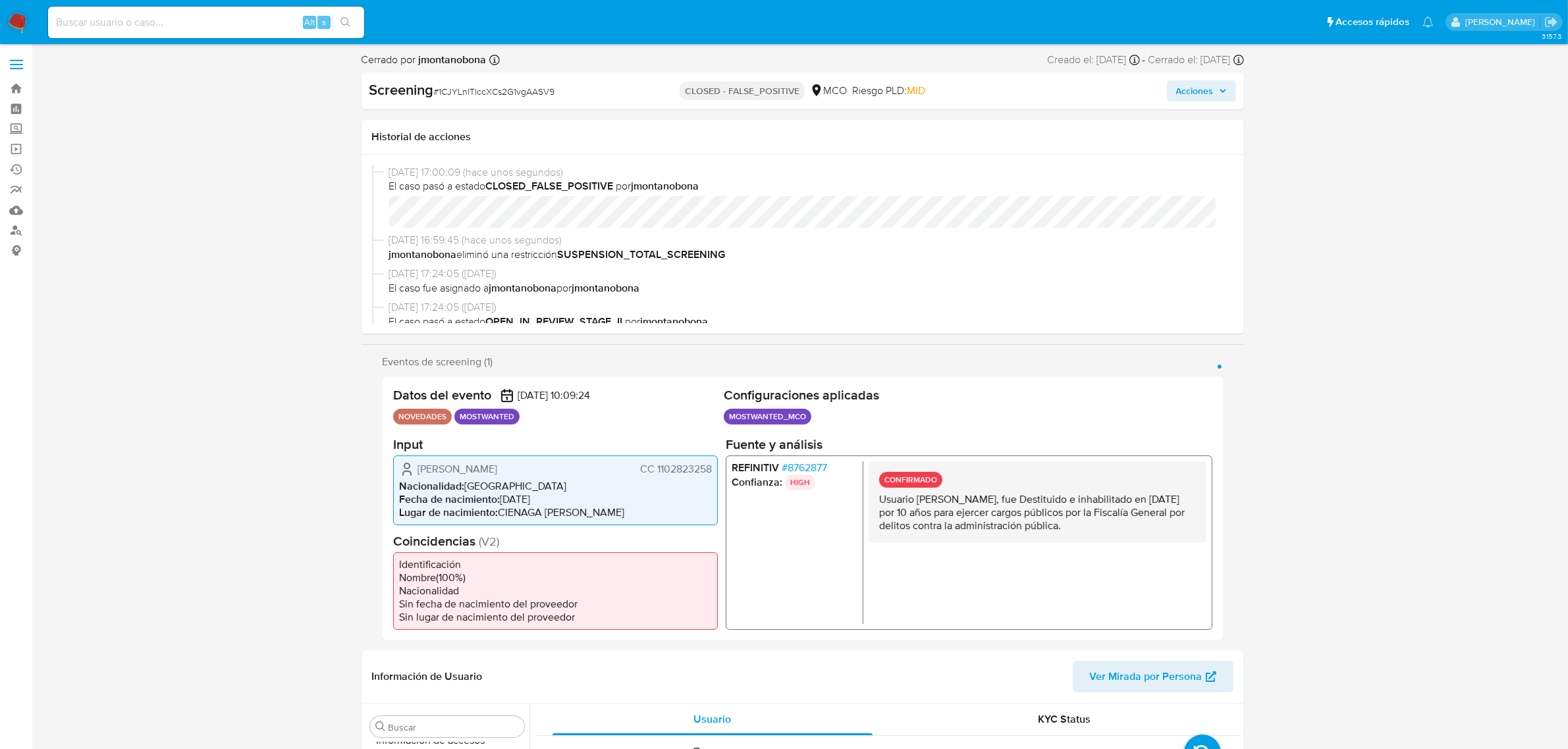
select select "10"
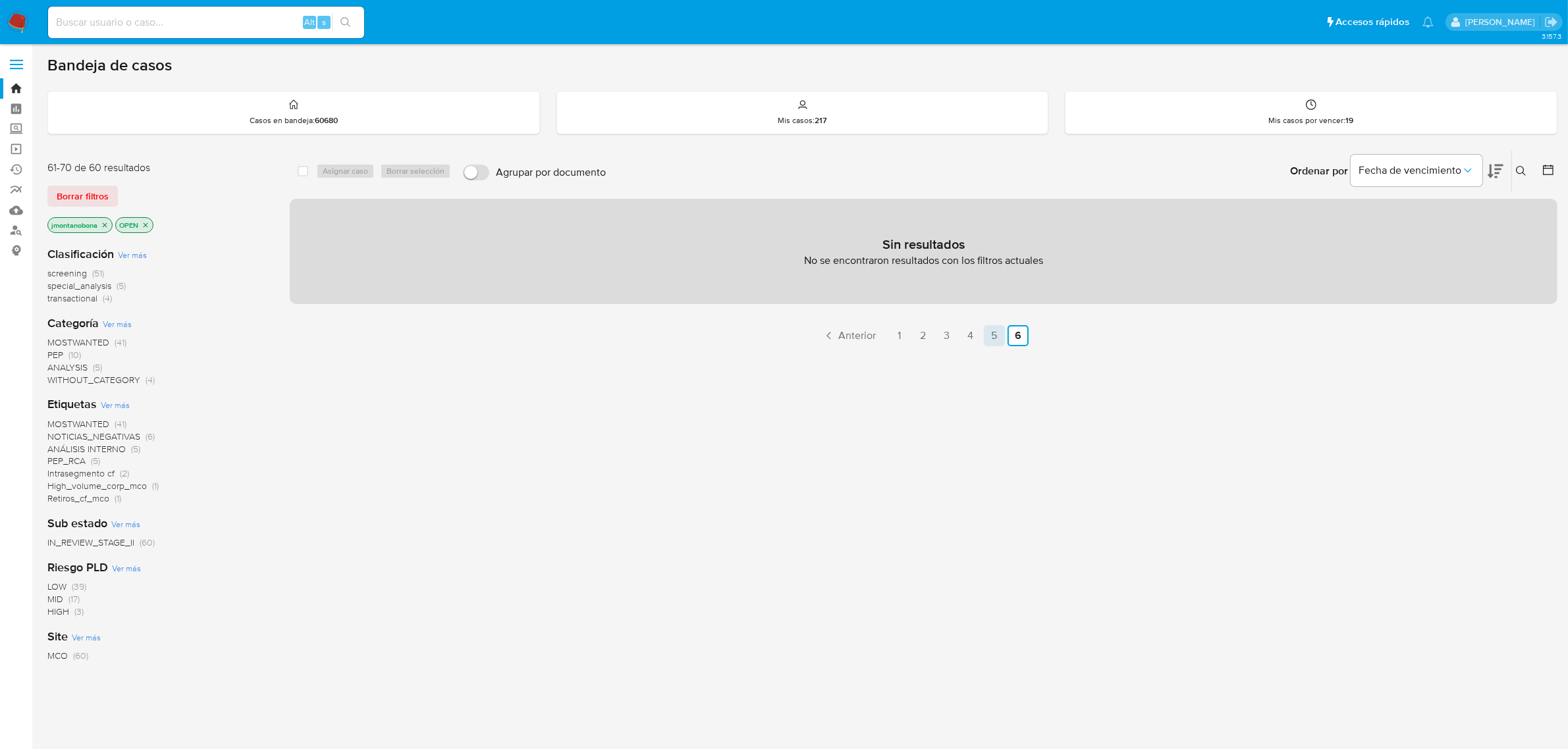
click at [992, 337] on link "5" at bounding box center [994, 336] width 21 height 21
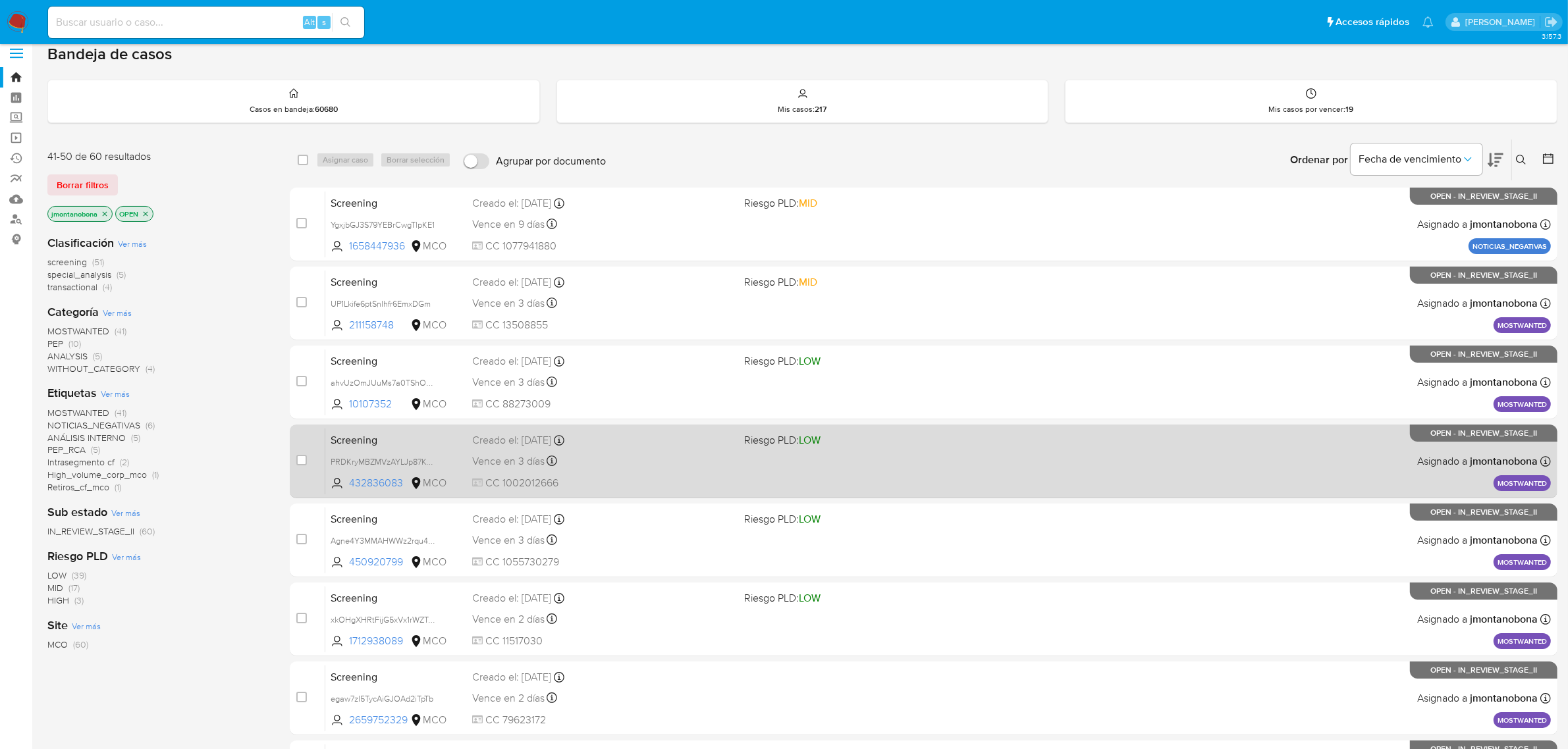
scroll to position [289, 0]
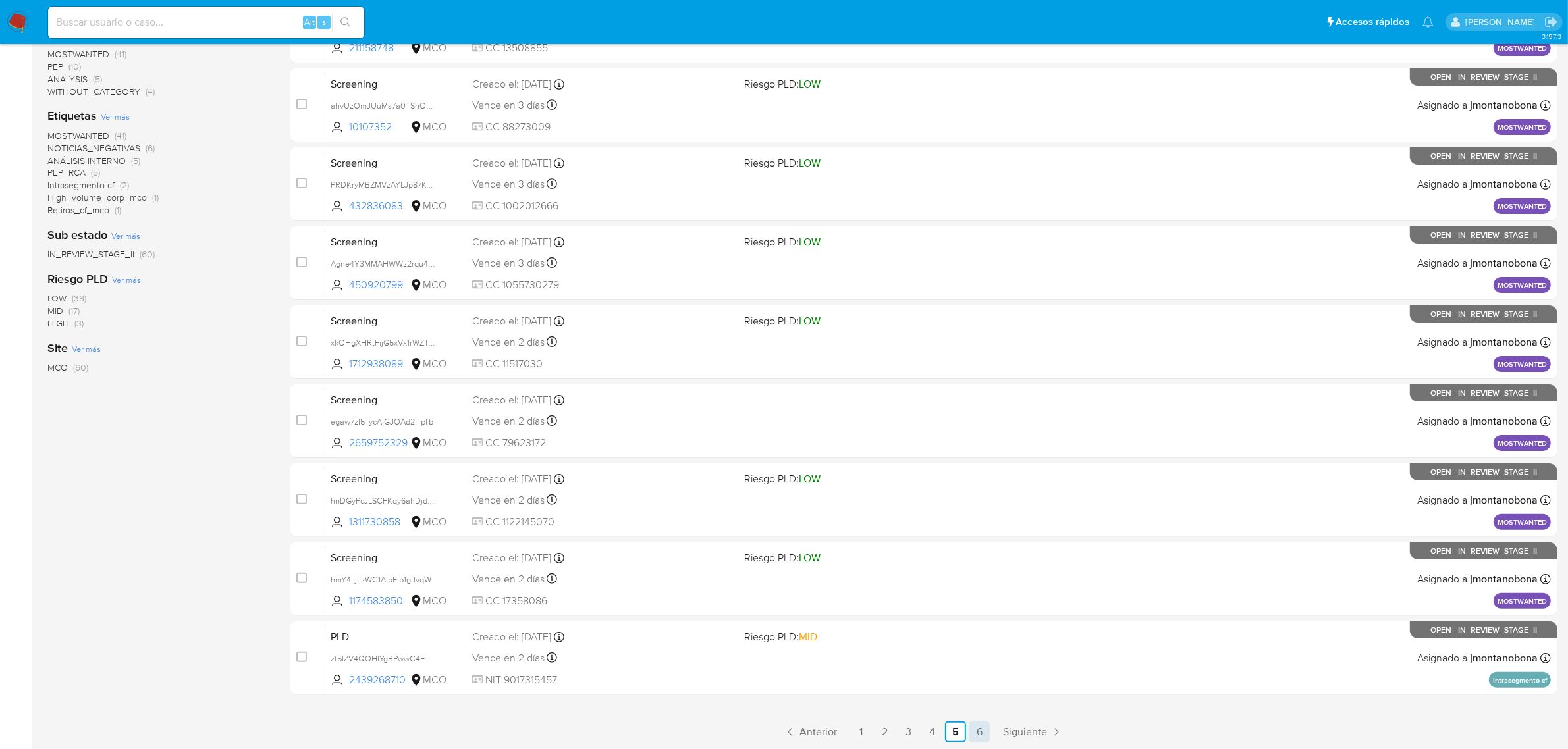
click at [983, 724] on link "6" at bounding box center [979, 732] width 21 height 21
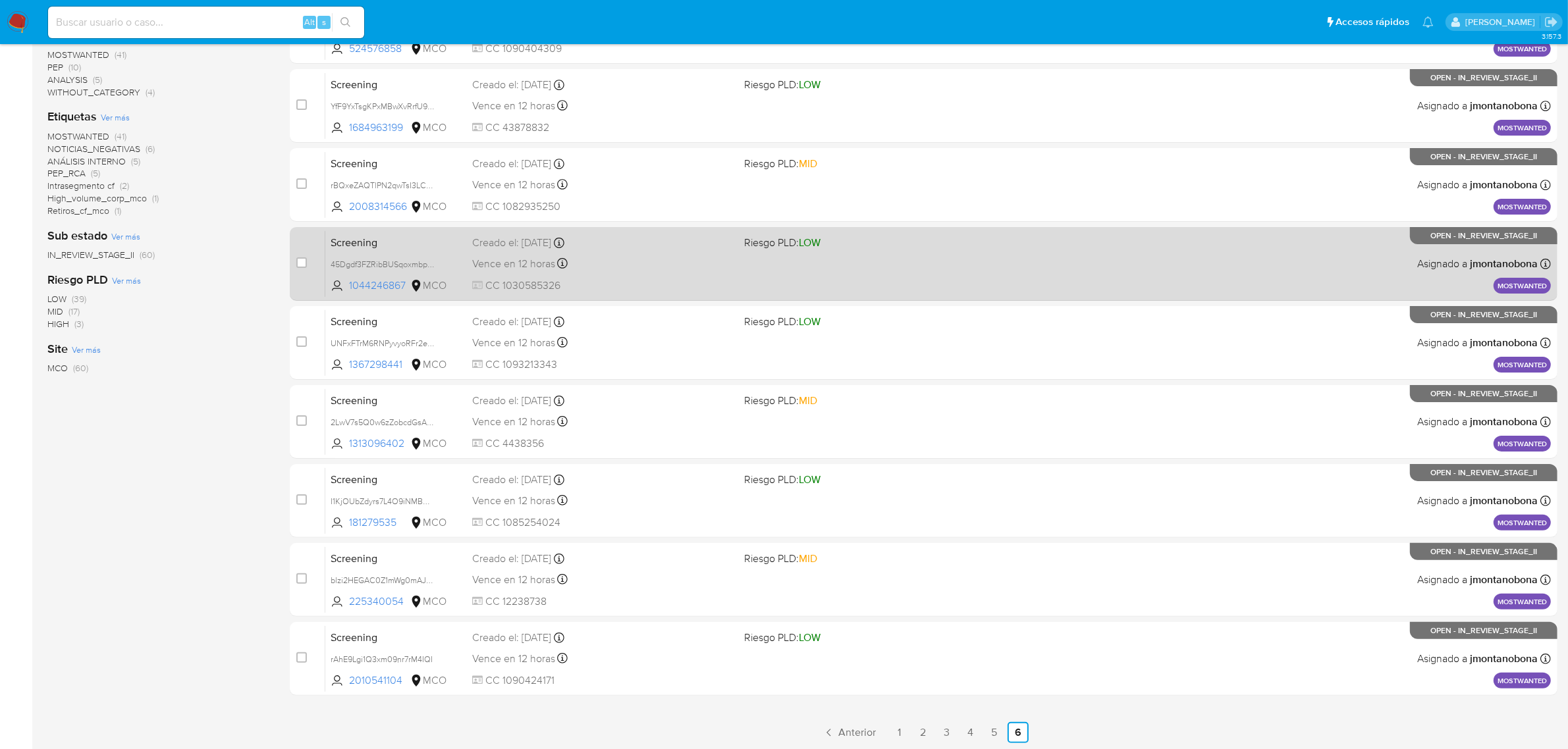
scroll to position [289, 0]
